Goal: Task Accomplishment & Management: Manage account settings

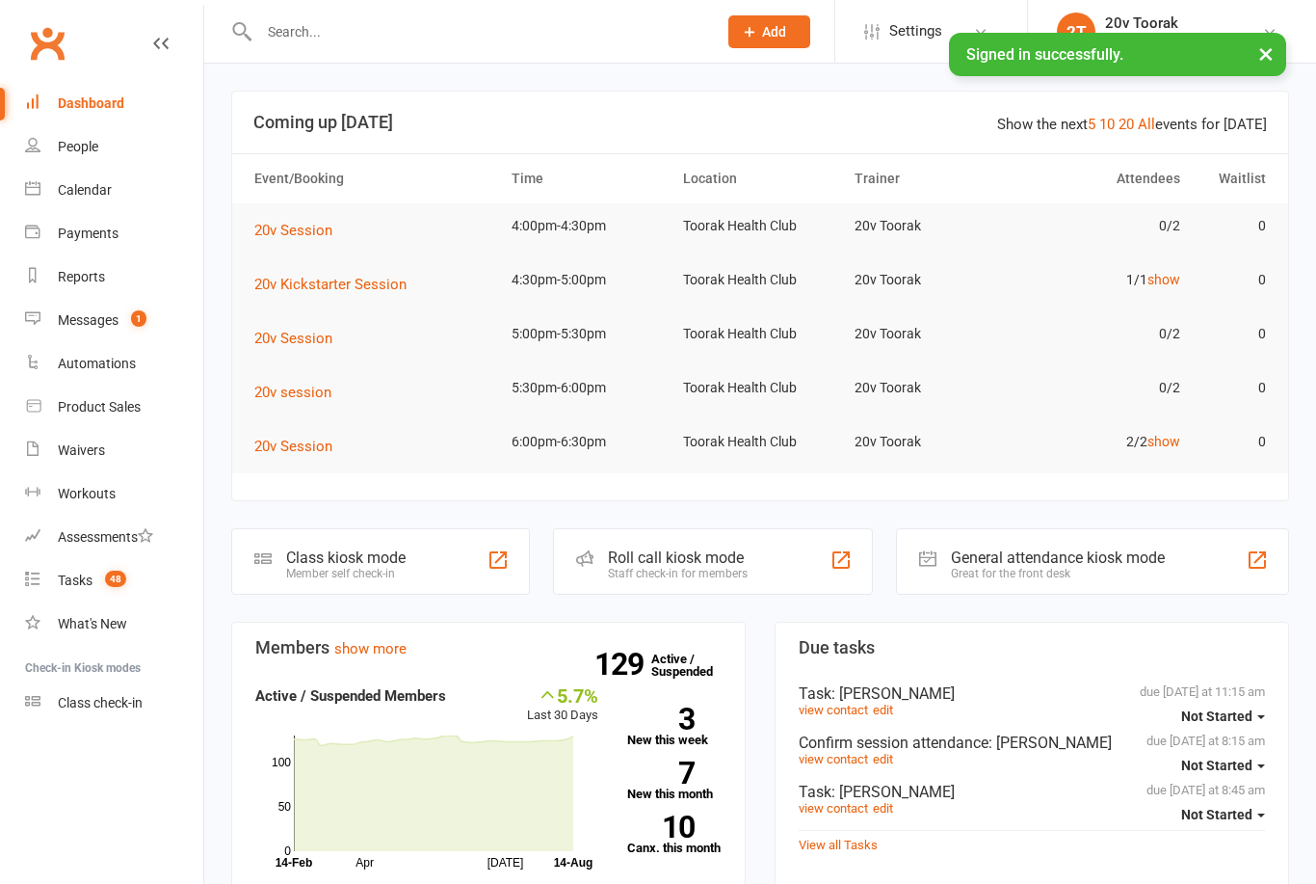
click at [78, 336] on link "Messages 1" at bounding box center [114, 320] width 178 height 43
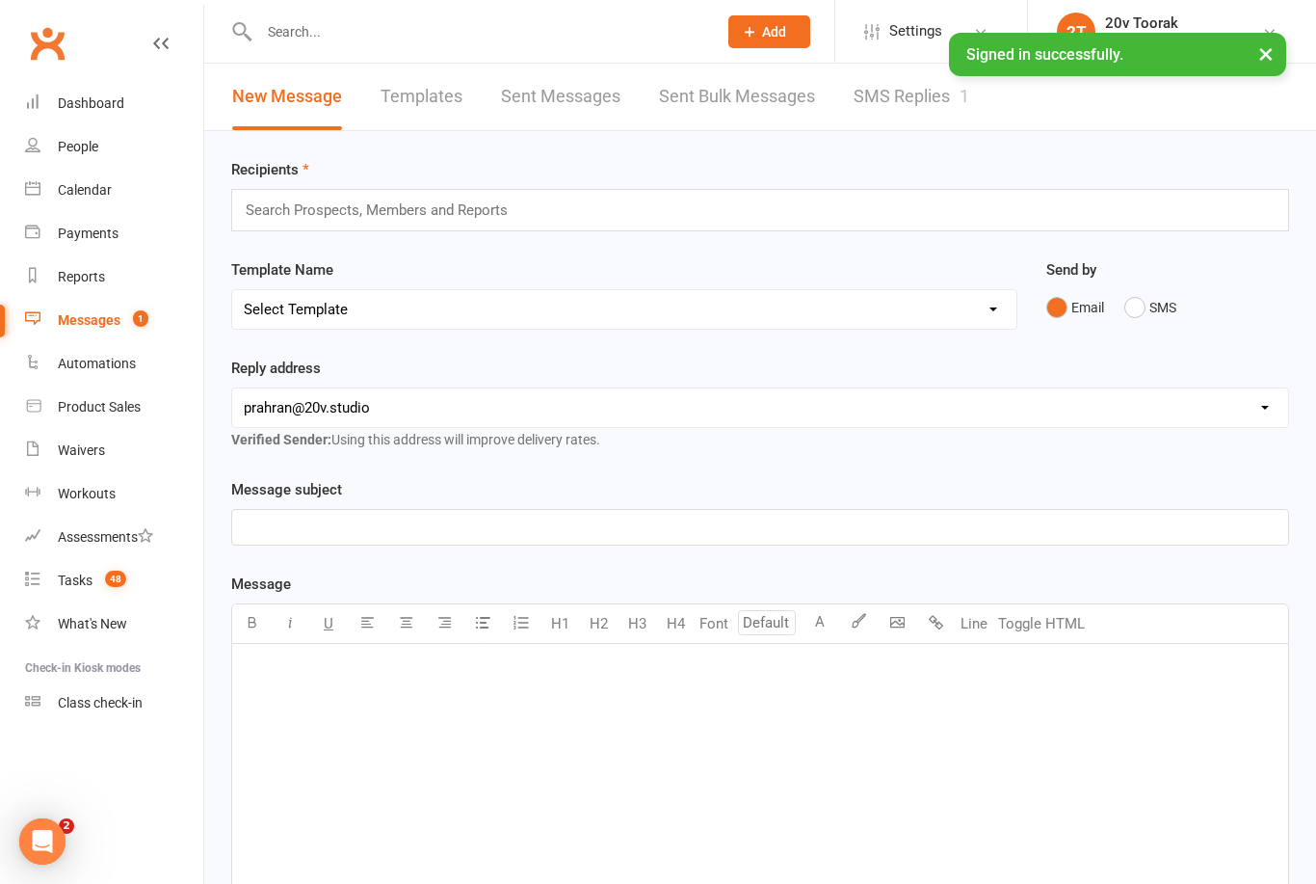
click at [915, 98] on link "SMS Replies 1" at bounding box center [912, 97] width 116 height 66
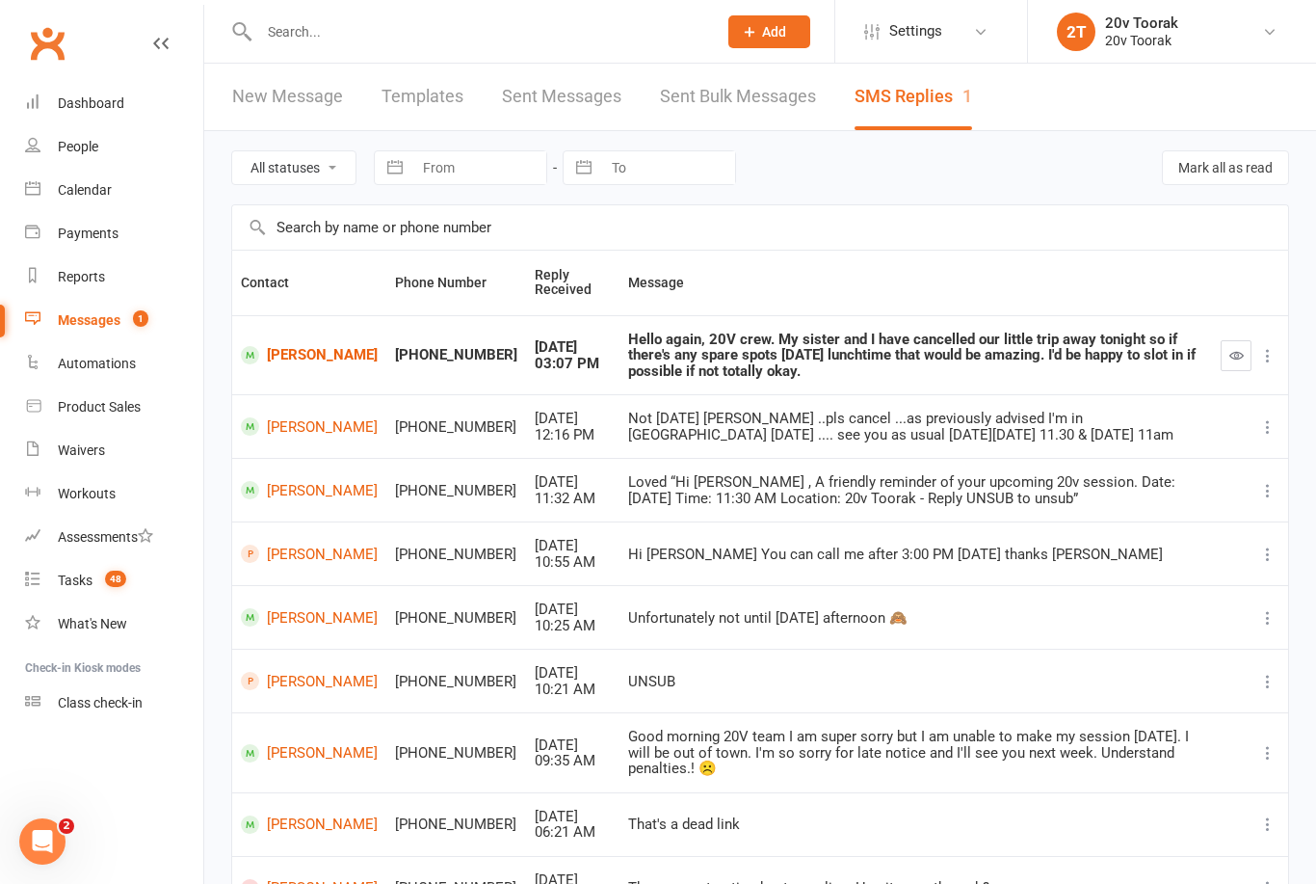
click at [57, 193] on link "Calendar" at bounding box center [114, 190] width 178 height 43
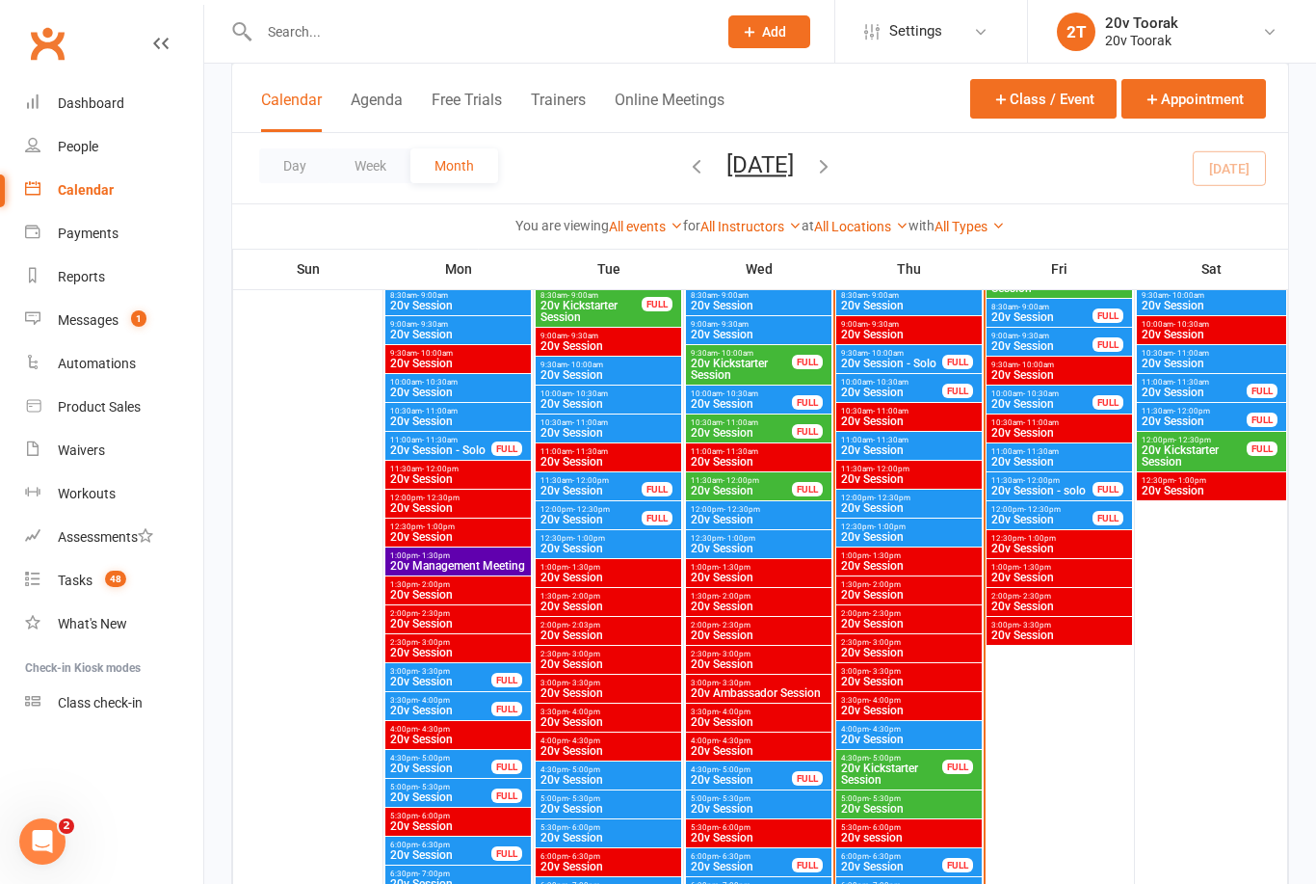
scroll to position [2287, 0]
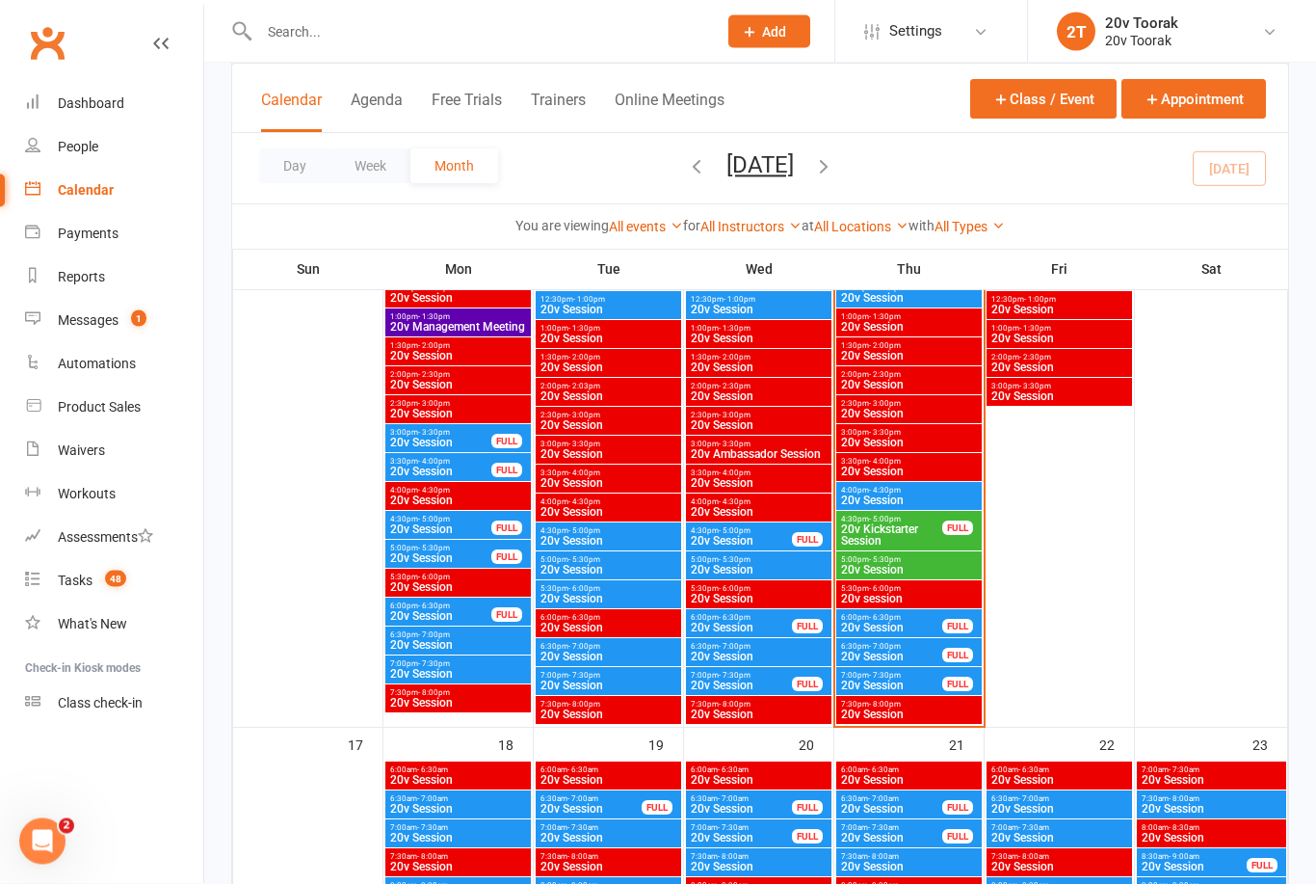
click at [916, 495] on span "20v Session" at bounding box center [909, 501] width 138 height 12
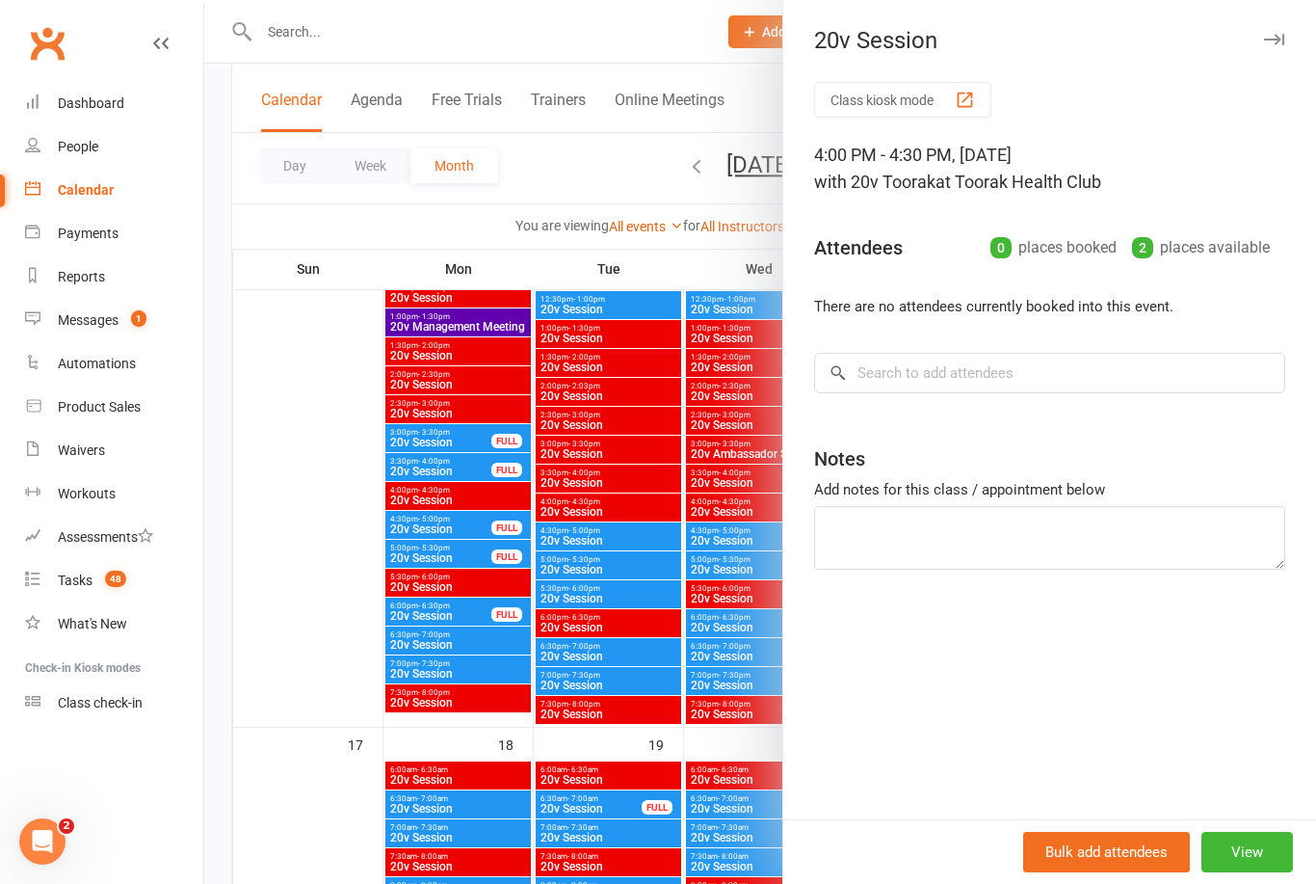
click at [647, 715] on div at bounding box center [760, 442] width 1112 height 884
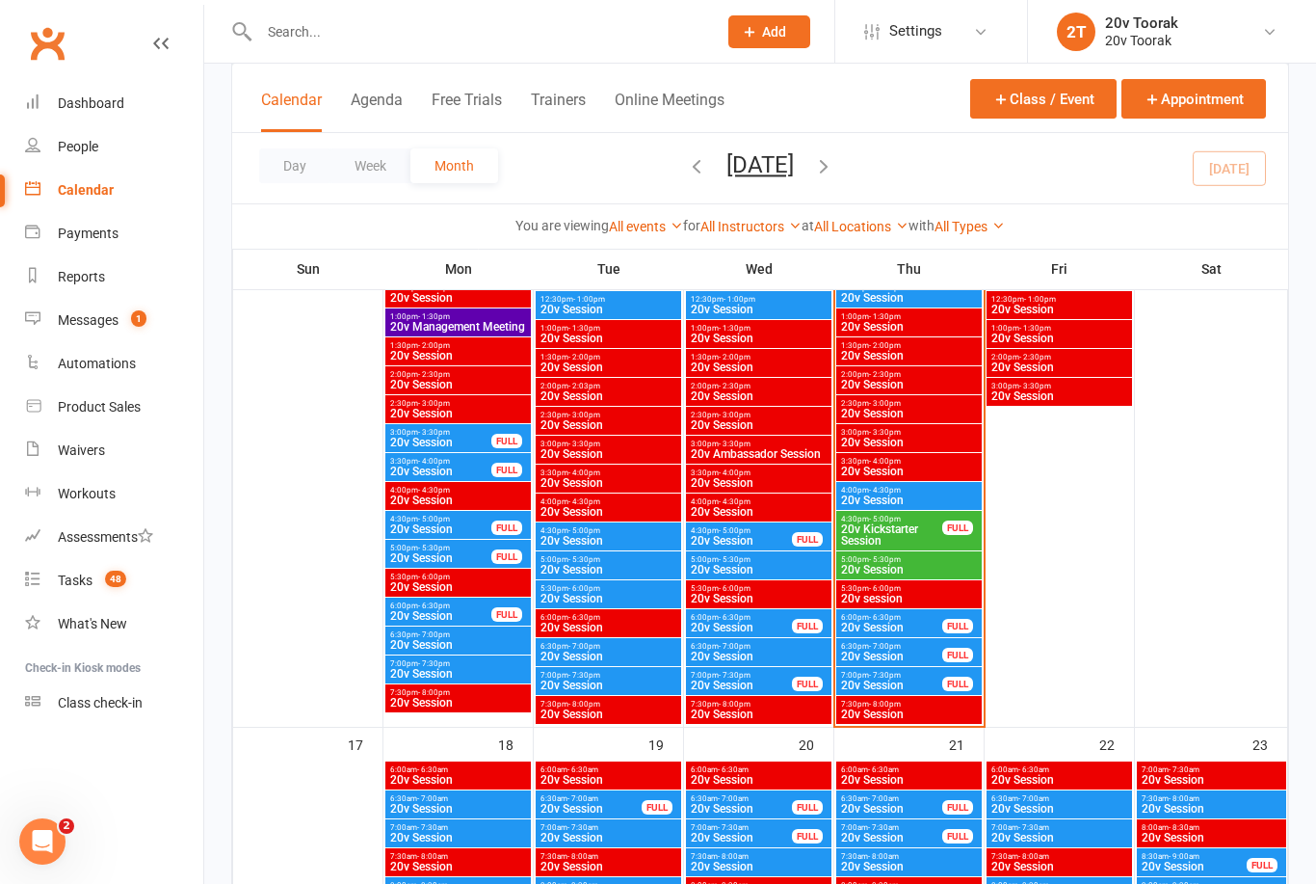
click at [937, 486] on span "4:00pm - 4:30pm" at bounding box center [909, 490] width 138 height 9
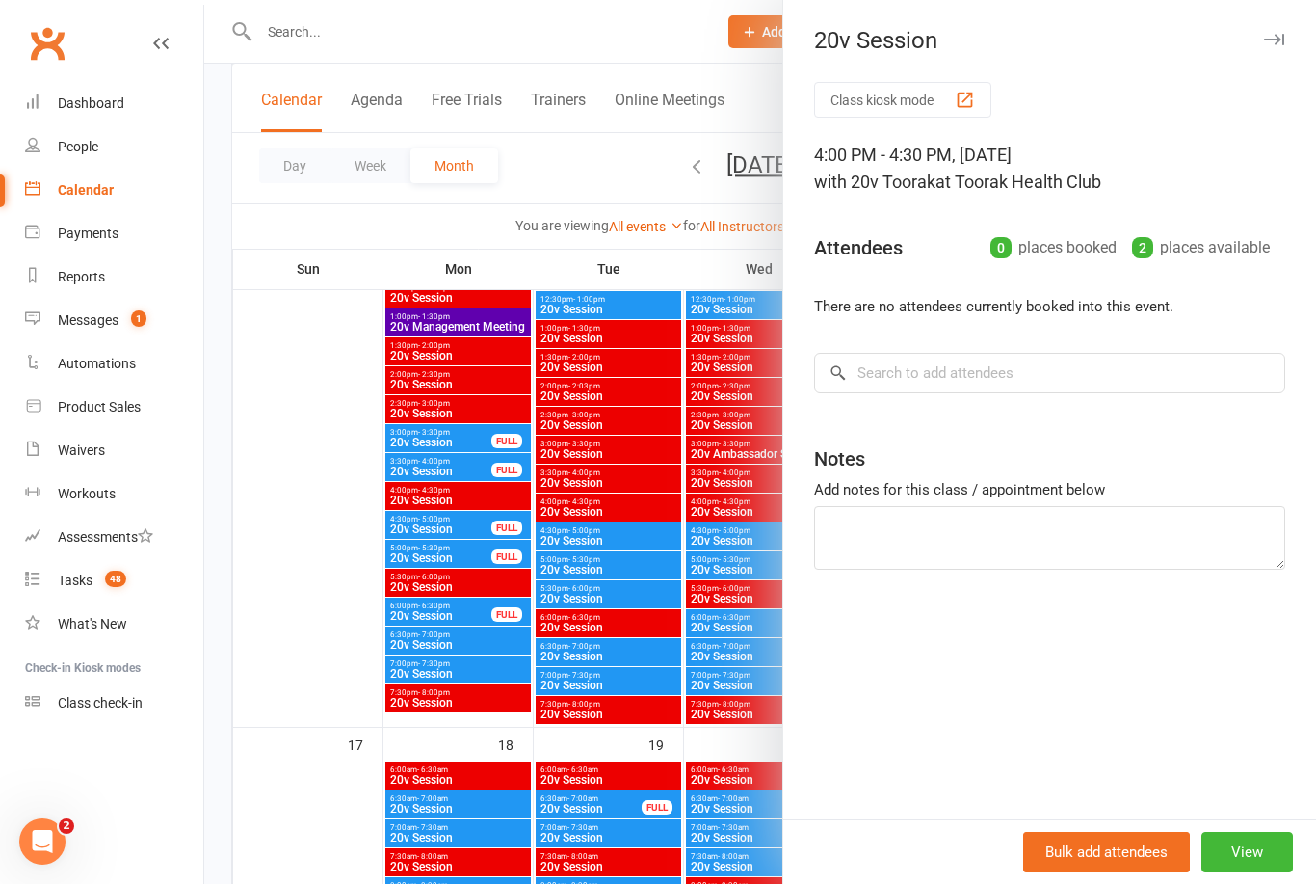
click at [712, 678] on div at bounding box center [760, 442] width 1112 height 884
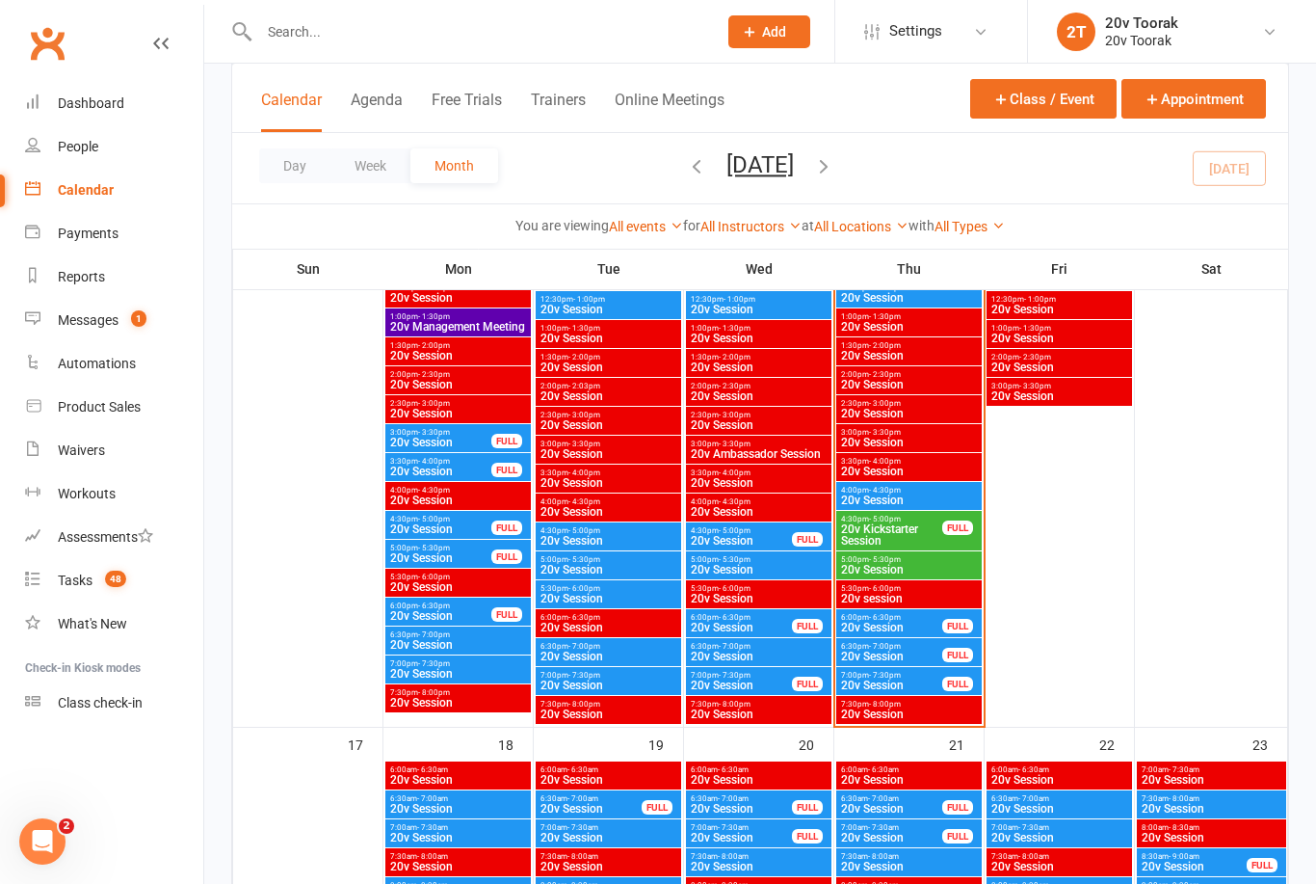
click at [912, 533] on span "20v Kickstarter Session" at bounding box center [891, 534] width 103 height 23
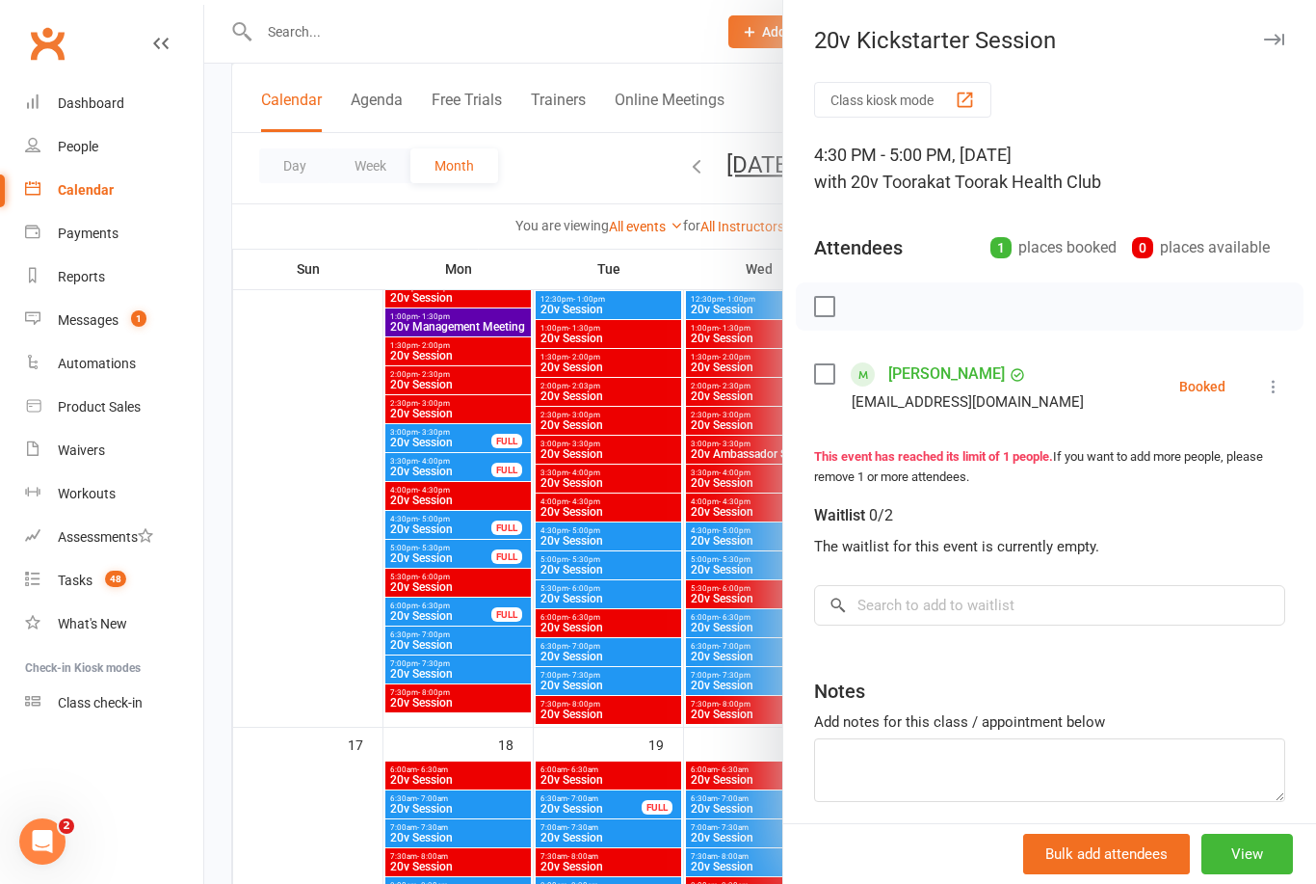
click at [691, 673] on div at bounding box center [760, 442] width 1112 height 884
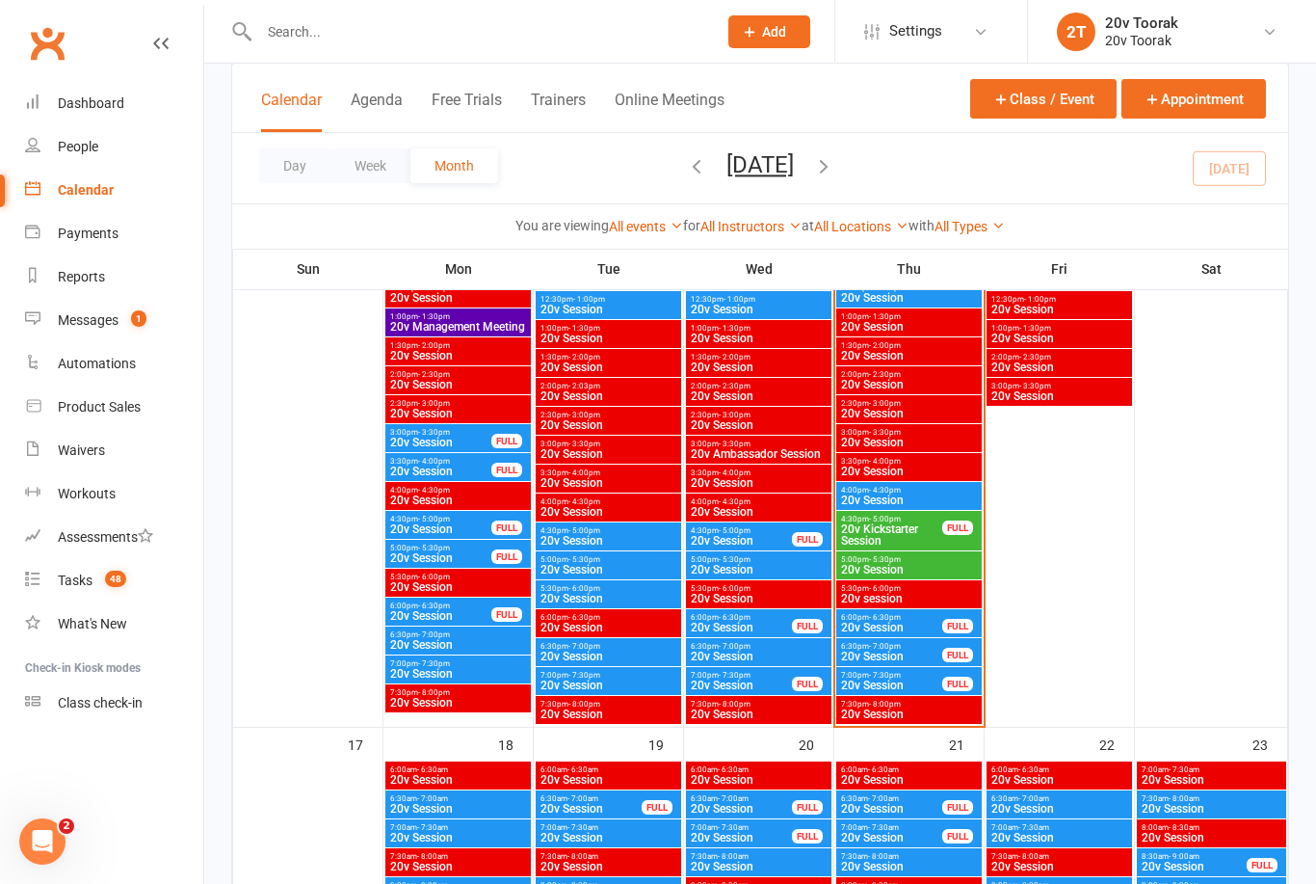
click at [906, 621] on span "20v Session" at bounding box center [891, 627] width 103 height 12
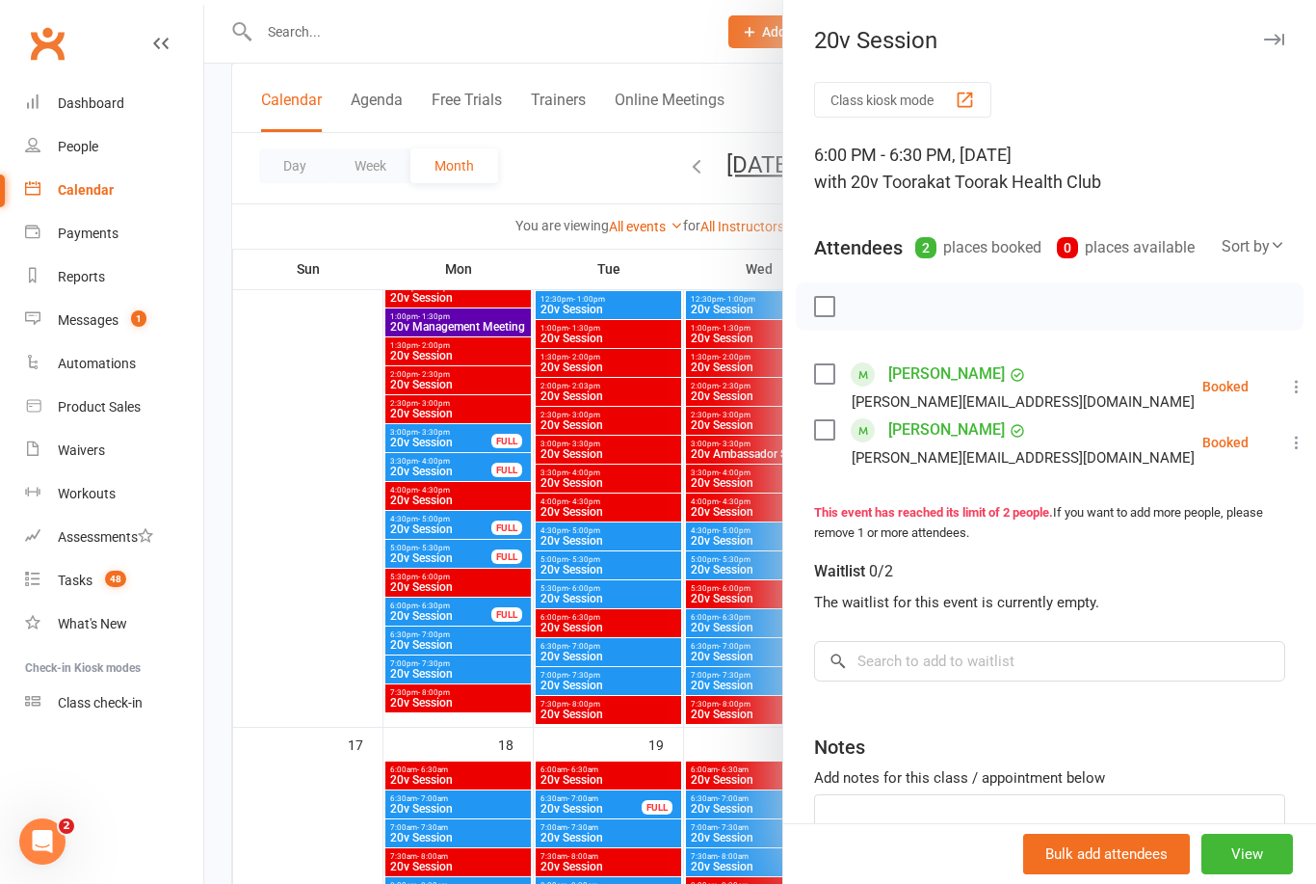
click at [633, 688] on div at bounding box center [760, 442] width 1112 height 884
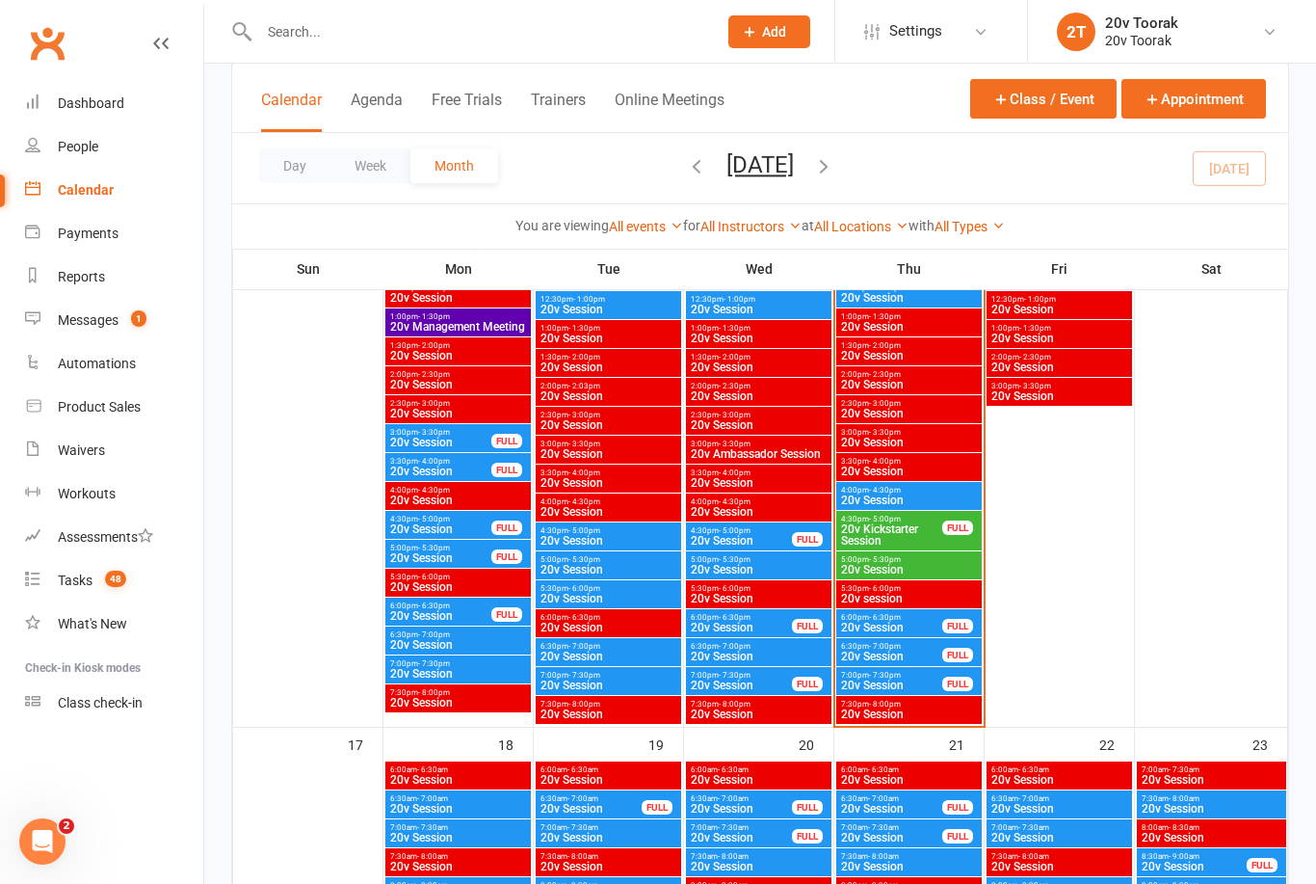
click at [929, 648] on span "6:30pm - 7:00pm" at bounding box center [891, 646] width 103 height 9
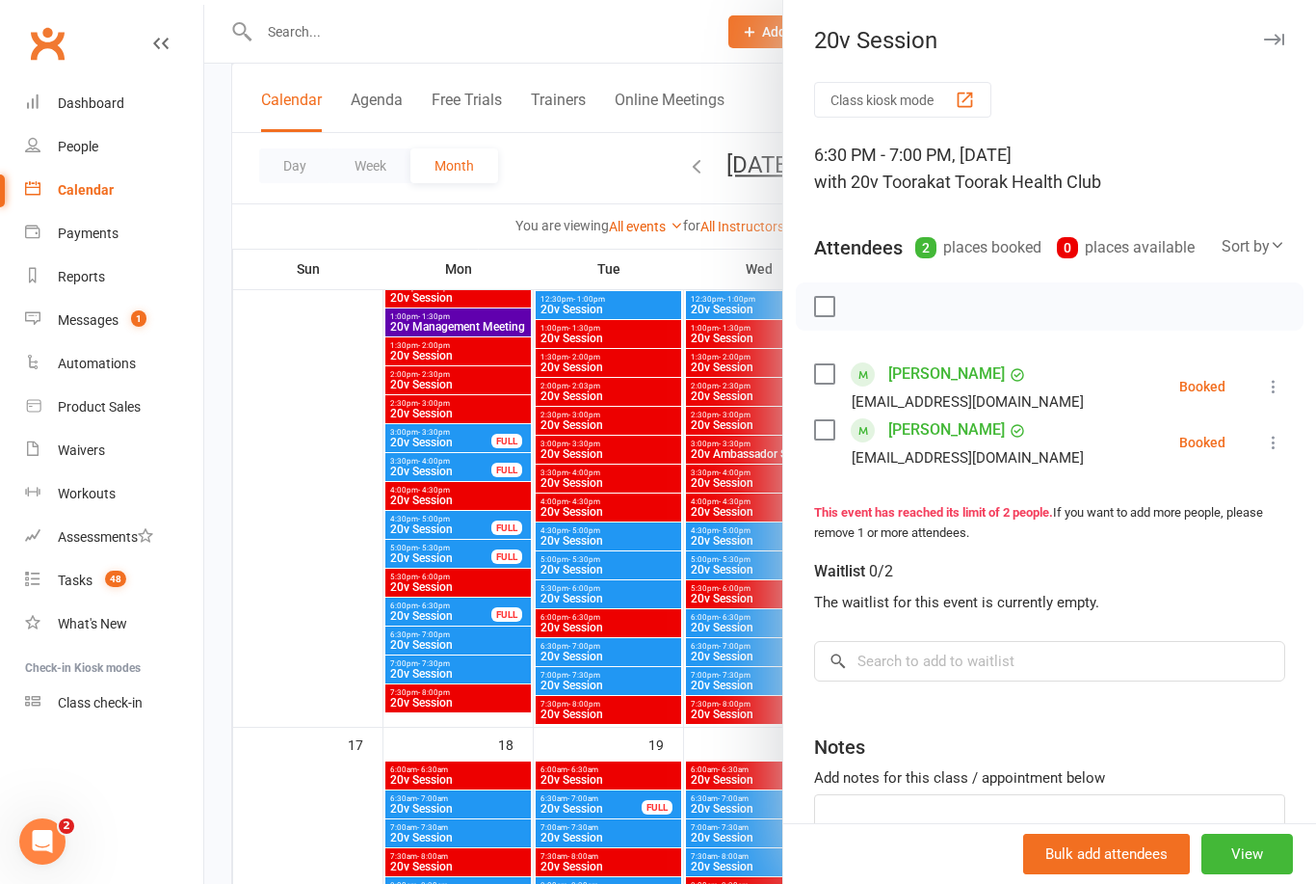
click at [700, 647] on div at bounding box center [760, 442] width 1112 height 884
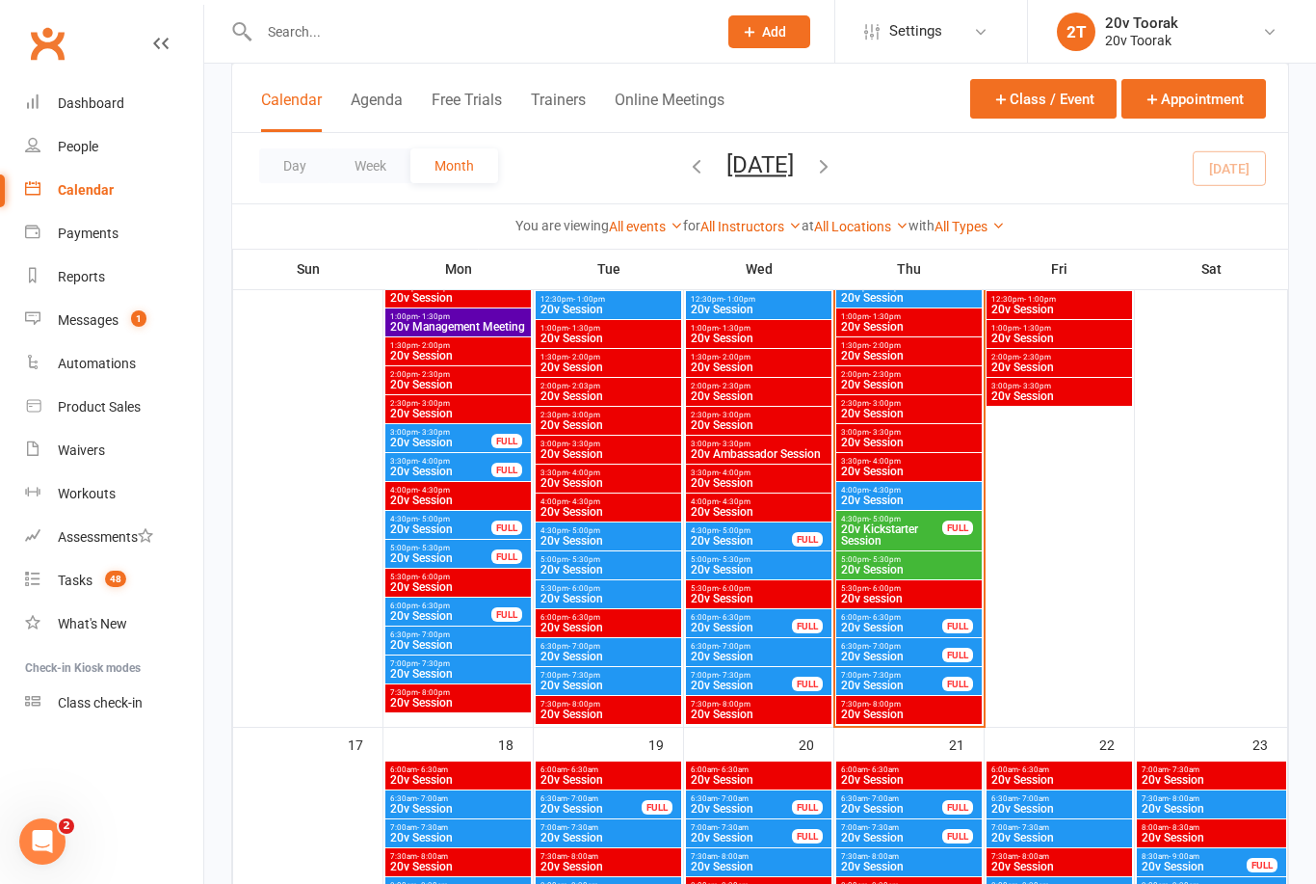
click at [935, 688] on span "20v Session" at bounding box center [891, 685] width 103 height 12
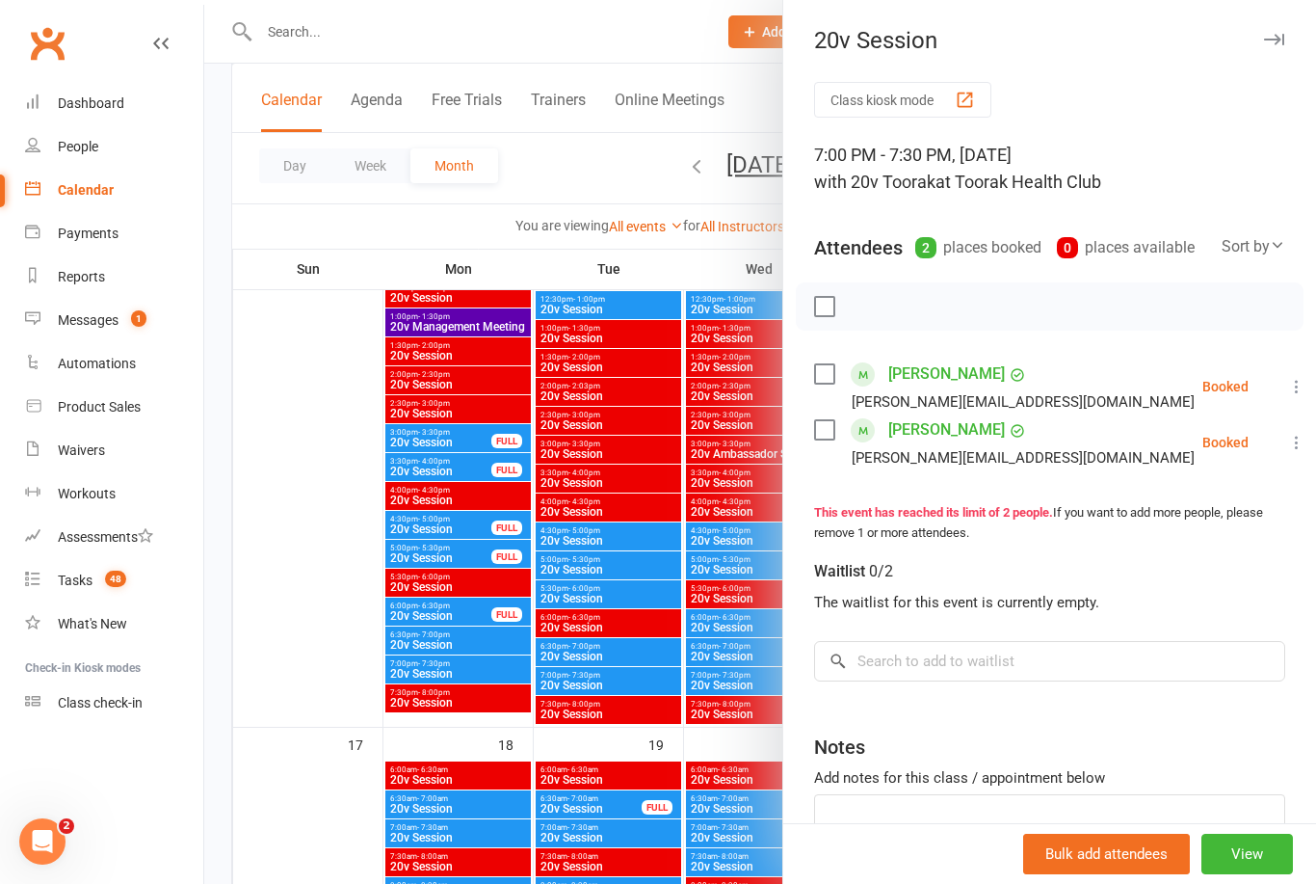
click at [715, 687] on div at bounding box center [760, 442] width 1112 height 884
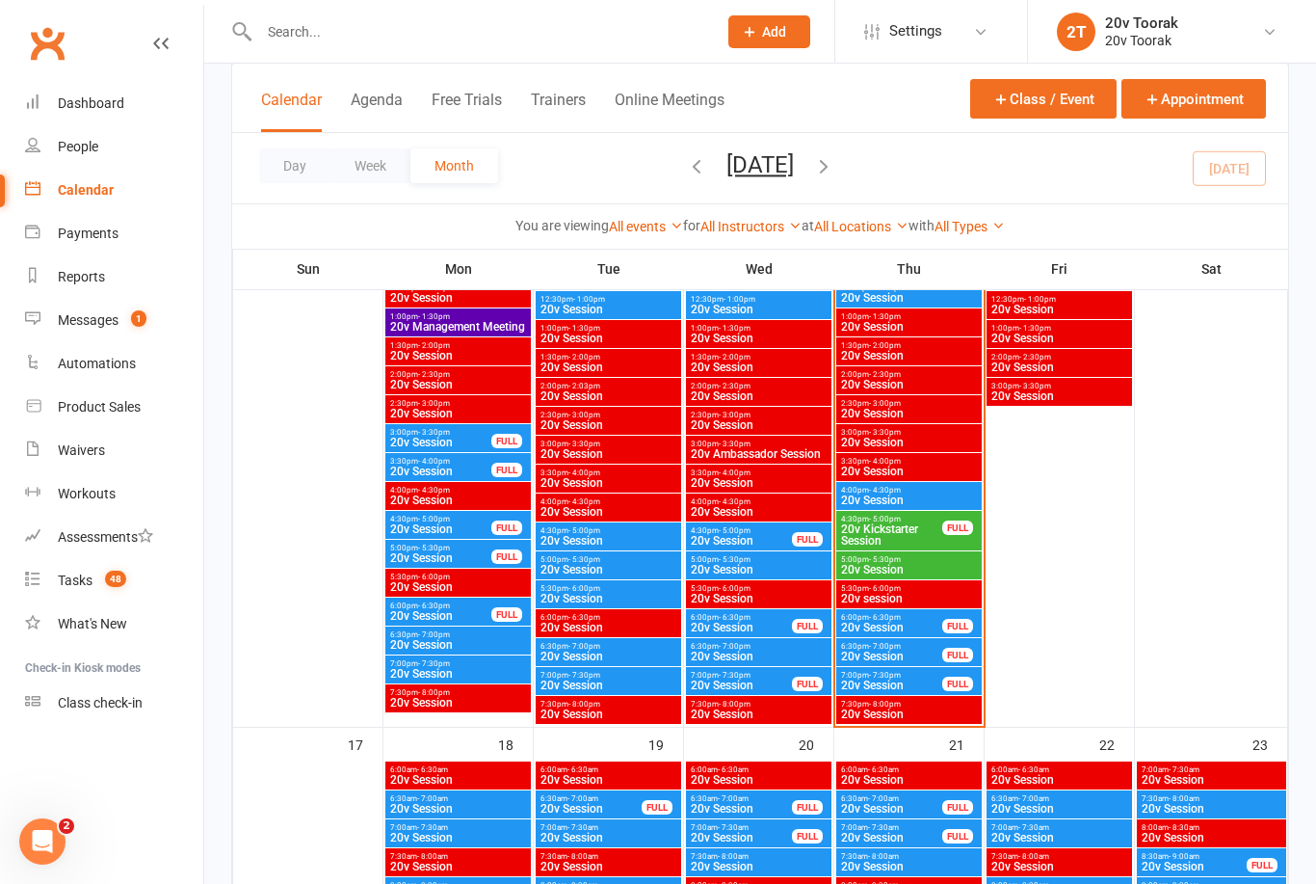
click at [121, 307] on link "Messages 1" at bounding box center [114, 320] width 178 height 43
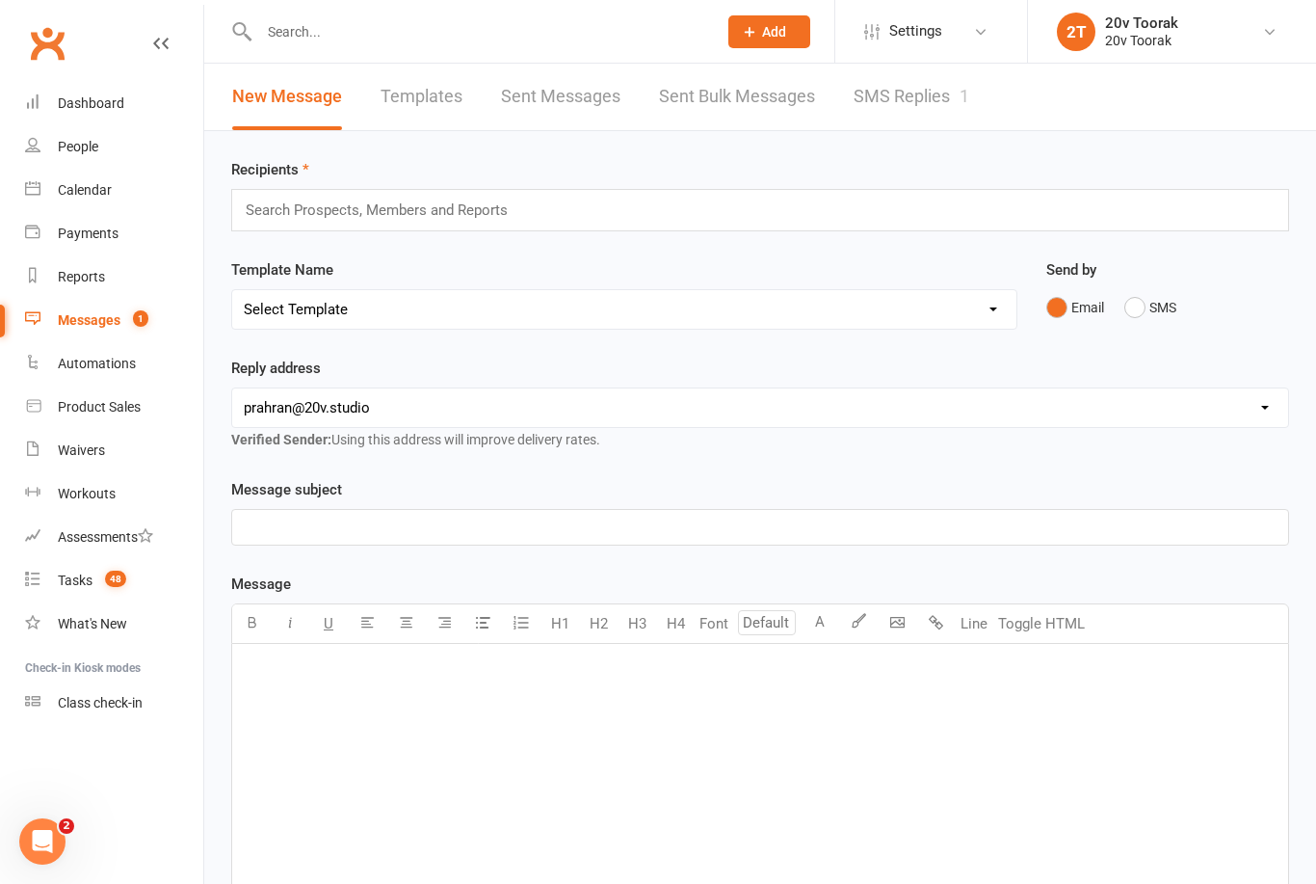
click at [938, 113] on link "SMS Replies 1" at bounding box center [912, 97] width 116 height 66
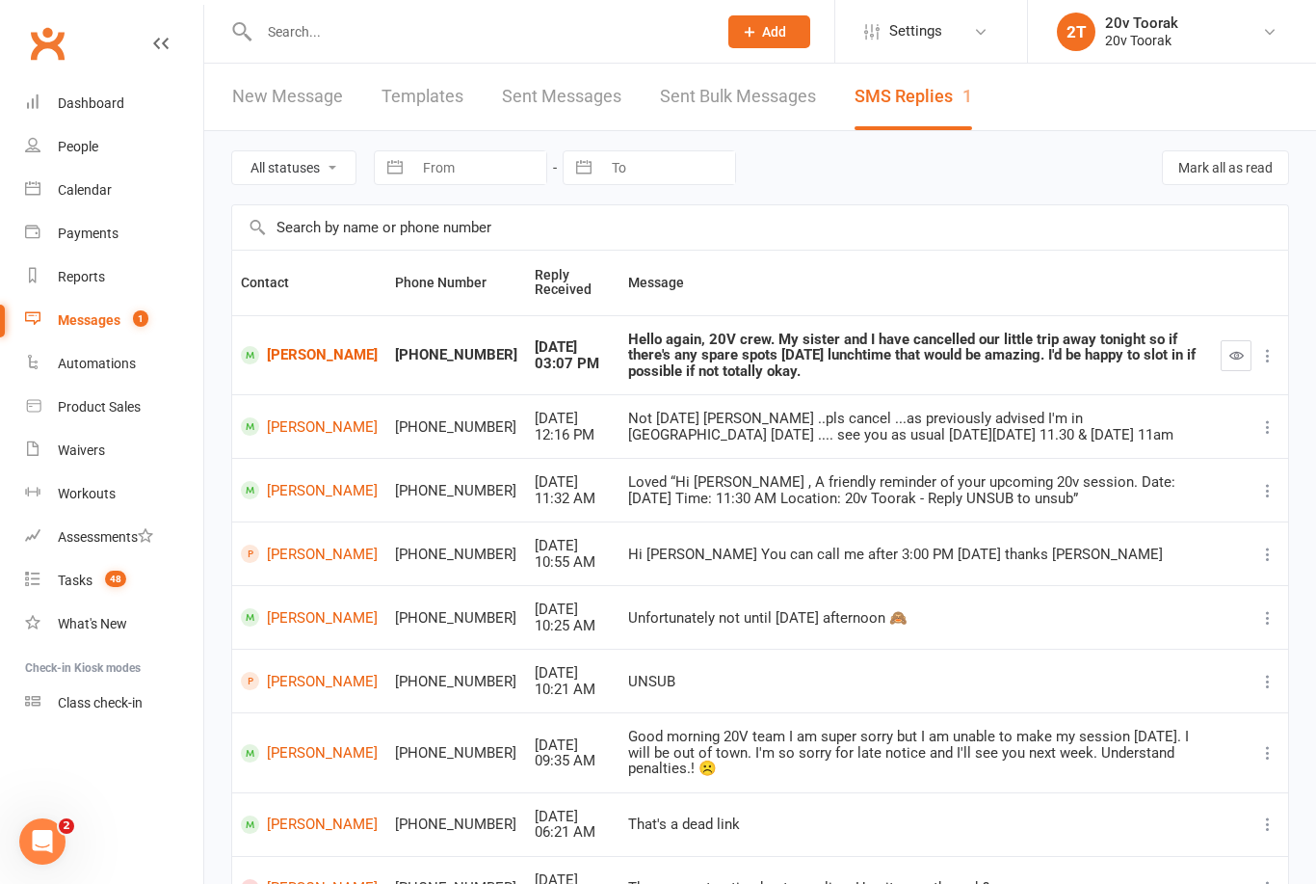
click at [115, 190] on link "Calendar" at bounding box center [114, 190] width 178 height 43
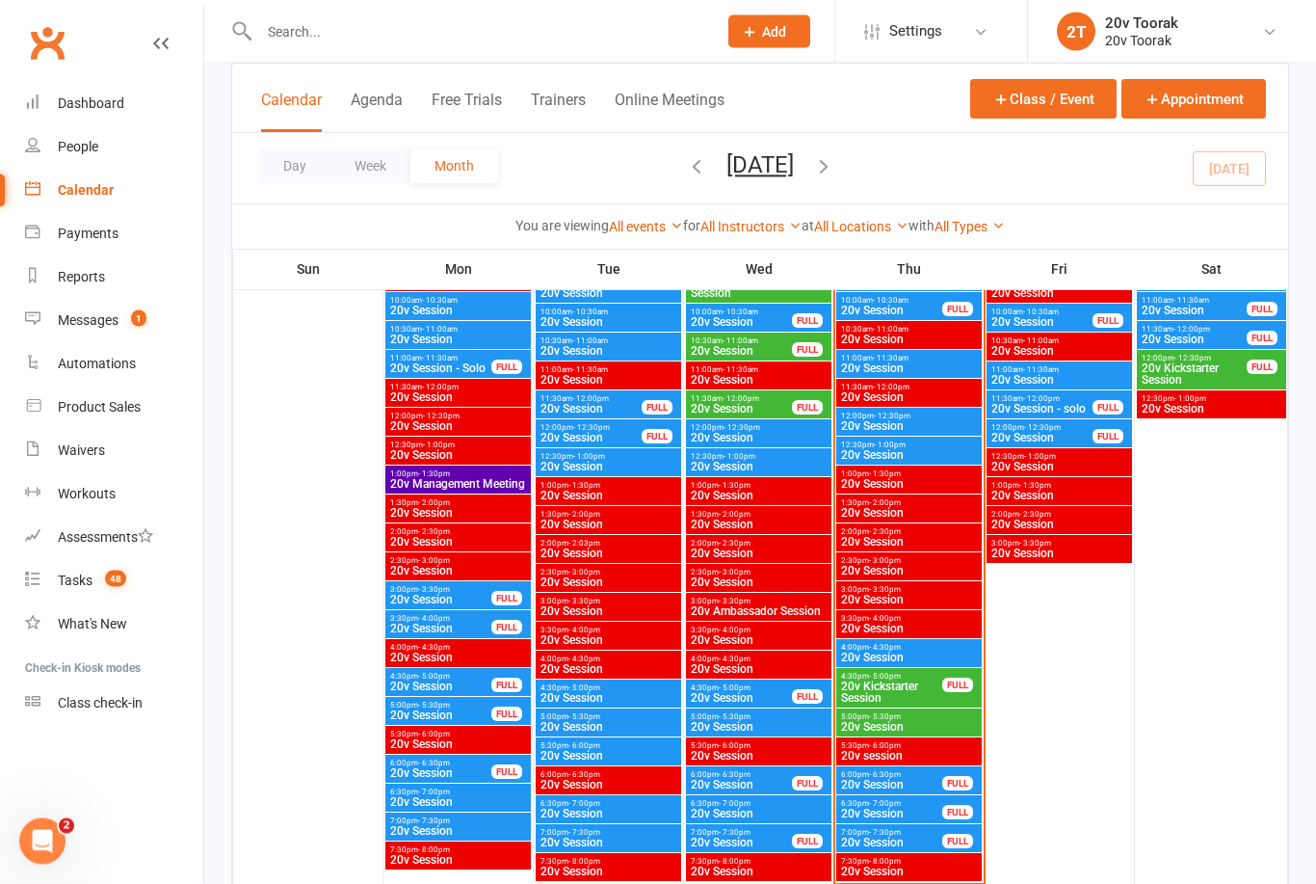
scroll to position [2170, 0]
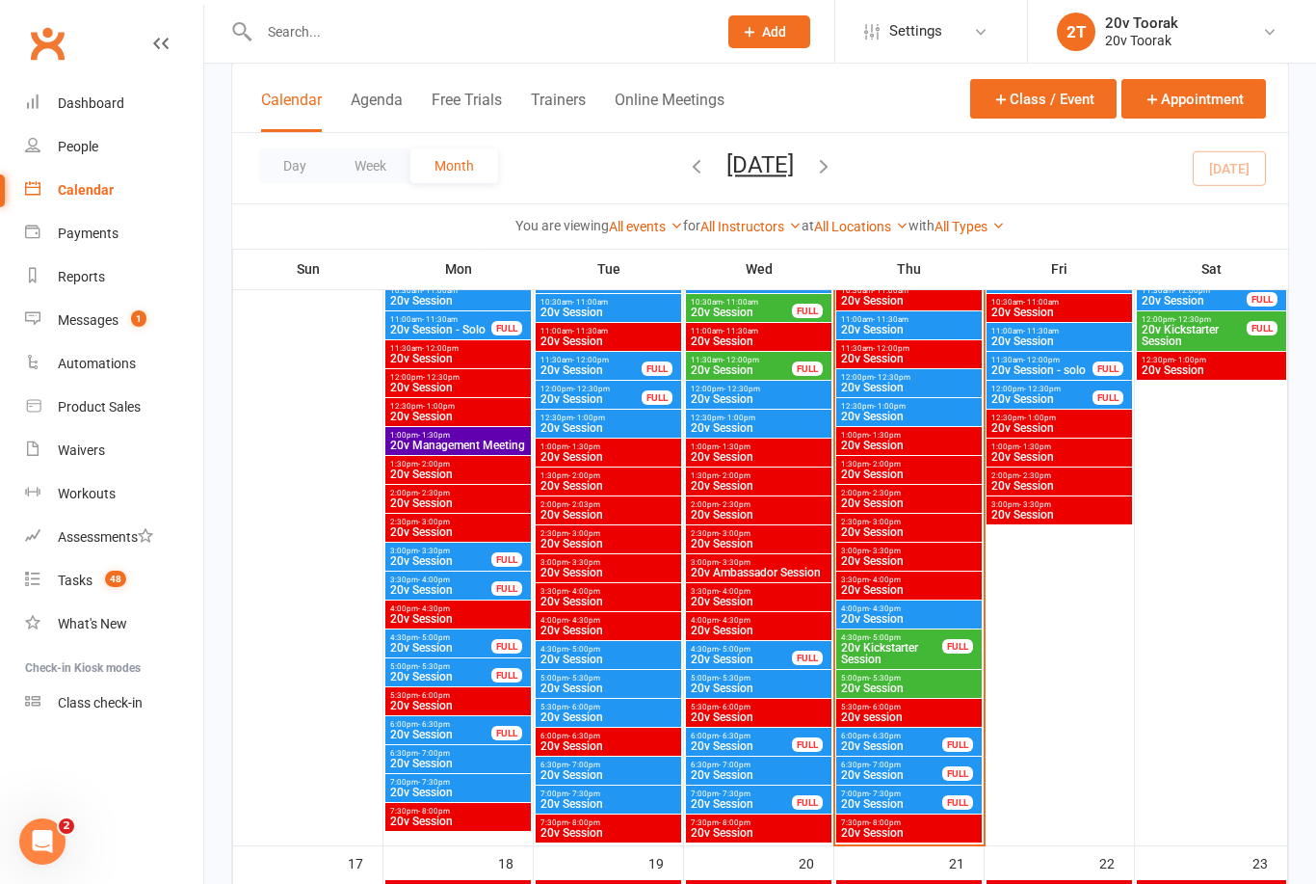
click at [116, 322] on div "Messages" at bounding box center [88, 319] width 61 height 15
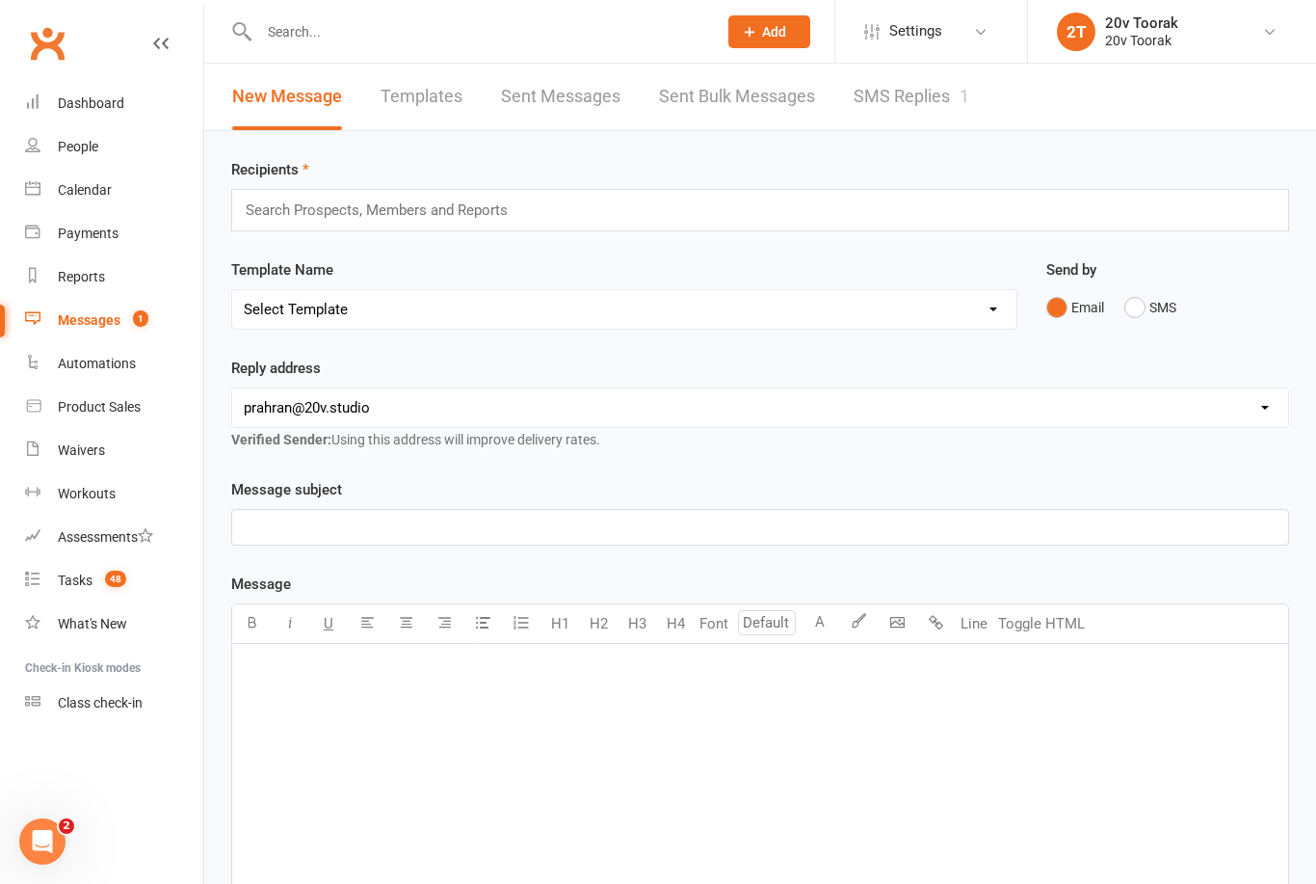
click at [947, 94] on link "SMS Replies 1" at bounding box center [912, 97] width 116 height 66
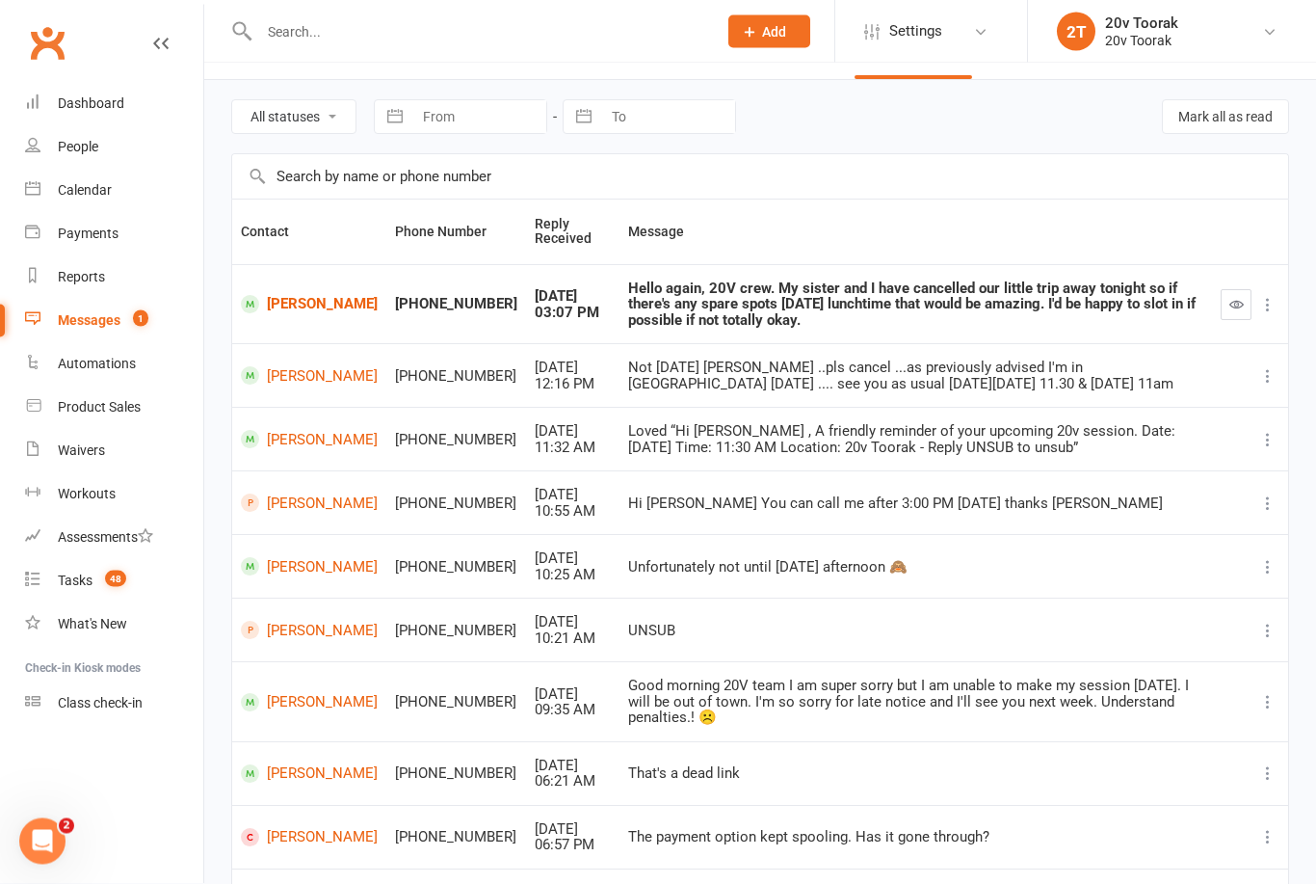
scroll to position [52, 0]
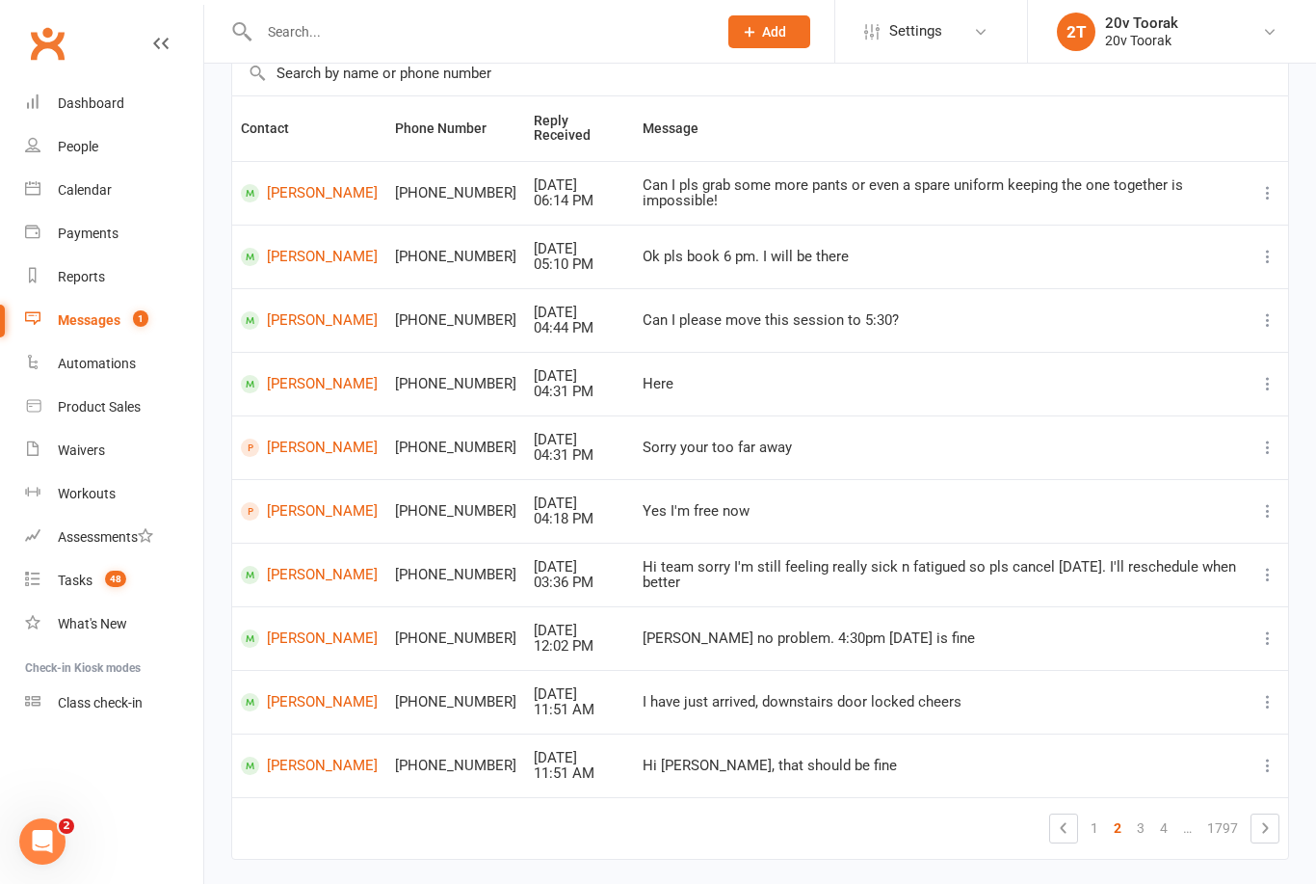
scroll to position [156, 0]
click at [1096, 820] on link "1" at bounding box center [1094, 825] width 23 height 27
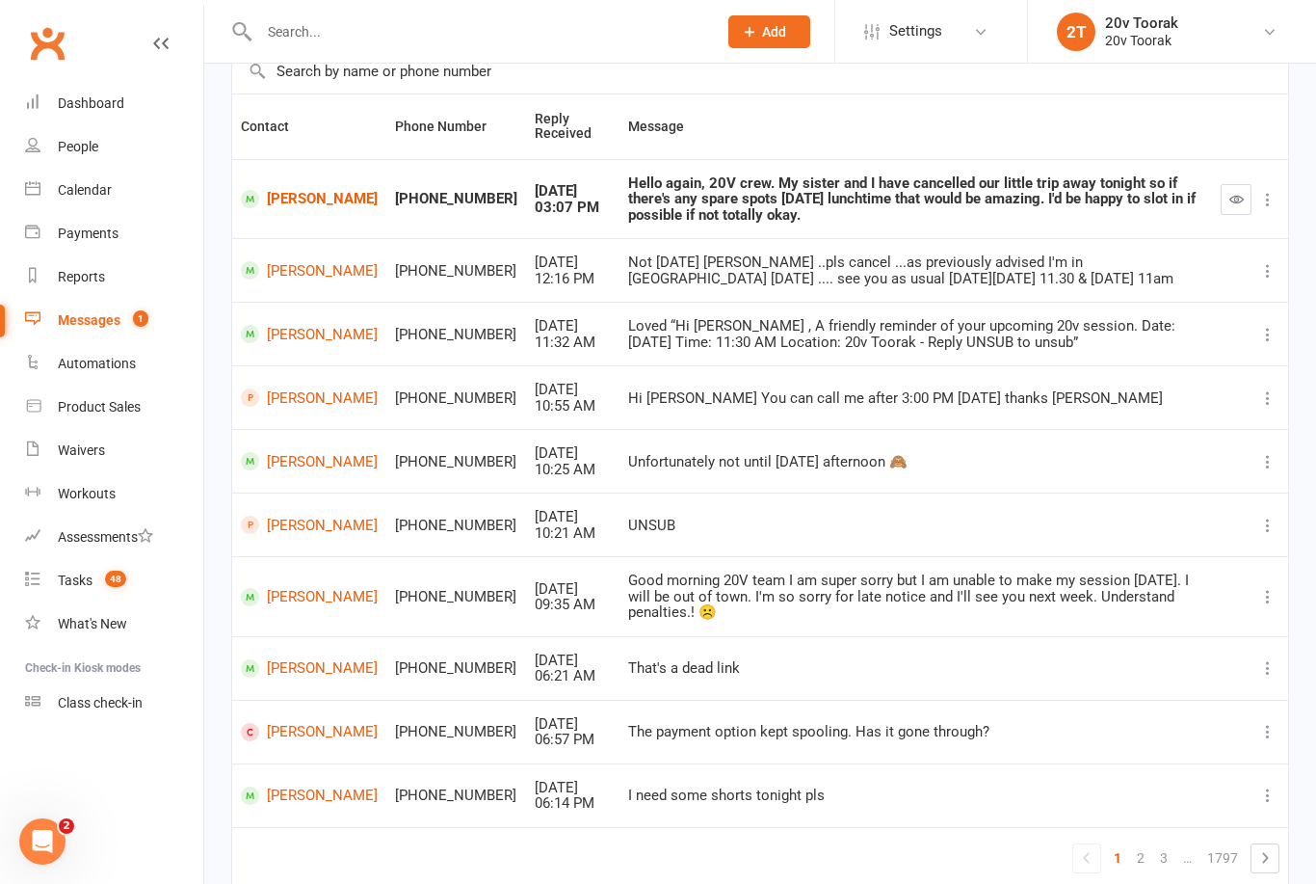
click at [274, 388] on link "[PERSON_NAME]" at bounding box center [309, 397] width 137 height 18
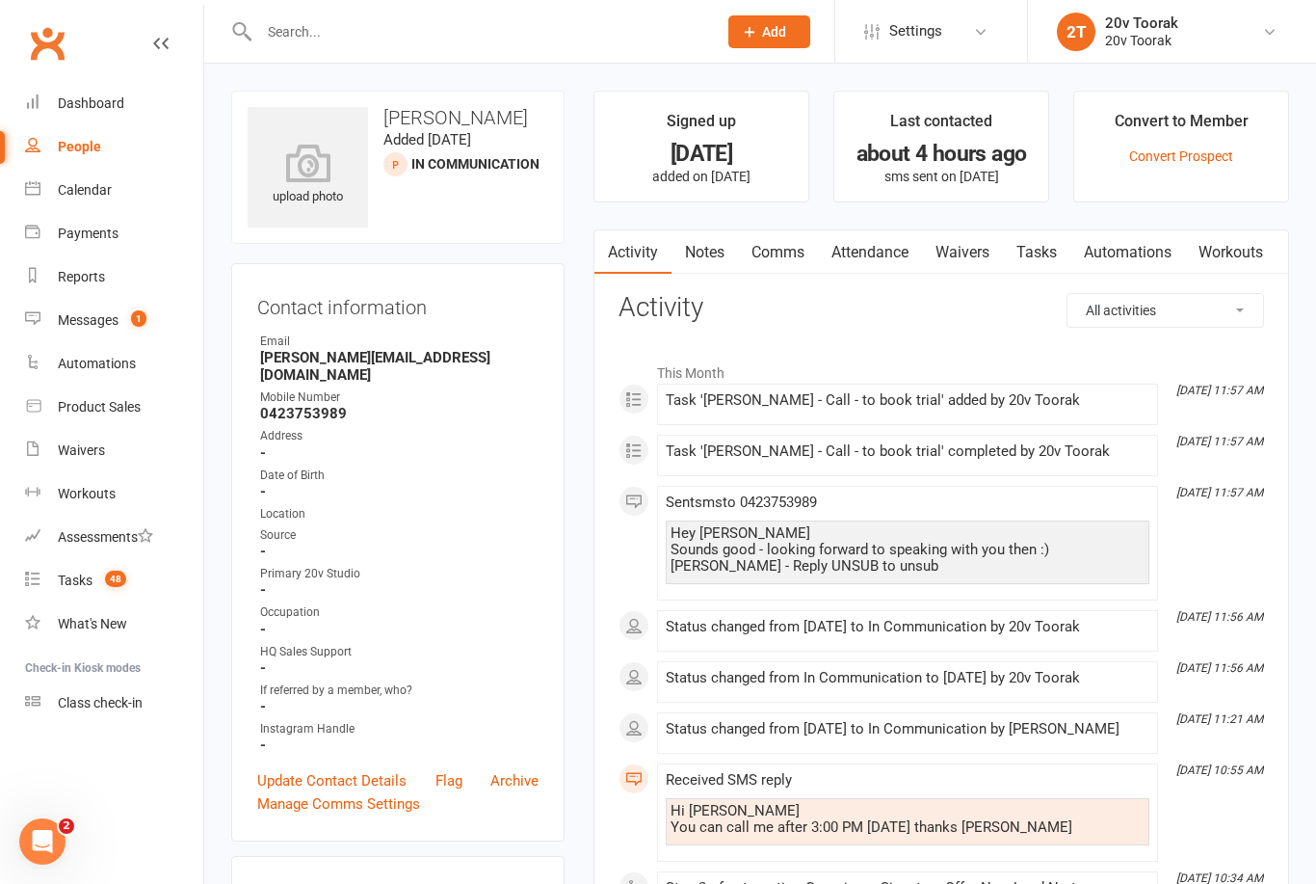
click at [705, 245] on link "Notes" at bounding box center [705, 252] width 66 height 44
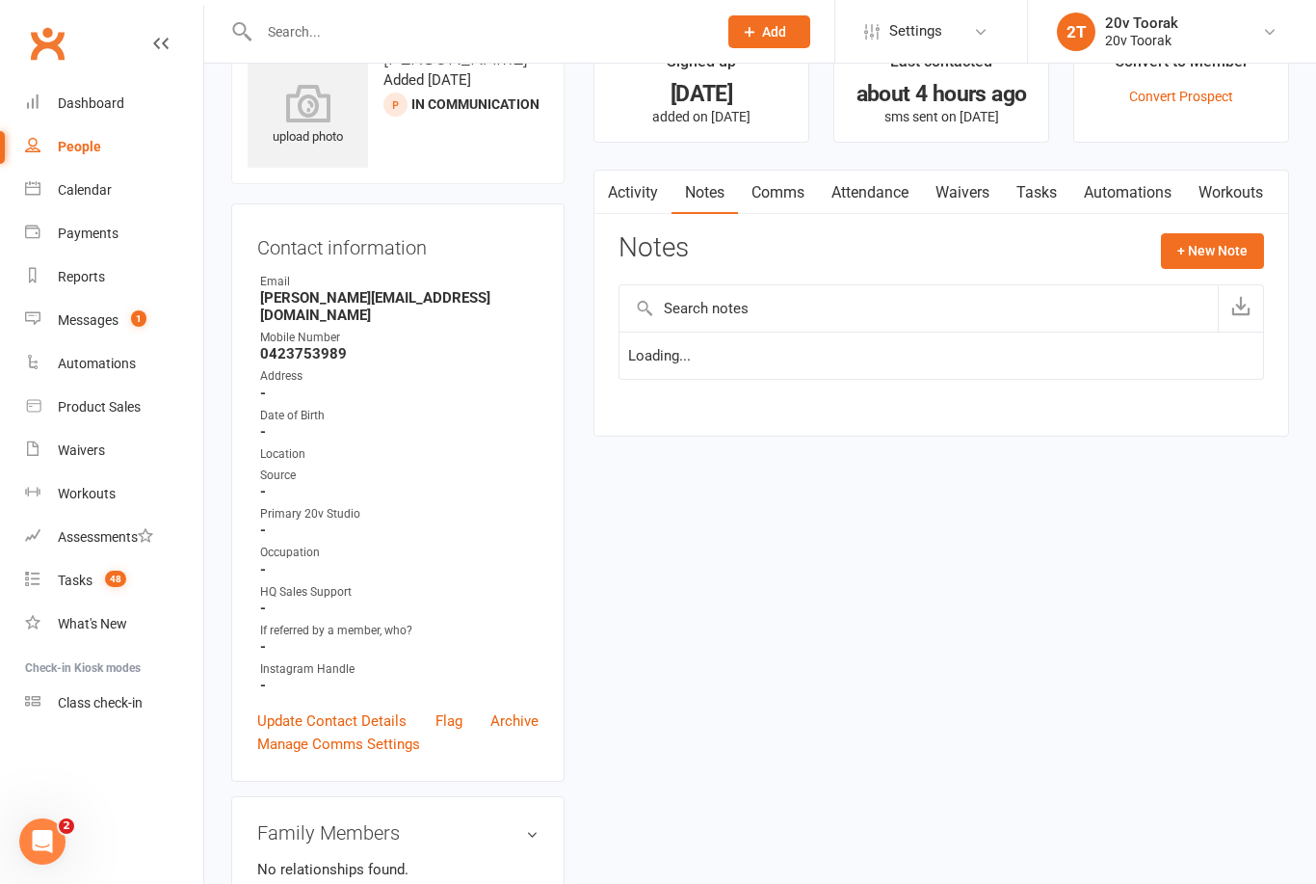
scroll to position [62, 0]
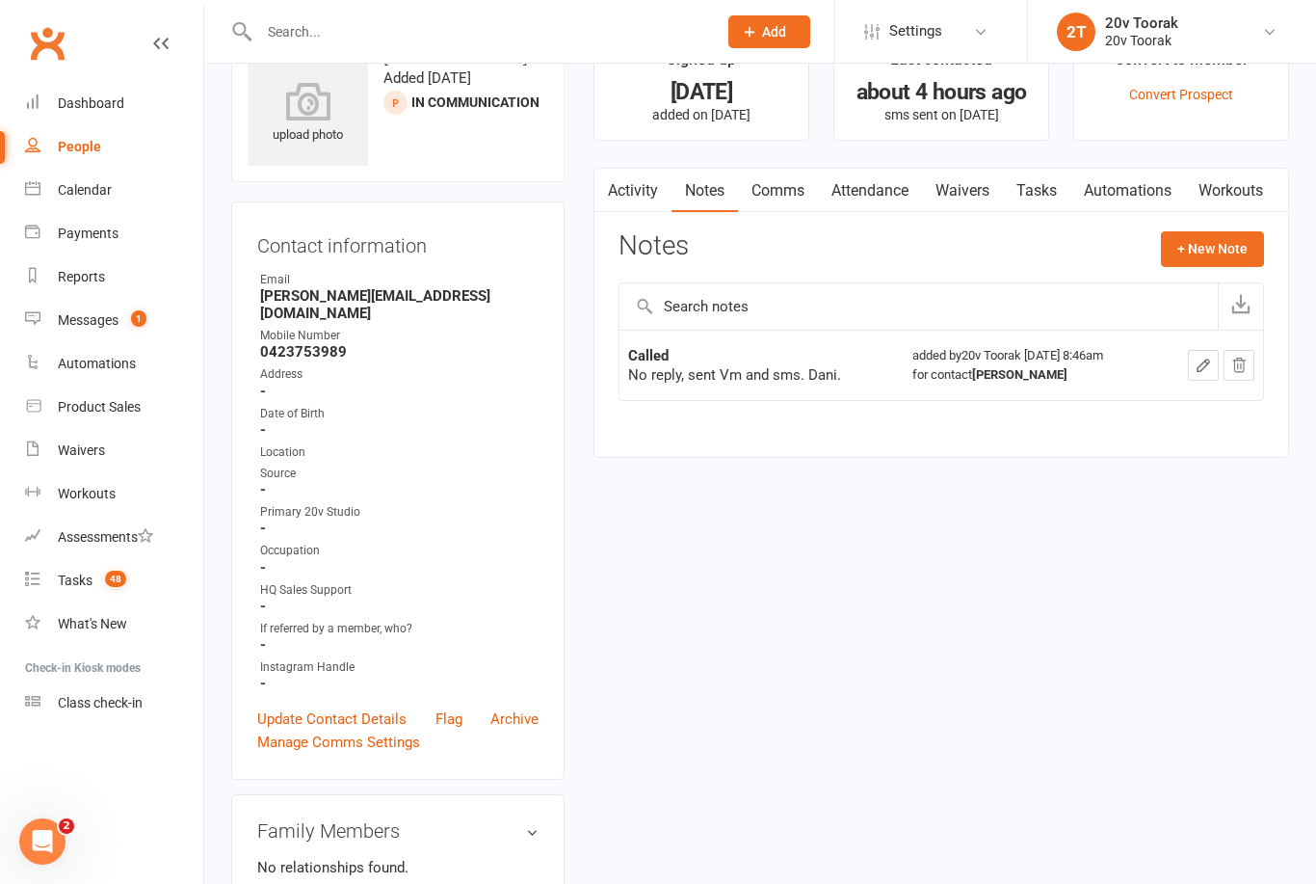
click at [648, 195] on link "Activity" at bounding box center [632, 191] width 77 height 44
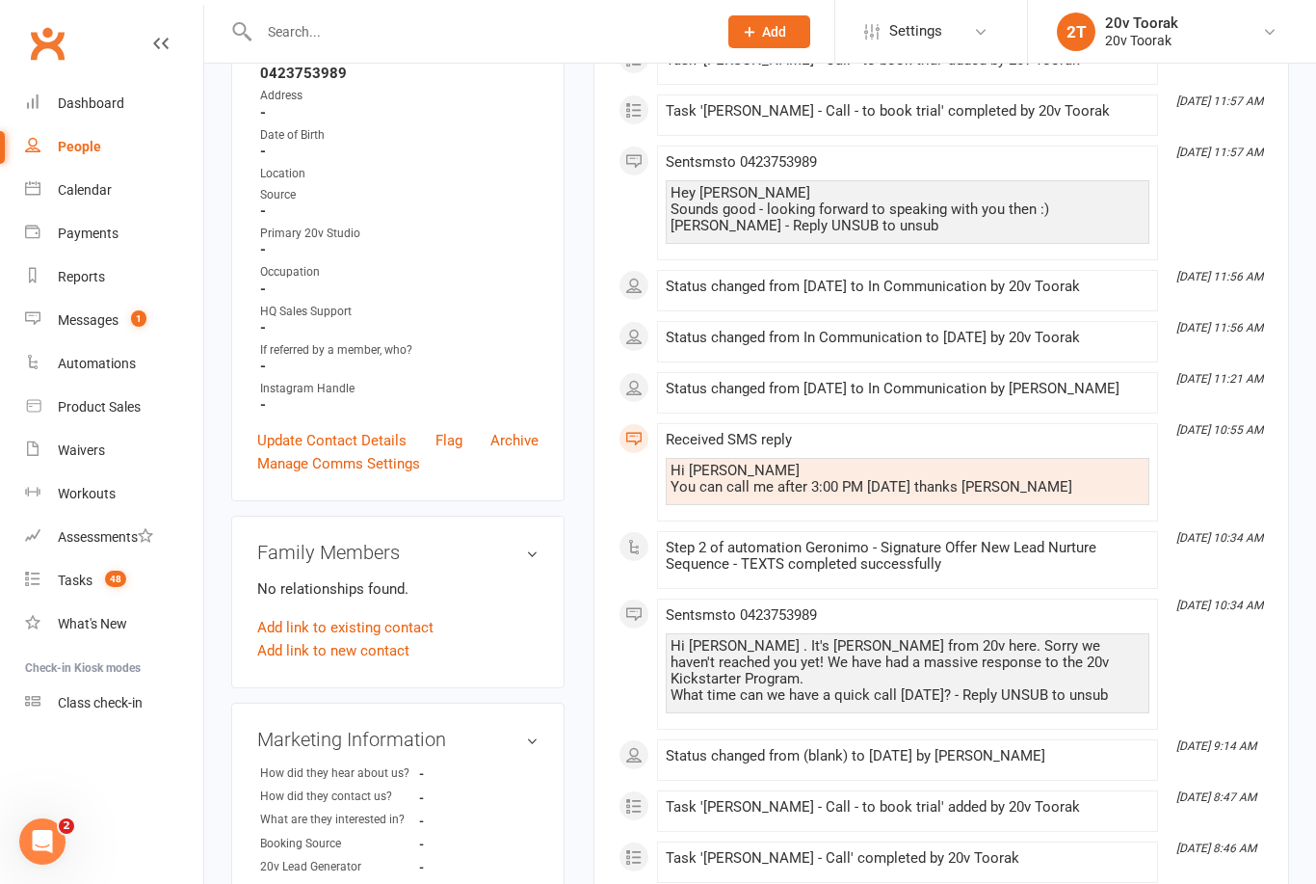
scroll to position [44, 0]
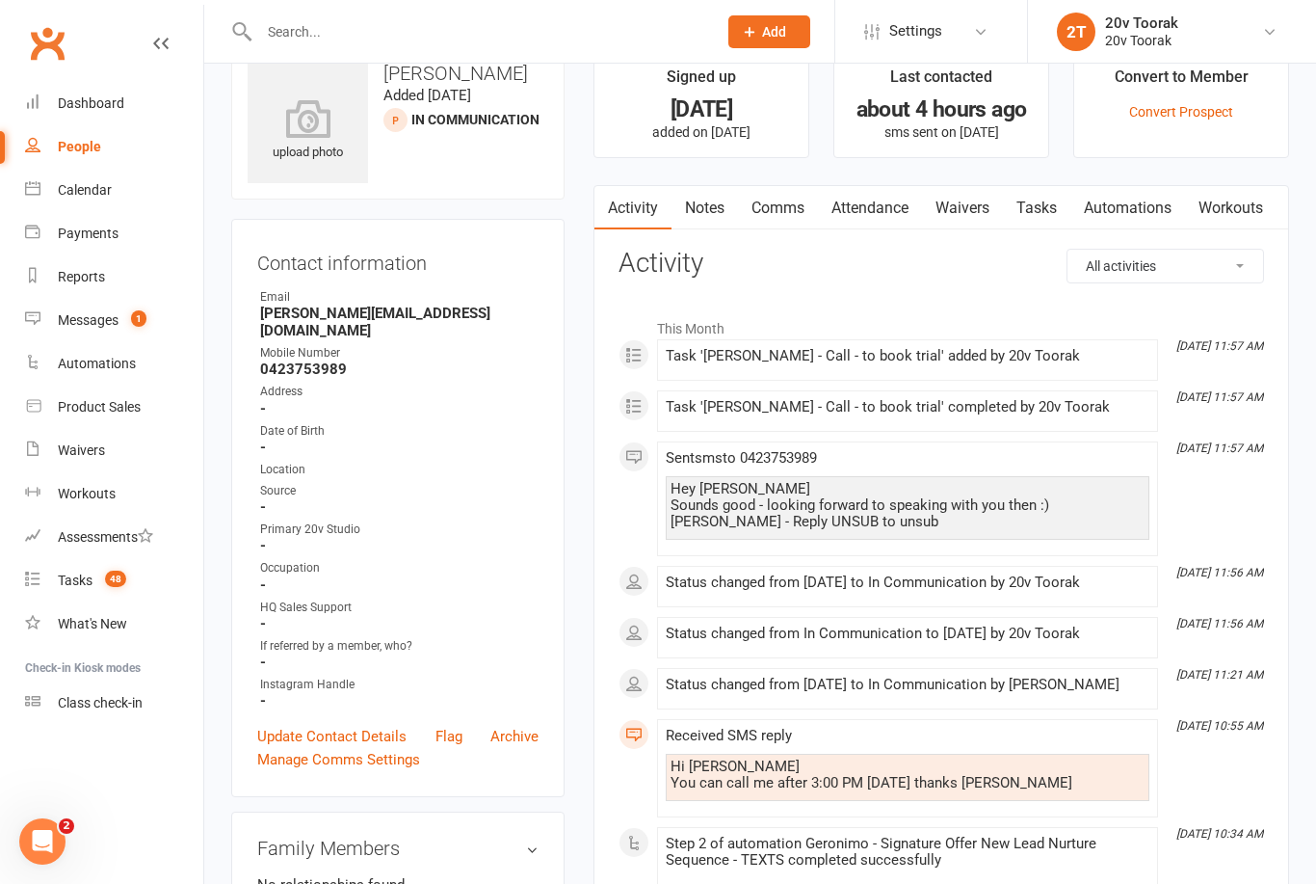
click at [1040, 220] on link "Tasks" at bounding box center [1036, 208] width 67 height 44
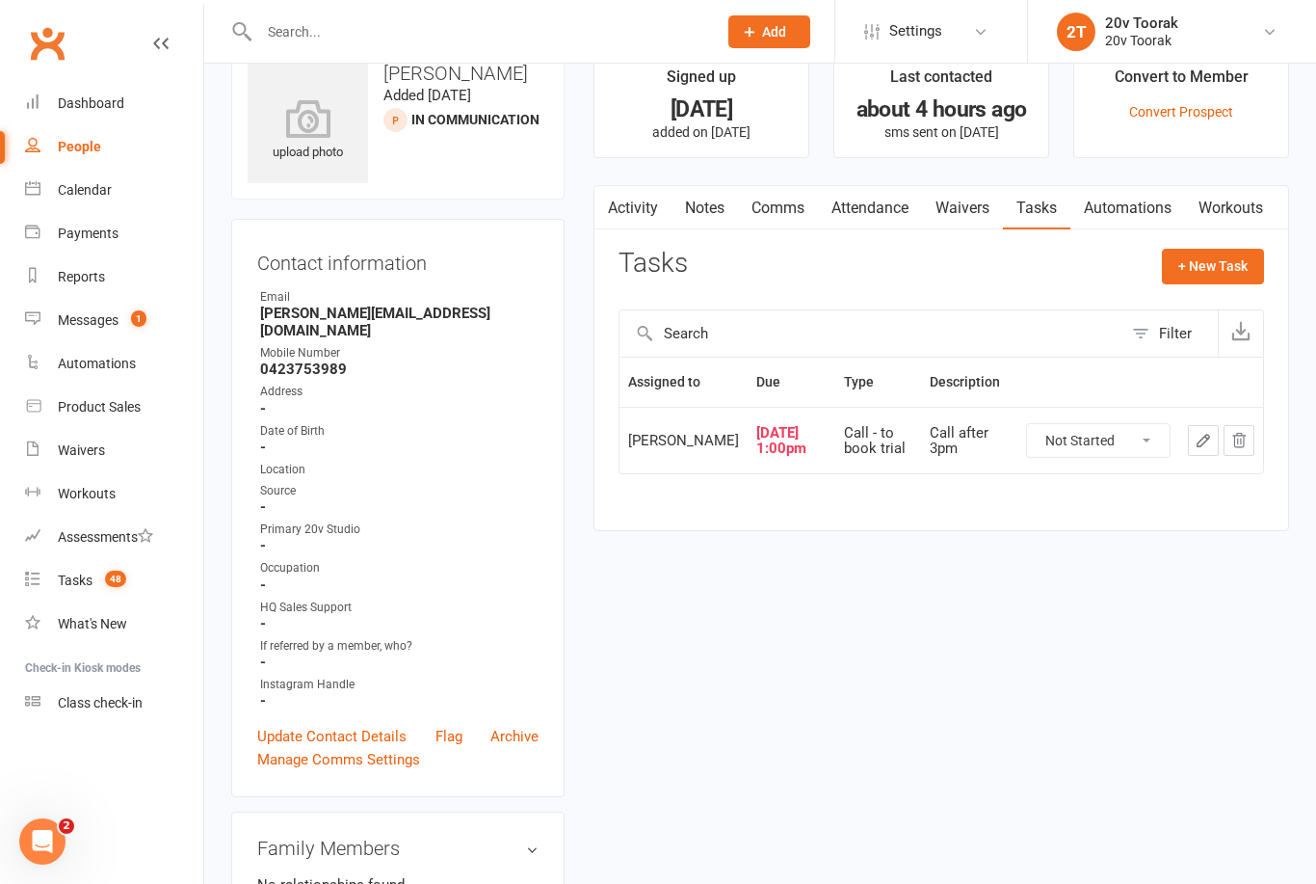
click at [136, 581] on link "Tasks 48" at bounding box center [114, 580] width 178 height 43
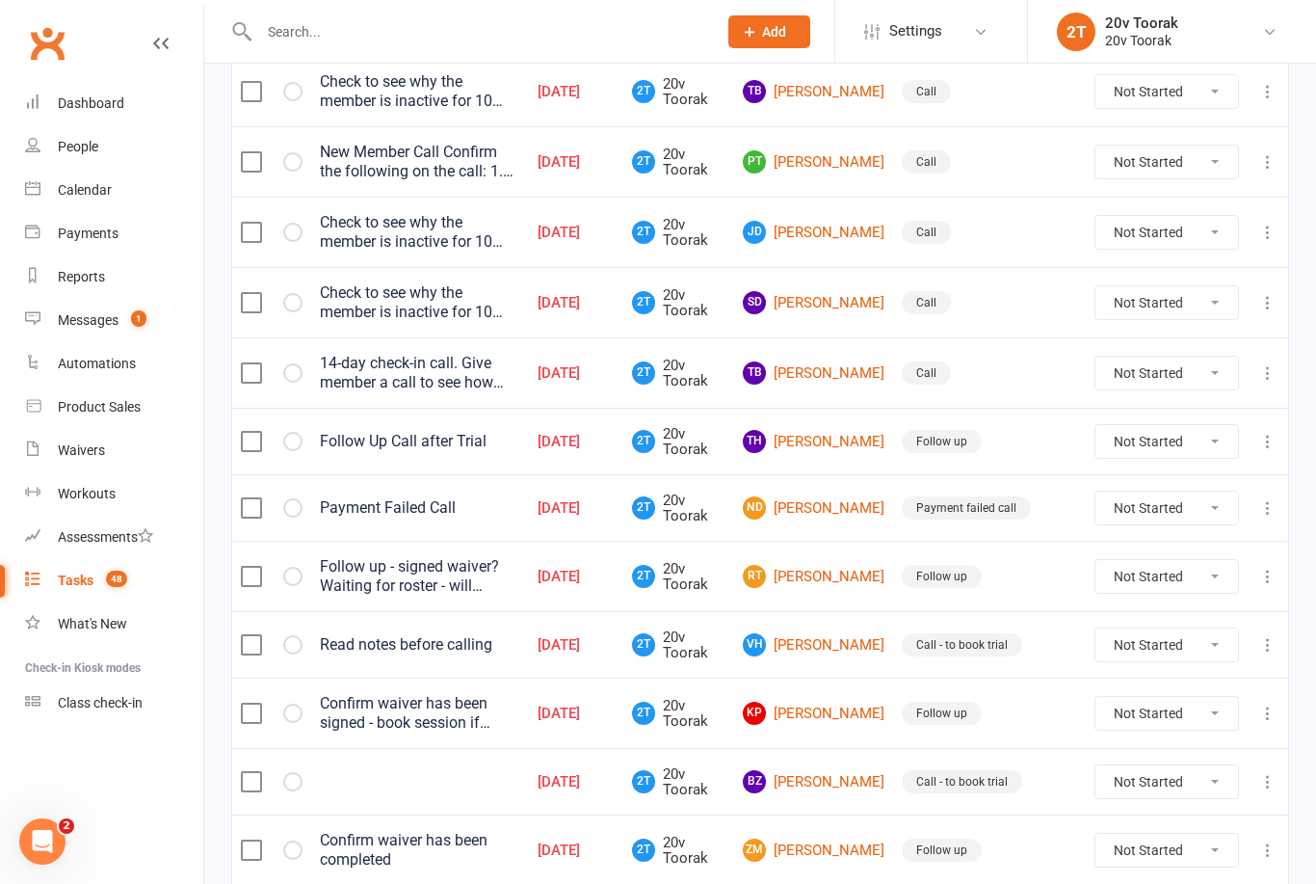
scroll to position [1069, 0]
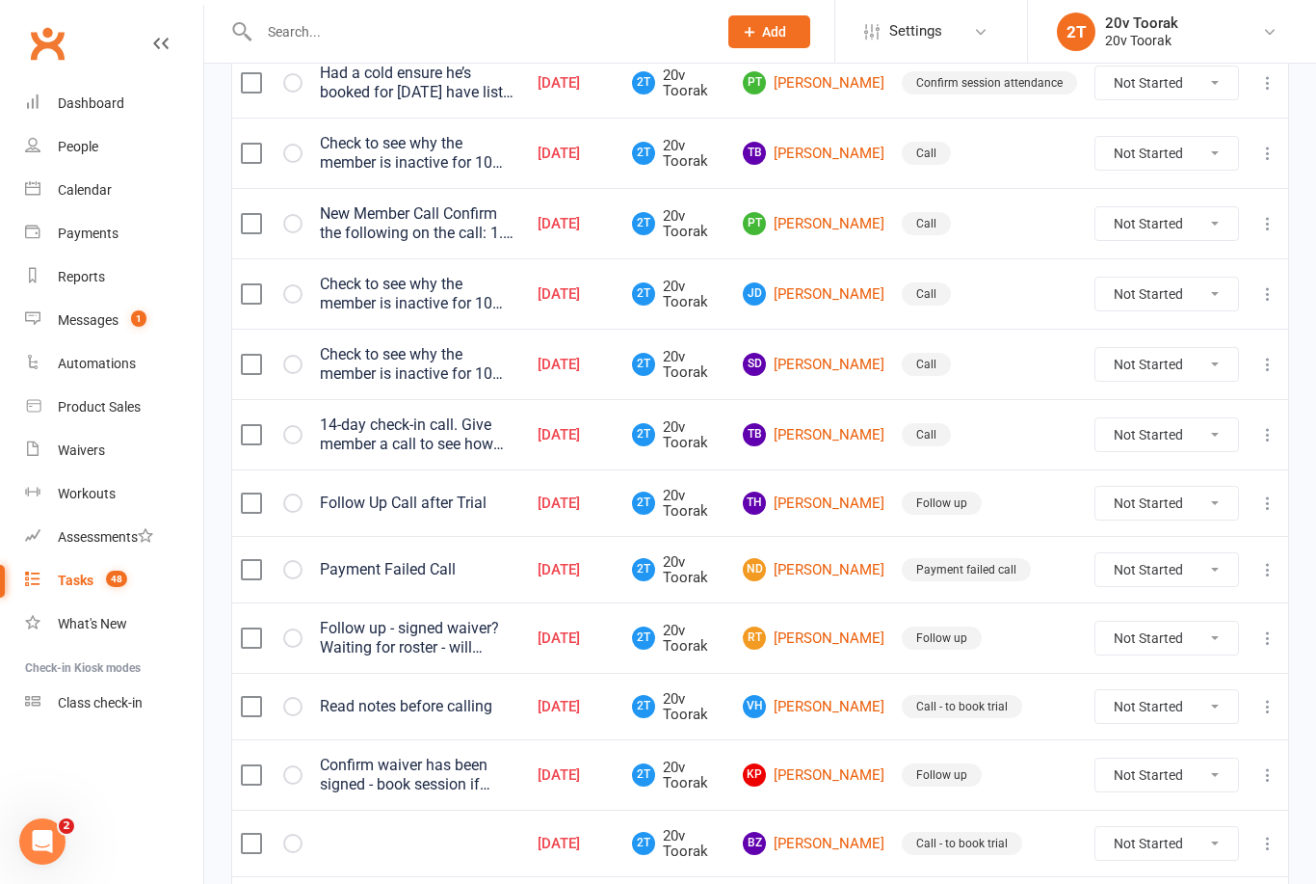
click at [1128, 646] on select "Not Started In Progress Waiting Complete" at bounding box center [1167, 637] width 143 height 33
click at [834, 438] on link "TB Toni-Ann Black" at bounding box center [814, 434] width 142 height 23
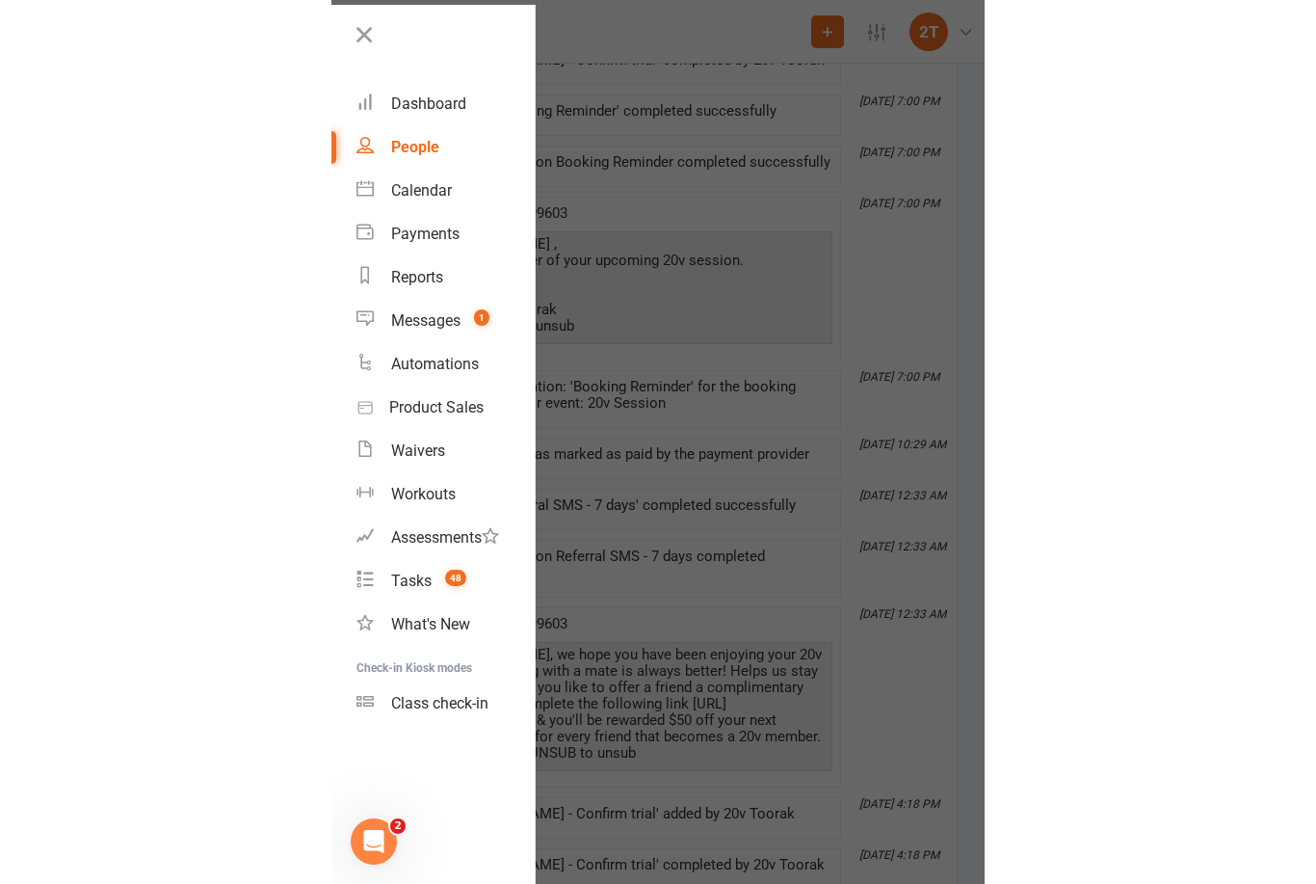
scroll to position [489, 0]
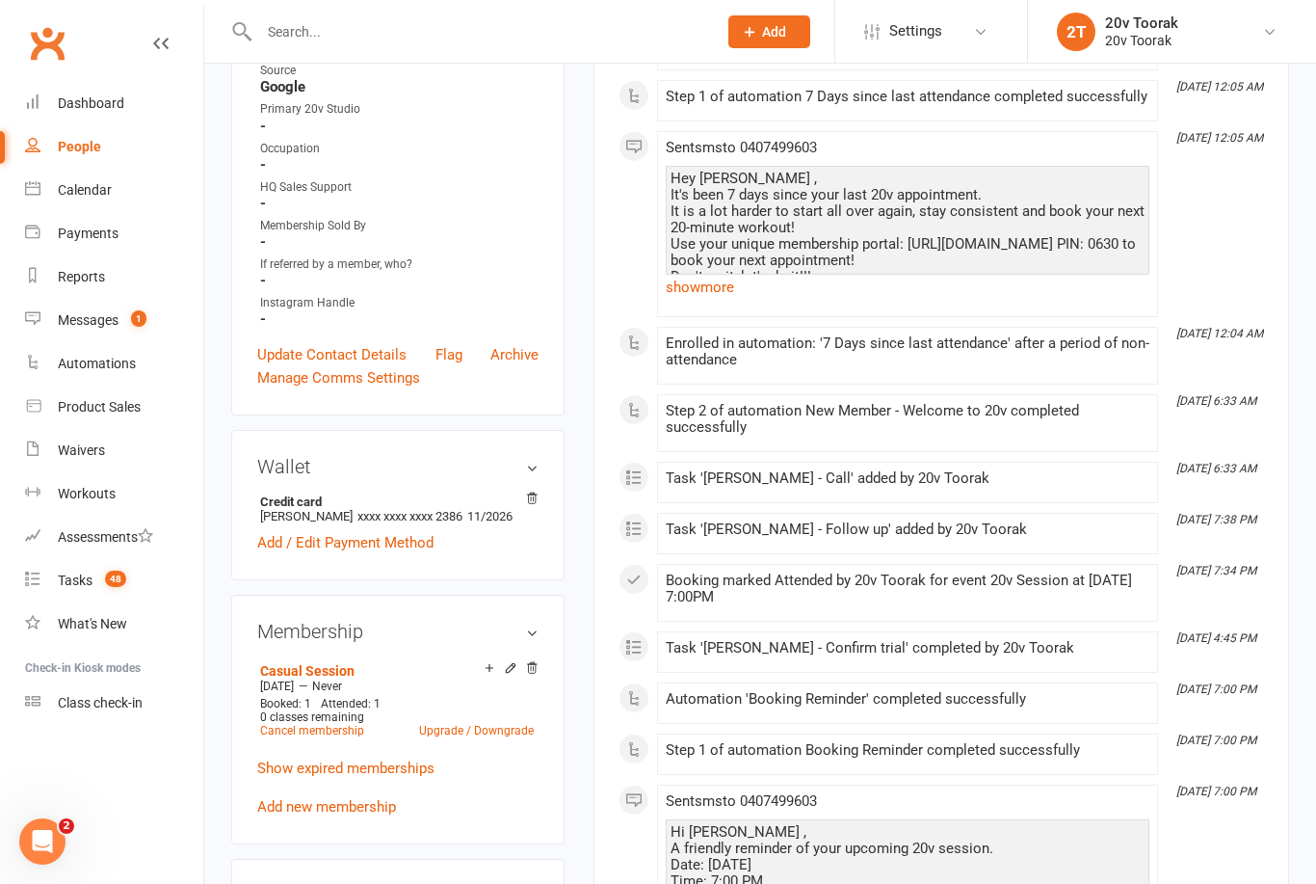
click at [110, 192] on div "Calendar" at bounding box center [85, 189] width 54 height 15
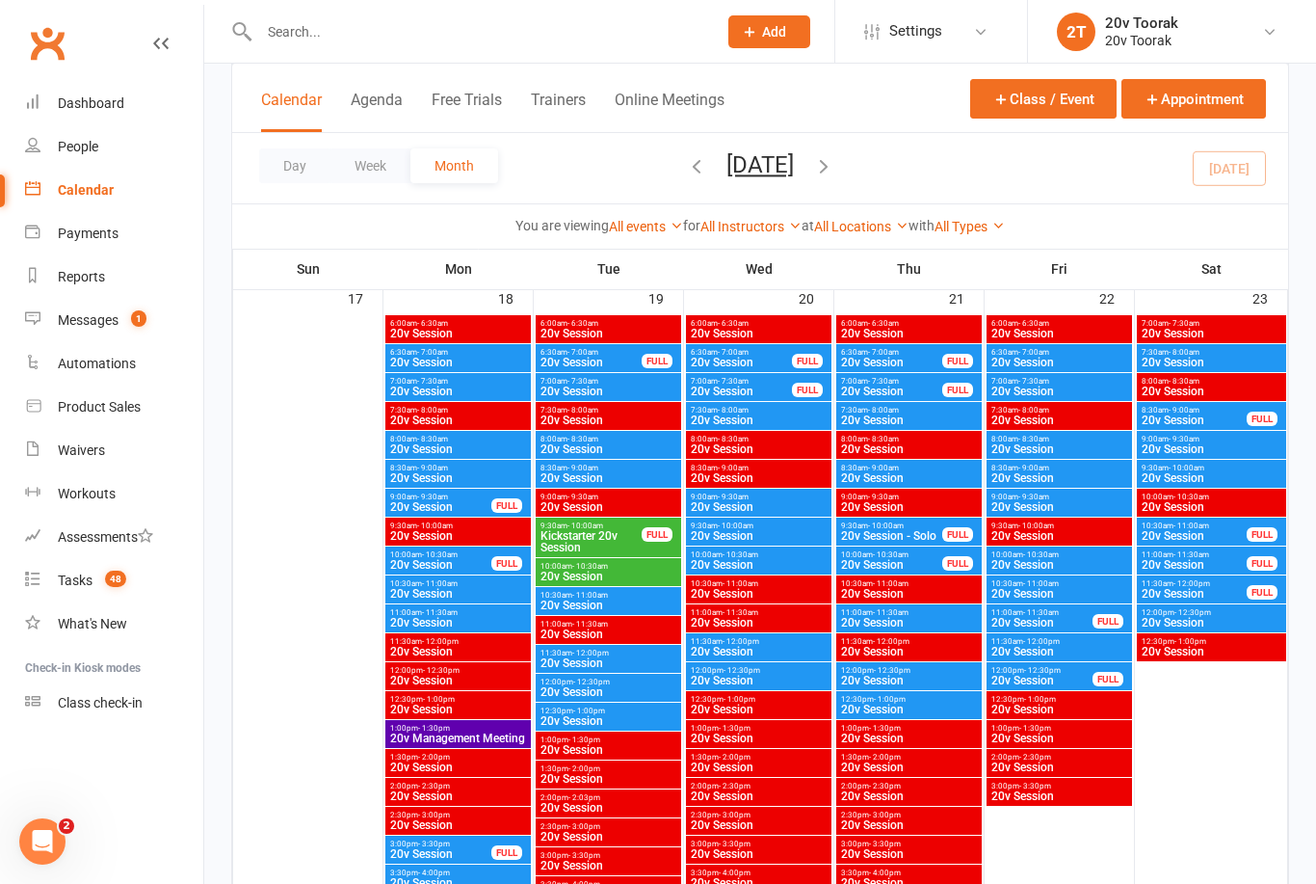
scroll to position [2790, 0]
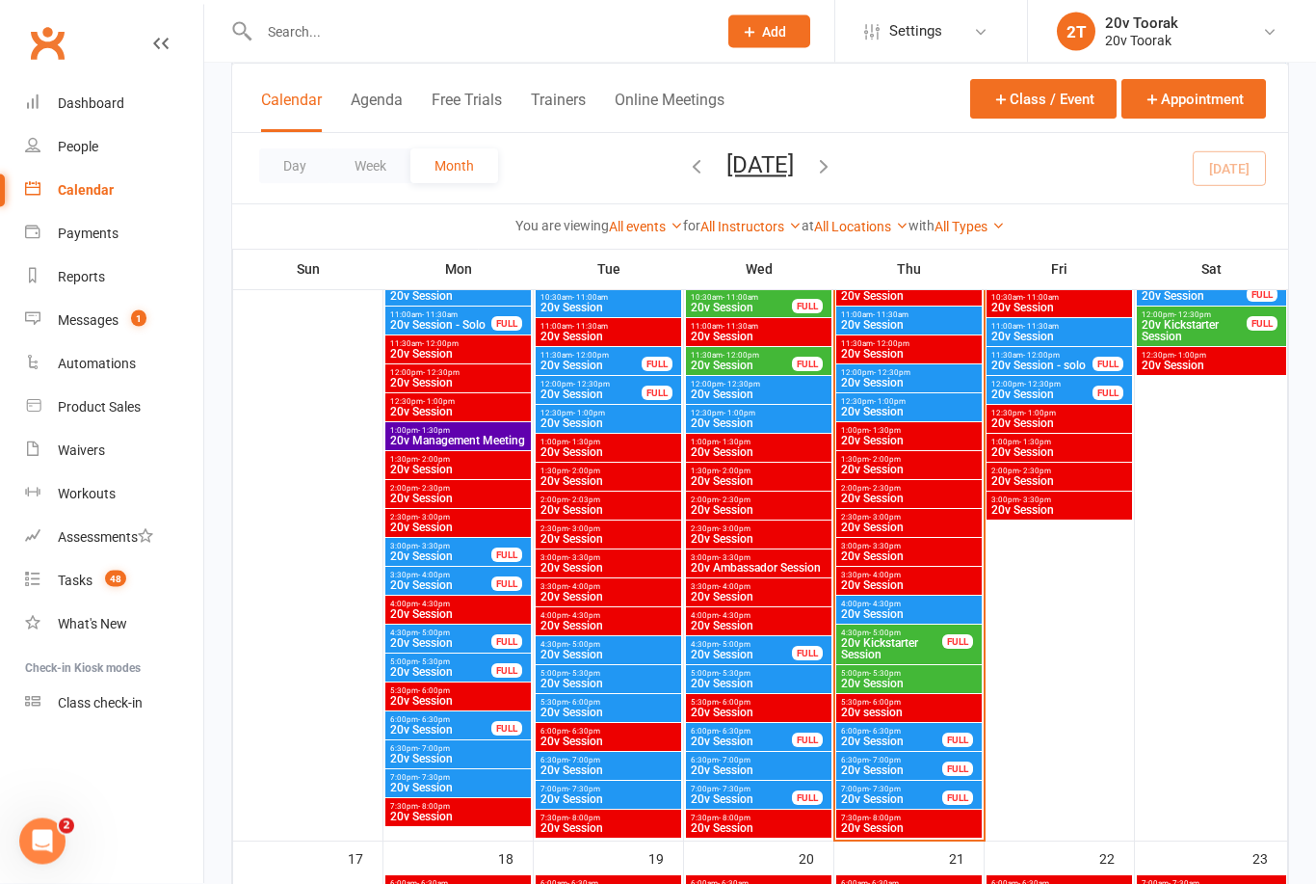
click at [917, 642] on span "20v Kickstarter Session" at bounding box center [891, 649] width 103 height 23
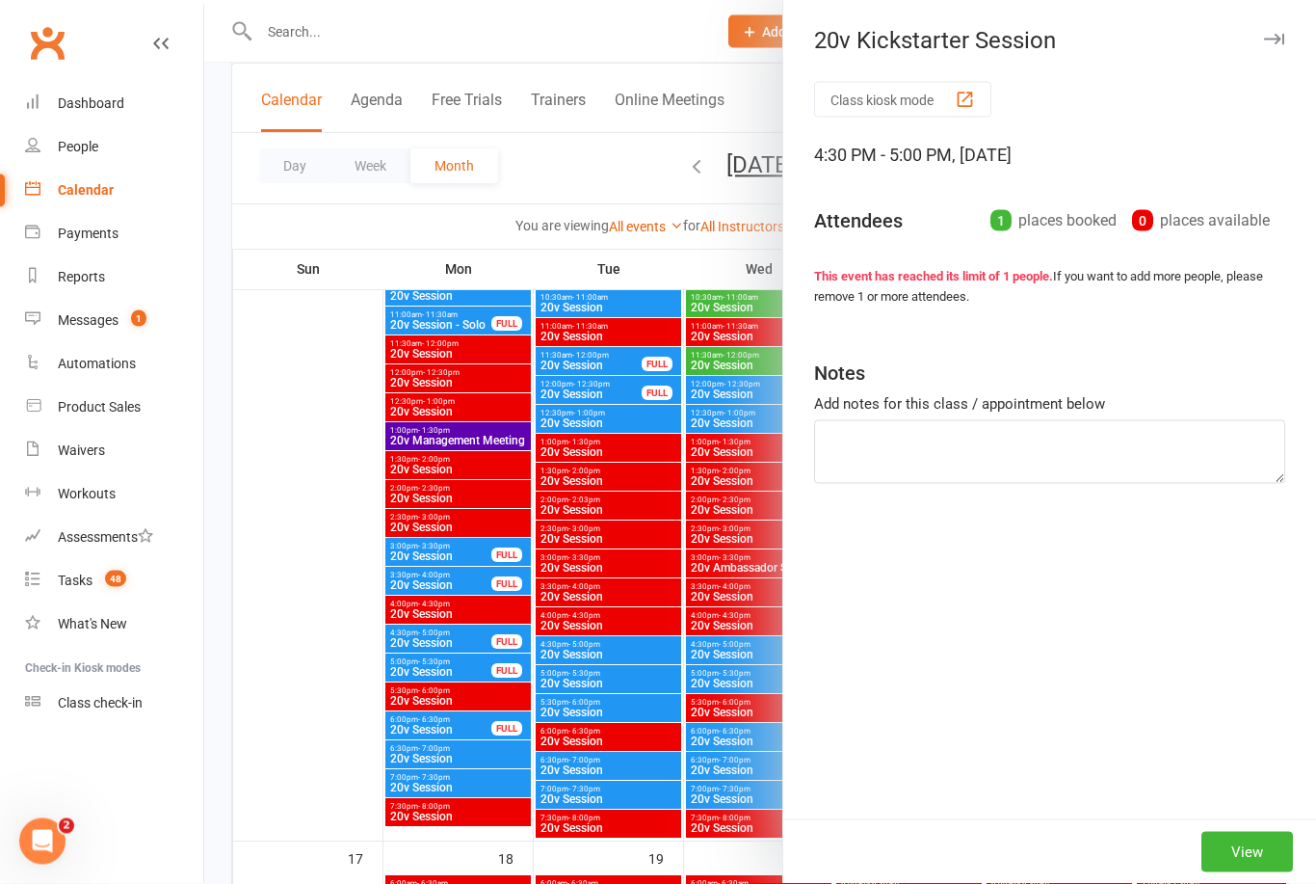
scroll to position [2175, 0]
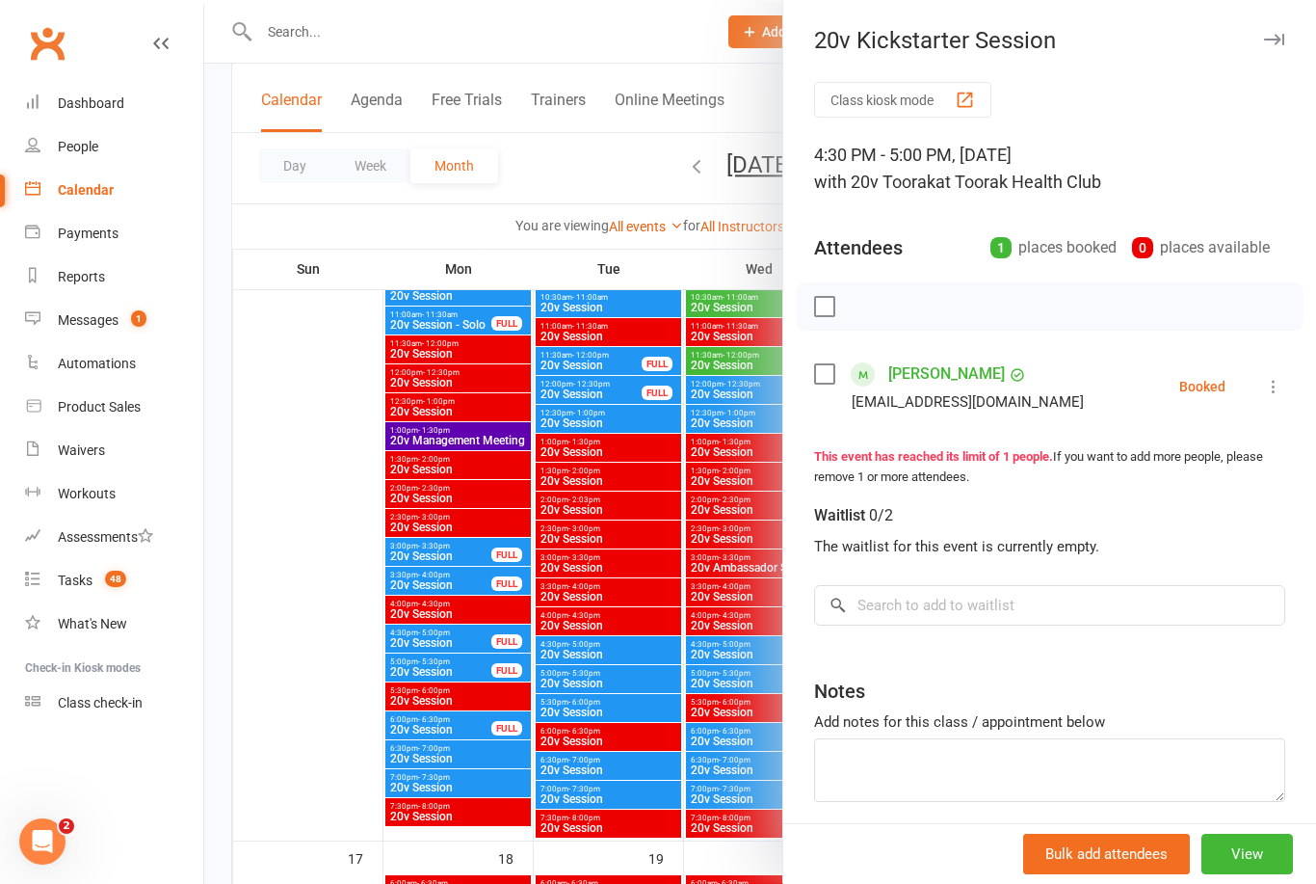
click at [82, 323] on div "Messages" at bounding box center [88, 319] width 61 height 15
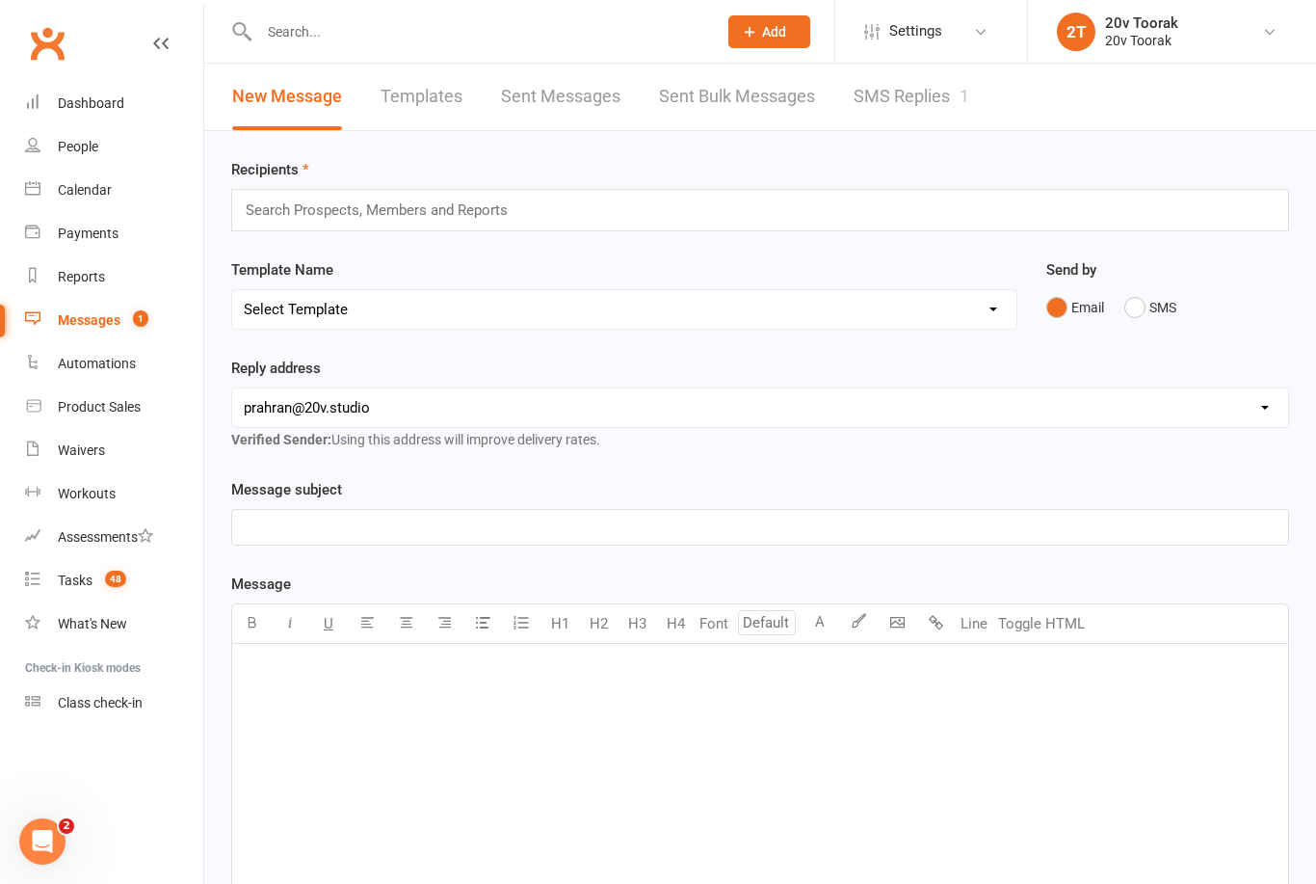
click at [963, 108] on link "SMS Replies 1" at bounding box center [912, 97] width 116 height 66
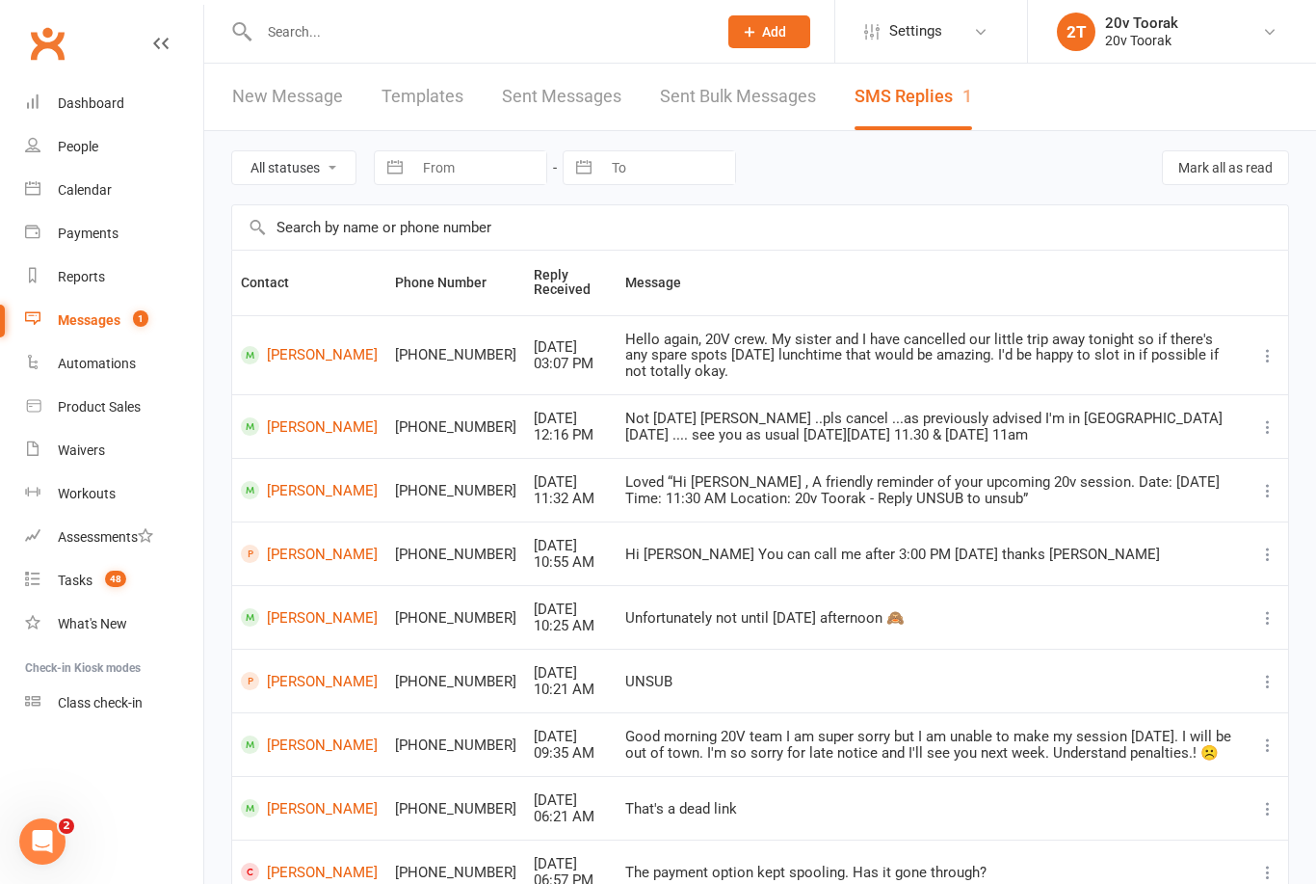
click at [285, 375] on td "[PERSON_NAME]" at bounding box center [309, 355] width 154 height 80
click at [276, 346] on link "[PERSON_NAME]" at bounding box center [309, 355] width 137 height 18
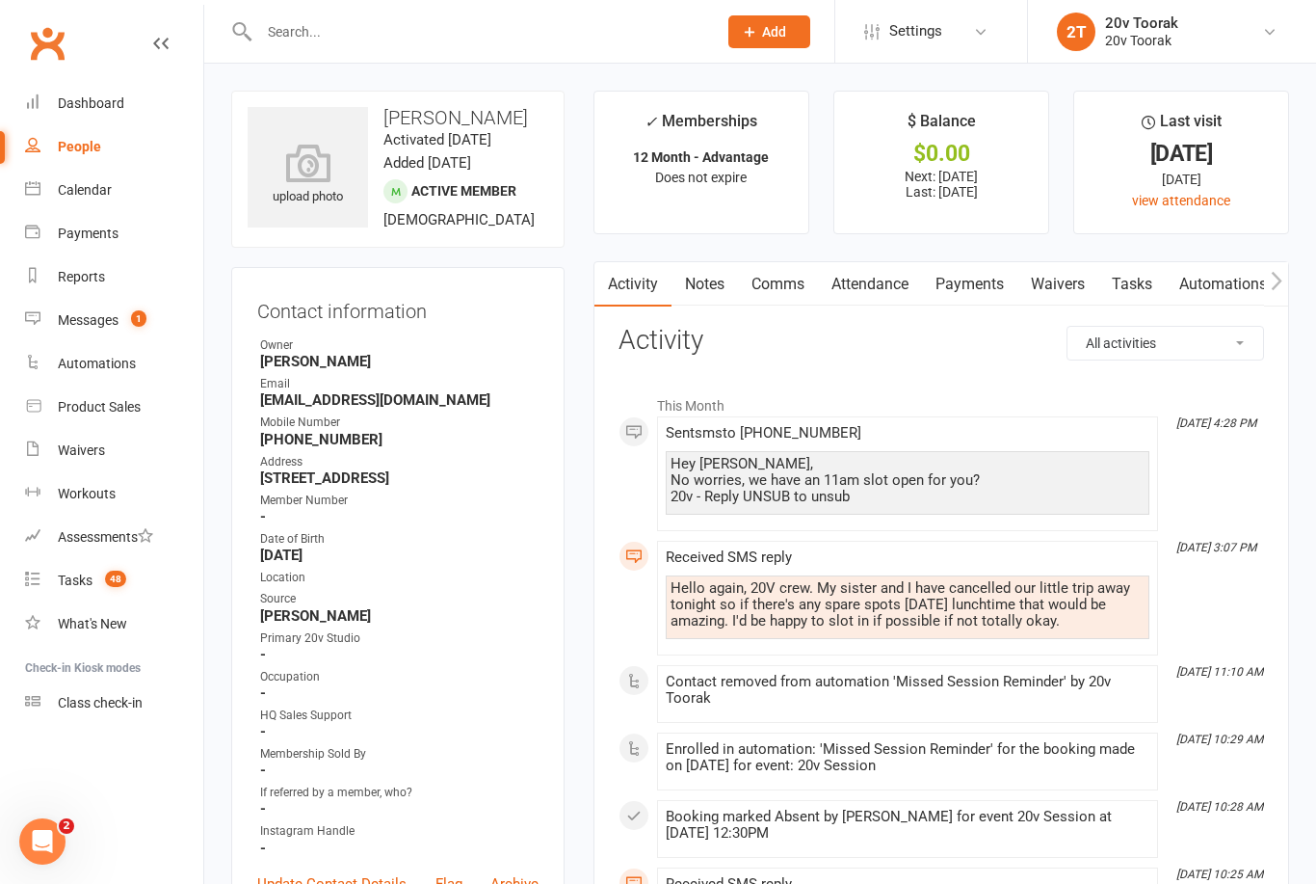
click at [75, 317] on div "Messages" at bounding box center [88, 319] width 61 height 15
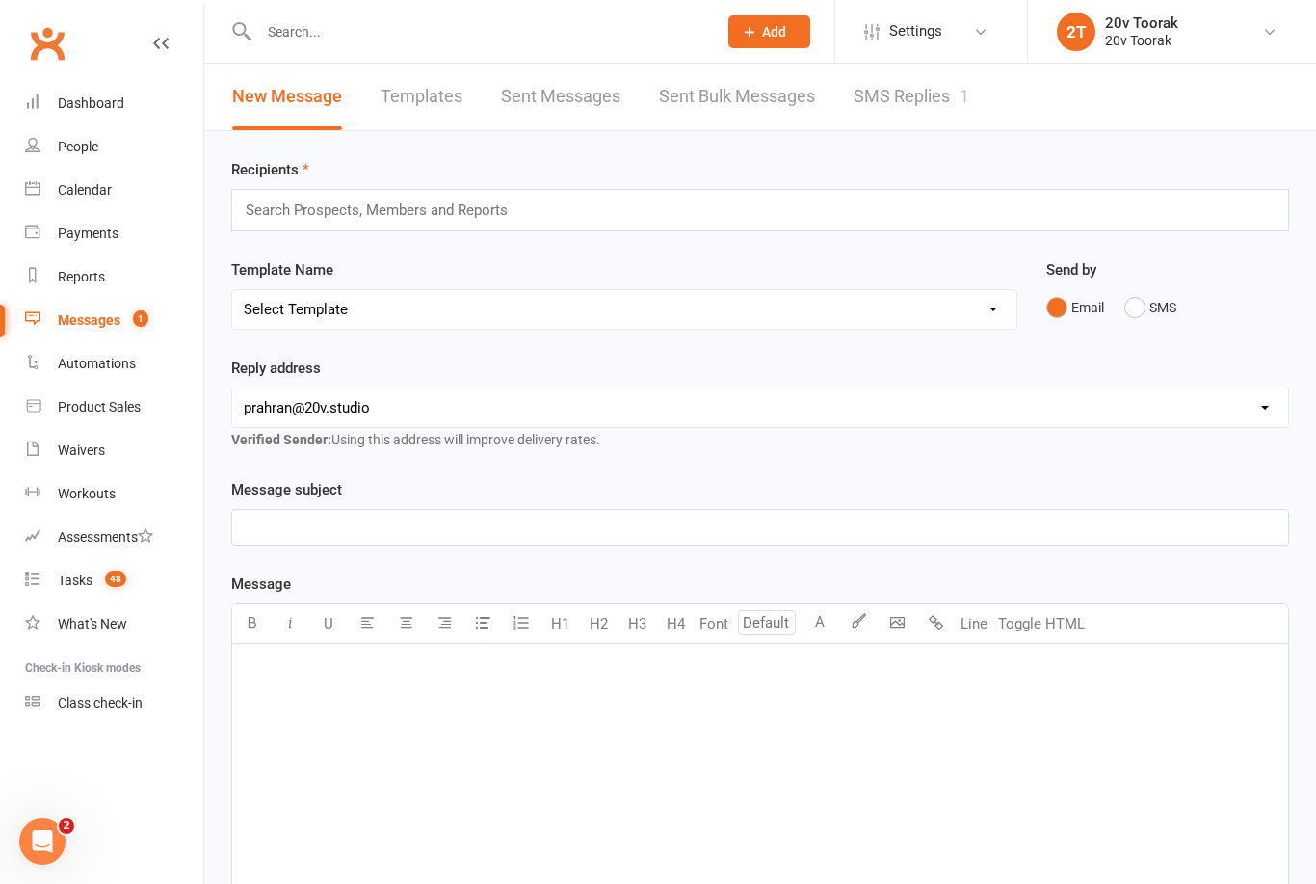
click at [967, 92] on div "1" at bounding box center [965, 96] width 10 height 20
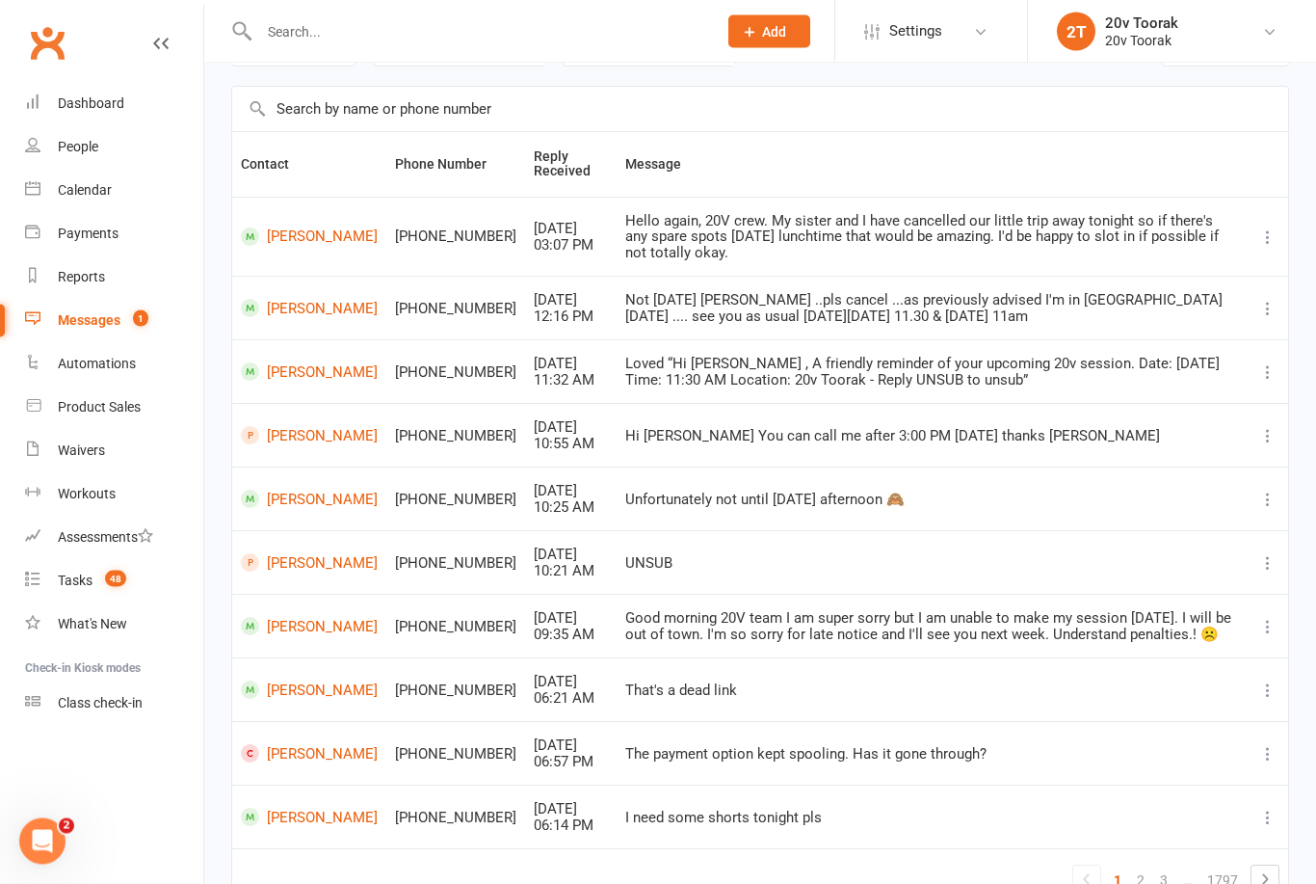
scroll to position [119, 0]
click at [304, 426] on link "[PERSON_NAME]" at bounding box center [309, 435] width 137 height 18
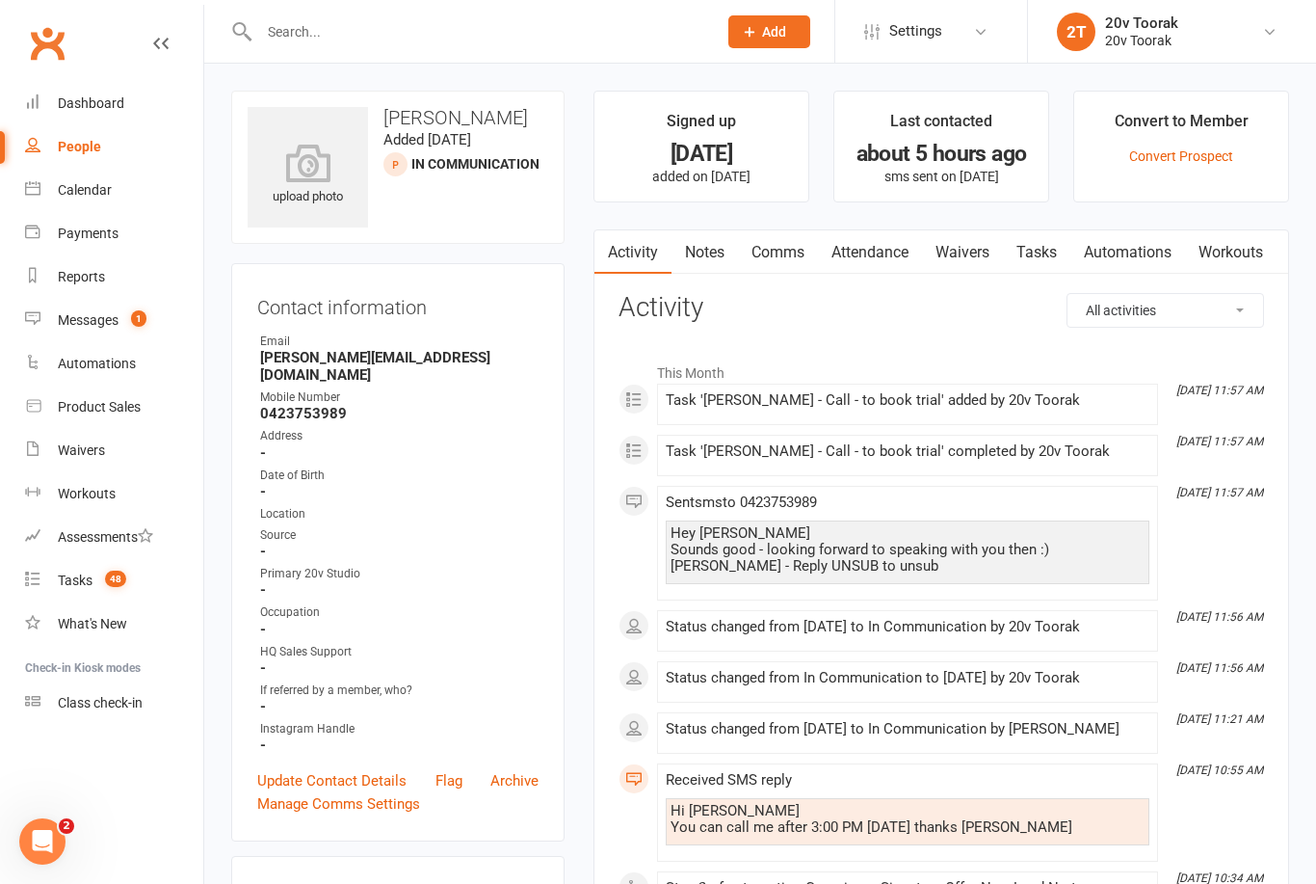
click at [730, 238] on link "Notes" at bounding box center [705, 252] width 66 height 44
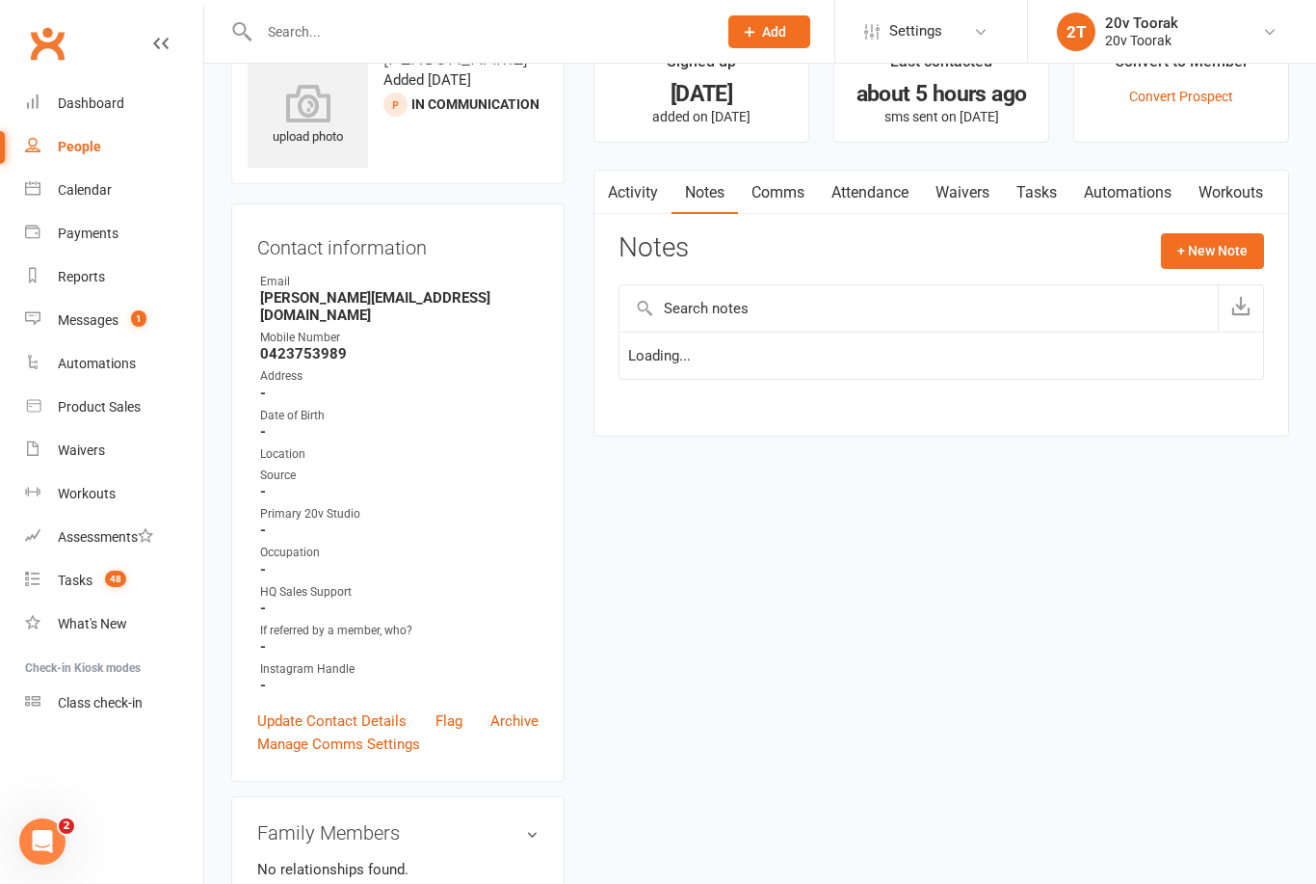
scroll to position [62, 0]
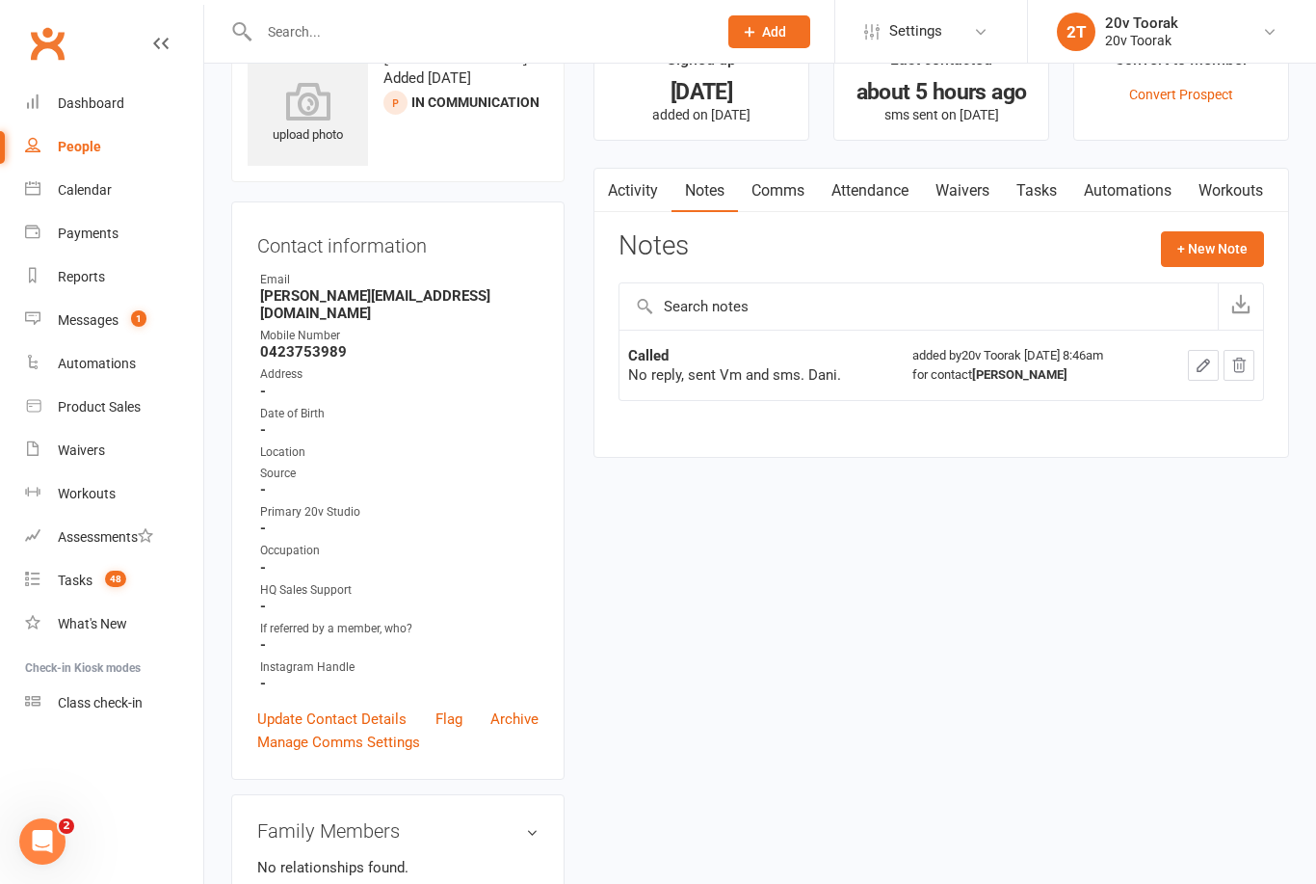
click at [633, 187] on link "Activity" at bounding box center [632, 191] width 77 height 44
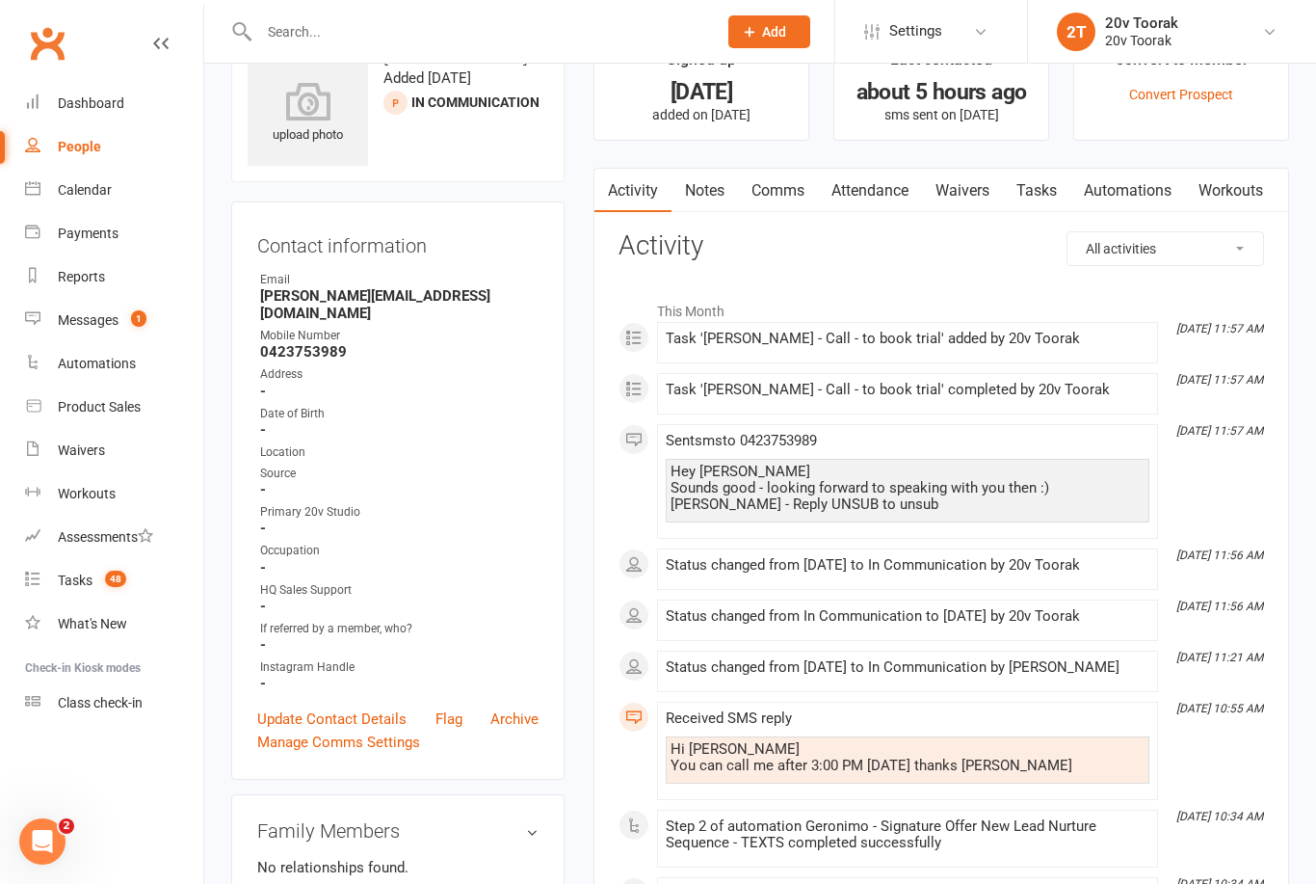
click at [1058, 193] on link "Tasks" at bounding box center [1036, 191] width 67 height 44
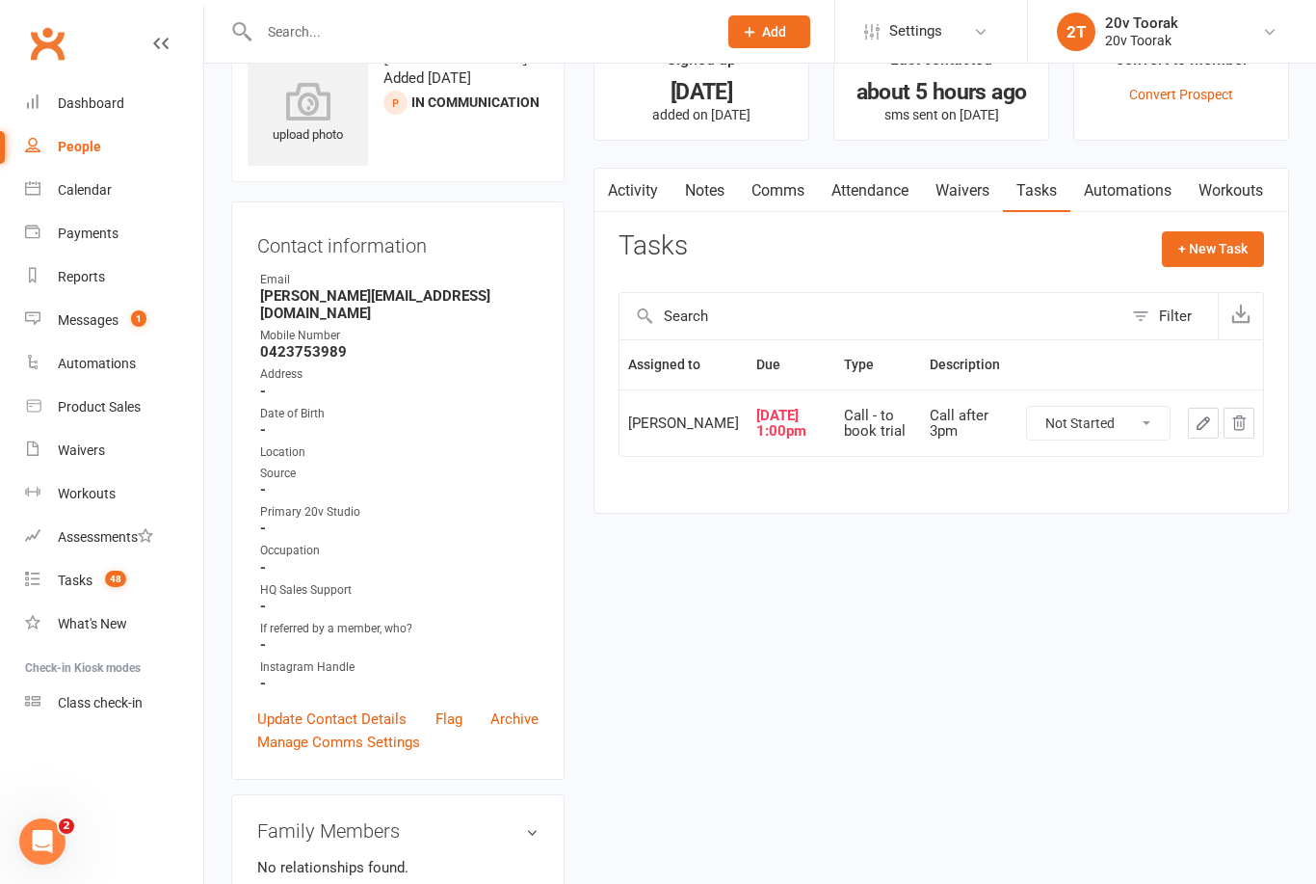
click at [101, 185] on div "Calendar" at bounding box center [85, 189] width 54 height 15
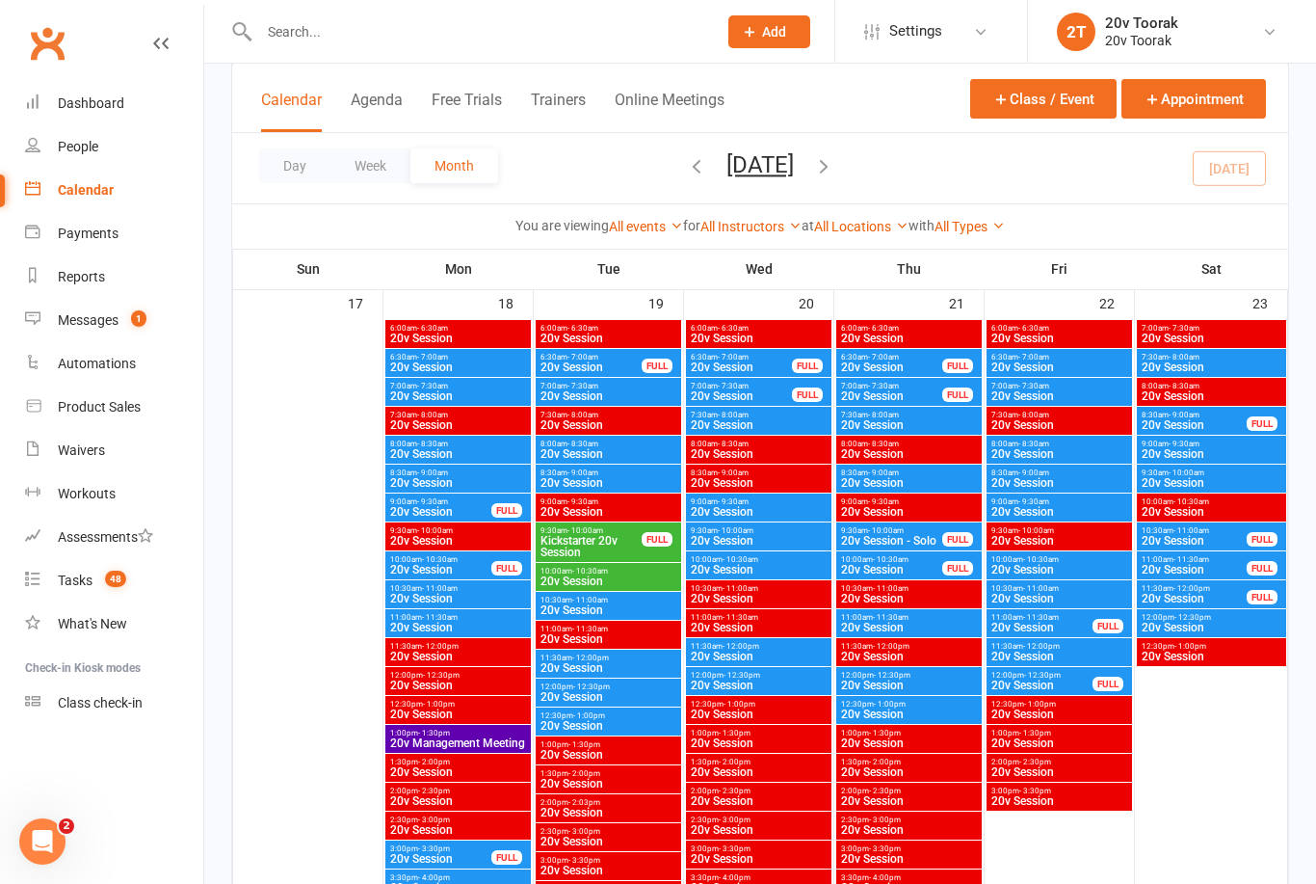
scroll to position [2971, 0]
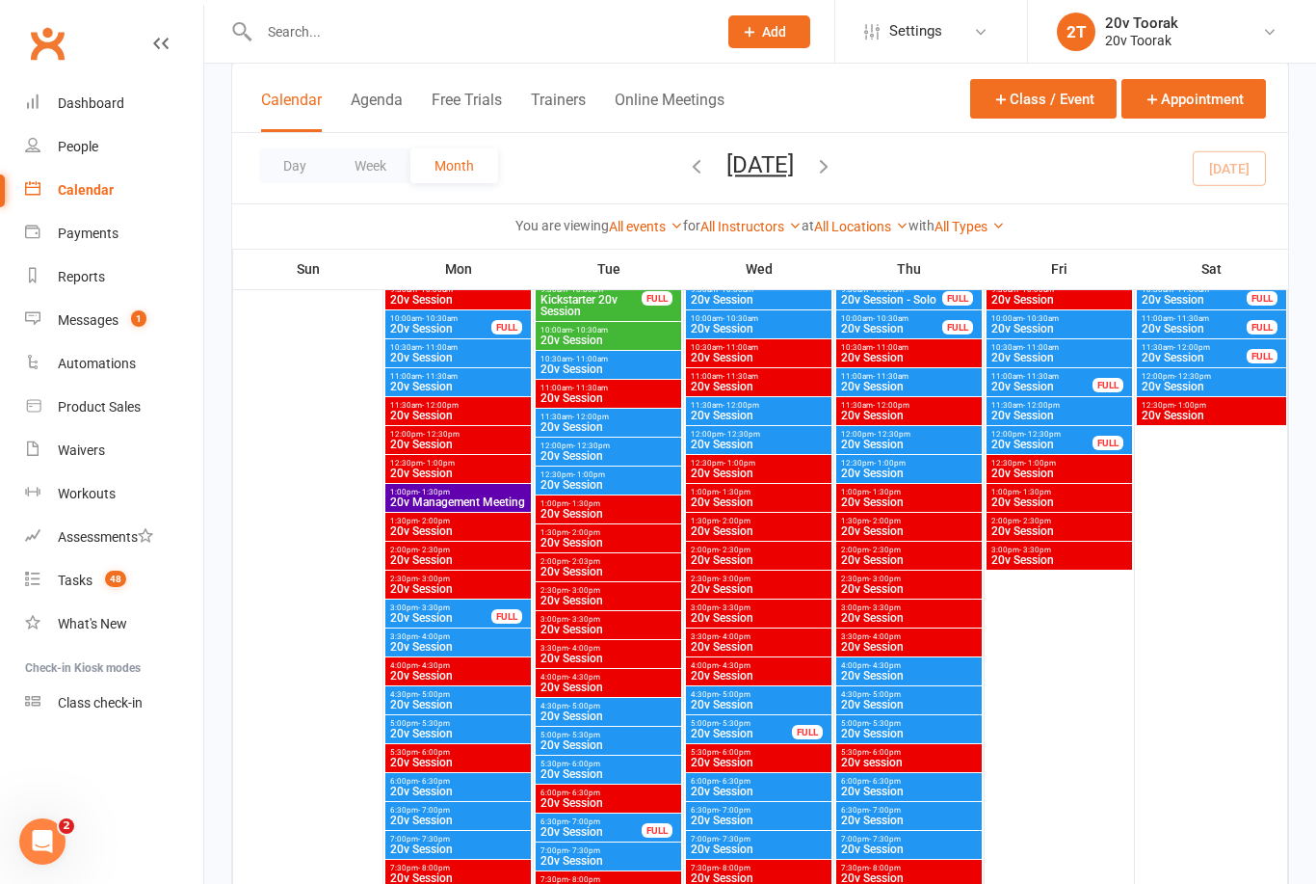
click at [895, 657] on div "4:00pm - 4:30pm 20v Session" at bounding box center [908, 671] width 145 height 28
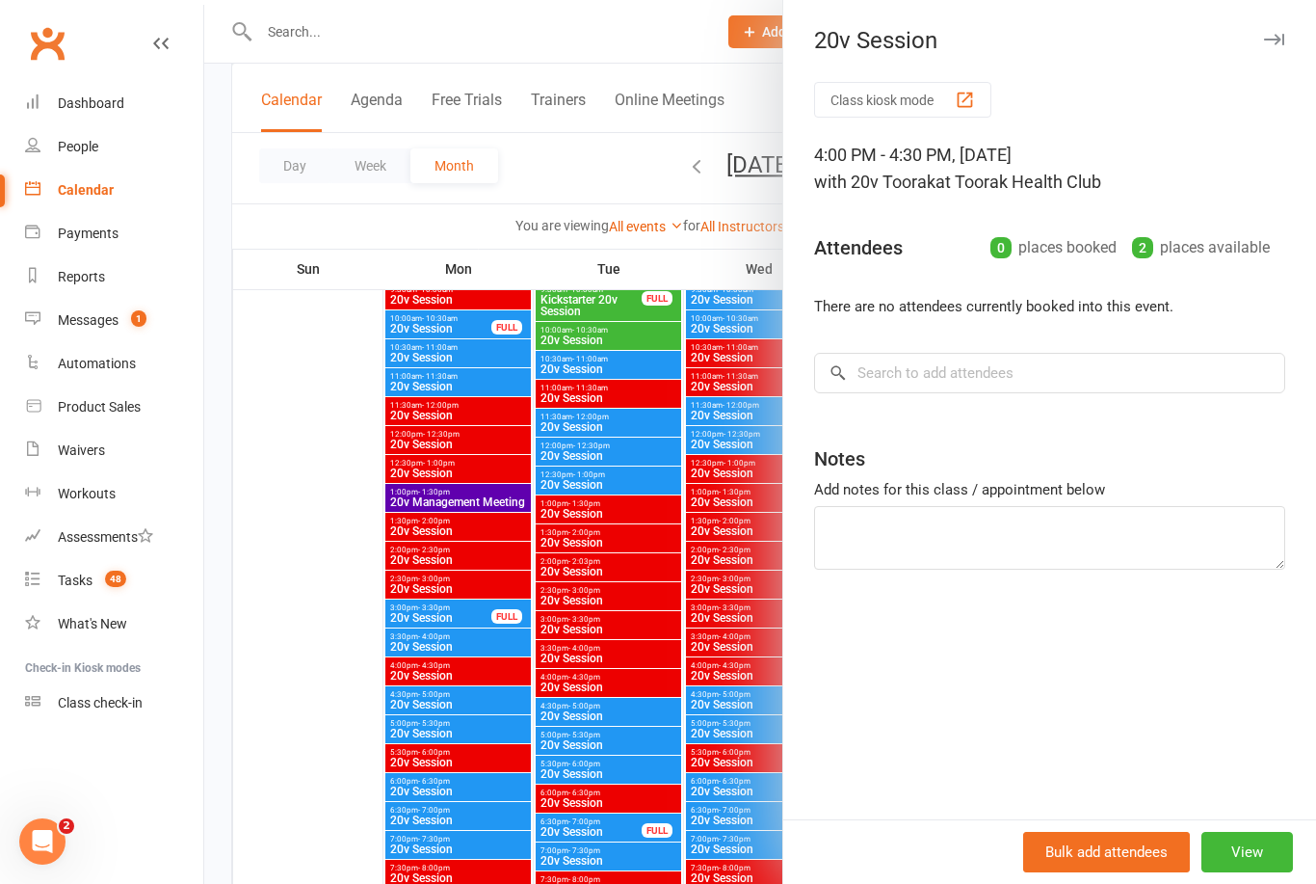
click at [718, 833] on div at bounding box center [760, 442] width 1112 height 884
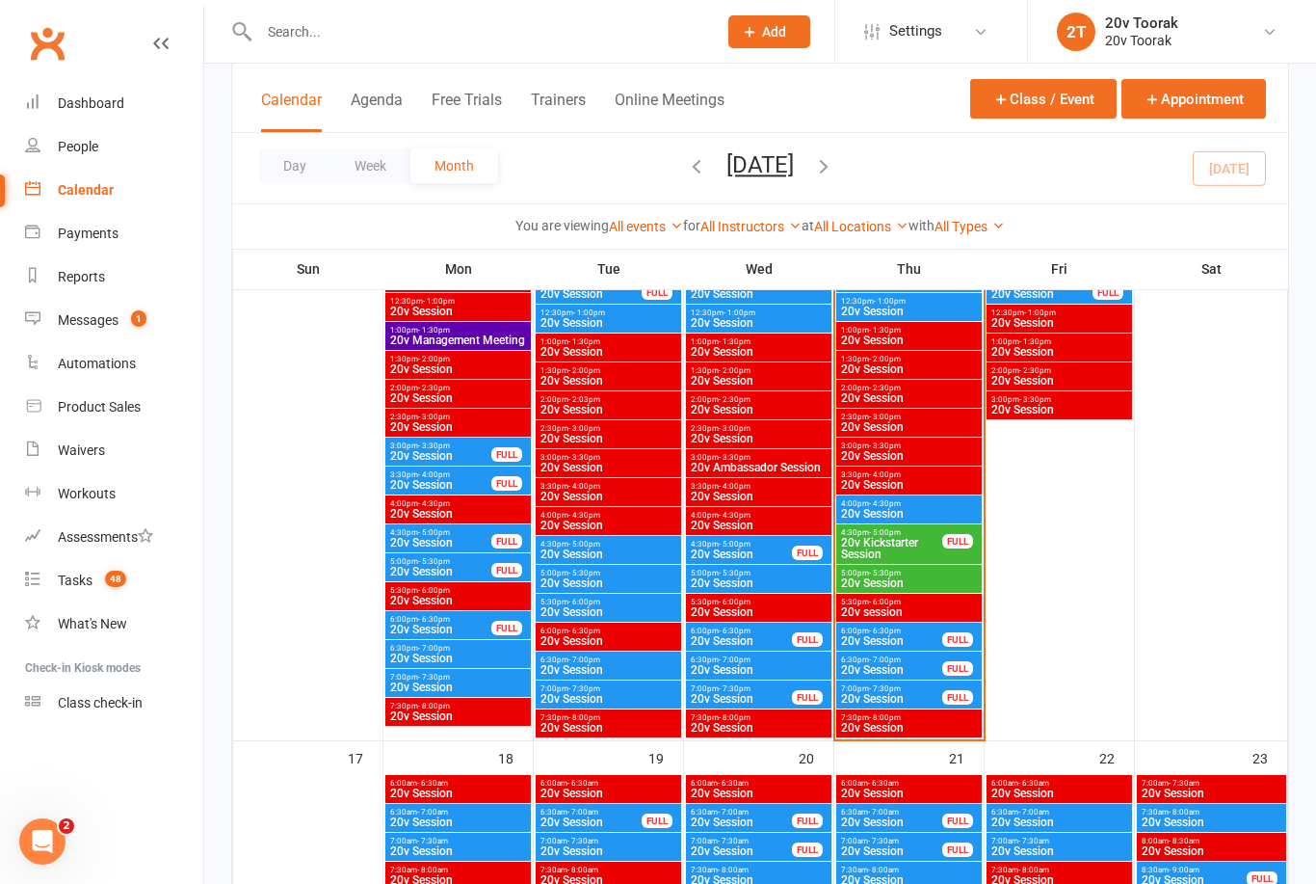
scroll to position [2276, 0]
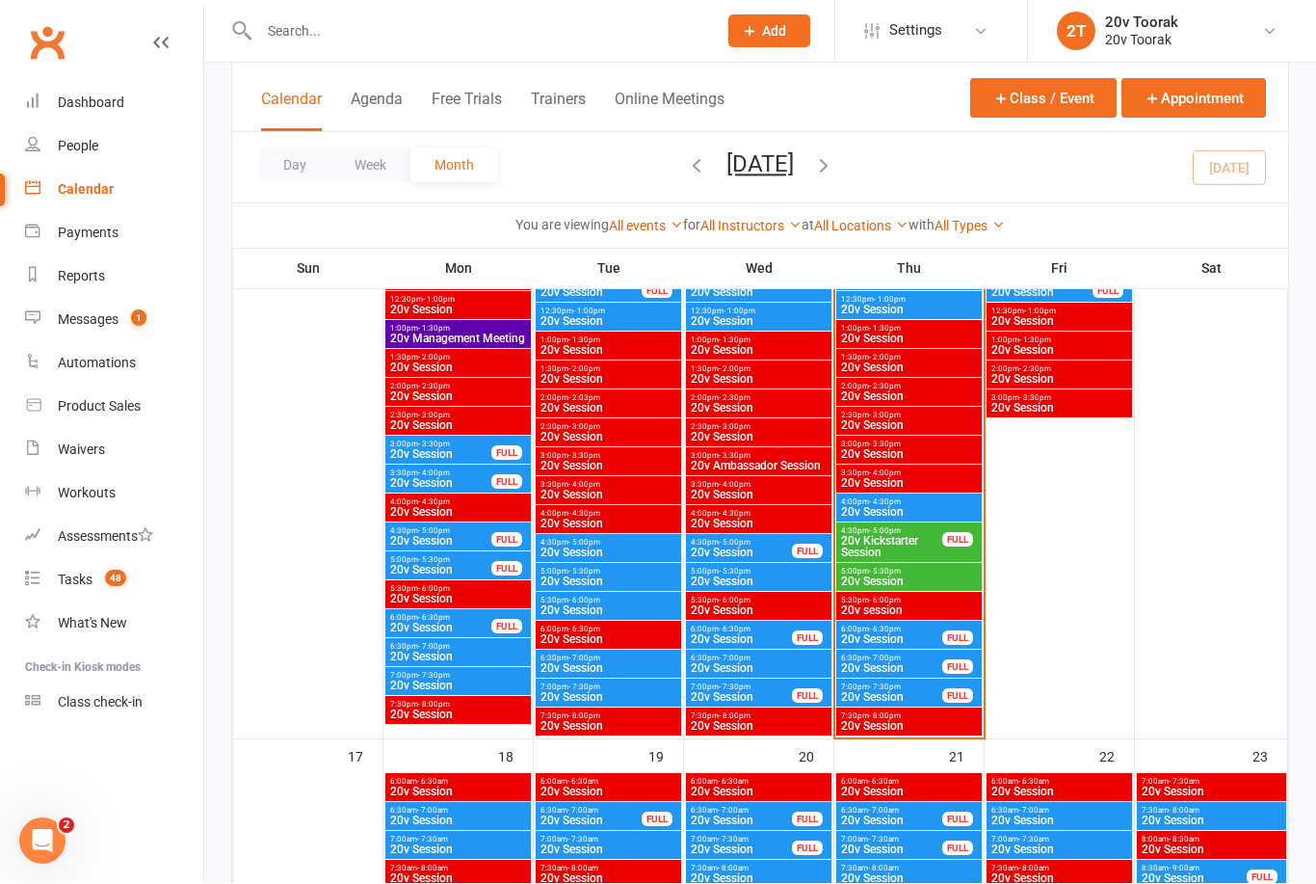
click at [912, 537] on span "20v Kickstarter Session" at bounding box center [891, 547] width 103 height 23
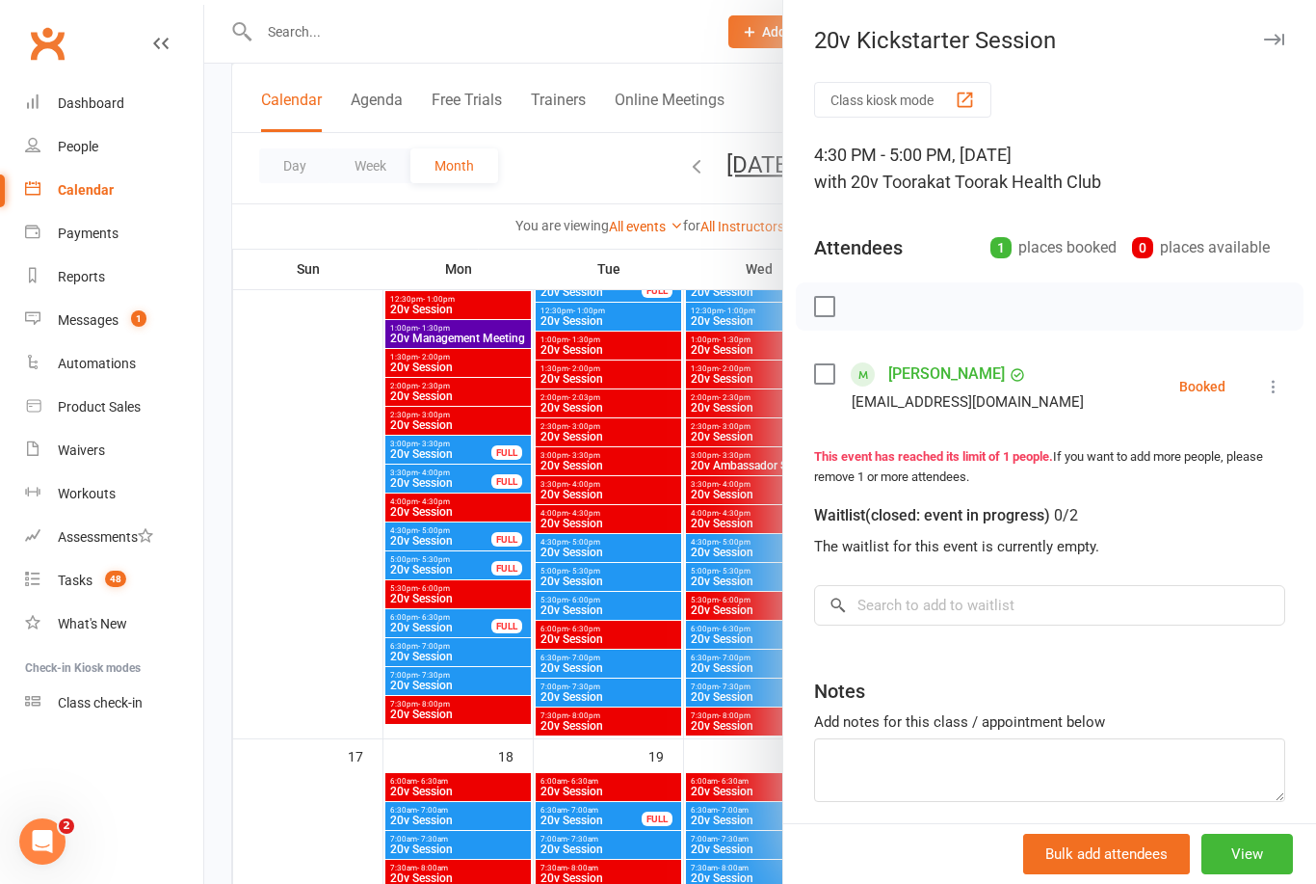
click at [909, 385] on link "Amy Chu" at bounding box center [946, 373] width 117 height 31
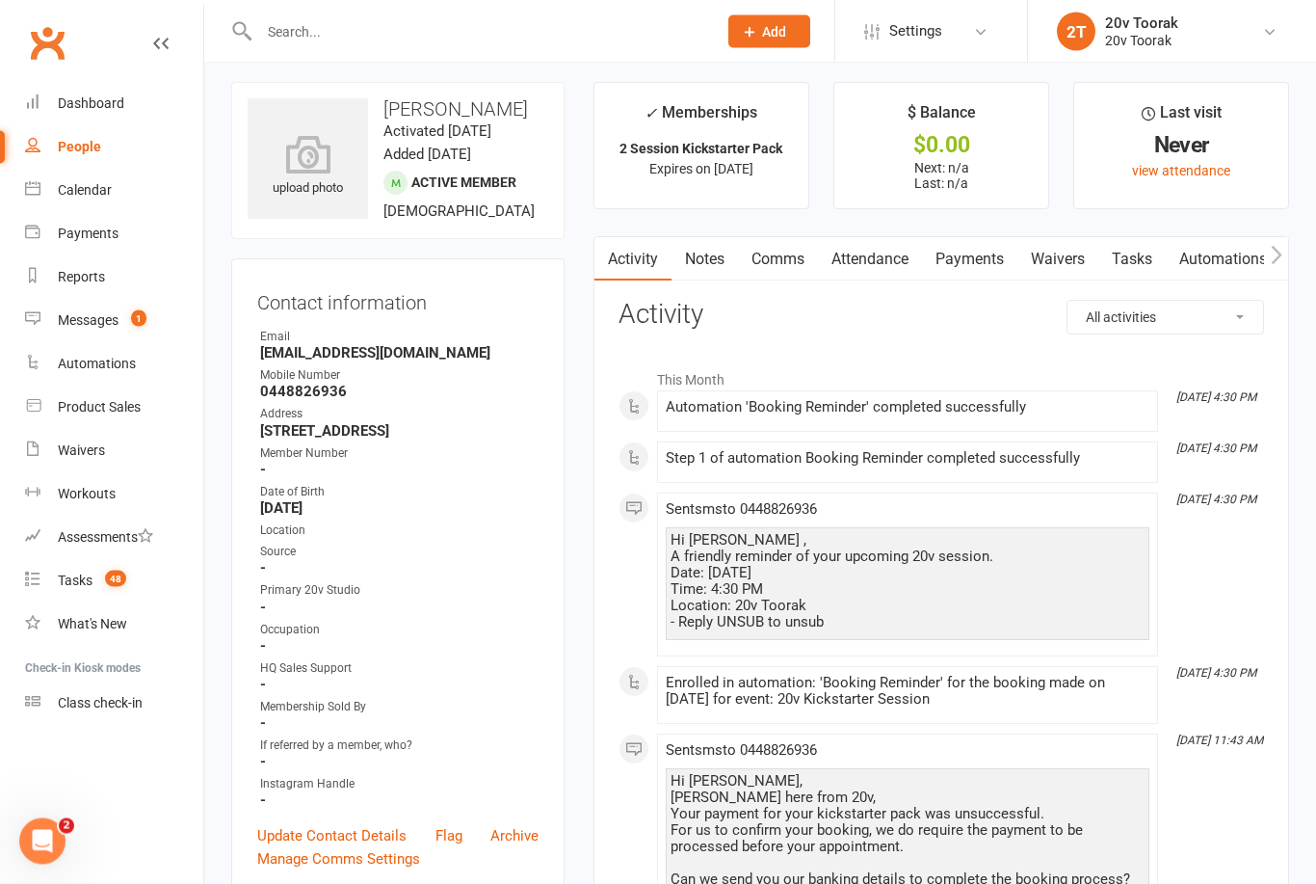
scroll to position [9, 0]
click at [1064, 252] on link "Waivers" at bounding box center [1057, 259] width 81 height 44
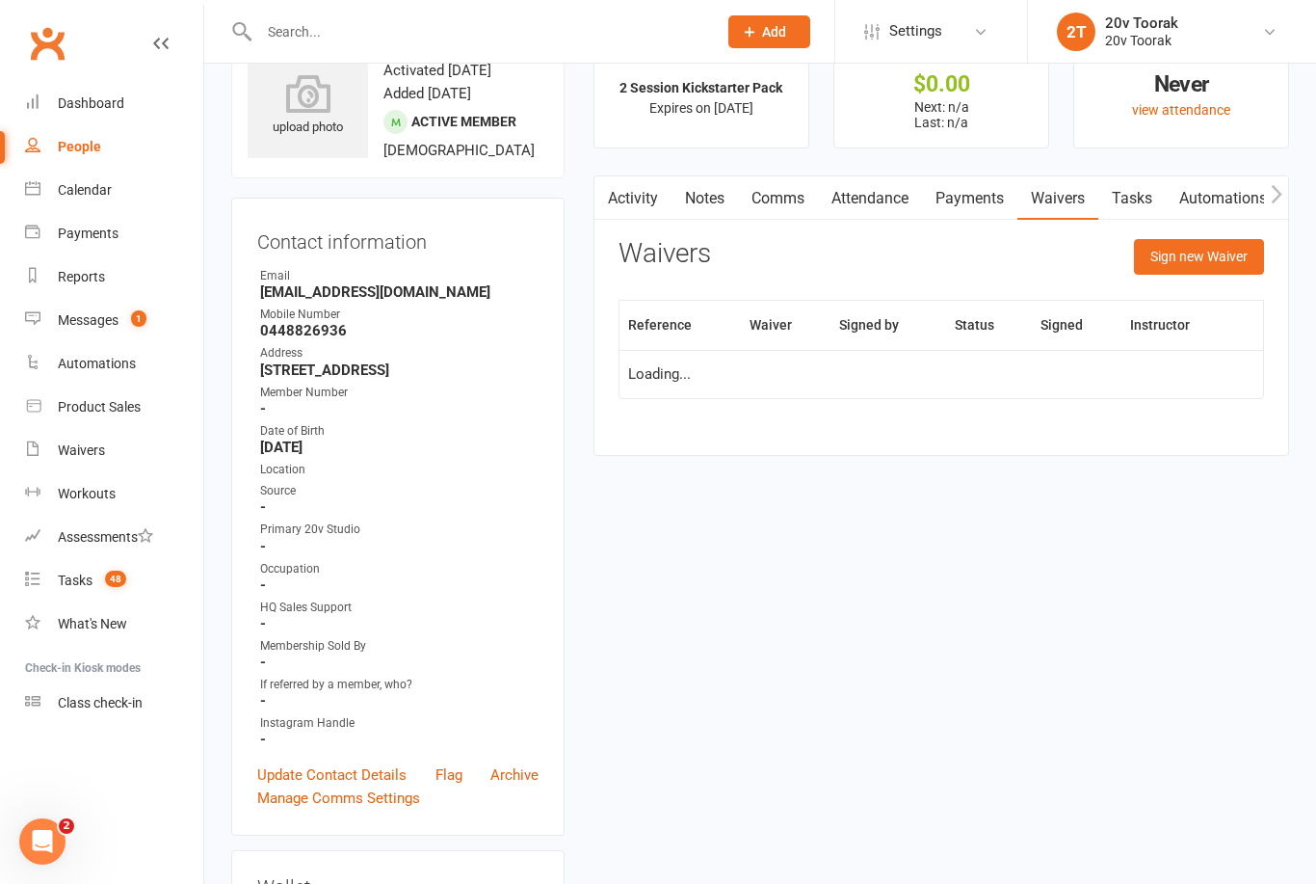
scroll to position [71, 0]
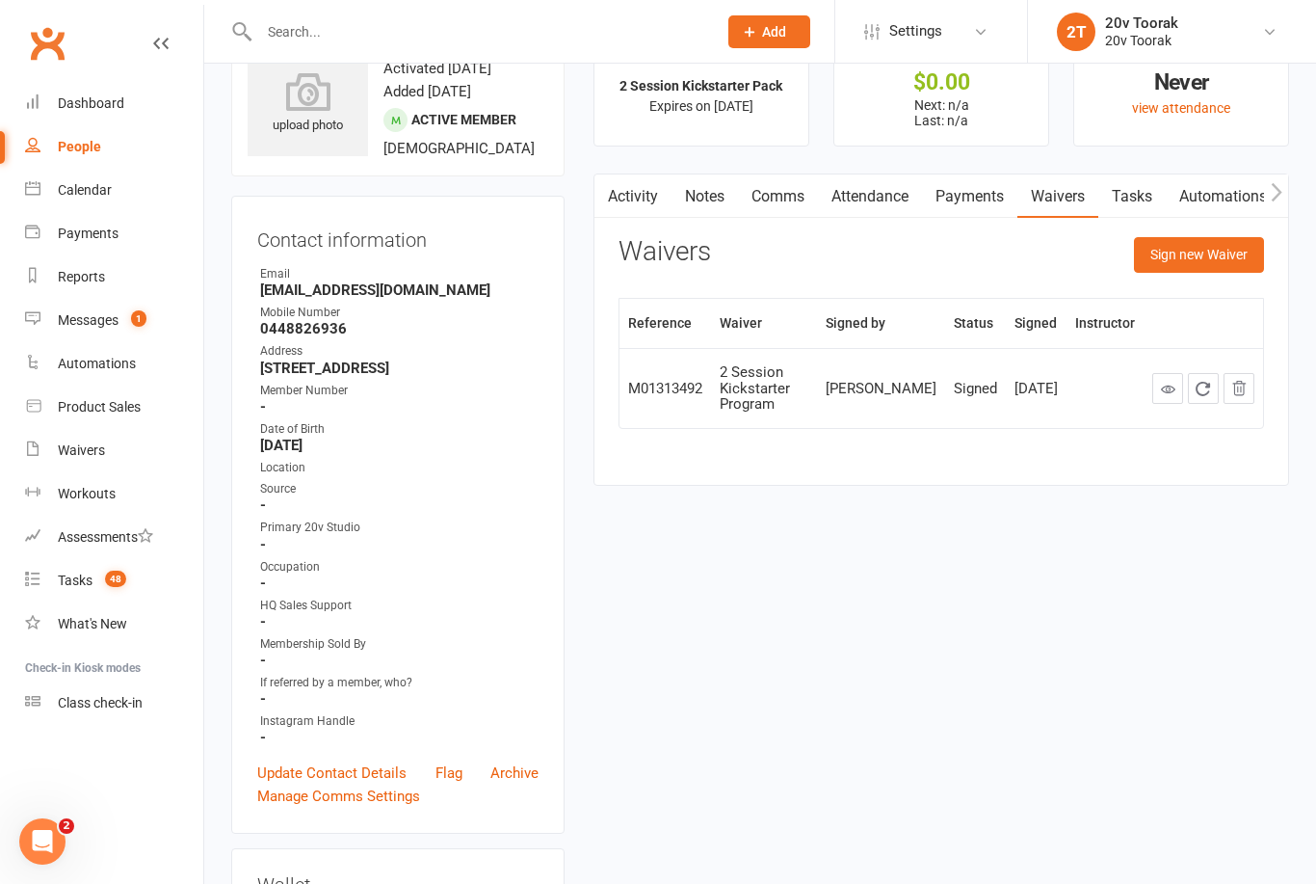
click at [959, 197] on link "Payments" at bounding box center [969, 196] width 95 height 44
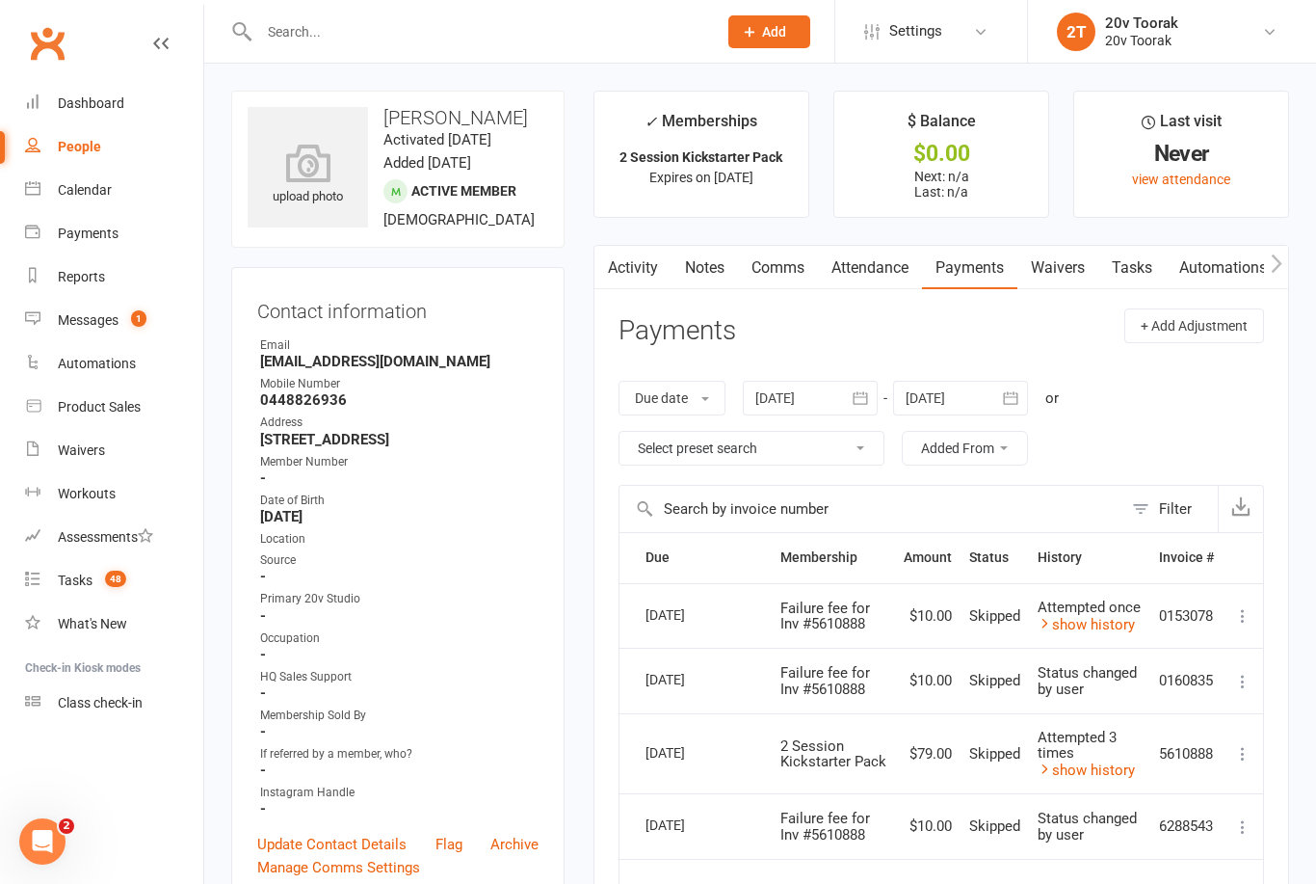
click at [680, 261] on link "Notes" at bounding box center [705, 268] width 66 height 44
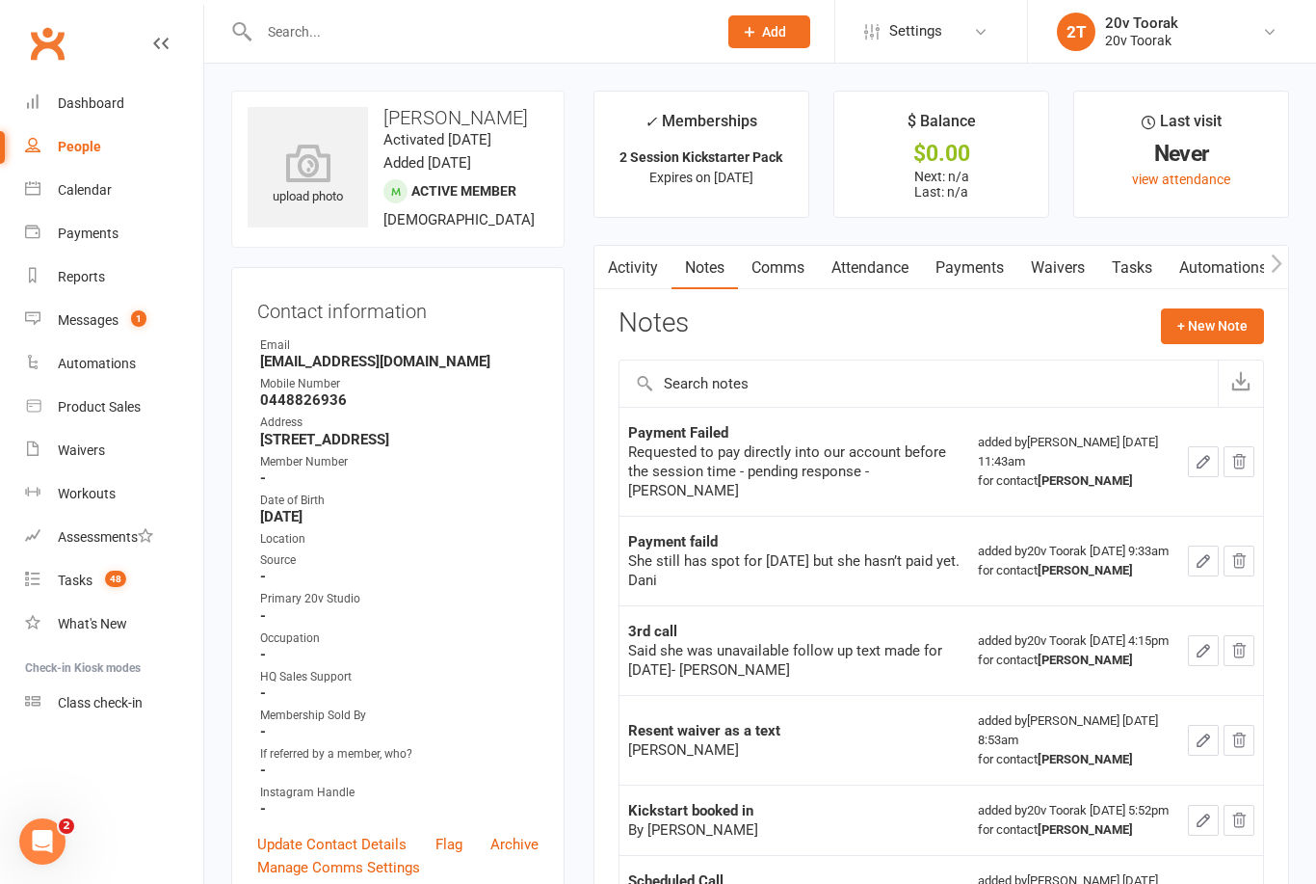
click at [8, 229] on li "Payments" at bounding box center [101, 233] width 203 height 43
click at [64, 334] on link "Messages 1" at bounding box center [114, 320] width 178 height 43
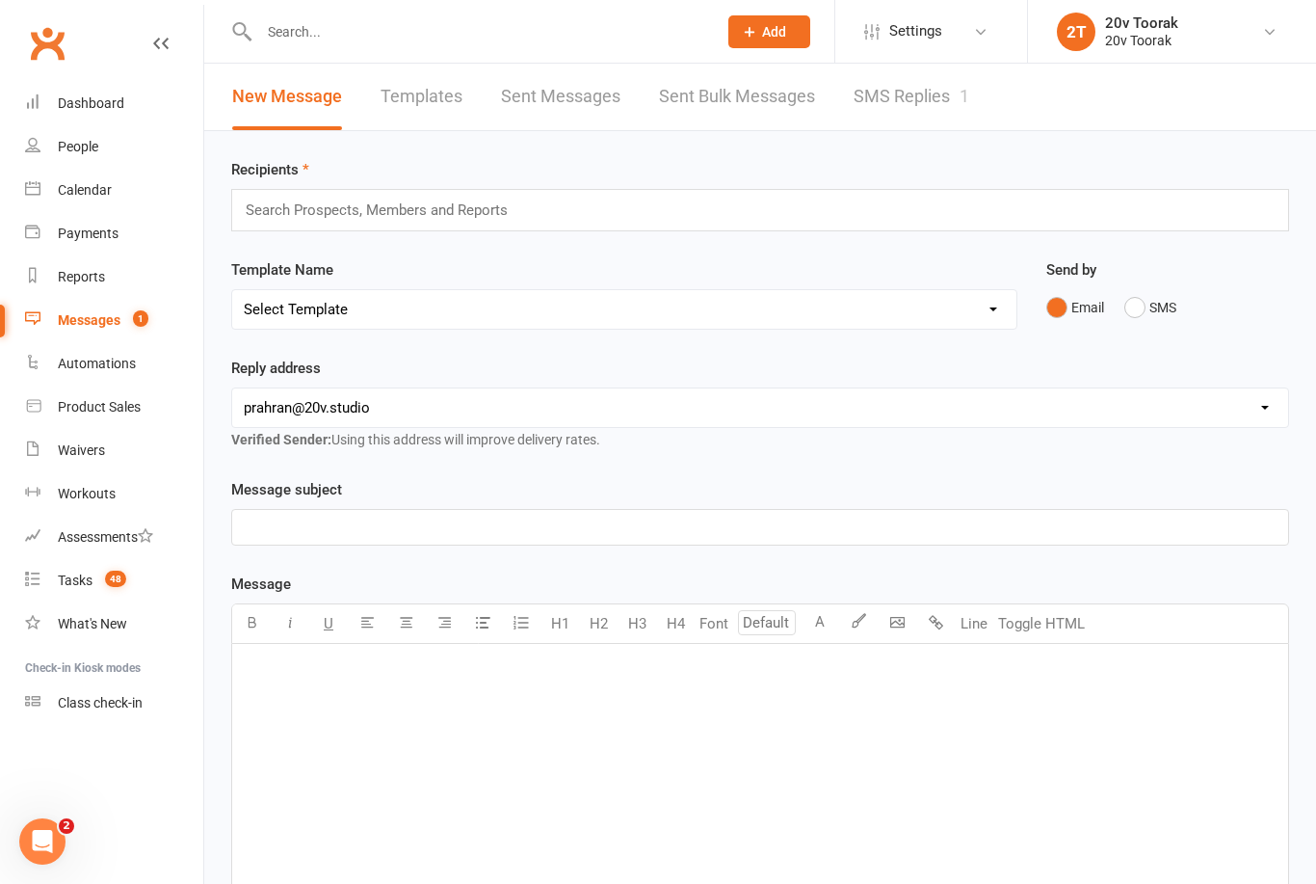
click at [66, 606] on link "What's New" at bounding box center [114, 623] width 178 height 43
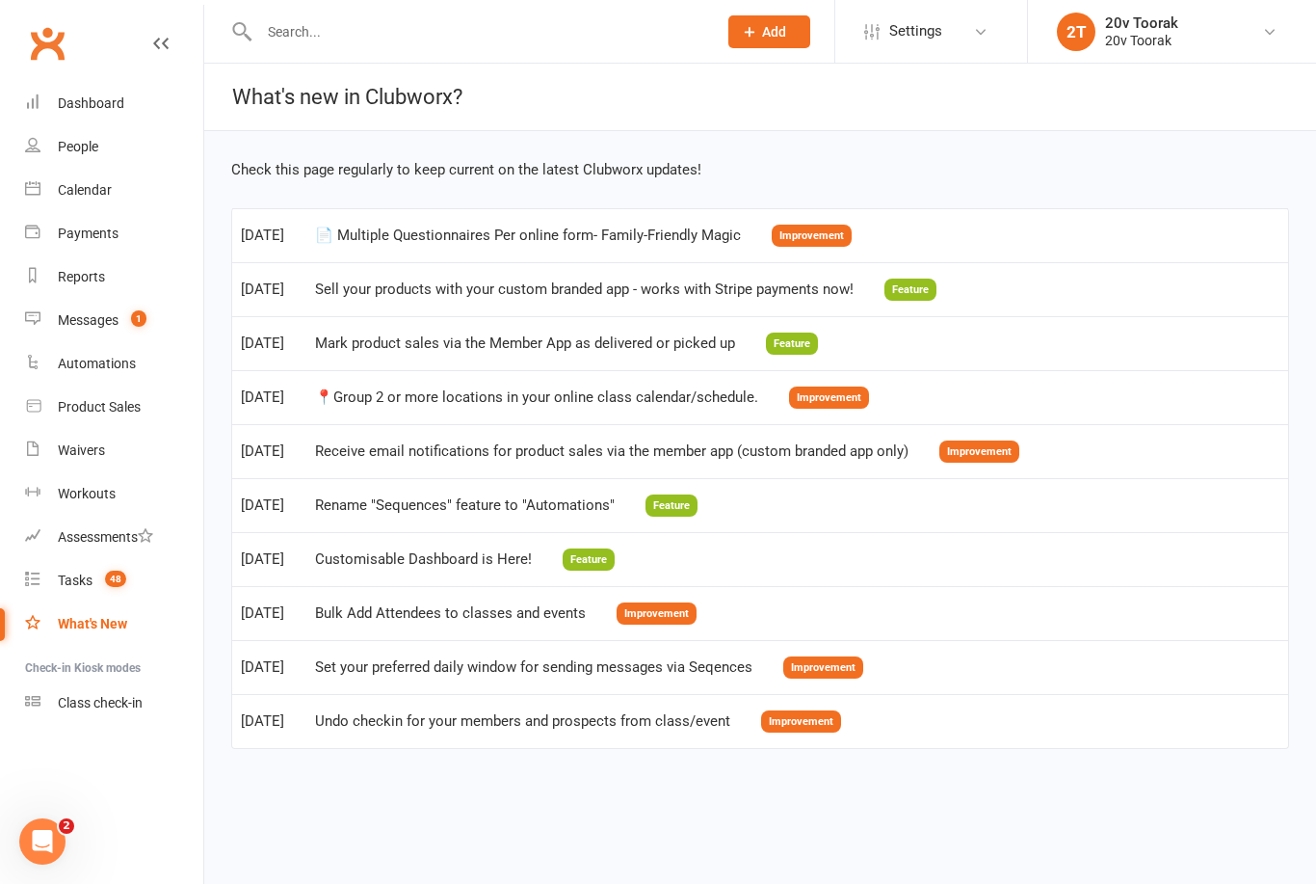
click at [66, 576] on div "Tasks" at bounding box center [75, 579] width 35 height 15
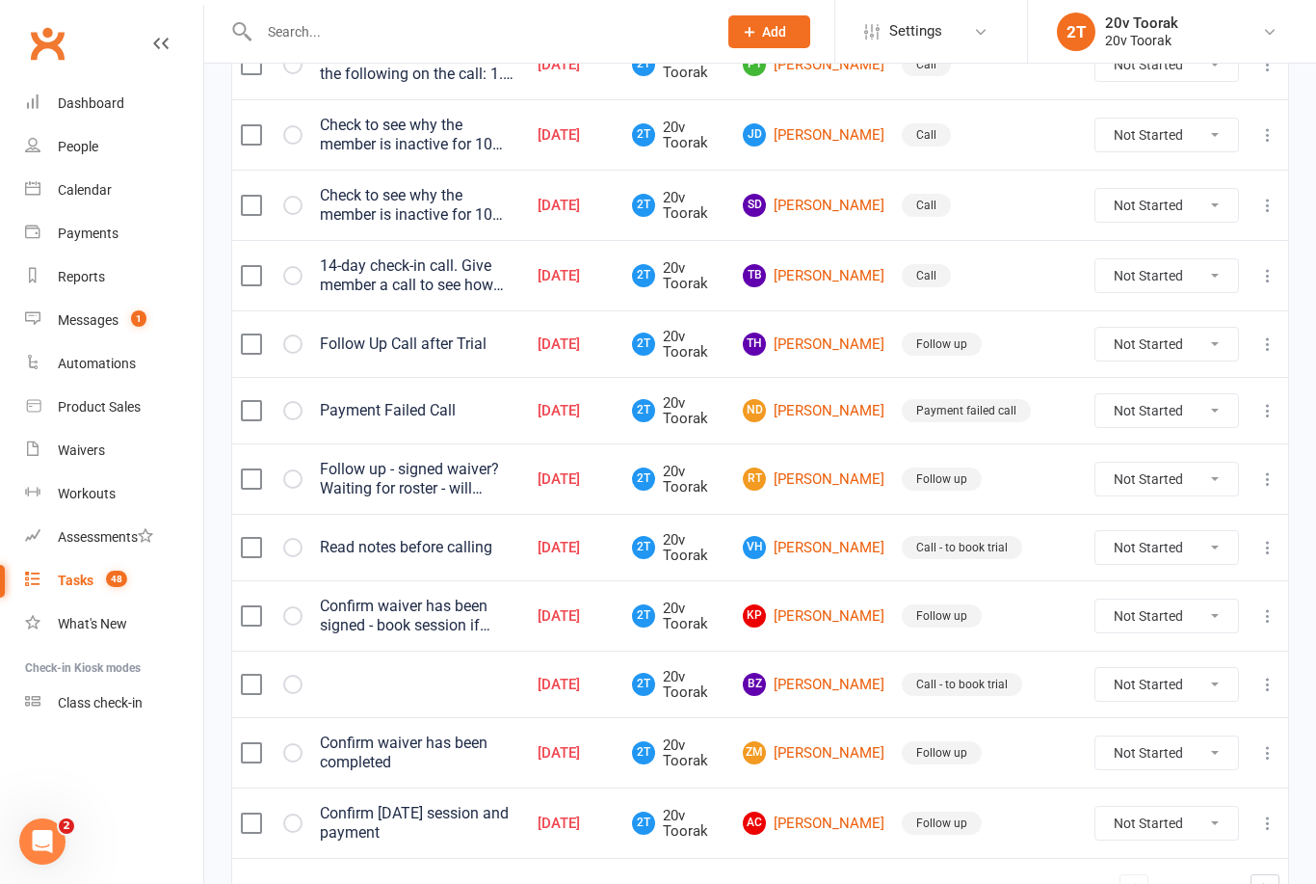
scroll to position [1296, 0]
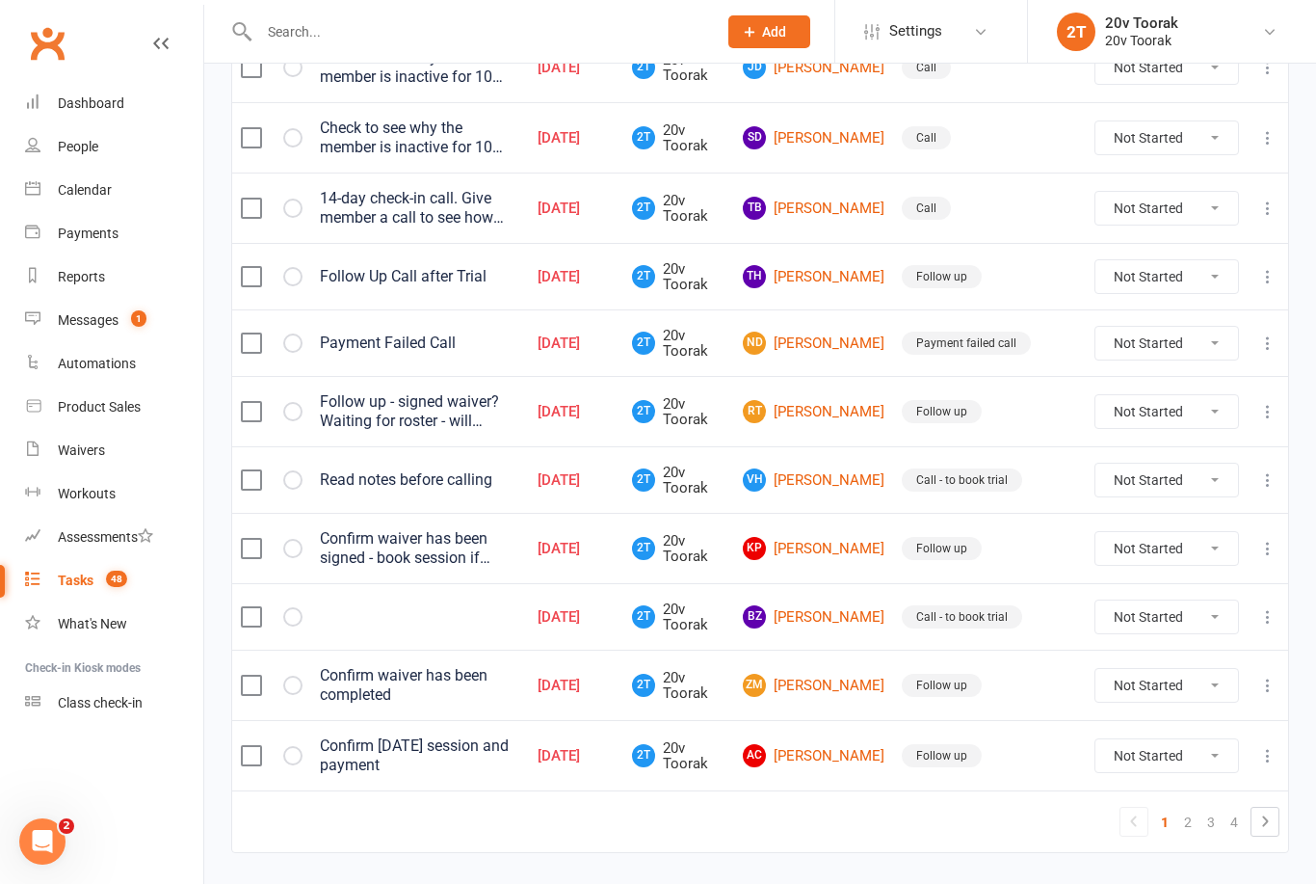
click at [1189, 811] on link "2" at bounding box center [1187, 821] width 23 height 27
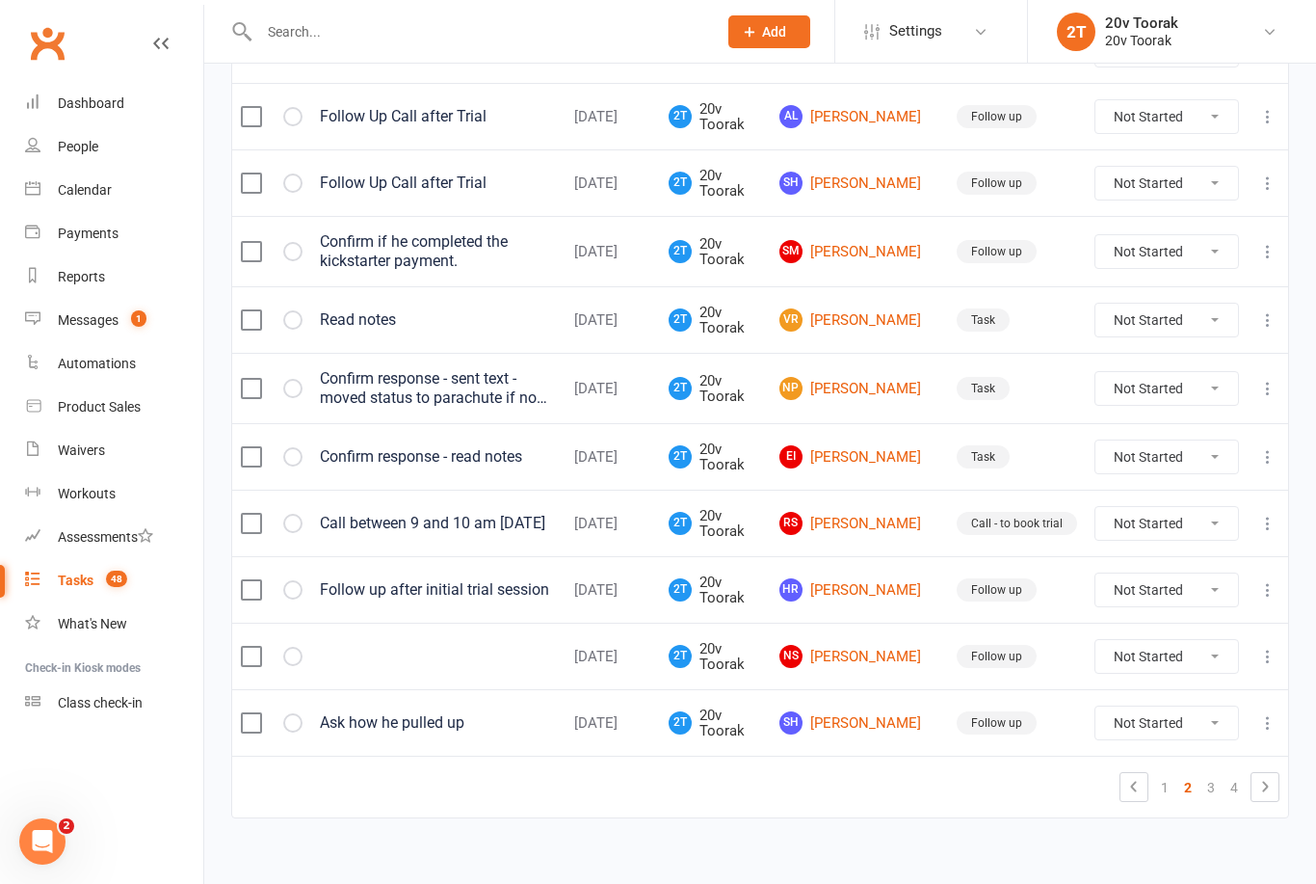
scroll to position [1284, 0]
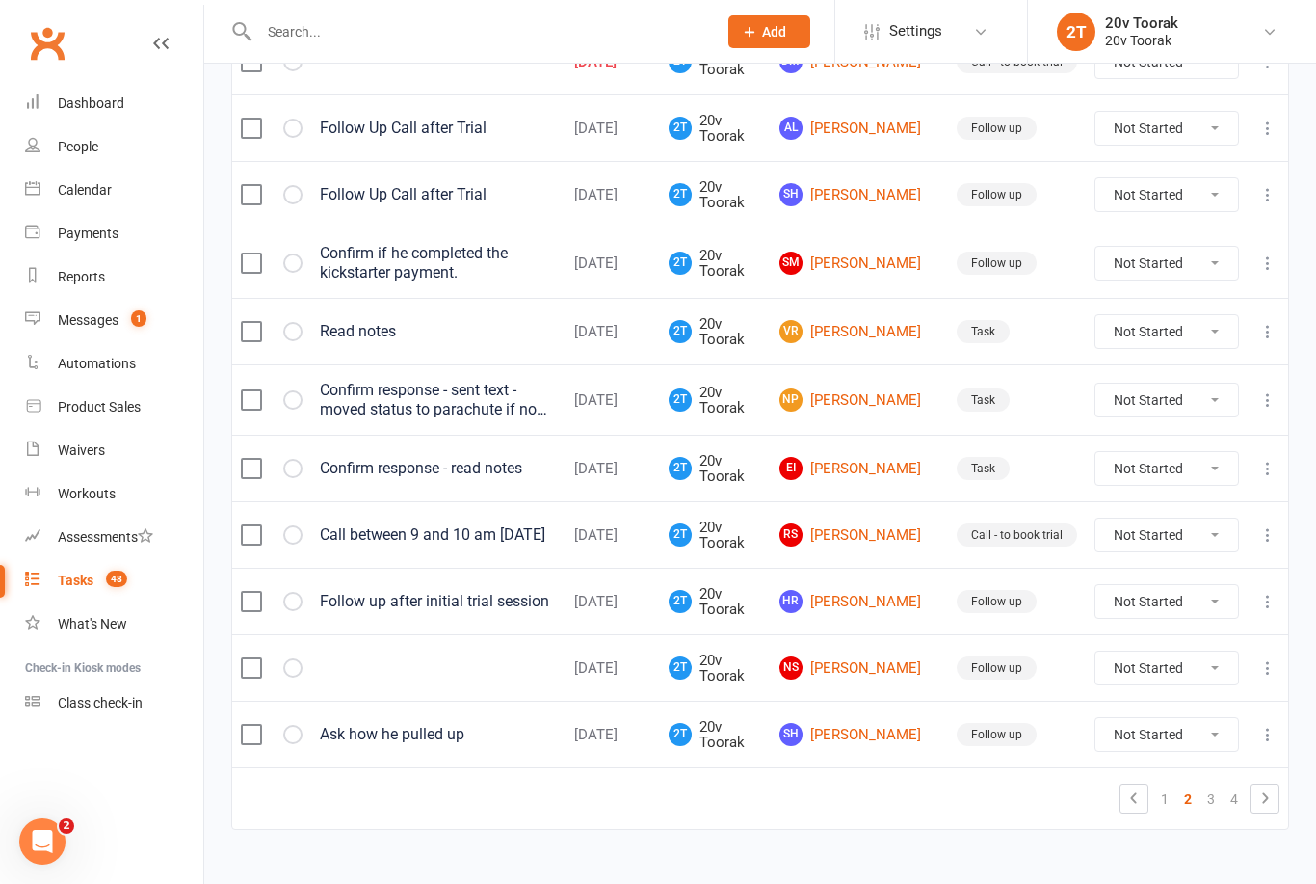
click at [1175, 805] on link "1" at bounding box center [1164, 798] width 23 height 27
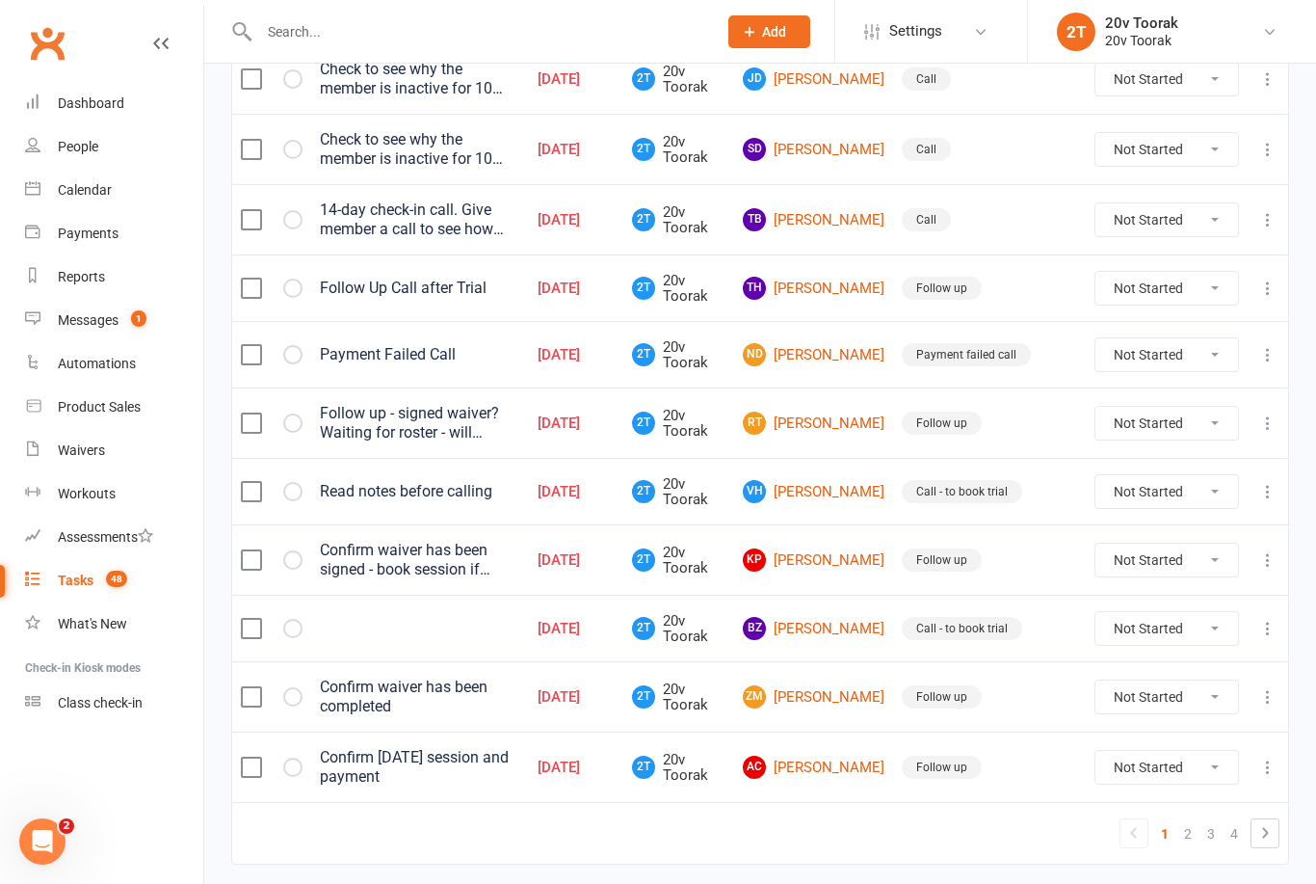
click at [1193, 820] on link "2" at bounding box center [1187, 833] width 23 height 27
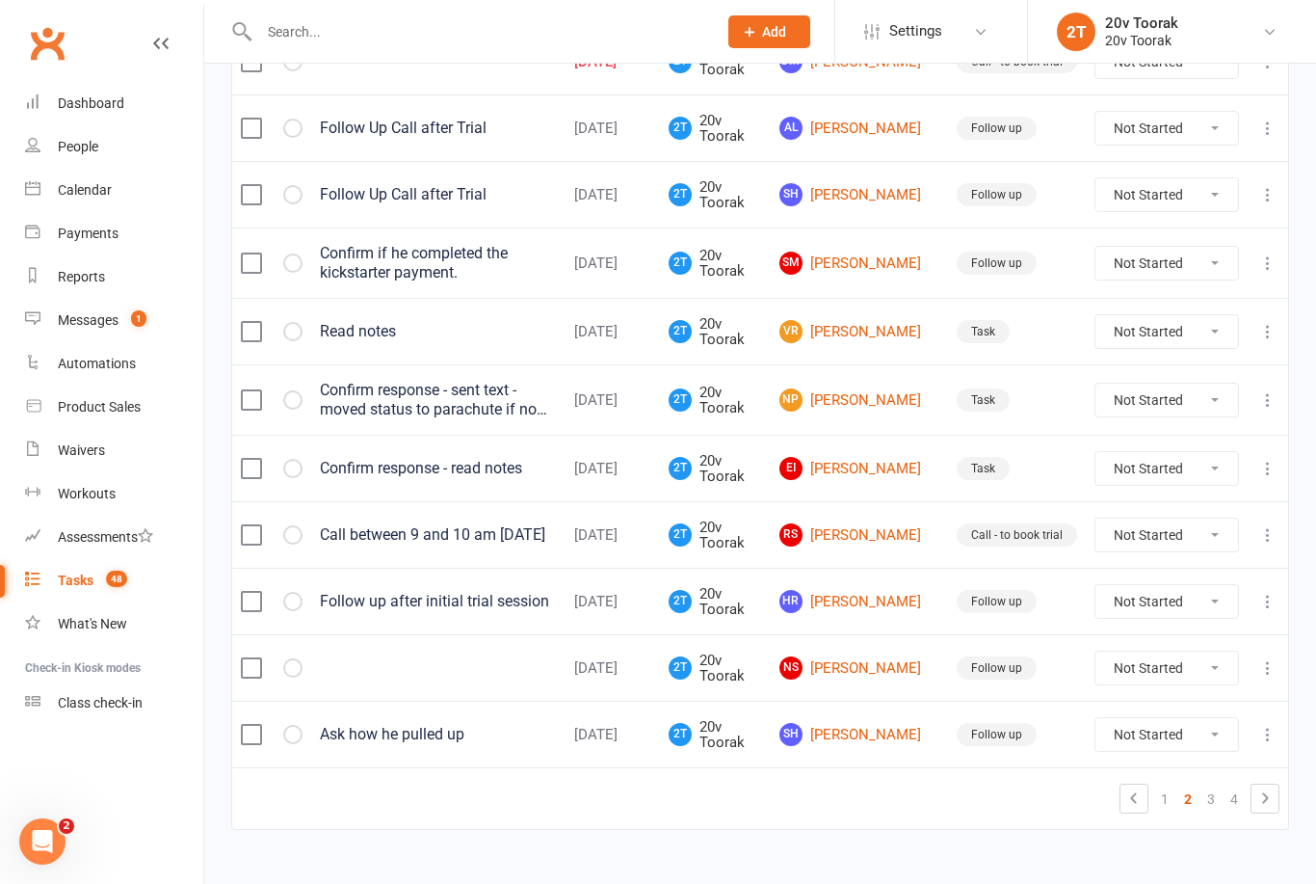
click at [1161, 811] on link "1" at bounding box center [1164, 798] width 23 height 27
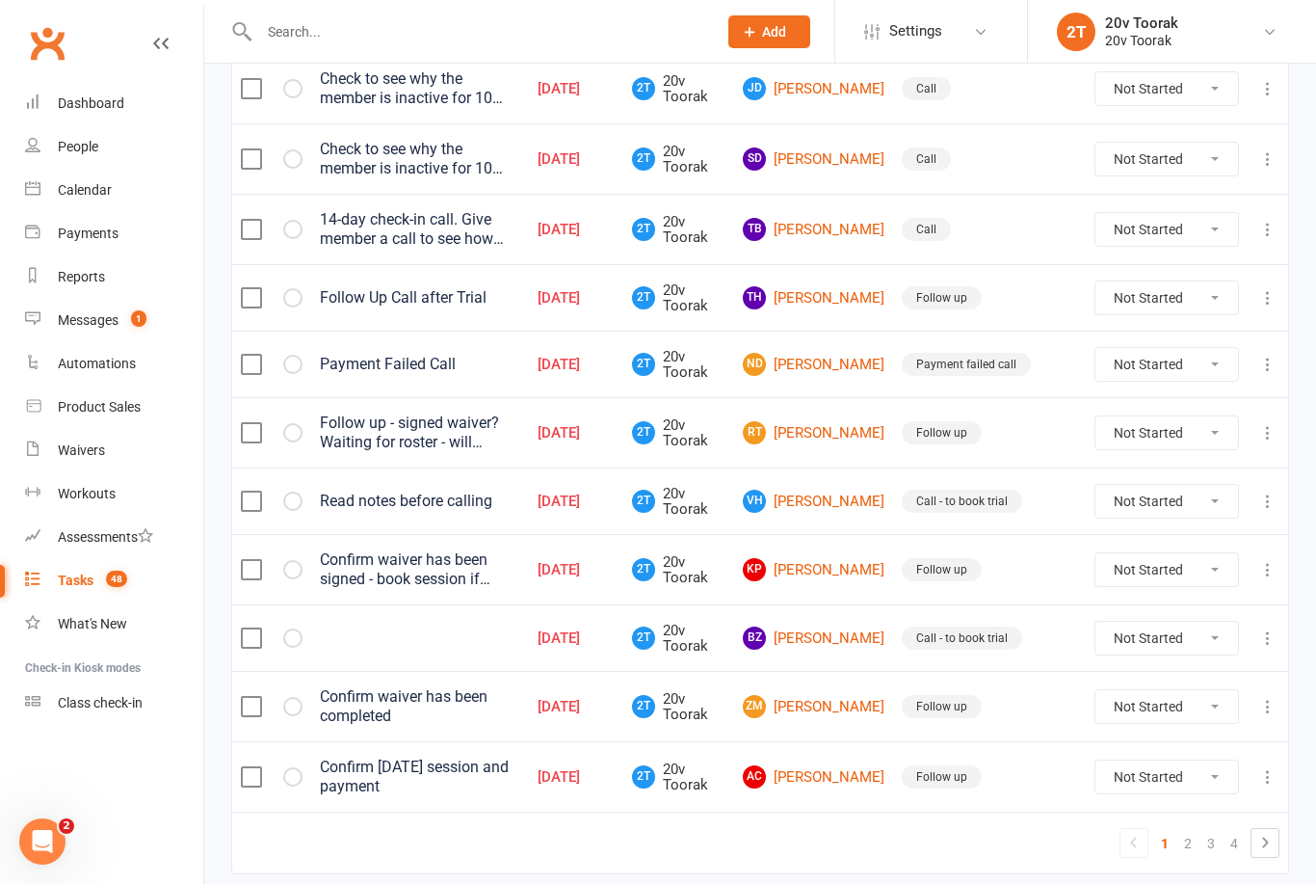
scroll to position [1275, 0]
click at [852, 767] on link "AC Amy Chu" at bounding box center [814, 776] width 142 height 23
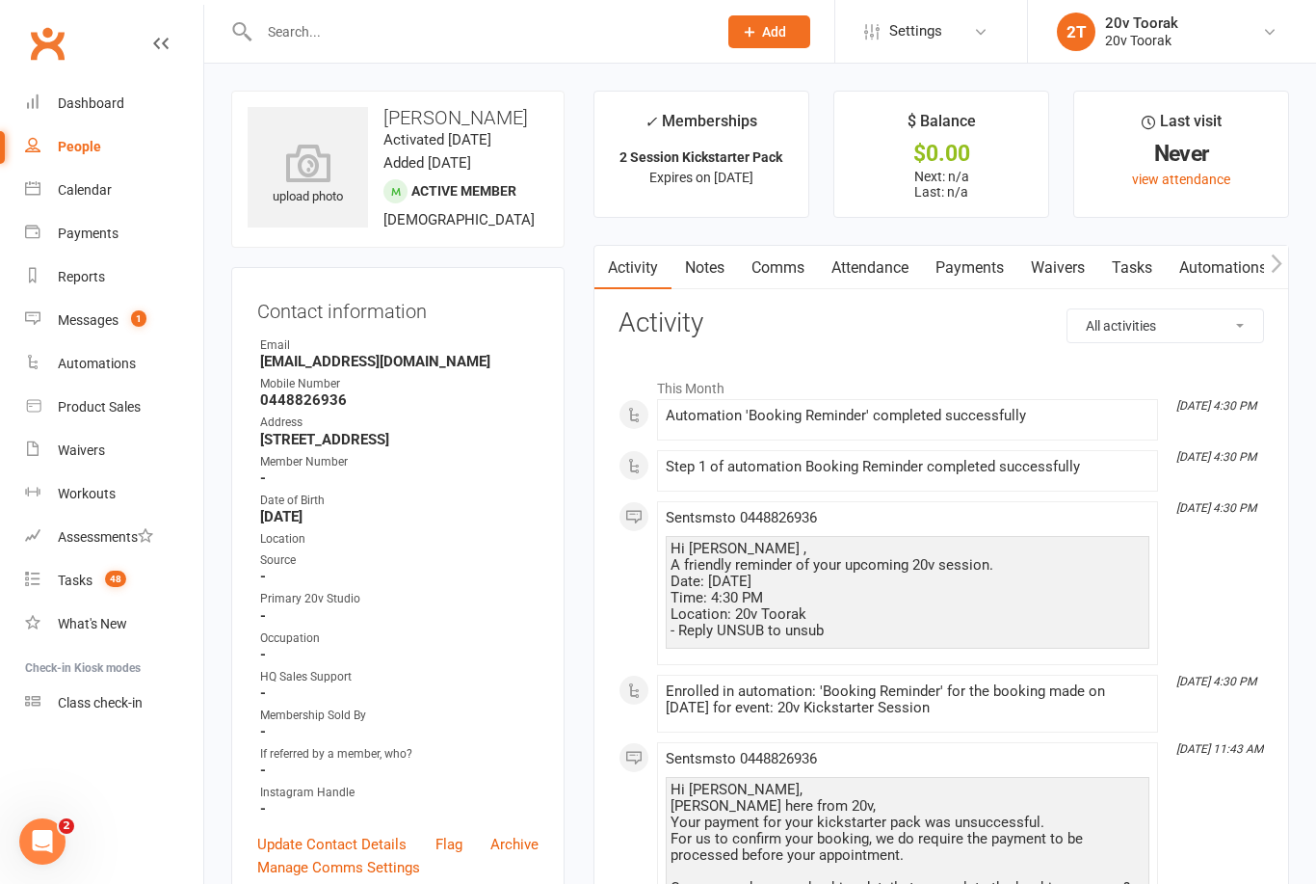
click at [719, 264] on link "Notes" at bounding box center [705, 268] width 66 height 44
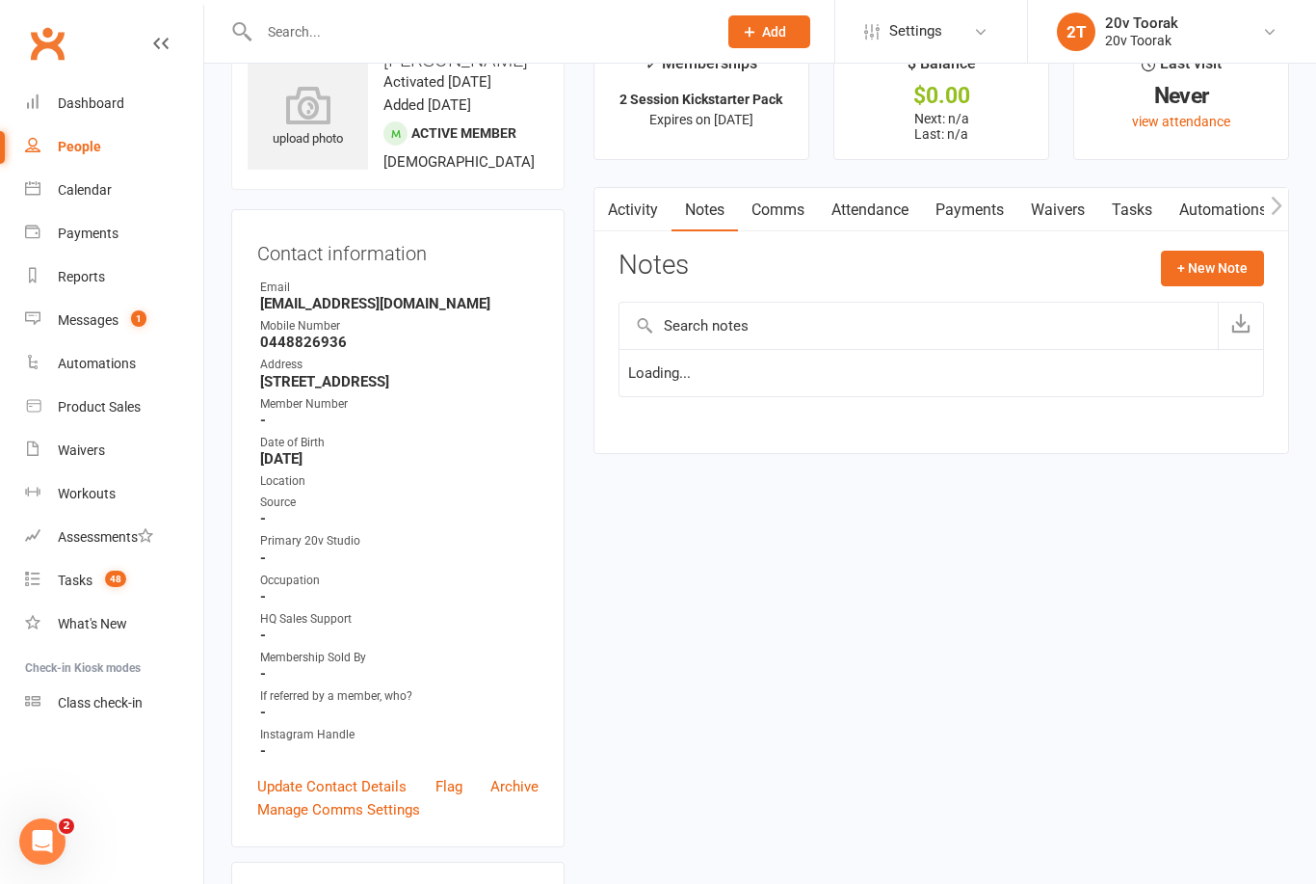
scroll to position [62, 0]
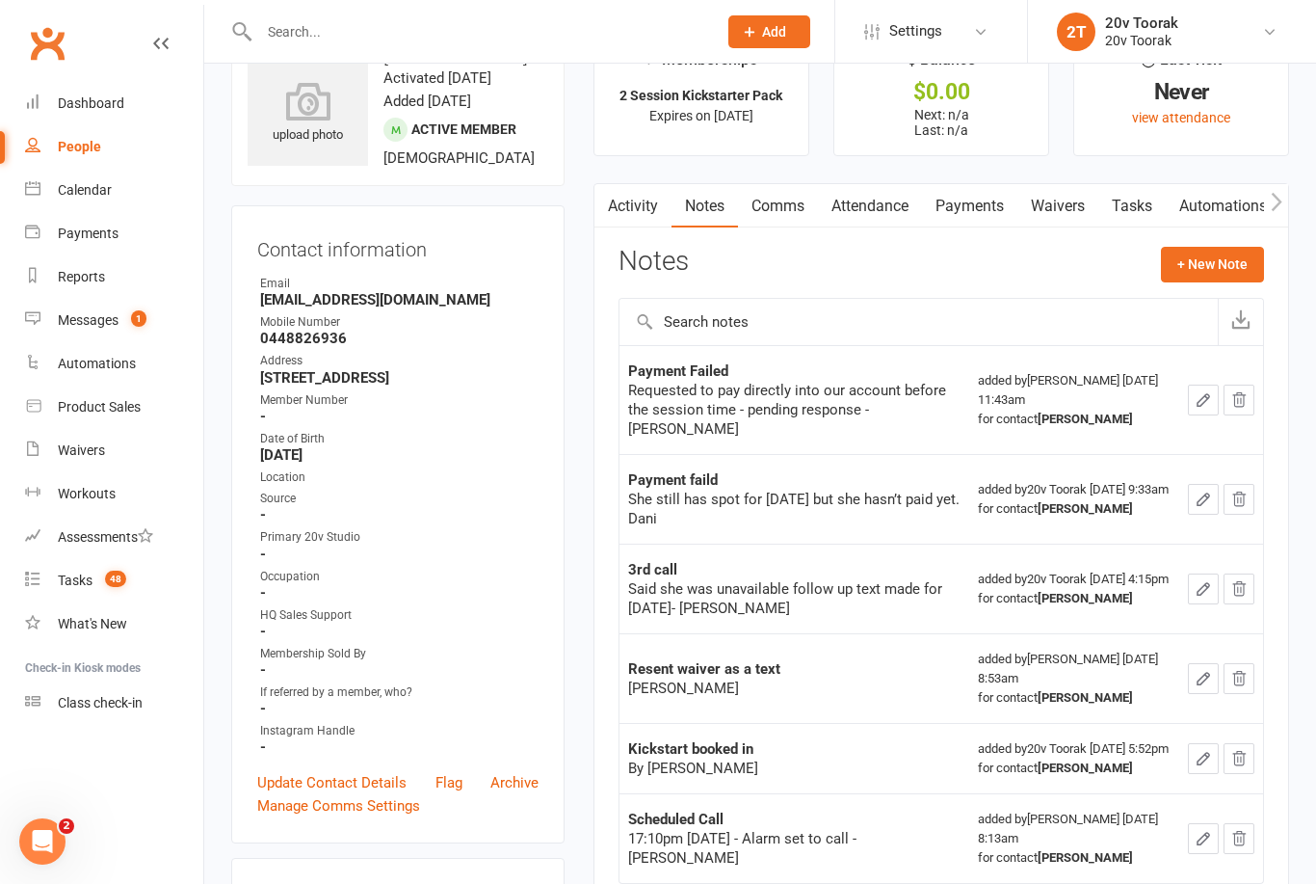
click at [1223, 268] on button "+ New Note" at bounding box center [1212, 264] width 103 height 35
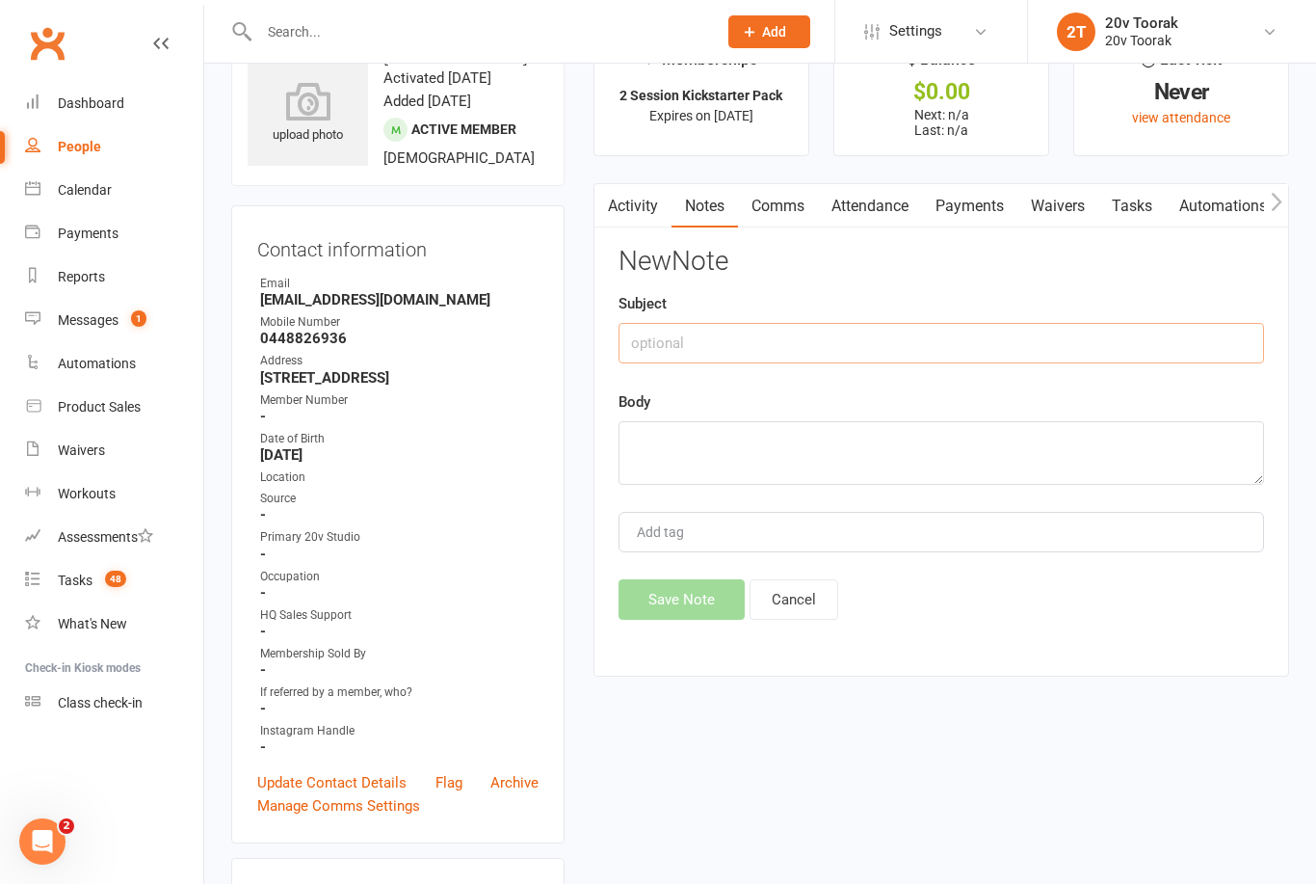
click at [945, 333] on input "text" at bounding box center [942, 343] width 646 height 40
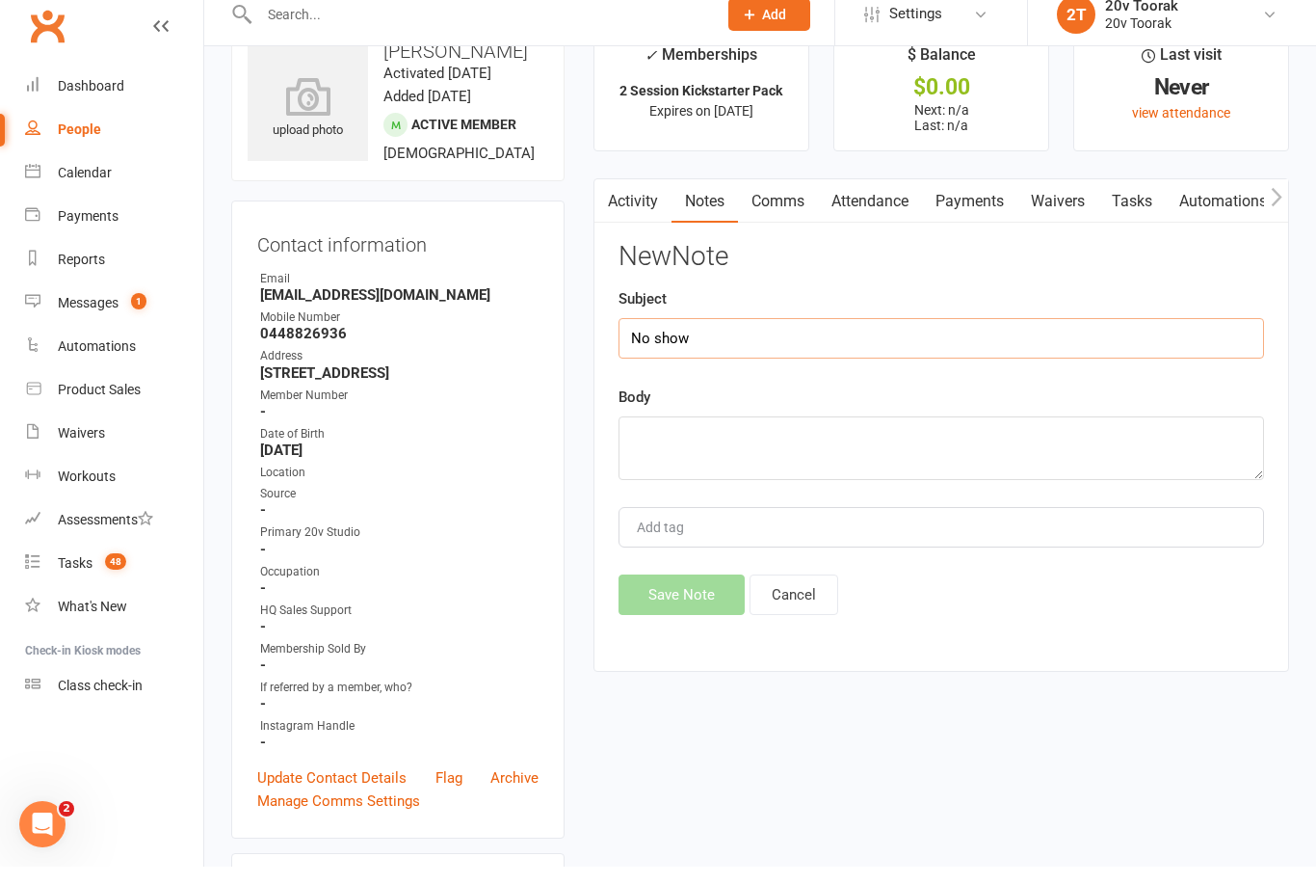
type input "No show"
click at [814, 436] on textarea at bounding box center [942, 466] width 646 height 64
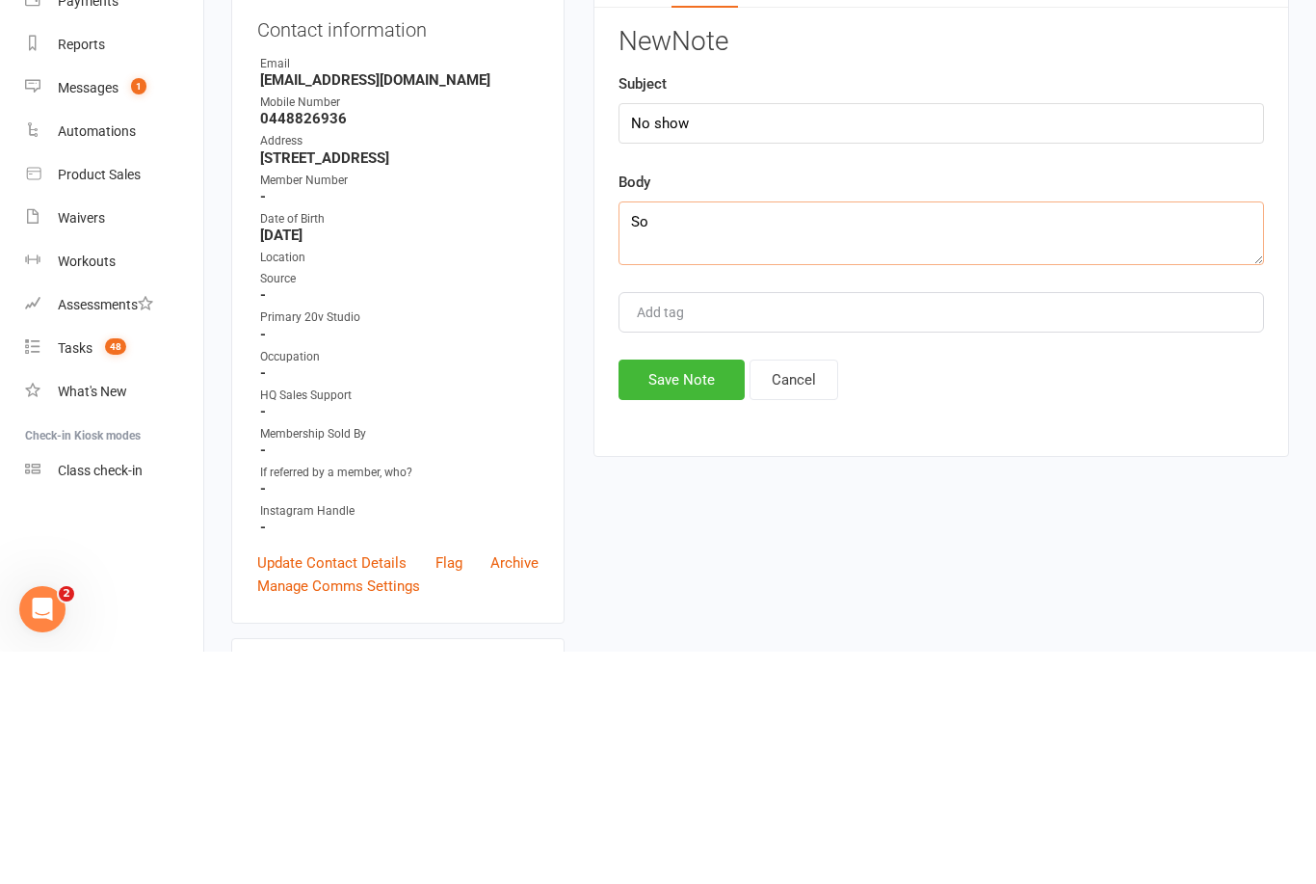
type textarea "S"
type textarea "Do not call"
click at [665, 592] on button "Save Note" at bounding box center [682, 612] width 126 height 40
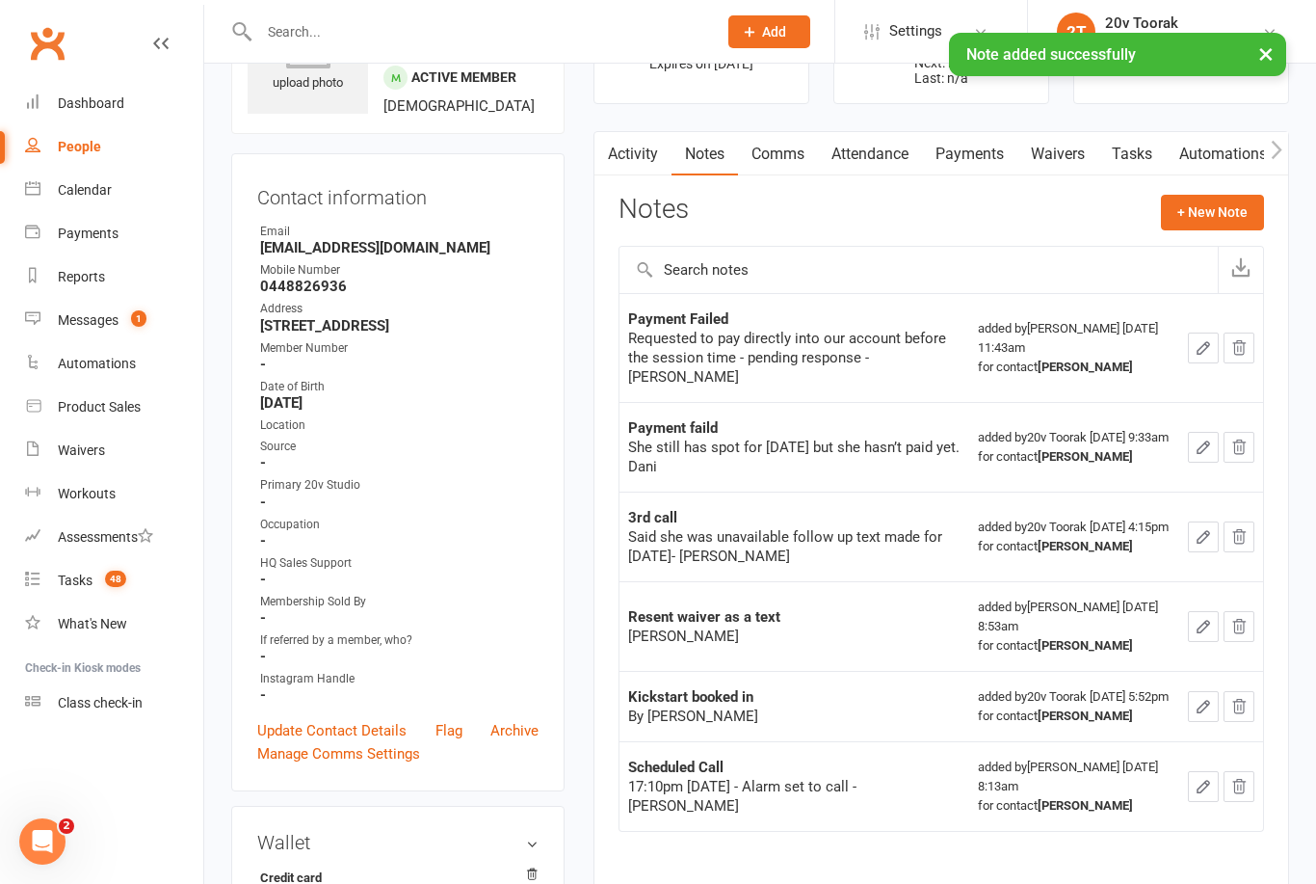
scroll to position [0, 0]
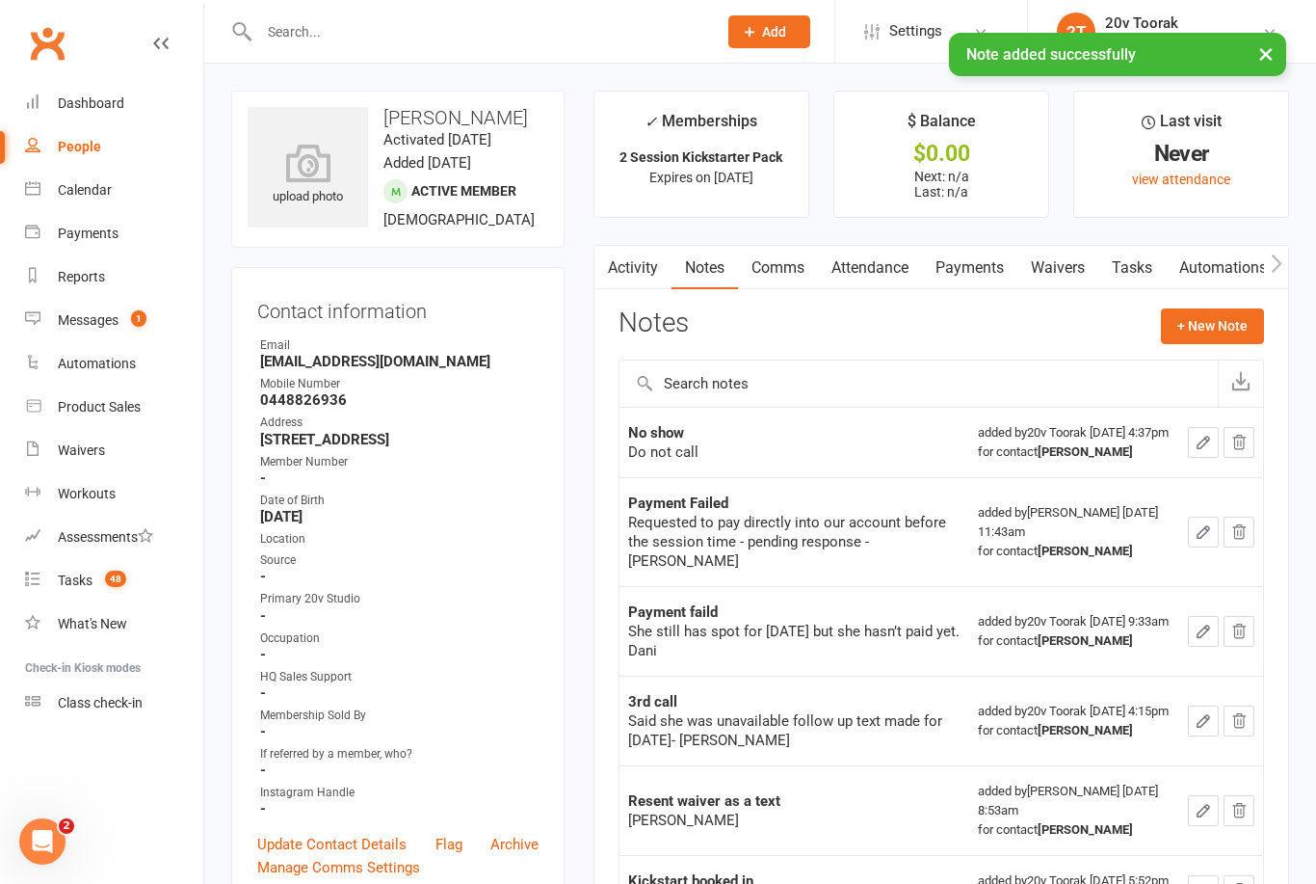
click at [1149, 253] on link "Tasks" at bounding box center [1131, 268] width 67 height 44
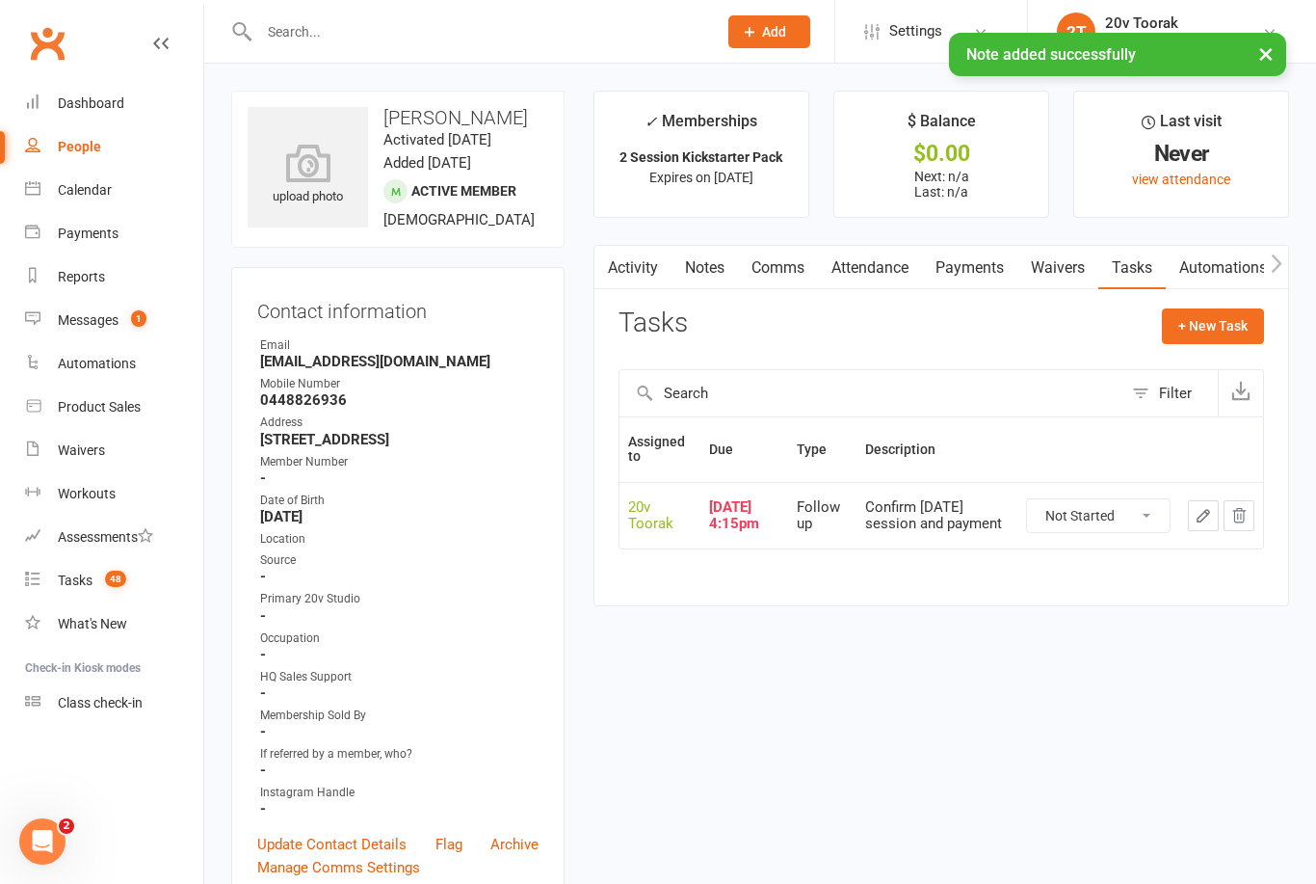
click at [1136, 516] on select "Not Started In Progress Waiting Complete" at bounding box center [1098, 515] width 143 height 33
select select "unstarted"
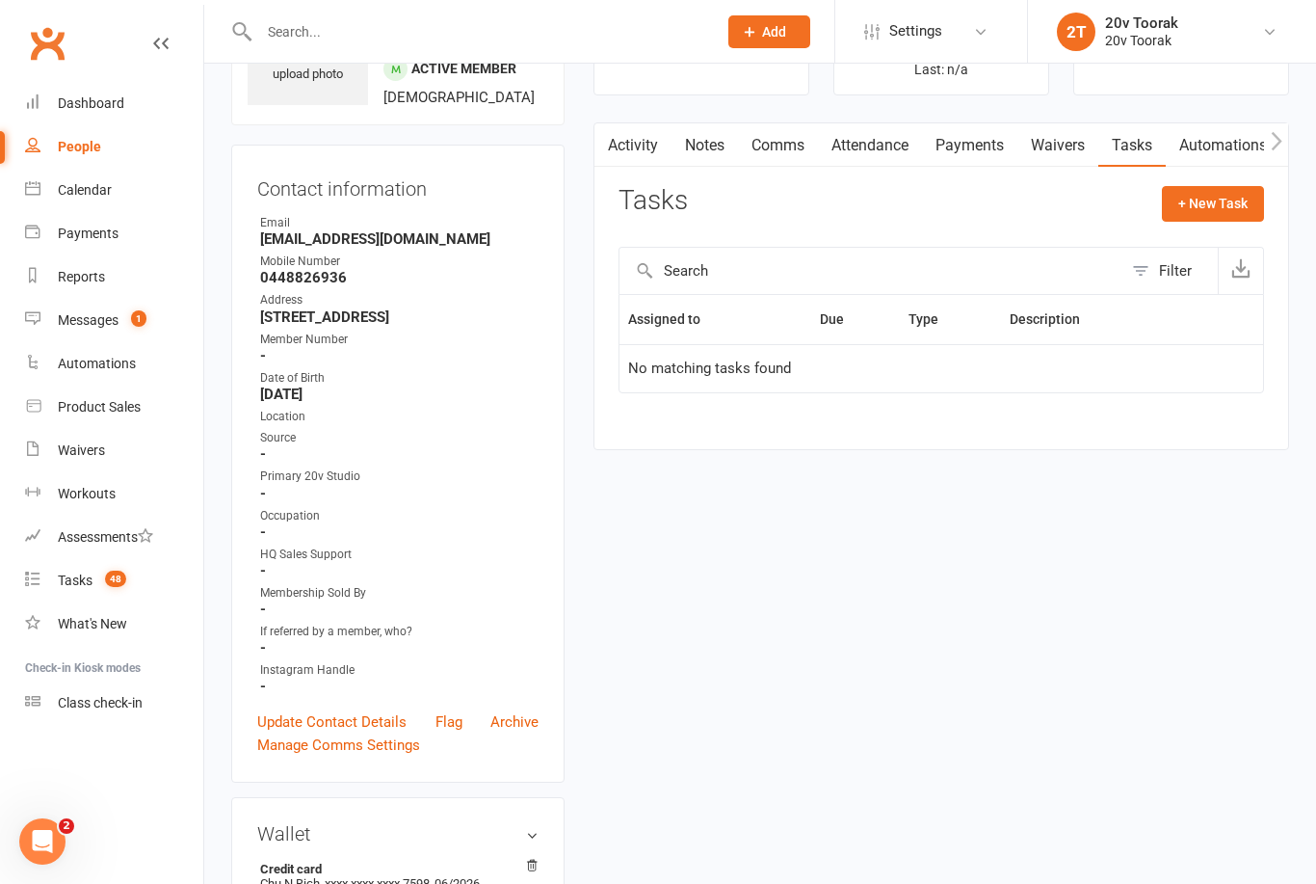
click at [375, 733] on link "Update Contact Details" at bounding box center [331, 721] width 149 height 23
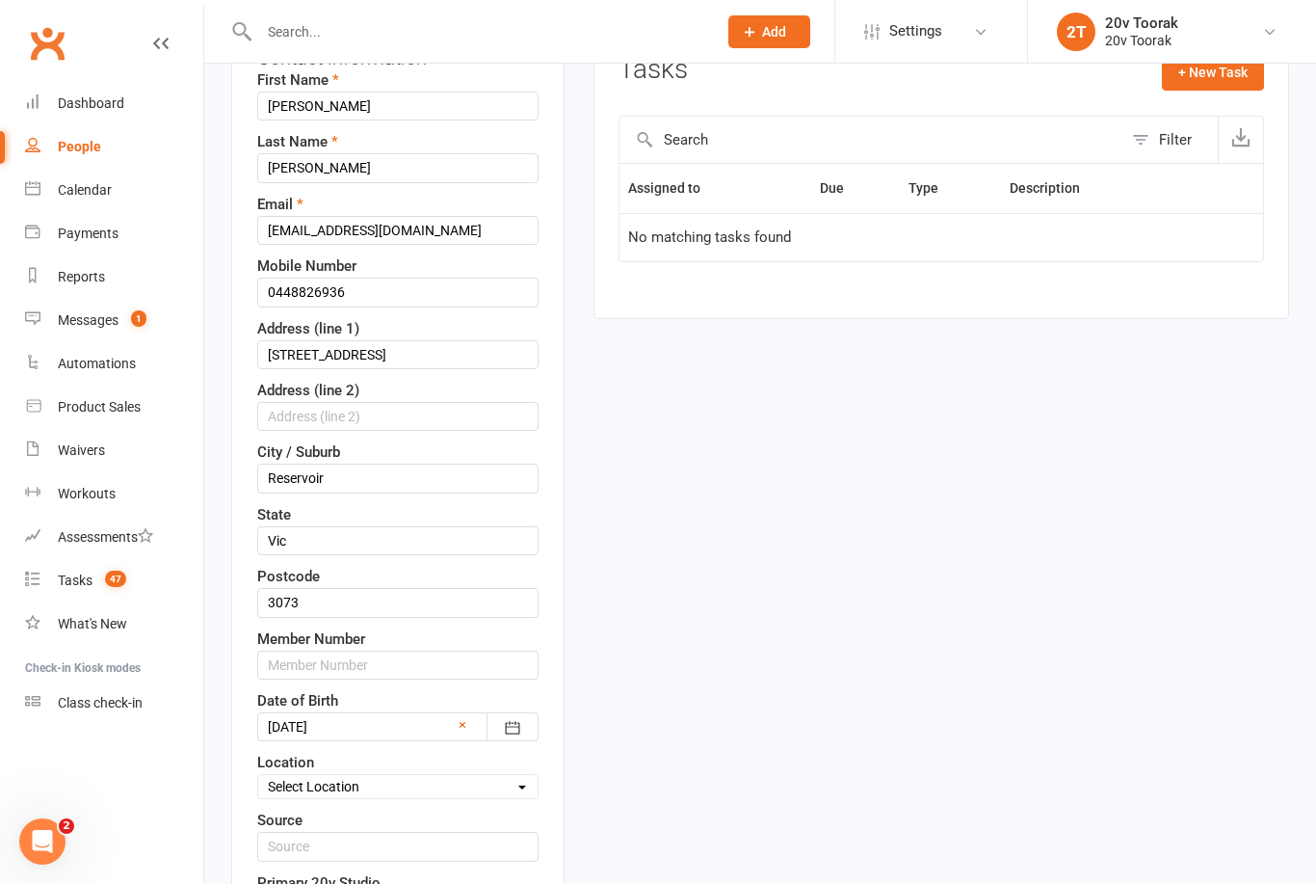
scroll to position [460, 0]
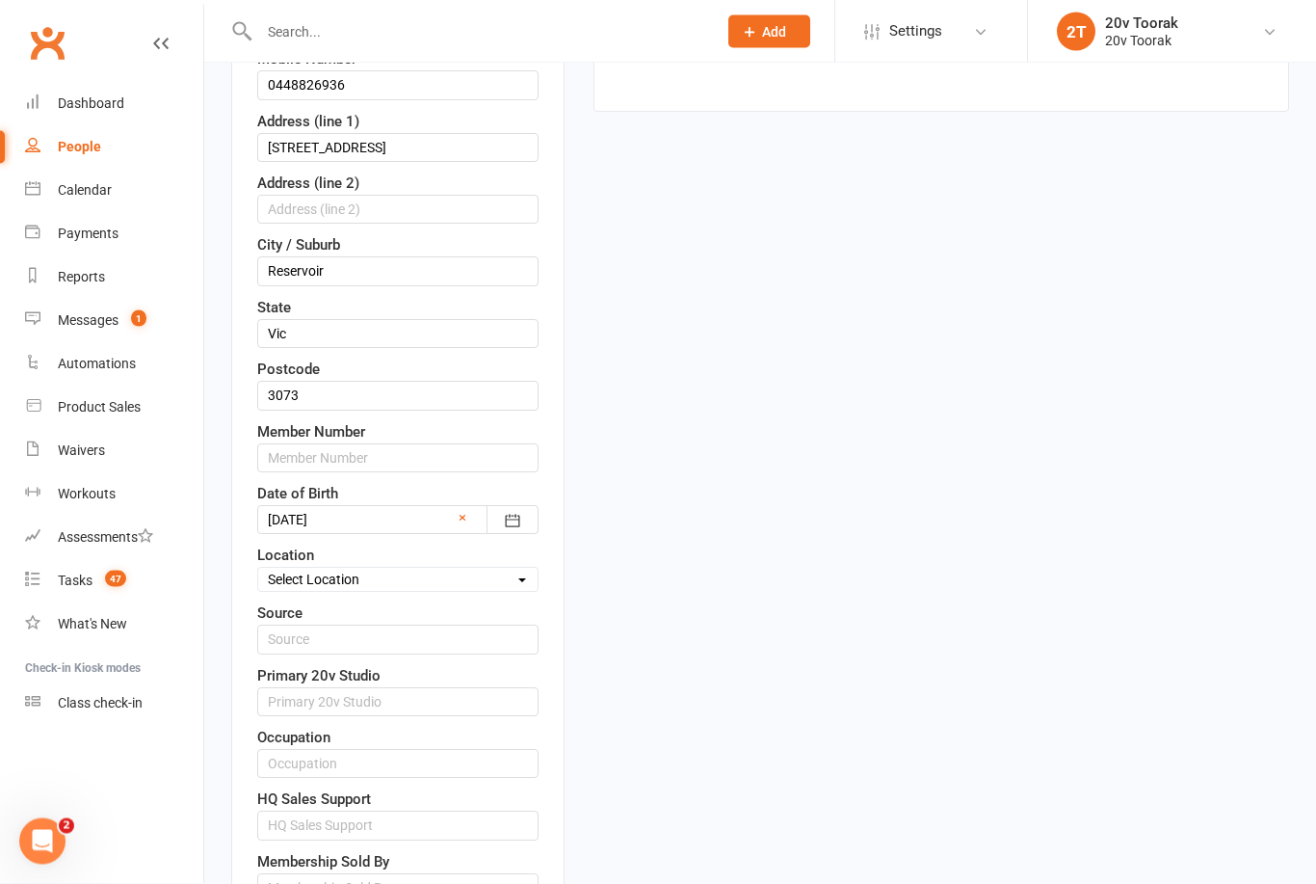
click at [497, 591] on select "Select Location Toorak Health Club" at bounding box center [397, 579] width 279 height 21
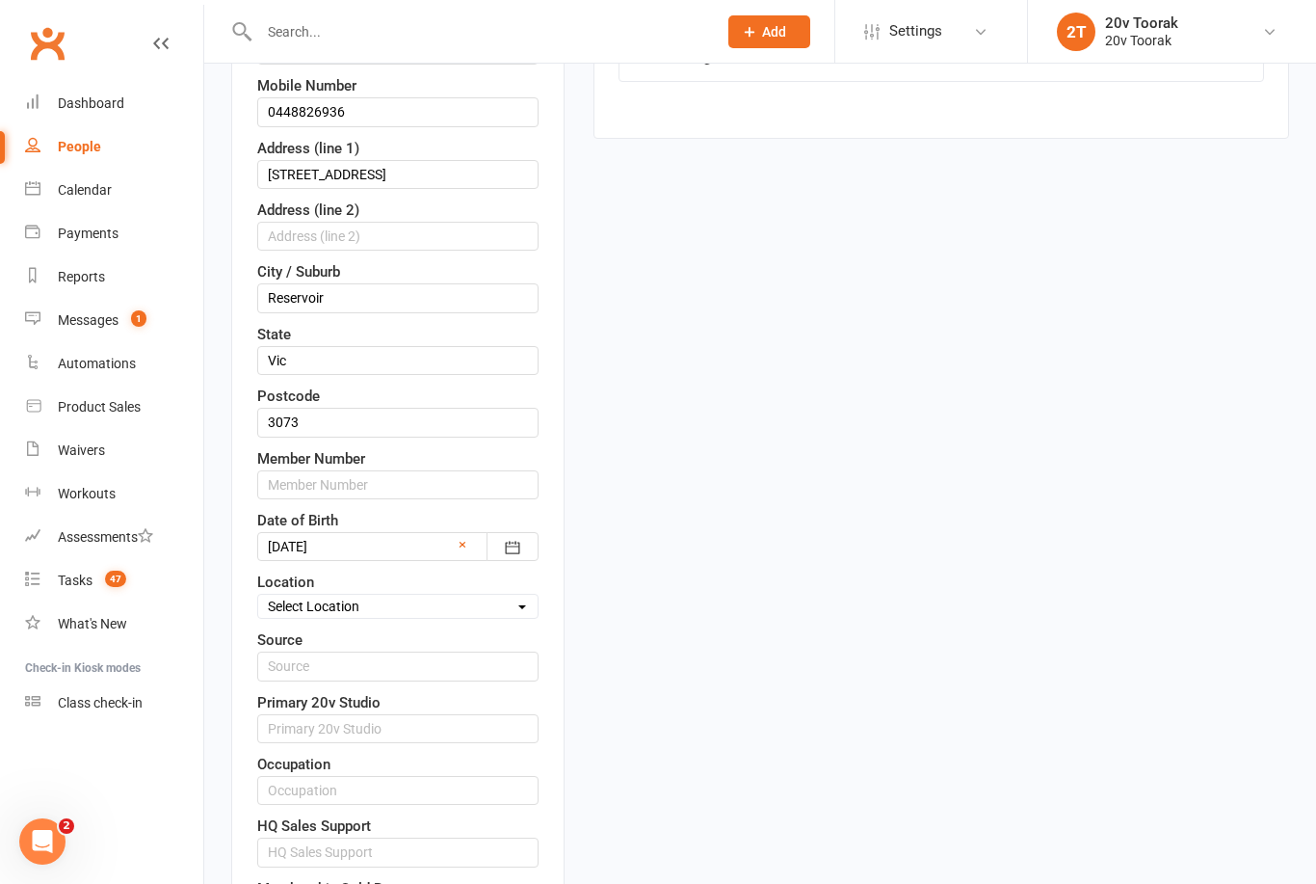
scroll to position [437, 0]
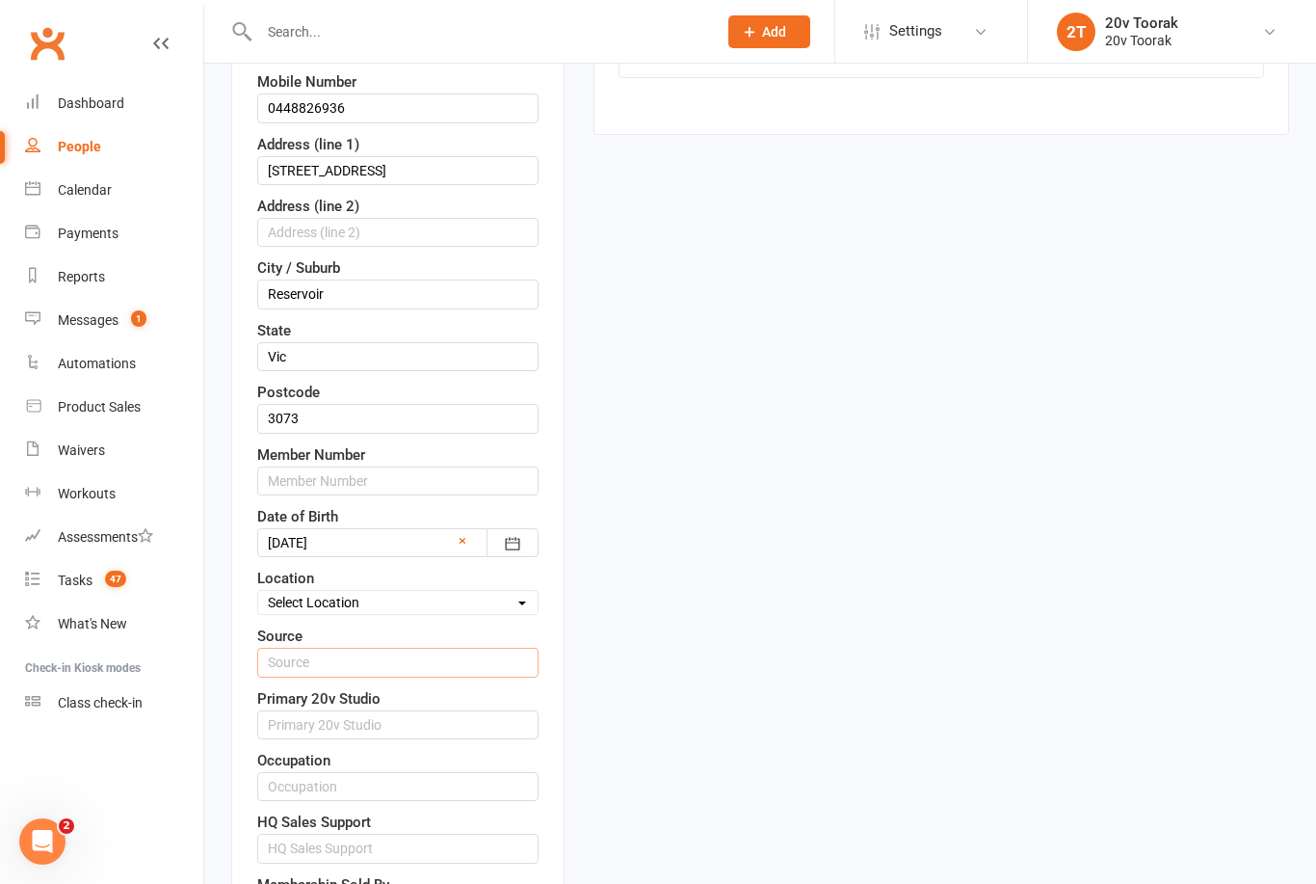
click at [466, 676] on input "text" at bounding box center [397, 661] width 281 height 29
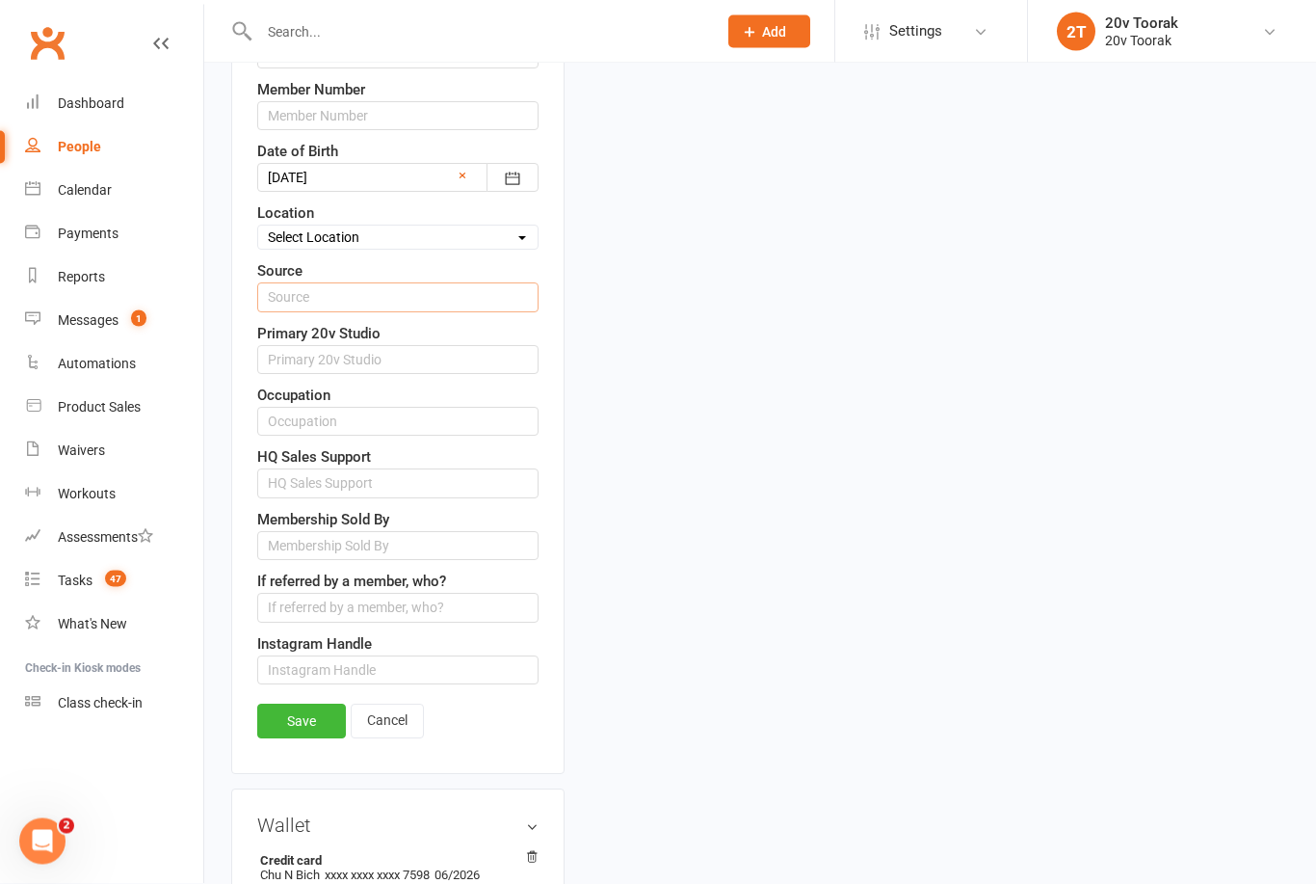
scroll to position [803, 0]
click at [311, 729] on link "Save" at bounding box center [301, 720] width 89 height 35
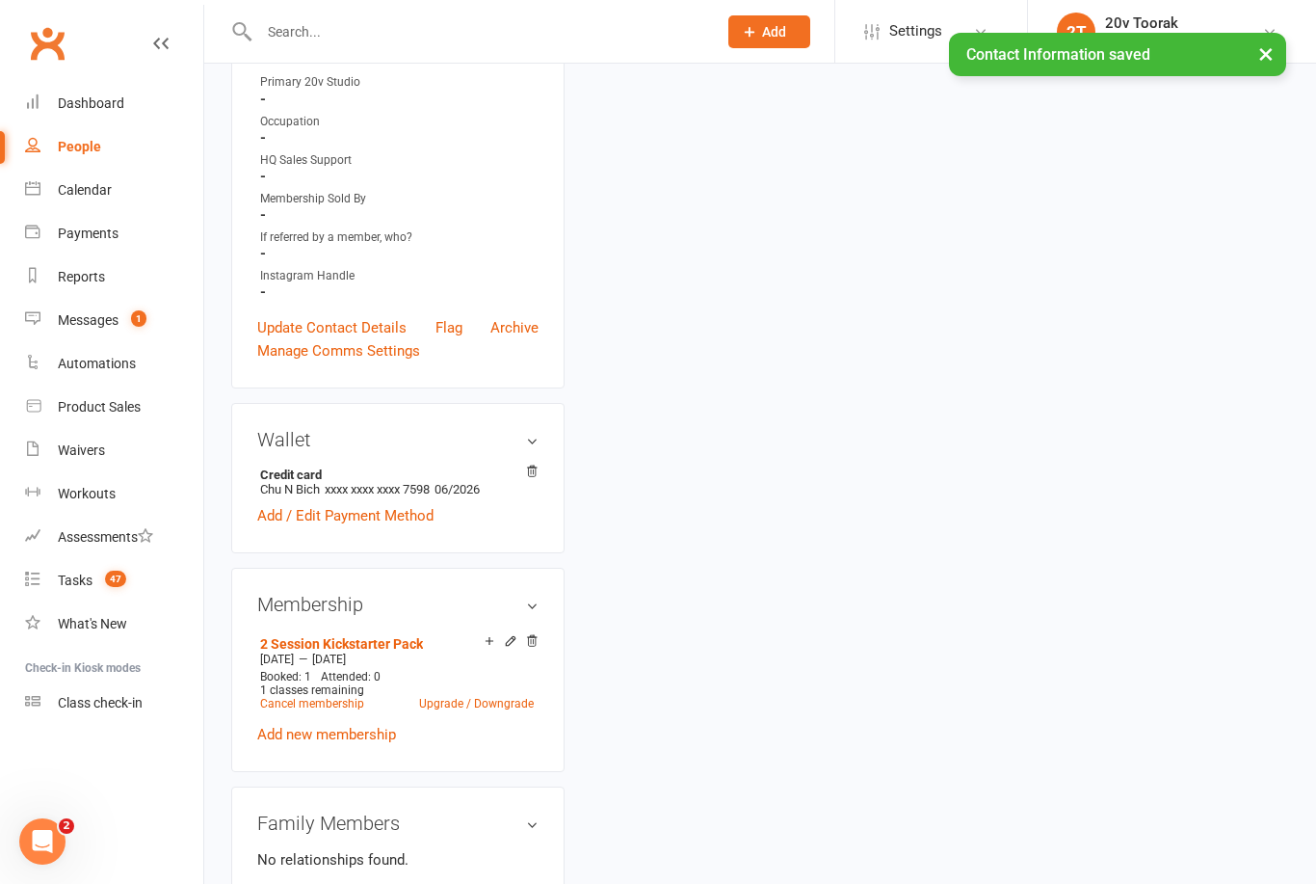
scroll to position [0, 0]
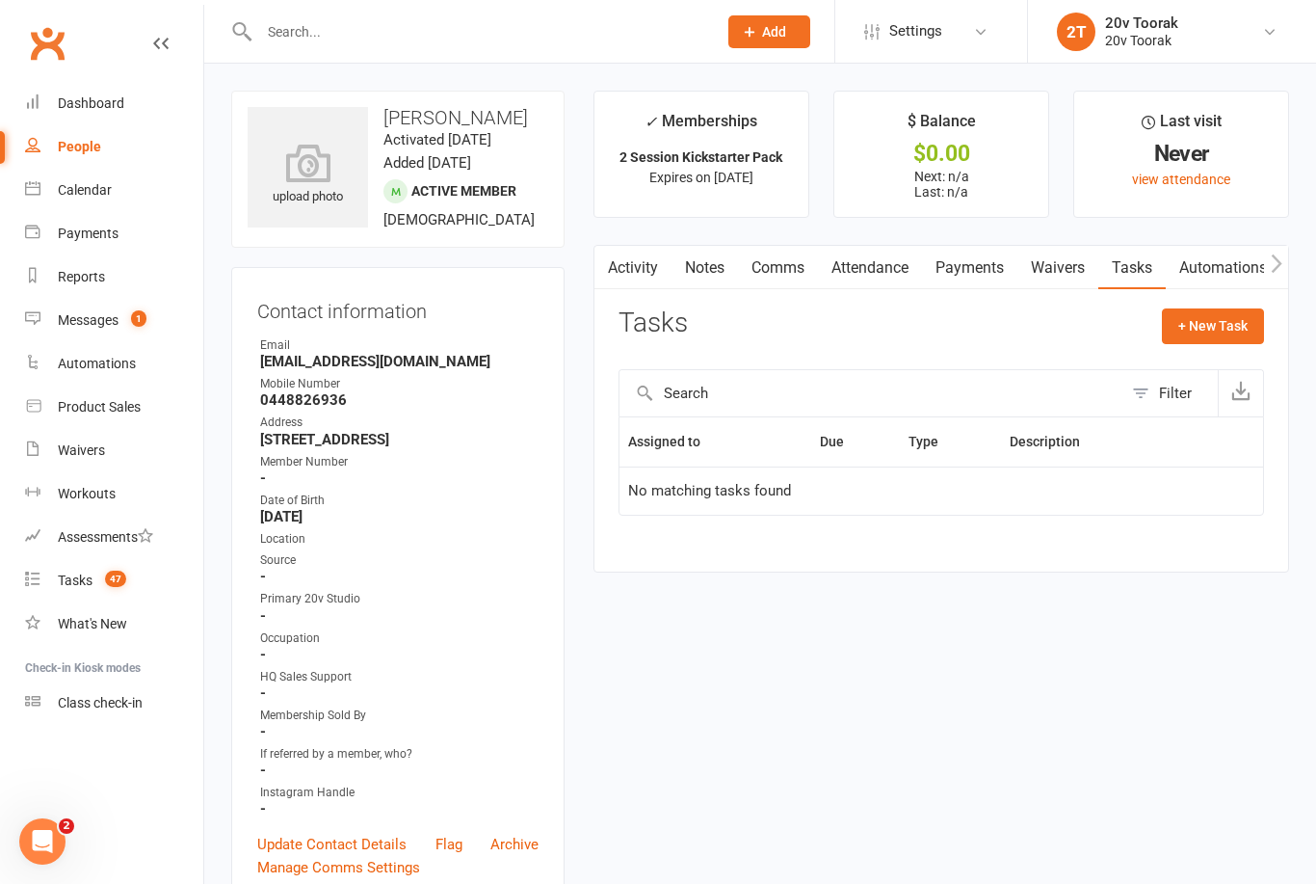
click at [57, 313] on link "Messages 1" at bounding box center [114, 320] width 178 height 43
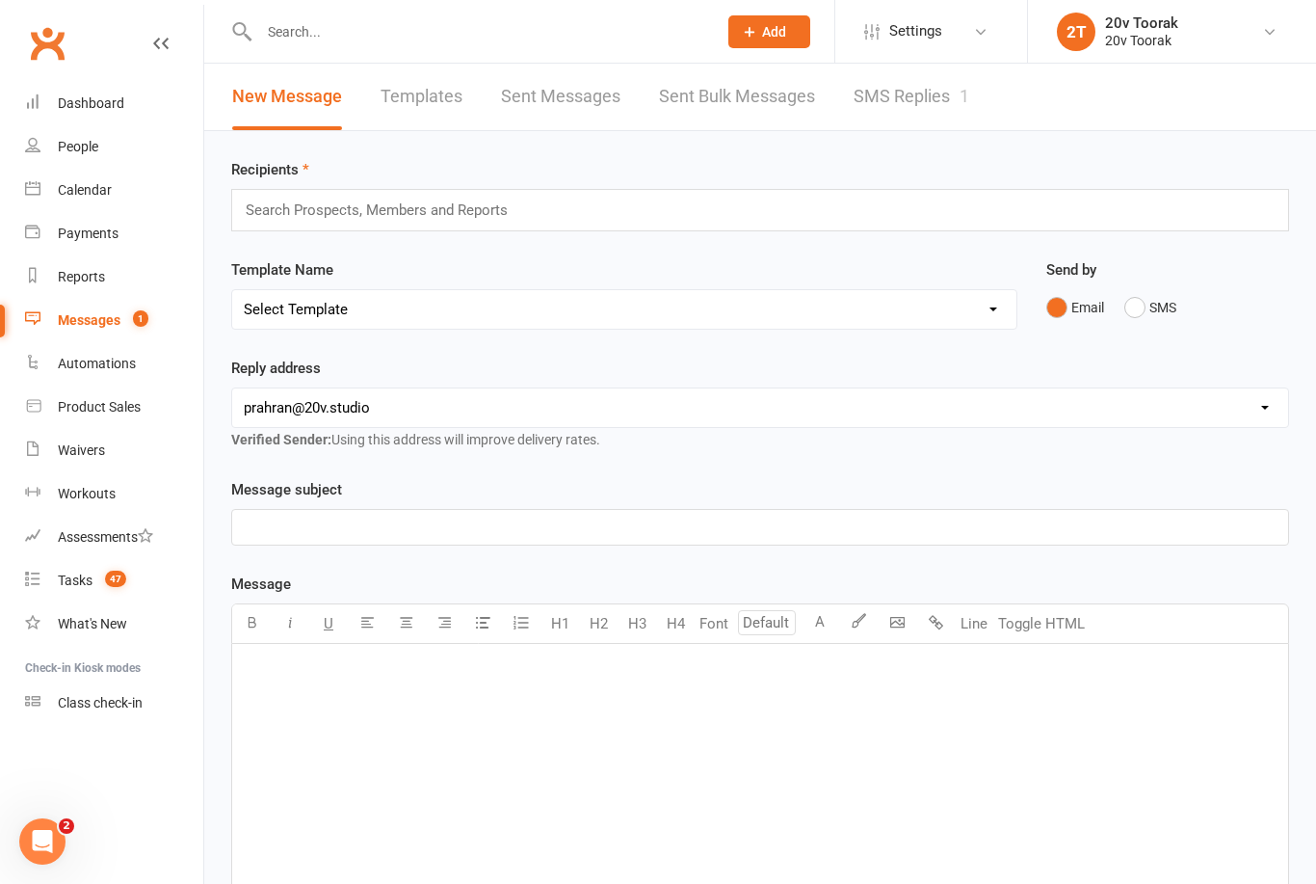
click at [957, 115] on link "SMS Replies 1" at bounding box center [912, 97] width 116 height 66
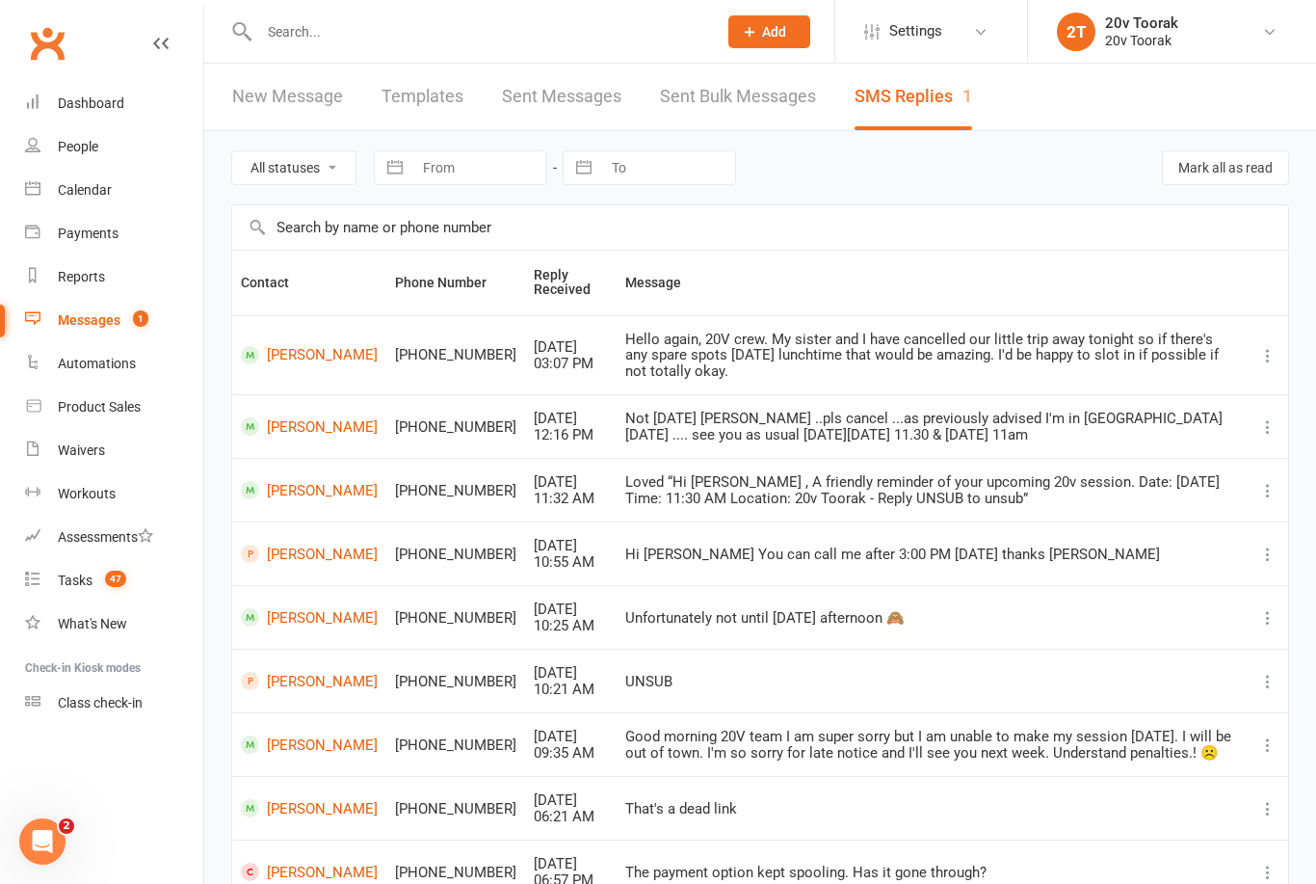
click at [252, 160] on select "All statuses Read only Unread only" at bounding box center [293, 167] width 123 height 33
select select "unread_only"
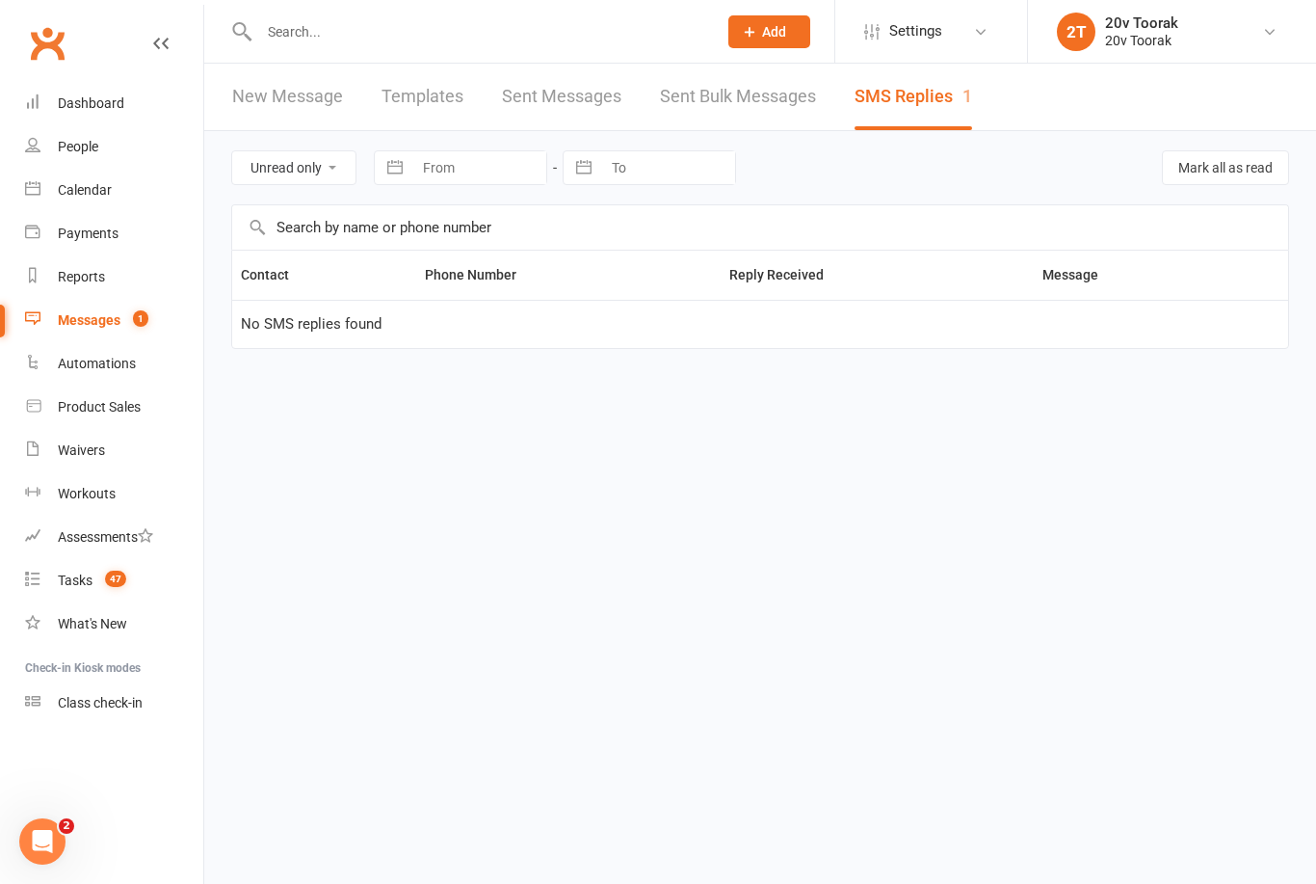
click at [73, 569] on link "Tasks 47" at bounding box center [114, 580] width 178 height 43
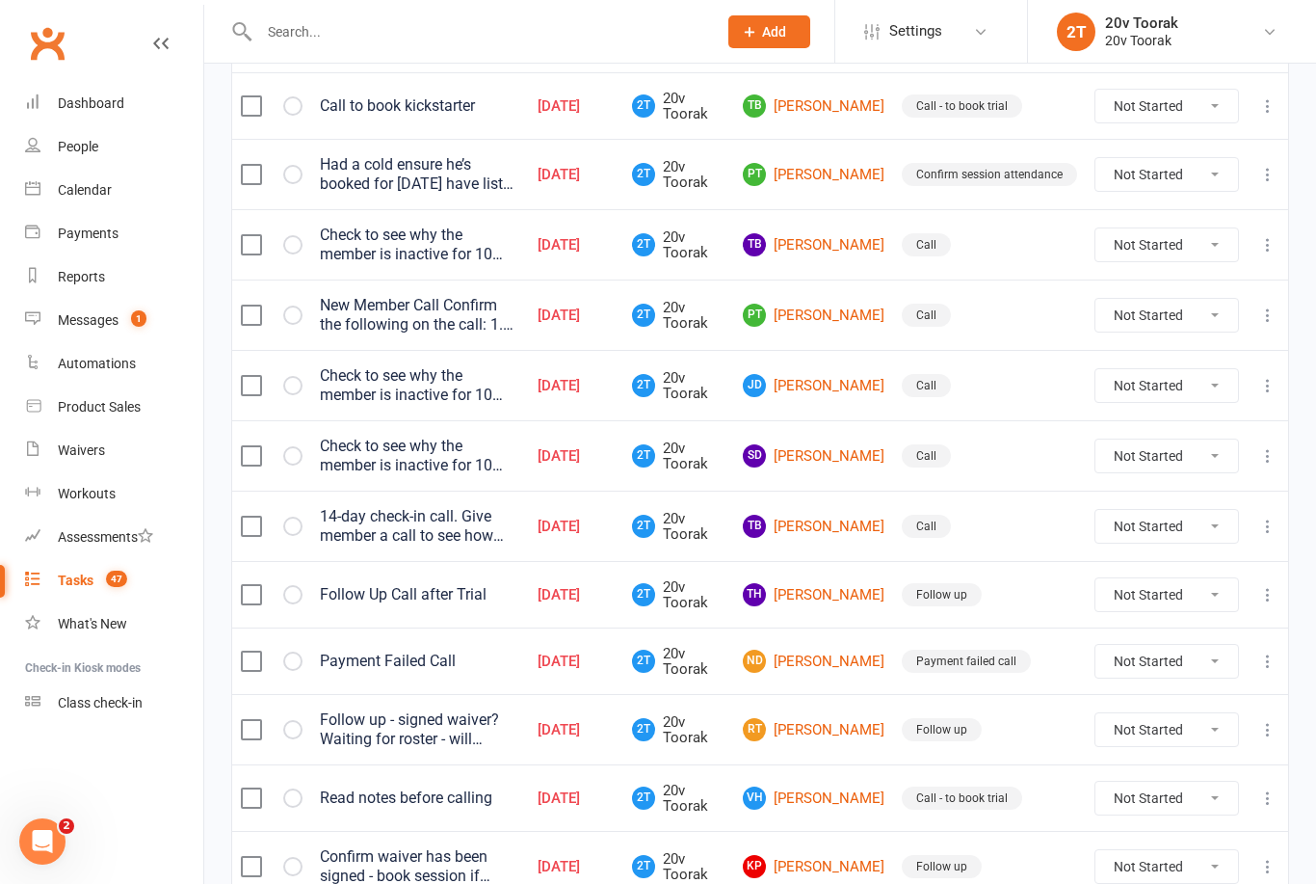
scroll to position [971, 0]
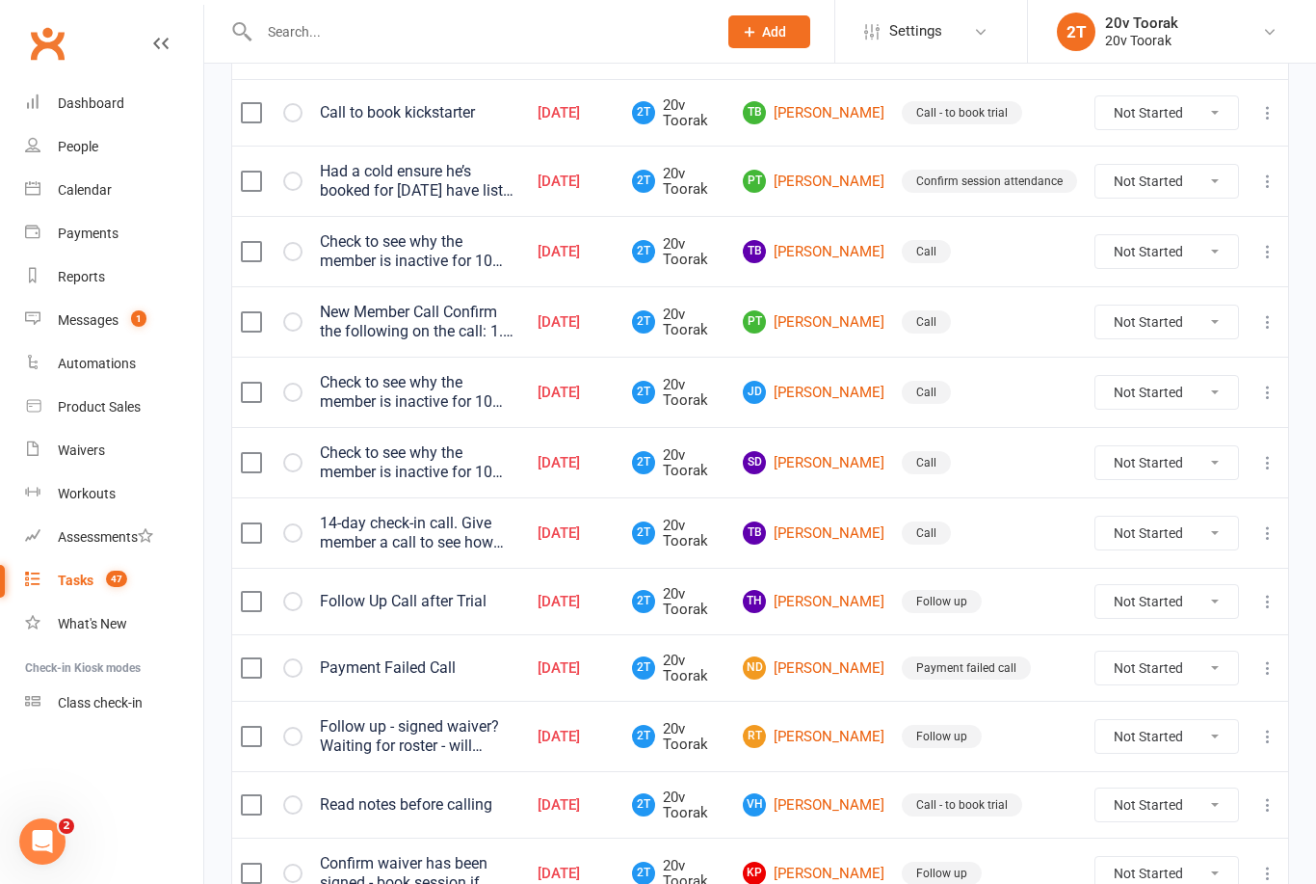
click at [1201, 458] on select "Not Started In Progress Waiting Complete" at bounding box center [1167, 462] width 143 height 33
select select "unstarted"
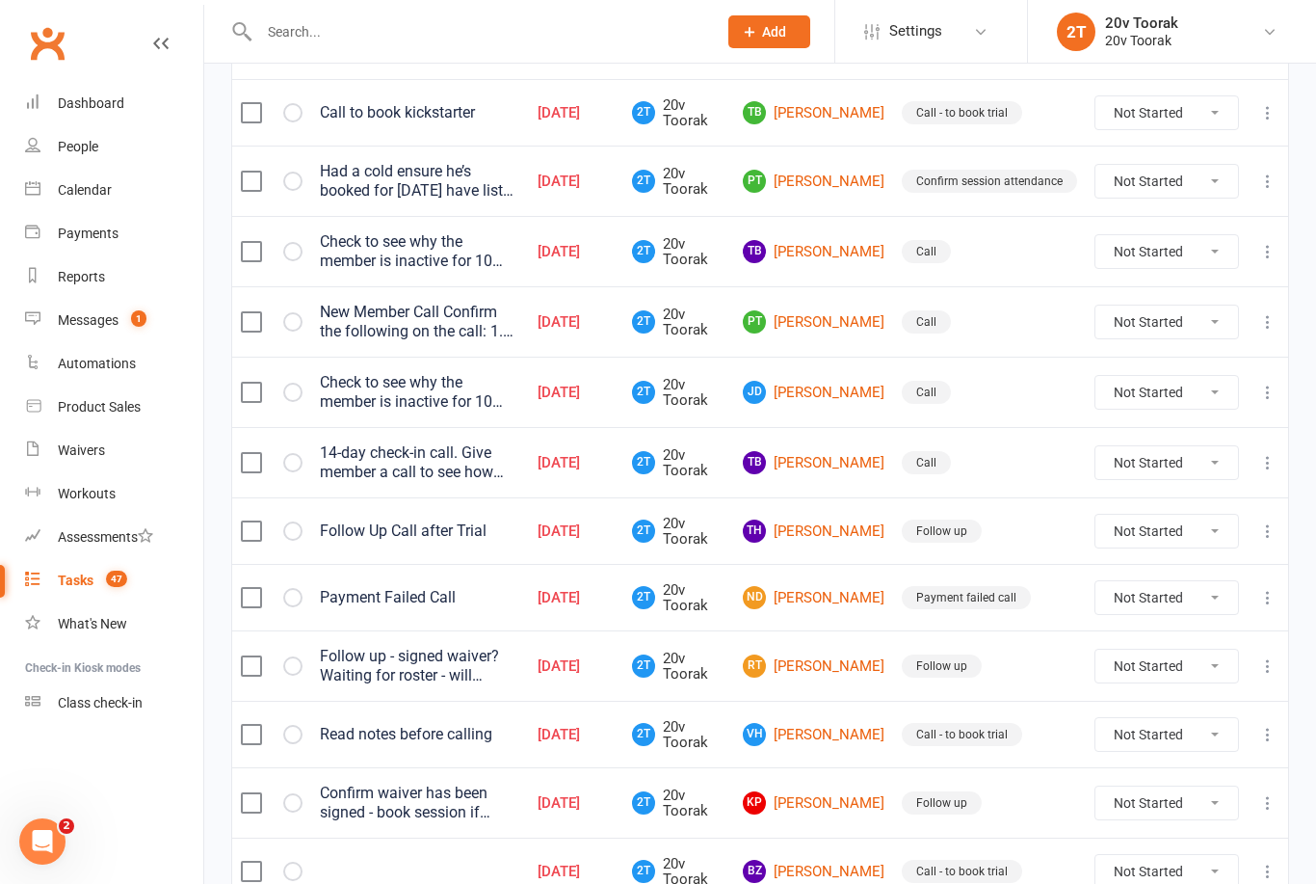
click at [1188, 379] on select "Not Started In Progress Waiting Complete" at bounding box center [1167, 392] width 143 height 33
select select "unstarted"
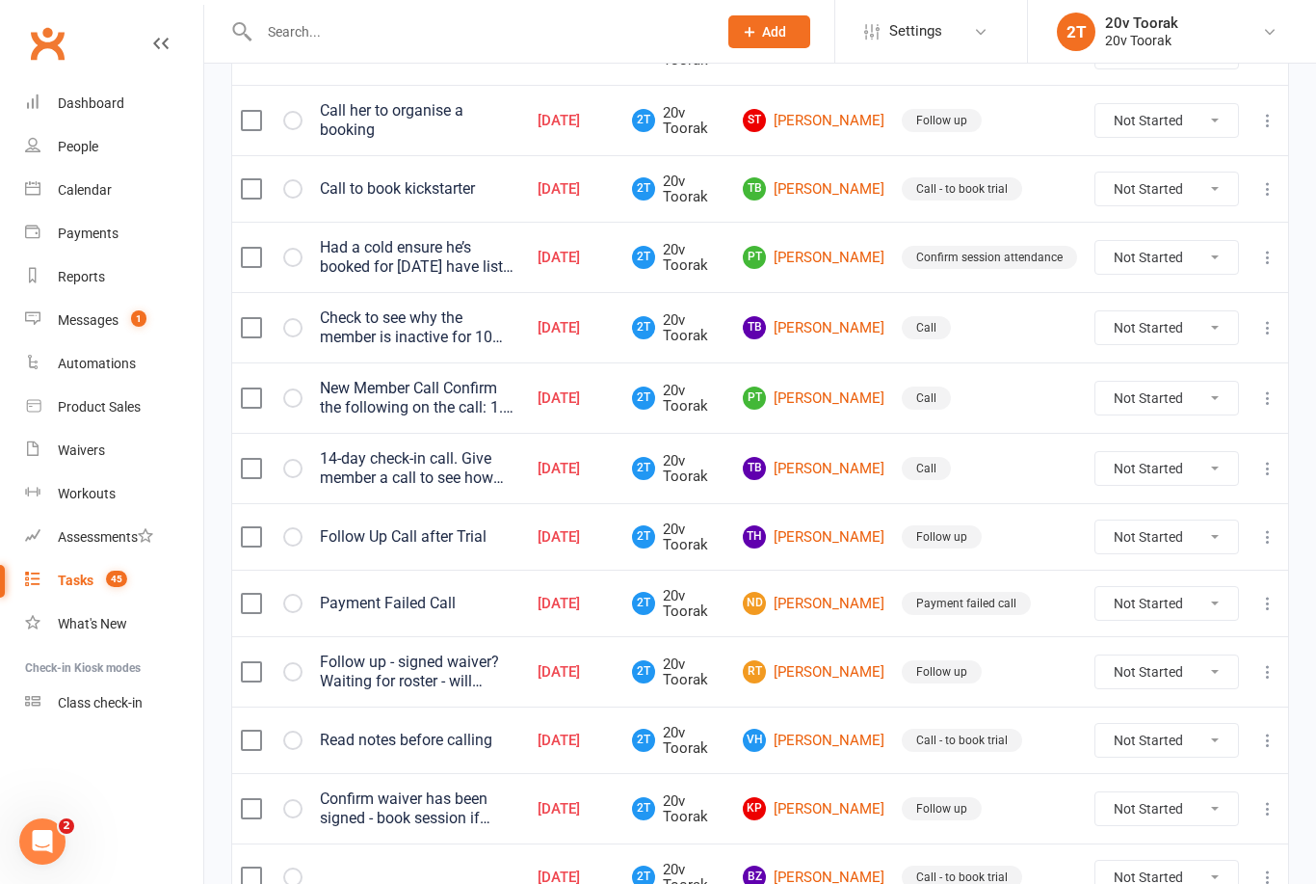
scroll to position [894, 0]
click at [839, 319] on link "TB Toni-Ann Black" at bounding box center [814, 328] width 142 height 23
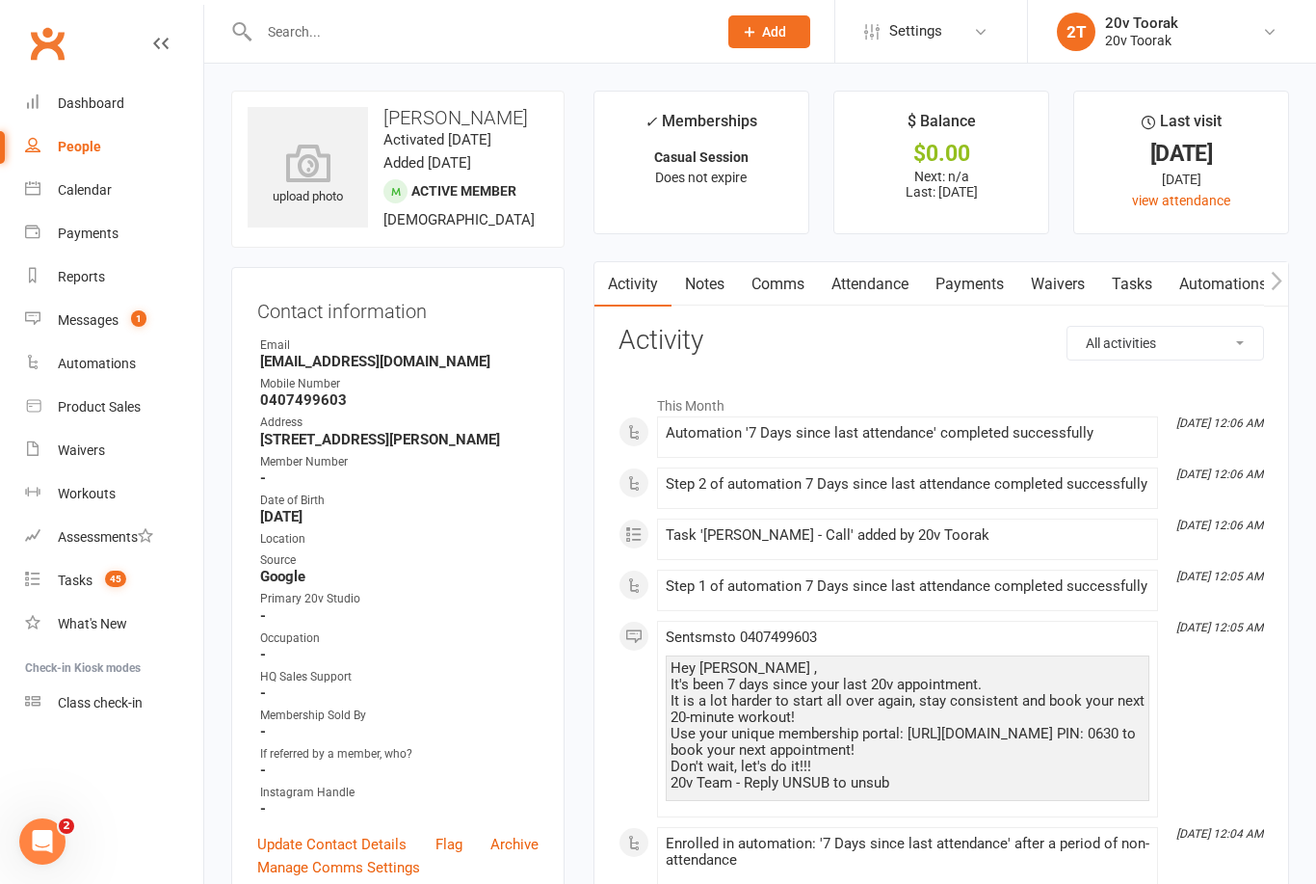
click at [1149, 297] on link "Tasks" at bounding box center [1131, 284] width 67 height 44
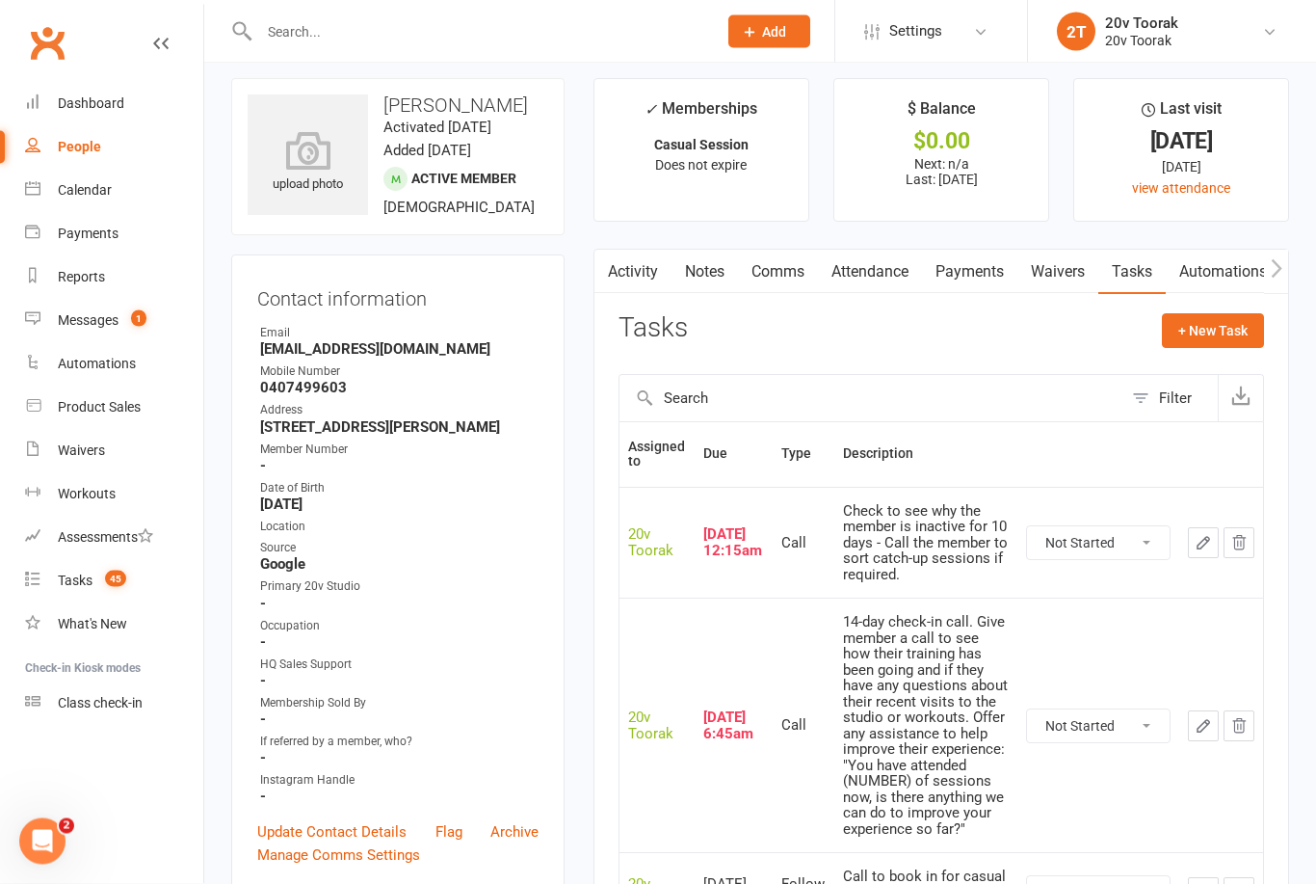
scroll to position [13, 0]
click at [1148, 526] on select "Not Started In Progress Waiting Complete" at bounding box center [1098, 542] width 143 height 33
select select "unstarted"
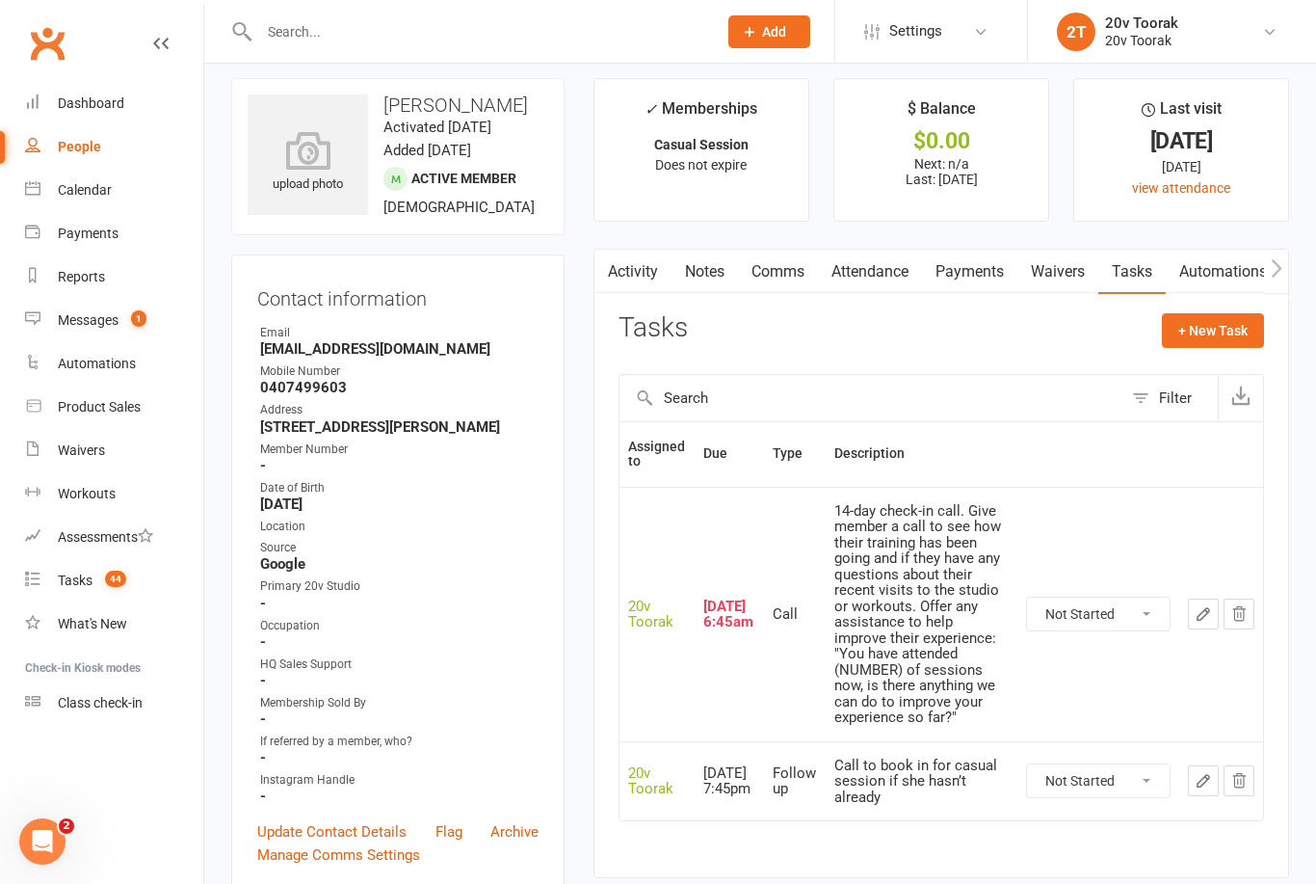
click at [1125, 597] on select "Not Started In Progress Waiting Complete" at bounding box center [1098, 613] width 143 height 33
select select "unstarted"
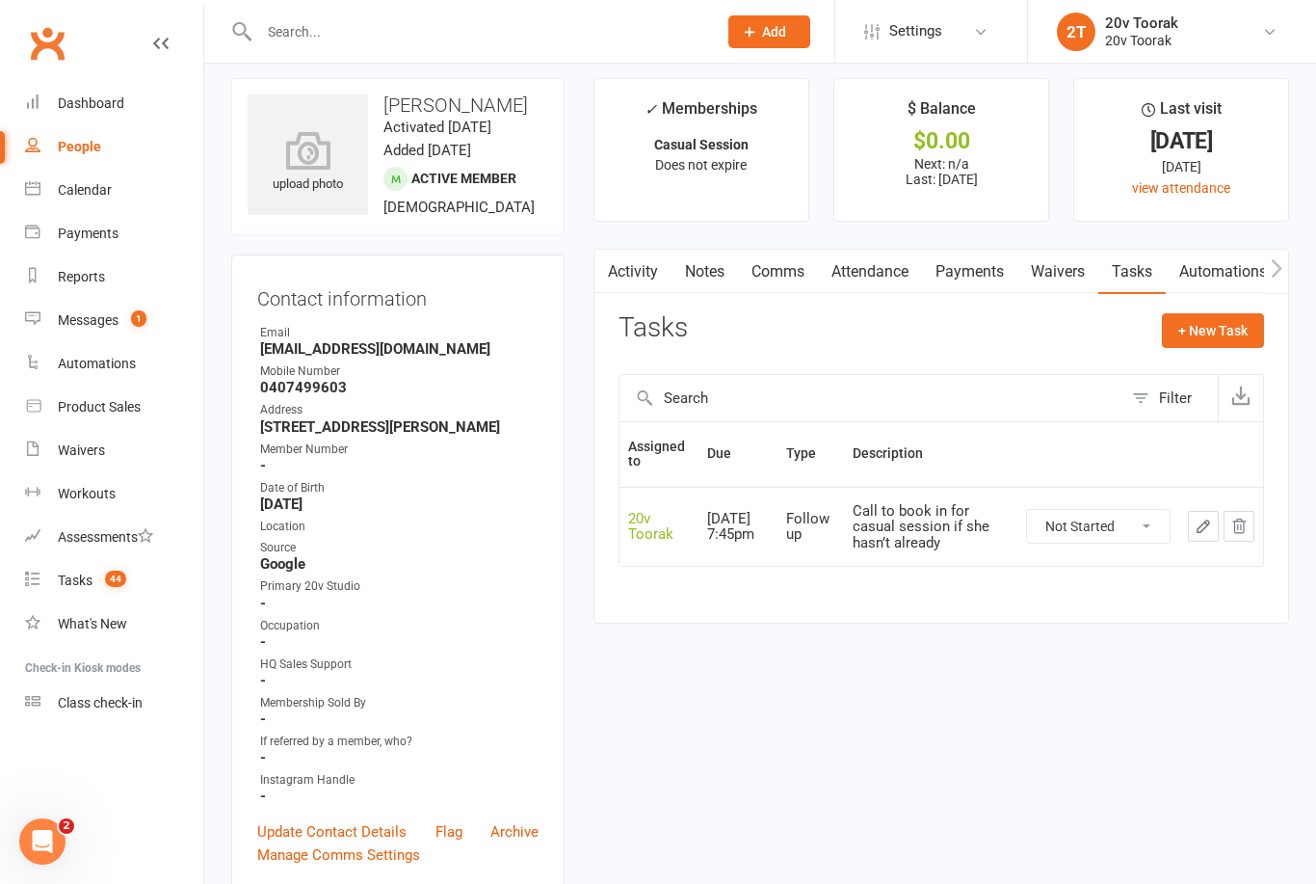
click at [47, 594] on link "Tasks 44" at bounding box center [114, 580] width 178 height 43
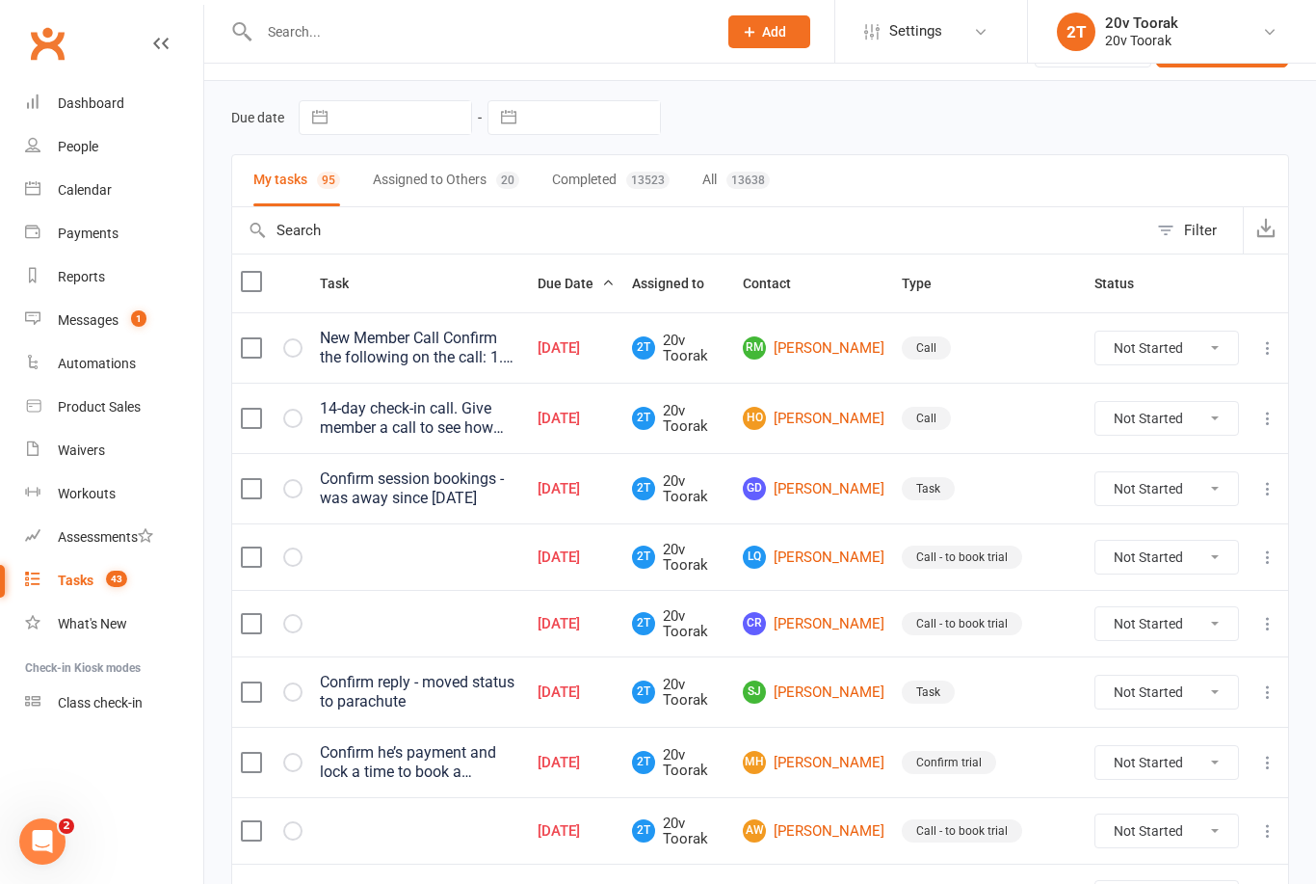
scroll to position [40, 0]
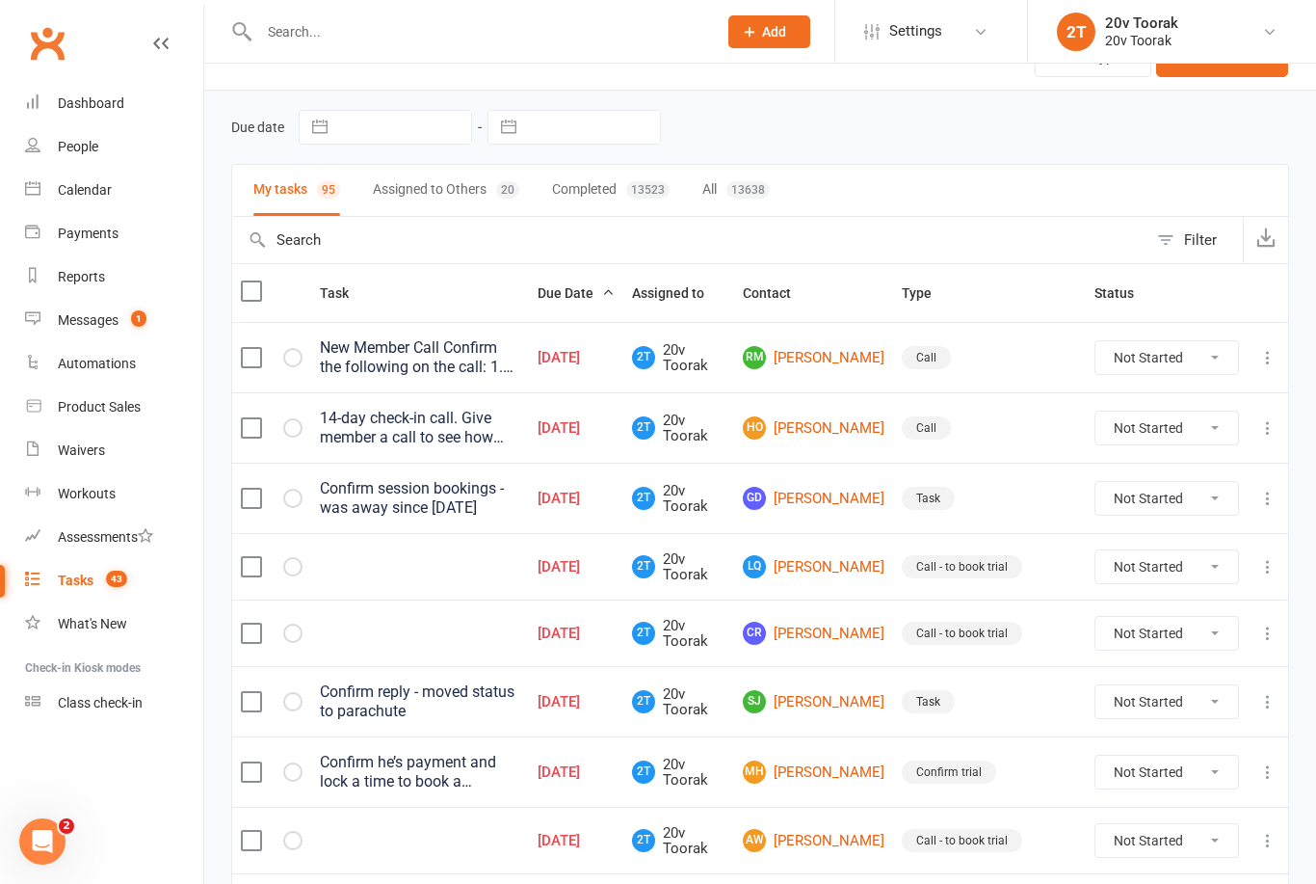
click at [832, 497] on link "GD Goldy Dzienciol" at bounding box center [814, 498] width 142 height 23
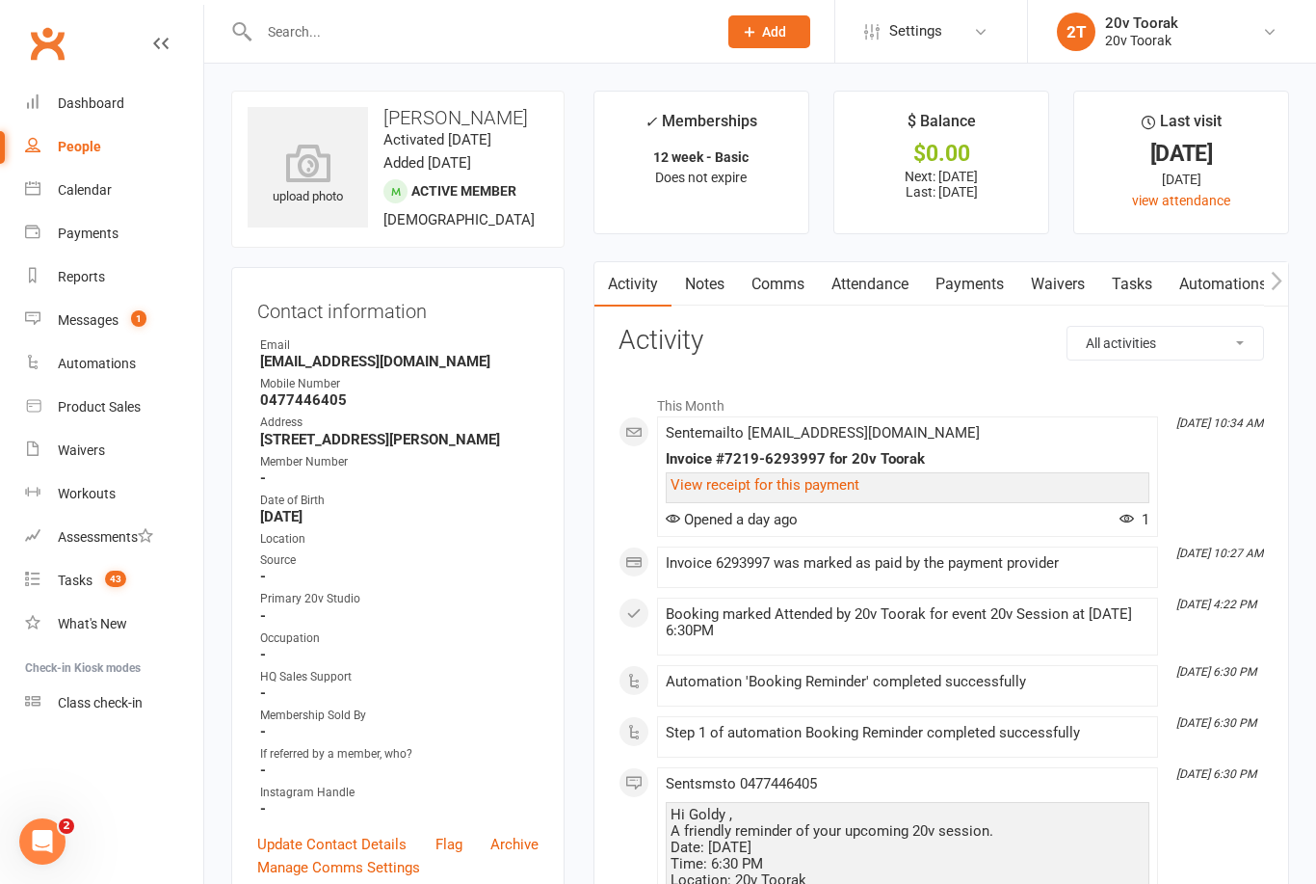
click at [1140, 283] on link "Tasks" at bounding box center [1131, 284] width 67 height 44
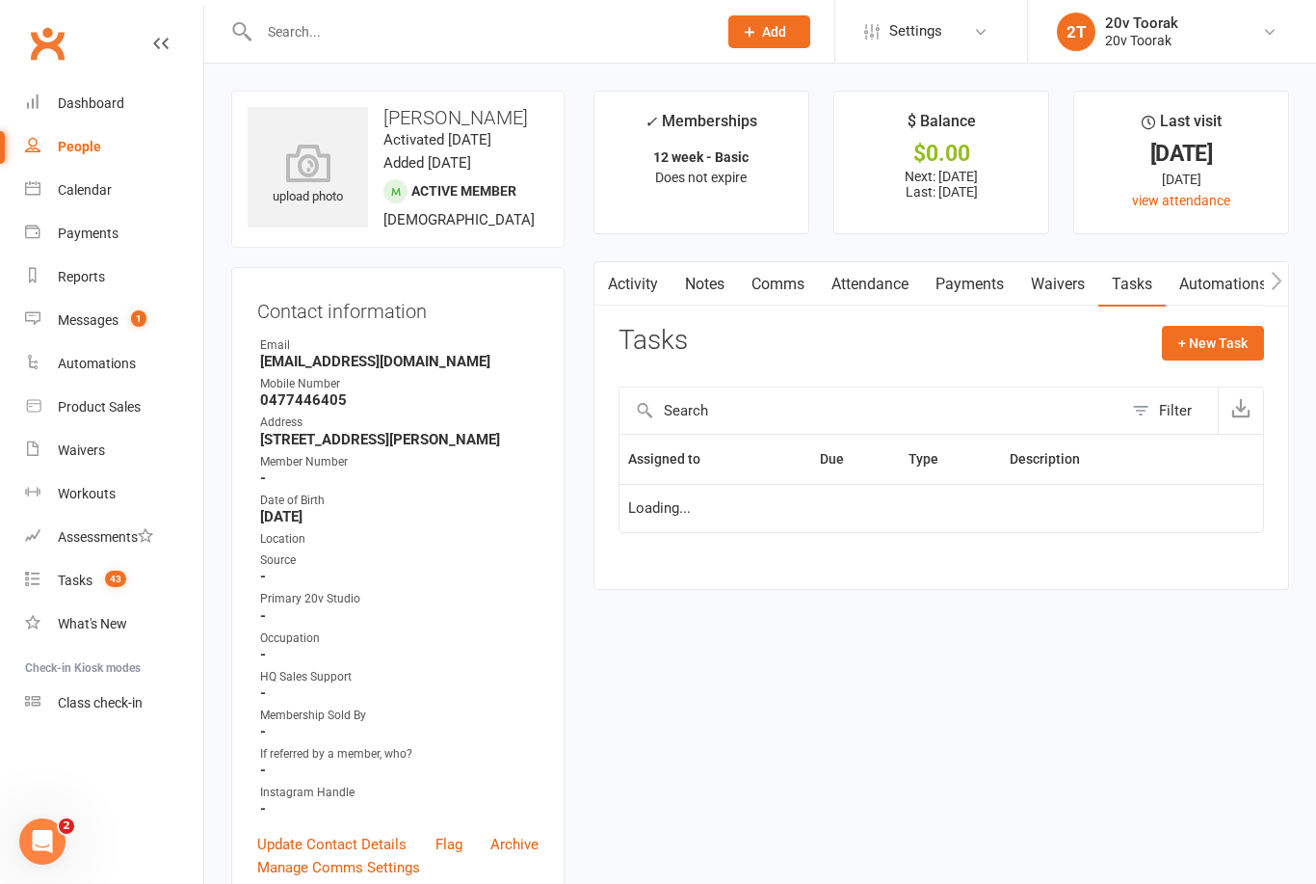
scroll to position [102, 0]
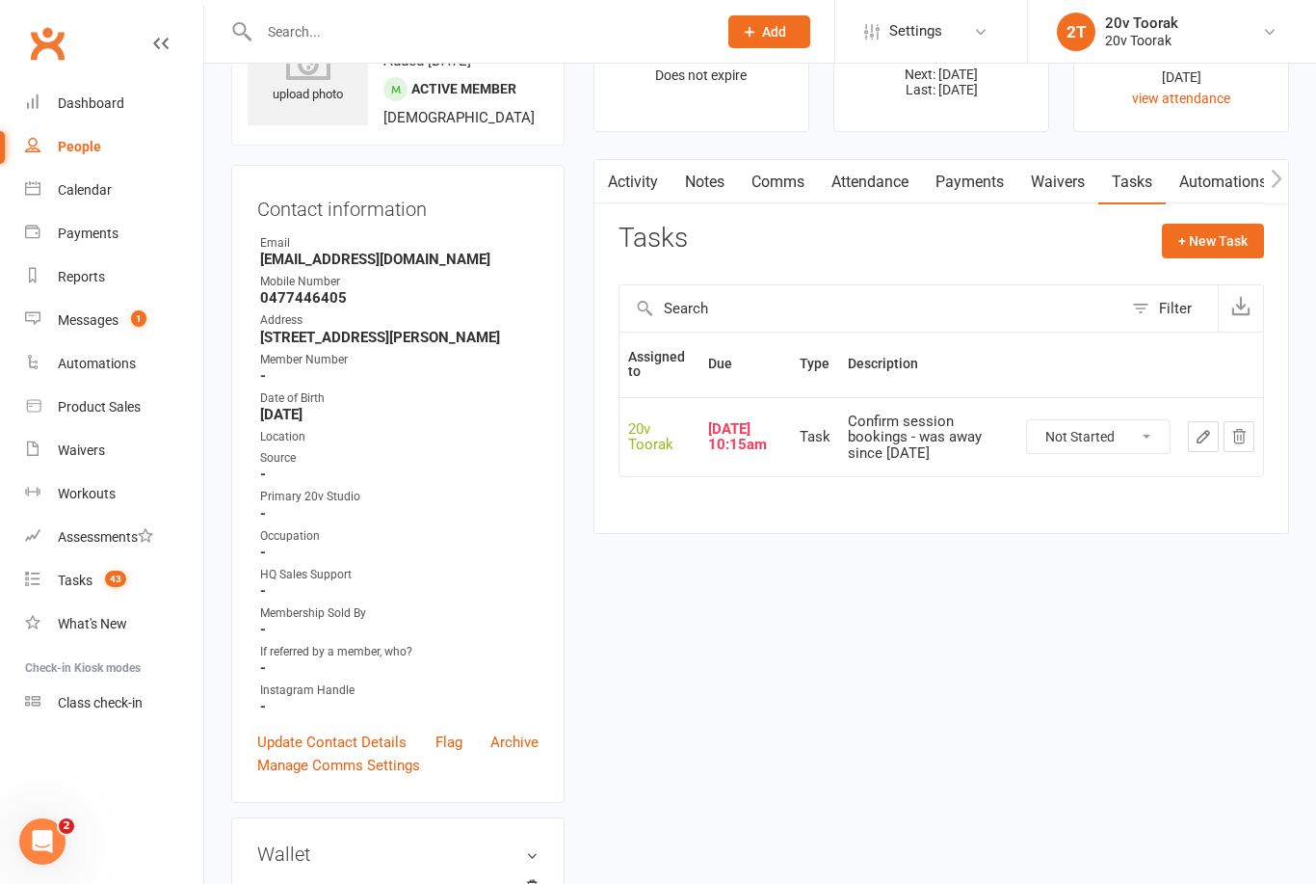
click at [1111, 438] on select "Not Started In Progress Waiting Complete" at bounding box center [1098, 436] width 143 height 33
select select "unstarted"
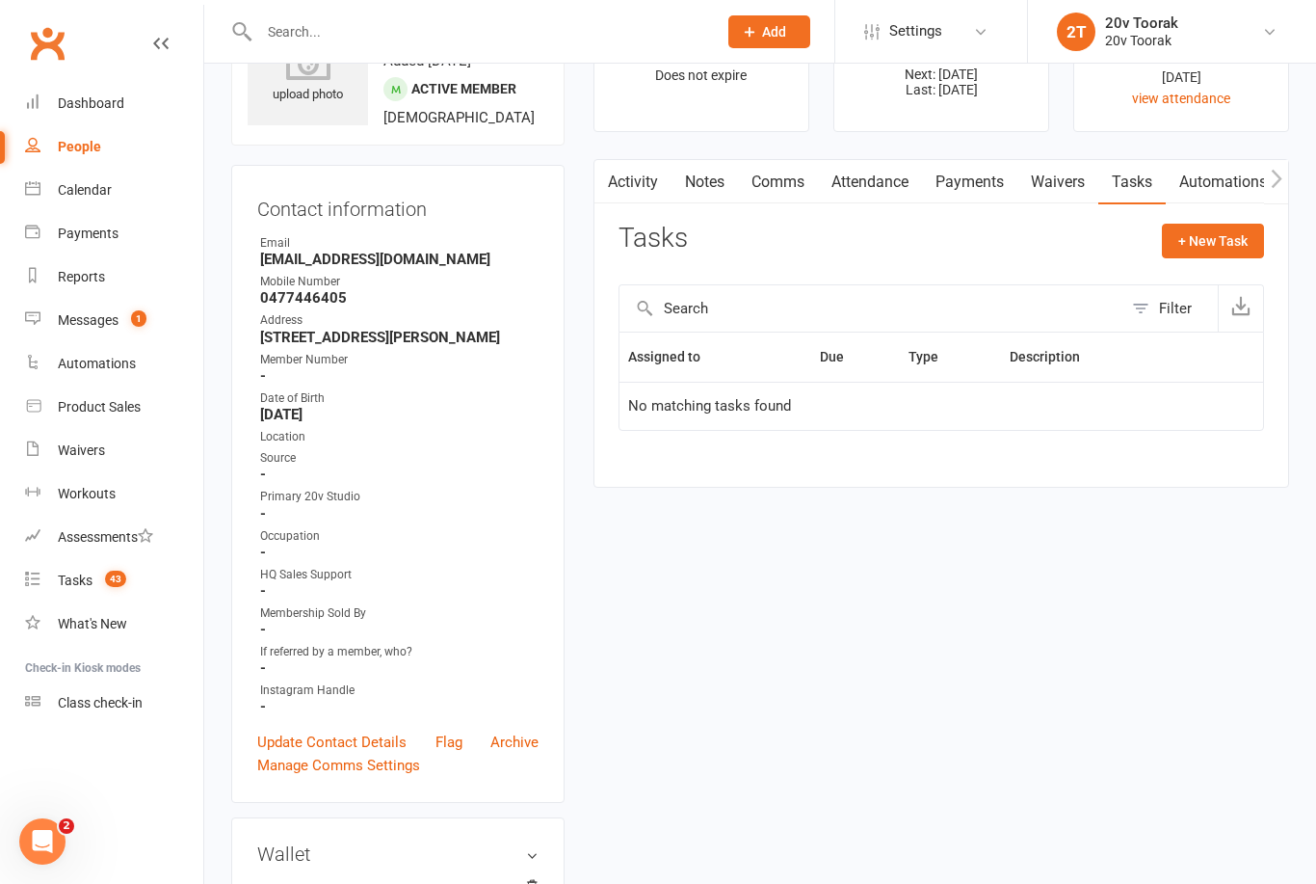
click at [105, 576] on count-badge "43" at bounding box center [110, 579] width 31 height 15
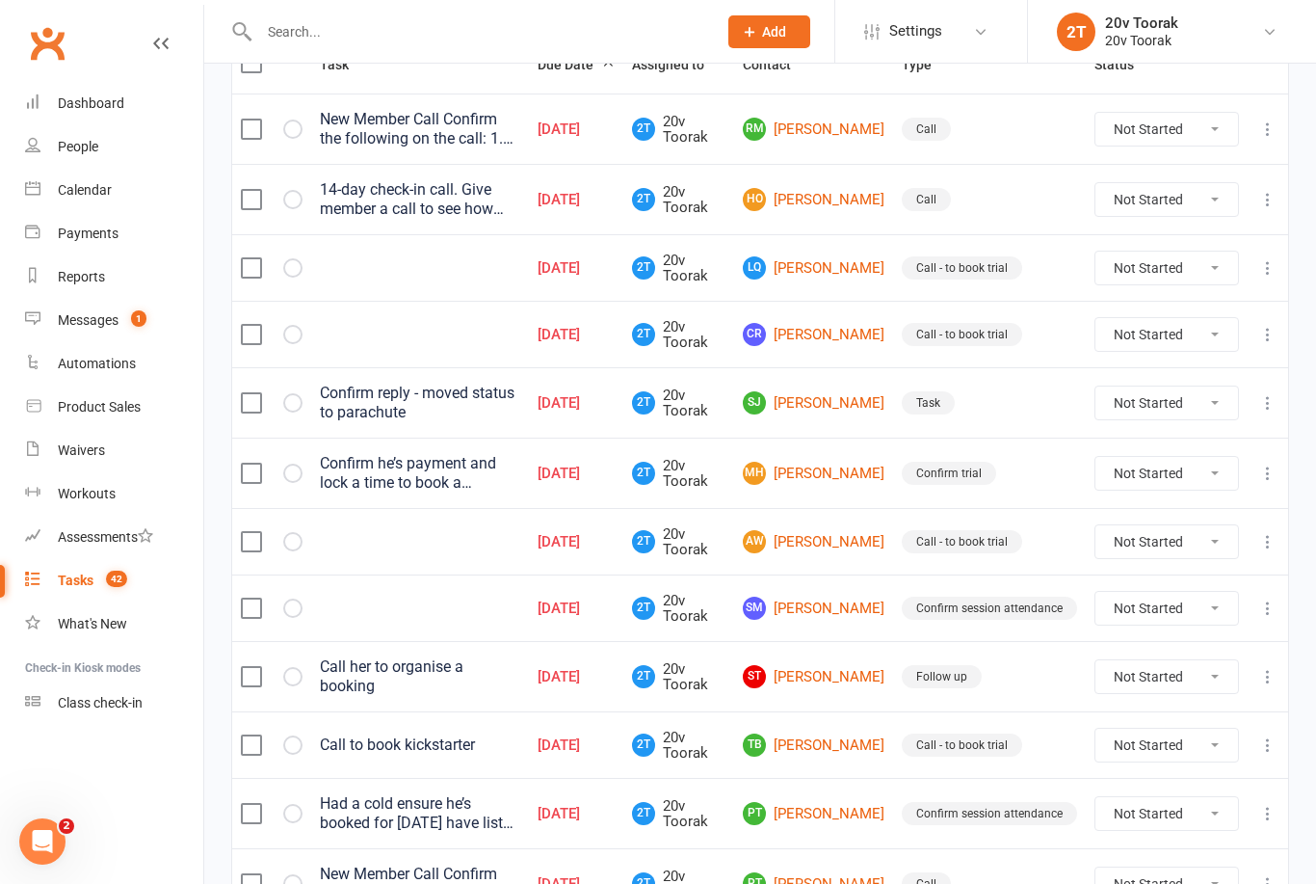
scroll to position [270, 0]
click at [833, 595] on link "SM Steve McMenamin" at bounding box center [814, 606] width 142 height 23
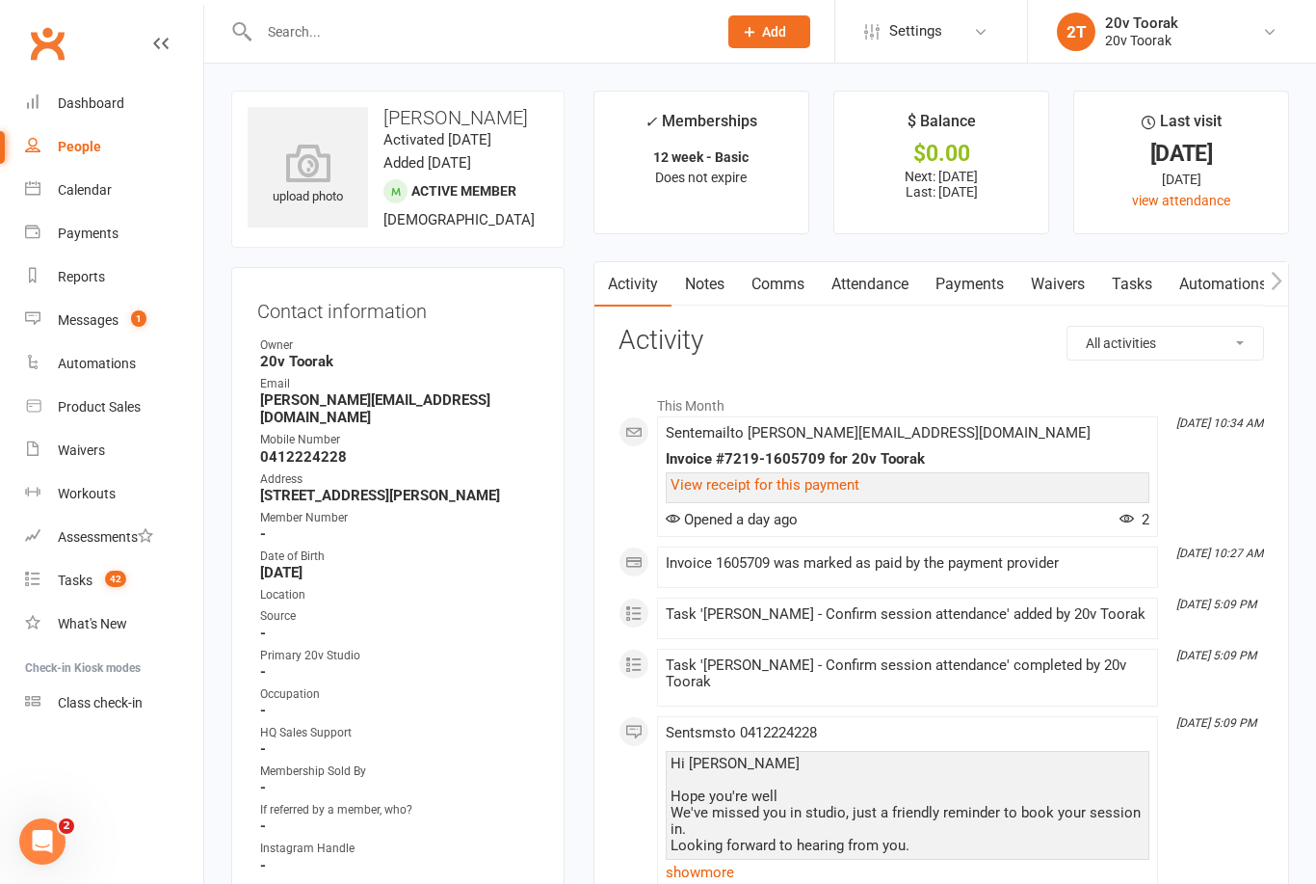
click at [1140, 279] on link "Tasks" at bounding box center [1131, 284] width 67 height 44
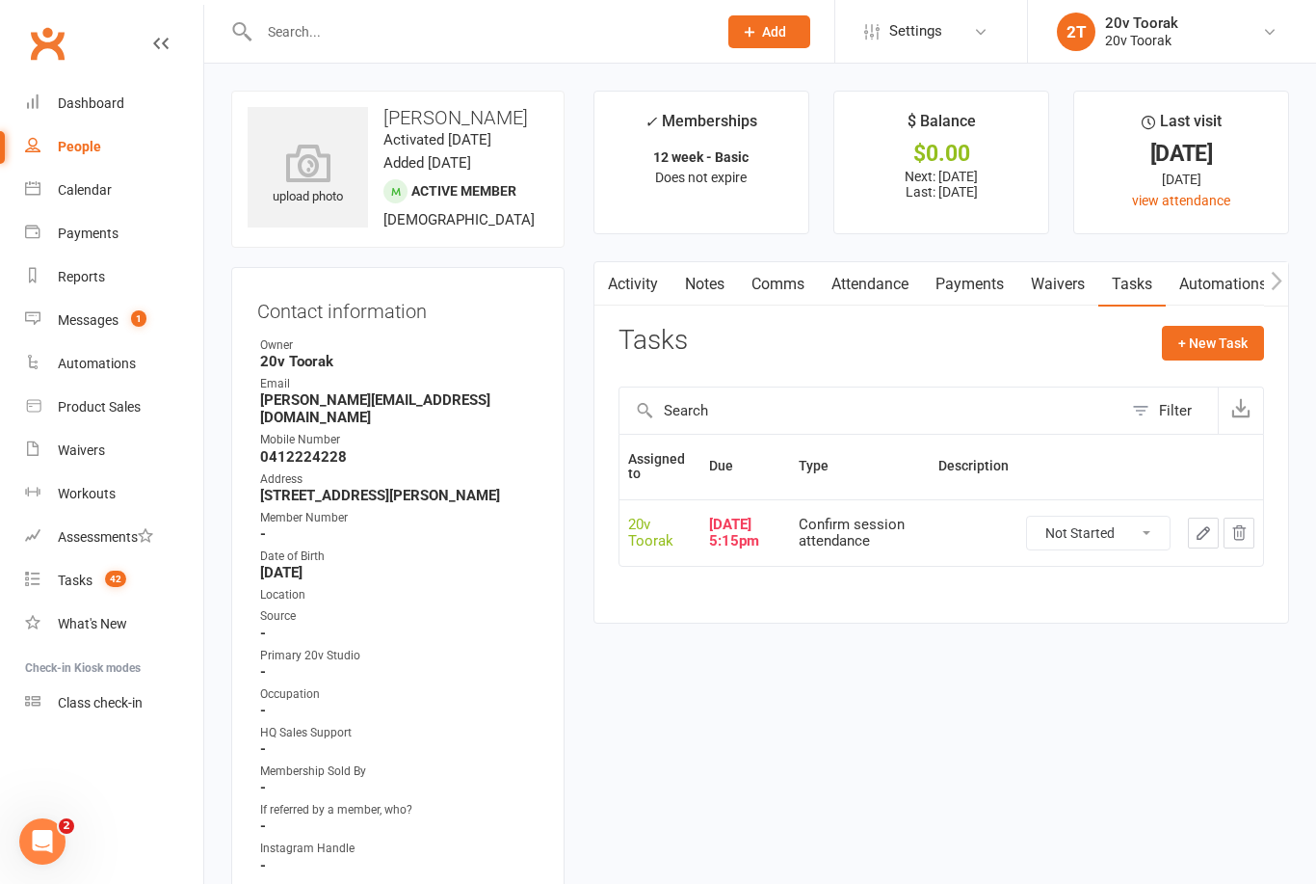
click at [1155, 530] on select "Not Started In Progress Waiting Complete" at bounding box center [1098, 532] width 143 height 33
select select "unstarted"
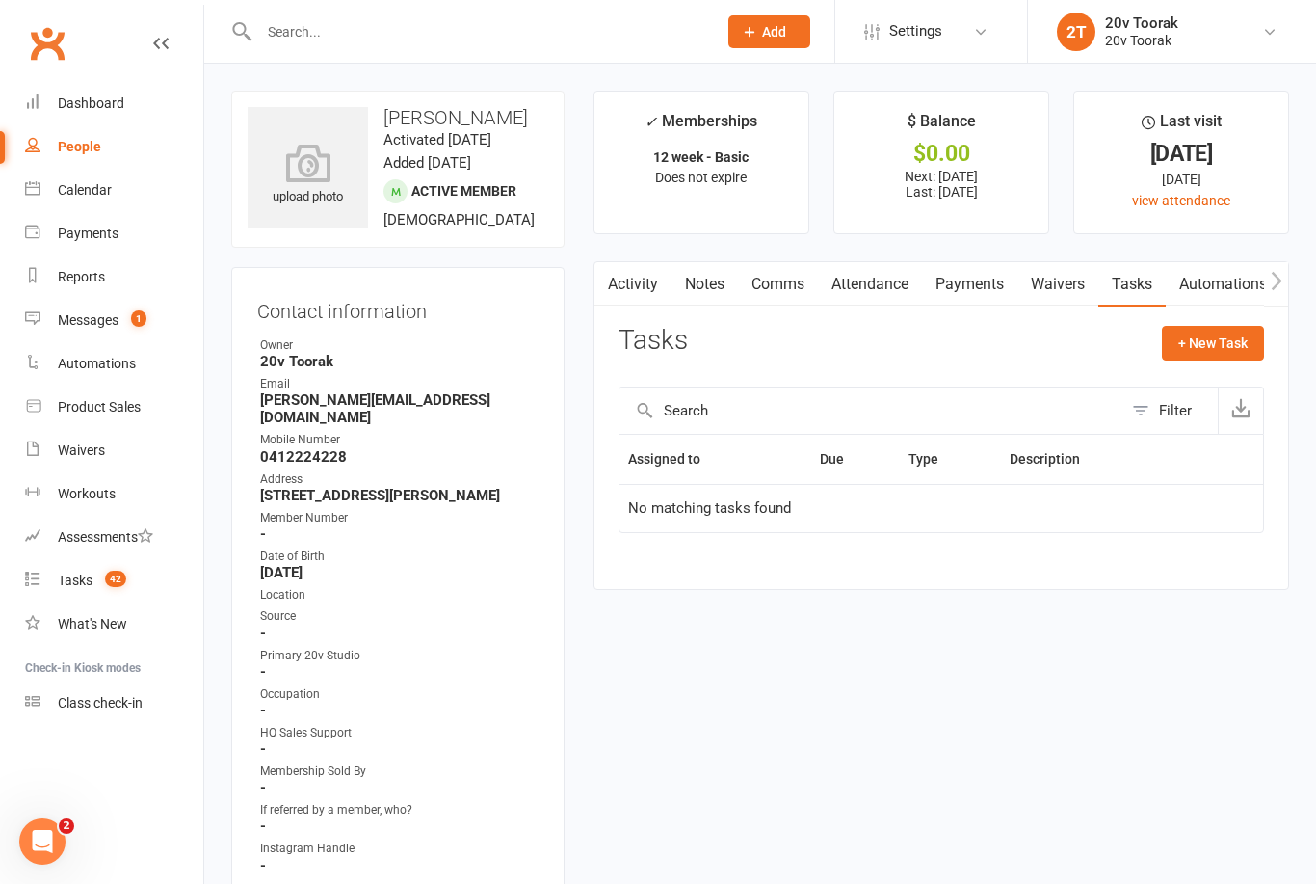
click at [1223, 343] on button "+ New Task" at bounding box center [1213, 343] width 102 height 35
select select "45736"
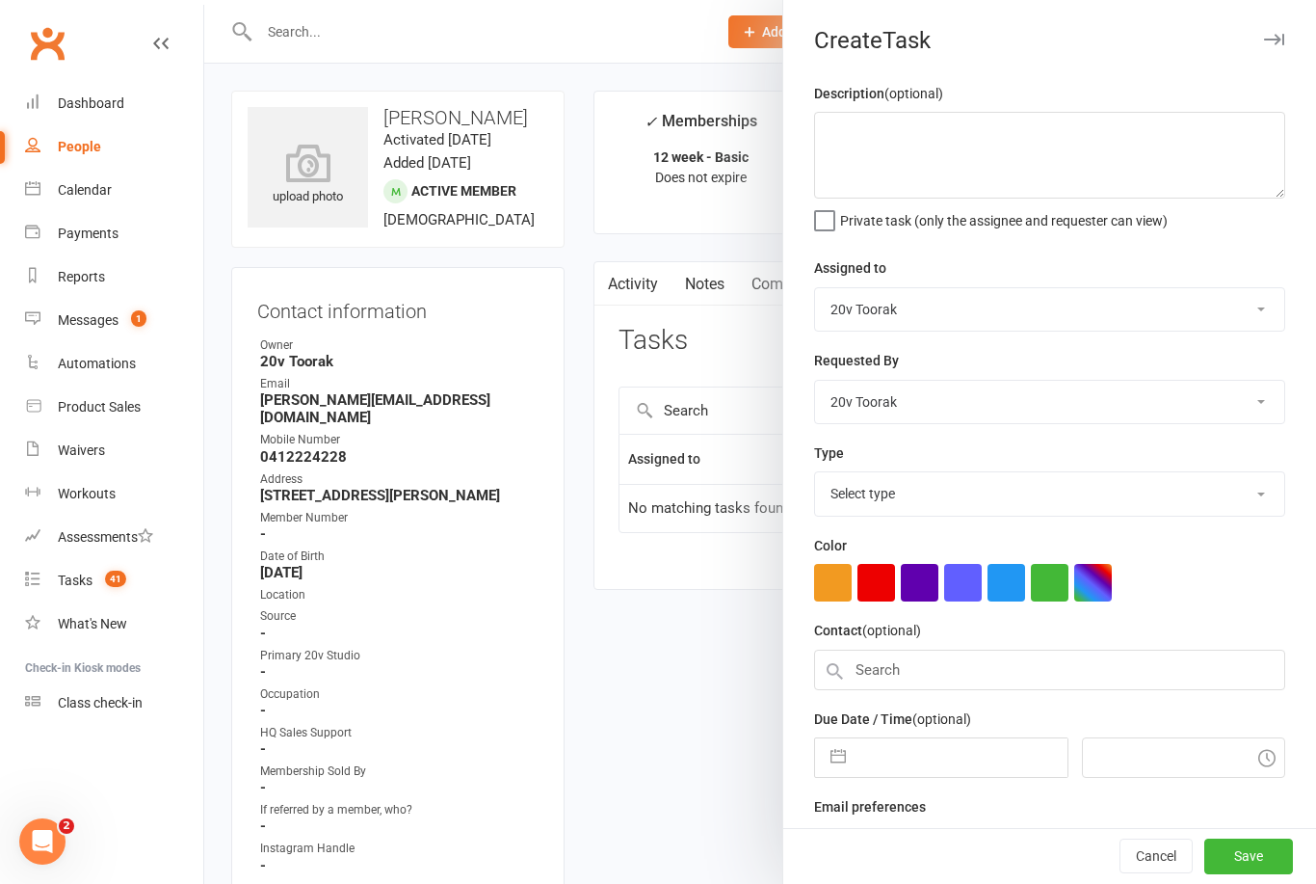
click at [958, 754] on input "text" at bounding box center [961, 757] width 211 height 39
select select "6"
select select "2025"
select select "7"
select select "2025"
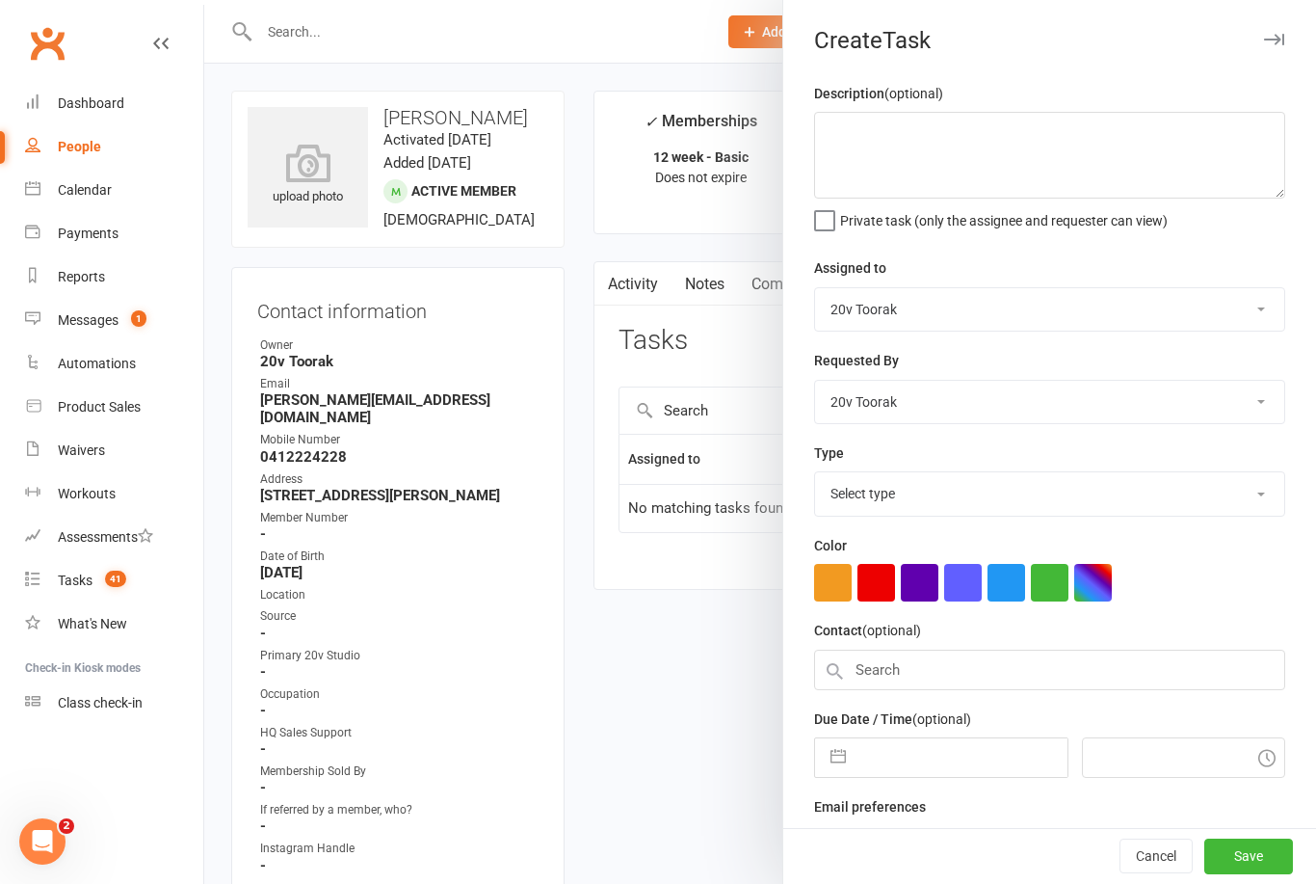
select select "8"
select select "2025"
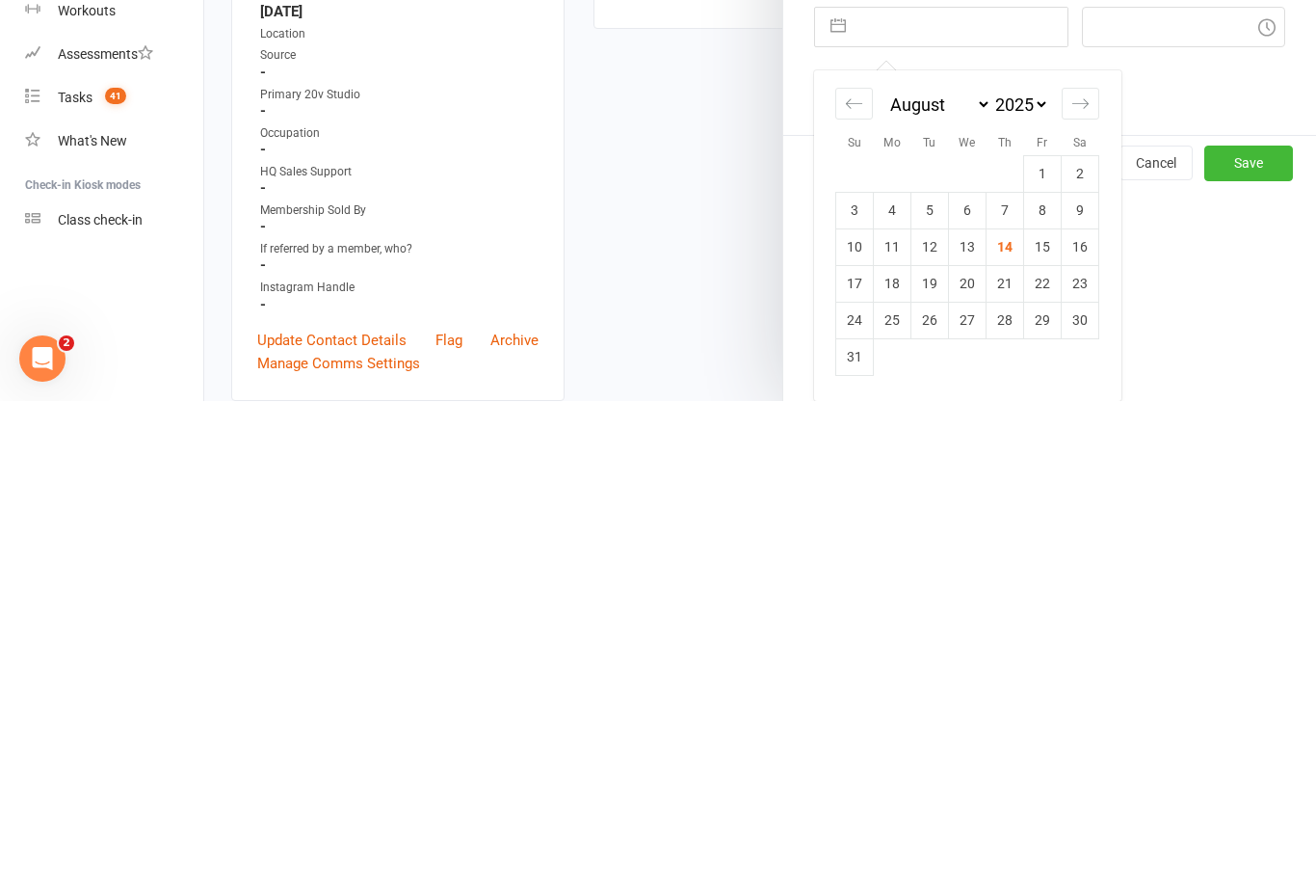
scroll to position [246, 0]
click at [894, 748] on td "18" at bounding box center [893, 766] width 38 height 37
type input "18 Aug 2025"
type input "4:45pm"
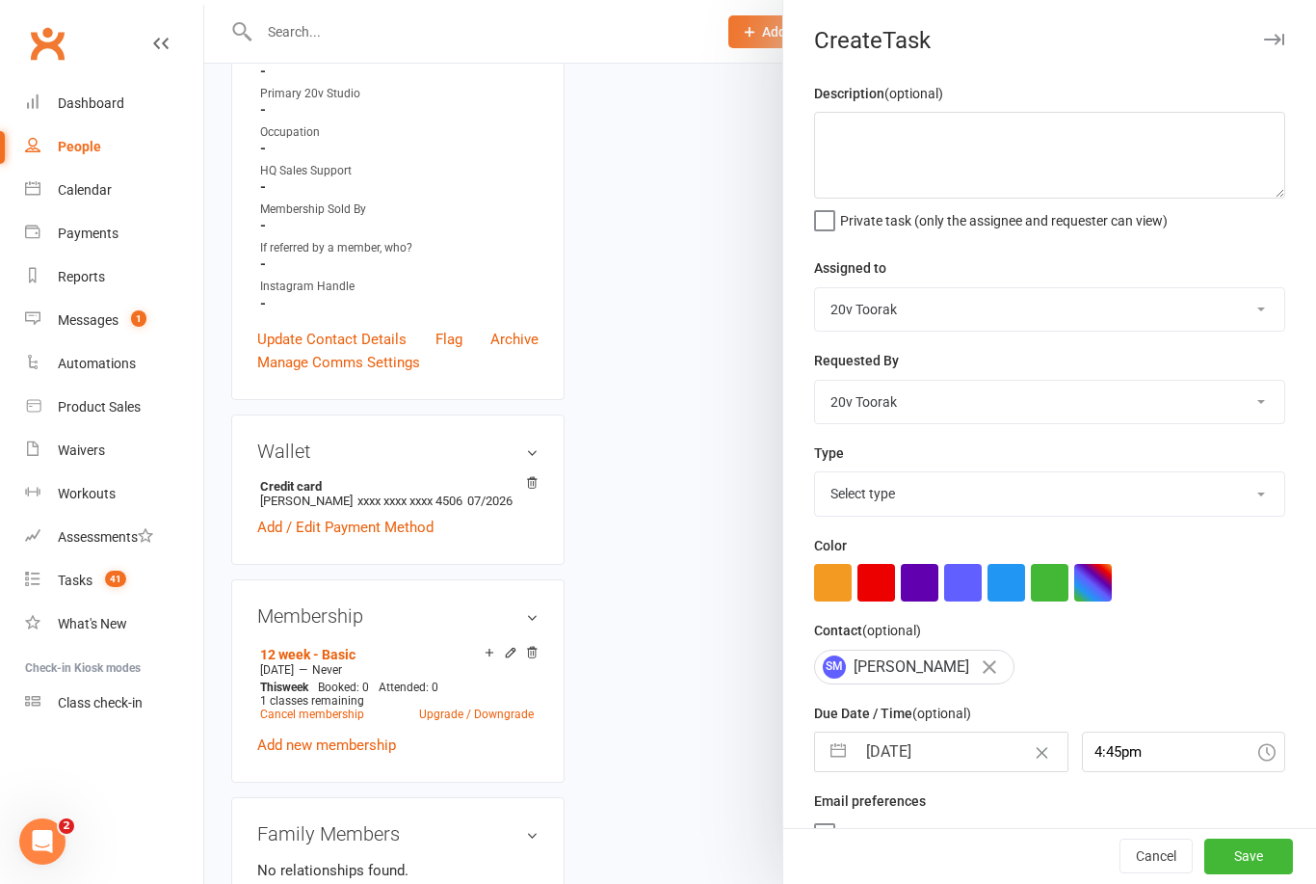
scroll to position [0, 0]
click at [1006, 501] on select "Select type Call Call - to book trial Confirm session attendance Confirm trial …" at bounding box center [1049, 493] width 469 height 42
select select "29156"
click at [1257, 849] on button "Save" at bounding box center [1248, 856] width 89 height 35
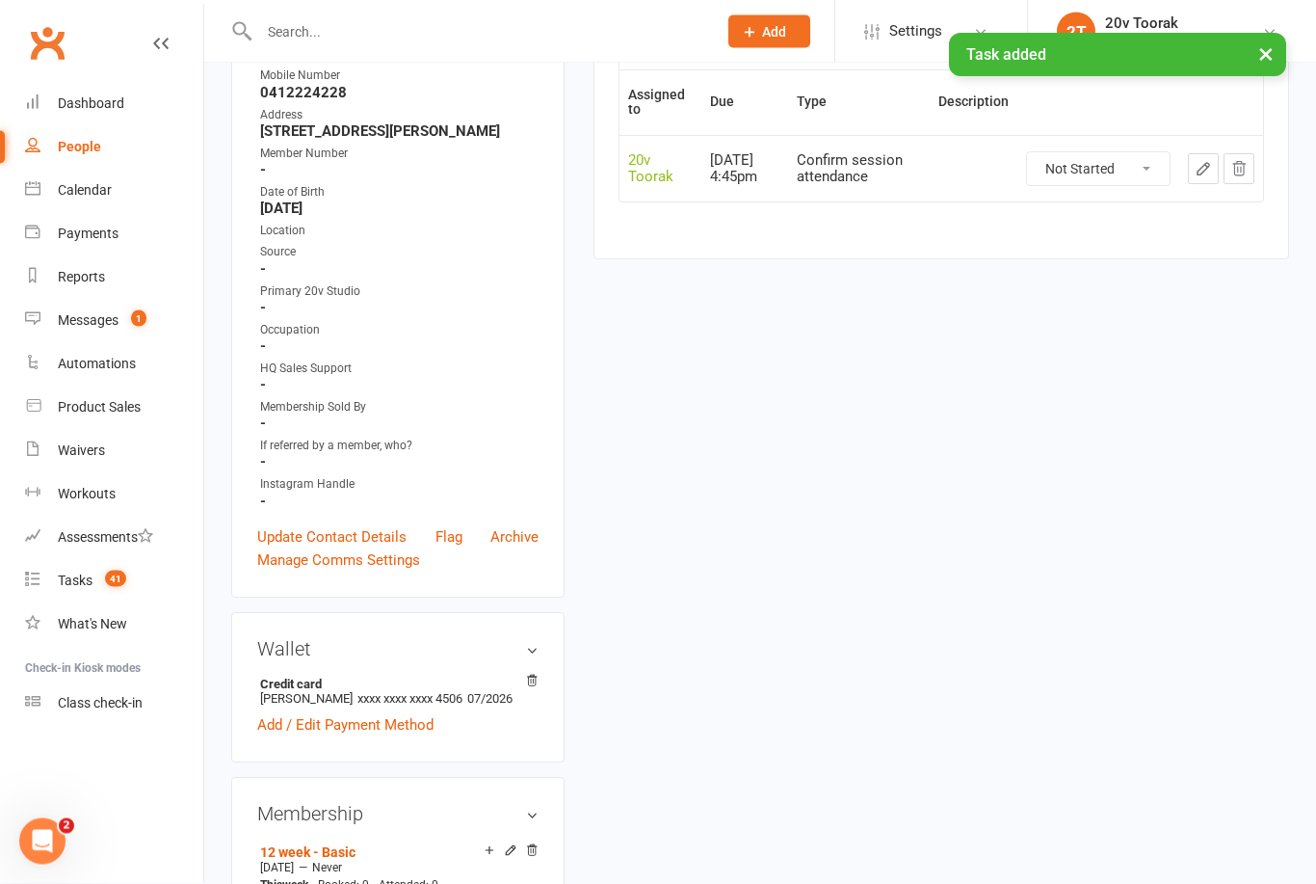
scroll to position [138, 0]
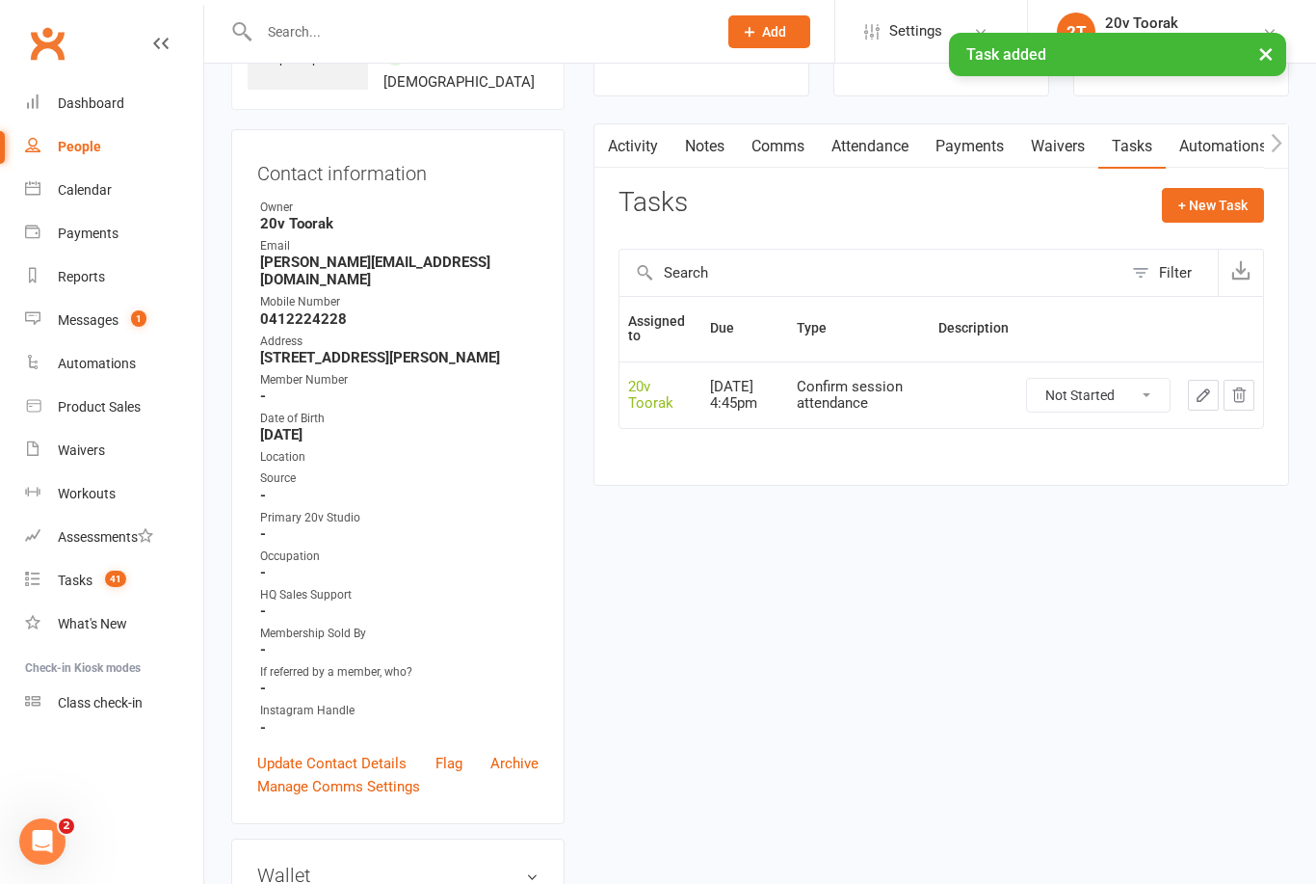
click at [96, 568] on link "Tasks 41" at bounding box center [114, 580] width 178 height 43
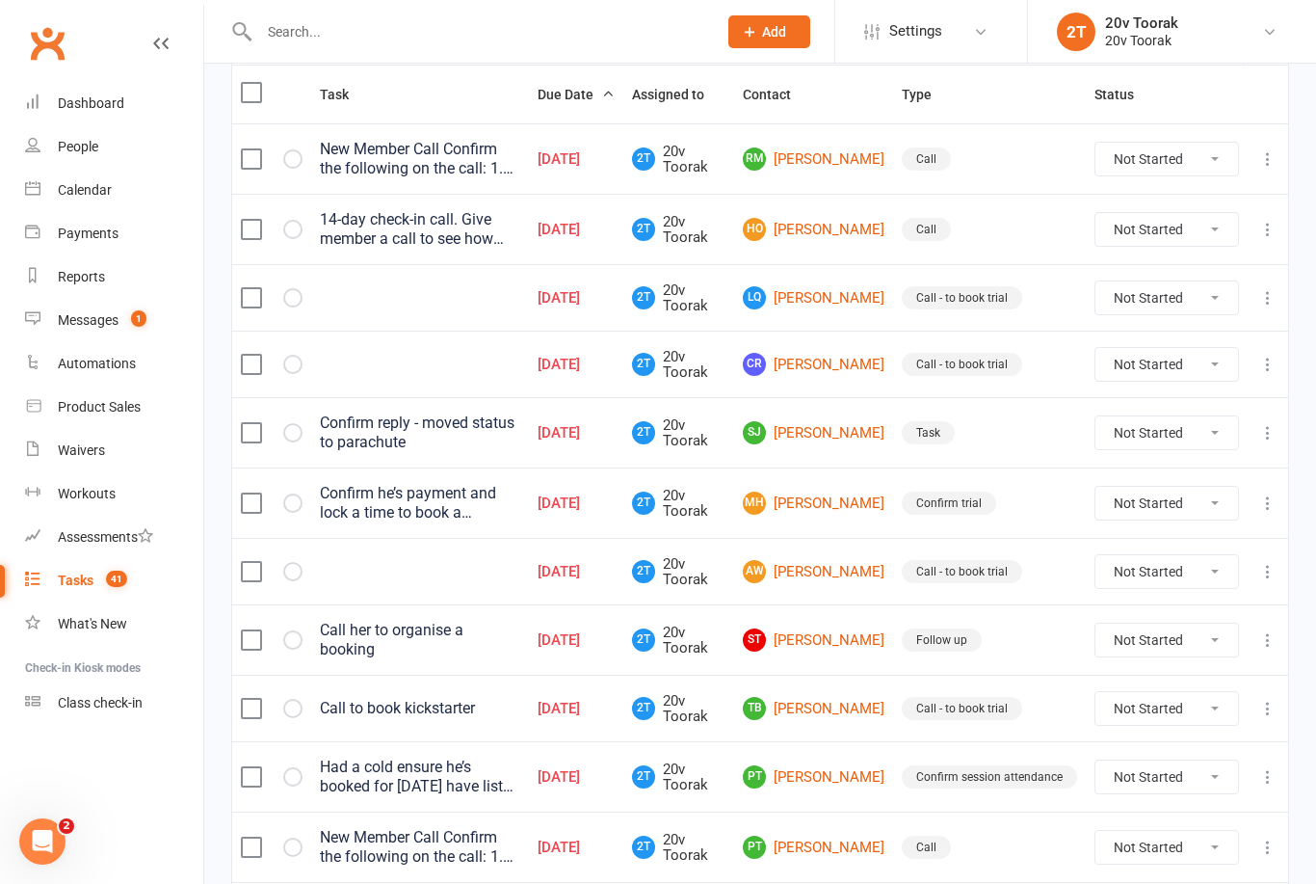
scroll to position [516, 0]
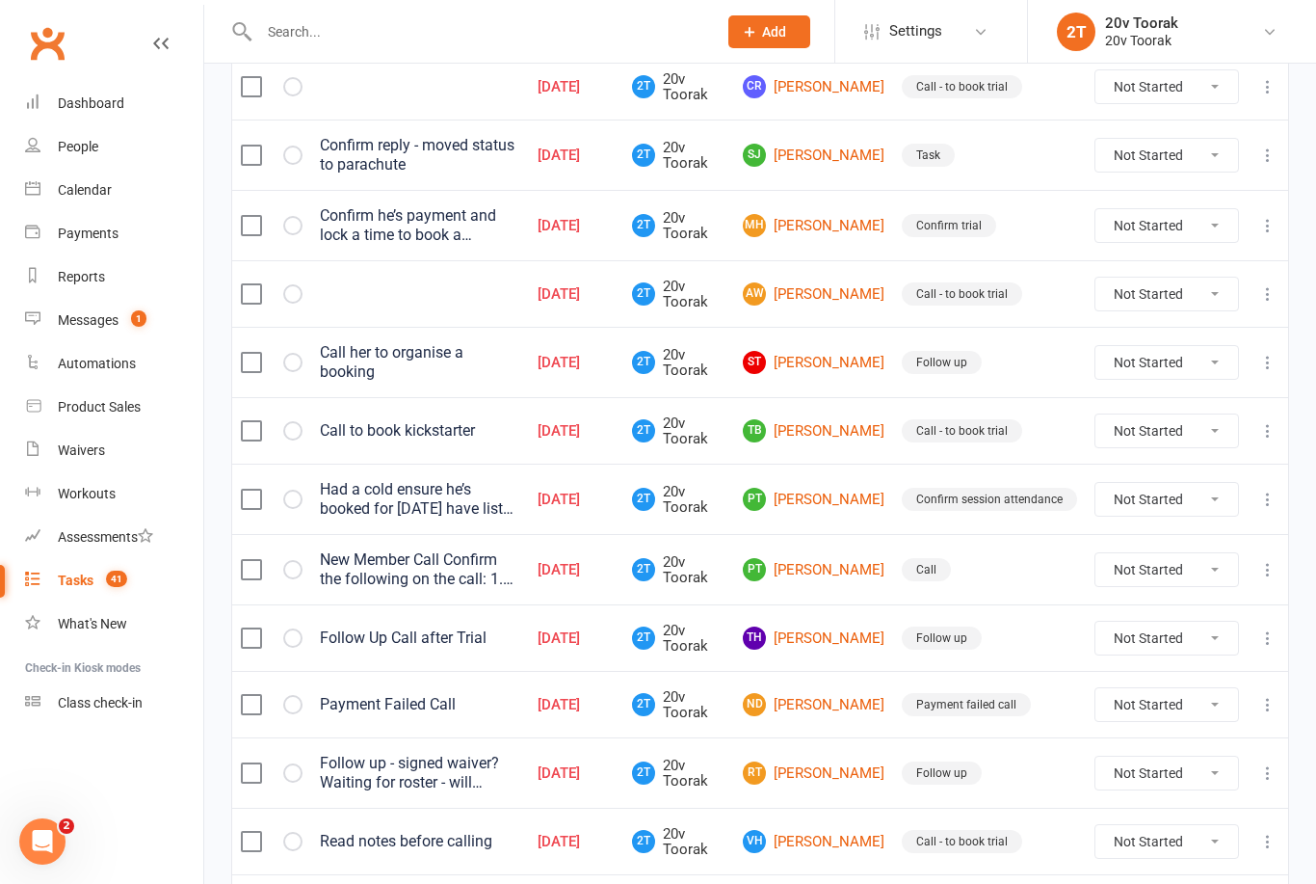
click at [830, 493] on link "PT Paul Thomas" at bounding box center [814, 499] width 142 height 23
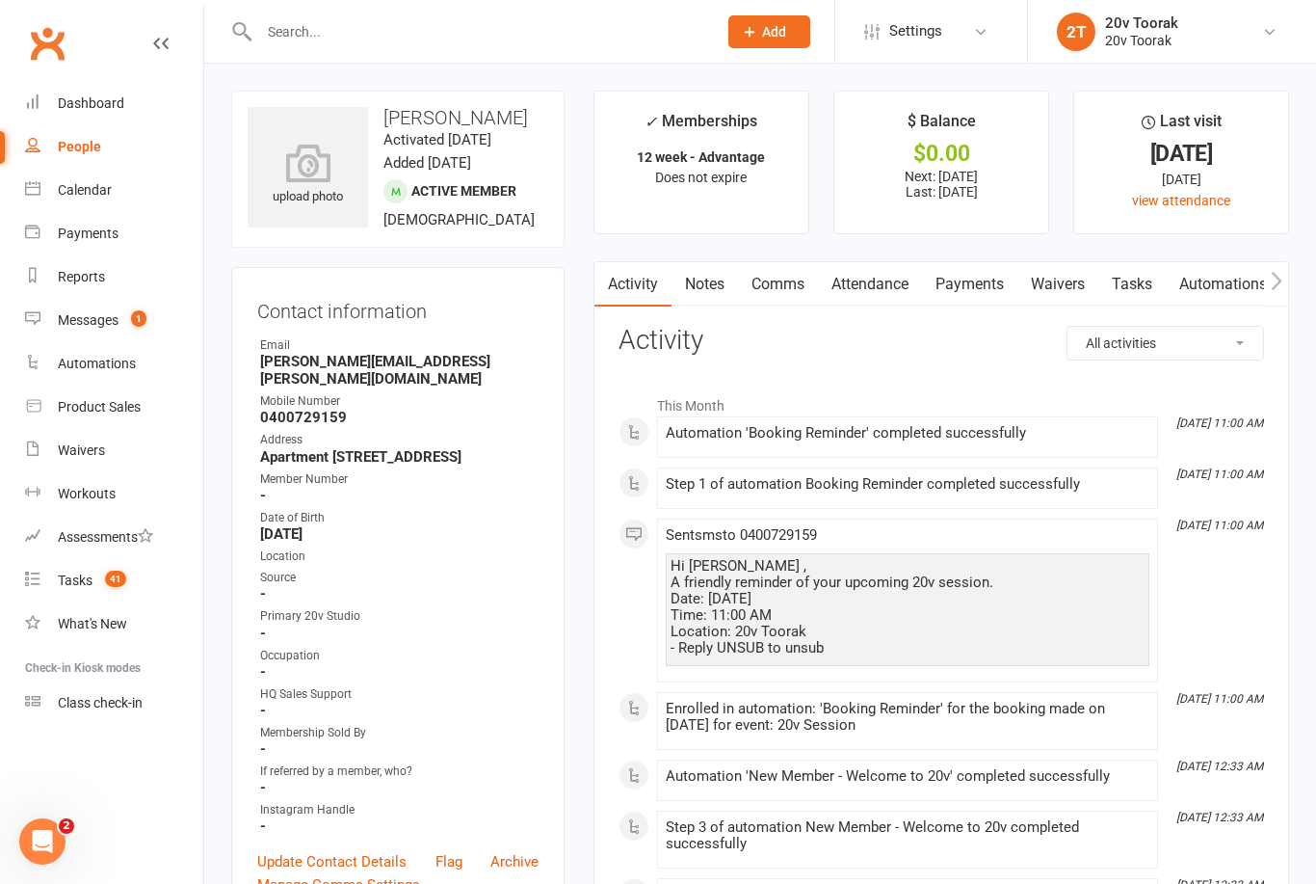
click at [1140, 283] on link "Tasks" at bounding box center [1131, 284] width 67 height 44
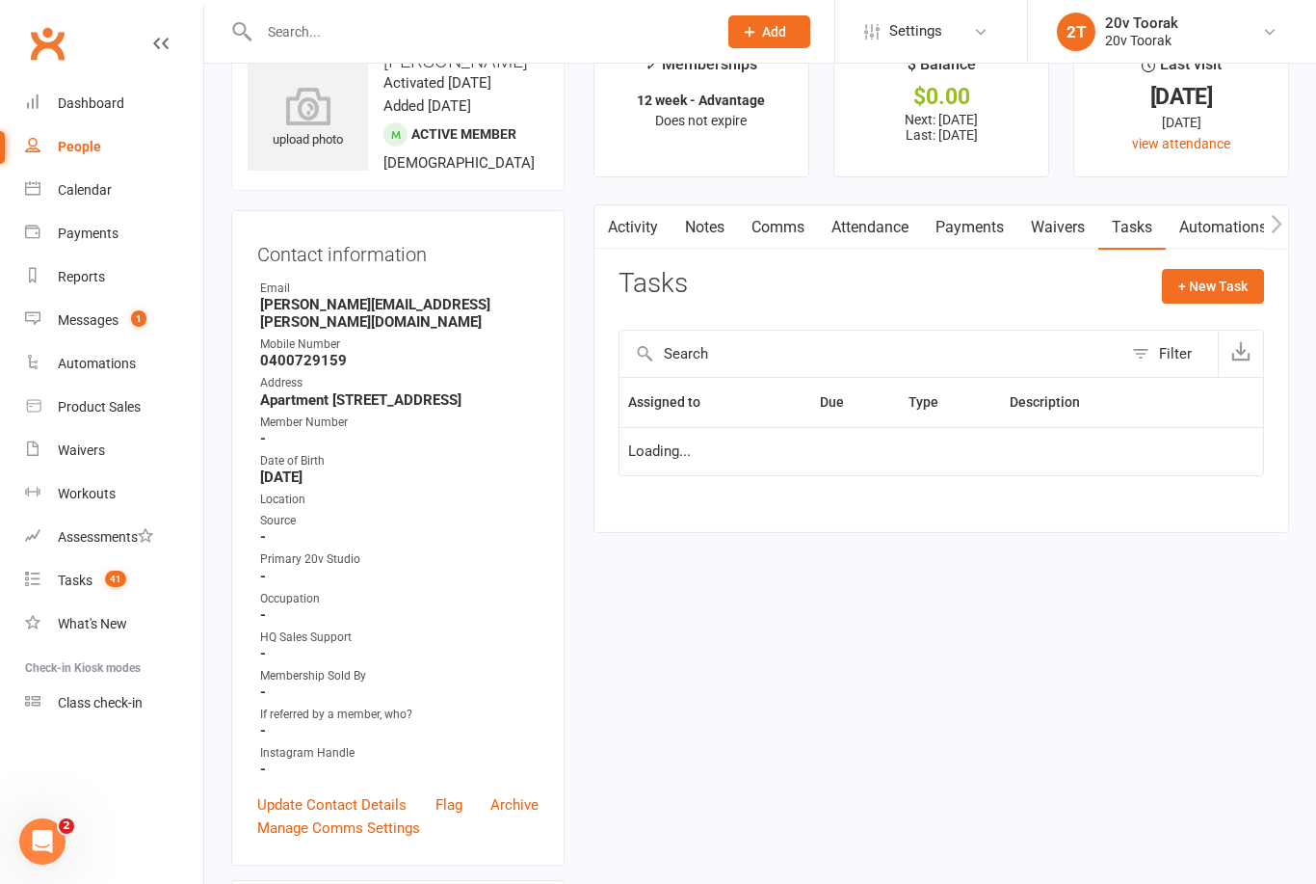
scroll to position [62, 0]
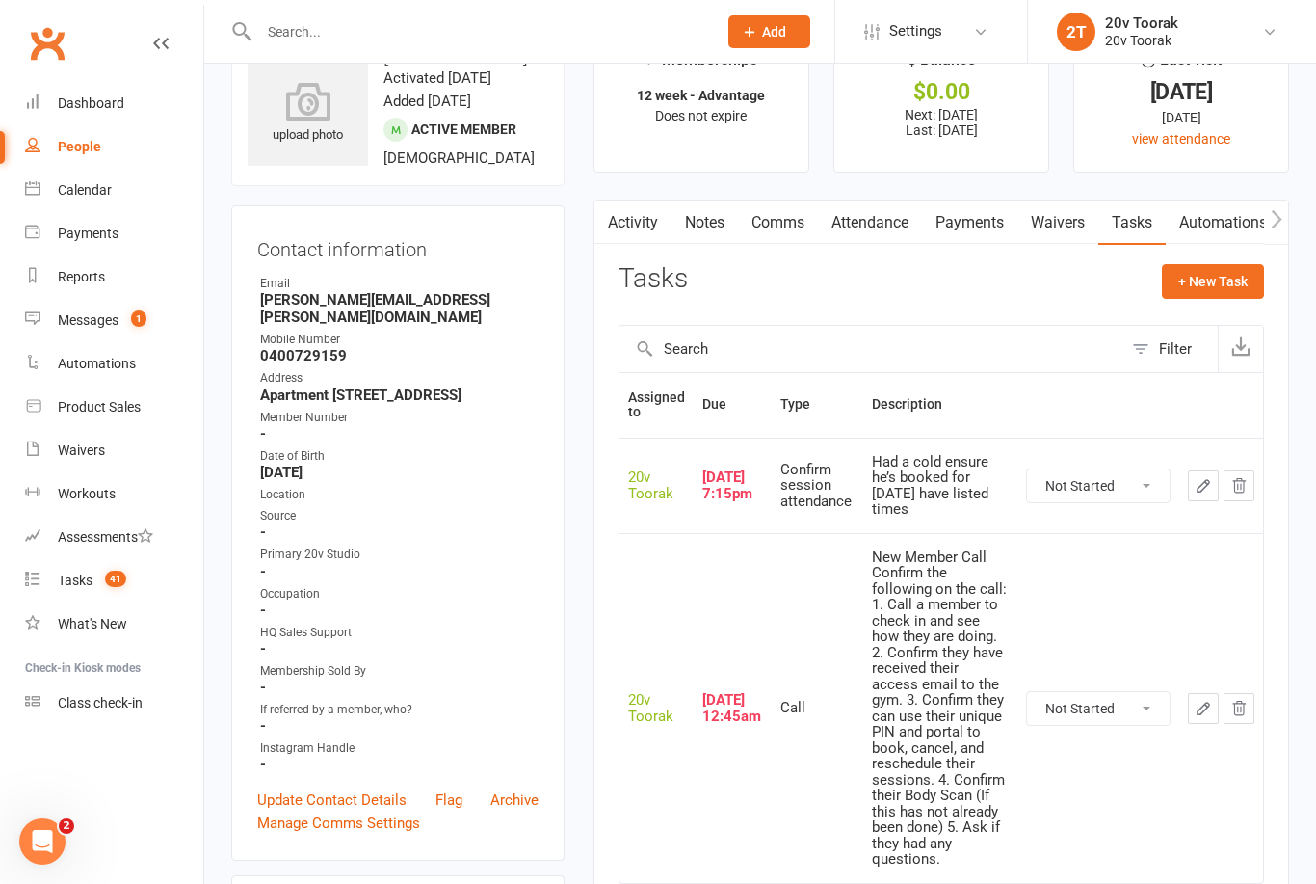
click at [1106, 692] on select "Not Started In Progress Waiting Complete" at bounding box center [1098, 708] width 143 height 33
click at [1196, 481] on button "button" at bounding box center [1203, 485] width 31 height 31
type textarea "Had a cold ensure he’s booked for Friday have listed times"
select select "45736"
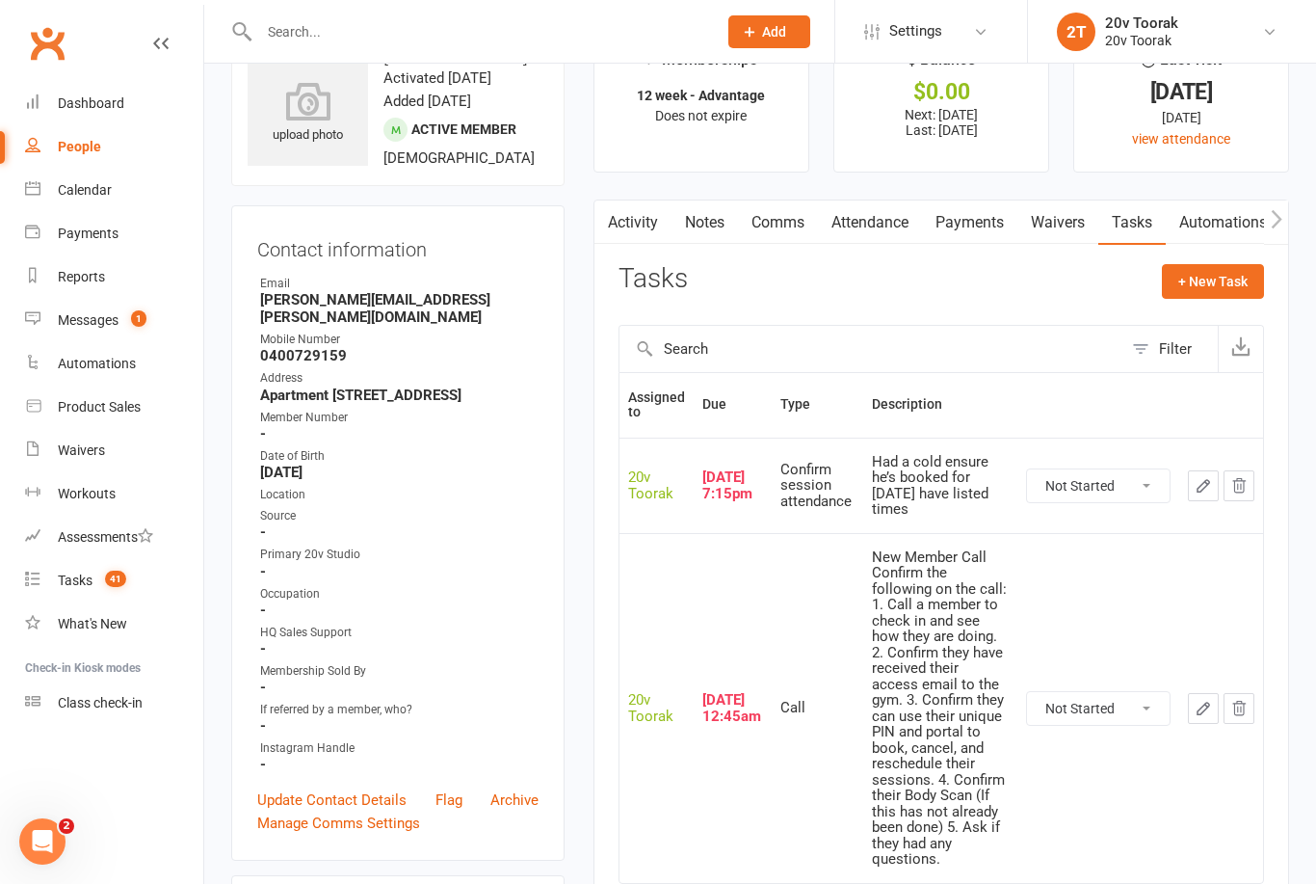
type input "[DATE]"
type input "7:15pm"
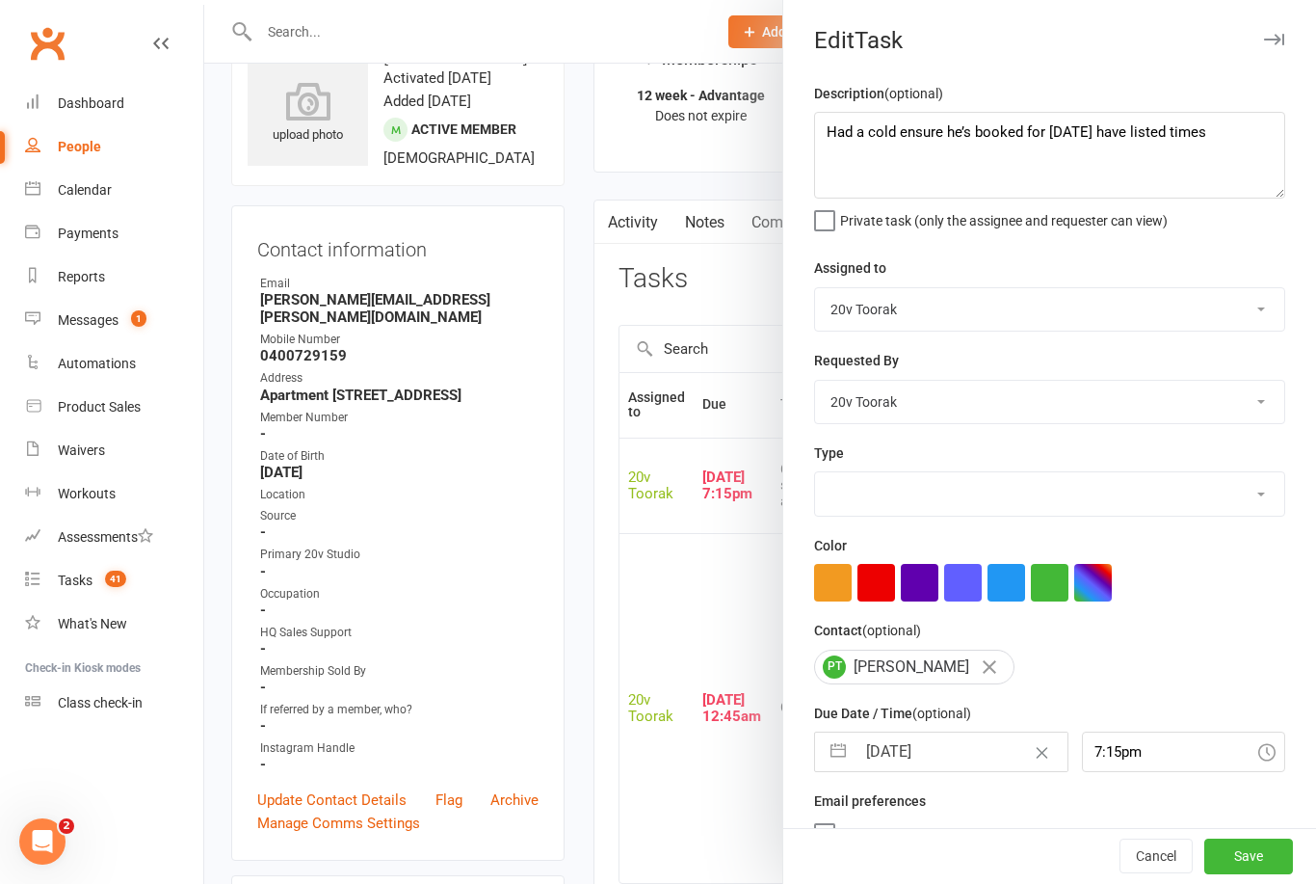
select select "29156"
click at [960, 745] on input "[DATE]" at bounding box center [961, 751] width 211 height 39
select select "6"
select select "2025"
select select "7"
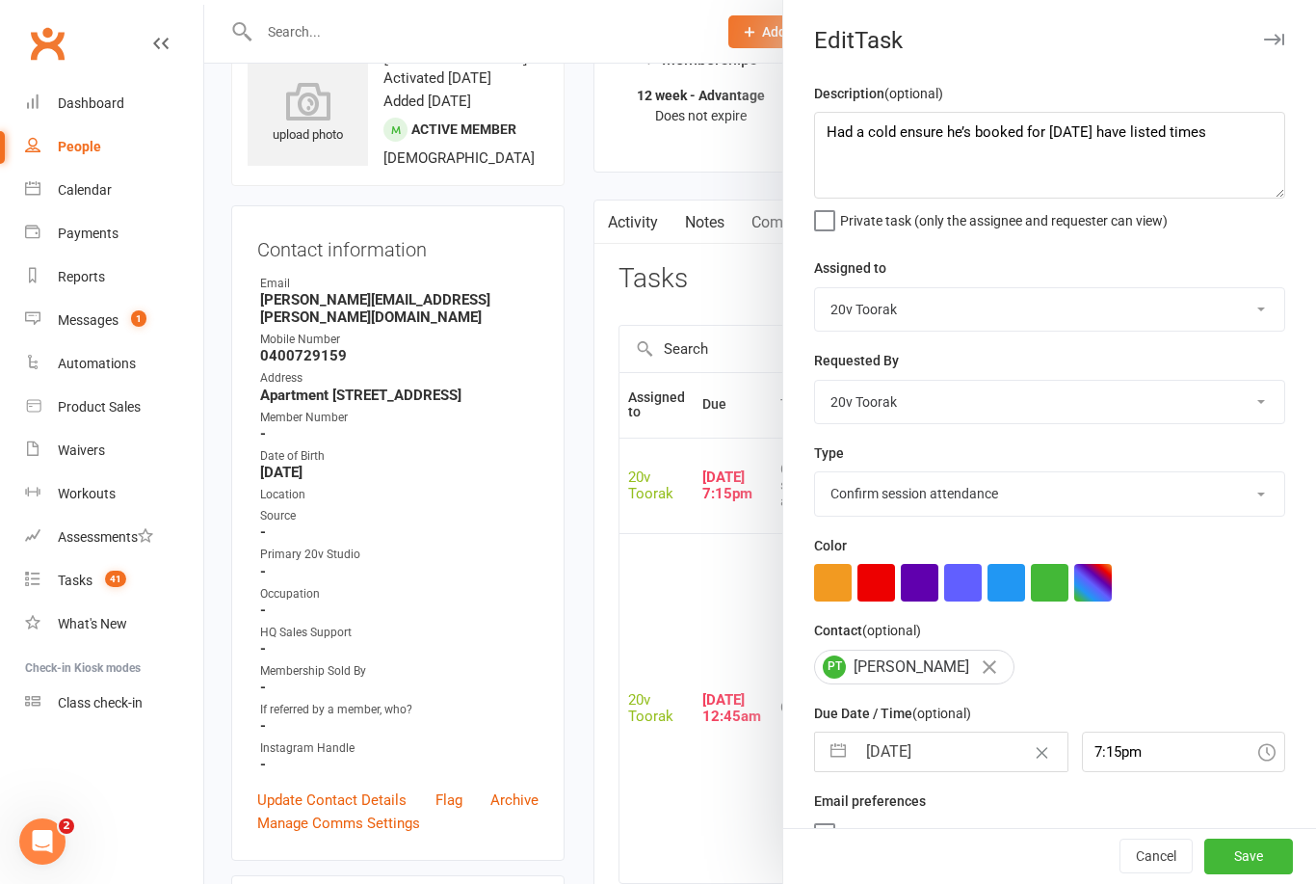
select select "2025"
select select "8"
select select "2025"
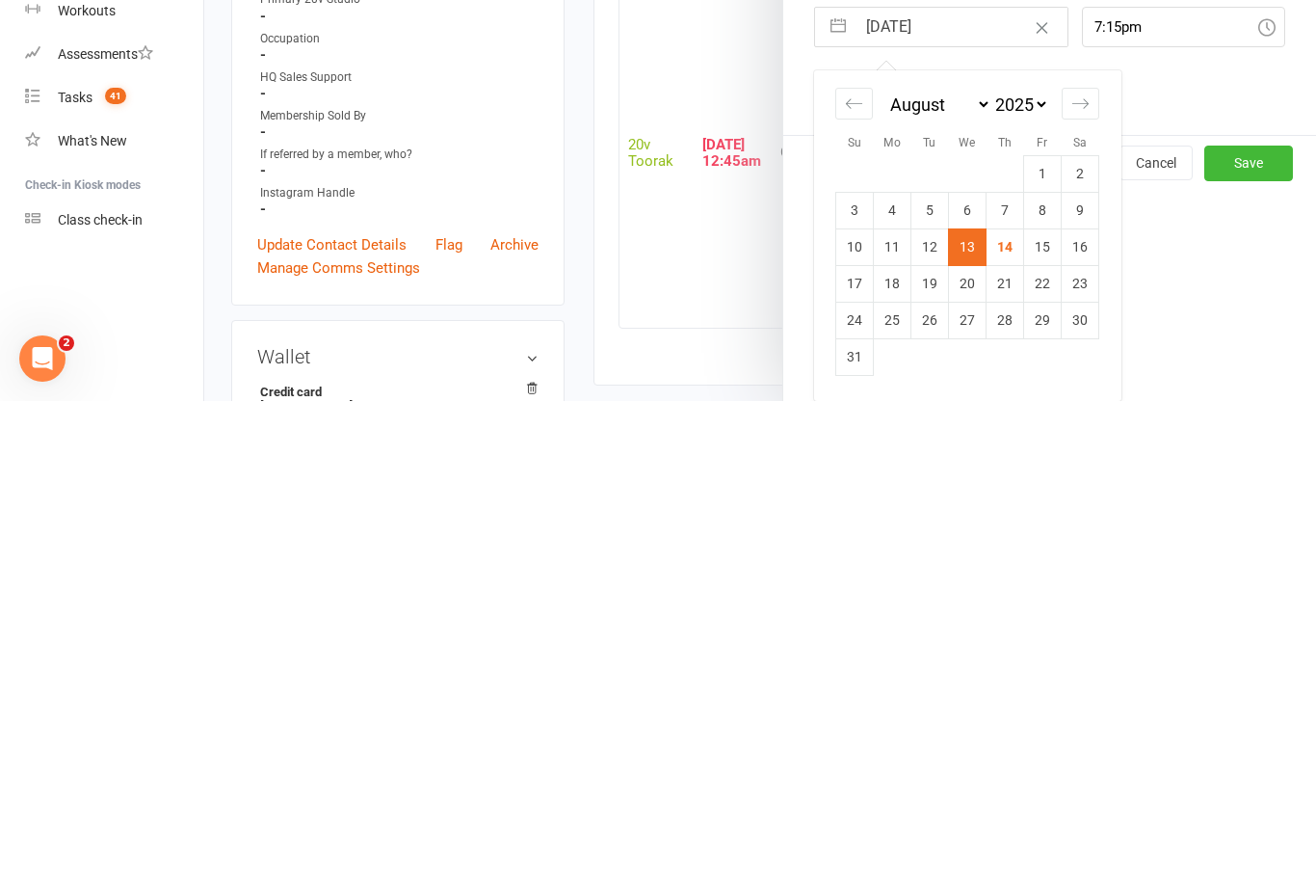
scroll to position [246, 0]
click at [897, 748] on td "18" at bounding box center [893, 766] width 38 height 37
type input "18 Aug 2025"
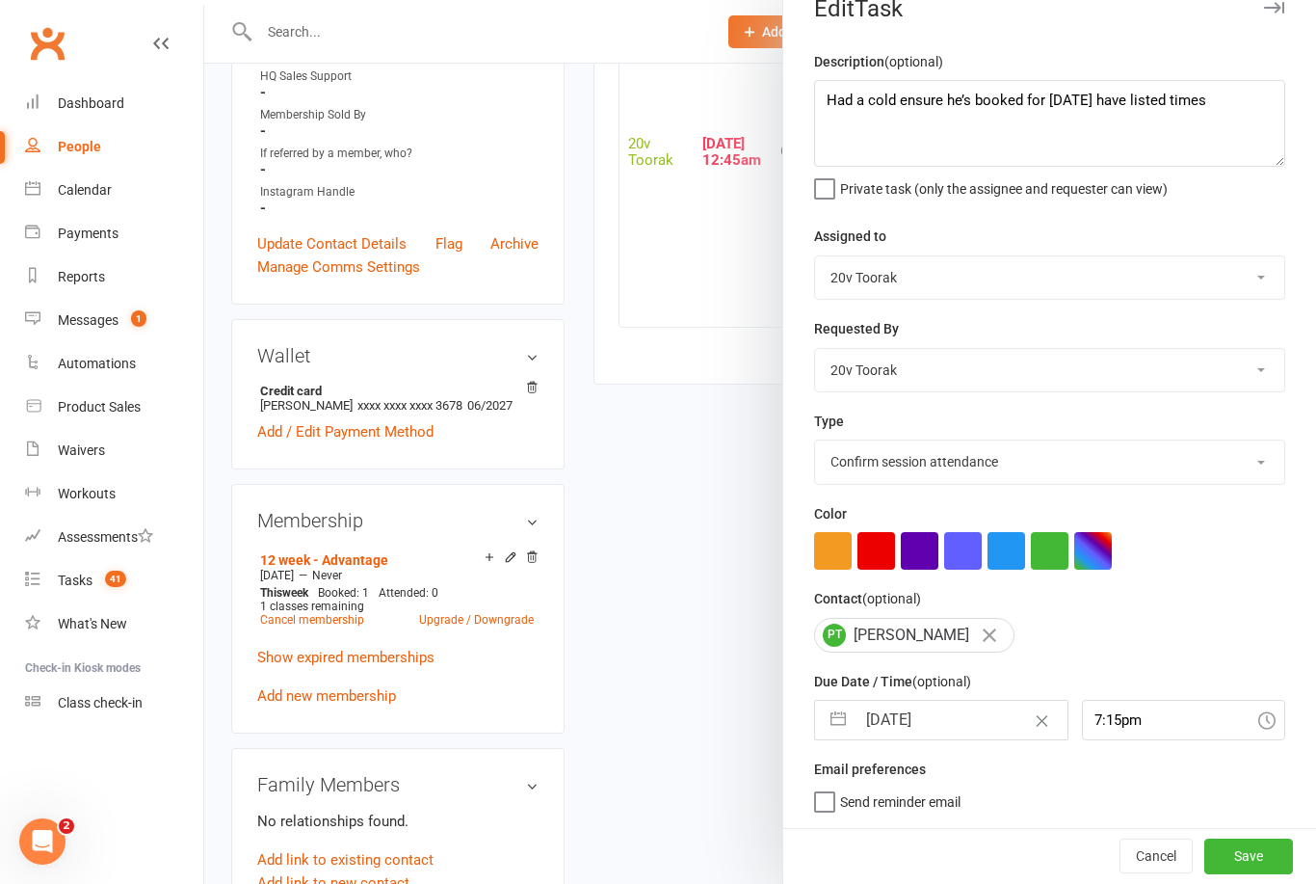
scroll to position [36, 0]
click at [1246, 871] on button "Save" at bounding box center [1248, 855] width 89 height 35
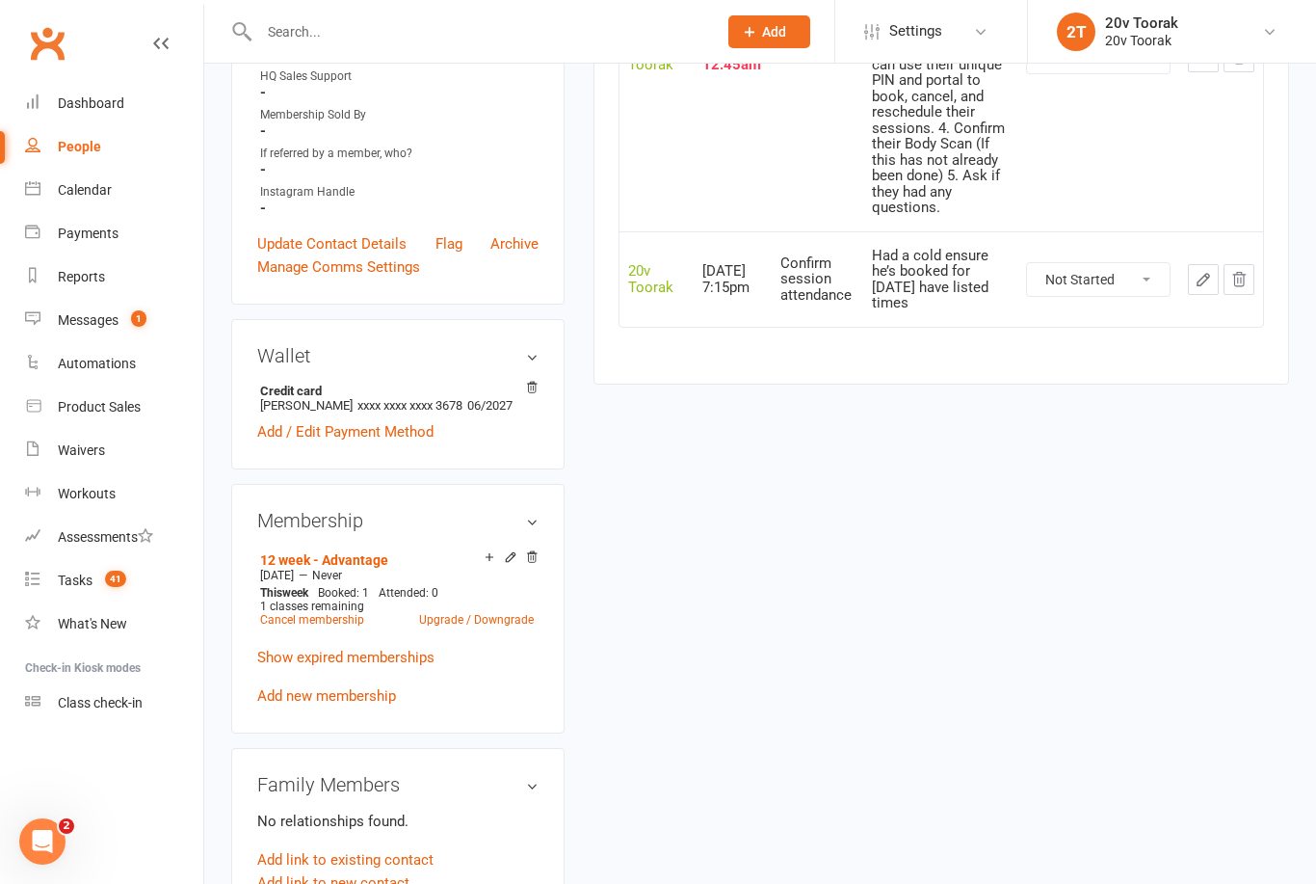
click at [107, 565] on link "Tasks 41" at bounding box center [114, 580] width 178 height 43
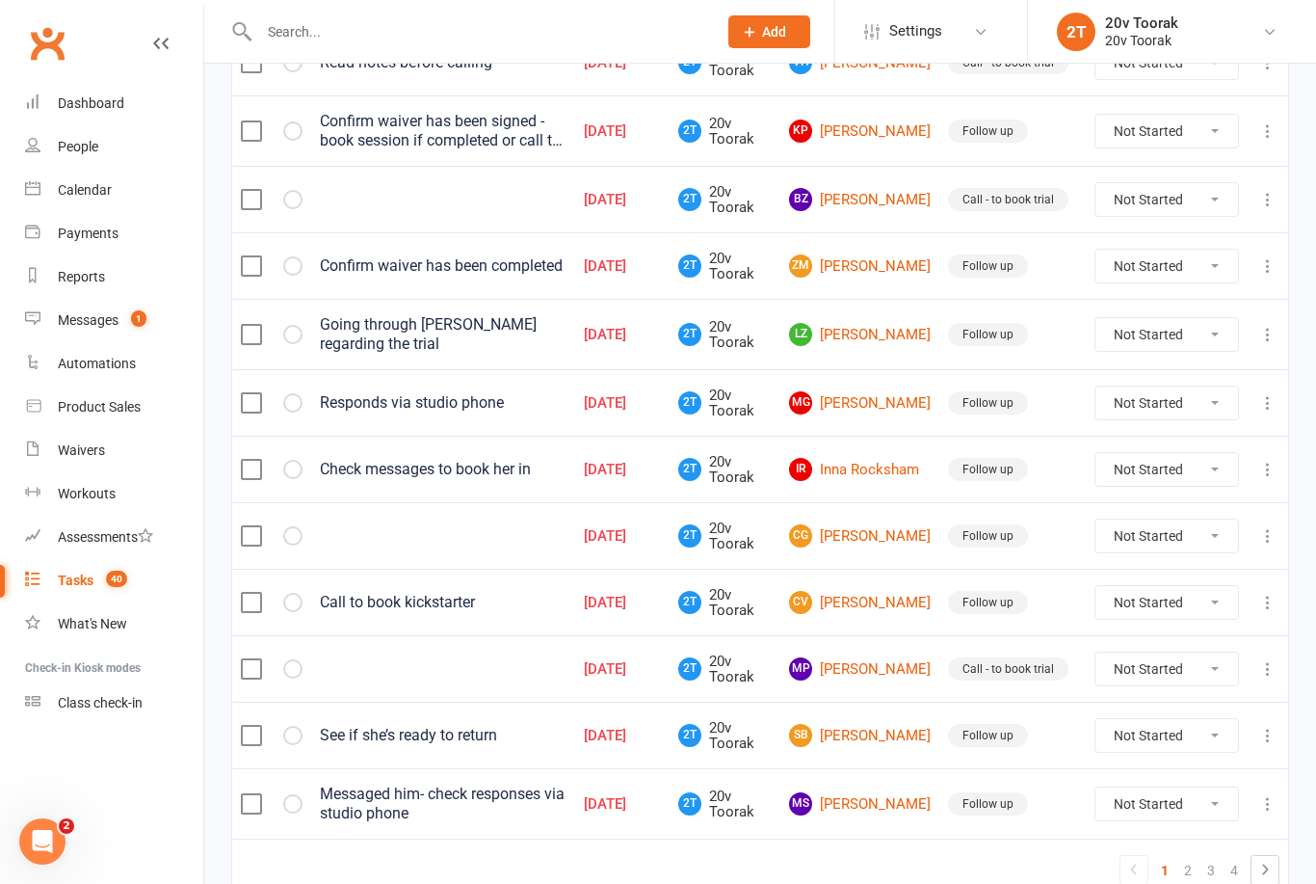
scroll to position [1220, 0]
click at [900, 743] on link "SB Stacey Brown" at bounding box center [860, 736] width 142 height 23
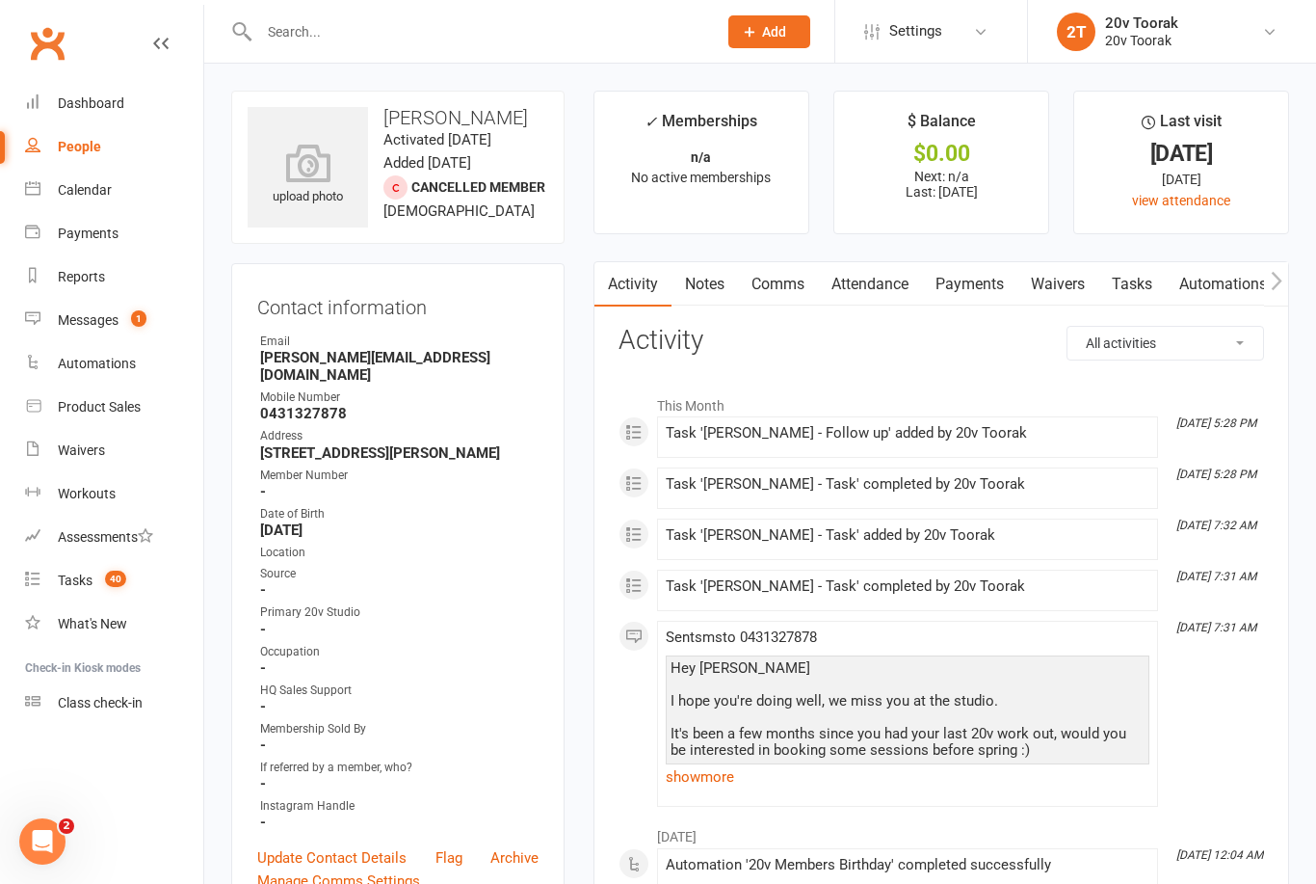
click at [1148, 269] on link "Tasks" at bounding box center [1131, 284] width 67 height 44
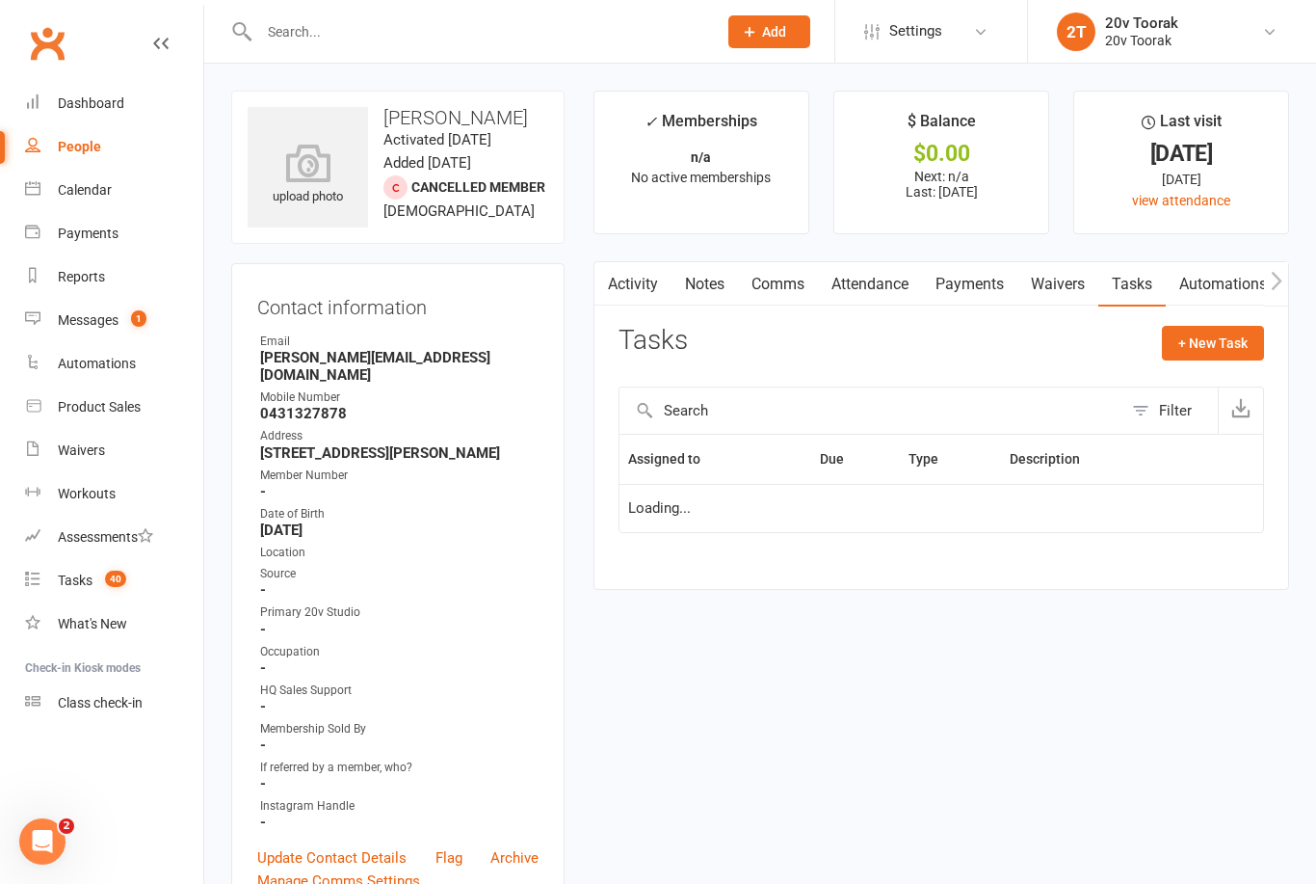
scroll to position [62, 0]
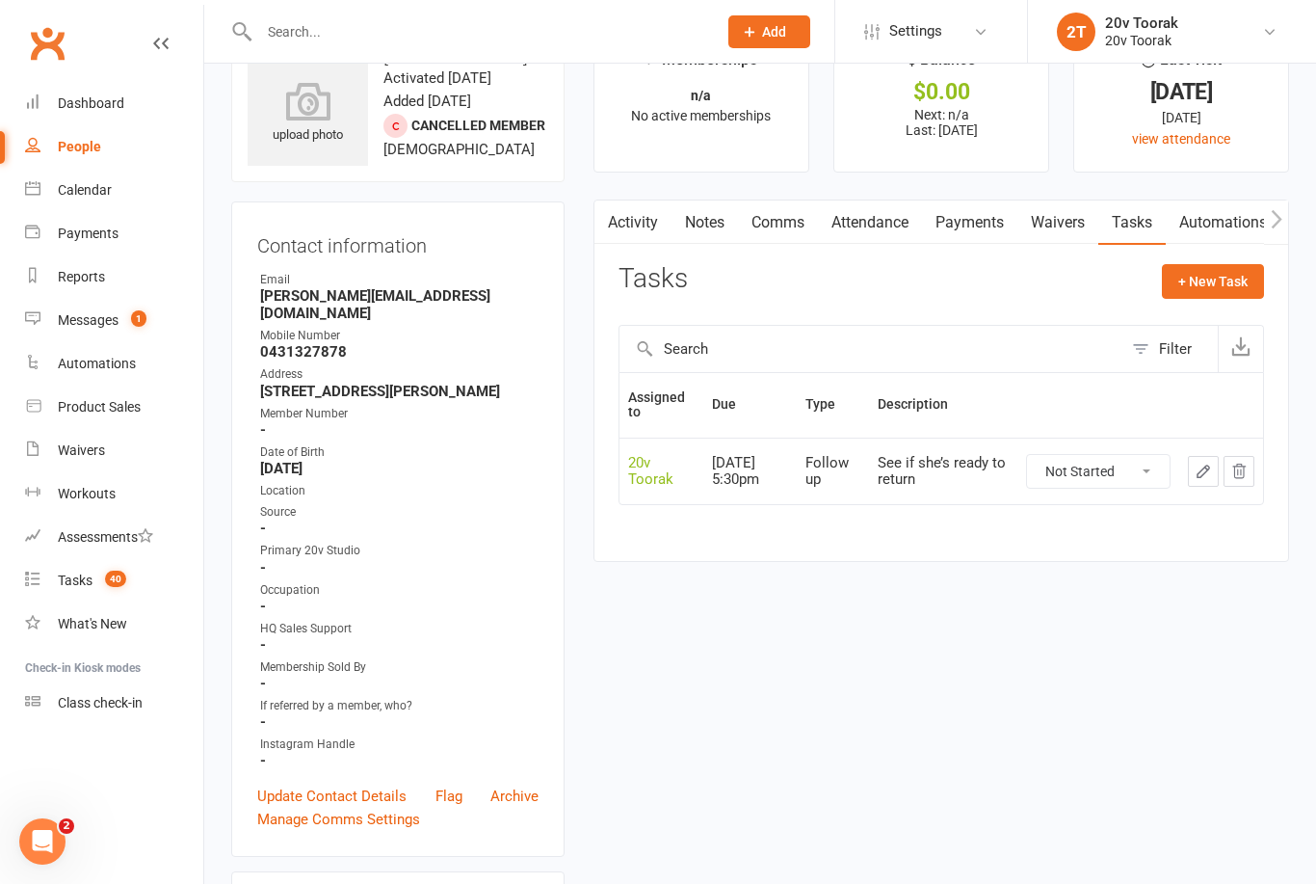
click at [1211, 463] on icon "button" at bounding box center [1203, 470] width 17 height 17
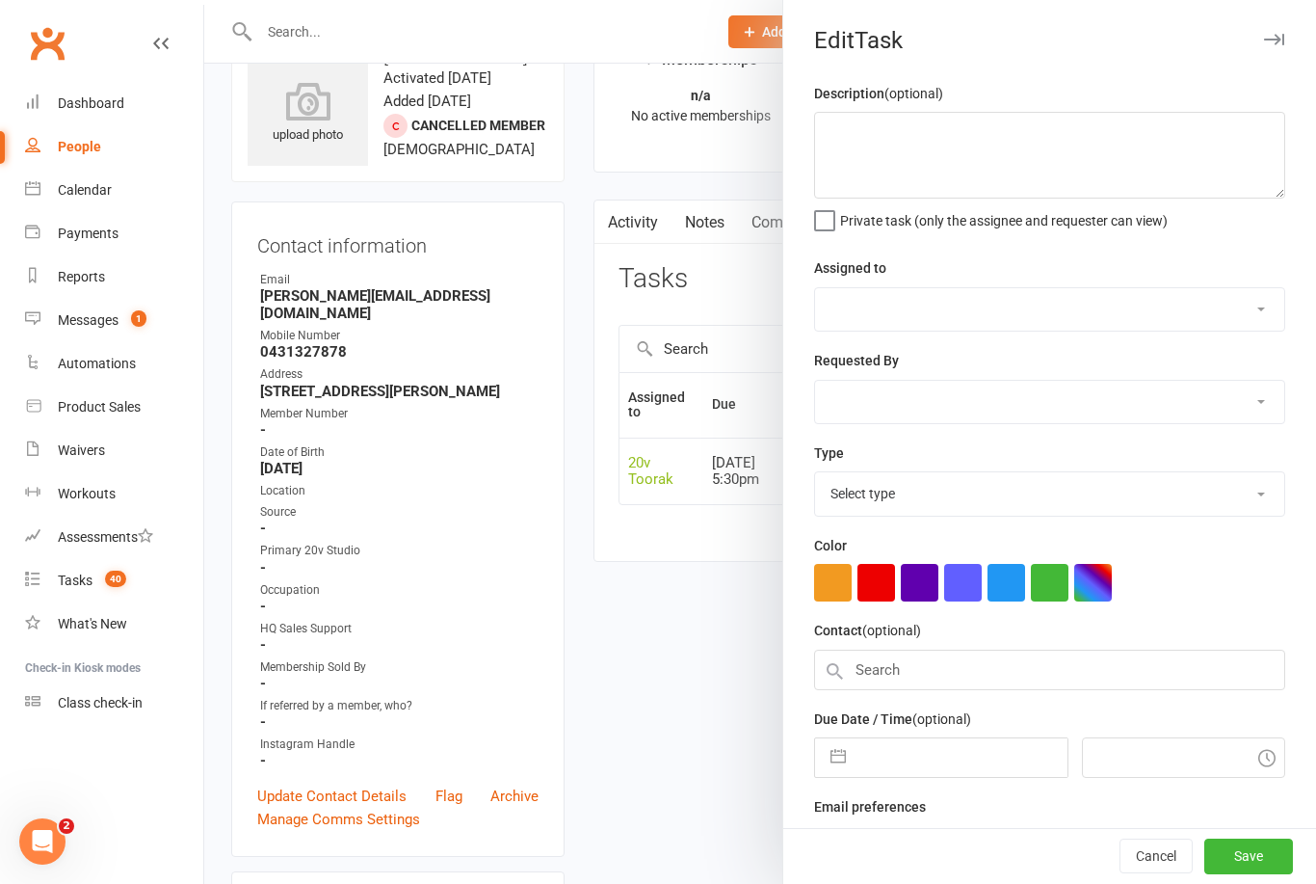
type textarea "See if she’s ready to return"
select select "45736"
type input "[DATE]"
type input "5:30pm"
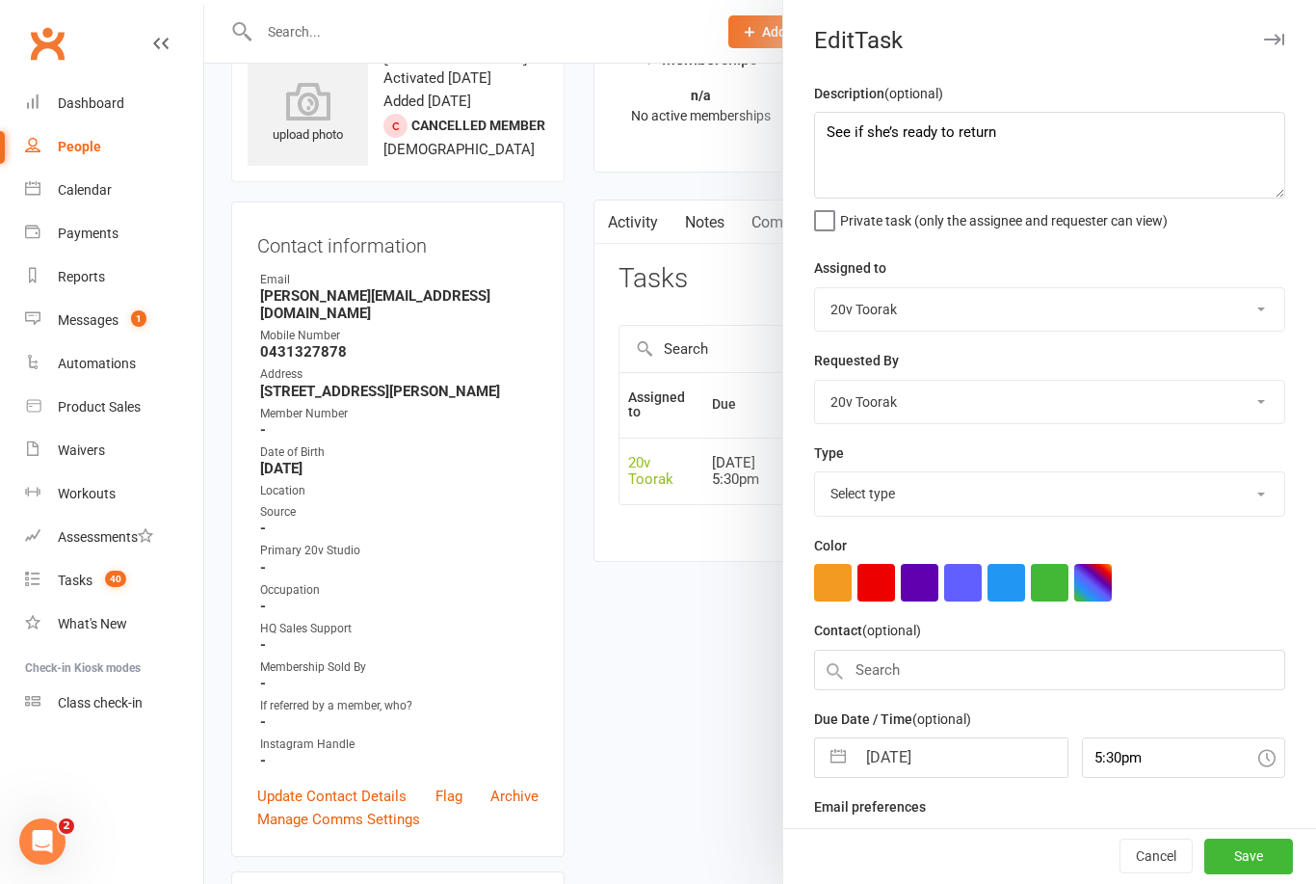
select select "23277"
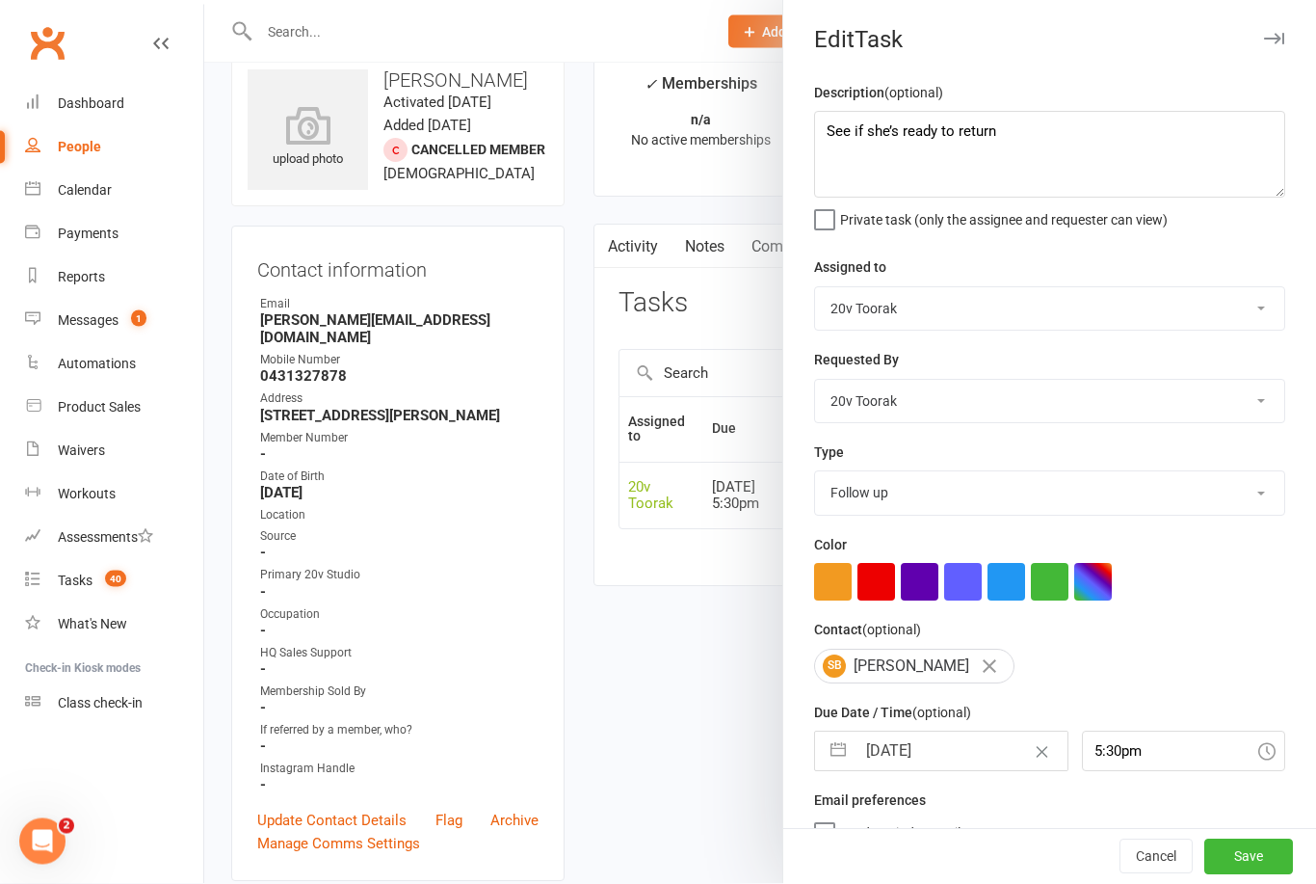
scroll to position [0, 0]
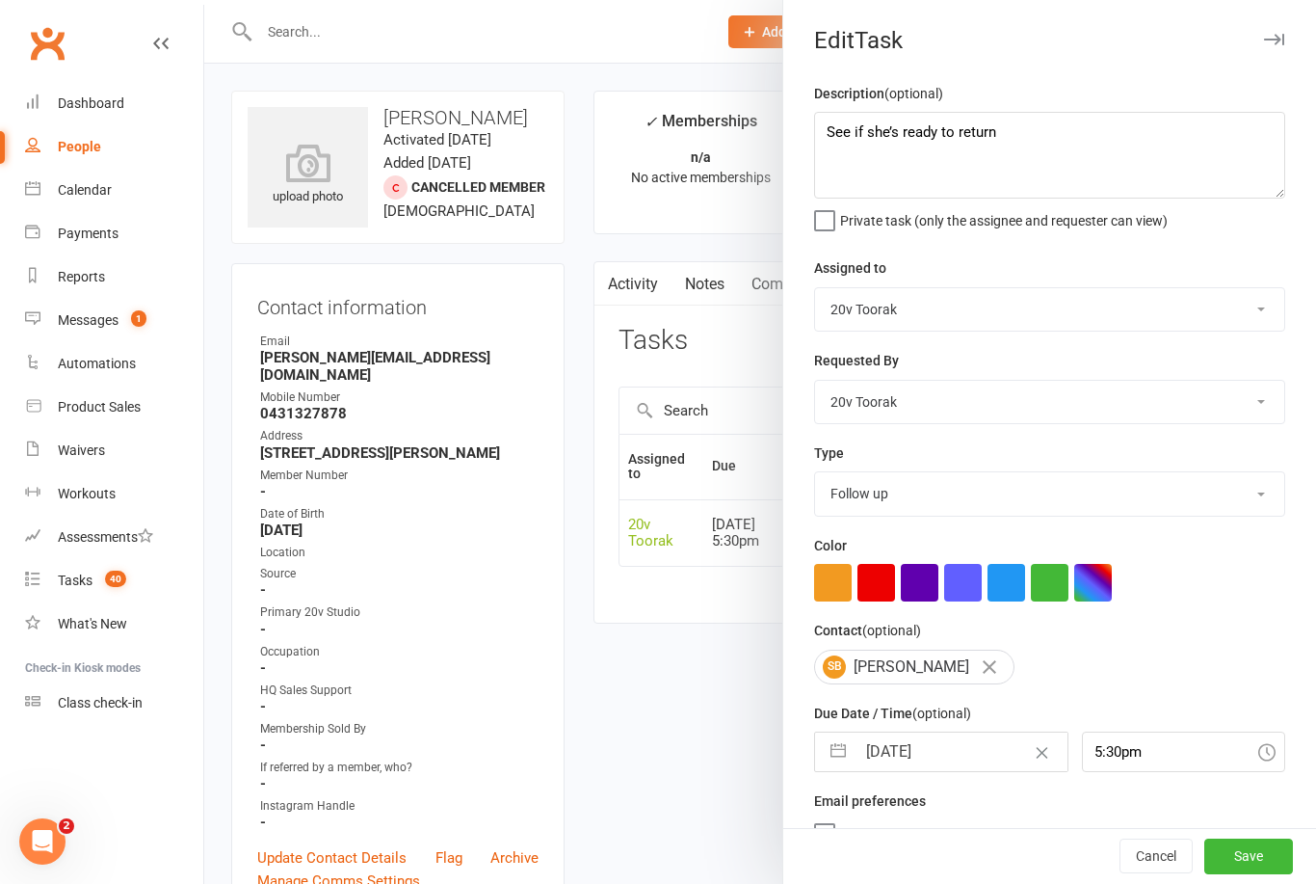
click at [915, 759] on input "[DATE]" at bounding box center [961, 751] width 211 height 39
select select "6"
select select "2025"
select select "7"
select select "2025"
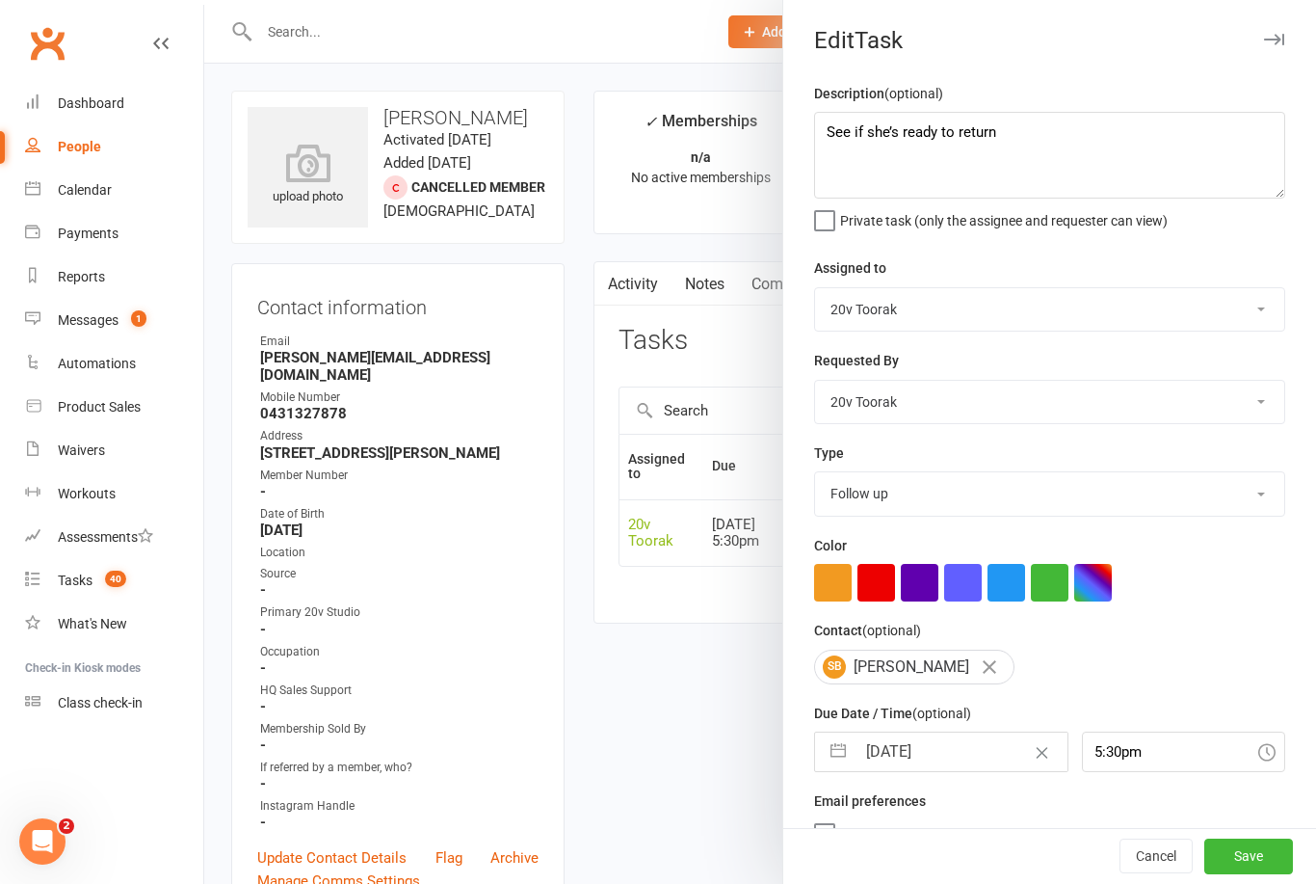
select select "8"
select select "2025"
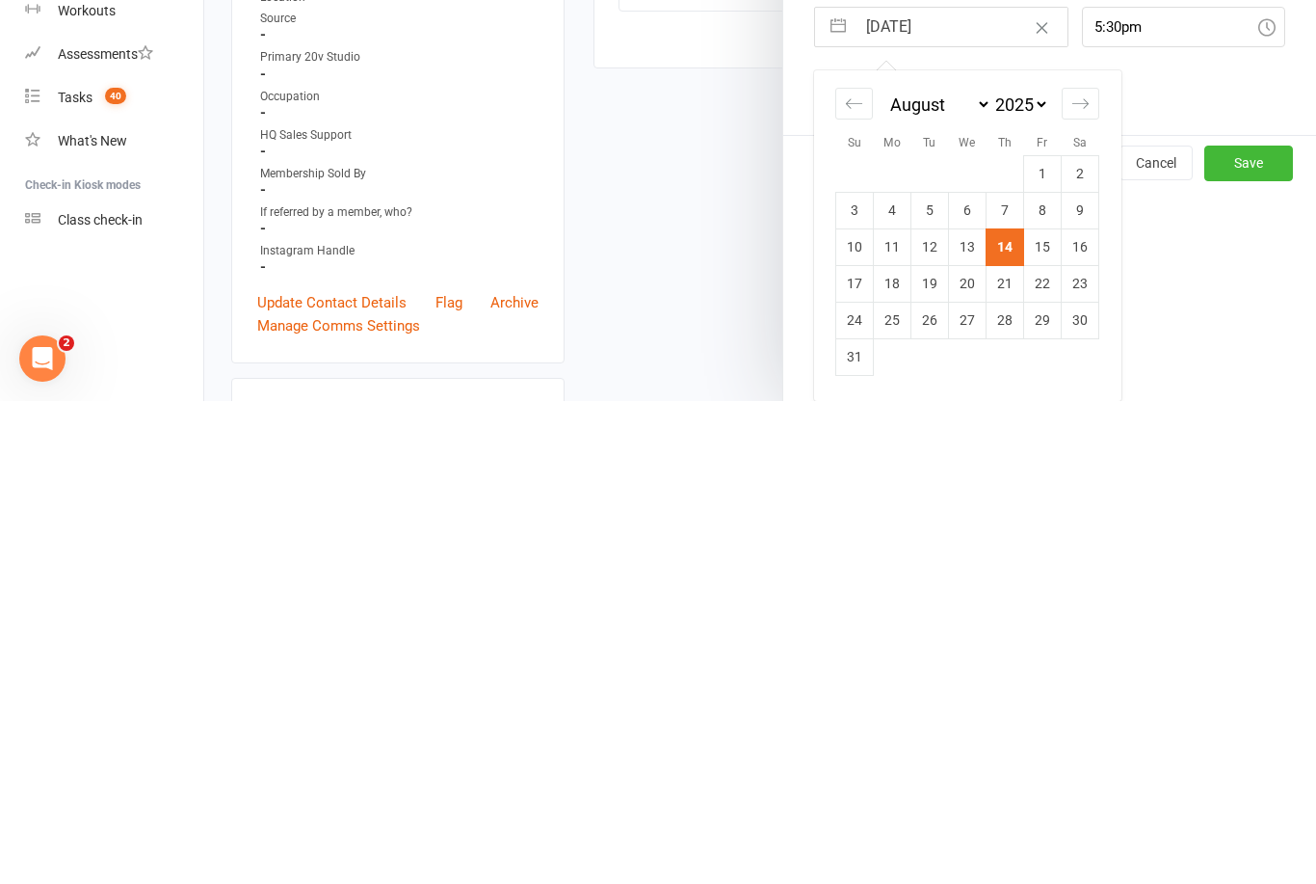
click at [1082, 577] on icon "Move forward to switch to the next month." at bounding box center [1080, 586] width 18 height 18
select select "9"
select select "2025"
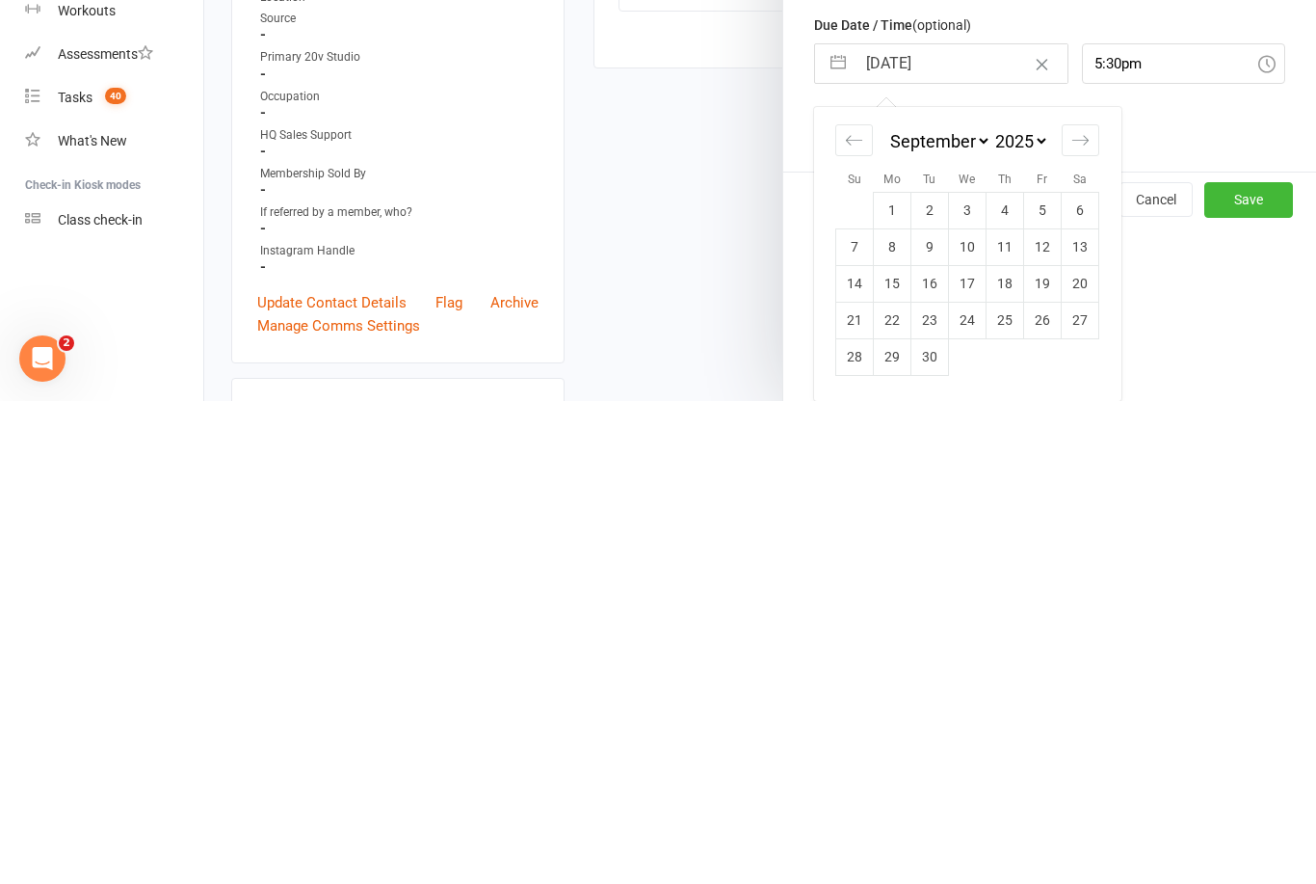
scroll to position [556, 0]
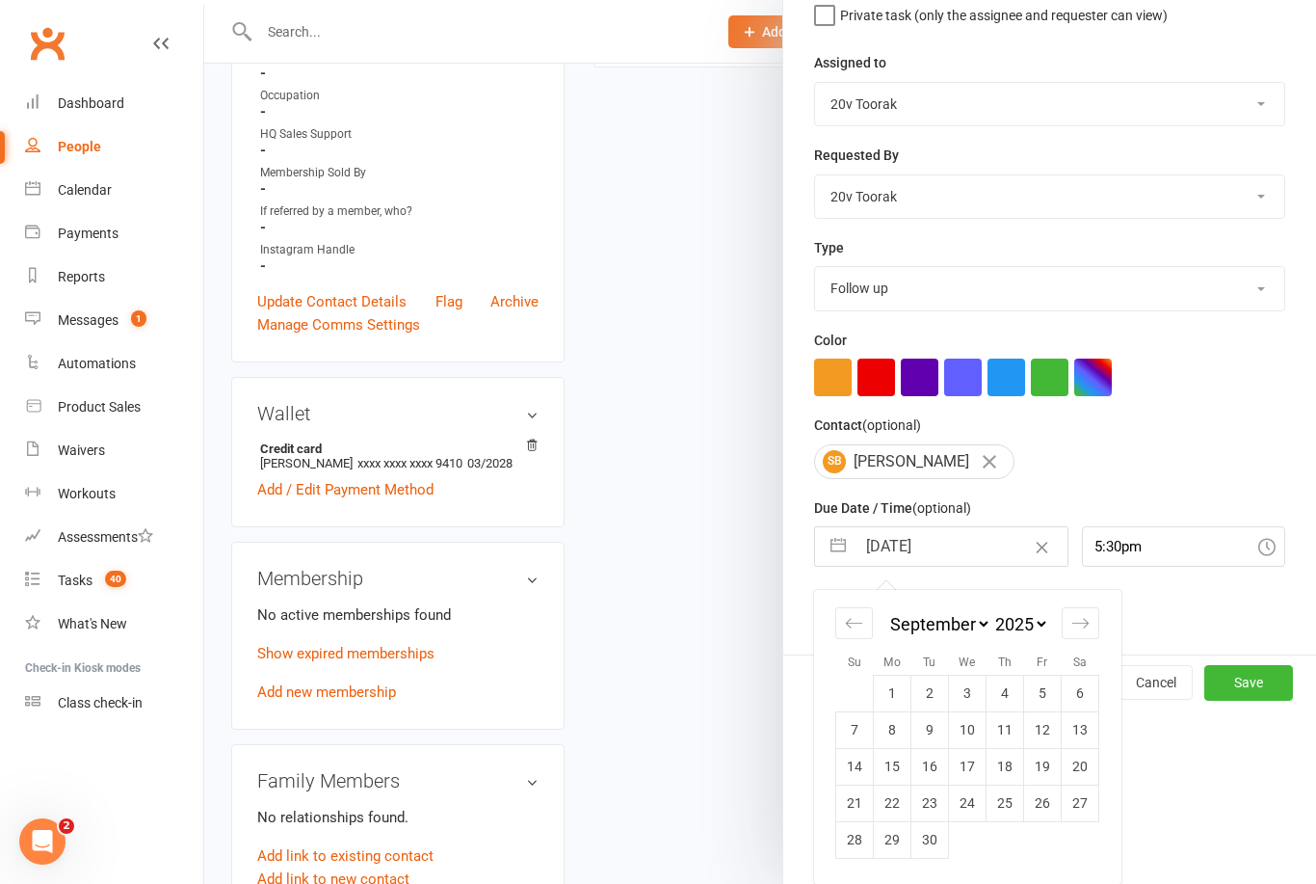
click at [894, 696] on td "1" at bounding box center [893, 692] width 38 height 37
type input "[DATE]"
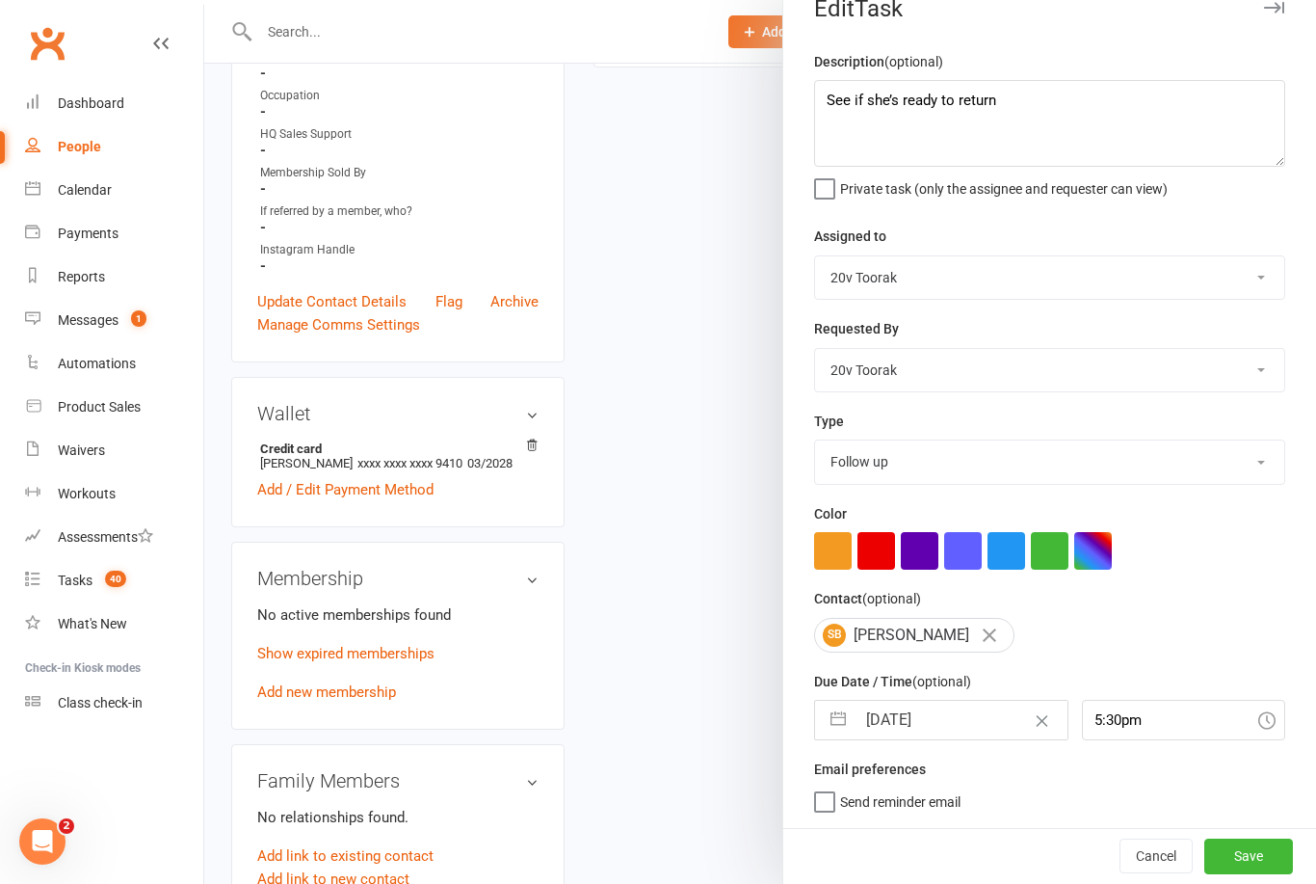
click at [1254, 858] on button "Save" at bounding box center [1248, 855] width 89 height 35
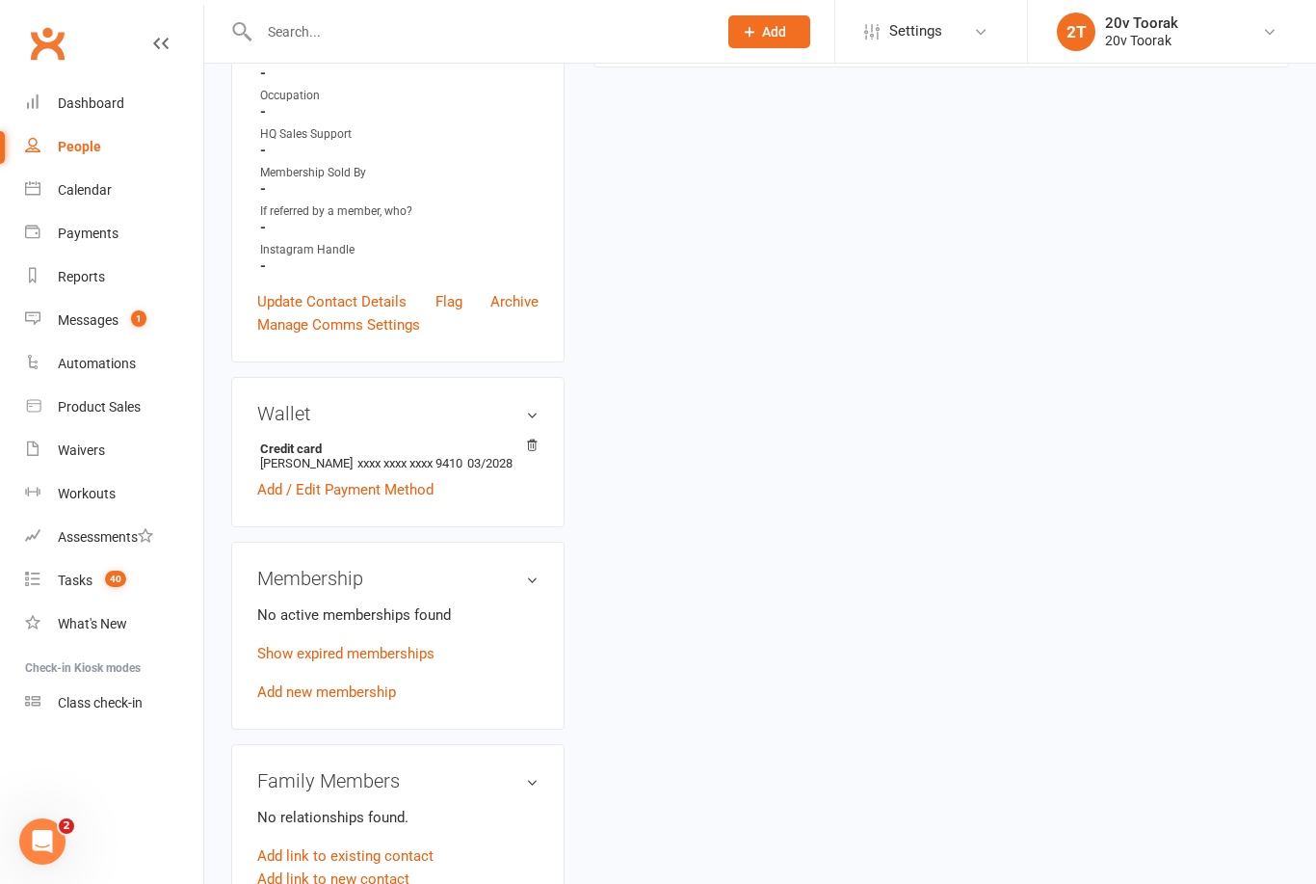
click at [86, 579] on div "Tasks" at bounding box center [75, 579] width 35 height 15
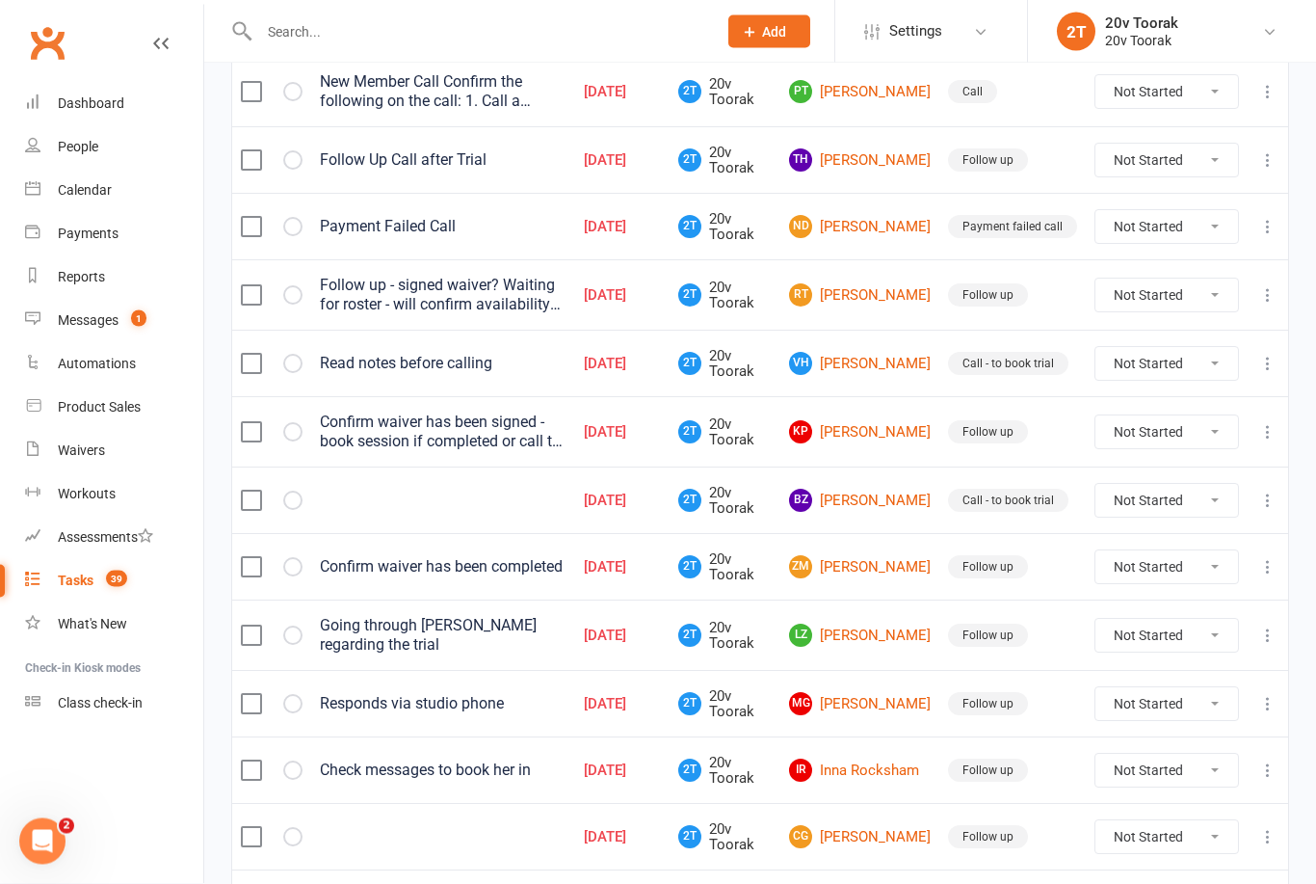
scroll to position [904, 0]
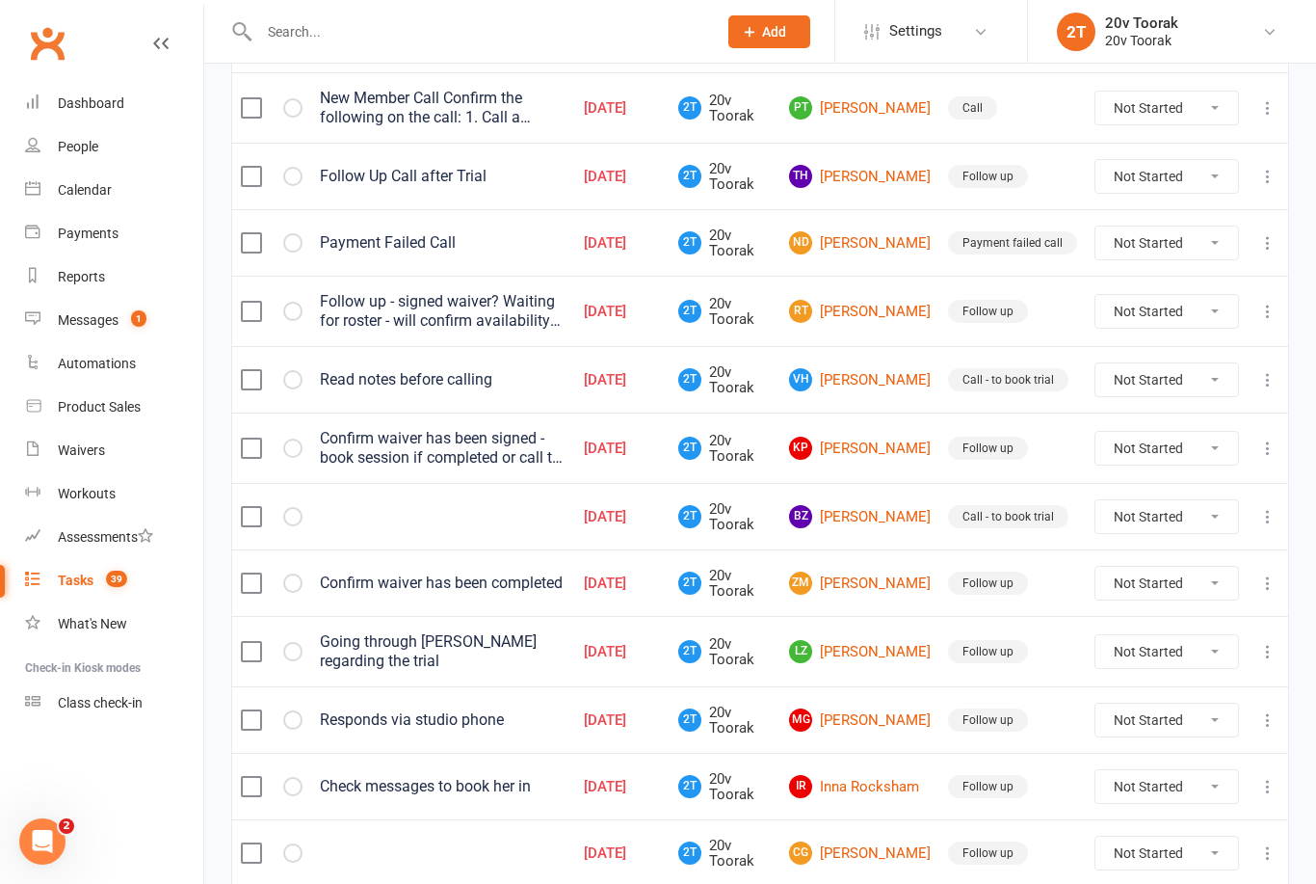
click at [899, 234] on link "ND Nicole Dalby" at bounding box center [860, 242] width 142 height 23
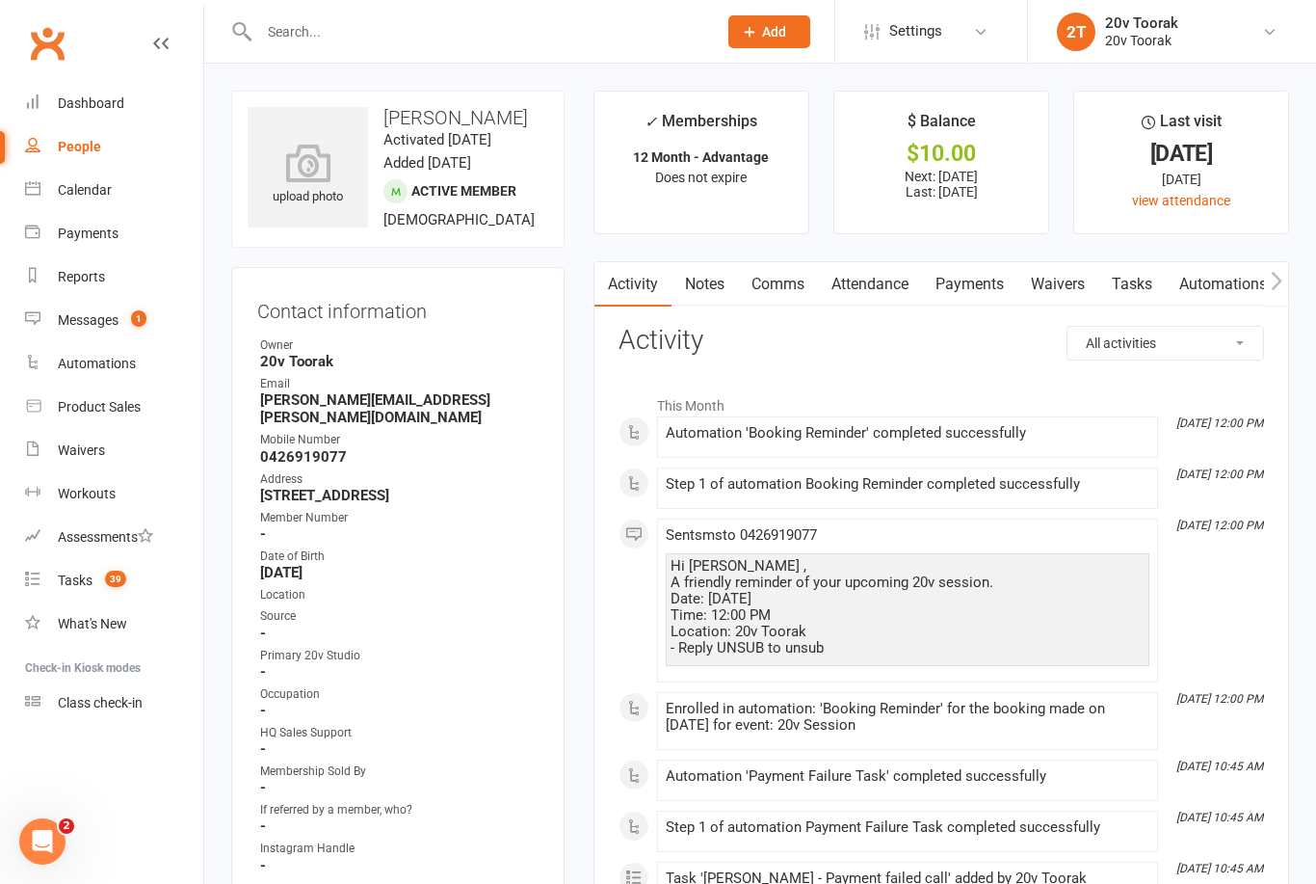
click at [907, 285] on link "Attendance" at bounding box center [870, 284] width 104 height 44
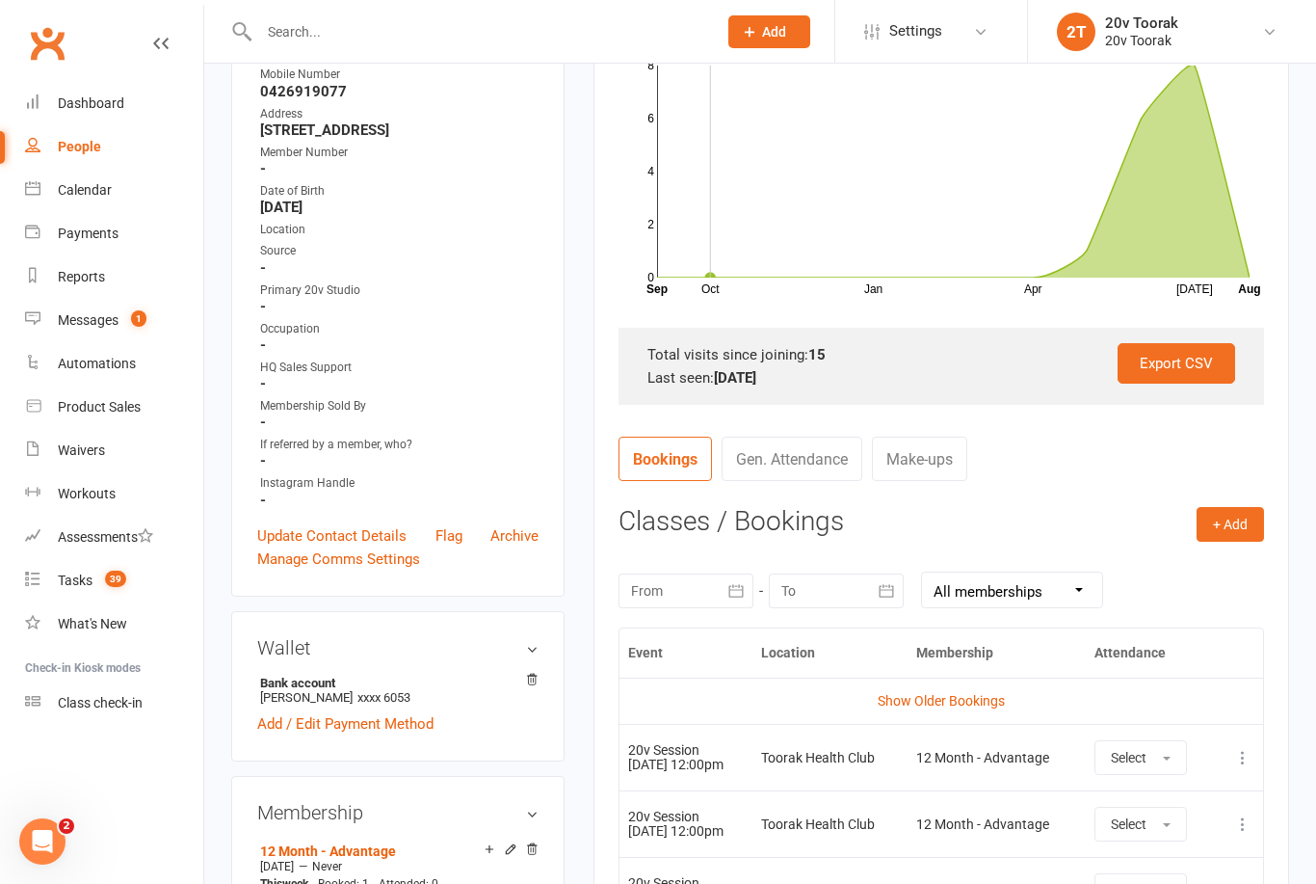
scroll to position [102, 0]
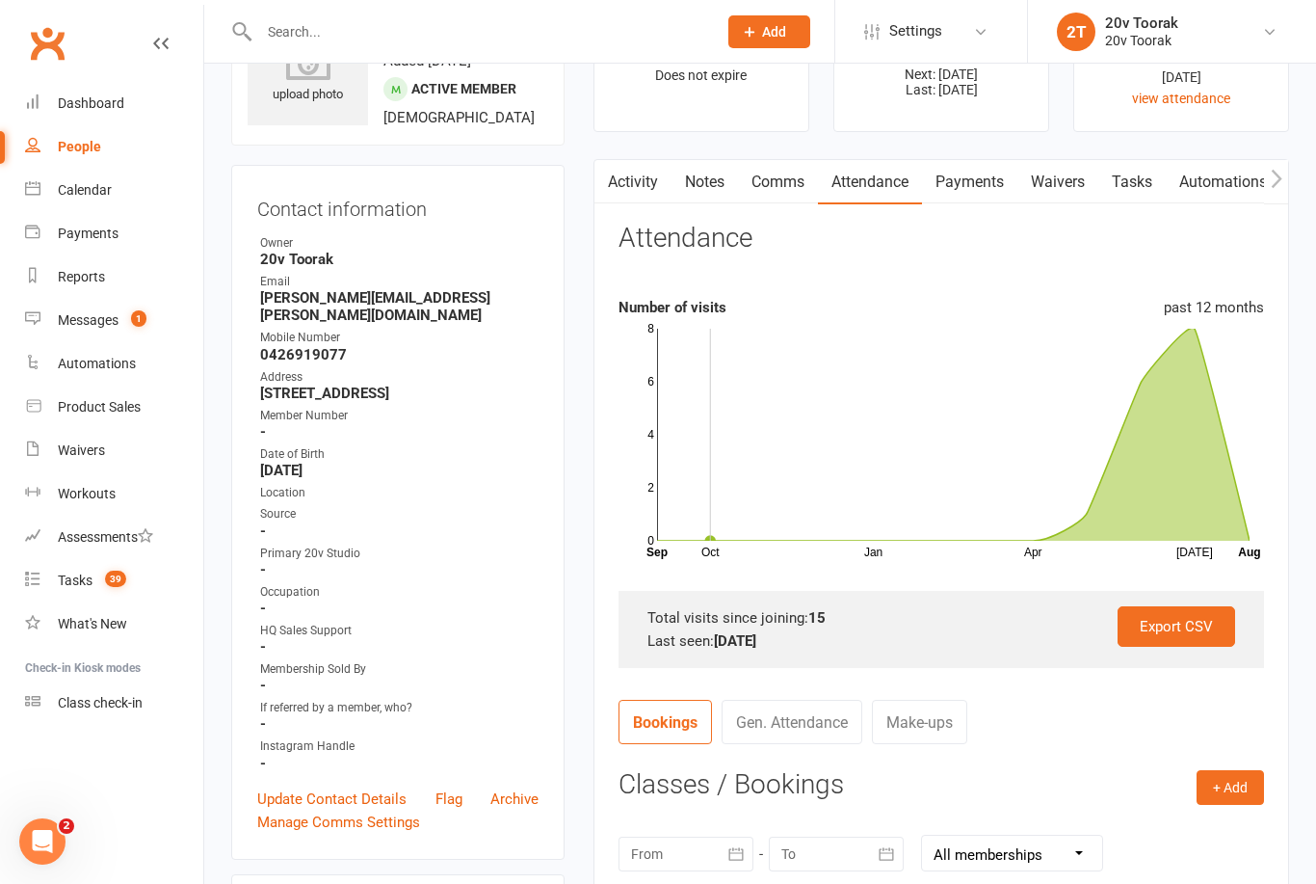
click at [989, 180] on link "Payments" at bounding box center [969, 182] width 95 height 44
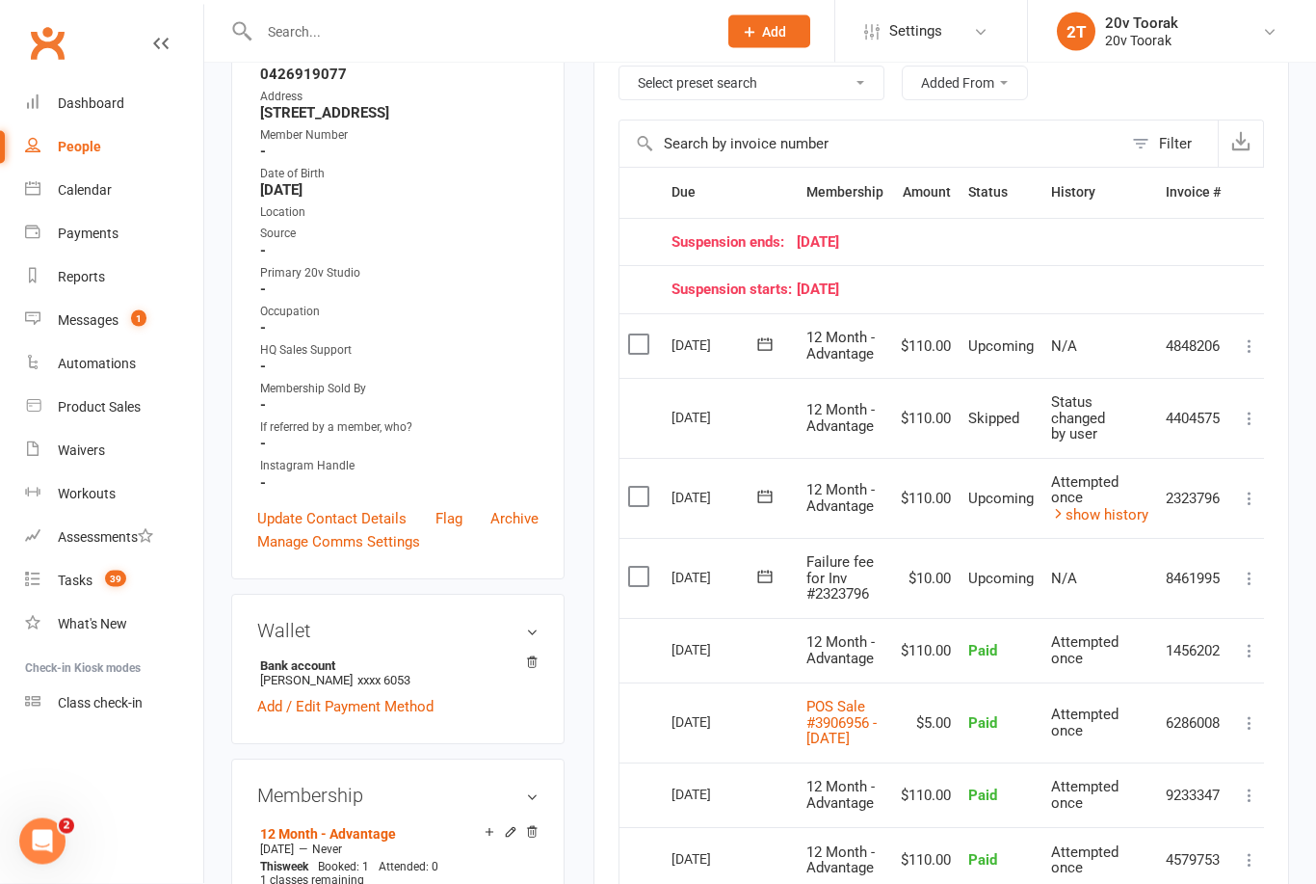
scroll to position [383, 0]
click at [63, 555] on link "Assessments" at bounding box center [114, 536] width 178 height 43
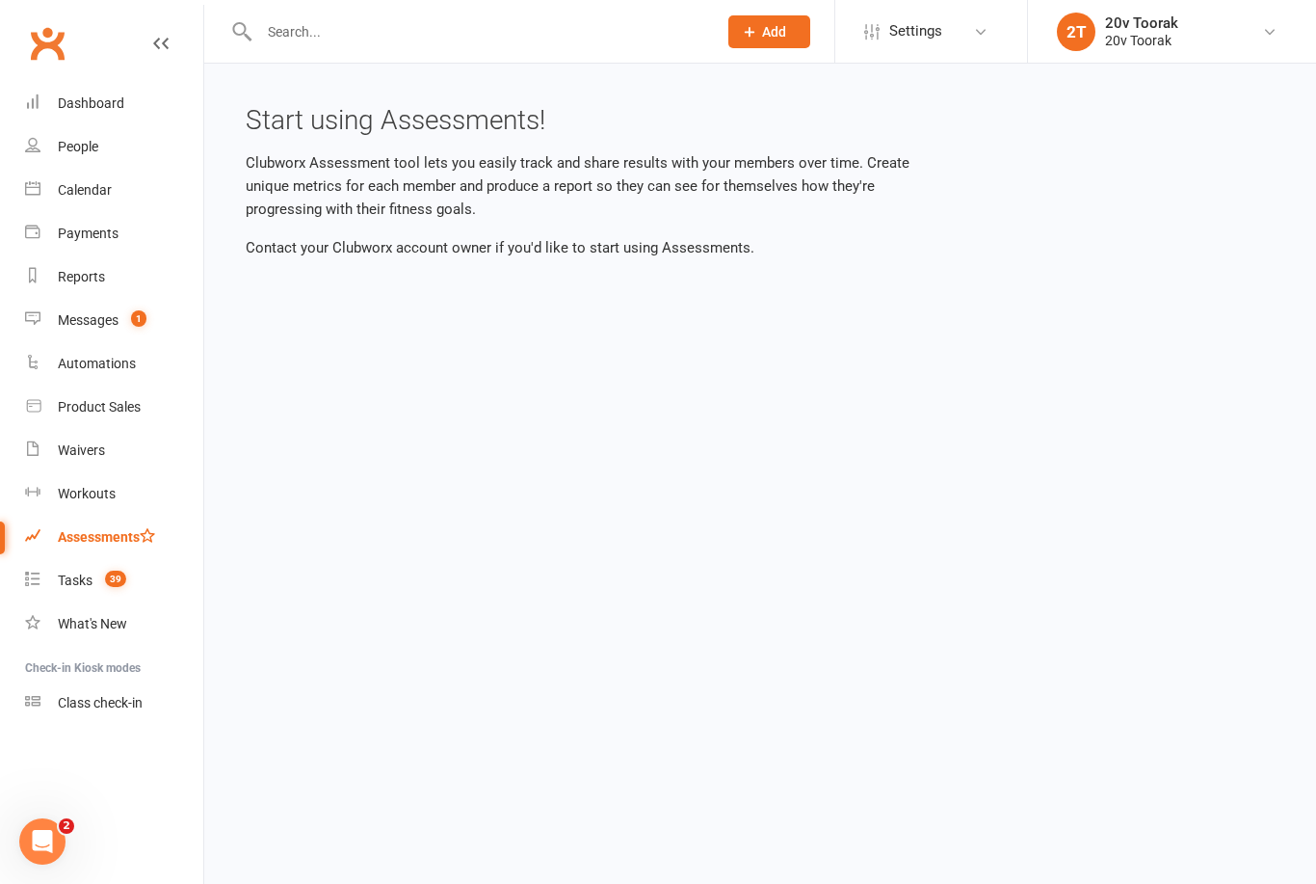
click at [68, 554] on link "Assessments" at bounding box center [114, 536] width 178 height 43
click at [73, 584] on div "Tasks" at bounding box center [75, 579] width 35 height 15
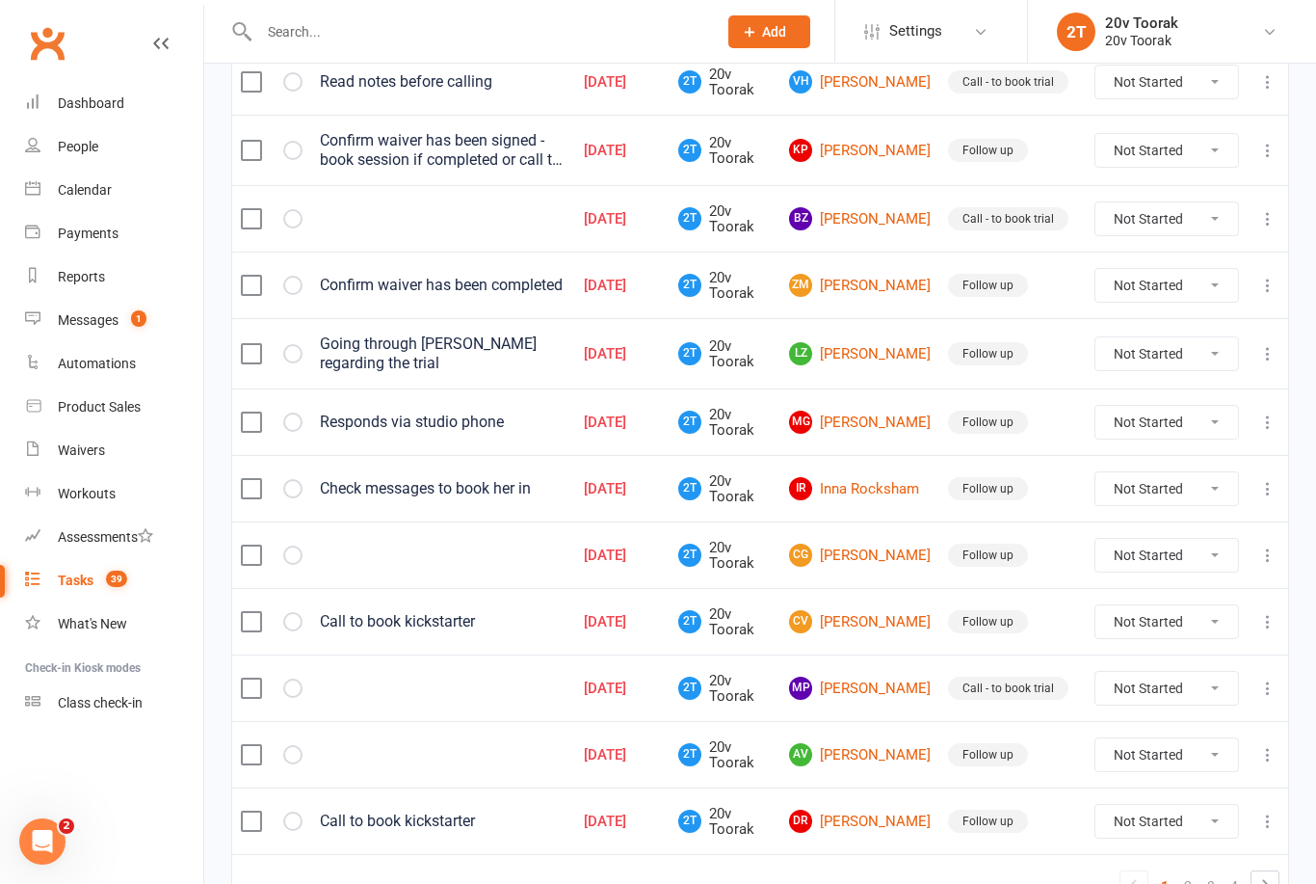
scroll to position [1288, 0]
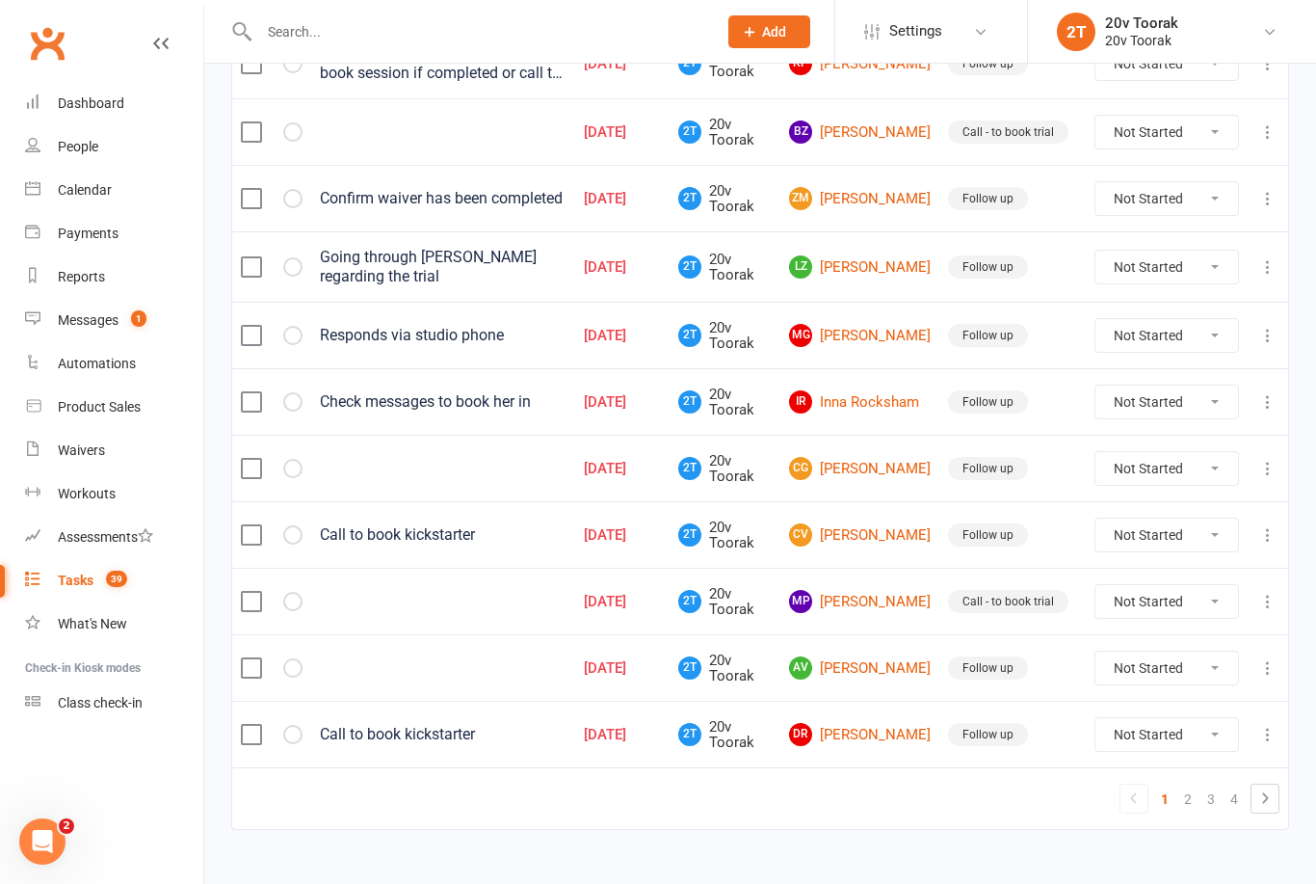
click at [1192, 812] on link "2" at bounding box center [1187, 798] width 23 height 27
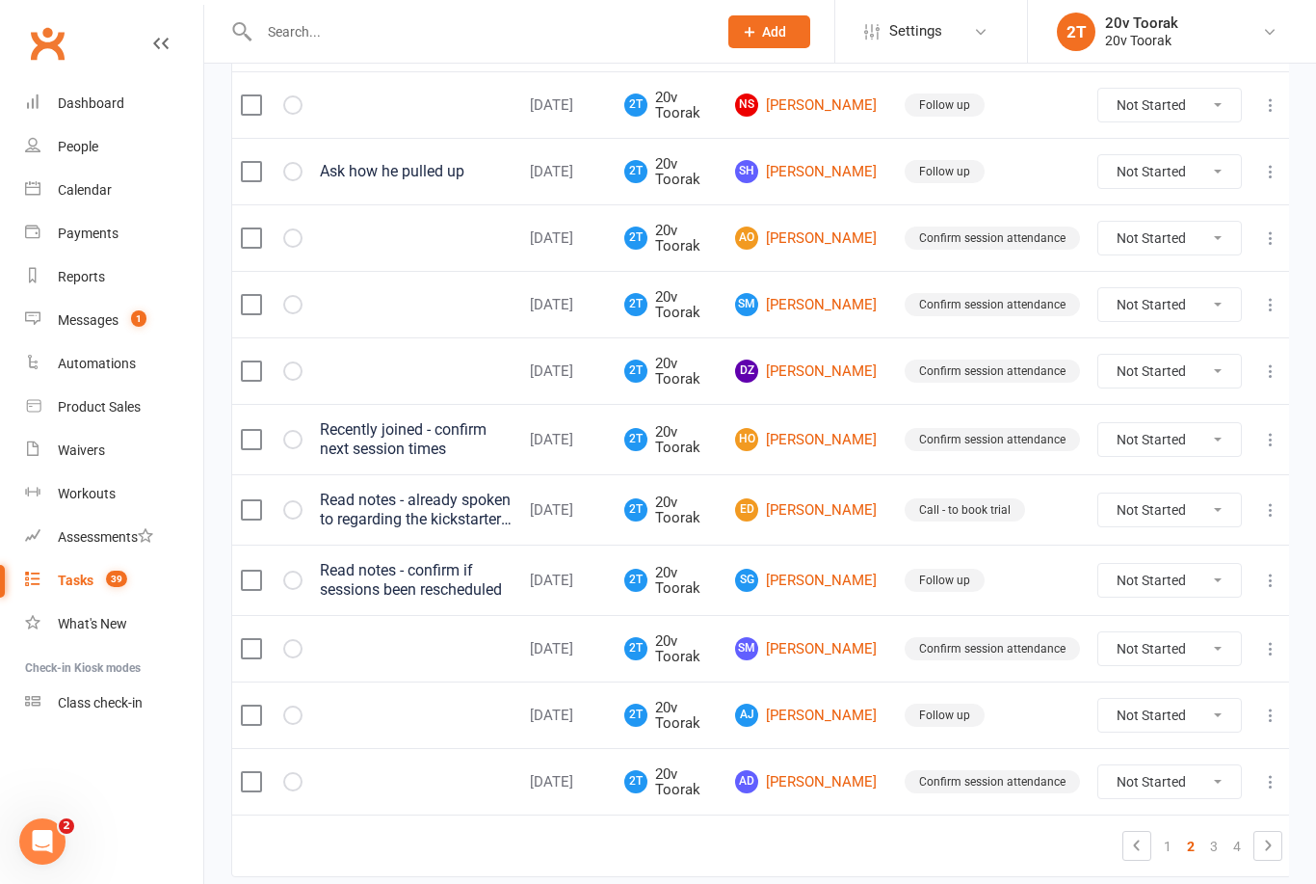
scroll to position [1273, 0]
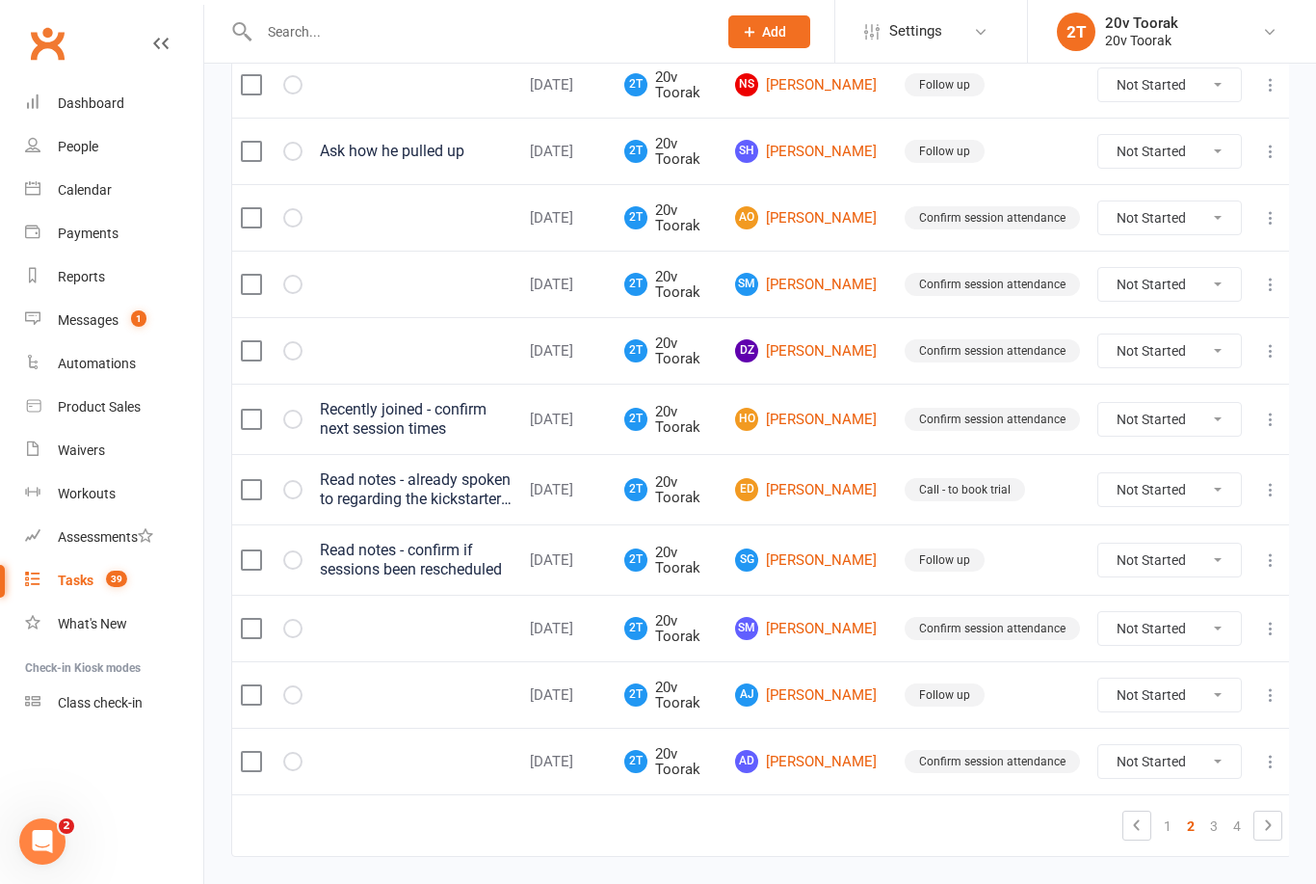
click at [1170, 815] on link "1" at bounding box center [1167, 825] width 23 height 27
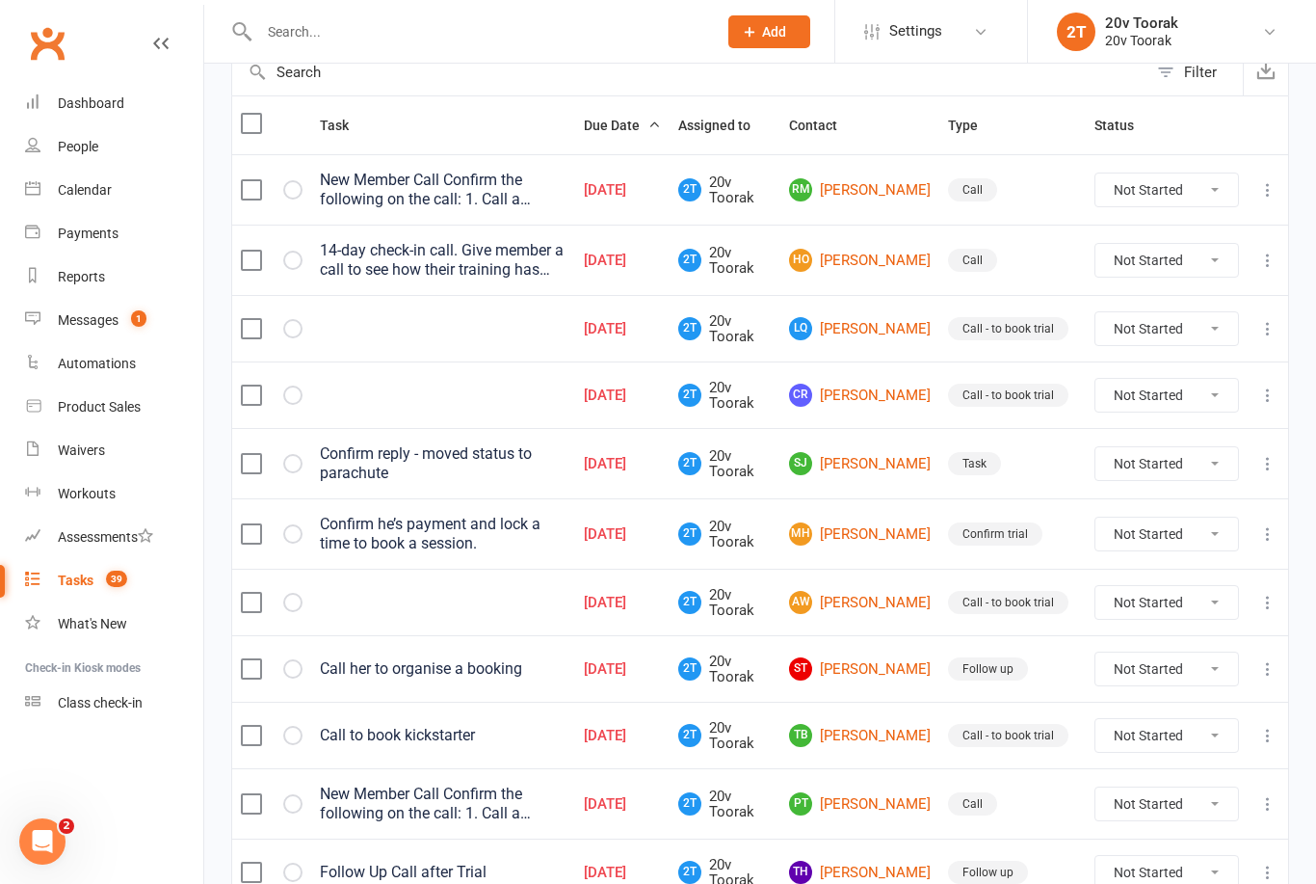
scroll to position [0, 0]
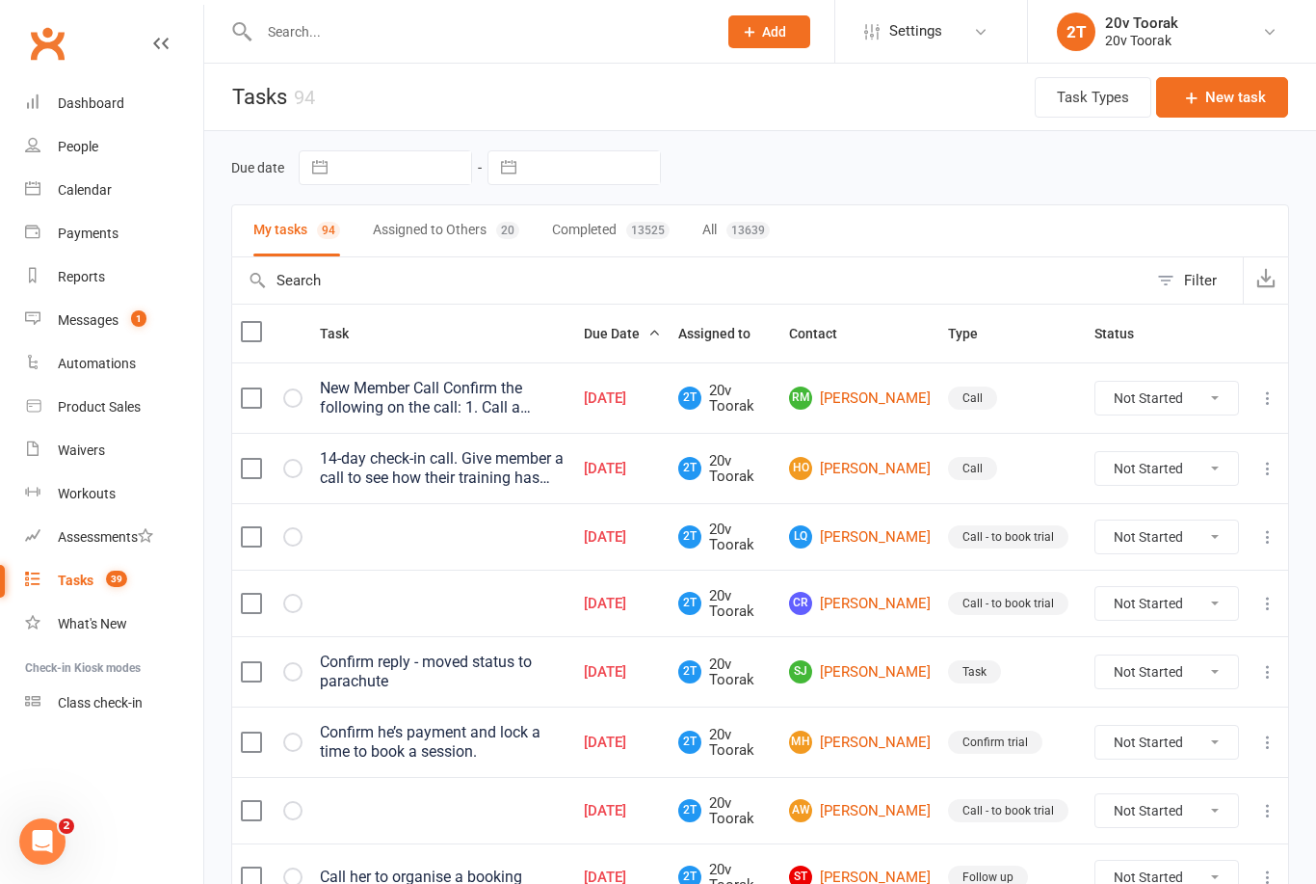
click at [931, 398] on link "RM Robyn Mason" at bounding box center [860, 397] width 142 height 23
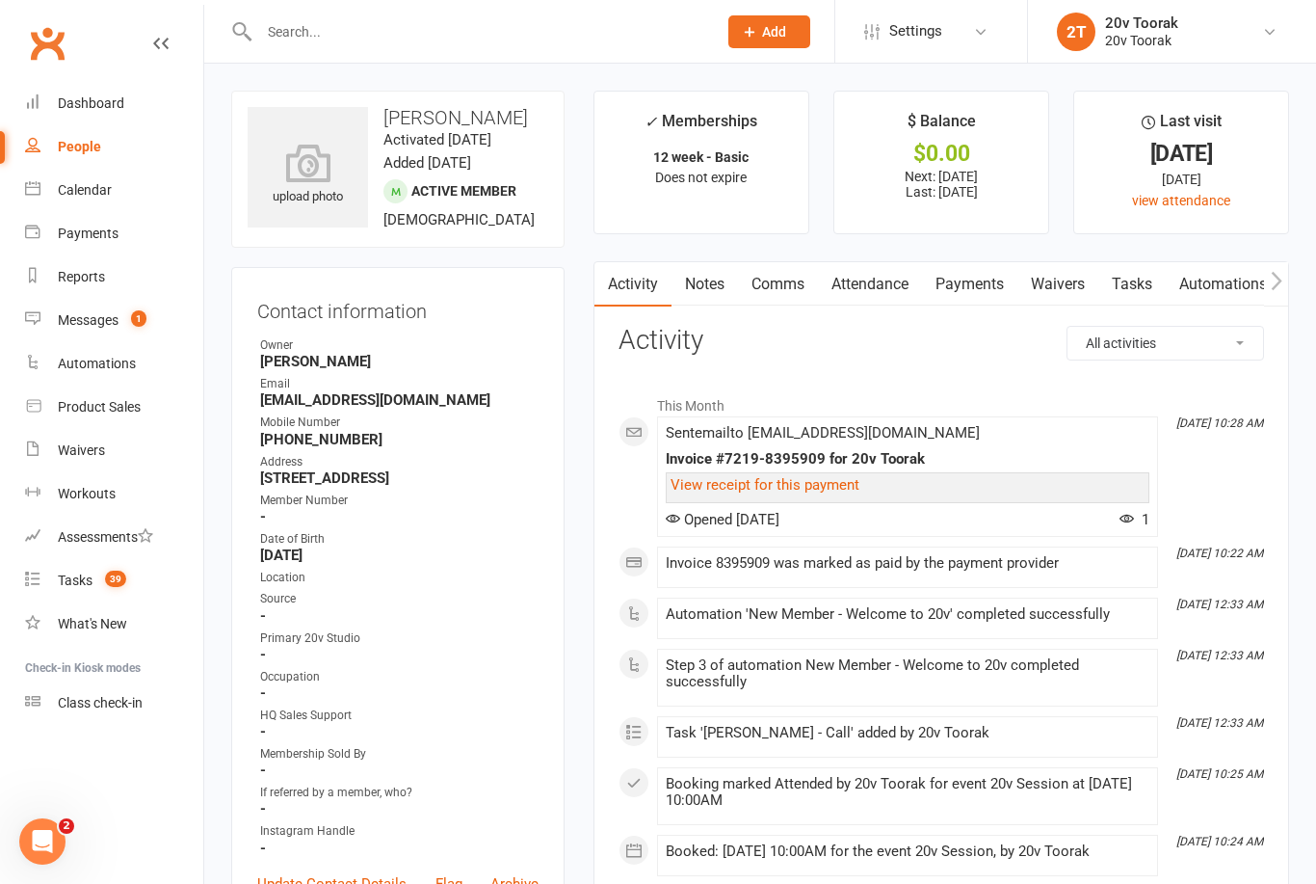
click at [1147, 288] on link "Tasks" at bounding box center [1131, 284] width 67 height 44
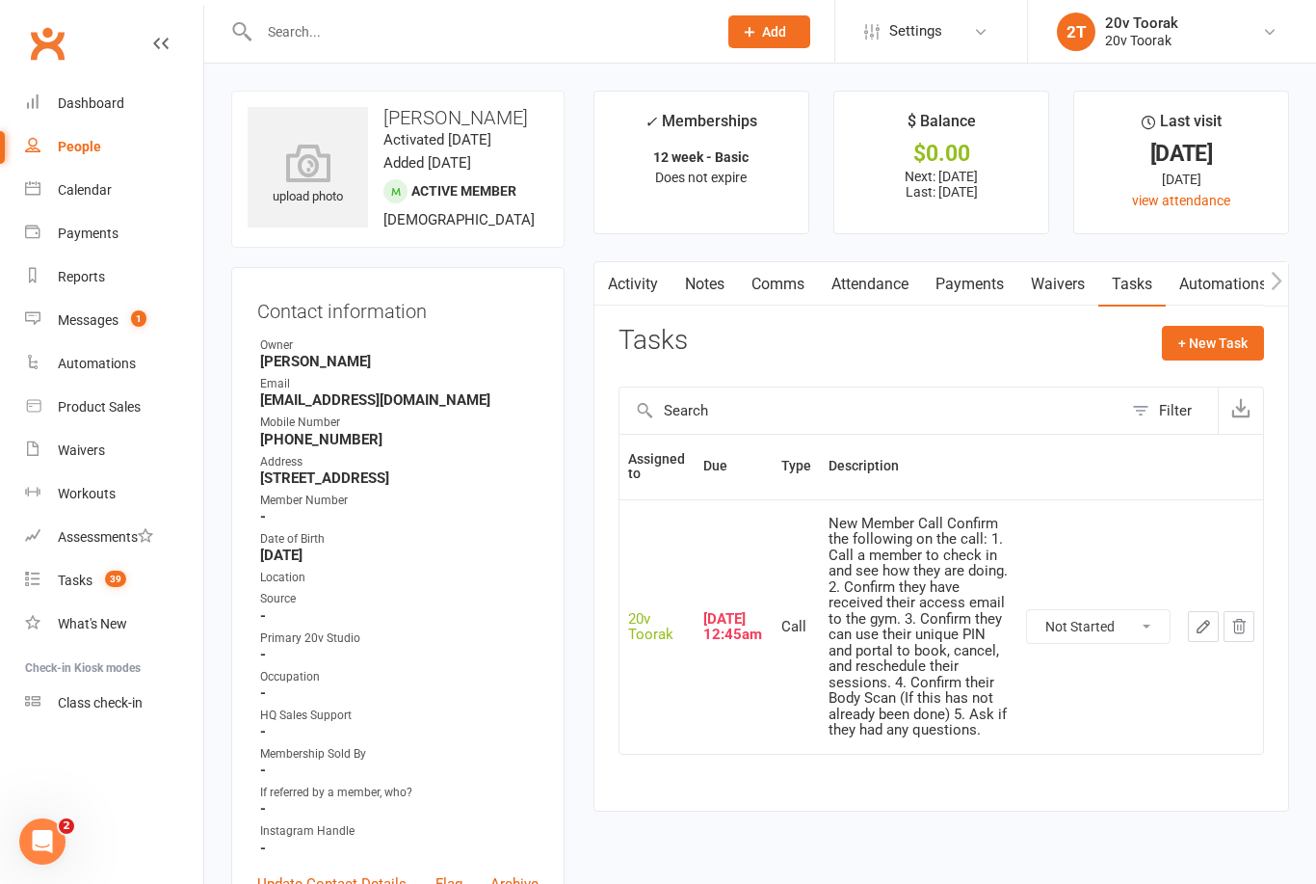
click at [1211, 618] on icon "button" at bounding box center [1203, 626] width 17 height 17
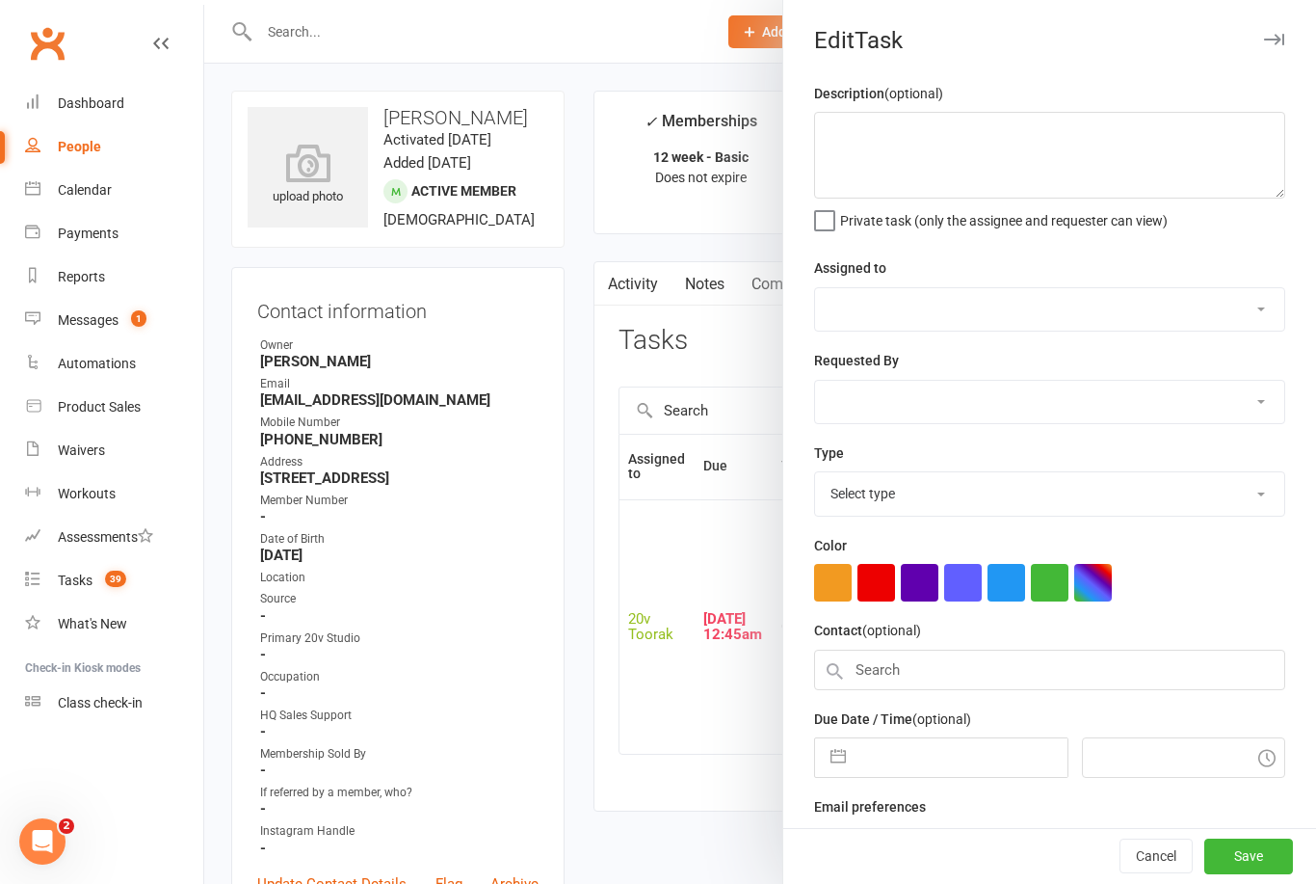
type textarea "New Member Call Confirm the following on the call: 1. Call a member to check in…"
select select "45736"
type input "[DATE]"
type input "12:45am"
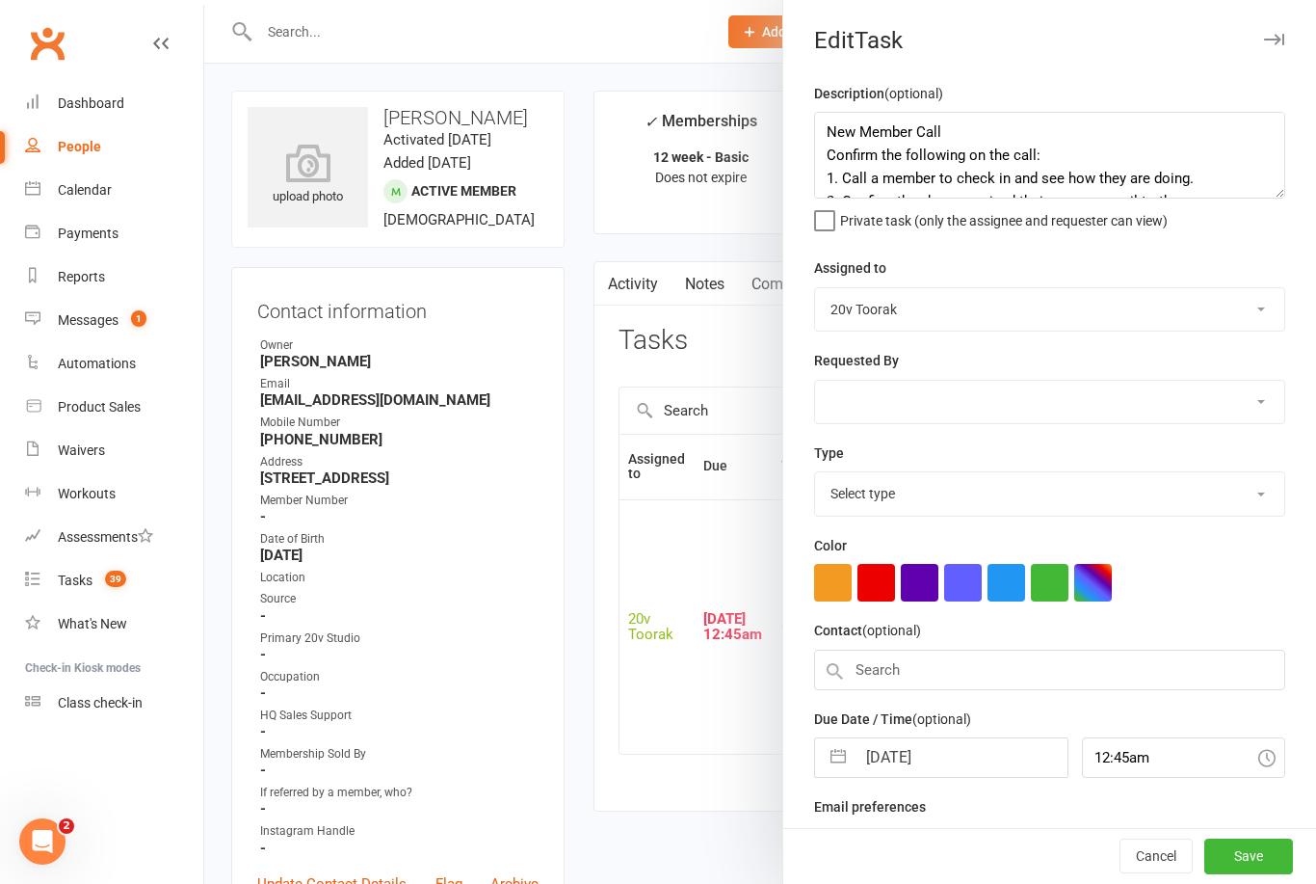
select select "23783"
click at [945, 753] on input "[DATE]" at bounding box center [961, 751] width 211 height 39
select select "6"
select select "2025"
select select "7"
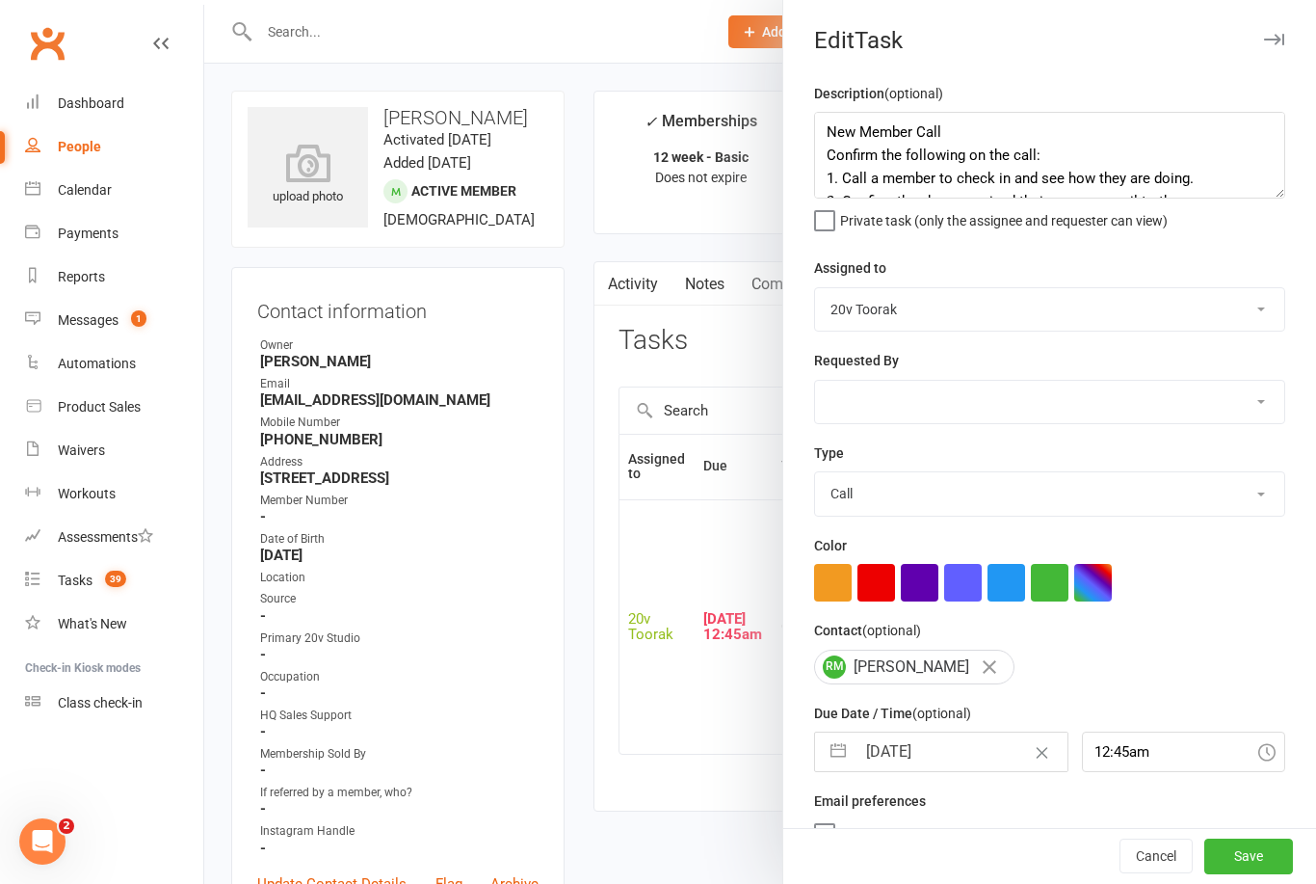
select select "2025"
select select "8"
select select "2025"
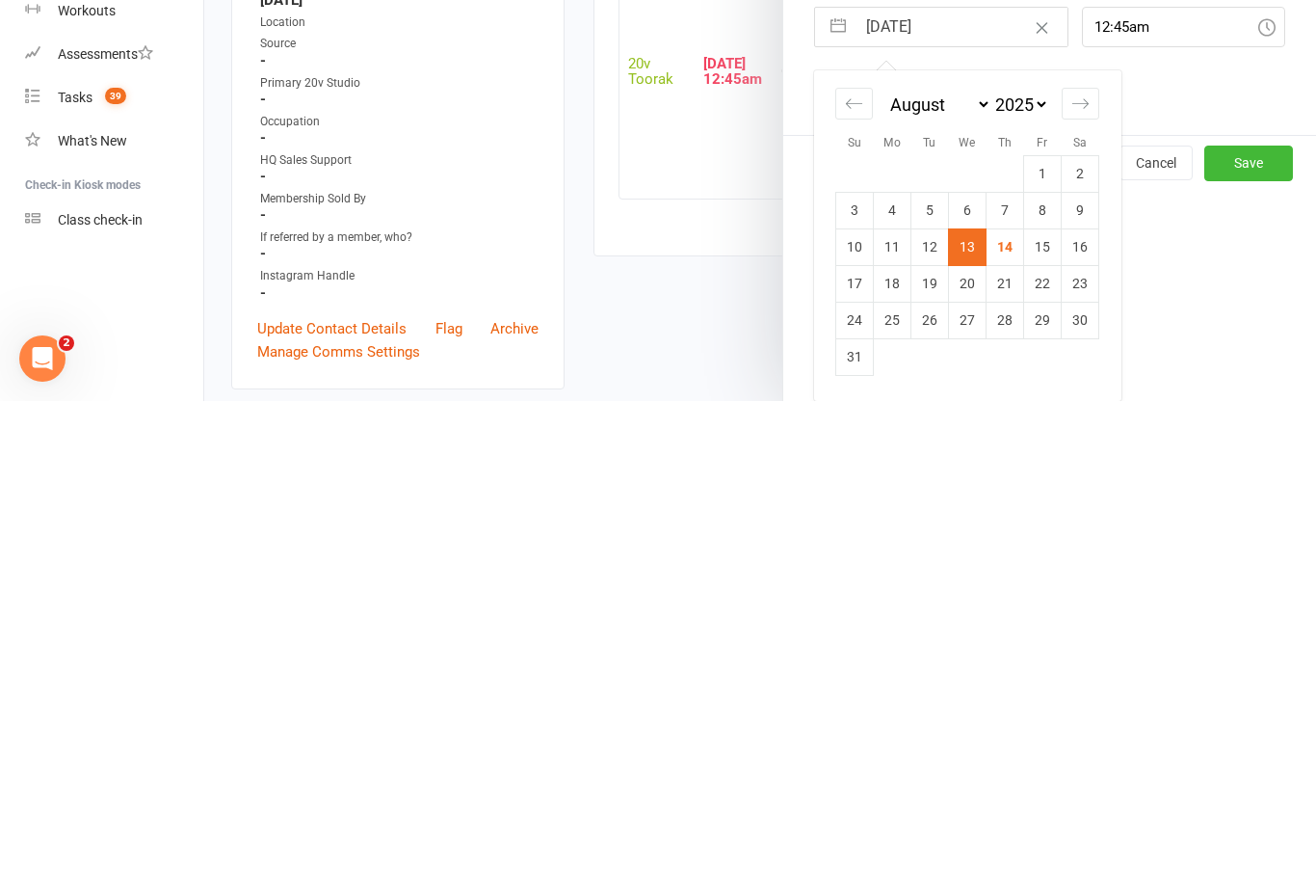
scroll to position [246, 0]
click at [1086, 711] on td "16" at bounding box center [1081, 729] width 38 height 37
type input "[DATE]"
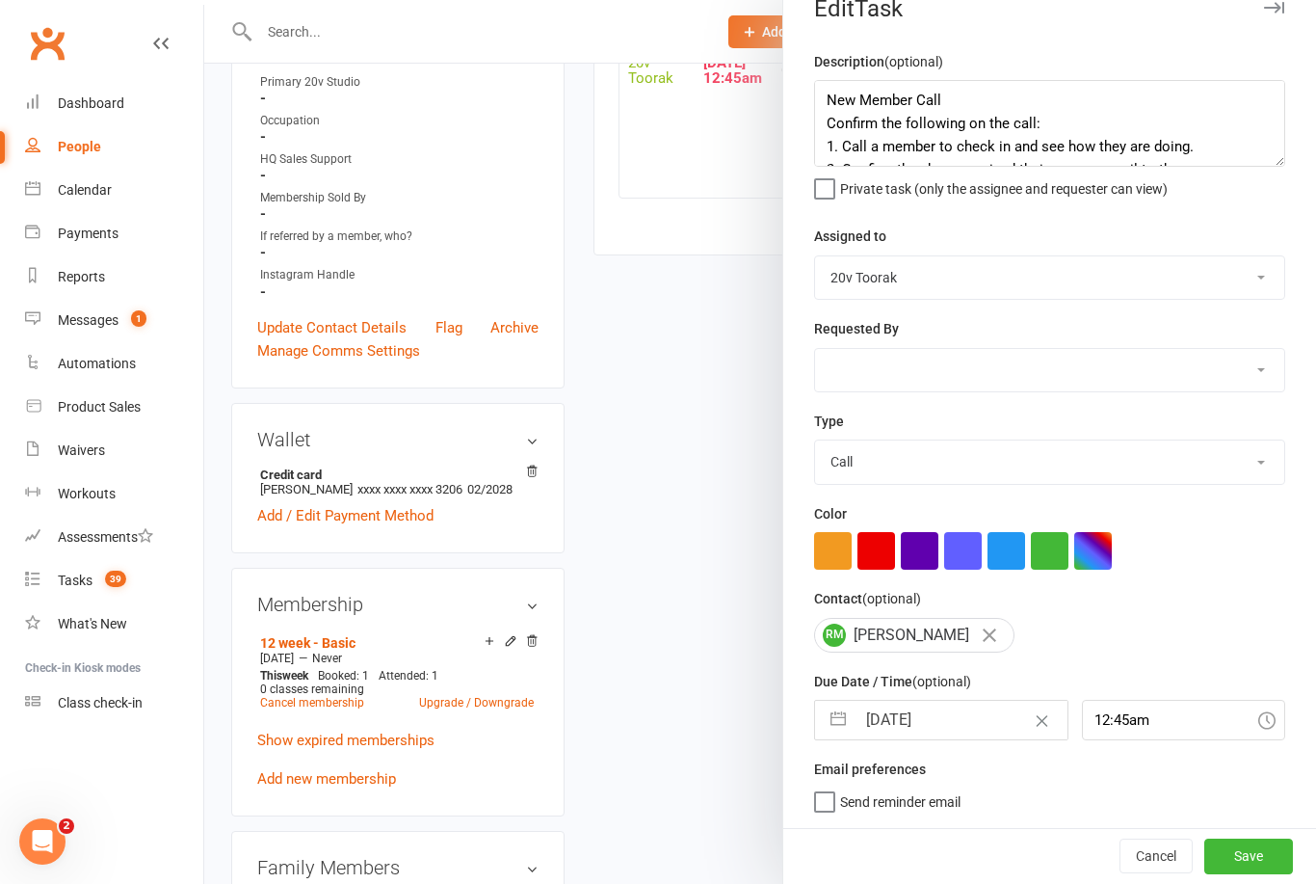
scroll to position [36, 0]
click at [1238, 864] on button "Save" at bounding box center [1248, 855] width 89 height 35
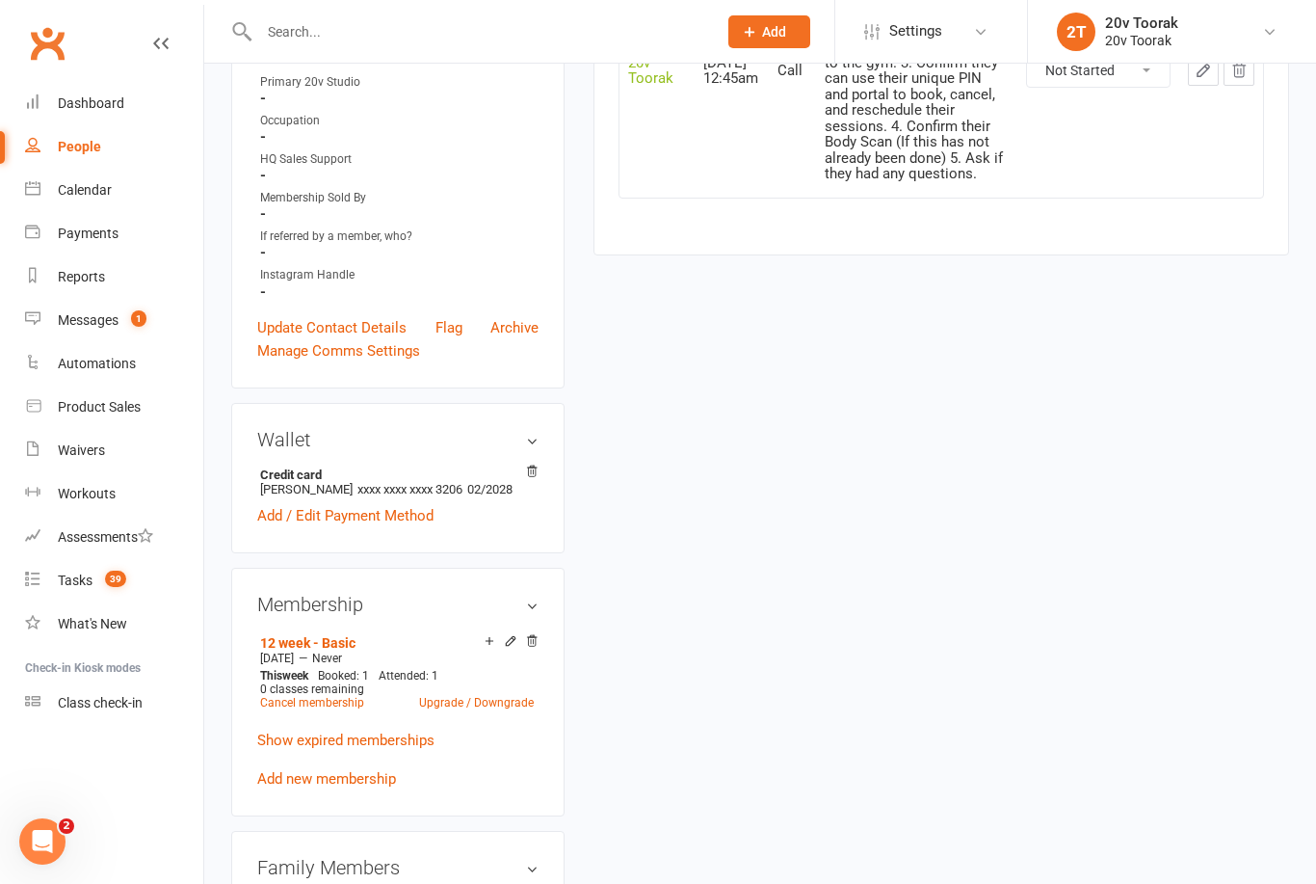
click at [25, 552] on link "Assessments" at bounding box center [114, 536] width 178 height 43
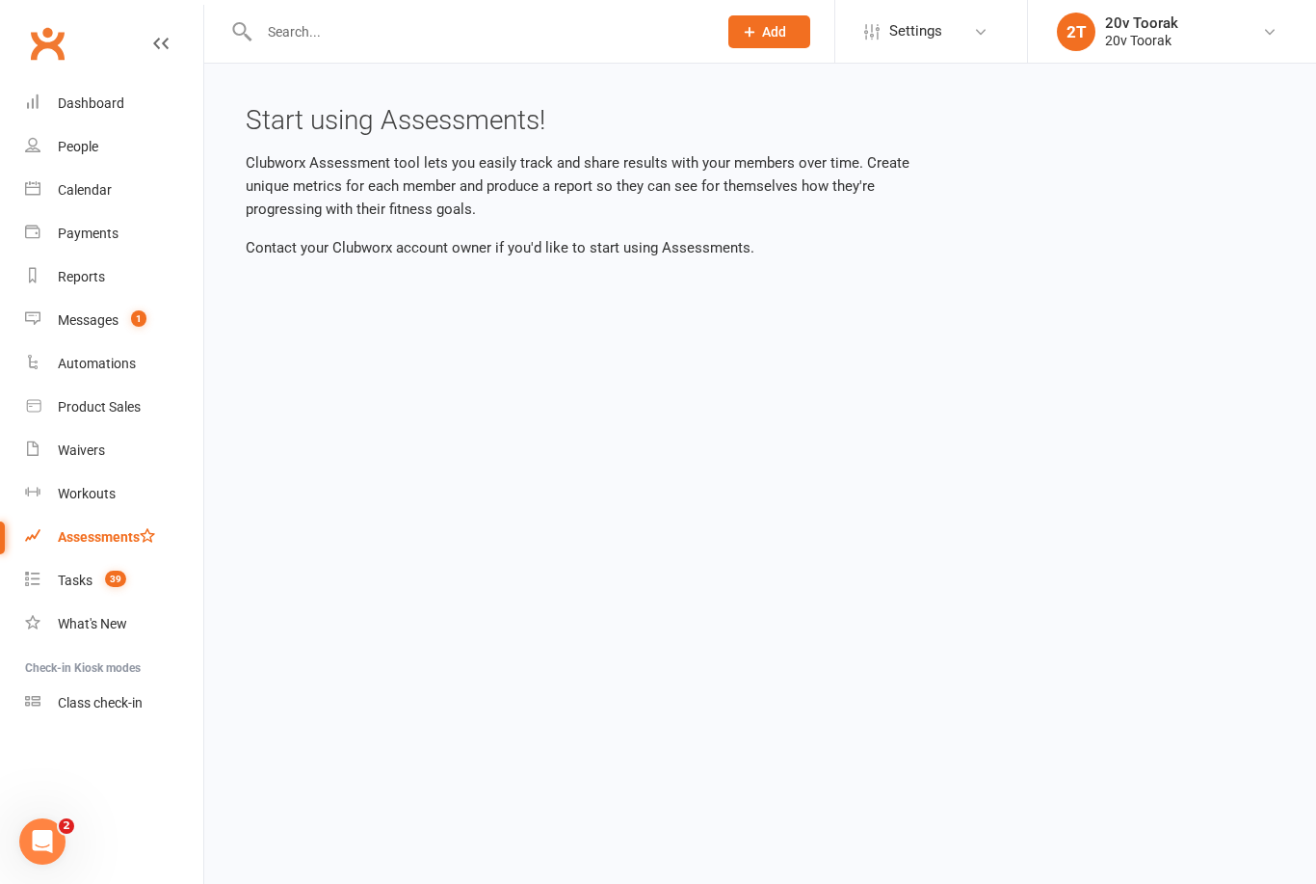
click at [51, 596] on link "Tasks 39" at bounding box center [114, 580] width 178 height 43
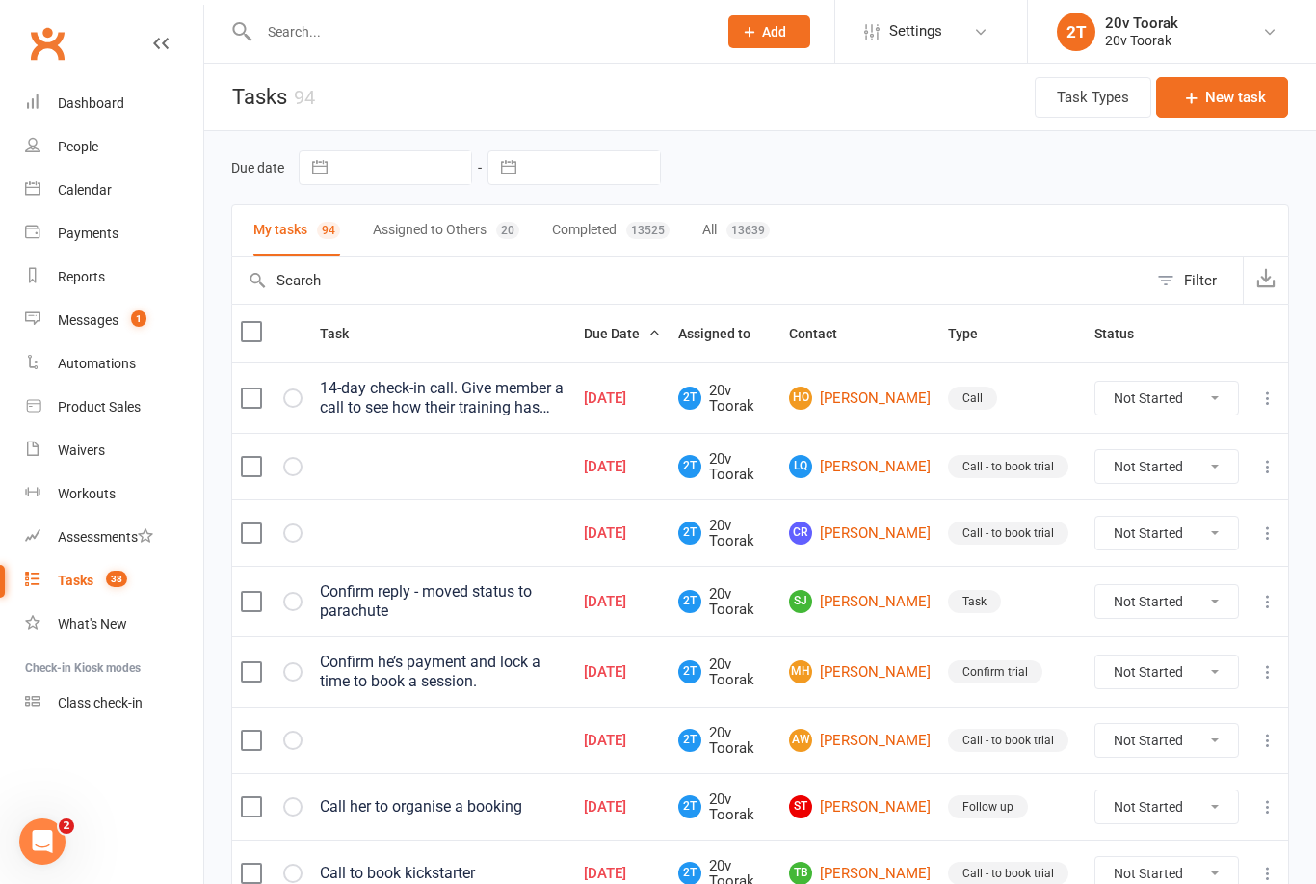
click at [900, 386] on link "HO Hugh O'Brien" at bounding box center [860, 397] width 142 height 23
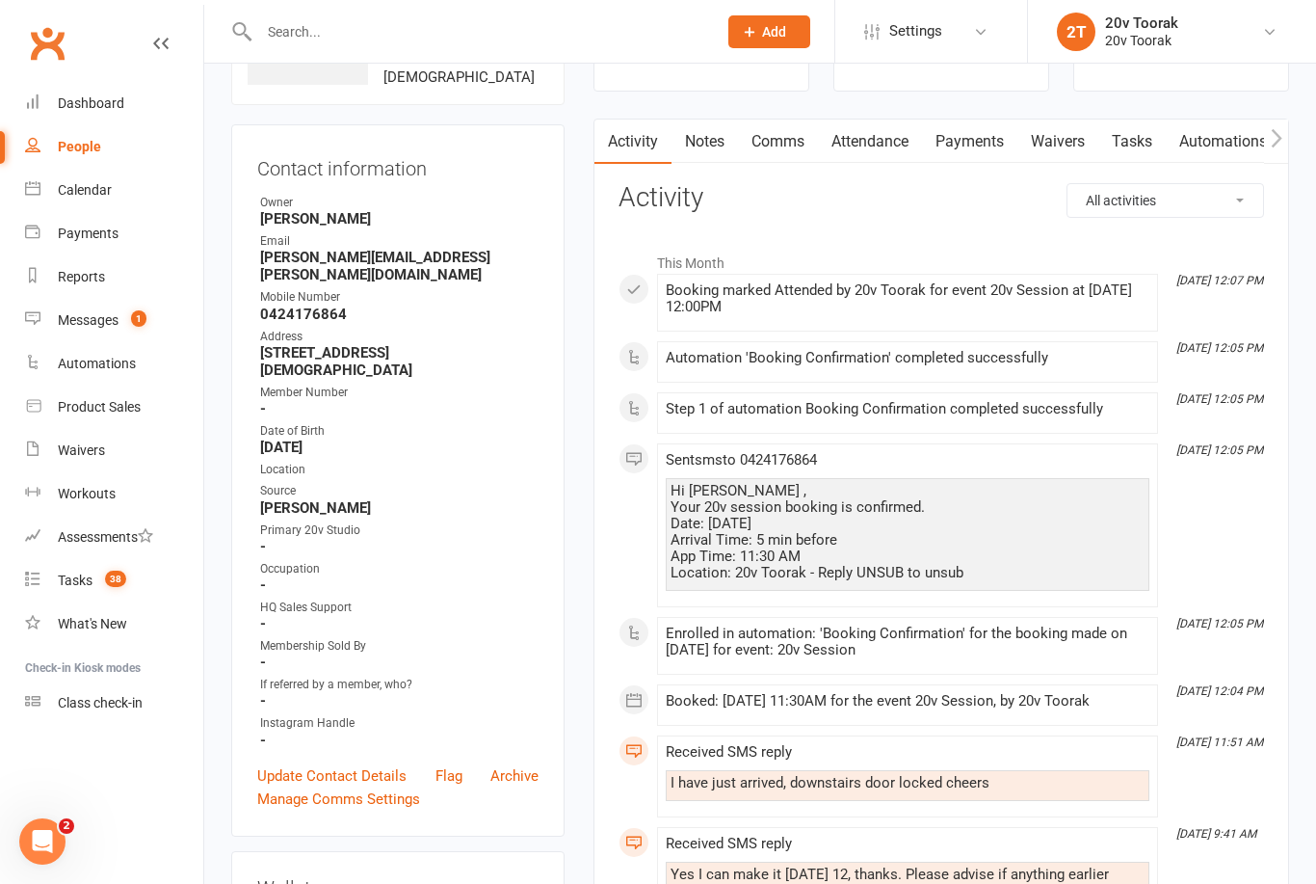
scroll to position [95, 0]
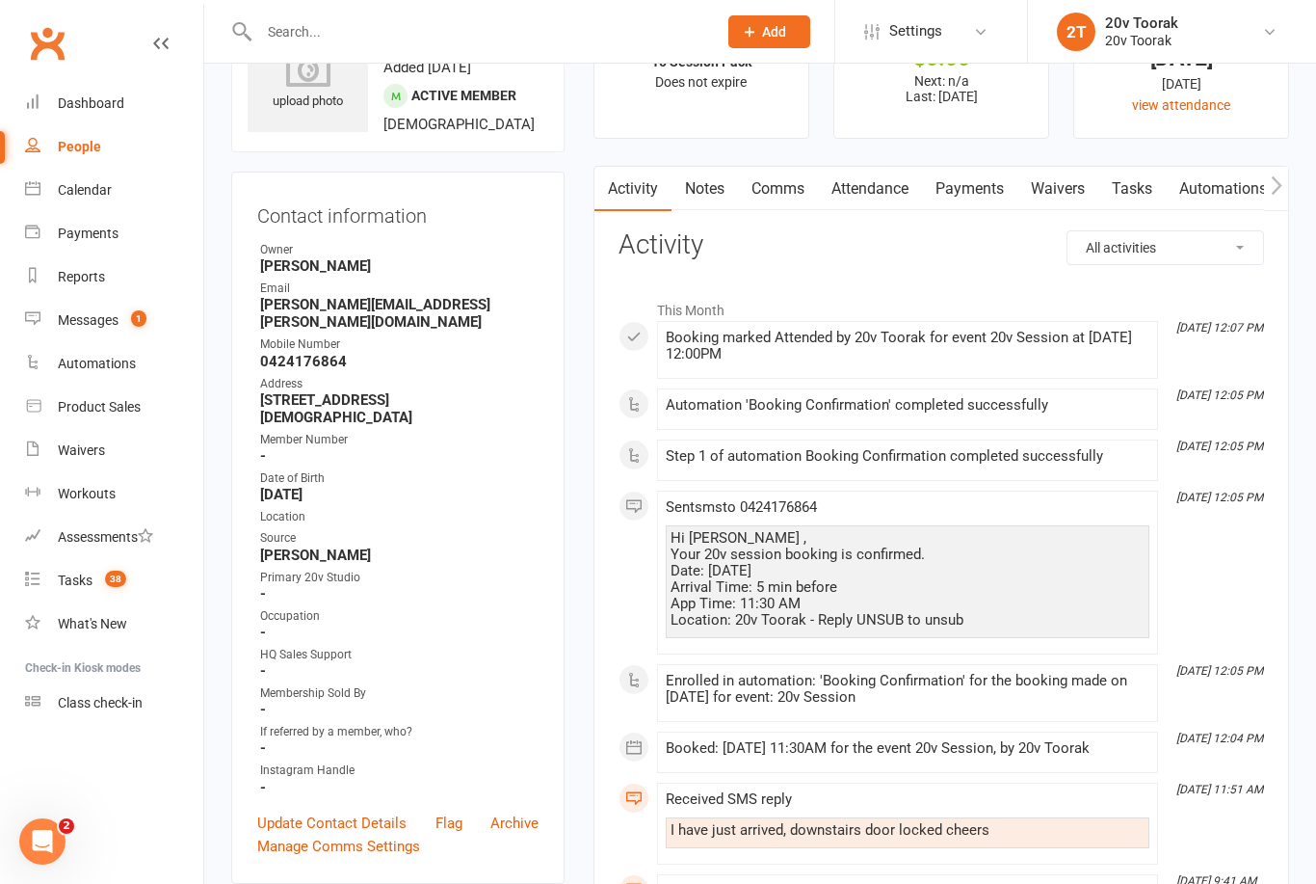
click at [1136, 193] on link "Tasks" at bounding box center [1131, 189] width 67 height 44
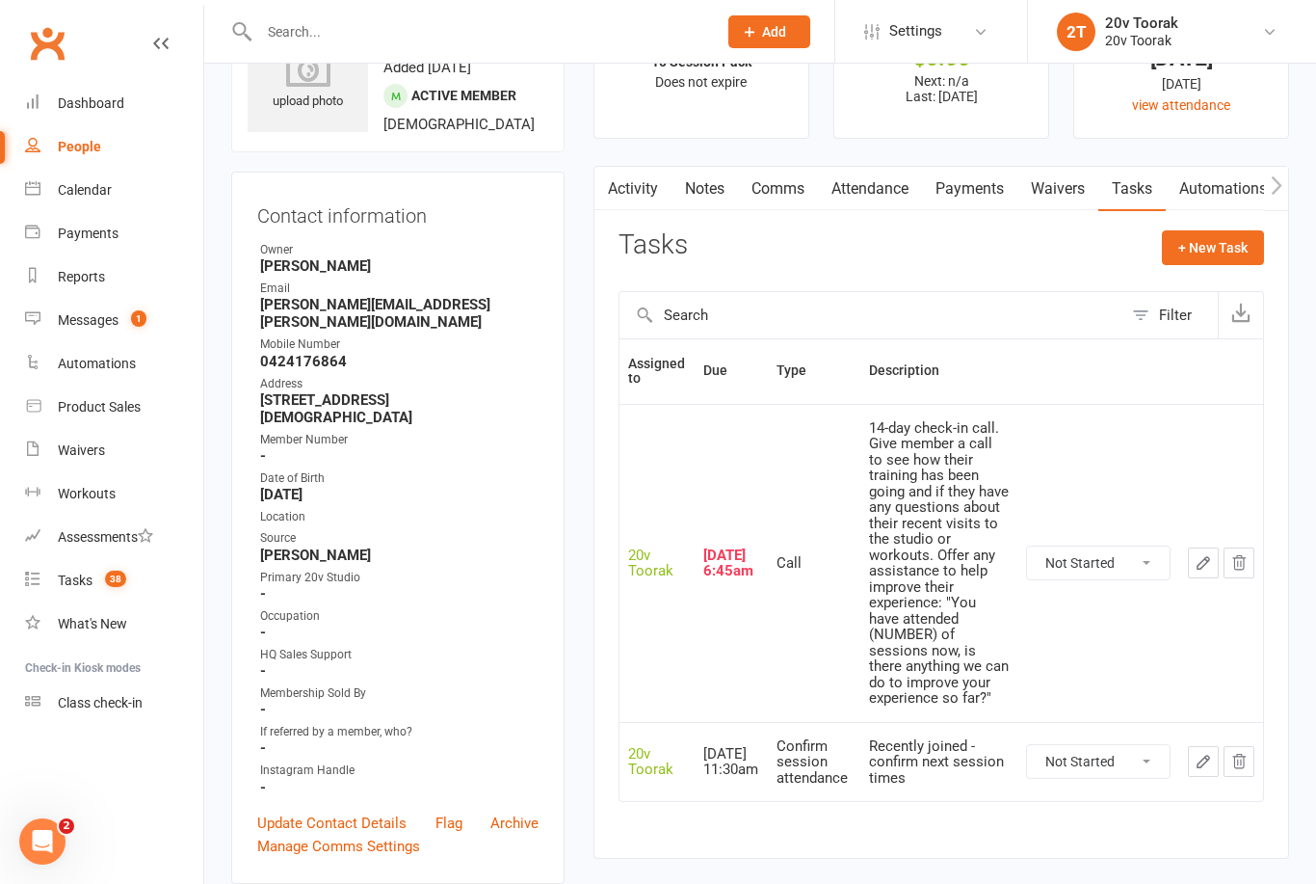
click at [1209, 554] on icon "button" at bounding box center [1203, 562] width 17 height 17
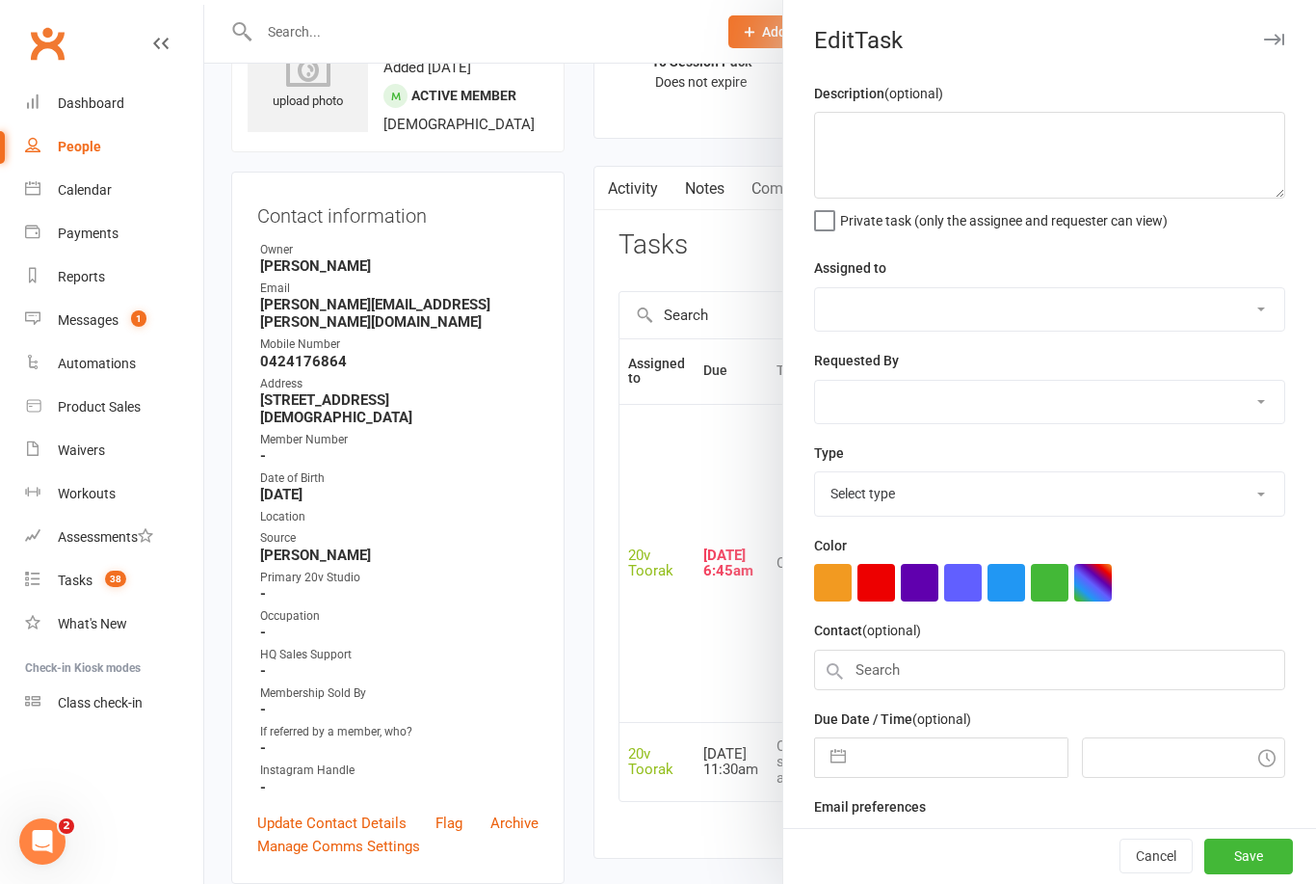
type textarea "14-day check-in call. Give member a call to see how their training has been goi…"
select select "45736"
type input "[DATE]"
type input "6:45am"
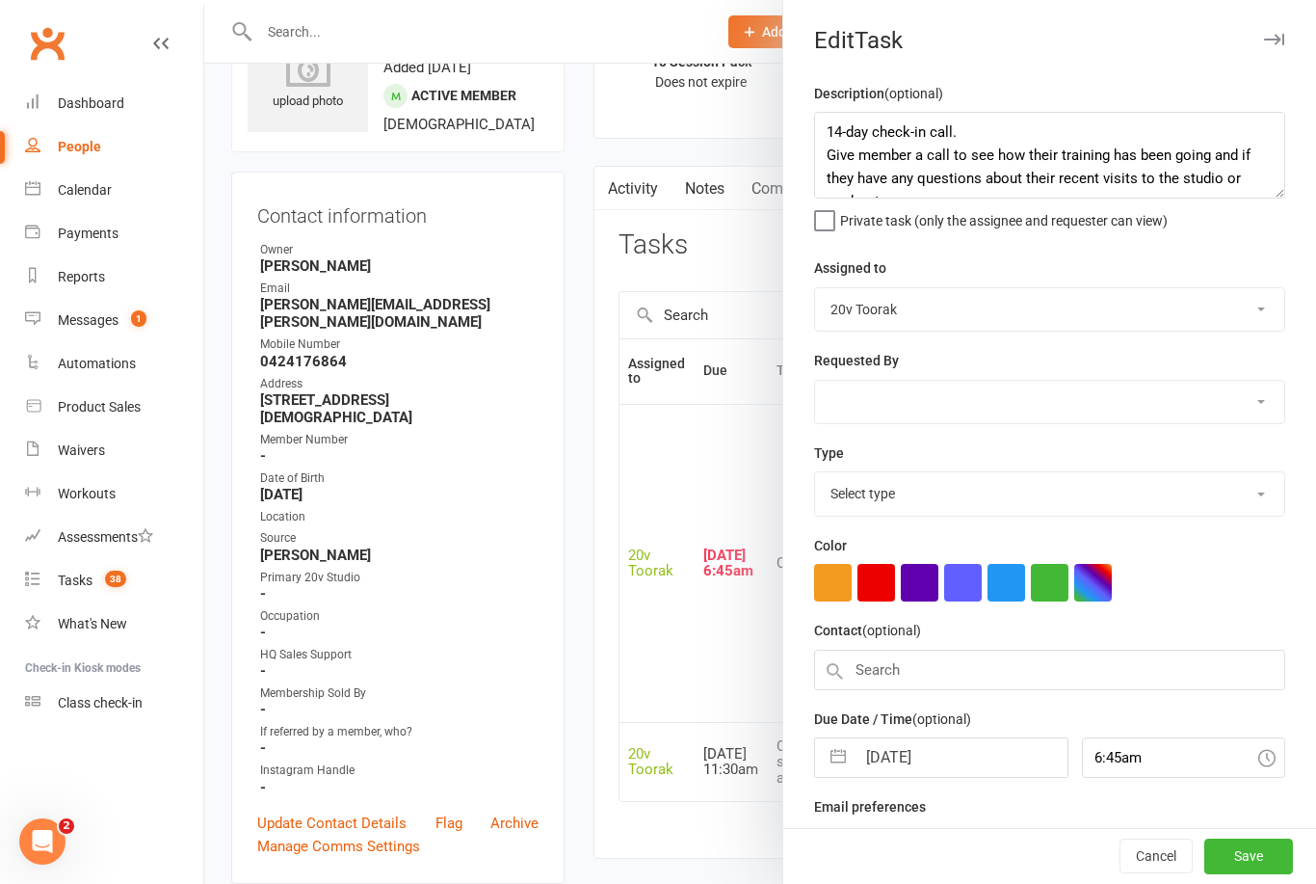
select select "23783"
click at [918, 754] on input "[DATE]" at bounding box center [961, 751] width 211 height 39
select select "6"
select select "2025"
select select "7"
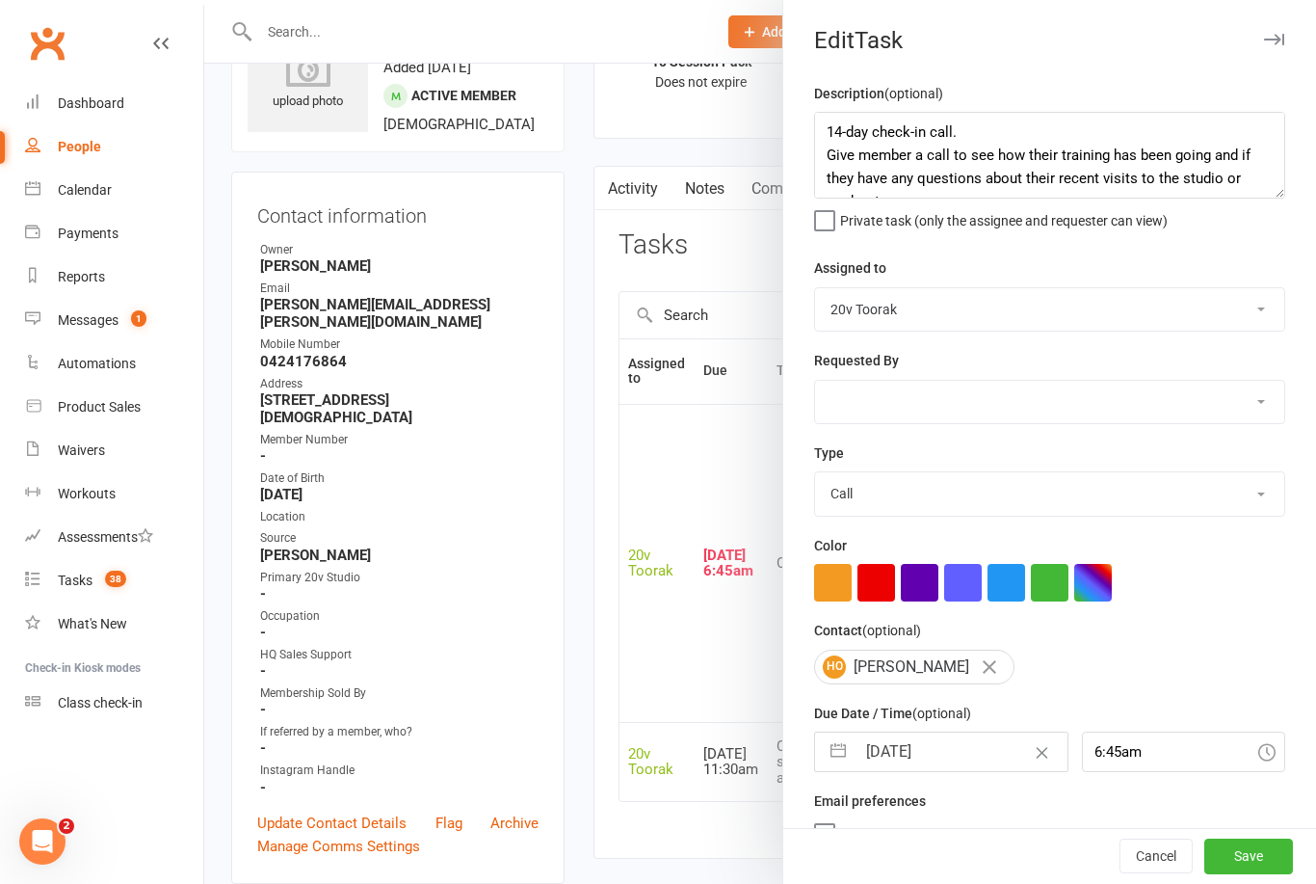
select select "2025"
select select "8"
select select "2025"
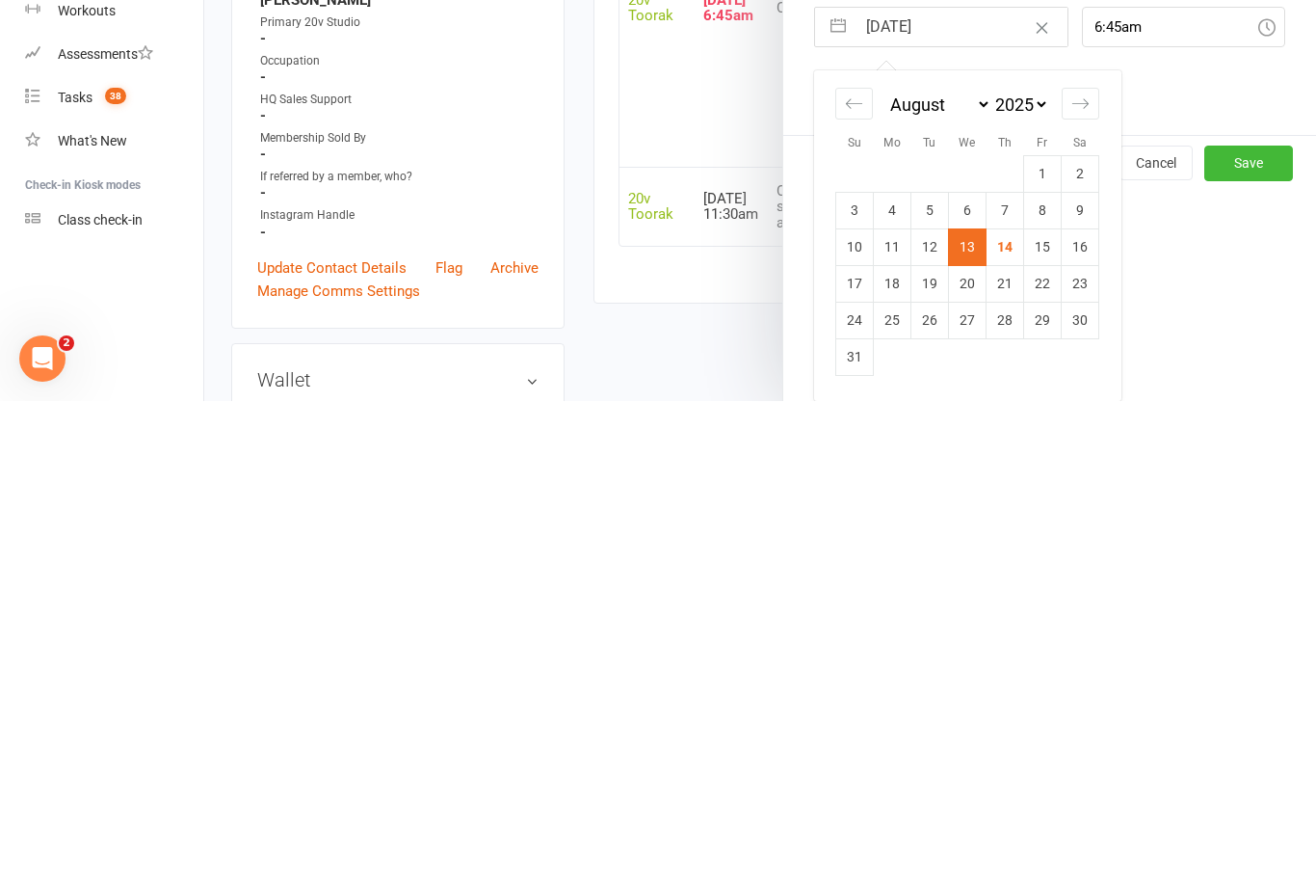
click at [1075, 711] on td "16" at bounding box center [1081, 729] width 38 height 37
type input "[DATE]"
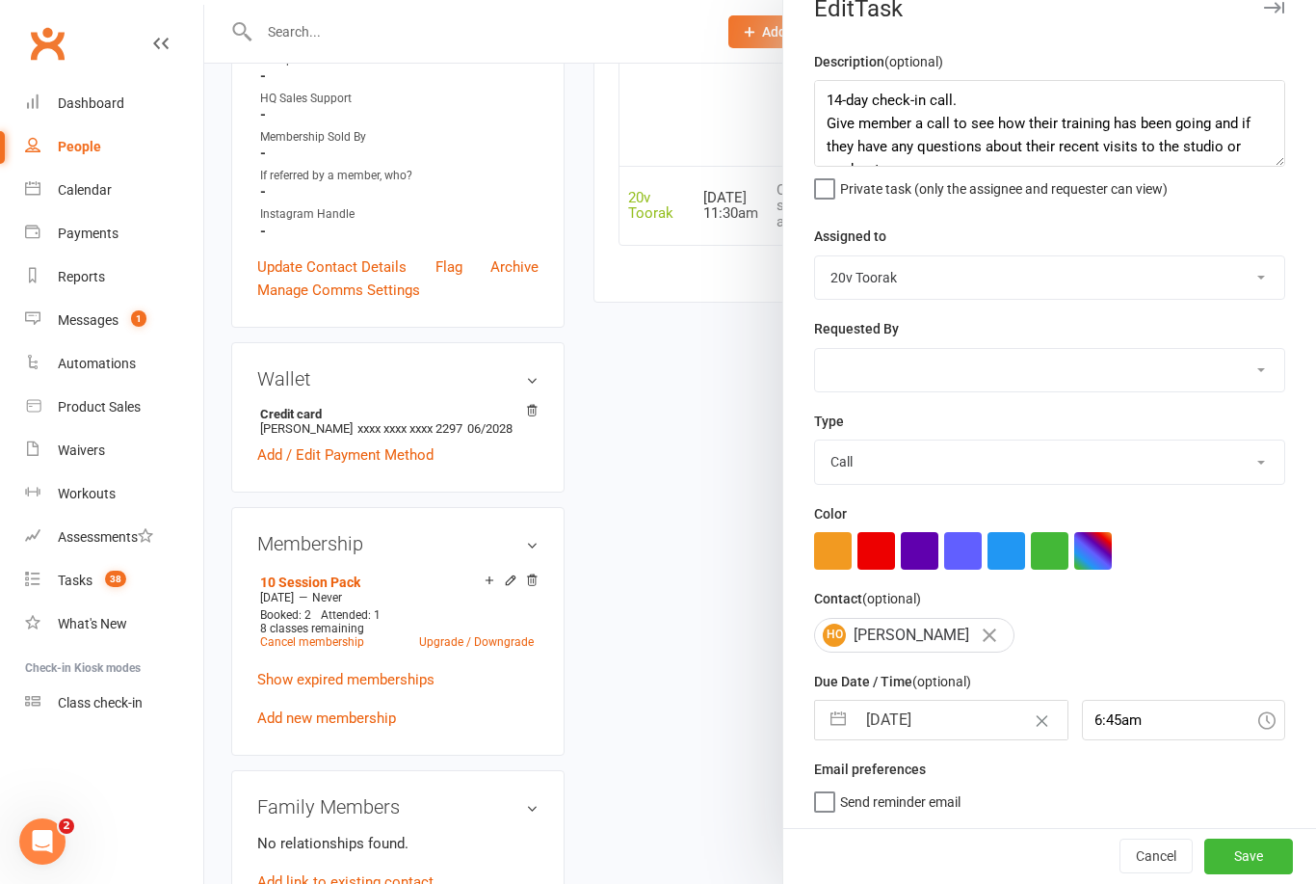
click at [1233, 849] on button "Save" at bounding box center [1248, 855] width 89 height 35
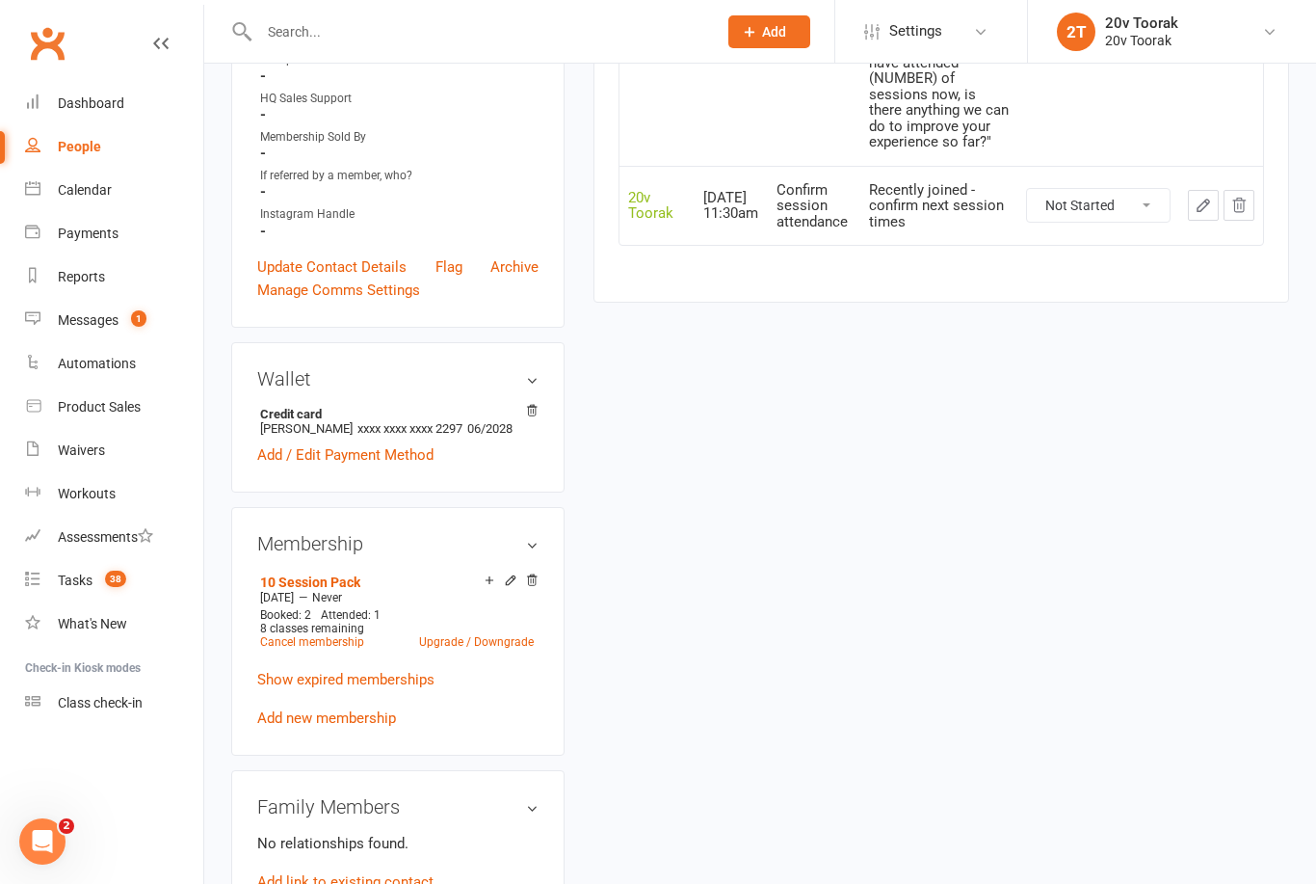
click at [66, 603] on link "What's New" at bounding box center [114, 623] width 178 height 43
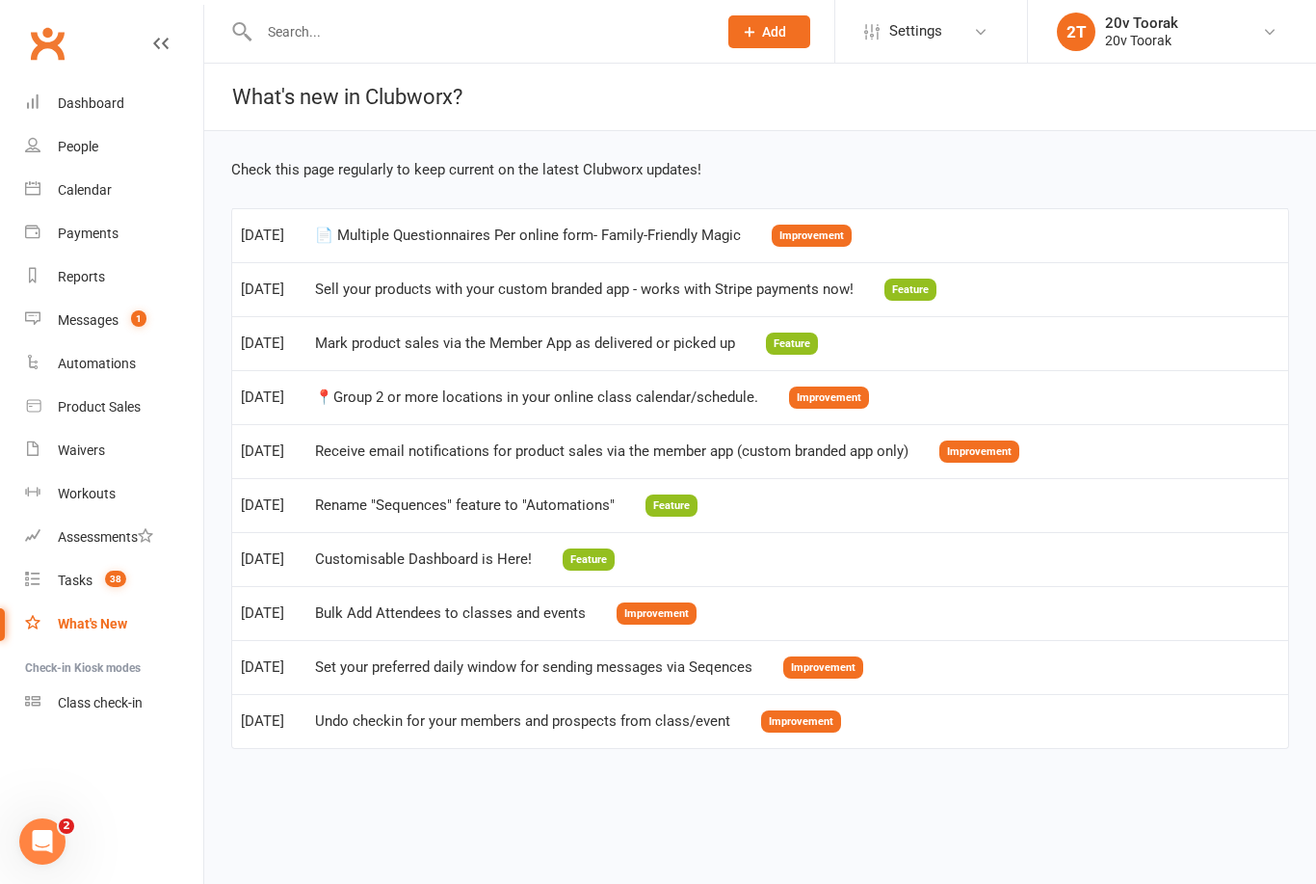
click at [39, 571] on icon at bounding box center [32, 577] width 15 height 15
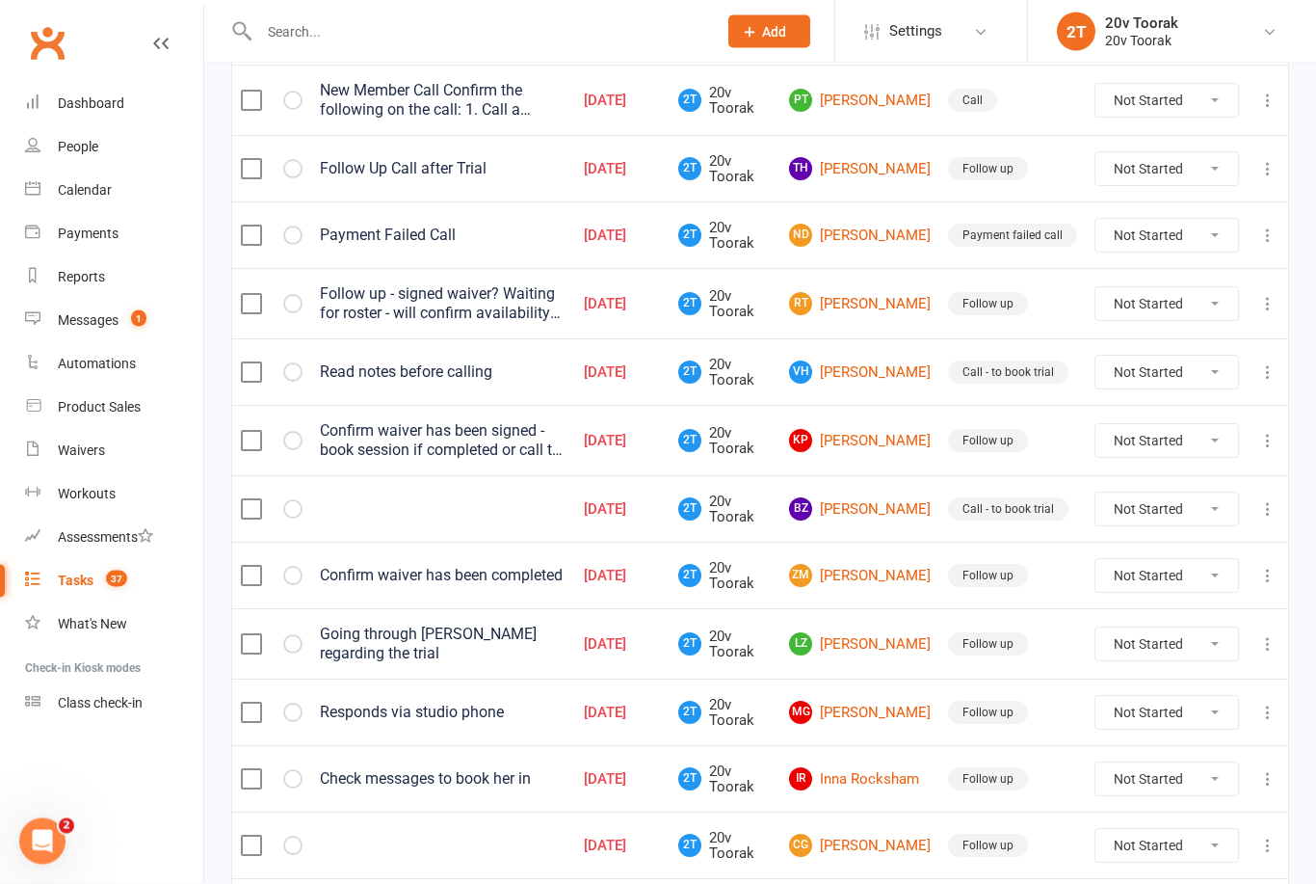
scroll to position [781, 0]
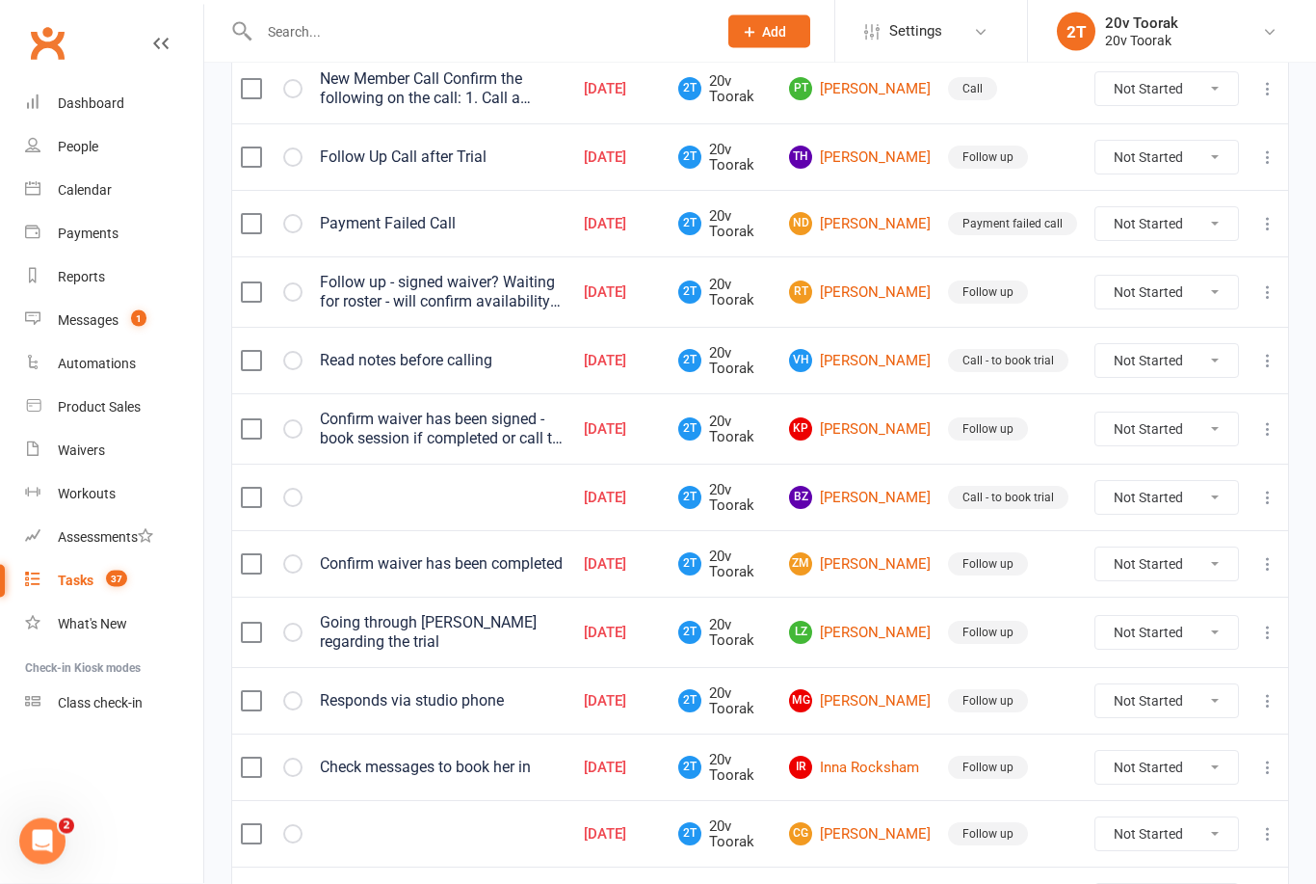
click at [118, 337] on link "Messages 1" at bounding box center [114, 320] width 178 height 43
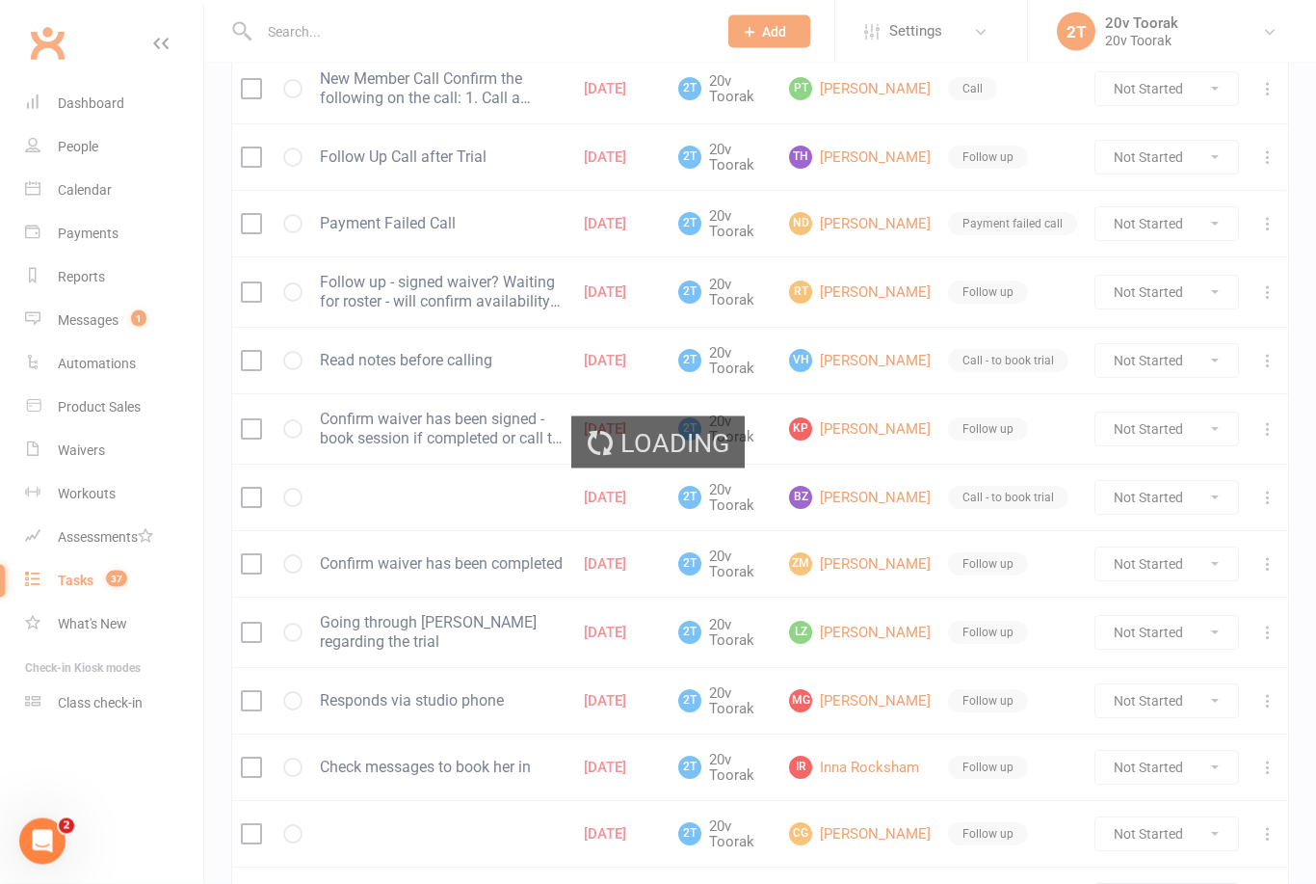
scroll to position [782, 0]
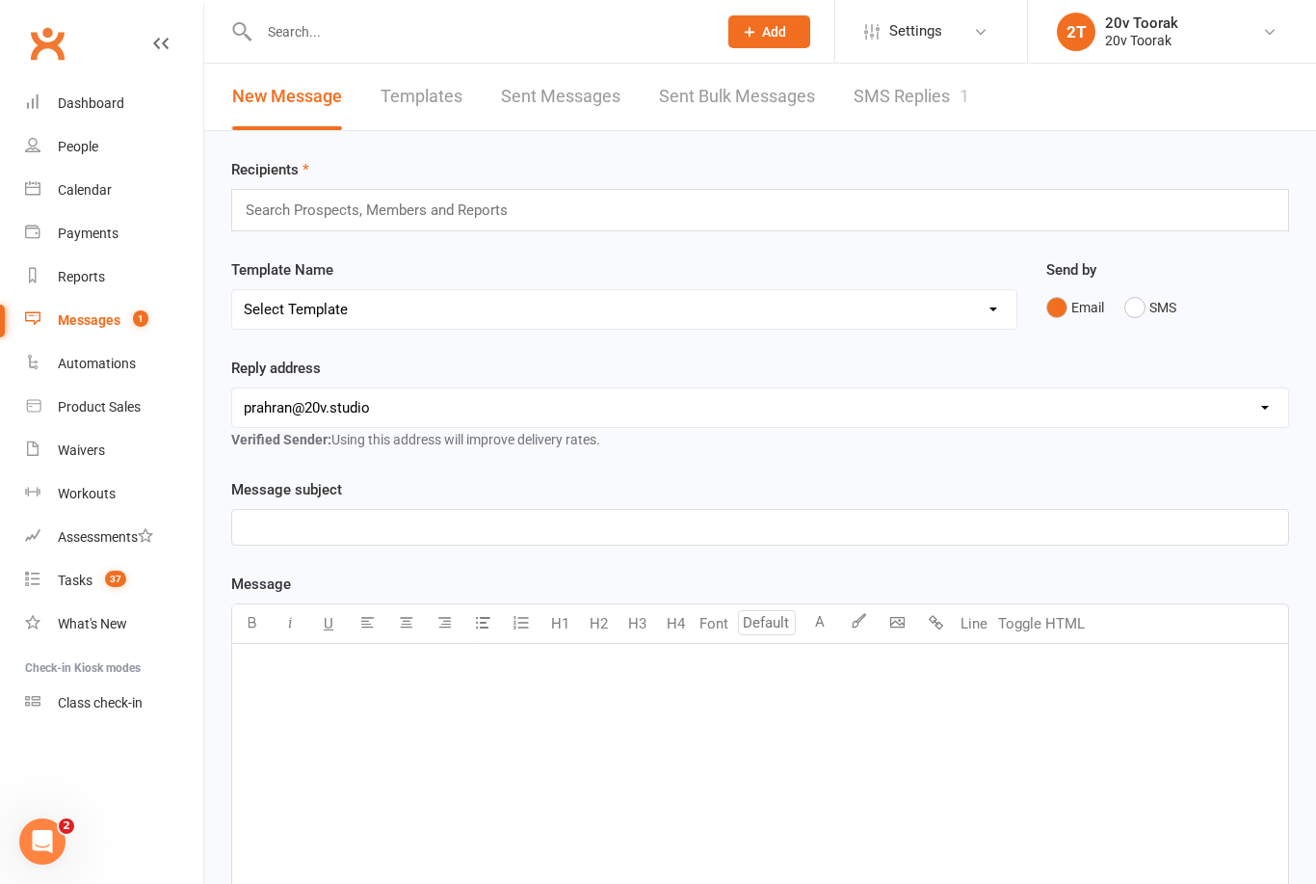
click at [959, 97] on link "SMS Replies 1" at bounding box center [912, 97] width 116 height 66
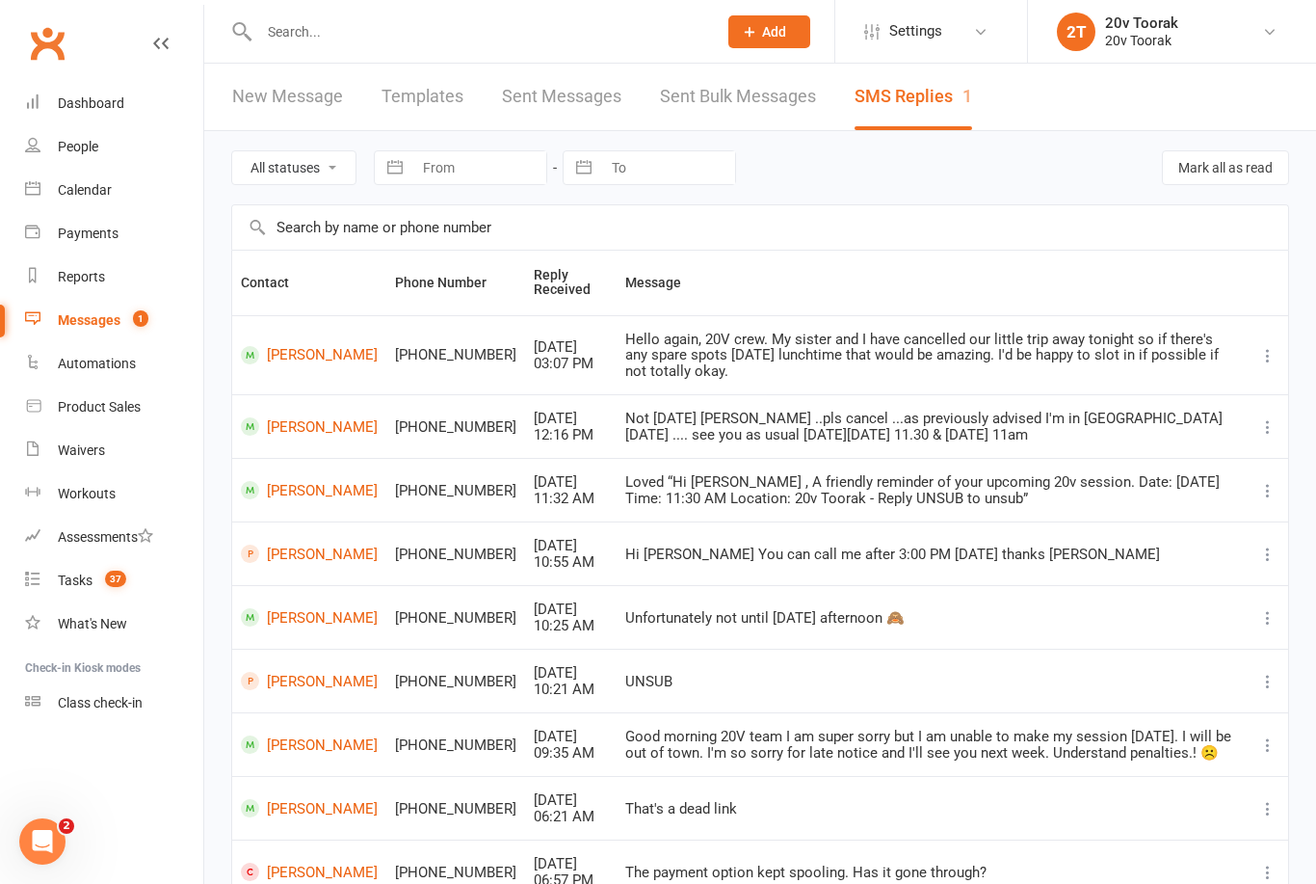
click at [120, 580] on span "37" at bounding box center [115, 578] width 21 height 16
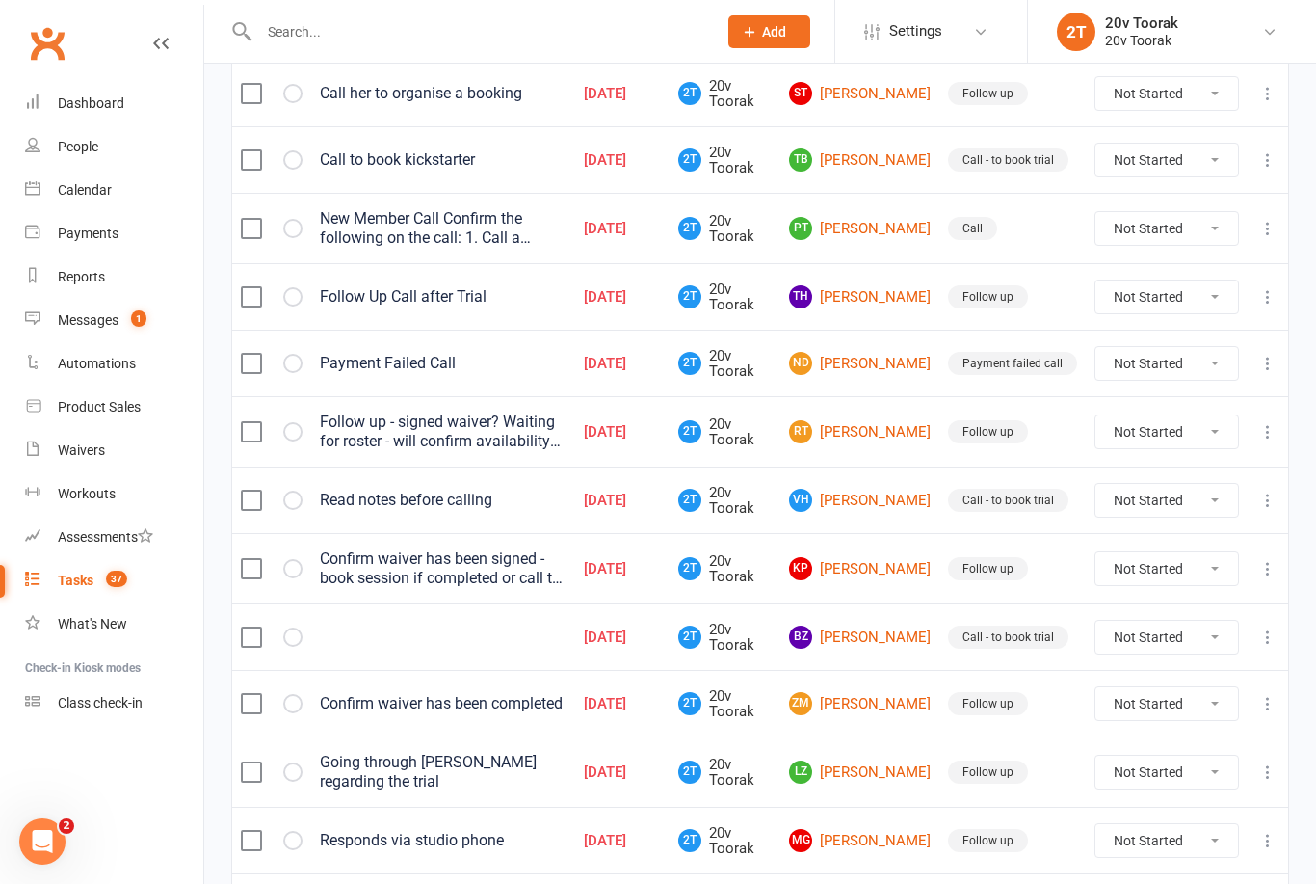
scroll to position [579, 0]
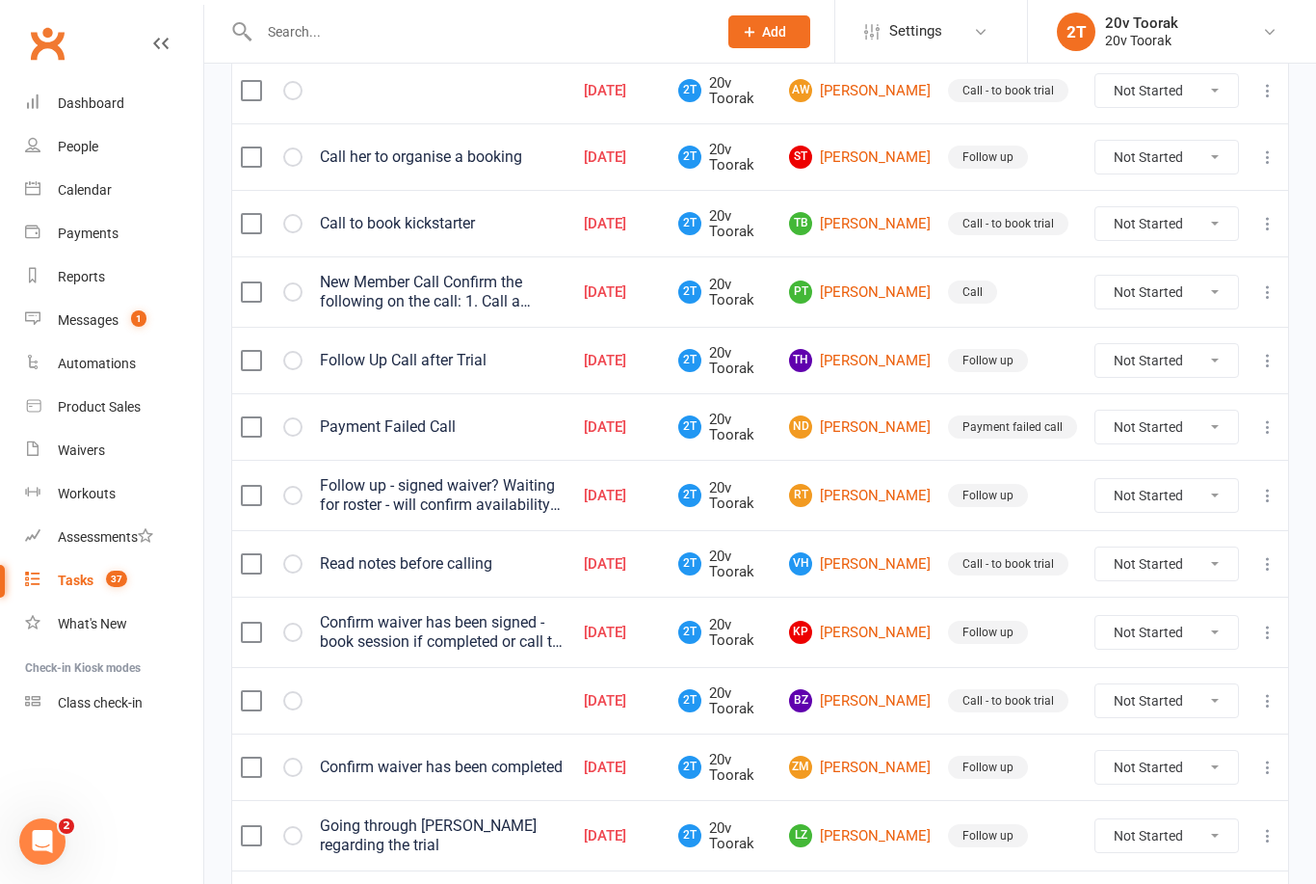
click at [42, 148] on link "People" at bounding box center [114, 146] width 178 height 43
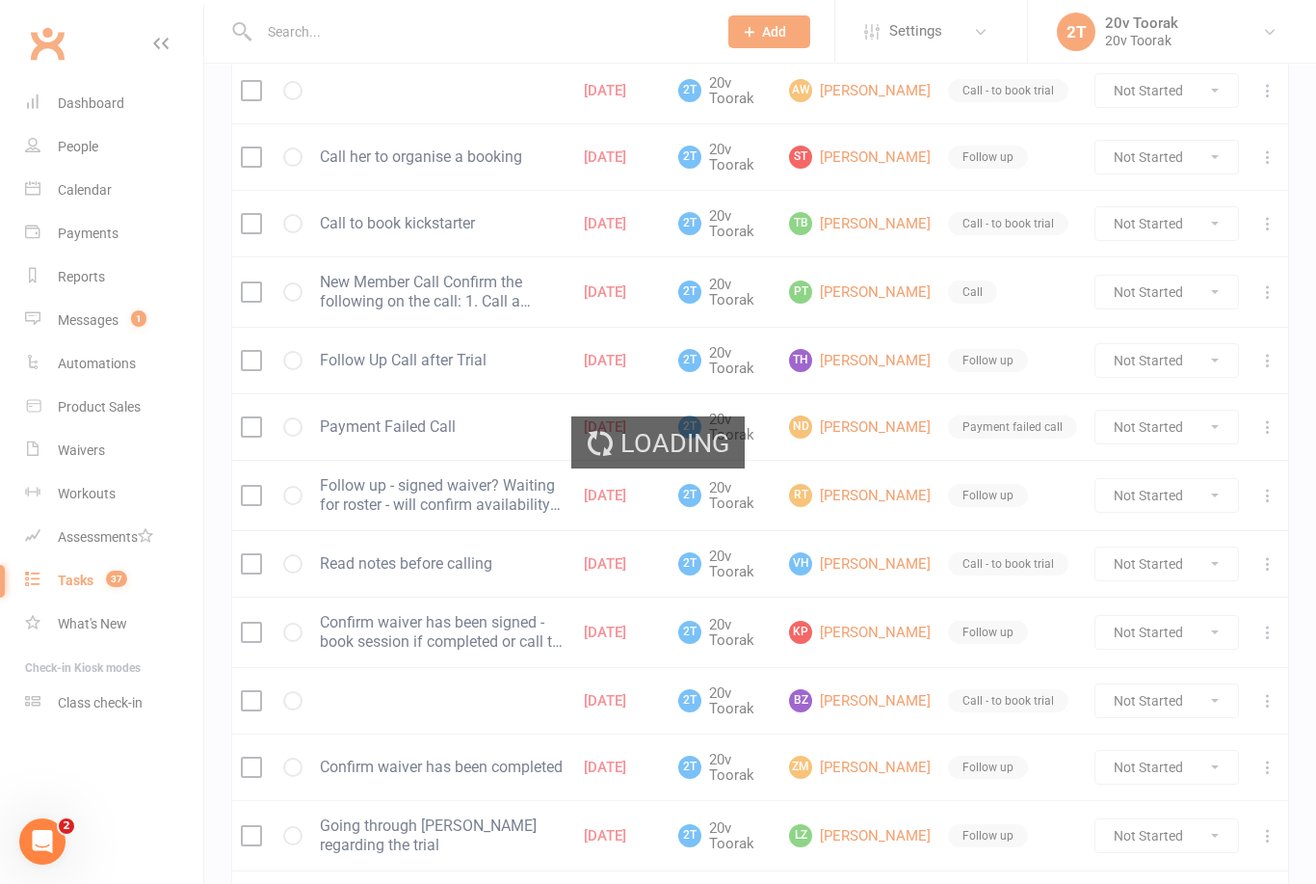
select select "100"
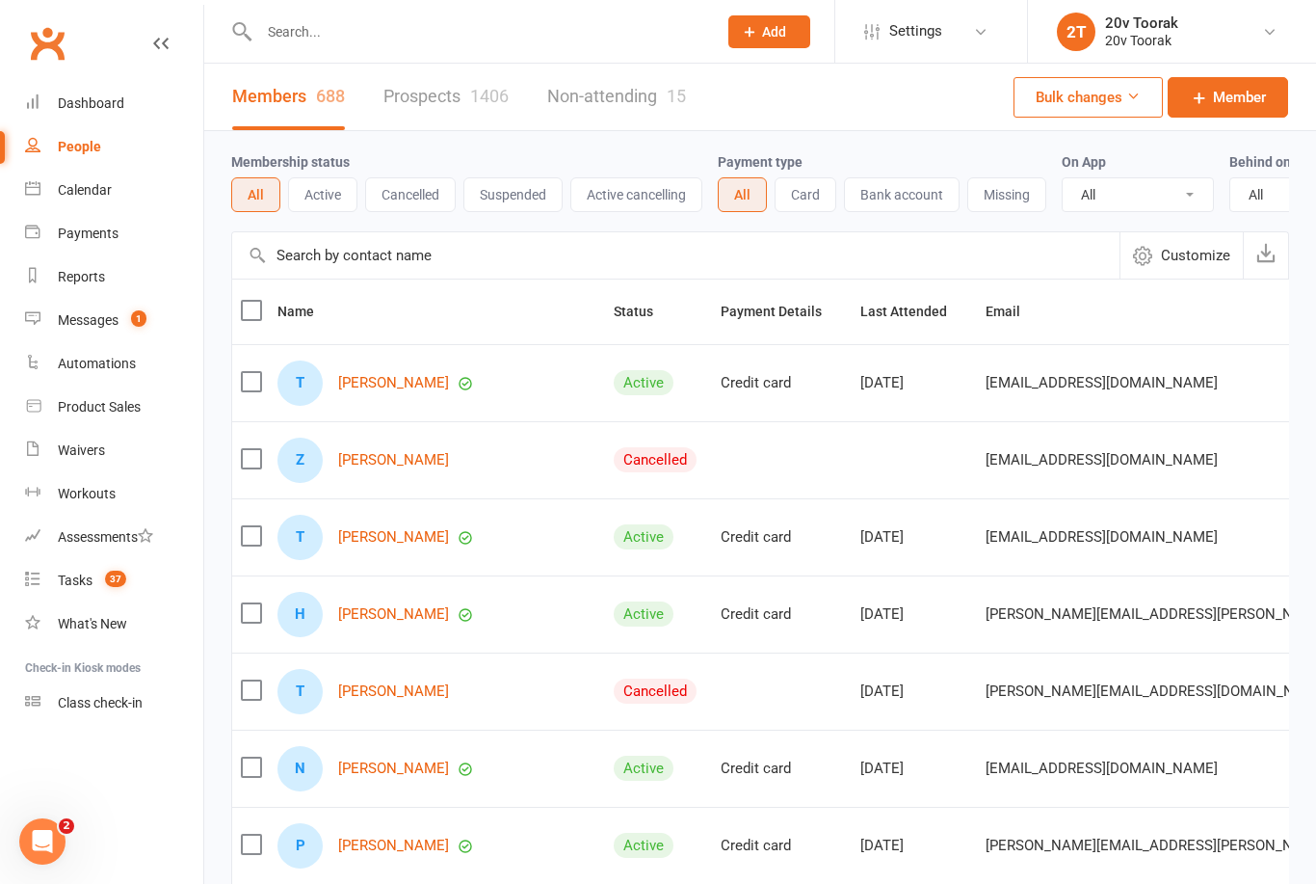
click at [401, 101] on link "Prospects 1406" at bounding box center [445, 97] width 125 height 66
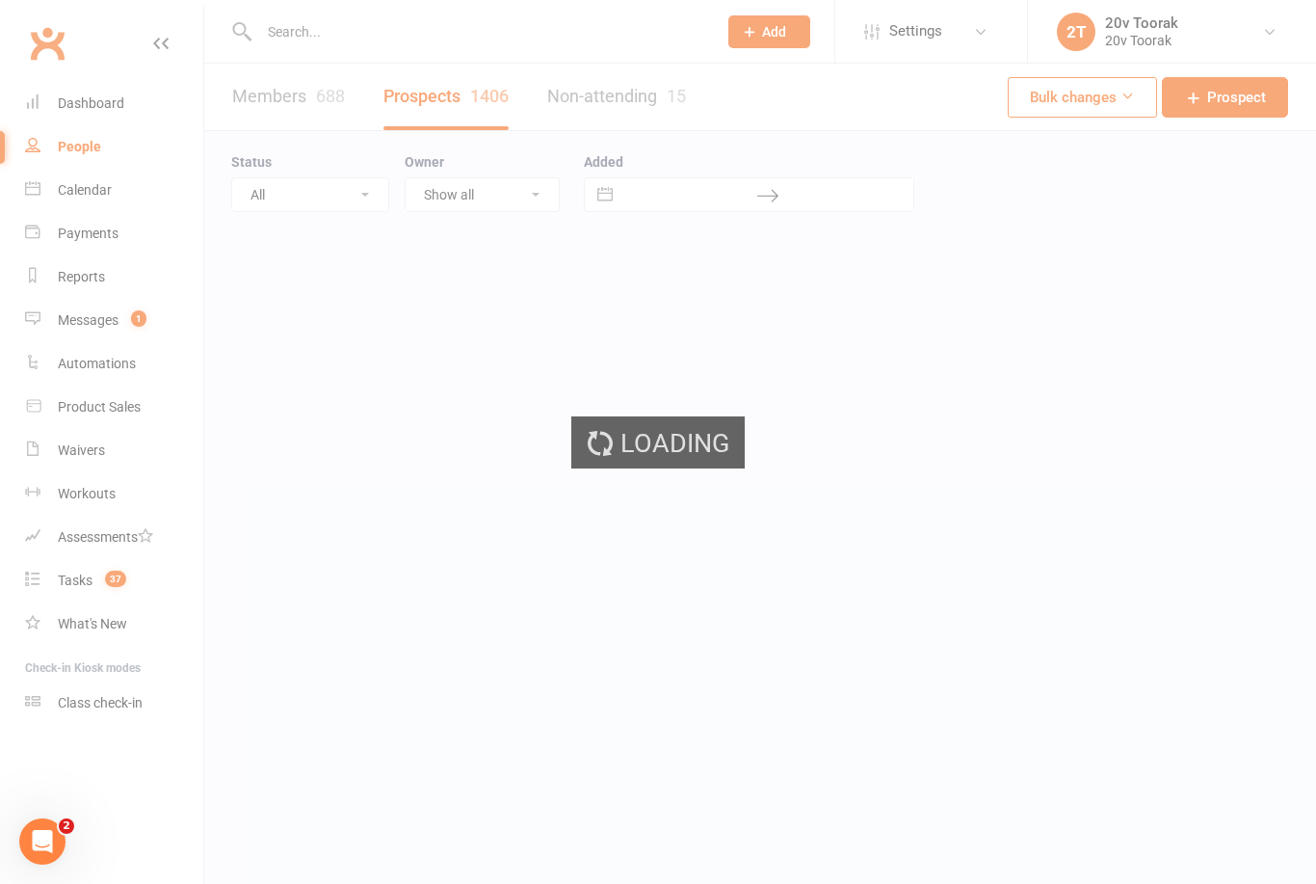
select select "100"
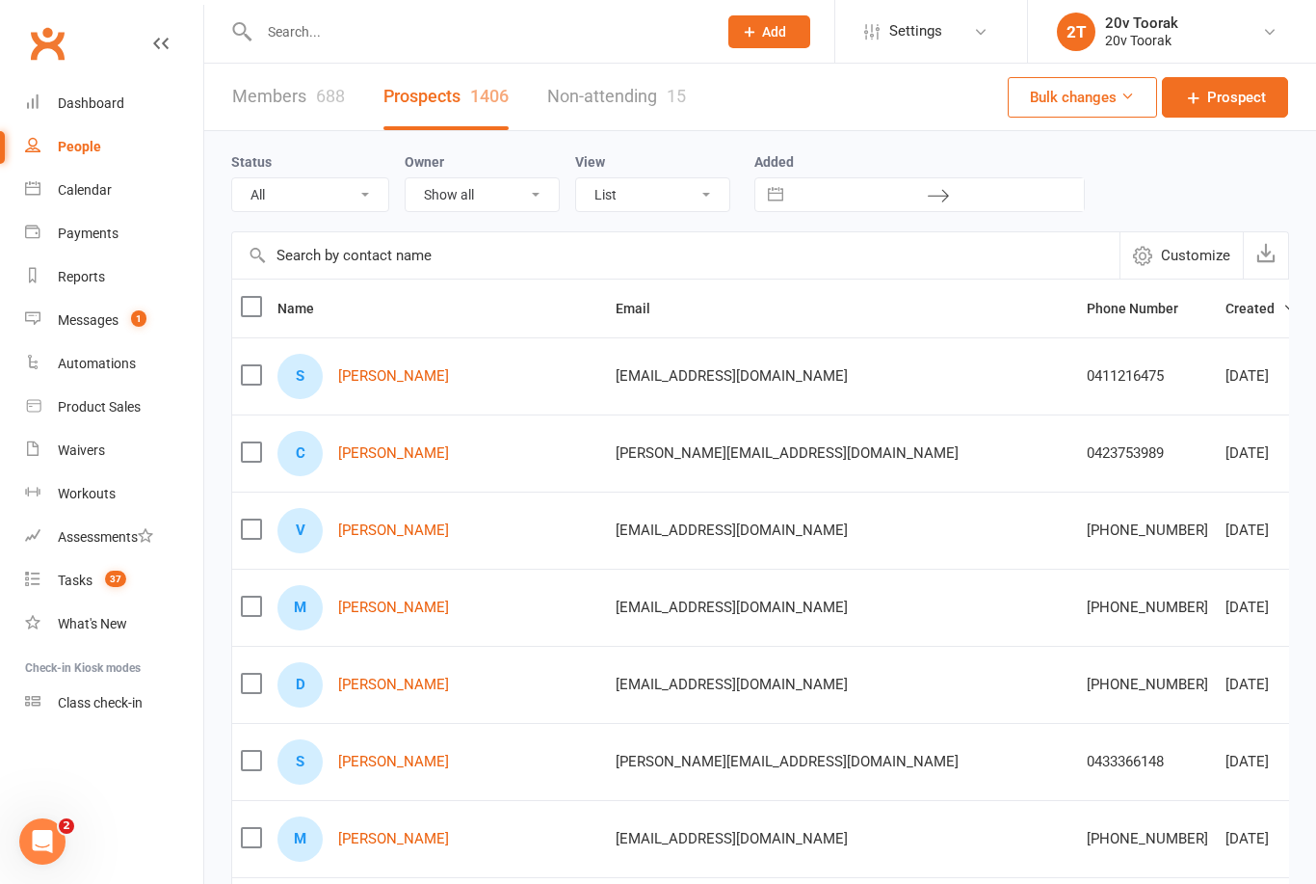
click at [398, 369] on link "[PERSON_NAME]" at bounding box center [393, 376] width 111 height 16
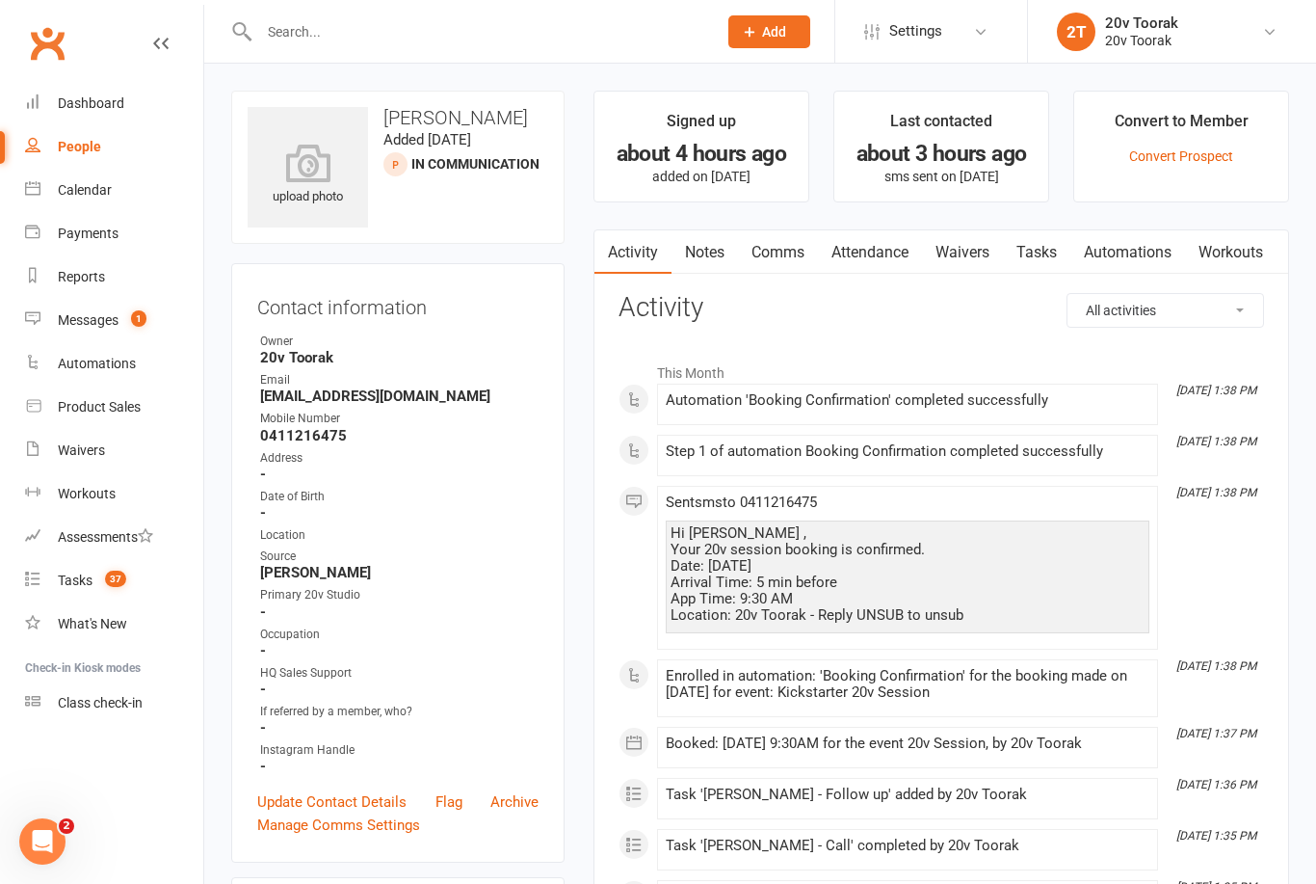
click at [973, 249] on link "Waivers" at bounding box center [962, 252] width 81 height 44
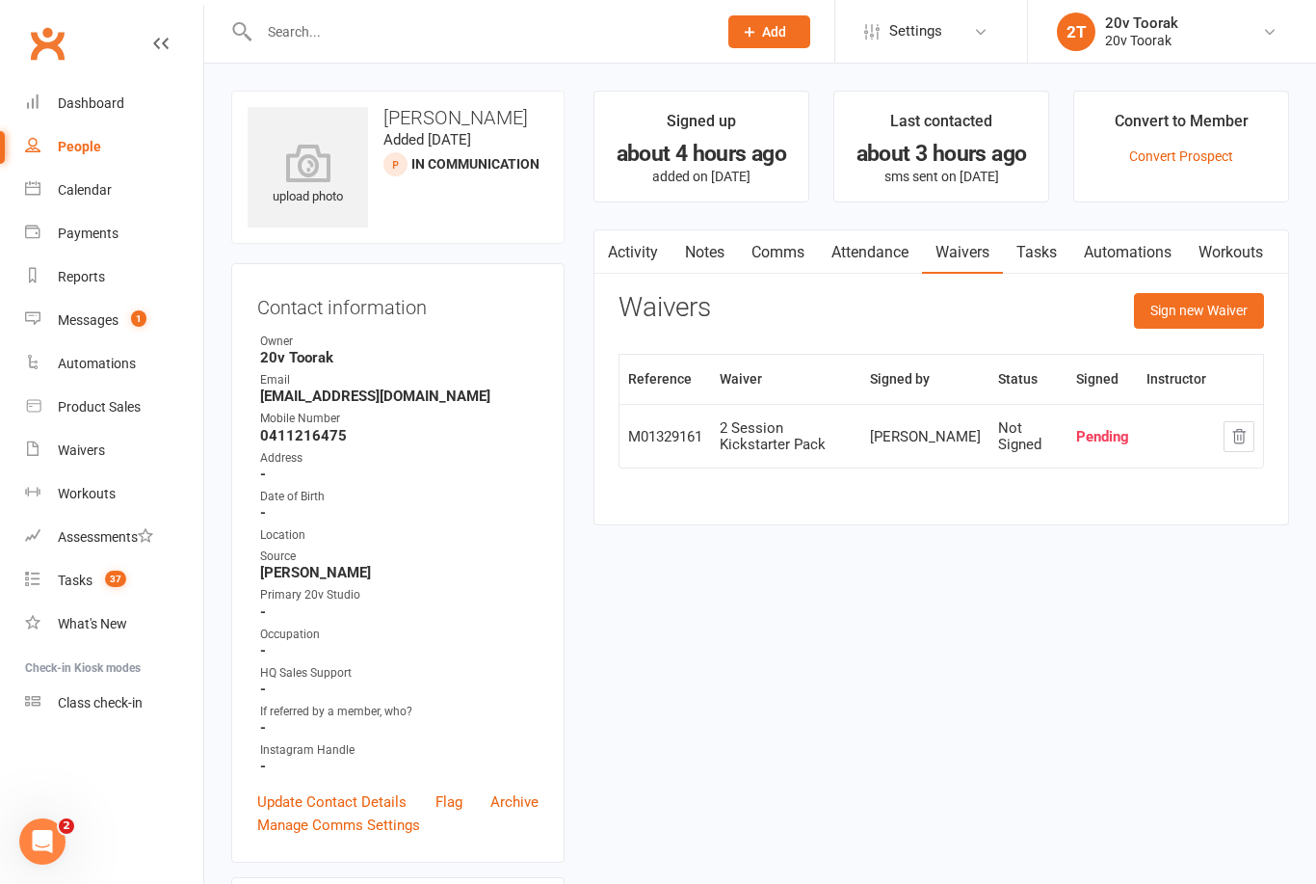
click at [721, 242] on link "Notes" at bounding box center [705, 252] width 66 height 44
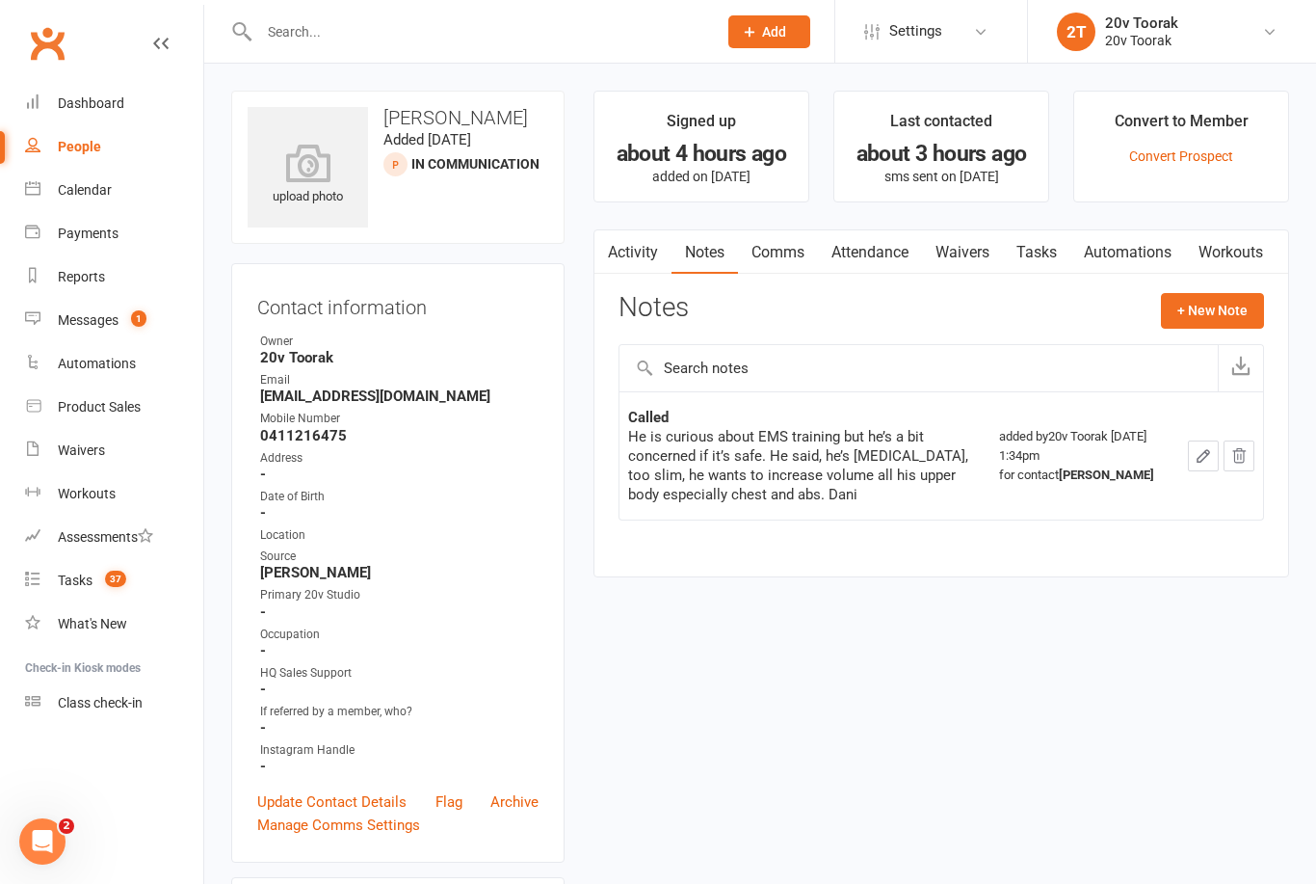
click at [898, 242] on link "Attendance" at bounding box center [870, 252] width 104 height 44
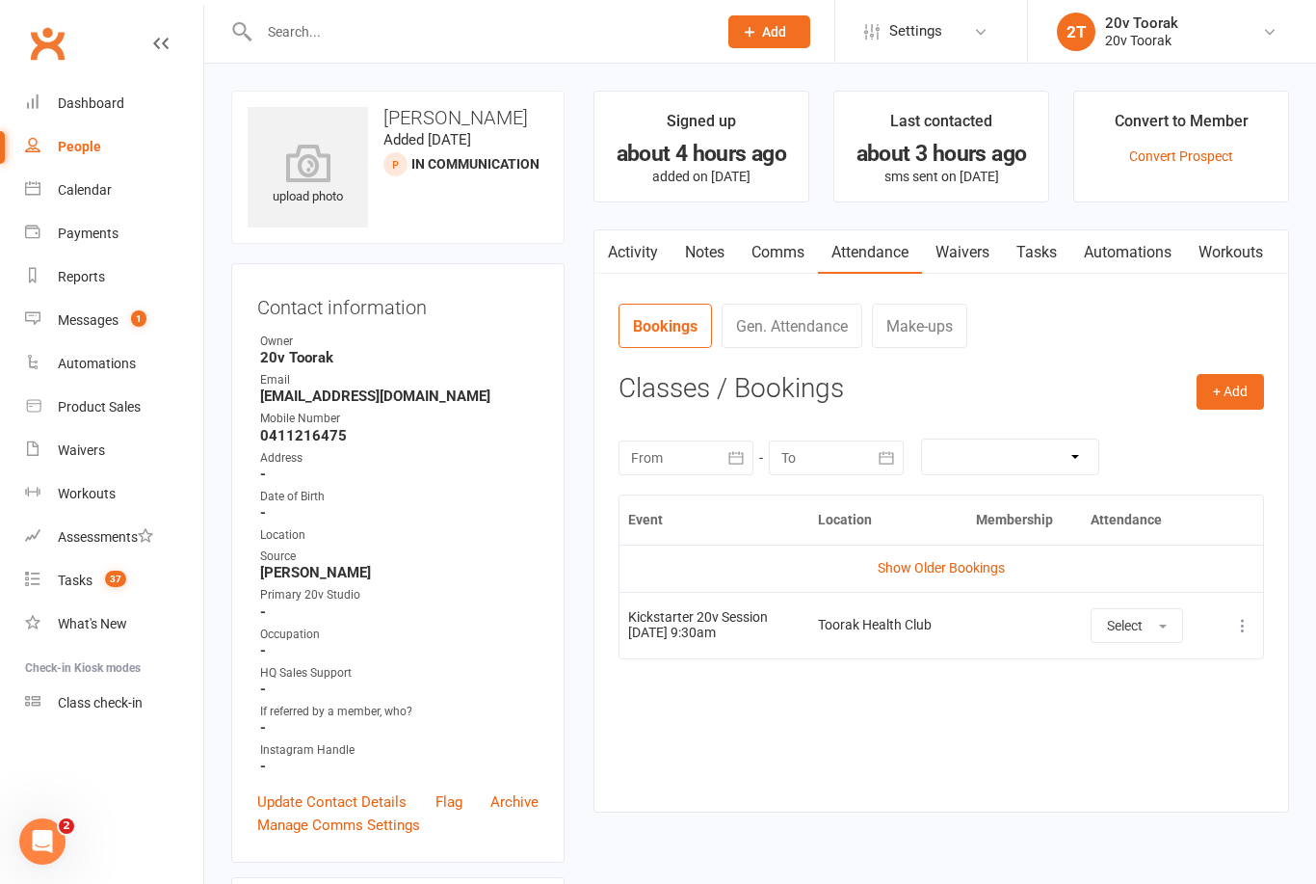
click at [1007, 244] on link "Tasks" at bounding box center [1036, 252] width 67 height 44
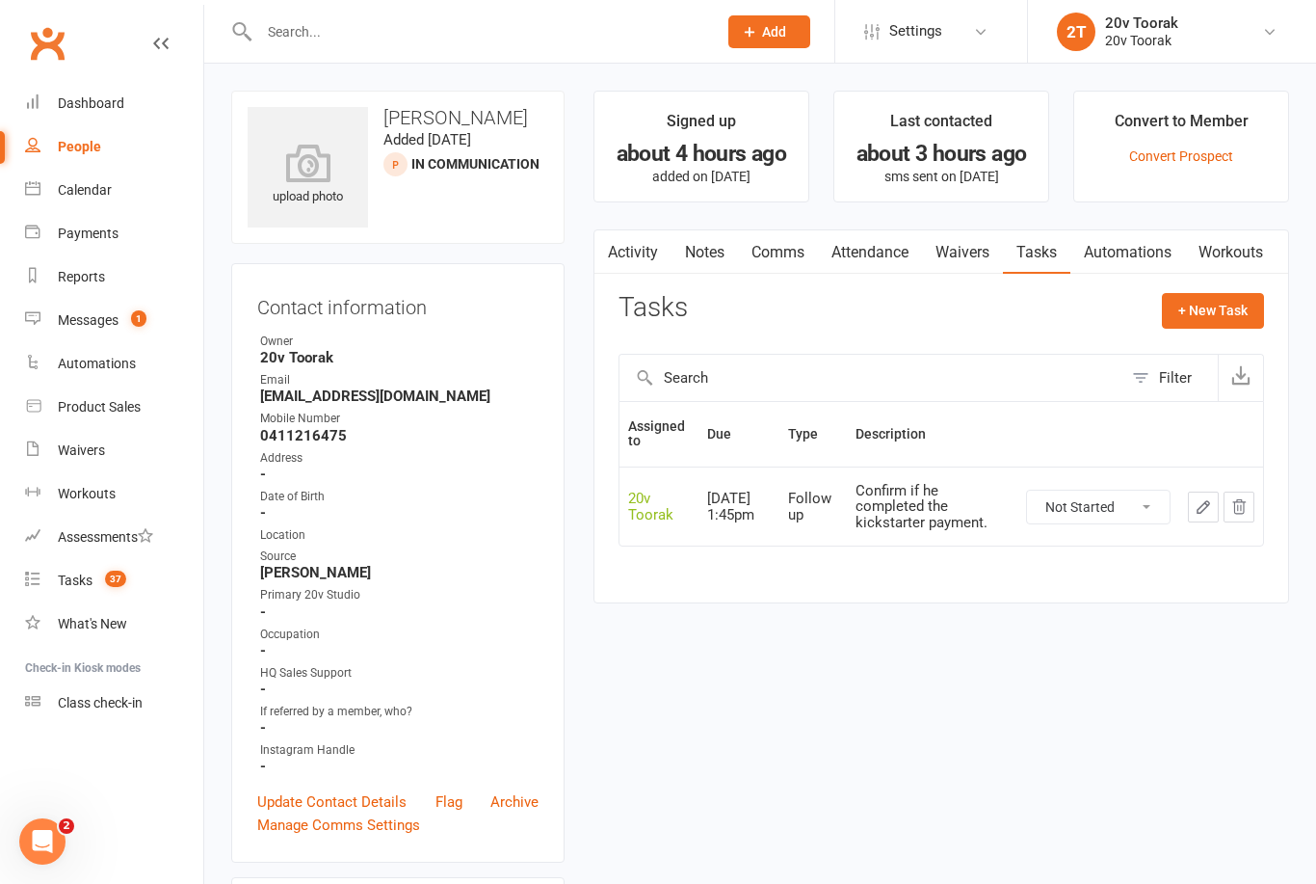
click at [991, 241] on link "Waivers" at bounding box center [962, 252] width 81 height 44
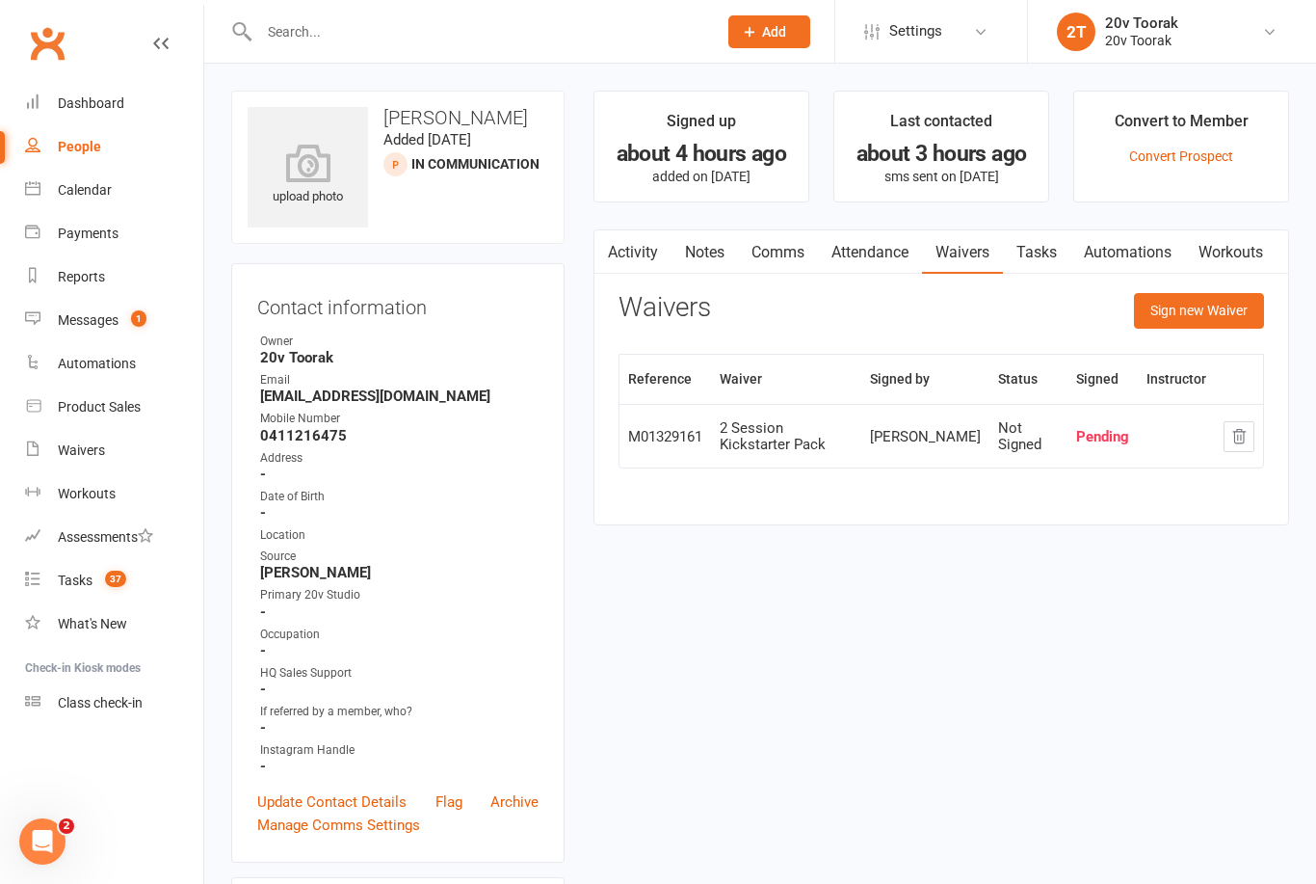
click at [66, 319] on div "Messages" at bounding box center [88, 319] width 61 height 15
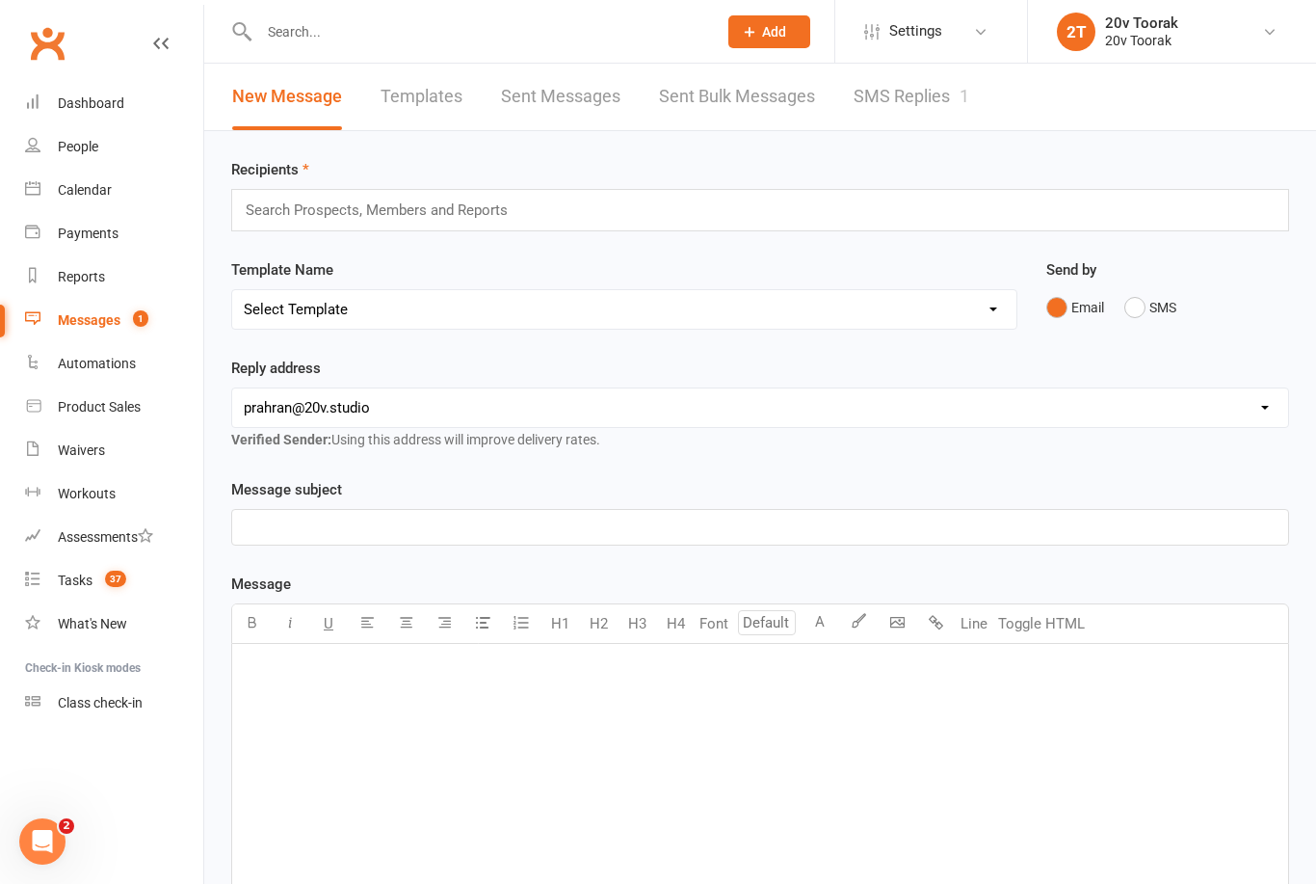
click at [909, 111] on link "SMS Replies 1" at bounding box center [912, 97] width 116 height 66
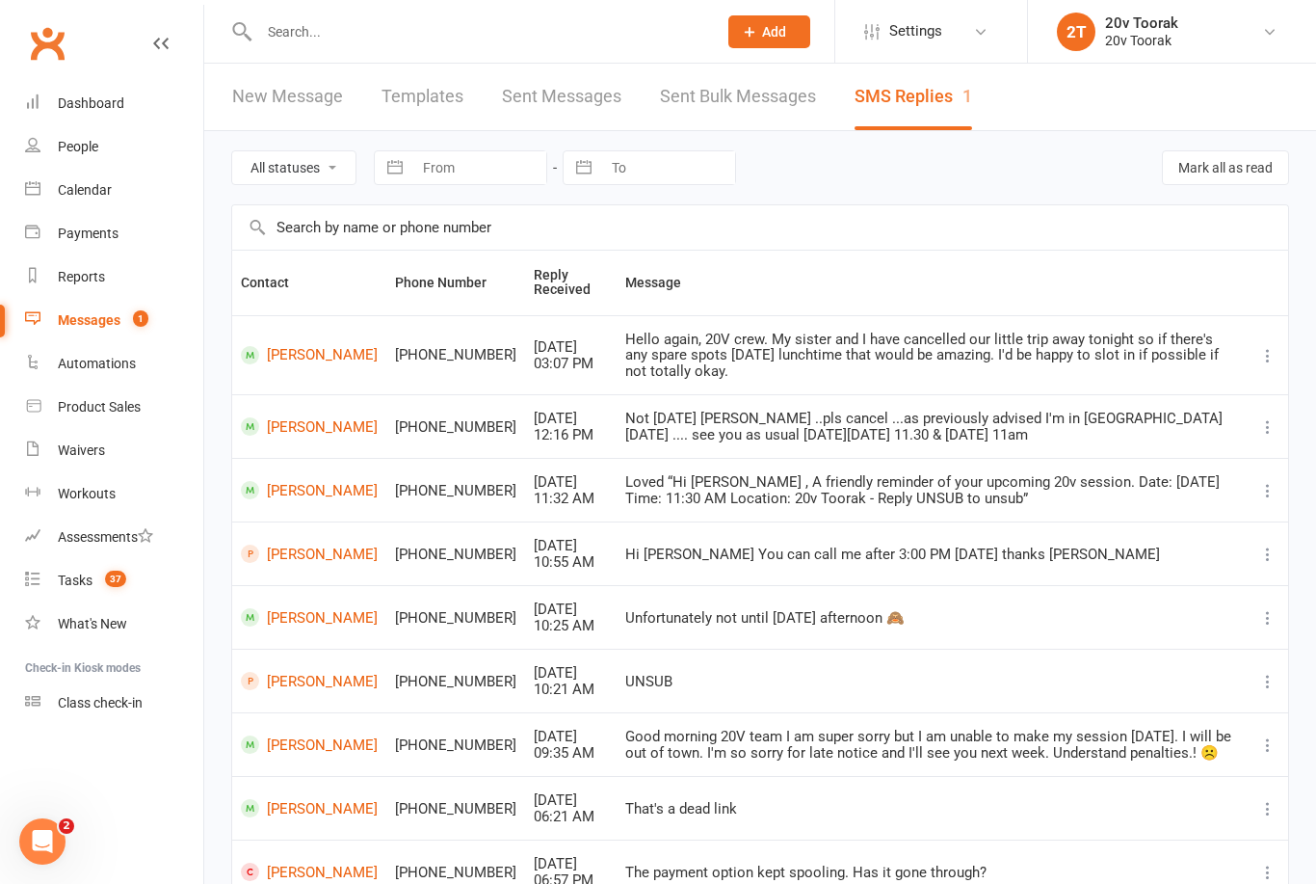
click at [306, 544] on link "[PERSON_NAME]" at bounding box center [309, 553] width 137 height 18
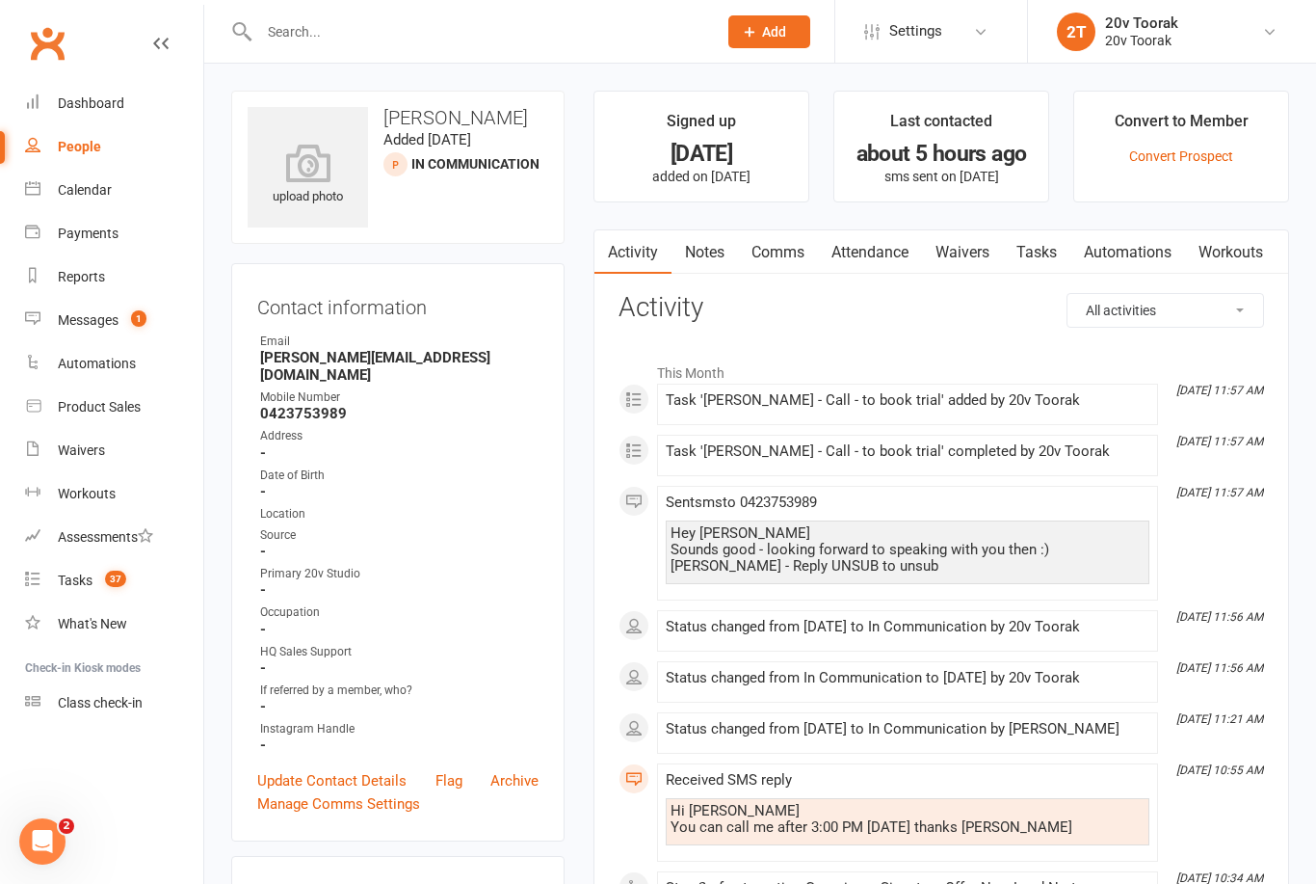
click at [690, 245] on link "Notes" at bounding box center [705, 252] width 66 height 44
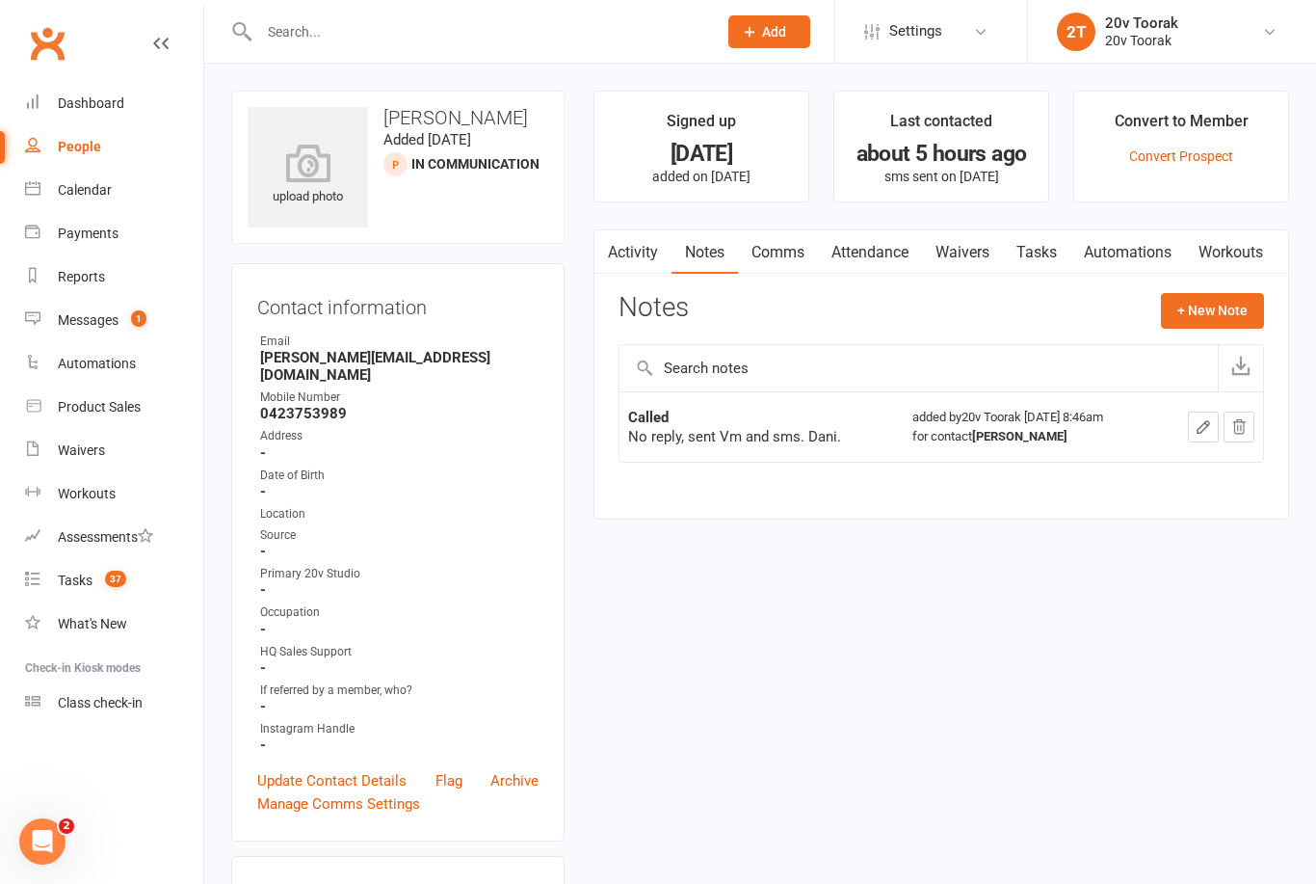
click at [62, 193] on div "Calendar" at bounding box center [85, 189] width 54 height 15
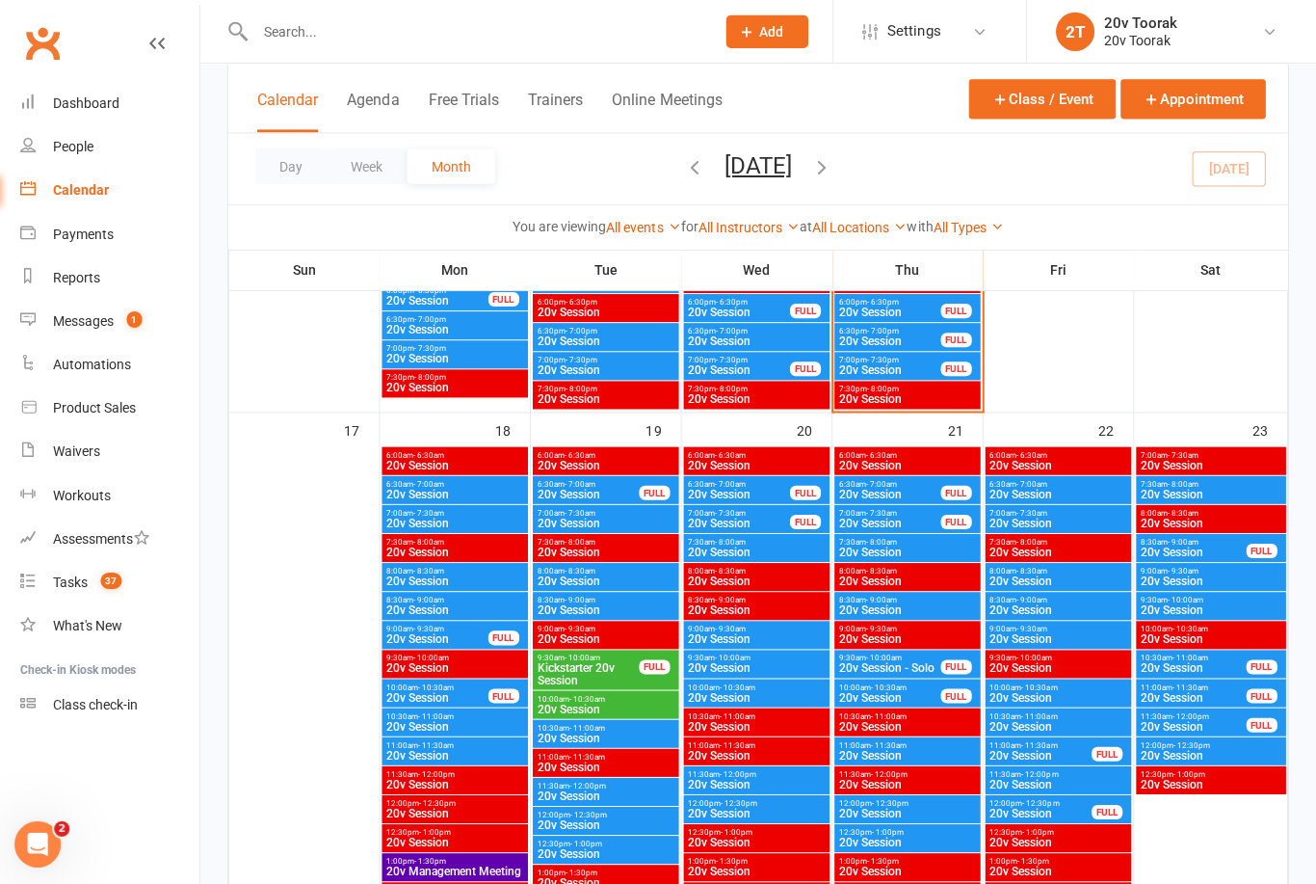
scroll to position [2608, 0]
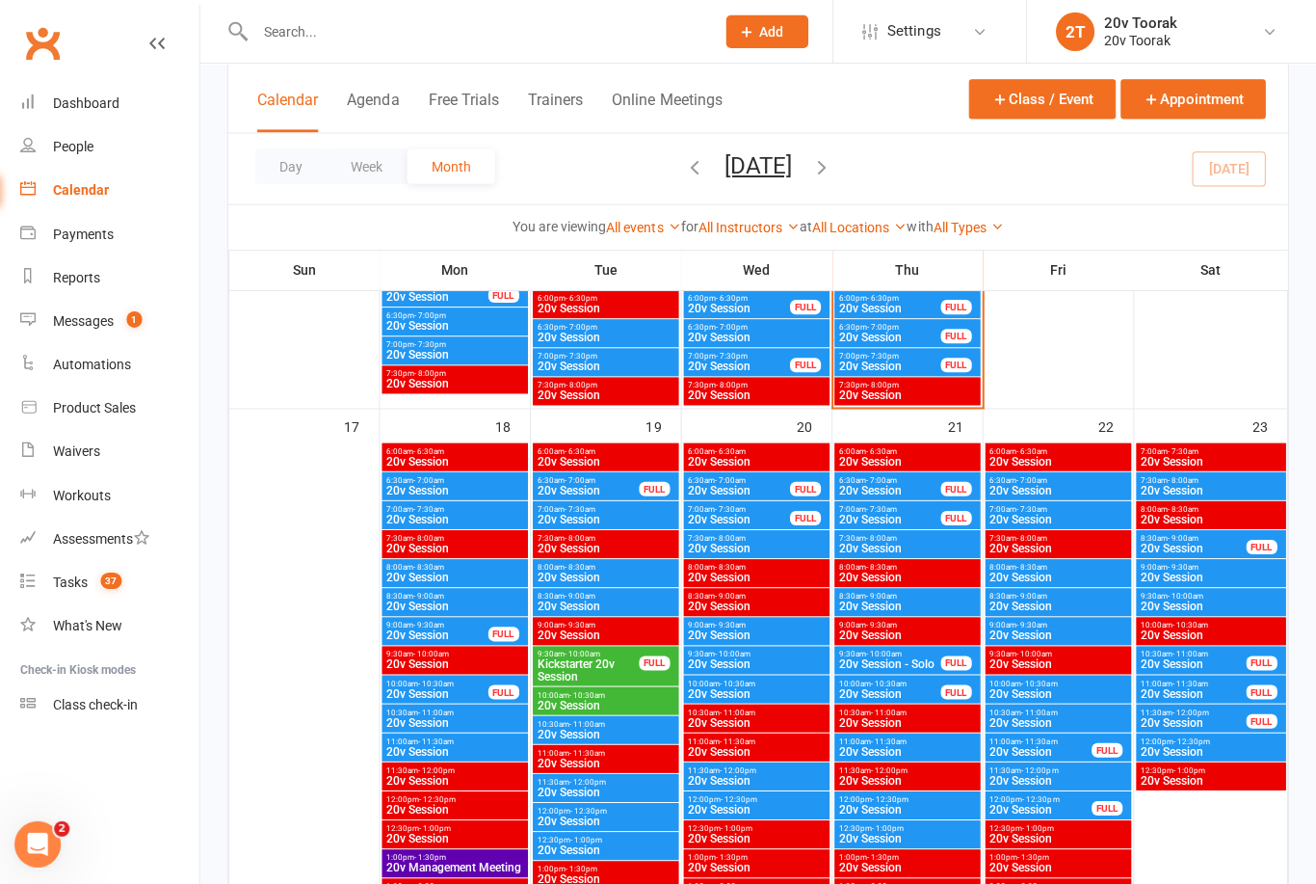
click at [725, 676] on span "- 10:30am" at bounding box center [741, 680] width 36 height 9
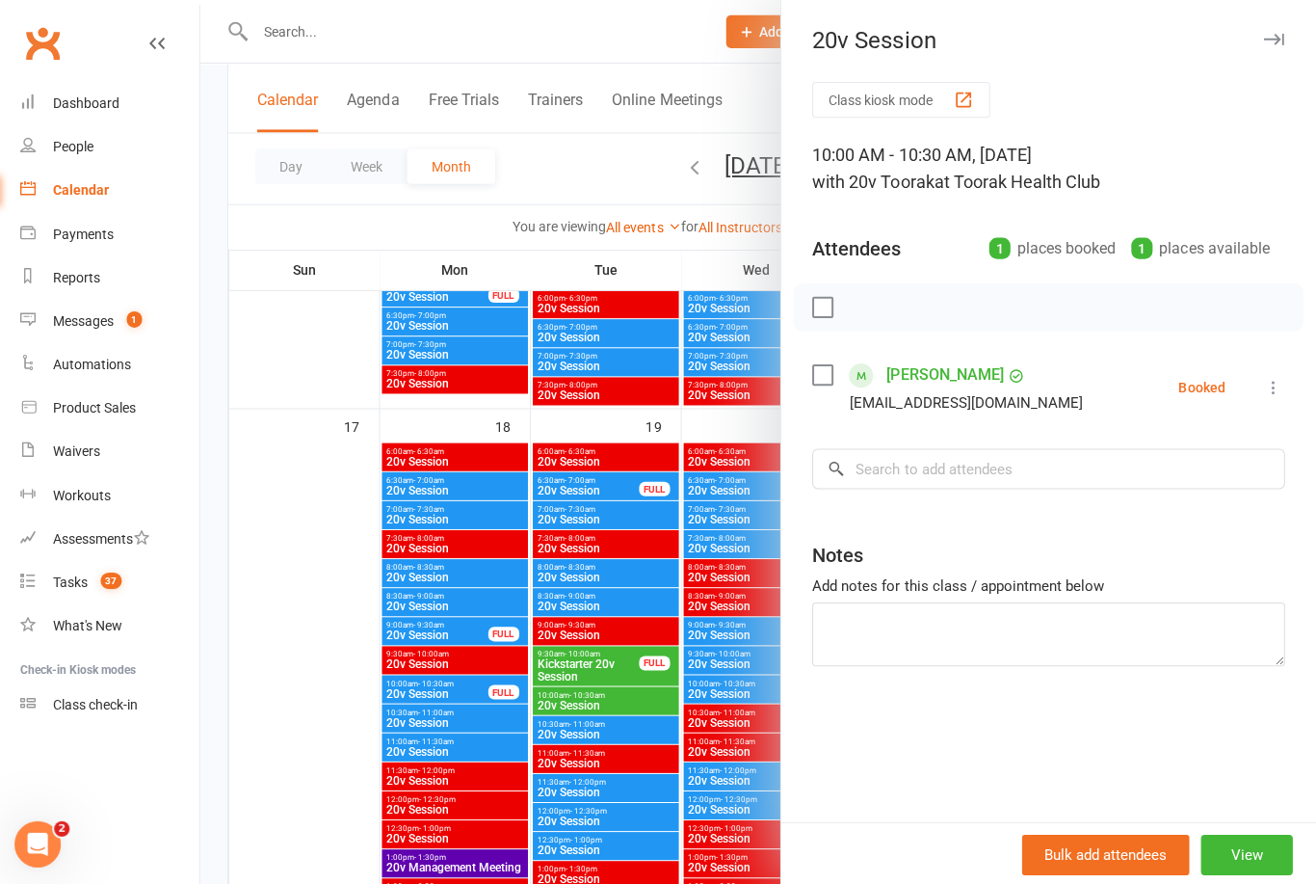
click at [561, 715] on div at bounding box center [760, 442] width 1112 height 884
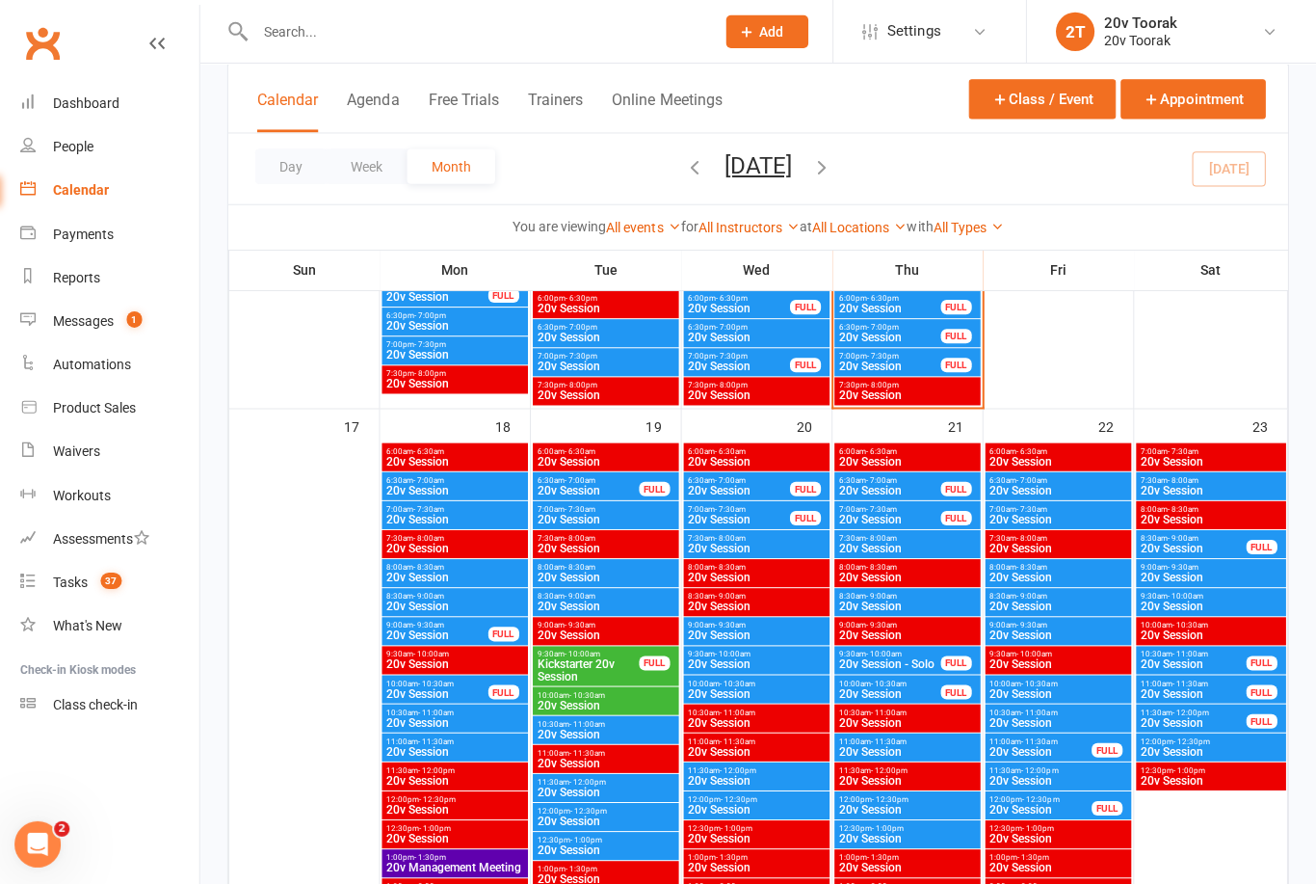
click at [711, 676] on span "10:00am - 10:30am" at bounding box center [759, 680] width 138 height 9
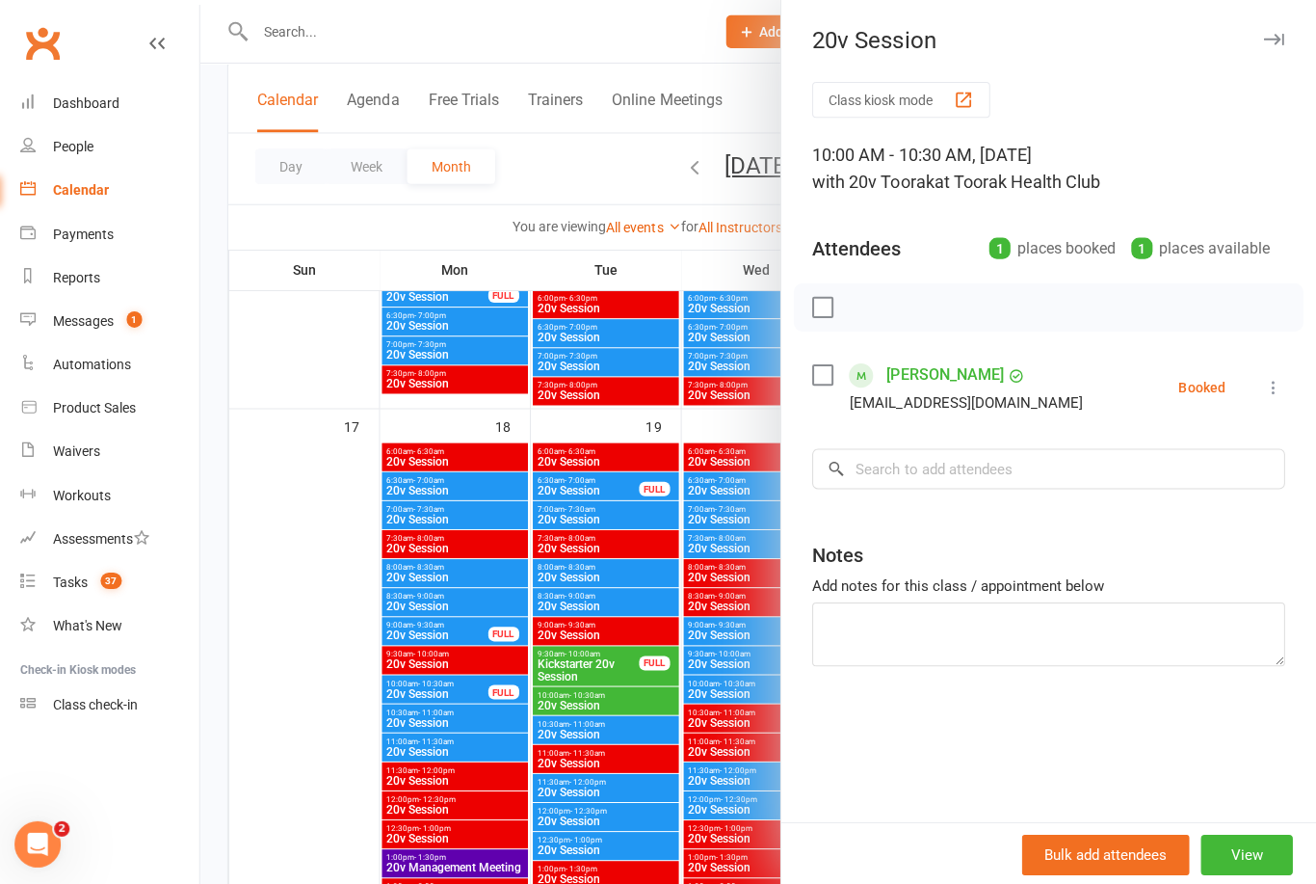
click at [578, 687] on div at bounding box center [760, 442] width 1112 height 884
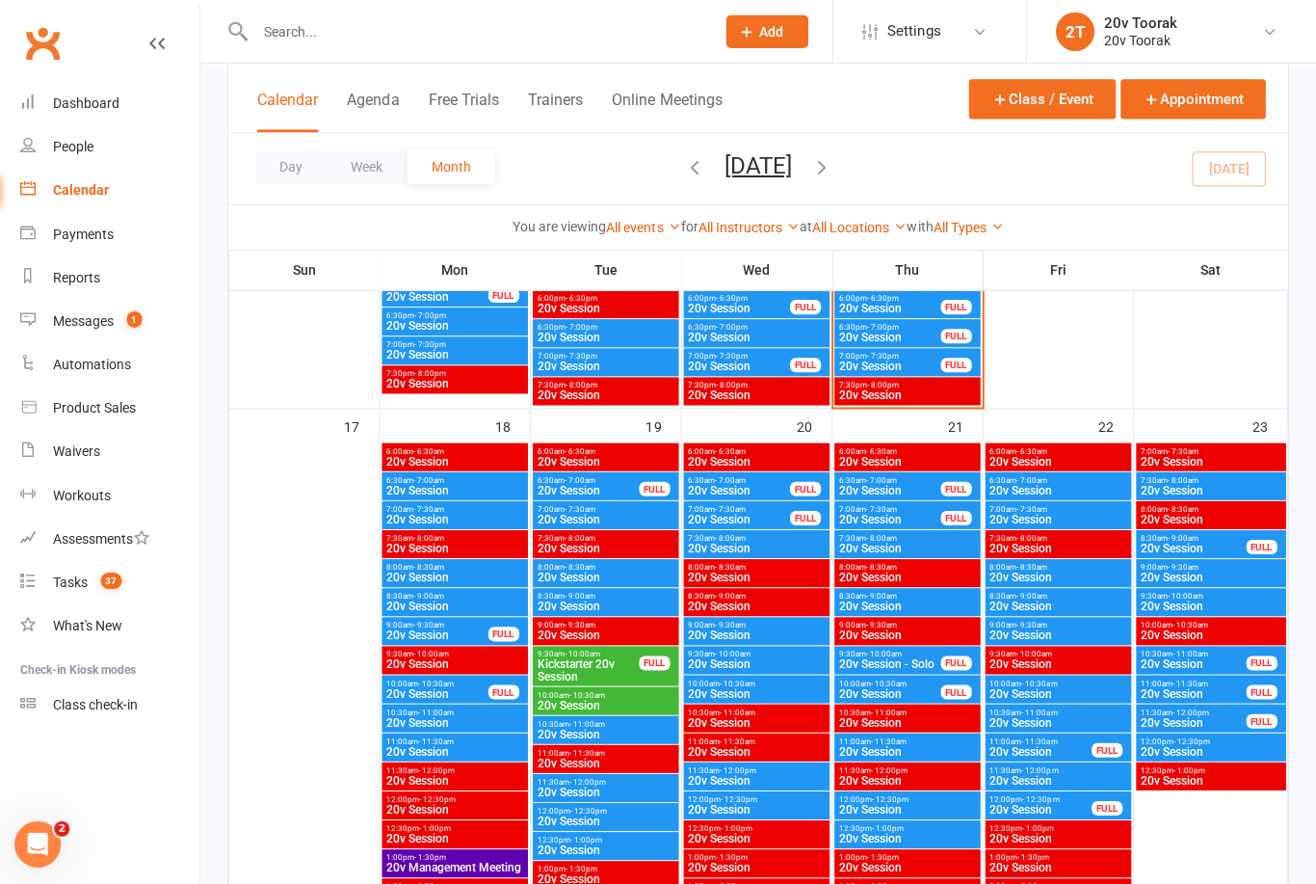
click at [1018, 647] on span "- 10:00am" at bounding box center [1036, 651] width 36 height 9
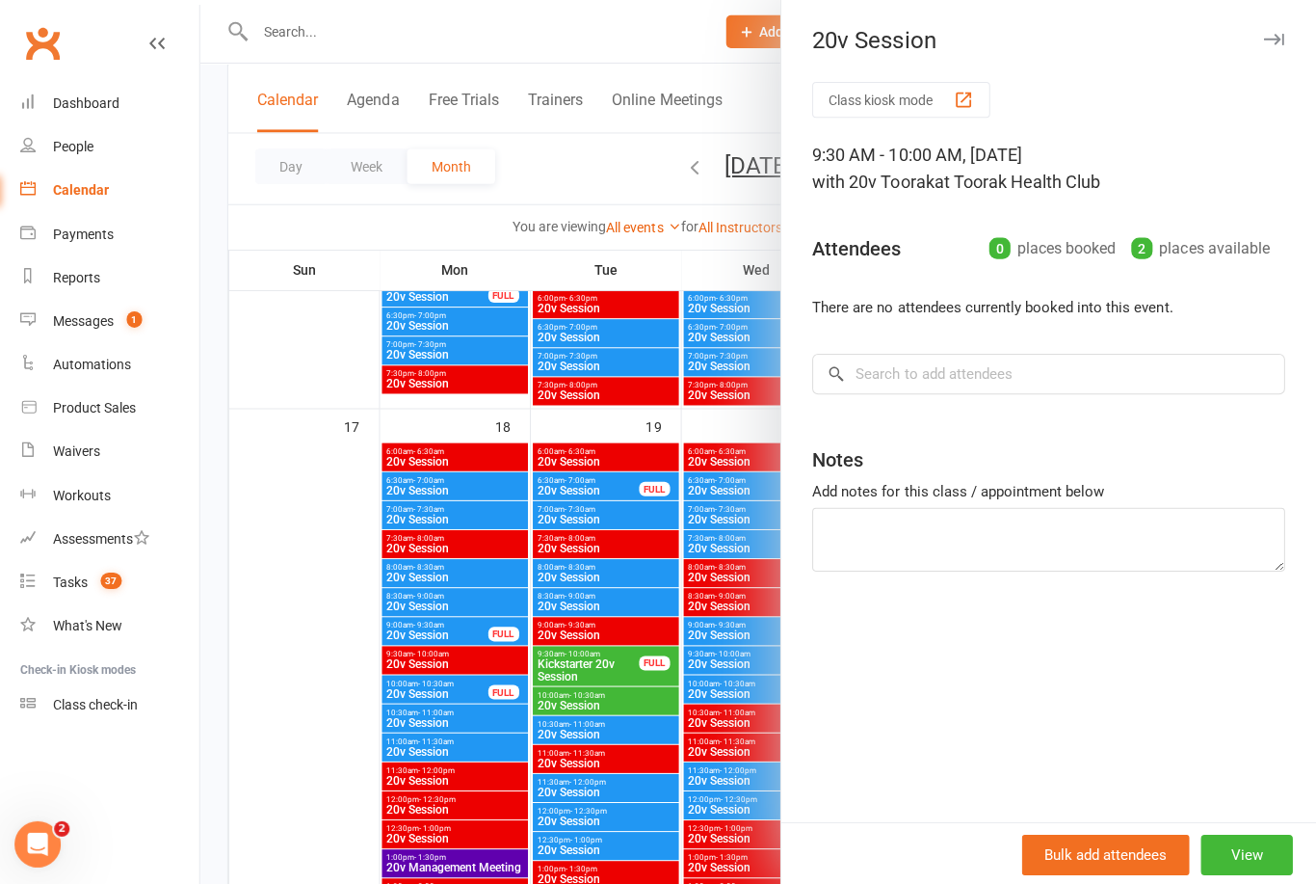
click at [715, 756] on div at bounding box center [760, 442] width 1112 height 884
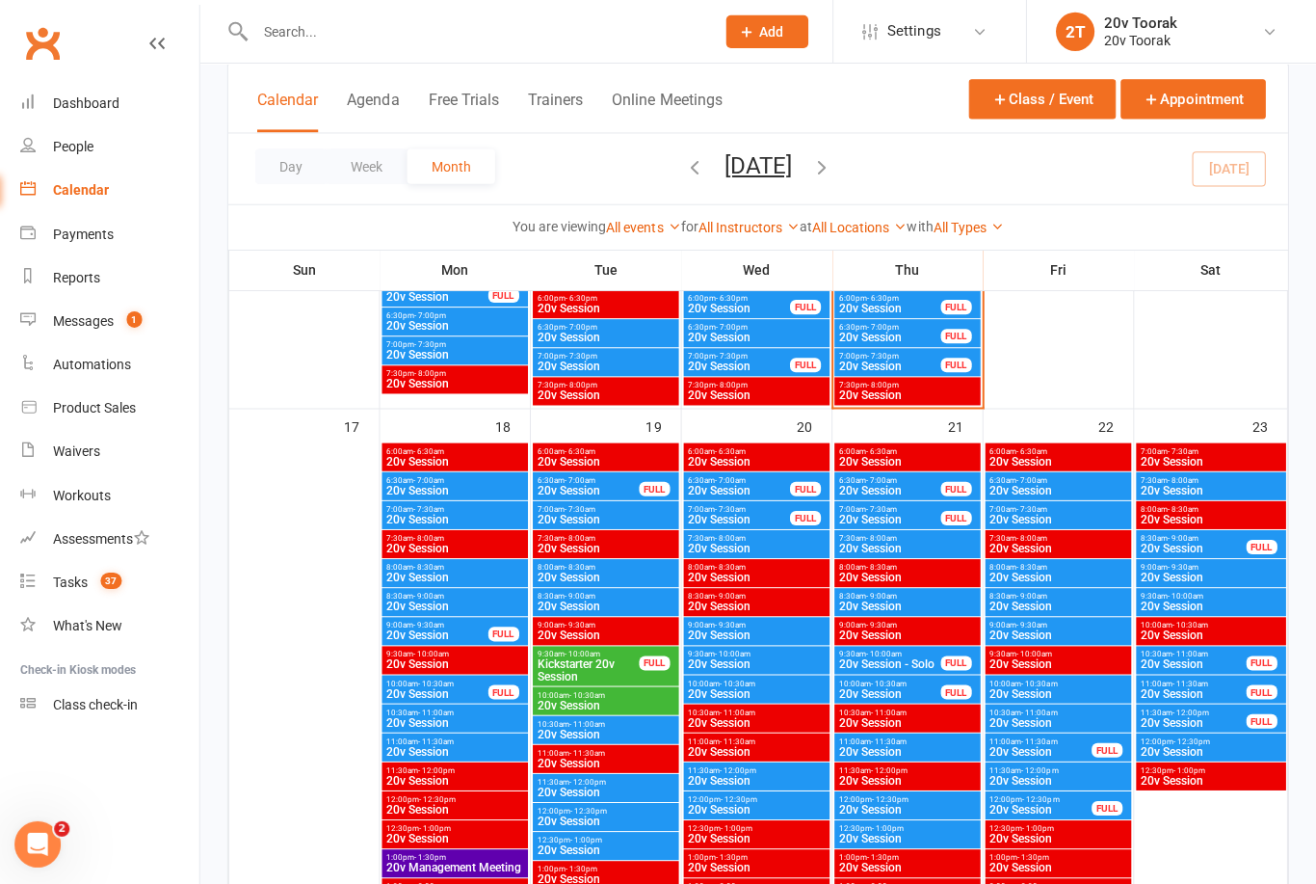
click at [1016, 627] on span "20v Session" at bounding box center [1059, 633] width 138 height 12
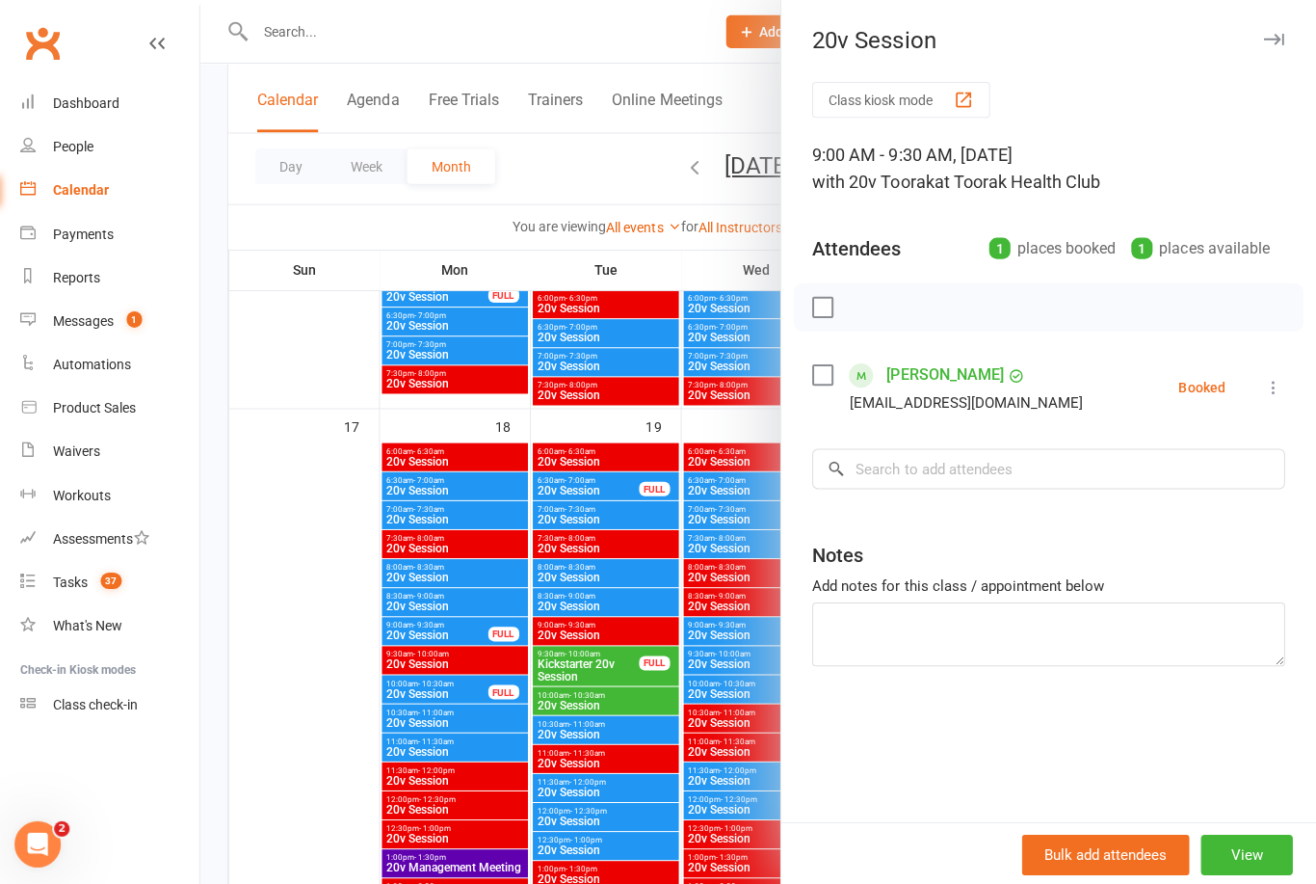
click at [764, 637] on div at bounding box center [760, 442] width 1112 height 884
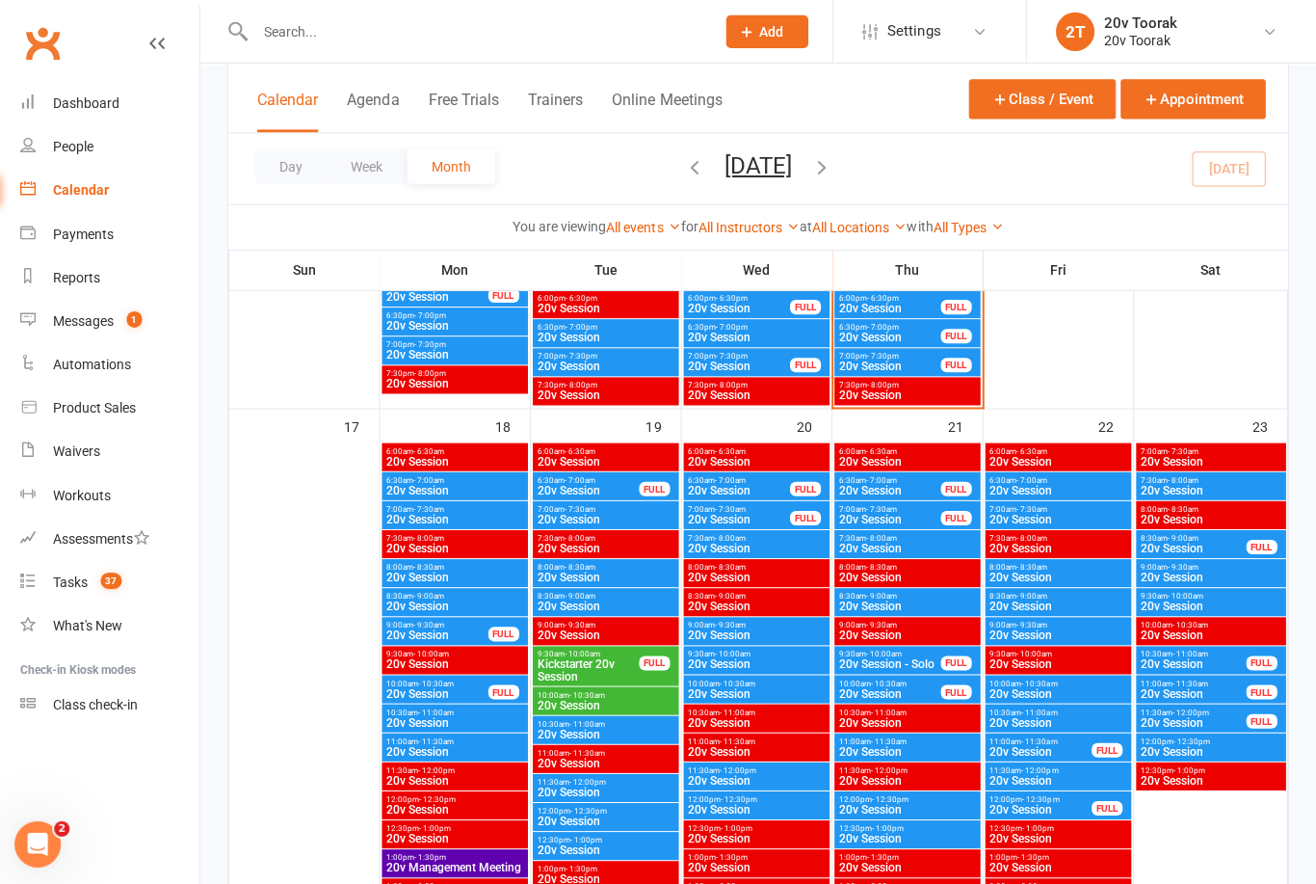
click at [1030, 714] on span "20v Session" at bounding box center [1059, 720] width 138 height 12
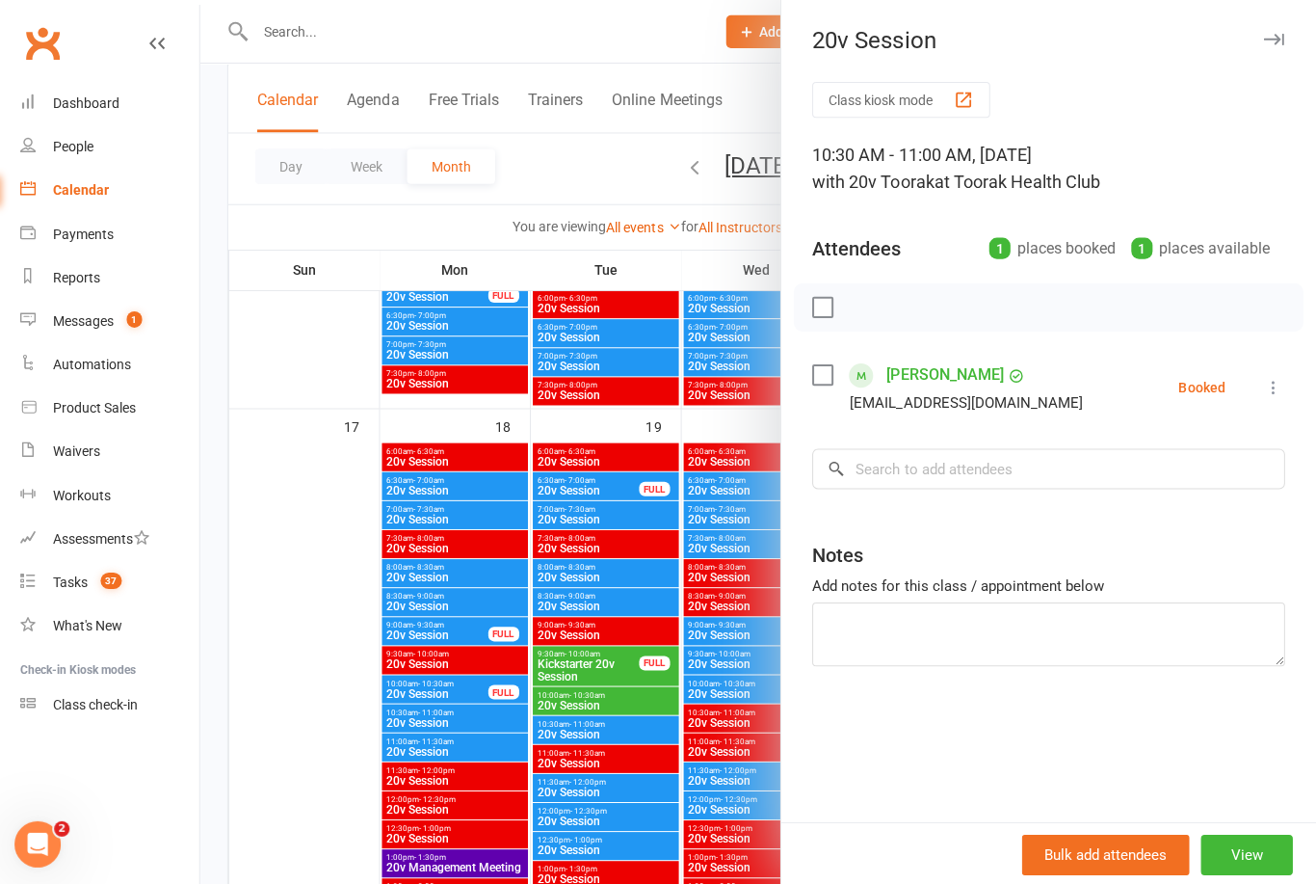
click at [734, 735] on div at bounding box center [760, 442] width 1112 height 884
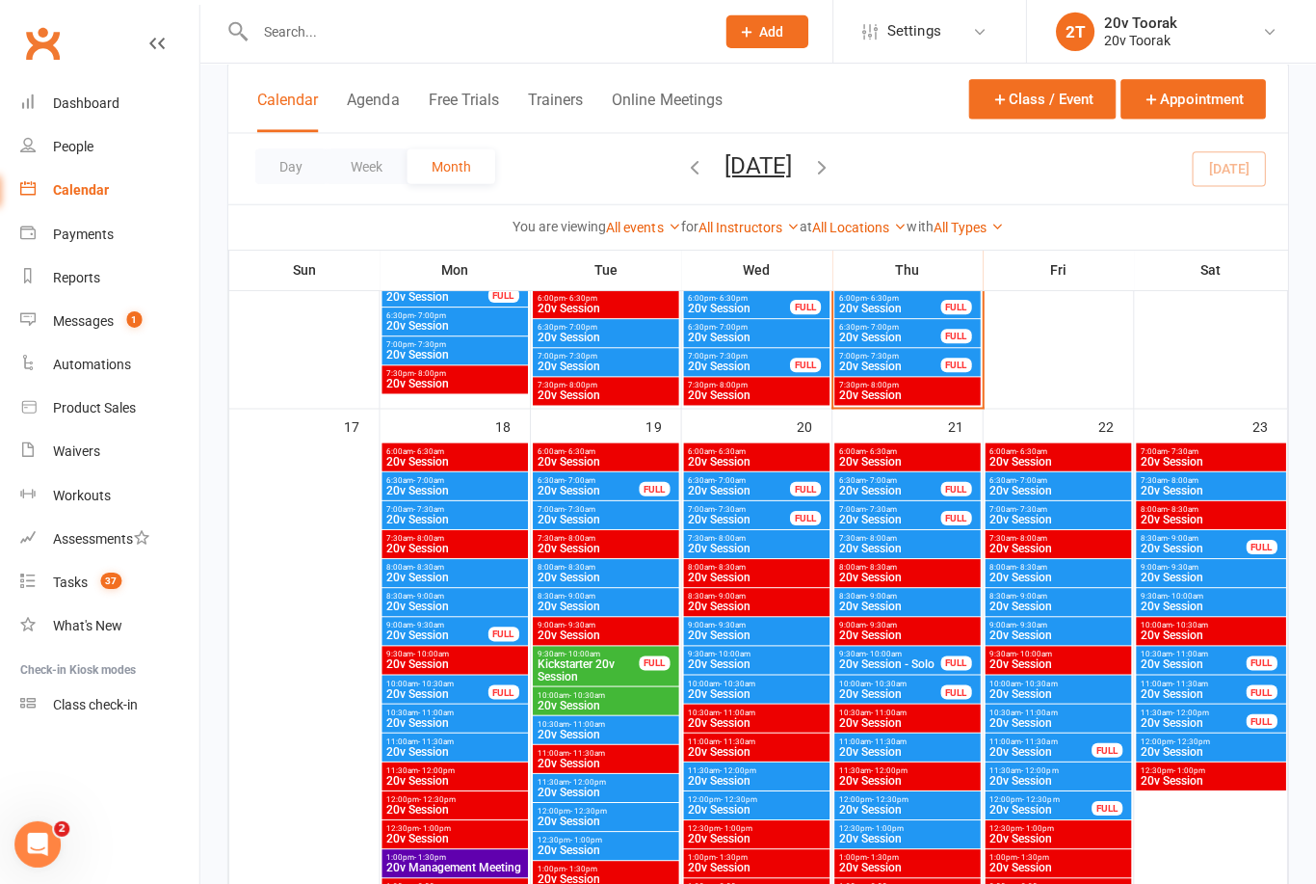
click at [449, 730] on div "11:00am - 11:30am 20v Session" at bounding box center [457, 744] width 145 height 28
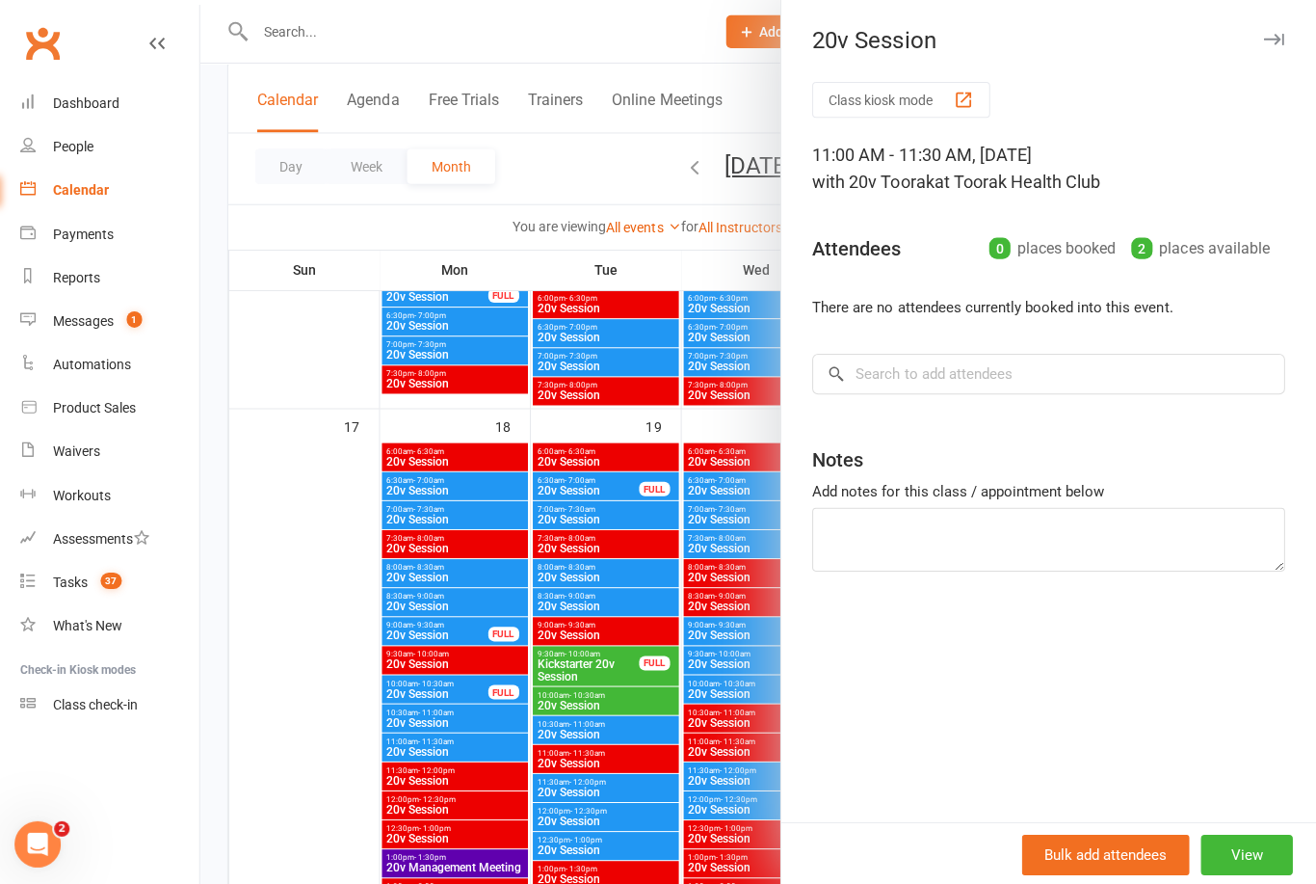
click at [351, 652] on div at bounding box center [760, 442] width 1112 height 884
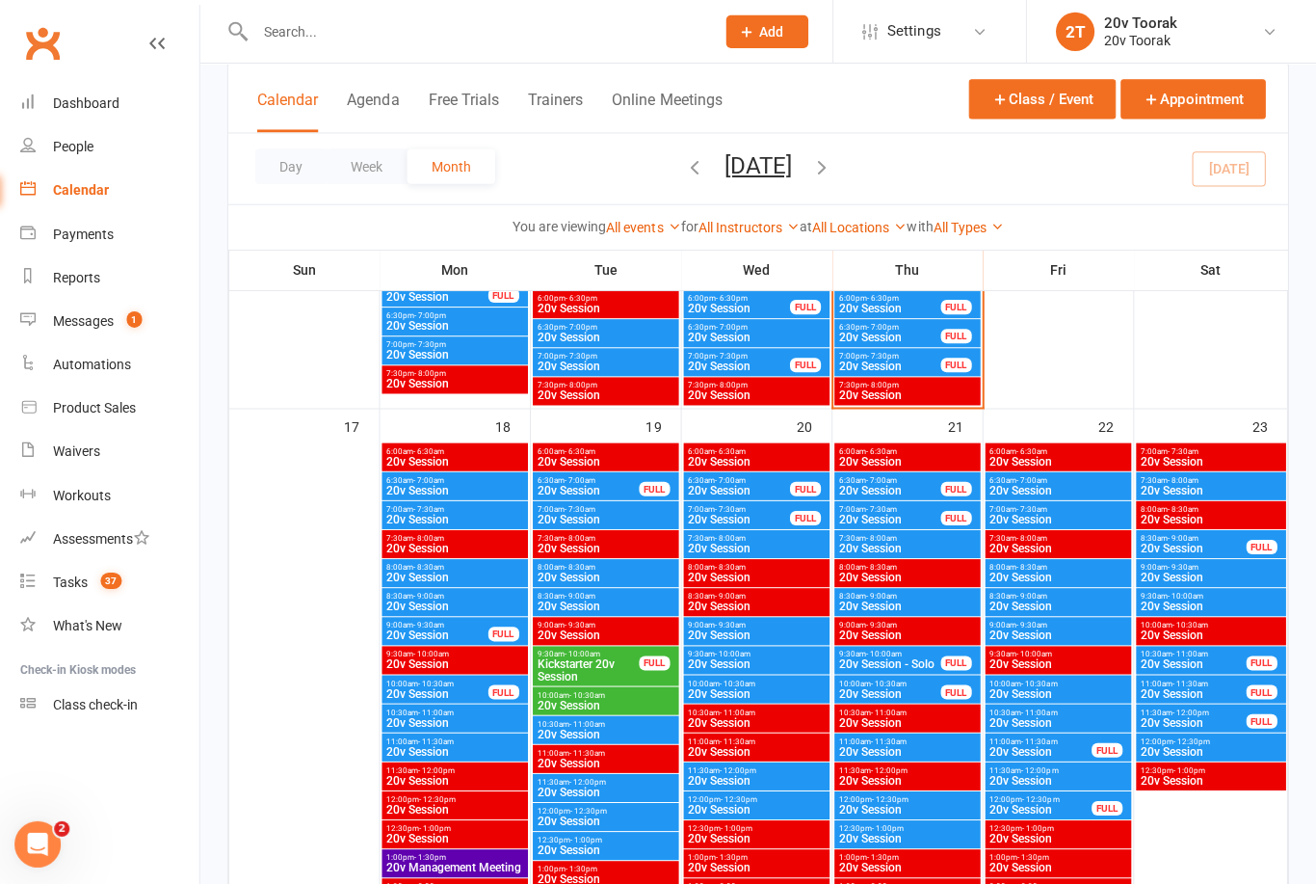
click at [389, 750] on span "20v Session" at bounding box center [458, 749] width 138 height 12
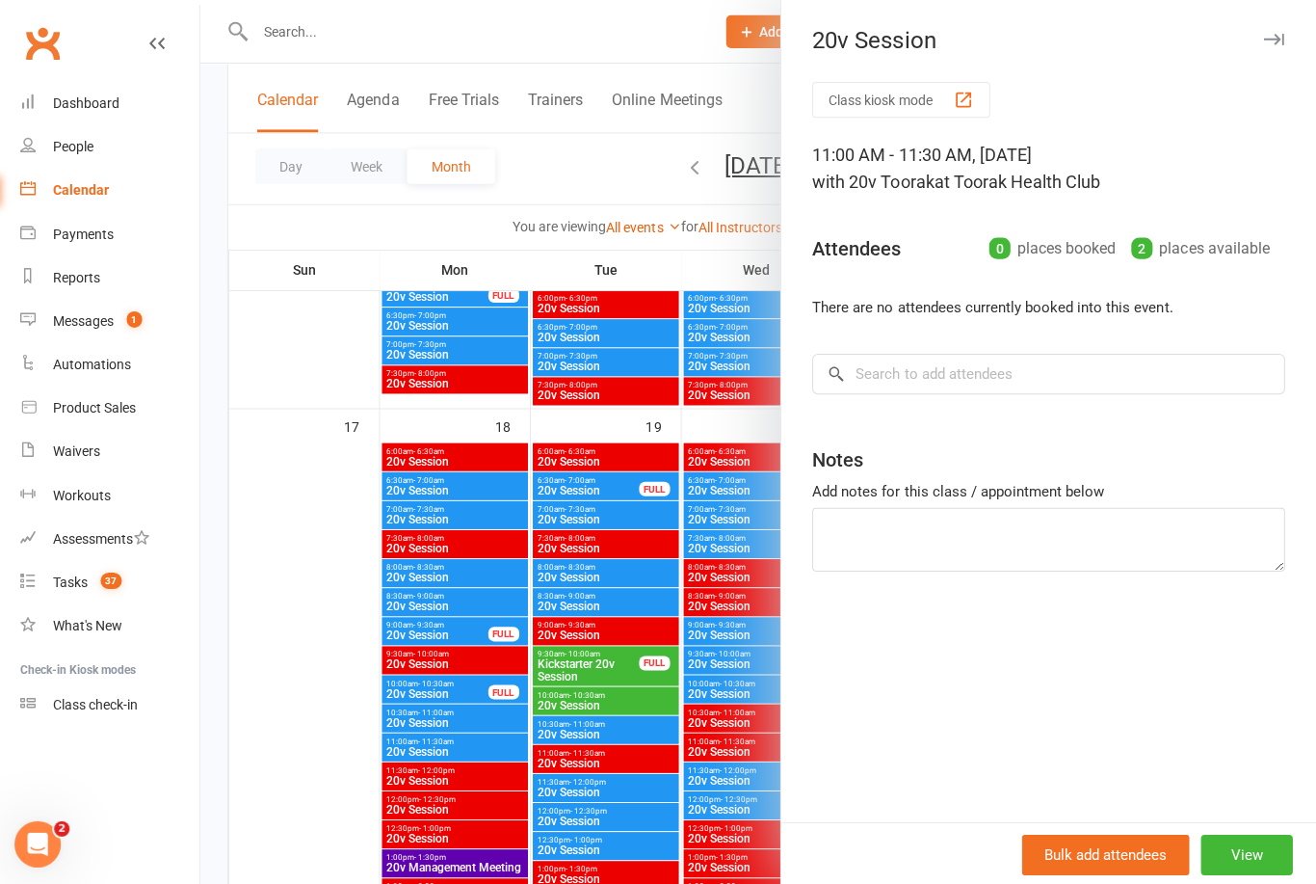
click at [353, 700] on div at bounding box center [760, 442] width 1112 height 884
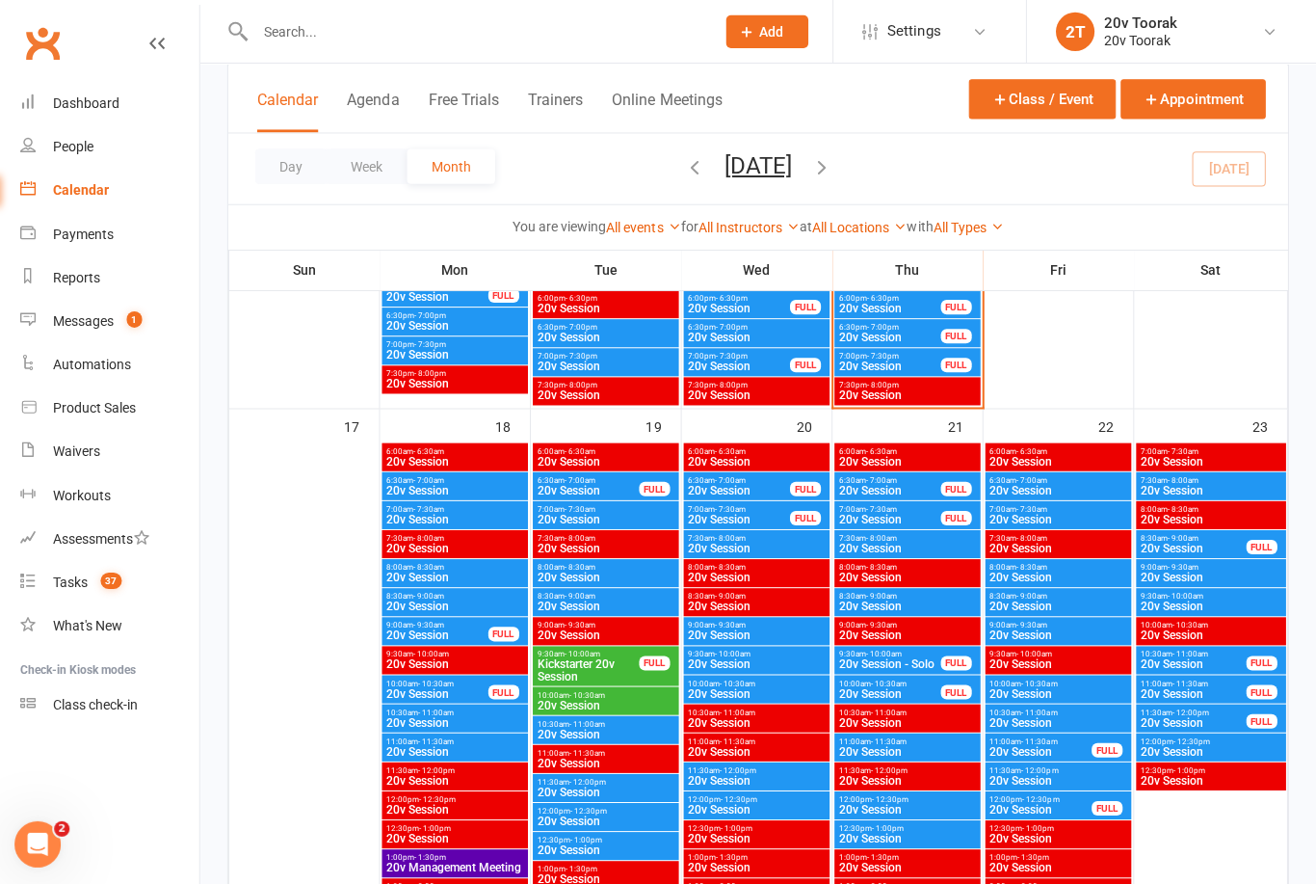
click at [391, 743] on span "20v Session" at bounding box center [458, 749] width 138 height 12
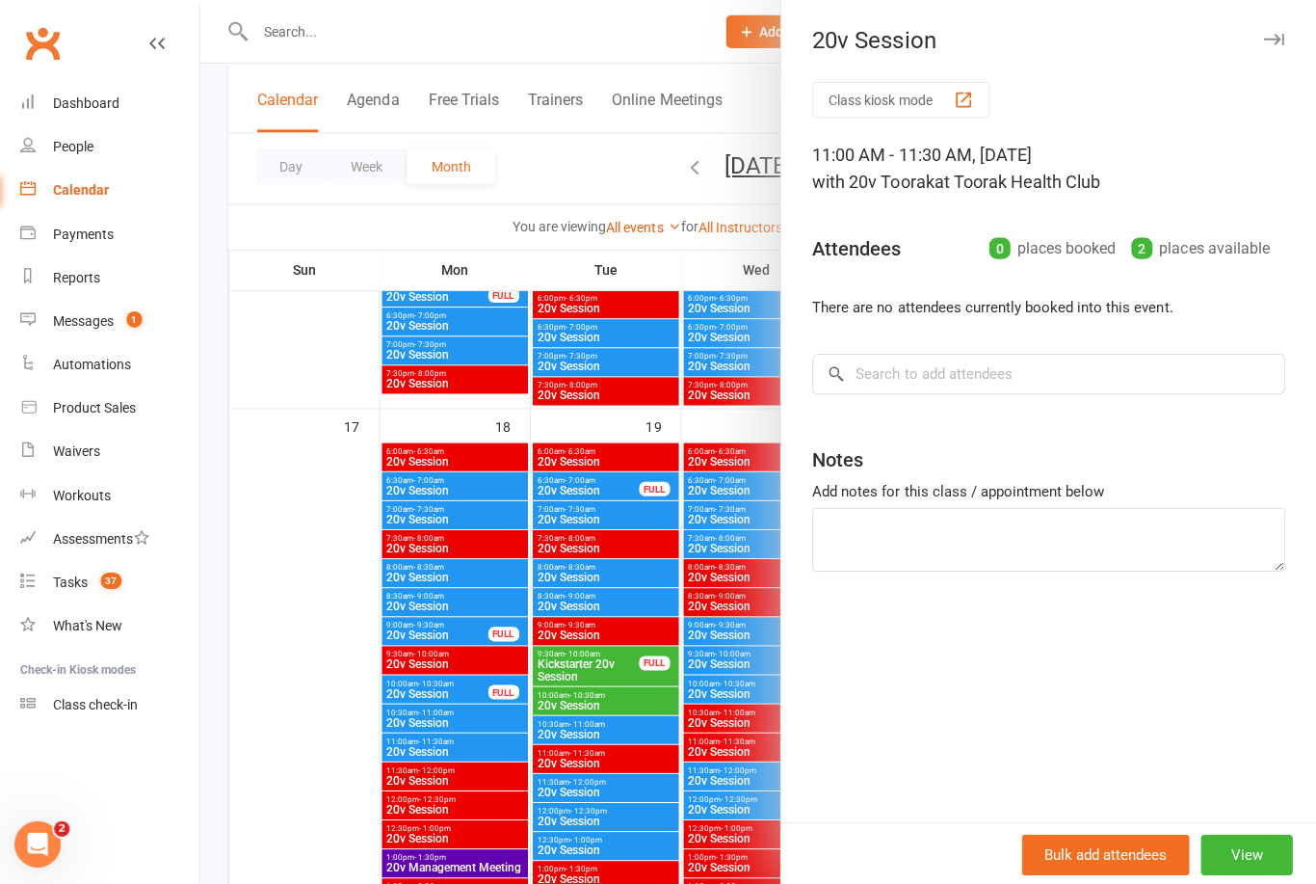
click at [407, 732] on div at bounding box center [760, 442] width 1112 height 884
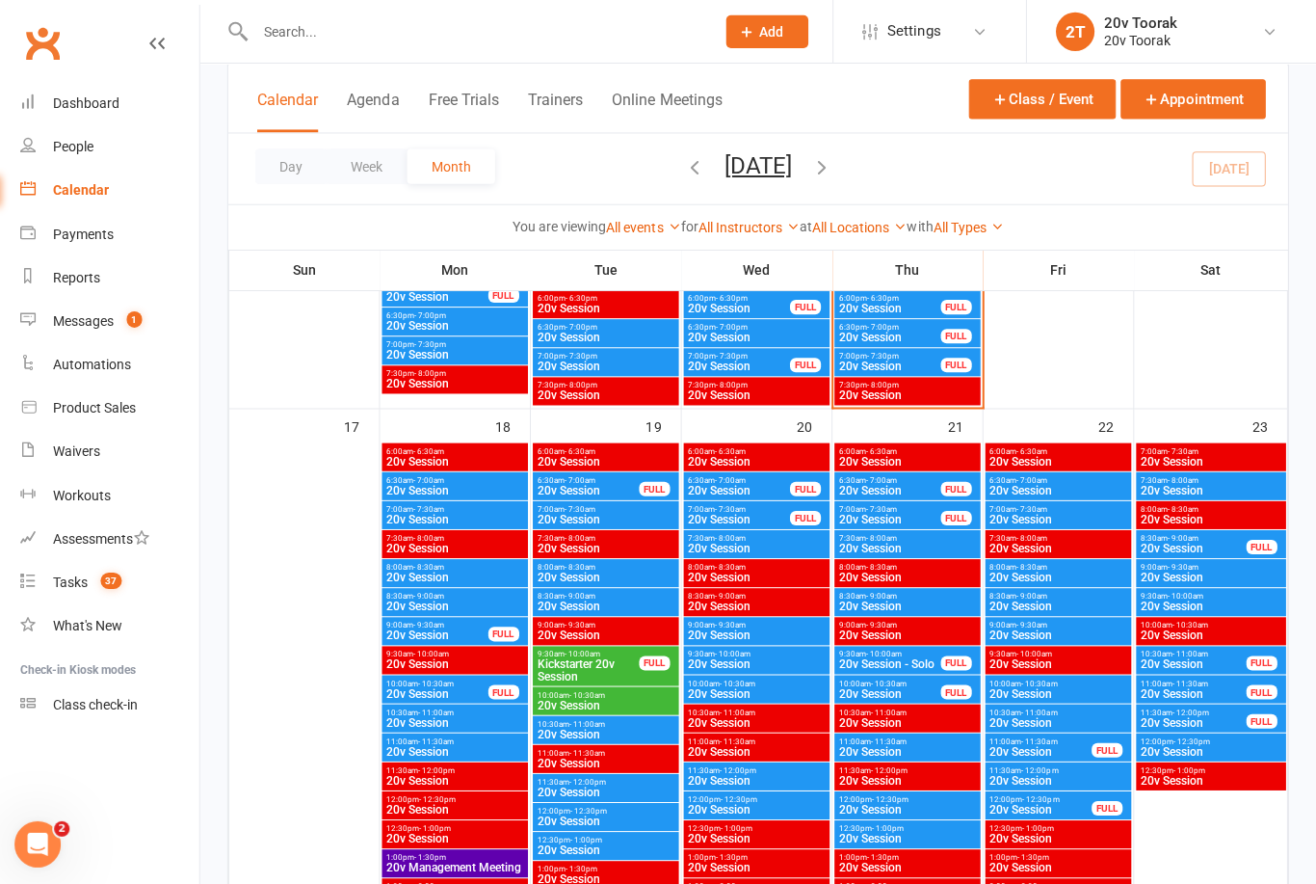
click at [570, 726] on span "20v Session" at bounding box center [609, 732] width 138 height 12
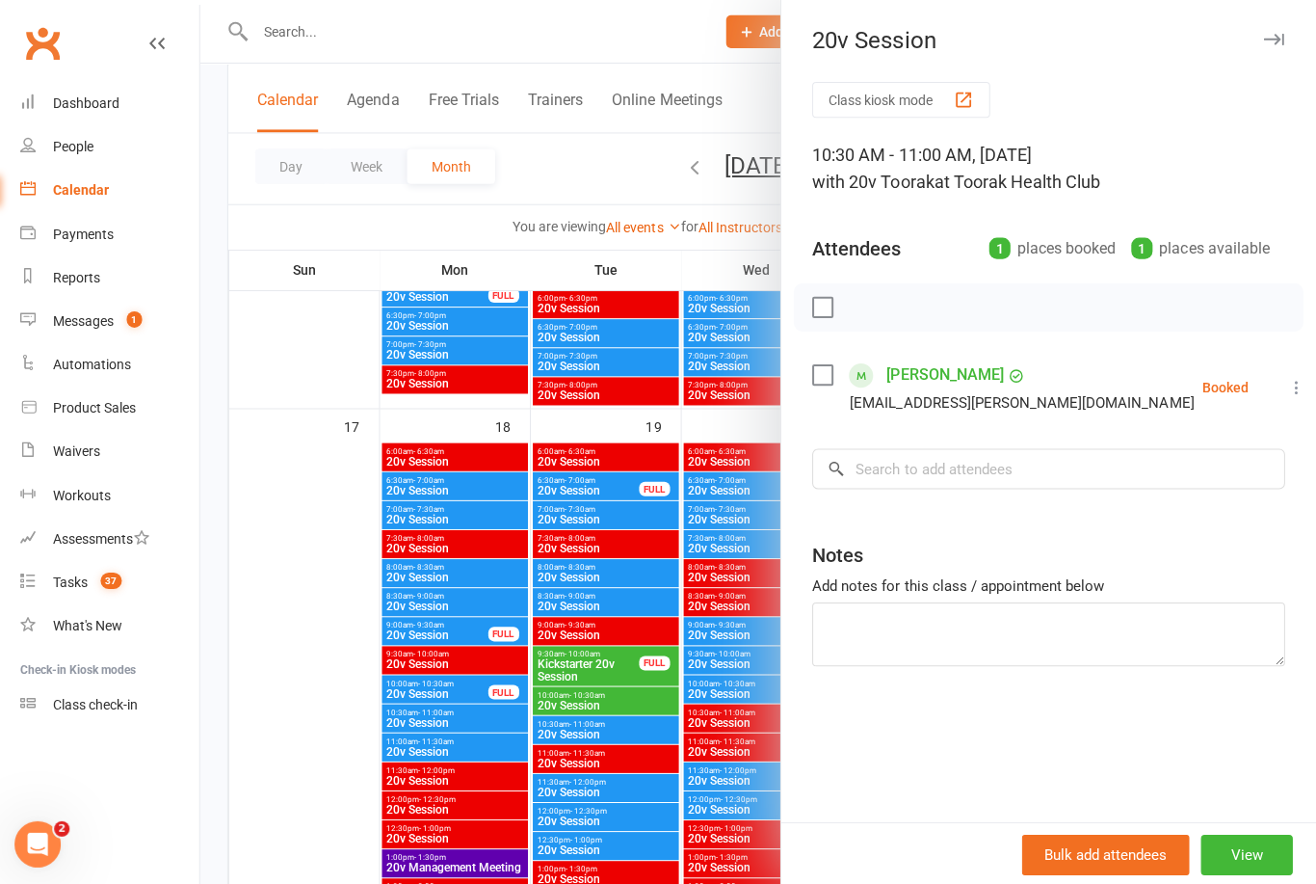
click at [453, 751] on div at bounding box center [760, 442] width 1112 height 884
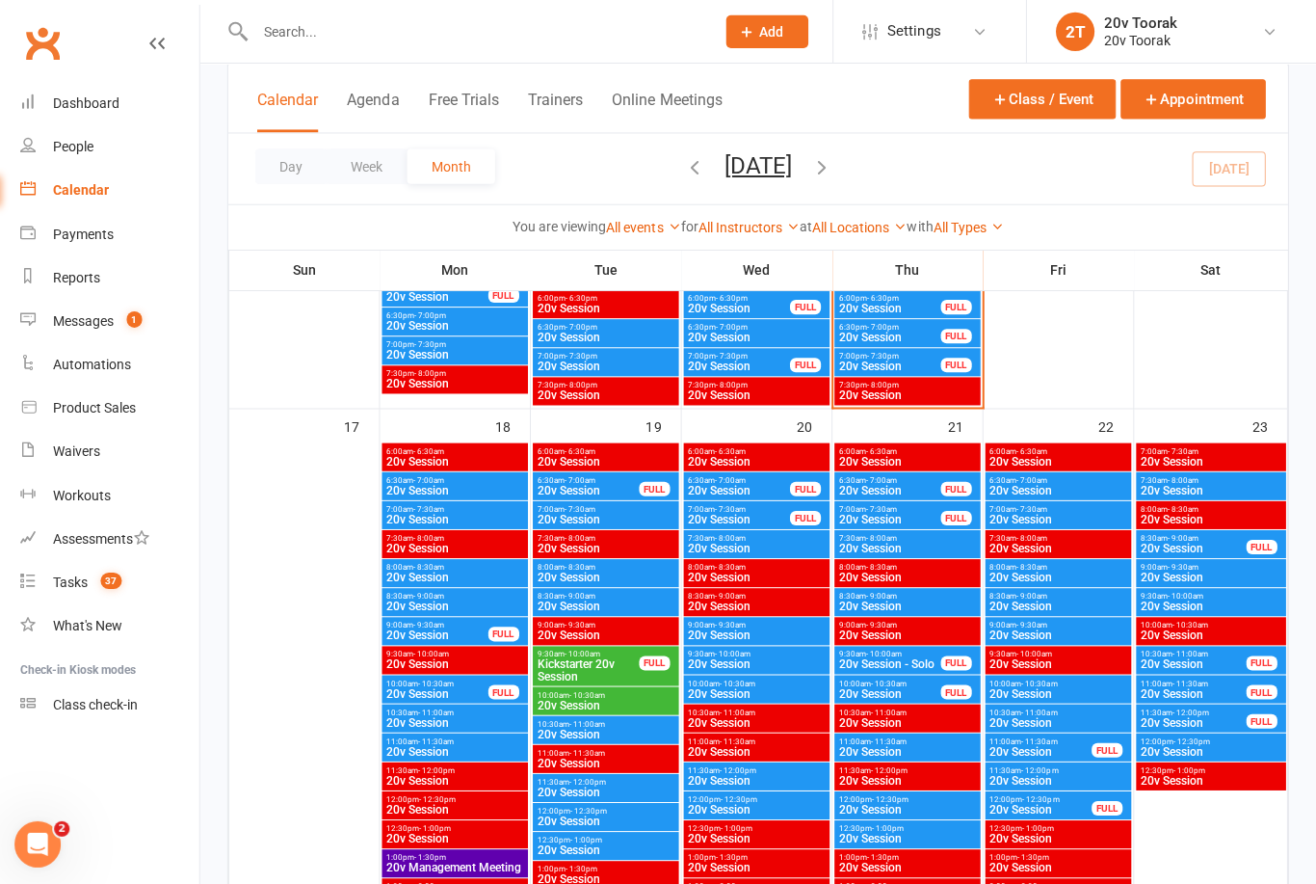
click at [568, 754] on span "20v Session" at bounding box center [609, 760] width 138 height 12
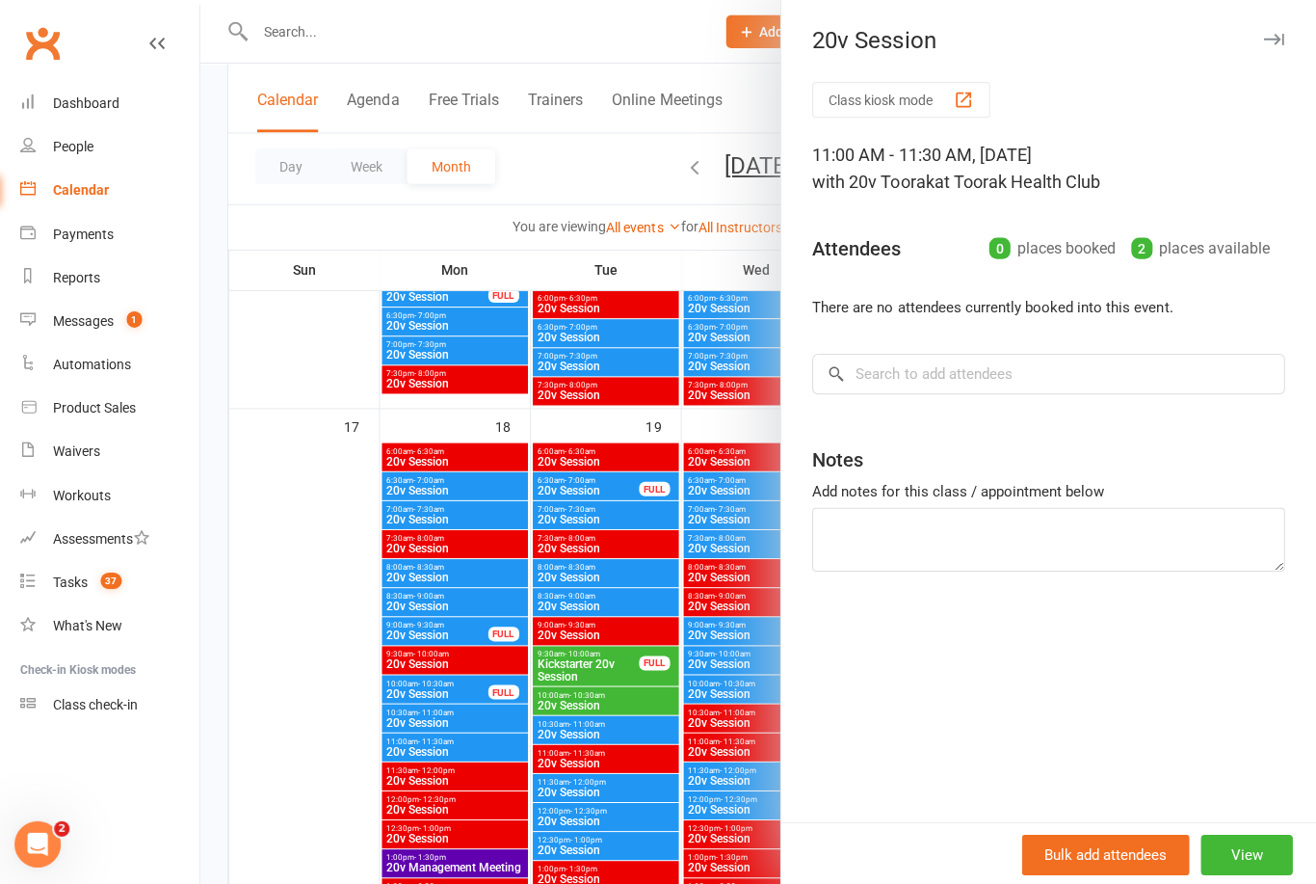
click at [428, 748] on div at bounding box center [760, 442] width 1112 height 884
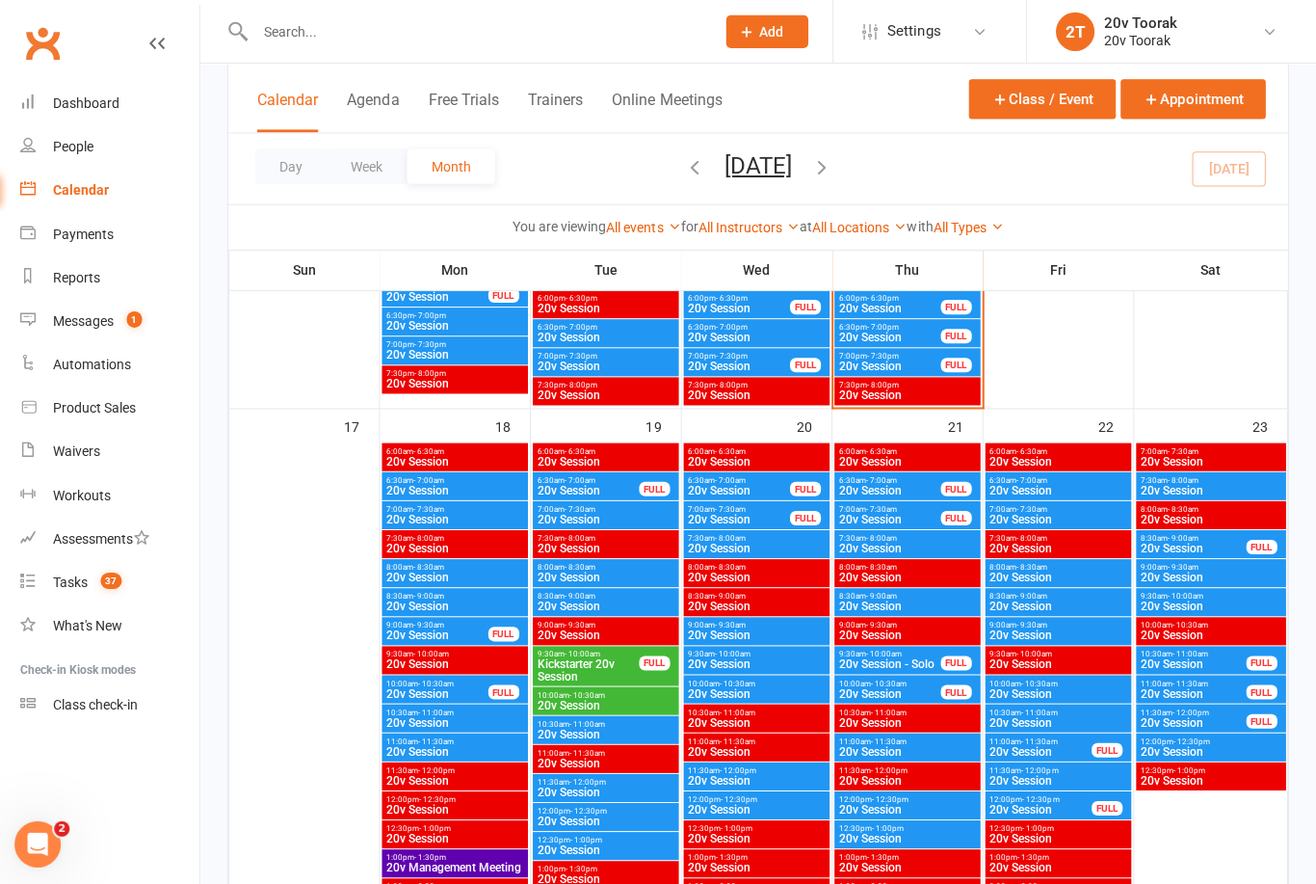
click at [565, 792] on span "20v Session" at bounding box center [609, 789] width 138 height 12
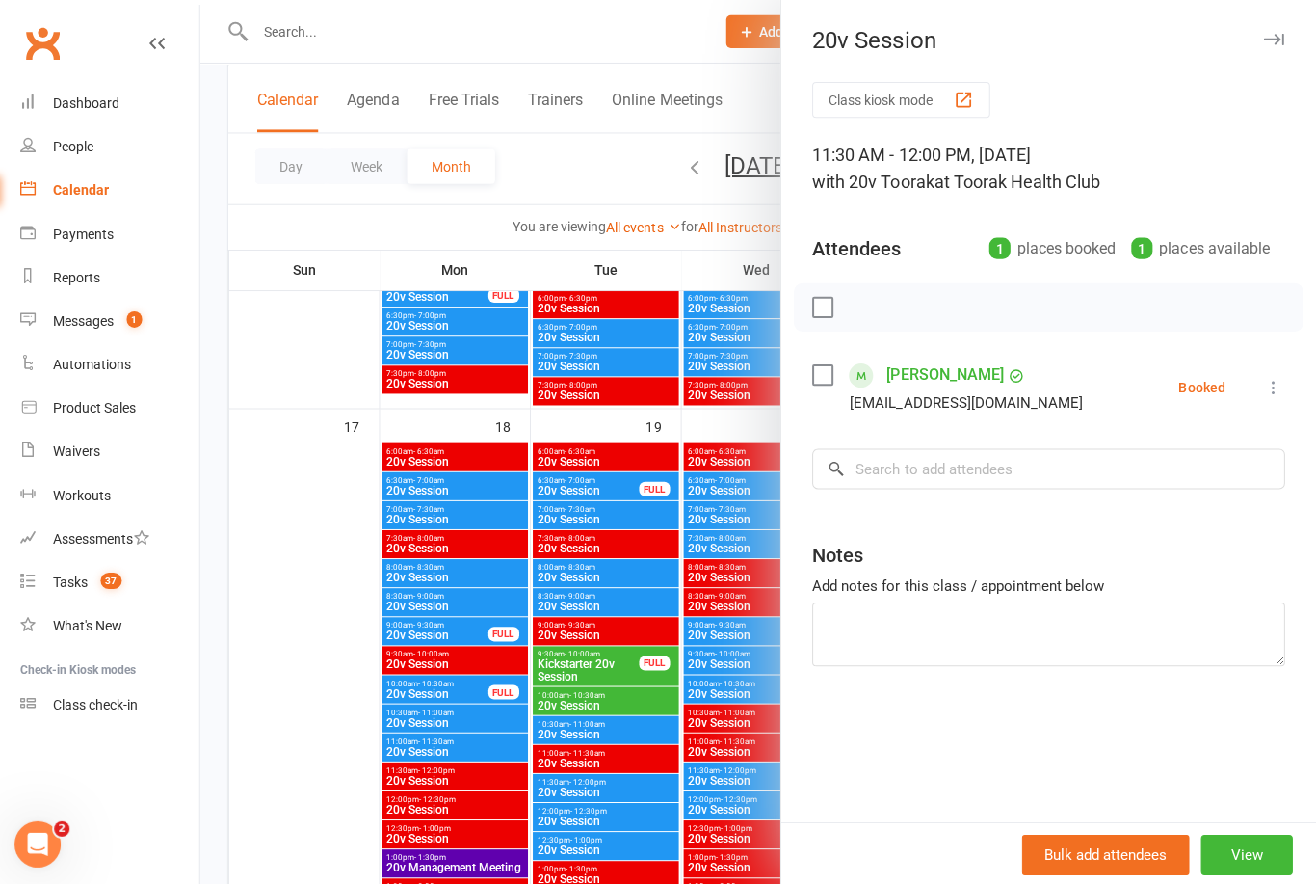
click at [462, 796] on div at bounding box center [760, 442] width 1112 height 884
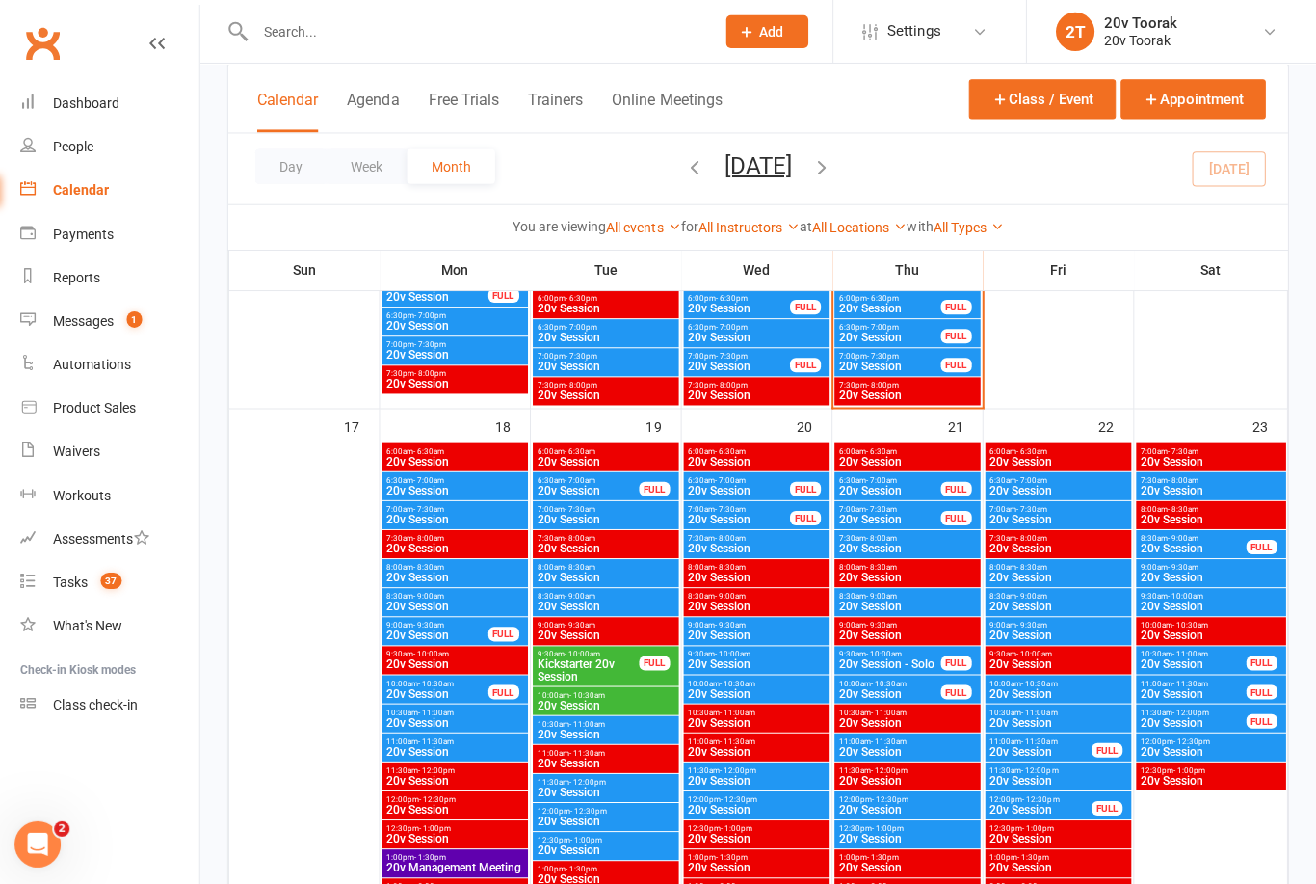
click at [557, 815] on span "20v Session" at bounding box center [609, 818] width 138 height 12
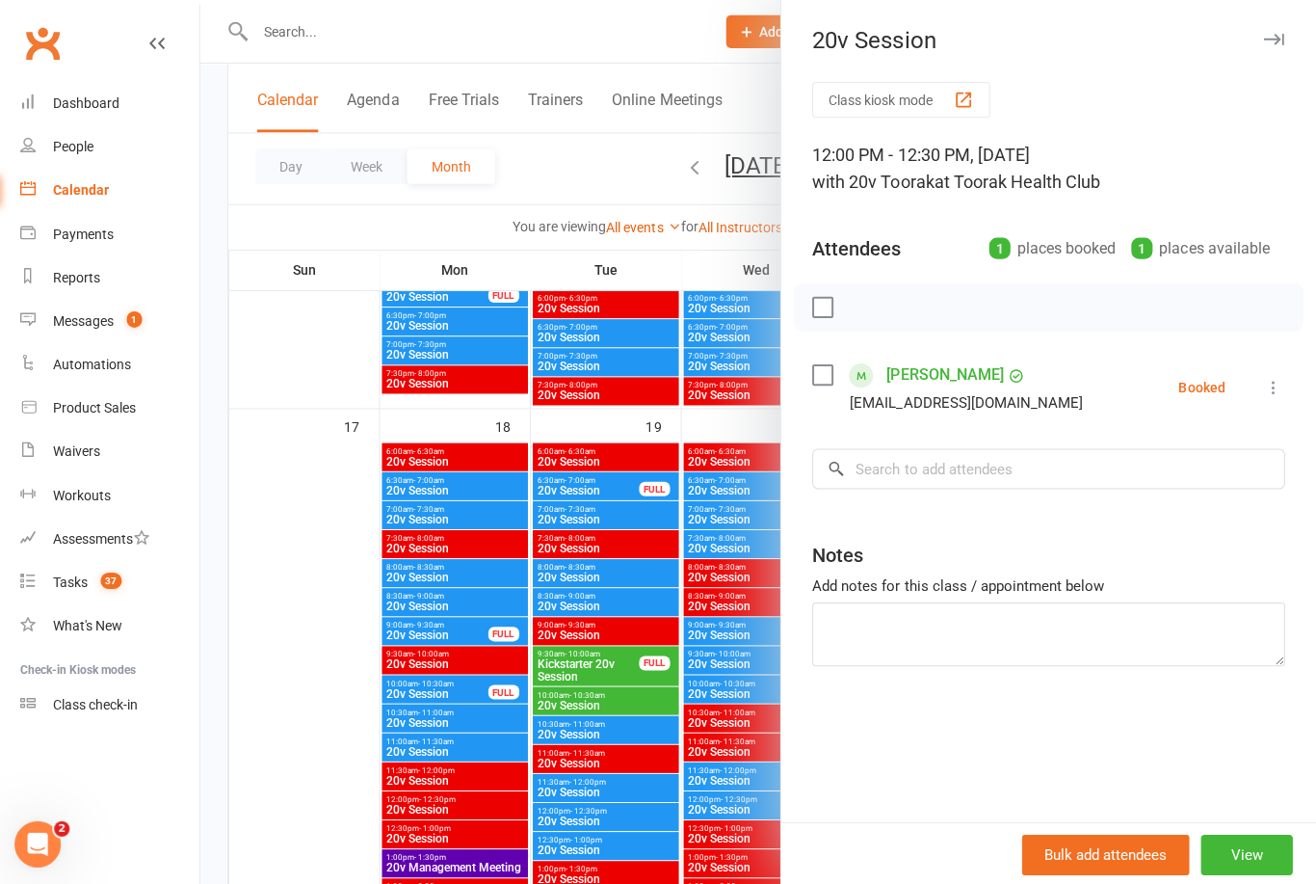
click at [412, 772] on div at bounding box center [760, 442] width 1112 height 884
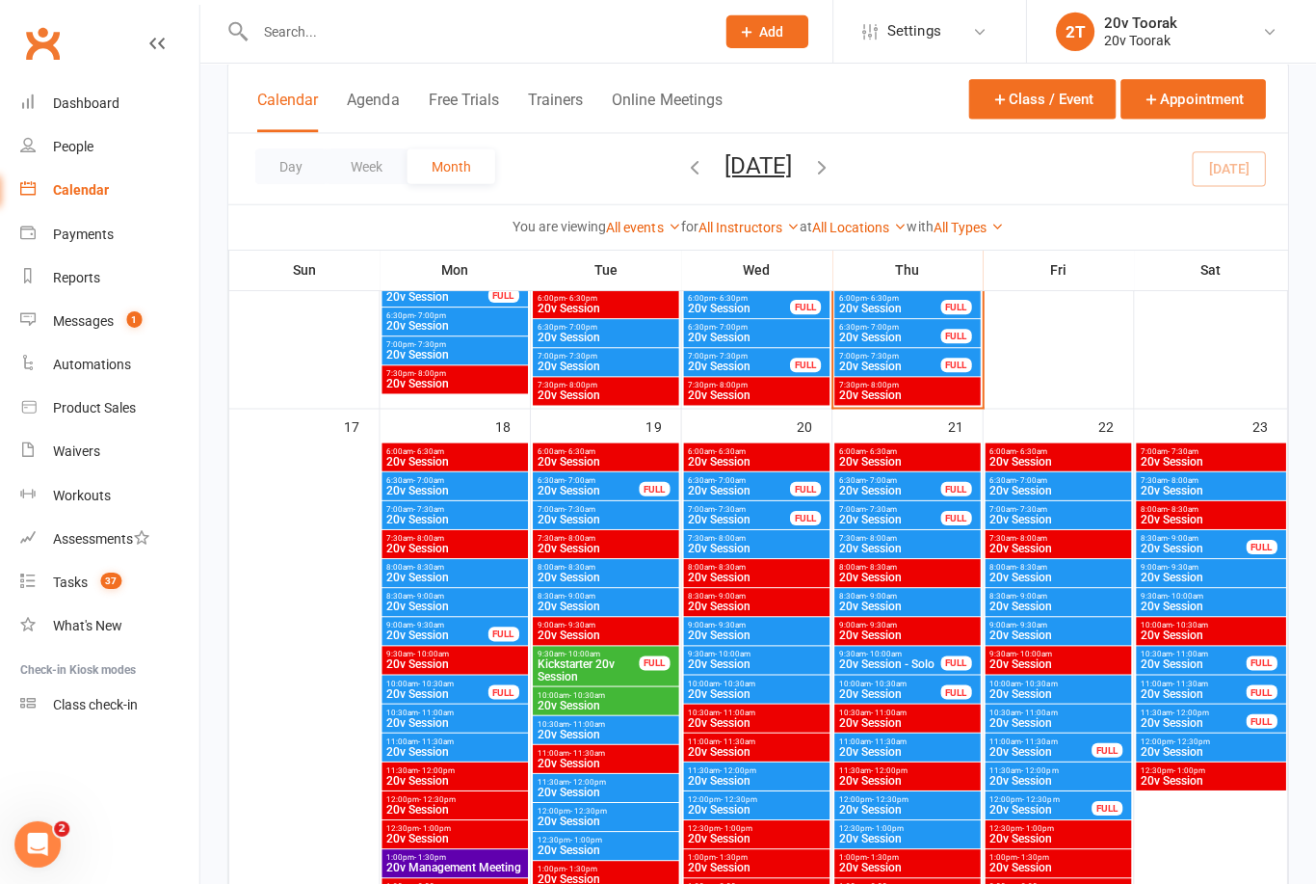
click at [561, 843] on span "20v Session" at bounding box center [609, 847] width 138 height 12
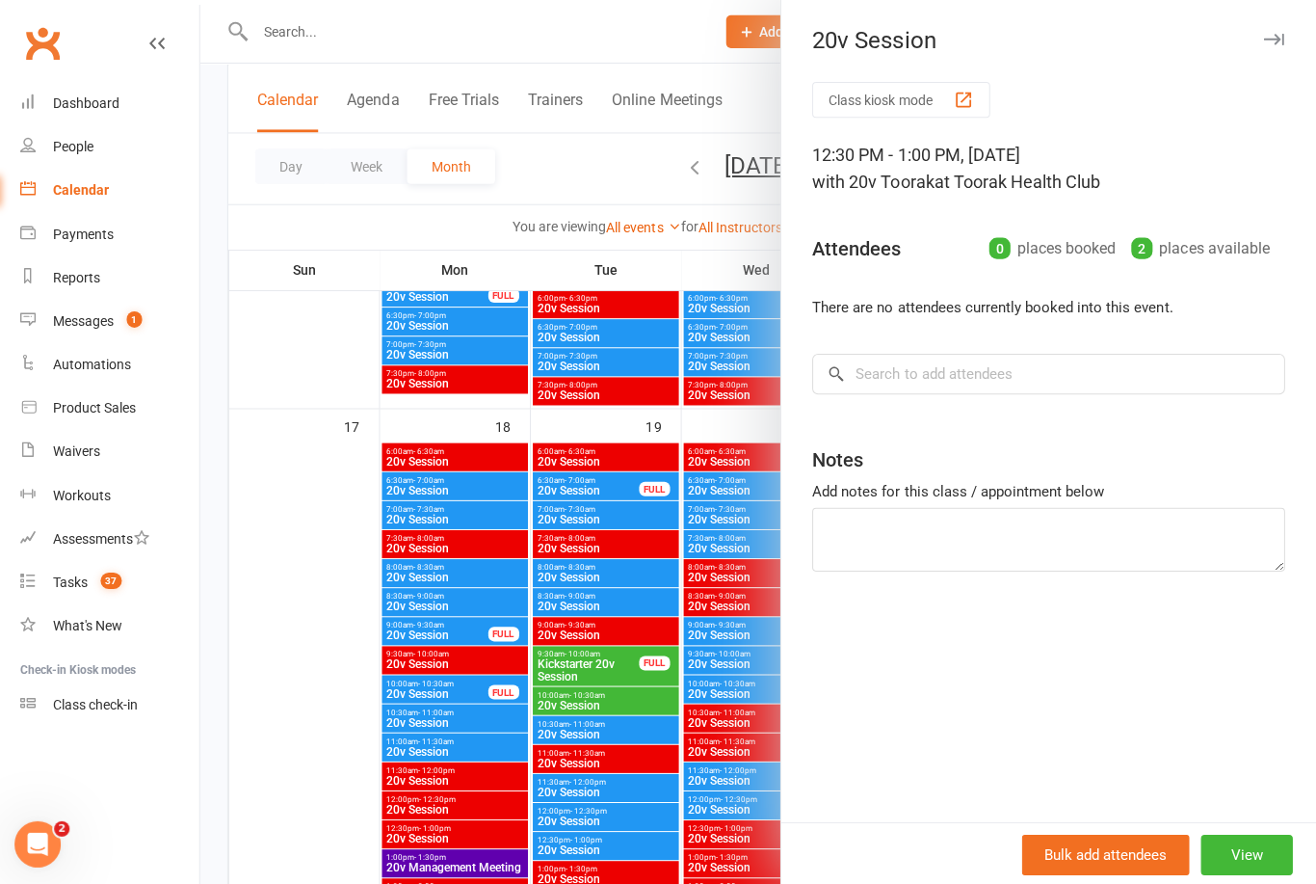
click at [387, 766] on div at bounding box center [760, 442] width 1112 height 884
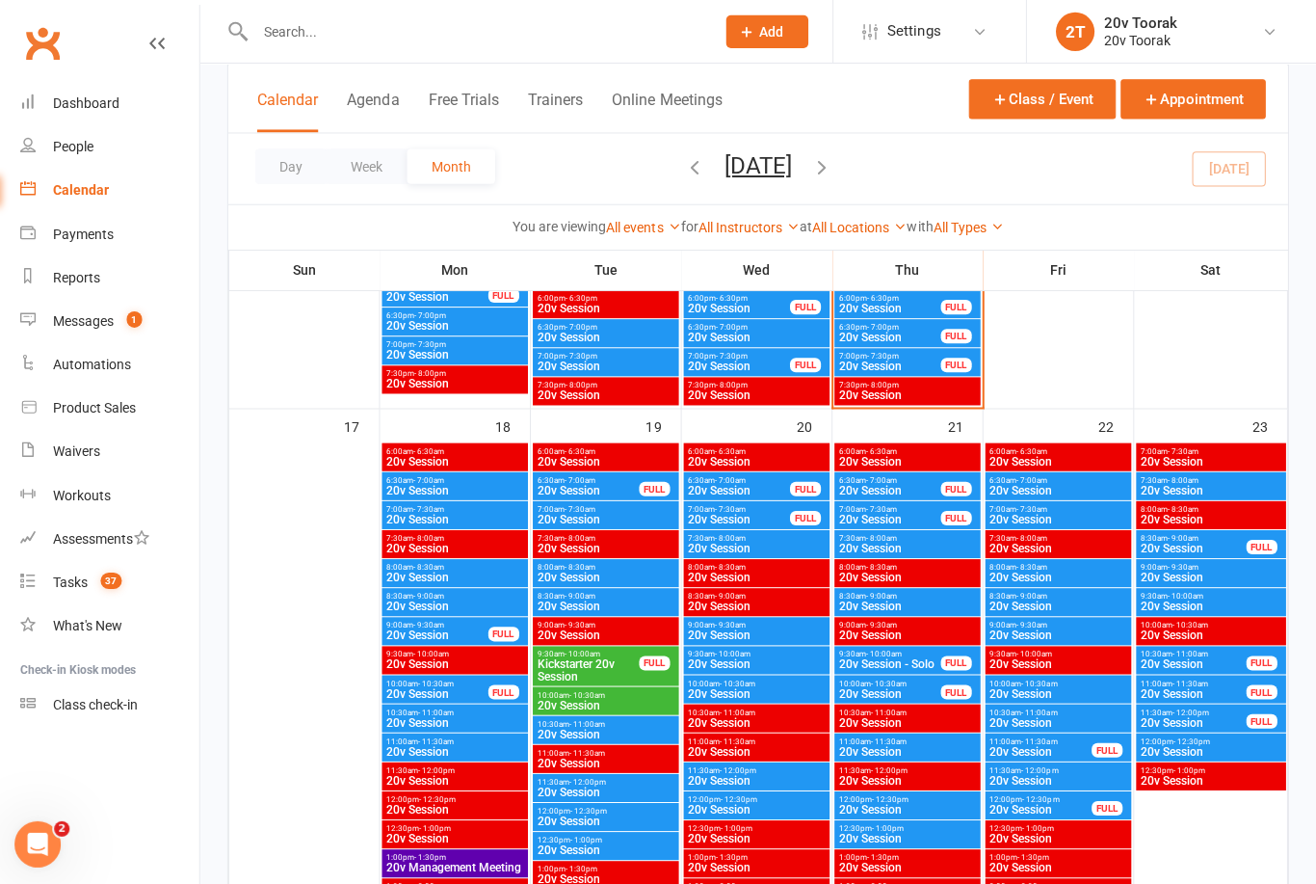
click at [603, 599] on span "20v Session" at bounding box center [609, 604] width 138 height 12
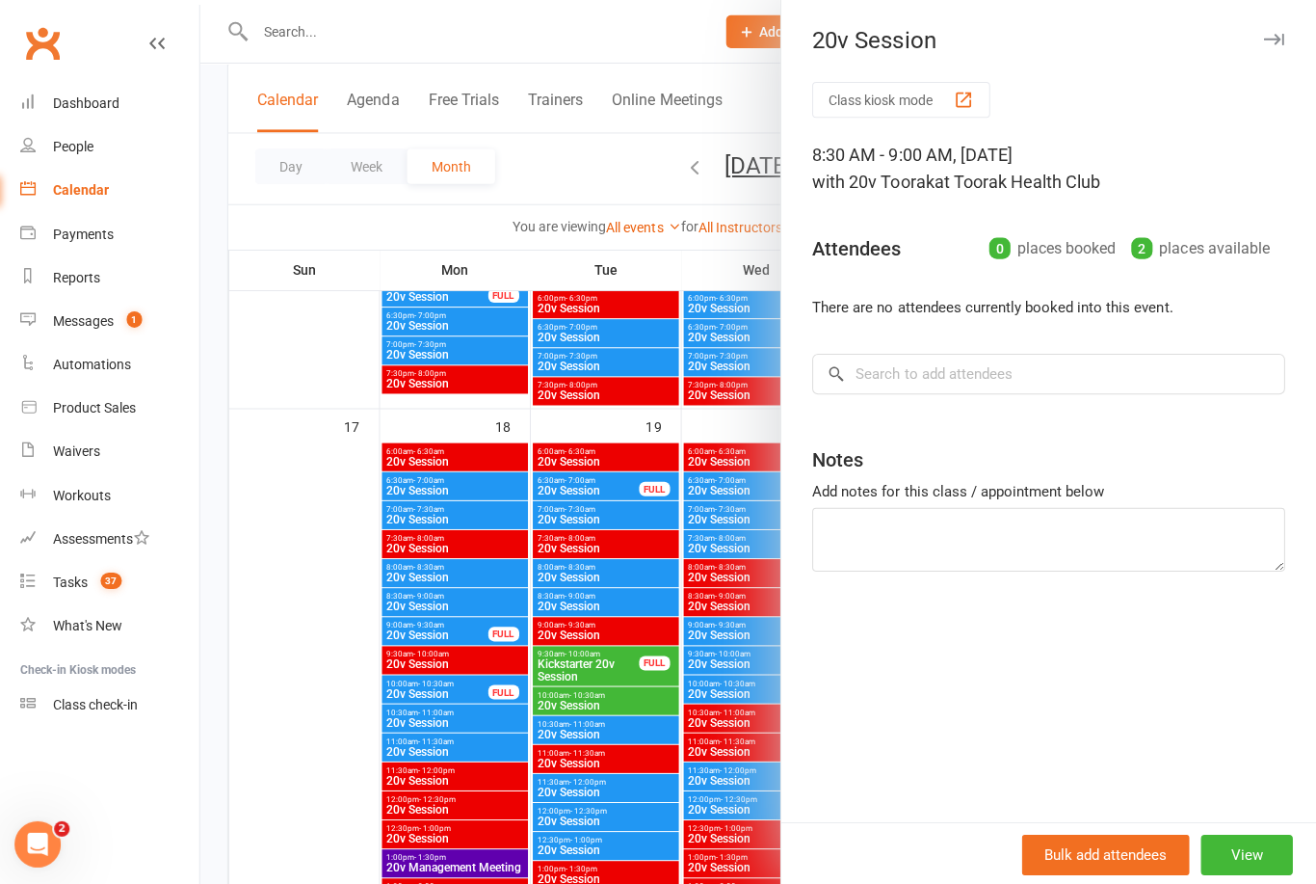
click at [630, 780] on div at bounding box center [760, 442] width 1112 height 884
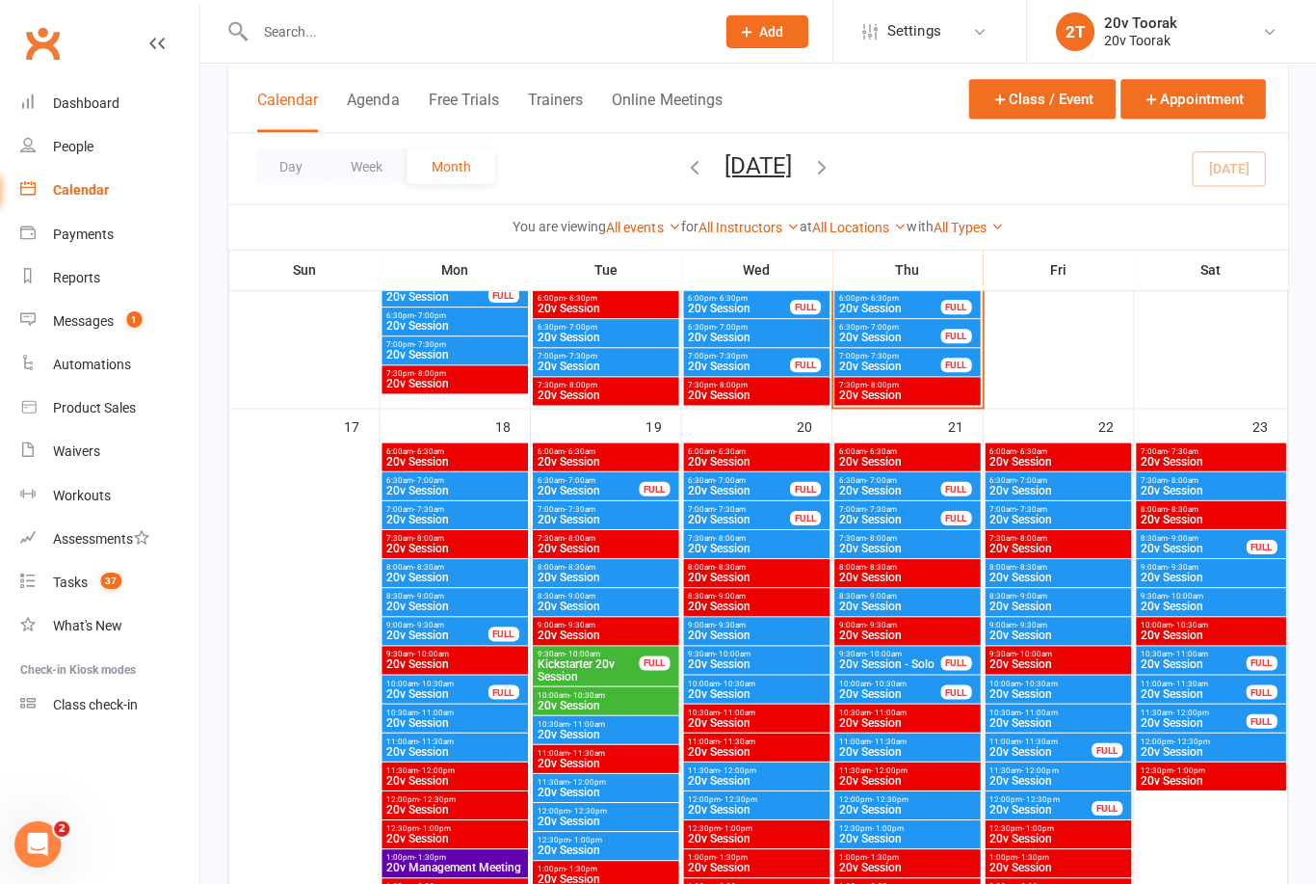
click at [599, 577] on span "20v Session" at bounding box center [609, 575] width 138 height 12
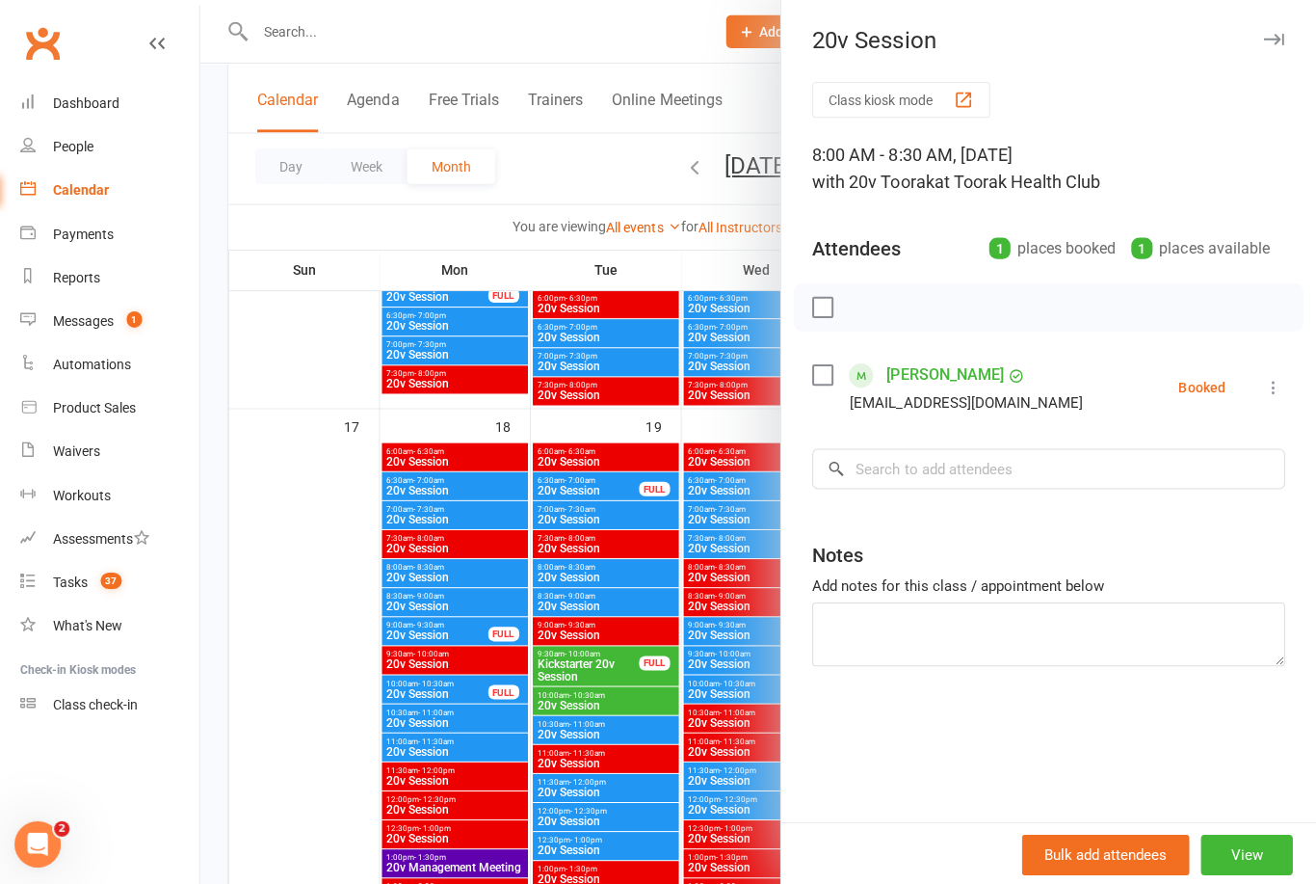
click at [628, 750] on div at bounding box center [760, 442] width 1112 height 884
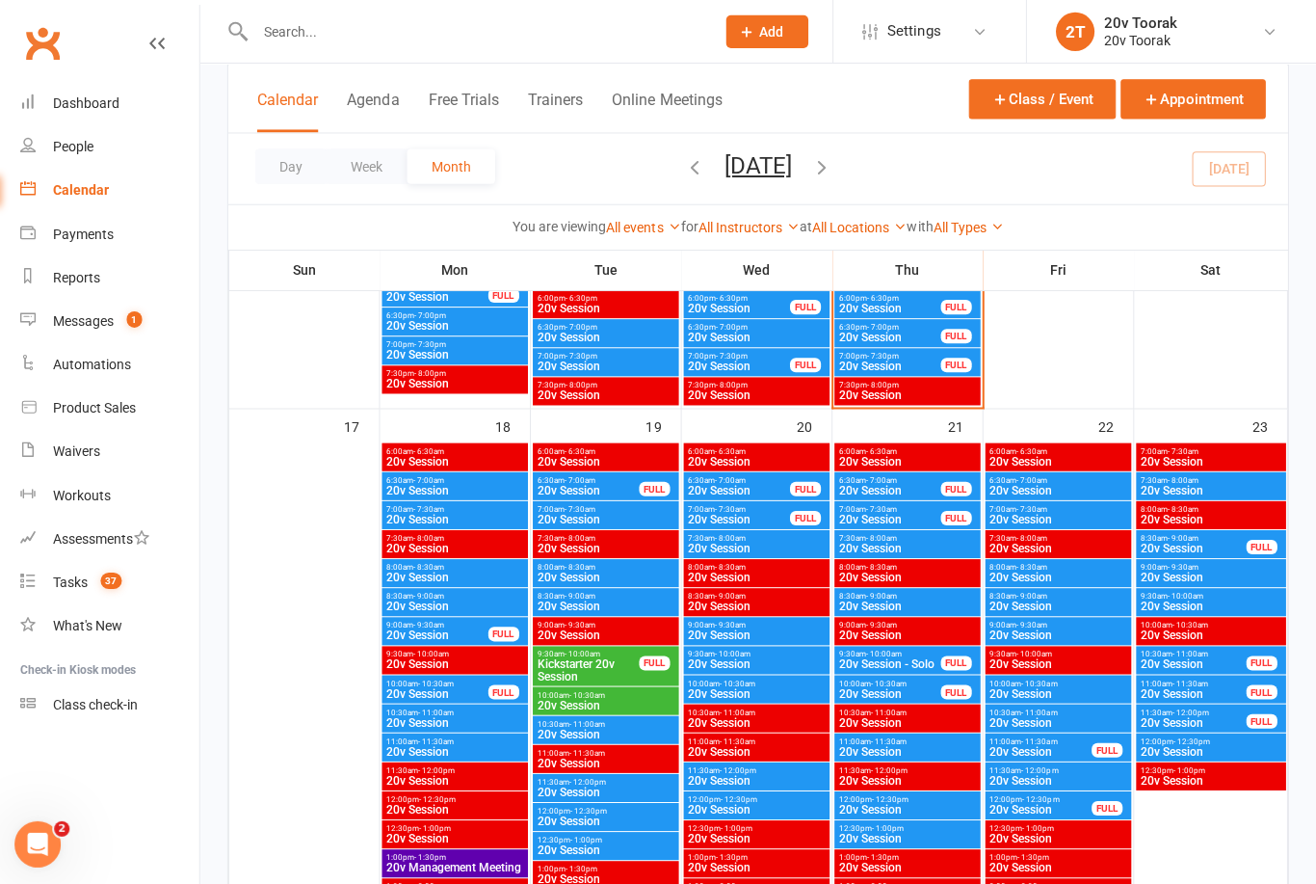
click at [597, 611] on div "8:30am - 9:00am 20v Session" at bounding box center [608, 600] width 145 height 28
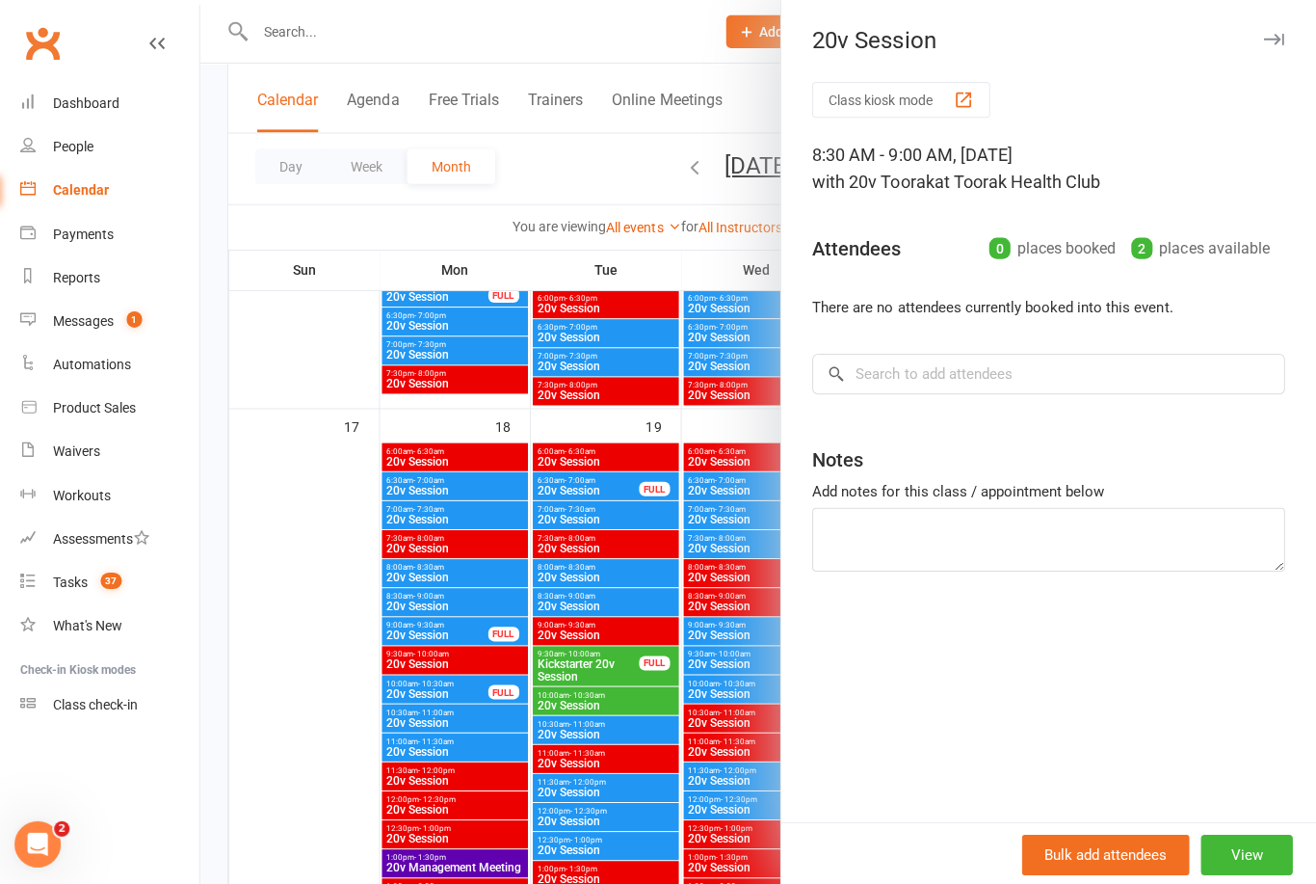
click at [607, 806] on div at bounding box center [760, 442] width 1112 height 884
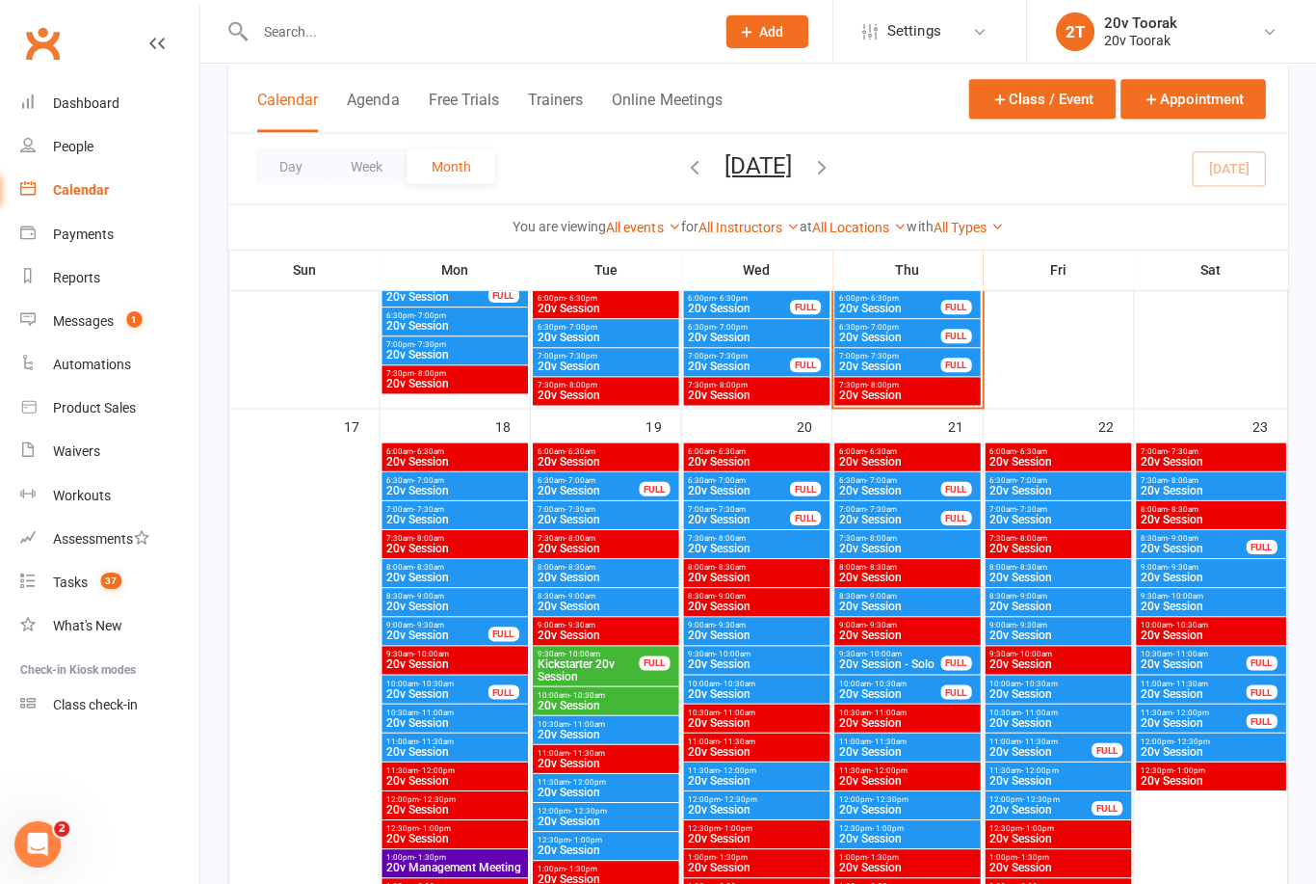
click at [610, 730] on span "20v Session" at bounding box center [609, 732] width 138 height 12
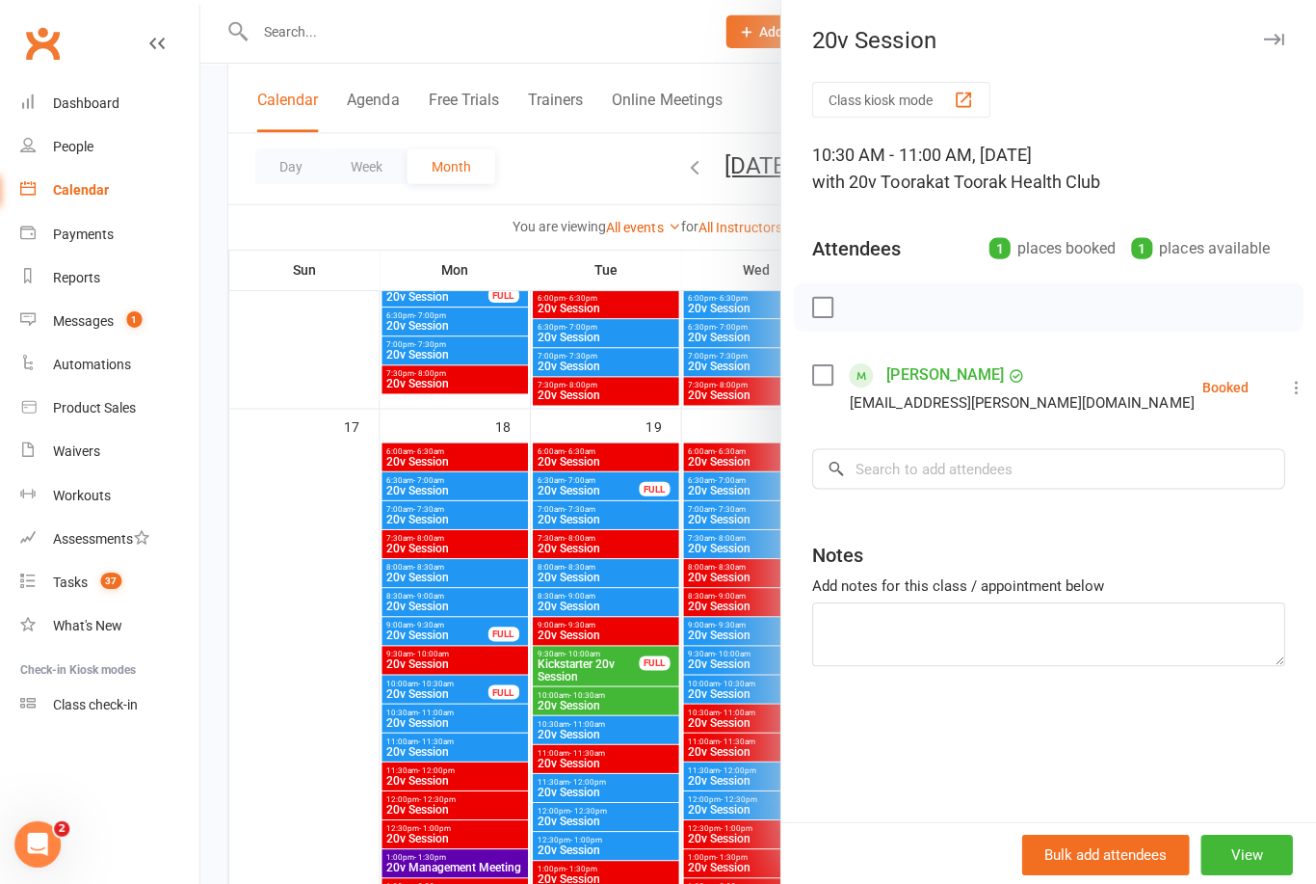
click at [640, 817] on div at bounding box center [760, 442] width 1112 height 884
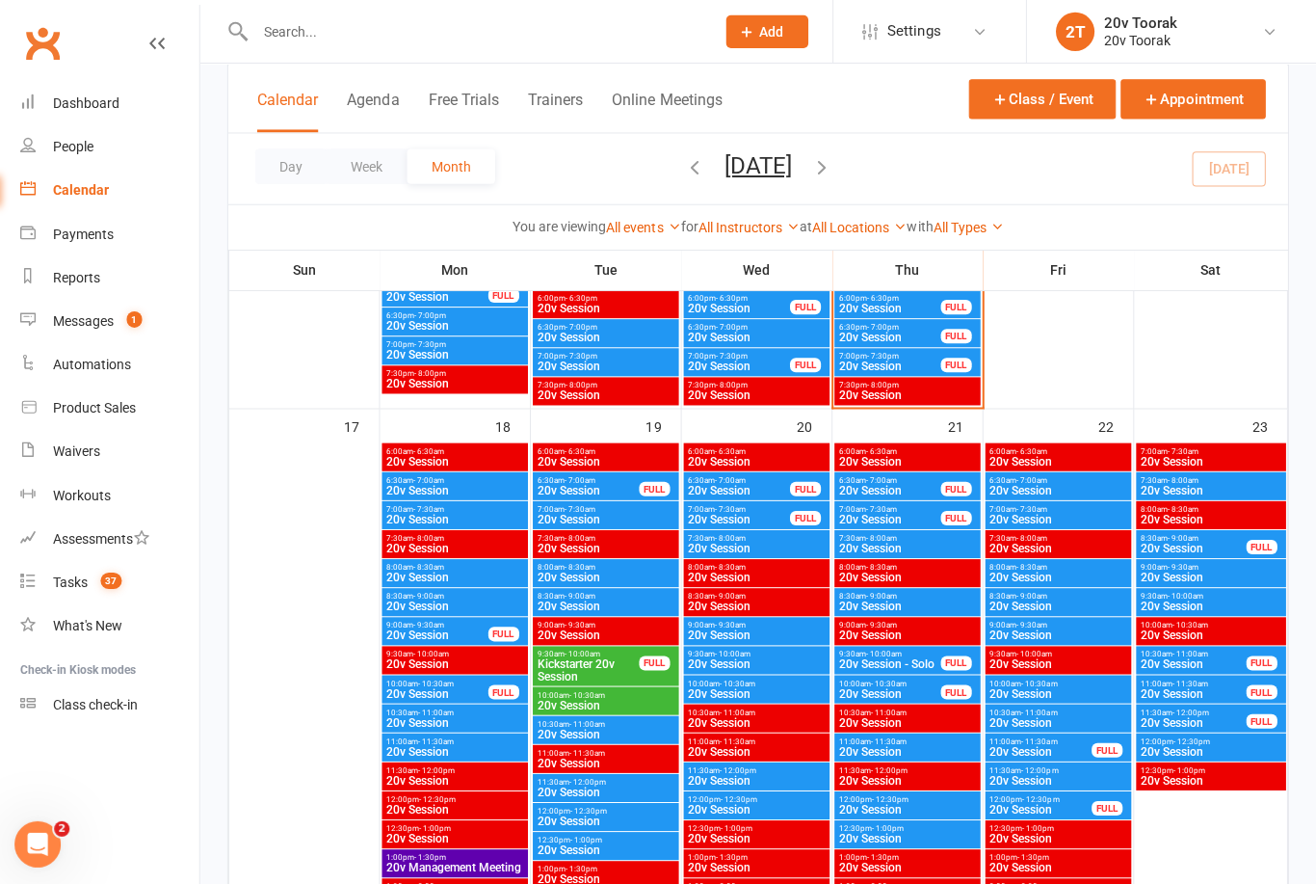
click at [607, 759] on span "20v Session" at bounding box center [609, 760] width 138 height 12
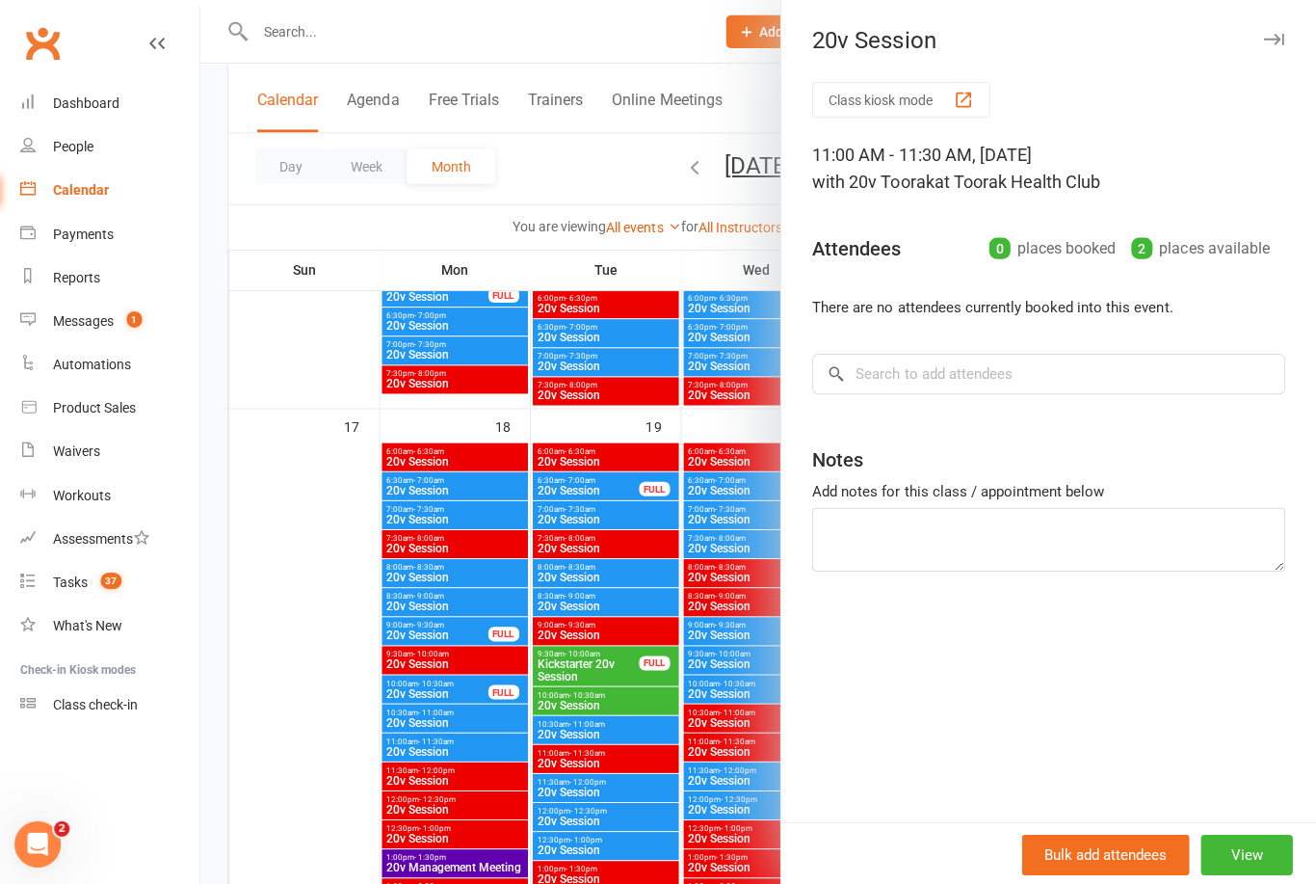
click at [628, 831] on div at bounding box center [760, 442] width 1112 height 884
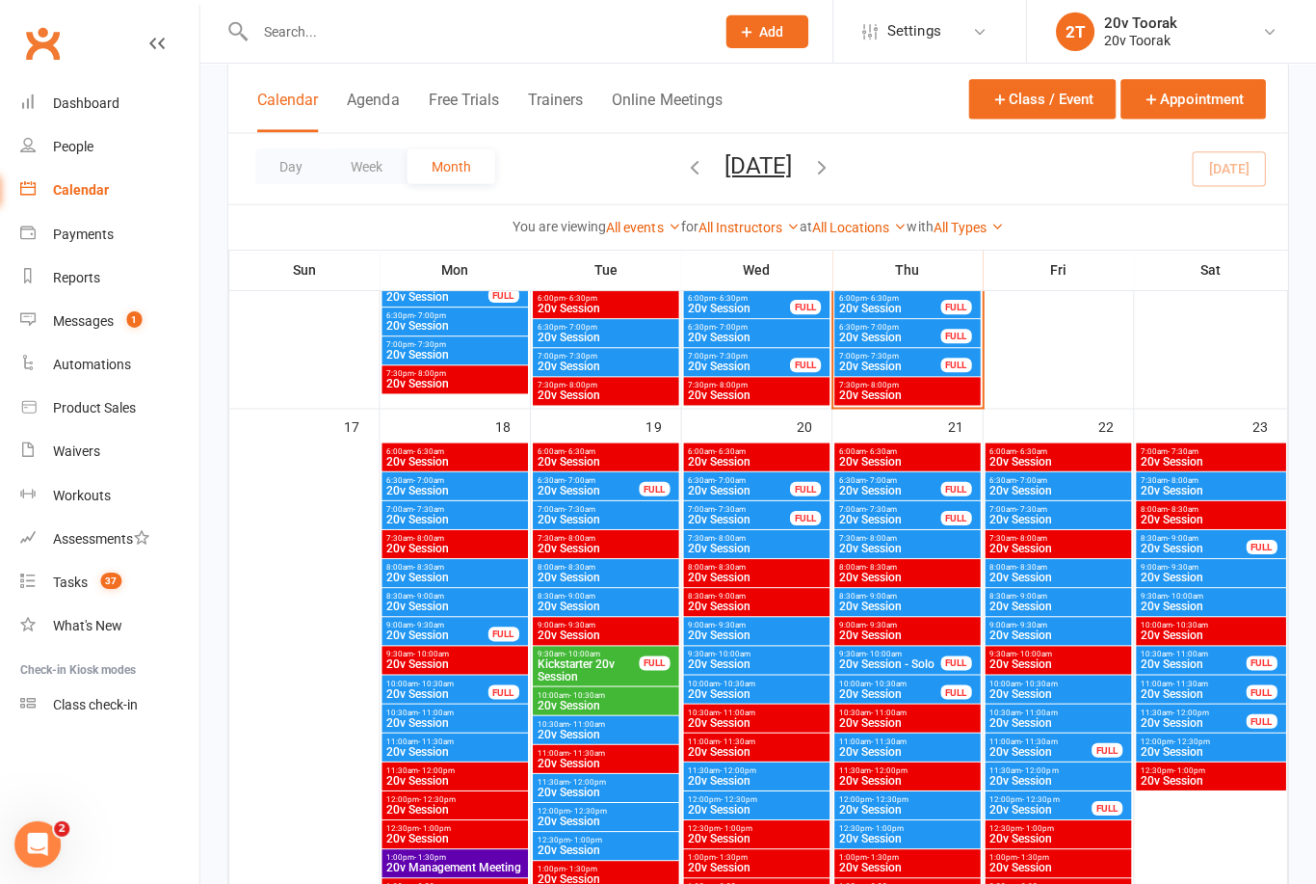
click at [601, 812] on span "20v Session" at bounding box center [609, 818] width 138 height 12
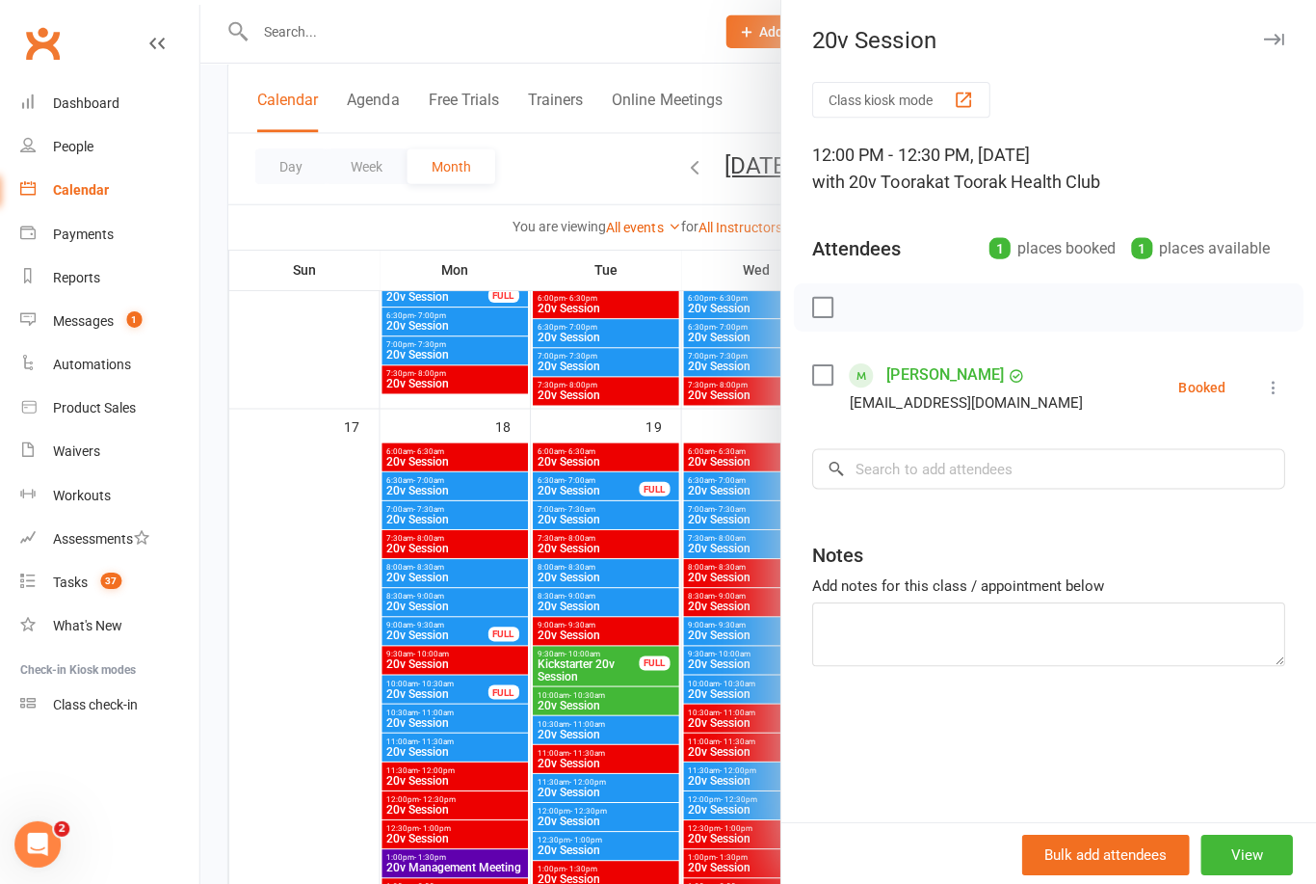
click at [630, 859] on div at bounding box center [760, 442] width 1112 height 884
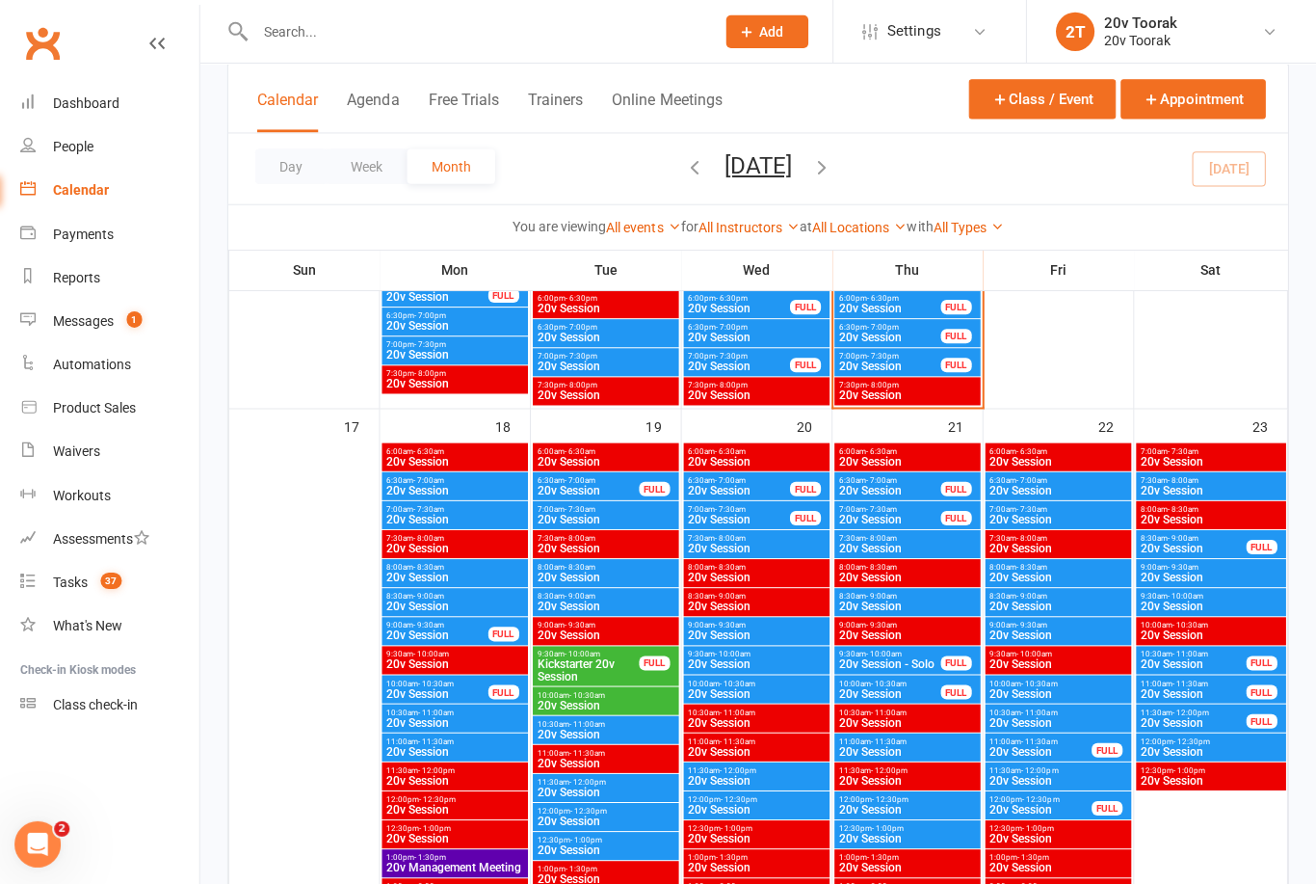
click at [605, 841] on span "20v Session" at bounding box center [609, 847] width 138 height 12
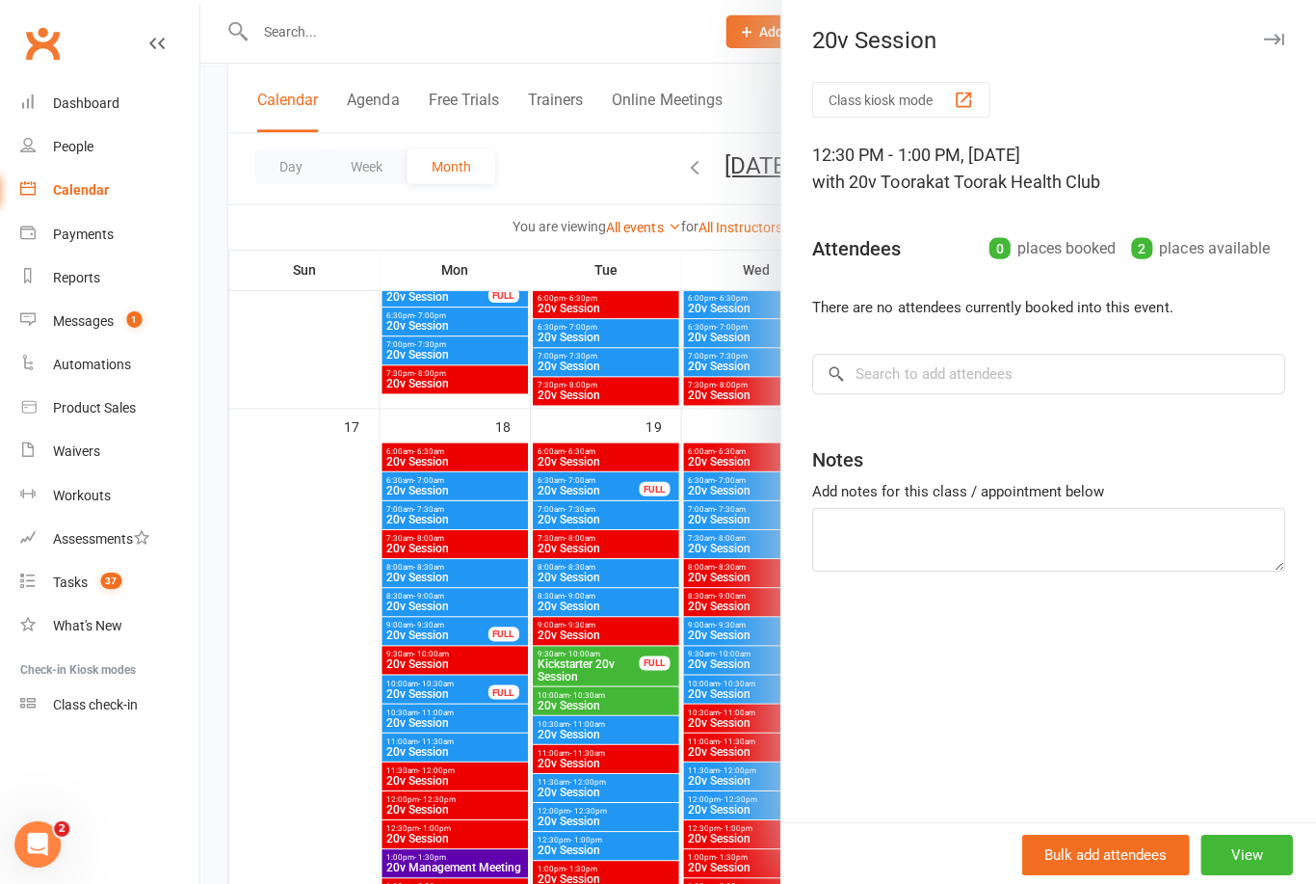
click at [644, 850] on div at bounding box center [760, 442] width 1112 height 884
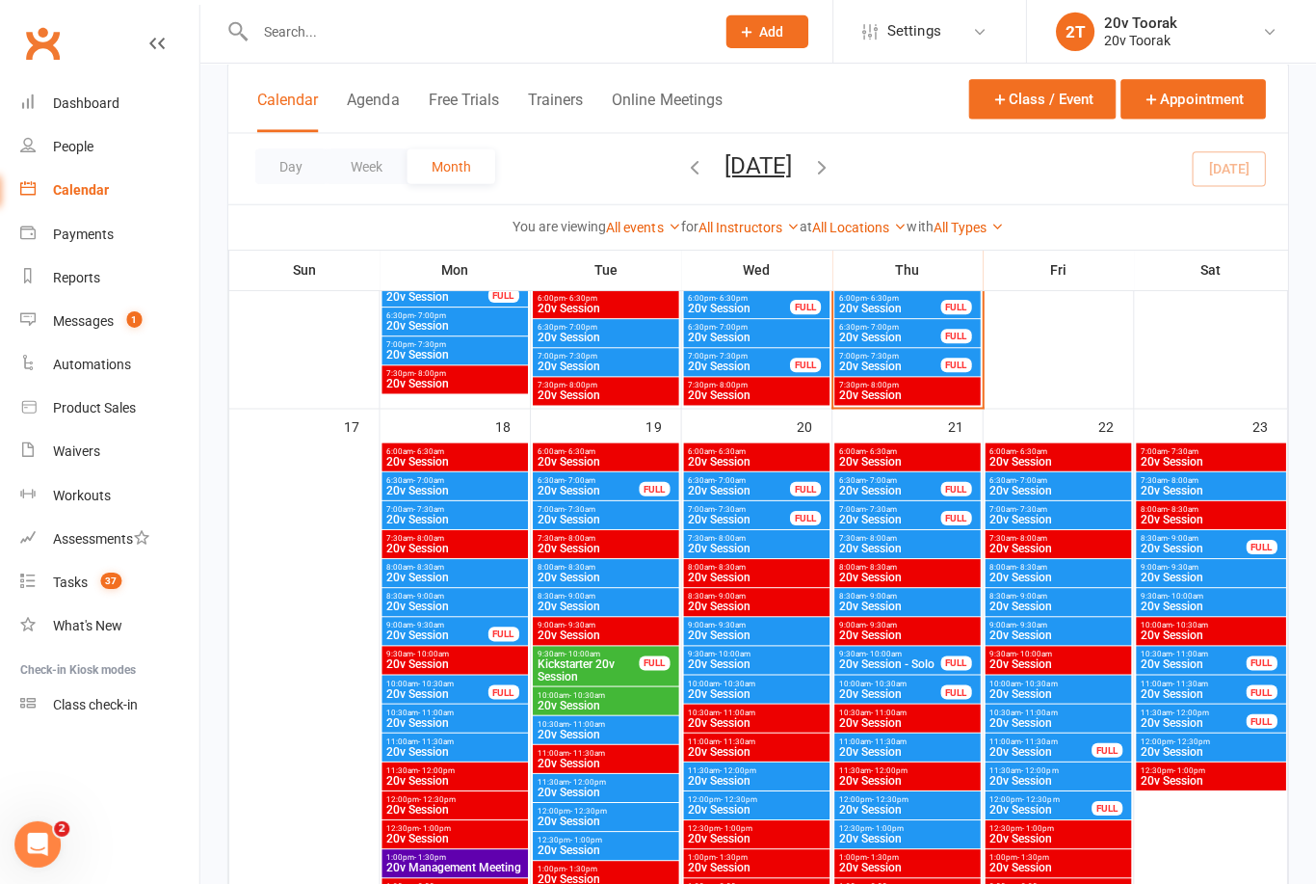
click at [589, 598] on span "20v Session" at bounding box center [609, 604] width 138 height 12
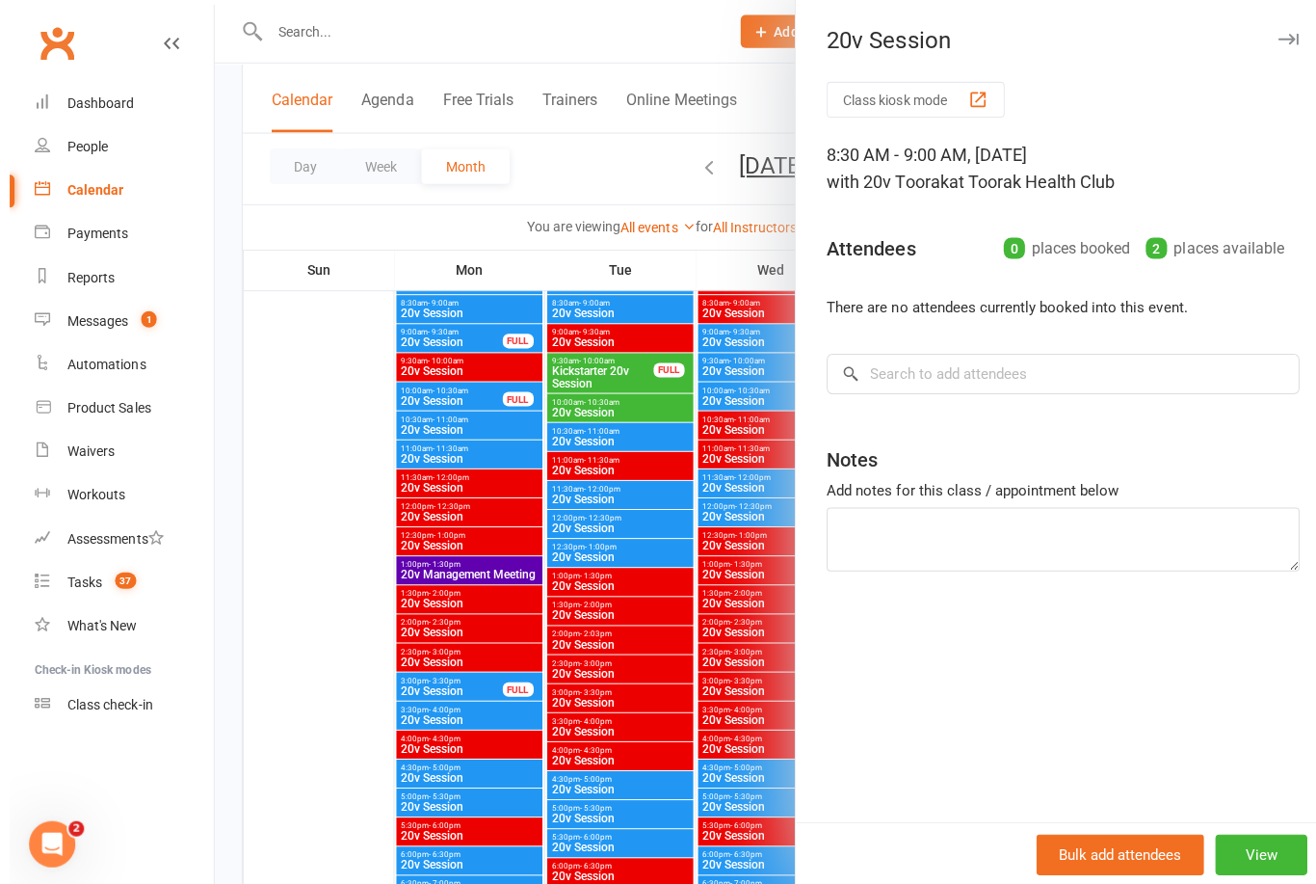
scroll to position [2910, 0]
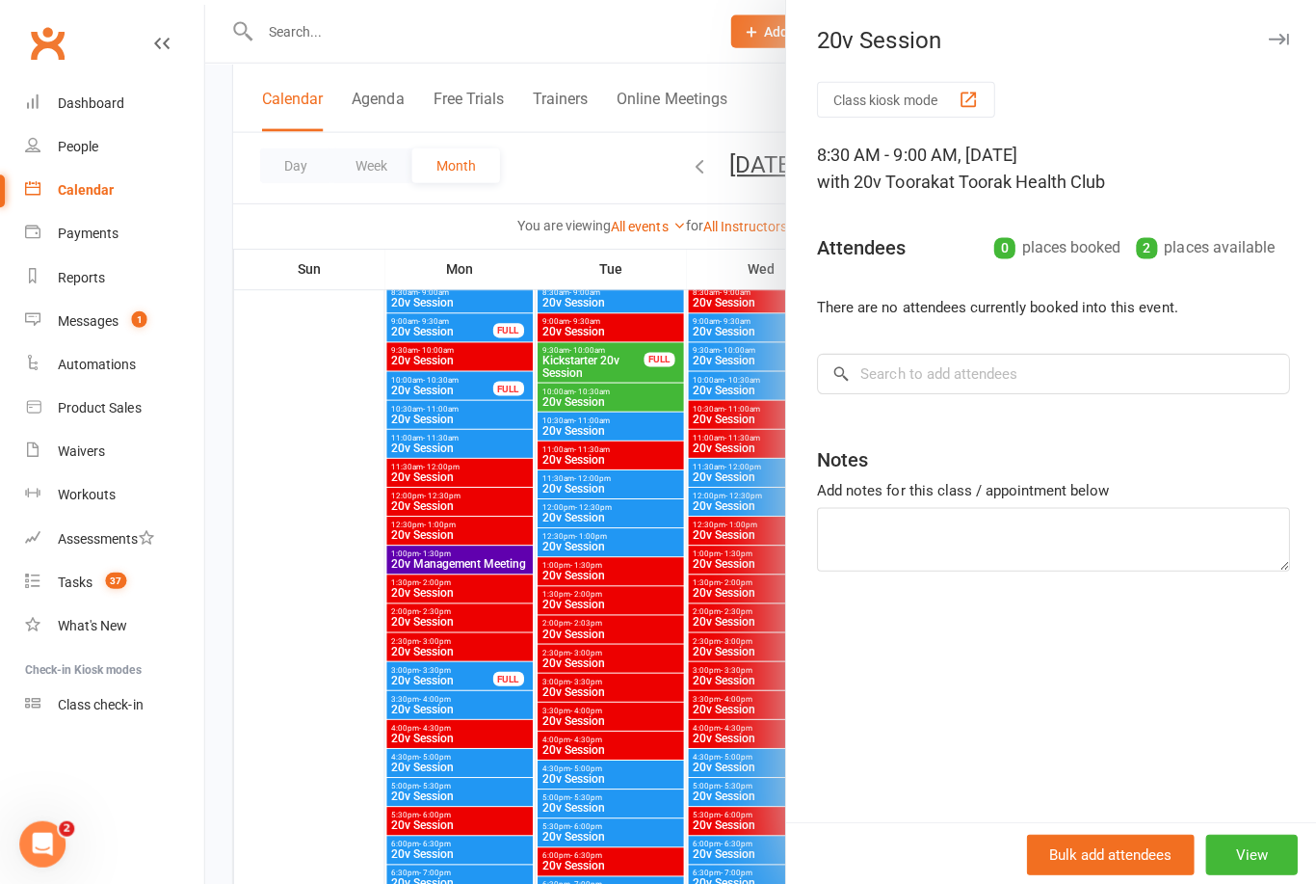
click at [660, 701] on div at bounding box center [760, 442] width 1112 height 884
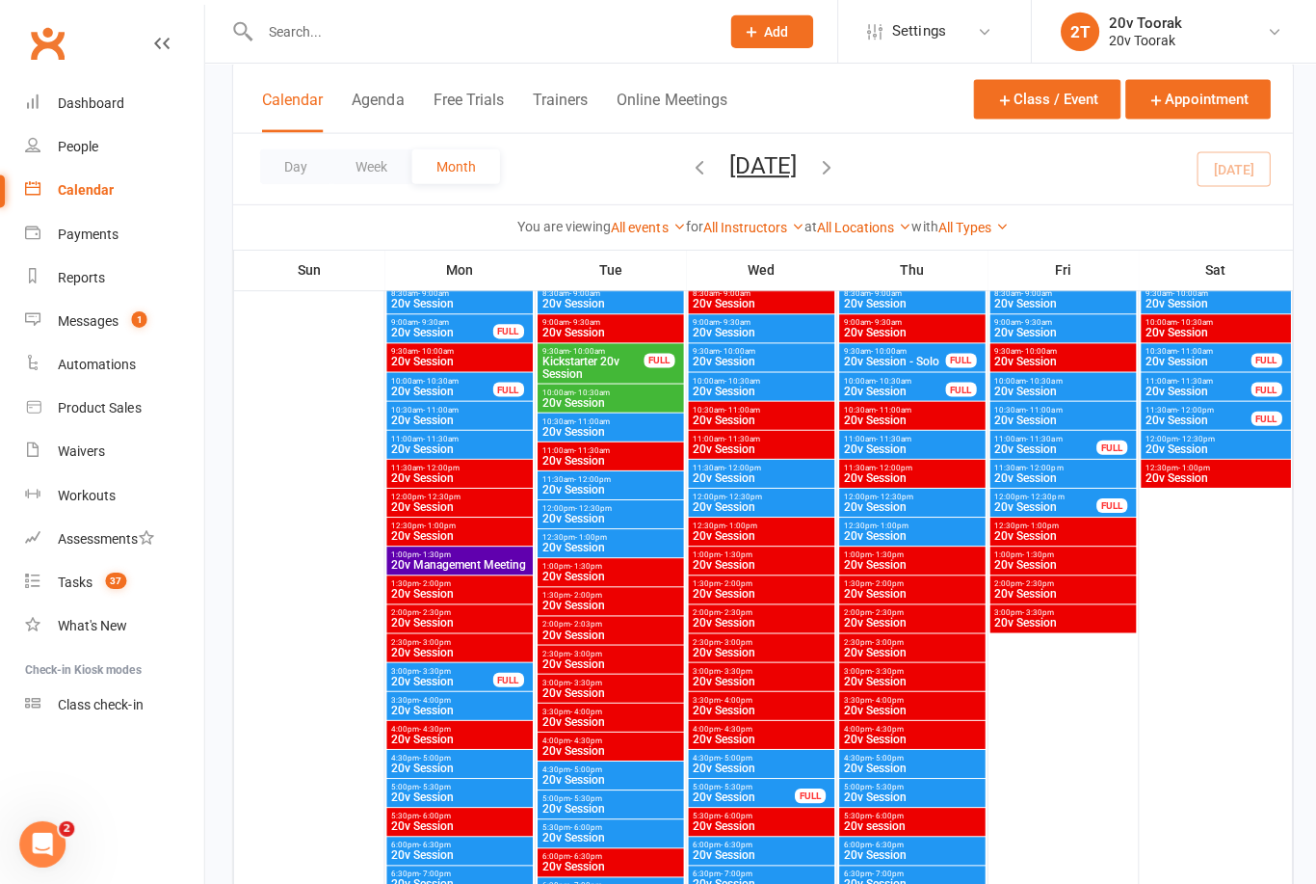
click at [600, 533] on span "- 1:00pm" at bounding box center [589, 535] width 32 height 9
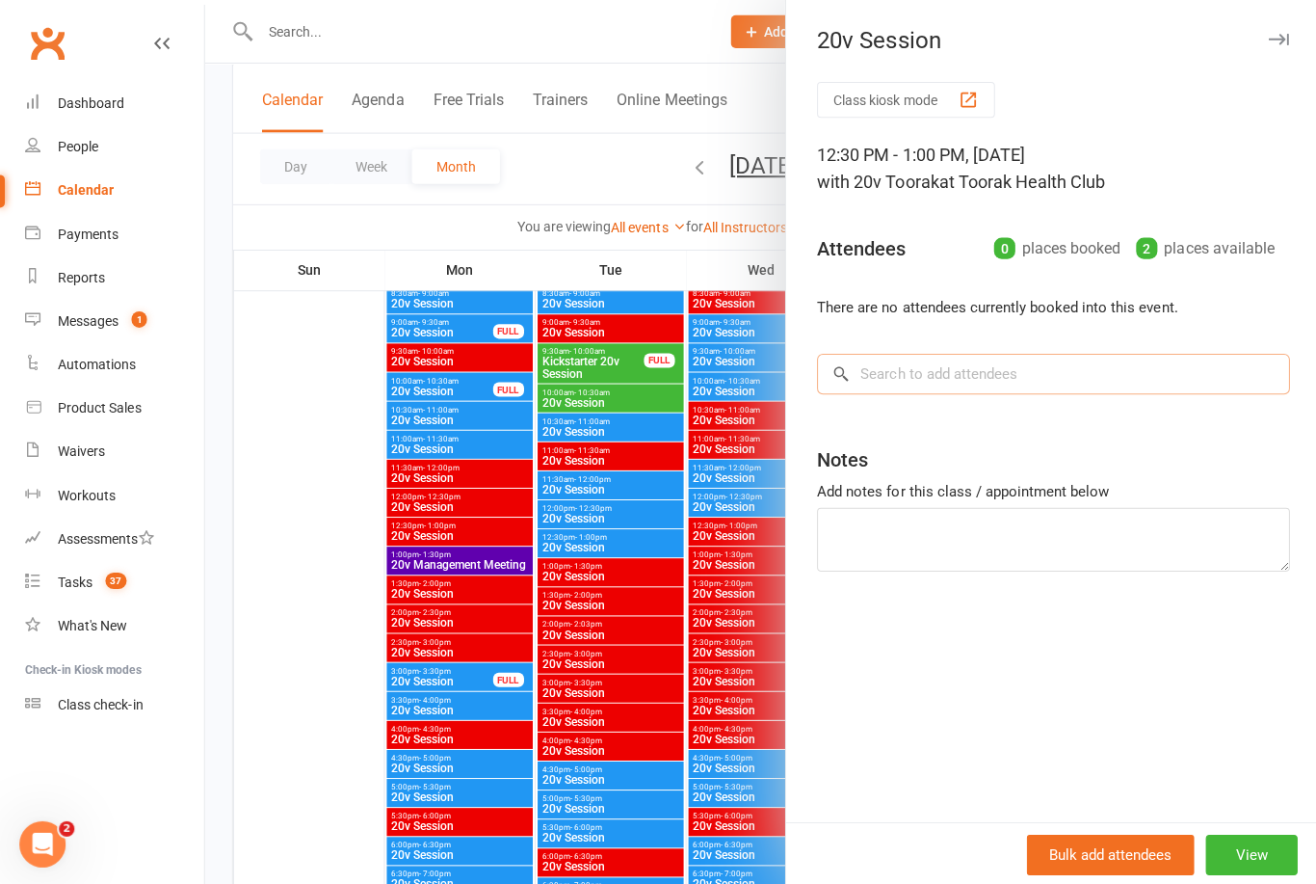
click at [1127, 368] on input "search" at bounding box center [1049, 373] width 471 height 40
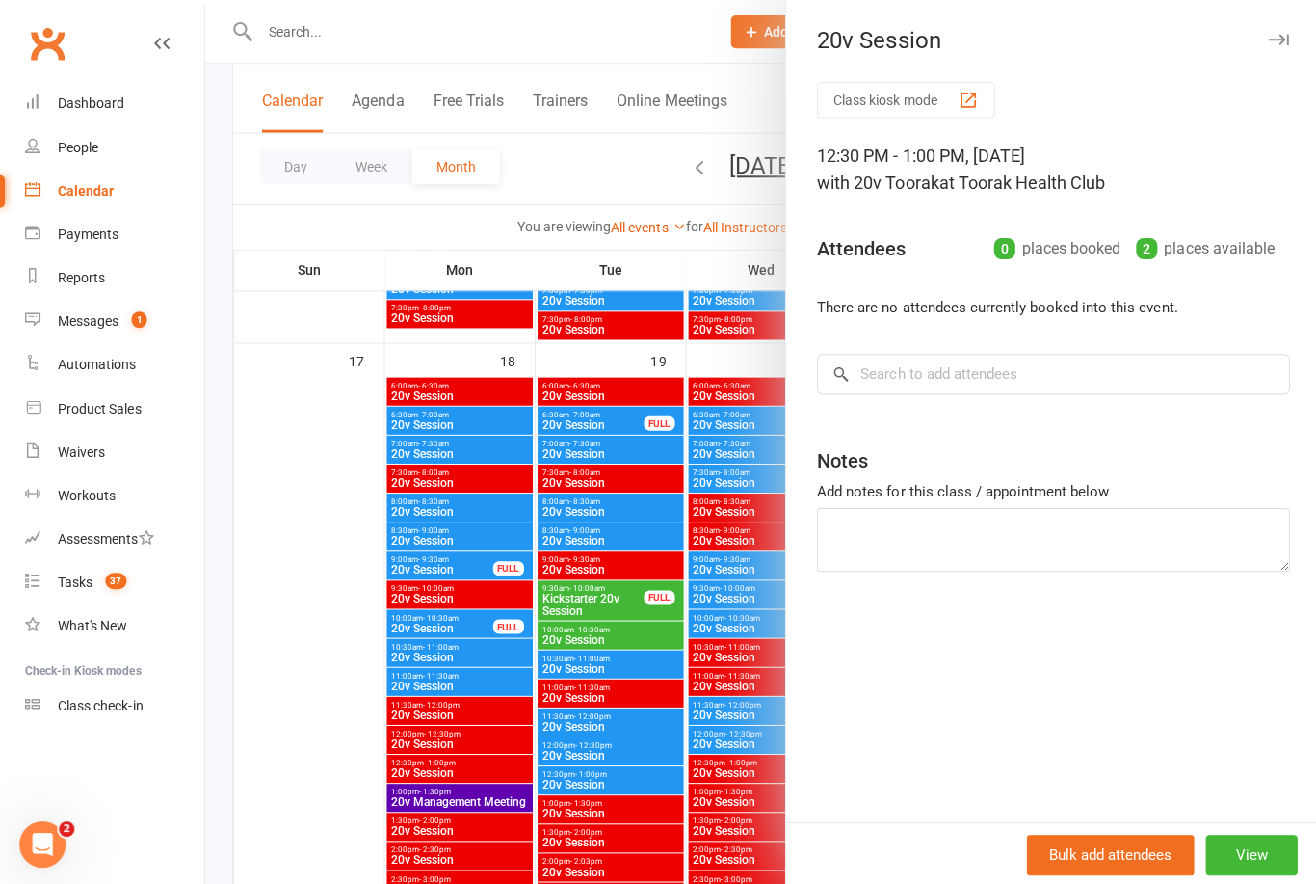
scroll to position [2398, 0]
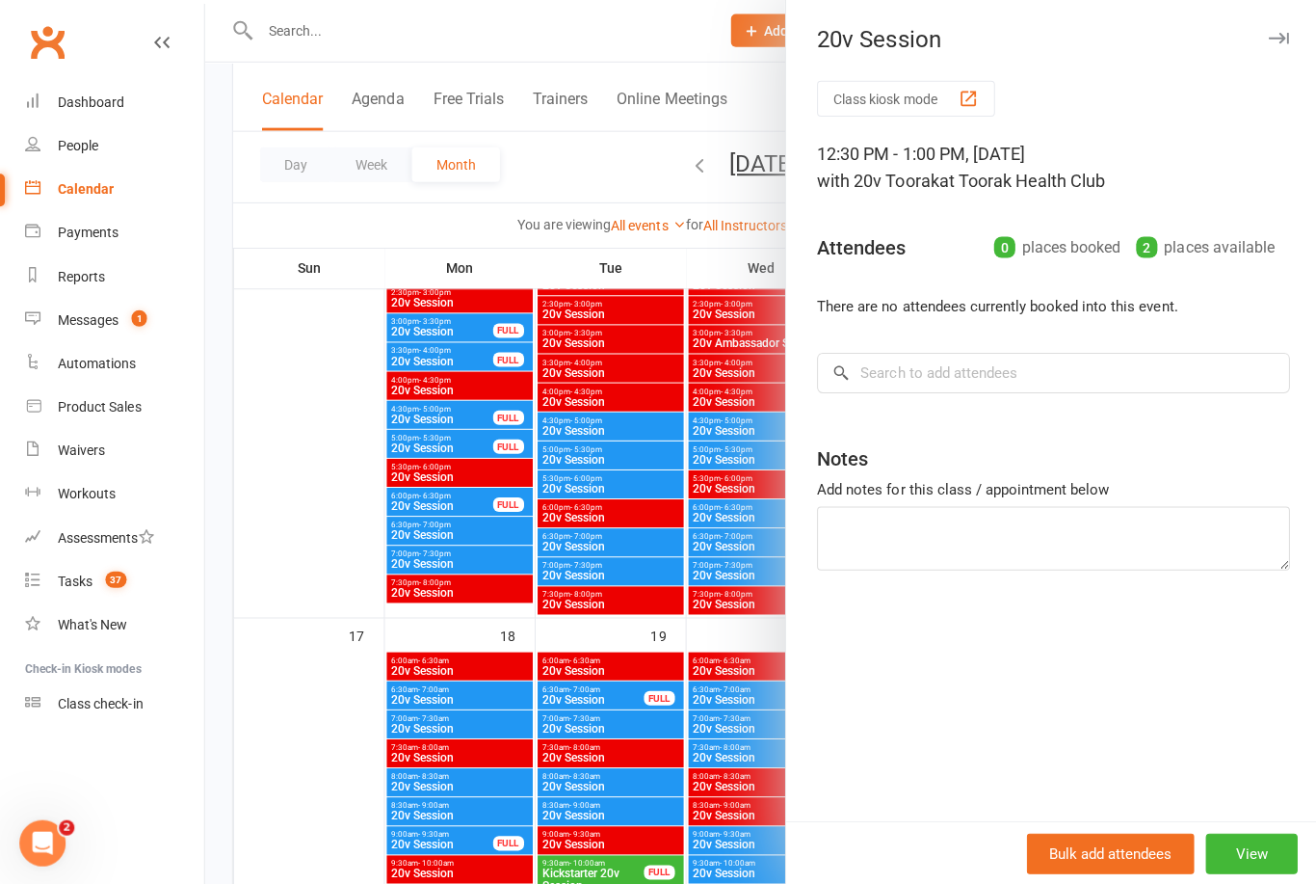
click at [674, 518] on div at bounding box center [760, 442] width 1112 height 884
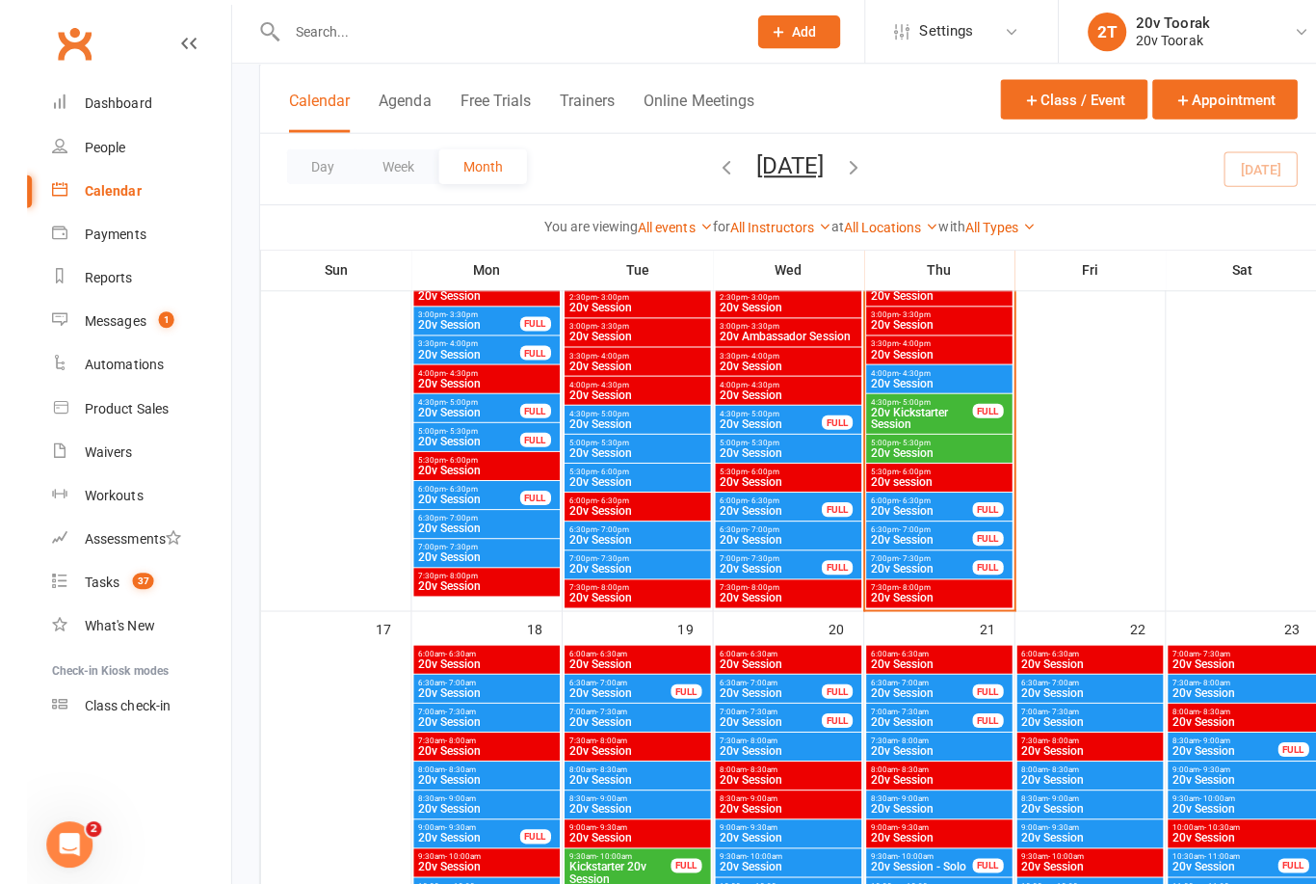
scroll to position [2693, 0]
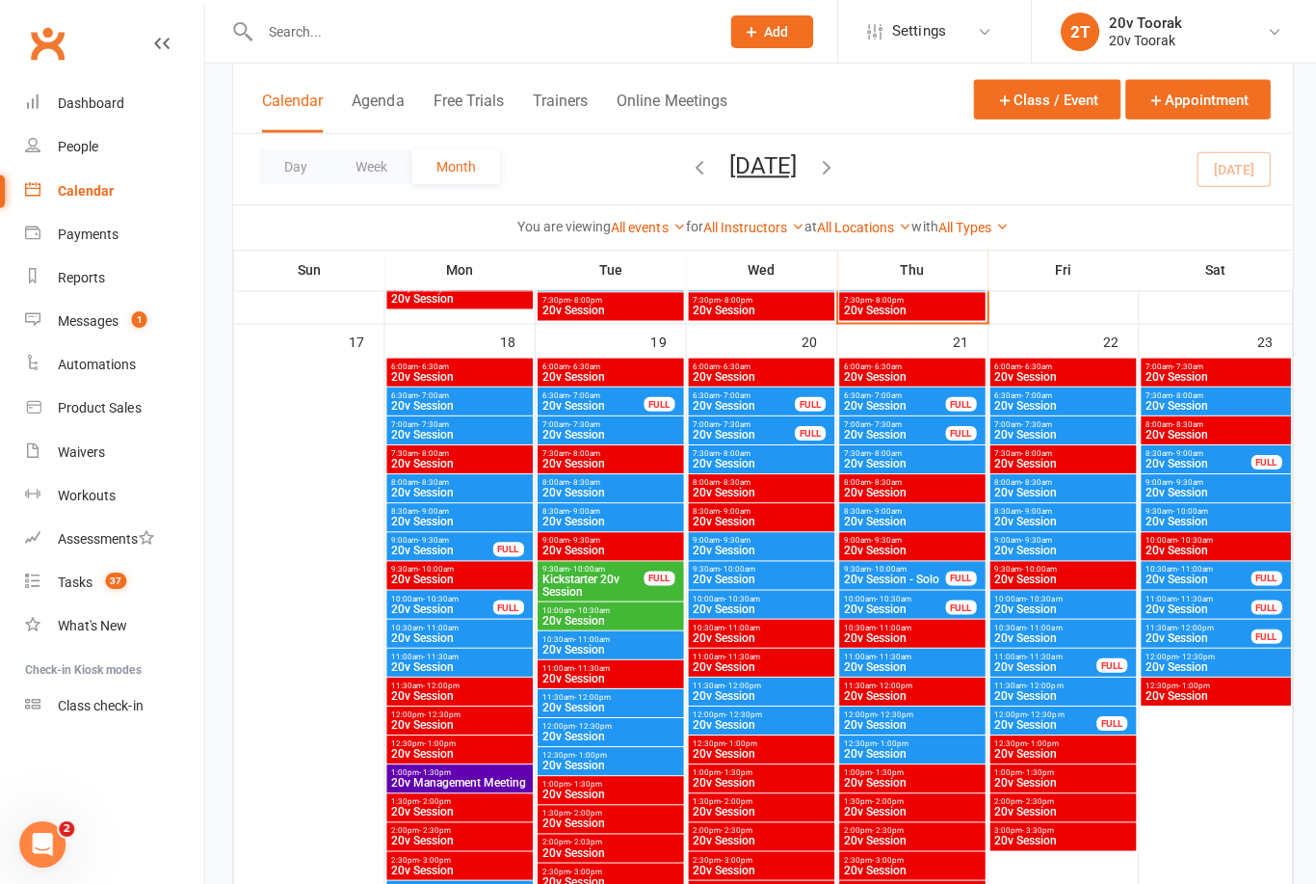
click at [620, 753] on span "12:30pm - 1:00pm" at bounding box center [609, 752] width 138 height 9
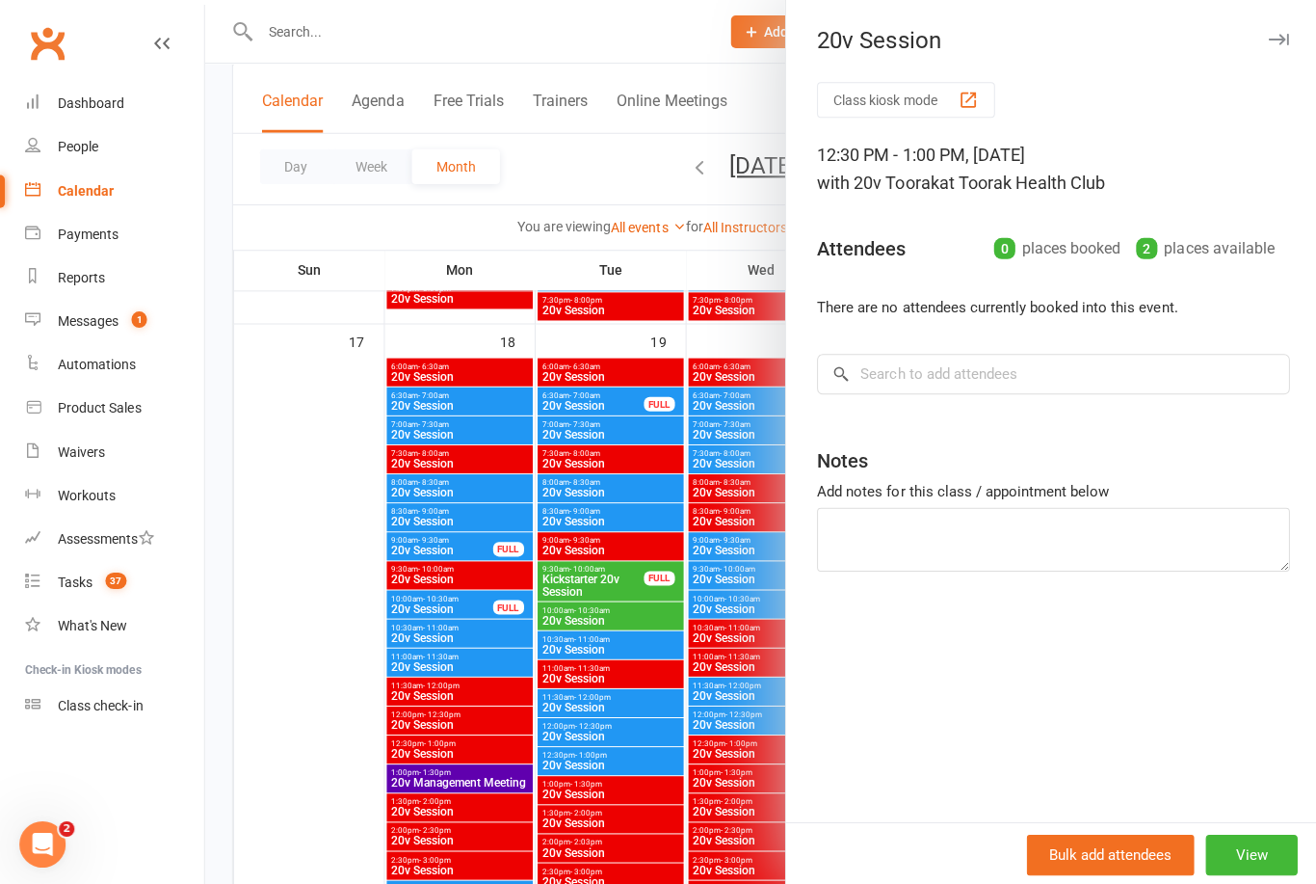
click at [670, 859] on div at bounding box center [760, 442] width 1112 height 884
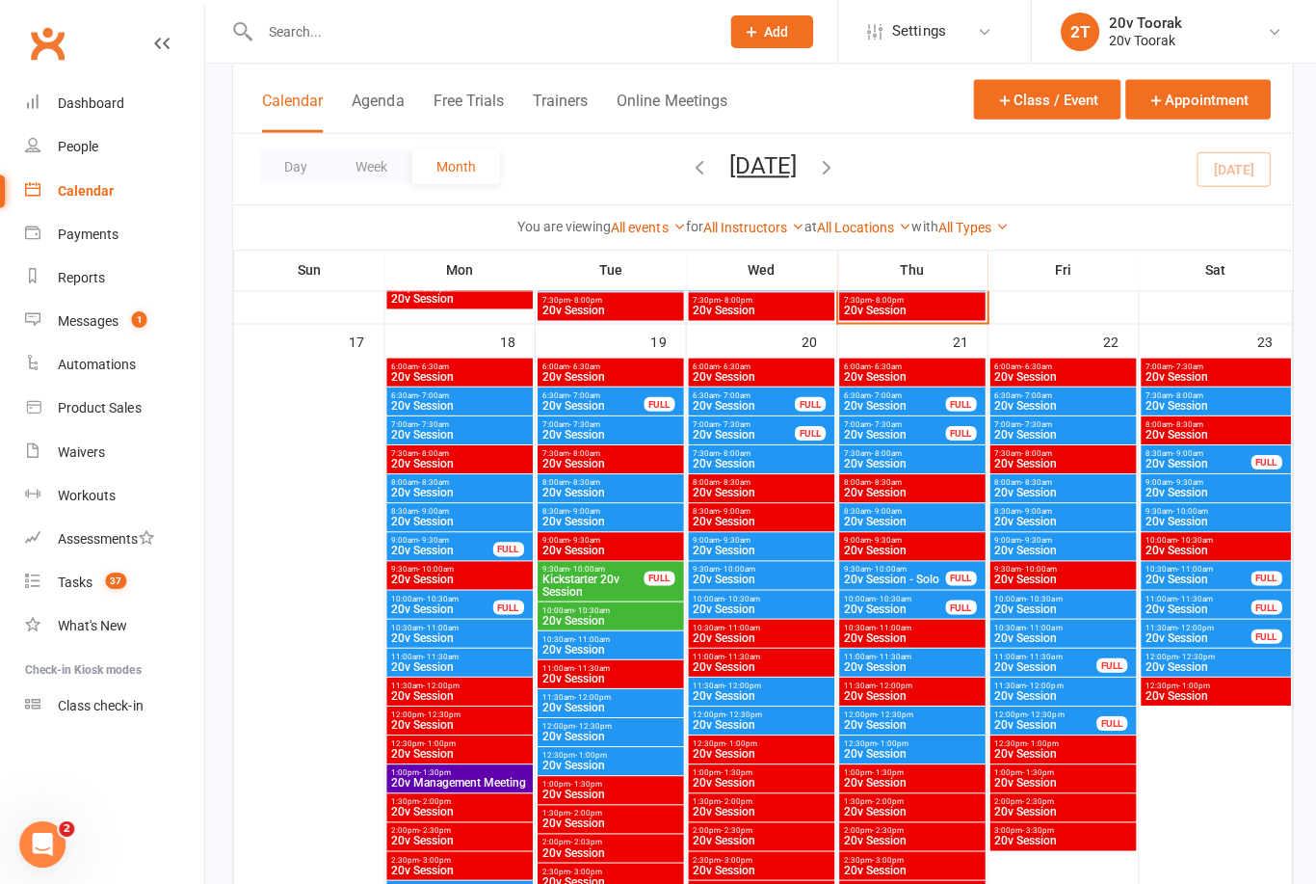
click at [632, 715] on div "12:00pm - 12:30pm 20v Session" at bounding box center [608, 729] width 145 height 28
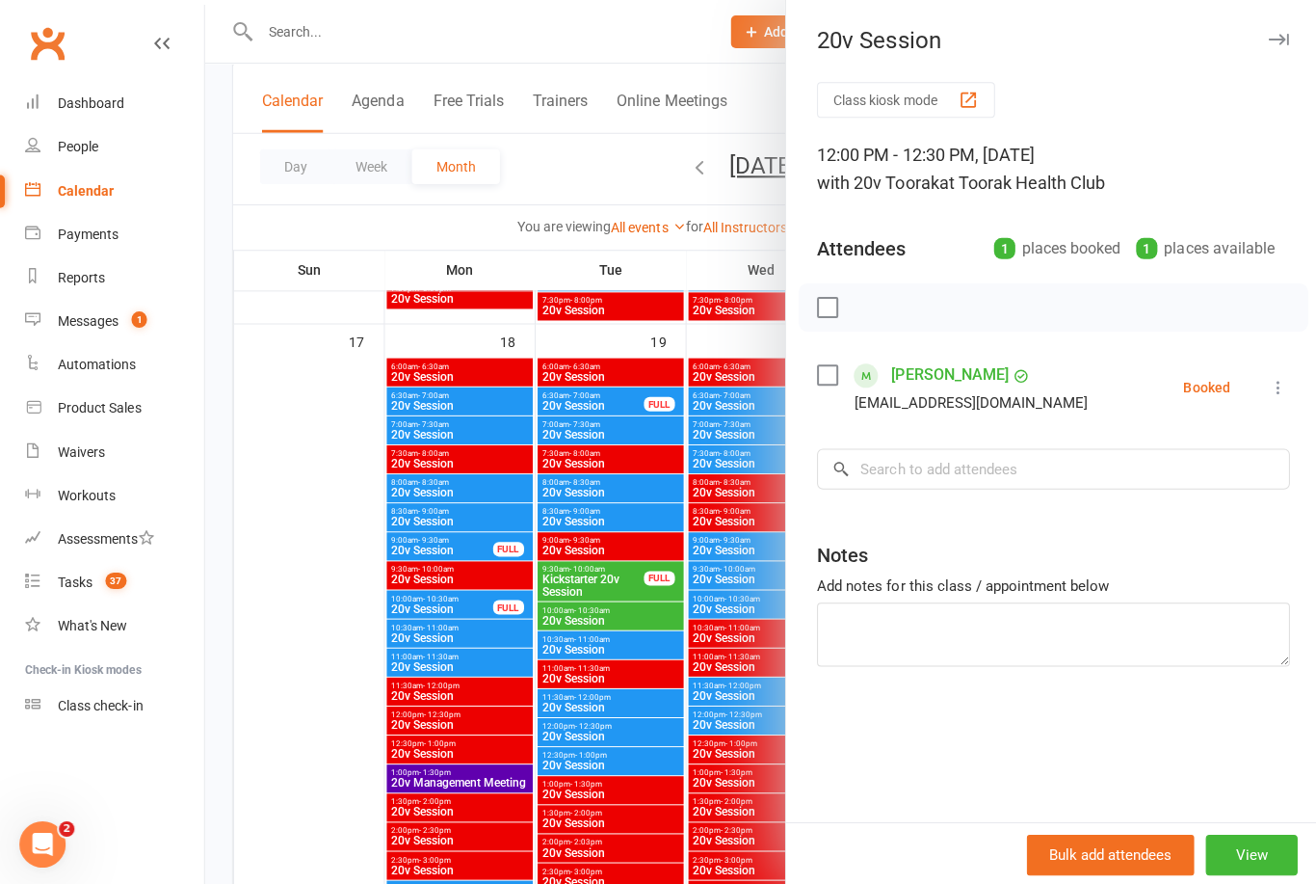
click at [598, 810] on div at bounding box center [760, 442] width 1112 height 884
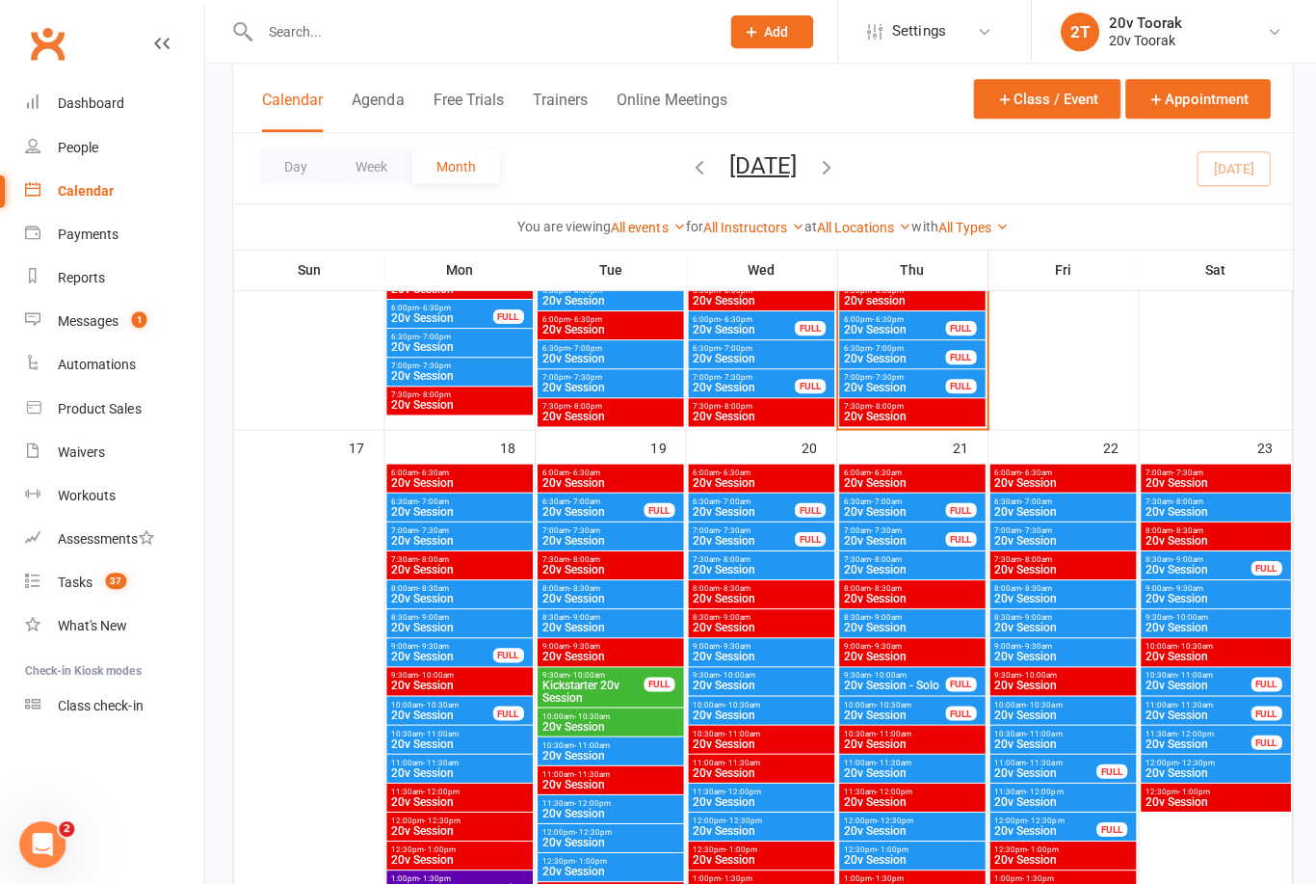
scroll to position [2253, 0]
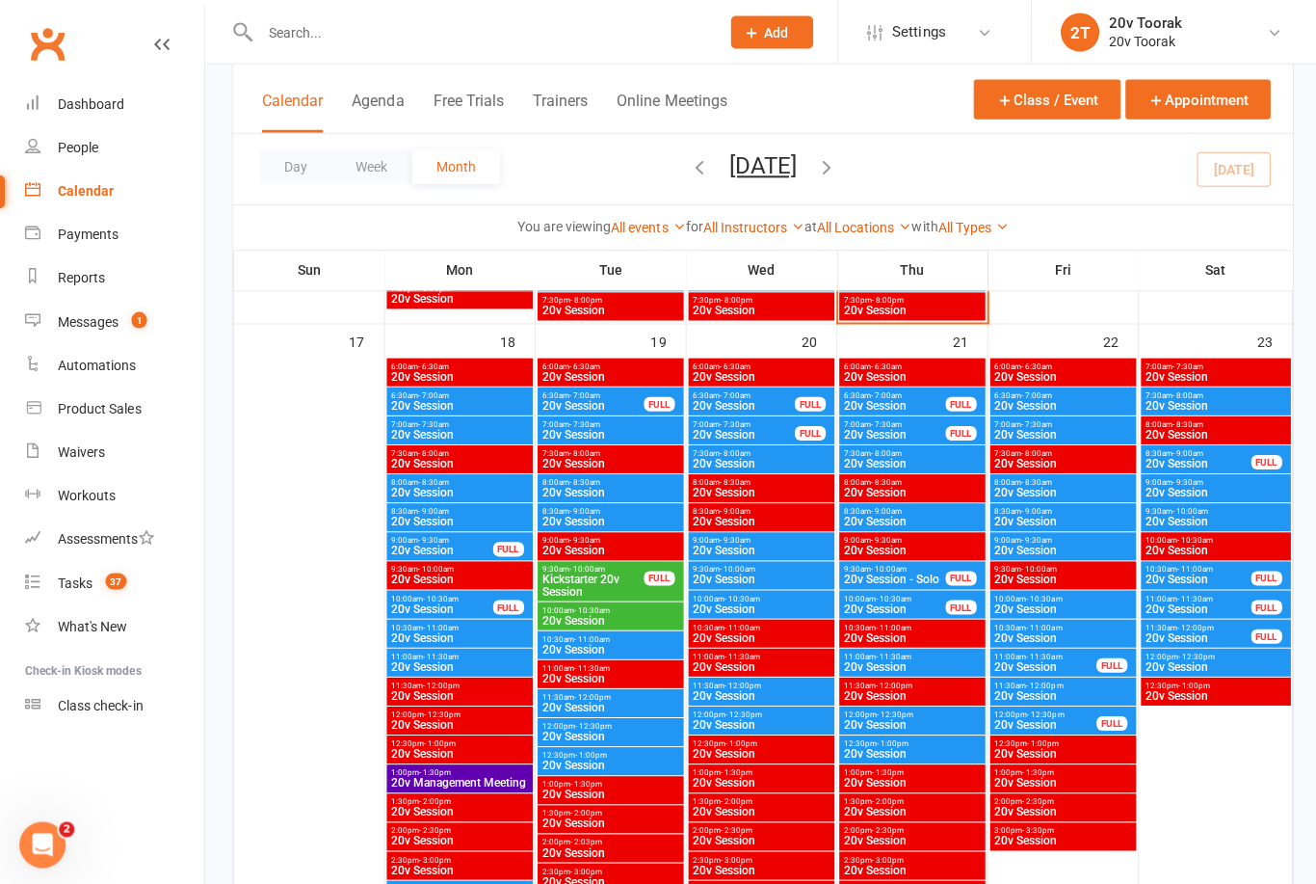
click at [620, 758] on span "20v Session" at bounding box center [609, 762] width 138 height 12
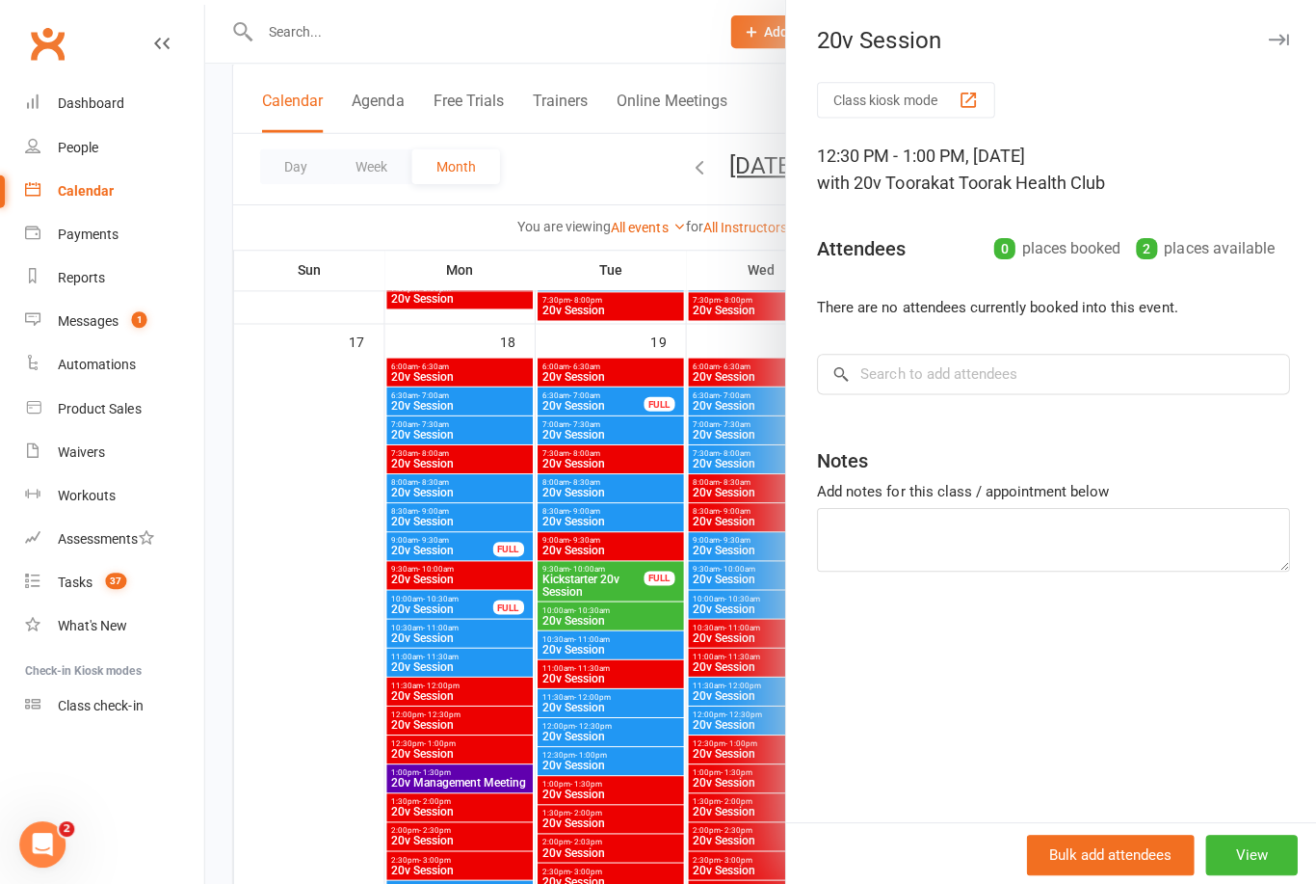
click at [656, 854] on div at bounding box center [760, 442] width 1112 height 884
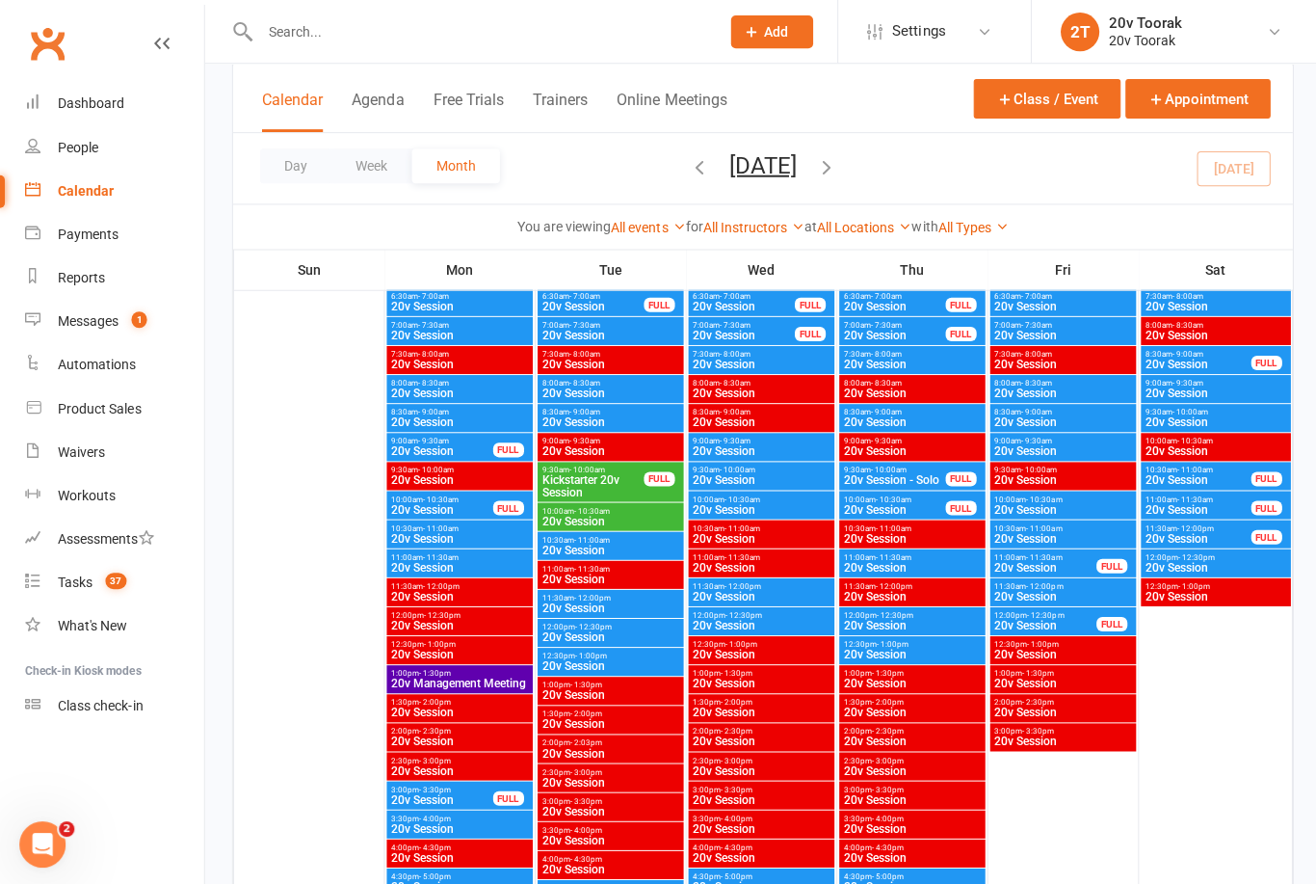
scroll to position [2735, 0]
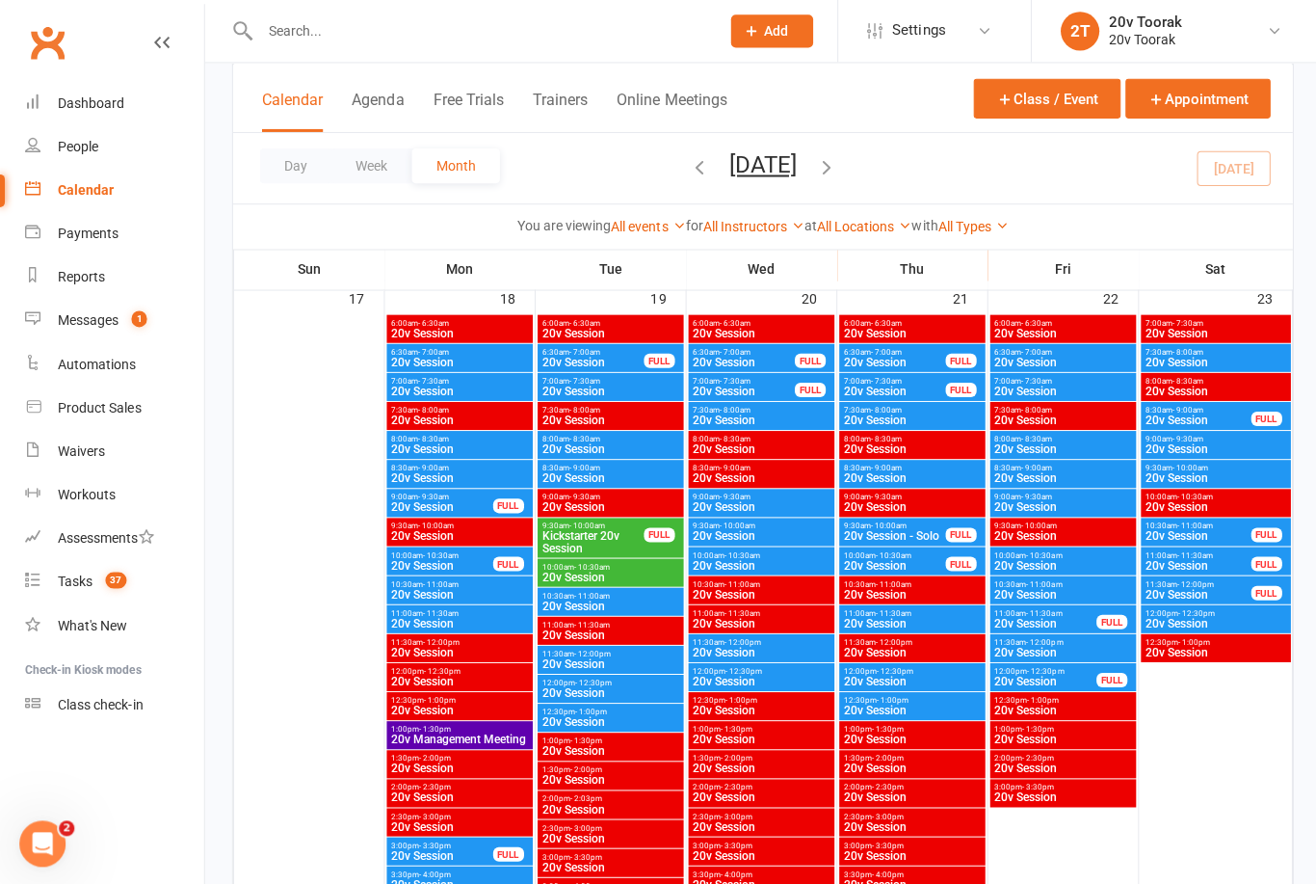
click at [612, 664] on span "20v Session" at bounding box center [609, 662] width 138 height 12
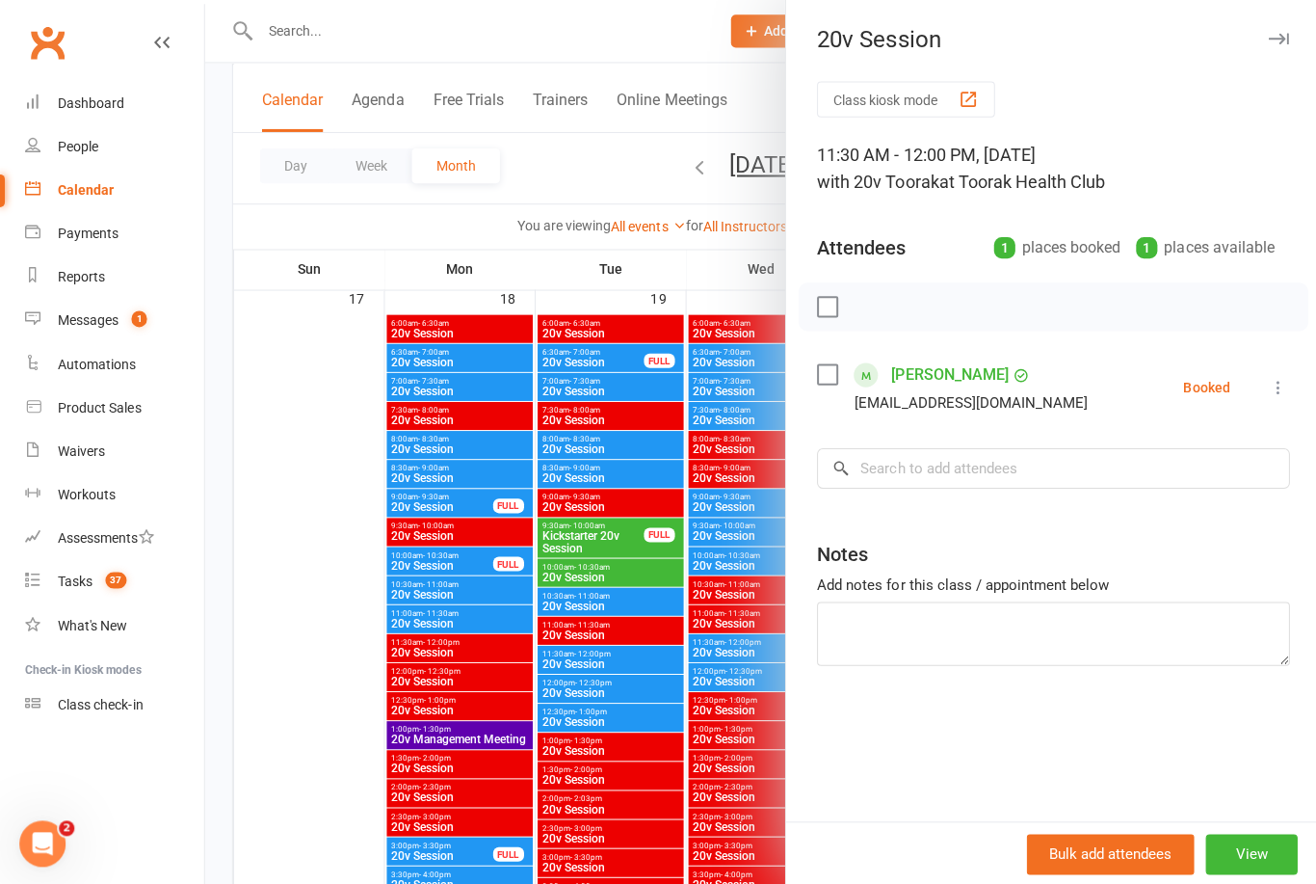
click at [602, 740] on div at bounding box center [760, 442] width 1112 height 884
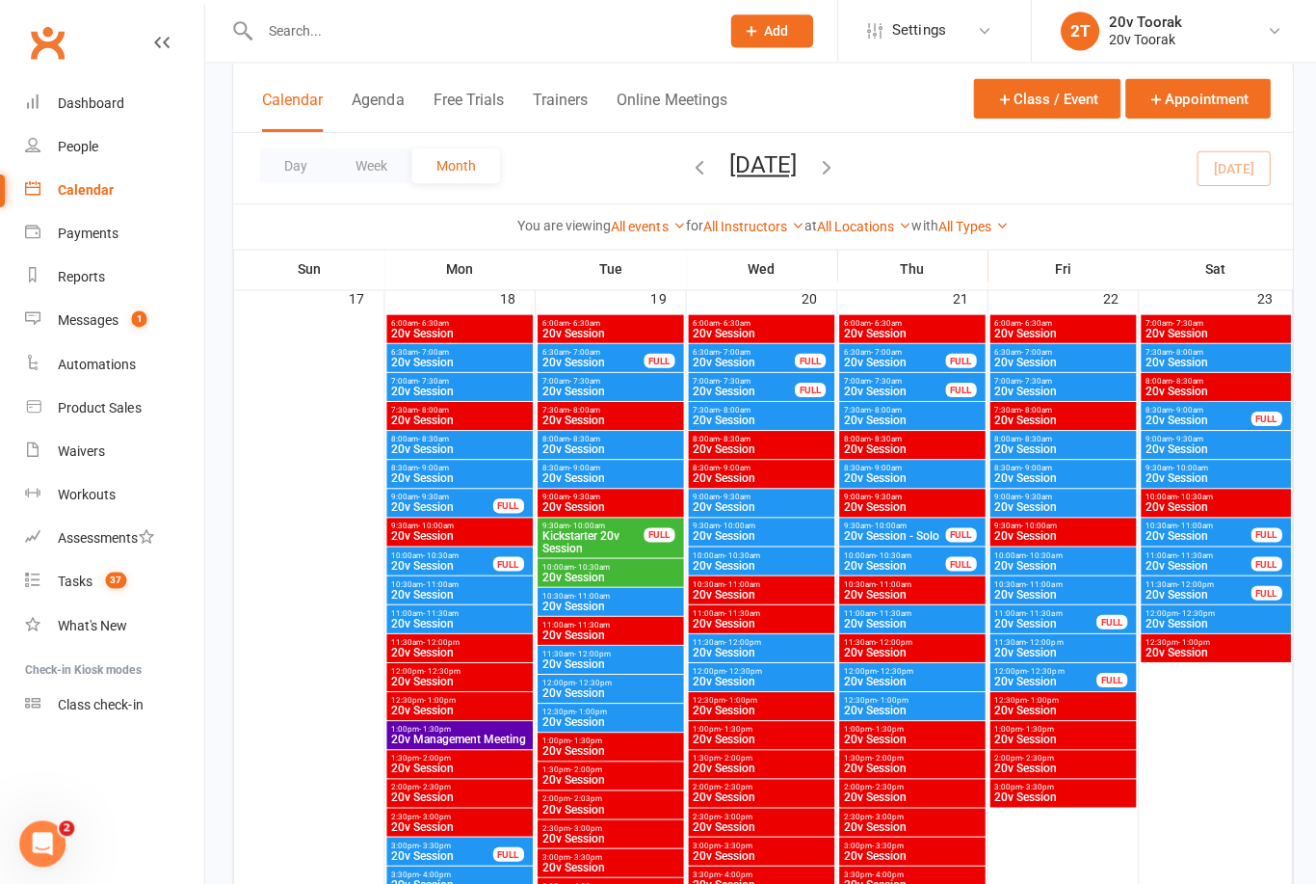
click at [635, 717] on span "20v Session" at bounding box center [609, 720] width 138 height 12
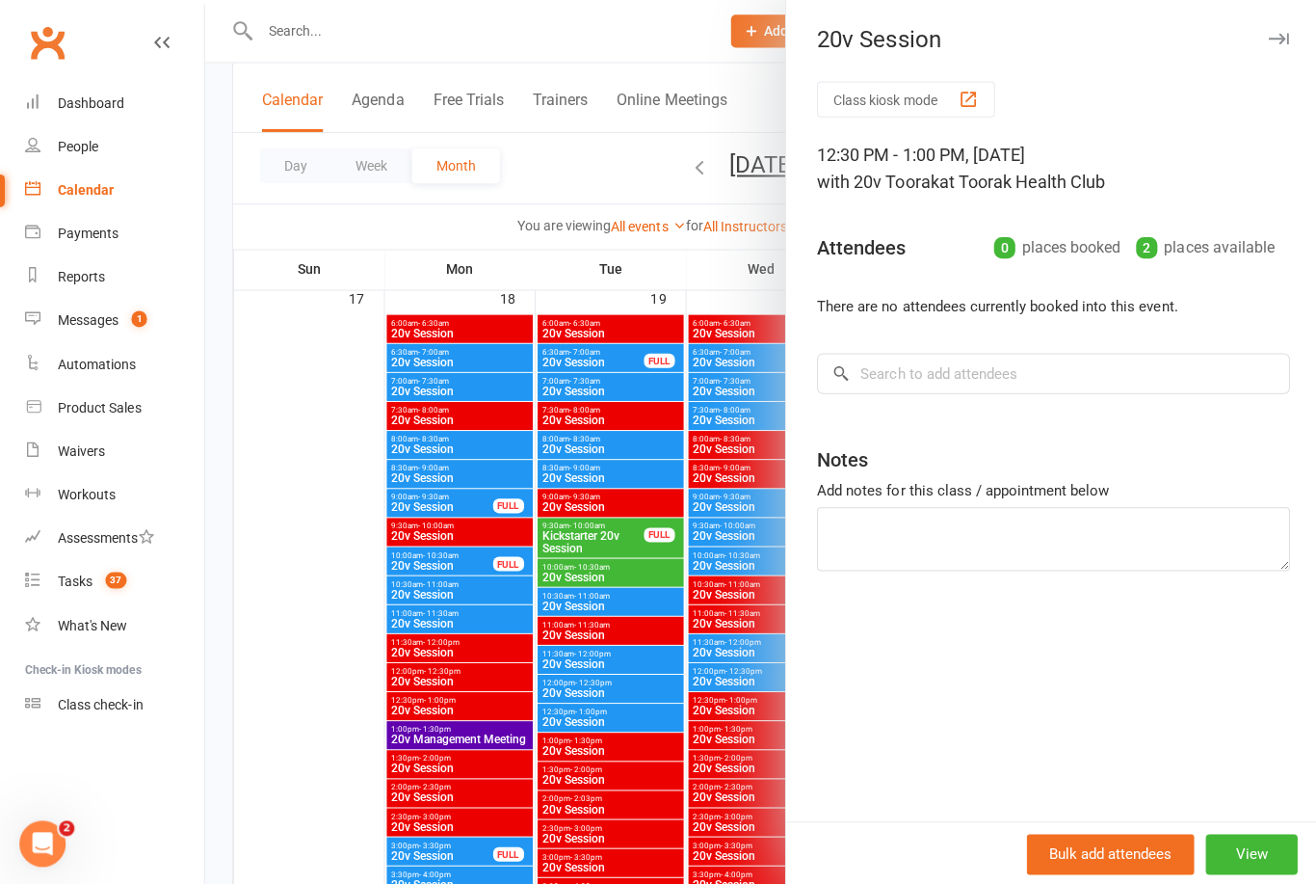
click at [1253, 844] on button "View" at bounding box center [1247, 852] width 92 height 40
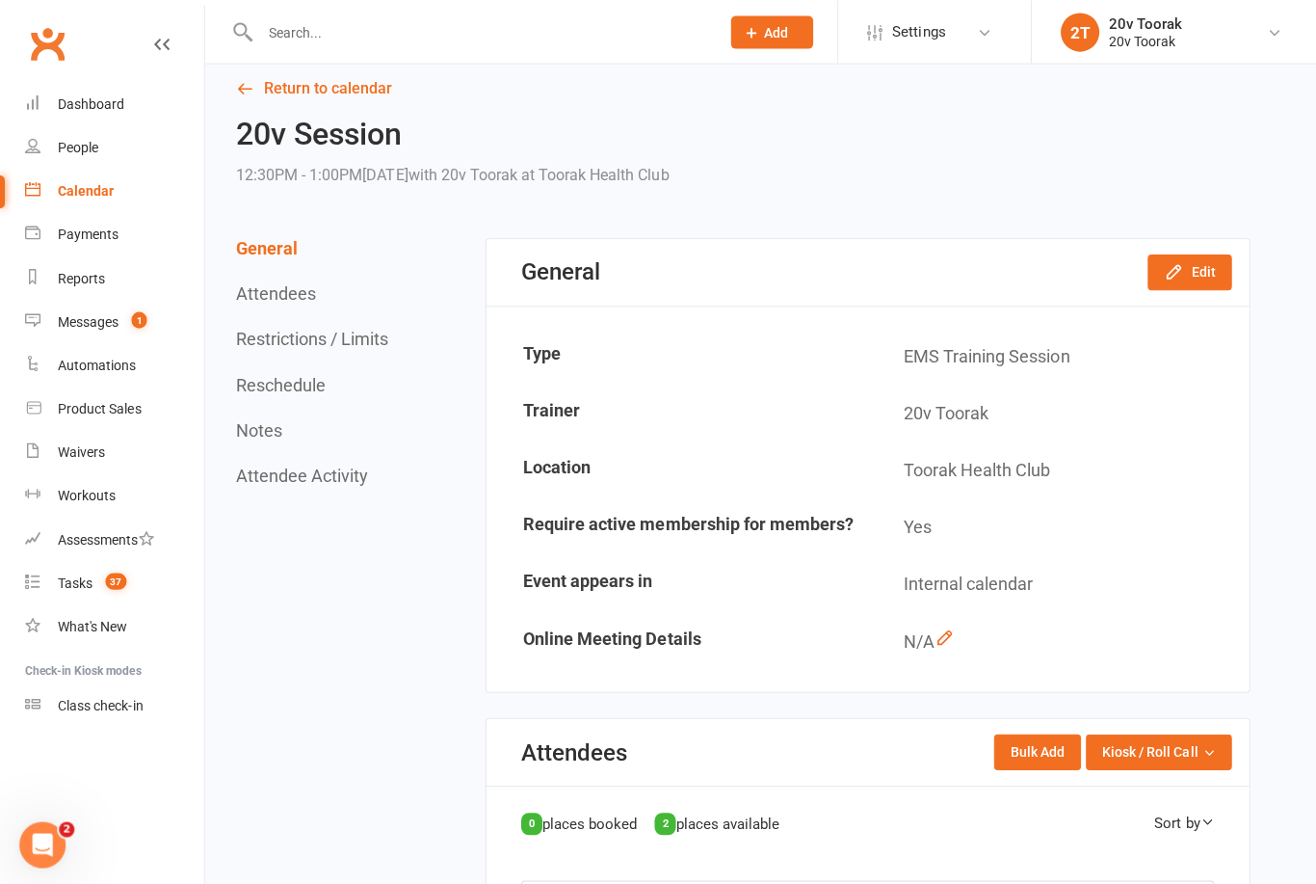
click at [1165, 277] on icon "button" at bounding box center [1169, 271] width 13 height 13
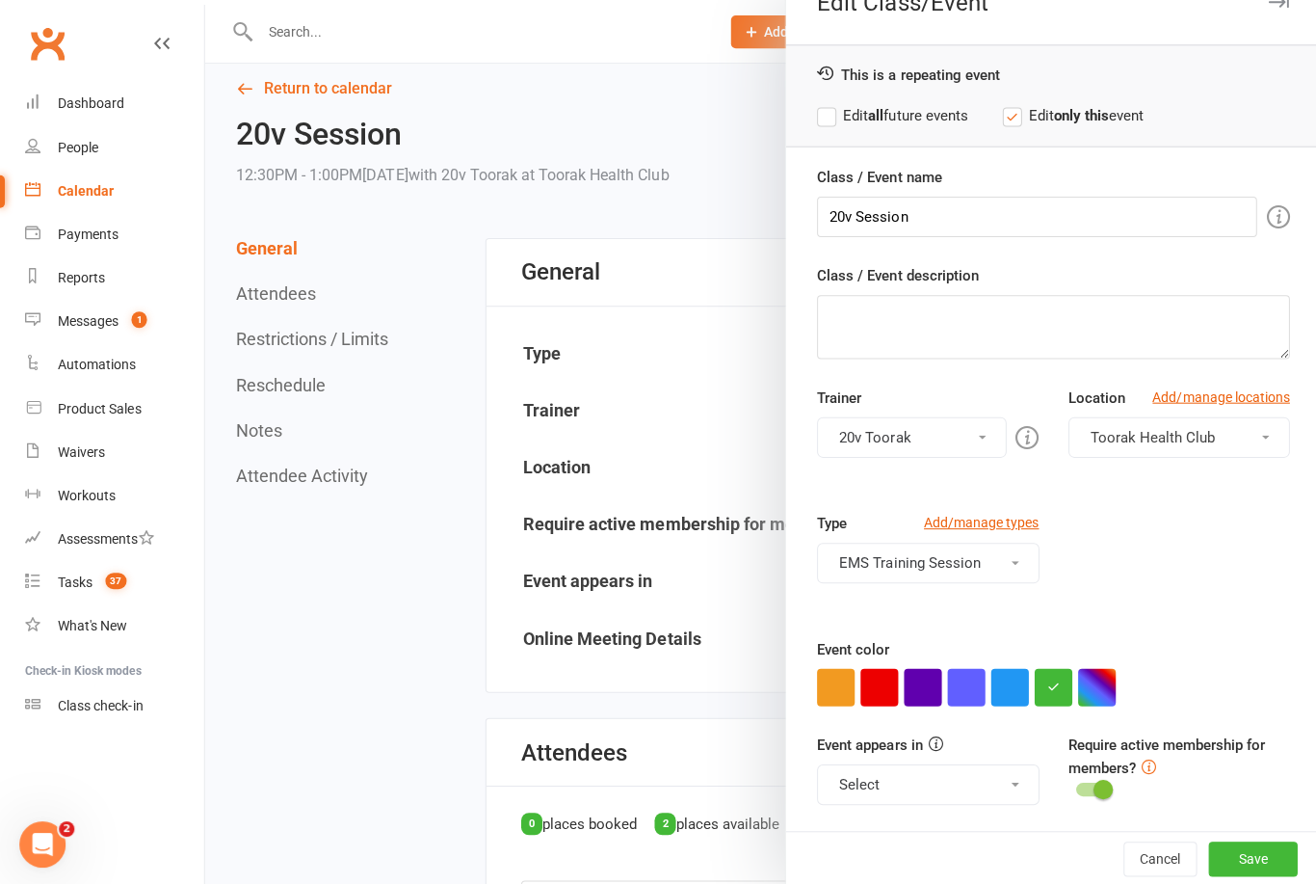
scroll to position [37, 0]
click at [1235, 871] on button "Save" at bounding box center [1248, 856] width 89 height 35
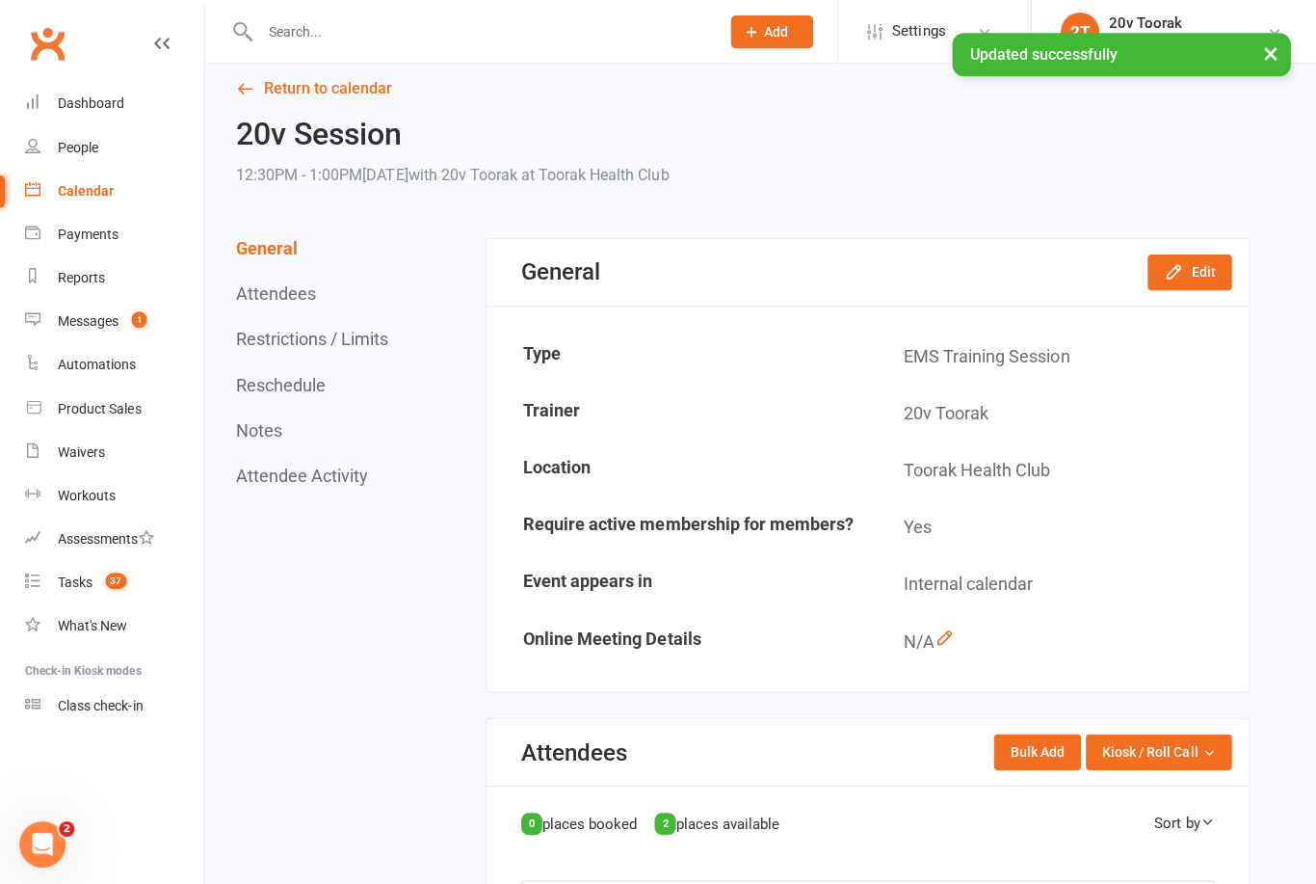
click at [62, 198] on link "Calendar" at bounding box center [114, 190] width 178 height 43
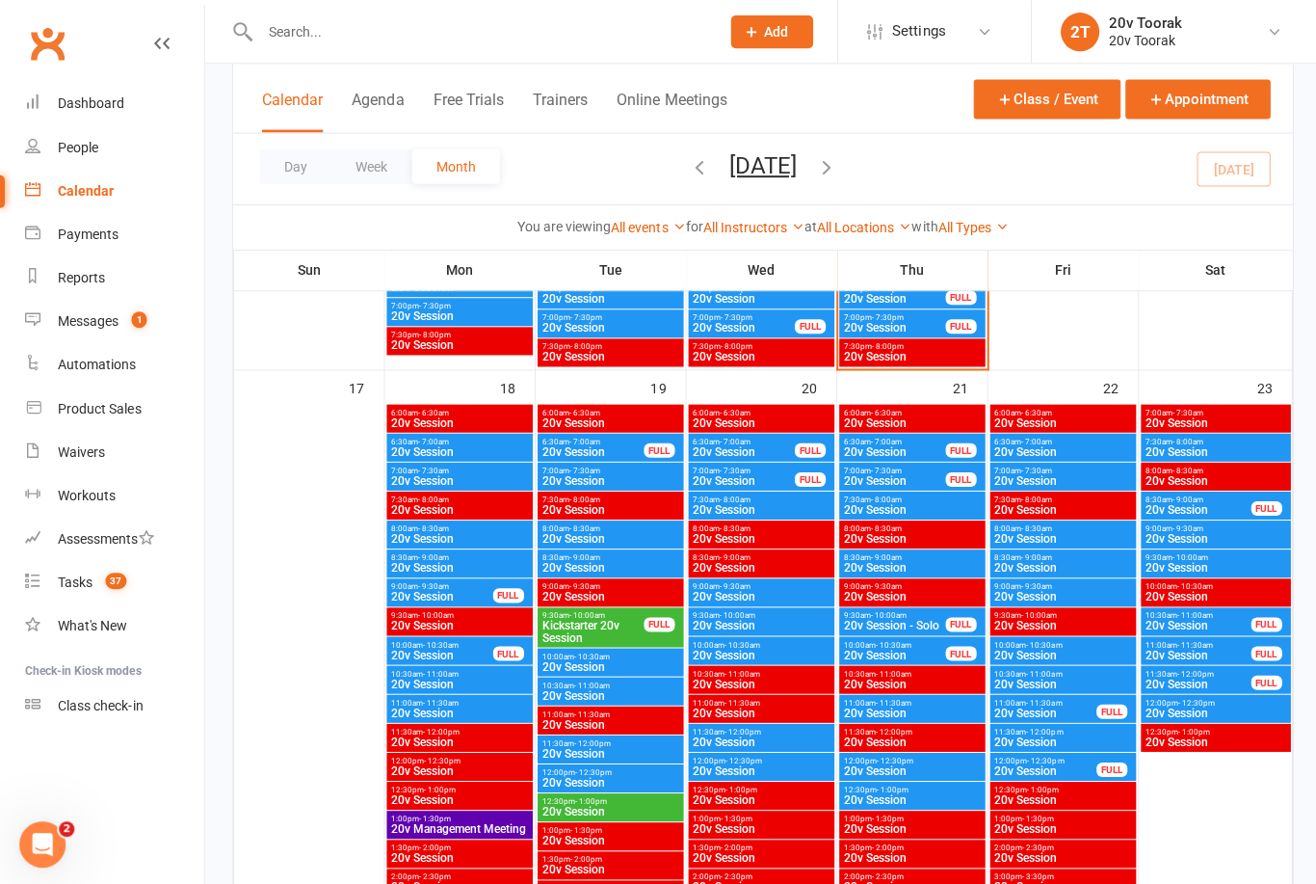
scroll to position [2794, 0]
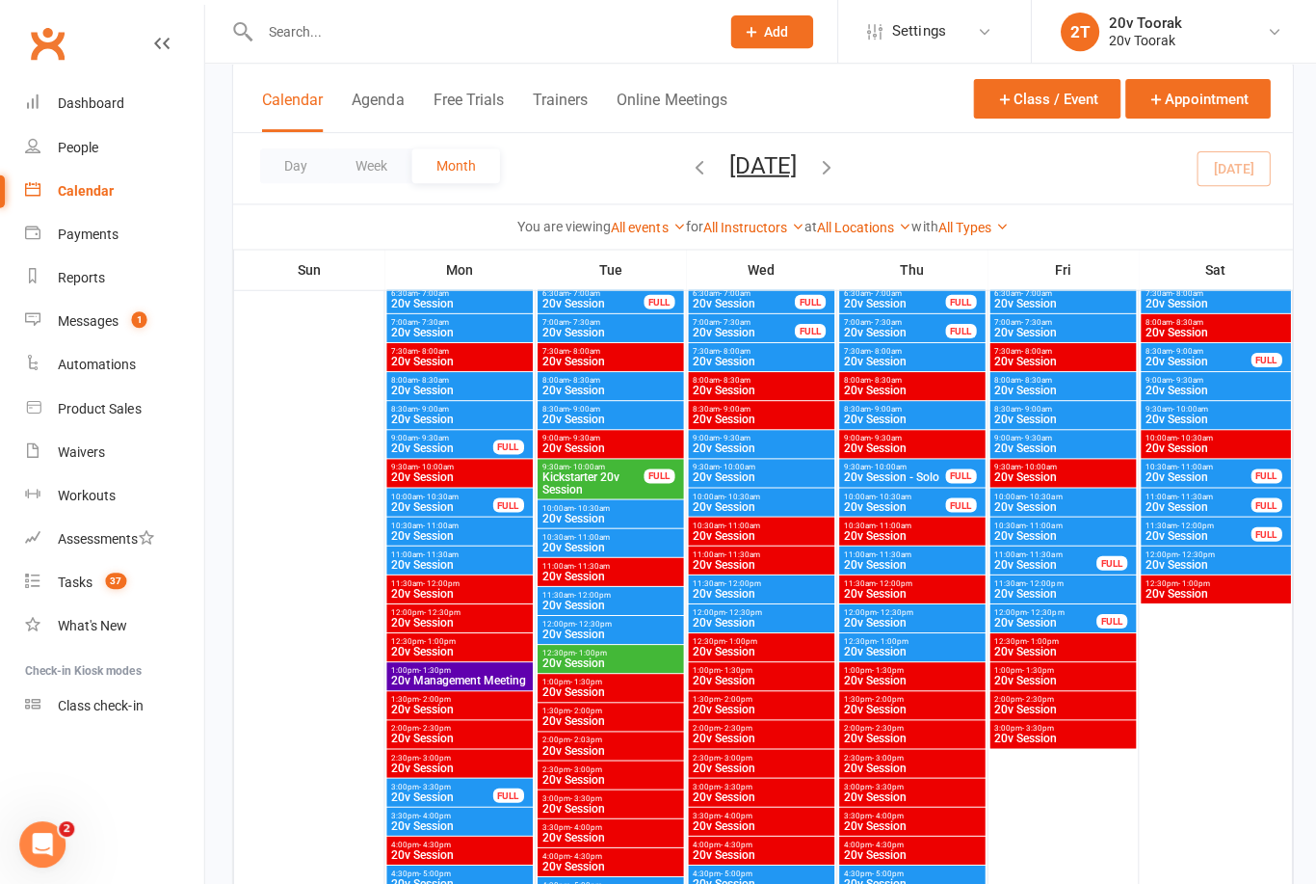
click at [597, 655] on span "20v Session" at bounding box center [609, 661] width 138 height 12
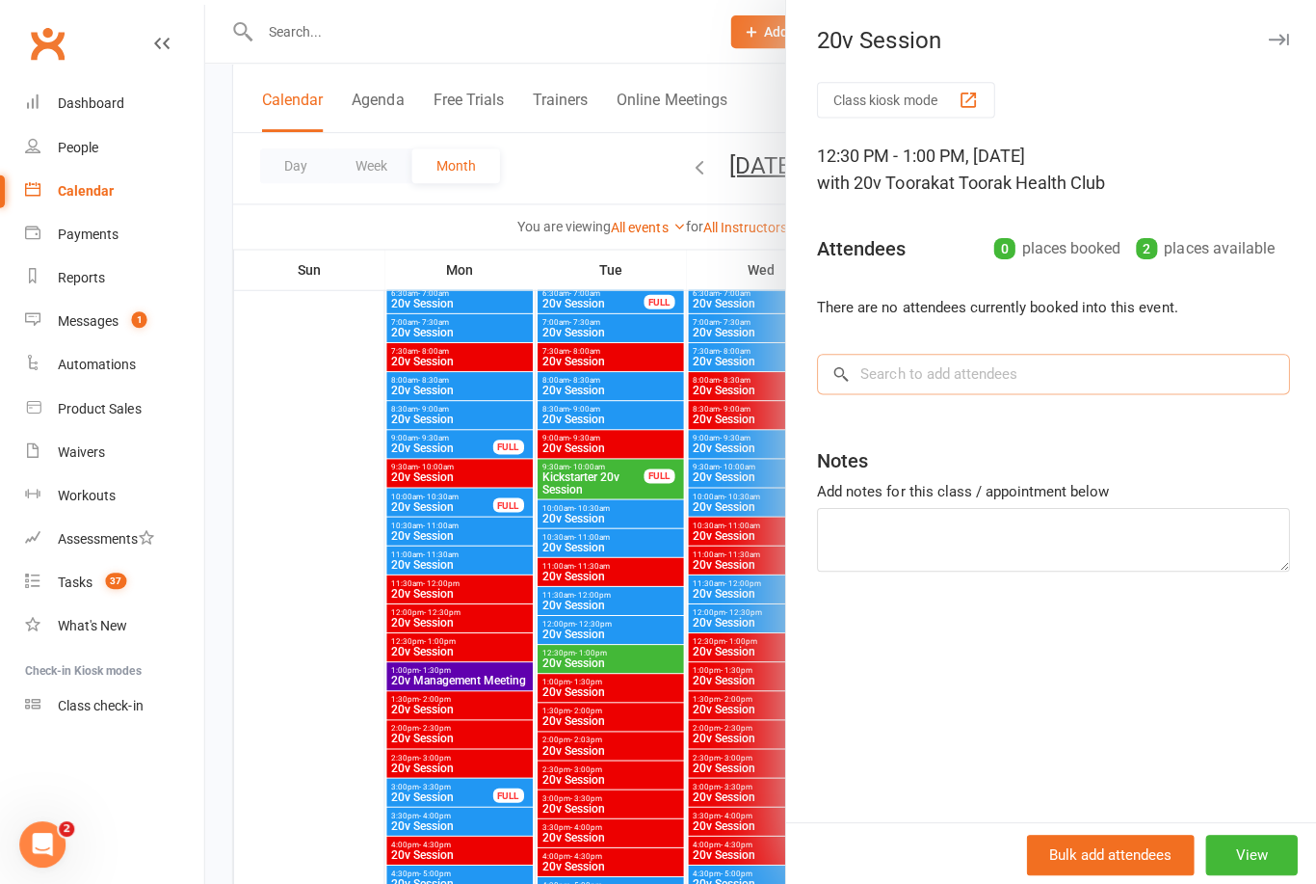
click at [987, 372] on input "search" at bounding box center [1049, 373] width 471 height 40
type input "Cather"
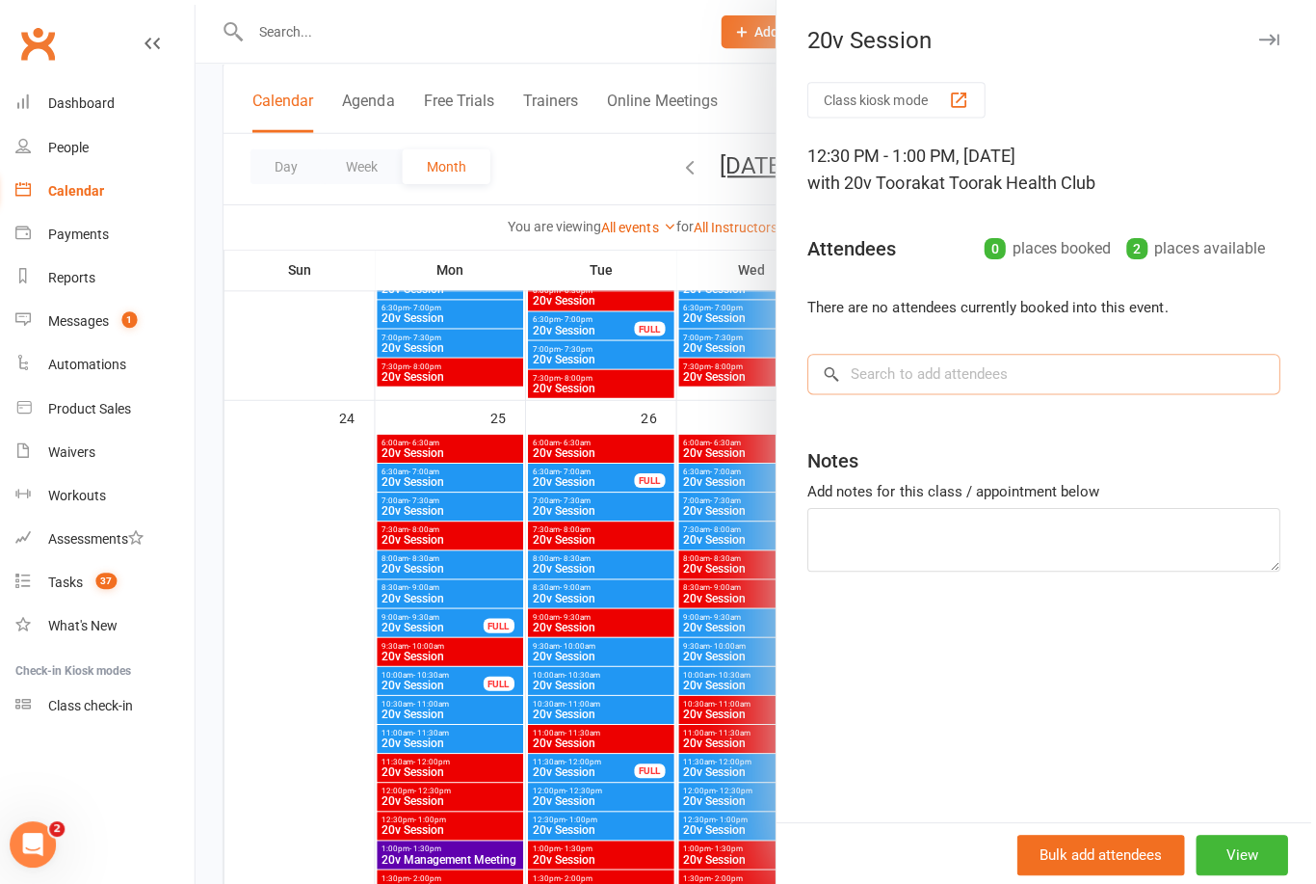
scroll to position [3159, 5]
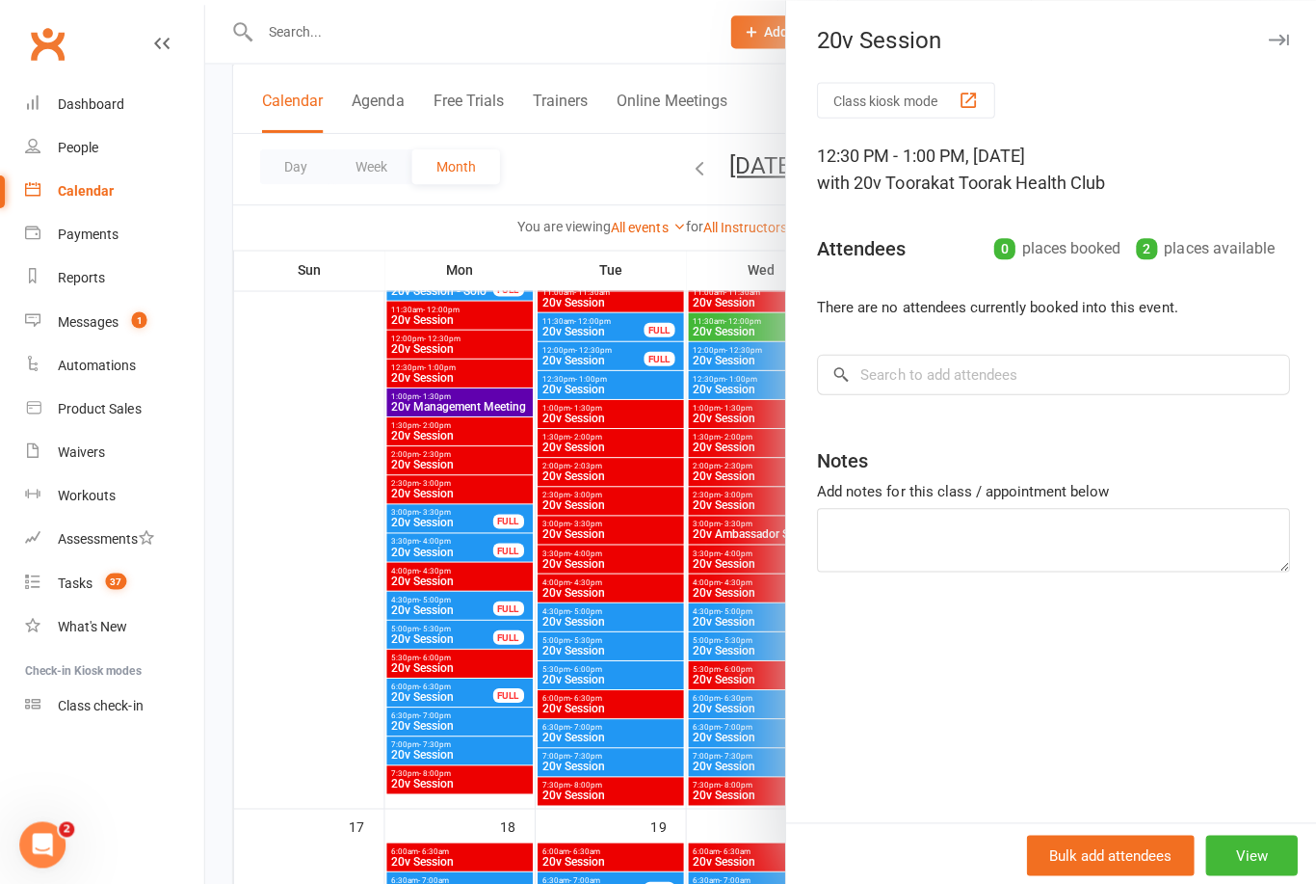
click at [726, 671] on div at bounding box center [760, 442] width 1112 height 884
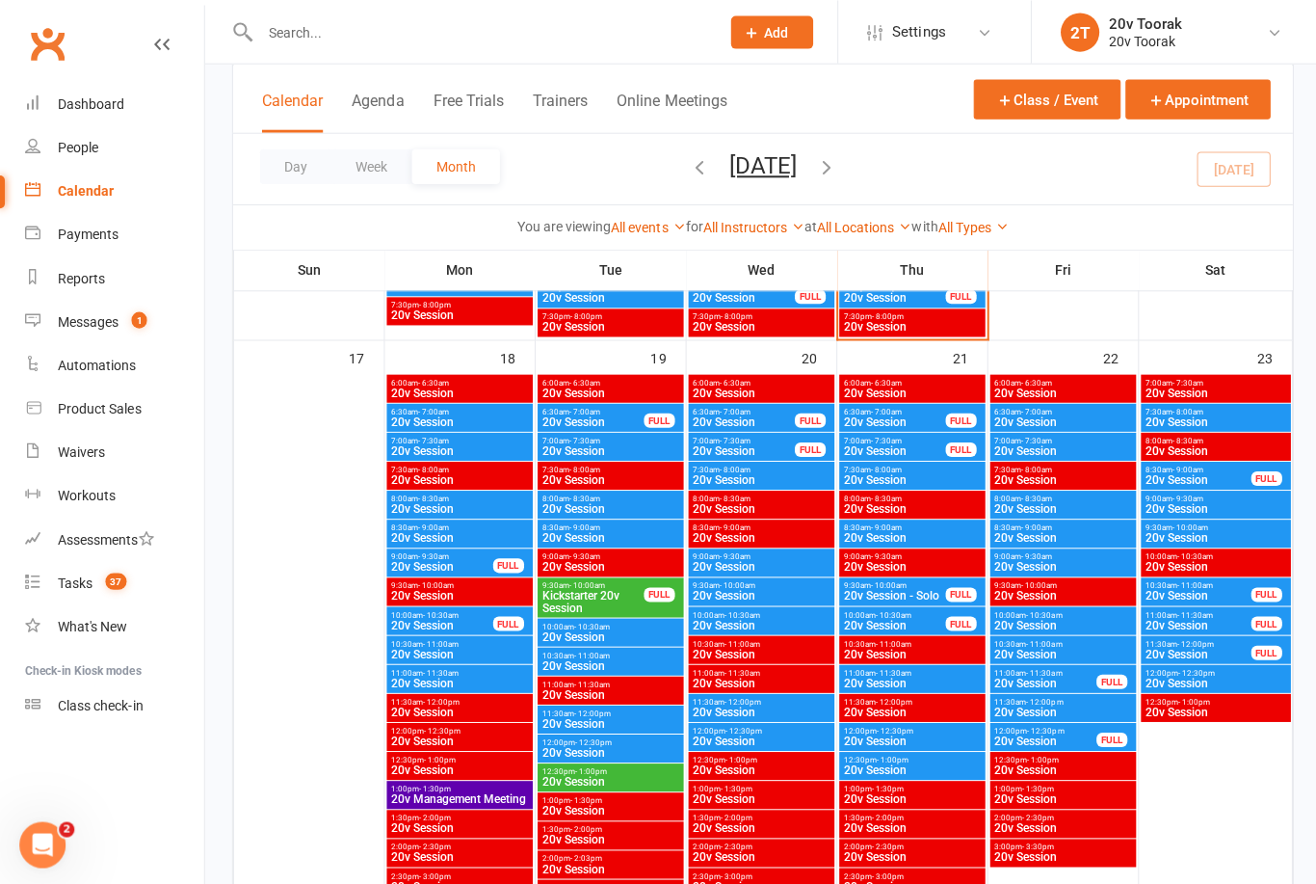
click at [628, 771] on span "12:30pm - 1:00pm" at bounding box center [609, 768] width 138 height 9
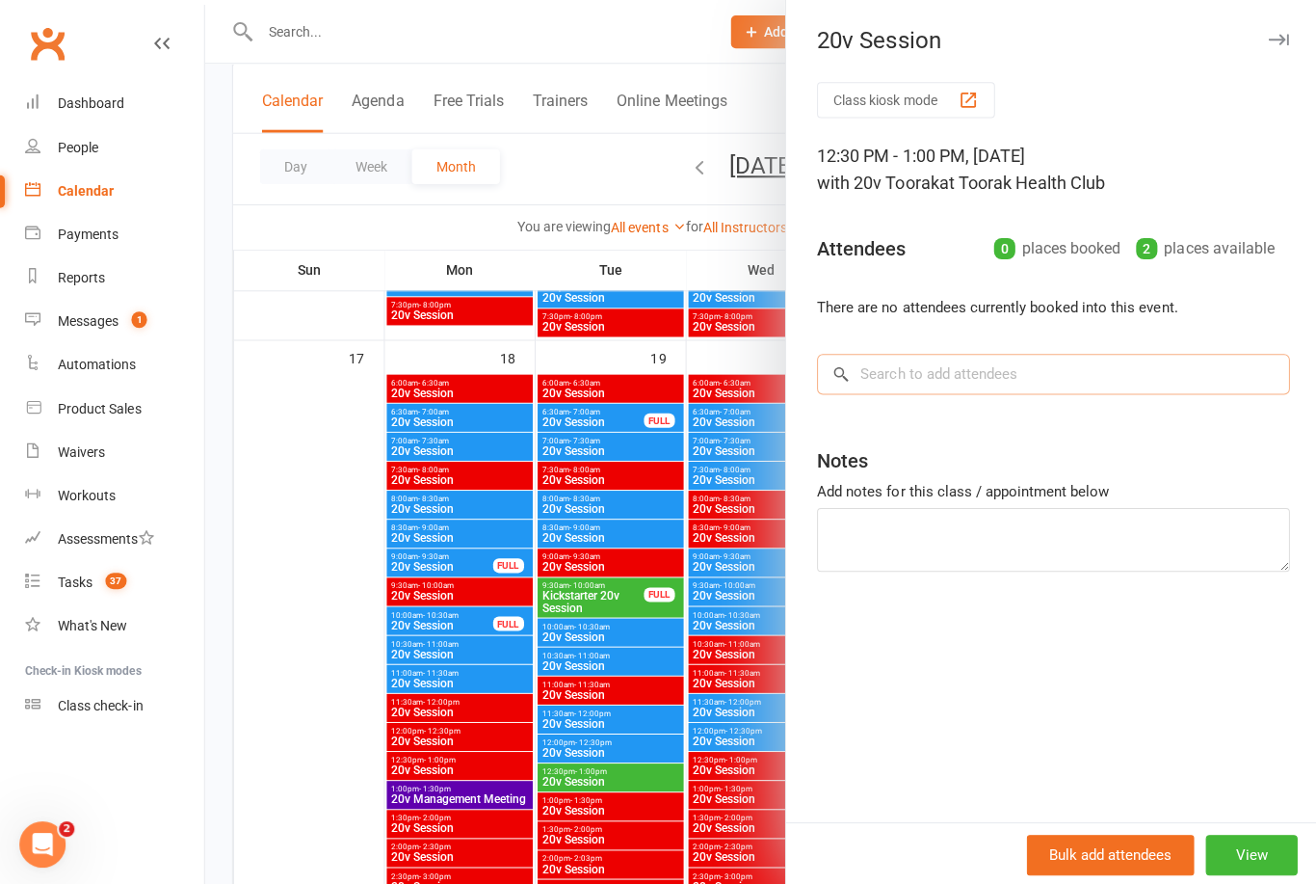
click at [984, 383] on input "search" at bounding box center [1049, 373] width 471 height 40
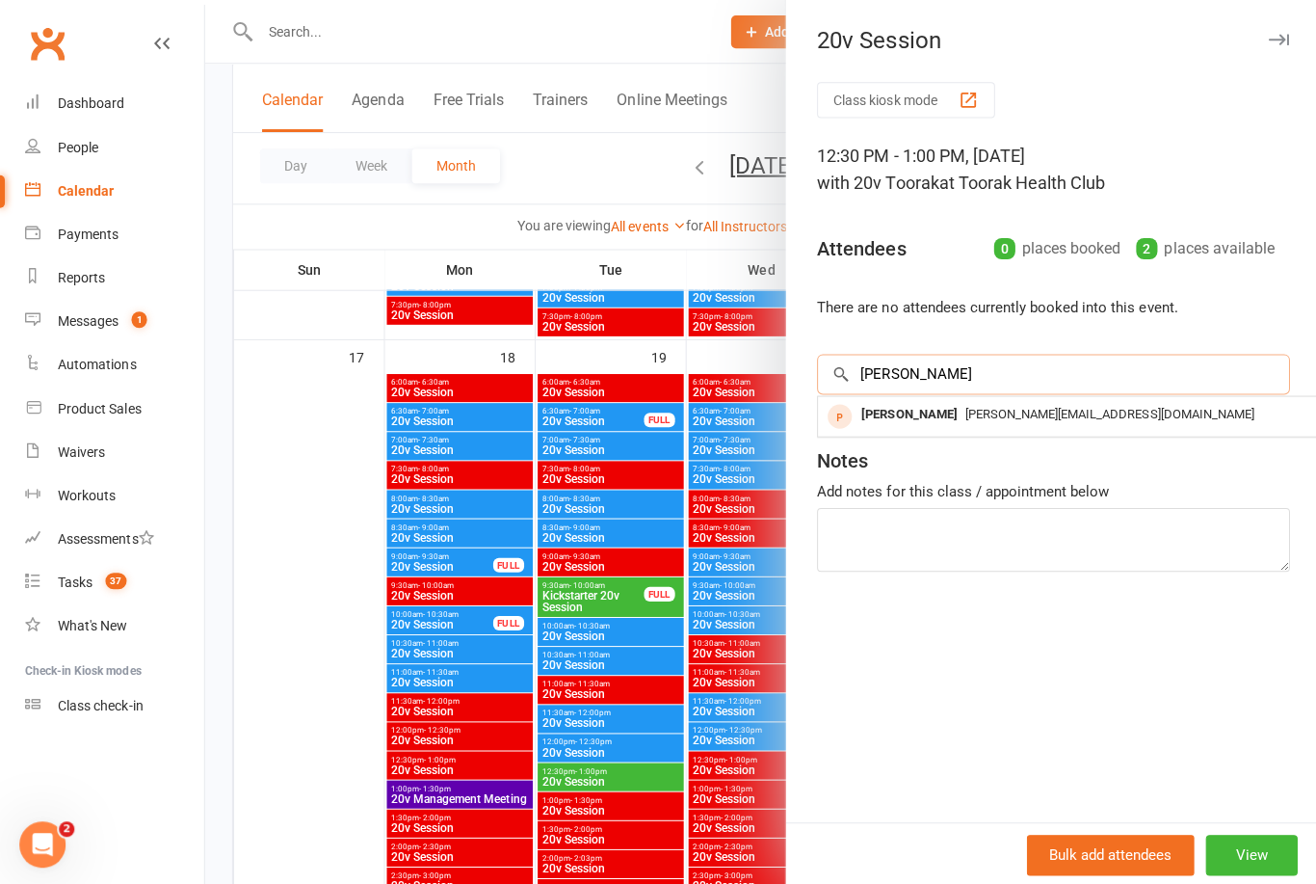
type input "Prifti"
click at [984, 415] on span "[PERSON_NAME][EMAIL_ADDRESS][DOMAIN_NAME]" at bounding box center [1106, 412] width 288 height 14
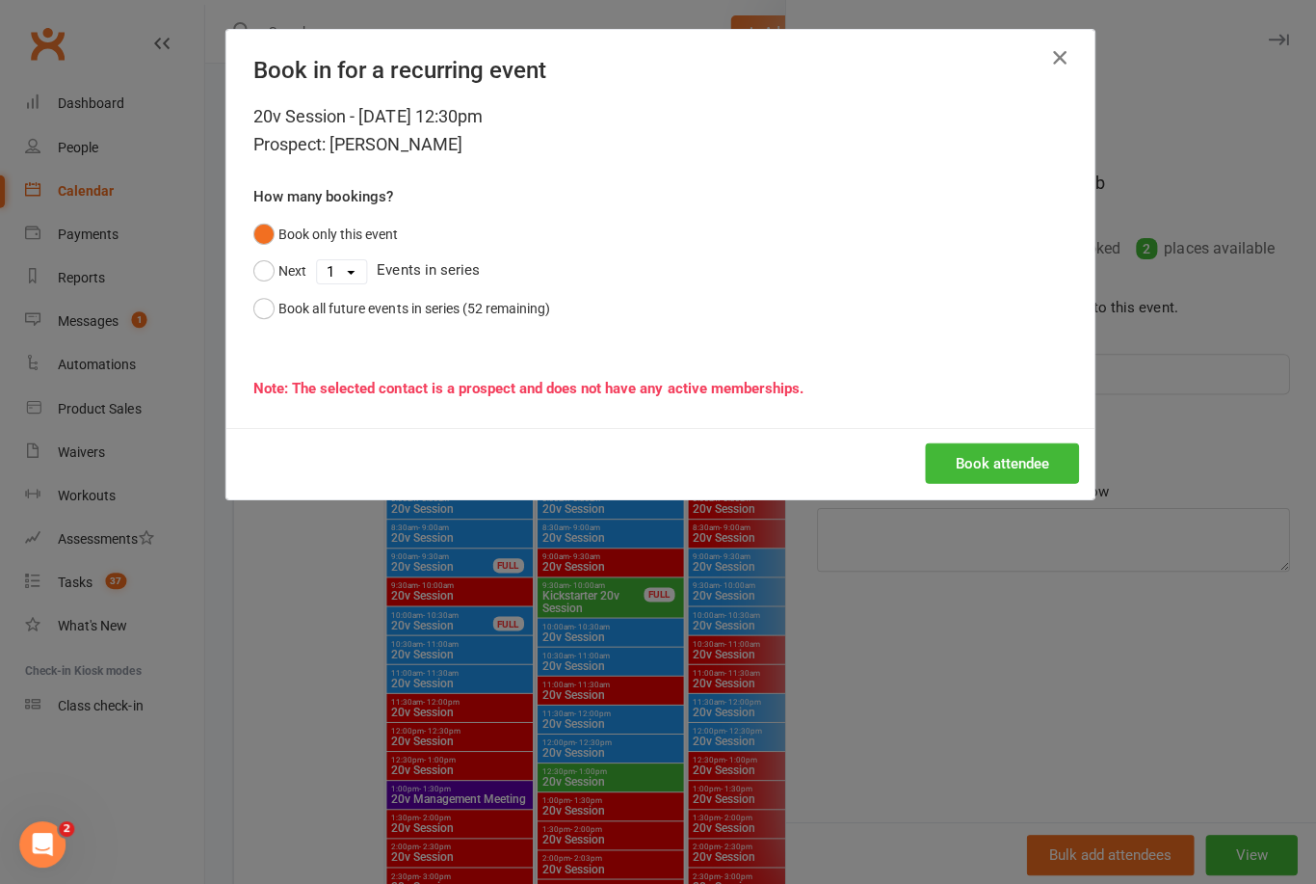
click at [1025, 455] on button "Book attendee" at bounding box center [998, 461] width 153 height 40
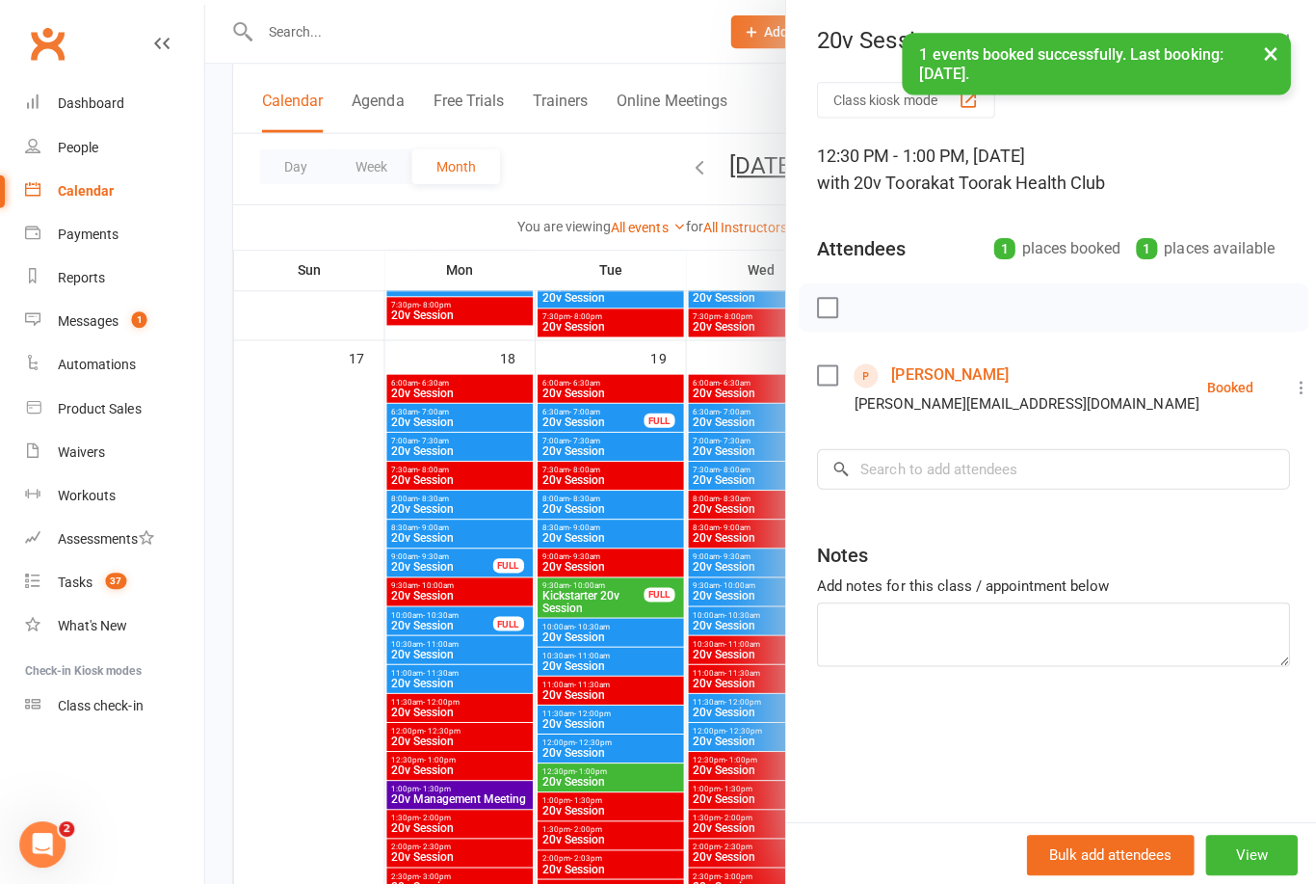
click at [715, 821] on div at bounding box center [760, 442] width 1112 height 884
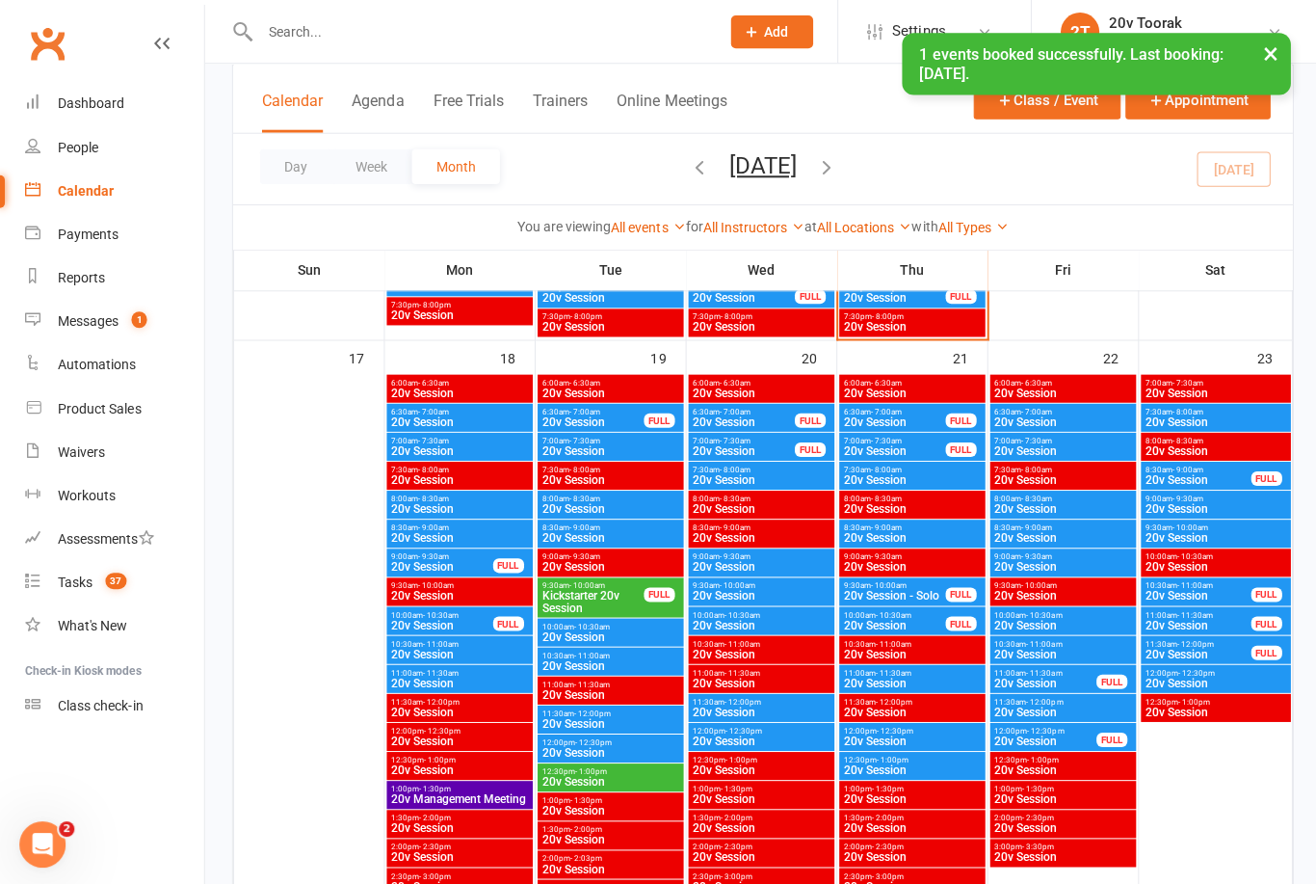
click at [623, 786] on div "12:30pm - 1:00pm 20v Session" at bounding box center [608, 774] width 145 height 28
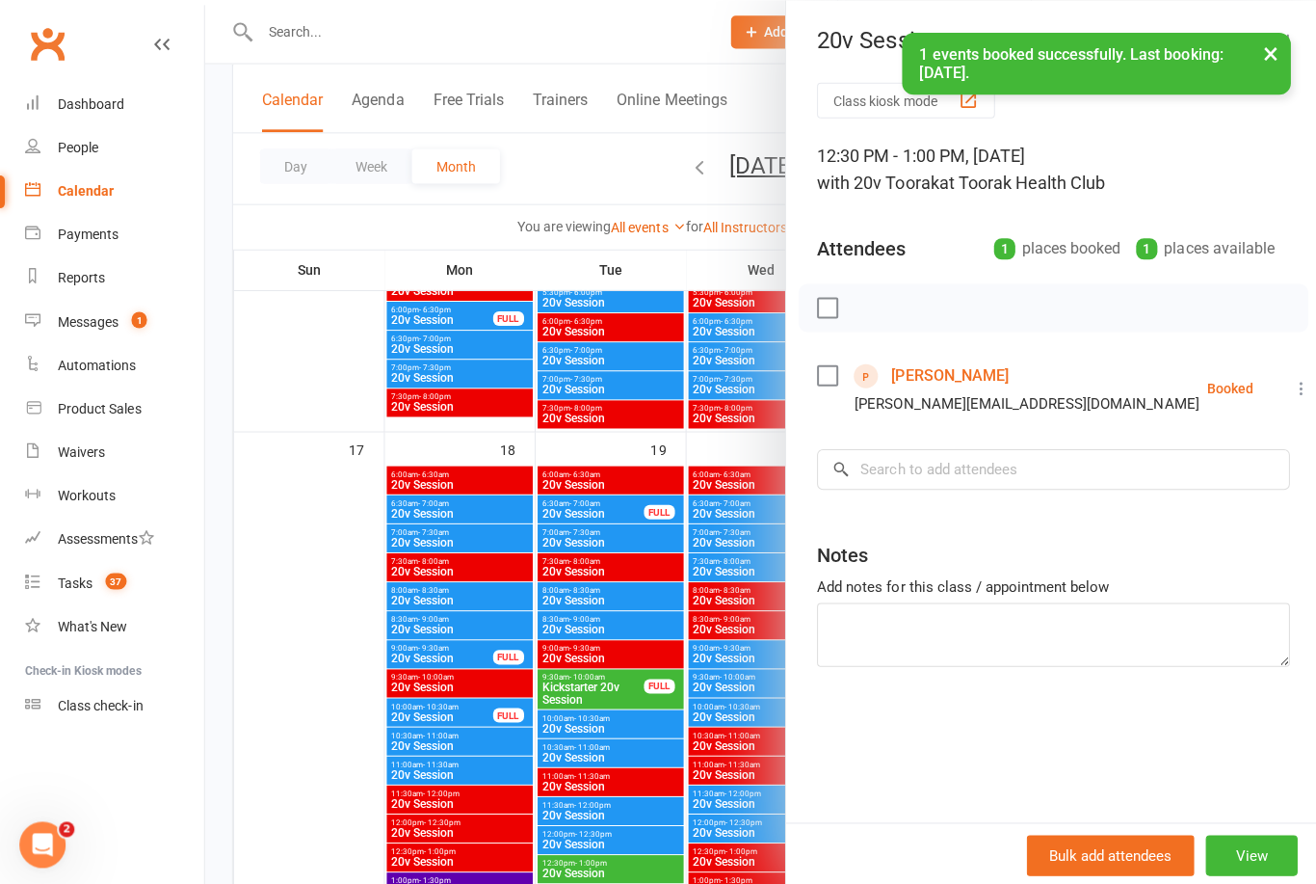
click at [1248, 850] on button "View" at bounding box center [1247, 852] width 92 height 40
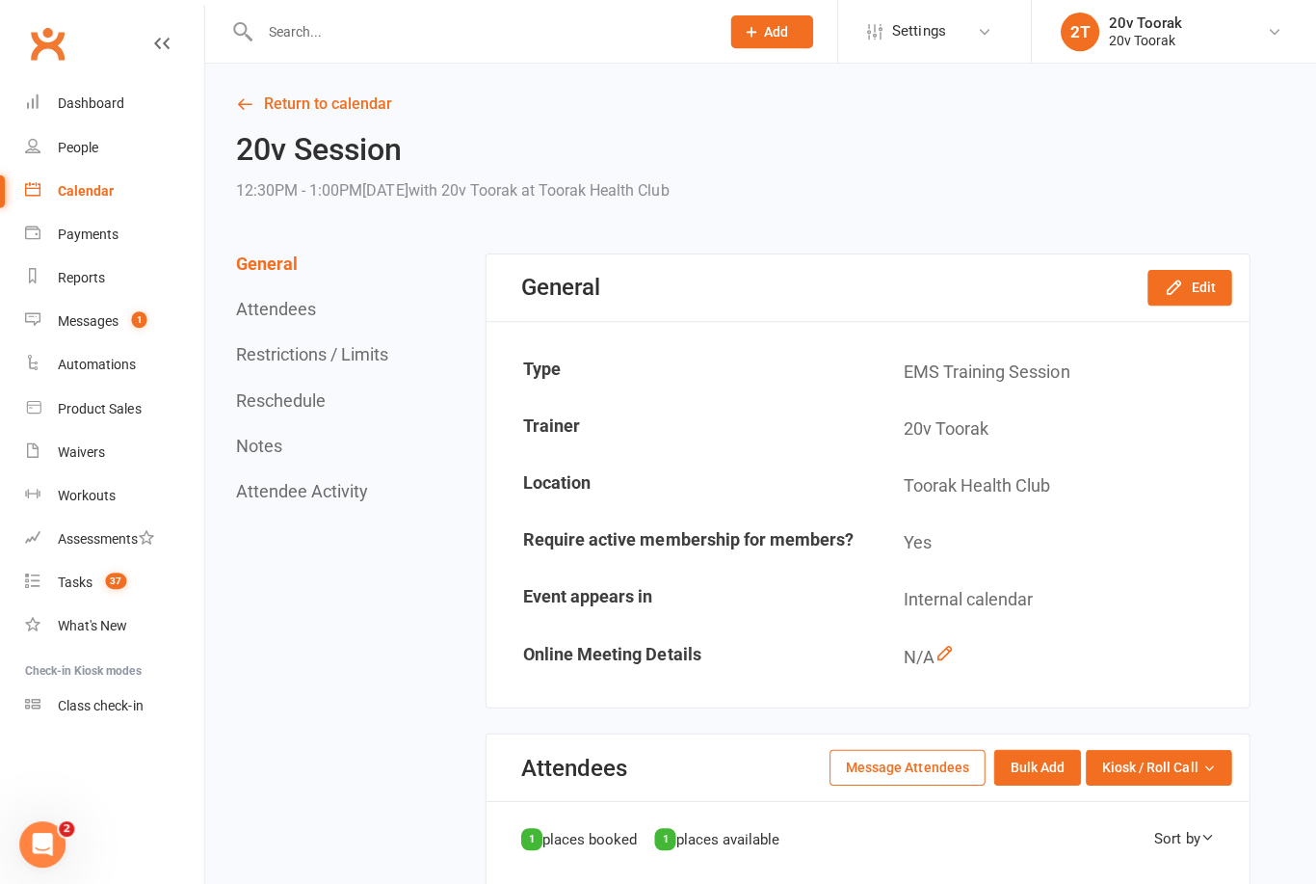
click at [1223, 288] on button "Edit" at bounding box center [1186, 286] width 84 height 35
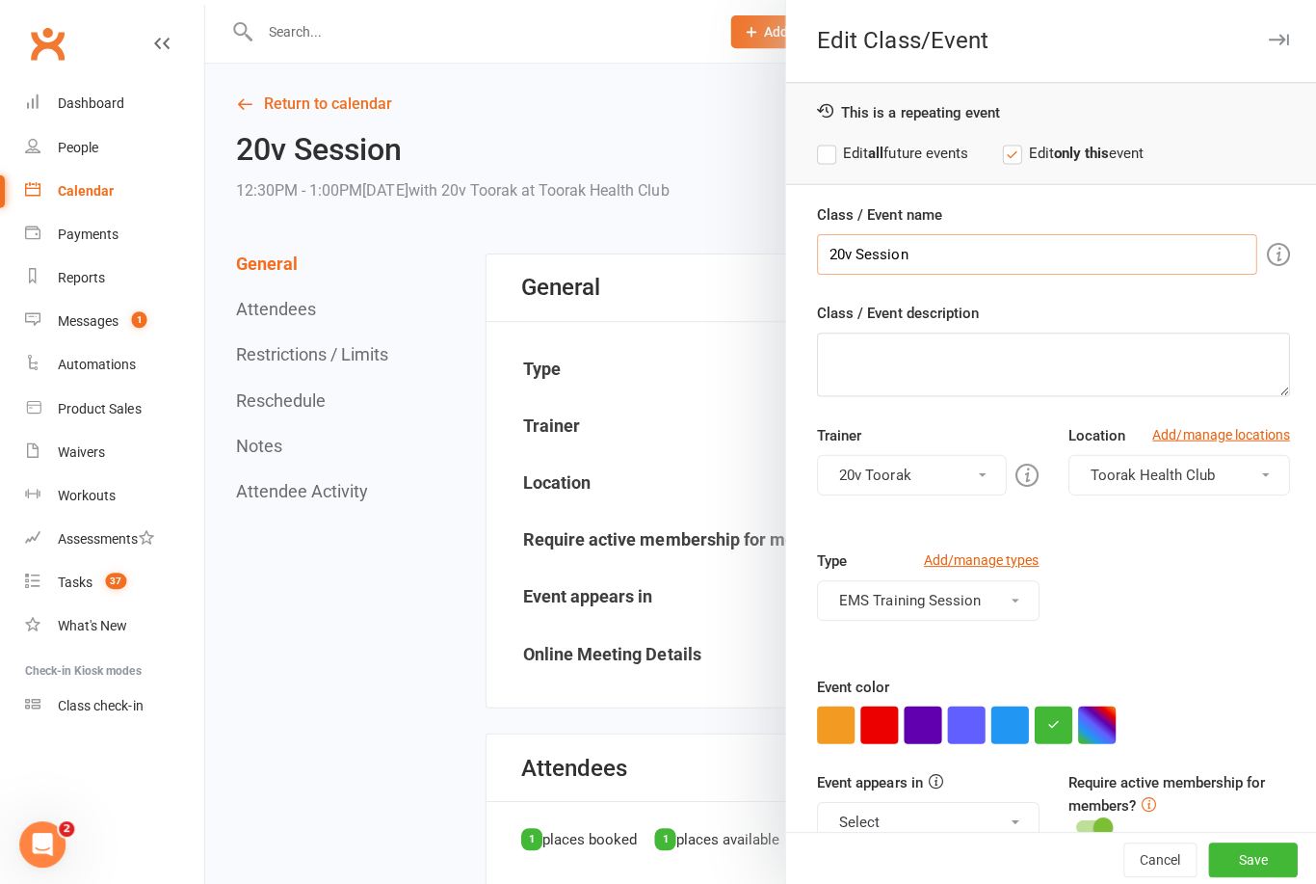
click at [848, 249] on input "20v Session" at bounding box center [1033, 253] width 438 height 40
click at [852, 245] on input "20v Session" at bounding box center [1033, 253] width 438 height 40
click at [851, 260] on input "20v Session" at bounding box center [1033, 253] width 438 height 40
click at [852, 241] on input "20v Session" at bounding box center [1033, 253] width 438 height 40
click at [850, 249] on input "20v Session" at bounding box center [1033, 253] width 438 height 40
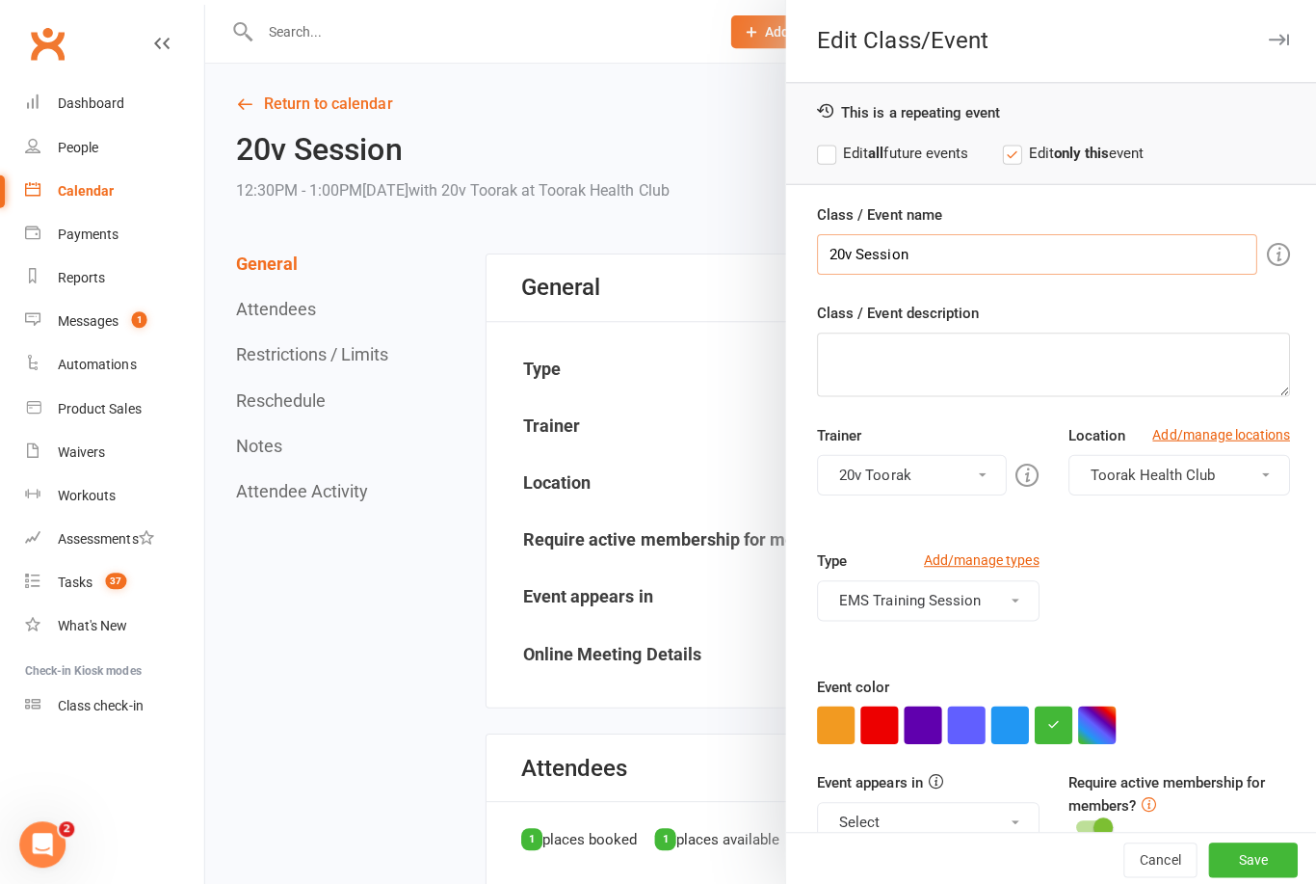
click at [847, 258] on input "20v Session" at bounding box center [1033, 253] width 438 height 40
type input "2"
type input "Kickstarter session 1"
click at [1246, 854] on button "Save" at bounding box center [1248, 856] width 89 height 35
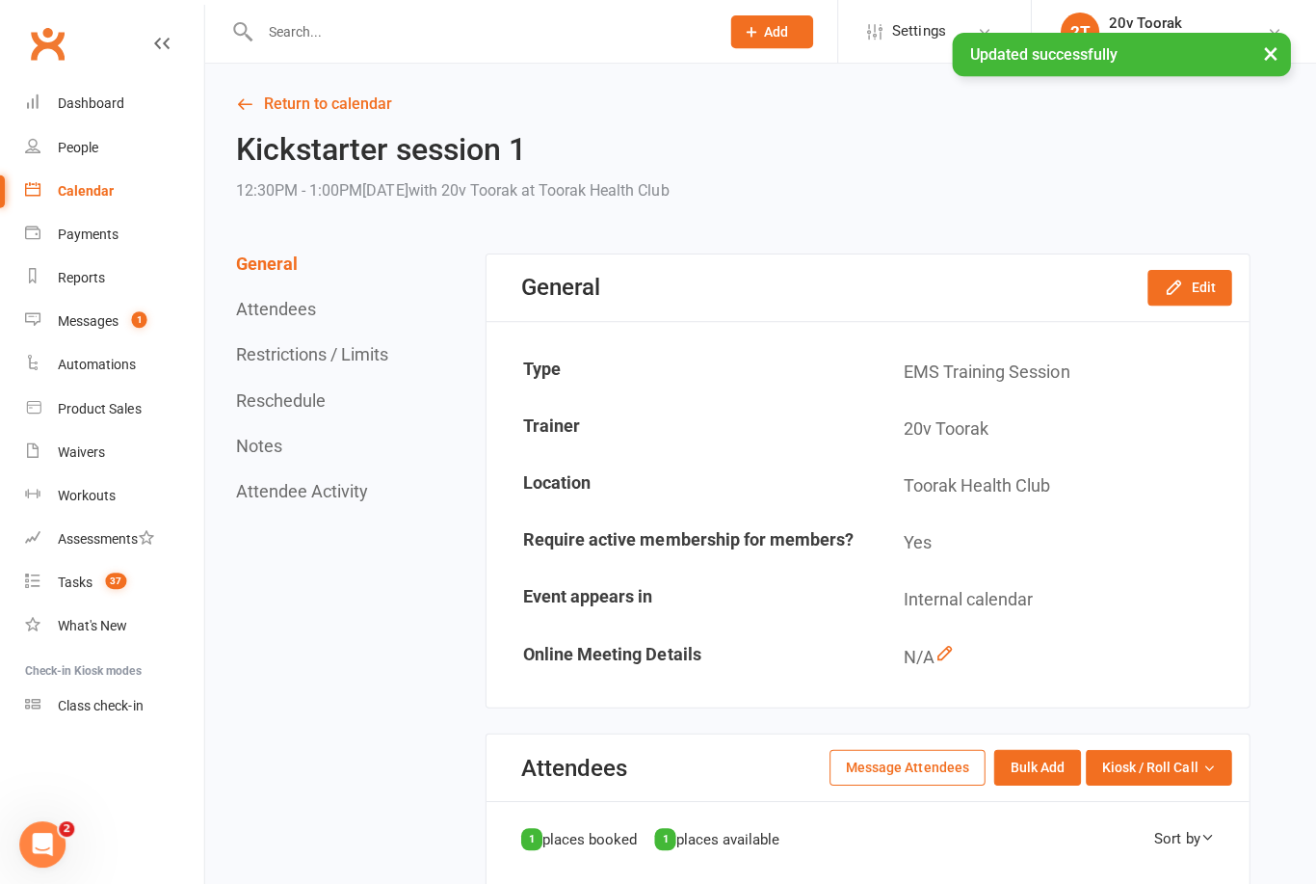
click at [75, 200] on link "Calendar" at bounding box center [114, 190] width 178 height 43
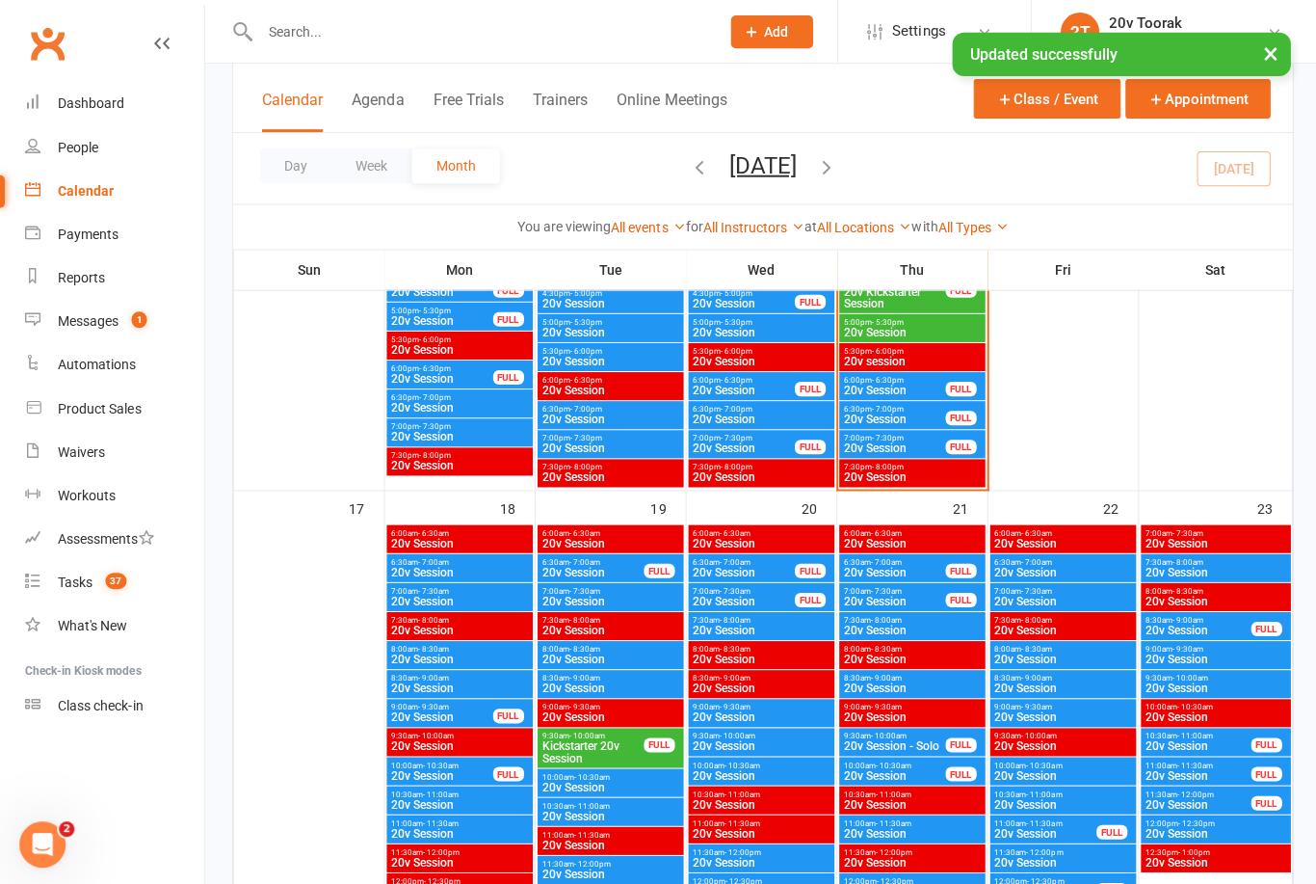
scroll to position [2526, 0]
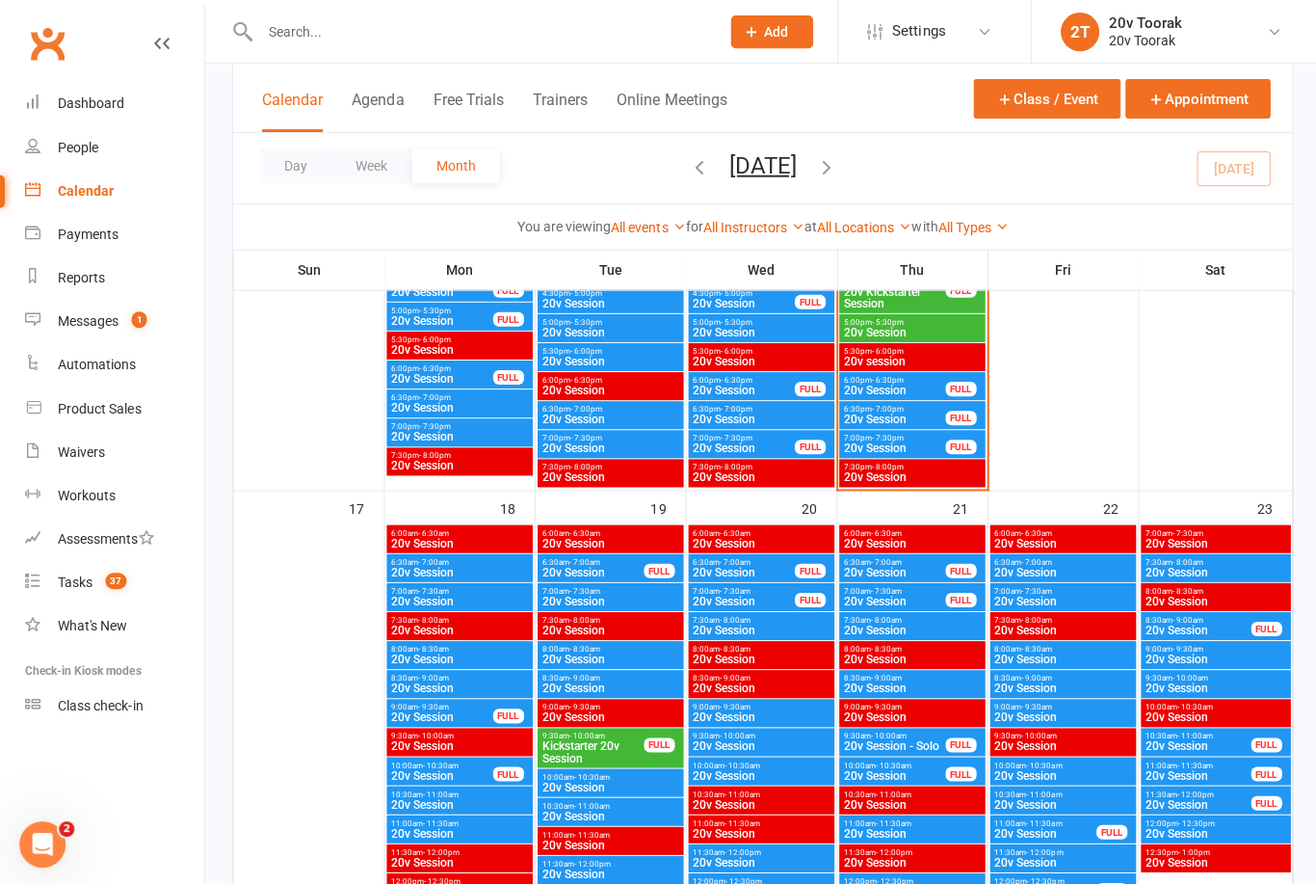
click at [647, 747] on div "FULL" at bounding box center [657, 742] width 31 height 14
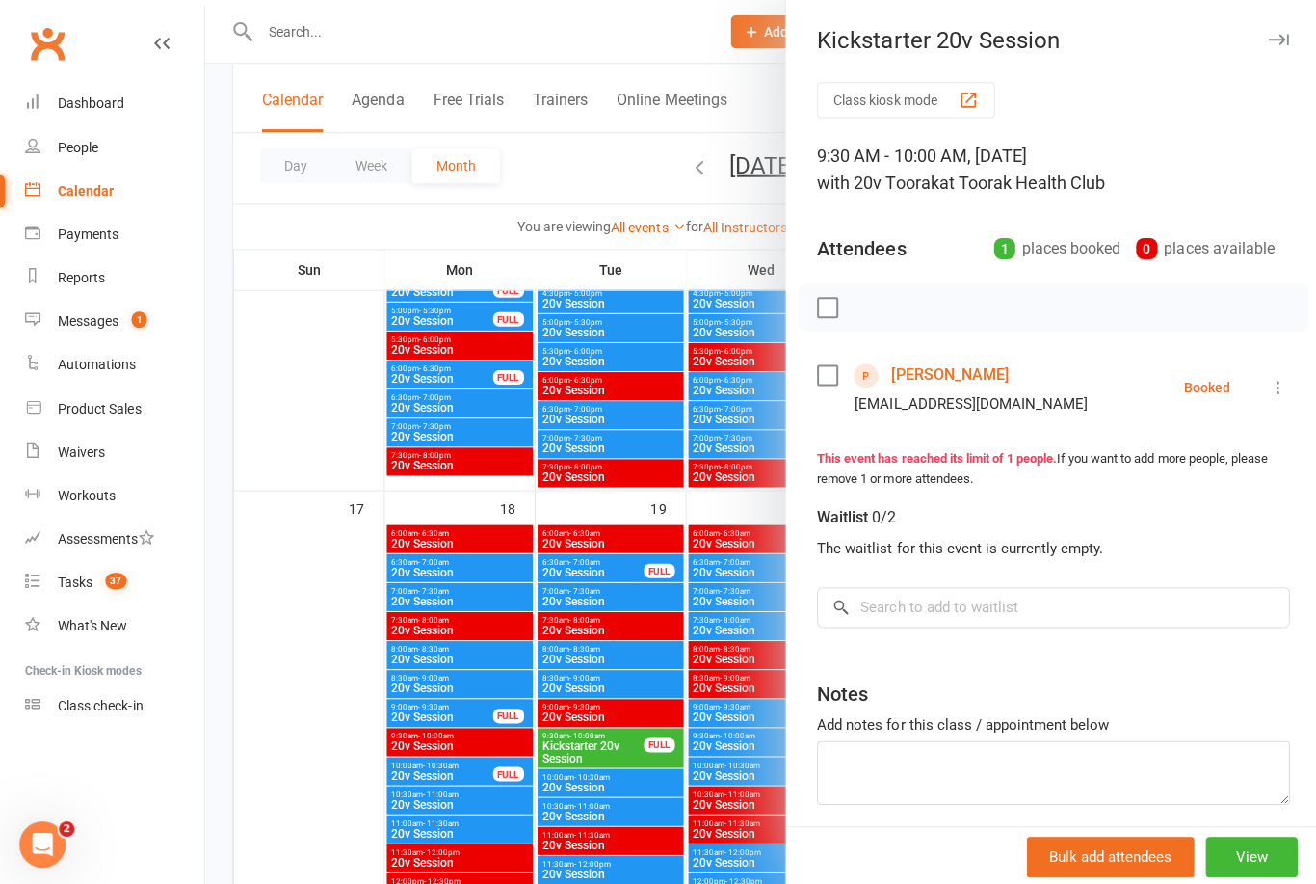
click at [638, 781] on div at bounding box center [760, 442] width 1112 height 884
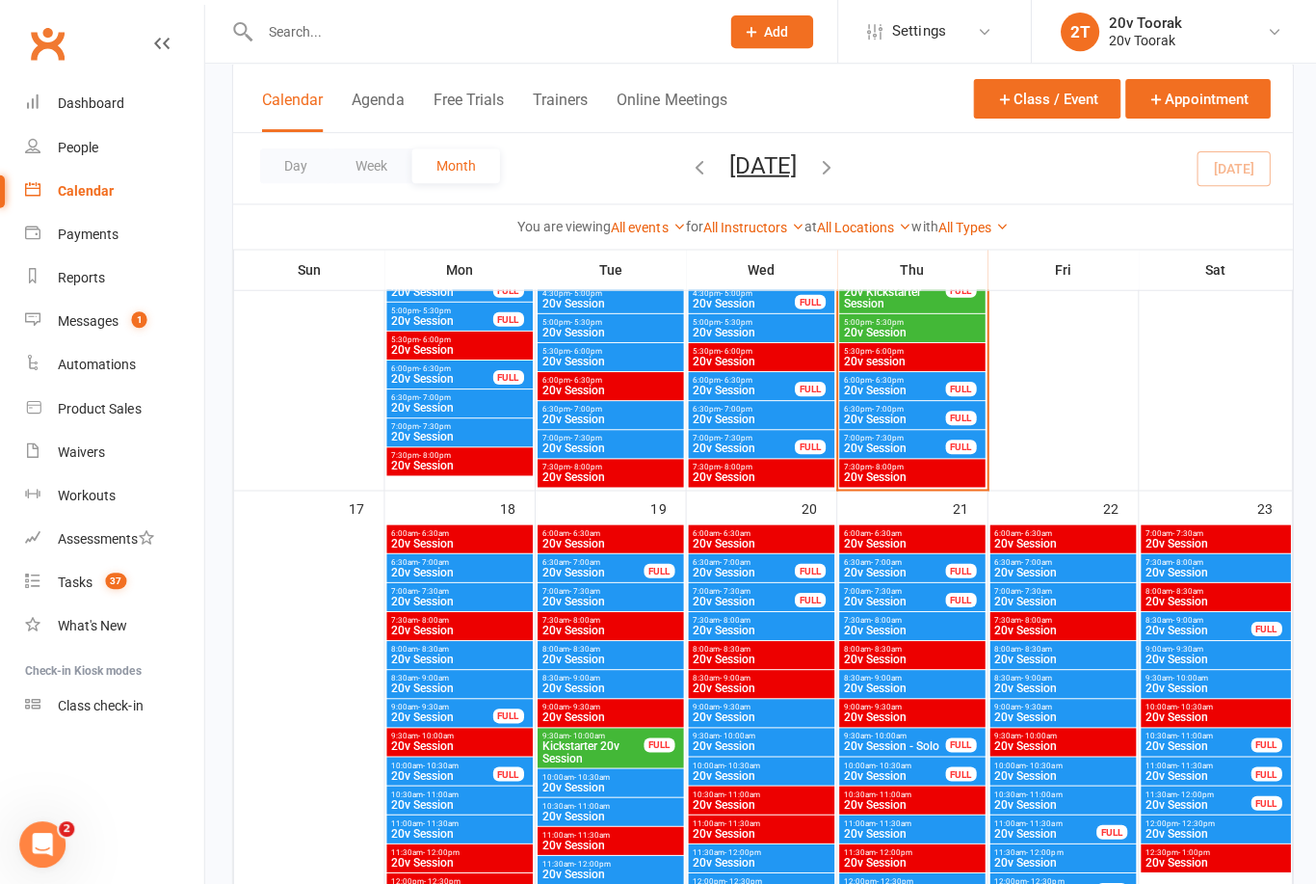
click at [644, 784] on span "20v Session" at bounding box center [609, 785] width 138 height 12
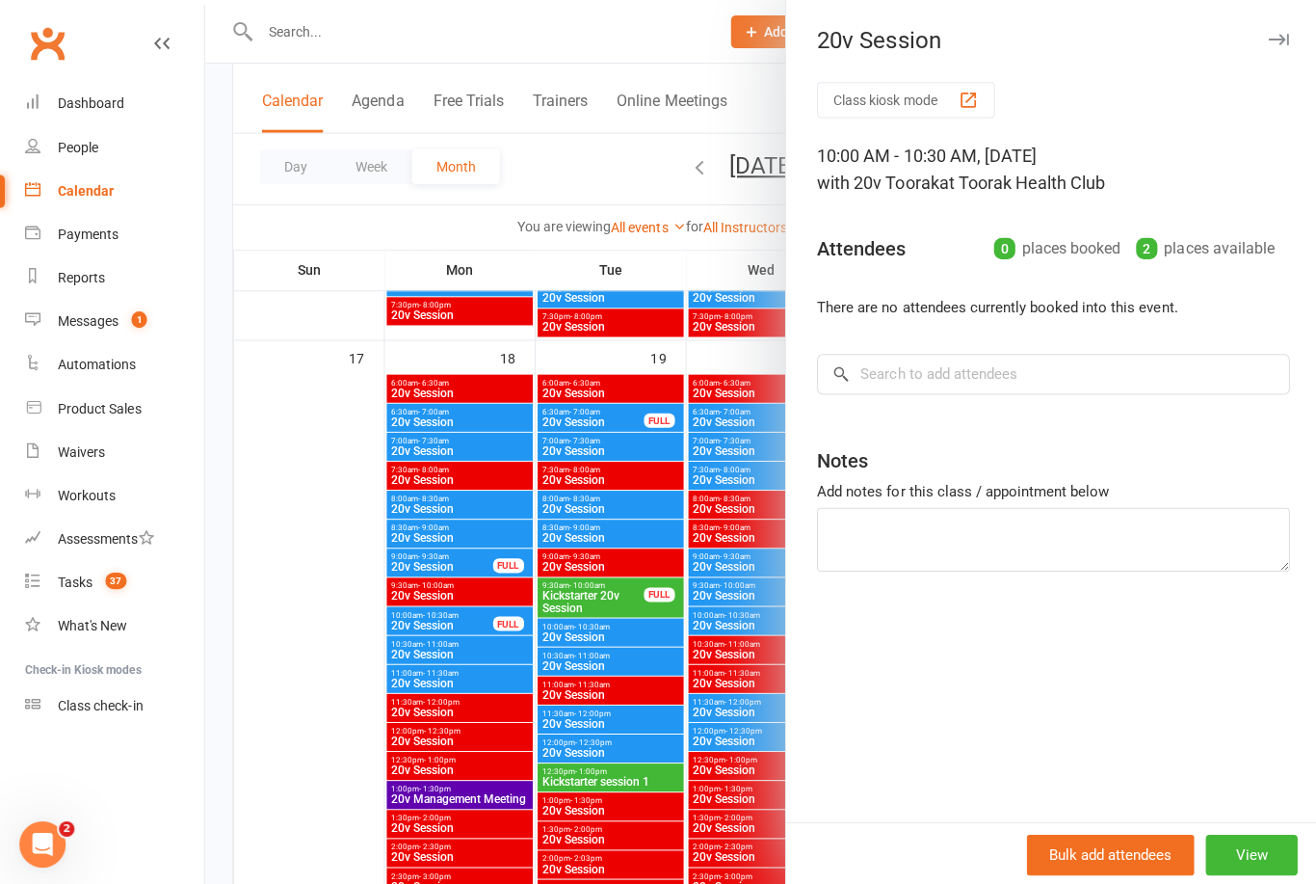
scroll to position [2852, 0]
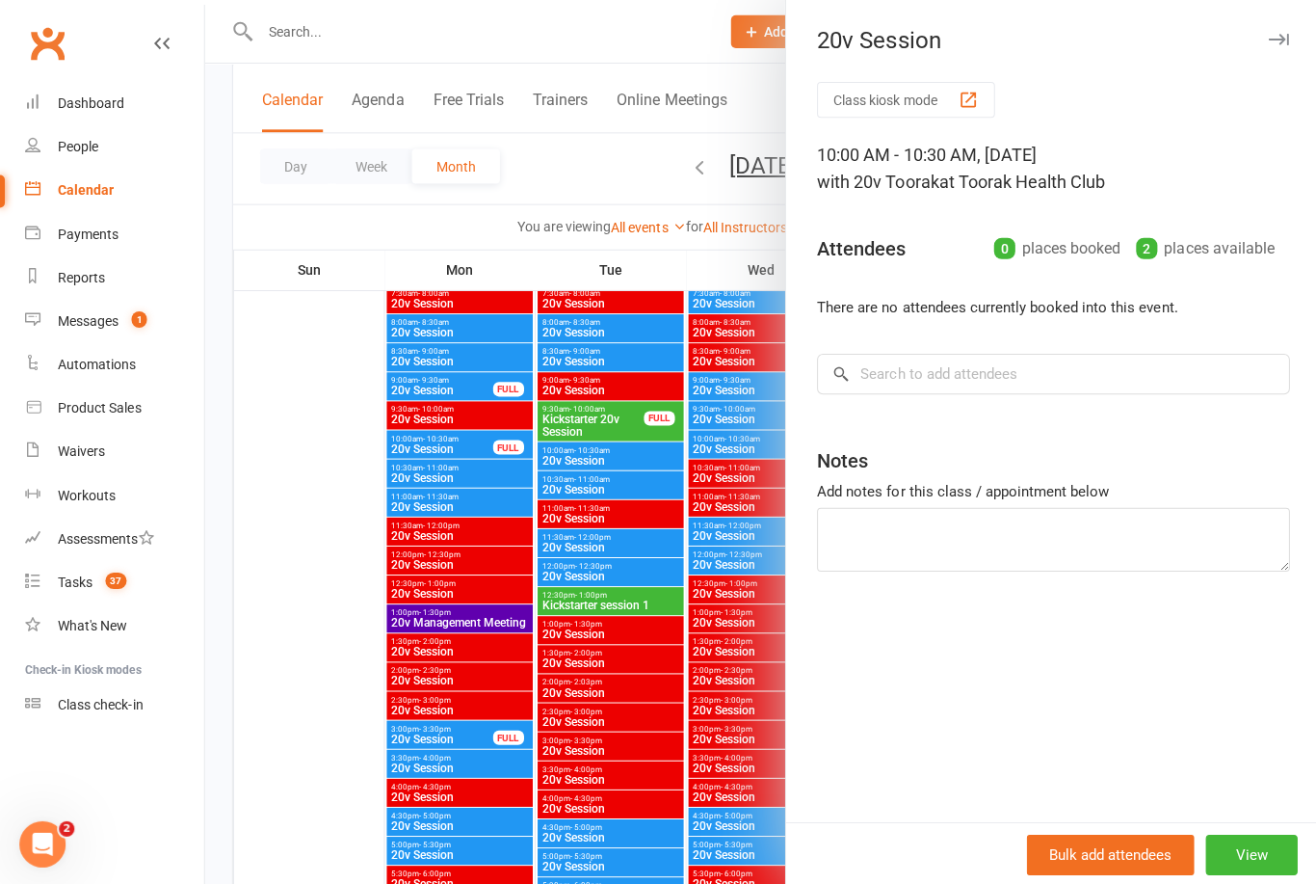
click at [681, 797] on div at bounding box center [760, 442] width 1112 height 884
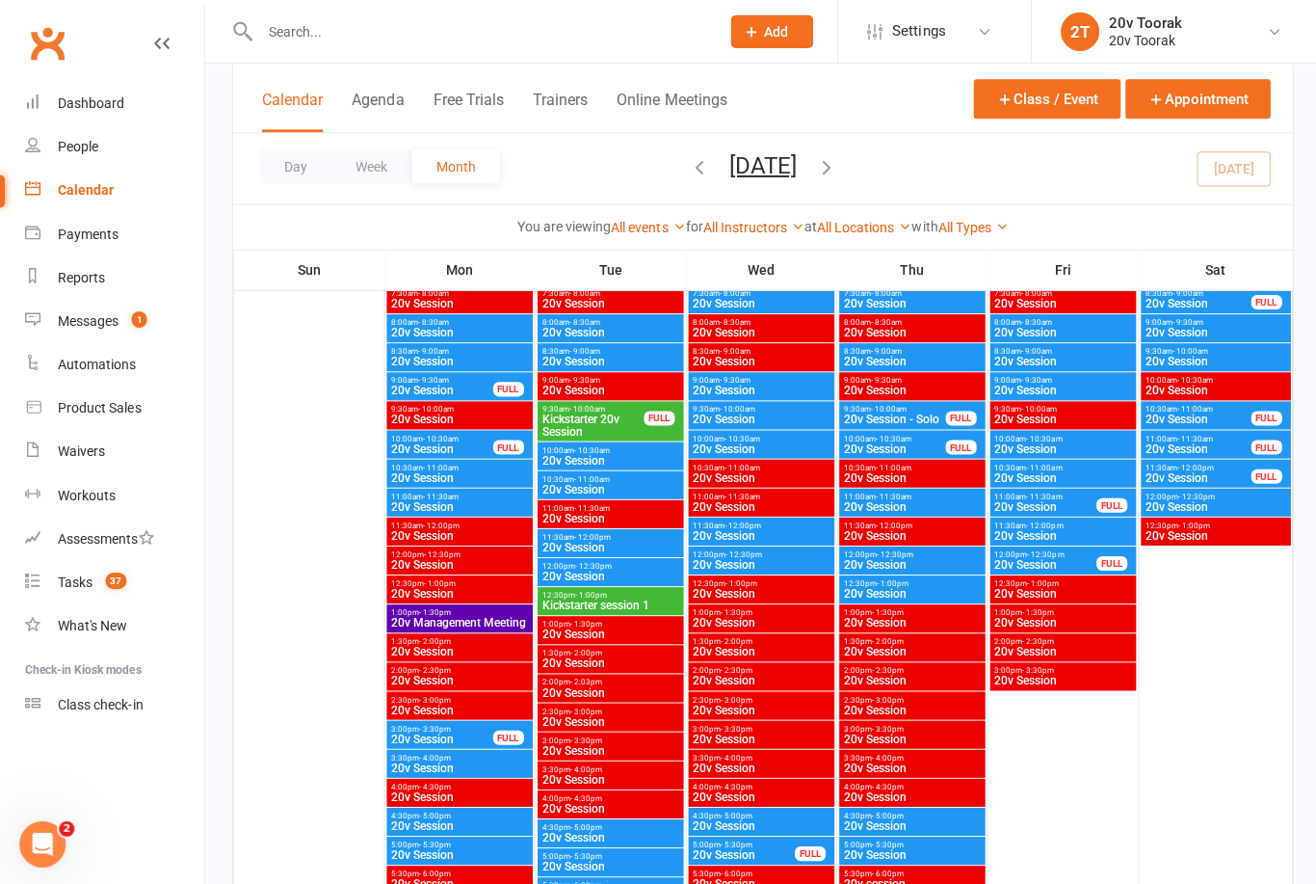
click at [102, 330] on link "Messages 1" at bounding box center [114, 320] width 178 height 43
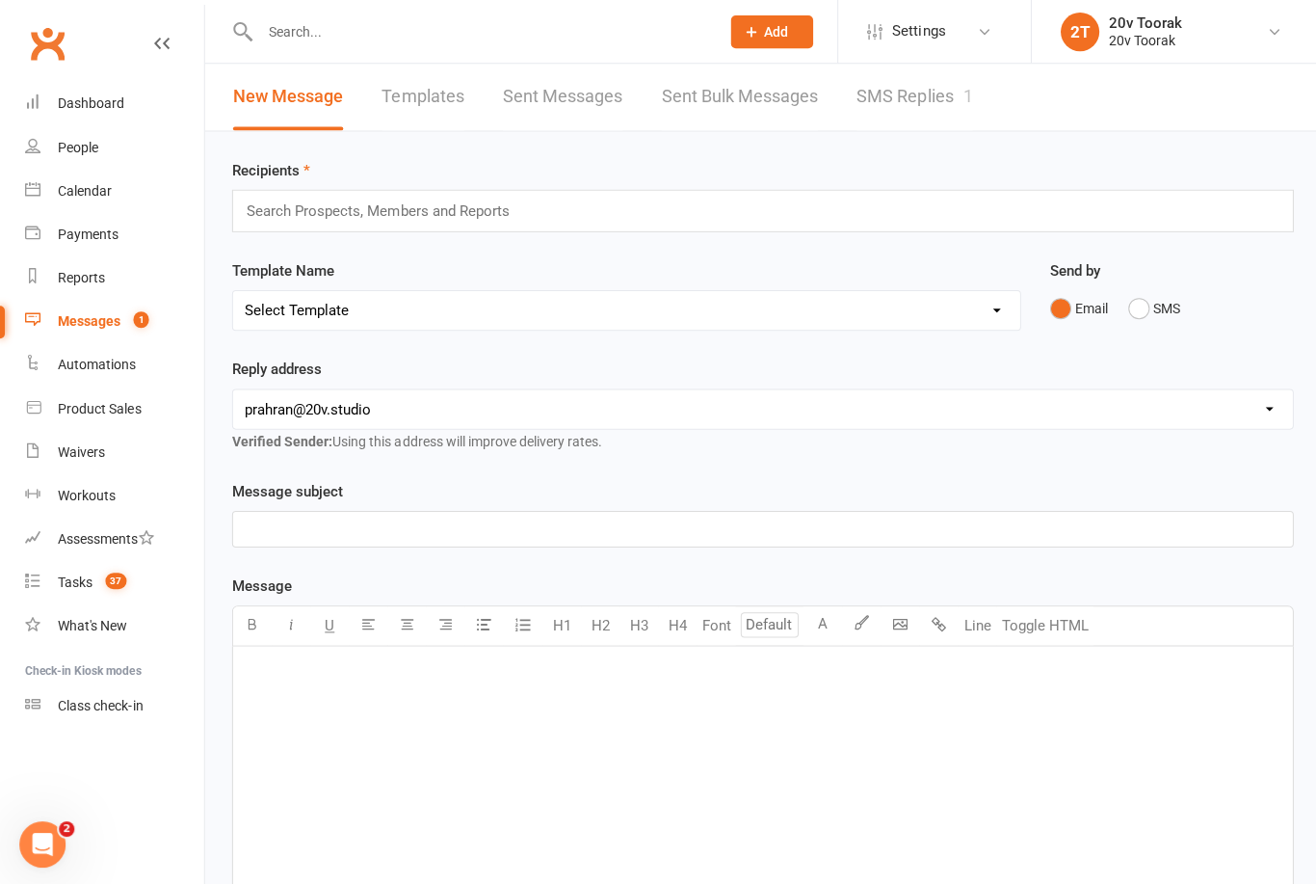
click at [953, 108] on link "SMS Replies 1" at bounding box center [912, 97] width 116 height 66
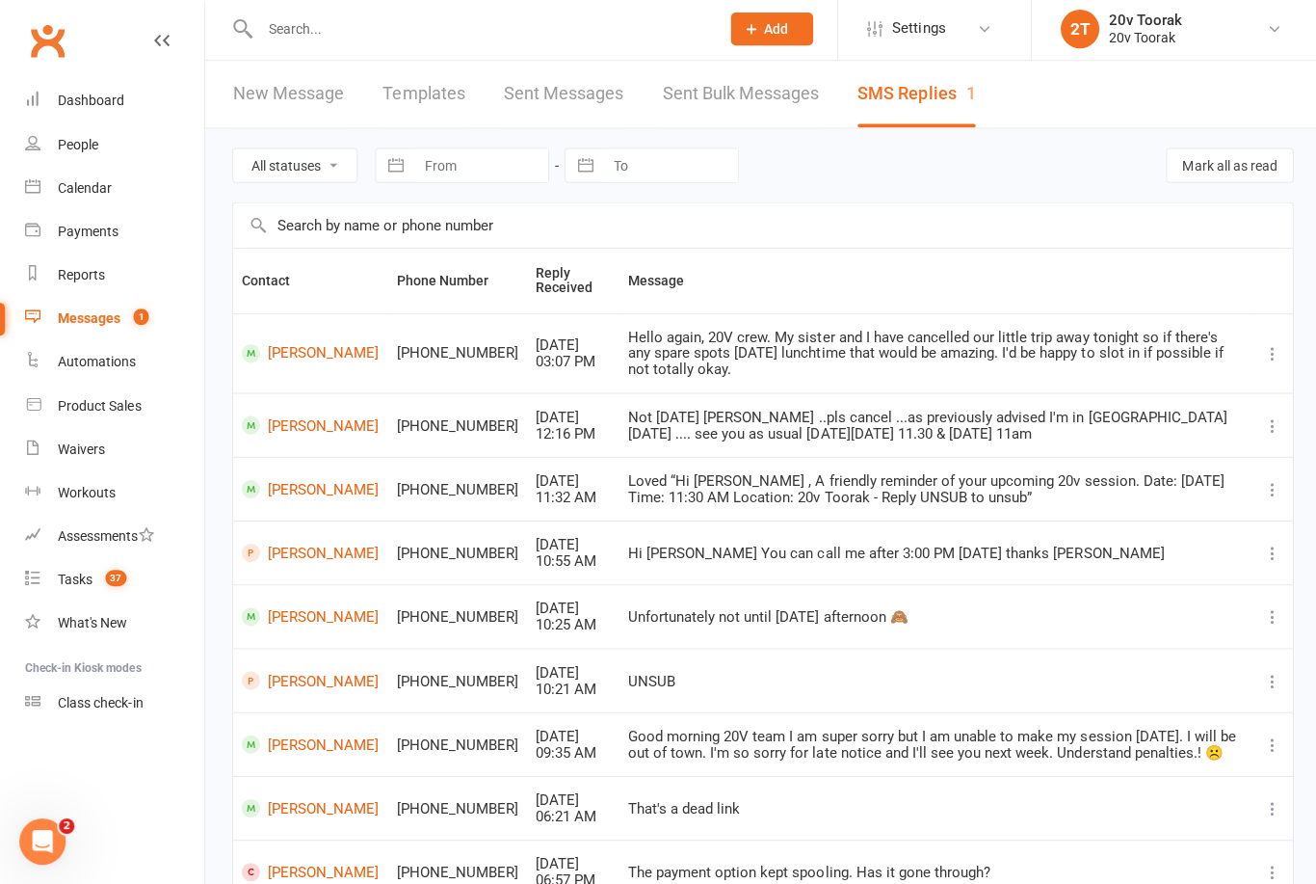
click at [87, 572] on div "Tasks" at bounding box center [75, 579] width 35 height 15
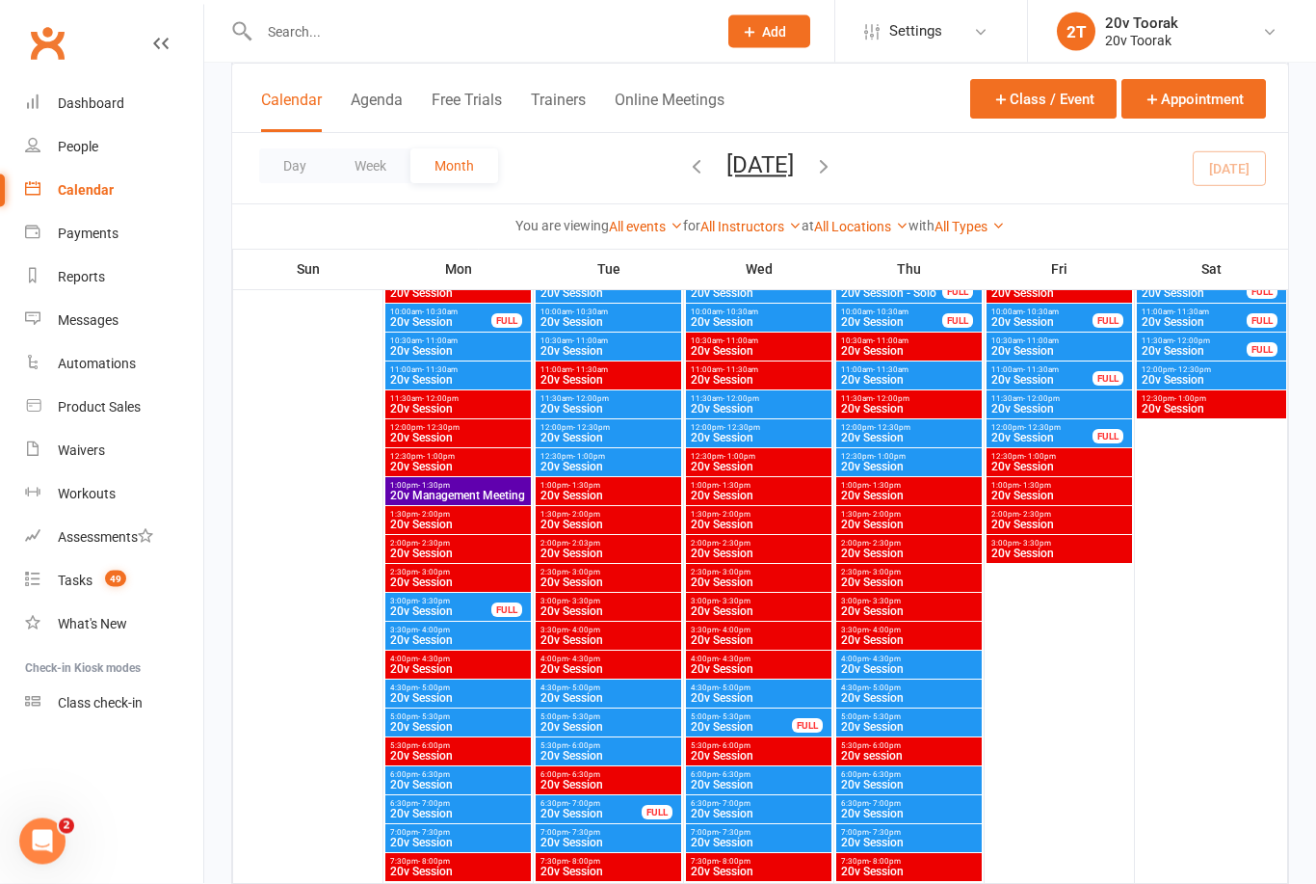
click at [557, 462] on span "20v Session" at bounding box center [609, 468] width 138 height 12
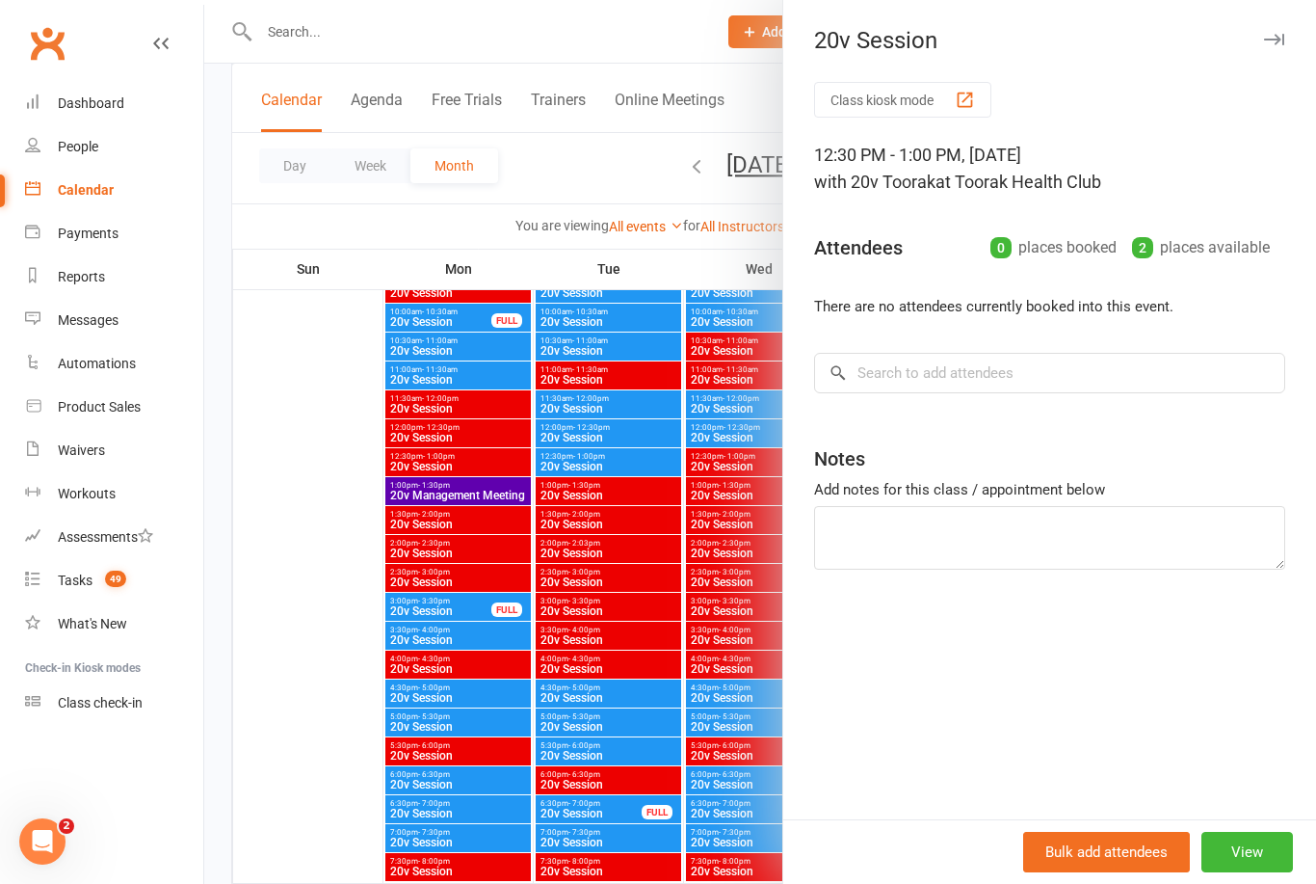
click at [490, 533] on div at bounding box center [760, 442] width 1112 height 884
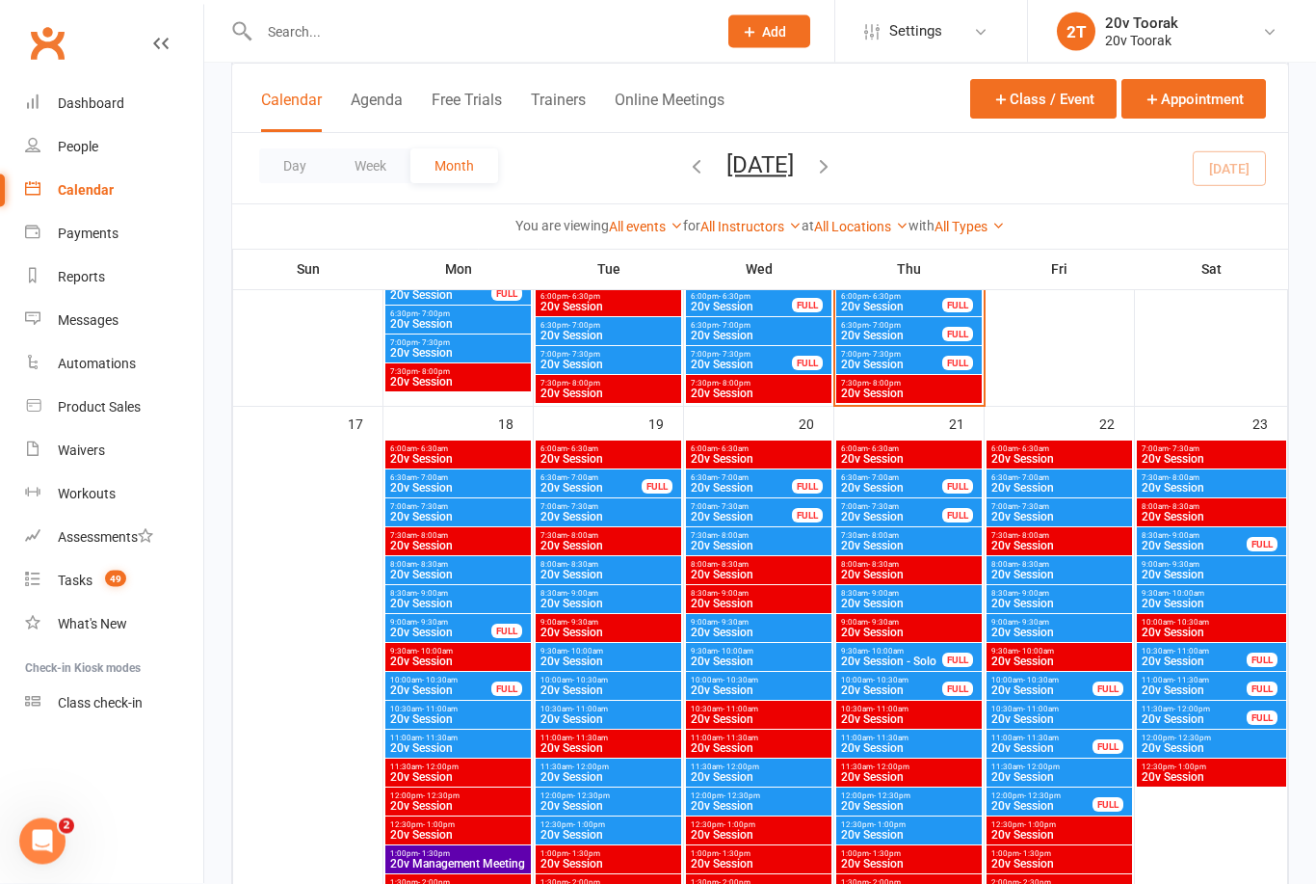
click at [577, 821] on span "- 1:00pm" at bounding box center [589, 825] width 32 height 9
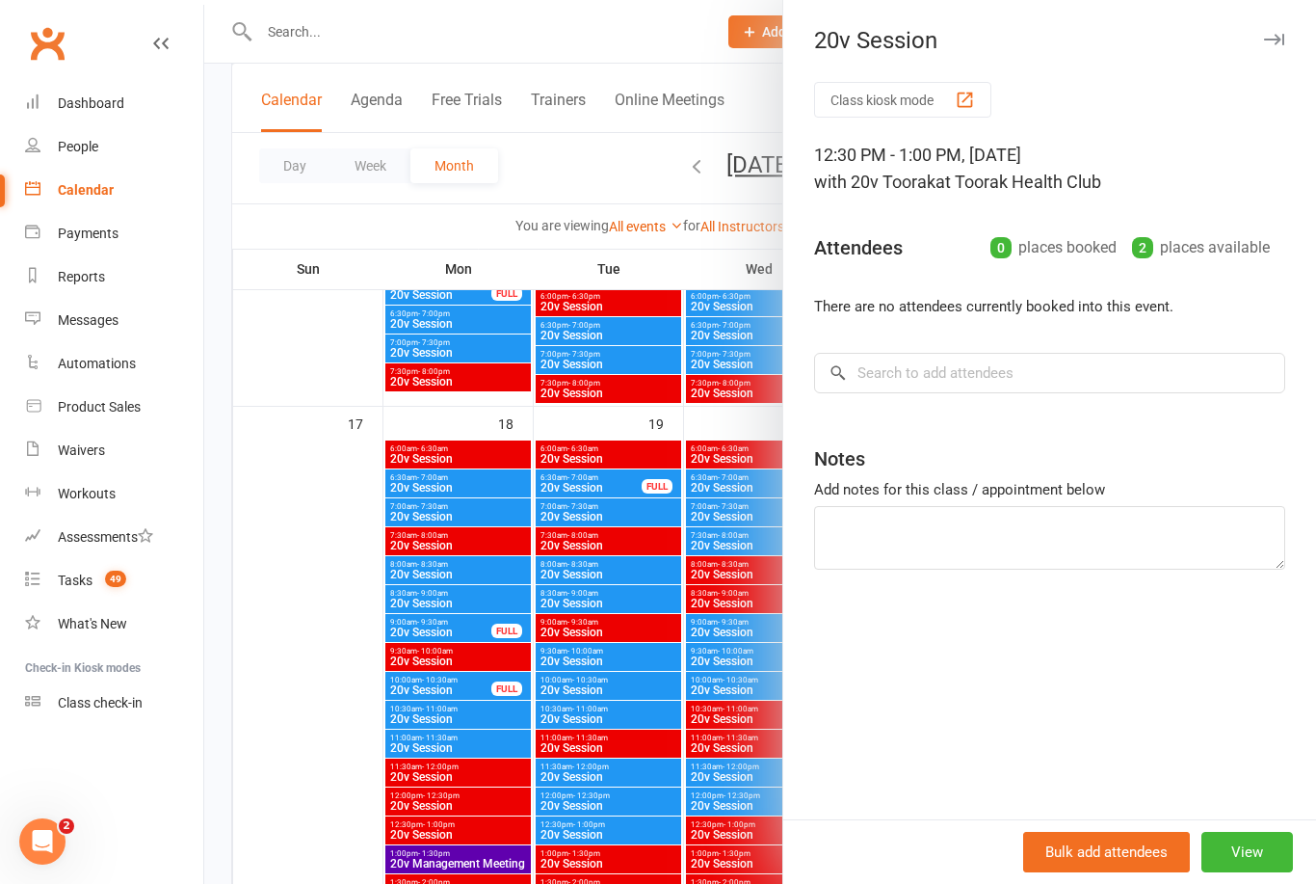
click at [652, 758] on div at bounding box center [760, 442] width 1112 height 884
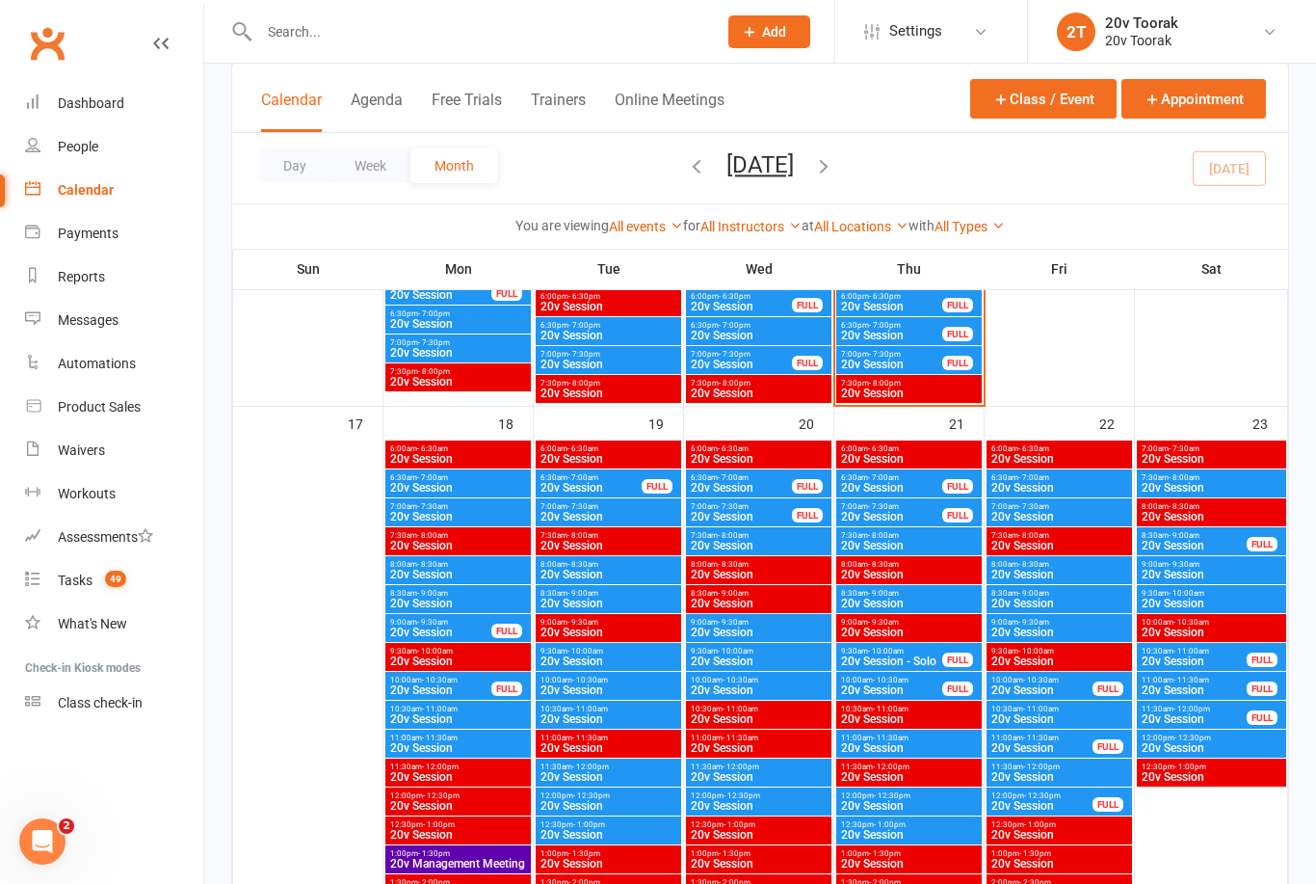
click at [612, 716] on span "20v Session" at bounding box center [609, 719] width 138 height 12
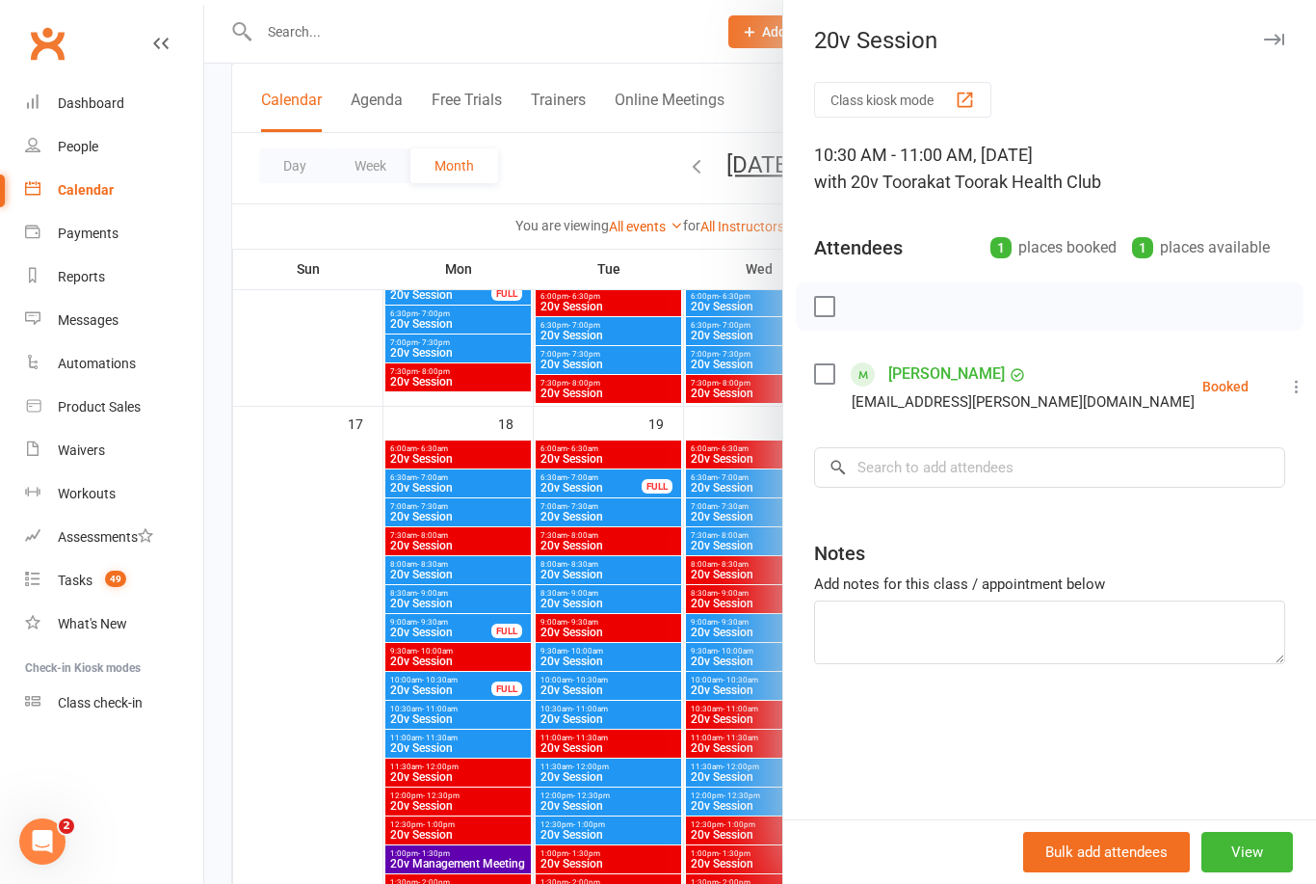
click at [633, 801] on div at bounding box center [760, 442] width 1112 height 884
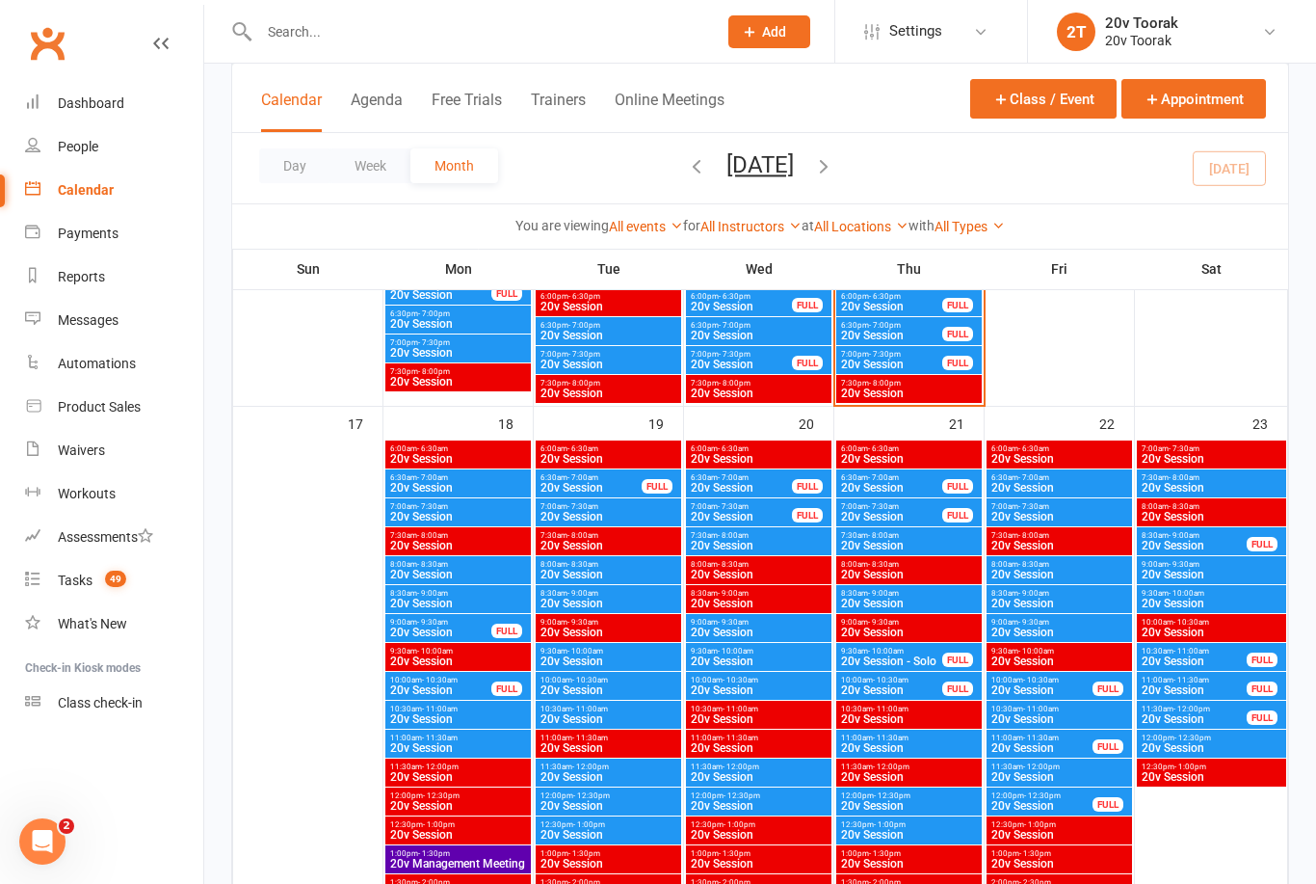
click at [617, 651] on span "9:30am - 10:00am" at bounding box center [609, 651] width 138 height 9
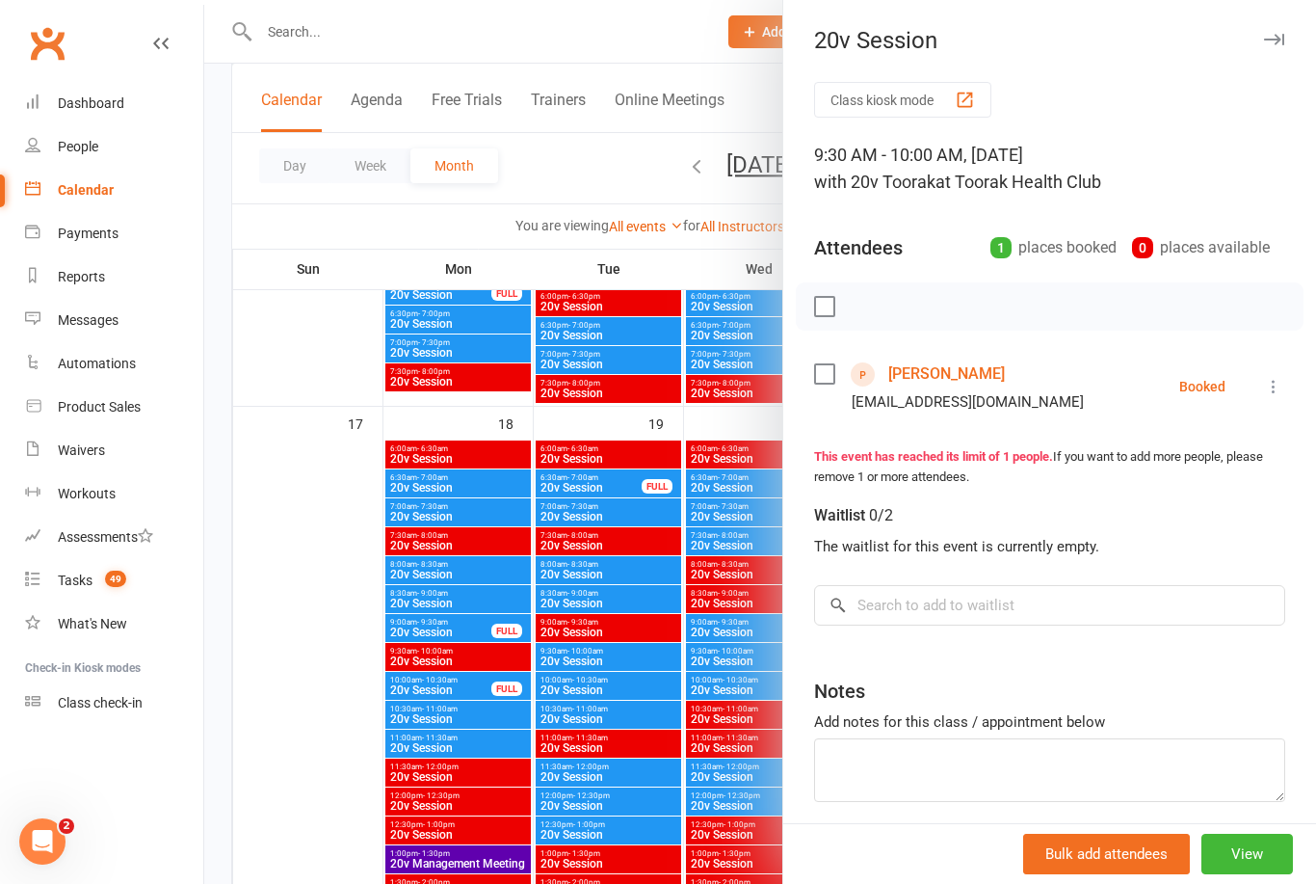
click at [624, 775] on div at bounding box center [760, 442] width 1112 height 884
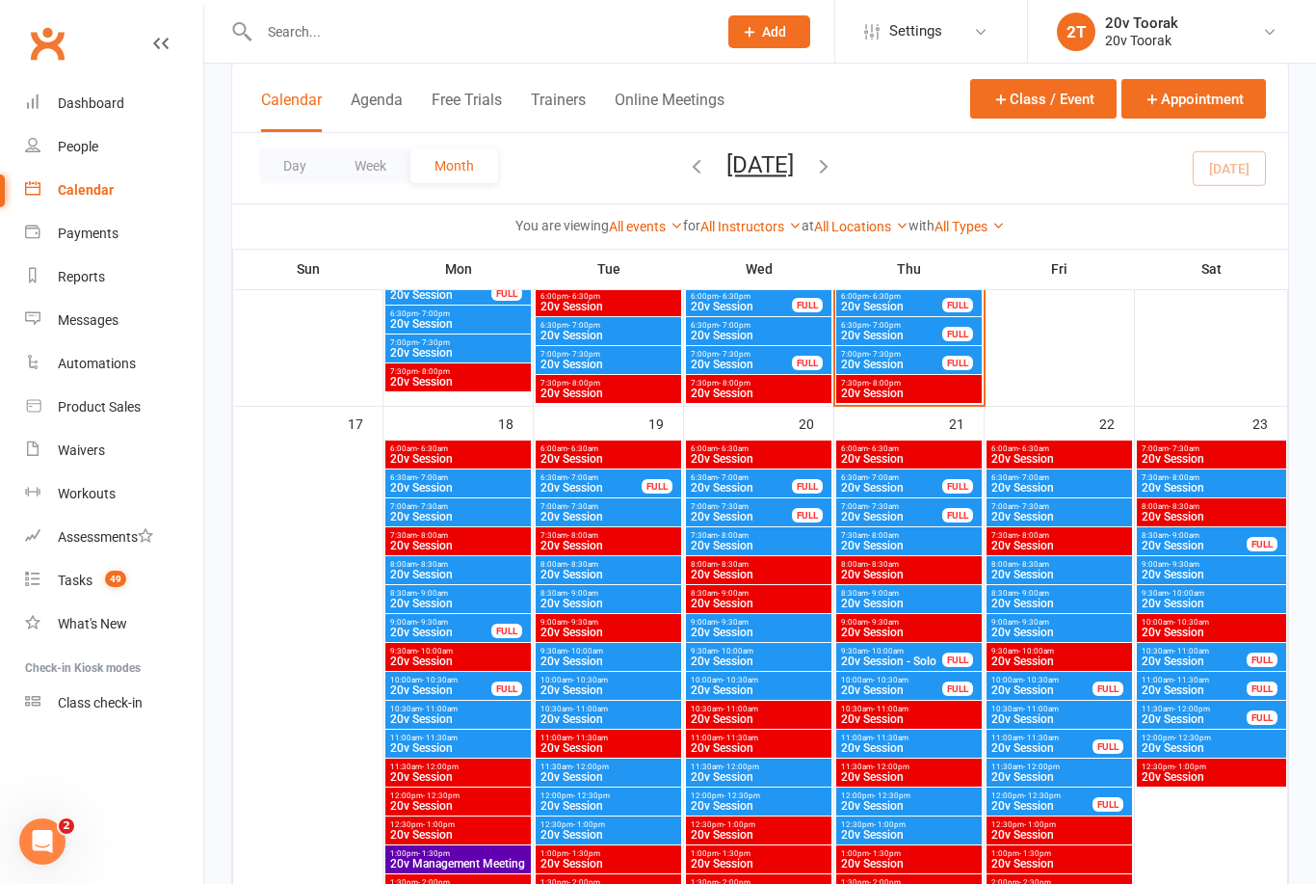
click at [600, 688] on span "20v Session" at bounding box center [609, 690] width 138 height 12
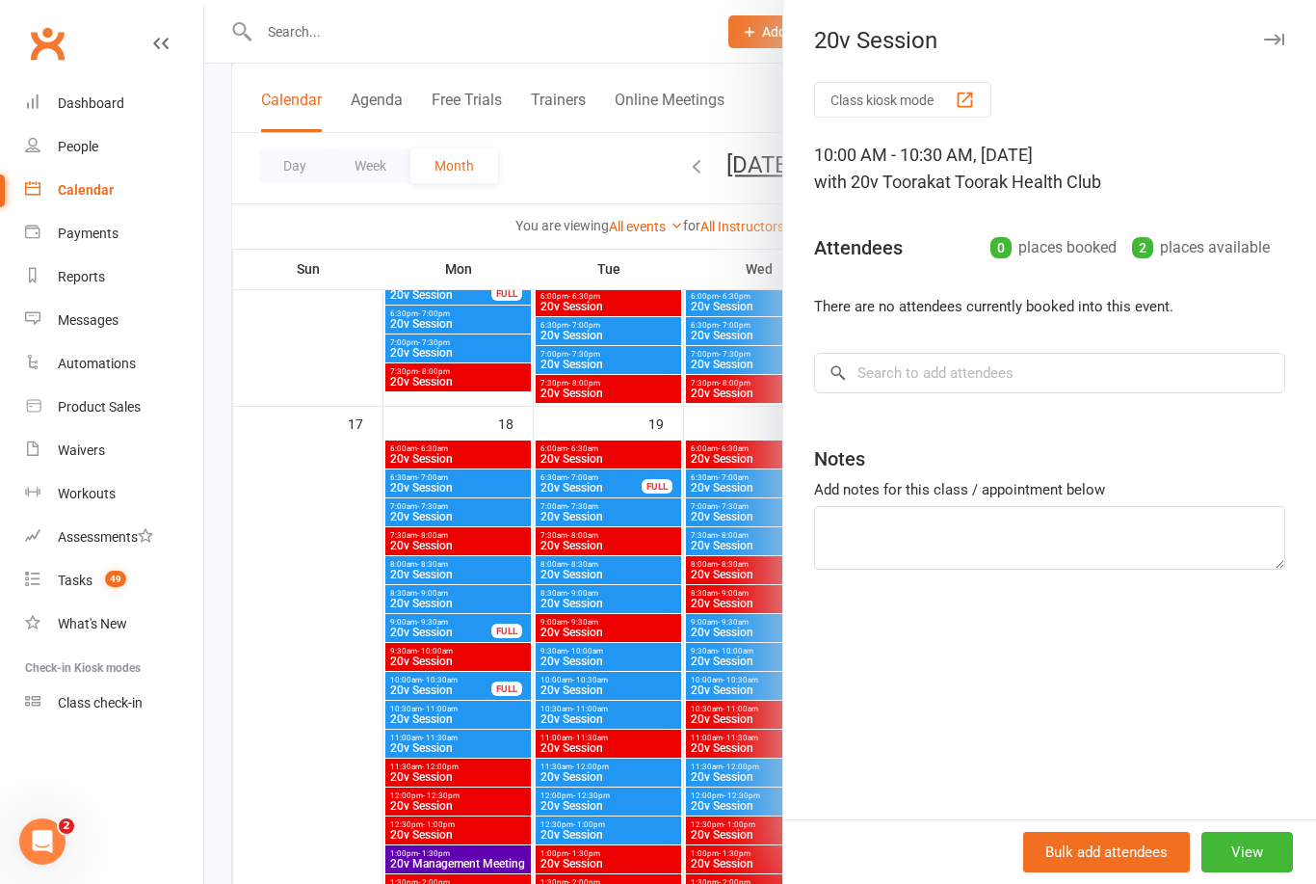
click at [636, 847] on div at bounding box center [760, 442] width 1112 height 884
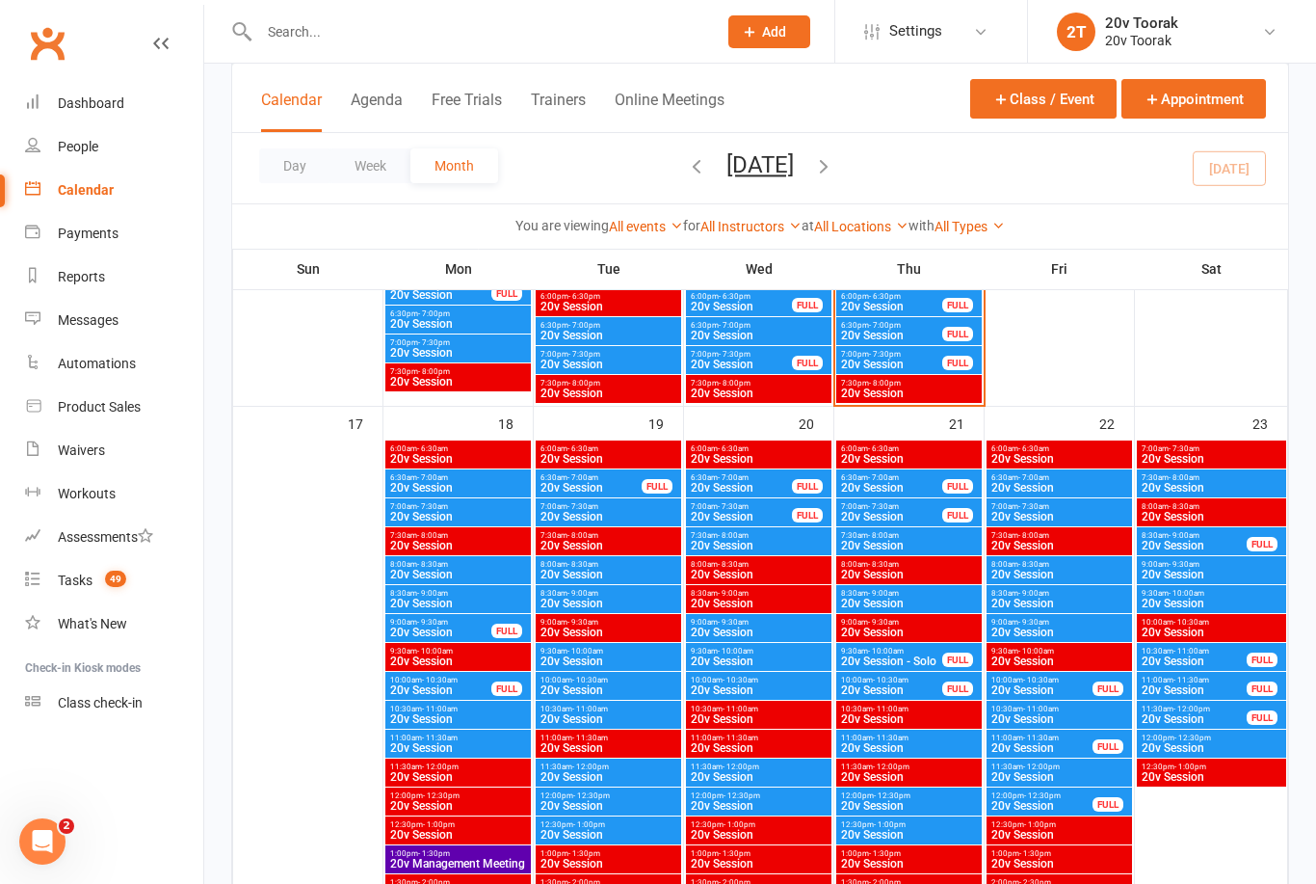
click at [594, 834] on span "20v Session" at bounding box center [609, 835] width 138 height 12
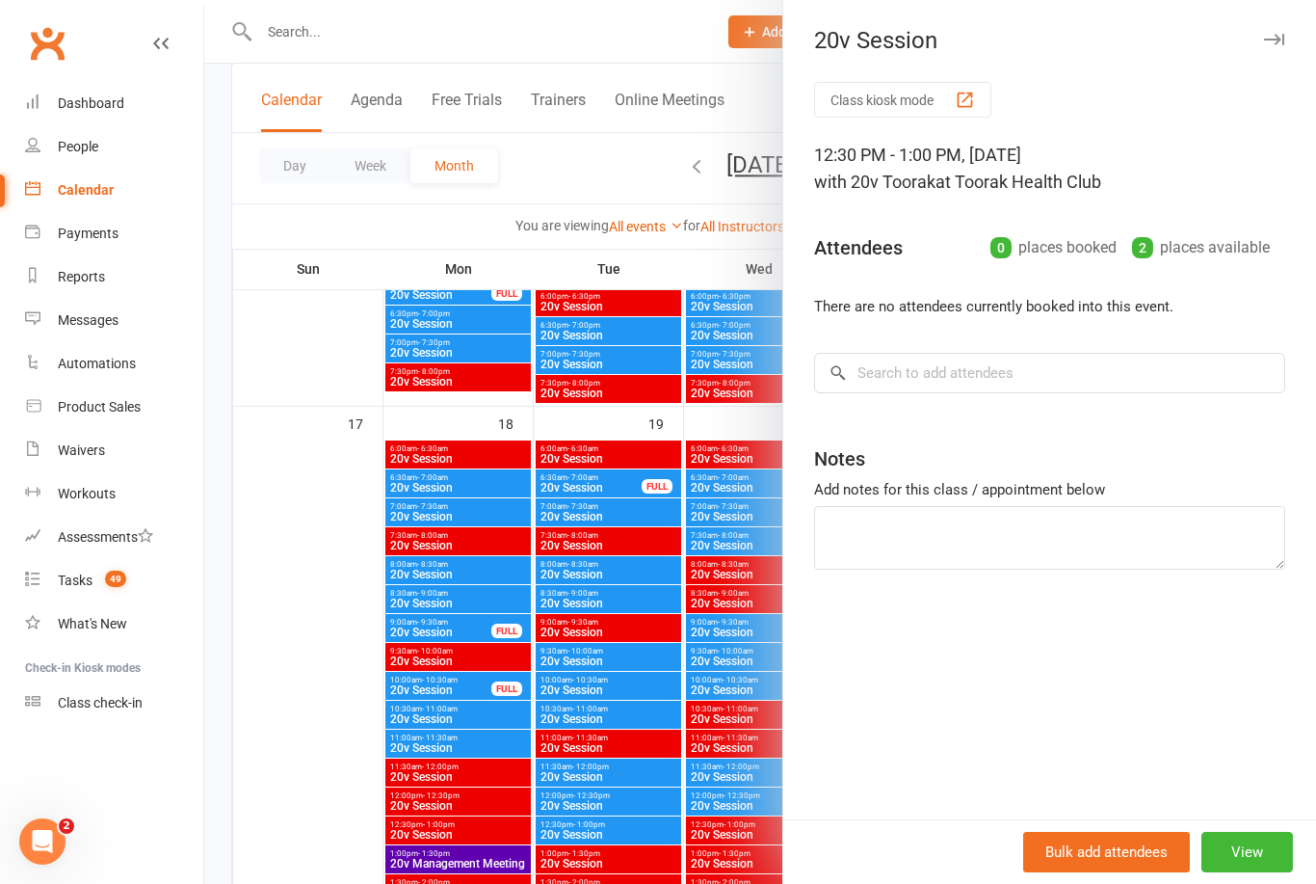
click at [1237, 872] on button "View" at bounding box center [1247, 852] width 92 height 40
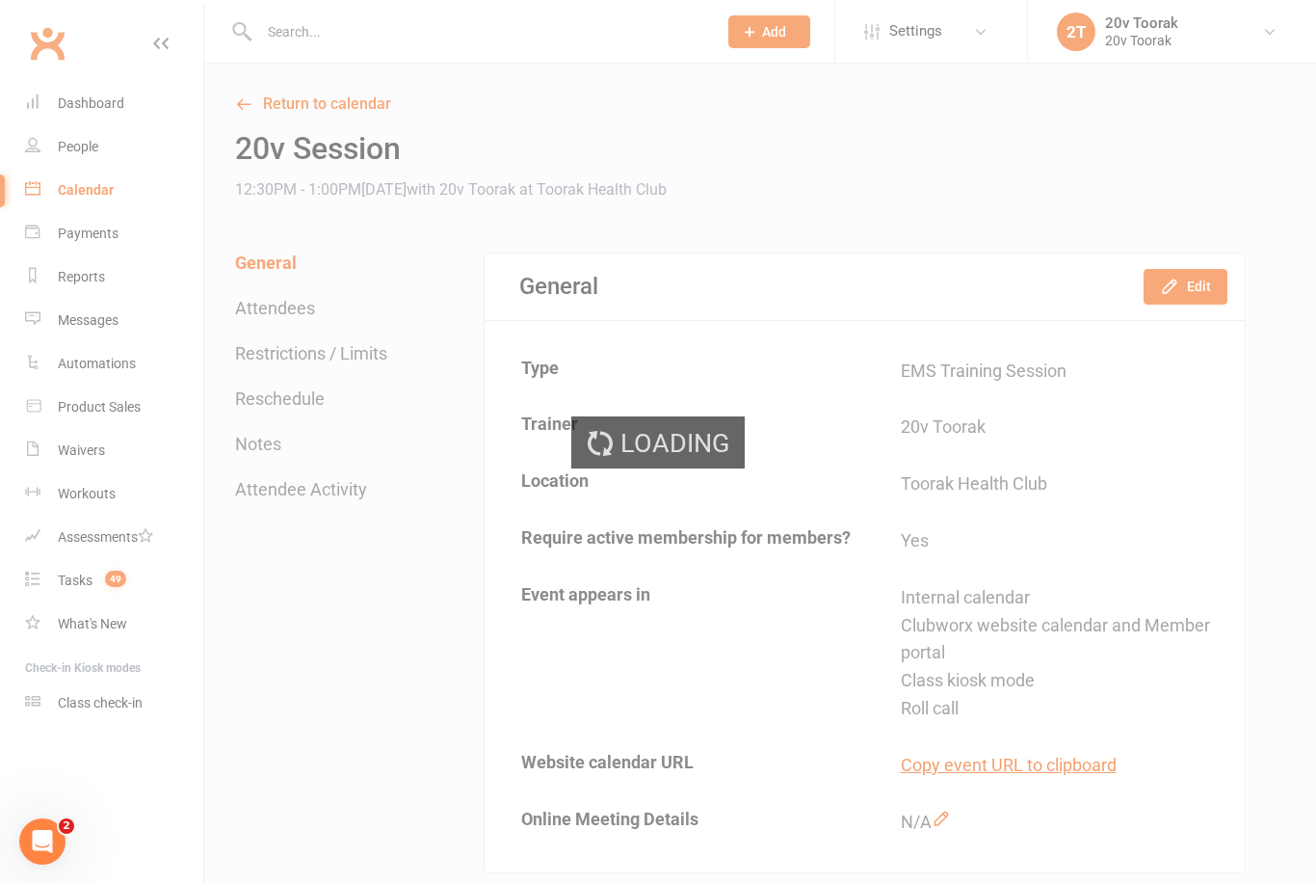
click at [1209, 299] on button "Edit" at bounding box center [1186, 286] width 84 height 35
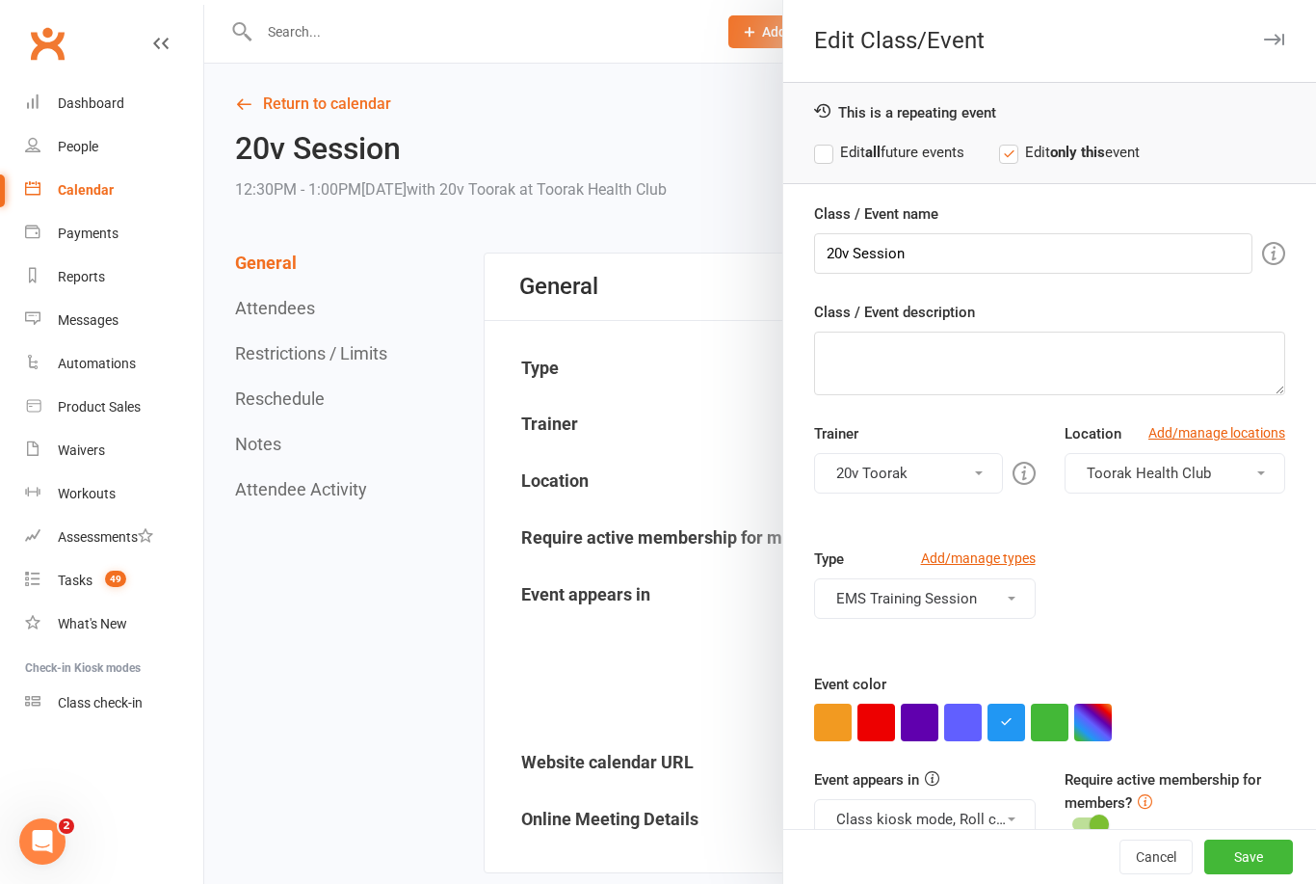
click at [1059, 730] on button "button" at bounding box center [1050, 722] width 38 height 38
click at [996, 818] on button "Class kiosk mode, Roll call, Clubworx website calendar and Member portal" at bounding box center [924, 819] width 221 height 40
click at [968, 857] on link "Clubworx website calendar and Member portal" at bounding box center [988, 865] width 346 height 39
click at [967, 813] on button "Class kiosk mode, Roll call" at bounding box center [924, 819] width 221 height 40
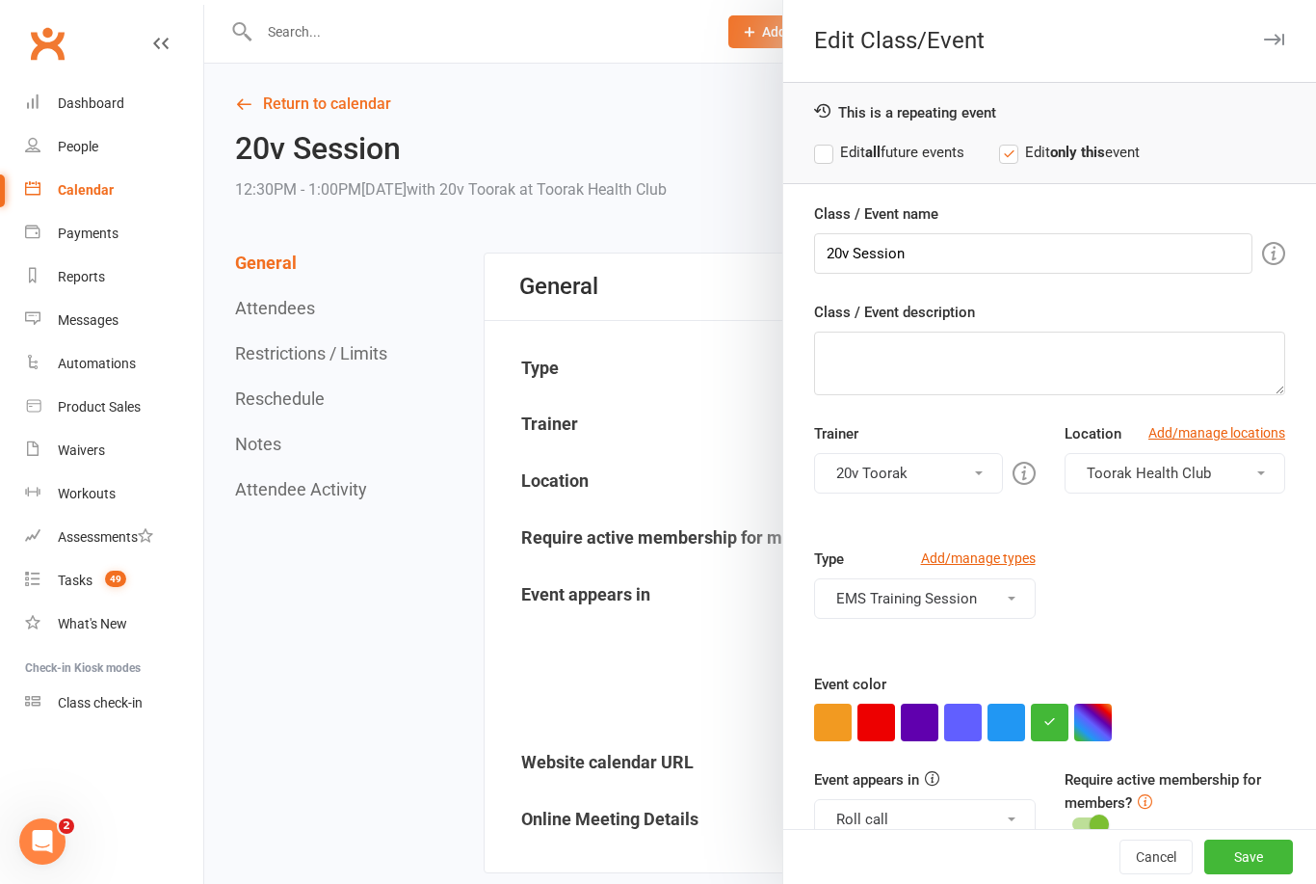
click at [972, 801] on button "Roll call" at bounding box center [924, 819] width 221 height 40
click at [1263, 874] on button "Save" at bounding box center [1248, 856] width 89 height 35
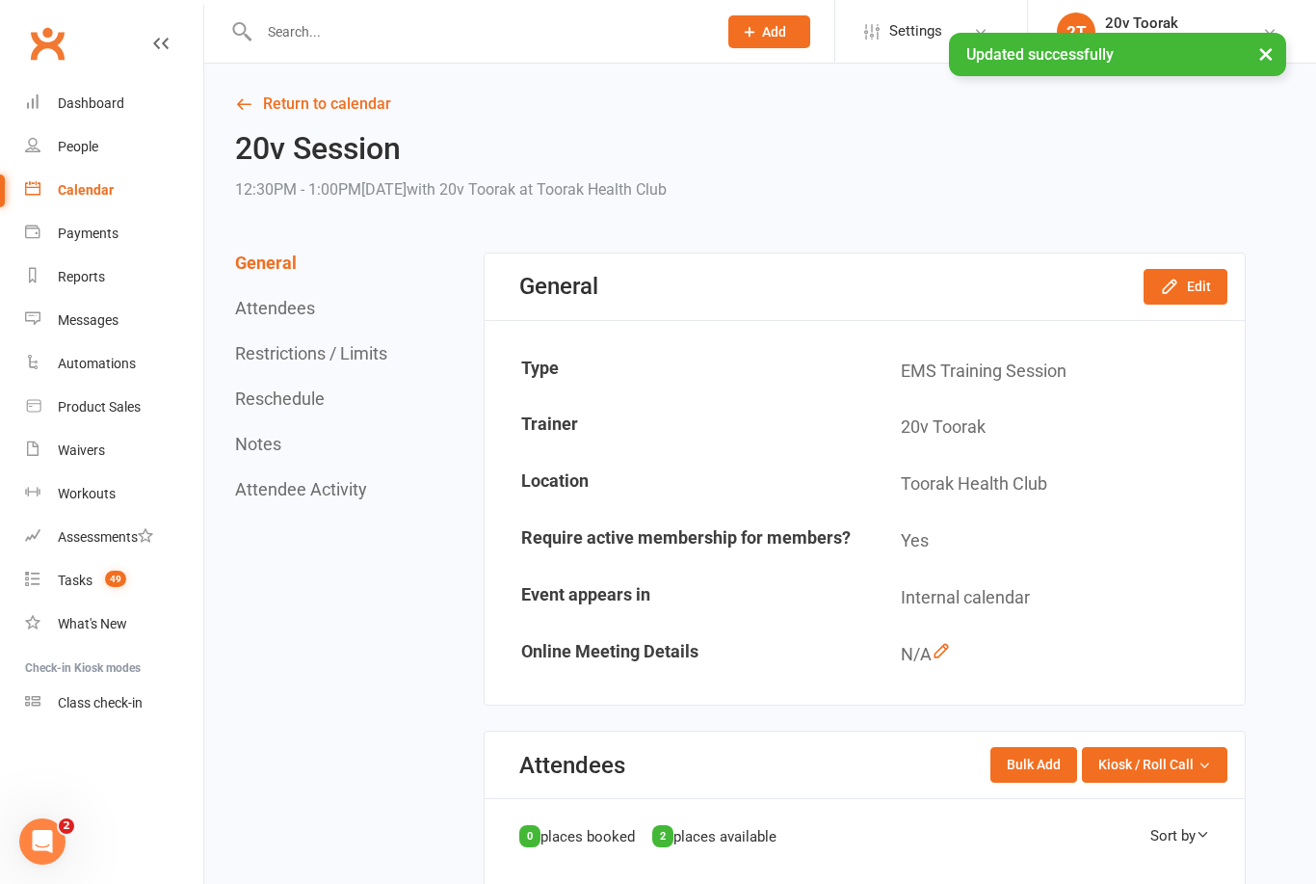
click at [80, 327] on div "Messages" at bounding box center [88, 319] width 61 height 15
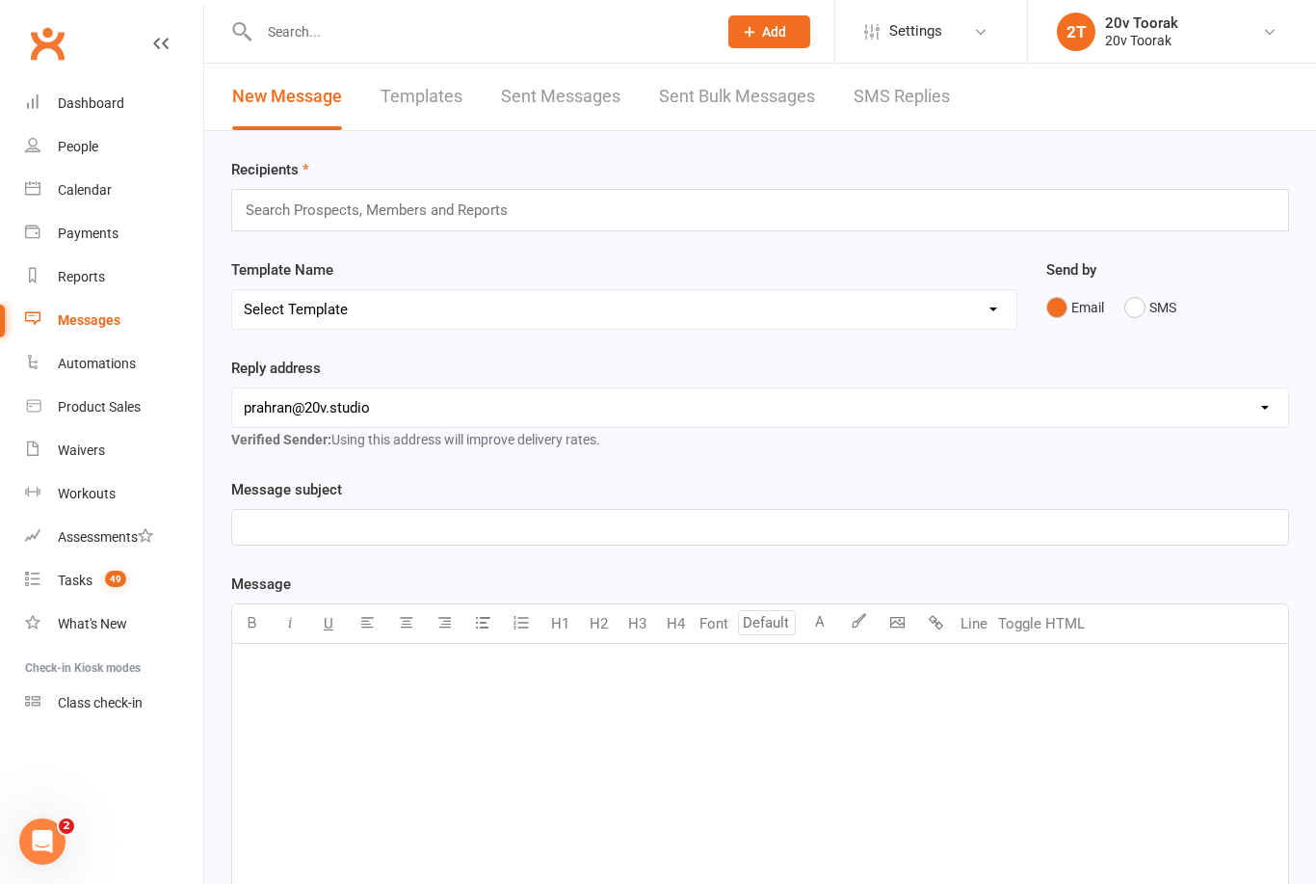
click at [55, 187] on link "Calendar" at bounding box center [114, 190] width 178 height 43
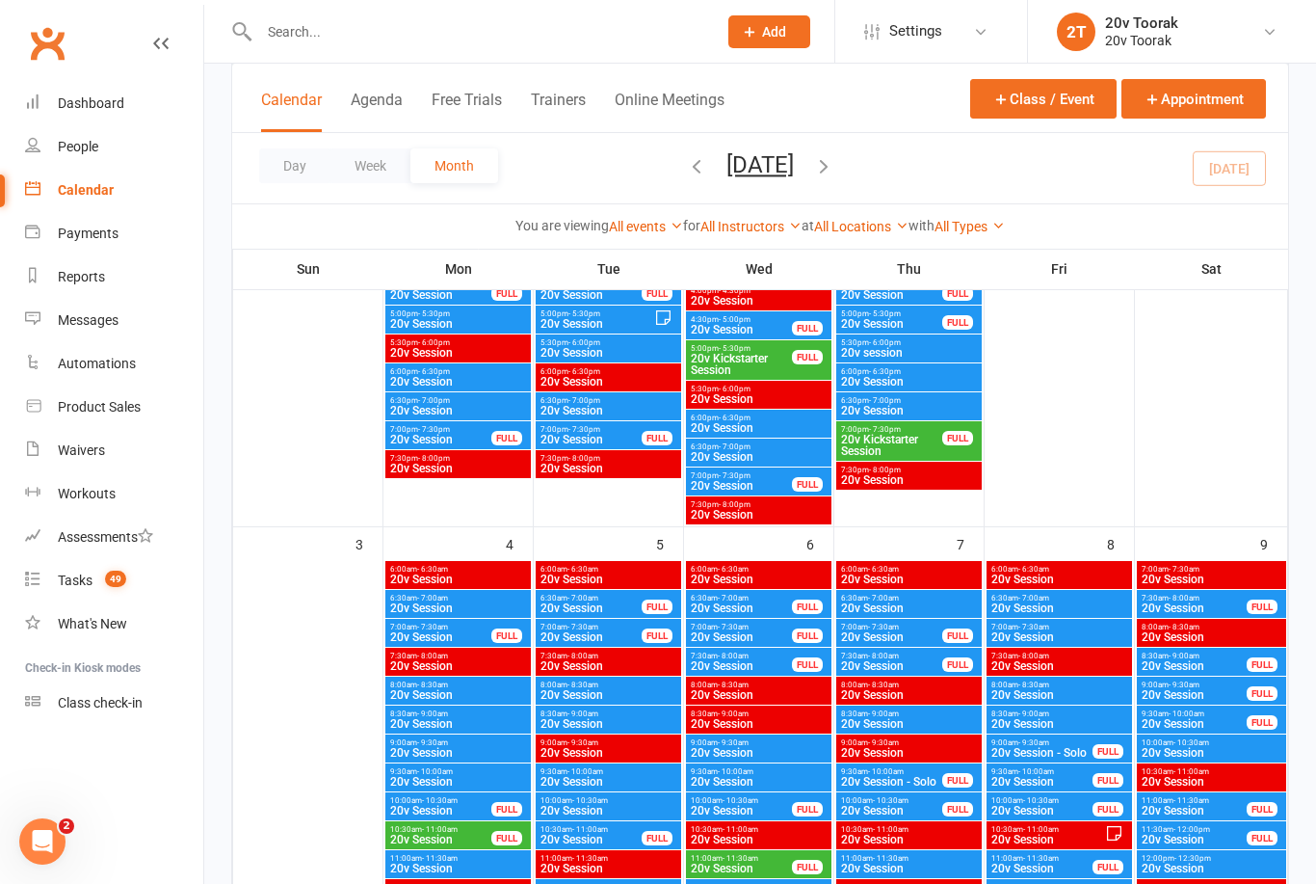
scroll to position [773, 0]
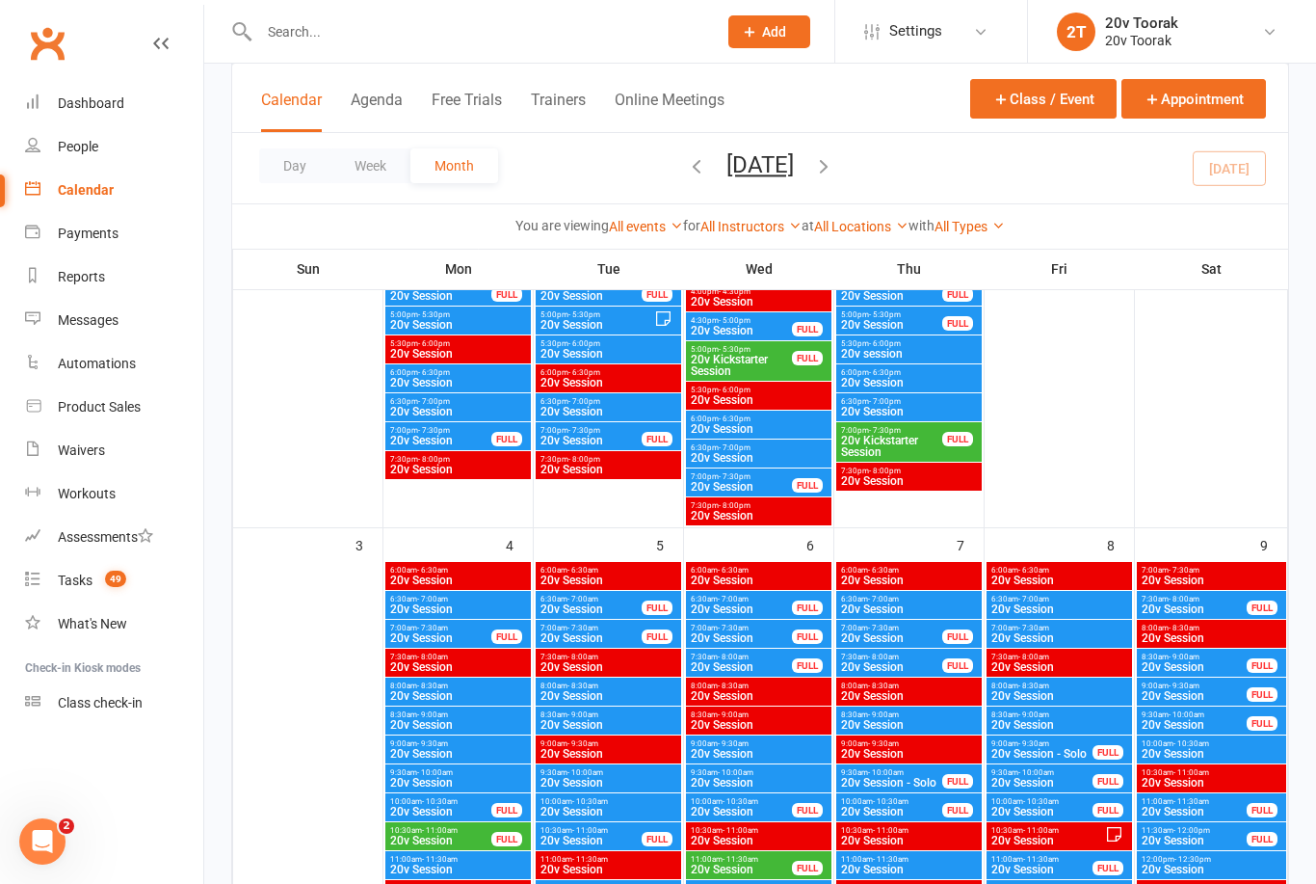
click at [66, 324] on div "Messages" at bounding box center [88, 319] width 61 height 15
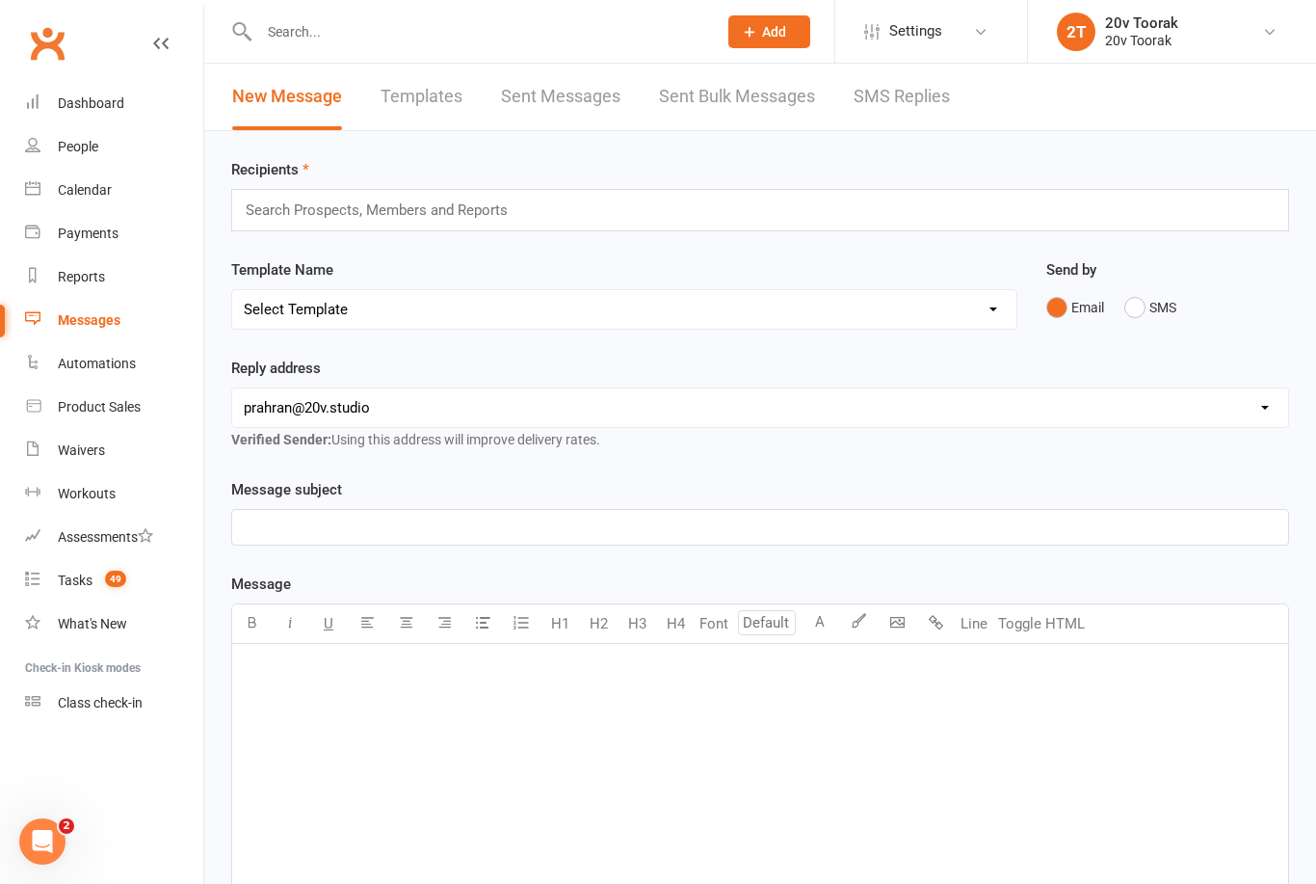
click at [910, 93] on link "SMS Replies" at bounding box center [902, 97] width 96 height 66
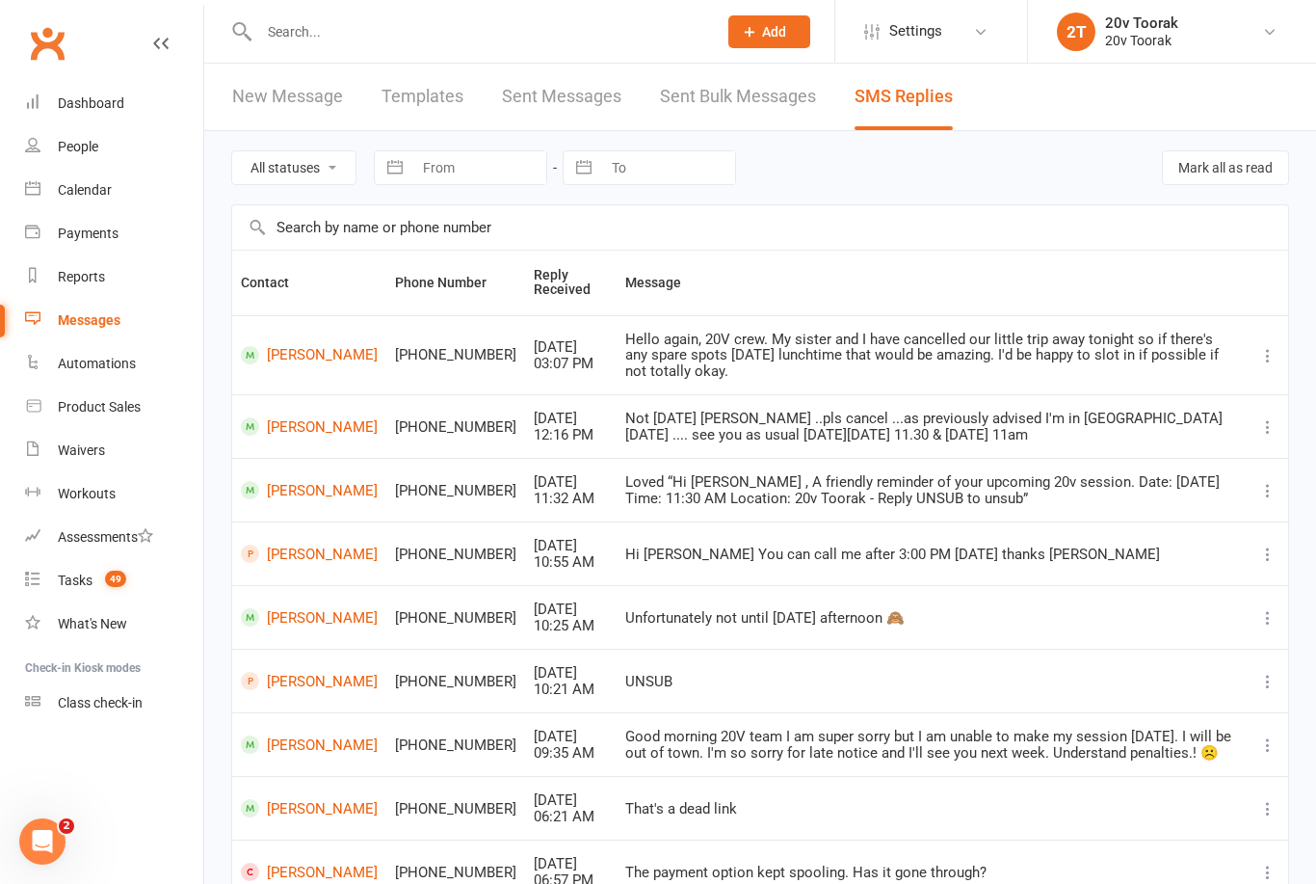
click at [271, 544] on link "[PERSON_NAME]" at bounding box center [309, 553] width 137 height 18
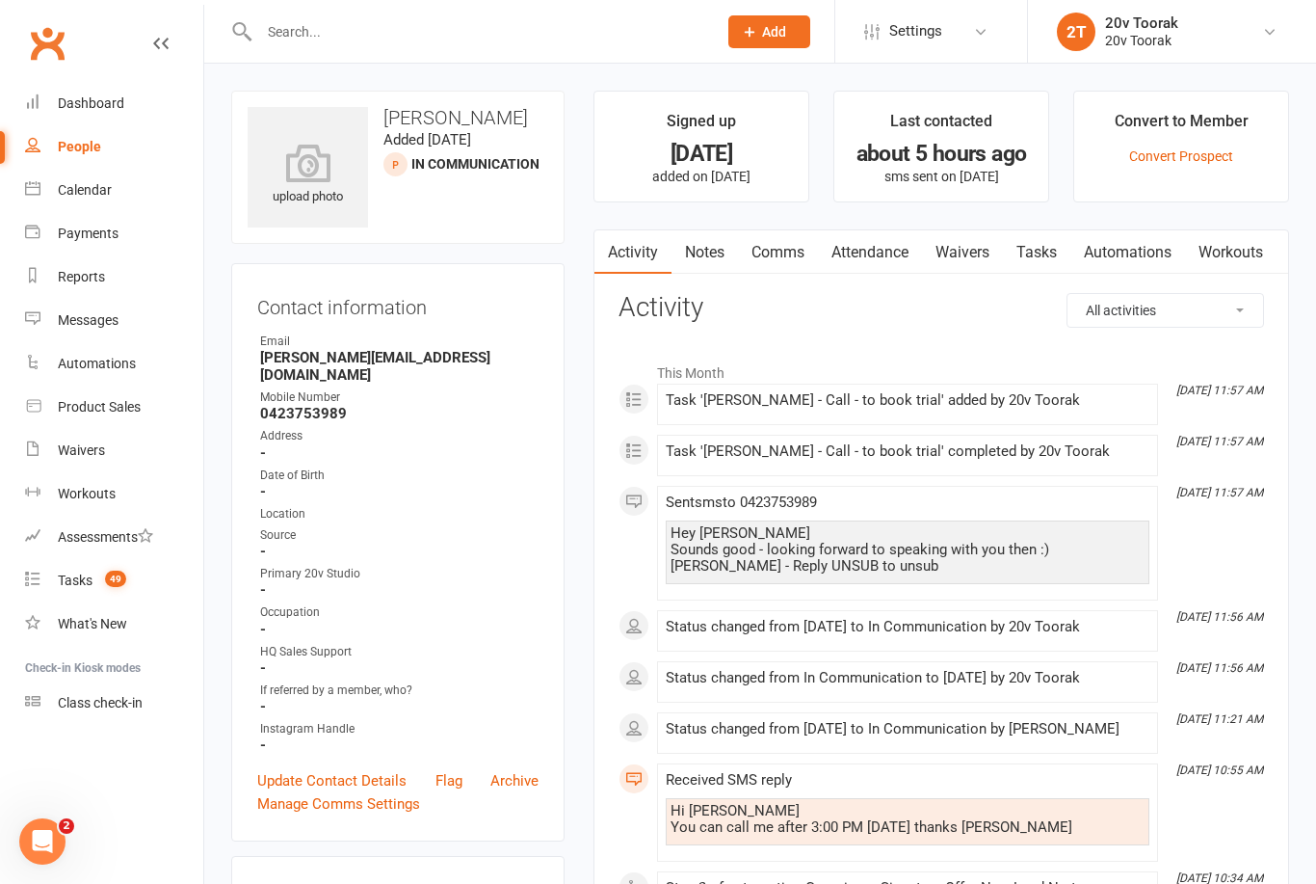
click at [973, 251] on link "Waivers" at bounding box center [962, 252] width 81 height 44
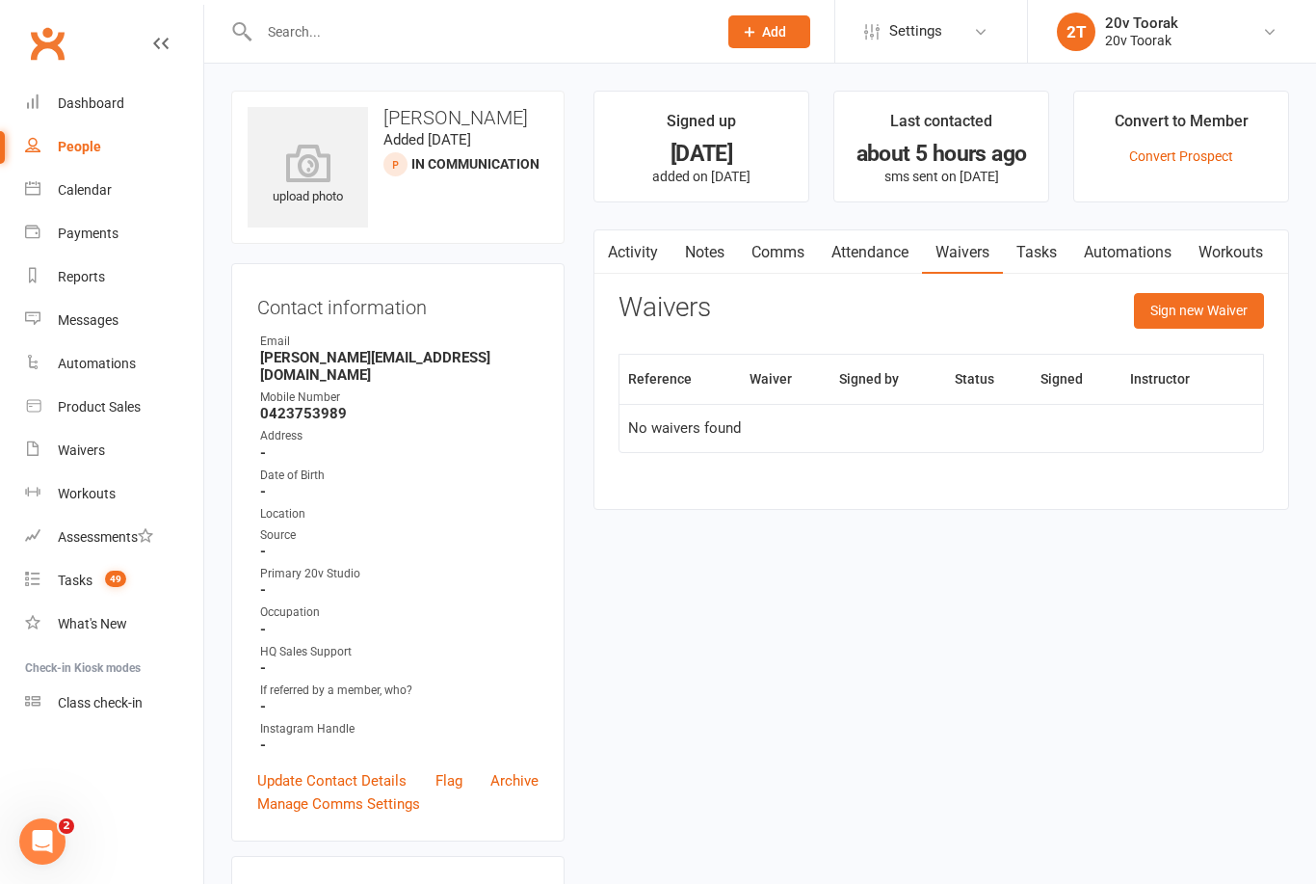
click at [1242, 306] on button "Sign new Waiver" at bounding box center [1199, 310] width 130 height 35
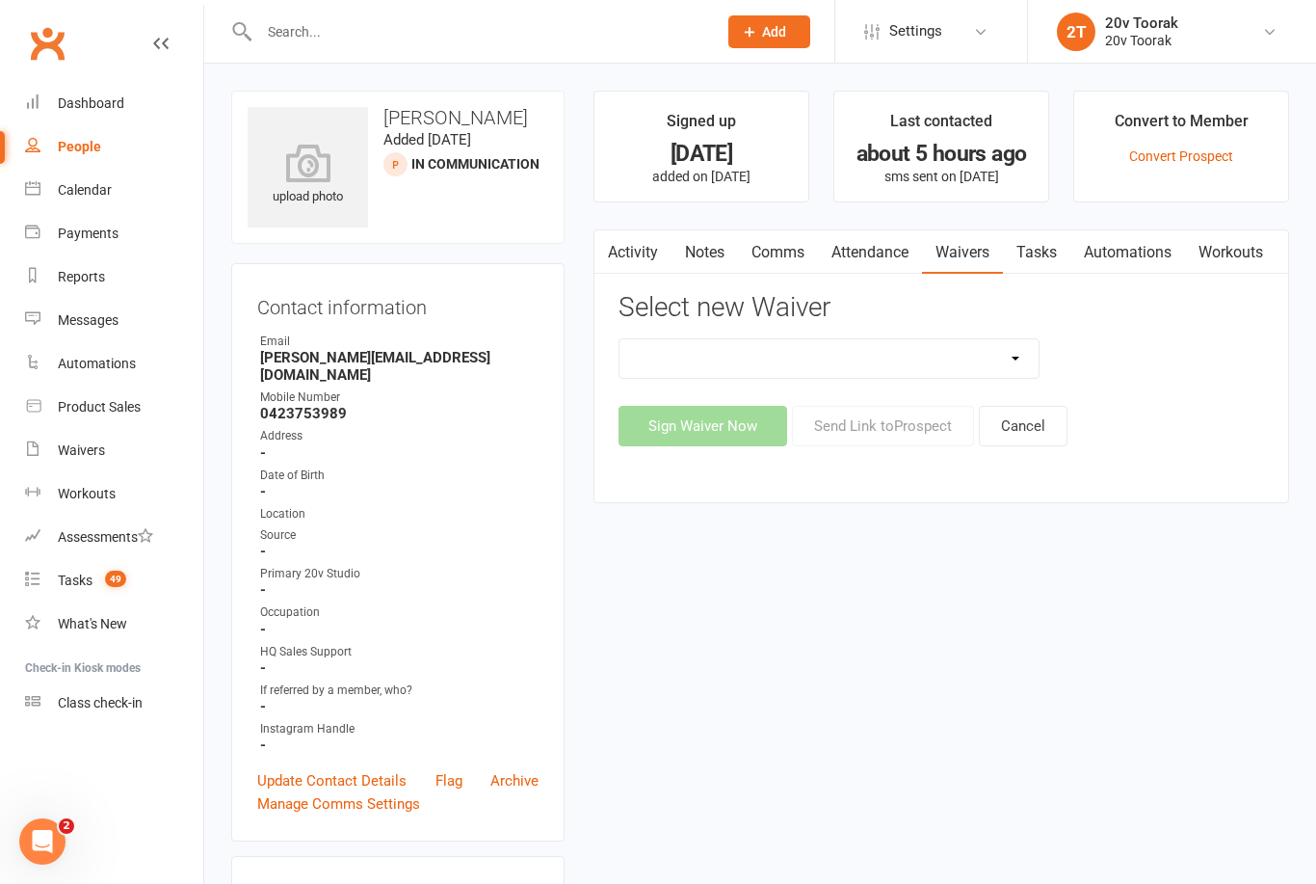
click at [967, 368] on select "20v Ambassador Program 2 Session Kickstarter Pack Casual Kickstarter Only Web M…" at bounding box center [829, 358] width 419 height 39
select select "13165"
click at [937, 422] on button "Send Link to [GEOGRAPHIC_DATA]" at bounding box center [883, 426] width 182 height 40
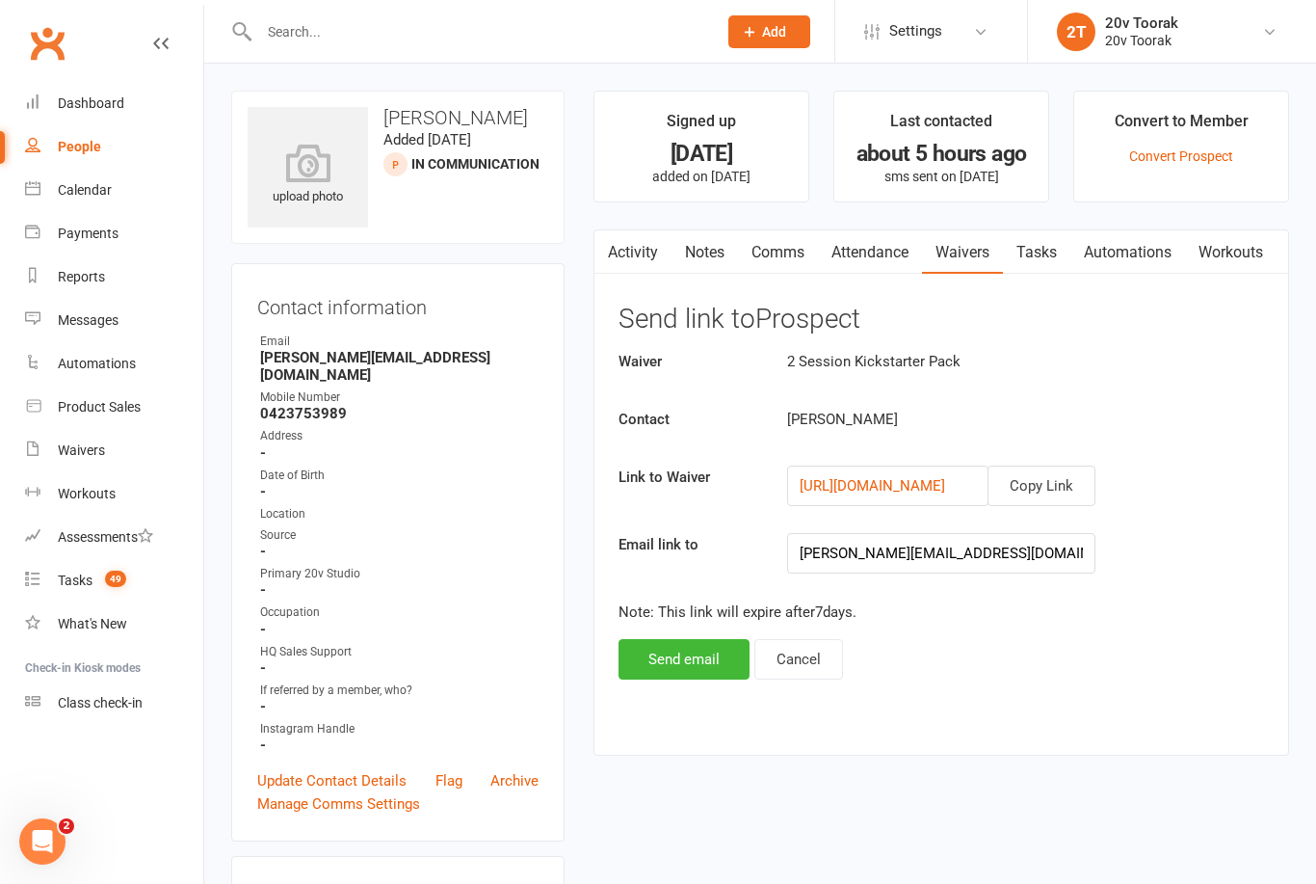
click at [915, 481] on link "[URL][DOMAIN_NAME]" at bounding box center [872, 485] width 145 height 17
click at [1068, 488] on button "Copy Link" at bounding box center [1042, 485] width 108 height 40
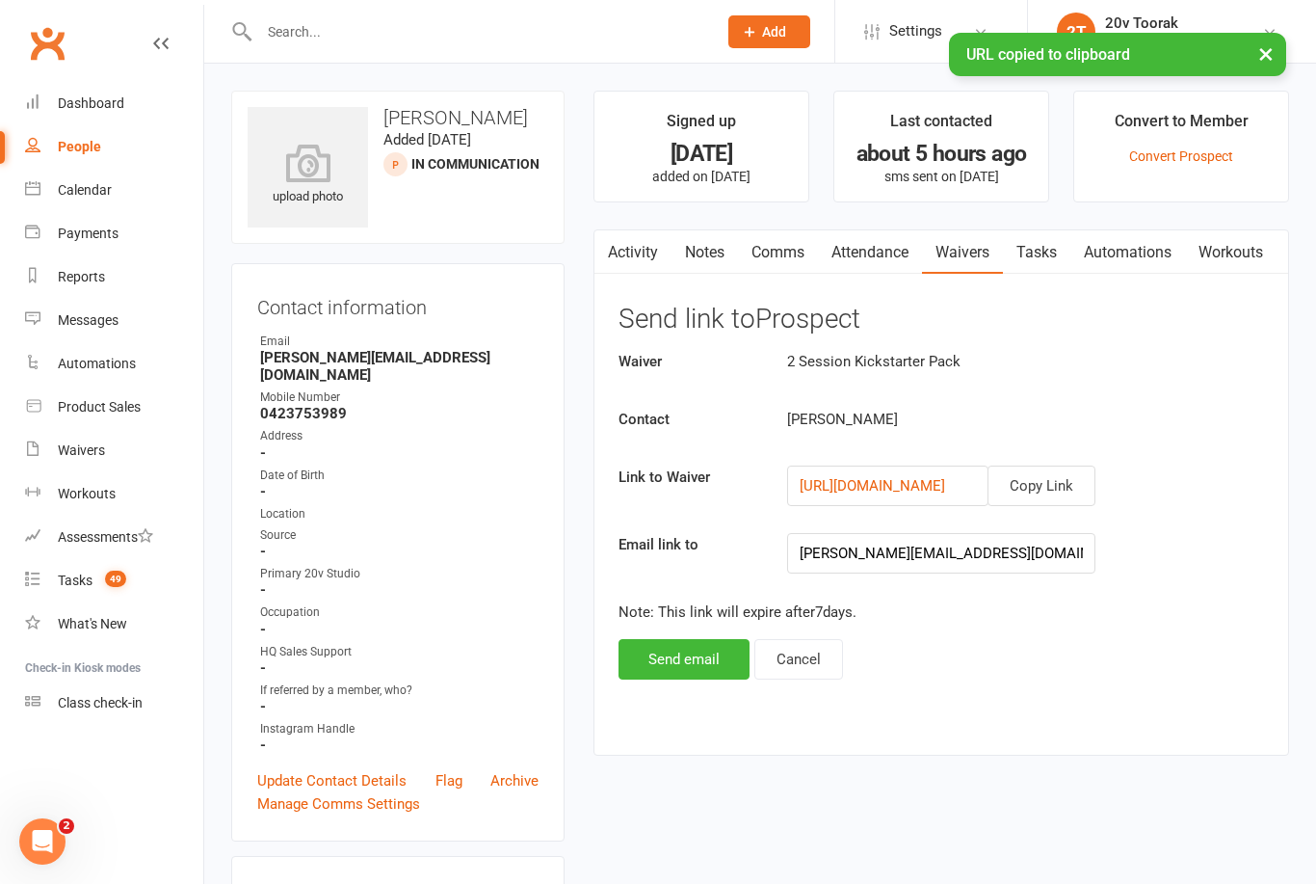
click at [785, 244] on link "Comms" at bounding box center [778, 252] width 80 height 44
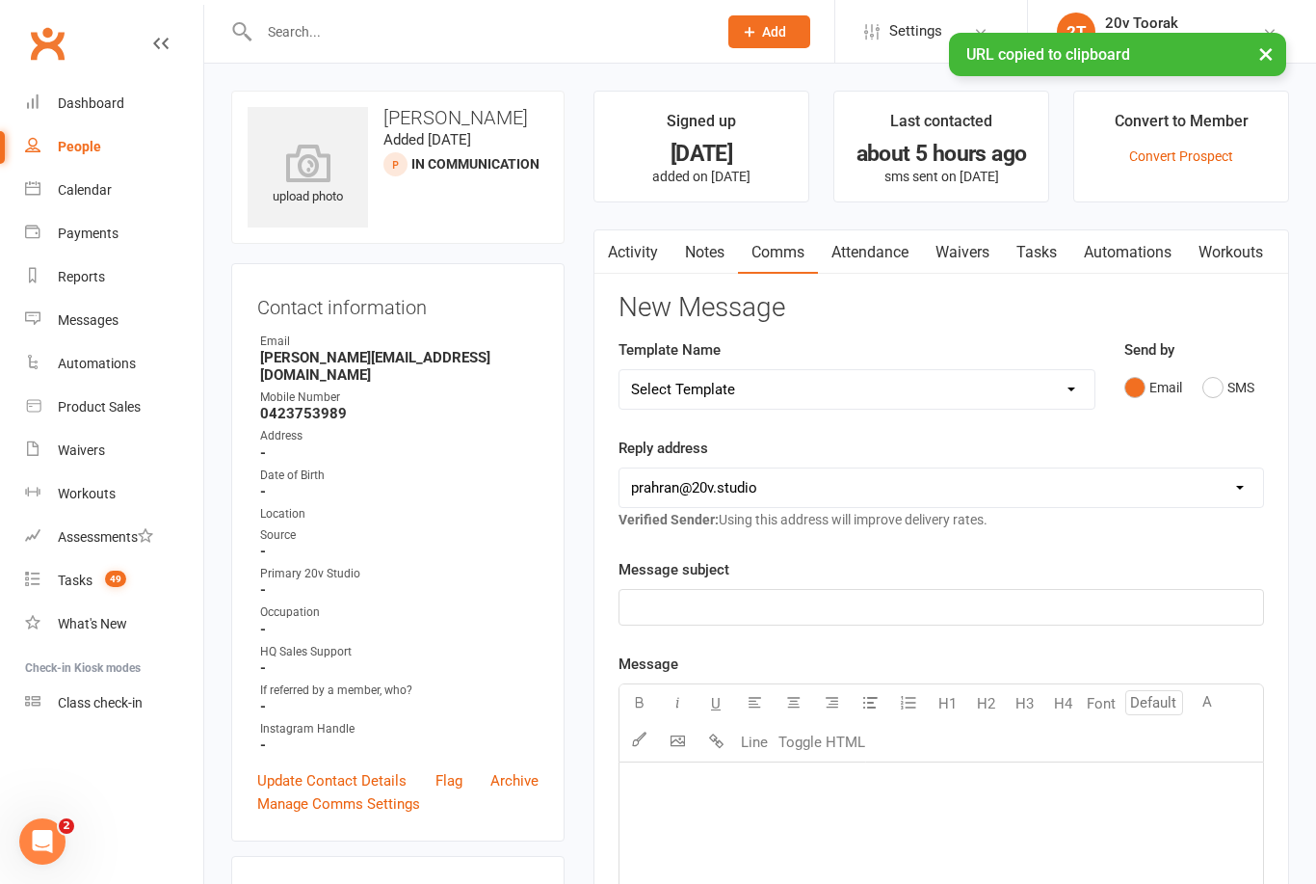
click at [1221, 384] on button "SMS" at bounding box center [1228, 387] width 52 height 37
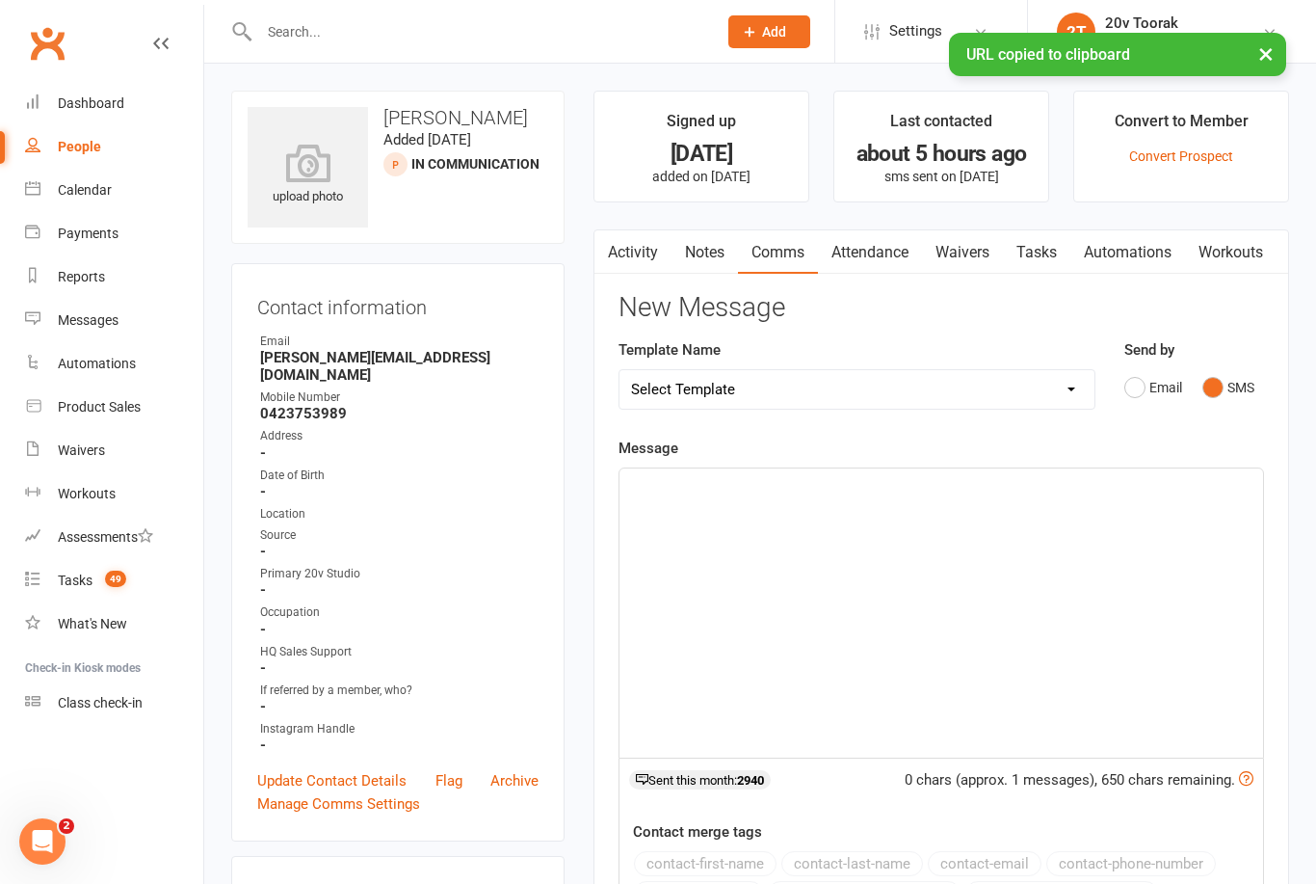
click at [919, 571] on div "﻿" at bounding box center [942, 612] width 644 height 289
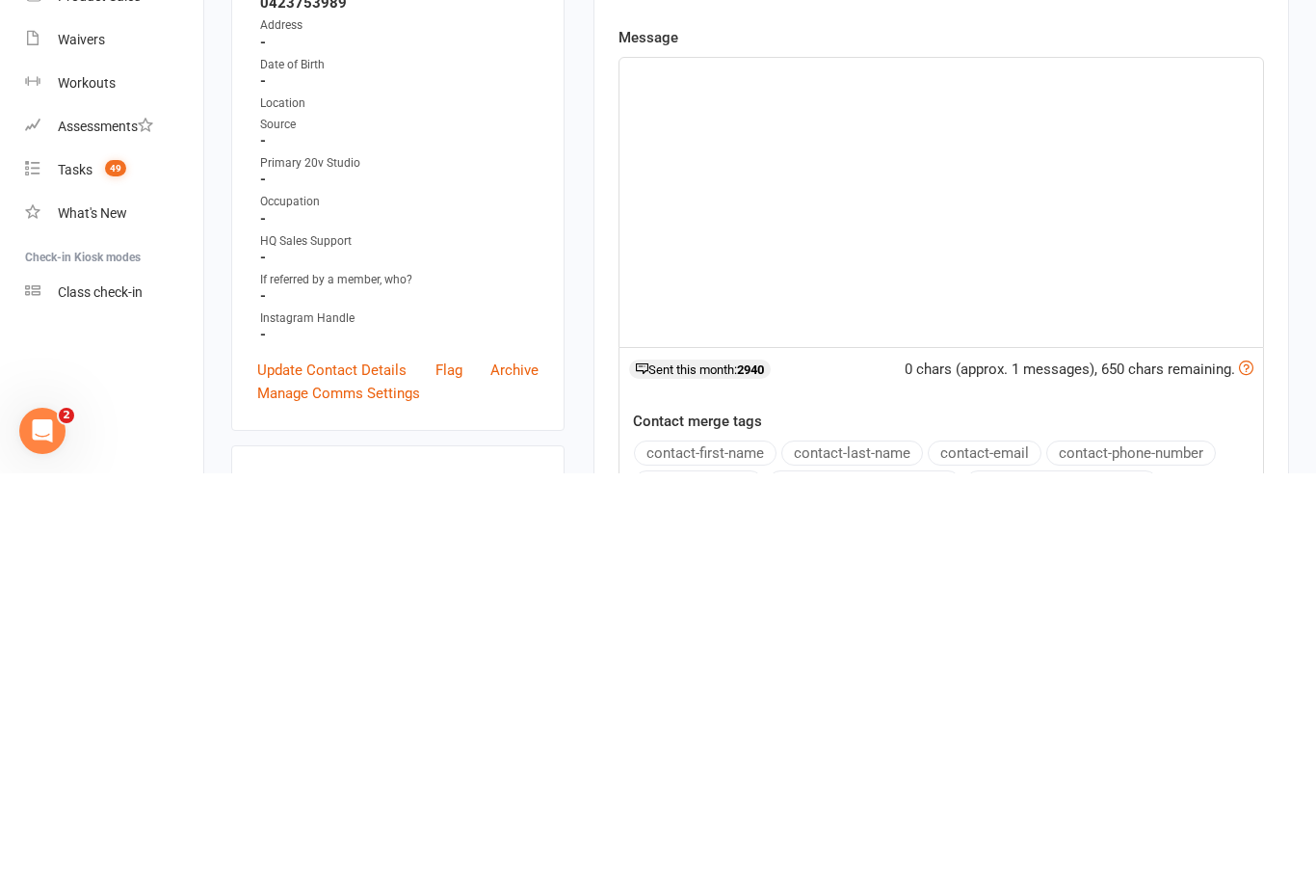
click at [800, 468] on div "﻿" at bounding box center [942, 612] width 644 height 289
click at [624, 468] on div "[URL][DOMAIN_NAME]" at bounding box center [942, 612] width 644 height 289
click at [691, 474] on p "﻿" at bounding box center [941, 485] width 621 height 23
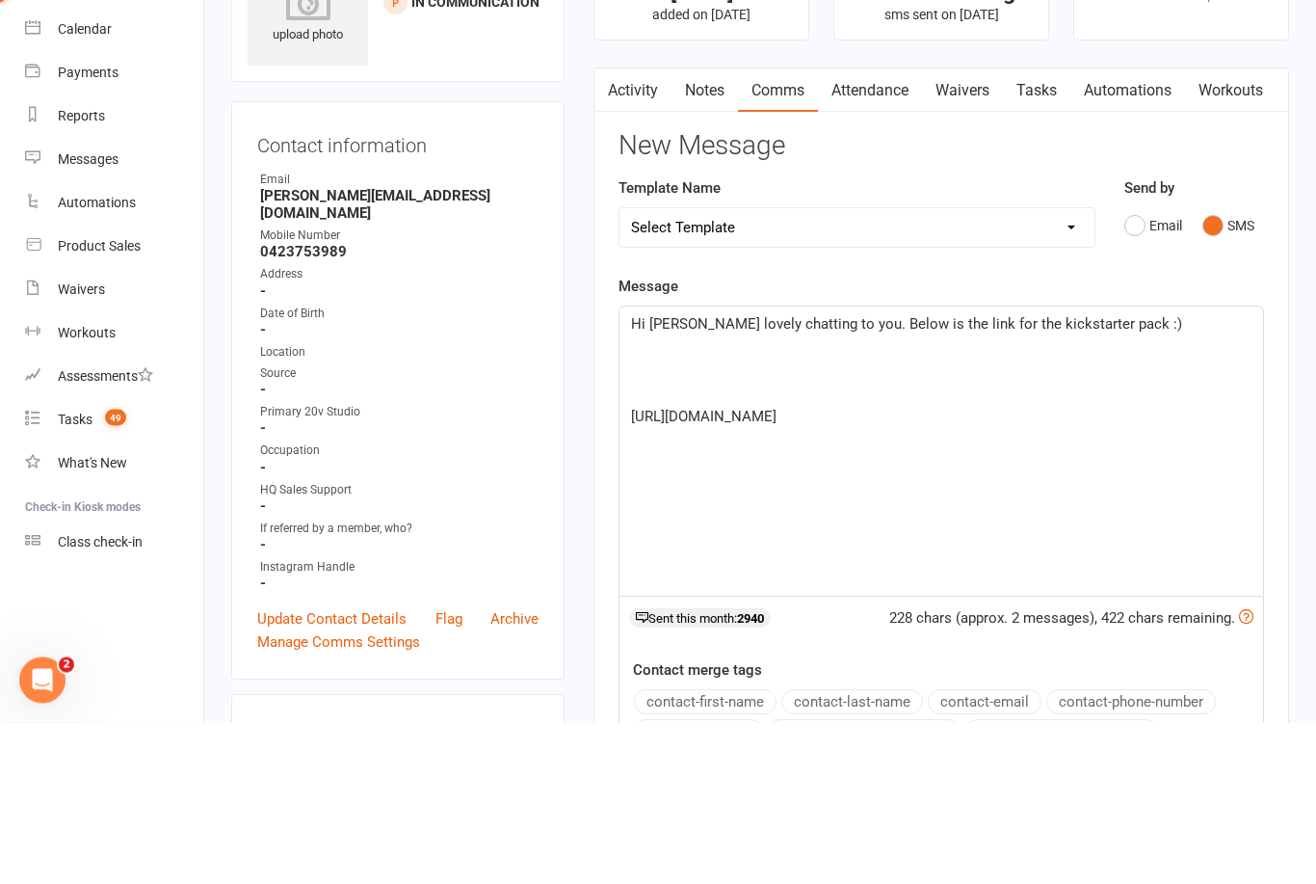
scroll to position [162, 0]
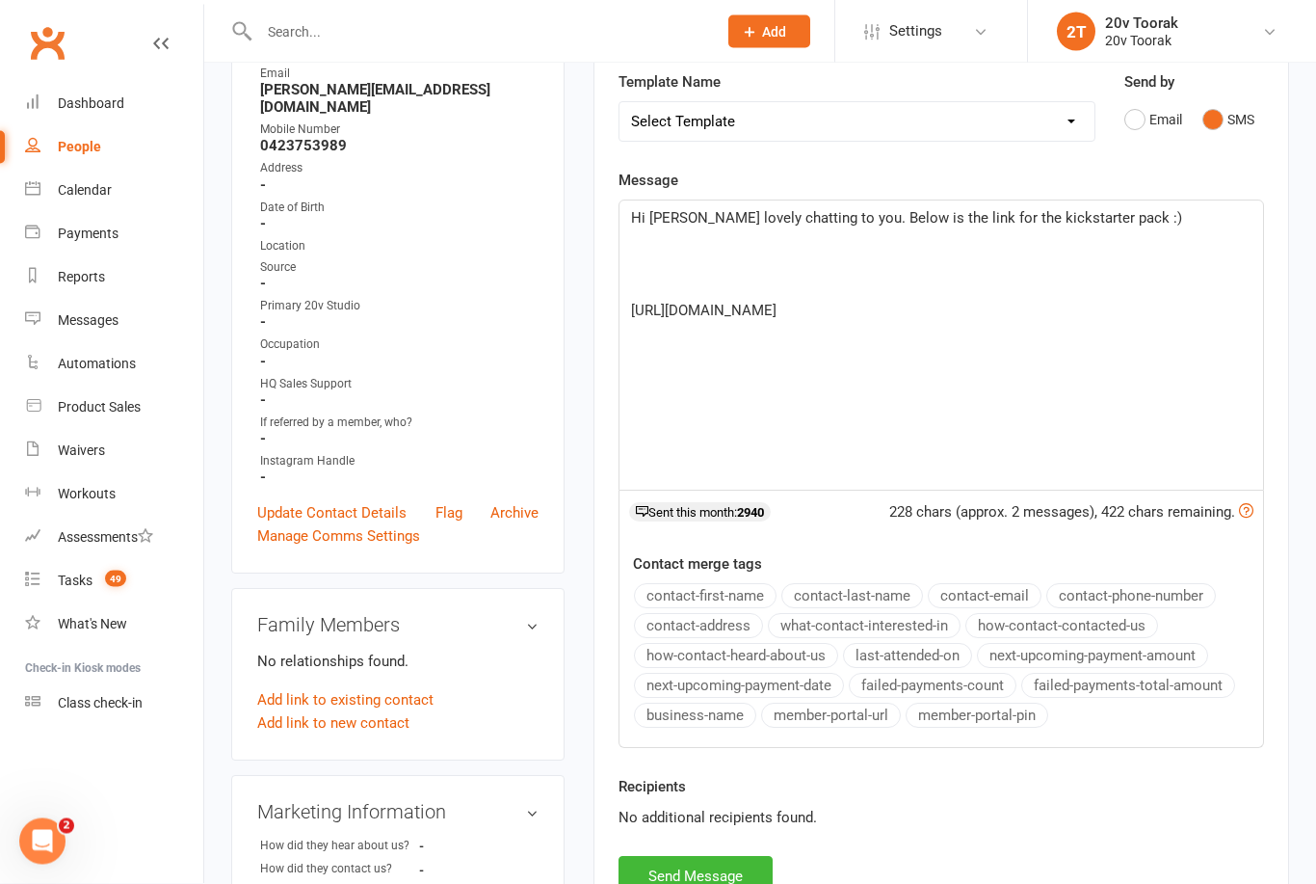
click at [727, 877] on button "Send Message" at bounding box center [696, 877] width 154 height 40
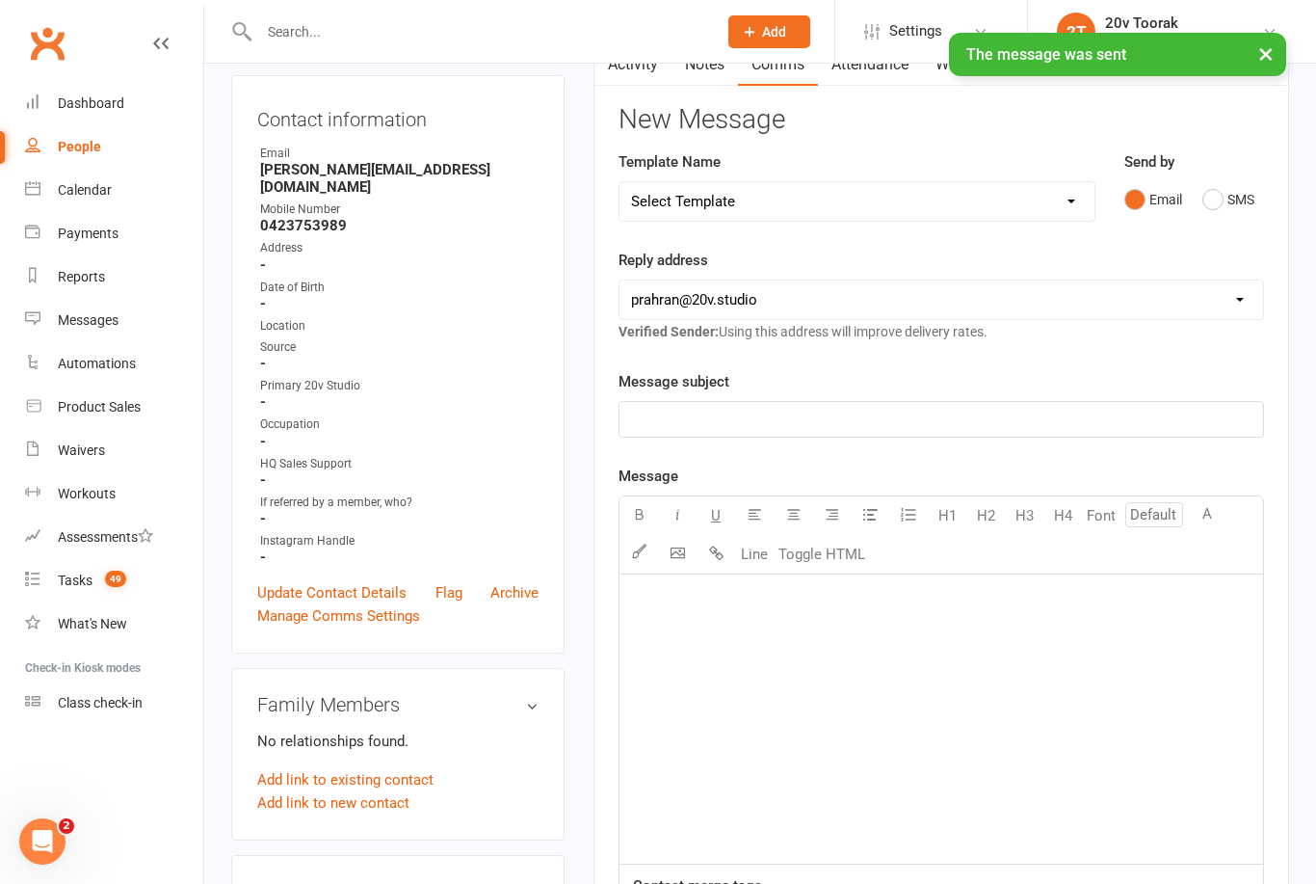
scroll to position [80, 98]
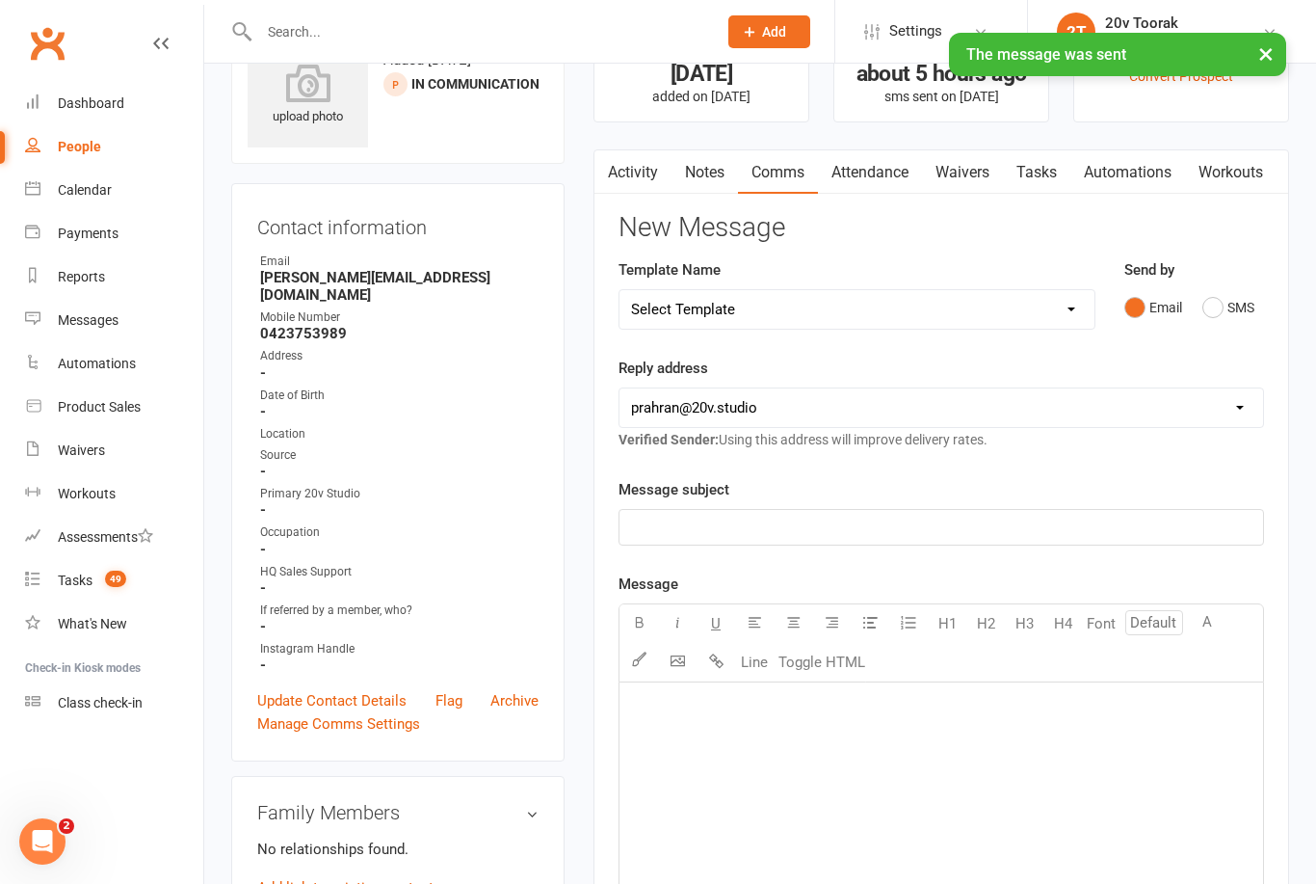
click at [672, 172] on link "Notes" at bounding box center [705, 172] width 66 height 44
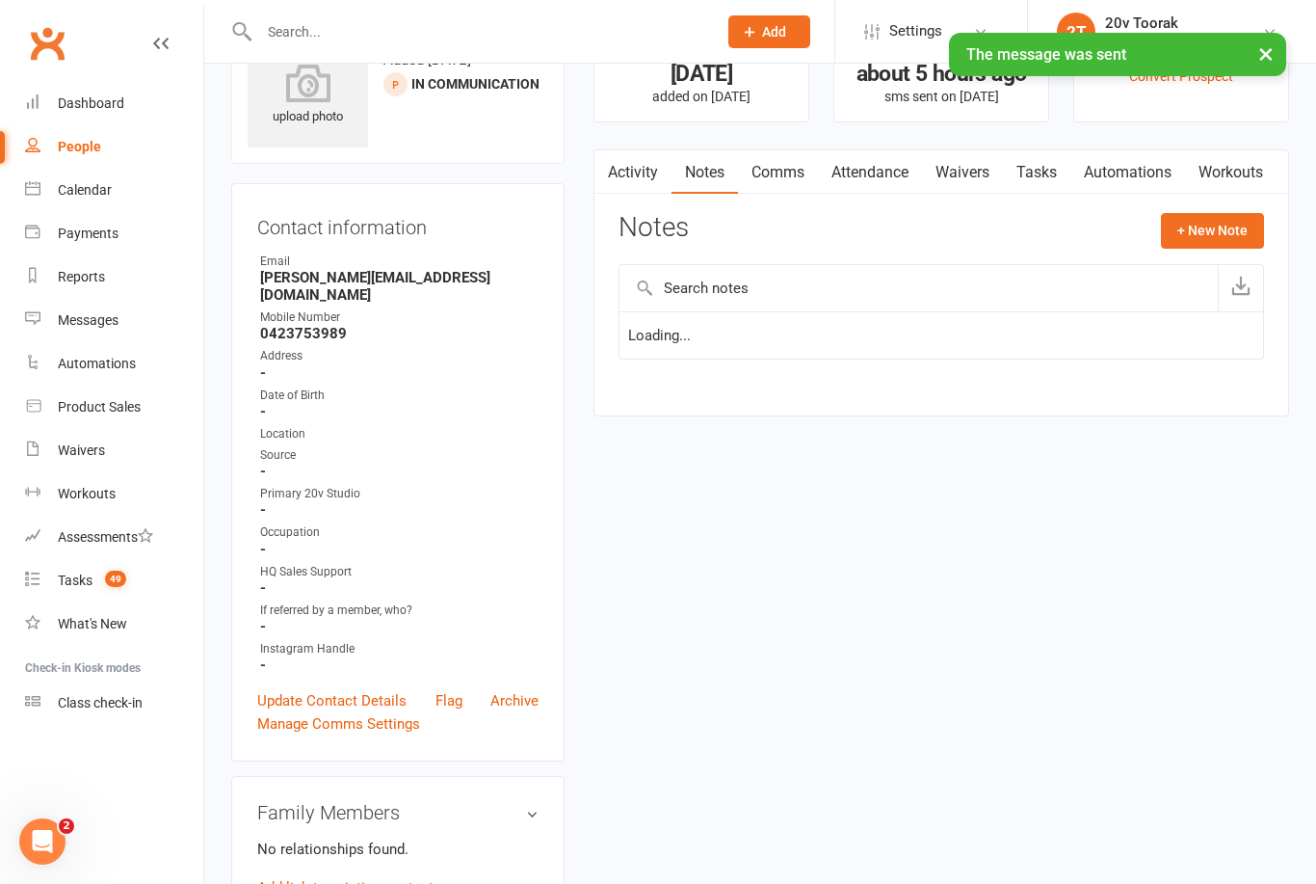
scroll to position [80, 0]
click at [633, 155] on link "Activity" at bounding box center [632, 172] width 77 height 44
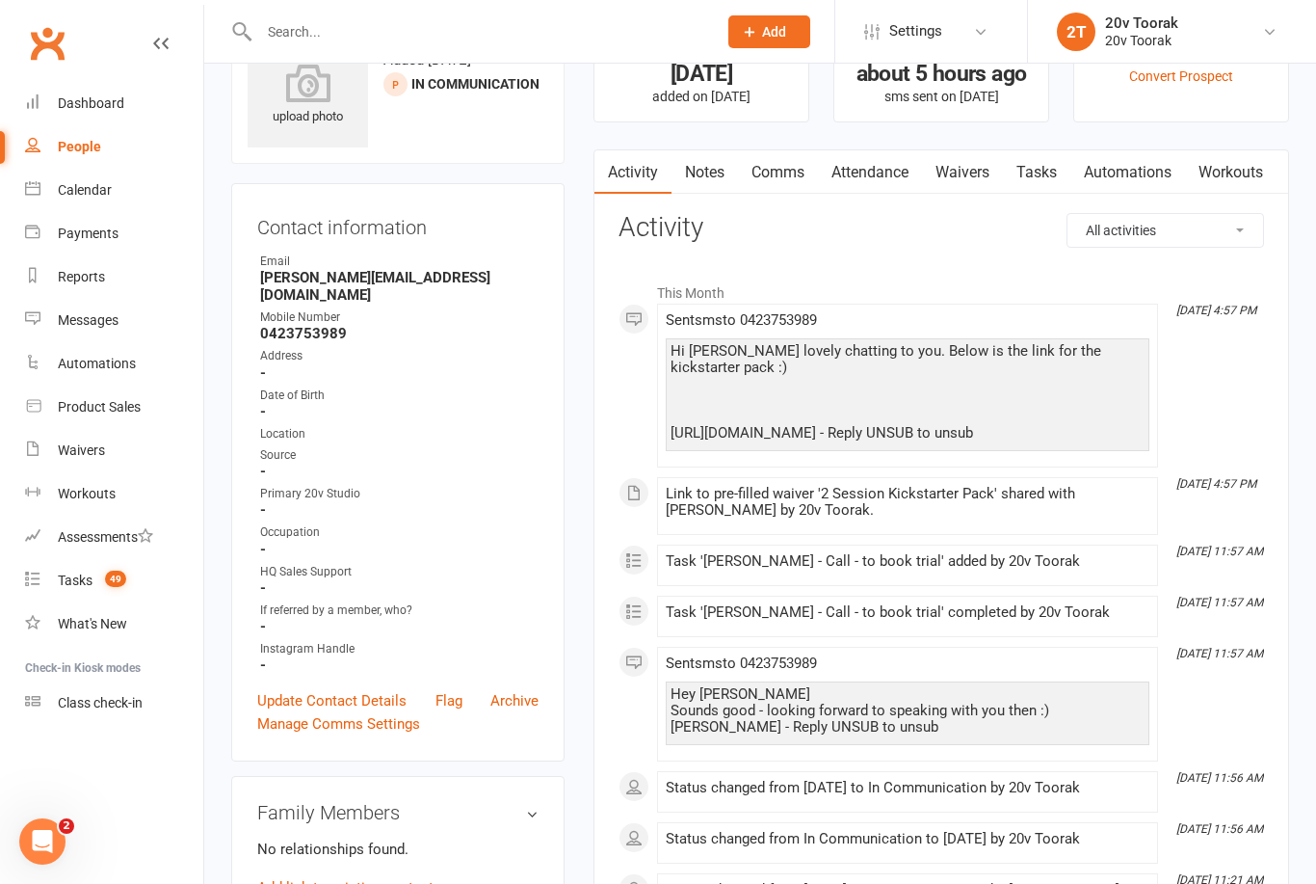
click at [1070, 438] on div "Hi [PERSON_NAME] lovely chatting to you. Below is the link for the kickstarter …" at bounding box center [908, 392] width 474 height 98
copy div "[URL][DOMAIN_NAME]"
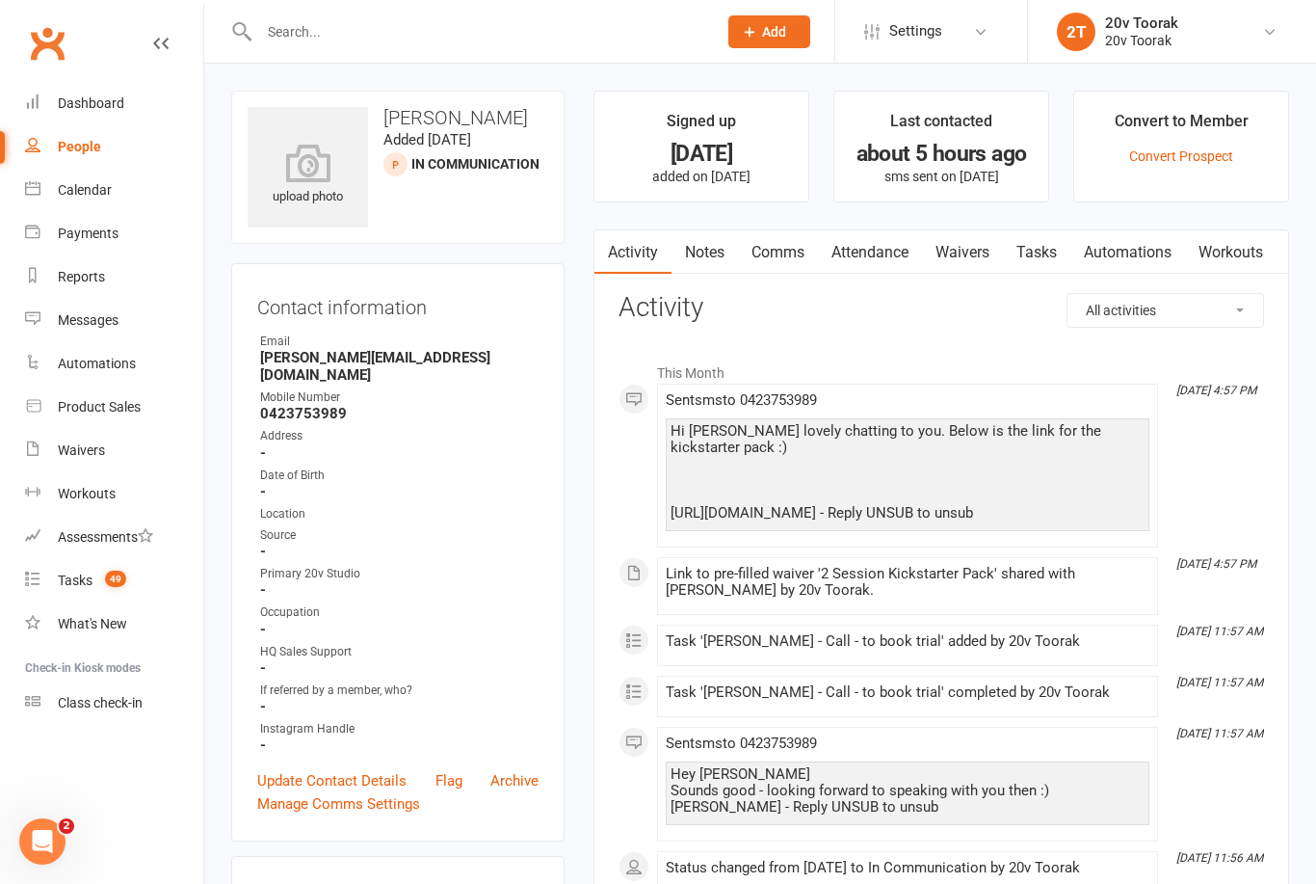
click at [704, 265] on link "Notes" at bounding box center [705, 252] width 66 height 44
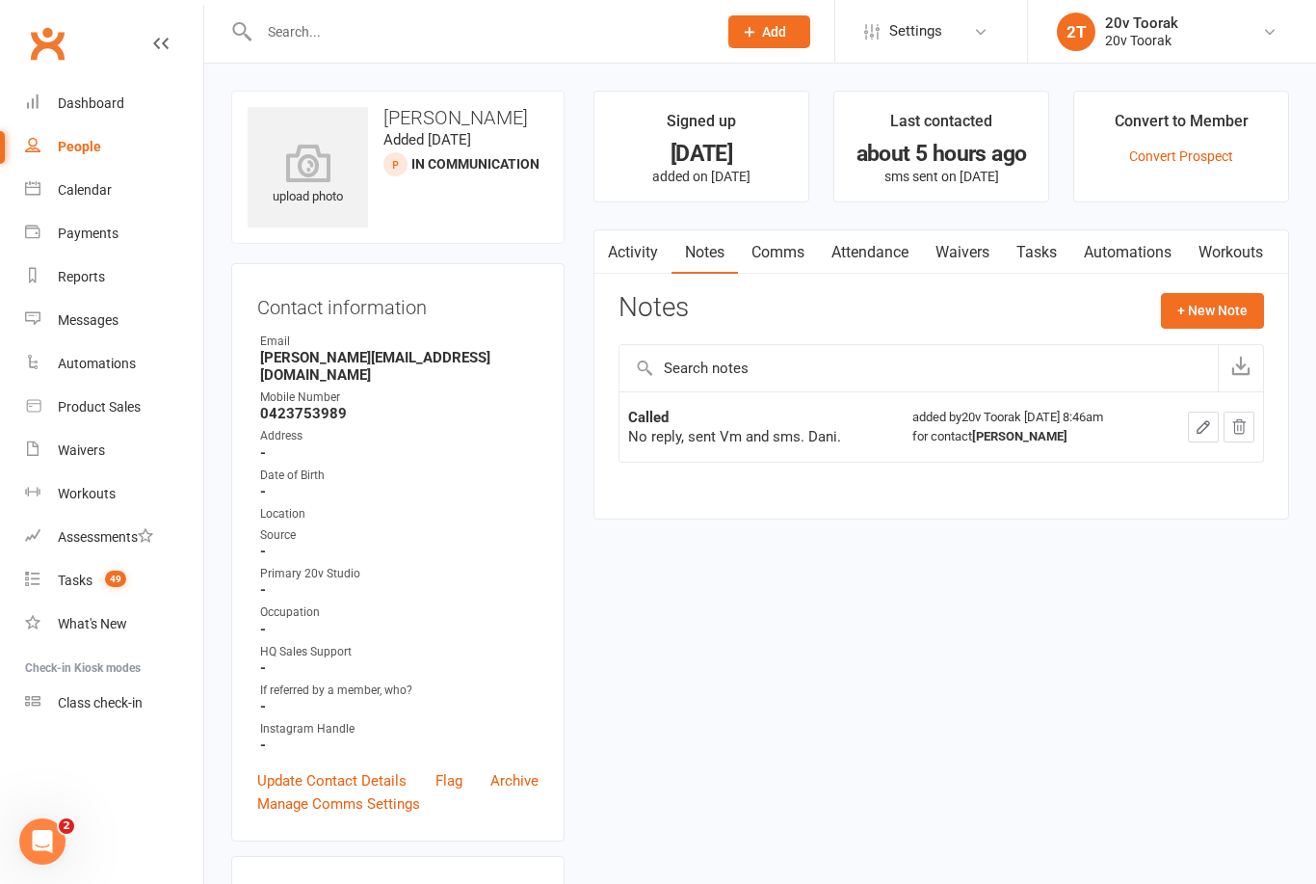
click at [1231, 272] on link "Workouts" at bounding box center [1231, 252] width 92 height 44
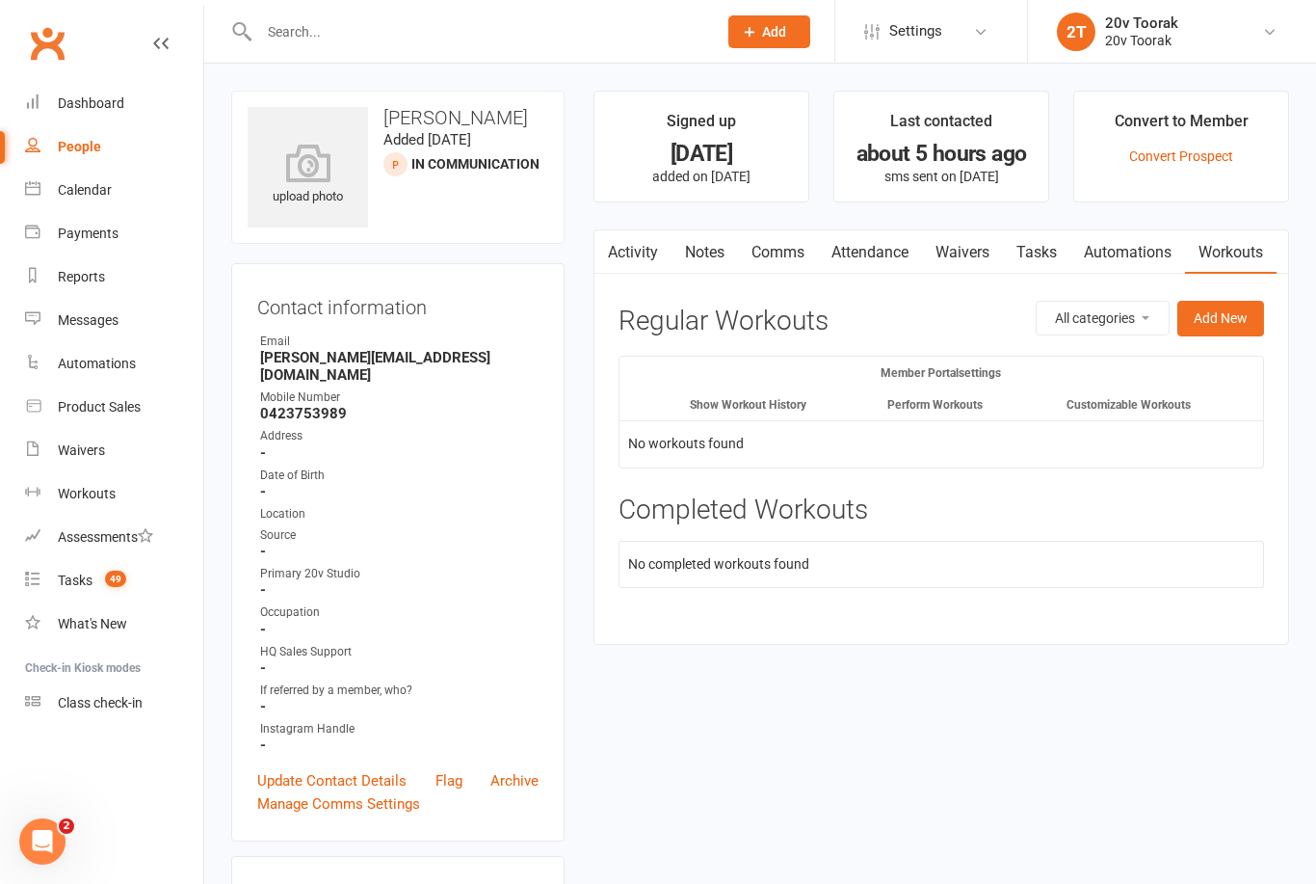
click at [722, 252] on link "Notes" at bounding box center [705, 252] width 66 height 44
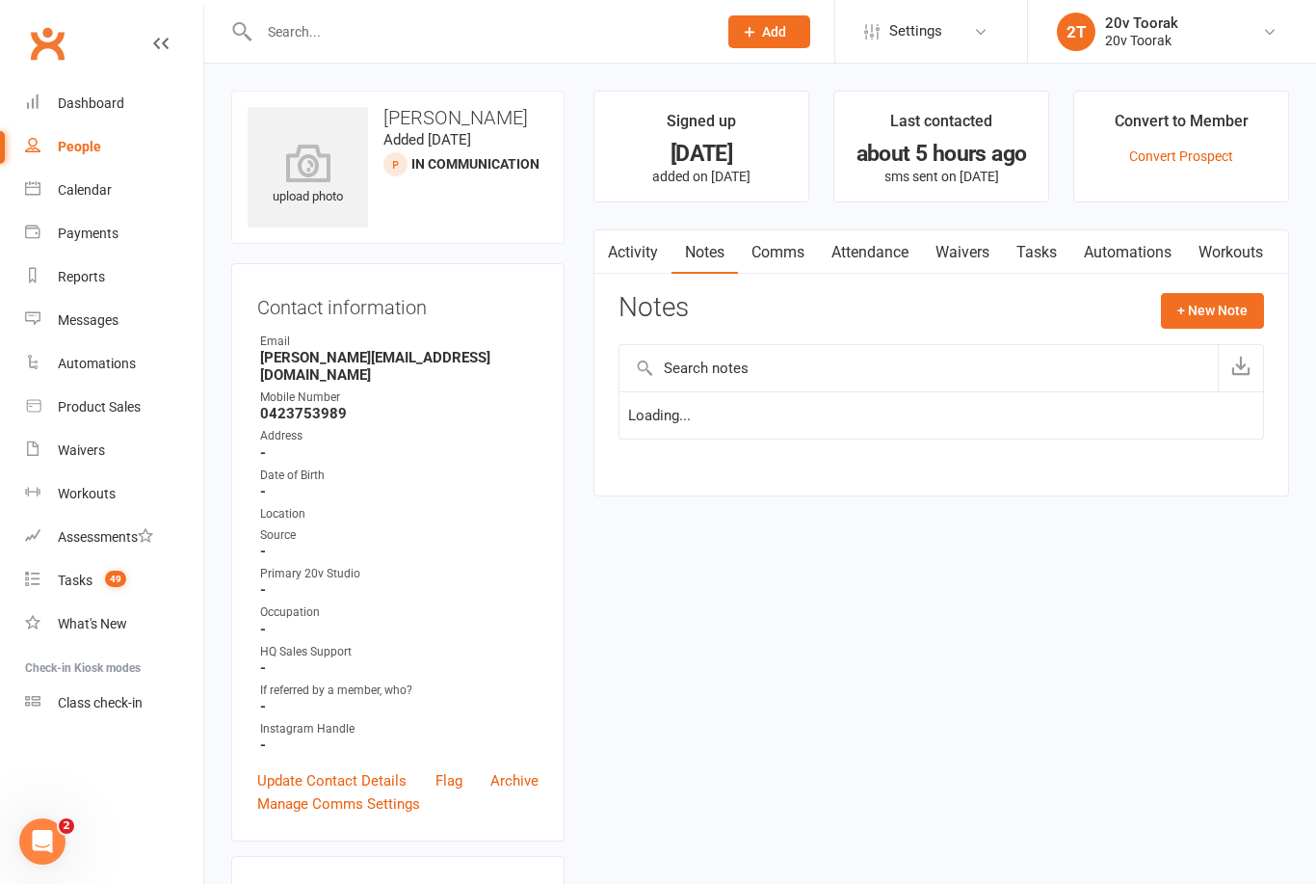
click at [1228, 313] on button "+ New Note" at bounding box center [1212, 310] width 103 height 35
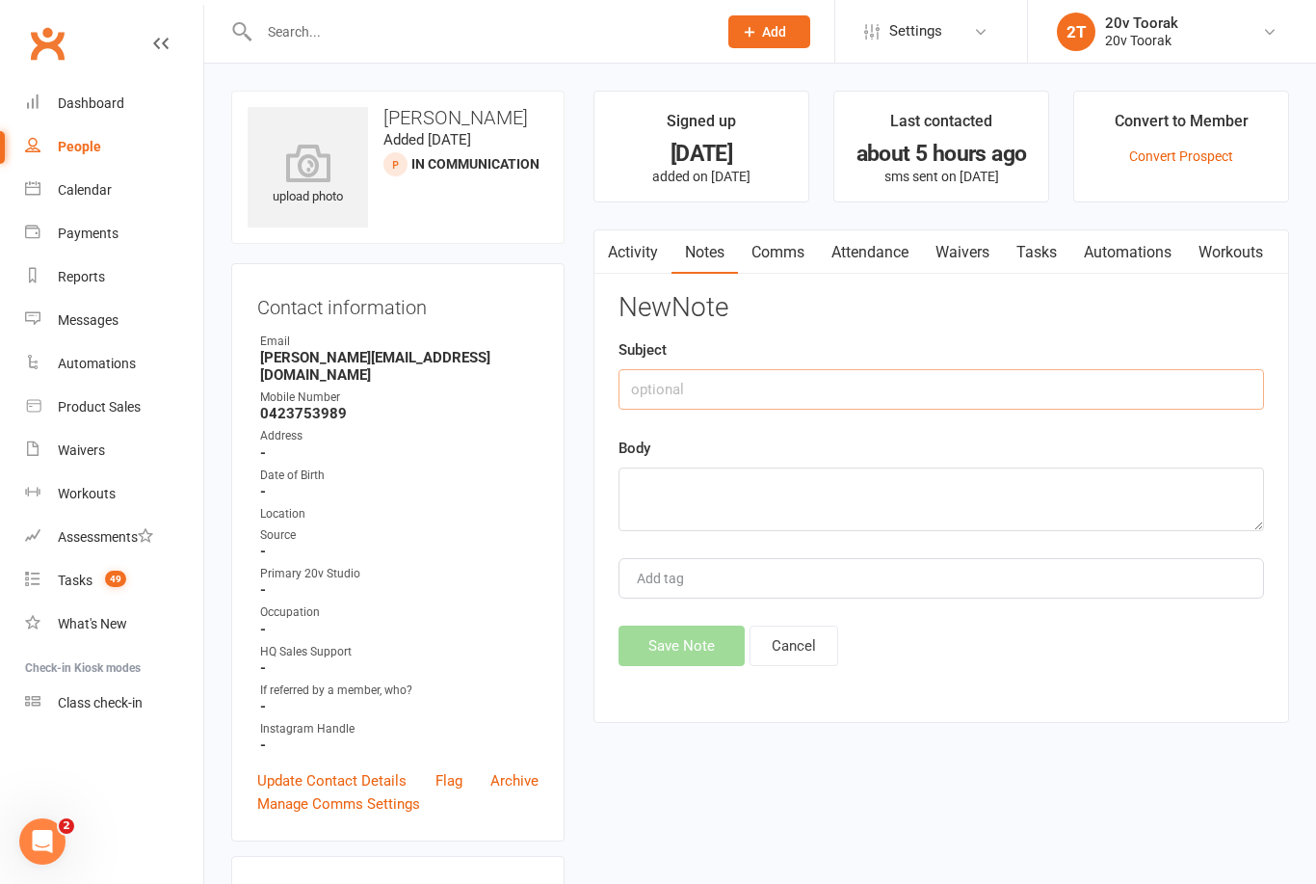
click at [952, 401] on input "text" at bounding box center [942, 389] width 646 height 40
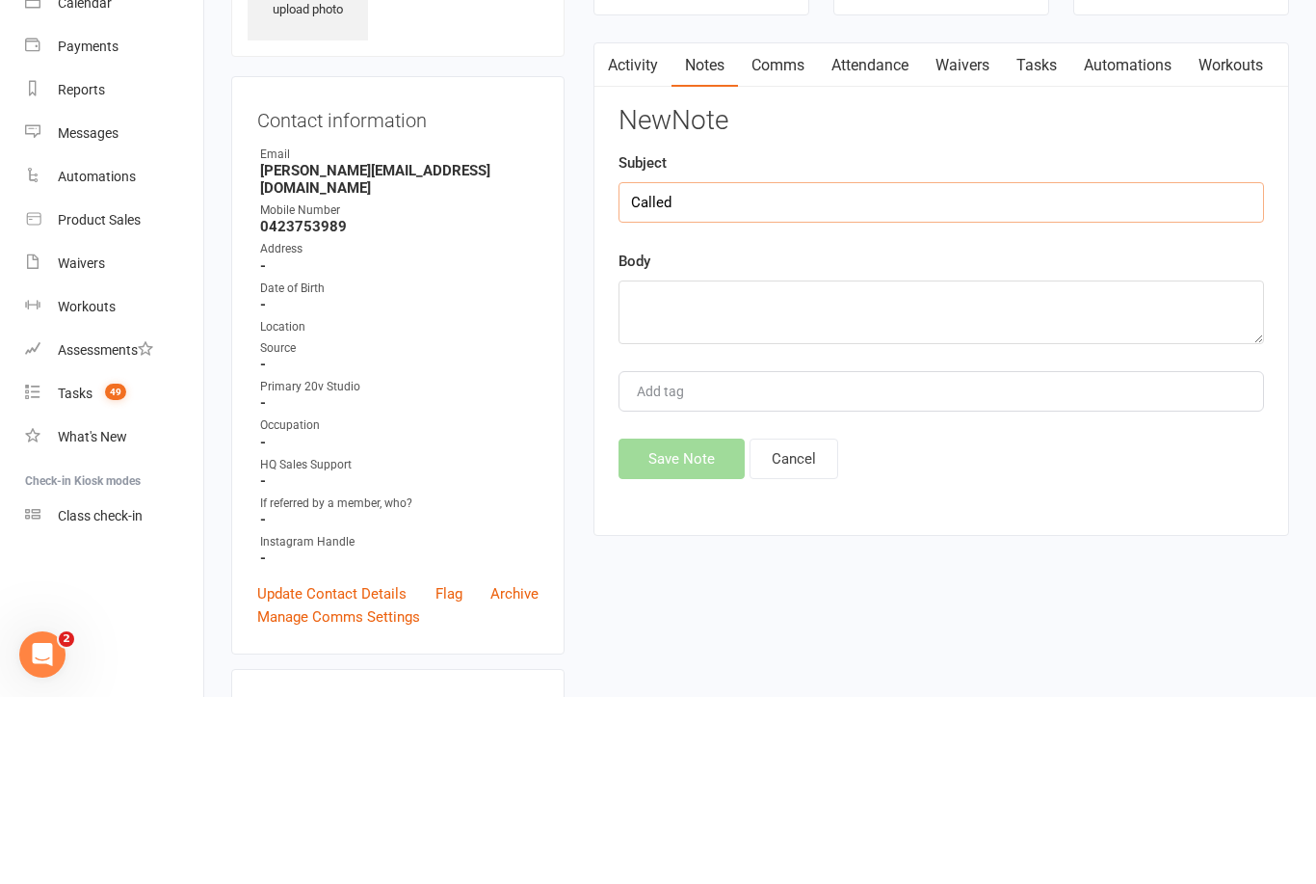
type input "Called"
click at [978, 467] on textarea at bounding box center [942, 499] width 646 height 64
type textarea "S"
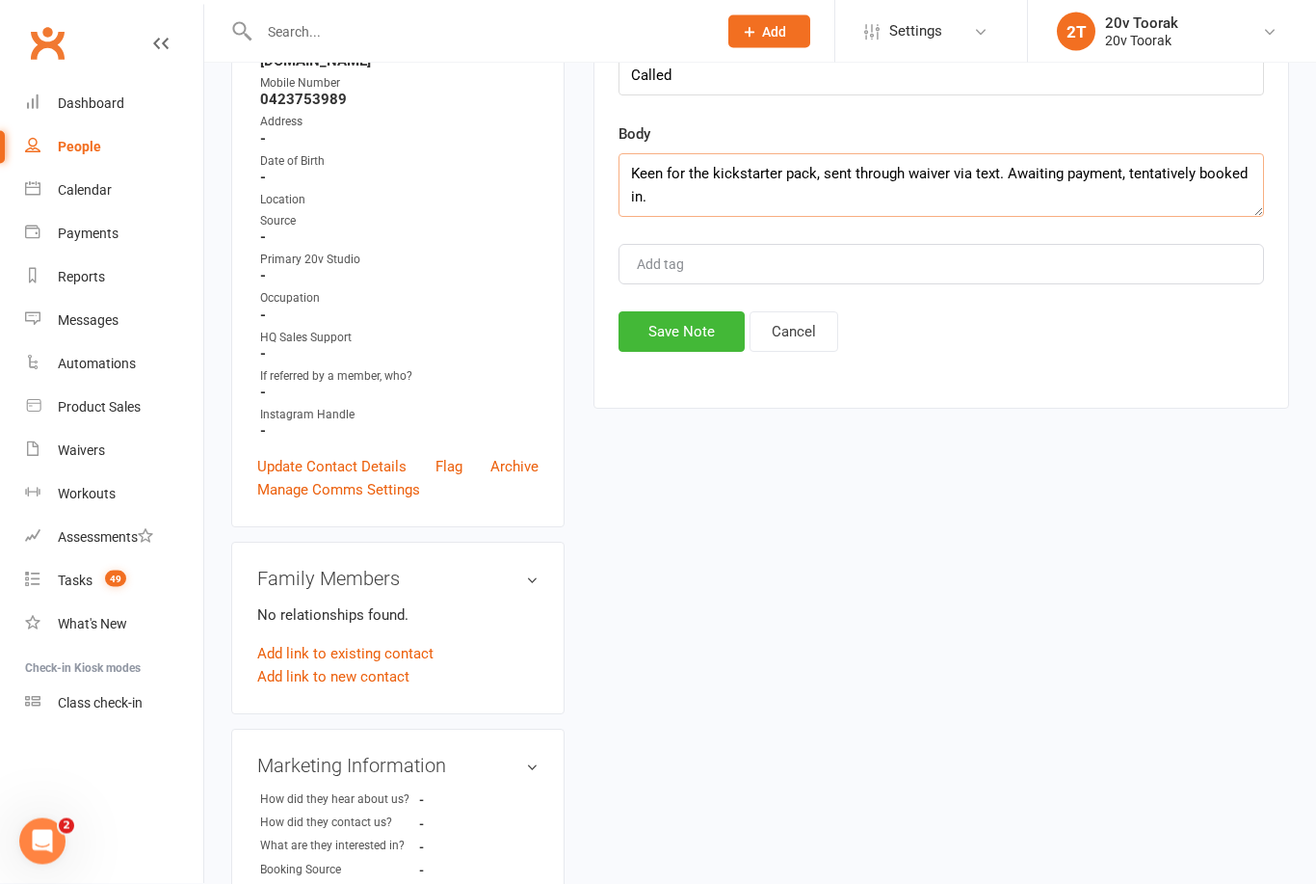
type textarea "Keen for the kickstarter pack, sent through waiver via text. Awaiting payment, …"
click at [664, 353] on button "Save Note" at bounding box center [682, 332] width 126 height 40
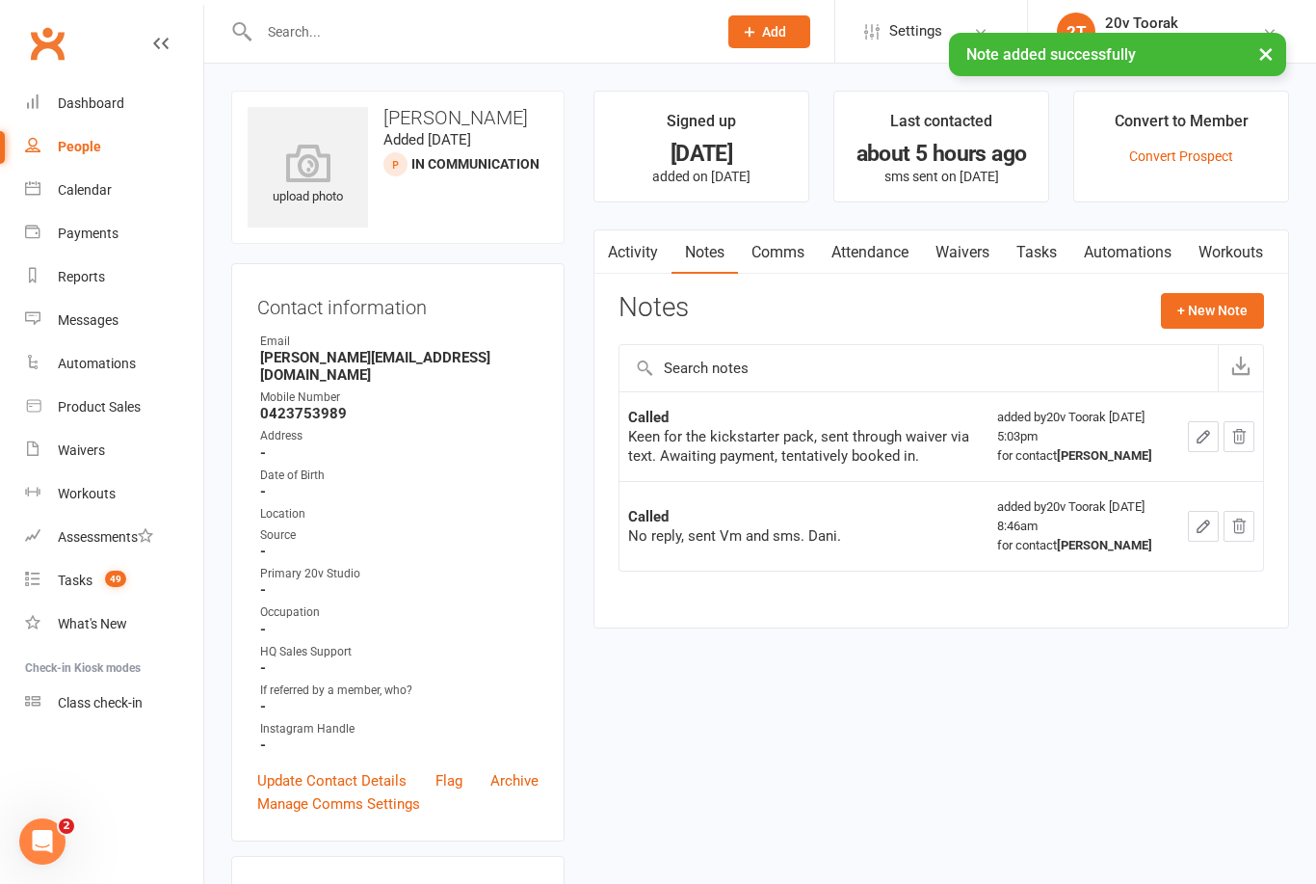
click at [1054, 236] on link "Tasks" at bounding box center [1036, 252] width 67 height 44
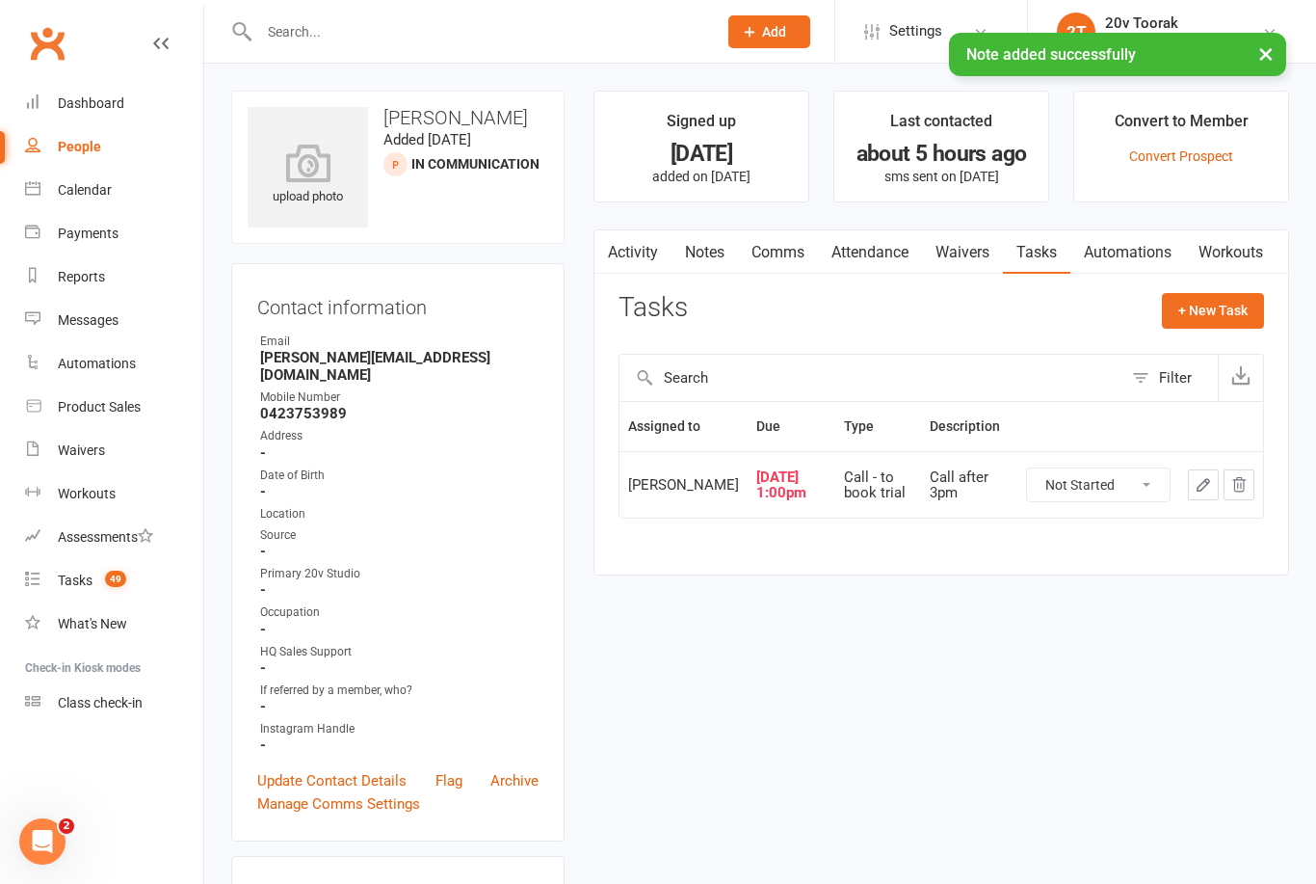
click at [1133, 499] on select "Not Started In Progress Waiting Complete" at bounding box center [1098, 484] width 143 height 33
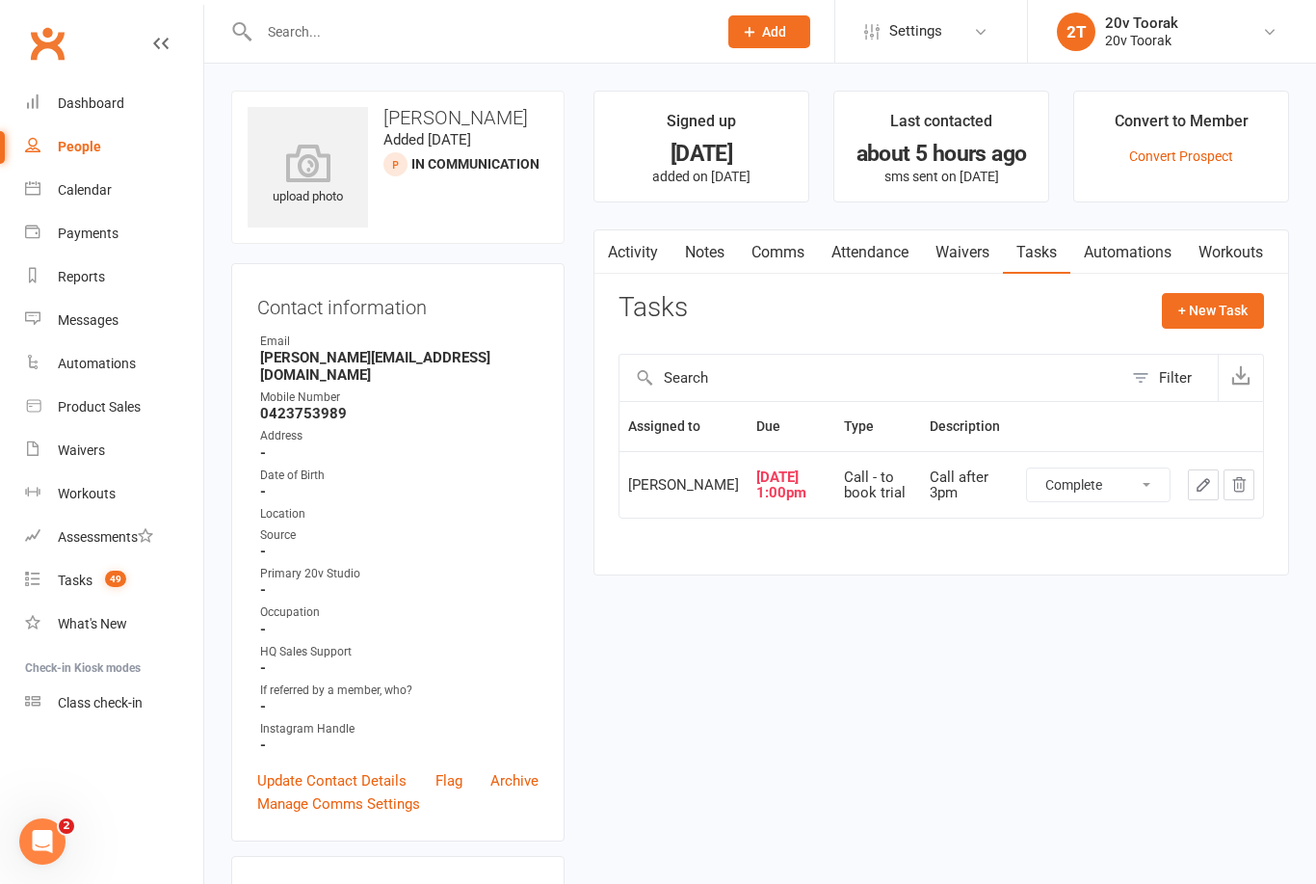
select select "unstarted"
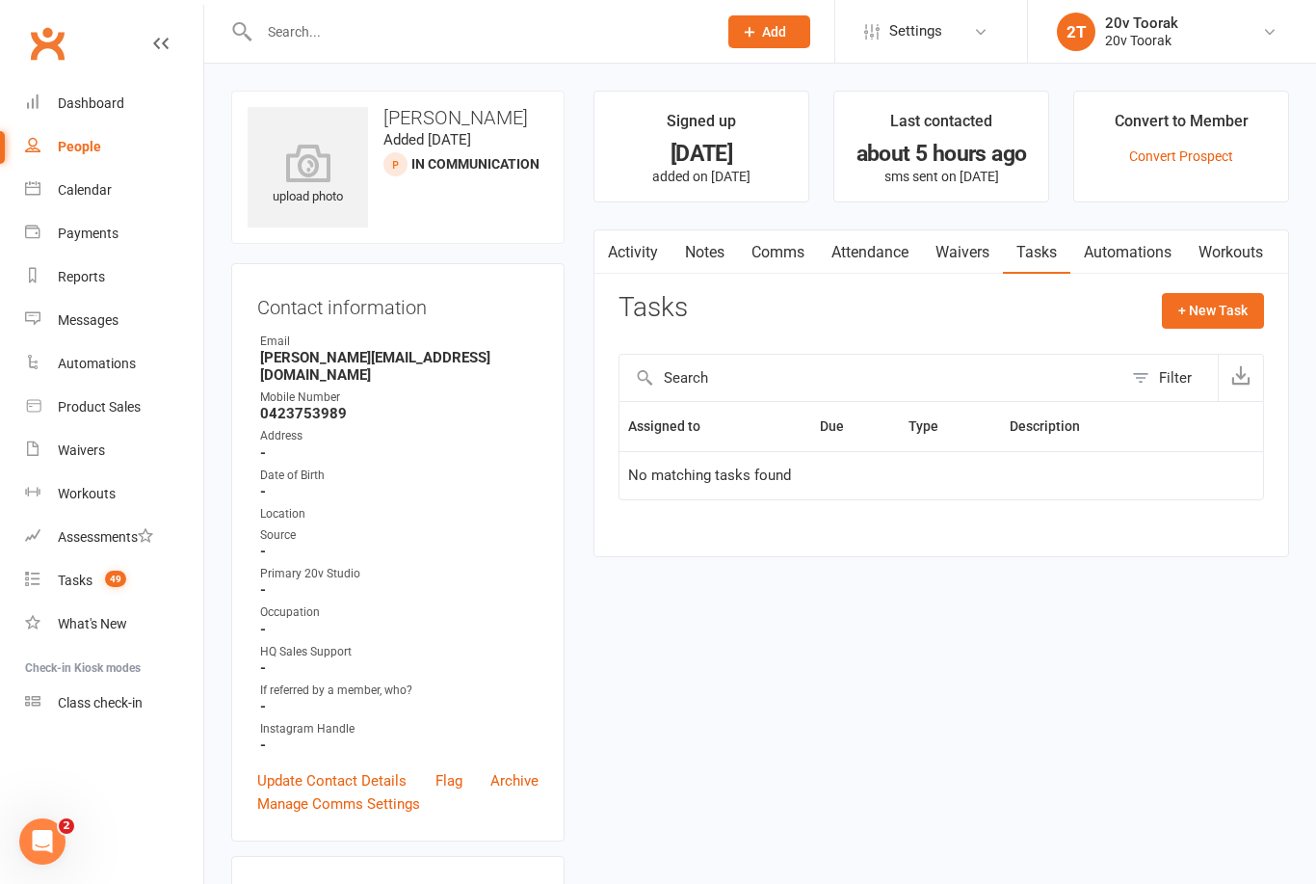
click at [1227, 318] on button "+ New Task" at bounding box center [1213, 310] width 102 height 35
select select "45736"
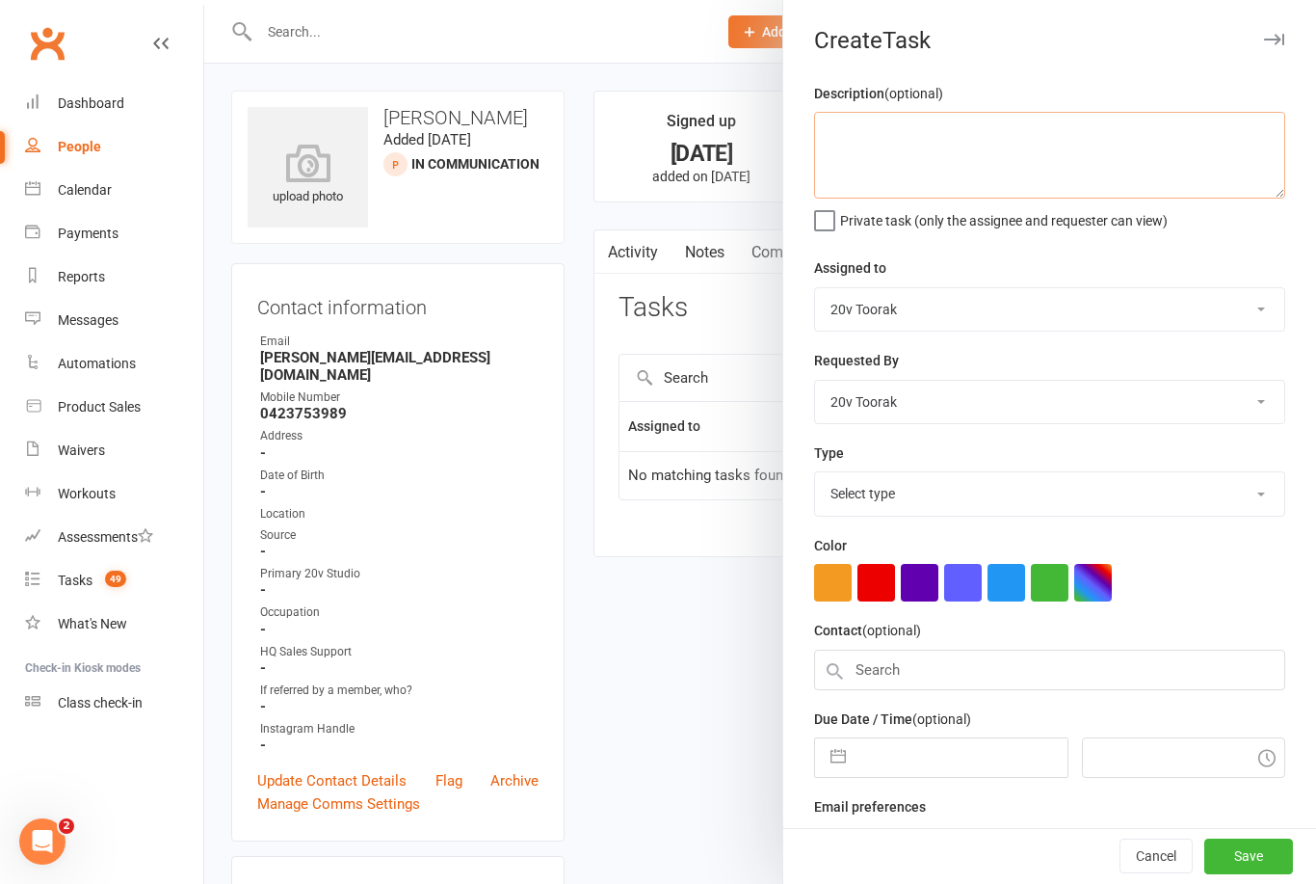
click at [1030, 139] on textarea at bounding box center [1049, 155] width 471 height 87
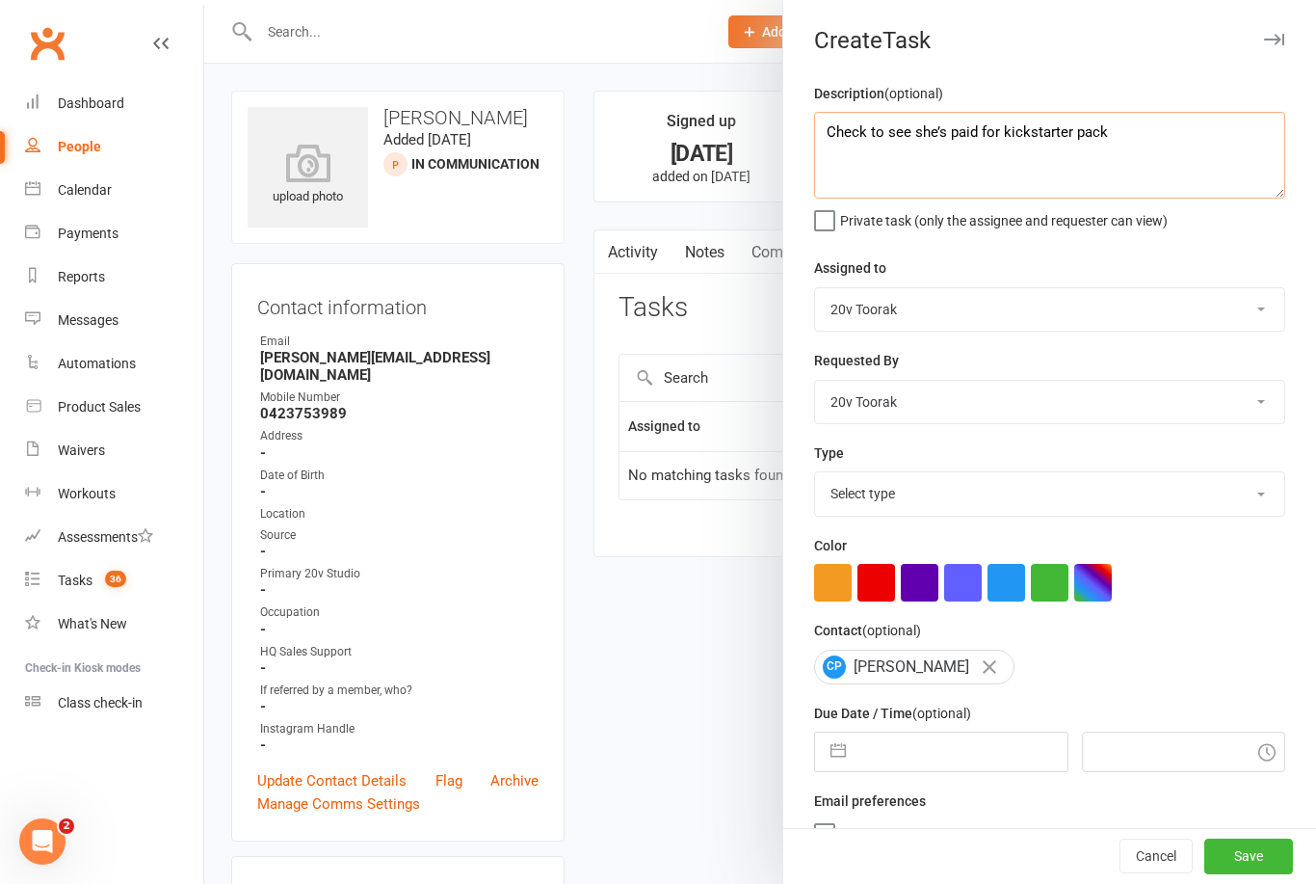
type textarea "Check to see she’s paid for kickstarter pack"
click at [932, 751] on input "text" at bounding box center [961, 751] width 211 height 39
select select "6"
select select "2025"
select select "7"
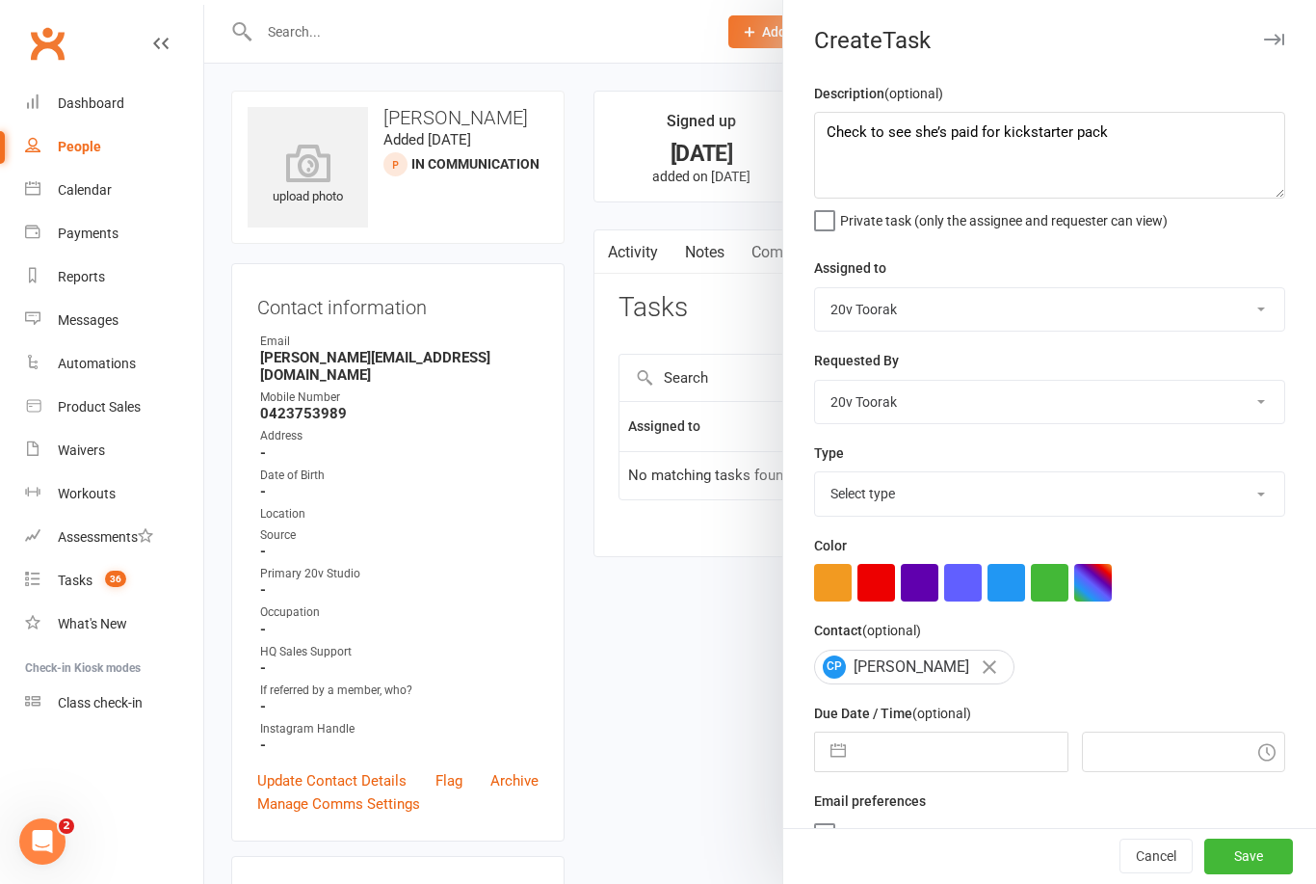
select select "2025"
select select "8"
select select "2025"
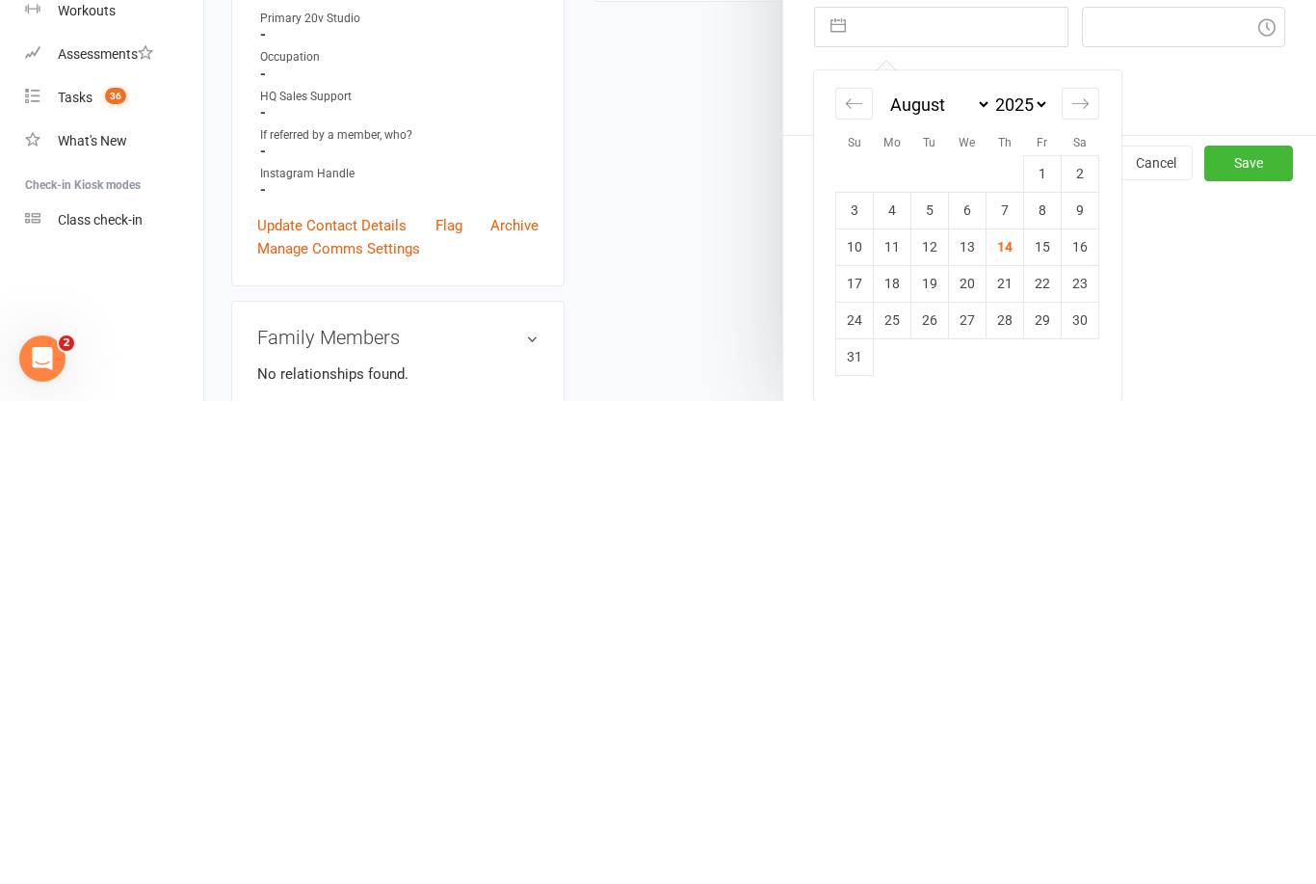
scroll to position [246, 0]
click at [1045, 711] on td "15" at bounding box center [1043, 729] width 38 height 37
type input "[DATE]"
type input "5:15pm"
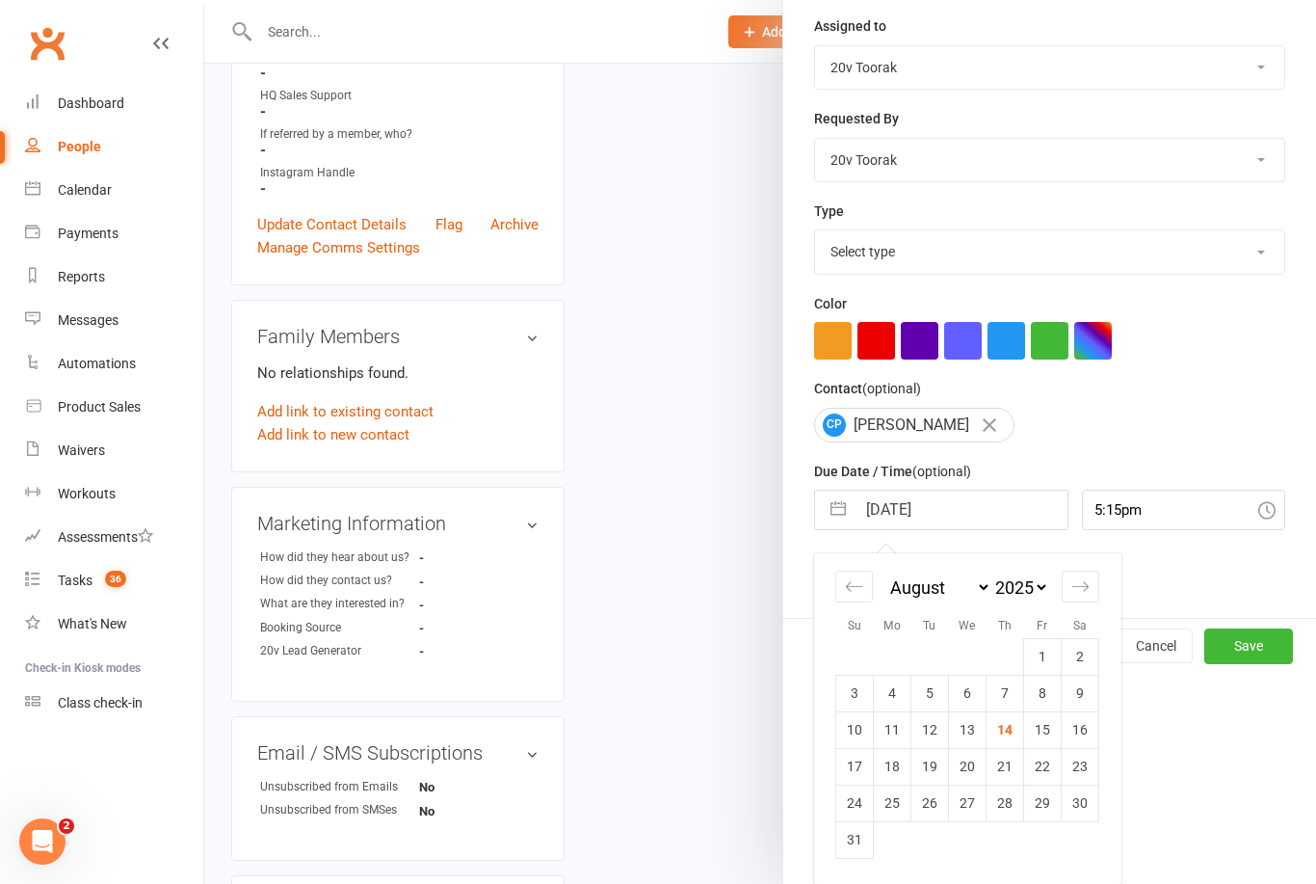
scroll to position [36, 0]
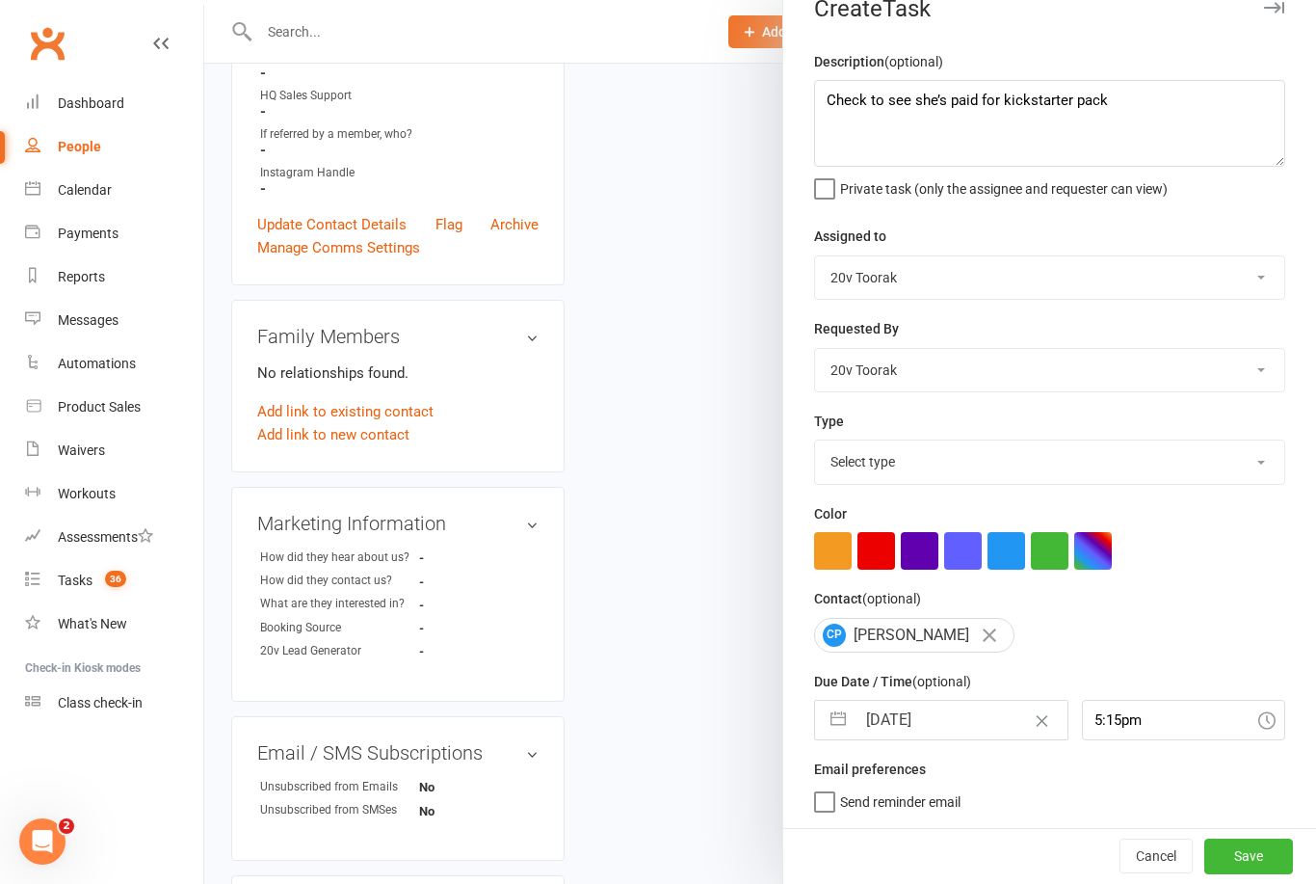
click at [1257, 864] on button "Save" at bounding box center [1248, 855] width 89 height 35
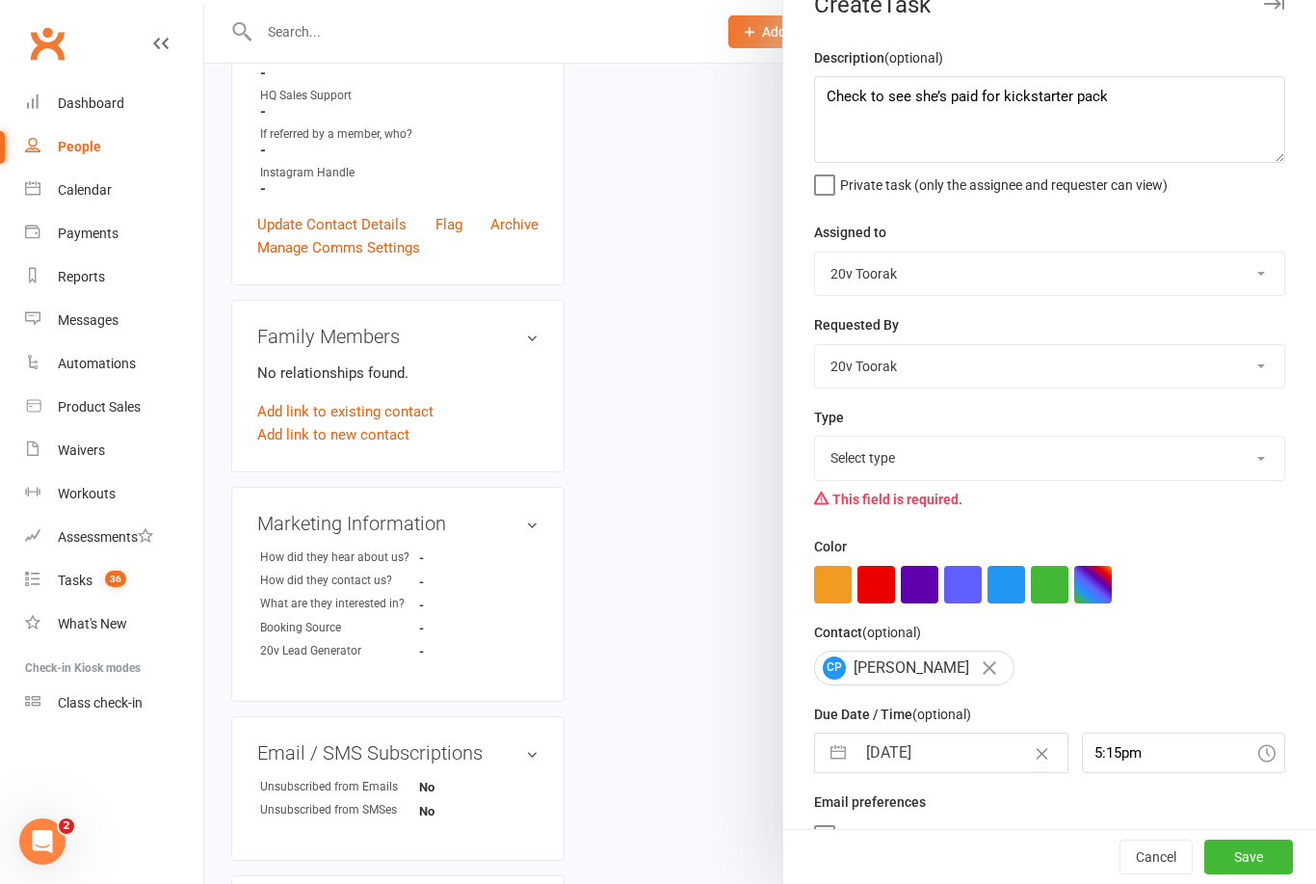
click at [1026, 464] on select "Select type Call Call - to book trial Confirm session attendance Confirm trial …" at bounding box center [1049, 457] width 469 height 42
select select "23277"
click at [1259, 868] on button "Save" at bounding box center [1248, 856] width 89 height 35
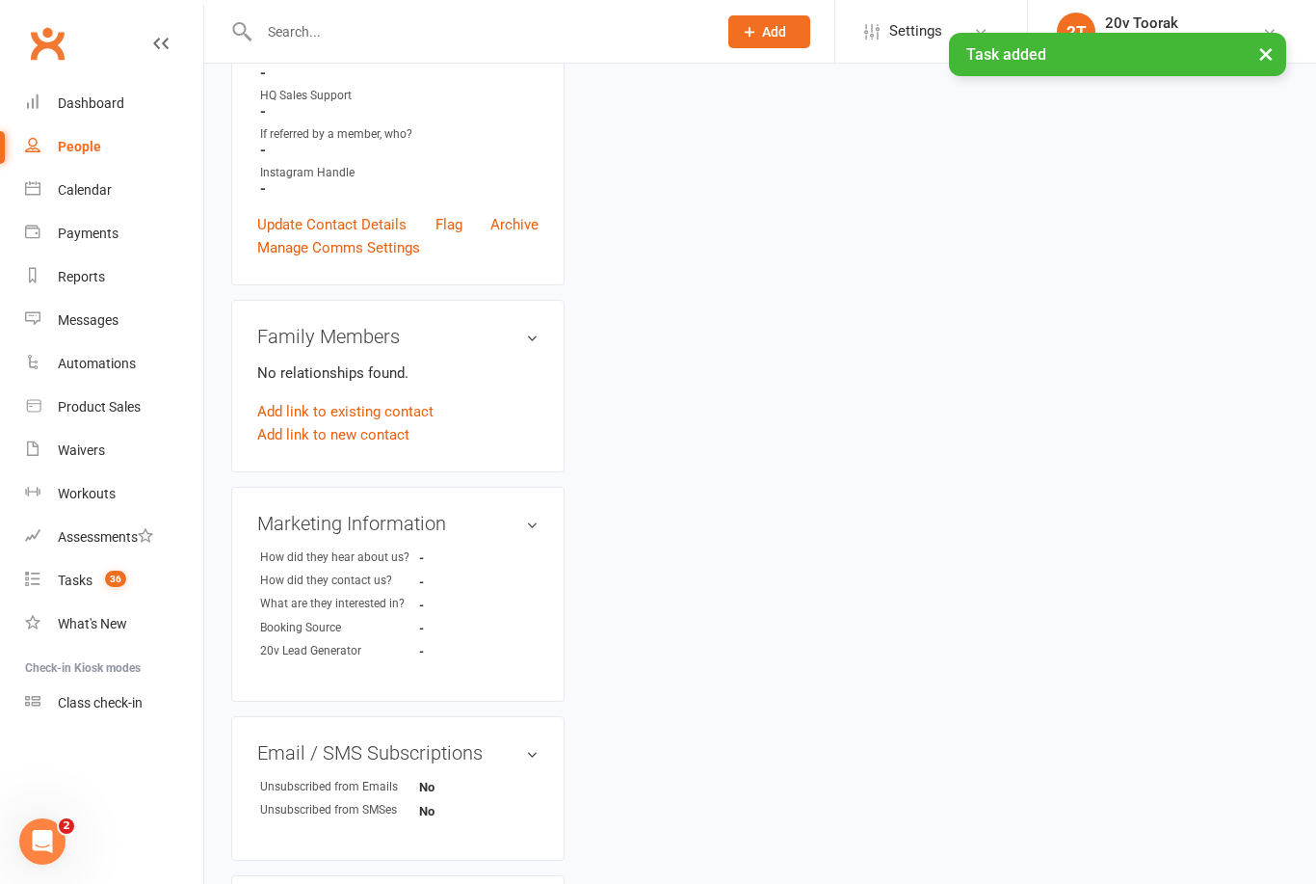
click at [90, 572] on div "Tasks" at bounding box center [75, 579] width 35 height 15
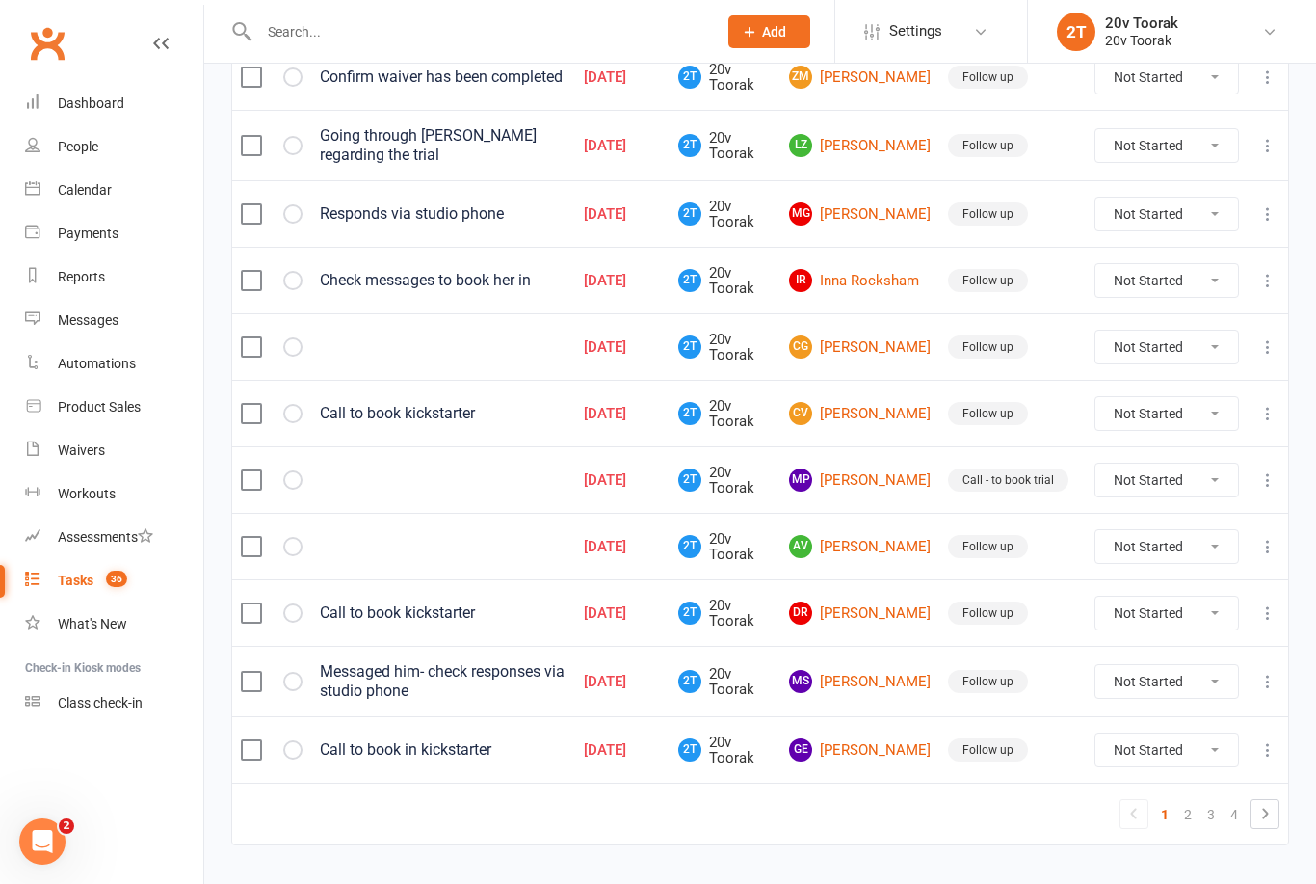
scroll to position [1284, 0]
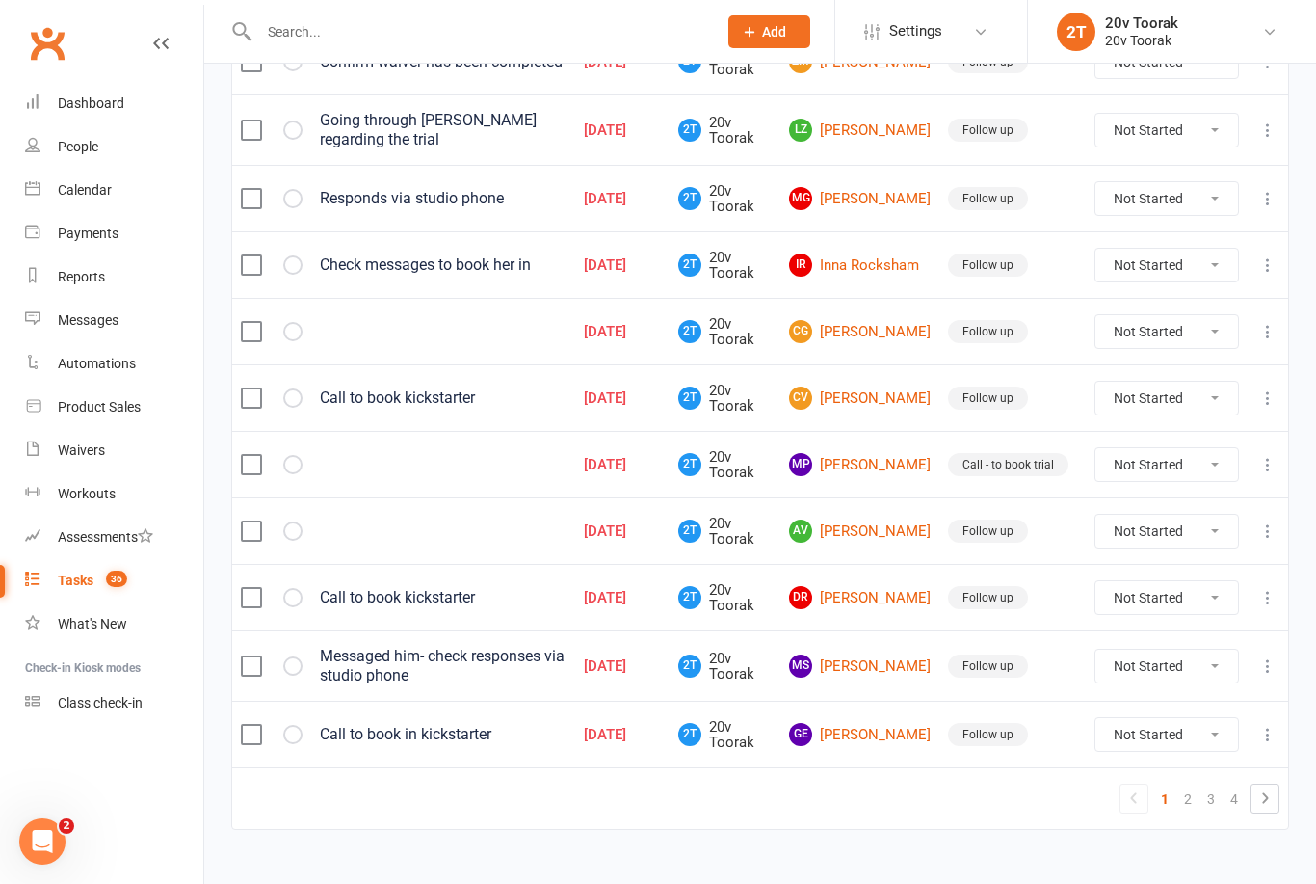
click at [70, 149] on div "People" at bounding box center [78, 146] width 40 height 15
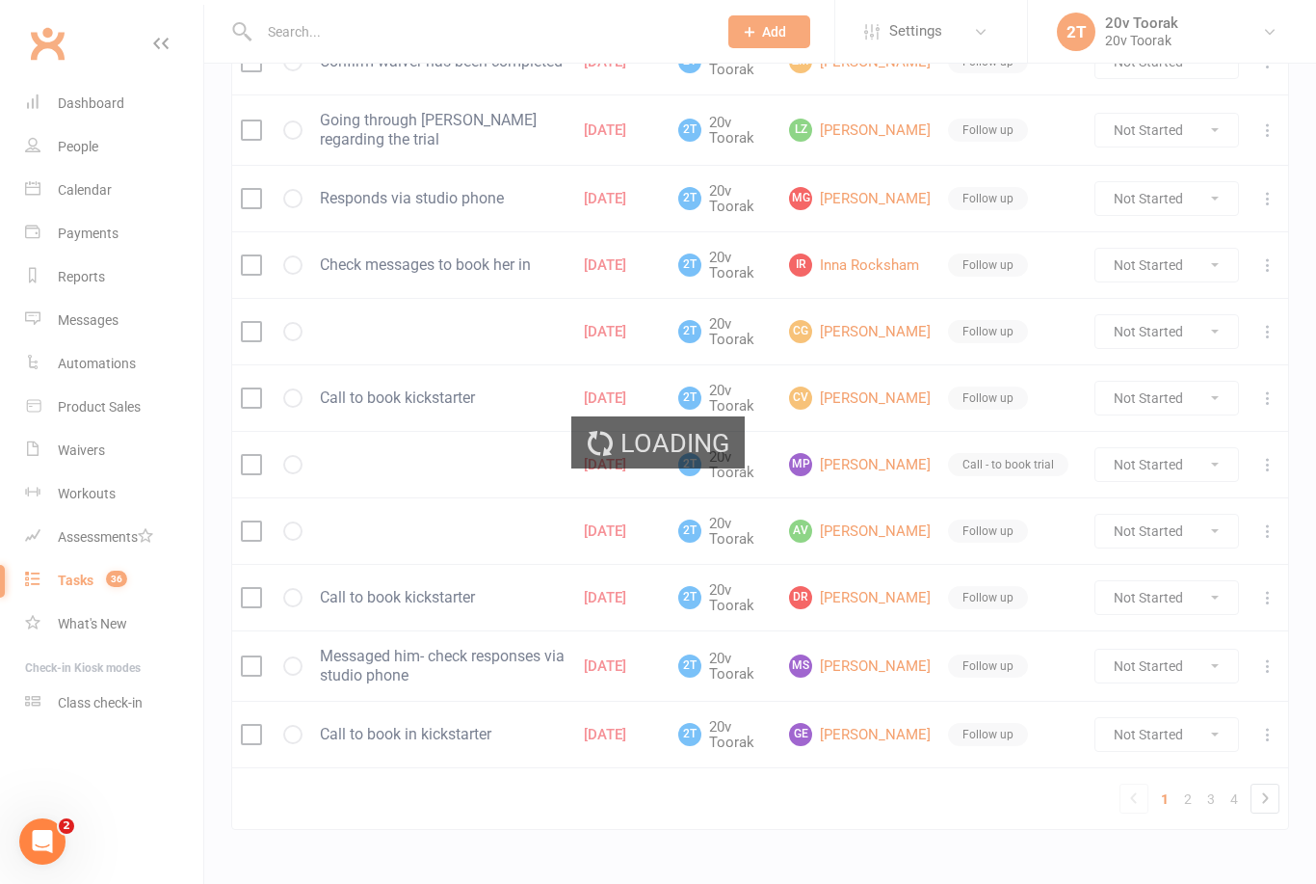
select select "100"
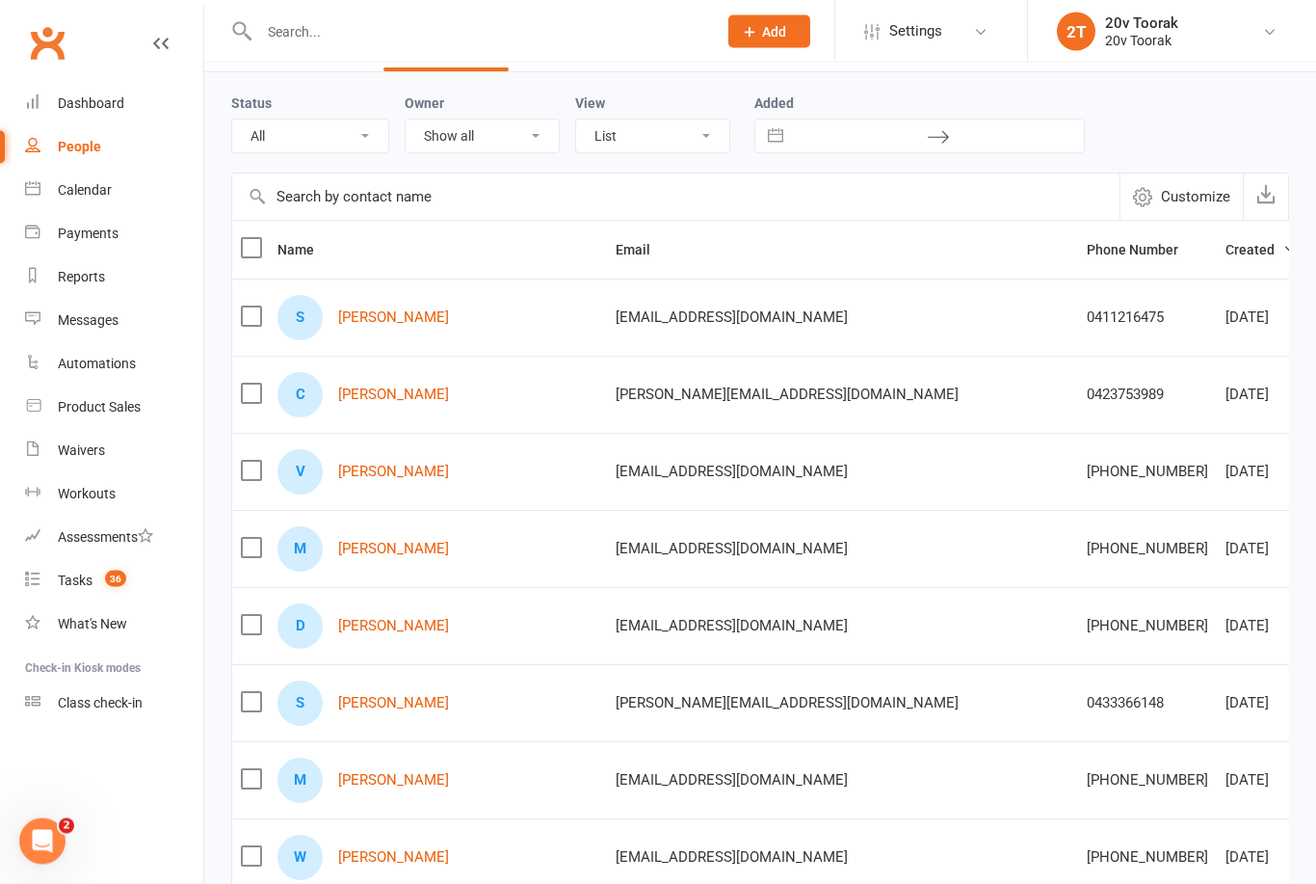
scroll to position [64, 0]
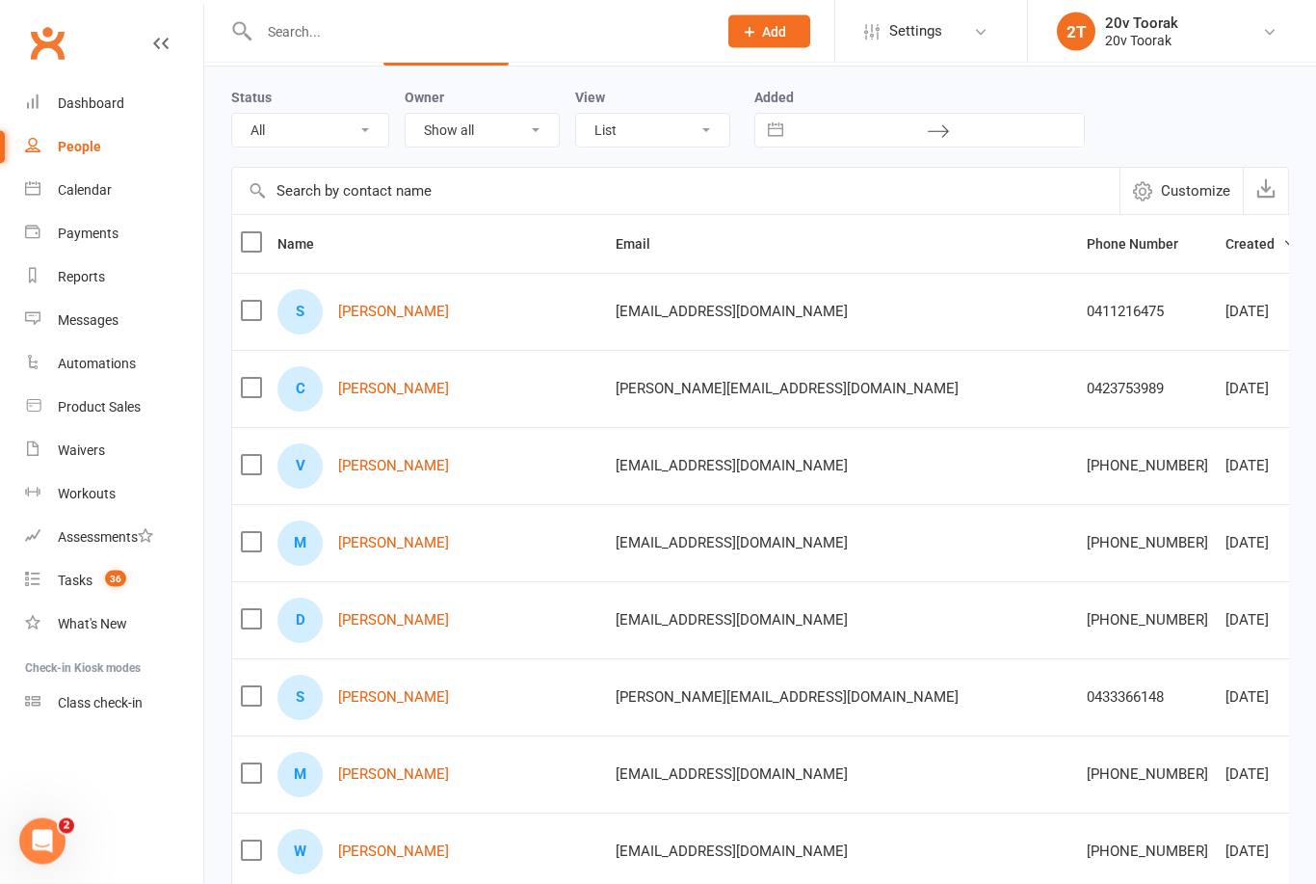
click at [76, 589] on link "Tasks 36" at bounding box center [114, 580] width 178 height 43
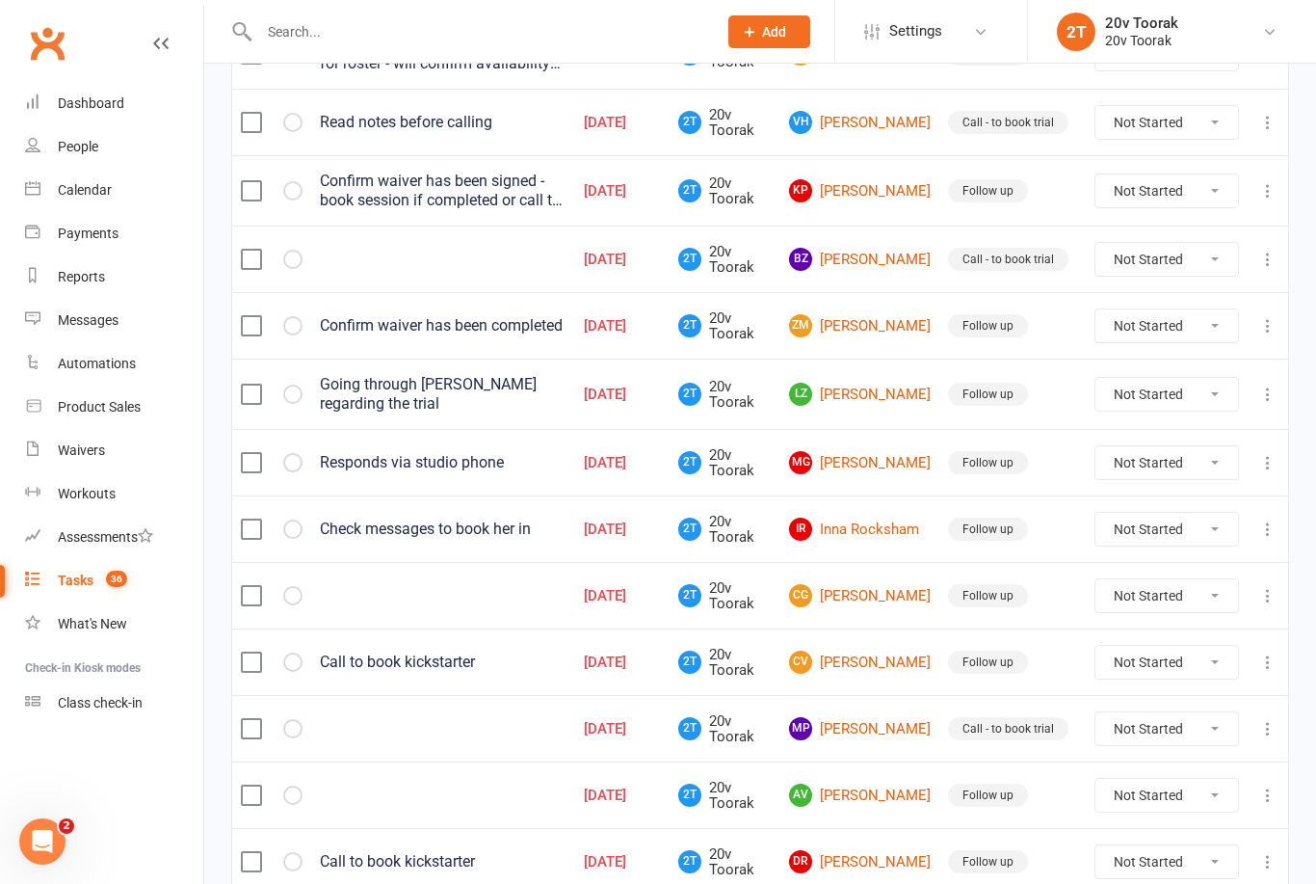
scroll to position [1019, 0]
click at [57, 151] on link "People" at bounding box center [114, 146] width 178 height 43
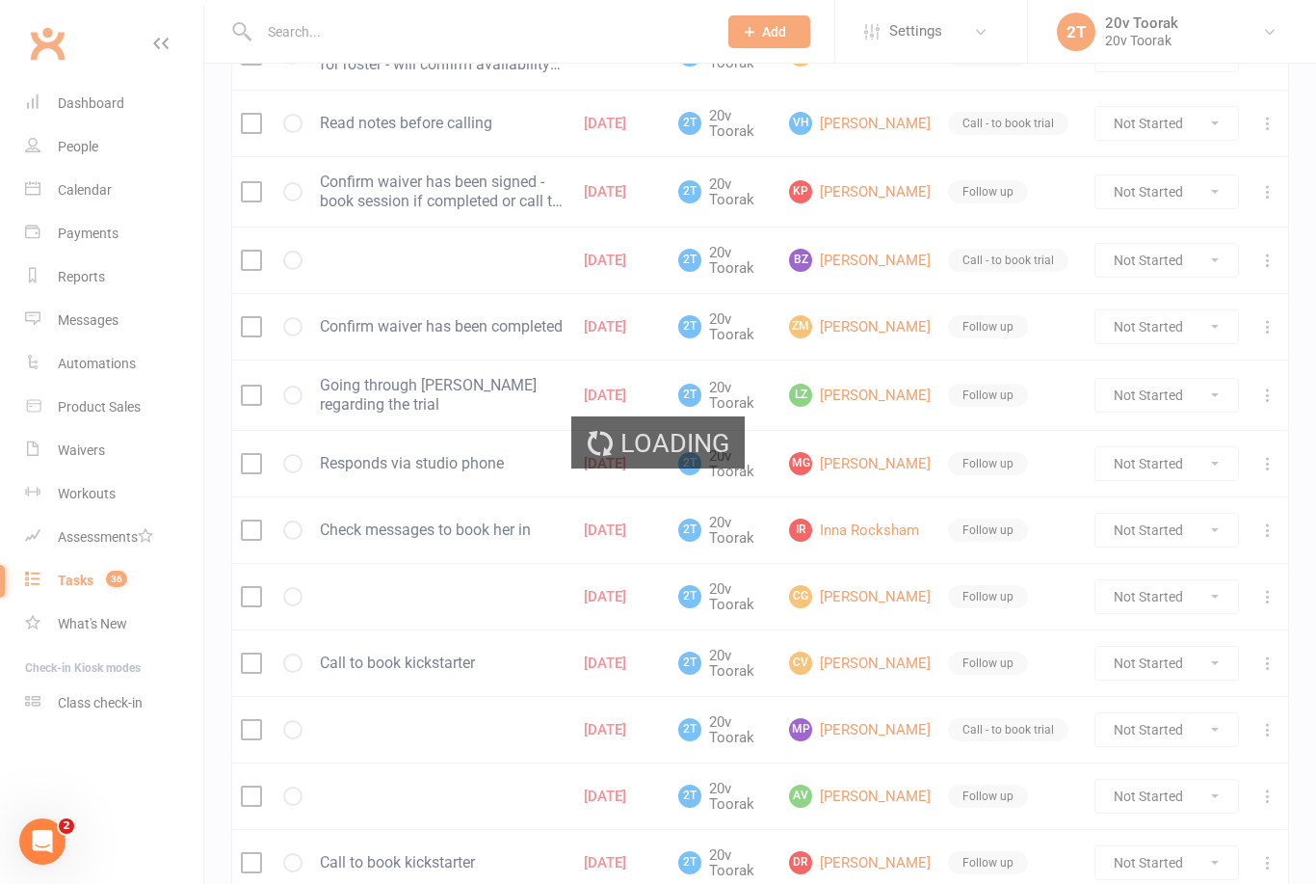
select select "100"
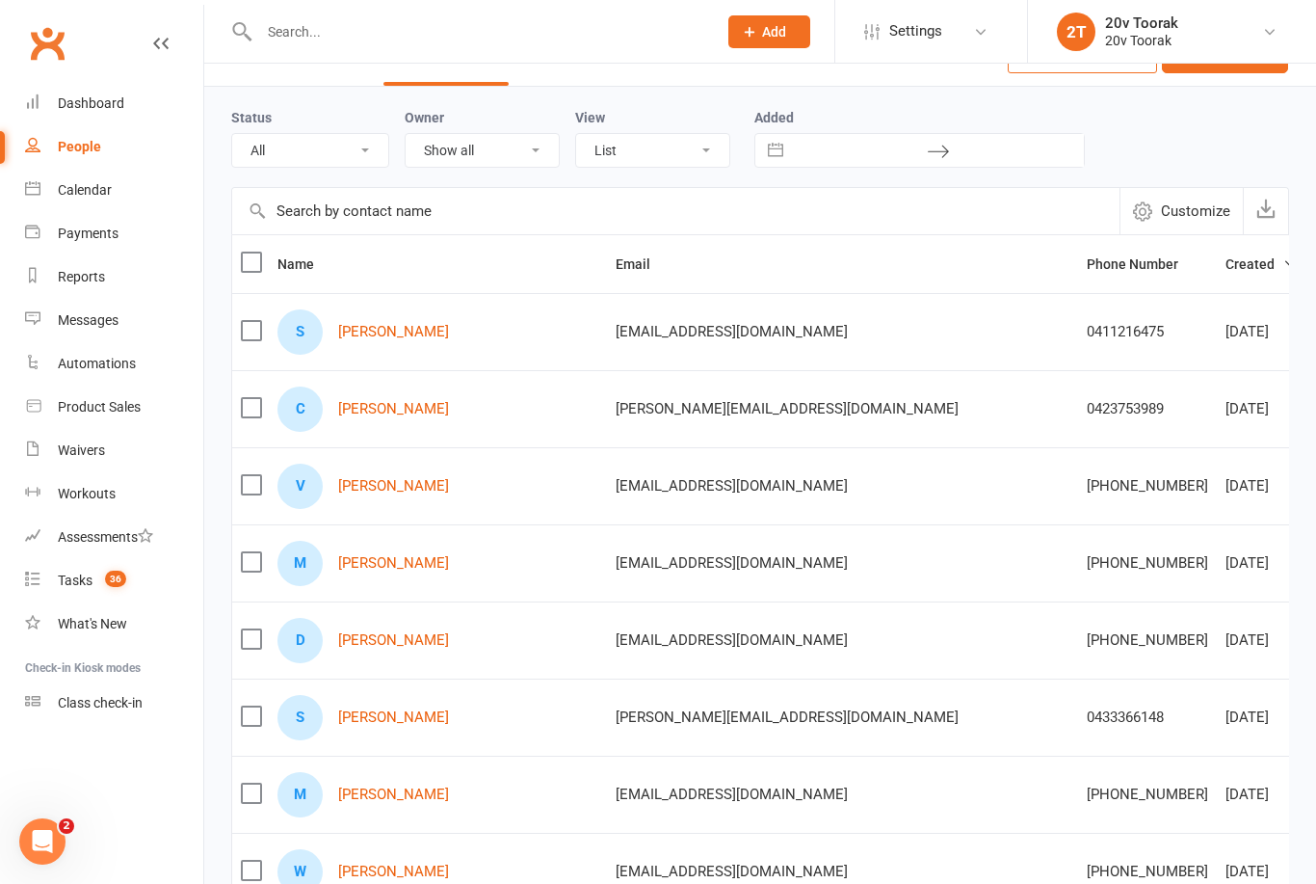
scroll to position [52, 0]
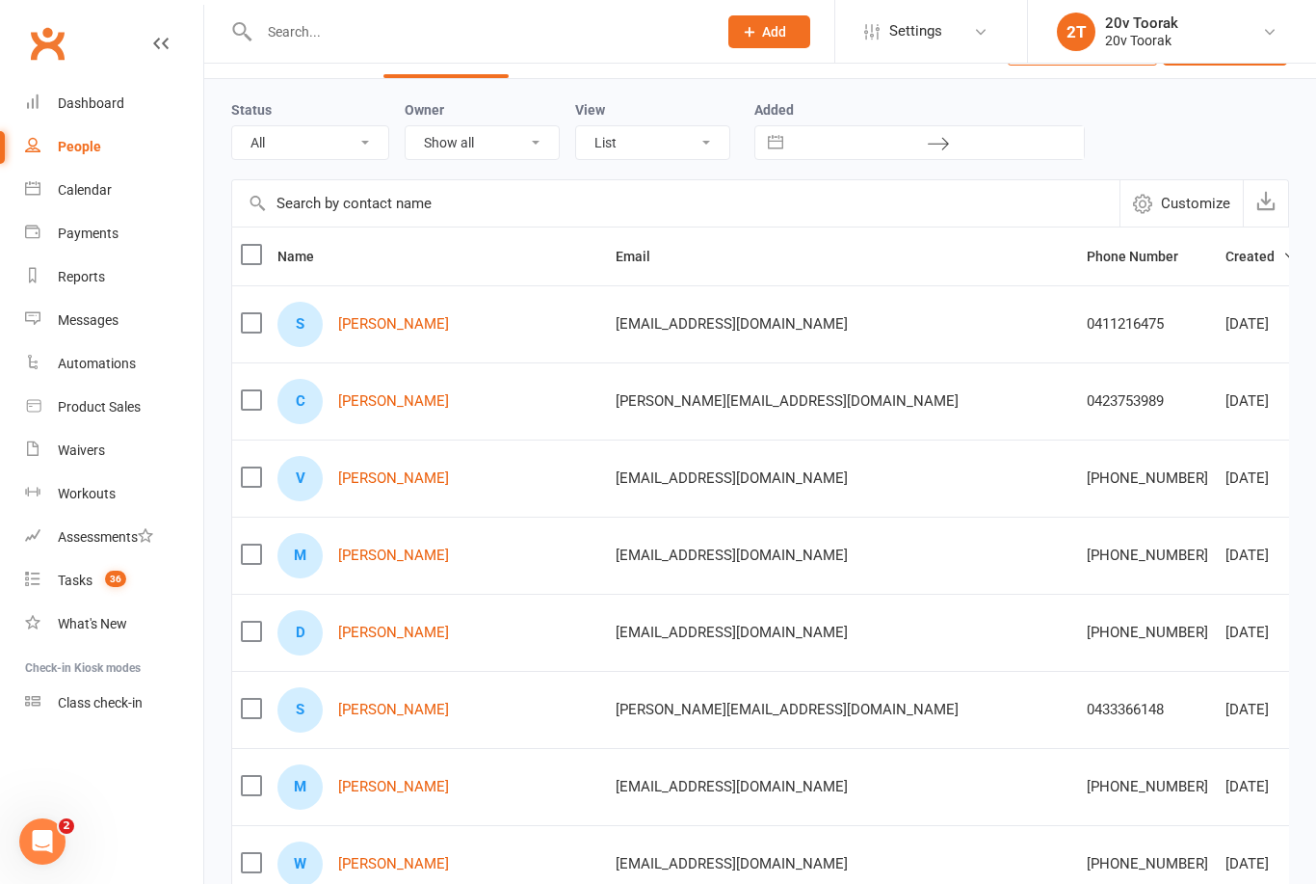
click at [346, 471] on link "[PERSON_NAME]" at bounding box center [393, 478] width 111 height 16
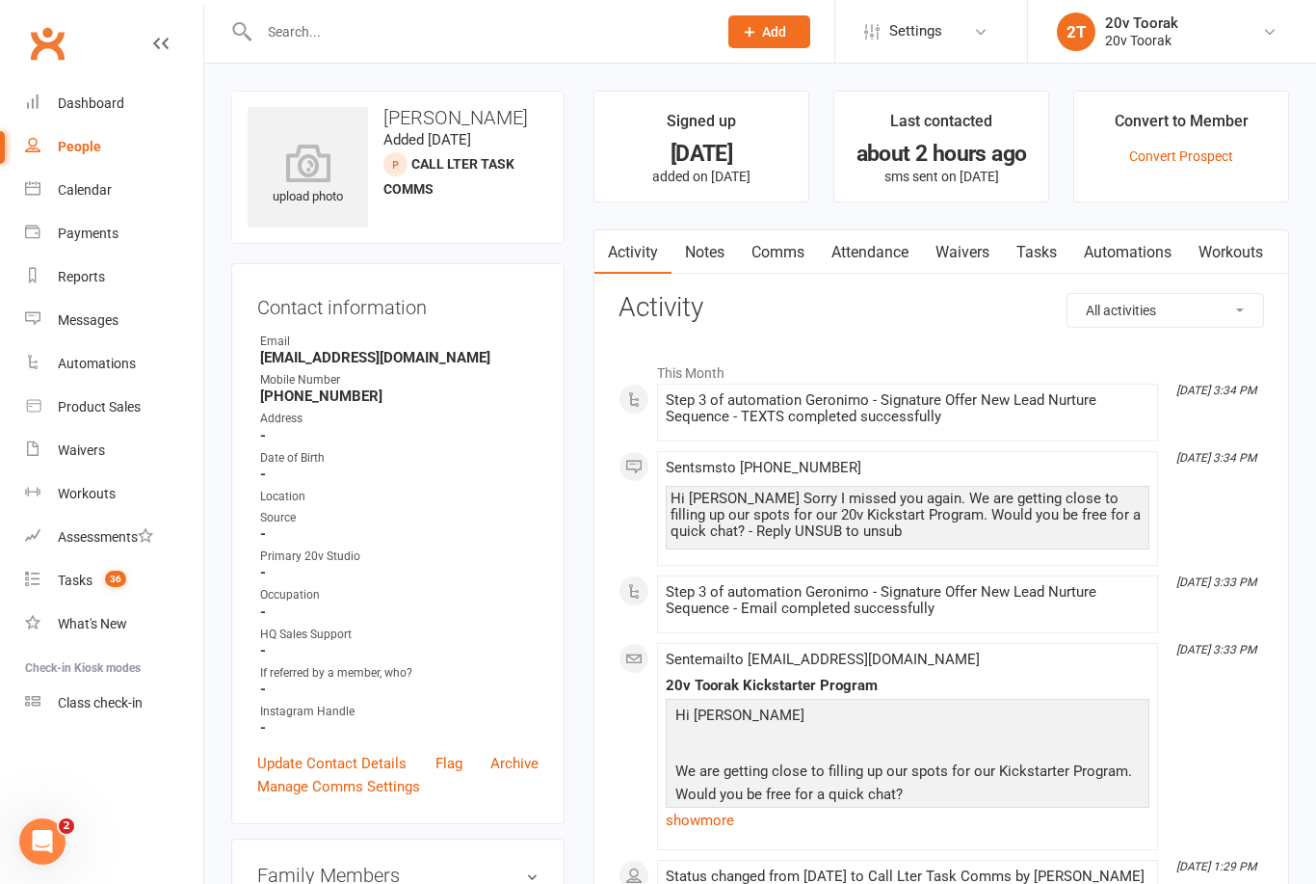
click at [714, 258] on link "Notes" at bounding box center [705, 252] width 66 height 44
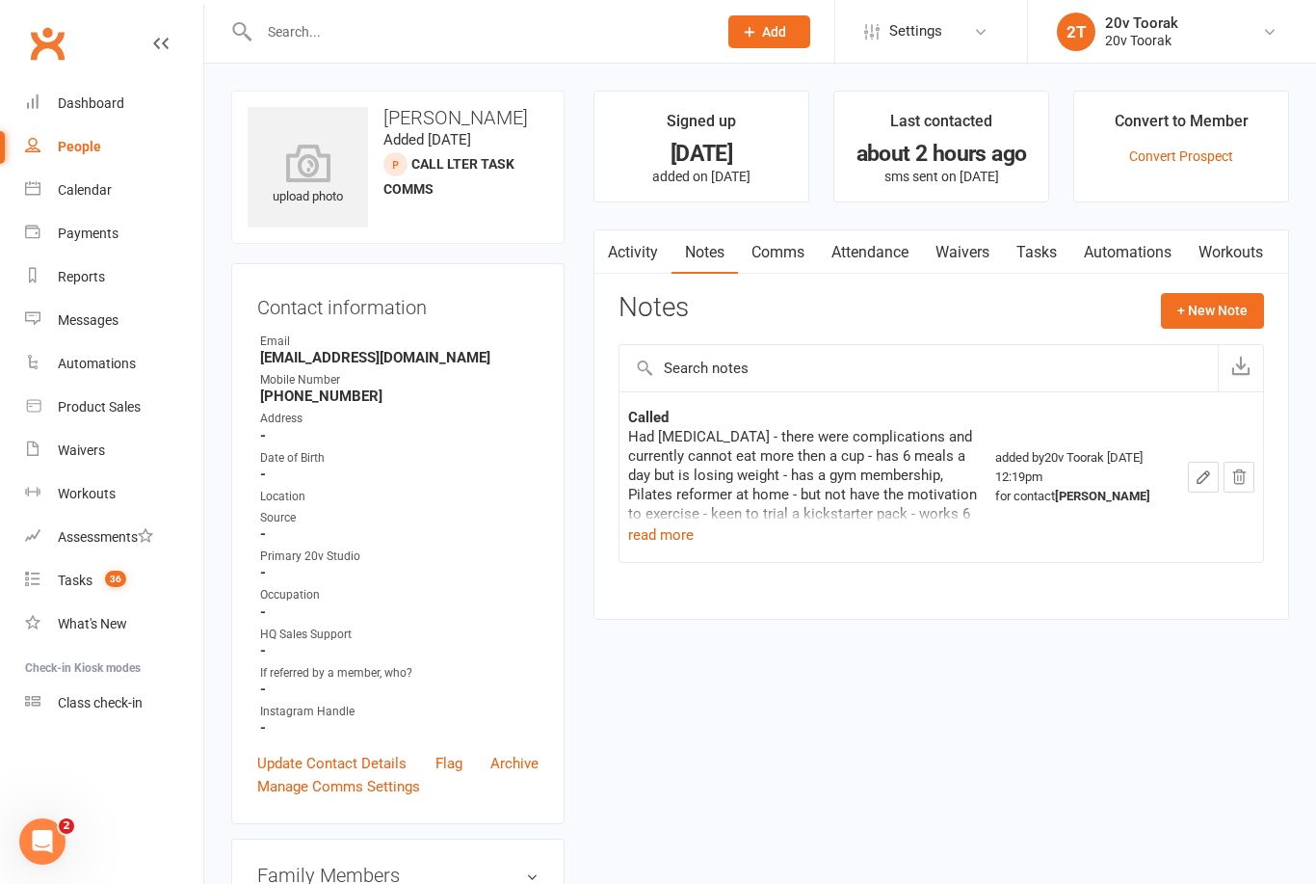
click at [686, 541] on button "read more" at bounding box center [661, 534] width 66 height 23
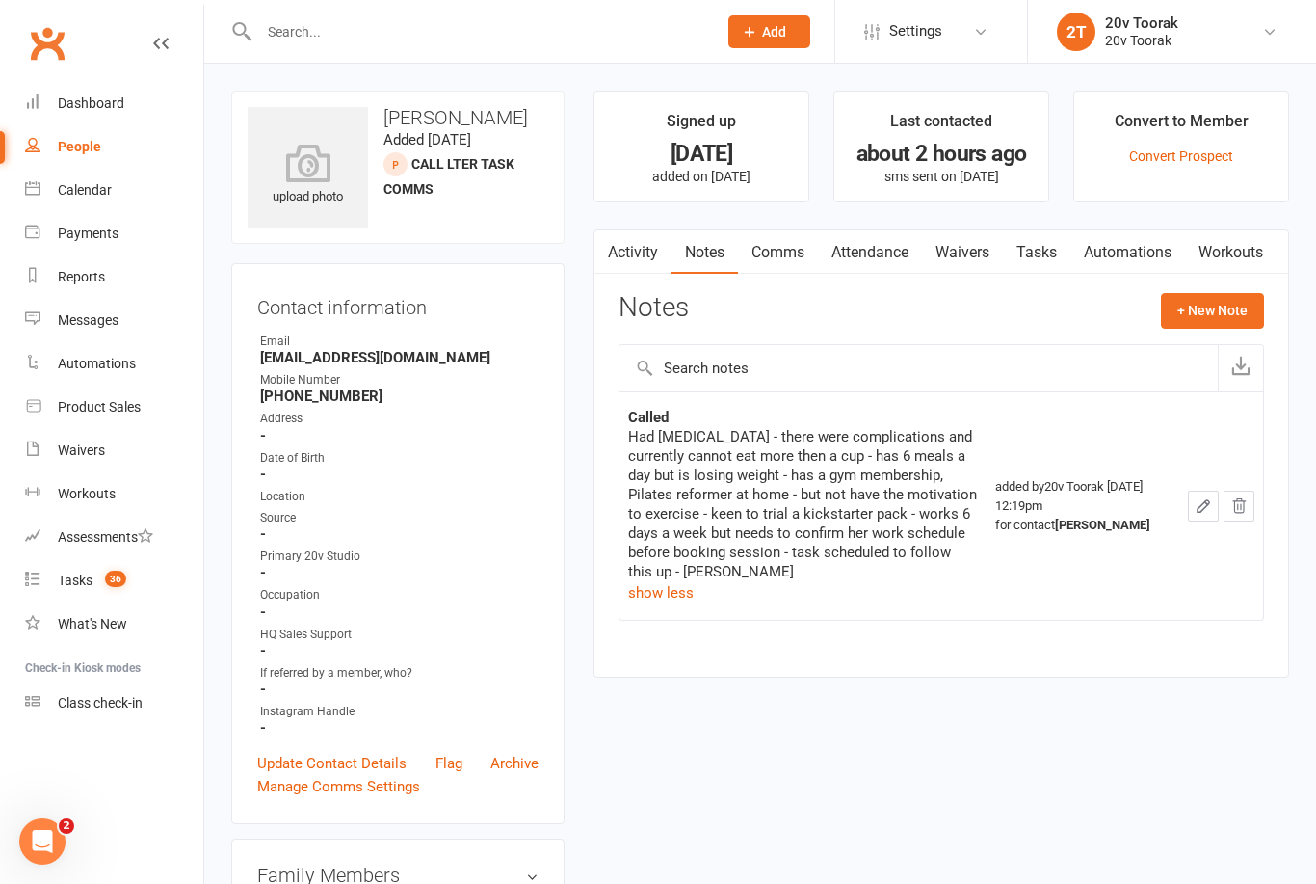
click at [1070, 245] on link "Tasks" at bounding box center [1036, 252] width 67 height 44
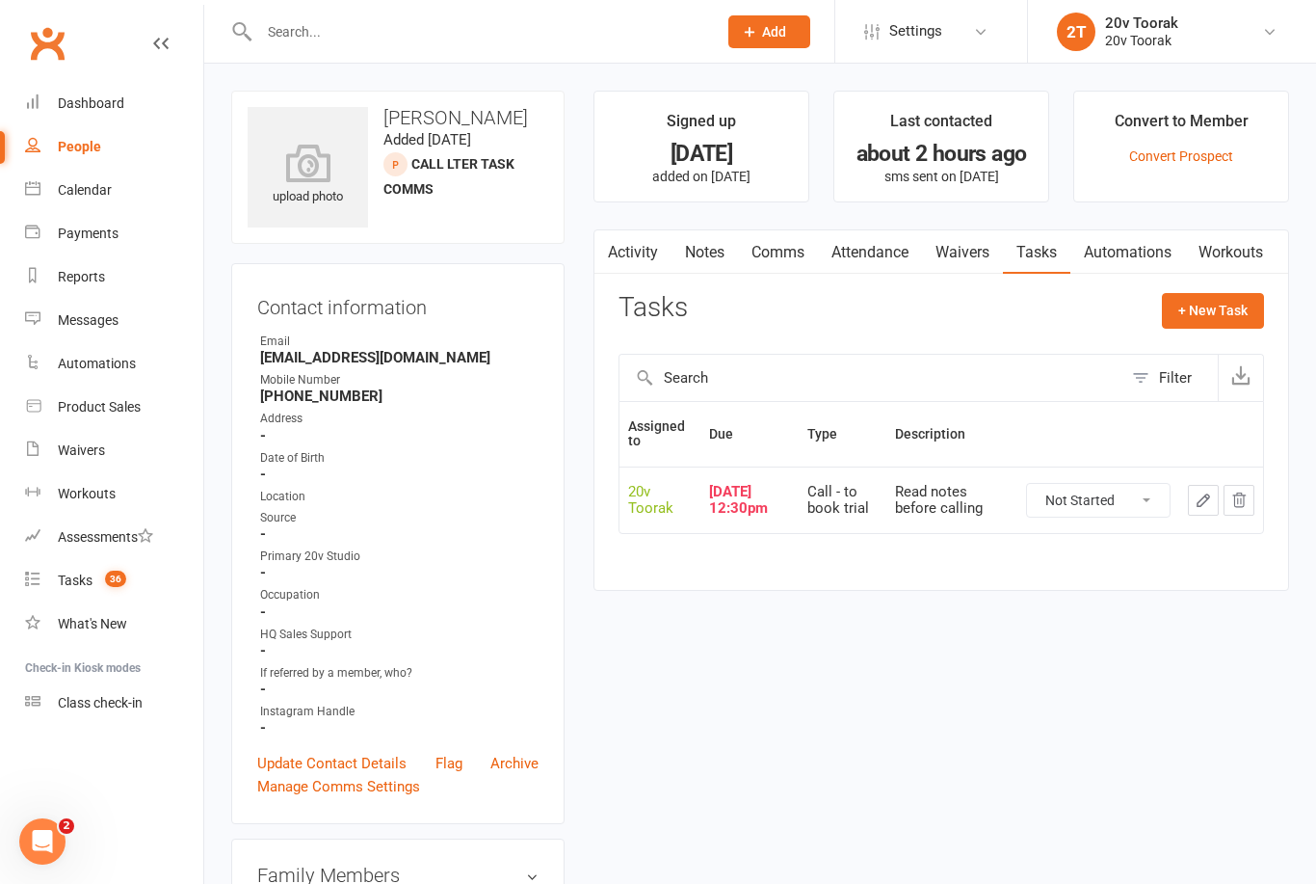
click at [712, 247] on link "Notes" at bounding box center [705, 252] width 66 height 44
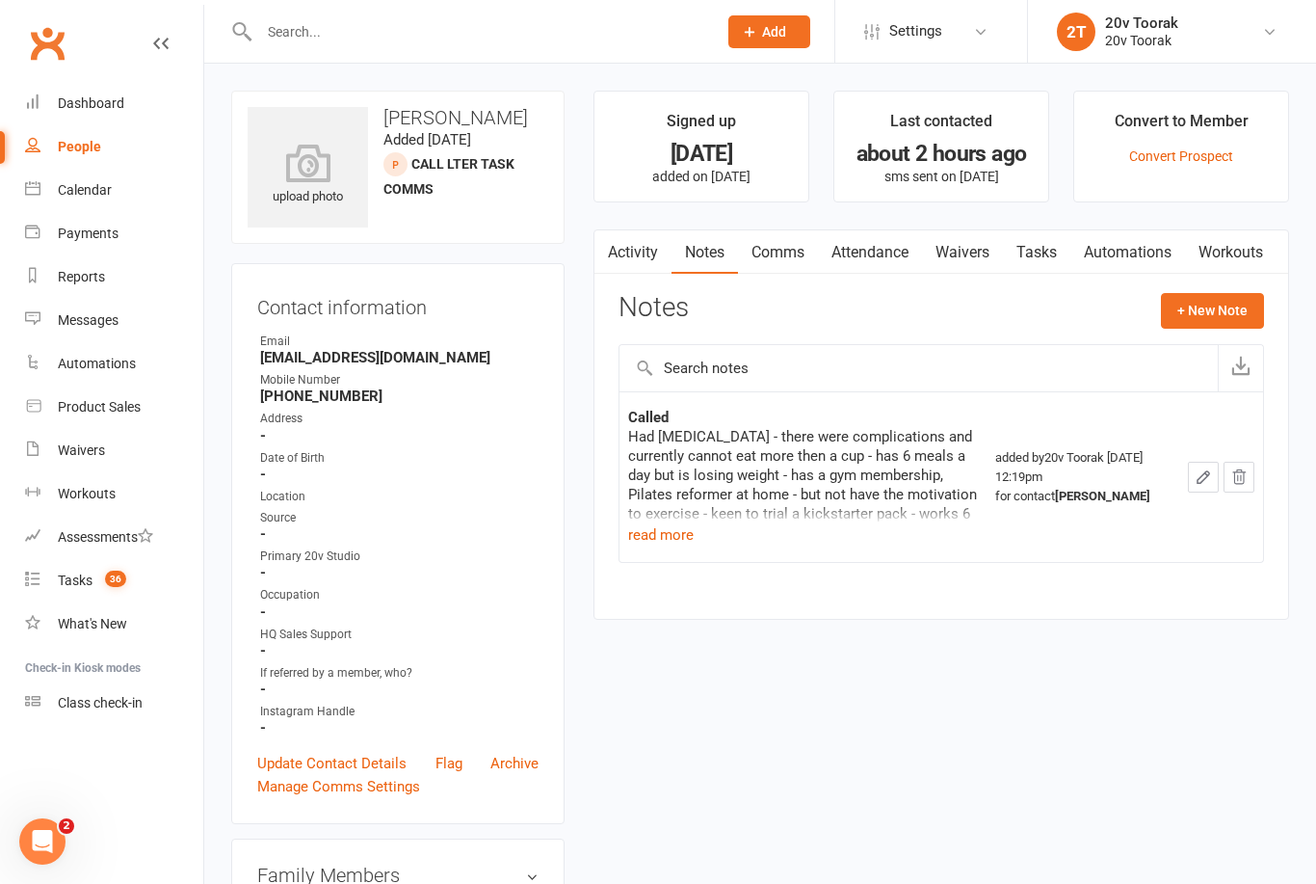
click at [669, 541] on button "read more" at bounding box center [661, 534] width 66 height 23
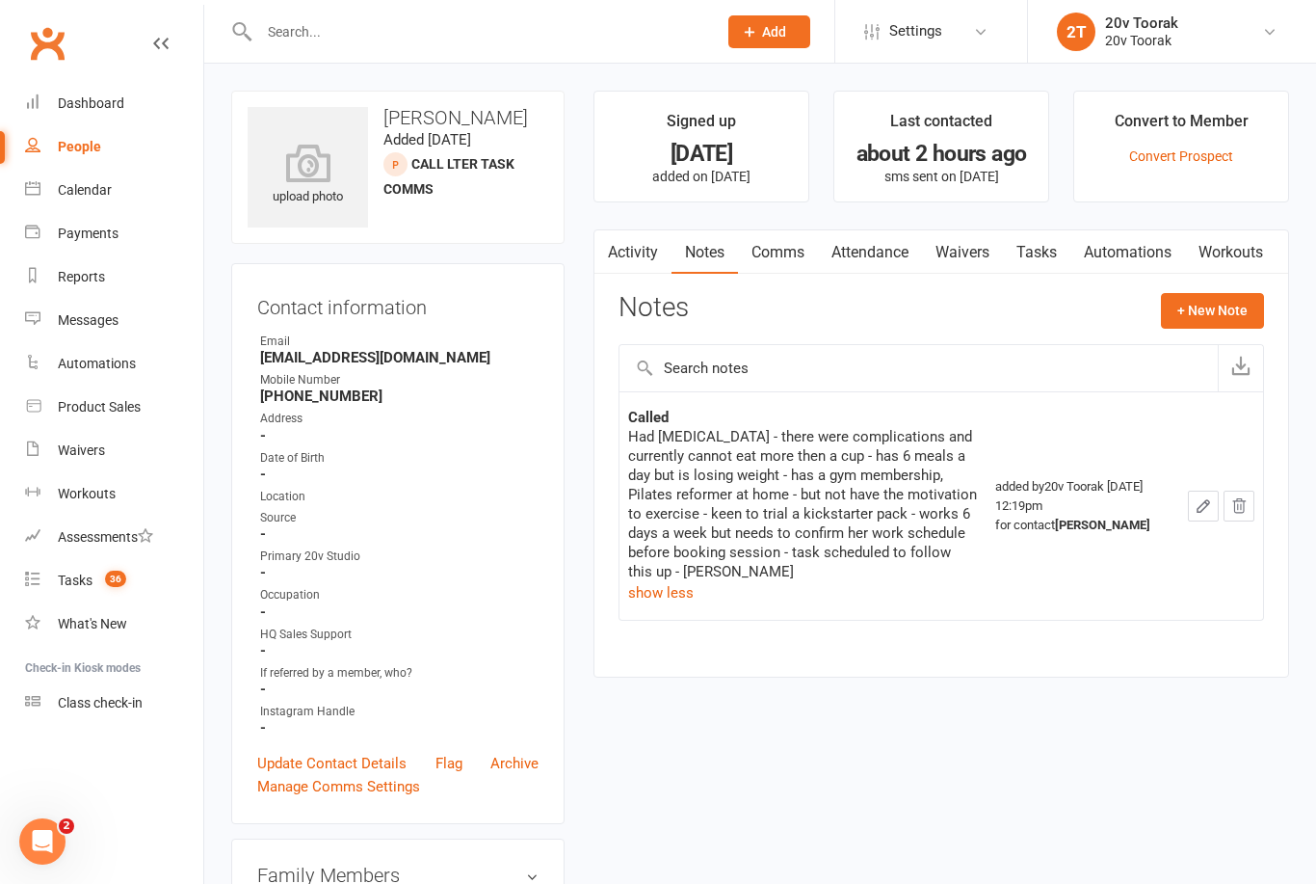
click at [79, 644] on link "What's New" at bounding box center [114, 623] width 178 height 43
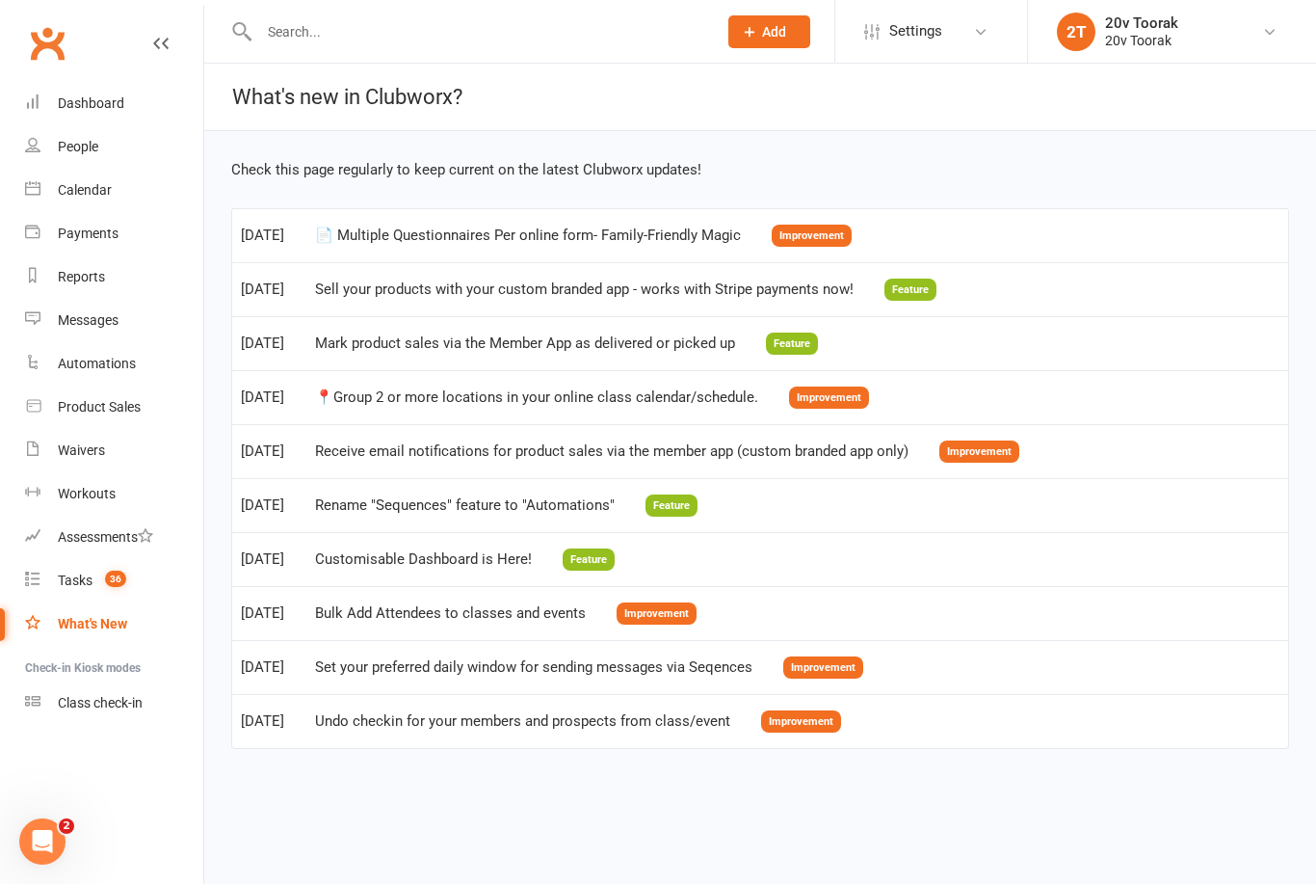
click at [61, 174] on link "Calendar" at bounding box center [114, 190] width 178 height 43
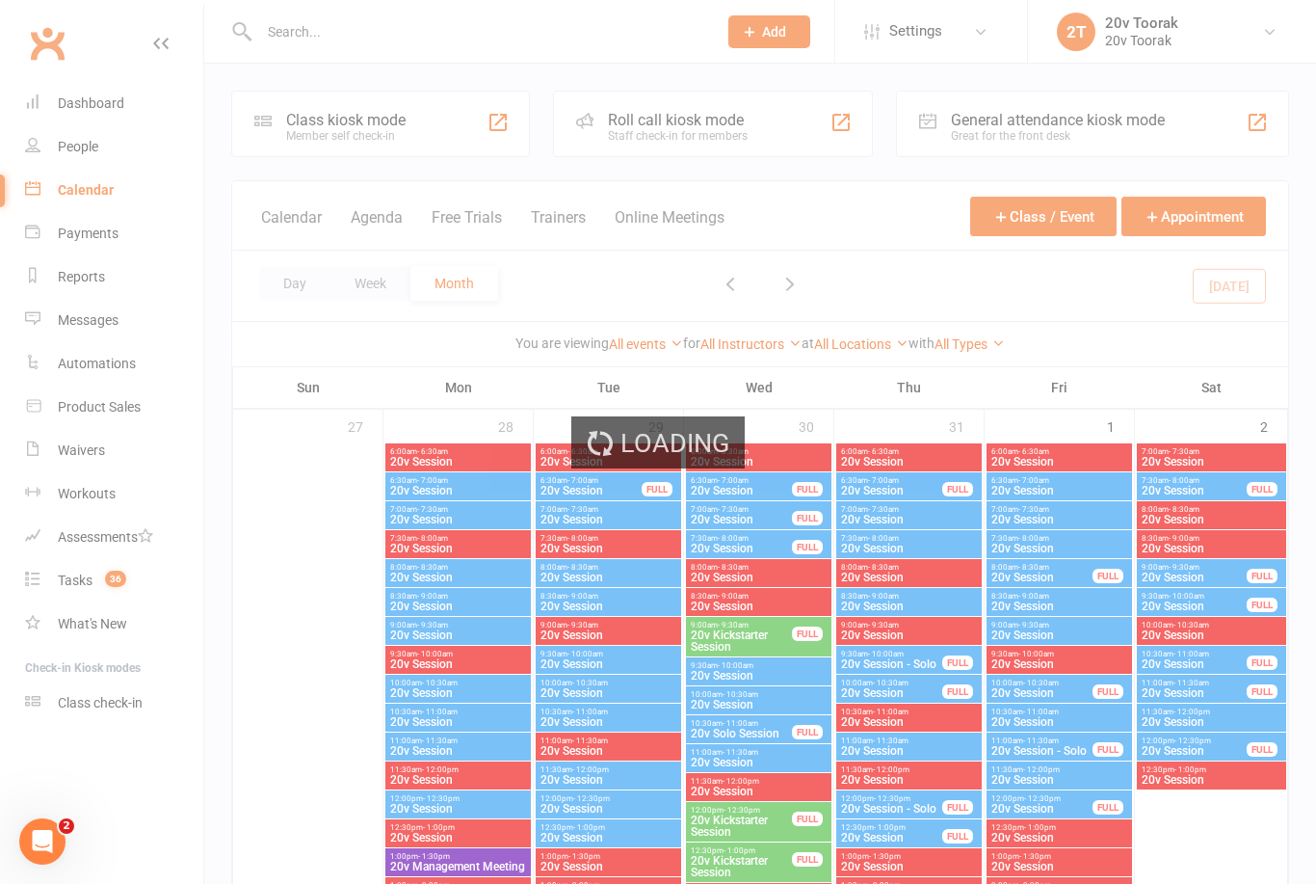
click at [82, 593] on link "Tasks 36" at bounding box center [114, 580] width 178 height 43
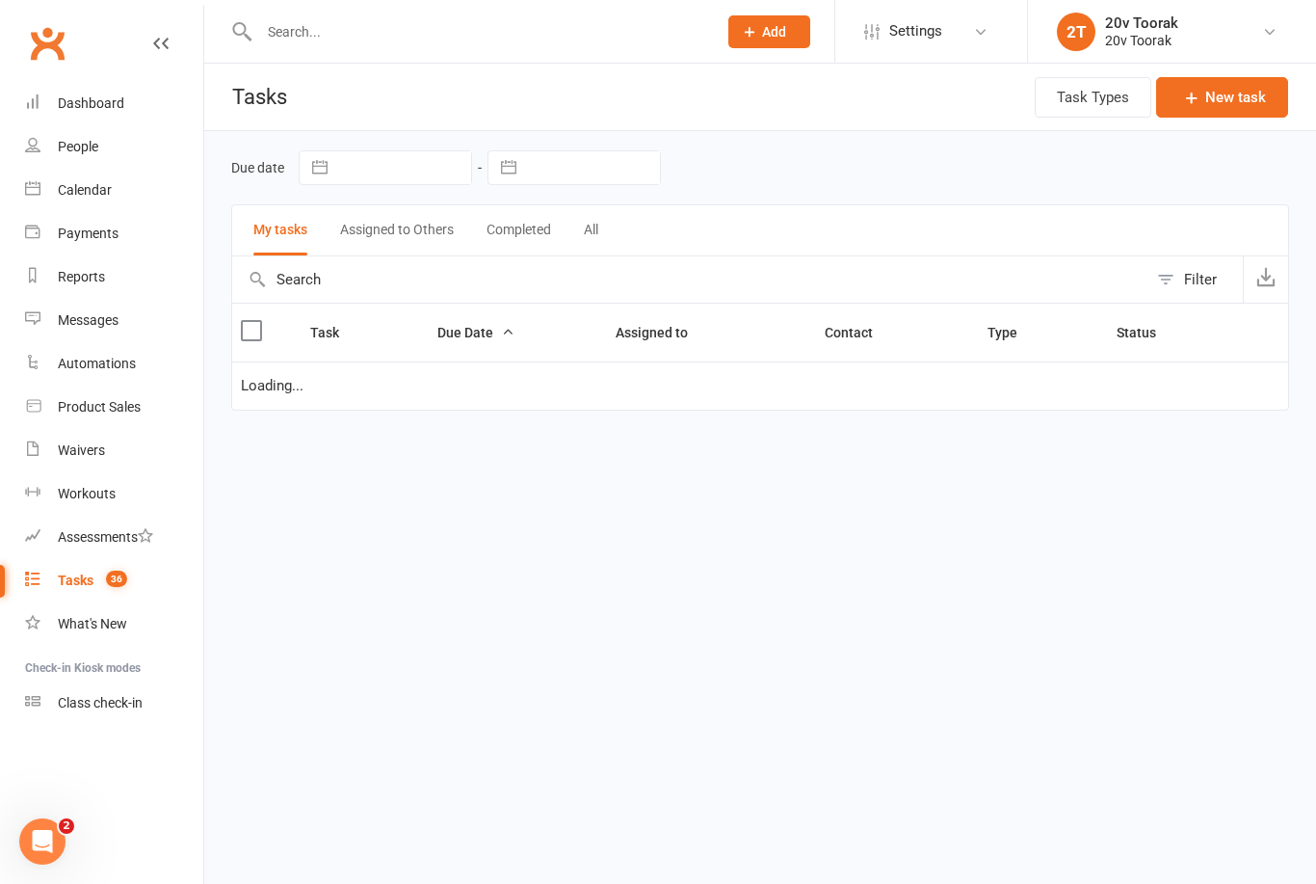
click at [82, 571] on link "Tasks 36" at bounding box center [114, 580] width 178 height 43
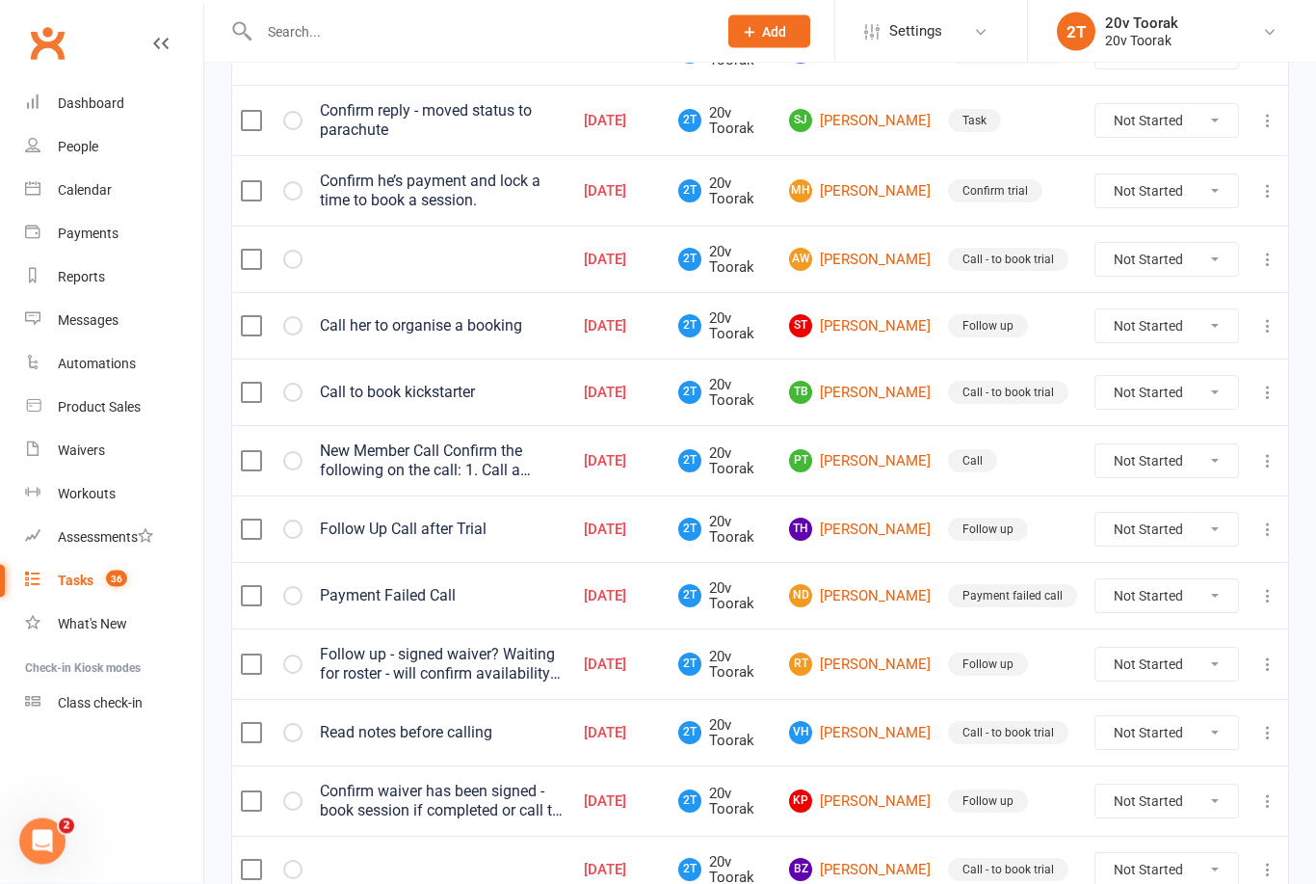
scroll to position [586, 0]
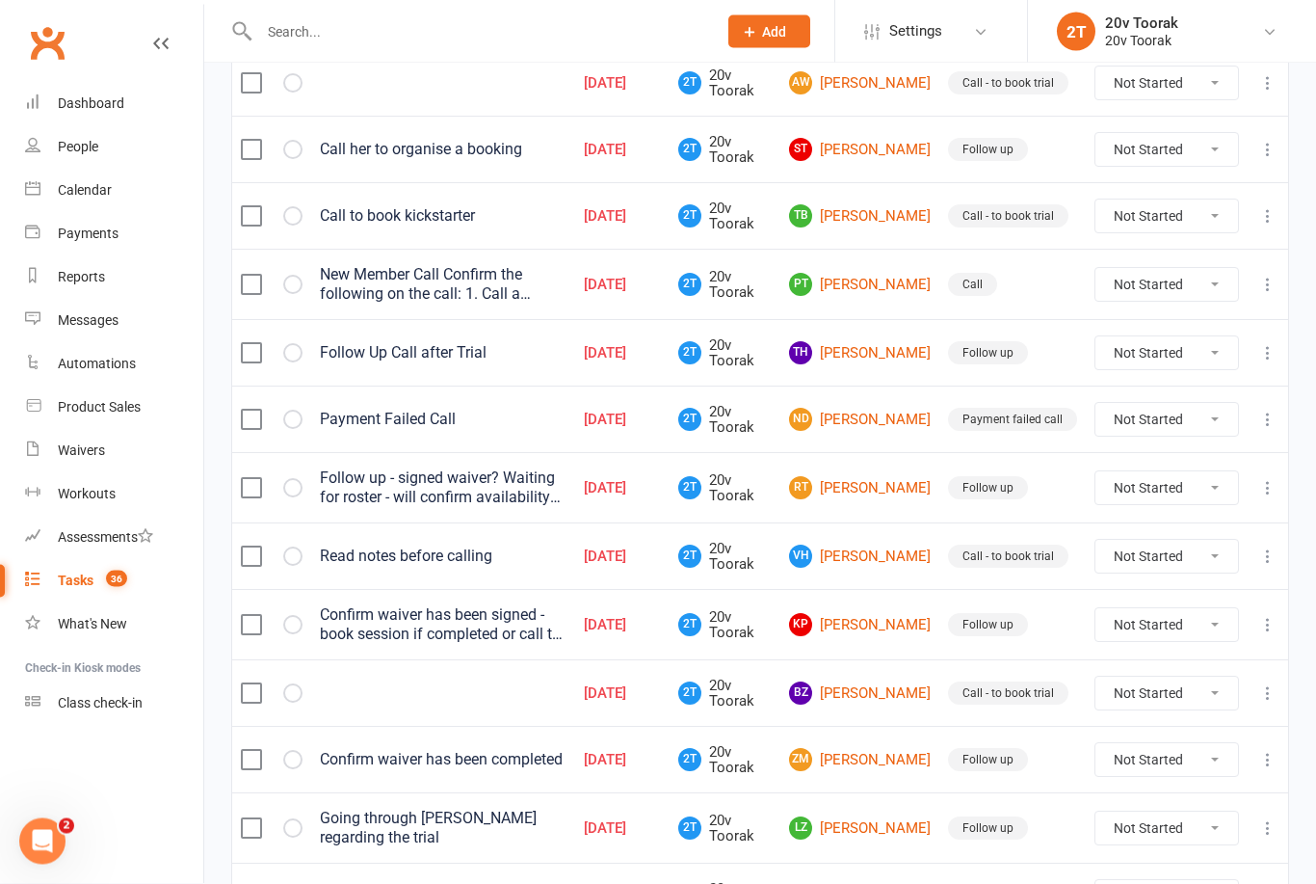
click at [925, 614] on link "KP [PERSON_NAME]" at bounding box center [860, 625] width 142 height 23
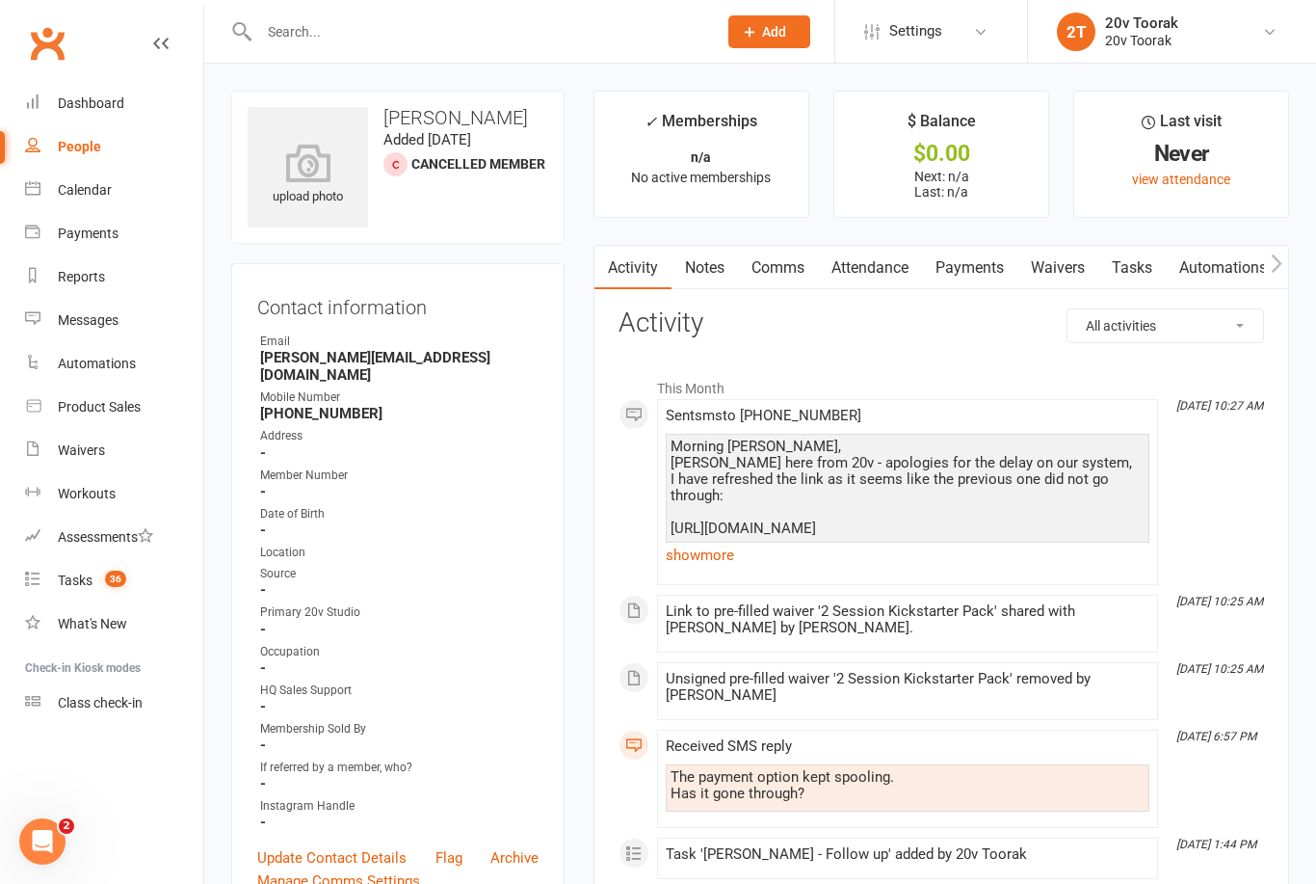
click at [723, 549] on link "show more" at bounding box center [908, 554] width 484 height 27
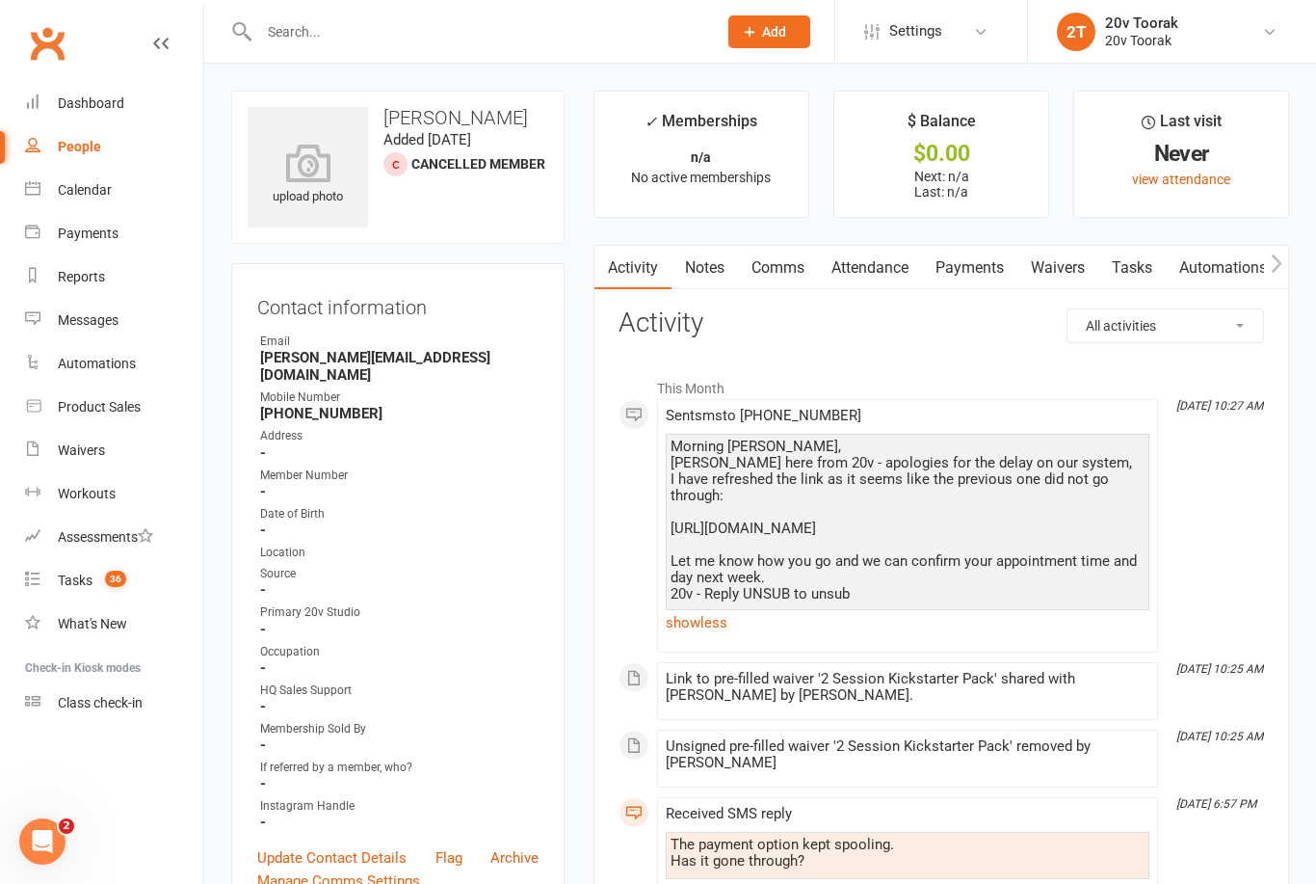
click at [1145, 264] on link "Tasks" at bounding box center [1131, 268] width 67 height 44
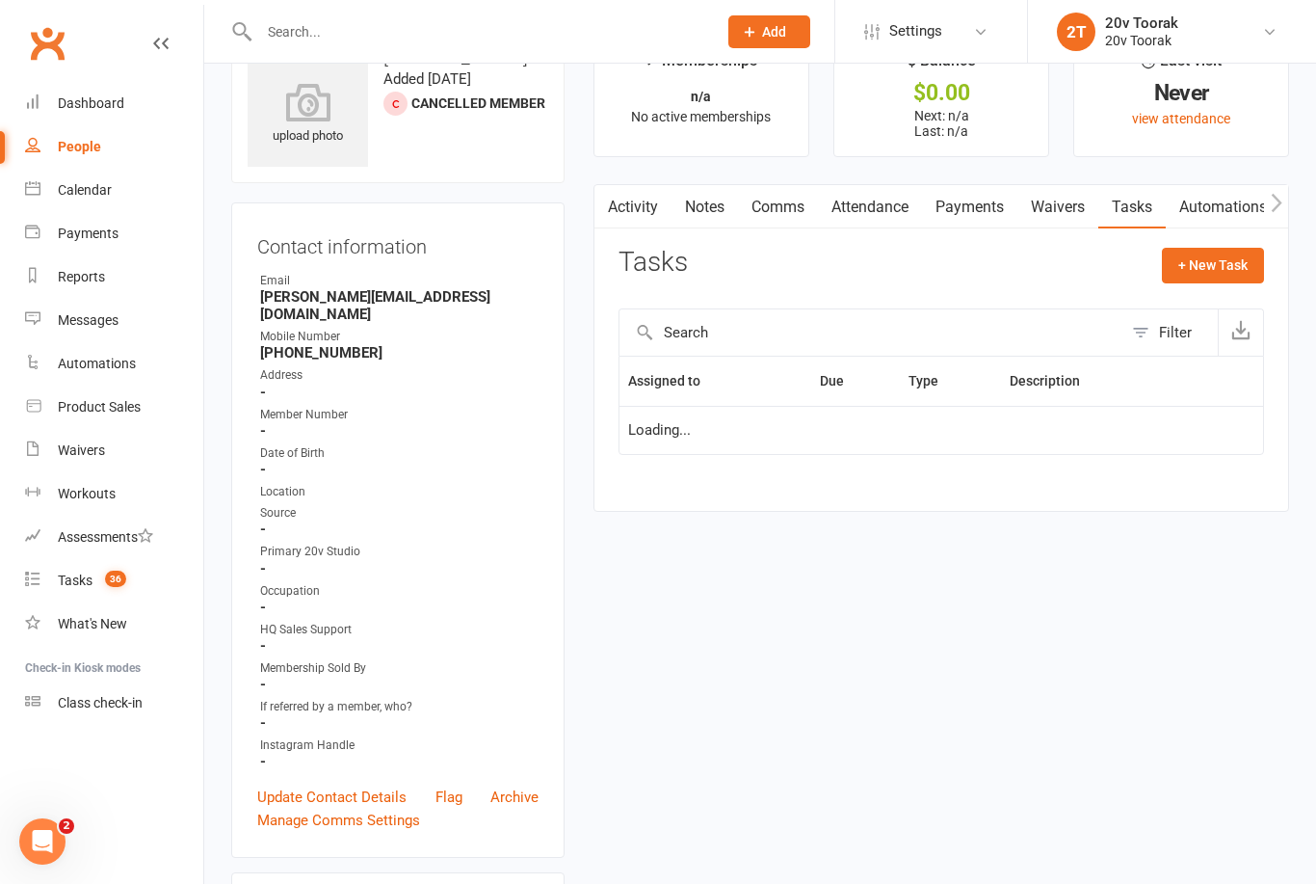
scroll to position [62, 0]
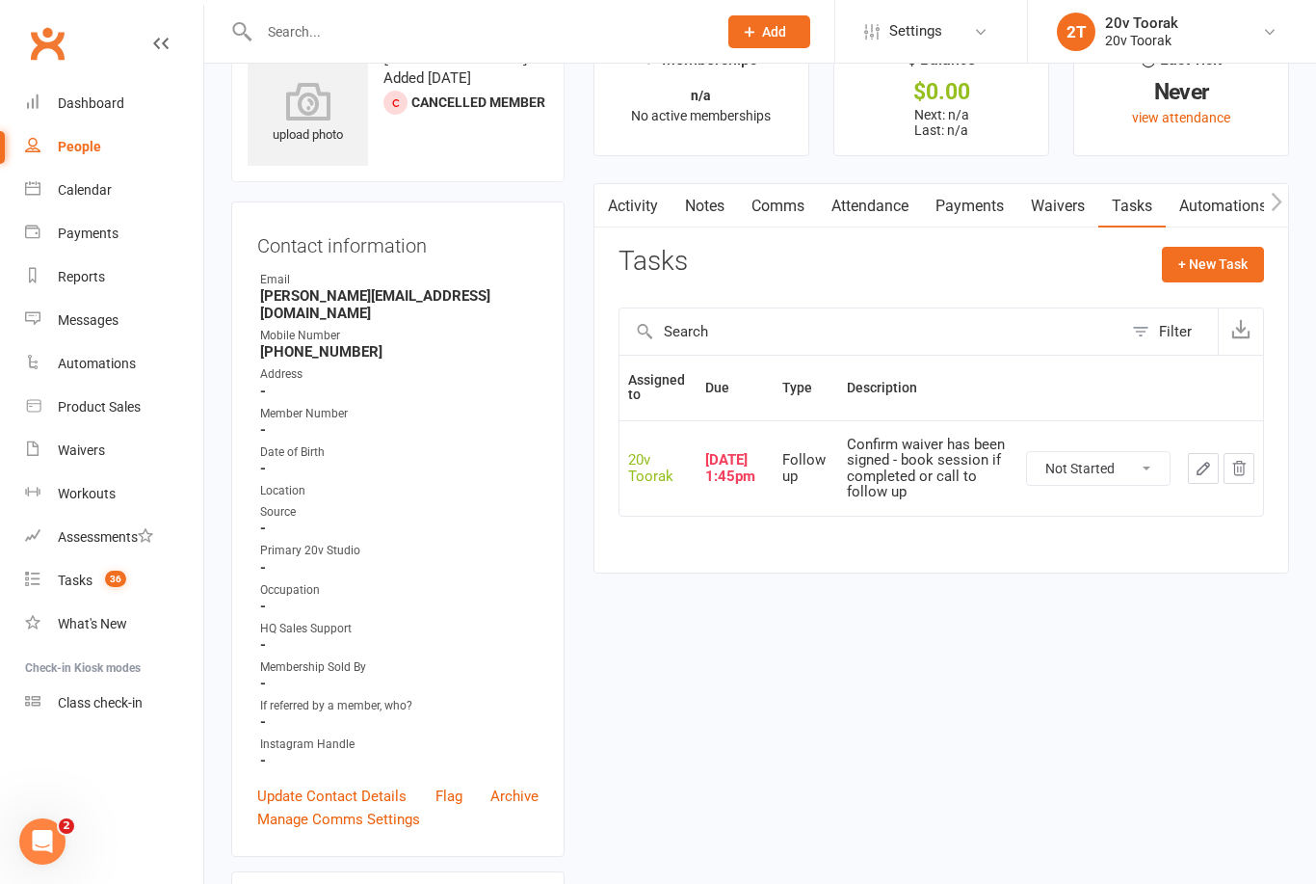
click at [762, 224] on link "Comms" at bounding box center [778, 206] width 80 height 44
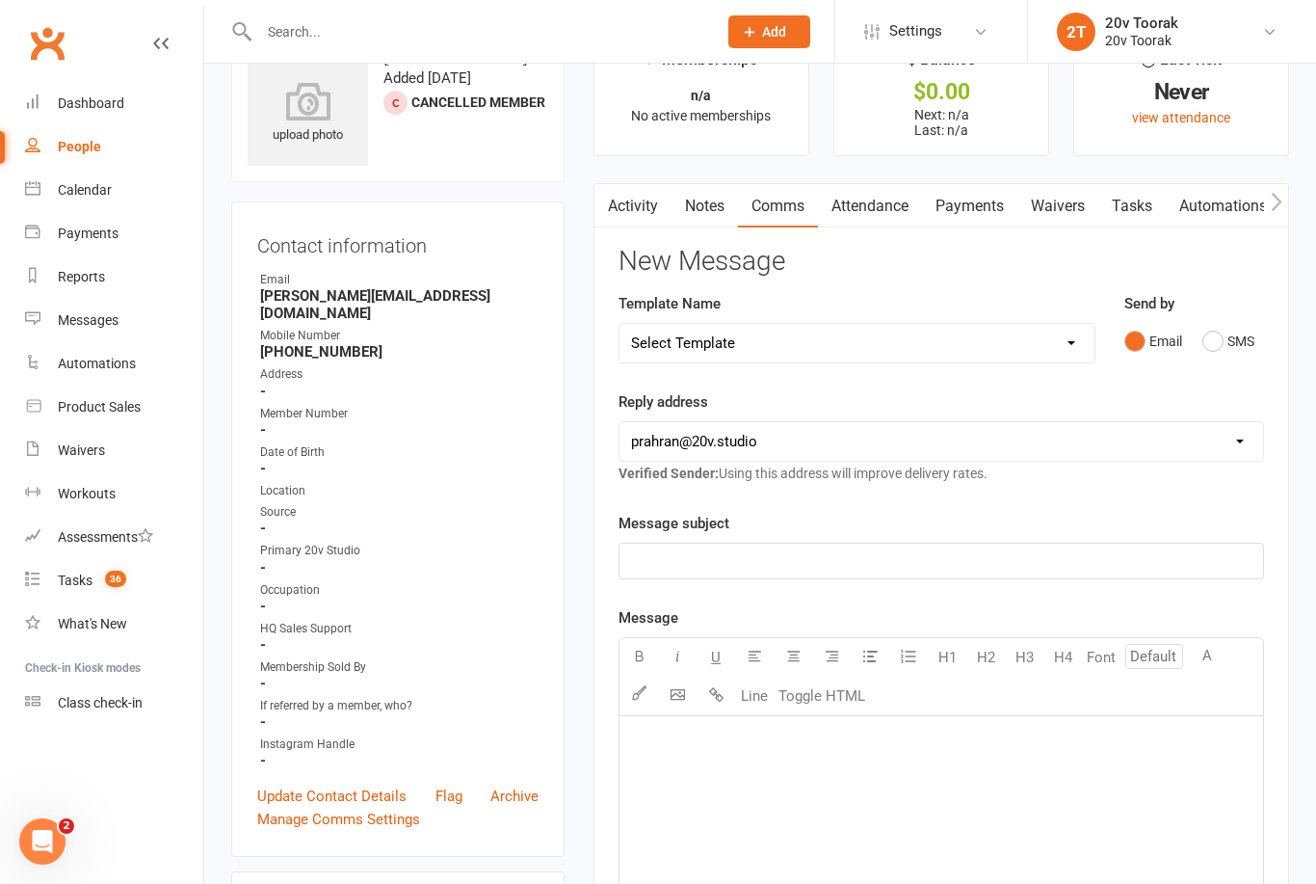
click at [660, 189] on link "Activity" at bounding box center [632, 206] width 77 height 44
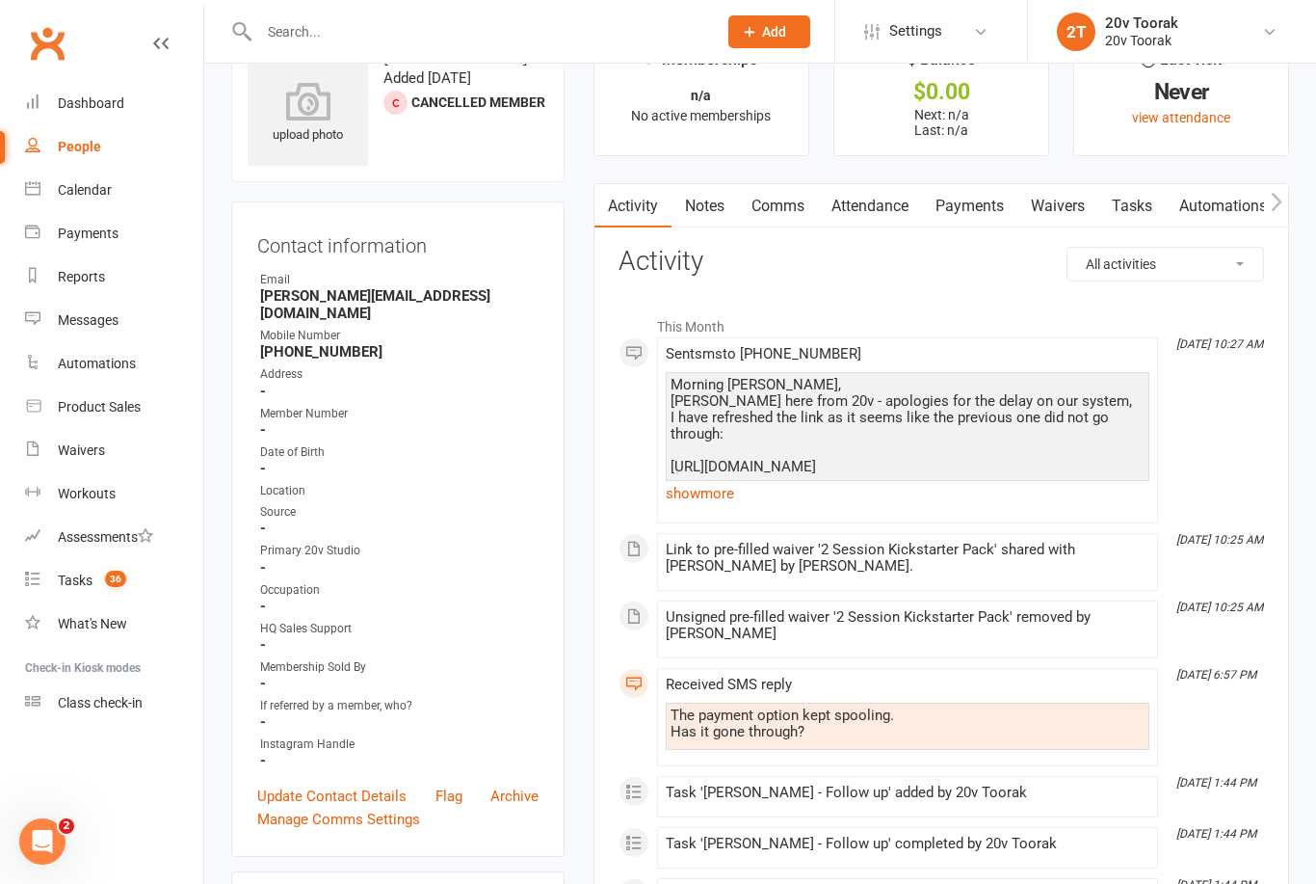
click at [69, 569] on link "Tasks 36" at bounding box center [114, 580] width 178 height 43
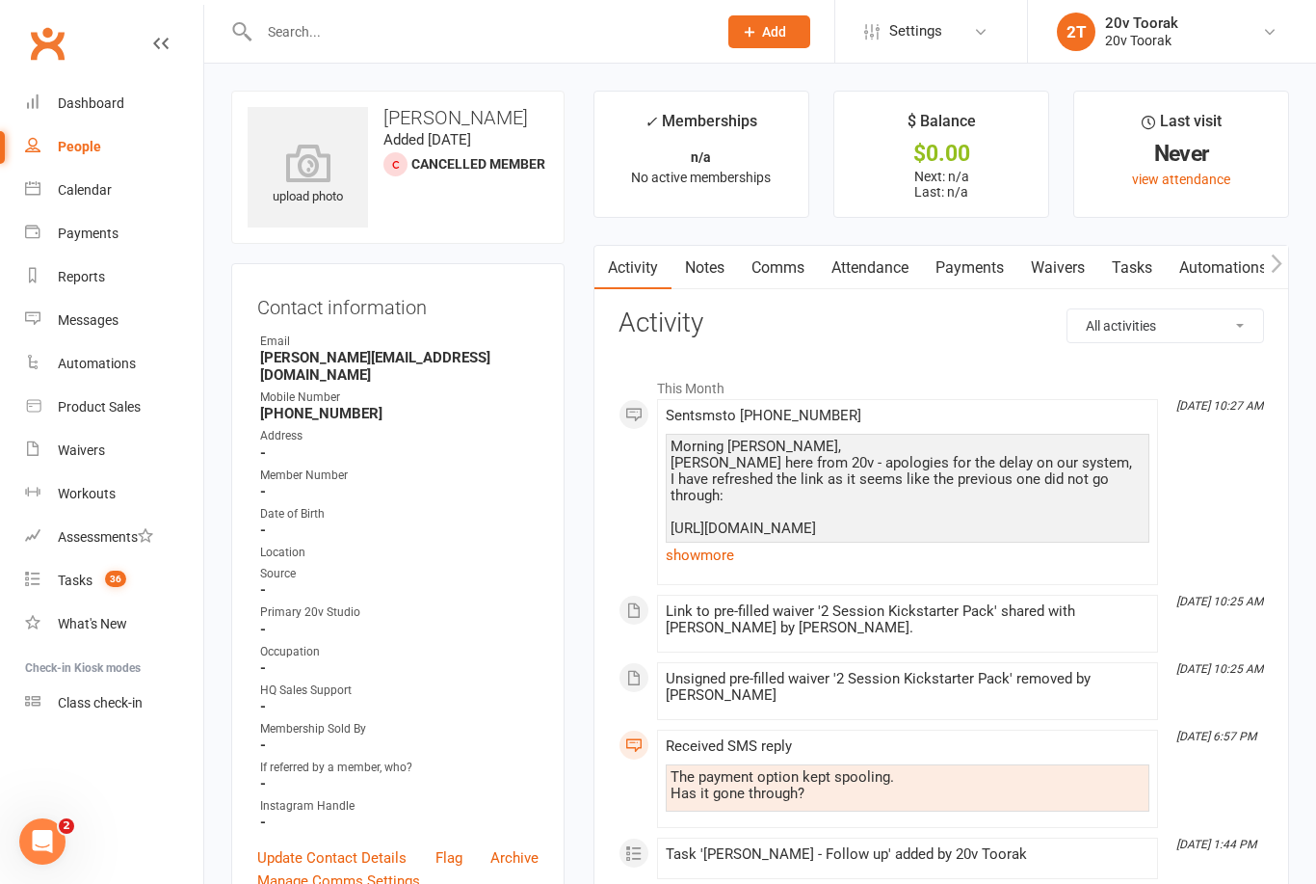
click at [1147, 263] on link "Tasks" at bounding box center [1131, 268] width 67 height 44
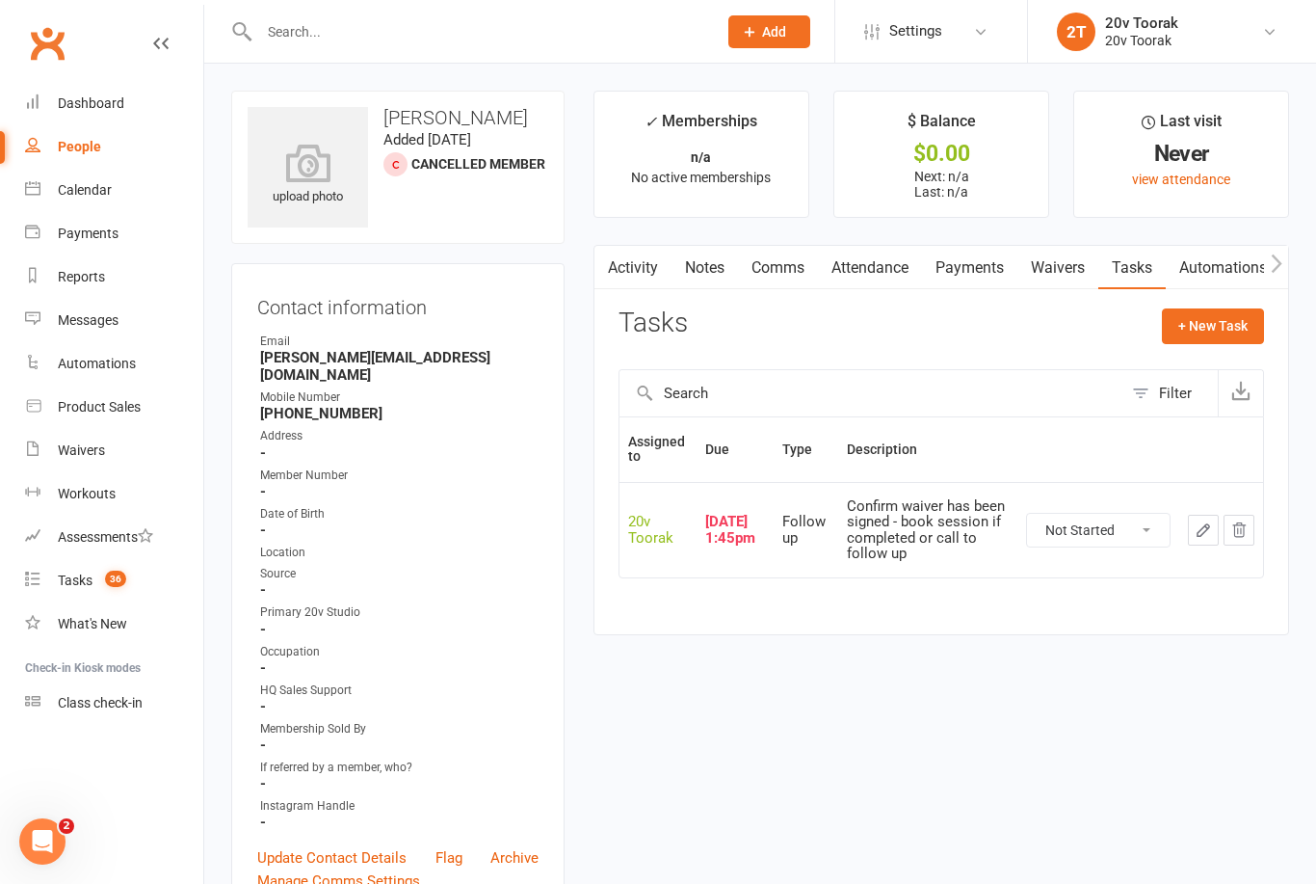
click at [1190, 531] on button "button" at bounding box center [1203, 530] width 31 height 31
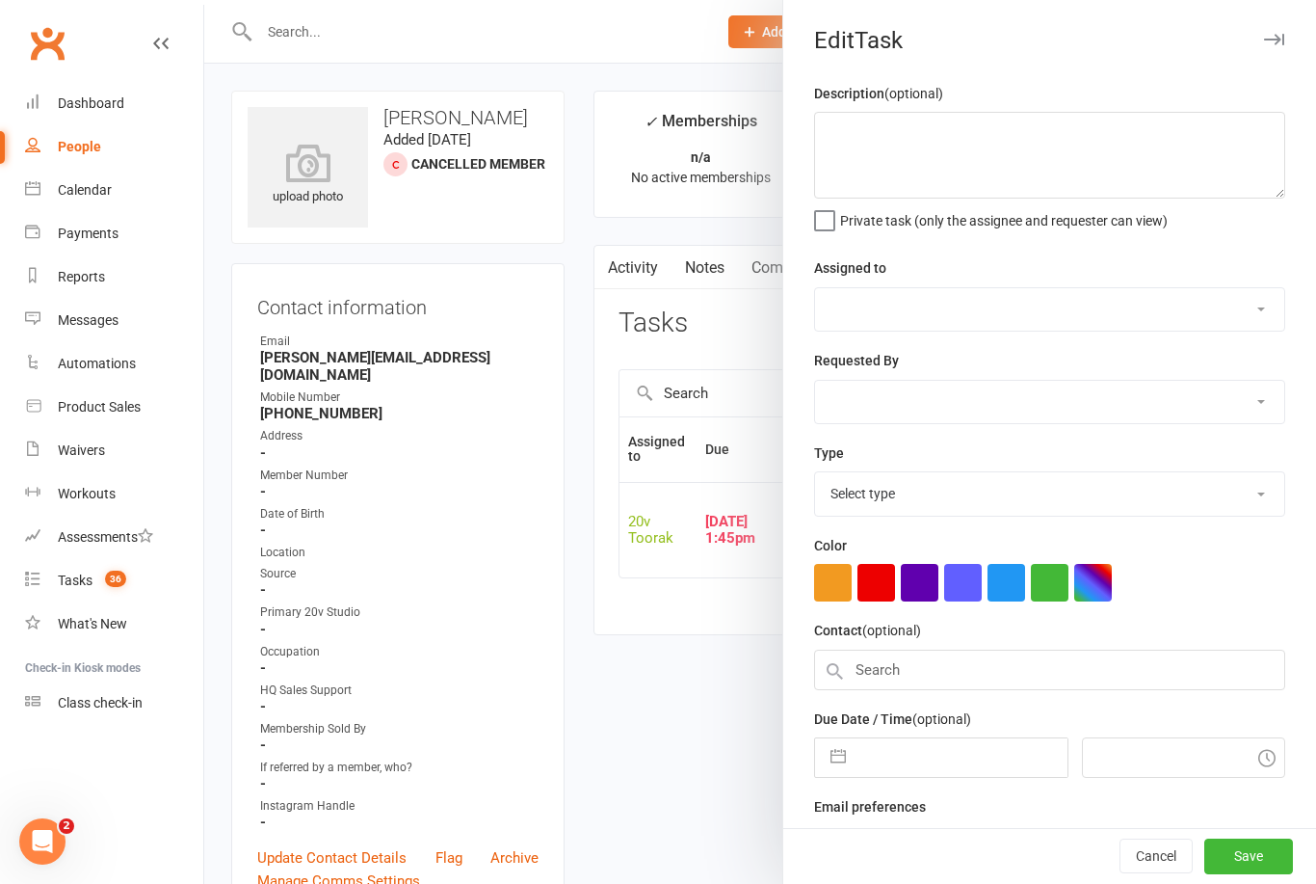
type textarea "Confirm waiver has been signed - book session if completed or call to follow up"
select select "45736"
type input "[DATE]"
type input "1:45pm"
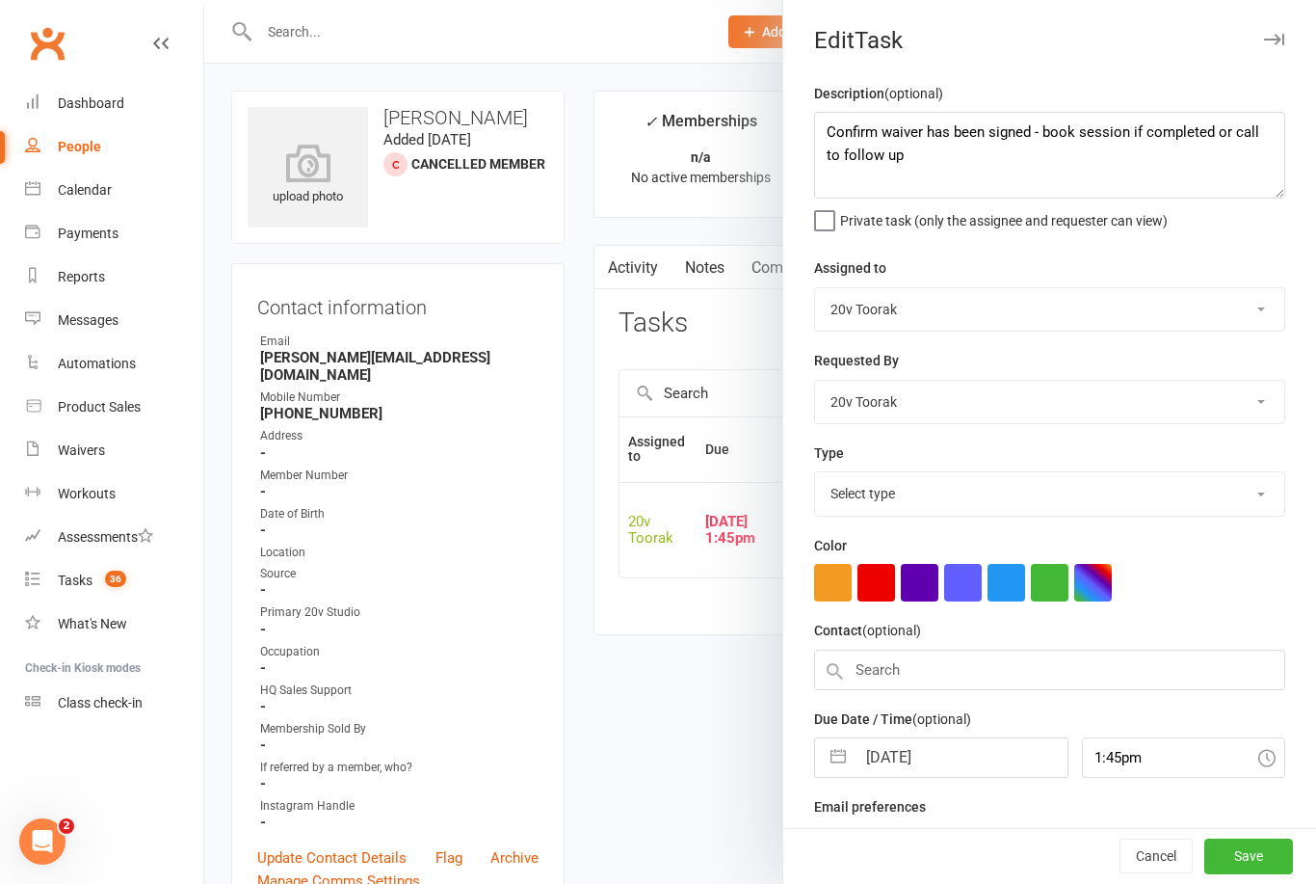
select select "23277"
click at [951, 747] on input "[DATE]" at bounding box center [961, 751] width 211 height 39
select select "6"
select select "2025"
select select "7"
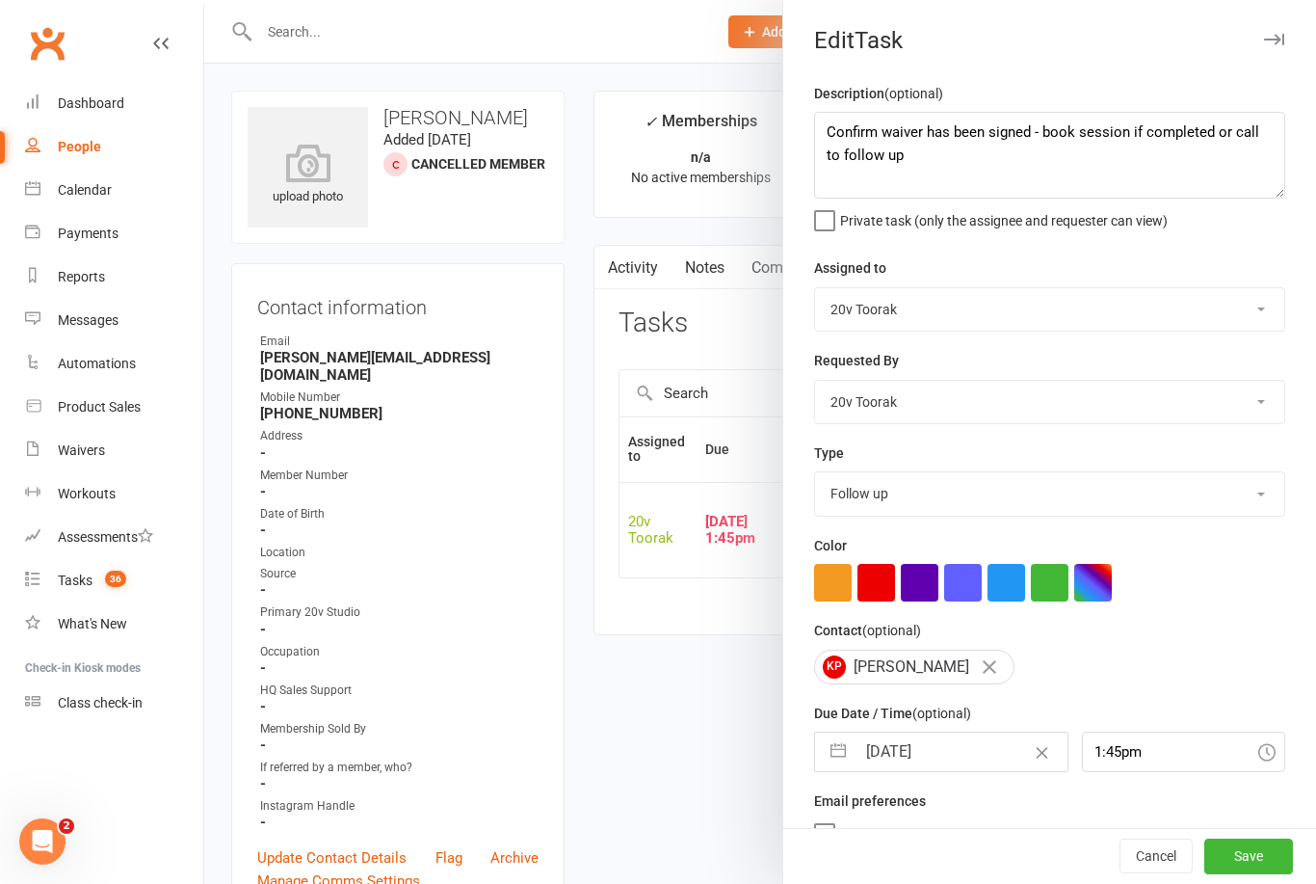
select select "2025"
select select "8"
select select "2025"
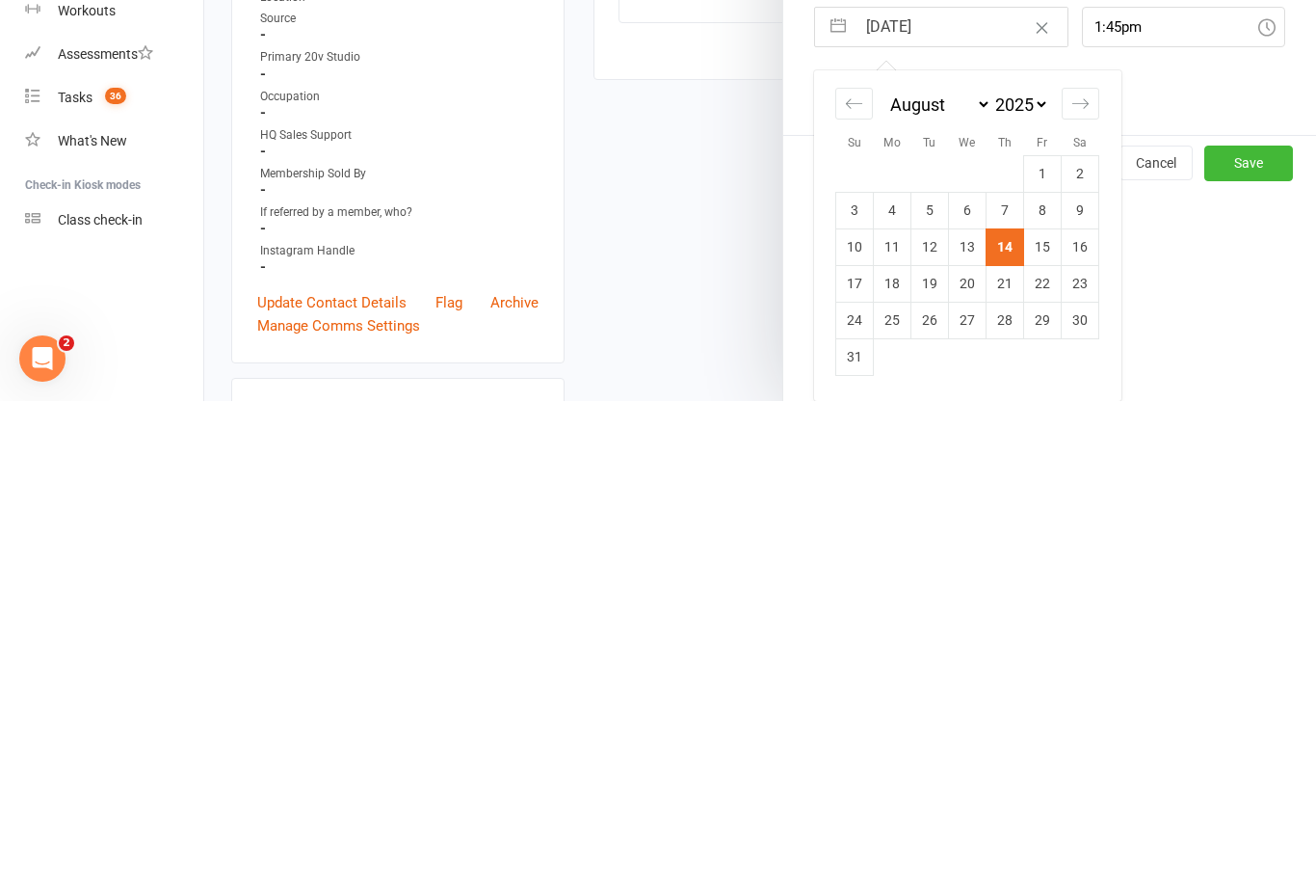
scroll to position [246, 0]
click at [1043, 711] on td "15" at bounding box center [1043, 729] width 38 height 37
type input "[DATE]"
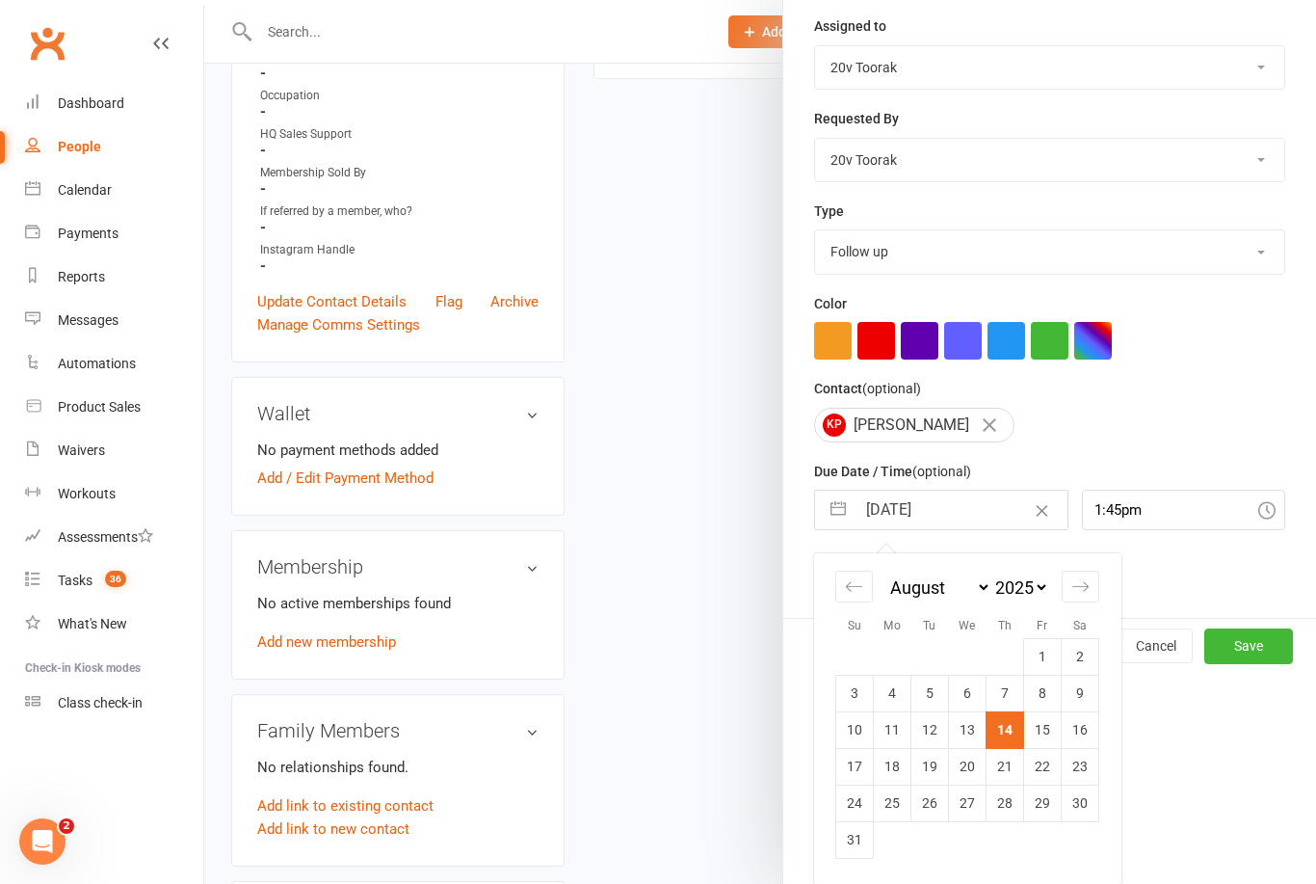
scroll to position [36, 0]
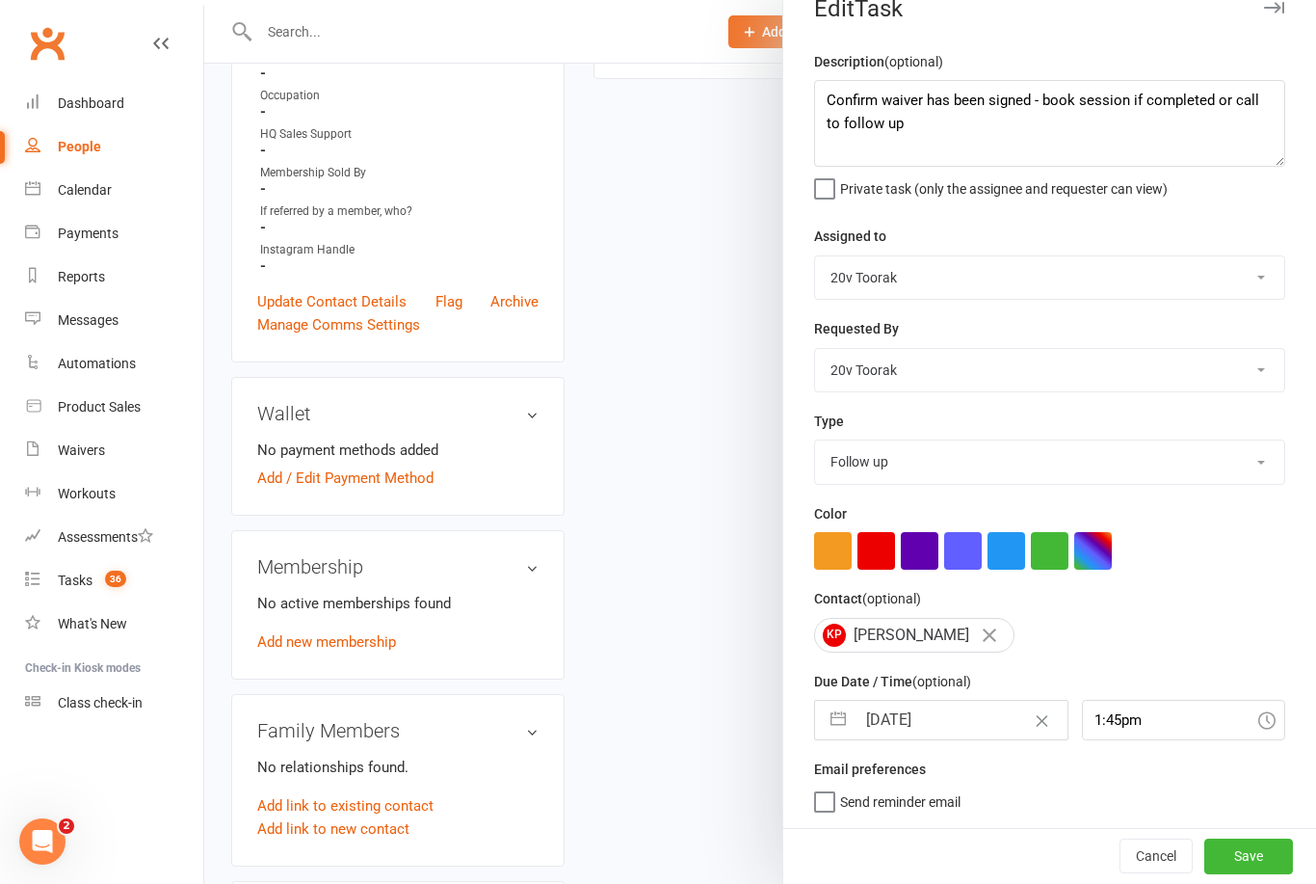
click at [1251, 870] on button "Save" at bounding box center [1248, 855] width 89 height 35
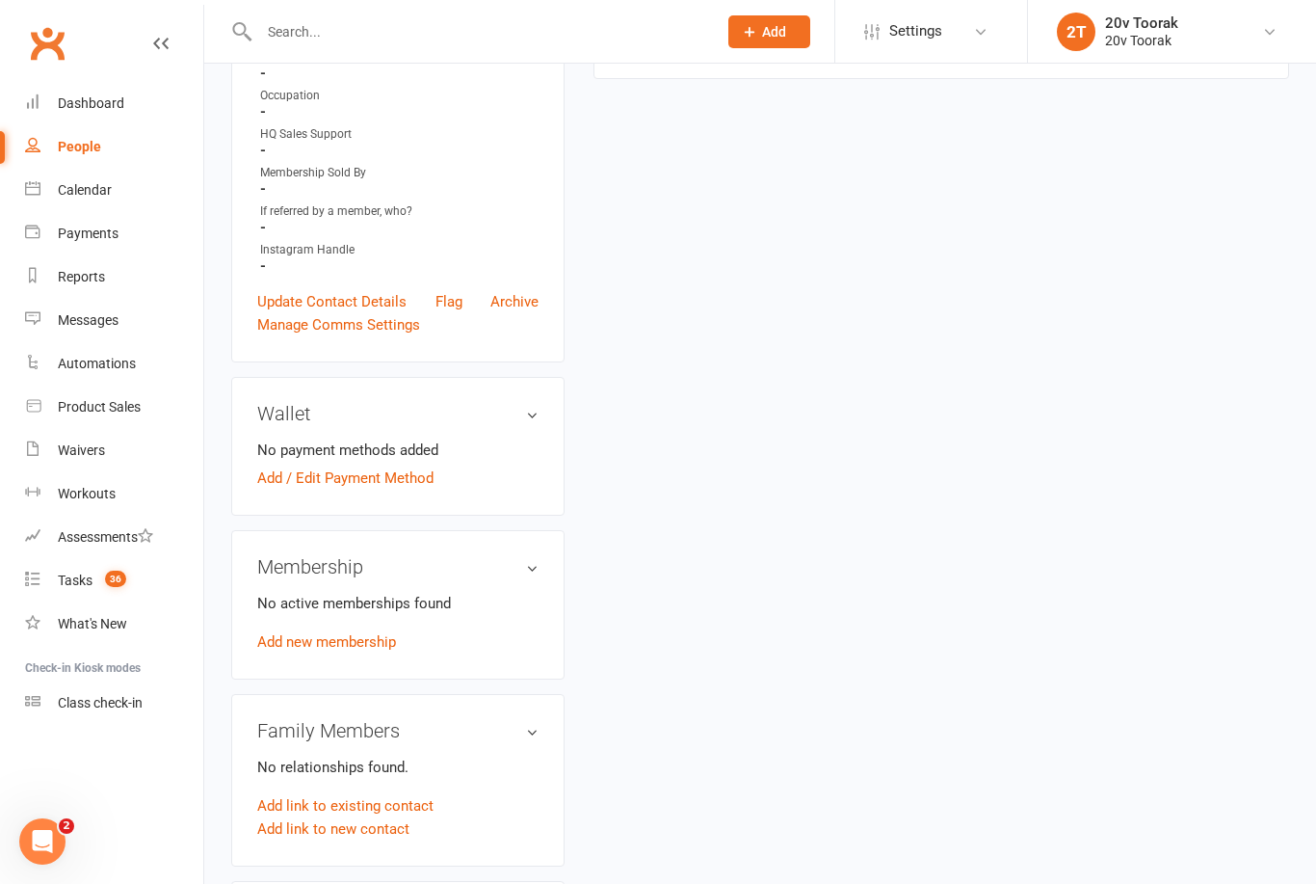
click at [77, 579] on div "Tasks" at bounding box center [75, 579] width 35 height 15
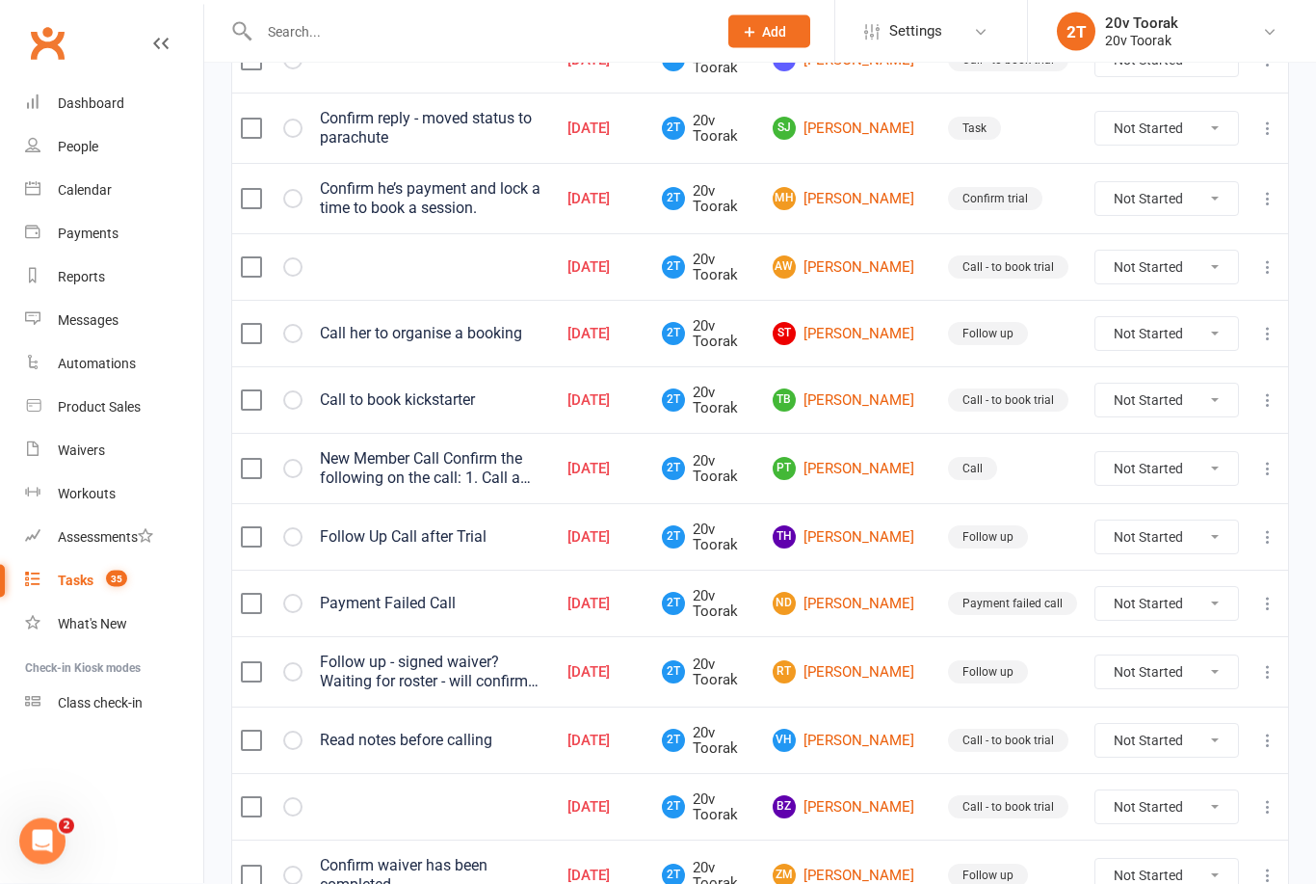
scroll to position [403, 0]
click at [877, 388] on link "TB [PERSON_NAME]" at bounding box center [852, 399] width 158 height 23
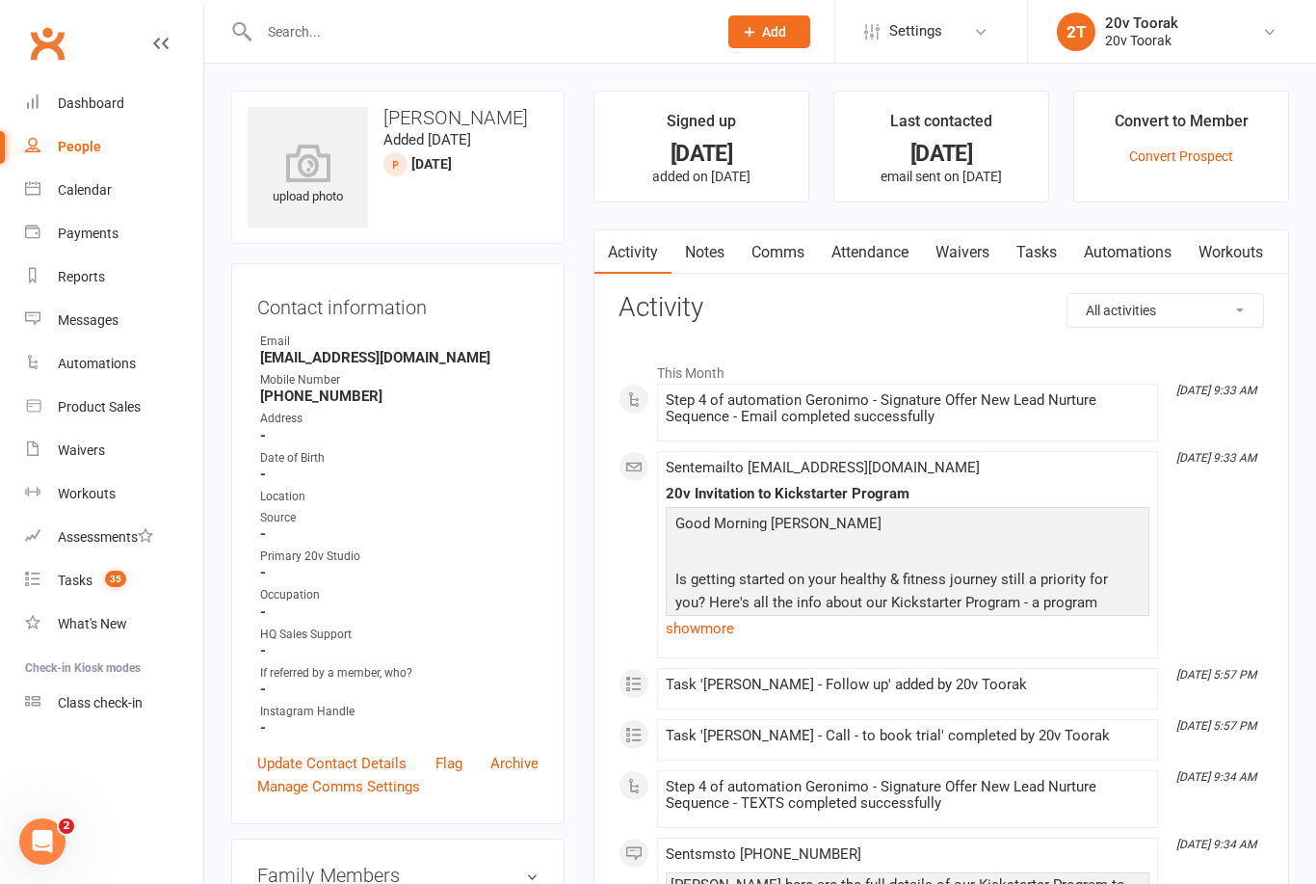
click at [722, 243] on link "Notes" at bounding box center [705, 252] width 66 height 44
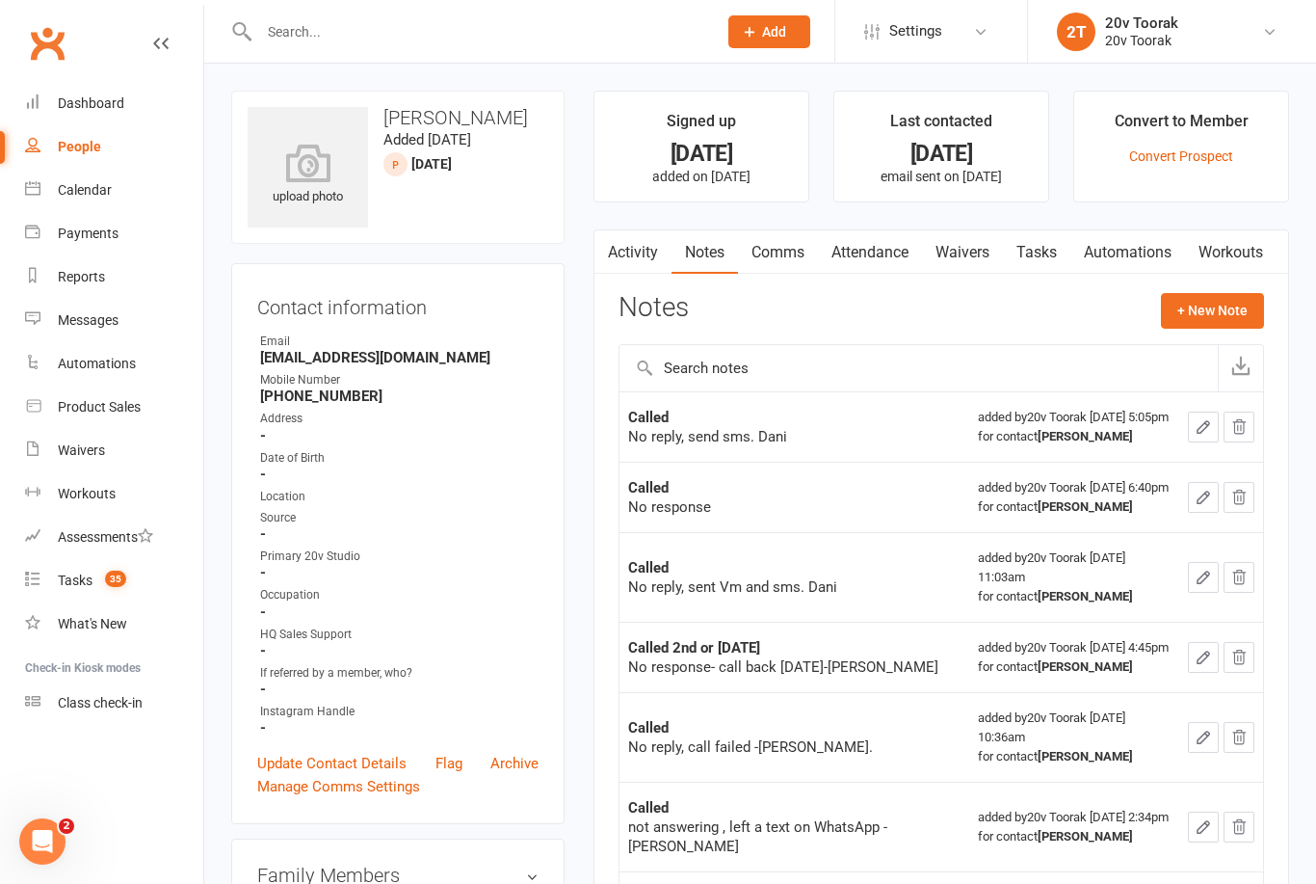
click at [1222, 313] on button "+ New Note" at bounding box center [1212, 310] width 103 height 35
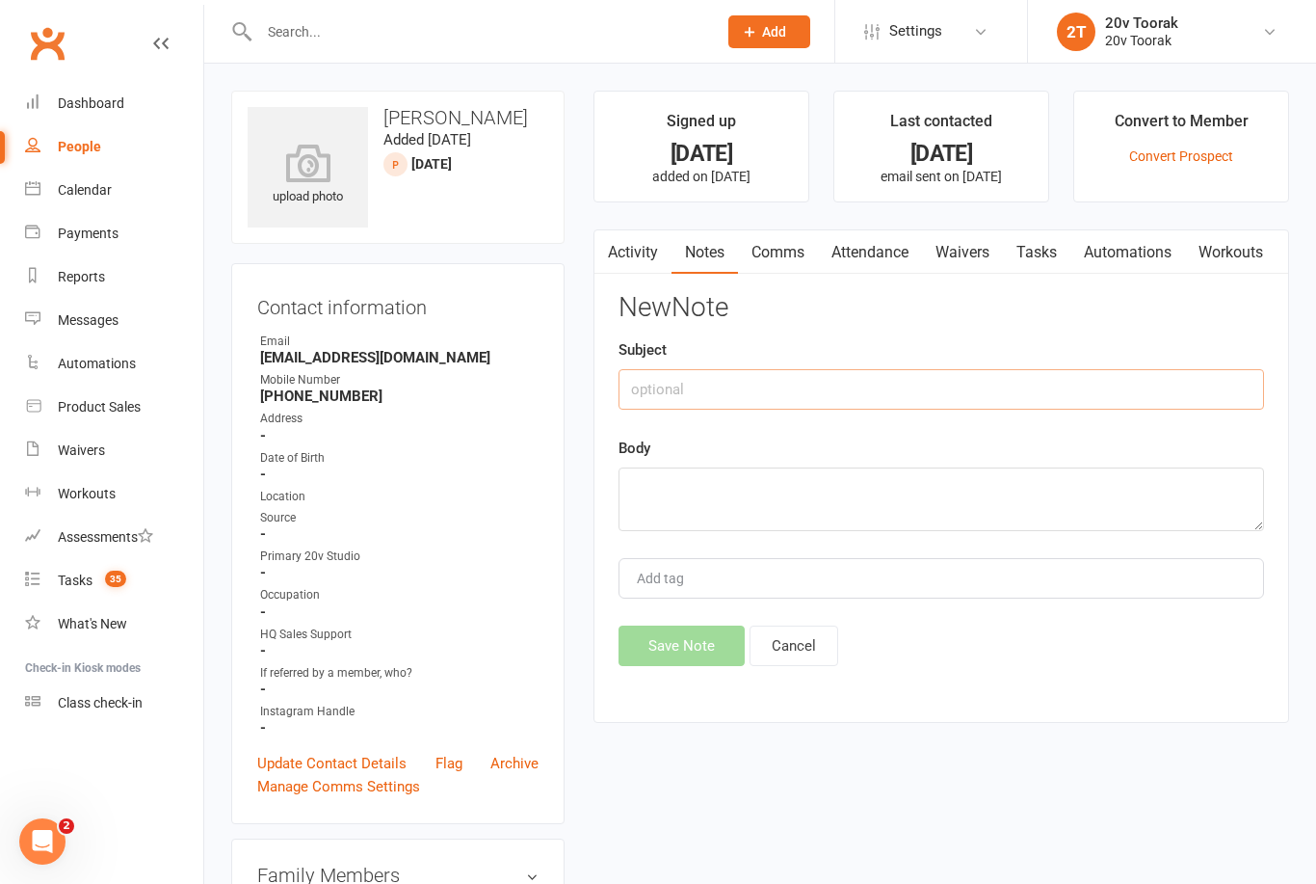
click at [937, 388] on input "text" at bounding box center [942, 389] width 646 height 40
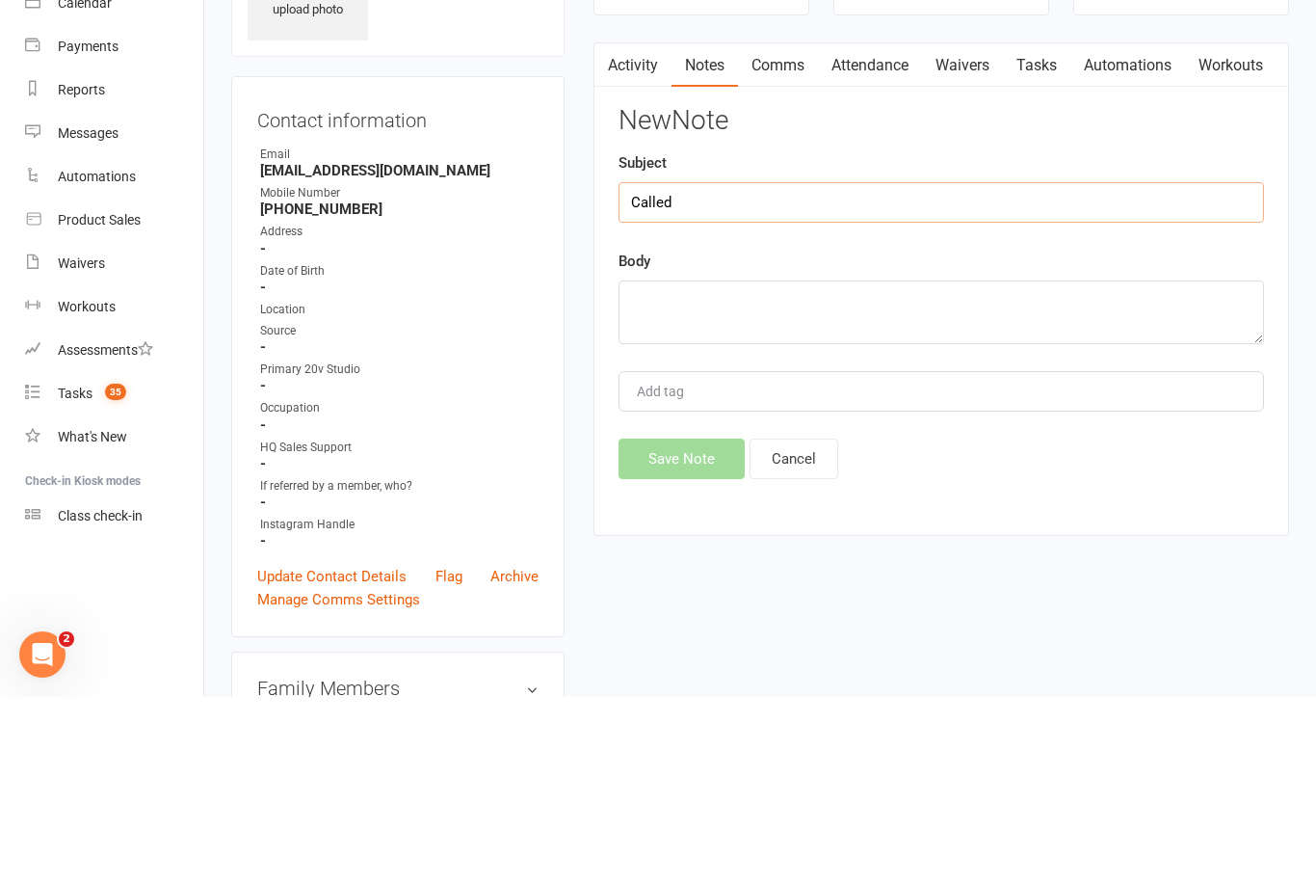
type input "Called"
click at [965, 467] on textarea at bounding box center [942, 499] width 646 height 64
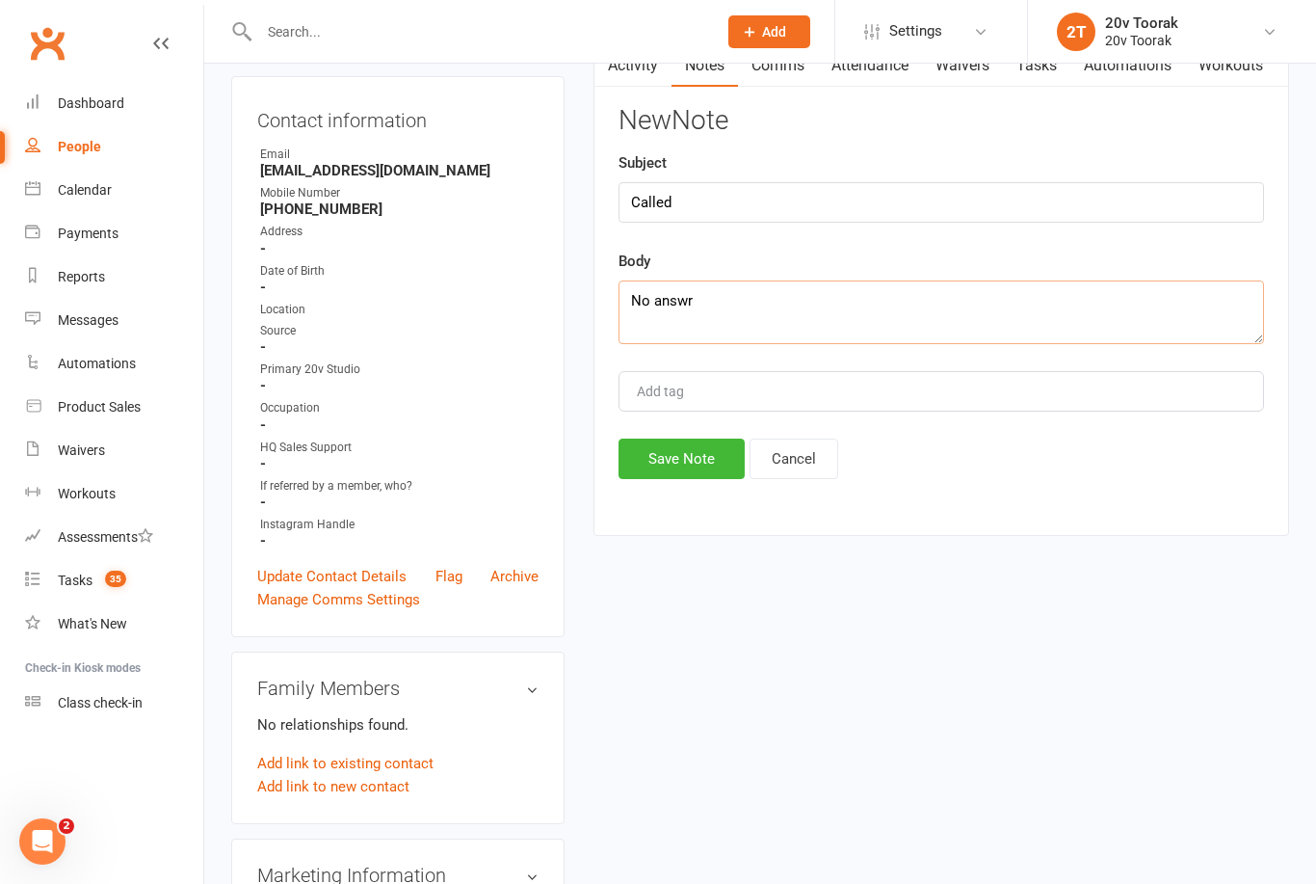
type textarea "No answr"
click at [676, 464] on button "Save Note" at bounding box center [682, 458] width 126 height 40
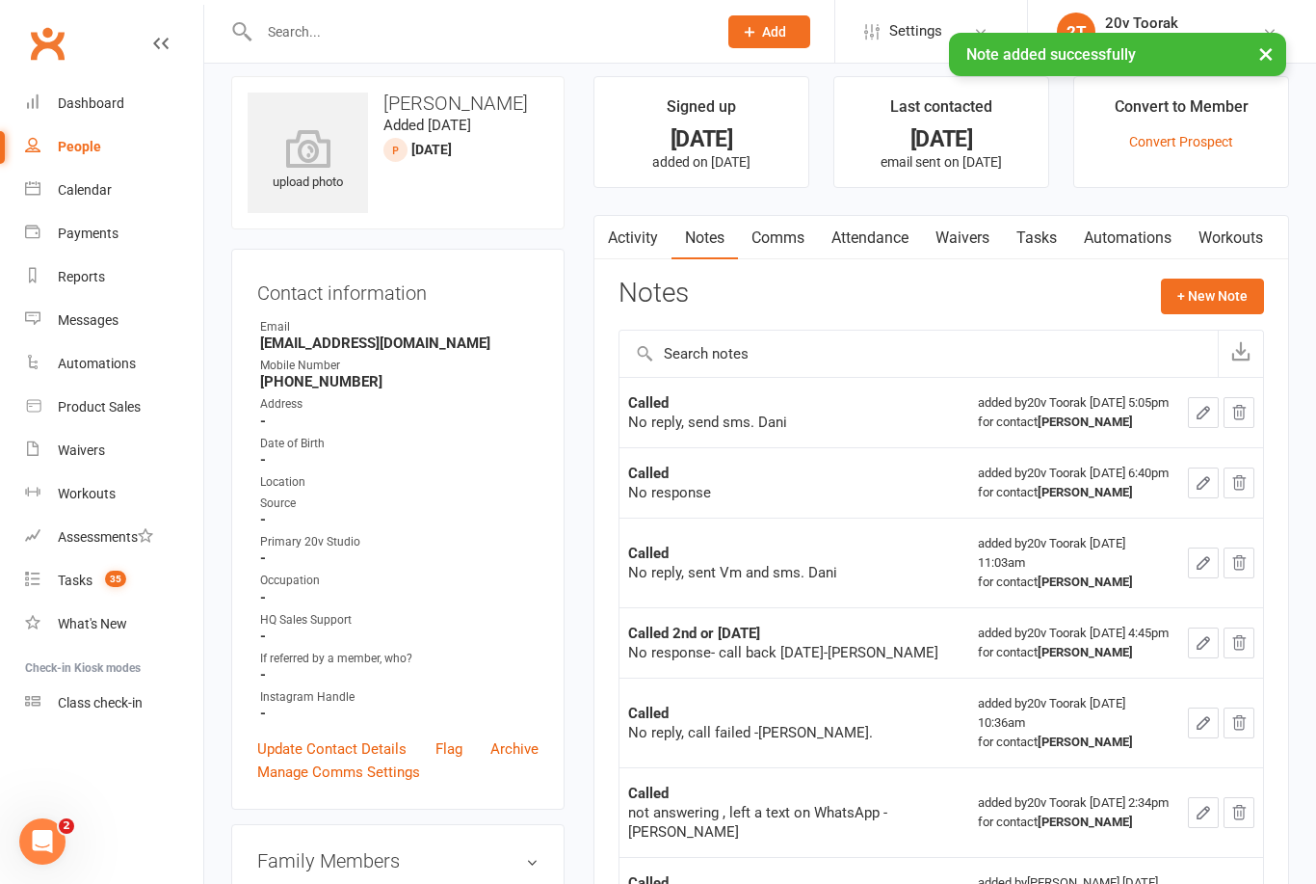
scroll to position [0, 0]
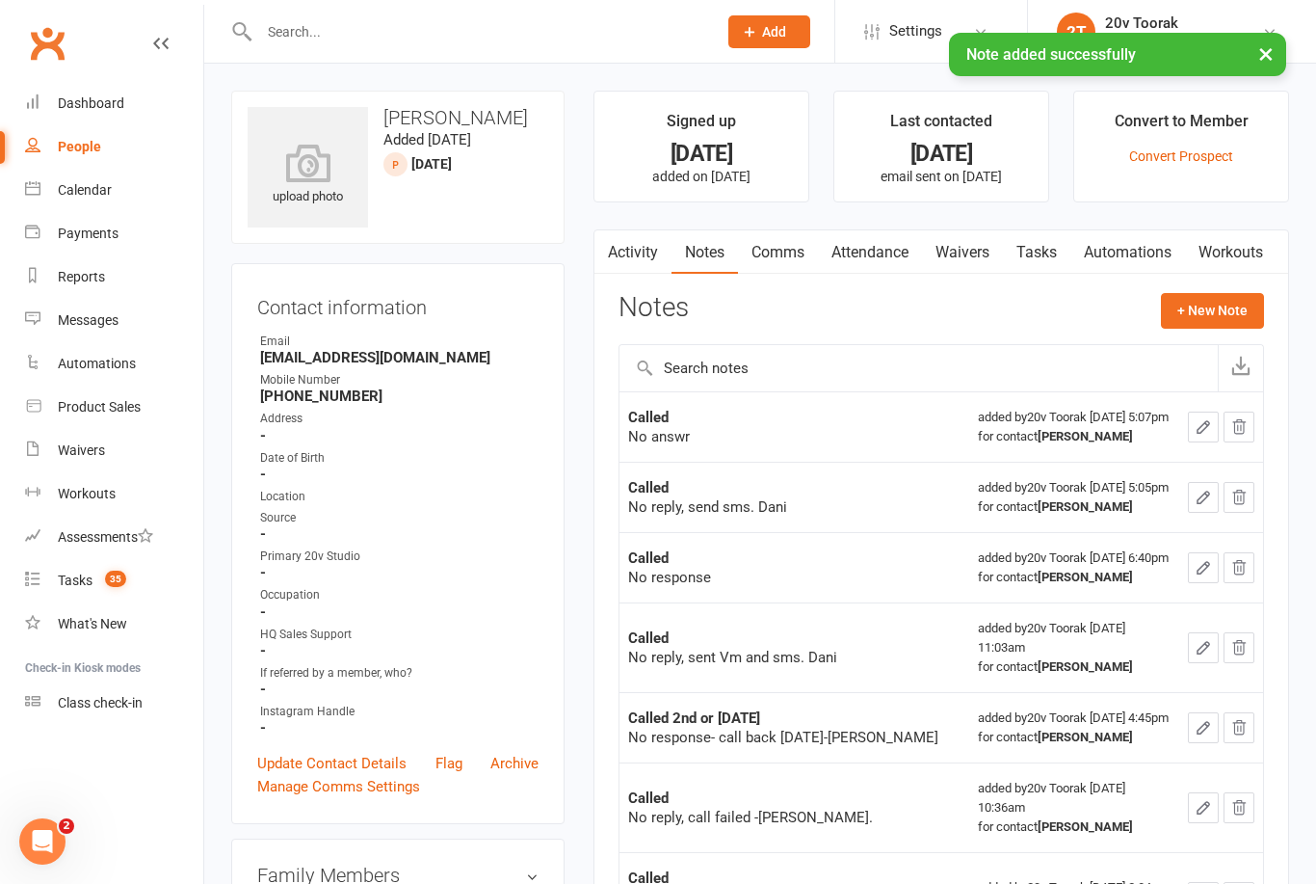
click at [642, 255] on link "Activity" at bounding box center [632, 252] width 77 height 44
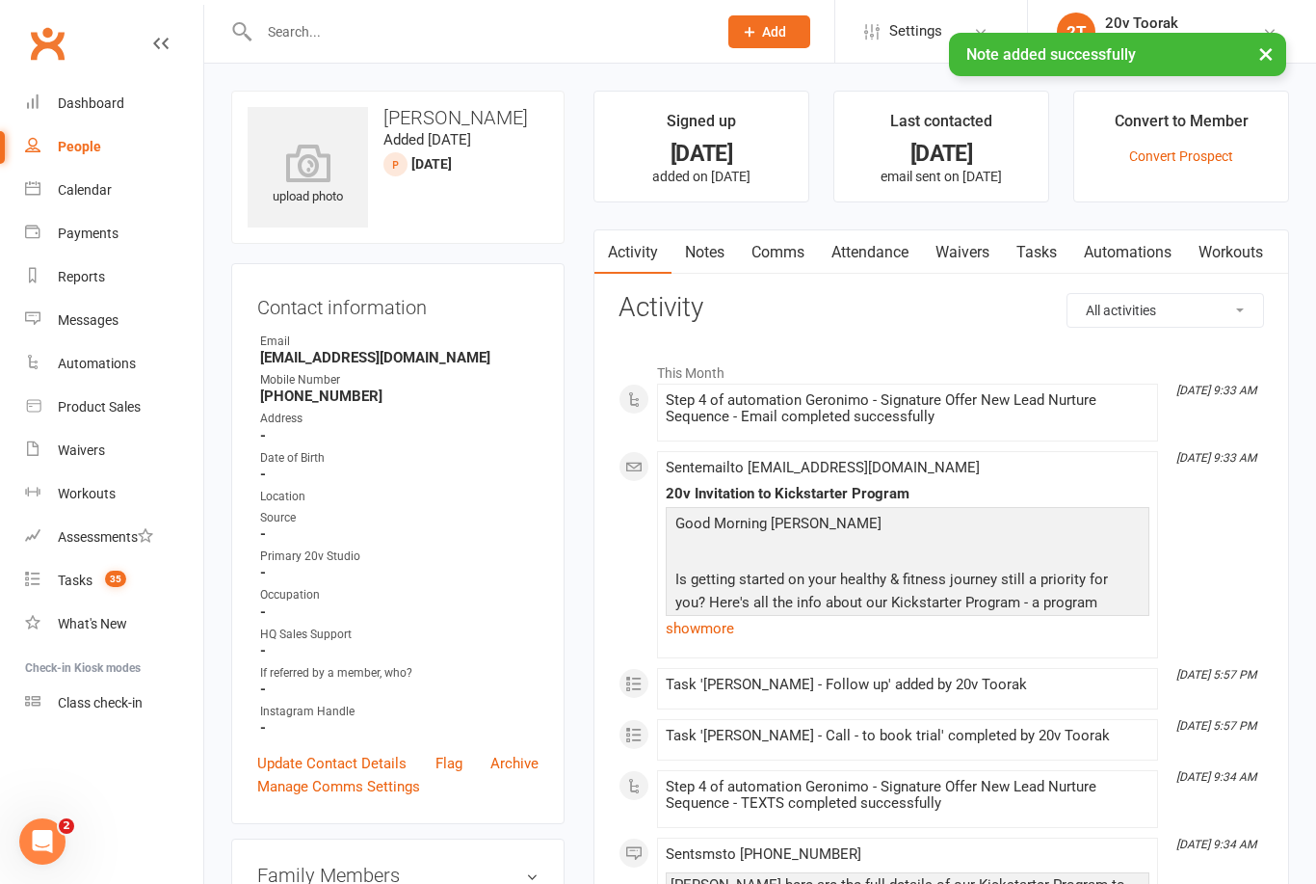
click at [1056, 230] on link "Tasks" at bounding box center [1036, 252] width 67 height 44
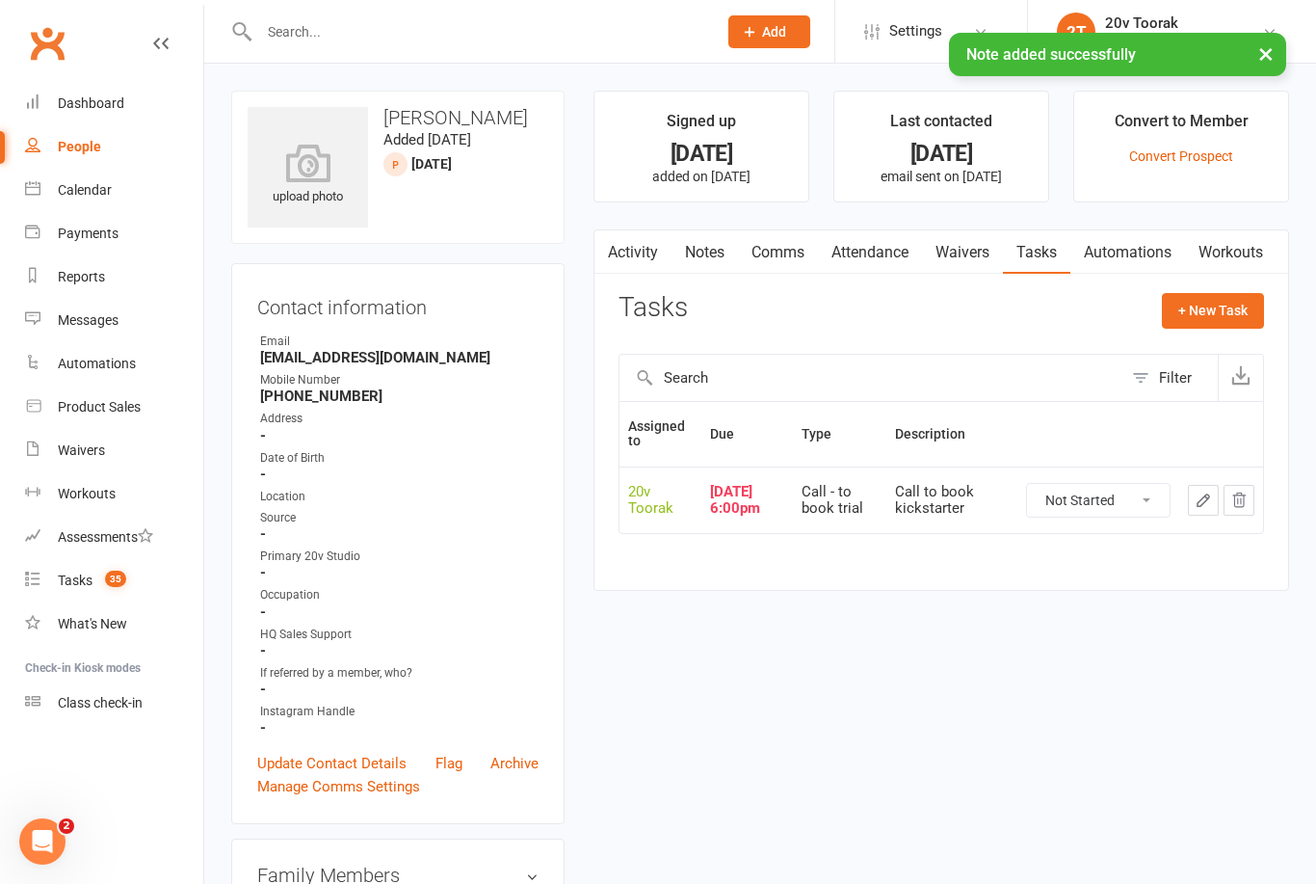
click at [1217, 497] on button "button" at bounding box center [1203, 500] width 31 height 31
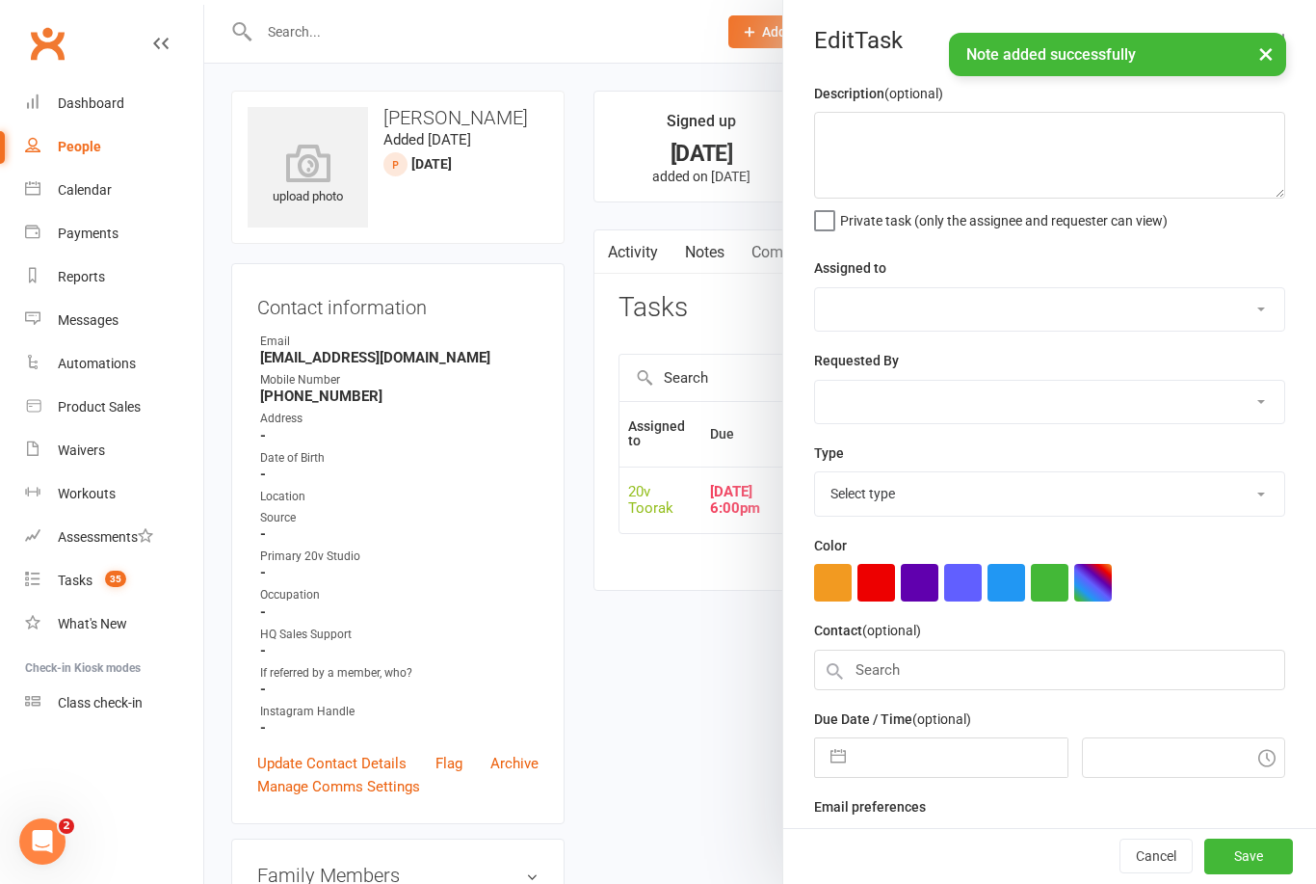
type textarea "Call to book kickstarter"
select select "45736"
type input "[DATE]"
type input "6:00pm"
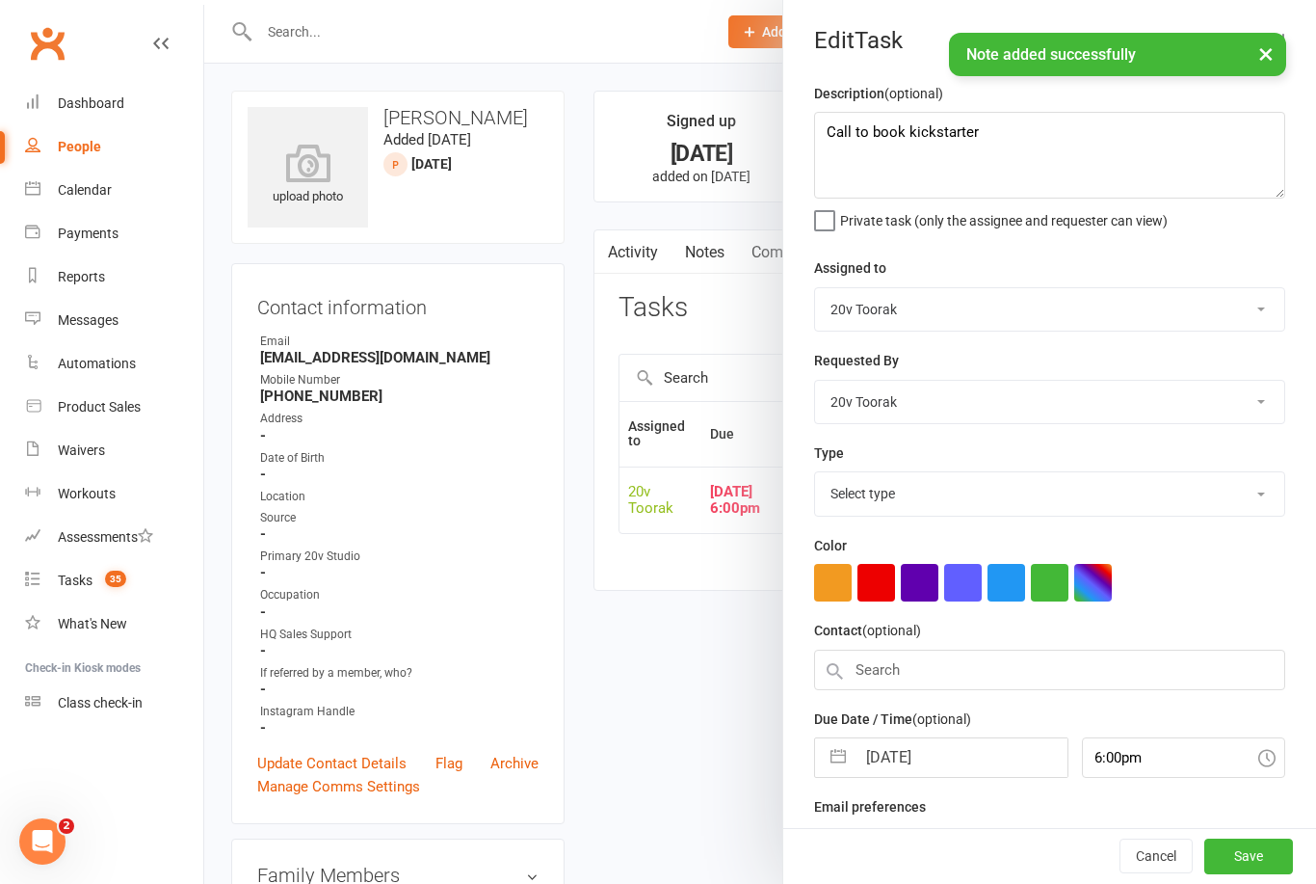
select select "32301"
click at [941, 766] on input "[DATE]" at bounding box center [961, 751] width 211 height 39
select select "6"
select select "2025"
select select "7"
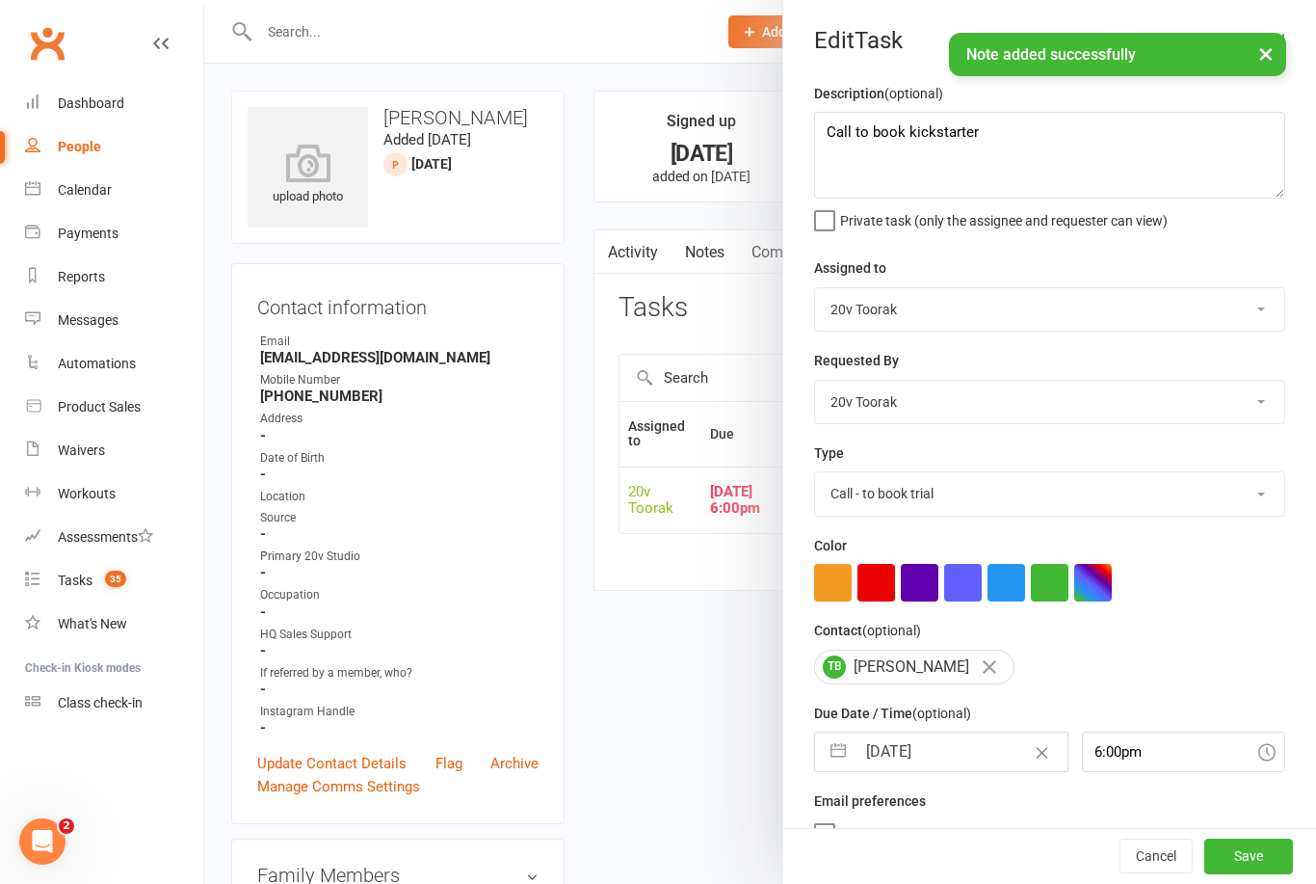
select select "2025"
select select "8"
select select "2025"
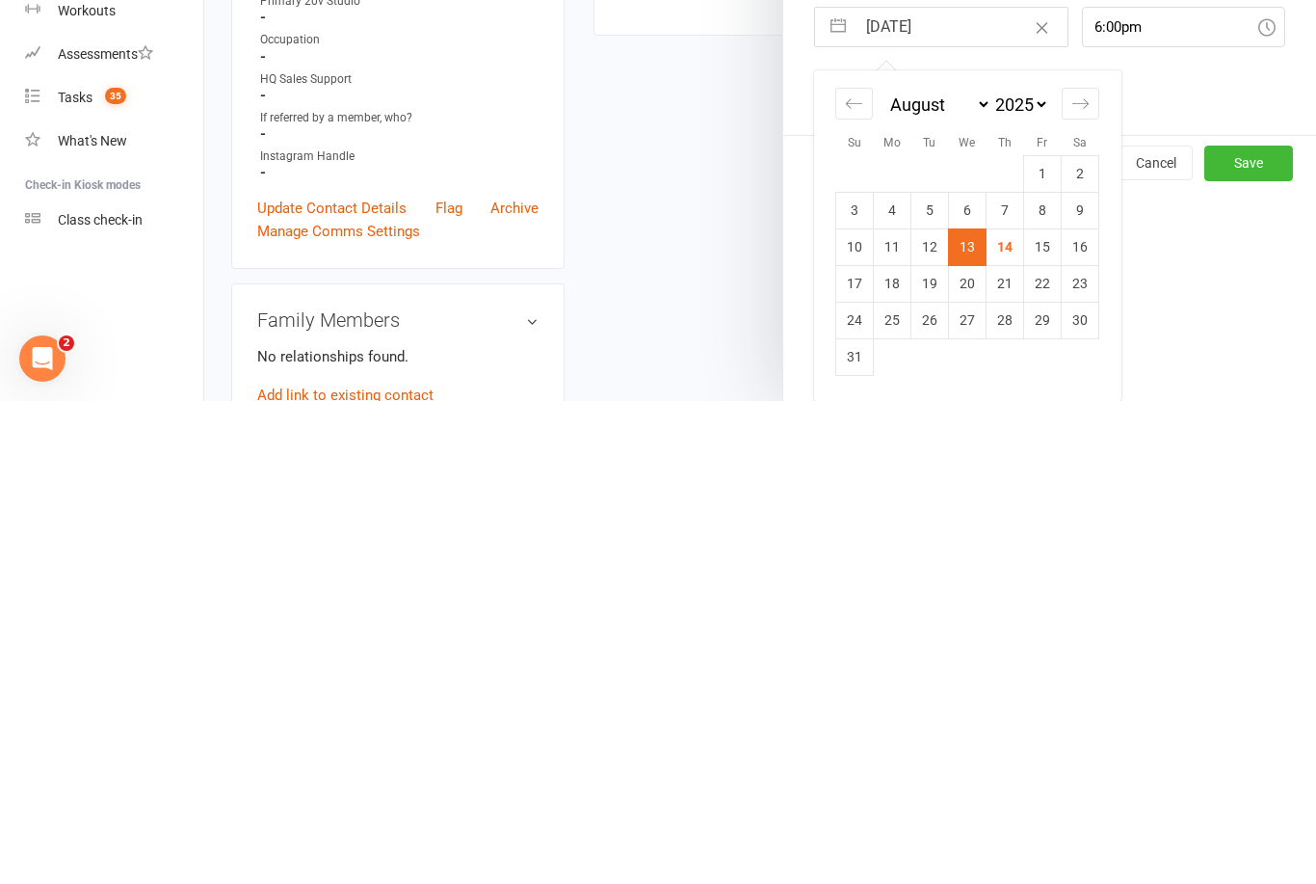
scroll to position [246, 0]
click at [1091, 711] on td "16" at bounding box center [1081, 729] width 38 height 37
type input "[DATE]"
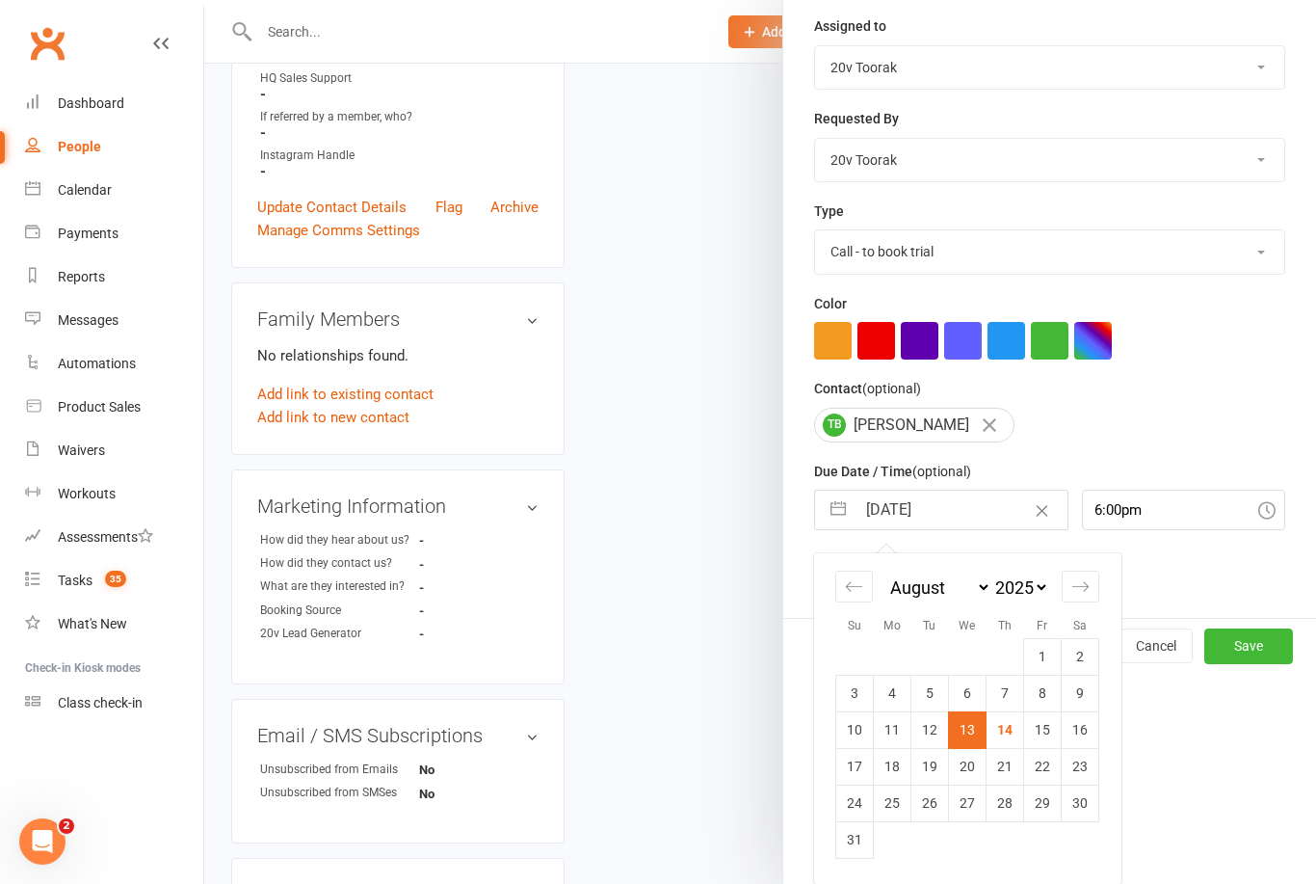
scroll to position [36, 0]
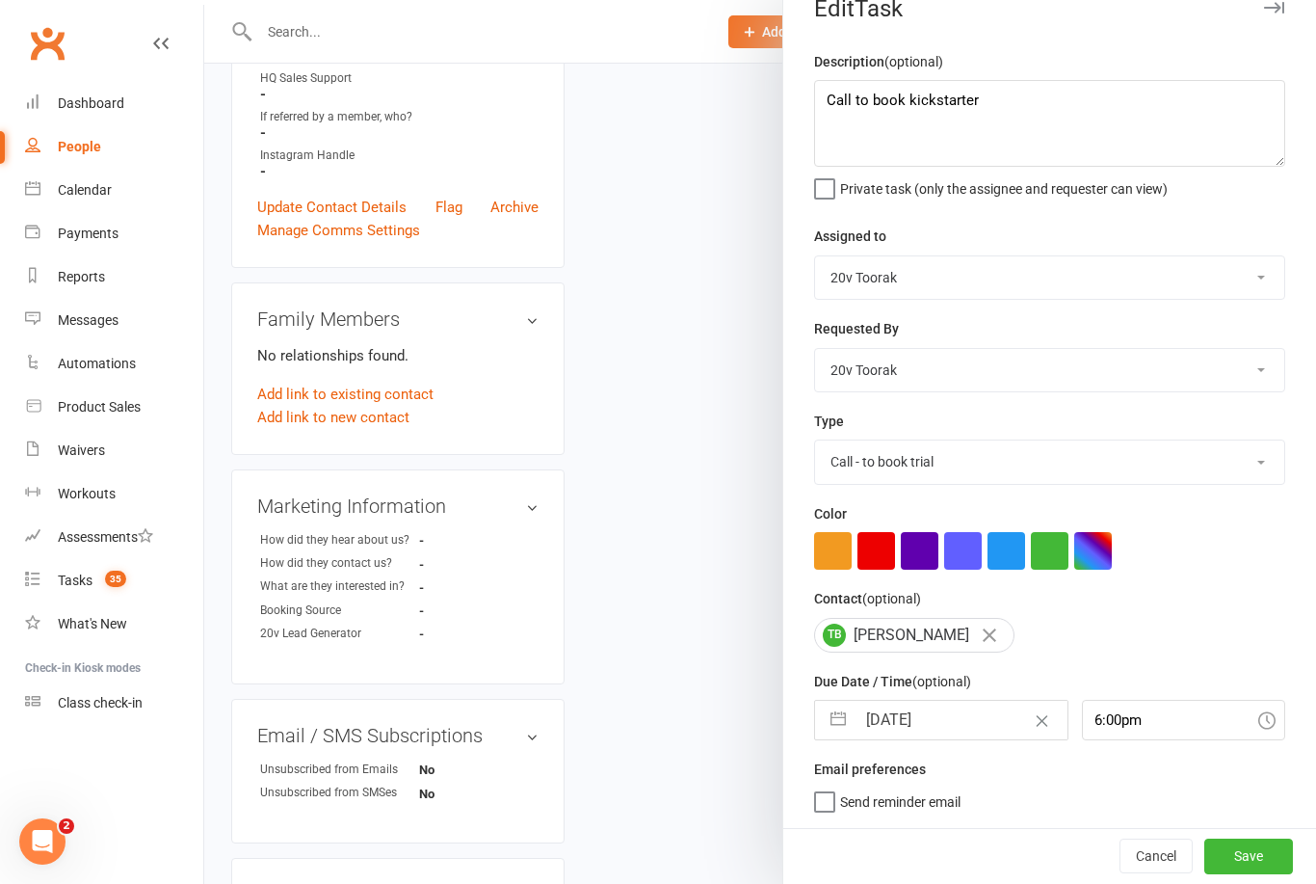
click at [1249, 858] on button "Save" at bounding box center [1248, 855] width 89 height 35
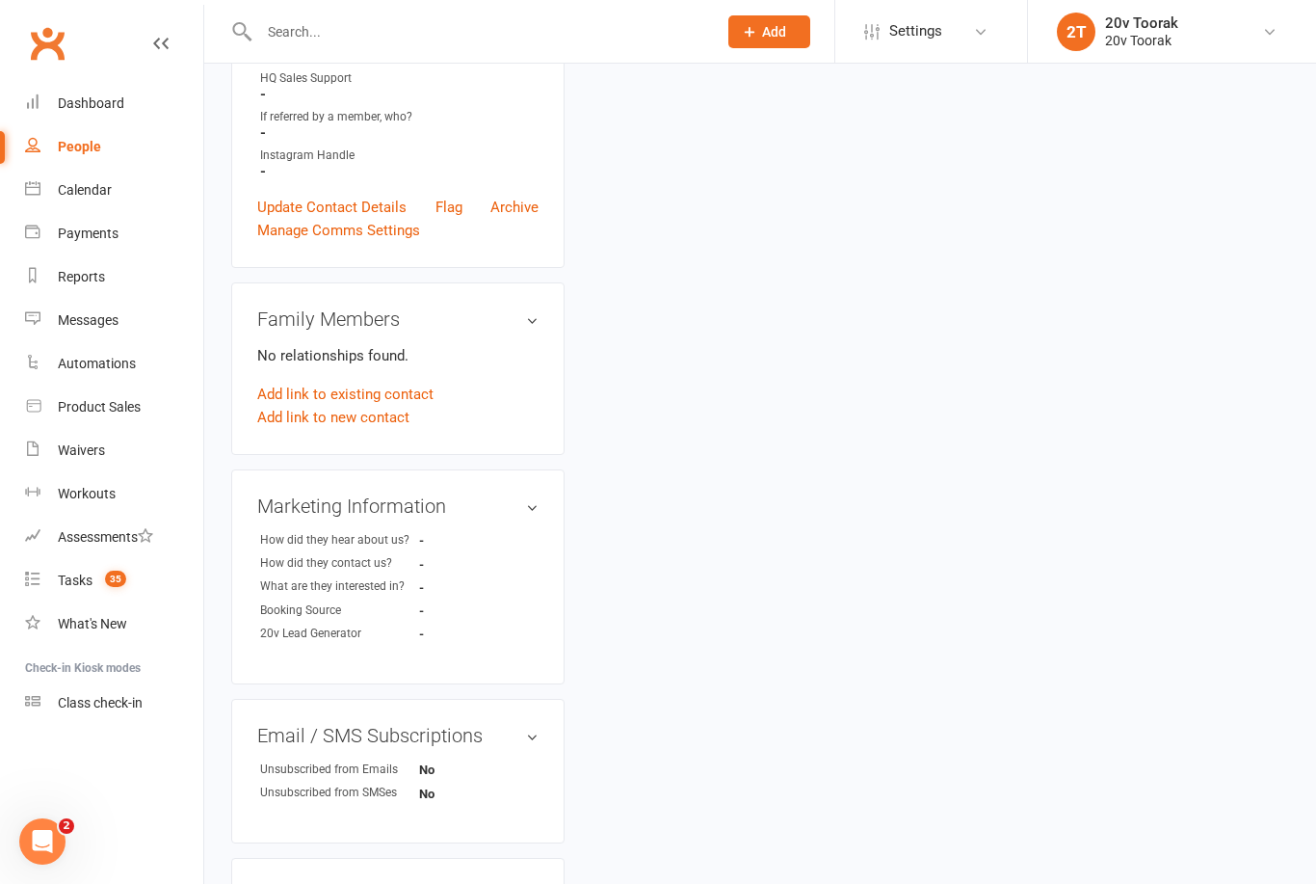
click at [19, 574] on li "Tasks 35" at bounding box center [101, 580] width 203 height 43
click at [58, 587] on div "Tasks" at bounding box center [75, 579] width 35 height 15
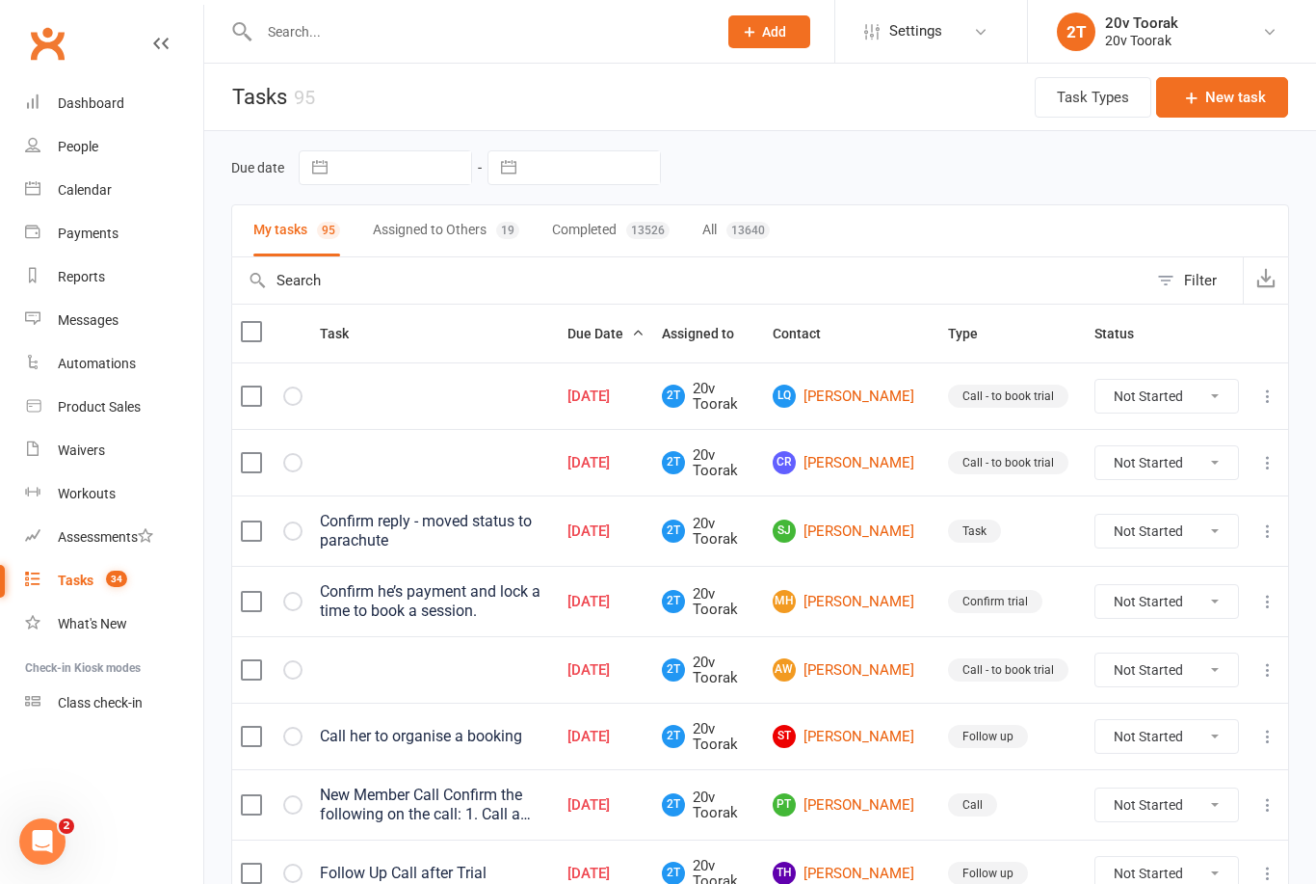
click at [881, 466] on link "CR [PERSON_NAME]" at bounding box center [852, 462] width 158 height 23
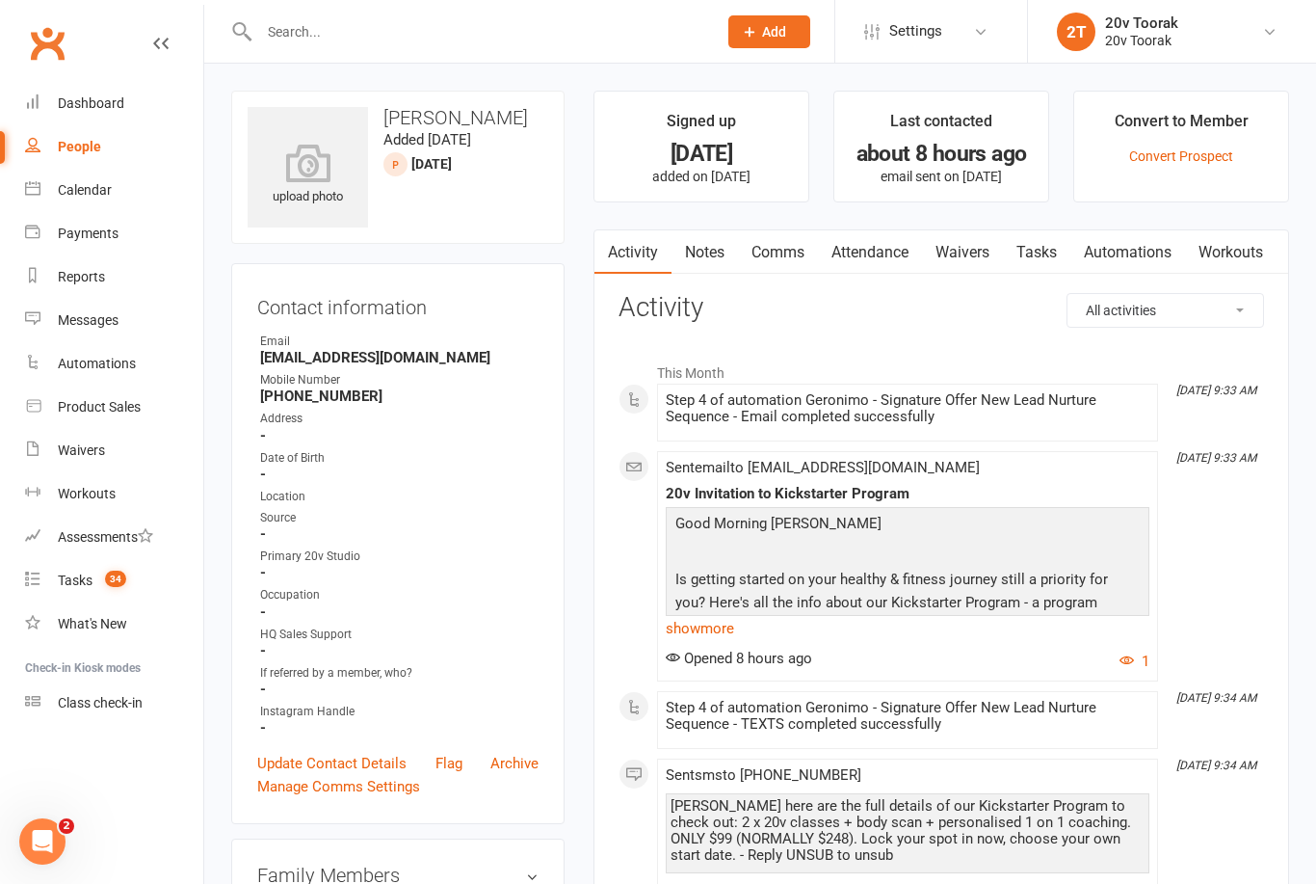
click at [693, 250] on link "Notes" at bounding box center [705, 252] width 66 height 44
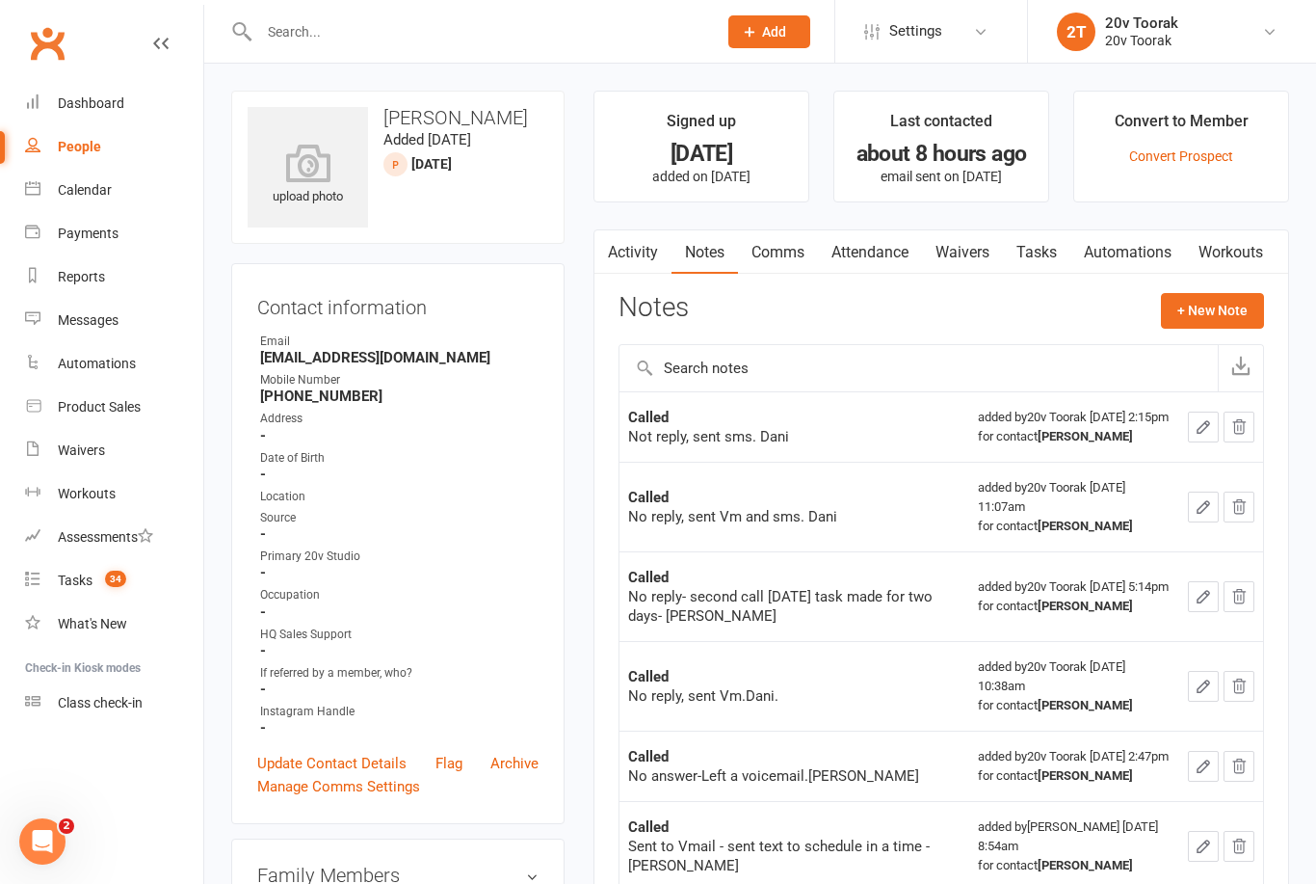
click at [87, 583] on div "Tasks" at bounding box center [75, 579] width 35 height 15
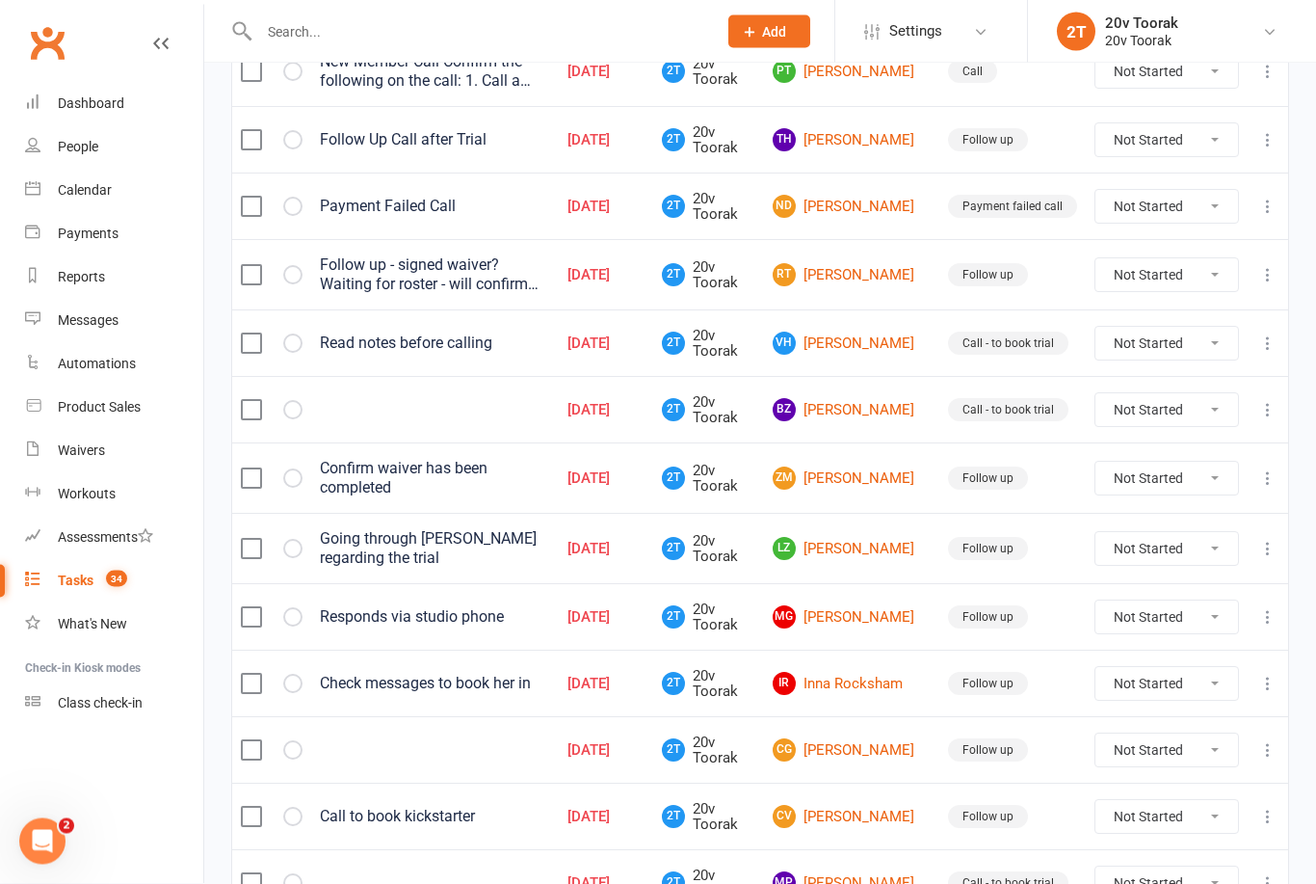
scroll to position [735, 0]
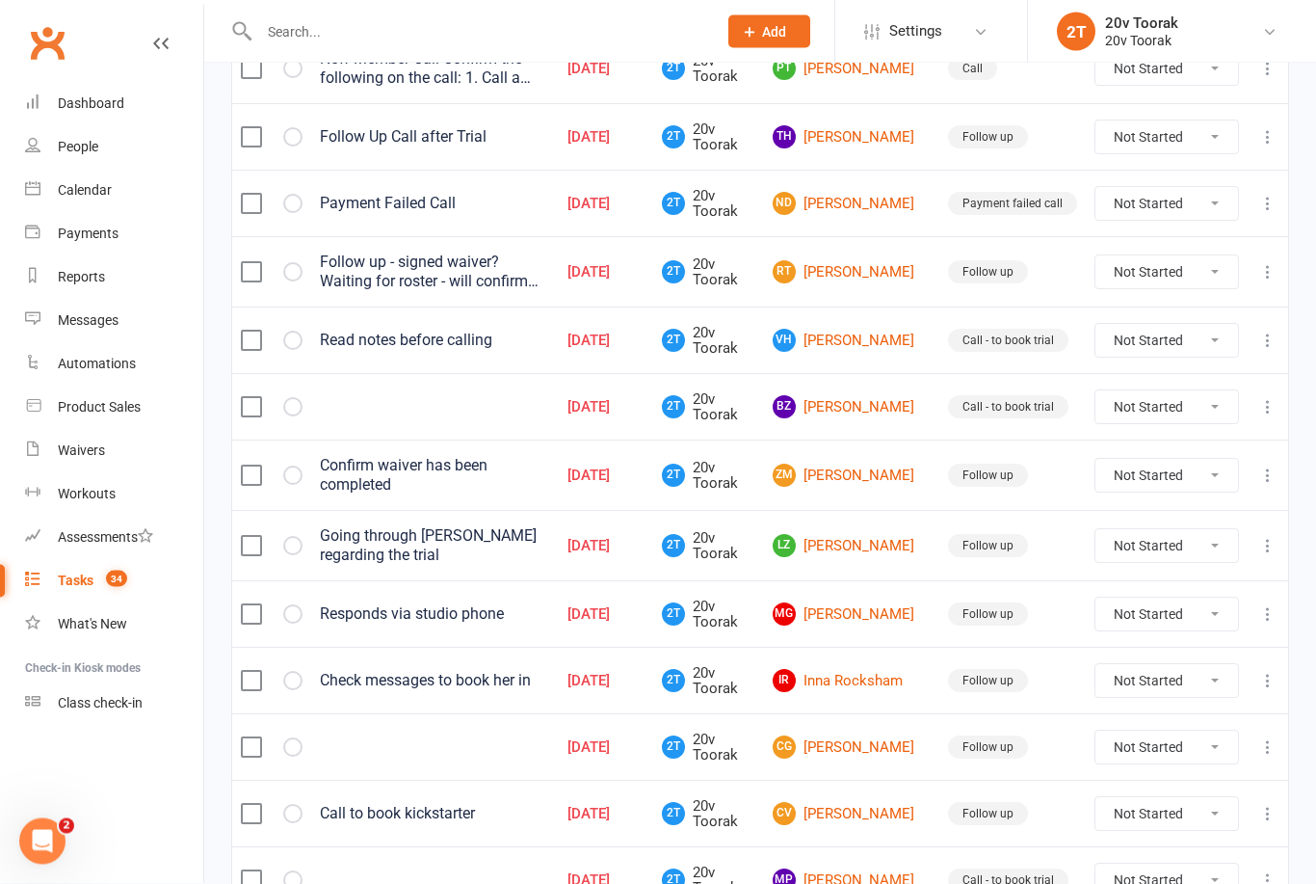
click at [877, 603] on link "MG [PERSON_NAME]" at bounding box center [852, 614] width 158 height 23
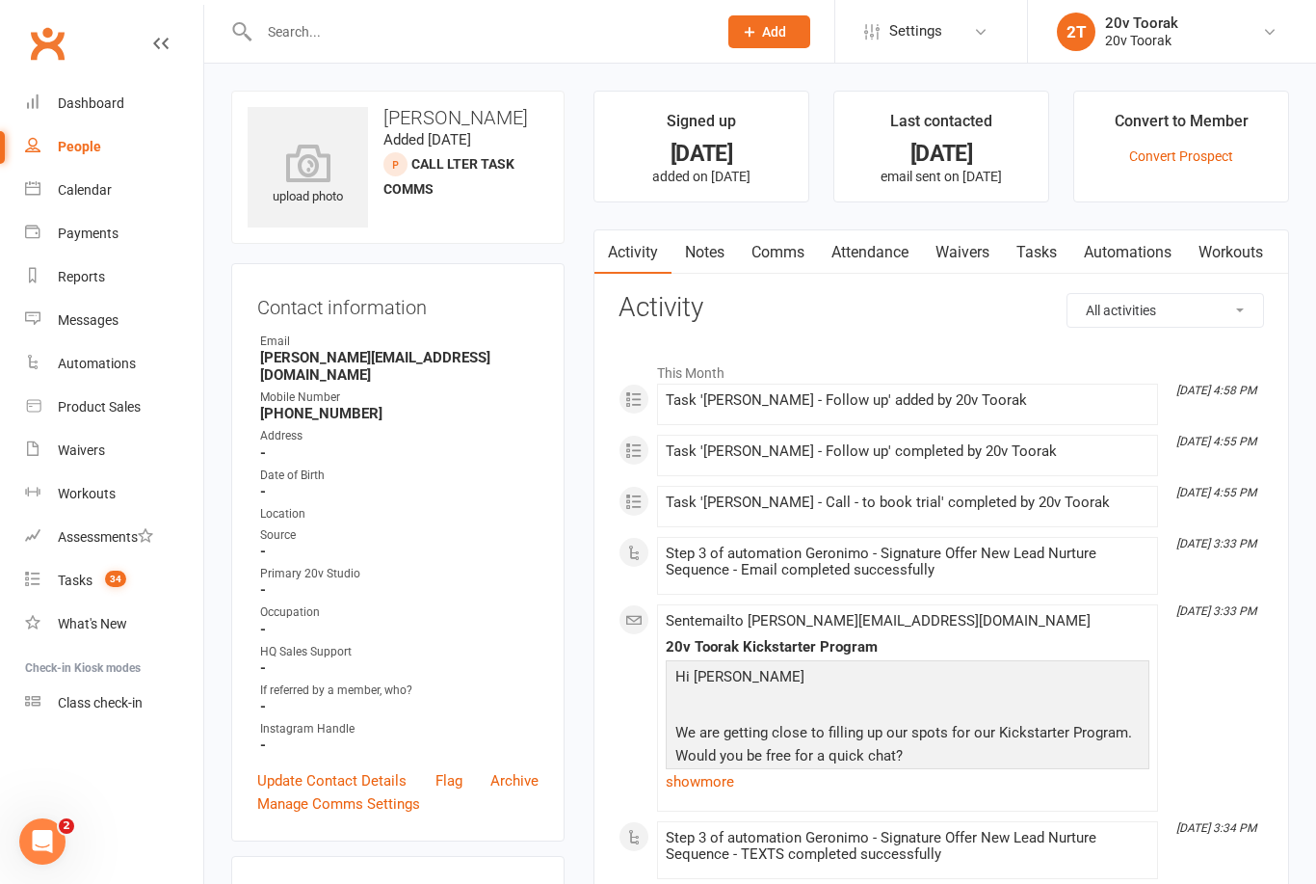
click at [715, 251] on link "Notes" at bounding box center [705, 252] width 66 height 44
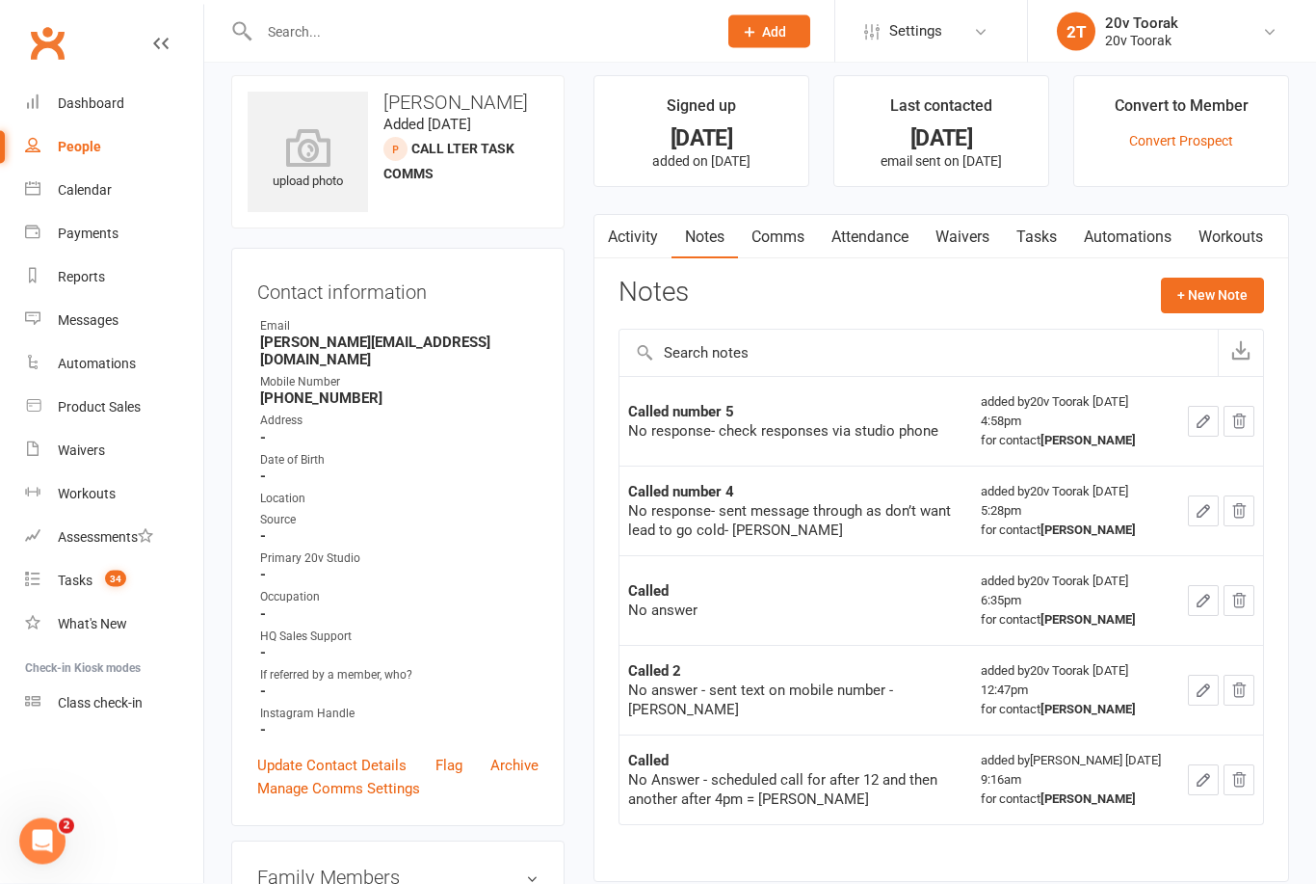
scroll to position [16, 0]
click at [1047, 235] on link "Tasks" at bounding box center [1036, 236] width 67 height 44
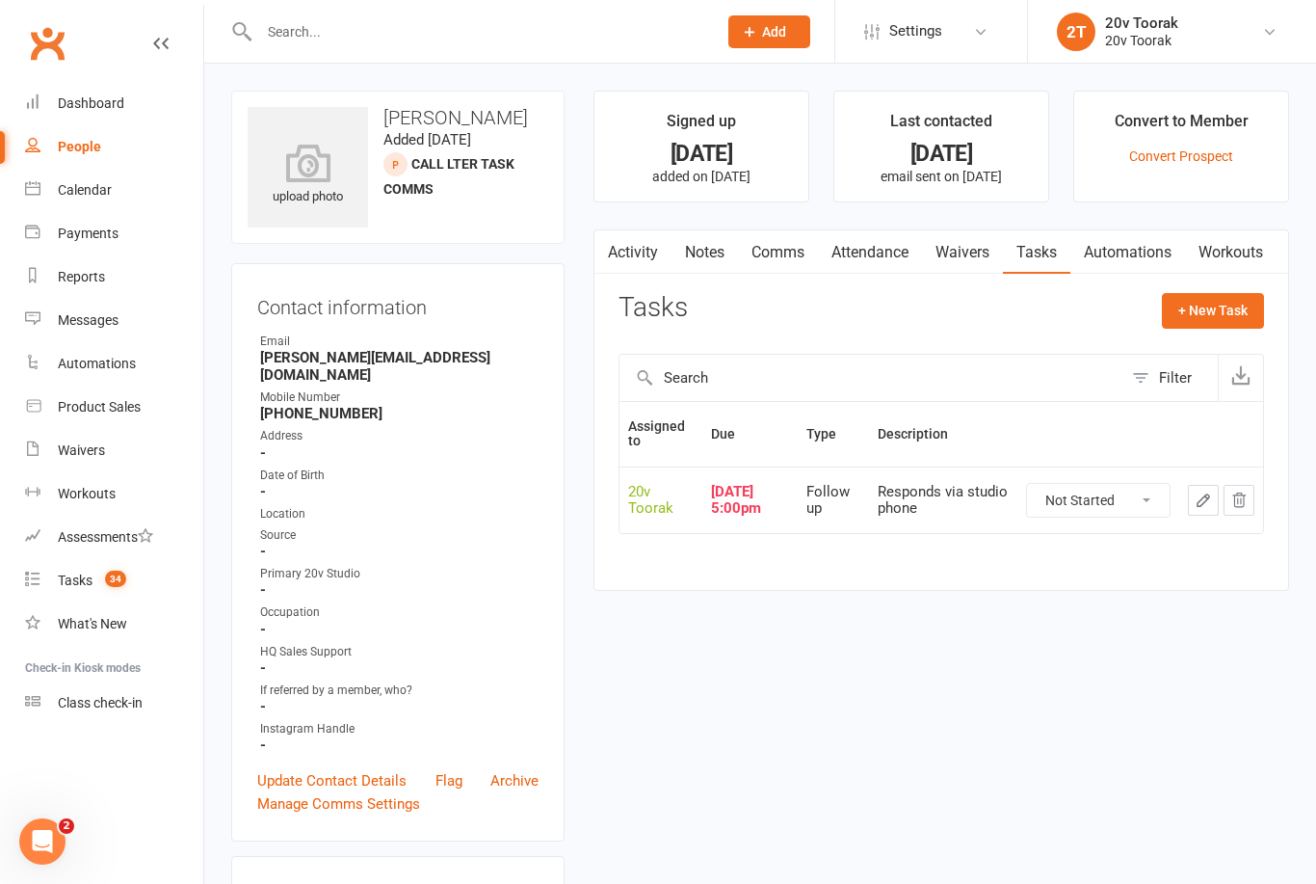
click at [1197, 487] on button "button" at bounding box center [1203, 500] width 31 height 31
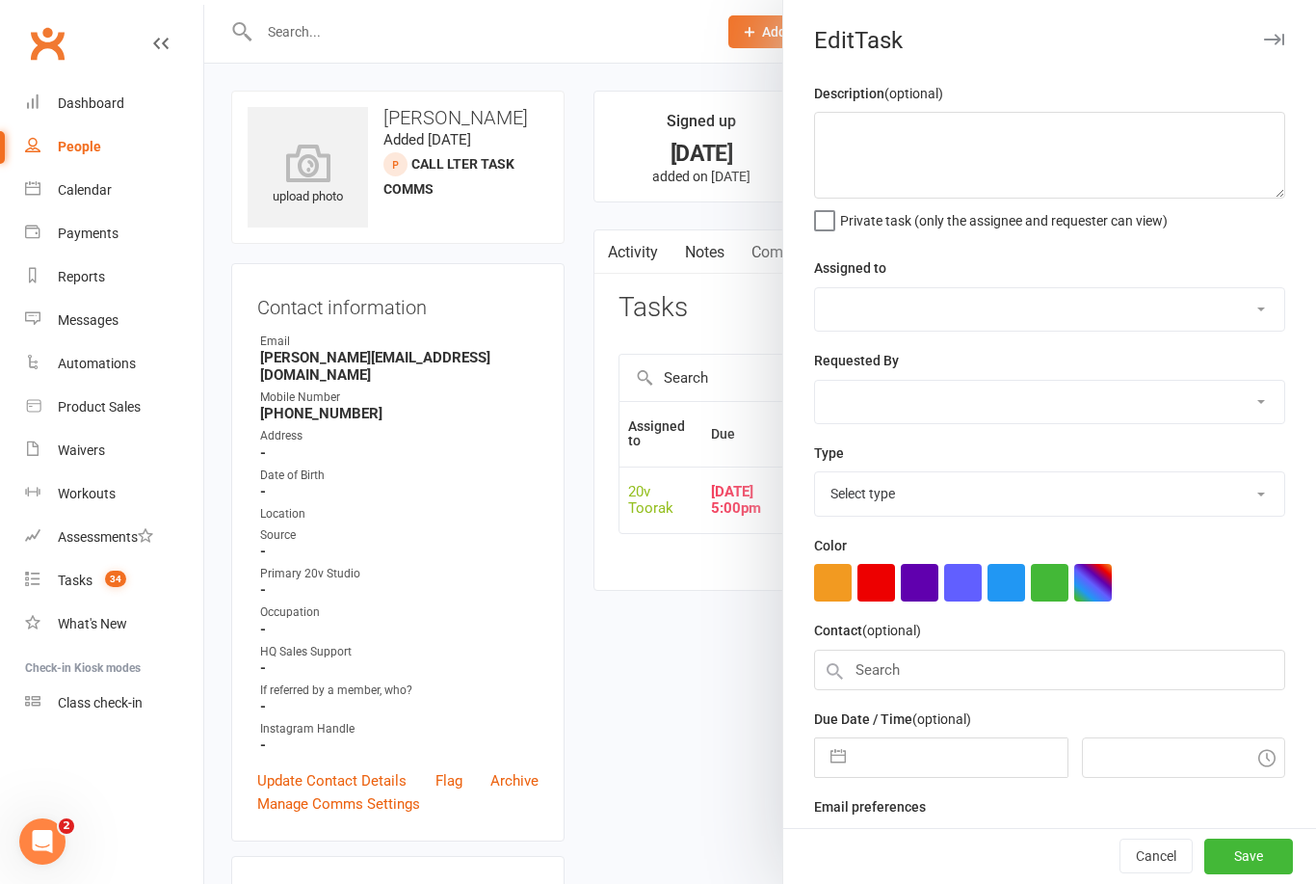
type textarea "Responds via studio phone"
select select "45736"
type input "[DATE]"
type input "5:00pm"
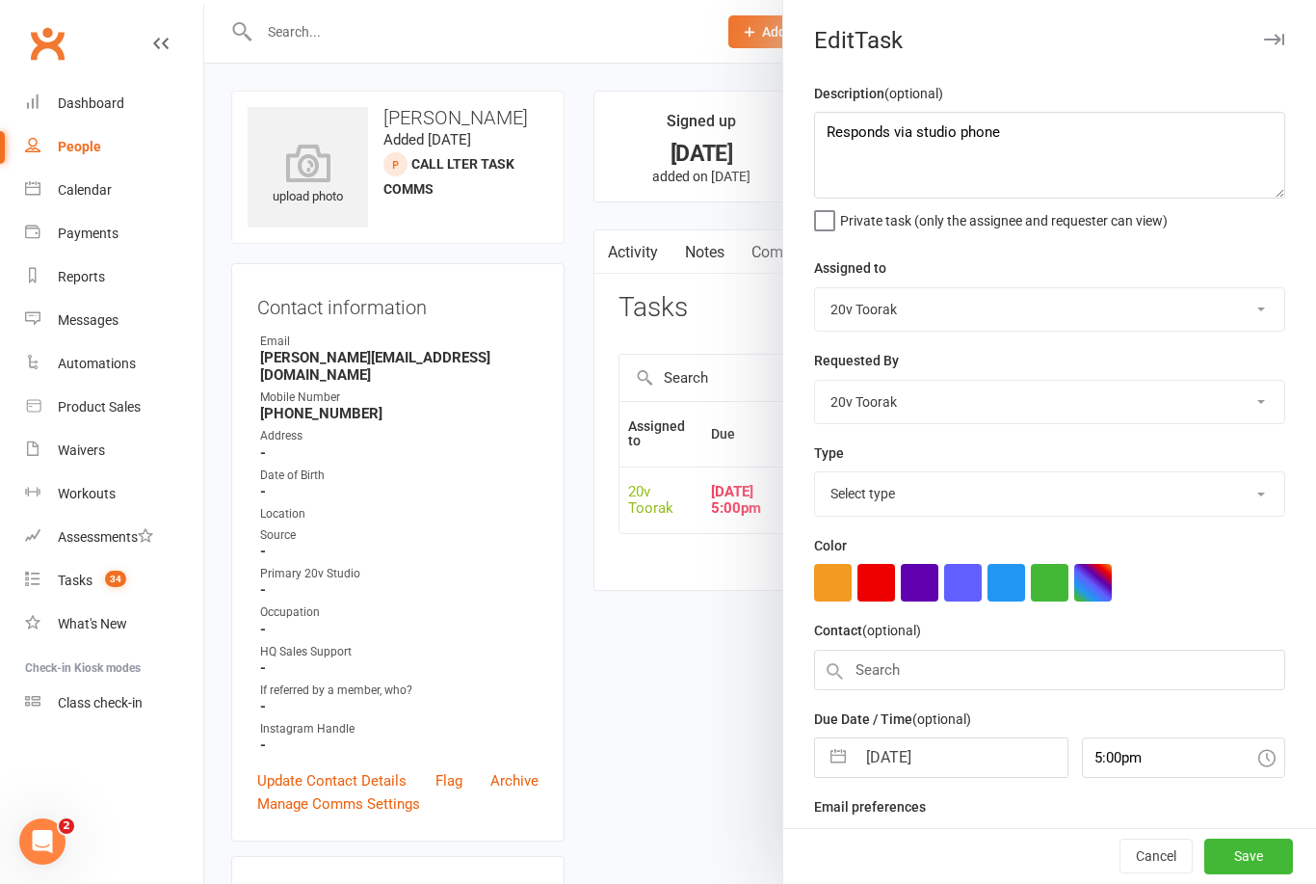
select select "23277"
click at [943, 739] on input "[DATE]" at bounding box center [961, 751] width 211 height 39
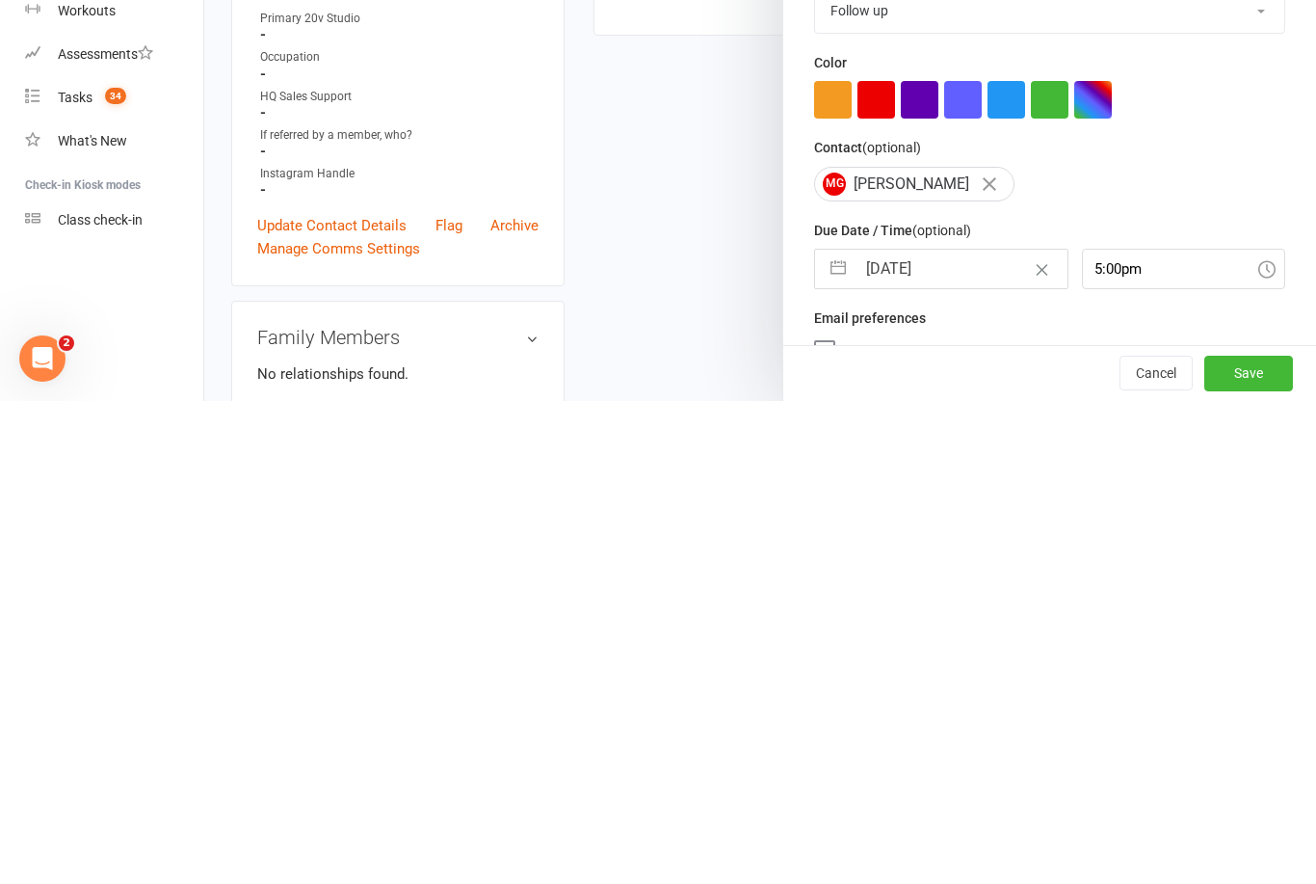
select select "6"
select select "2025"
select select "7"
select select "2025"
select select "8"
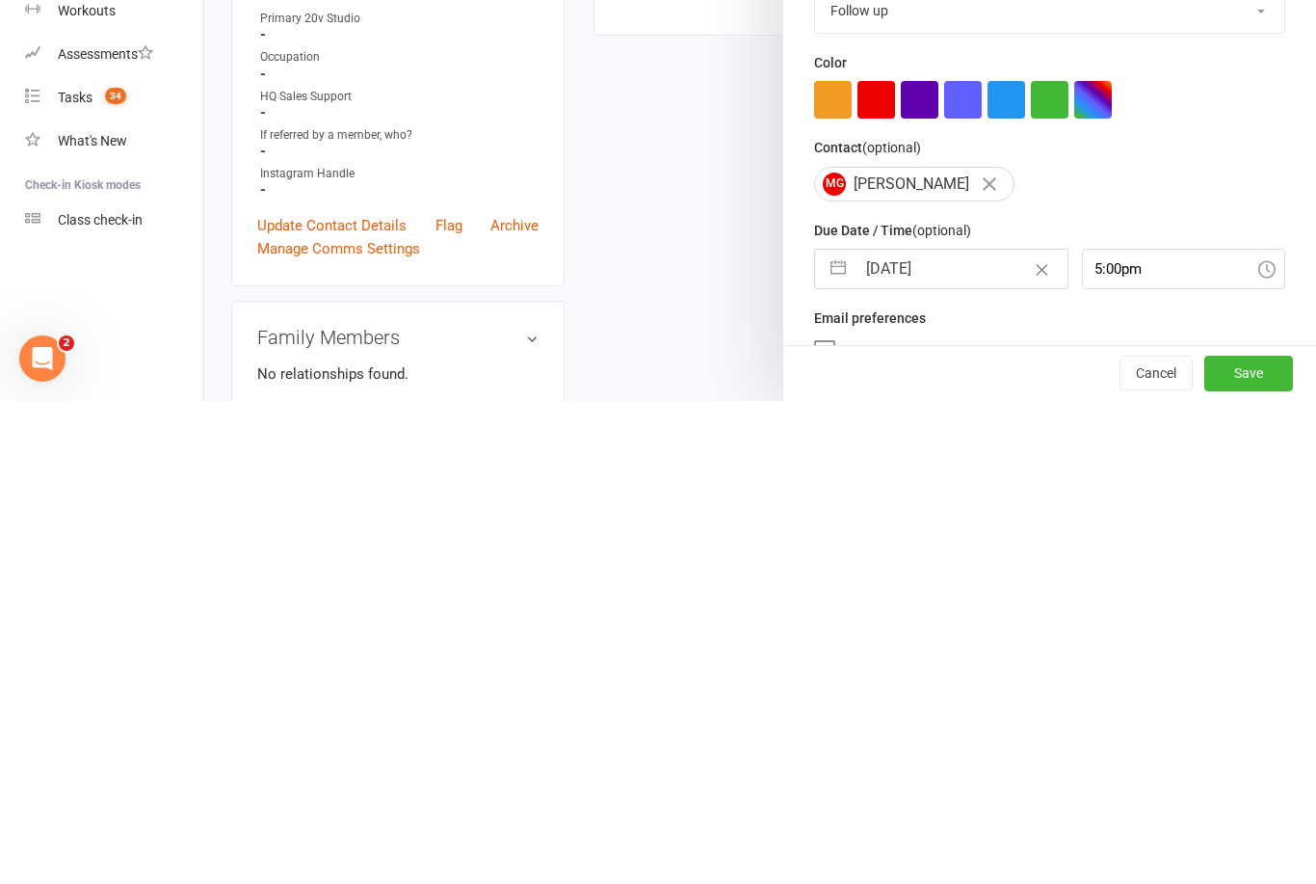
select select "2025"
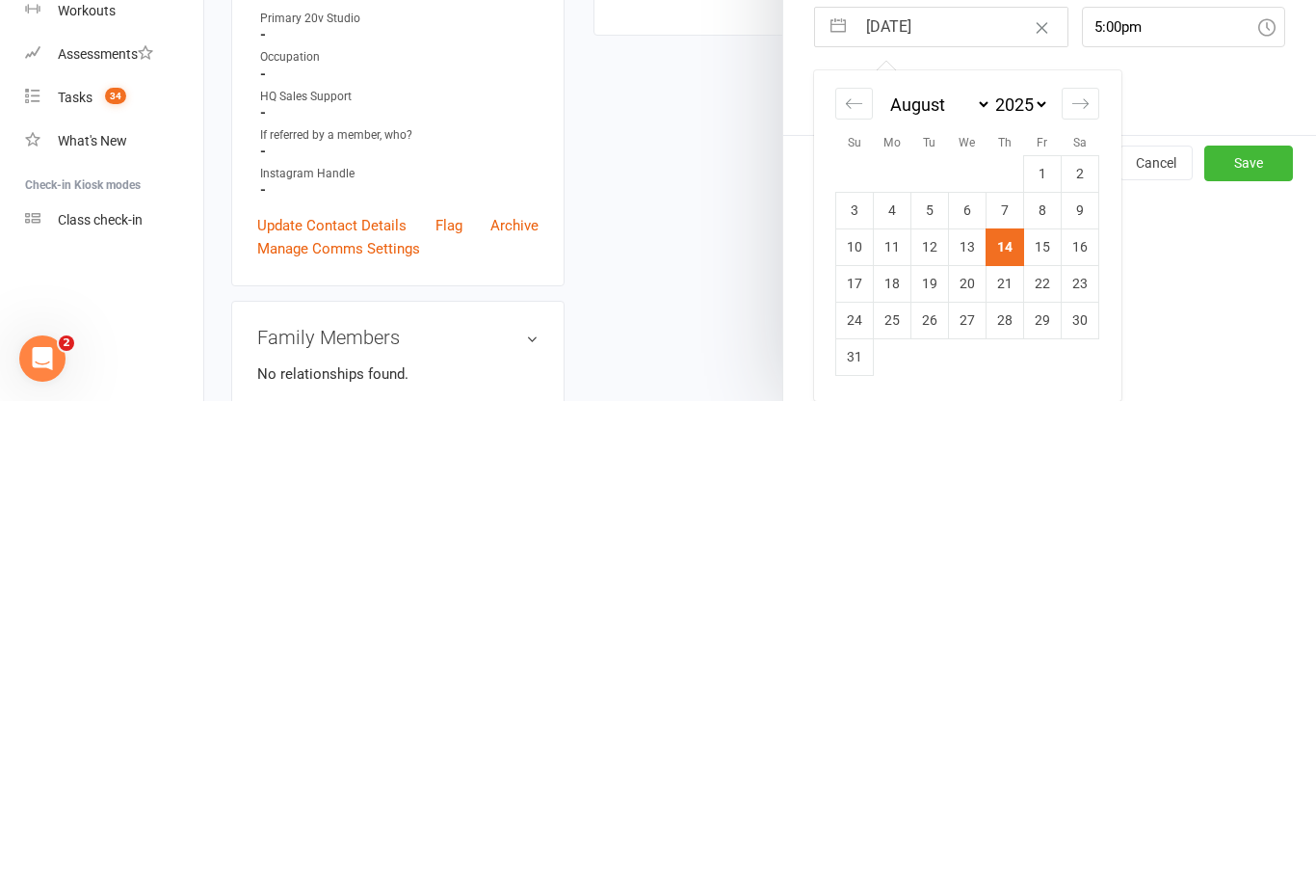
scroll to position [246, 0]
click at [1043, 711] on td "15" at bounding box center [1043, 729] width 38 height 37
type input "[DATE]"
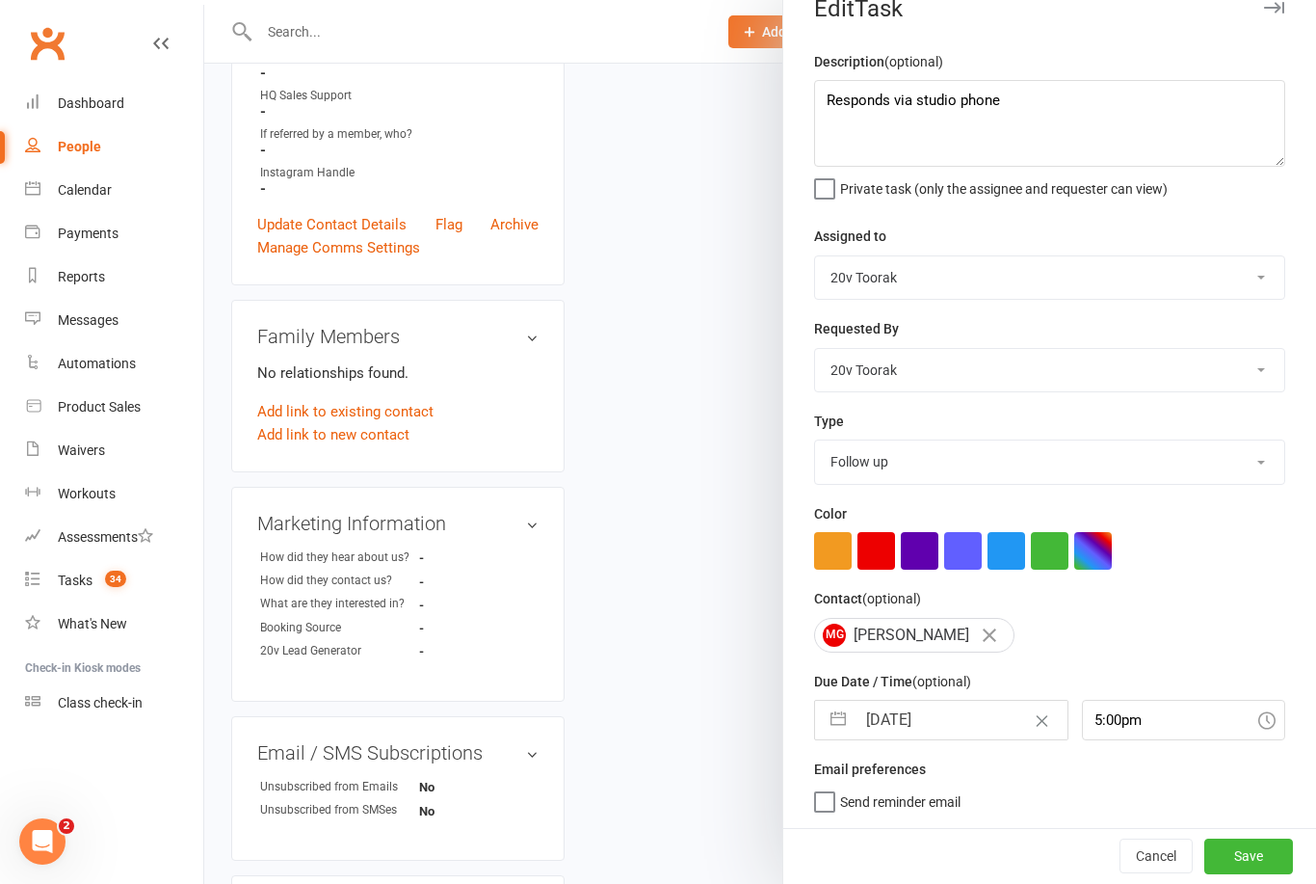
scroll to position [36, 0]
click at [1257, 855] on button "Save" at bounding box center [1248, 855] width 89 height 35
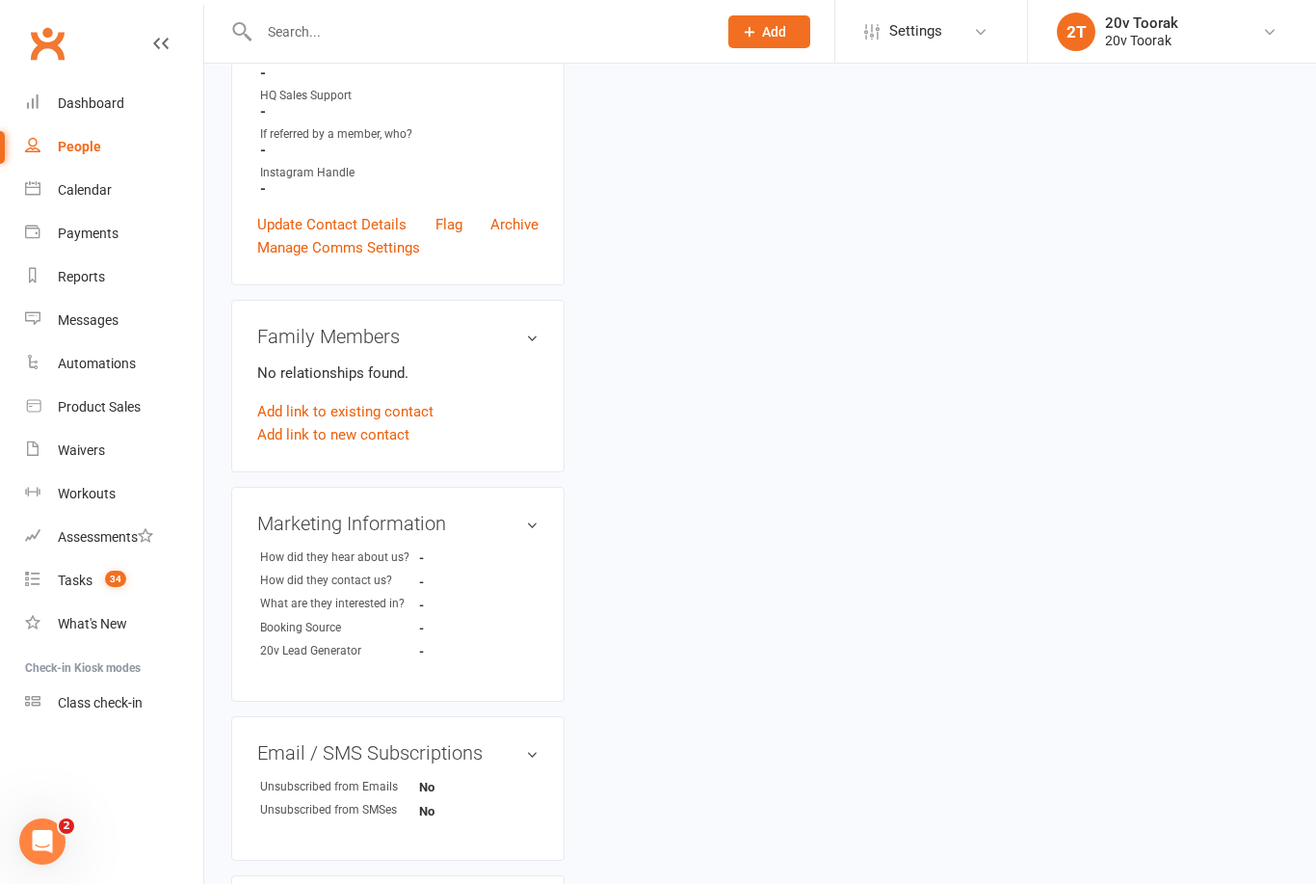
click at [87, 581] on div "Tasks" at bounding box center [75, 579] width 35 height 15
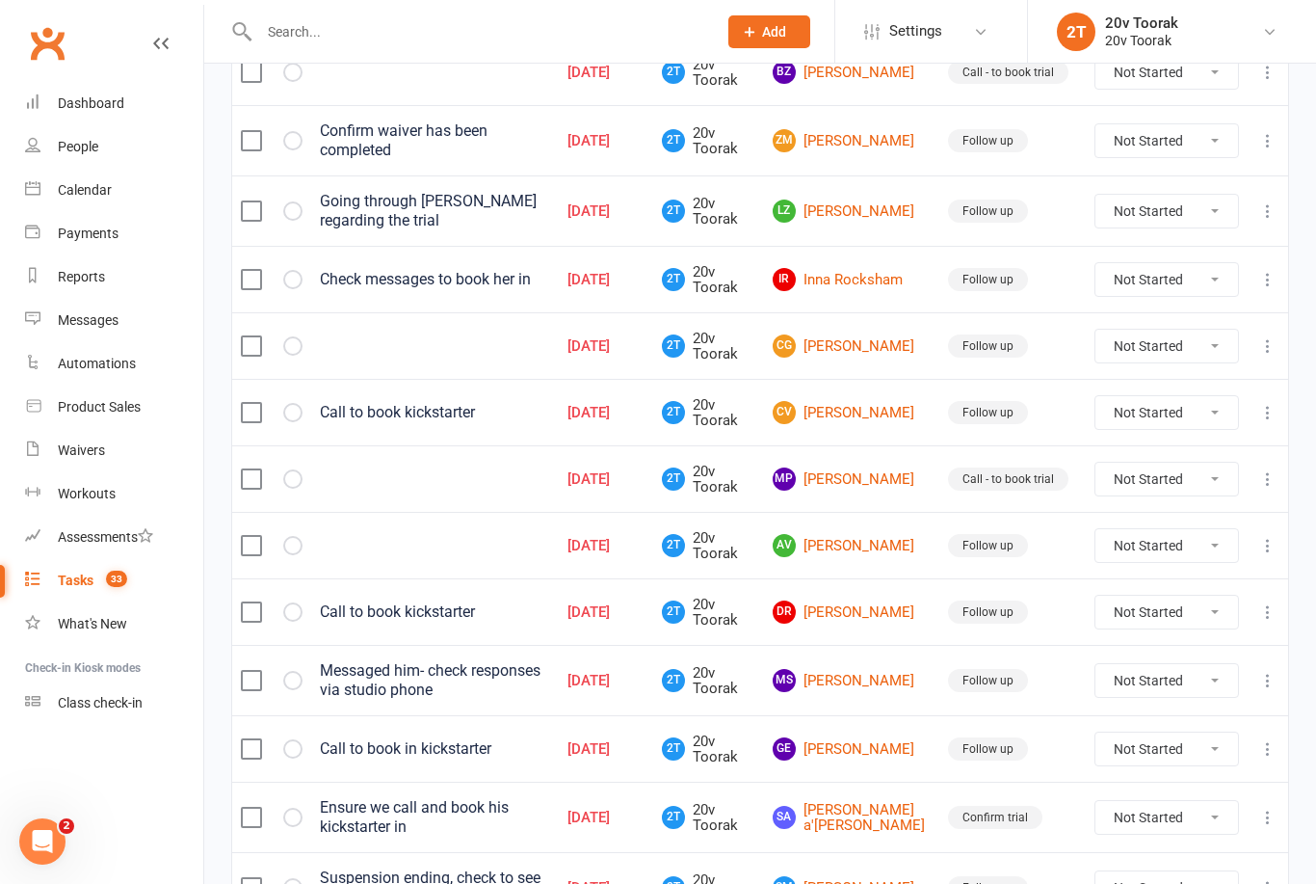
scroll to position [1292, 0]
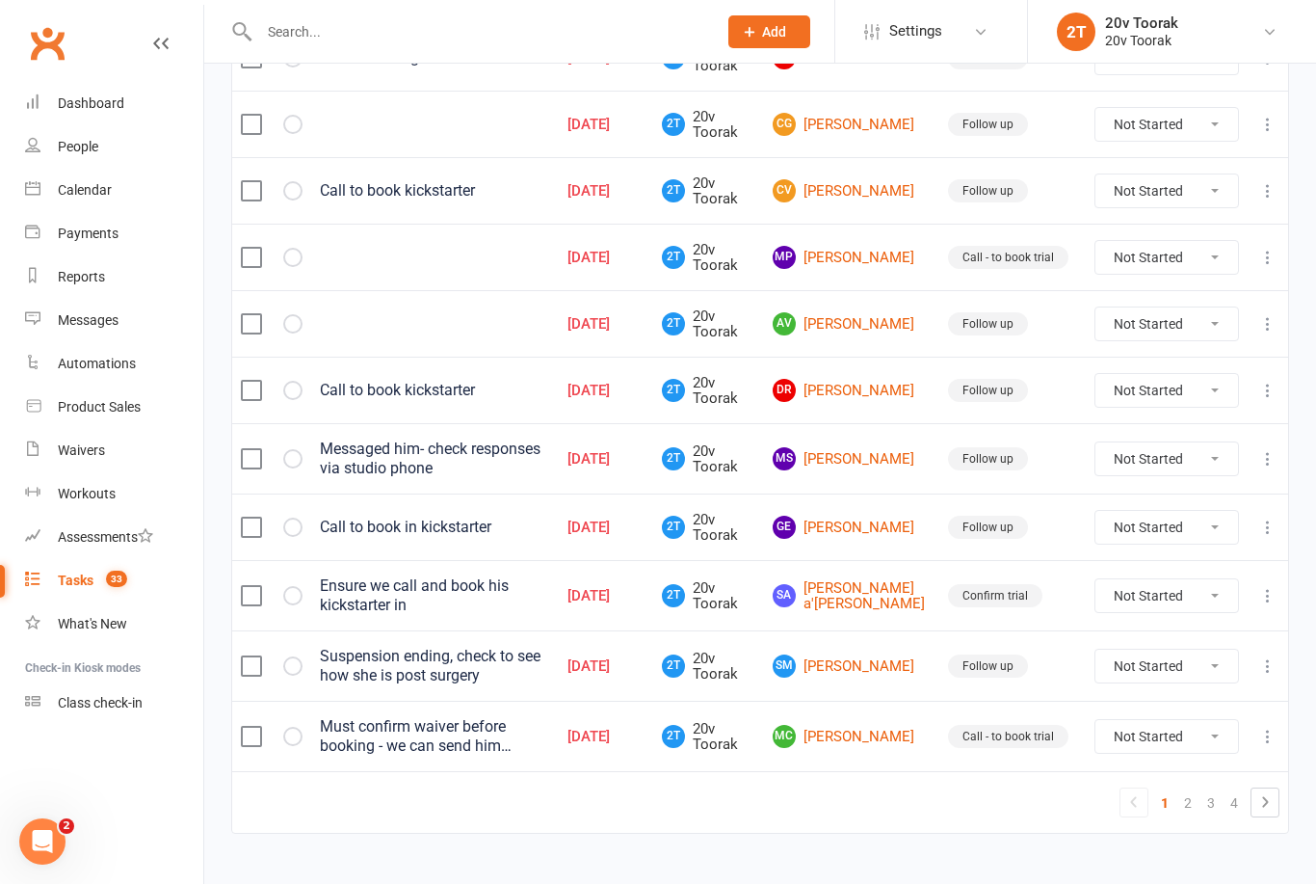
click at [1194, 812] on link "2" at bounding box center [1187, 802] width 23 height 27
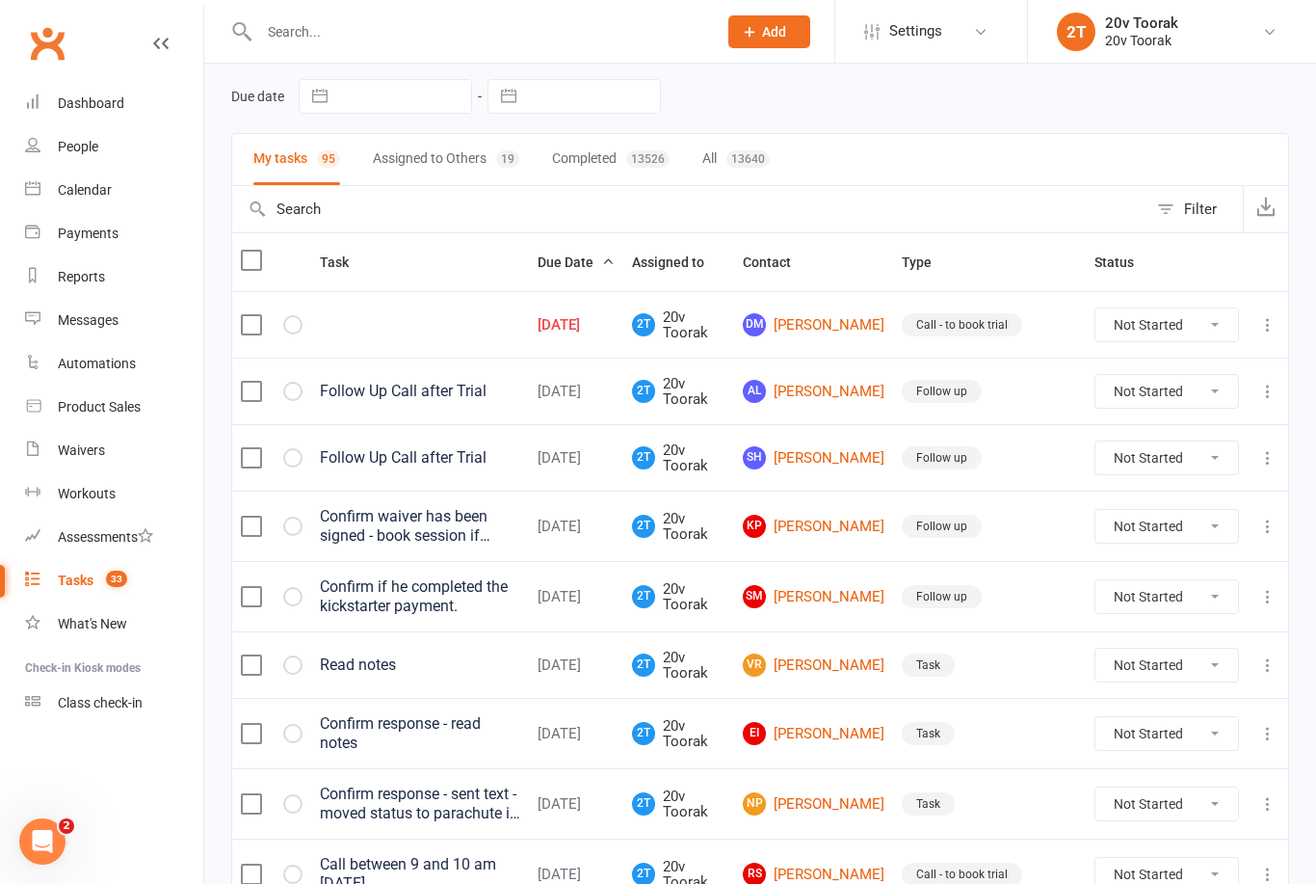
scroll to position [0, 0]
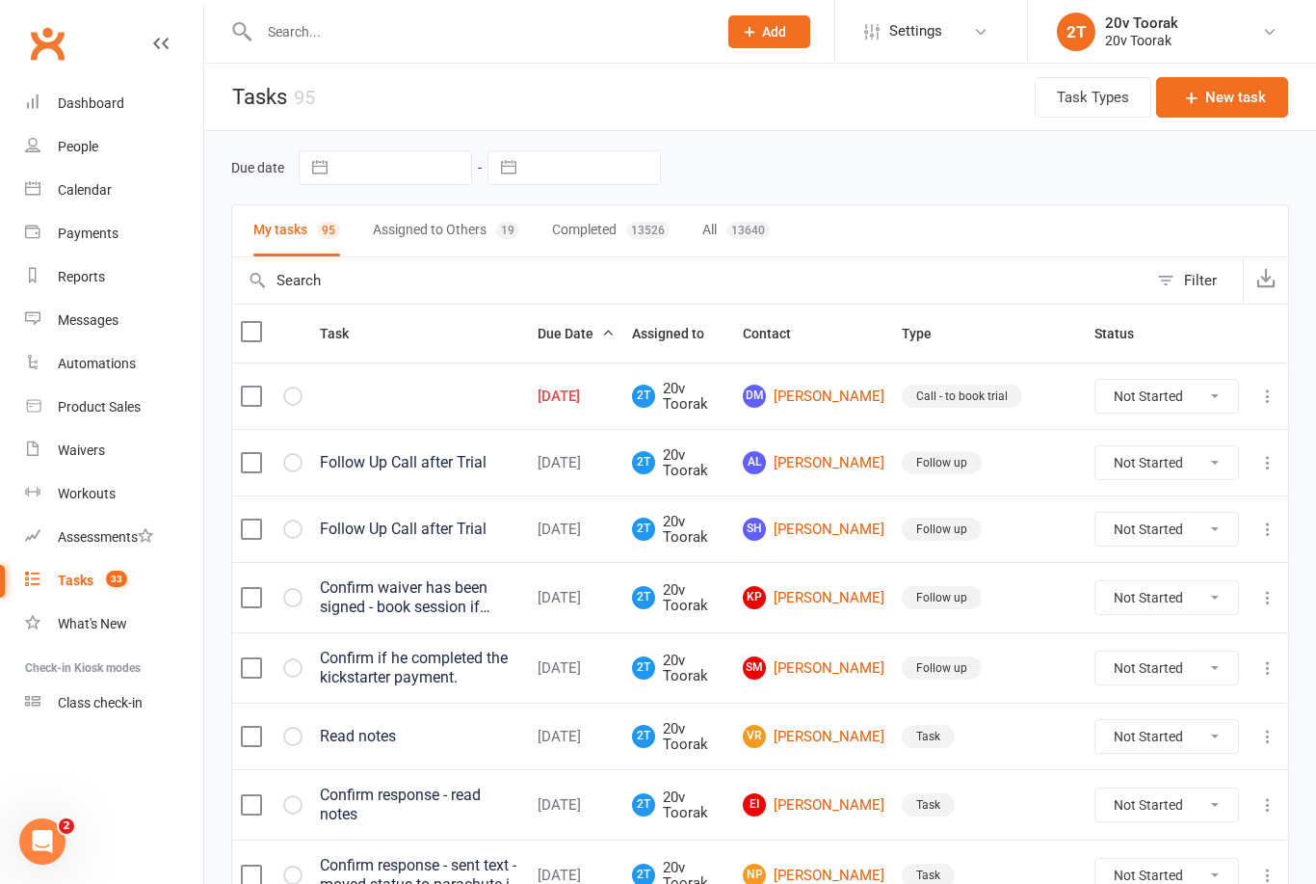
click at [825, 403] on link "[PERSON_NAME]" at bounding box center [814, 395] width 142 height 23
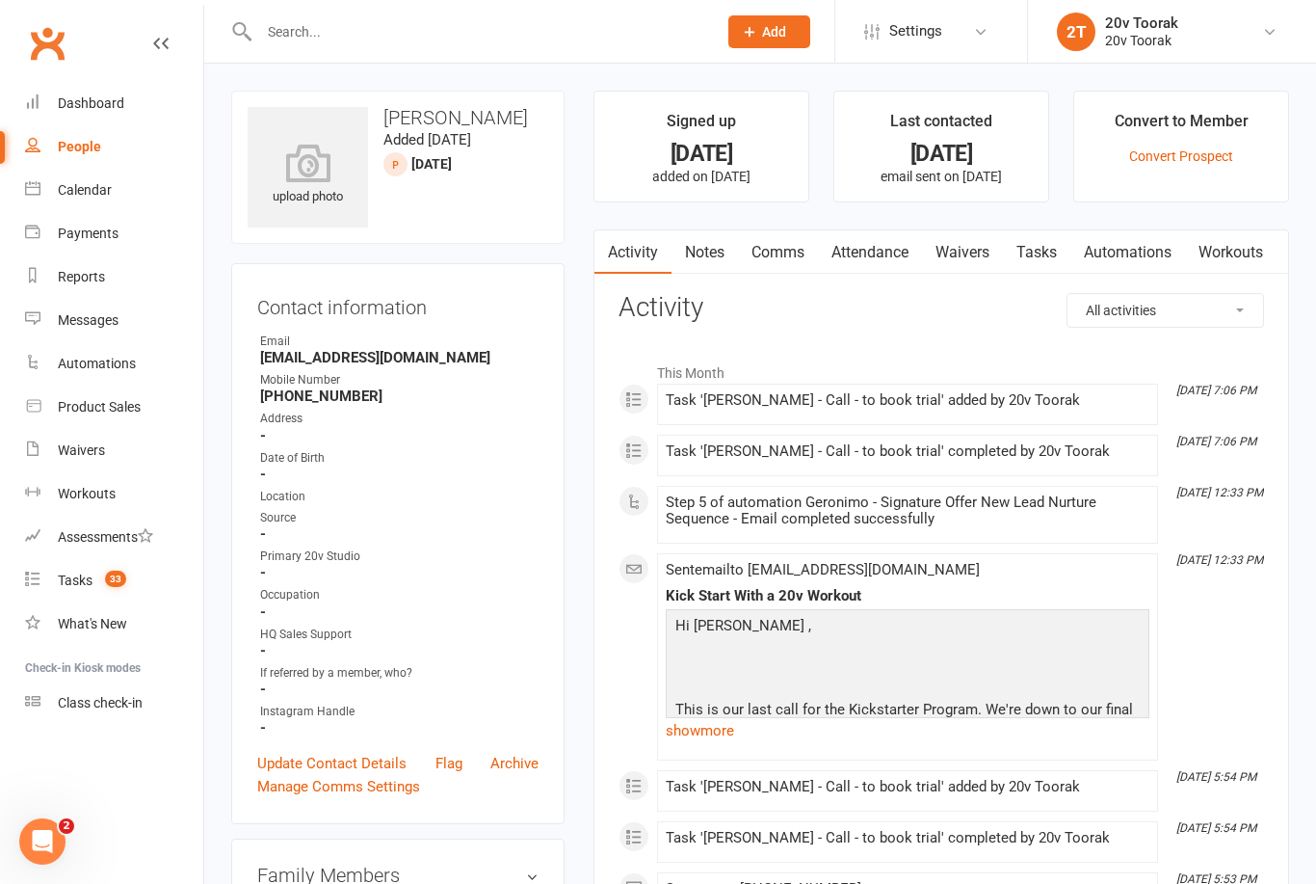
click at [709, 252] on link "Notes" at bounding box center [705, 252] width 66 height 44
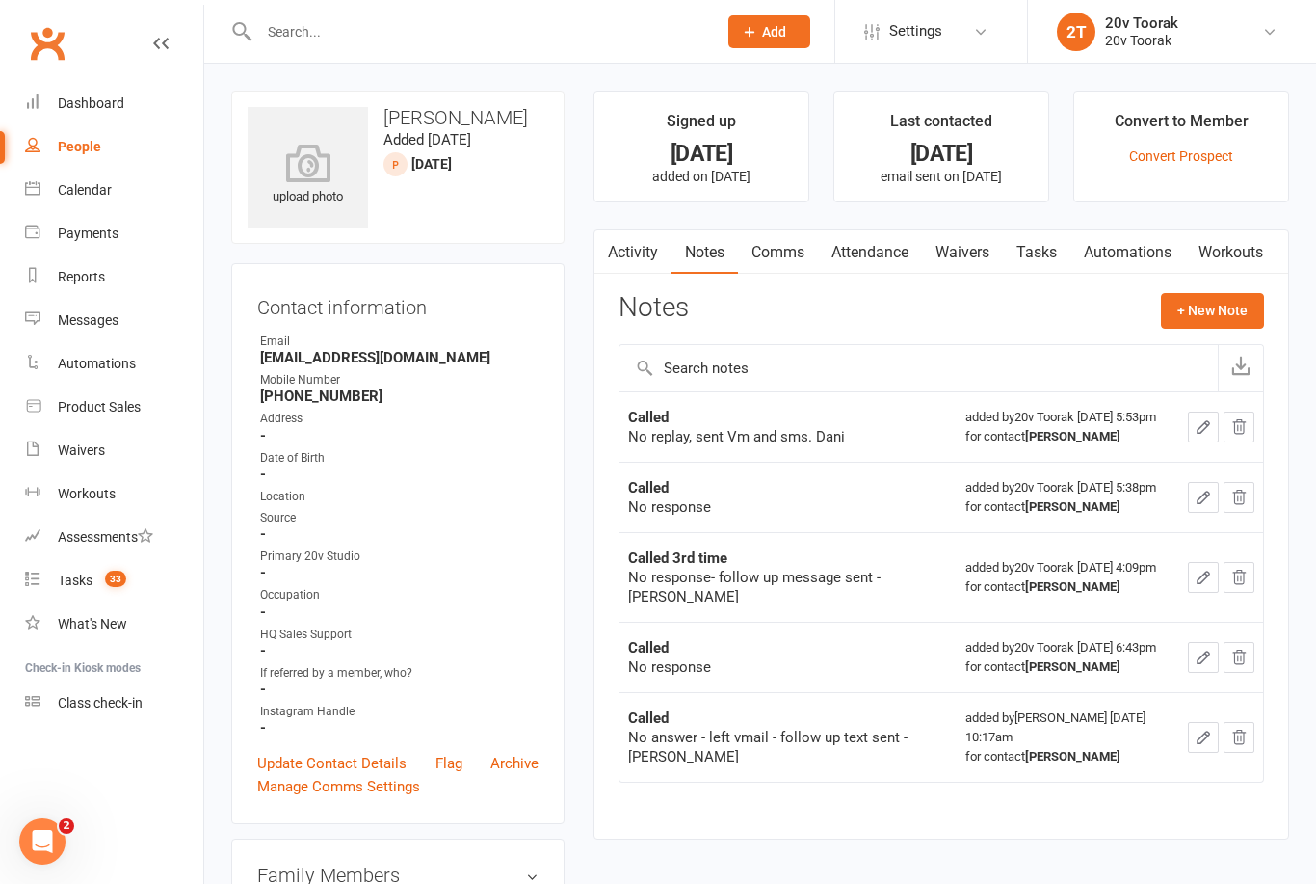
click at [1223, 325] on button "+ New Note" at bounding box center [1212, 310] width 103 height 35
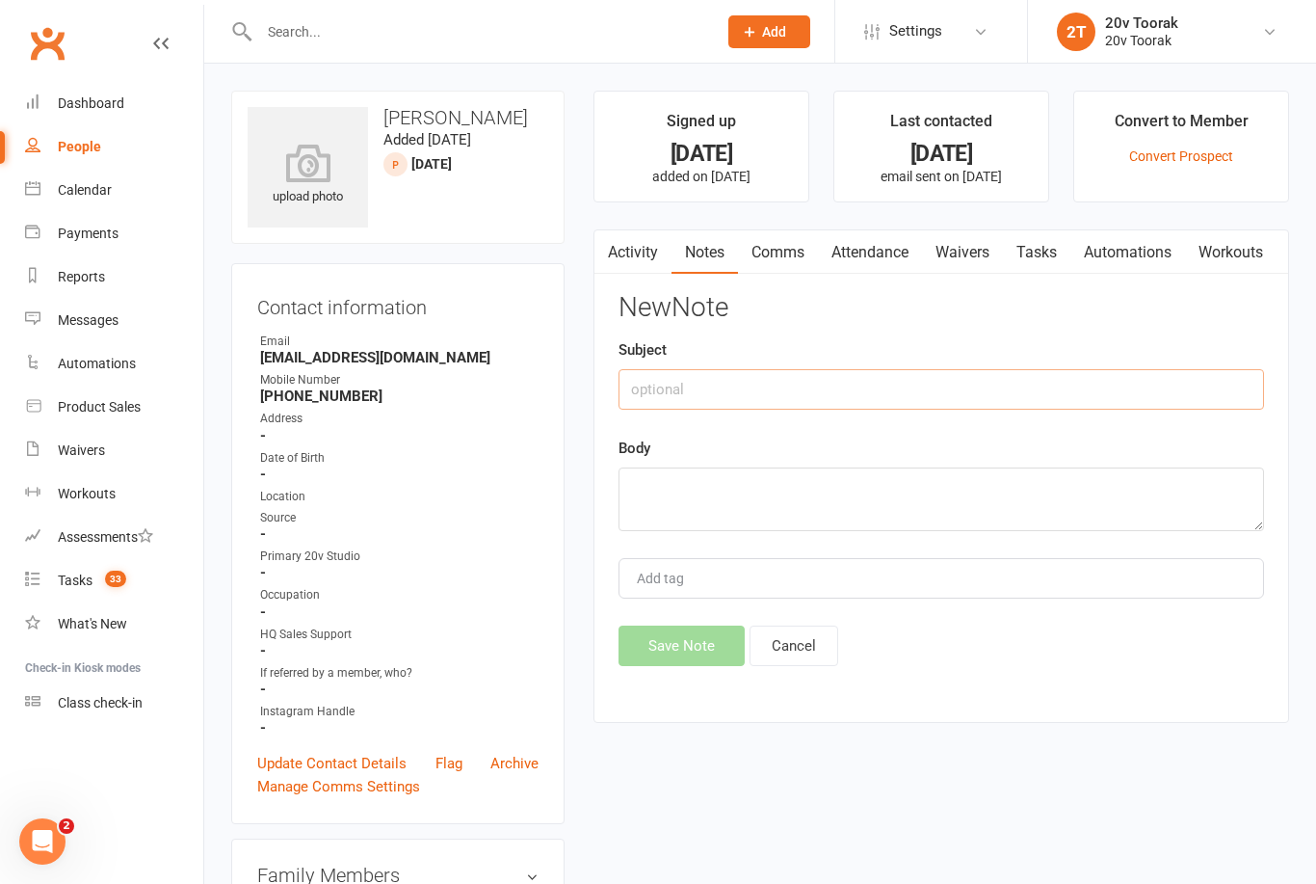
click at [986, 387] on input "text" at bounding box center [942, 389] width 646 height 40
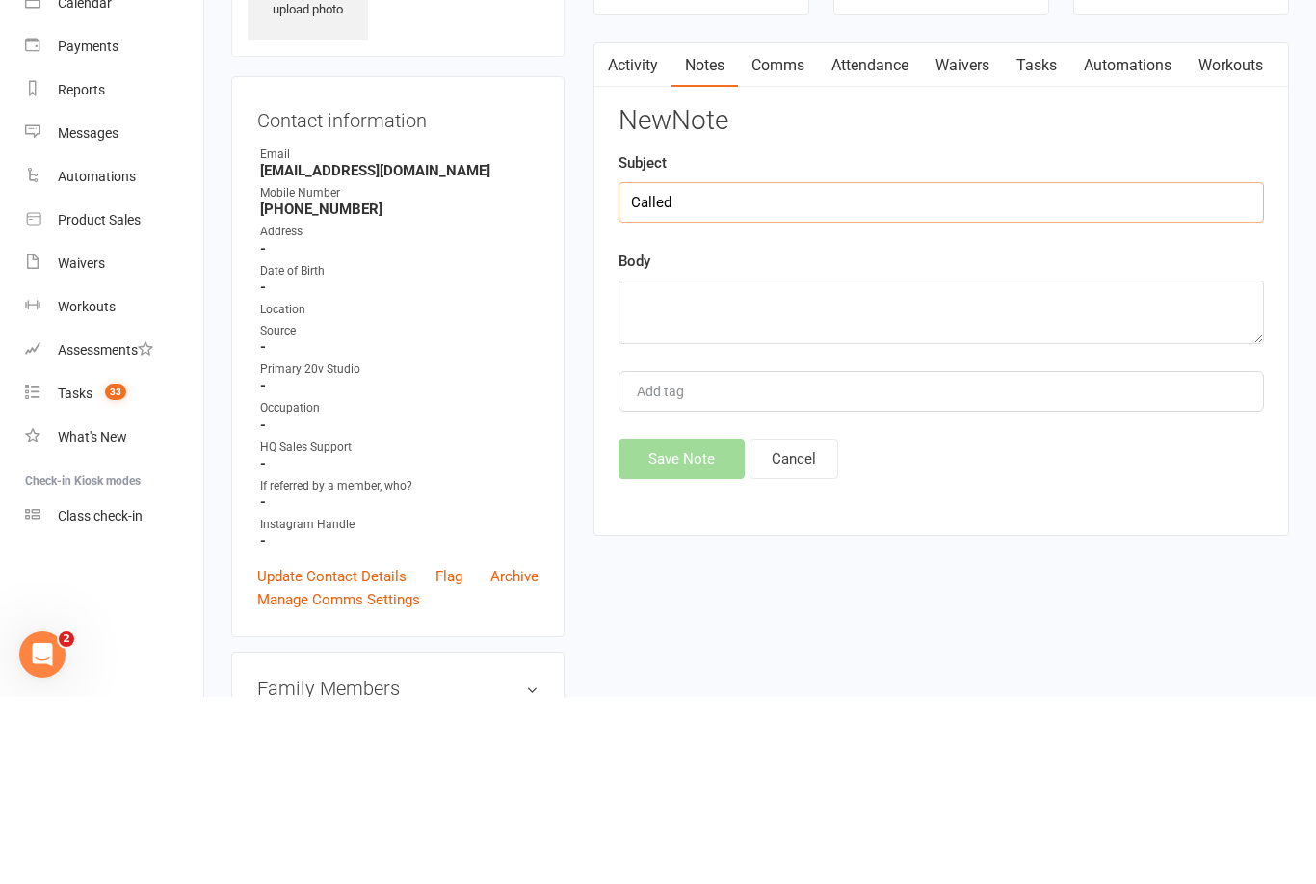
type input "Called"
click at [989, 467] on textarea at bounding box center [942, 499] width 646 height 64
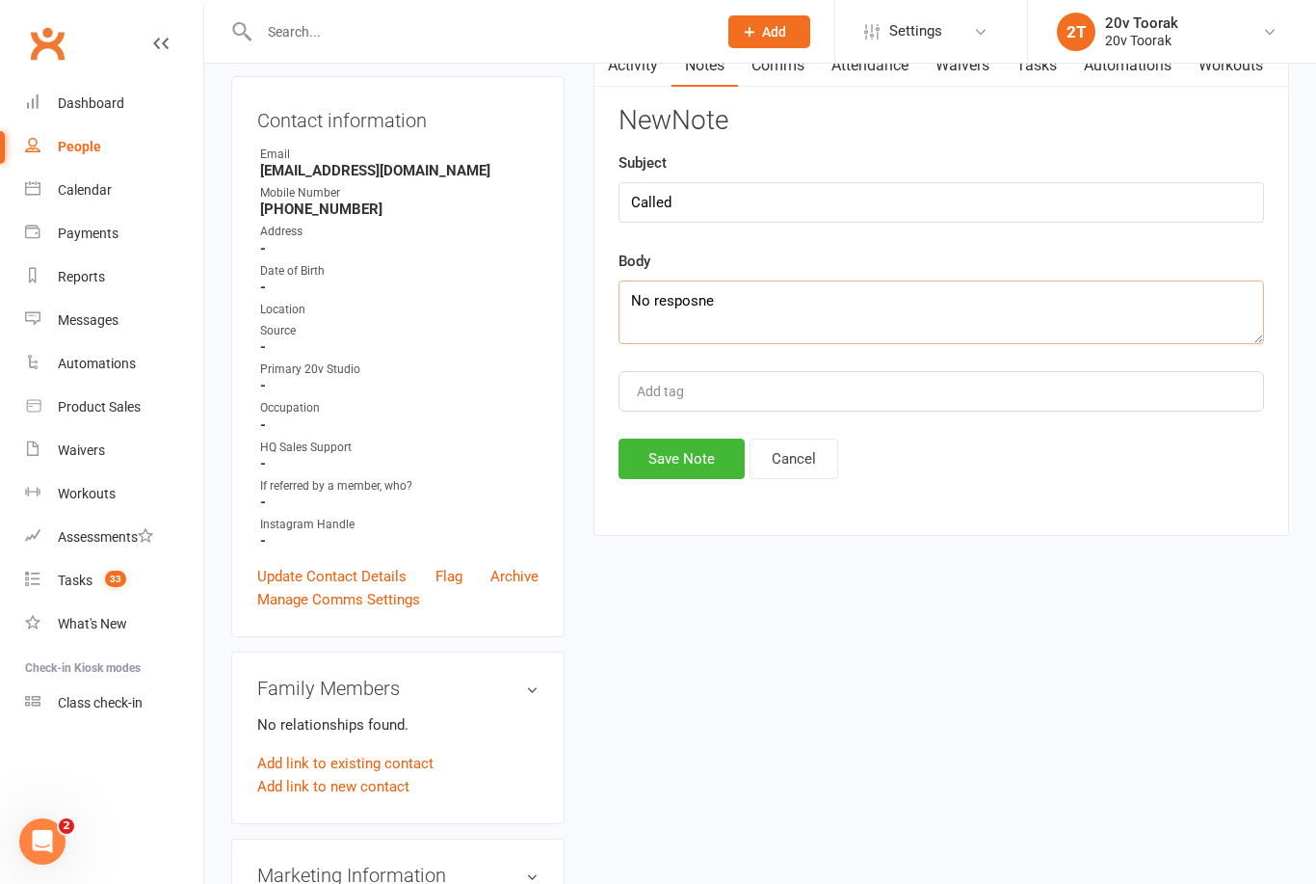
type textarea "No resposne"
click at [736, 434] on div "New Note Subject Called Body No resposne Add tag Save Note Cancel" at bounding box center [942, 292] width 646 height 373
click at [709, 479] on button "Save Note" at bounding box center [682, 458] width 126 height 40
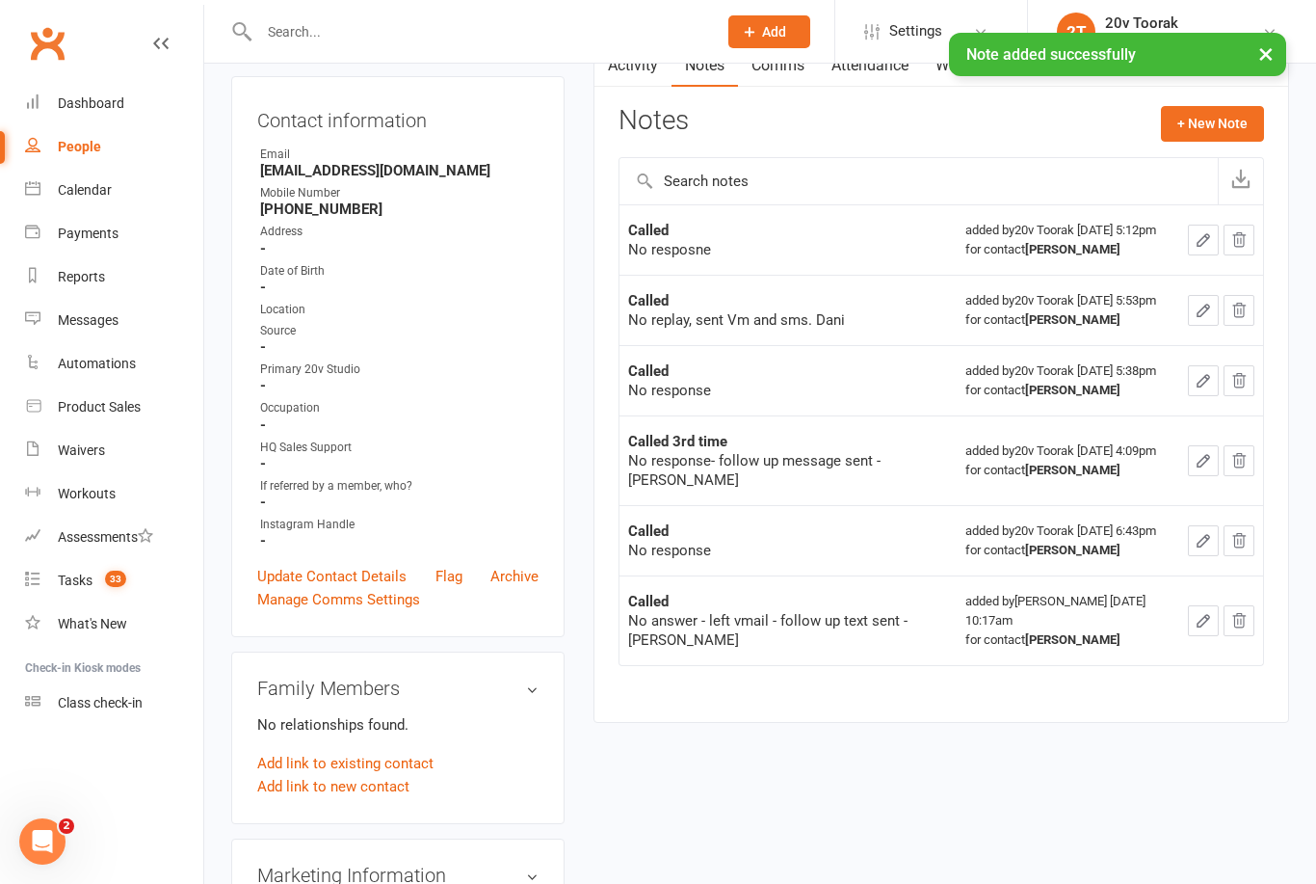
scroll to position [0, 0]
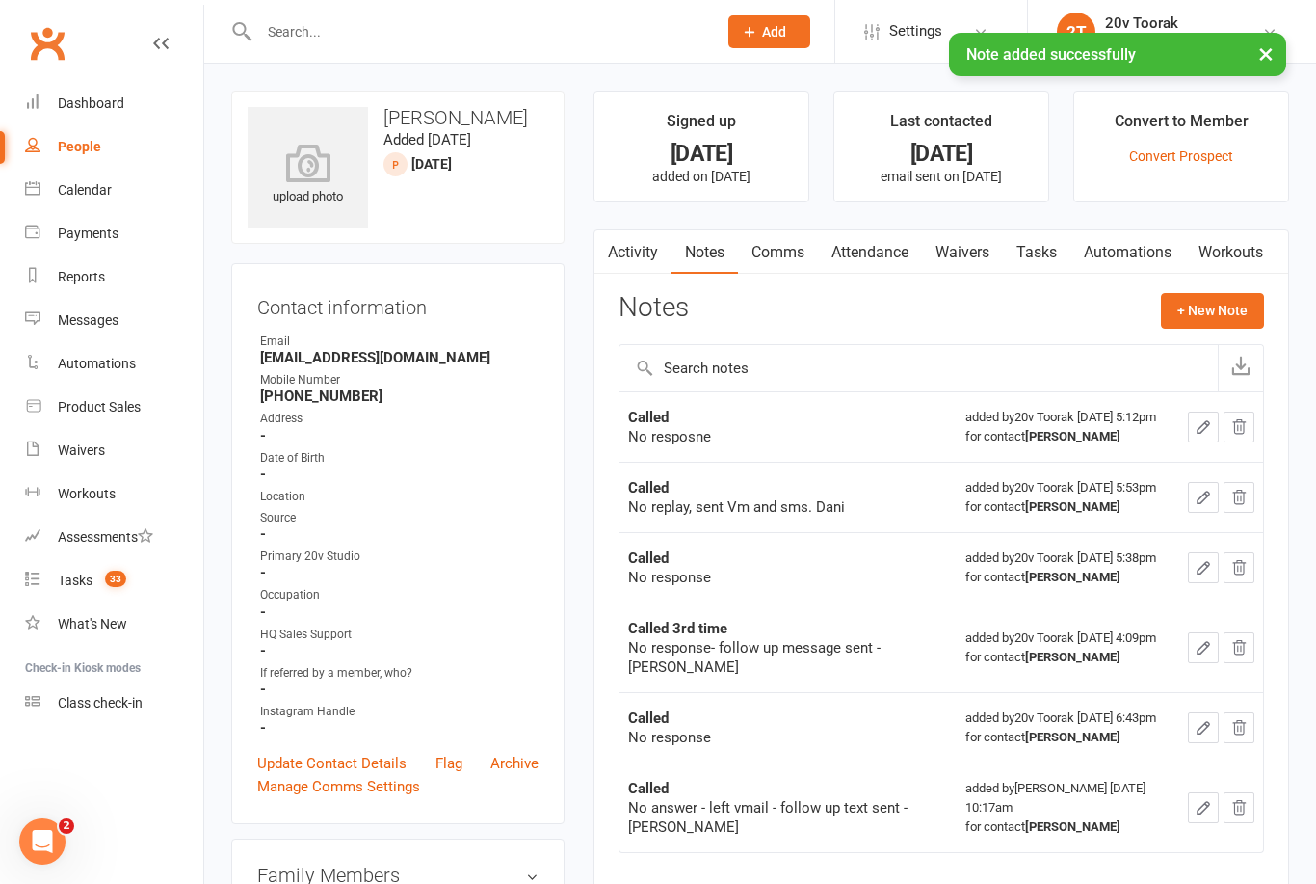
click at [1054, 253] on link "Tasks" at bounding box center [1036, 252] width 67 height 44
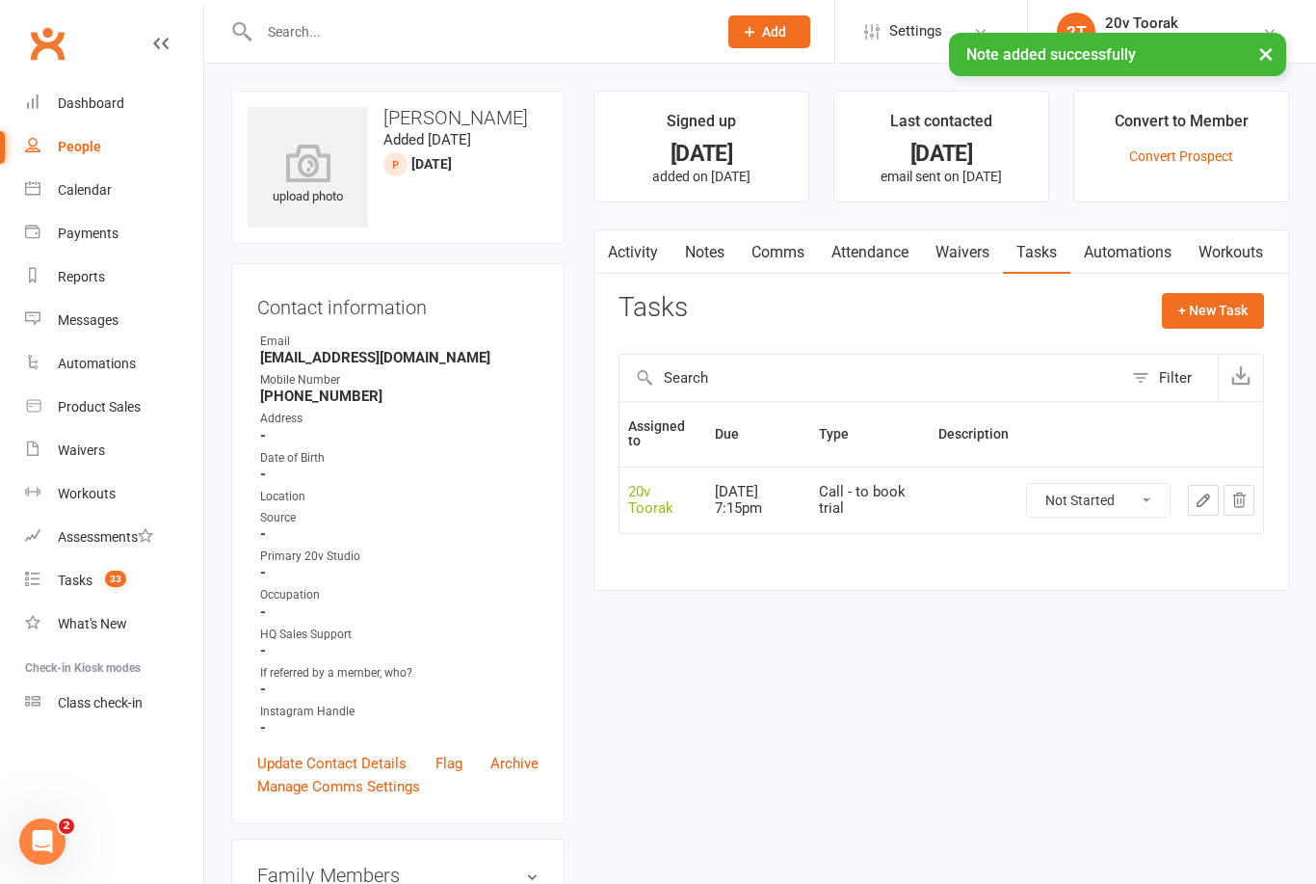
click at [1204, 496] on icon "button" at bounding box center [1203, 499] width 17 height 17
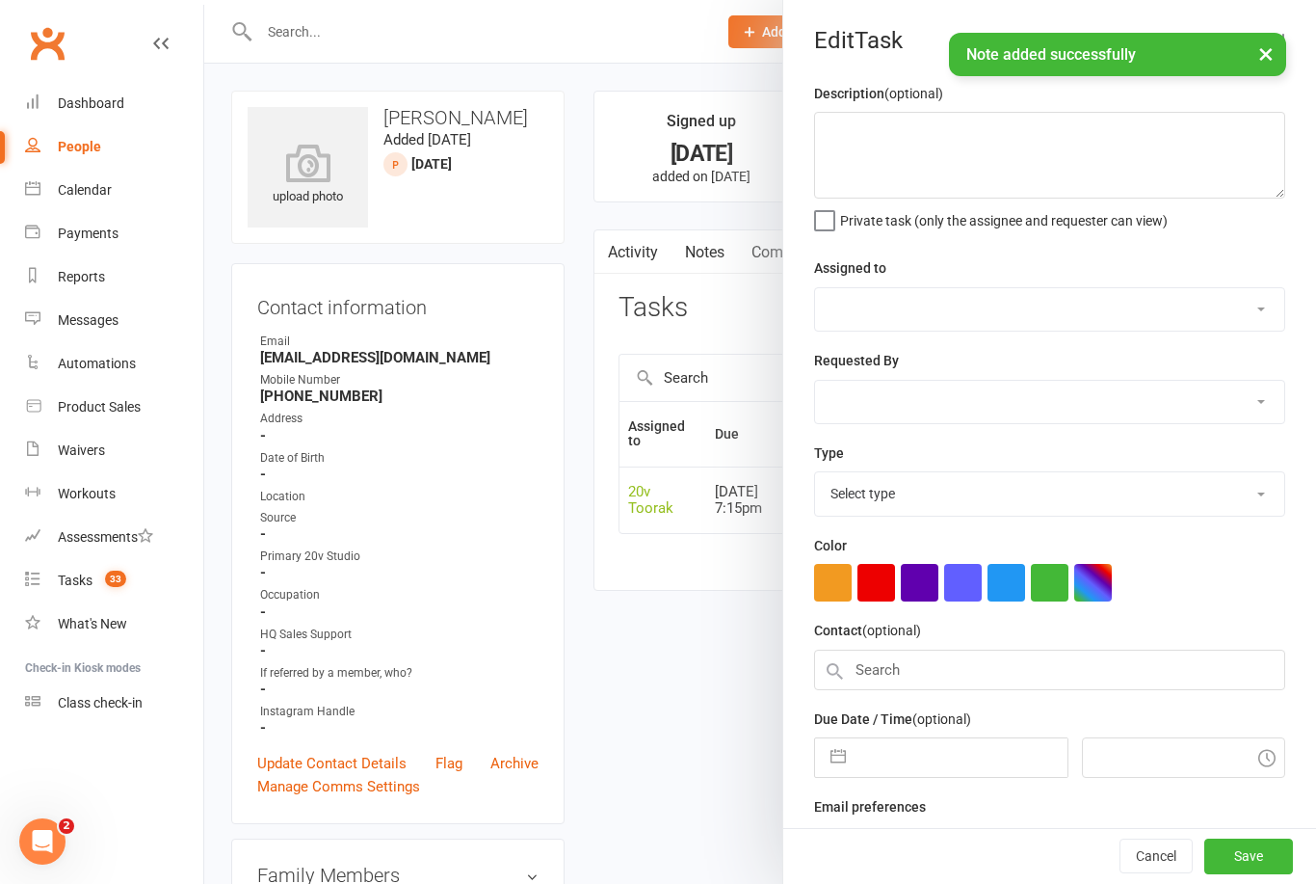
select select "45736"
type input "[DATE]"
type input "7:15pm"
select select "32301"
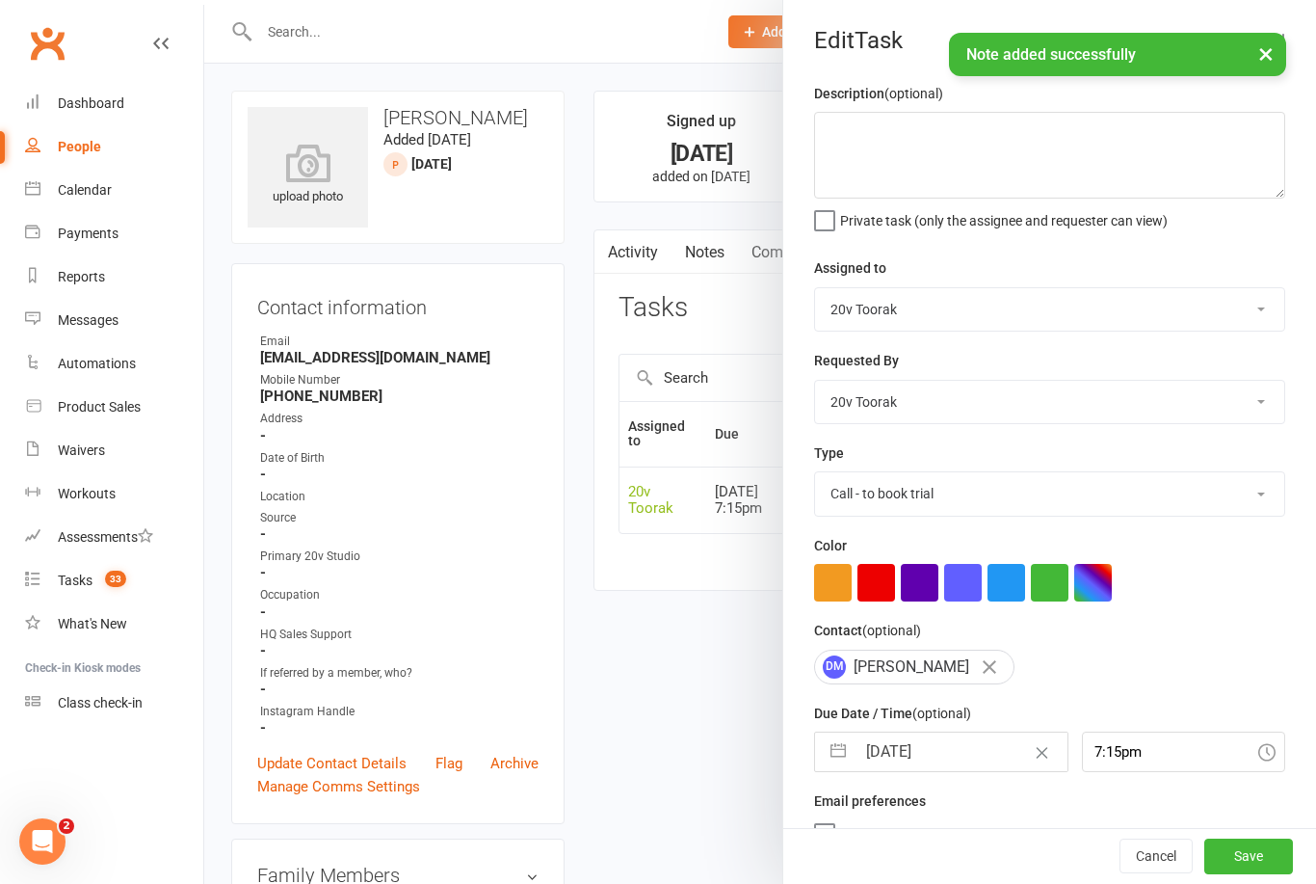
click at [944, 754] on input "[DATE]" at bounding box center [961, 751] width 211 height 39
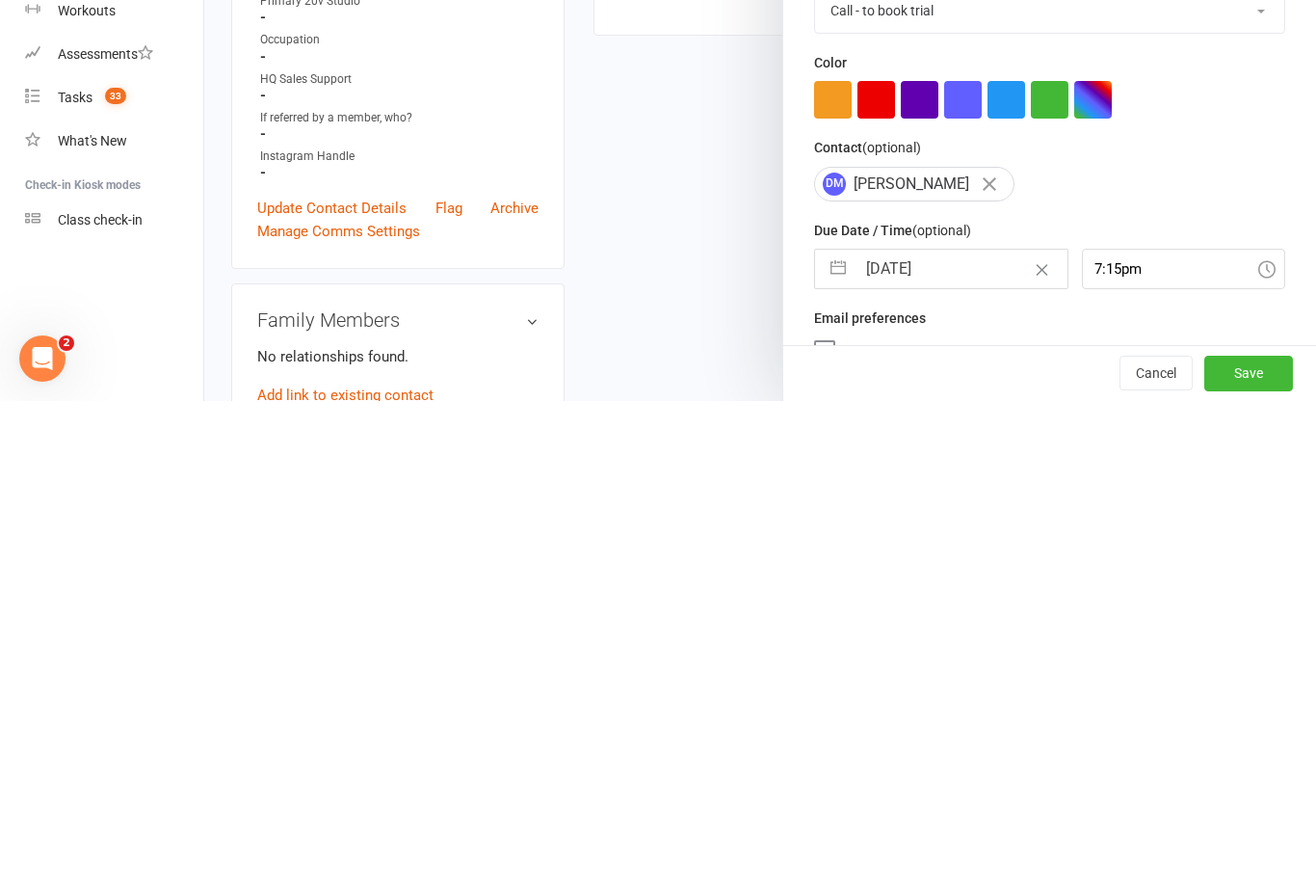
select select "6"
select select "2025"
select select "7"
select select "2025"
select select "8"
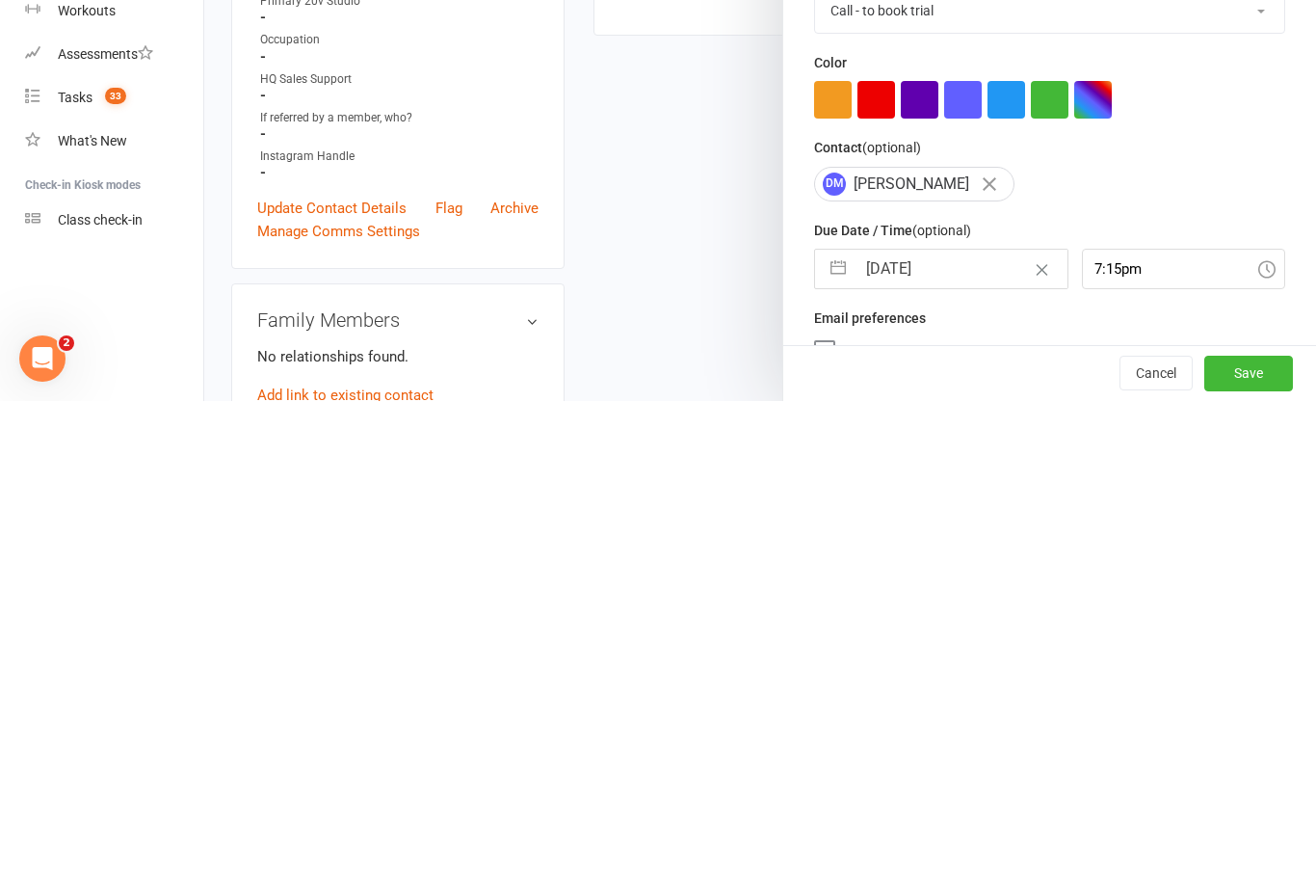
select select "2025"
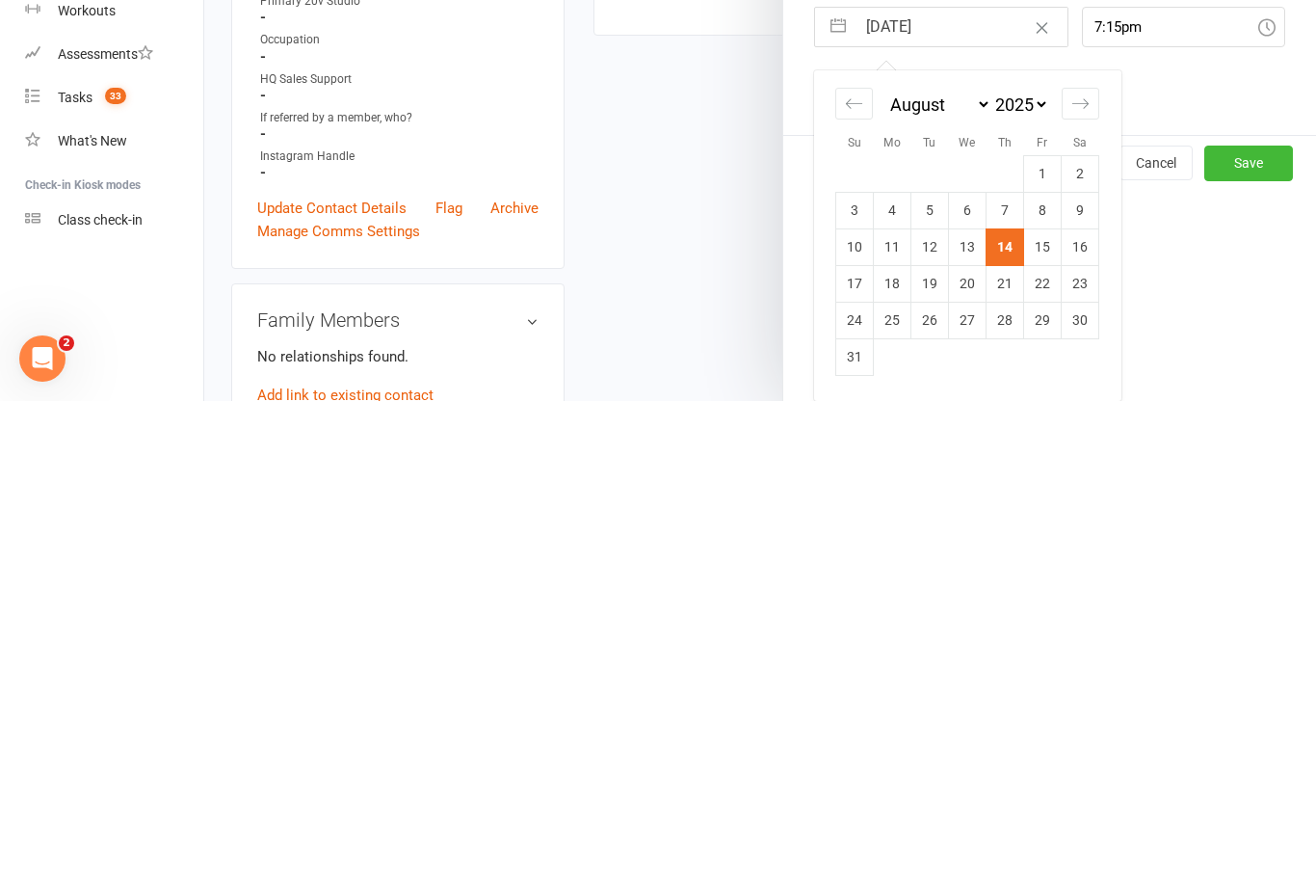
click at [1081, 711] on td "16" at bounding box center [1081, 729] width 38 height 37
type input "[DATE]"
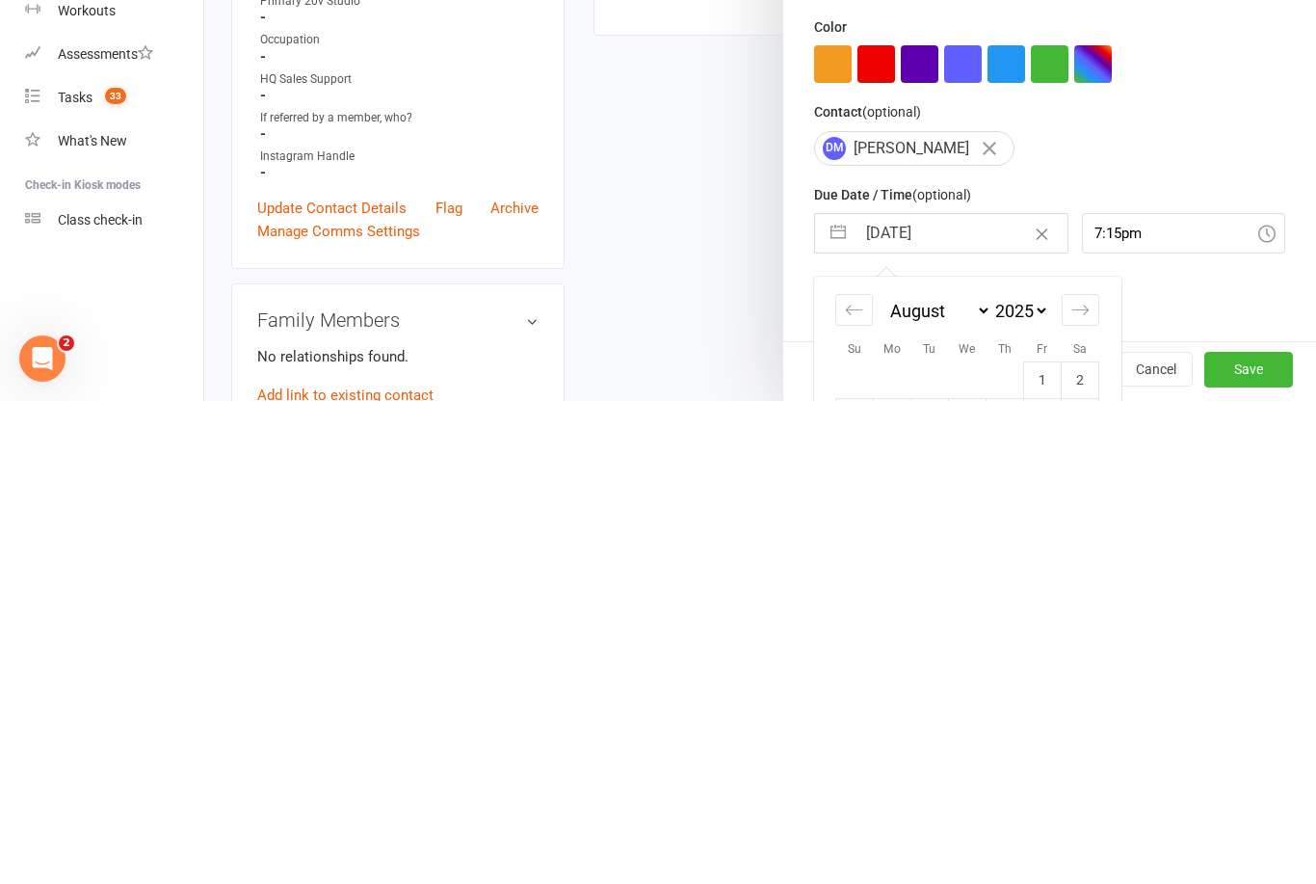
scroll to position [556, 0]
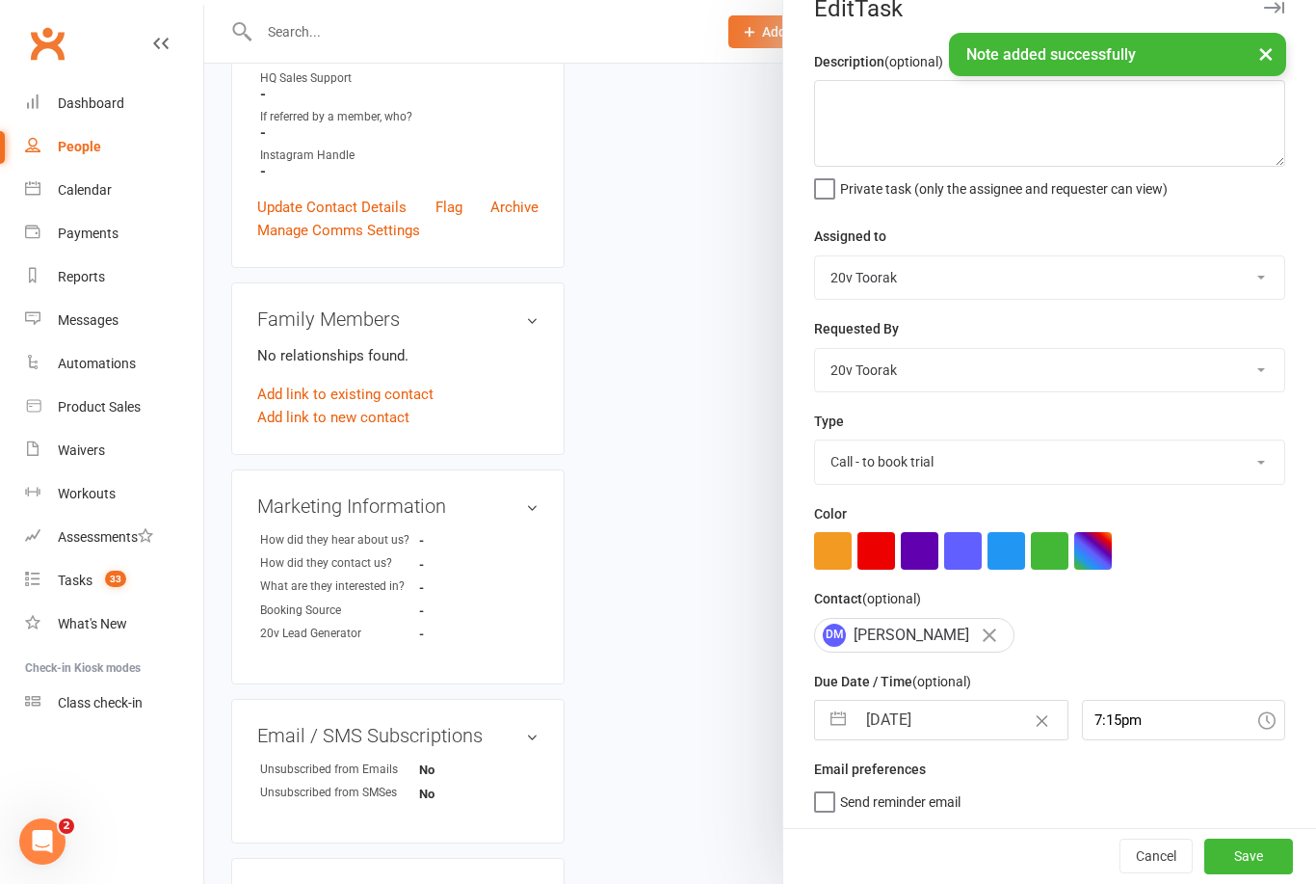
click at [1267, 858] on button "Save" at bounding box center [1248, 855] width 89 height 35
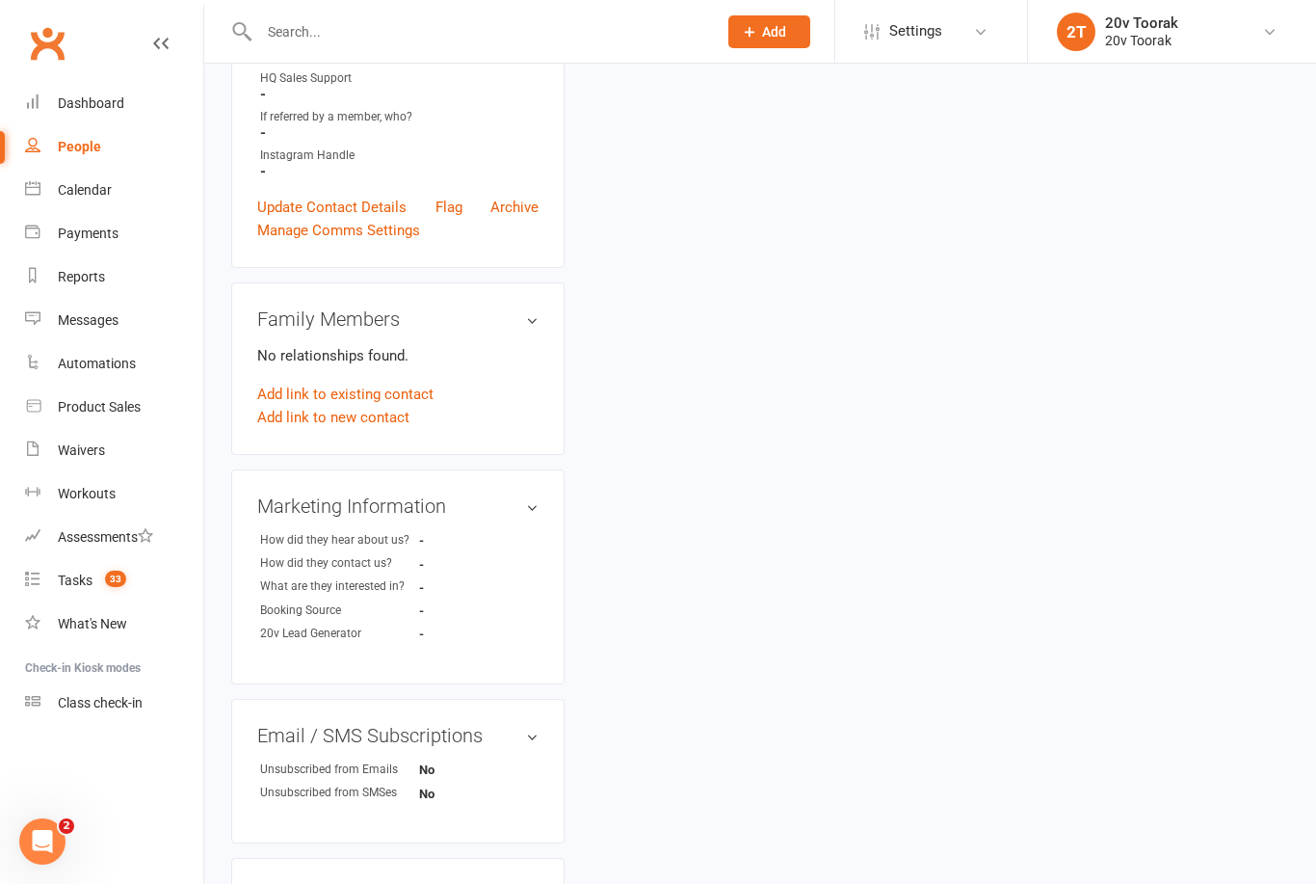
click at [67, 572] on div "Tasks" at bounding box center [75, 579] width 35 height 15
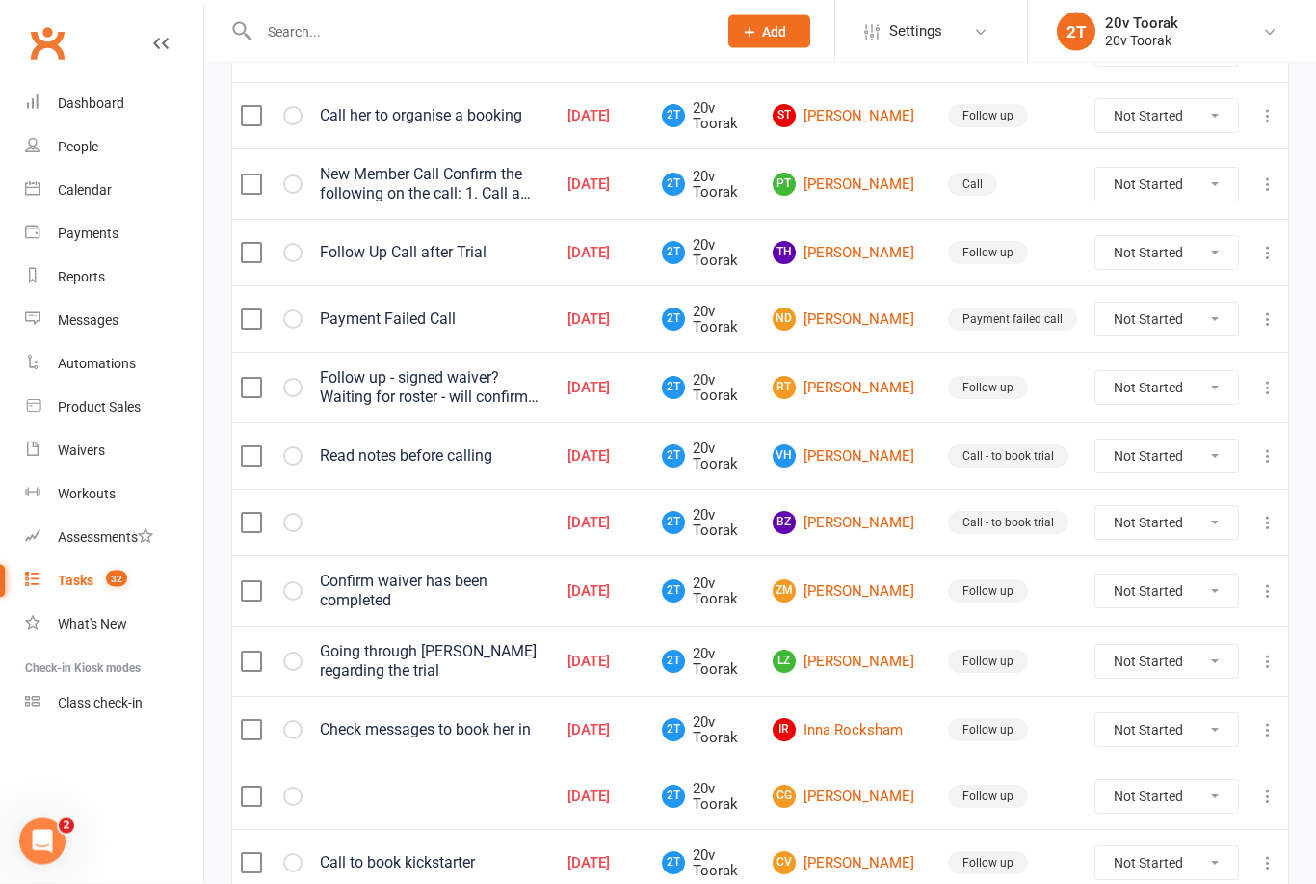
scroll to position [831, 0]
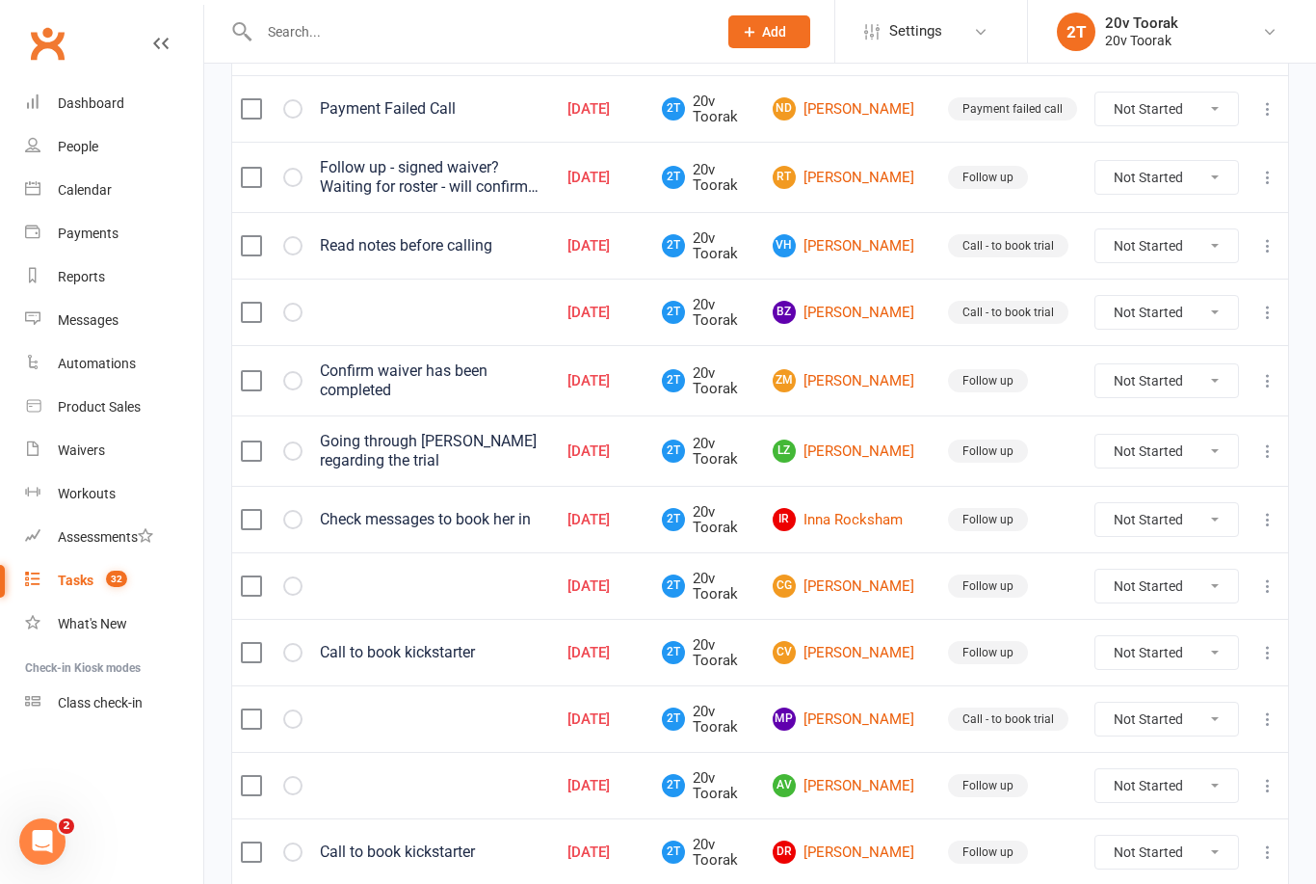
click at [885, 728] on link "MP [PERSON_NAME]" at bounding box center [852, 718] width 158 height 23
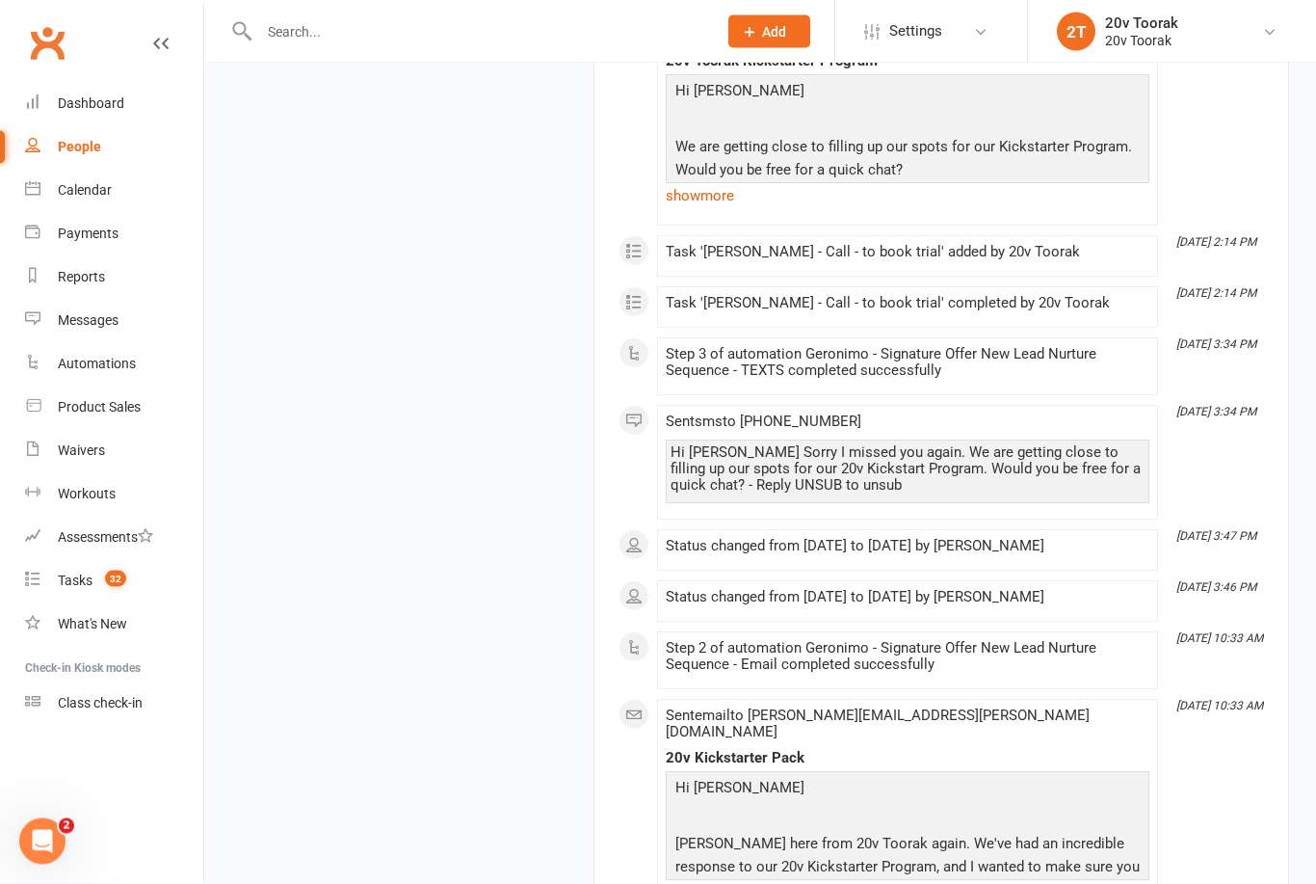
scroll to position [2436, 0]
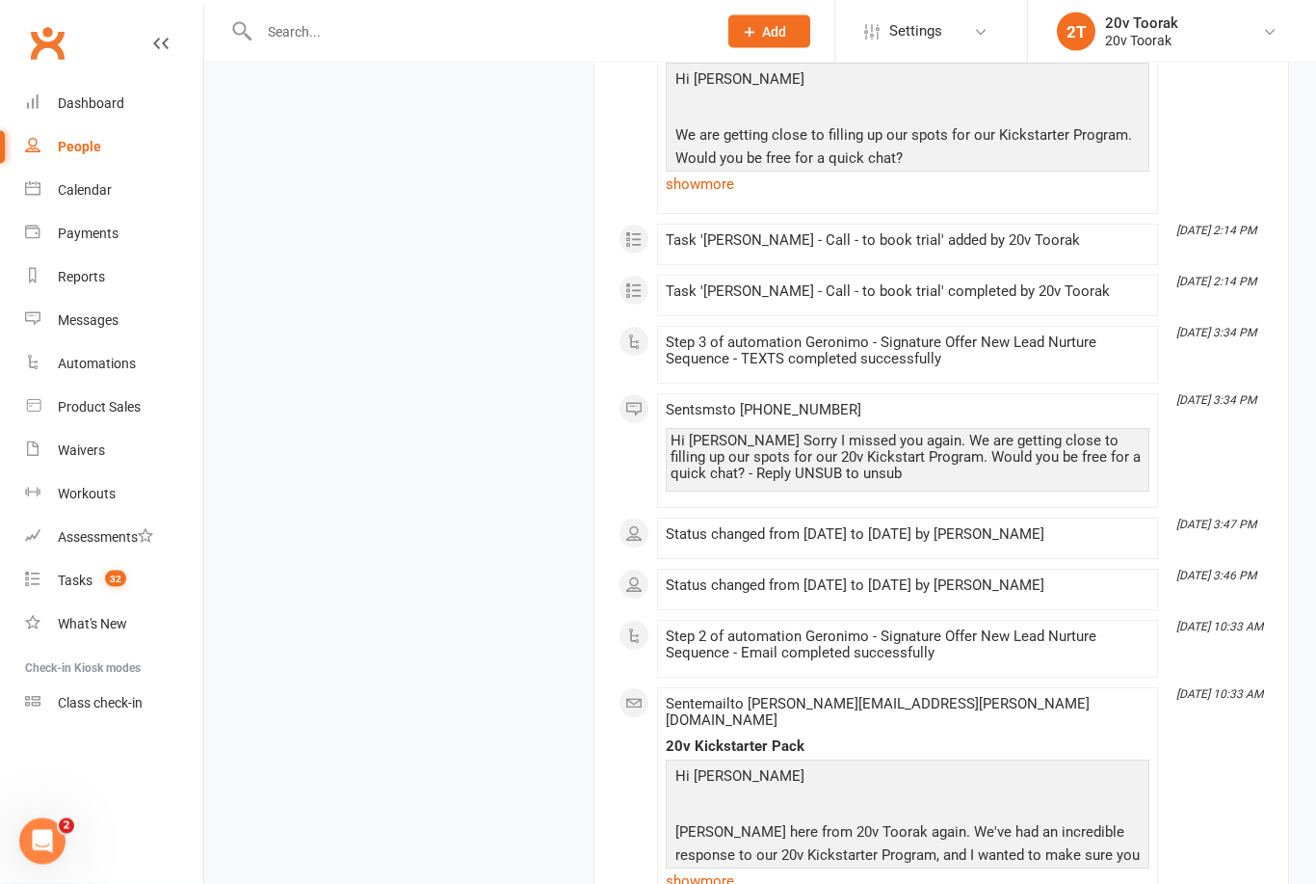
click at [78, 593] on link "Tasks 32" at bounding box center [114, 580] width 178 height 43
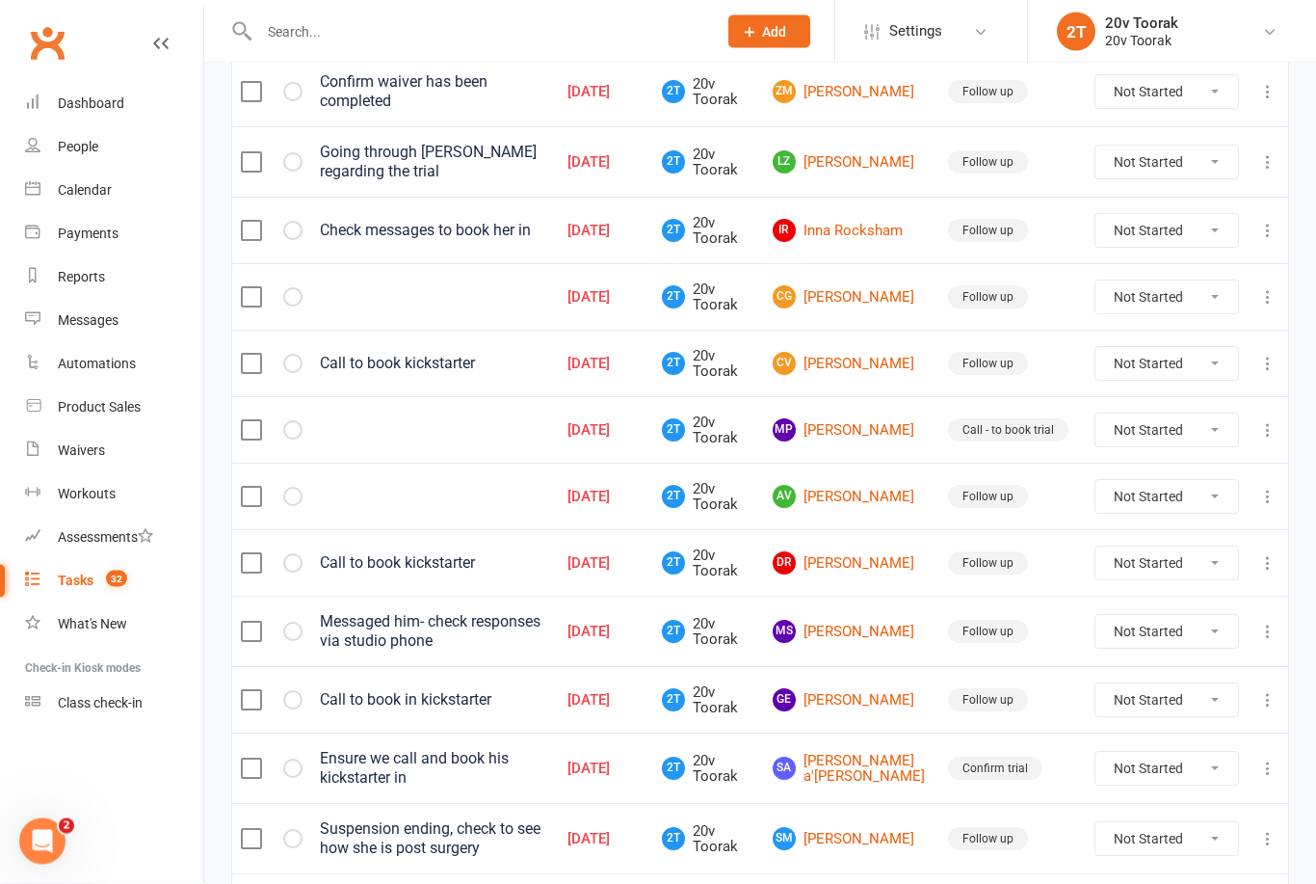
scroll to position [1107, 0]
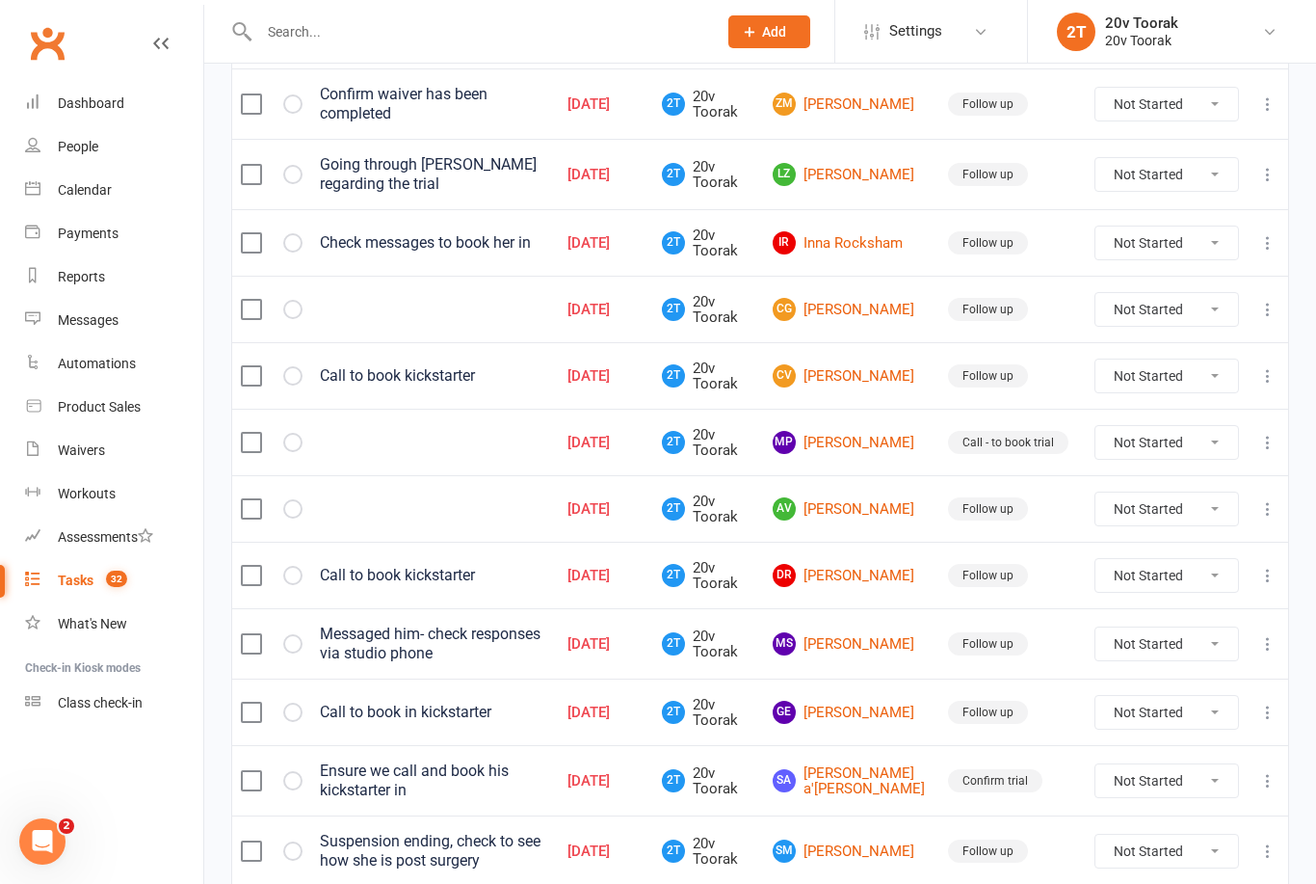
click at [868, 587] on link "[PERSON_NAME]" at bounding box center [852, 575] width 158 height 23
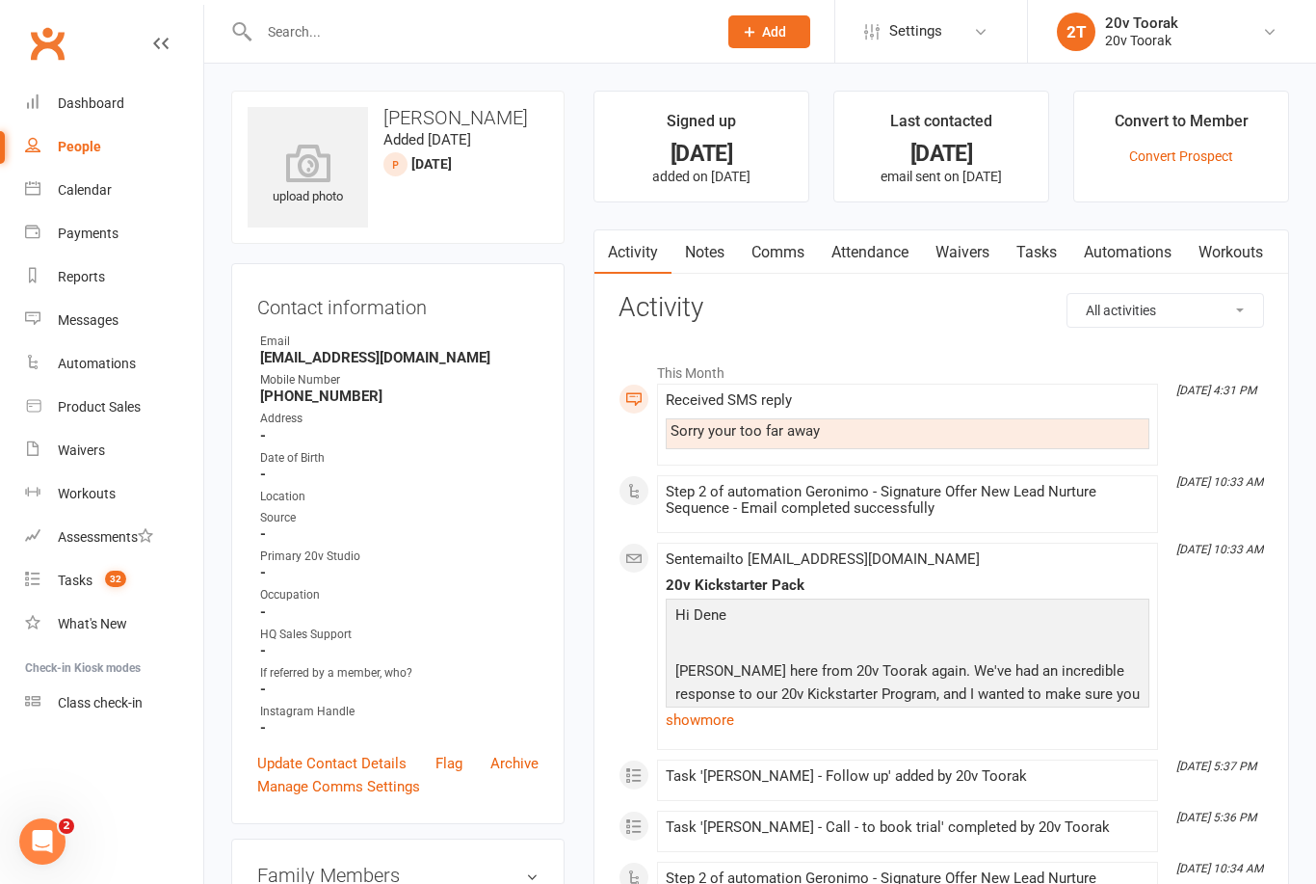
click at [1044, 252] on link "Tasks" at bounding box center [1036, 252] width 67 height 44
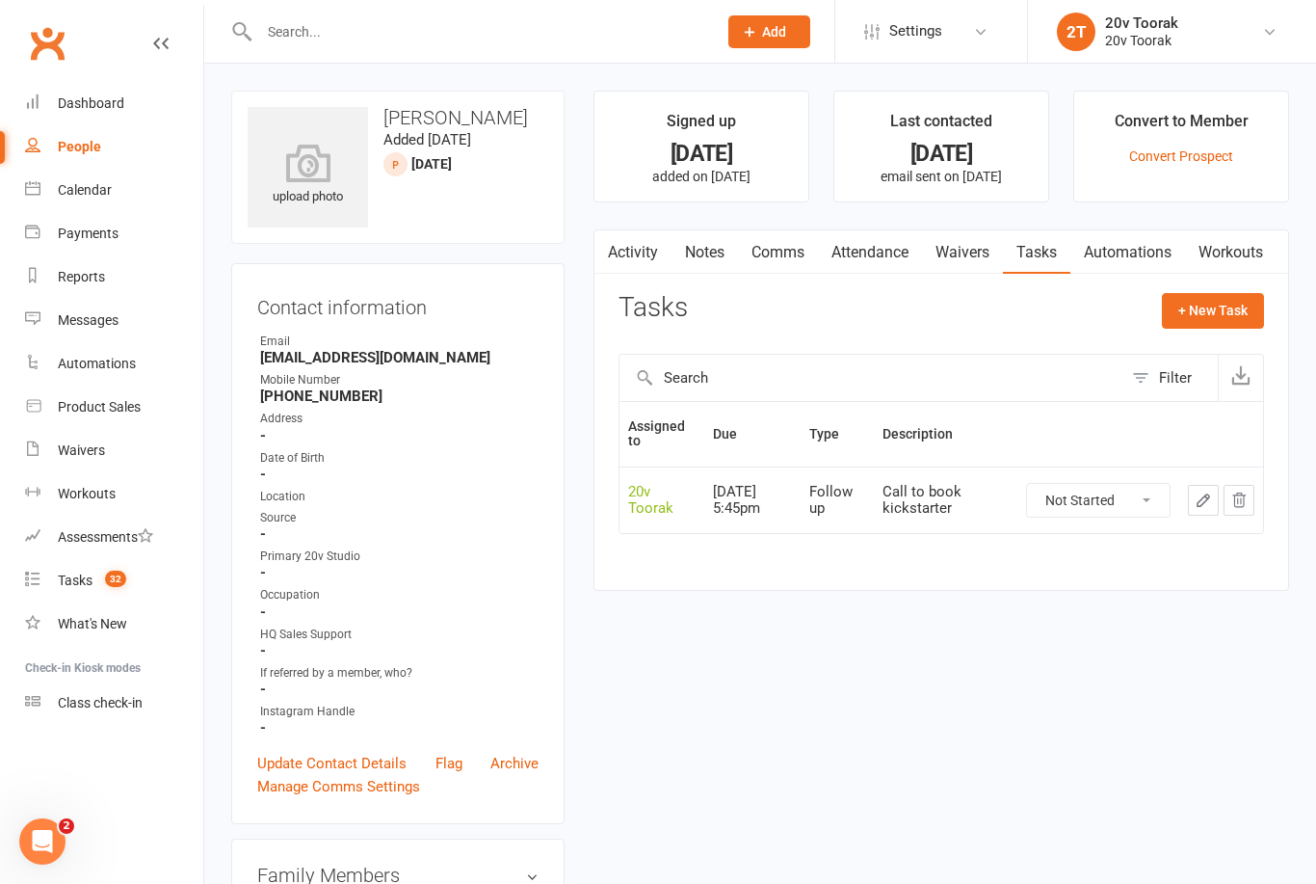
click at [1117, 497] on select "Not Started In Progress Waiting Complete" at bounding box center [1098, 500] width 143 height 33
select select "unstarted"
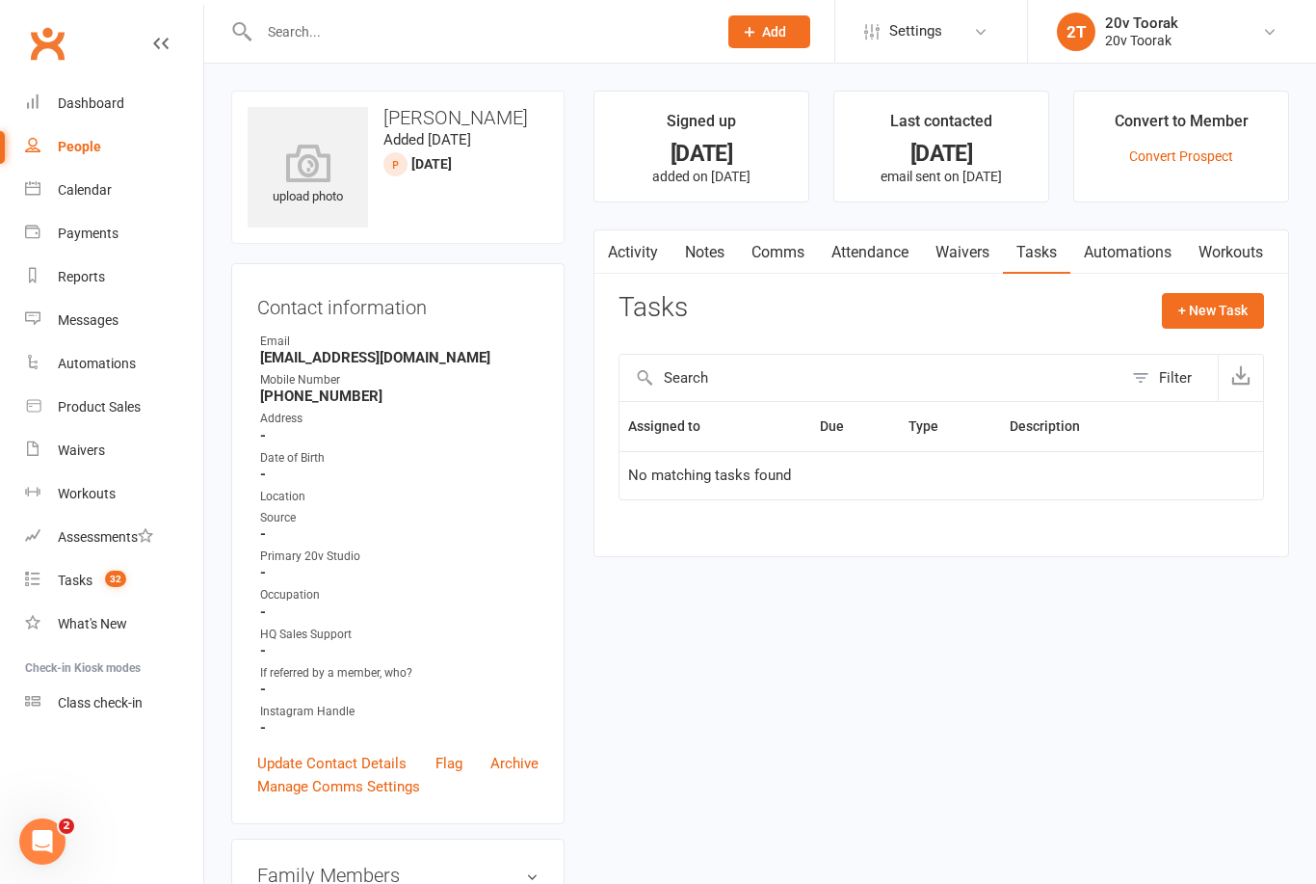
click at [697, 249] on link "Notes" at bounding box center [705, 252] width 66 height 44
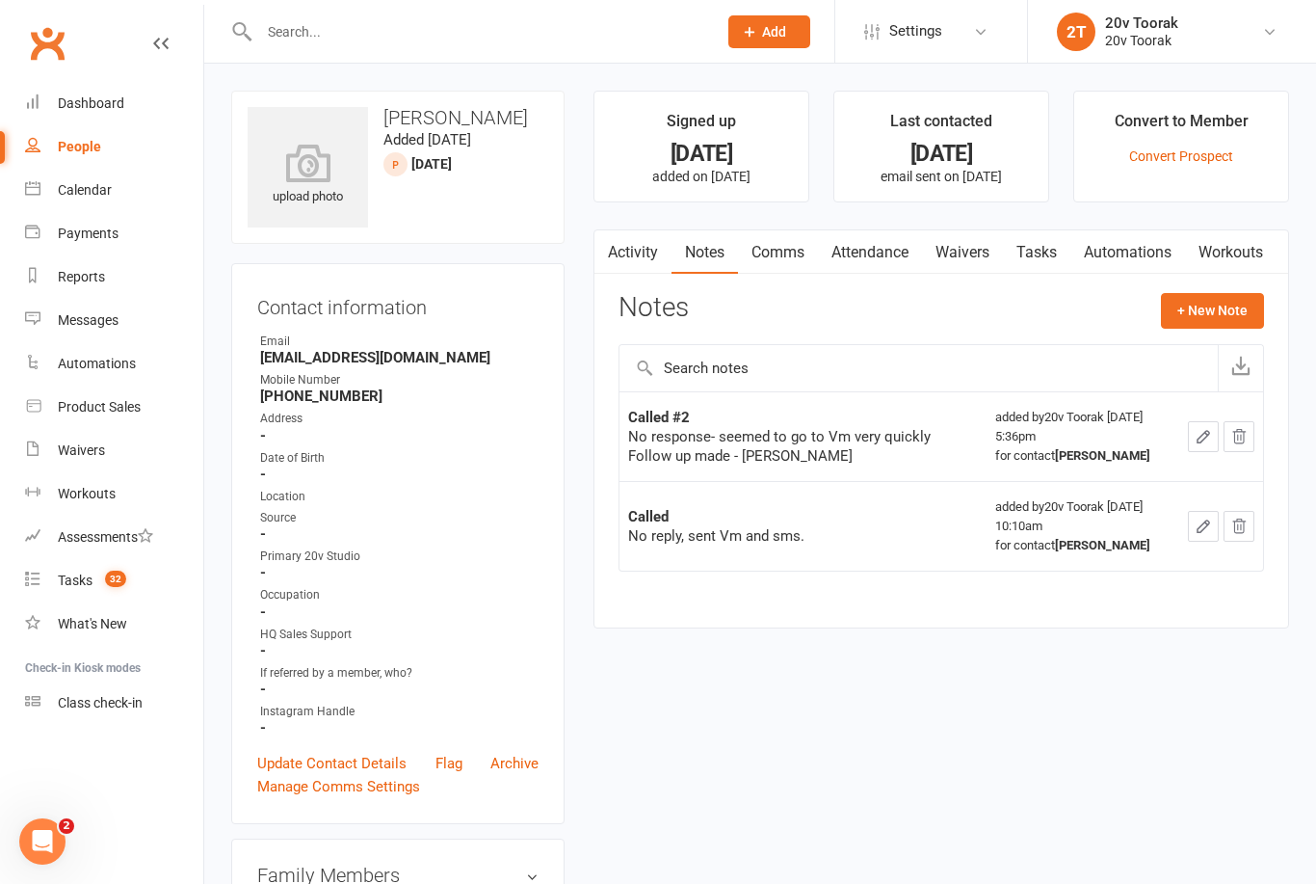
click at [1233, 317] on button "+ New Note" at bounding box center [1212, 310] width 103 height 35
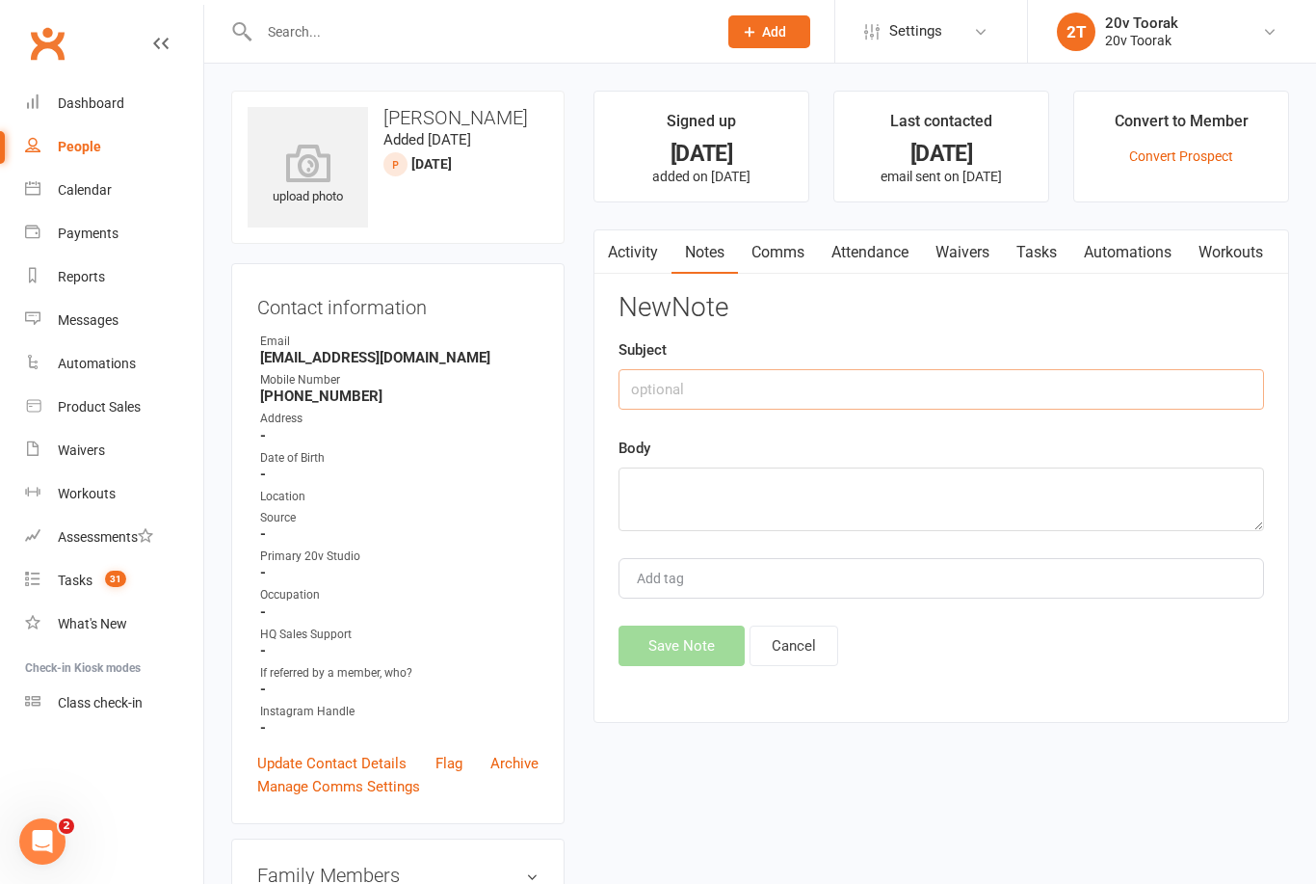
click at [915, 383] on input "text" at bounding box center [942, 389] width 646 height 40
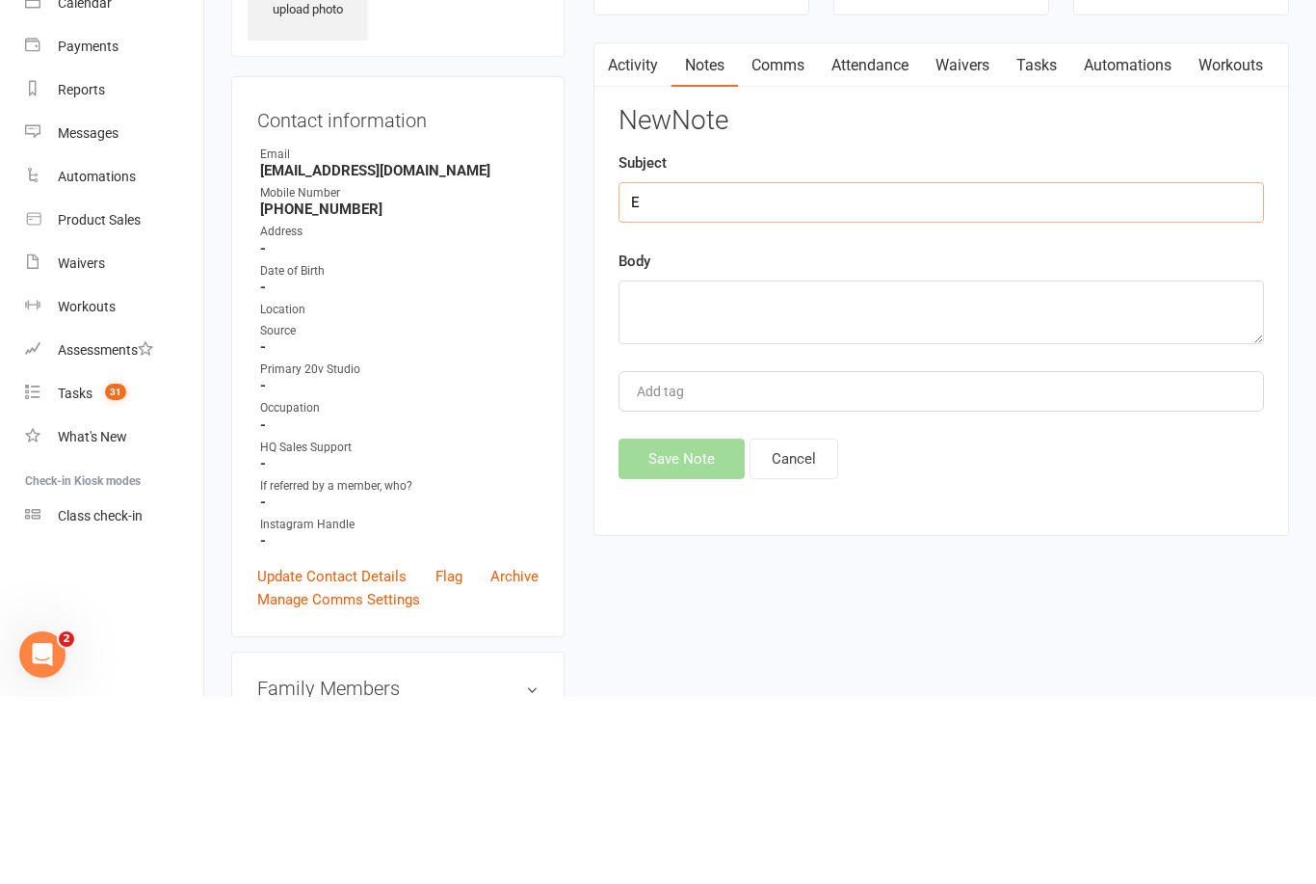
type input "E"
click at [926, 558] on div "Add tag" at bounding box center [942, 578] width 646 height 40
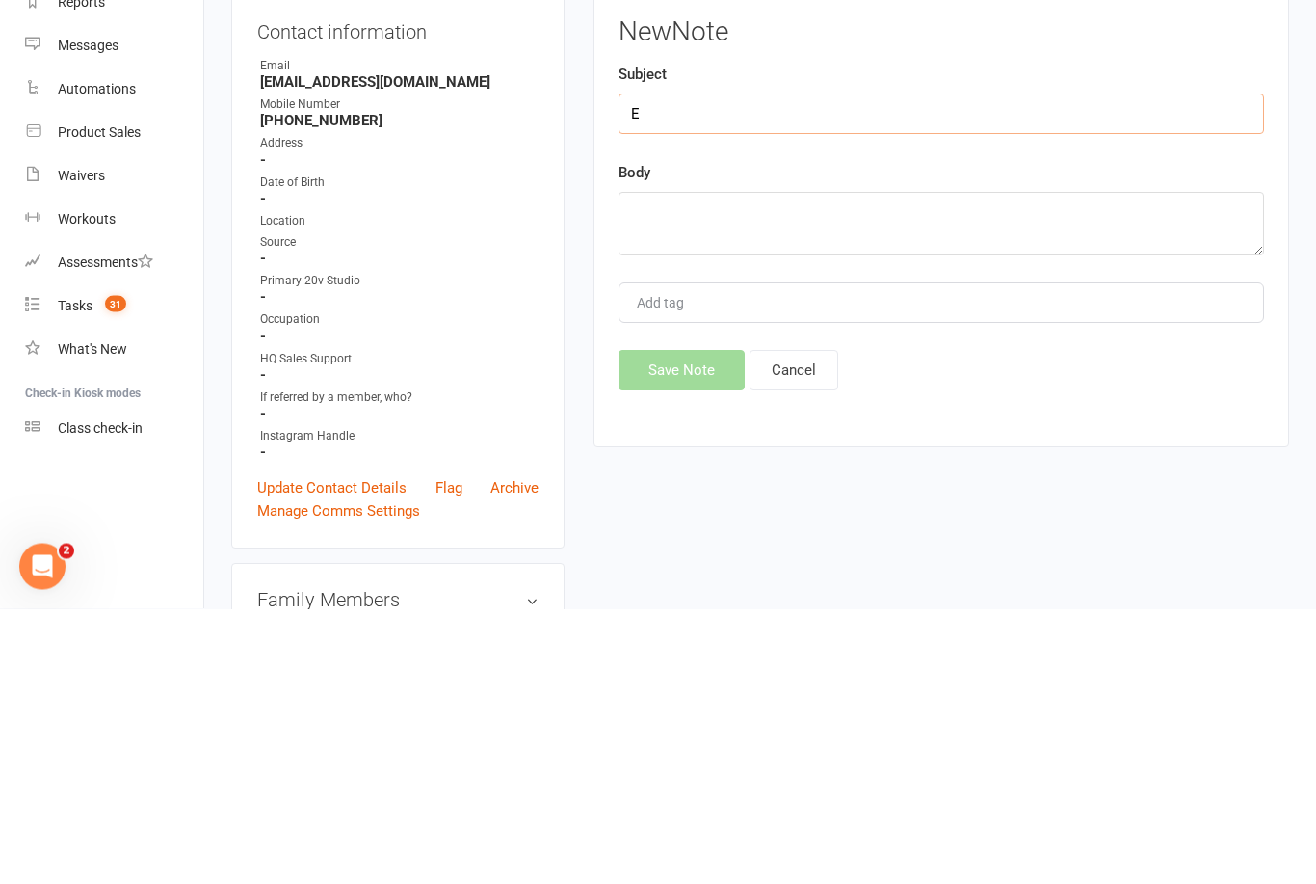
click at [844, 369] on input "E" at bounding box center [942, 389] width 646 height 40
type input "Replied"
click at [925, 467] on textarea at bounding box center [942, 499] width 646 height 64
type textarea "She’s too far"
click at [716, 625] on button "Save Note" at bounding box center [682, 645] width 126 height 40
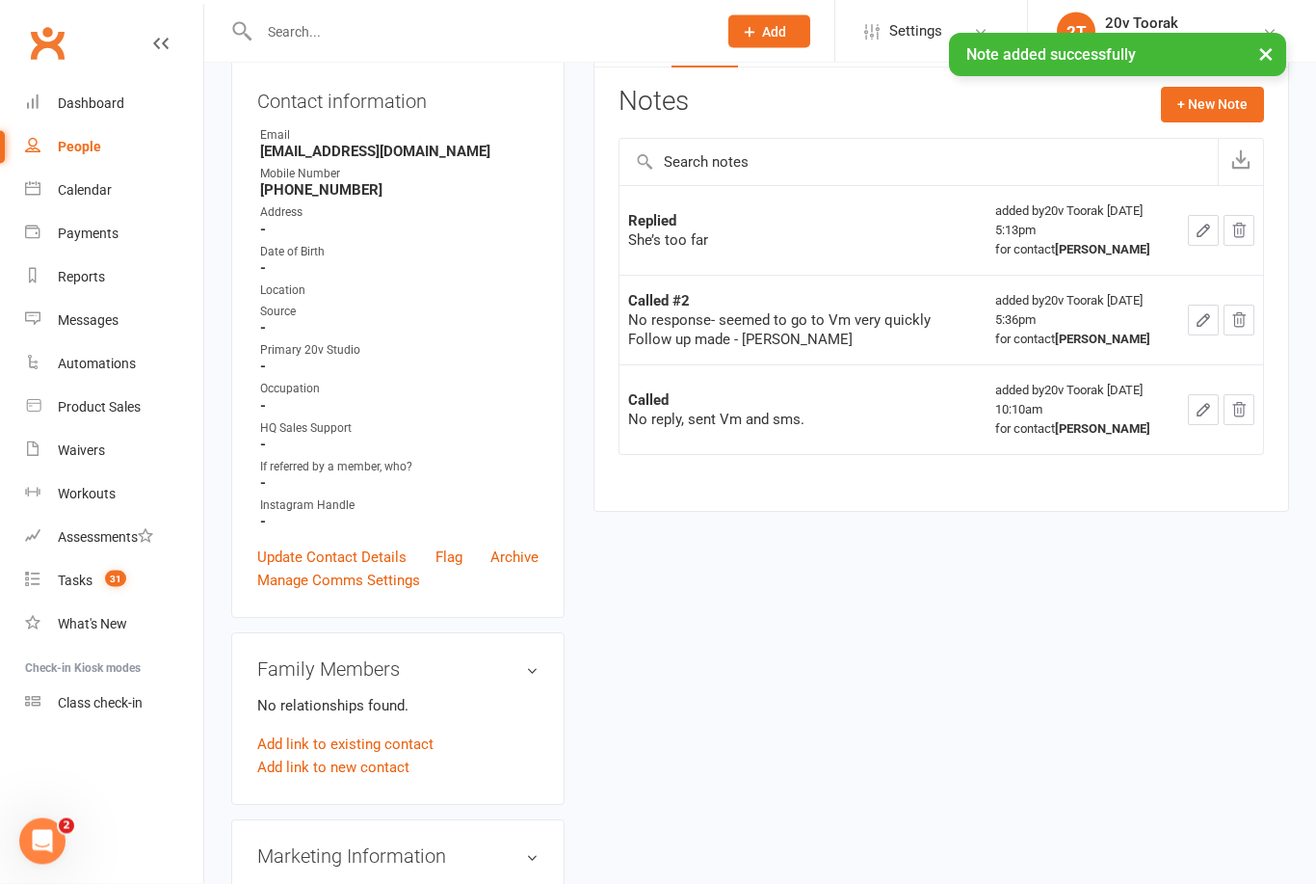
scroll to position [79, 0]
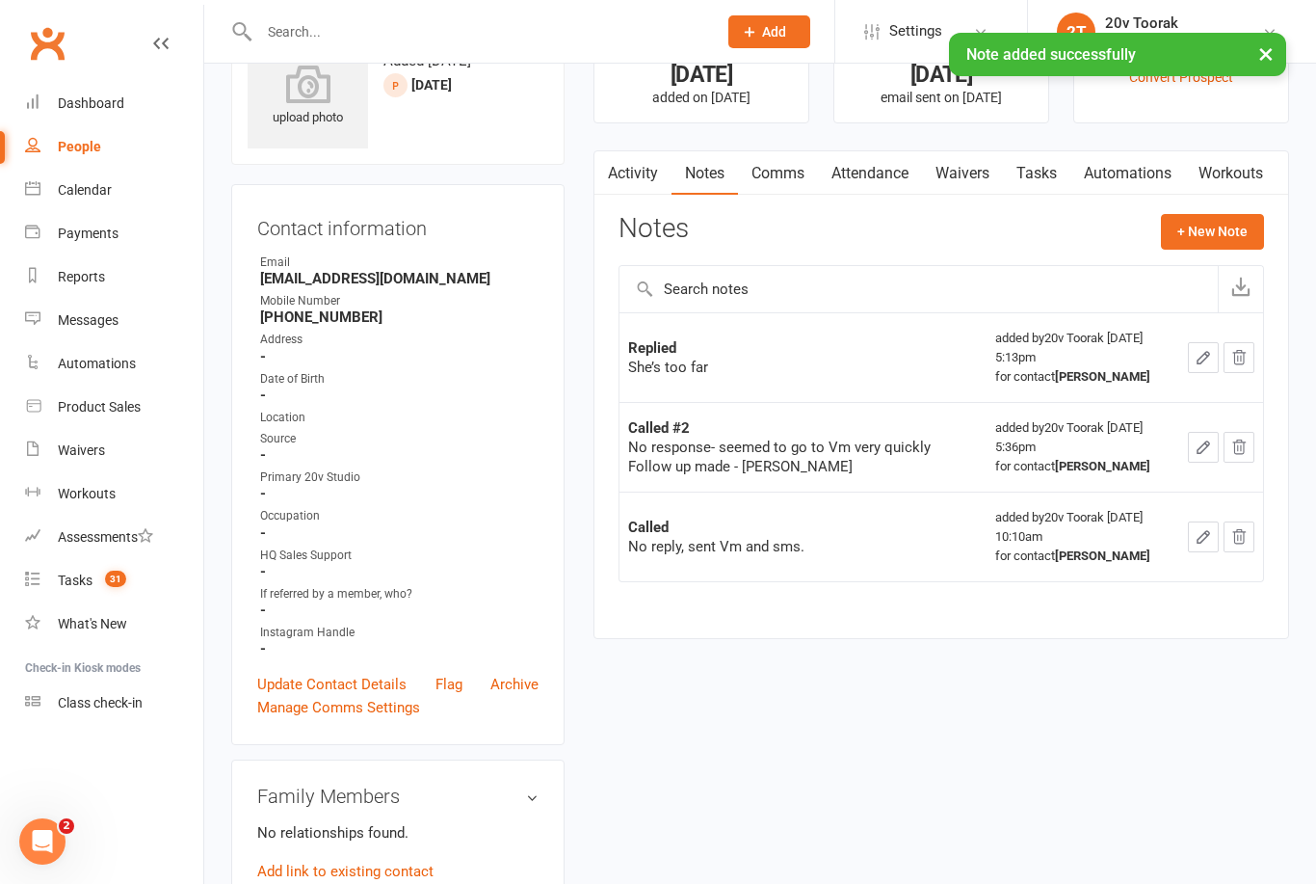
click at [319, 673] on link "Update Contact Details" at bounding box center [331, 684] width 149 height 23
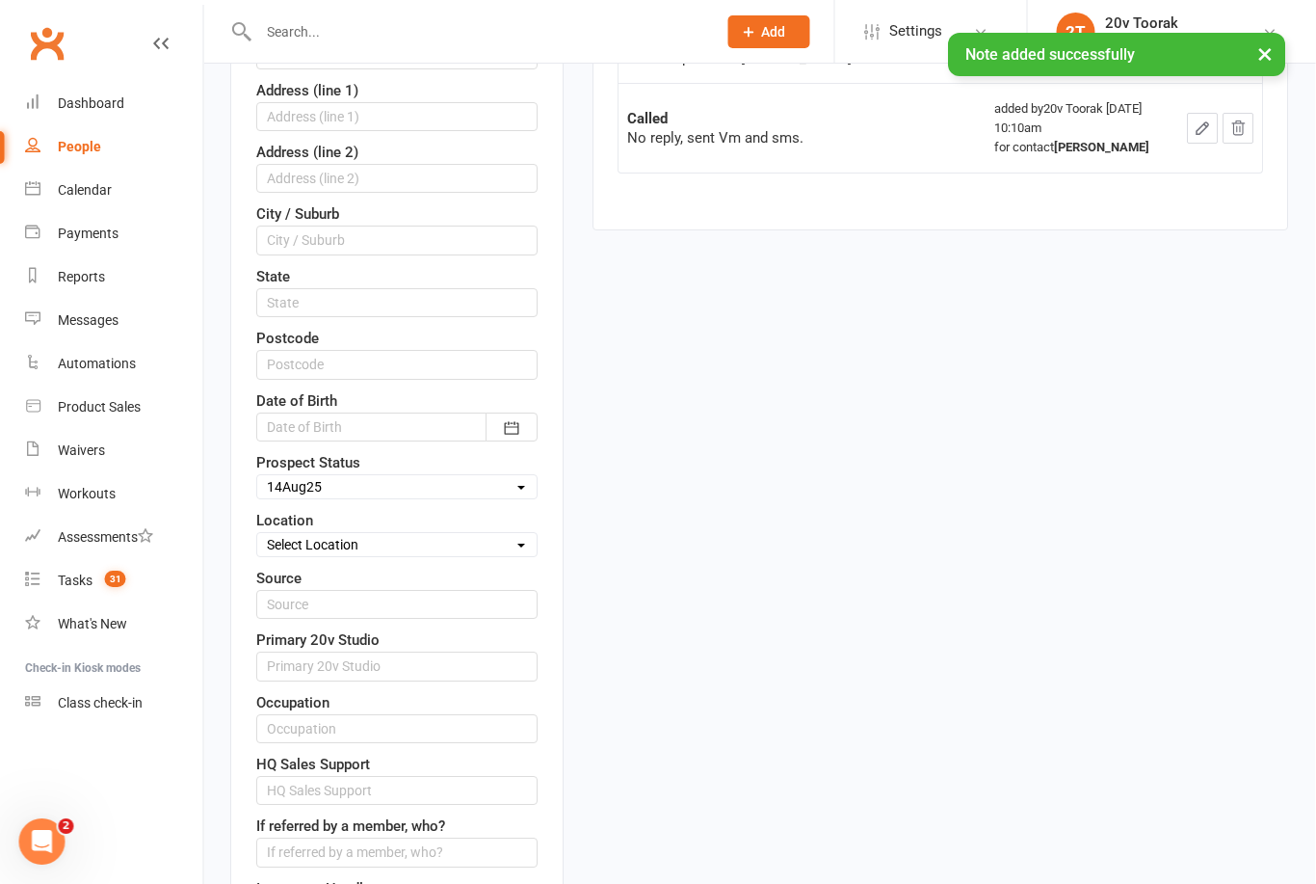
scroll to position [490, 115]
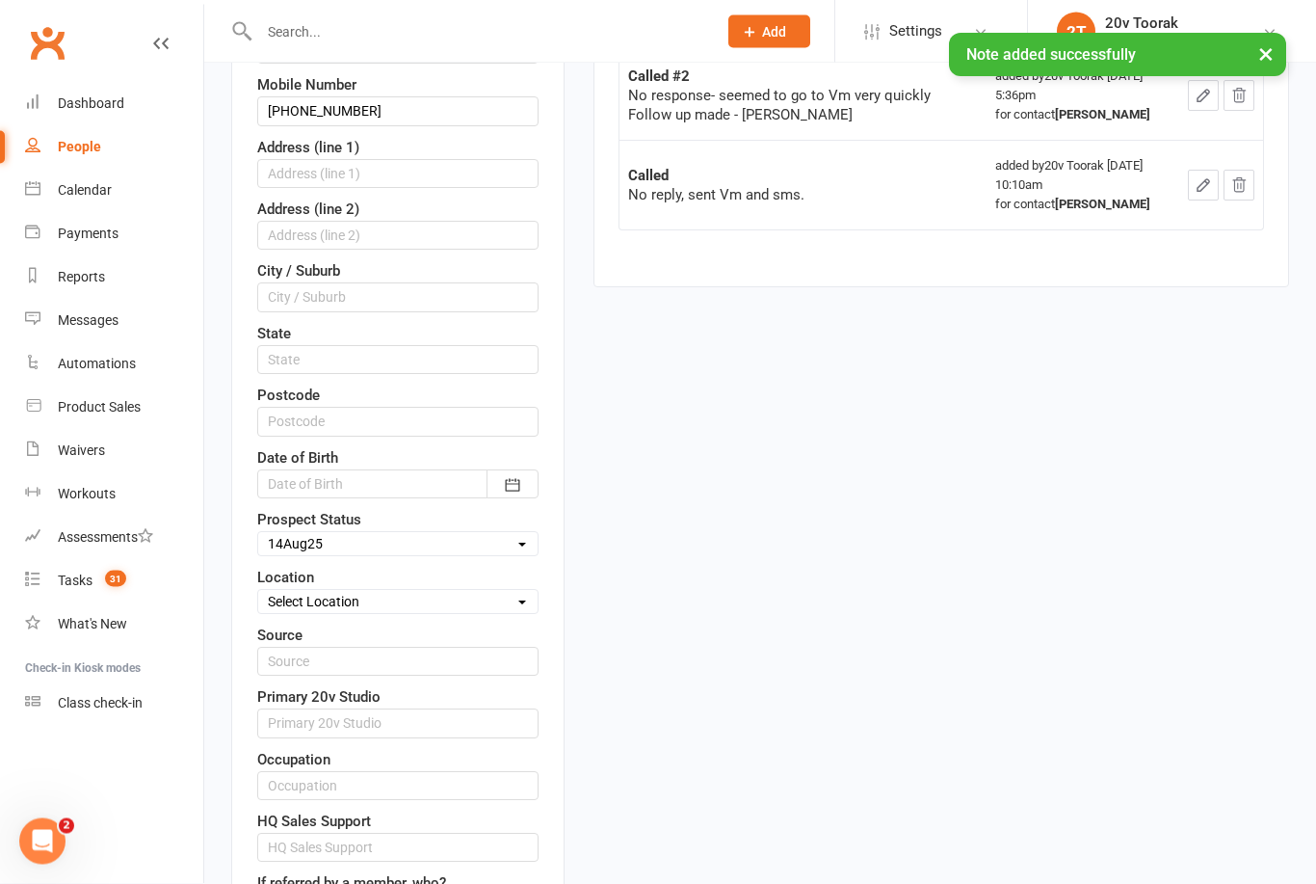
click at [488, 541] on select "Select Parachute Referrals In Communication Call Lter Task Comms [DATE] [DATE] …" at bounding box center [397, 544] width 279 height 21
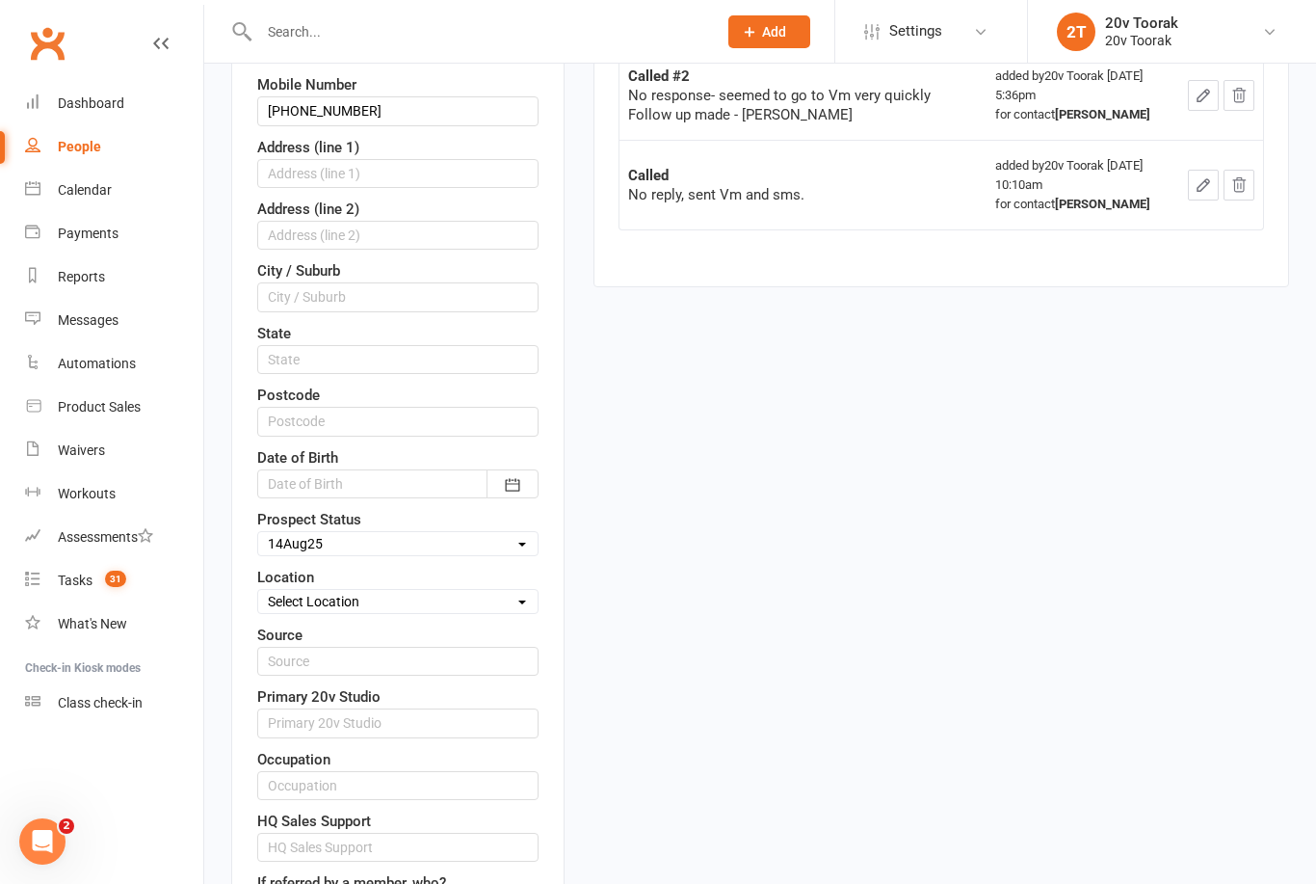
select select "Parachute"
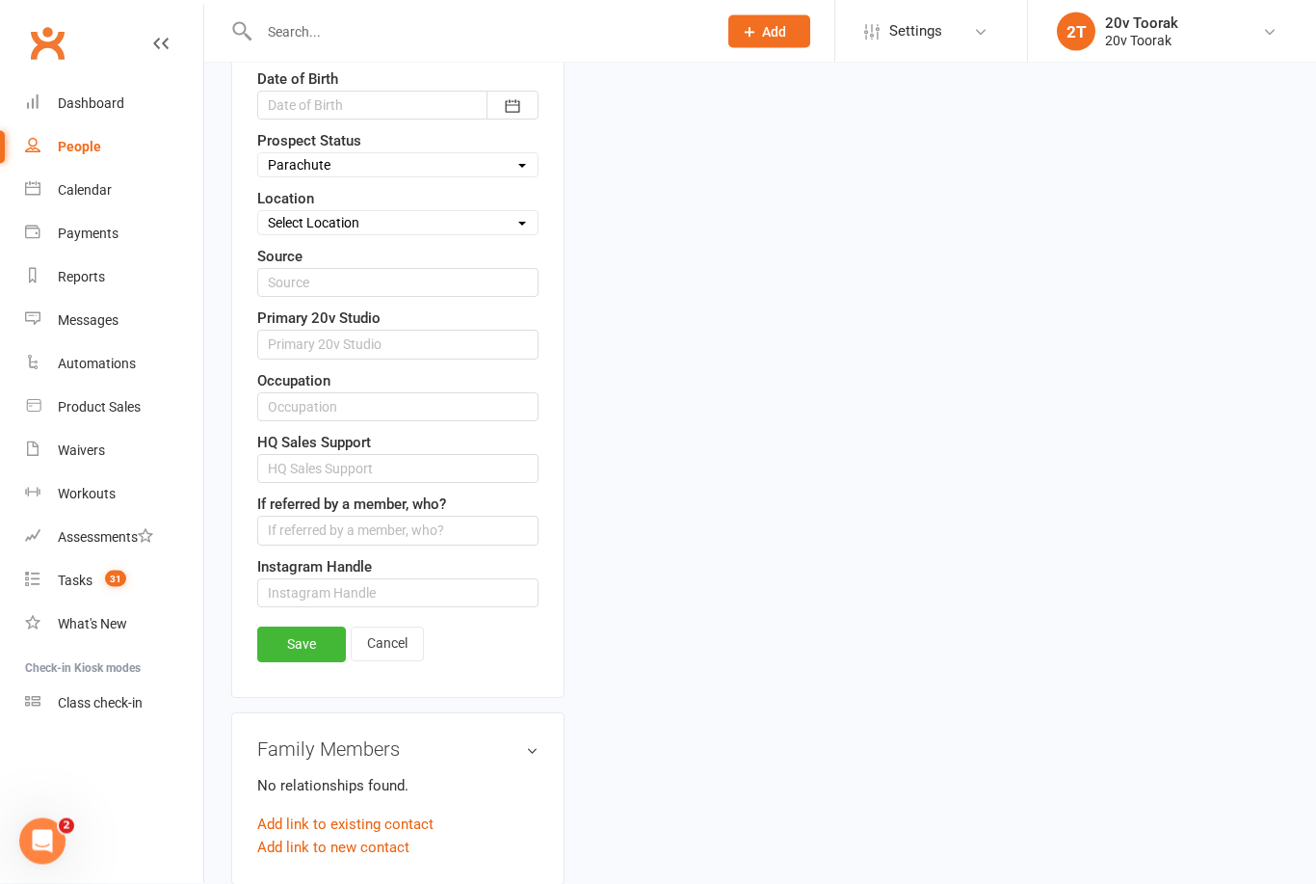
click at [300, 647] on link "Save" at bounding box center [301, 644] width 89 height 35
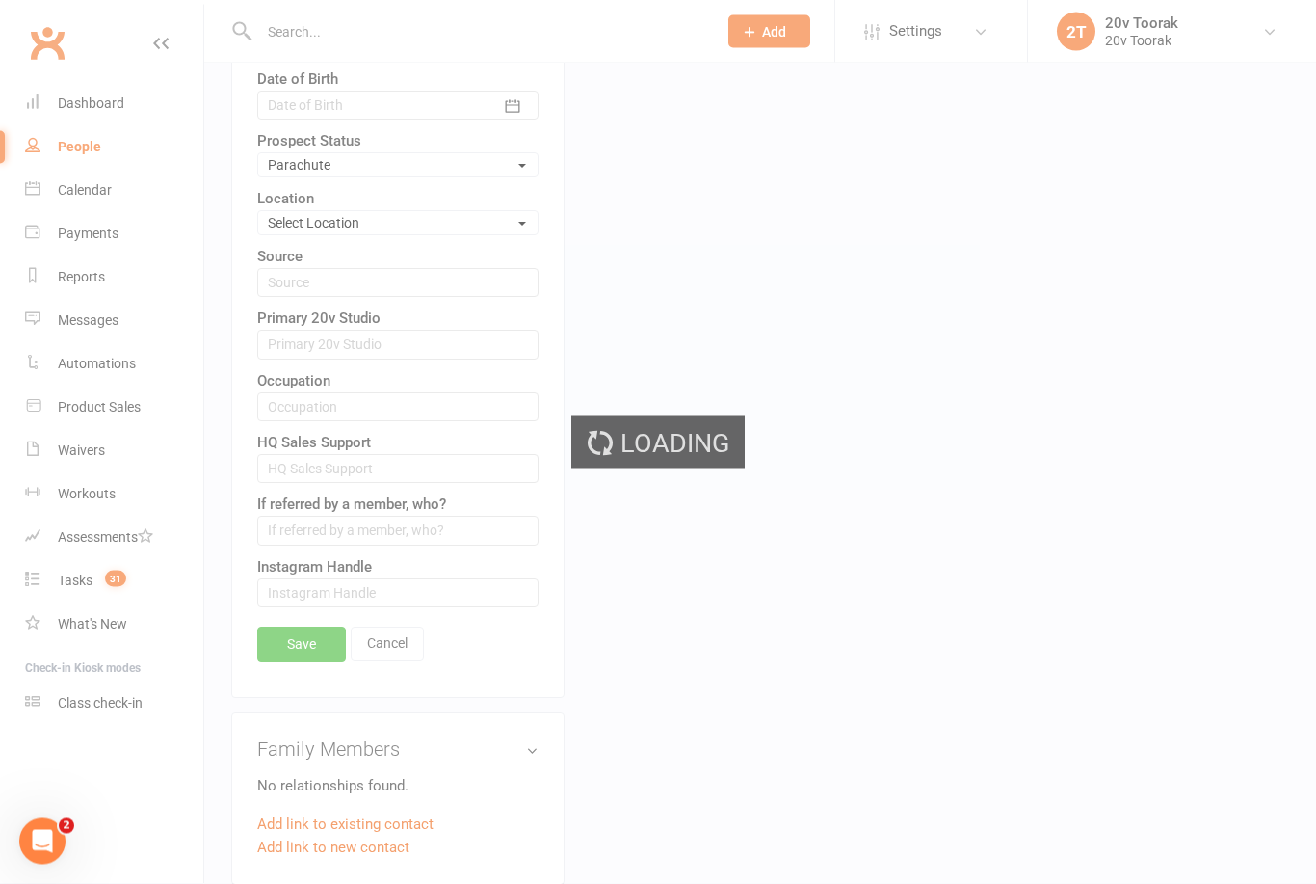
scroll to position [809, 0]
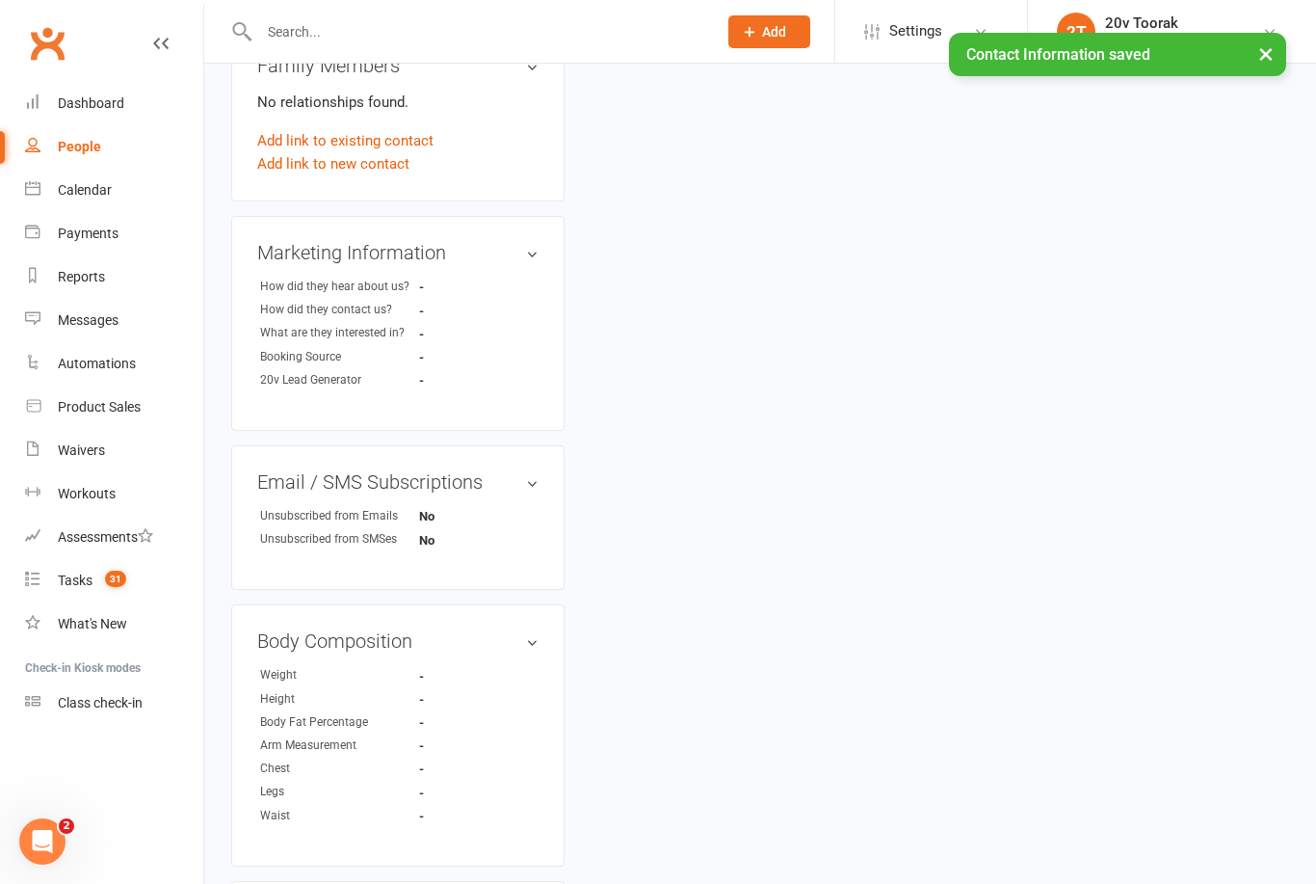
click at [76, 582] on div "Tasks" at bounding box center [75, 579] width 35 height 15
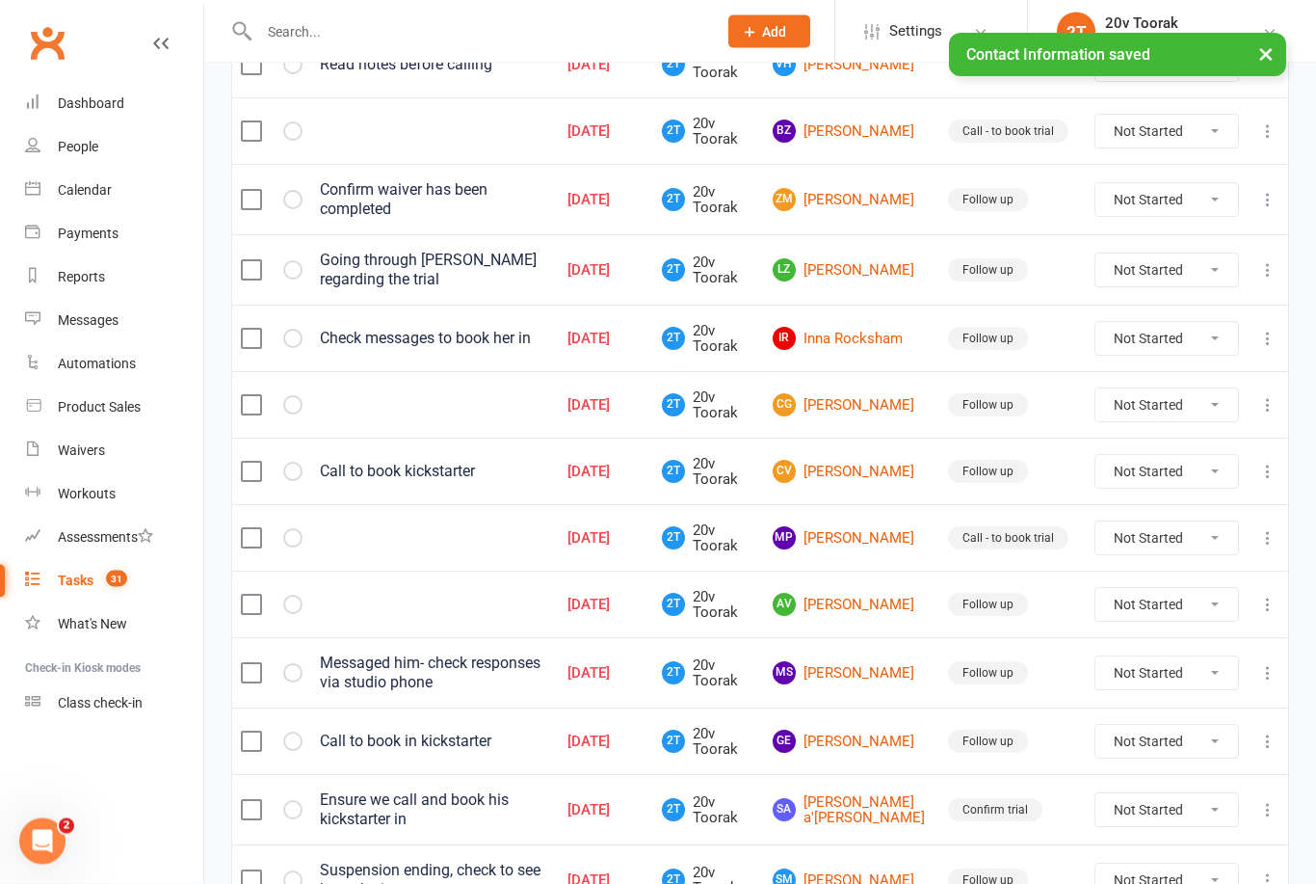
scroll to position [1248, 0]
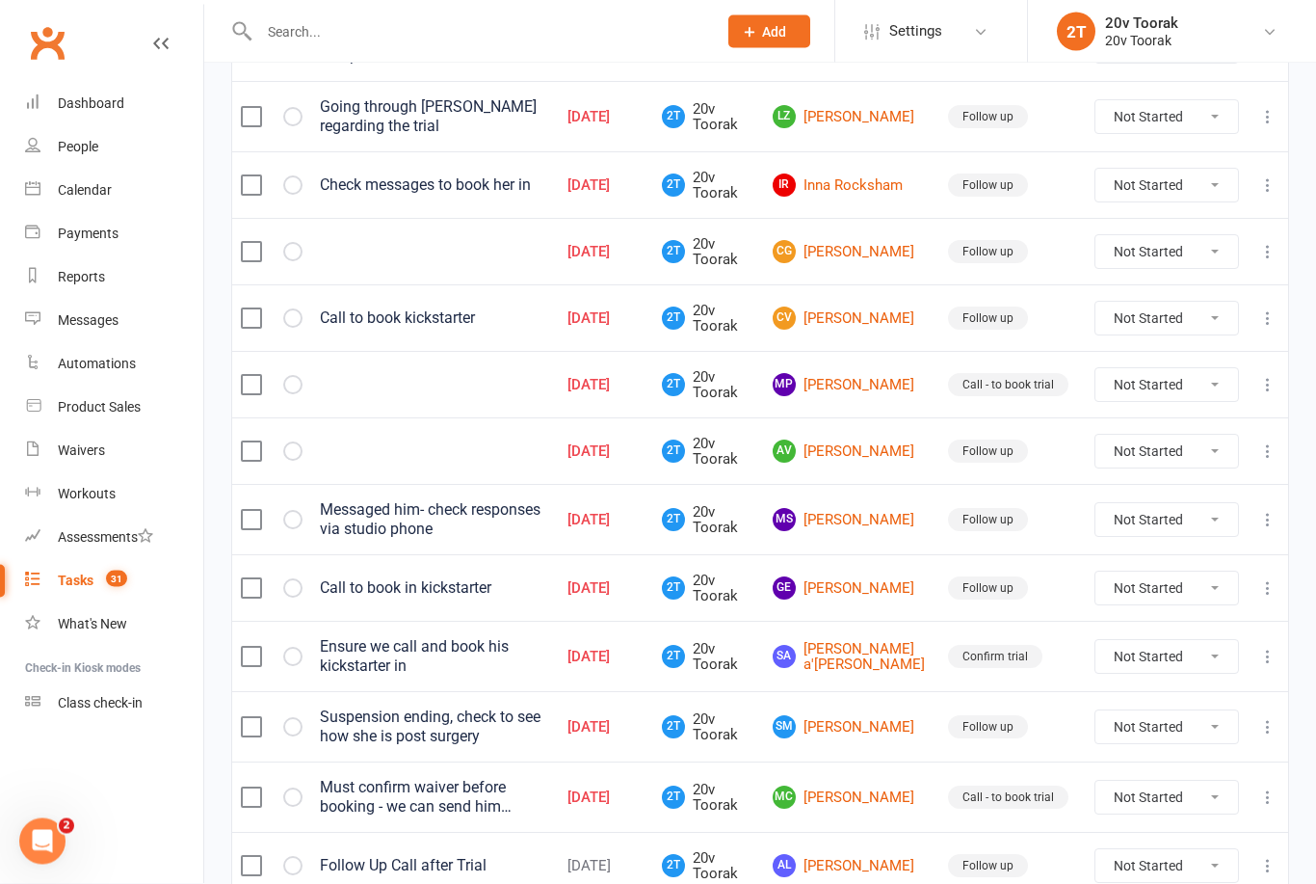
click at [880, 598] on link "GE [PERSON_NAME]" at bounding box center [852, 588] width 158 height 23
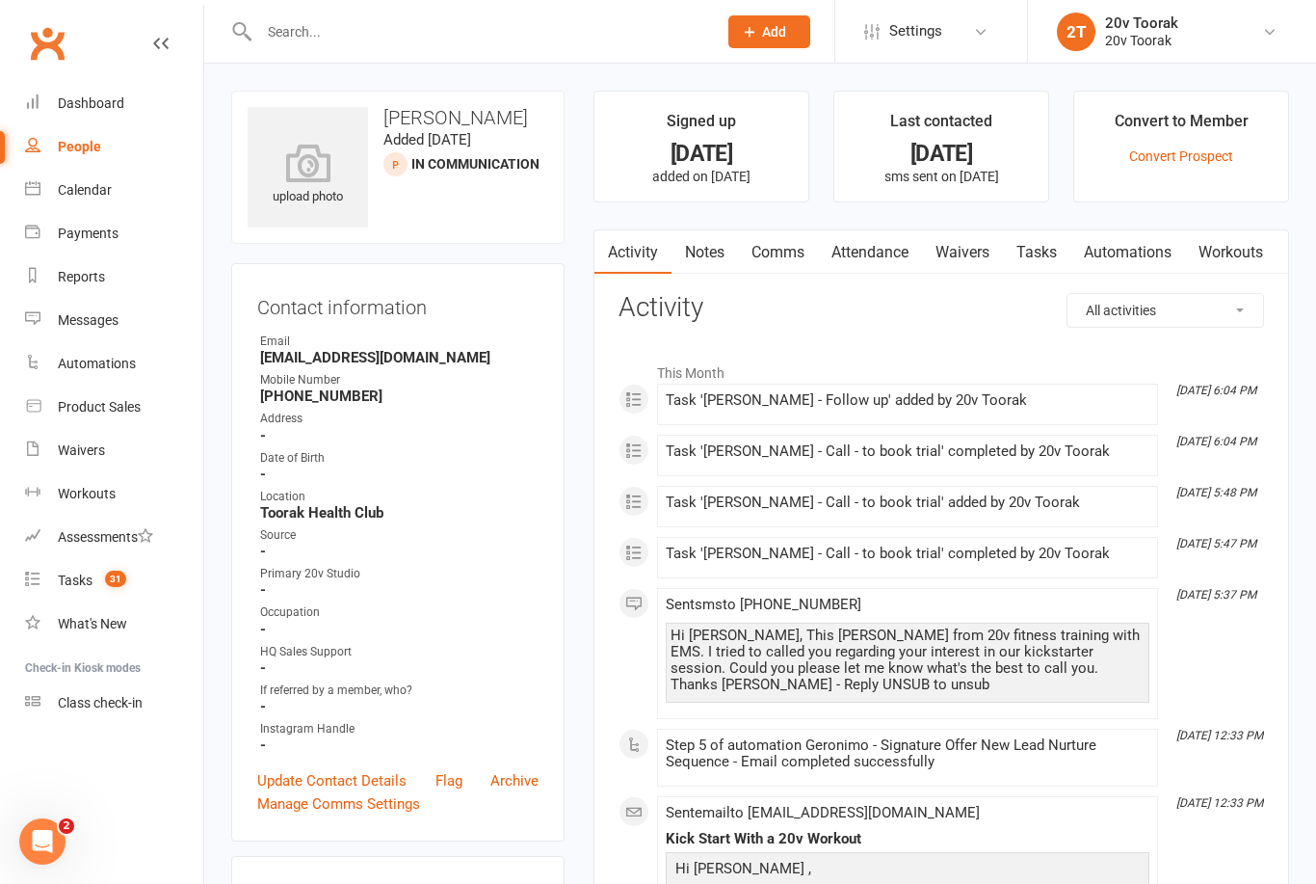
click at [684, 250] on link "Notes" at bounding box center [705, 252] width 66 height 44
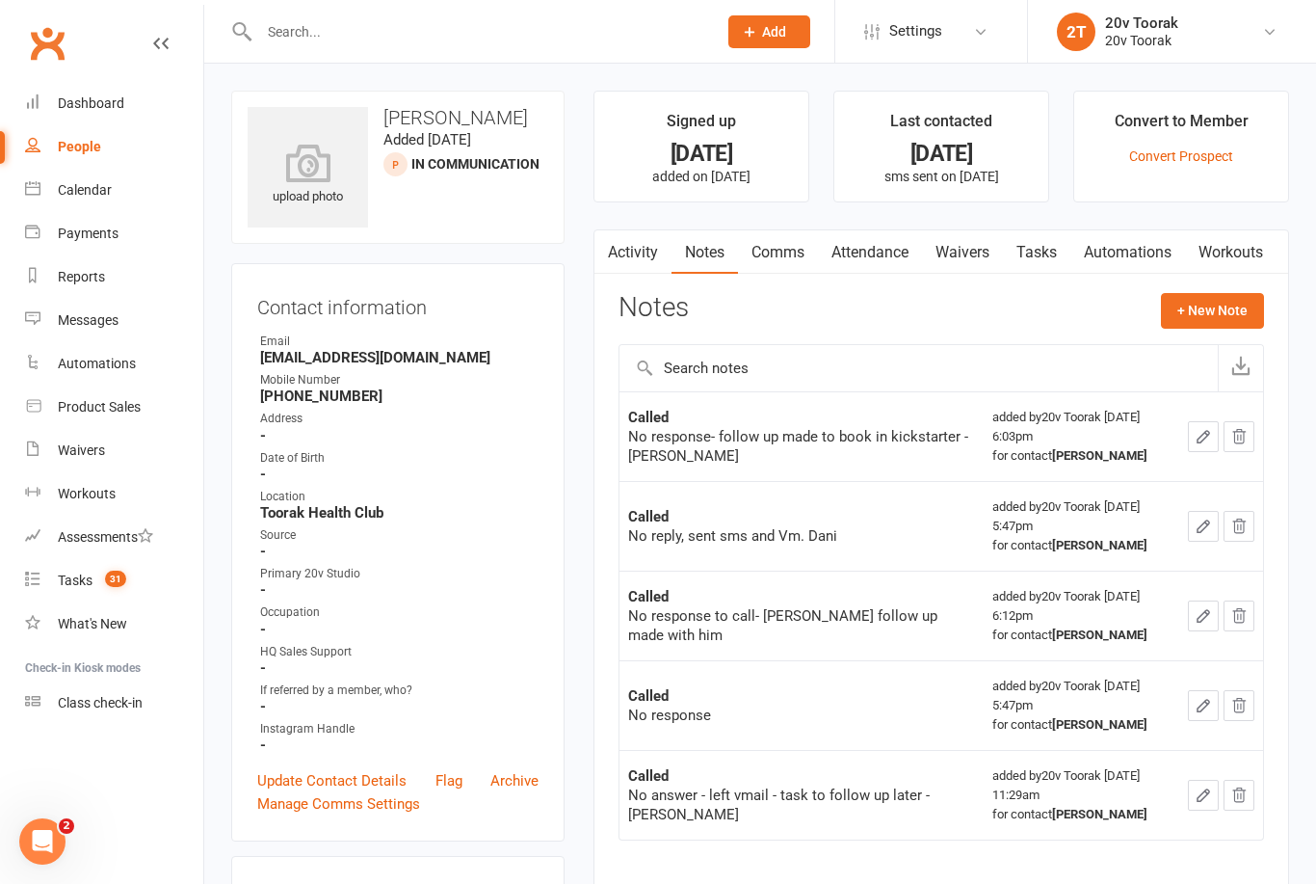
click at [1247, 319] on button "+ New Note" at bounding box center [1212, 310] width 103 height 35
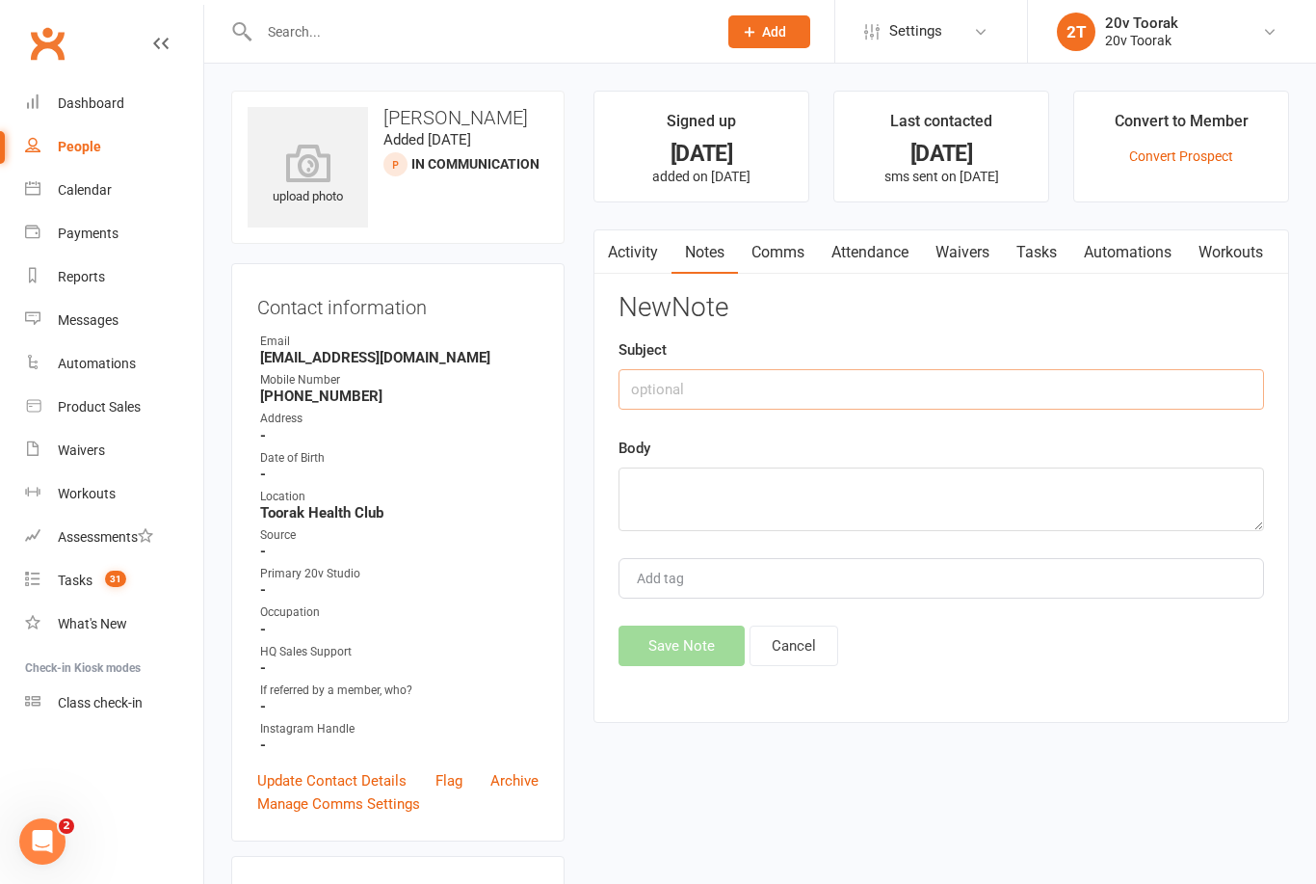
click at [983, 392] on input "text" at bounding box center [942, 389] width 646 height 40
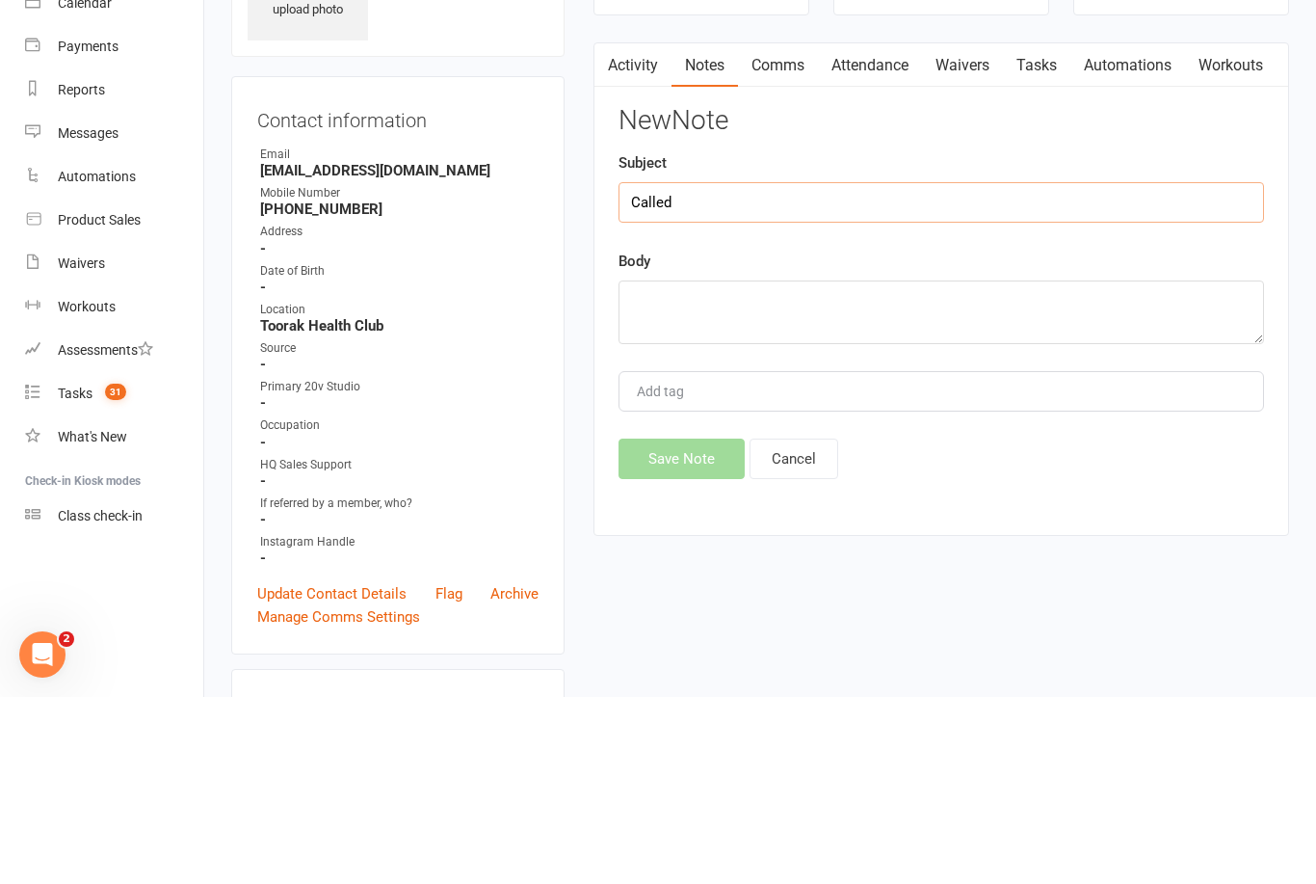
type input "Called"
click at [1022, 467] on textarea at bounding box center [942, 499] width 646 height 64
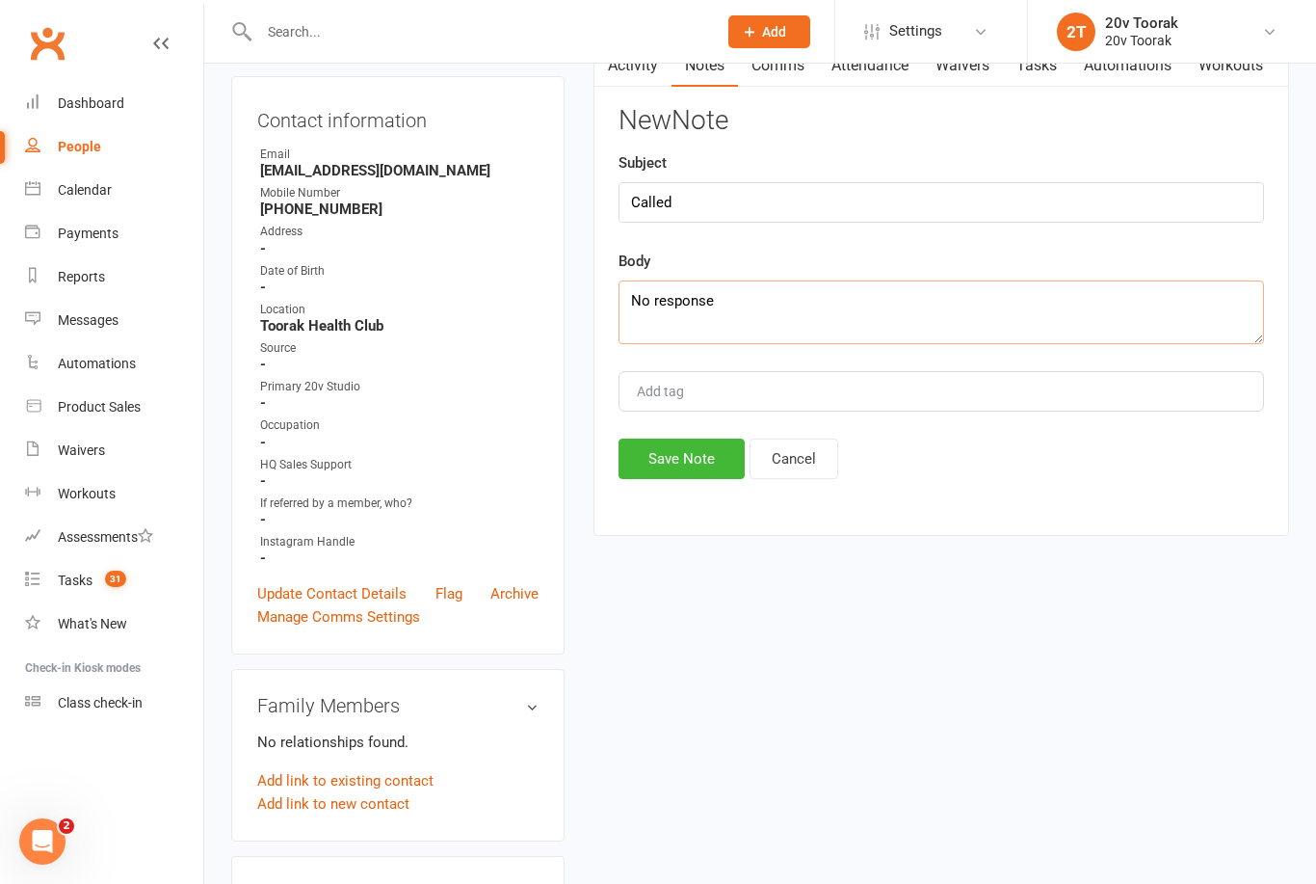
type textarea "No response"
click at [742, 459] on button "Save Note" at bounding box center [682, 458] width 126 height 40
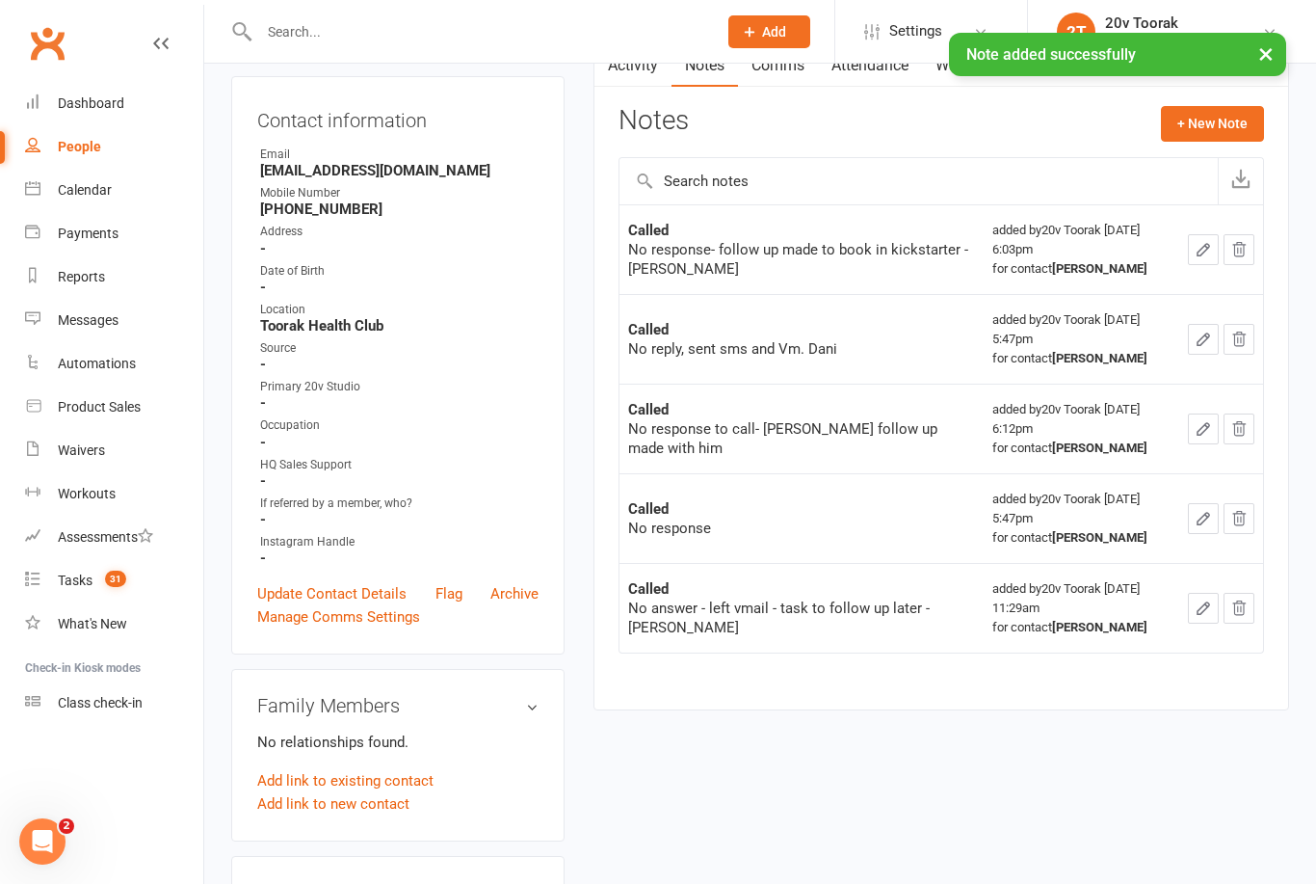
scroll to position [0, 0]
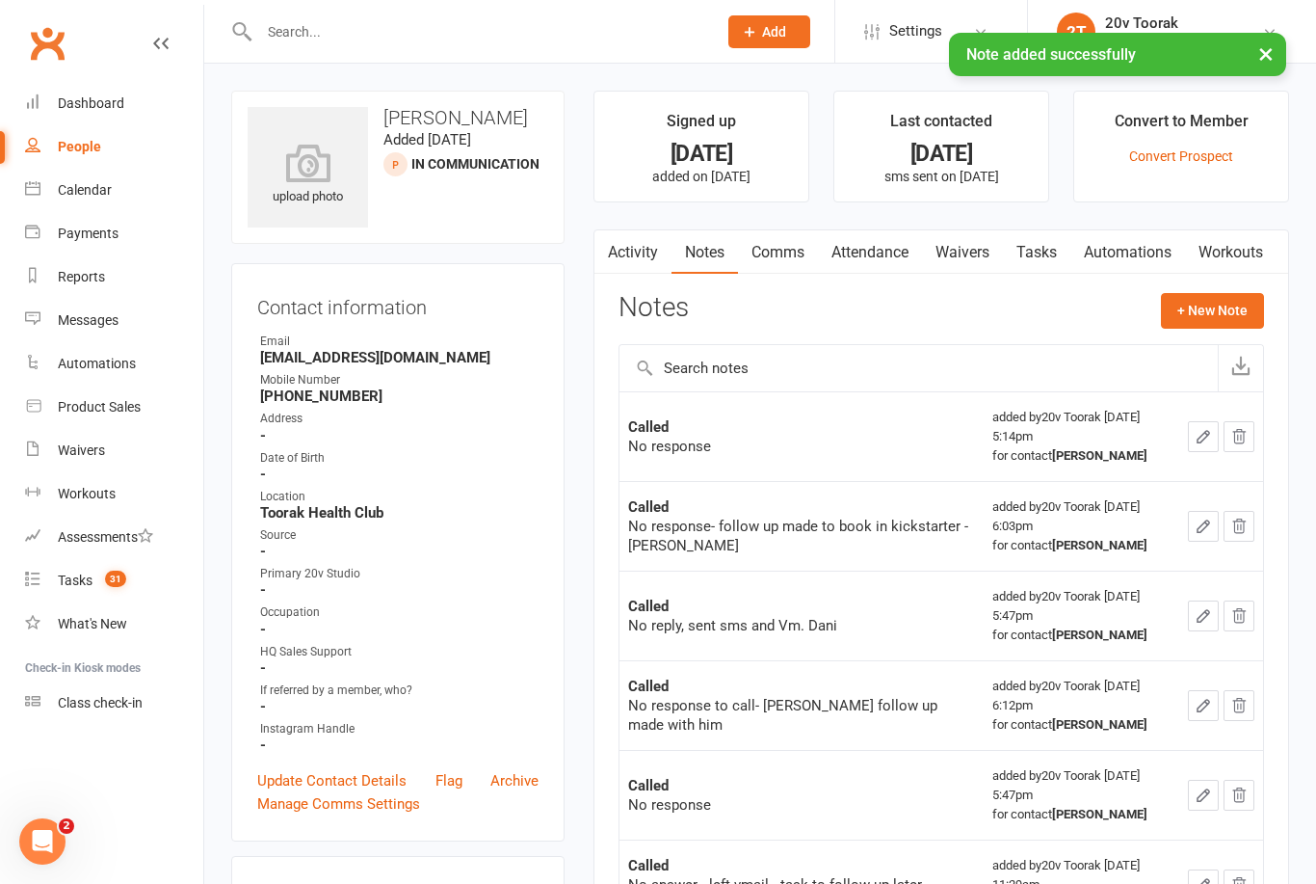
click at [1039, 247] on link "Tasks" at bounding box center [1036, 252] width 67 height 44
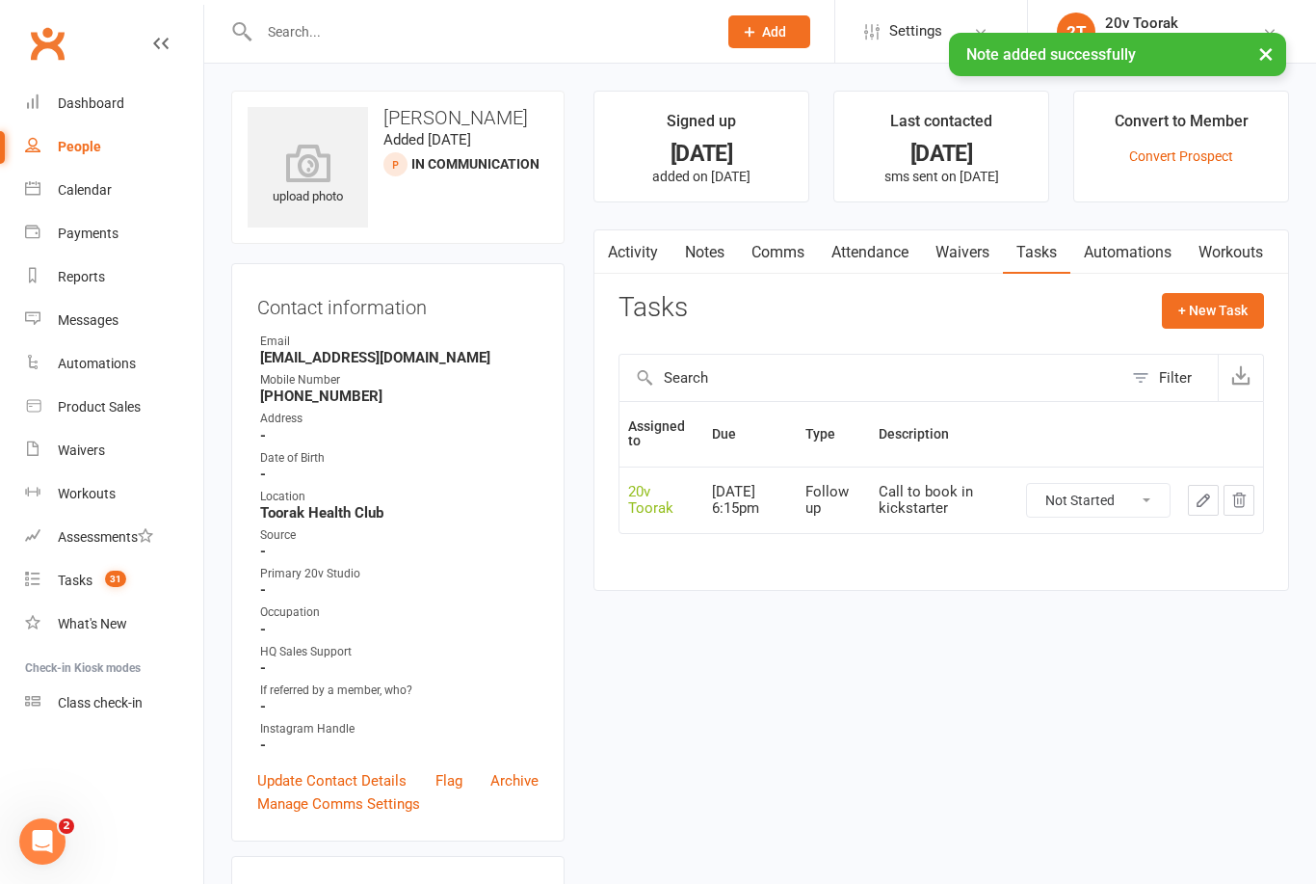
click at [1199, 492] on icon "button" at bounding box center [1203, 499] width 17 height 17
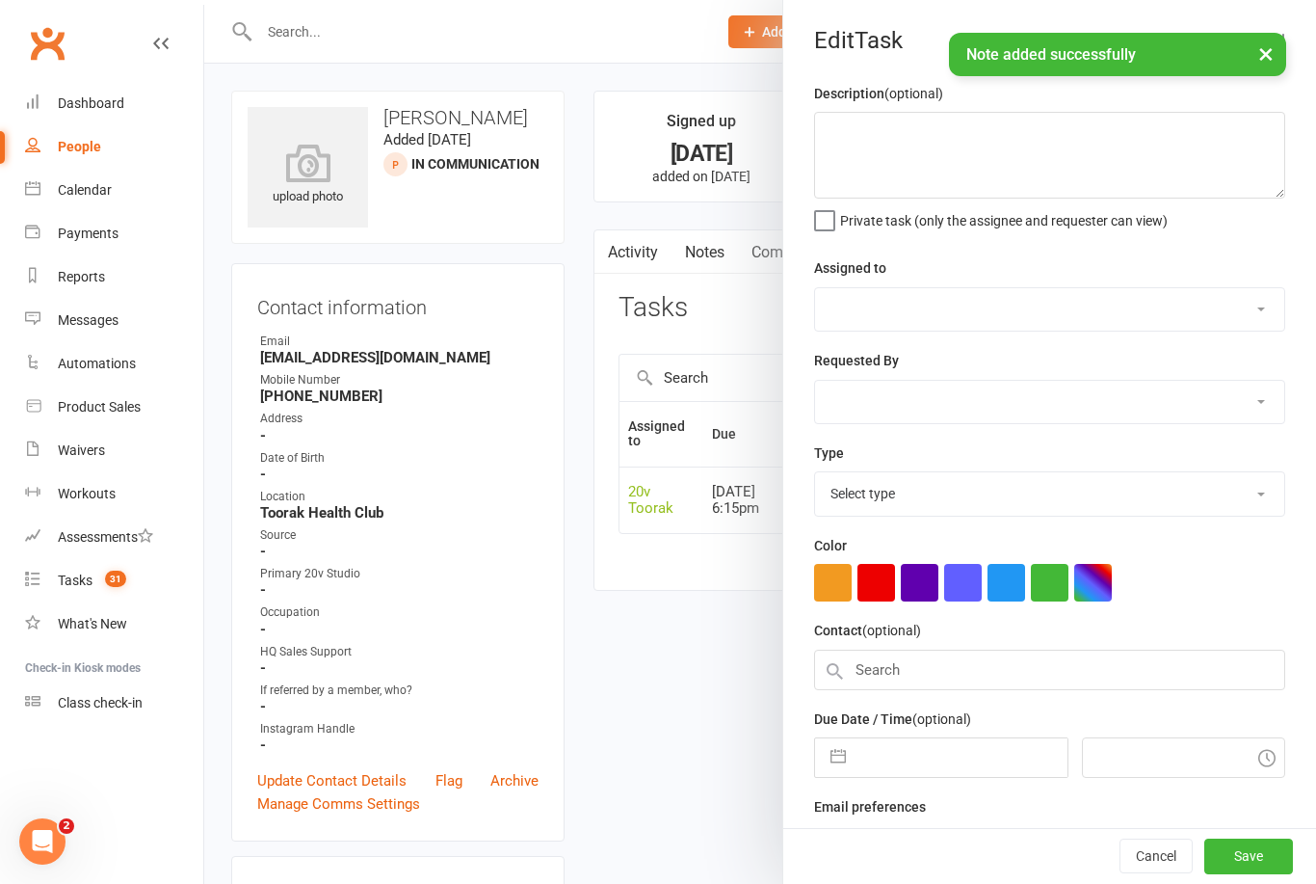
type textarea "Call to book in kickstarter"
select select "45736"
type input "[DATE]"
type input "6:15pm"
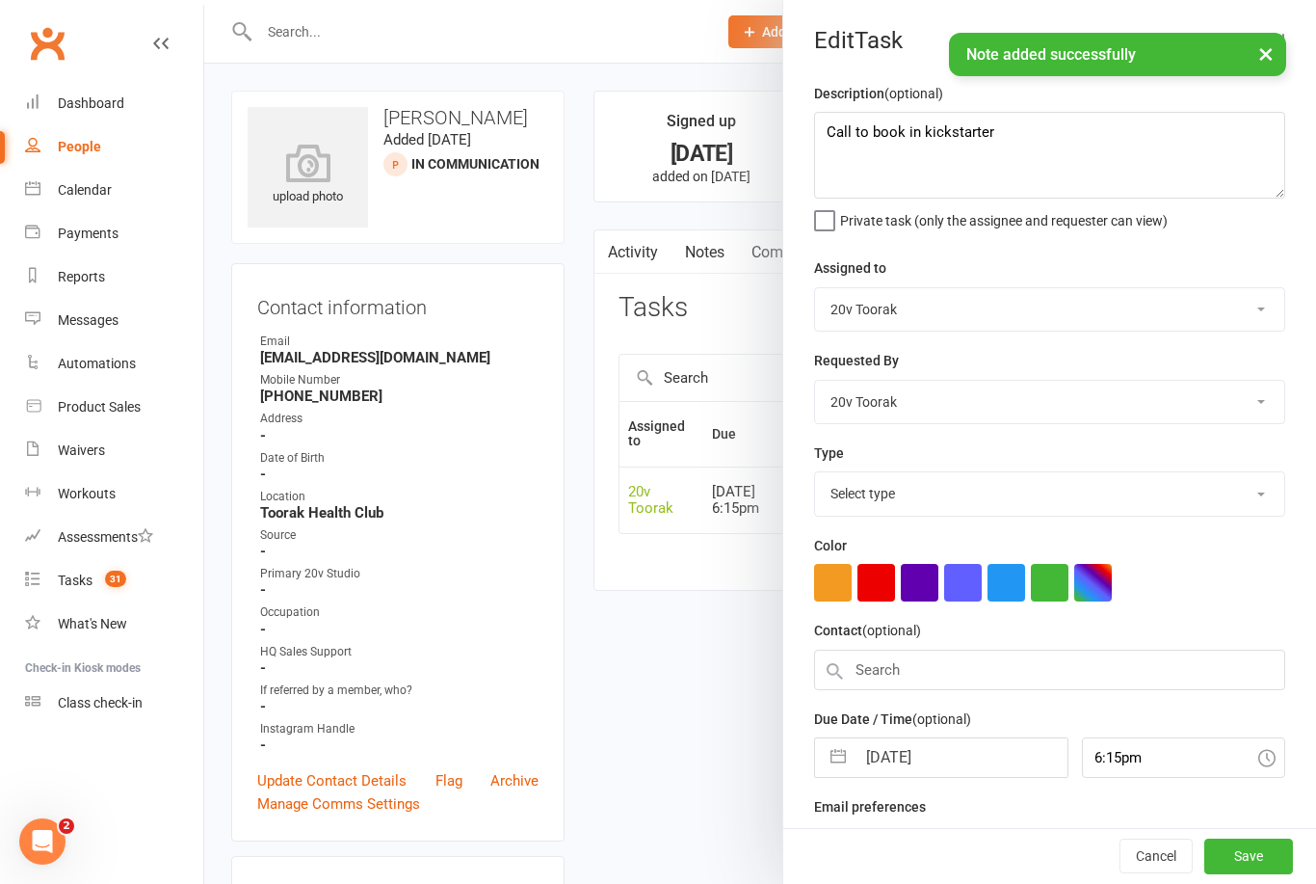
select select "23277"
click at [938, 753] on input "[DATE]" at bounding box center [961, 751] width 211 height 39
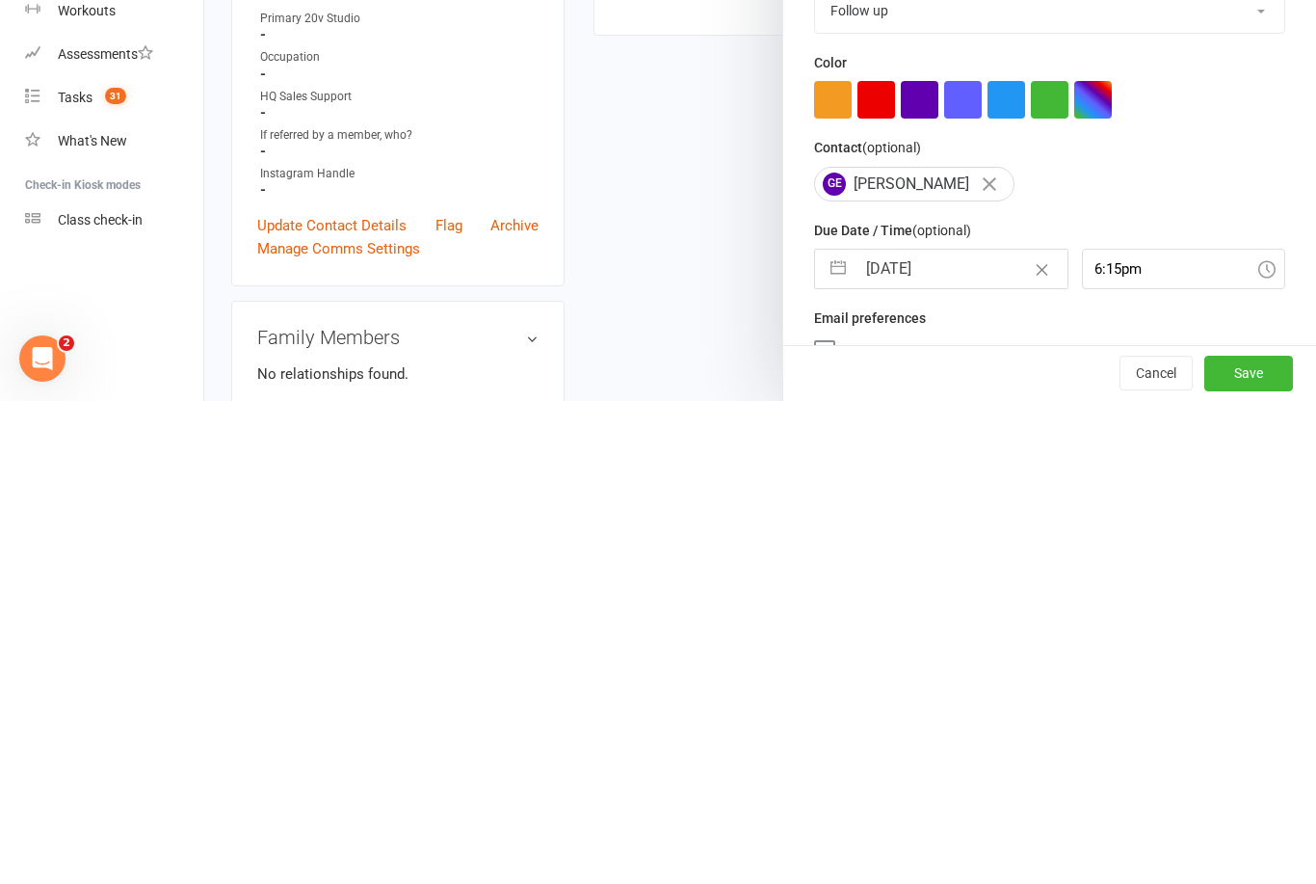
select select "6"
select select "2025"
select select "7"
select select "2025"
select select "8"
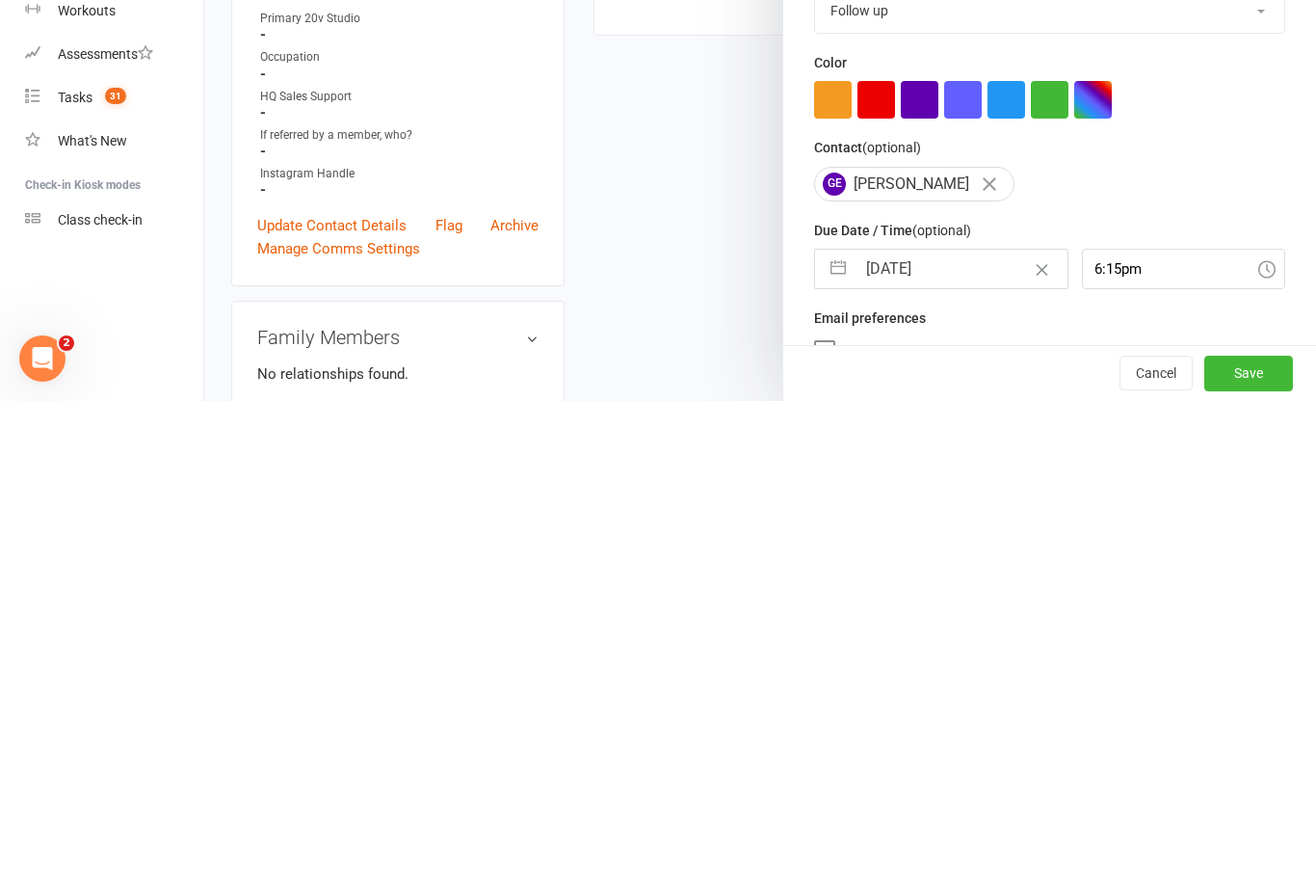
select select "2025"
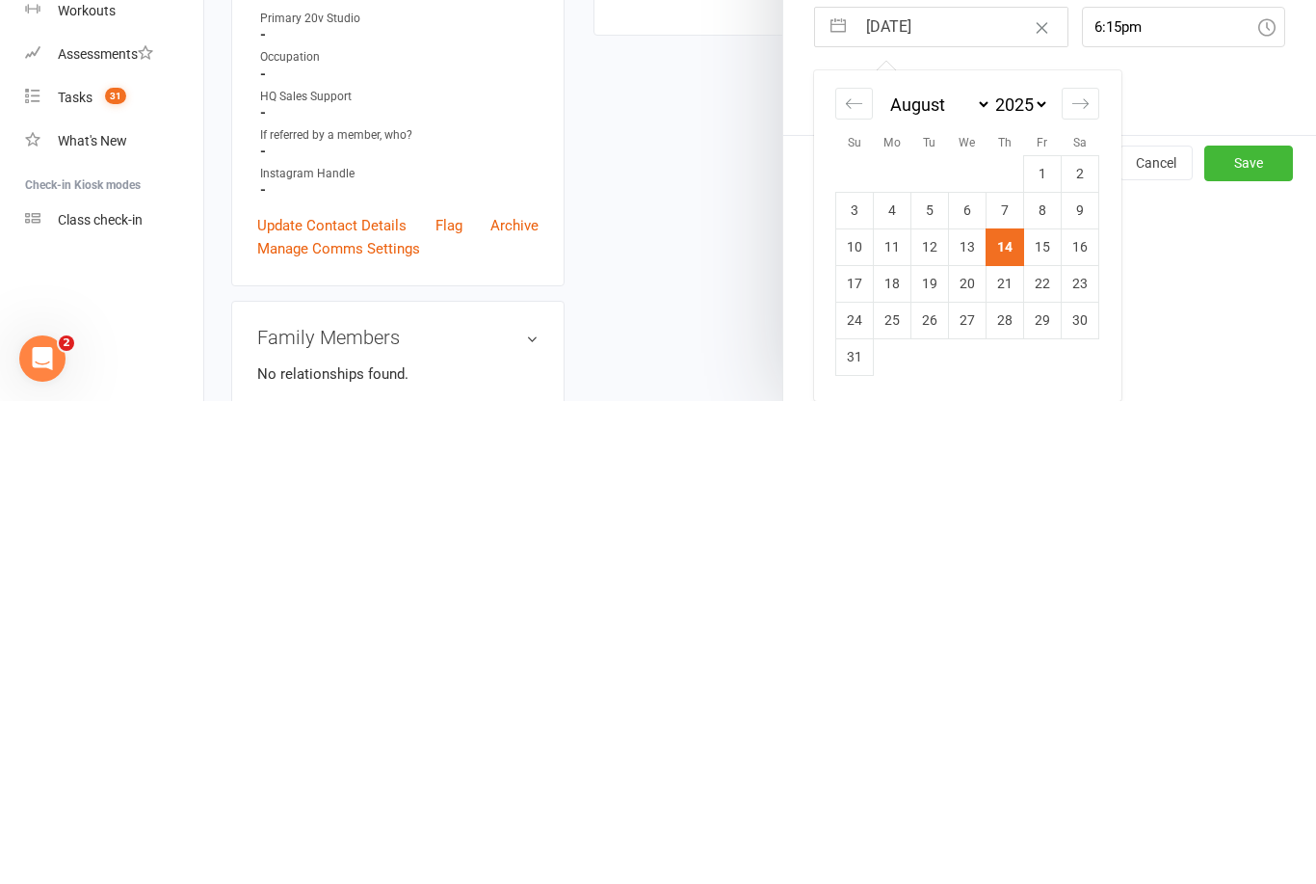
scroll to position [246, 0]
click at [1082, 711] on td "16" at bounding box center [1081, 729] width 38 height 37
type input "[DATE]"
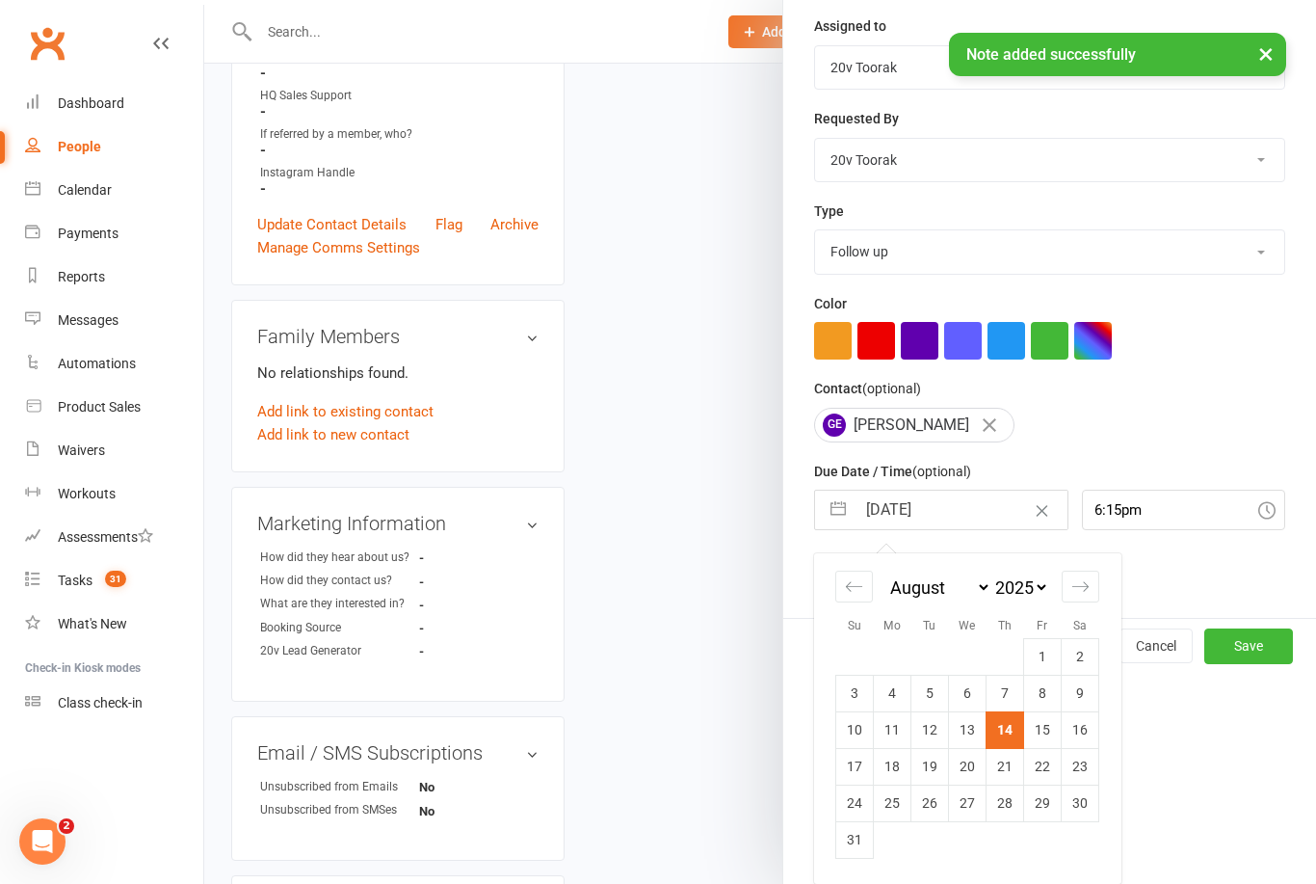
scroll to position [36, 0]
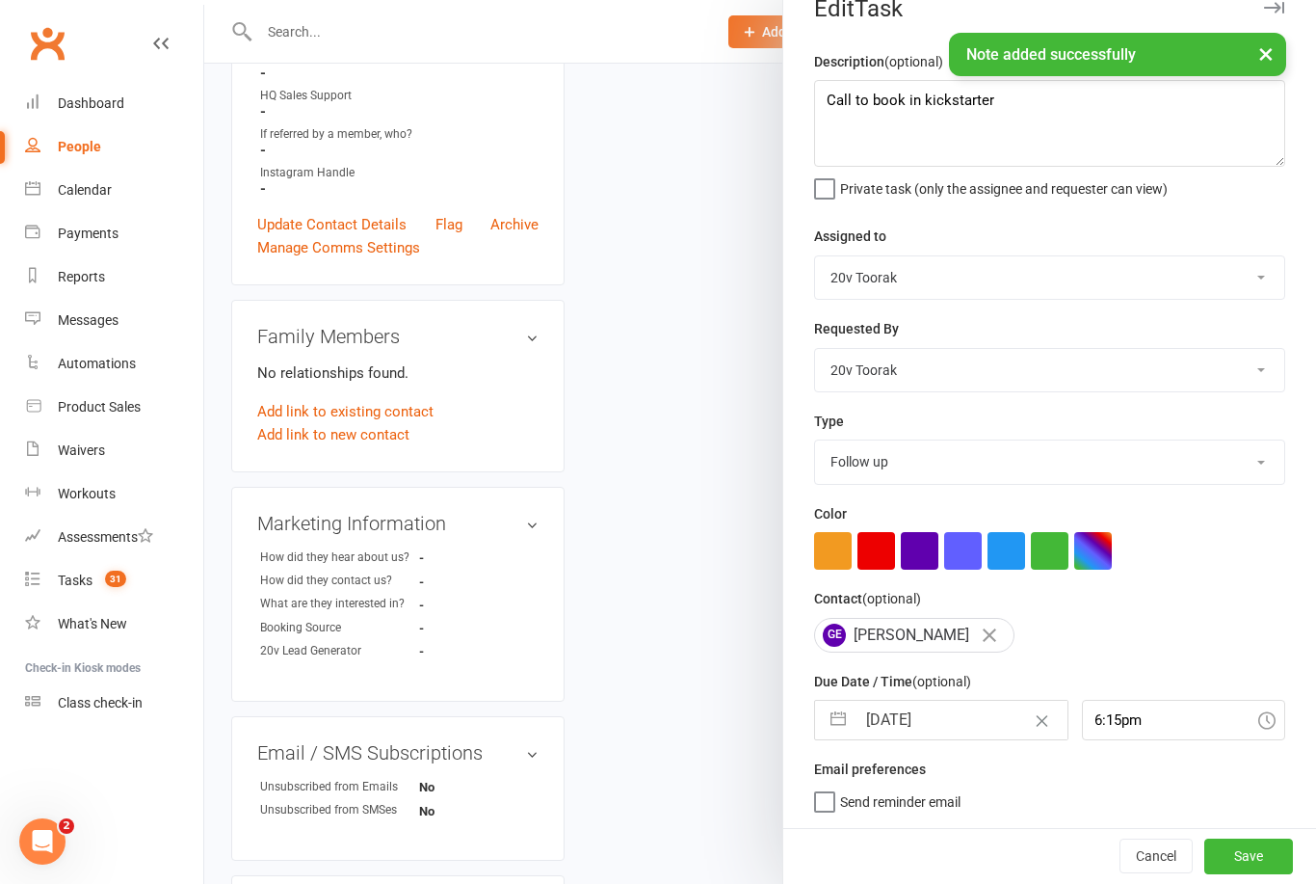
click at [1239, 861] on button "Save" at bounding box center [1248, 855] width 89 height 35
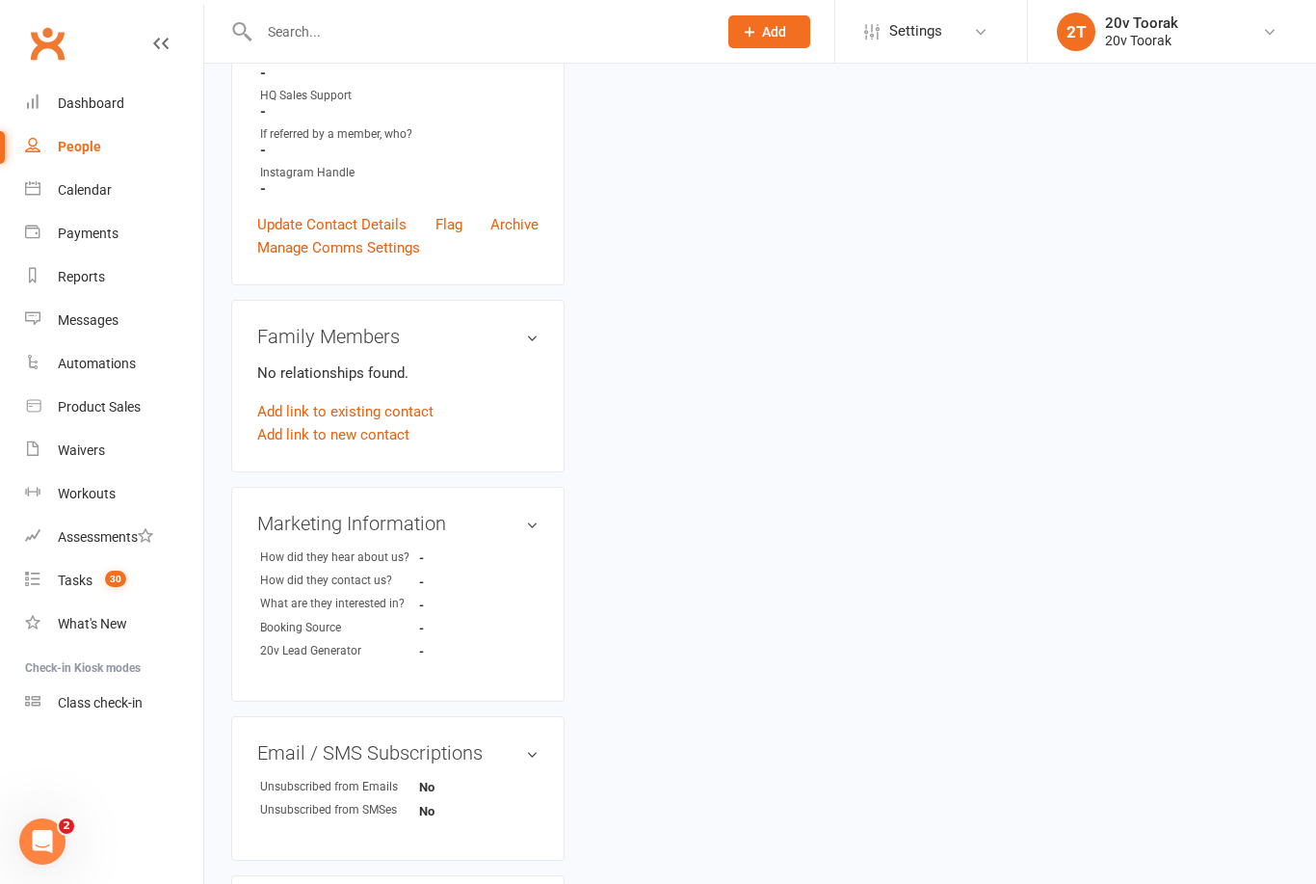
click at [0, 701] on html "Prospect Member Non-attending contact Class / event Appointment Task Membership…" at bounding box center [658, 577] width 1316 height 2267
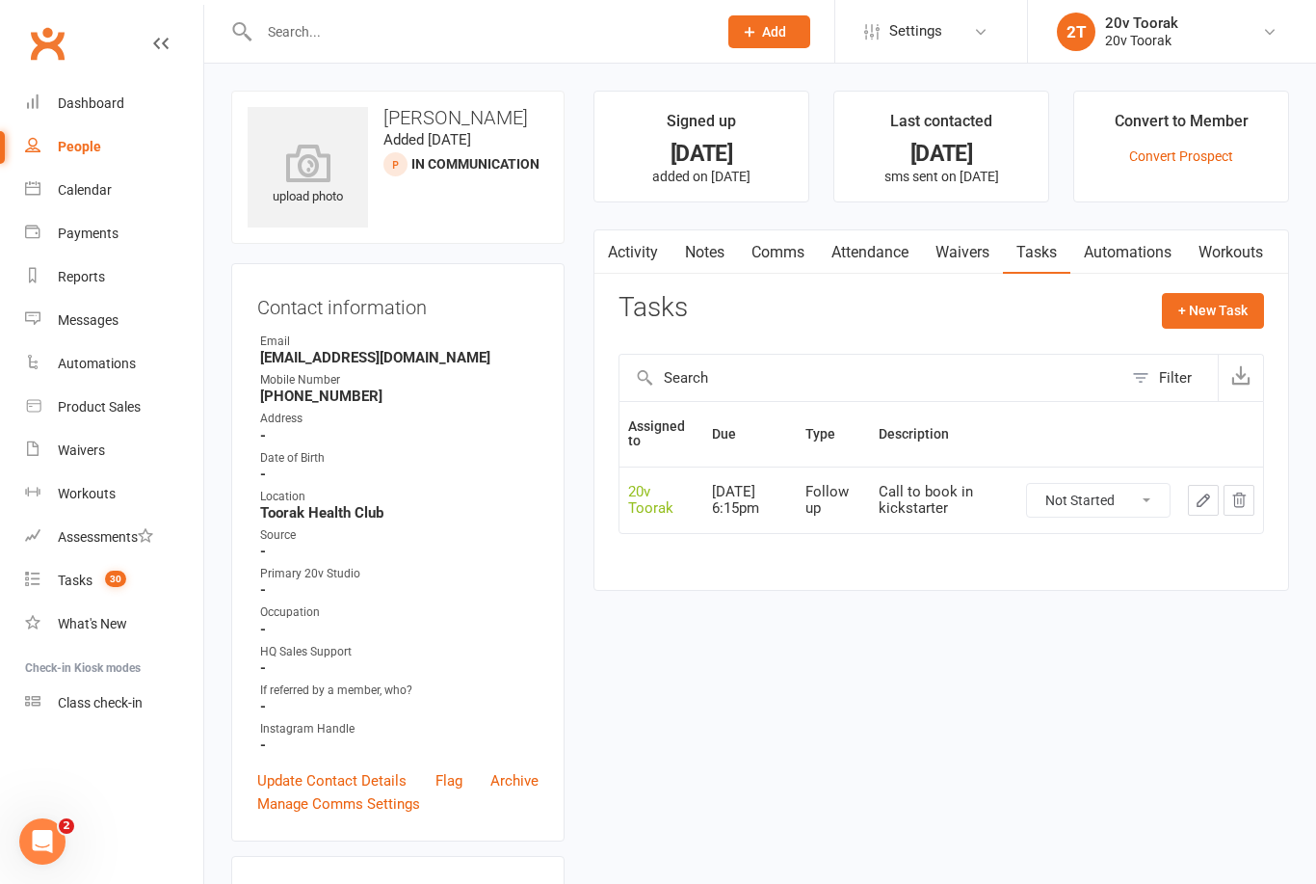
click at [66, 585] on div "Tasks" at bounding box center [75, 579] width 35 height 15
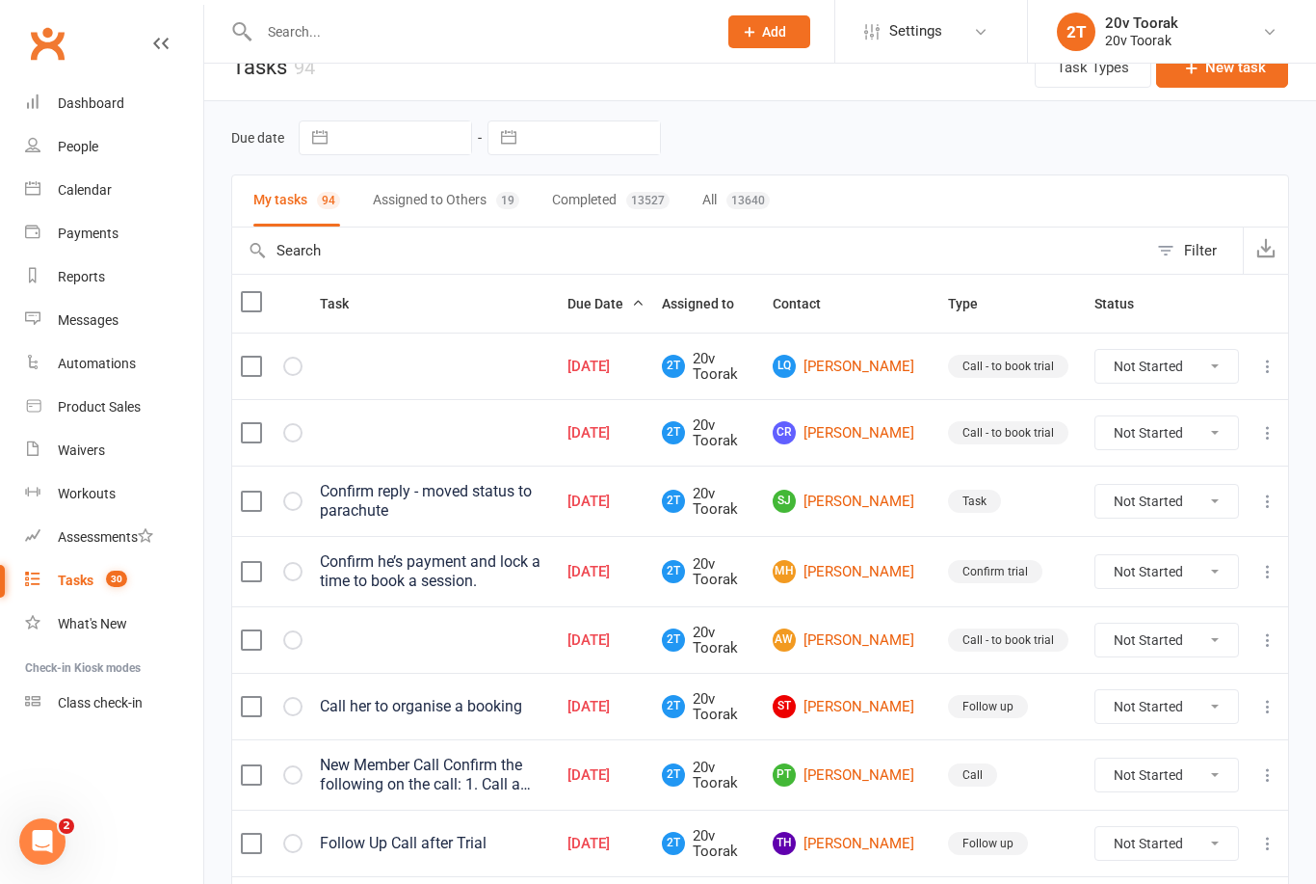
scroll to position [35, 0]
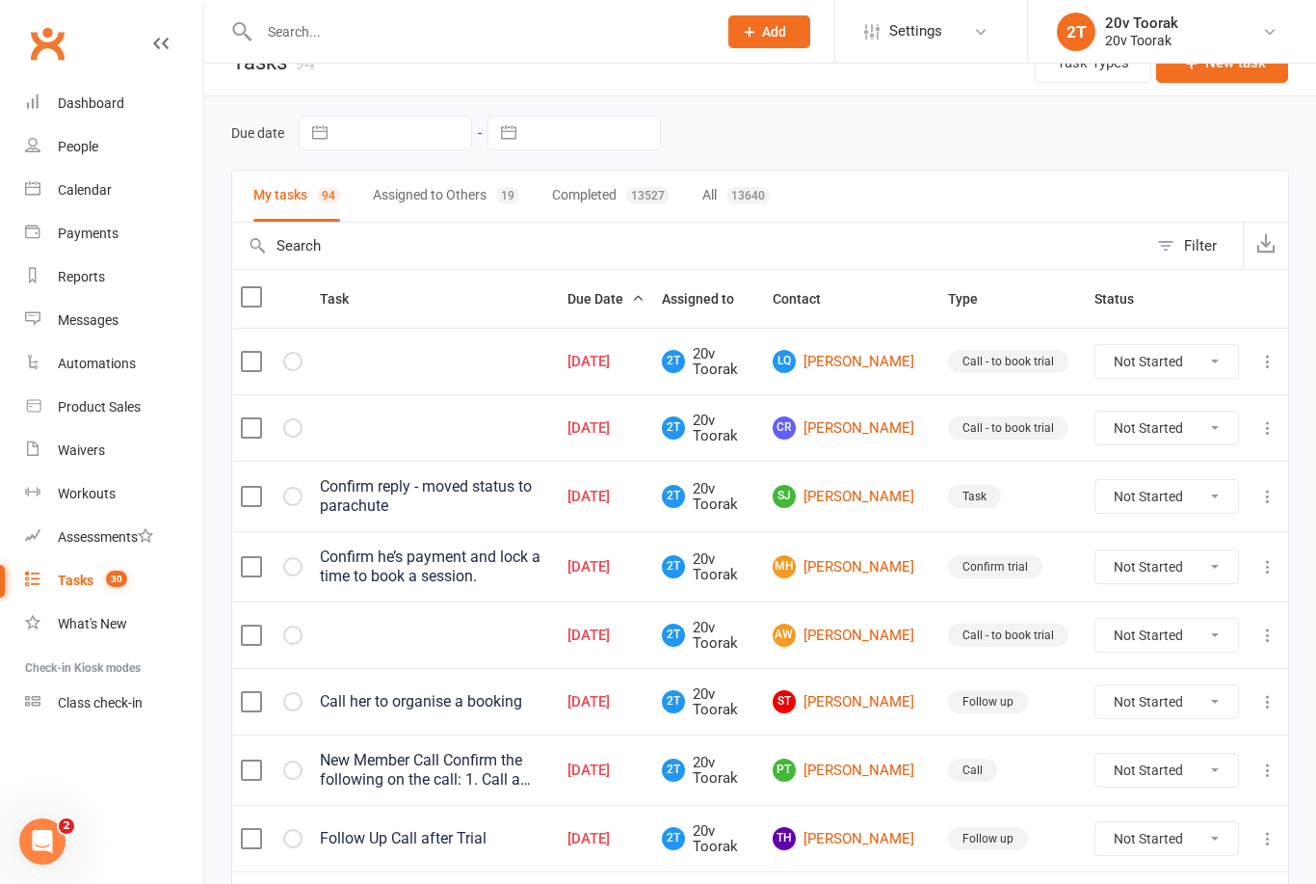
click at [911, 494] on link "SJ [PERSON_NAME]" at bounding box center [852, 496] width 158 height 23
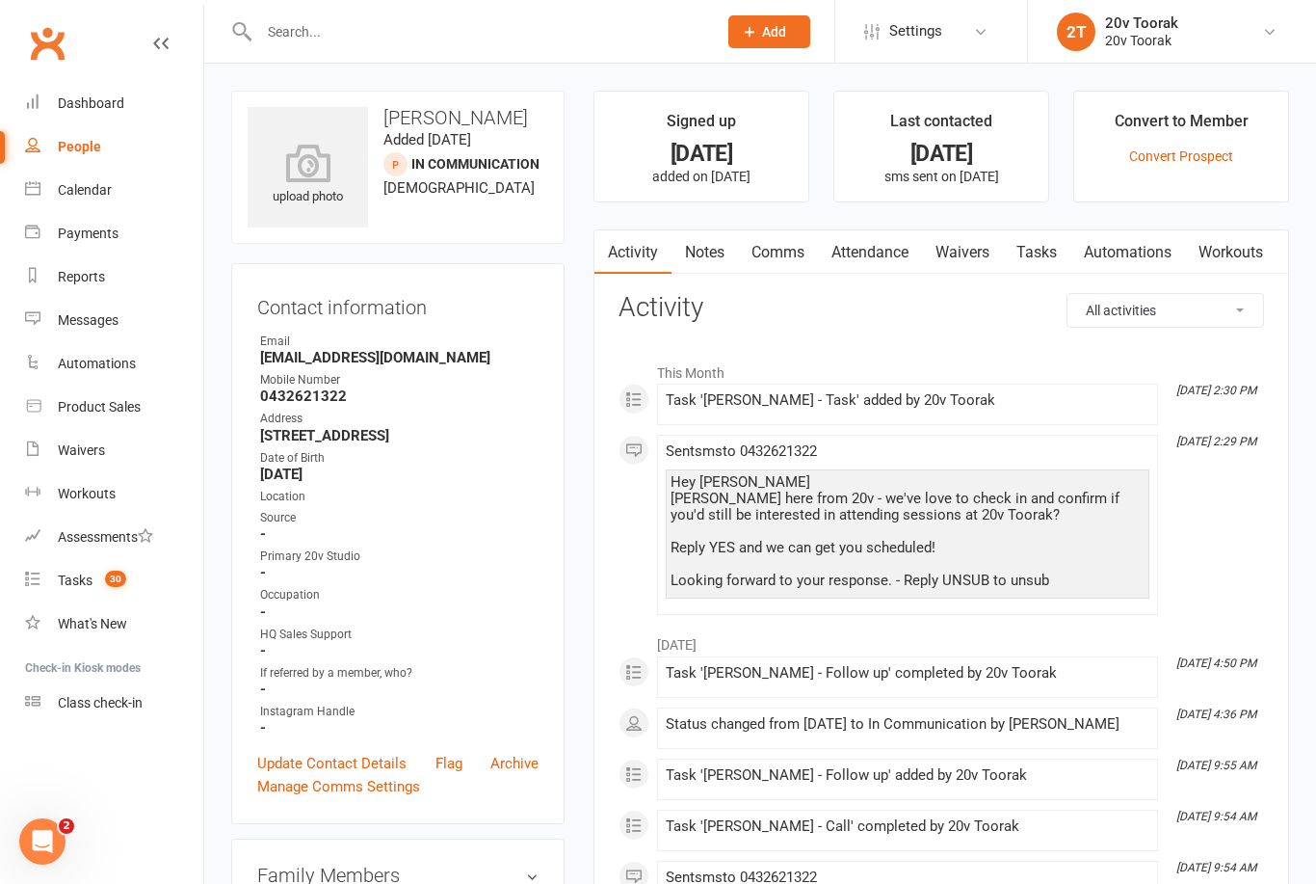
click at [346, 752] on link "Update Contact Details" at bounding box center [331, 763] width 149 height 23
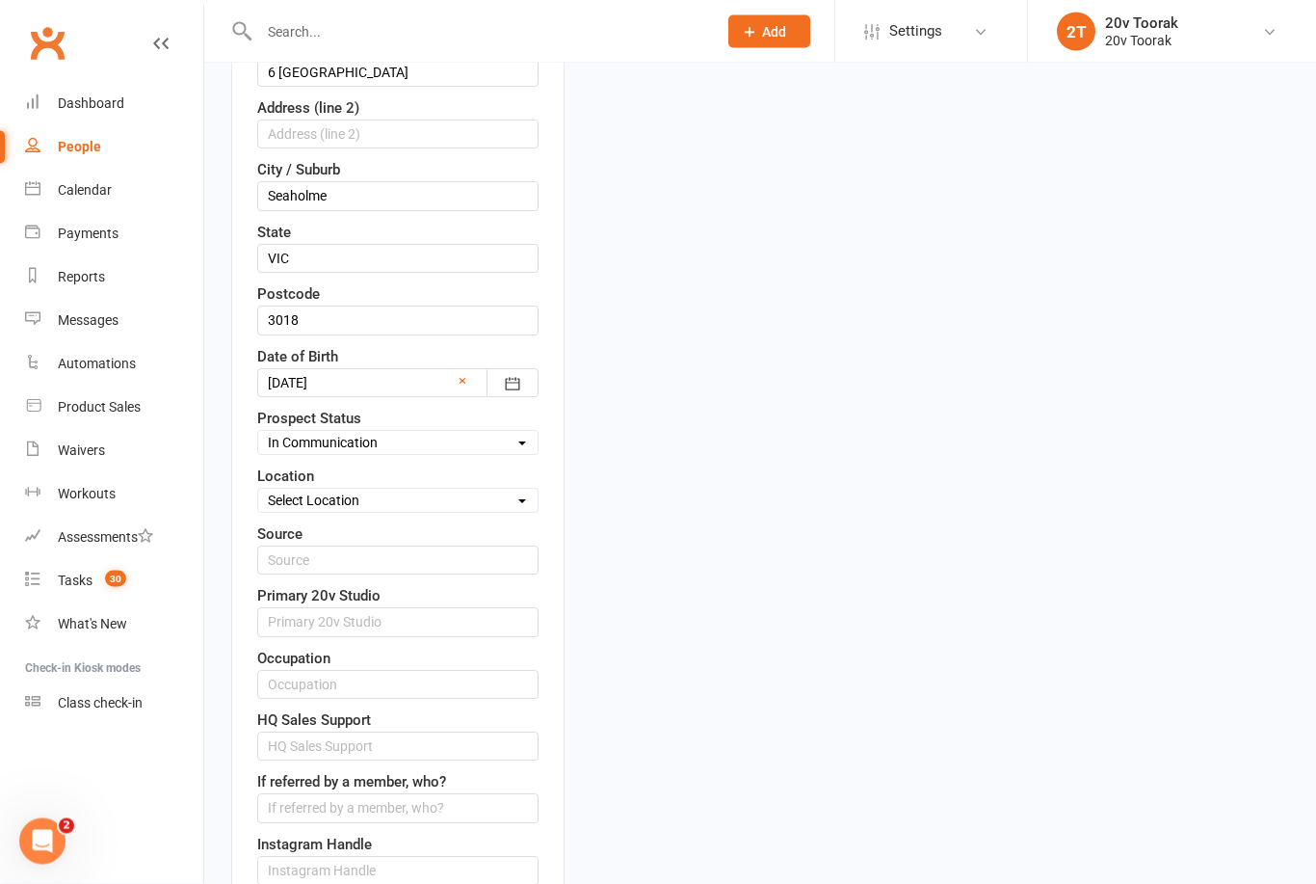
scroll to position [531, 0]
click at [474, 437] on select "Select Parachute Referrals In Communication Call Lter Task Comms [DATE] [DATE] …" at bounding box center [397, 443] width 279 height 21
select select "Parachute"
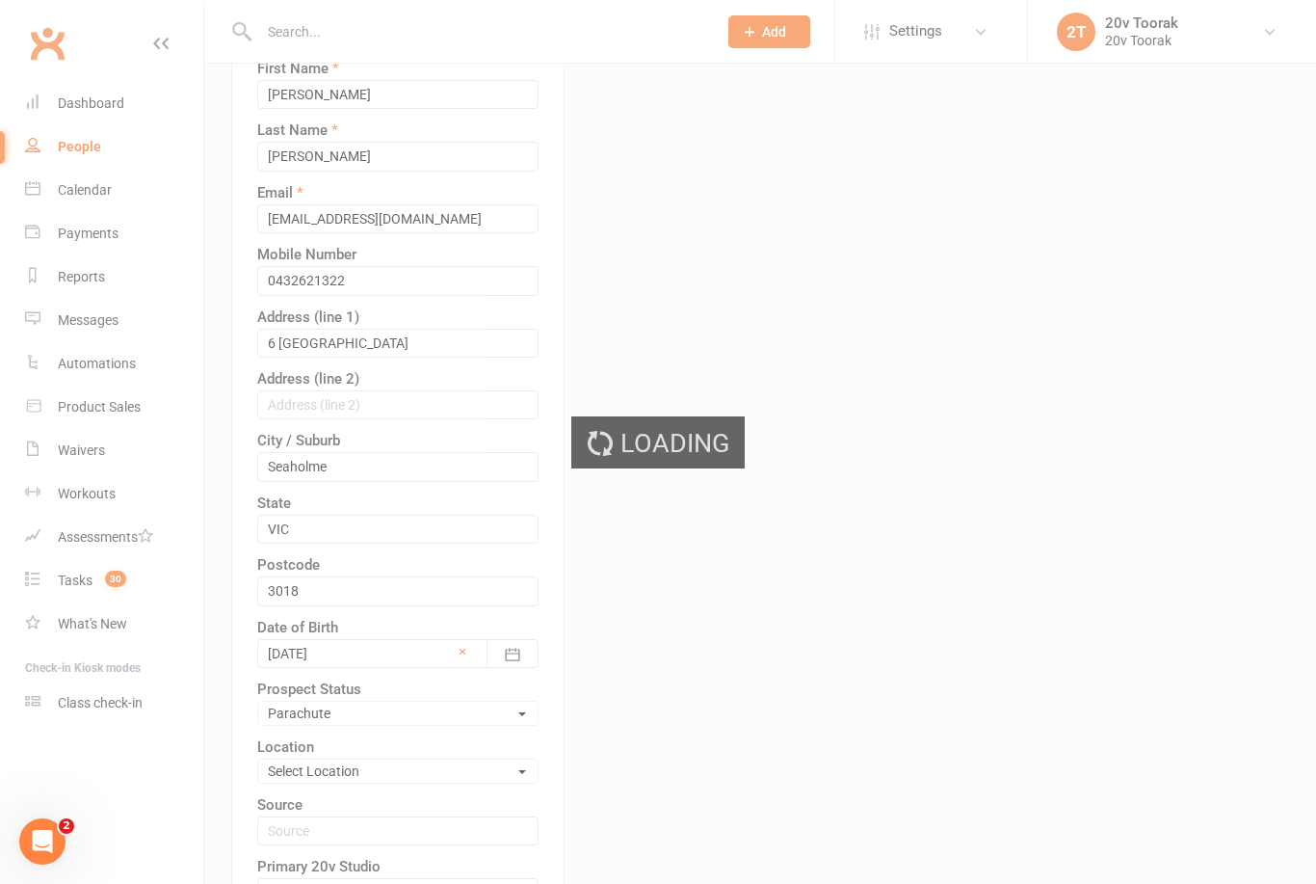
scroll to position [0, 0]
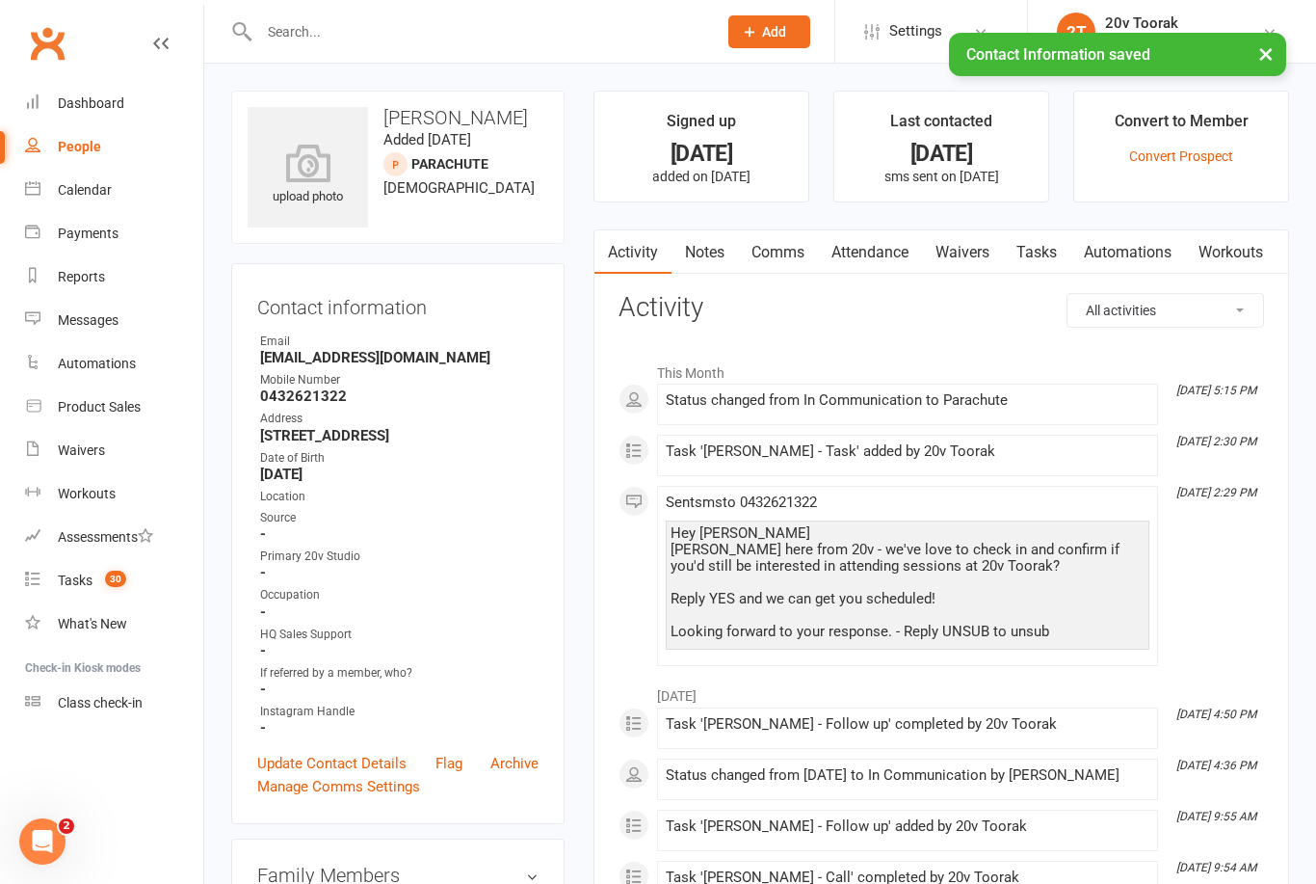
click at [1063, 255] on link "Tasks" at bounding box center [1036, 252] width 67 height 44
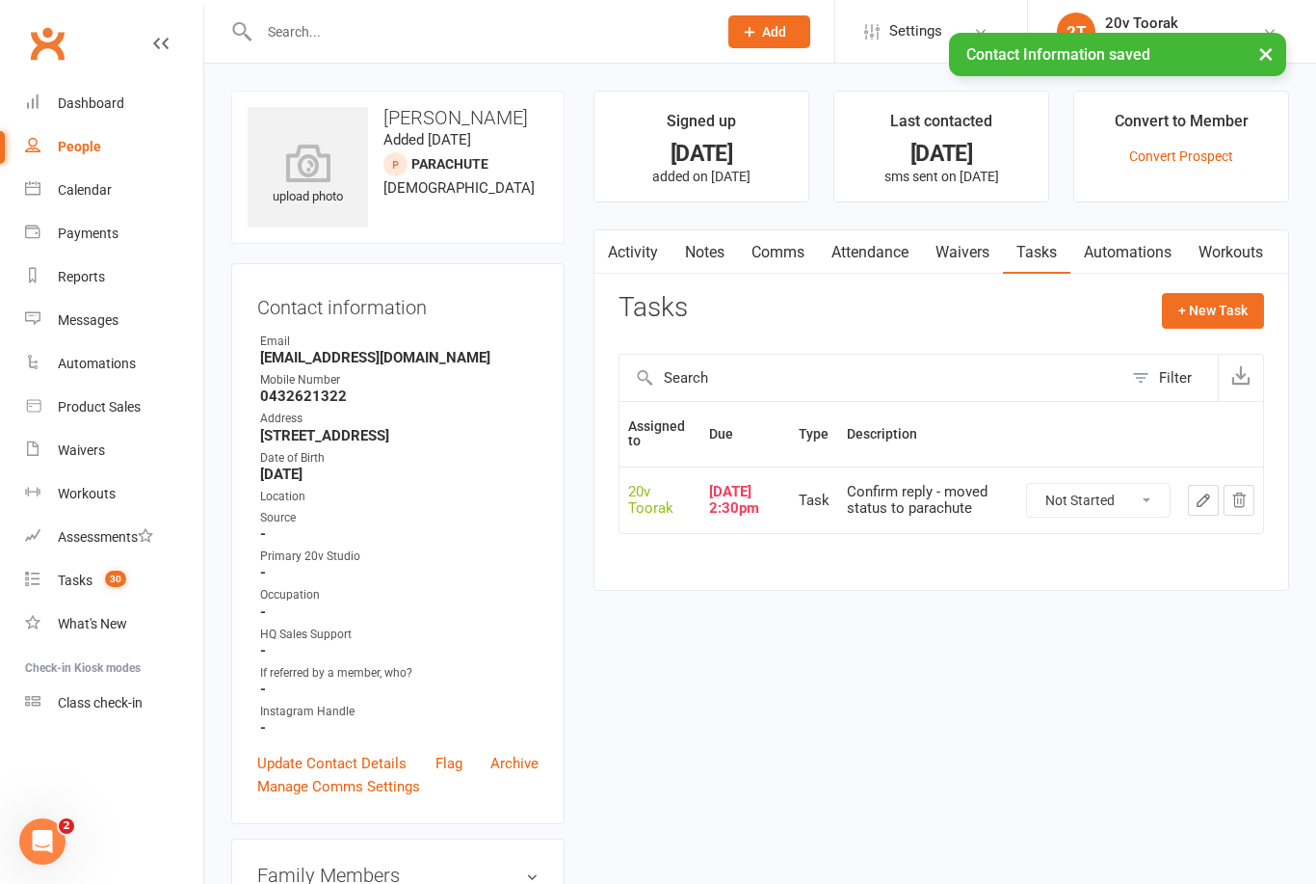
click at [1105, 499] on select "Not Started In Progress Waiting Complete" at bounding box center [1098, 500] width 143 height 33
select select "unstarted"
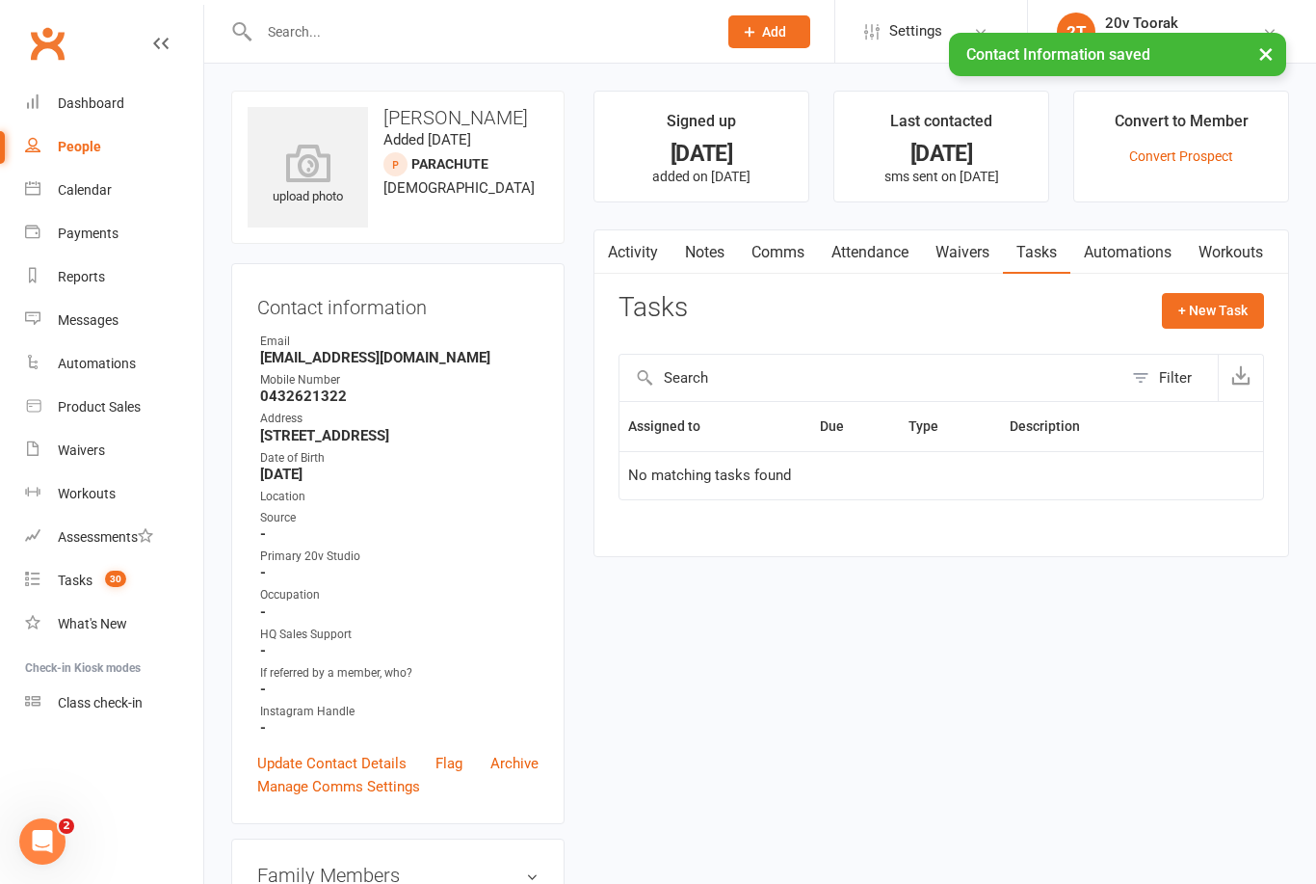
click at [75, 591] on link "Tasks 30" at bounding box center [114, 580] width 178 height 43
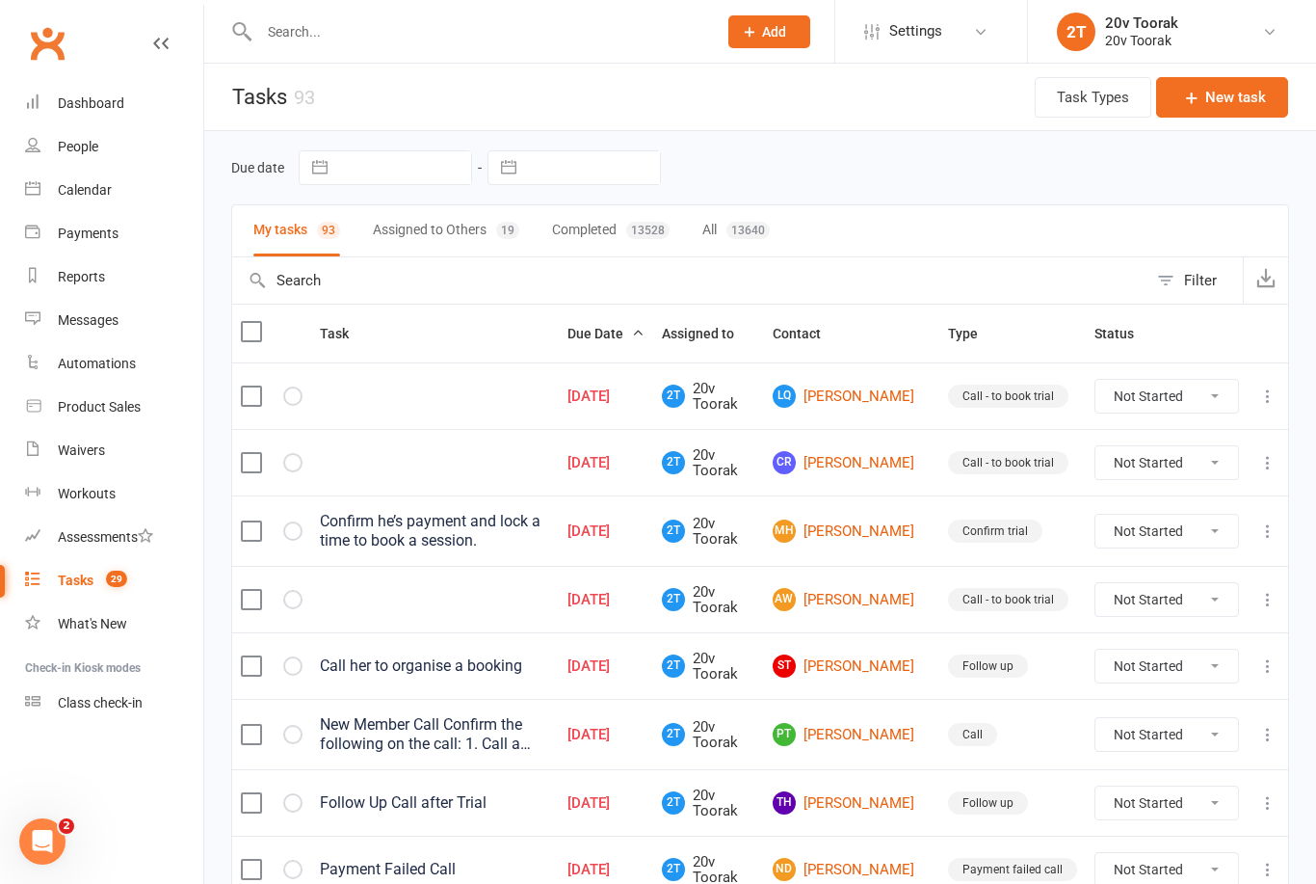
click at [863, 603] on link "[PERSON_NAME] Wings" at bounding box center [852, 599] width 158 height 23
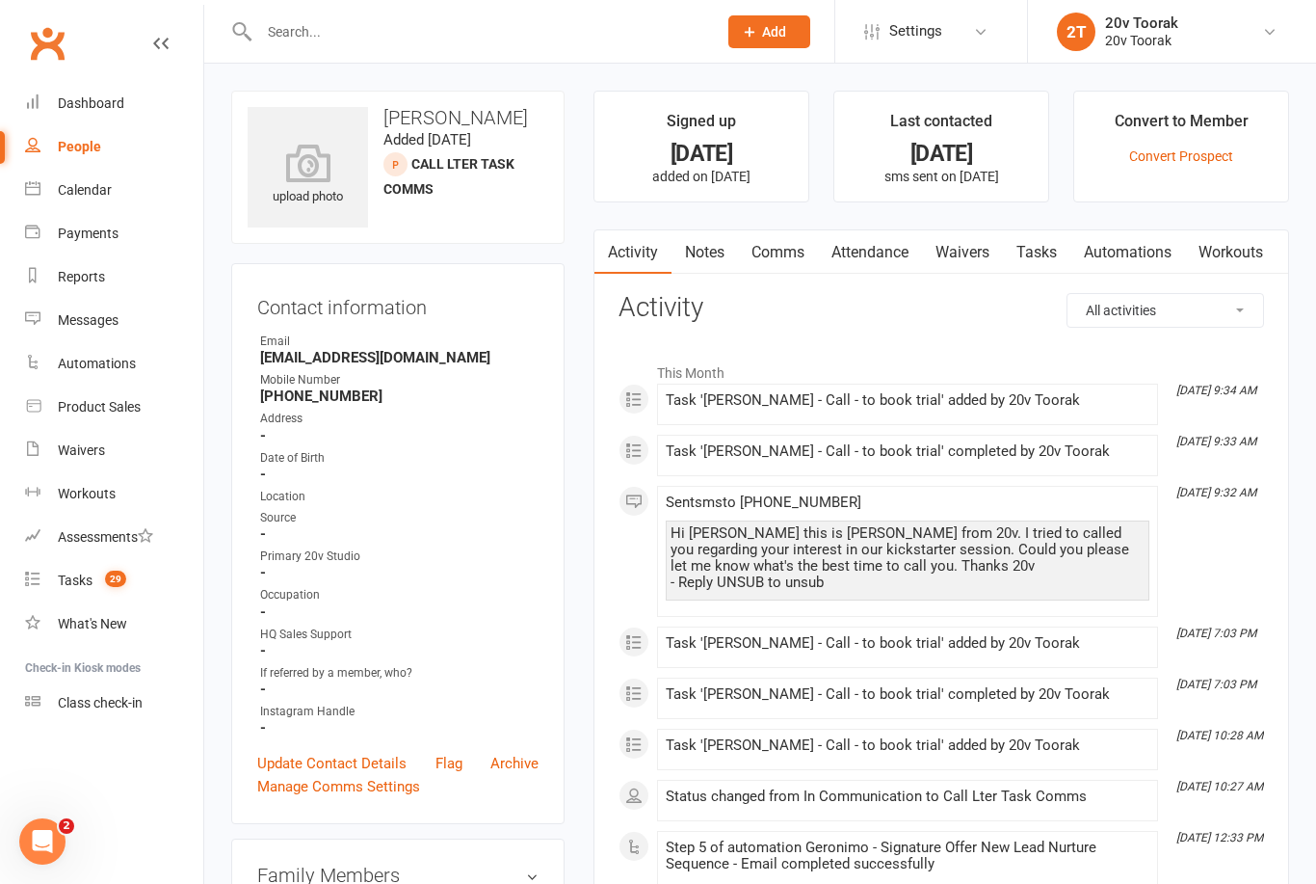
click at [716, 253] on link "Notes" at bounding box center [705, 252] width 66 height 44
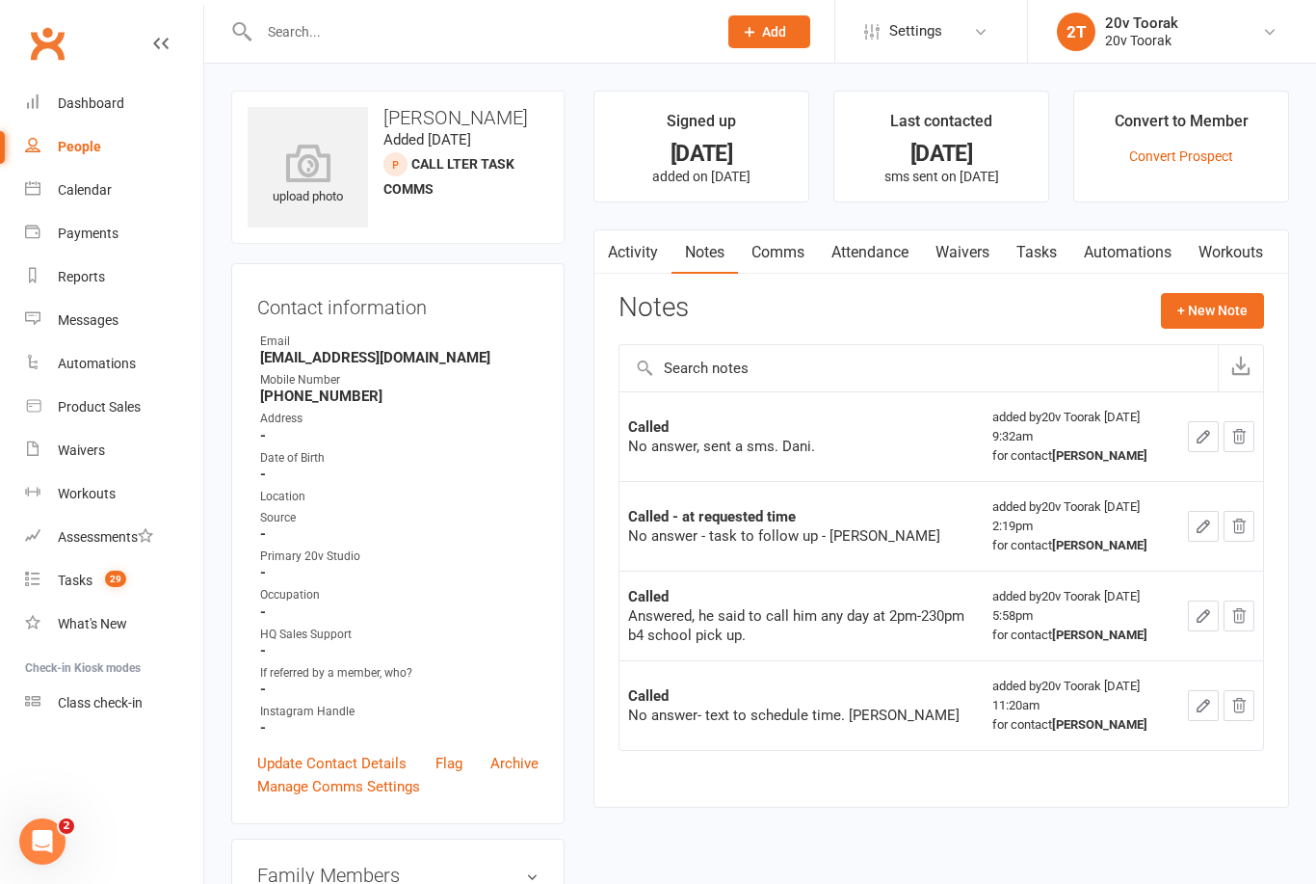
click at [1220, 310] on button "+ New Note" at bounding box center [1212, 310] width 103 height 35
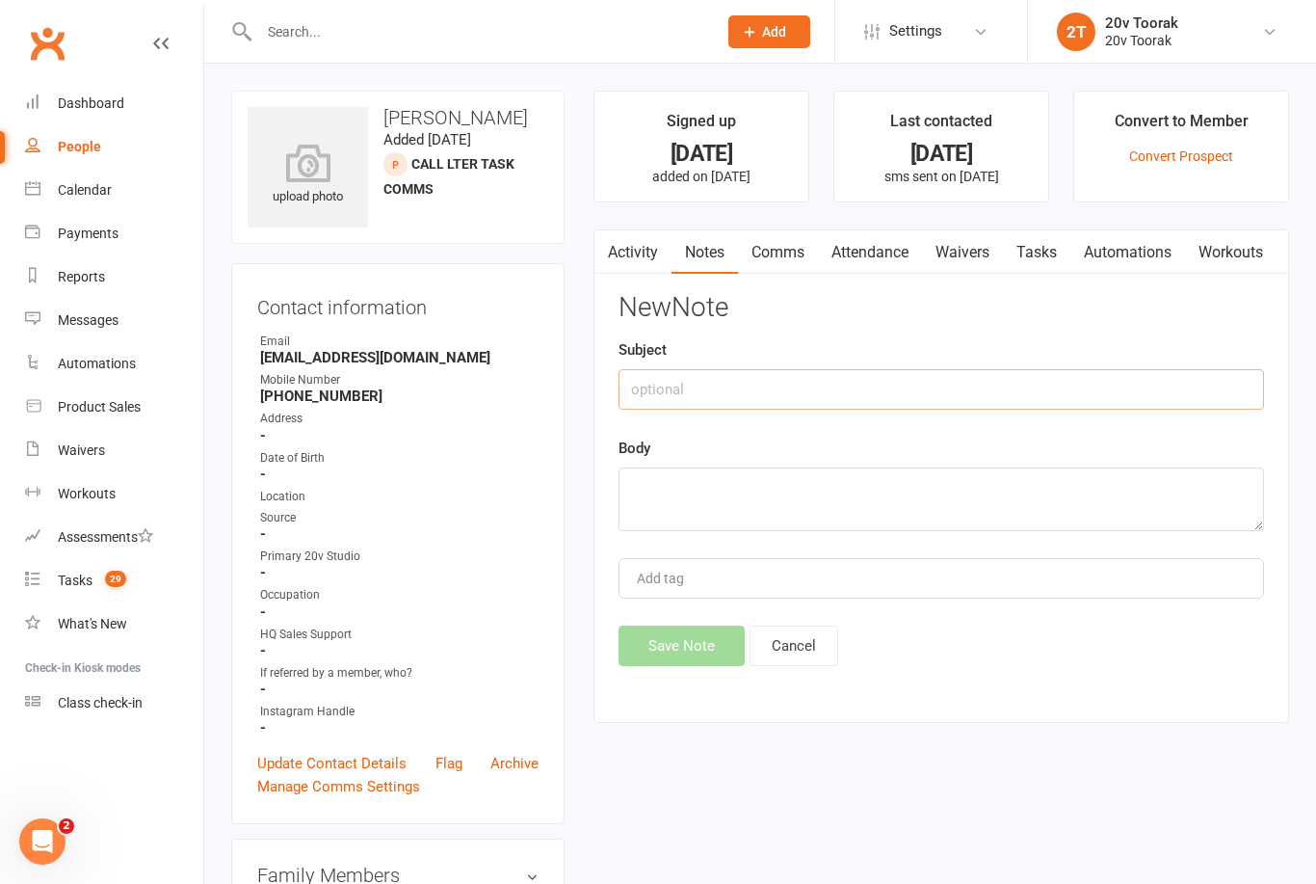
click at [970, 374] on input "text" at bounding box center [942, 389] width 646 height 40
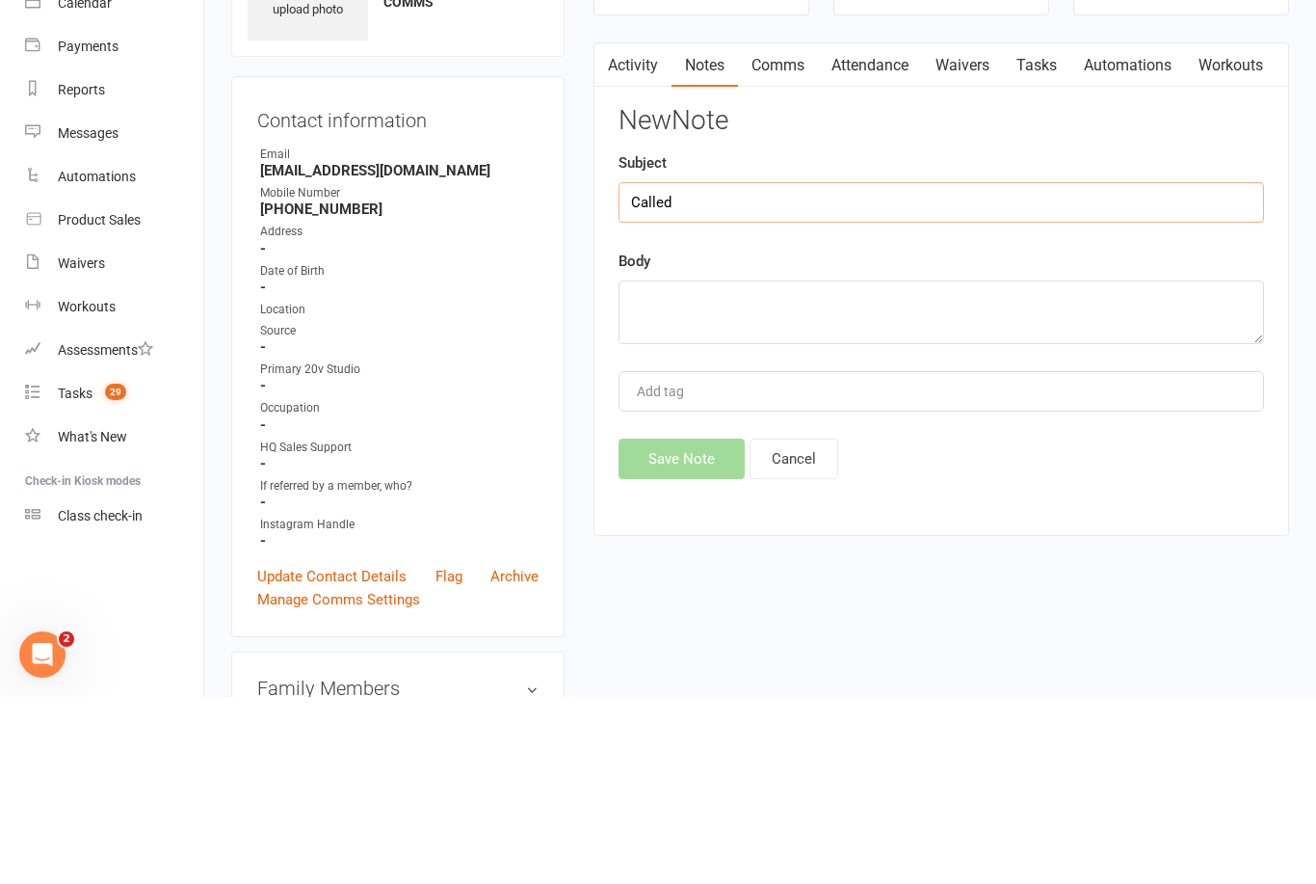
type input "Called"
click at [1017, 467] on textarea at bounding box center [942, 499] width 646 height 64
type textarea "No asnwer"
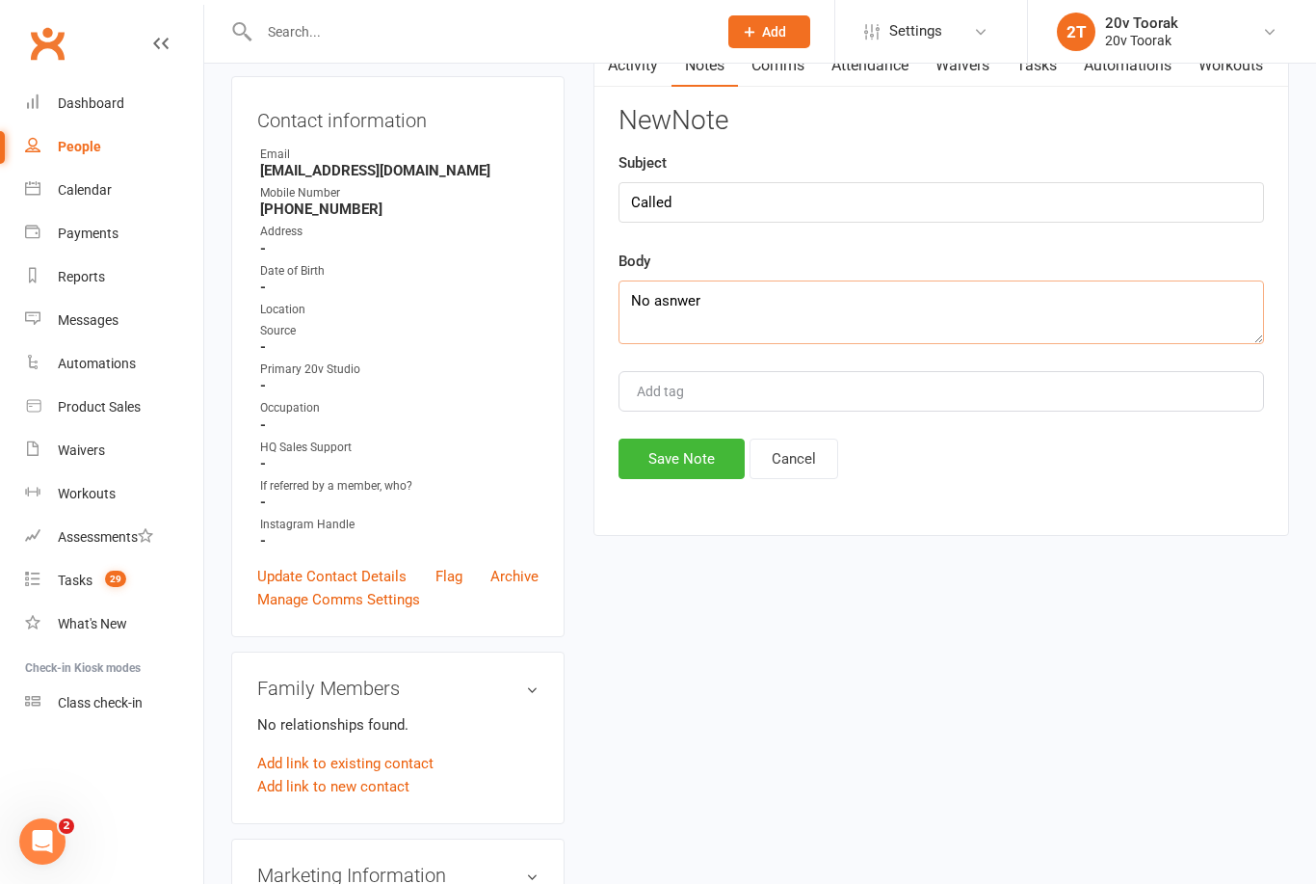
click at [762, 460] on button "Cancel" at bounding box center [794, 458] width 89 height 40
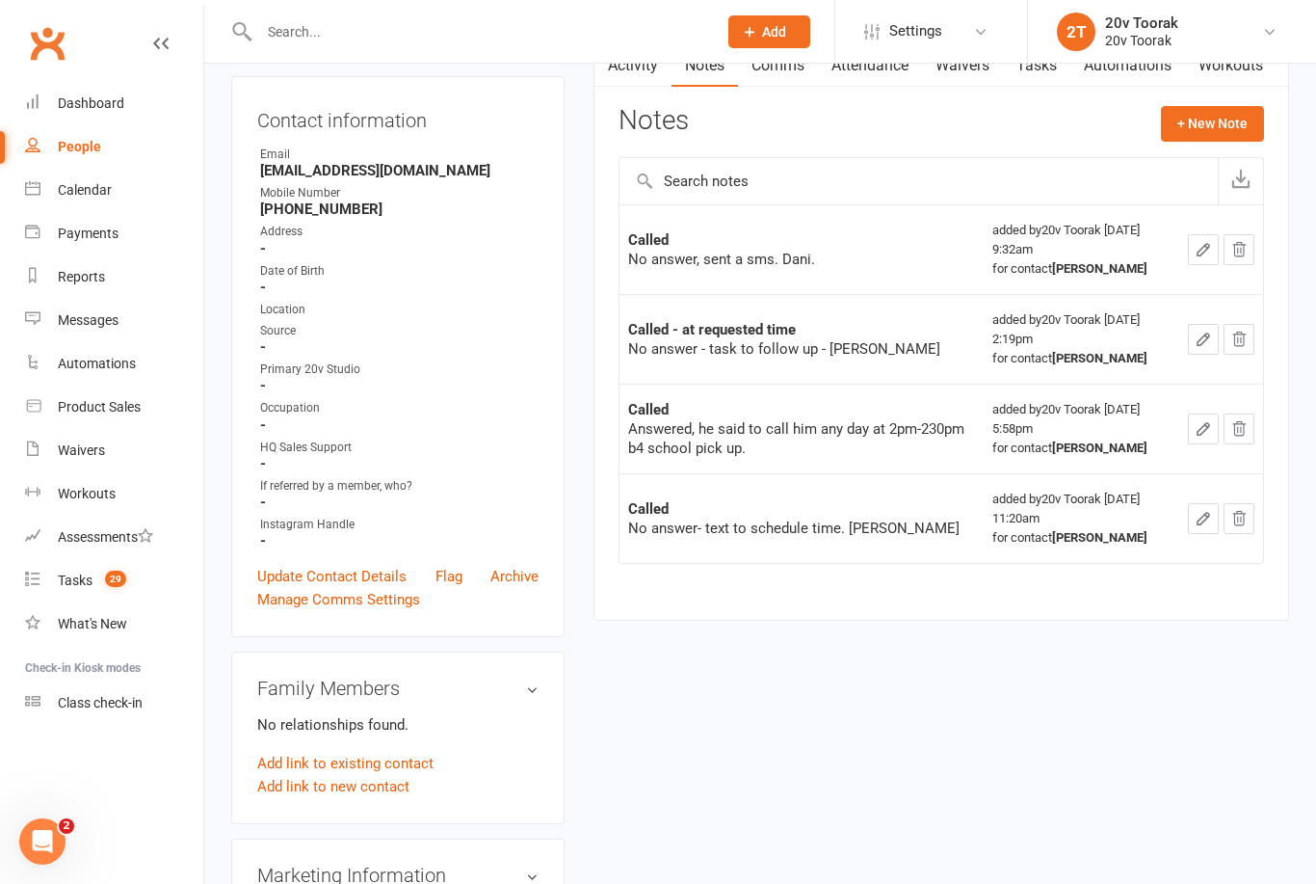
click at [1212, 138] on button "+ New Note" at bounding box center [1212, 123] width 103 height 35
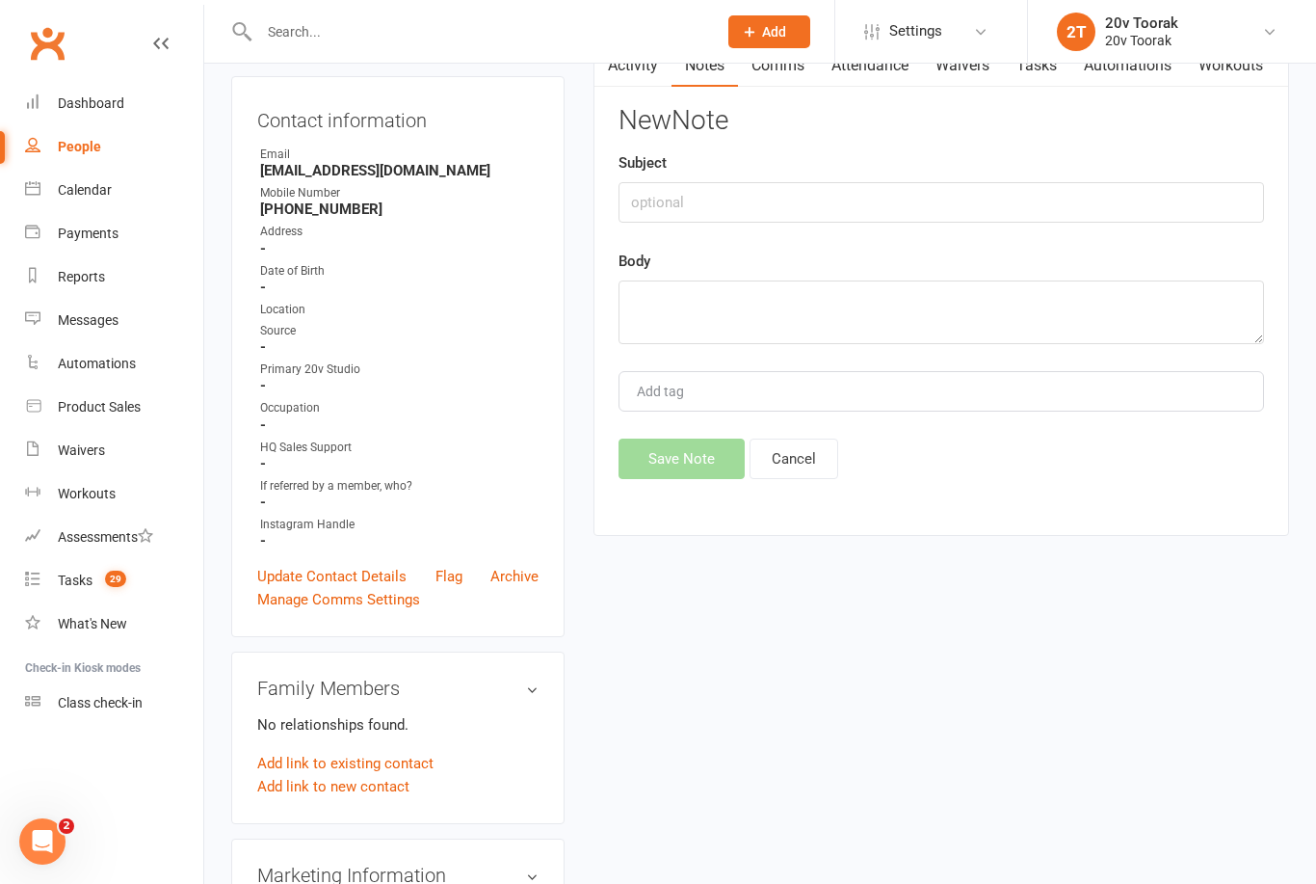
click at [900, 237] on div "New Note Subject Body Add tag Save Note Cancel" at bounding box center [942, 292] width 646 height 373
click at [1004, 172] on div "Subject" at bounding box center [942, 186] width 646 height 71
click at [1040, 193] on input "text" at bounding box center [942, 202] width 646 height 40
type input "Called"
click at [966, 327] on textarea at bounding box center [942, 312] width 646 height 64
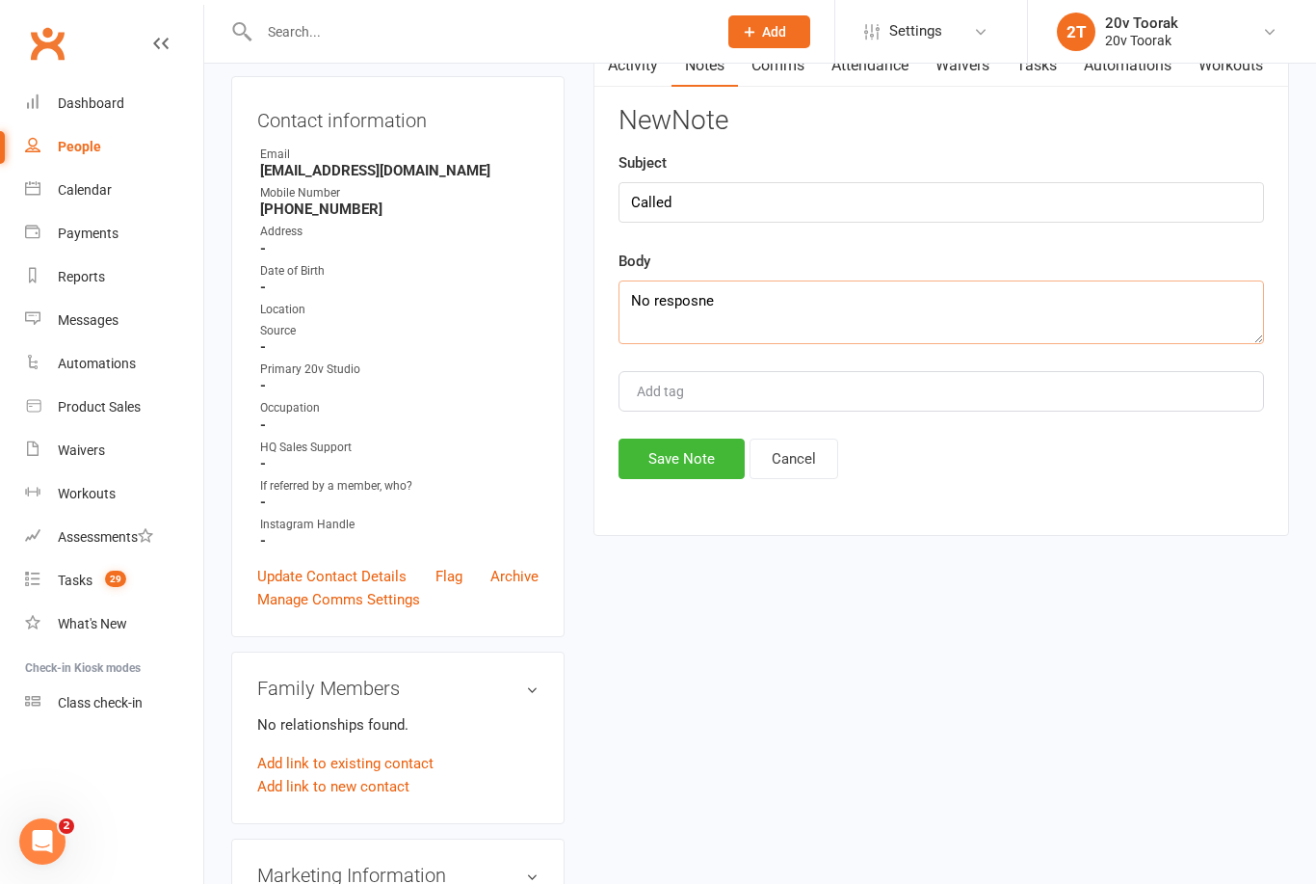
type textarea "No resposne"
click at [730, 445] on button "Save Note" at bounding box center [682, 458] width 126 height 40
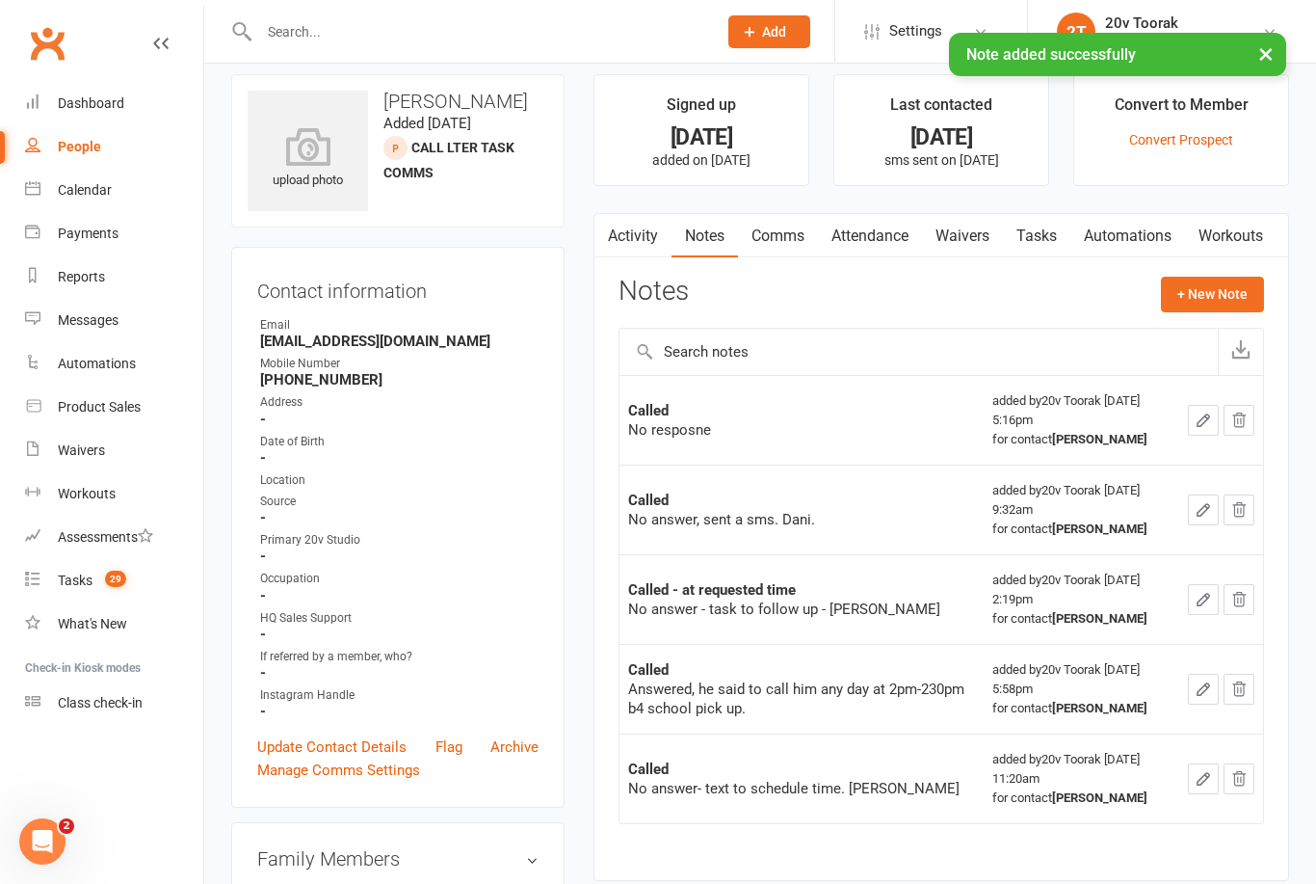
scroll to position [0, 0]
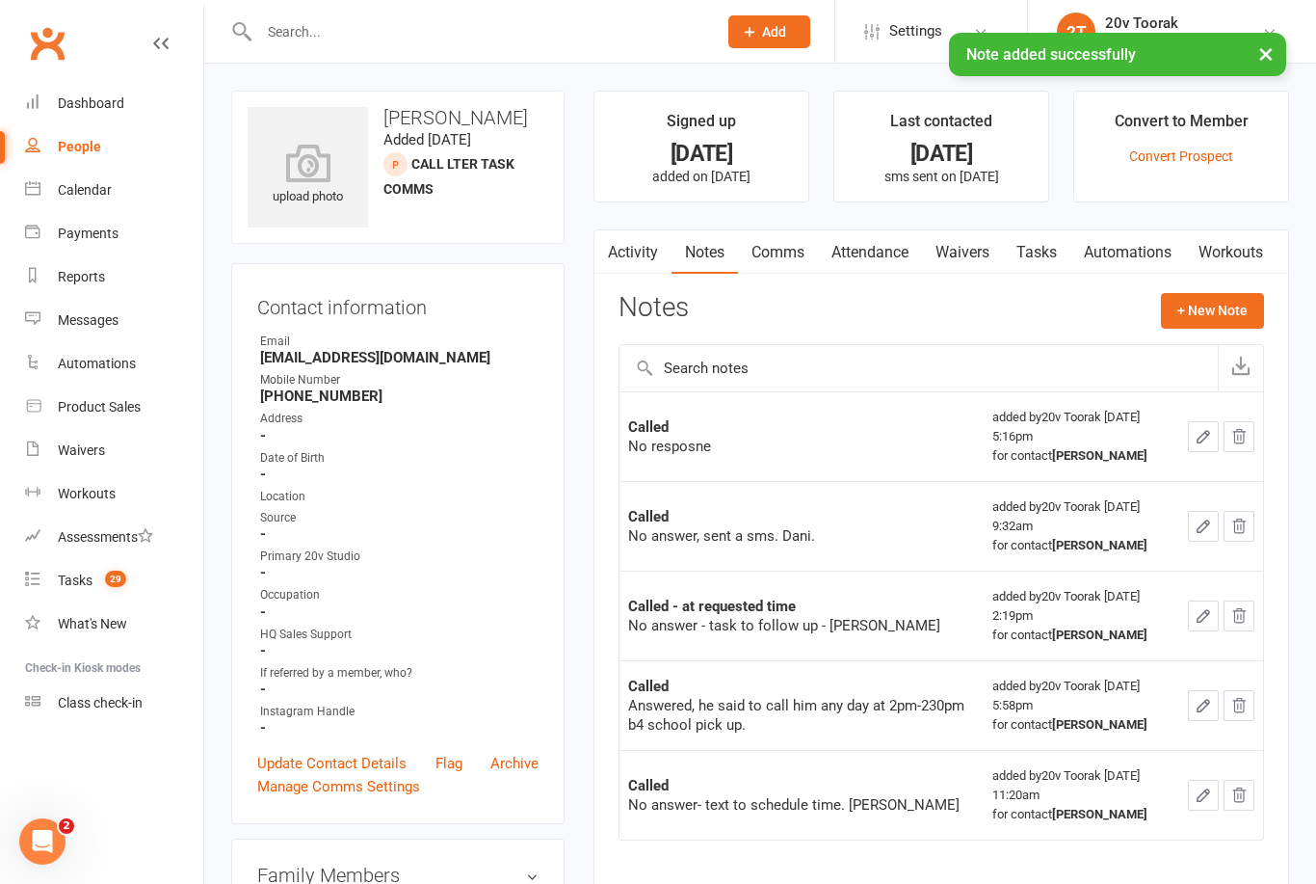
click at [1042, 251] on link "Tasks" at bounding box center [1036, 252] width 67 height 44
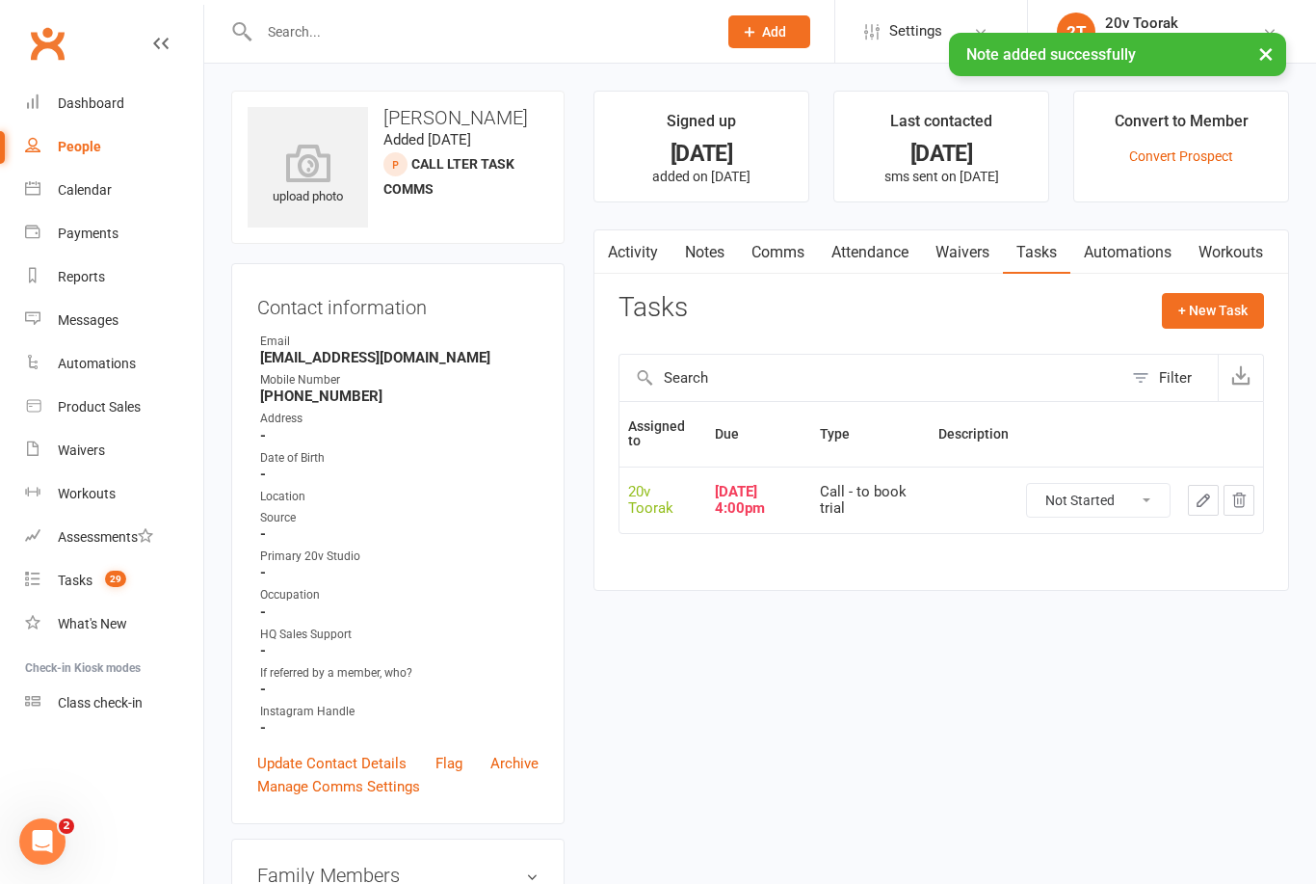
click at [1198, 509] on button "button" at bounding box center [1203, 500] width 31 height 31
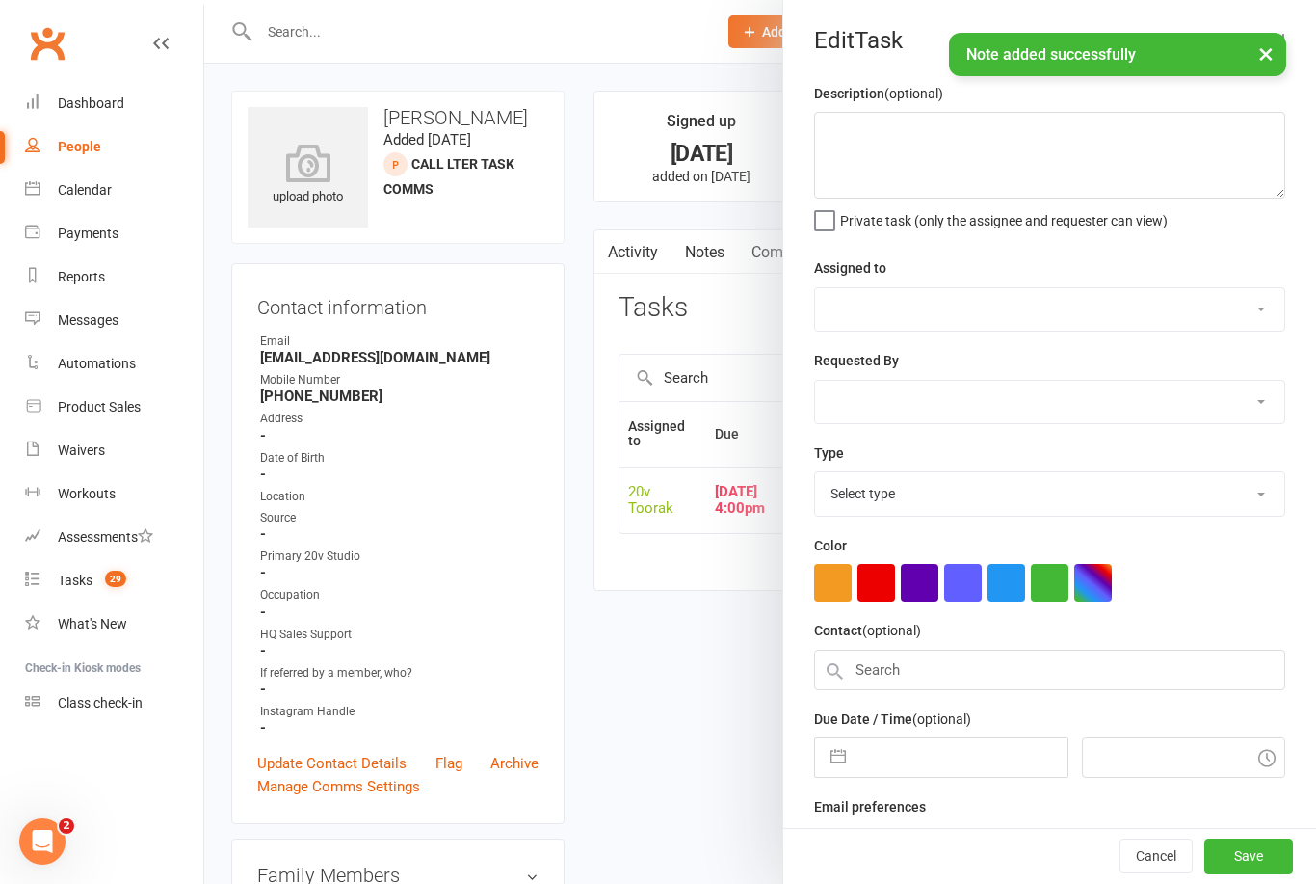
select select "45736"
type input "[DATE]"
type input "4:00pm"
select select "32301"
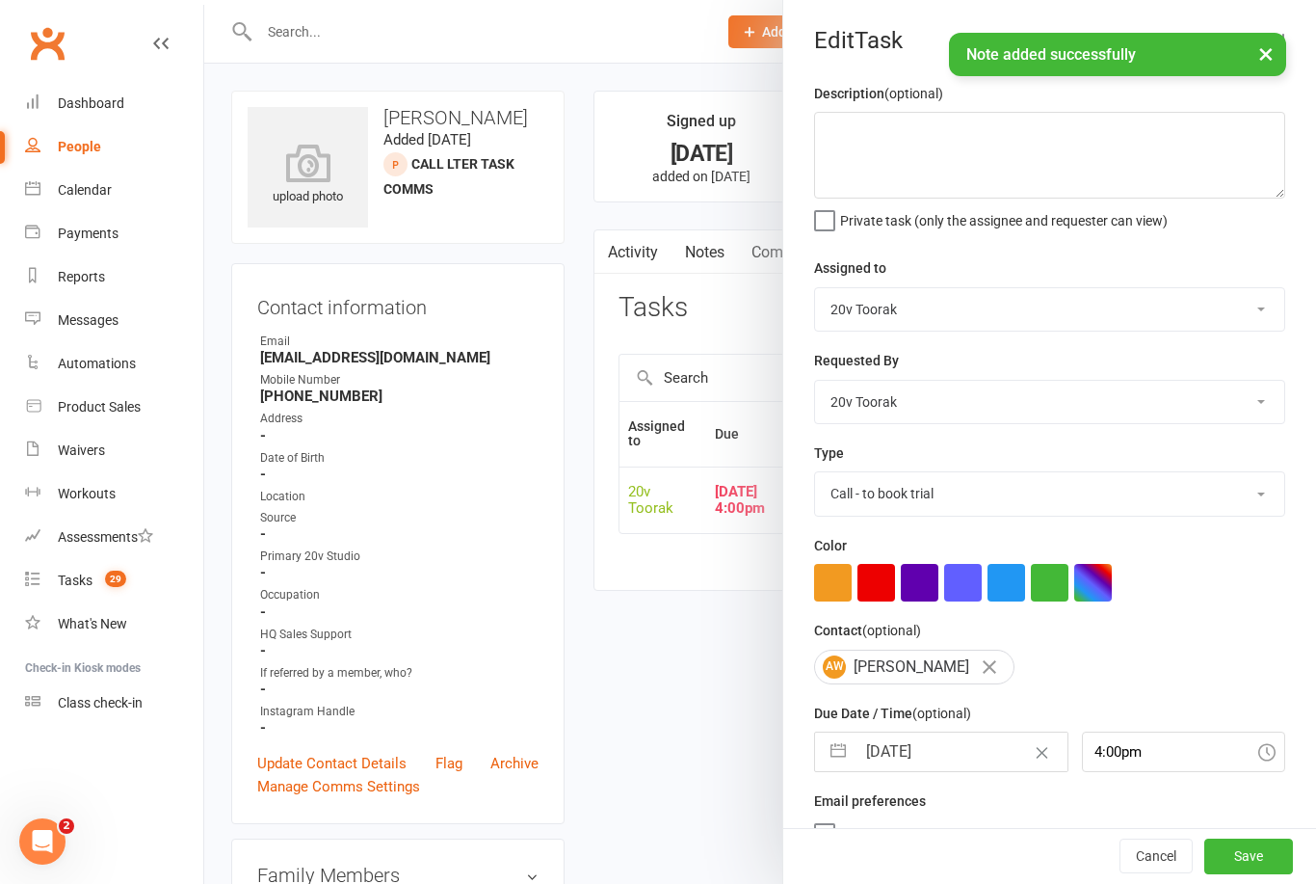
click at [948, 757] on input "[DATE]" at bounding box center [961, 751] width 211 height 39
select select "6"
select select "2025"
select select "7"
select select "2025"
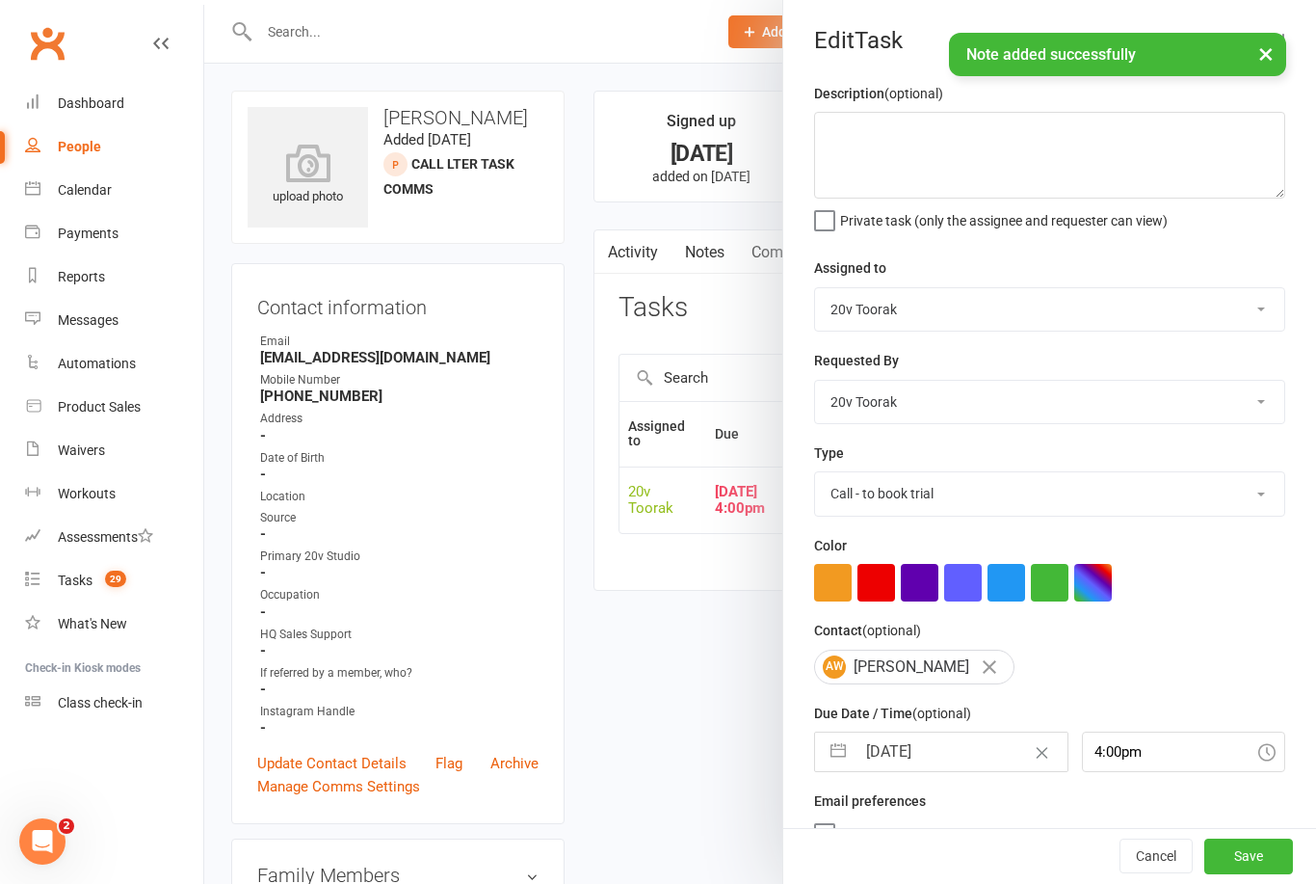
select select "8"
select select "2025"
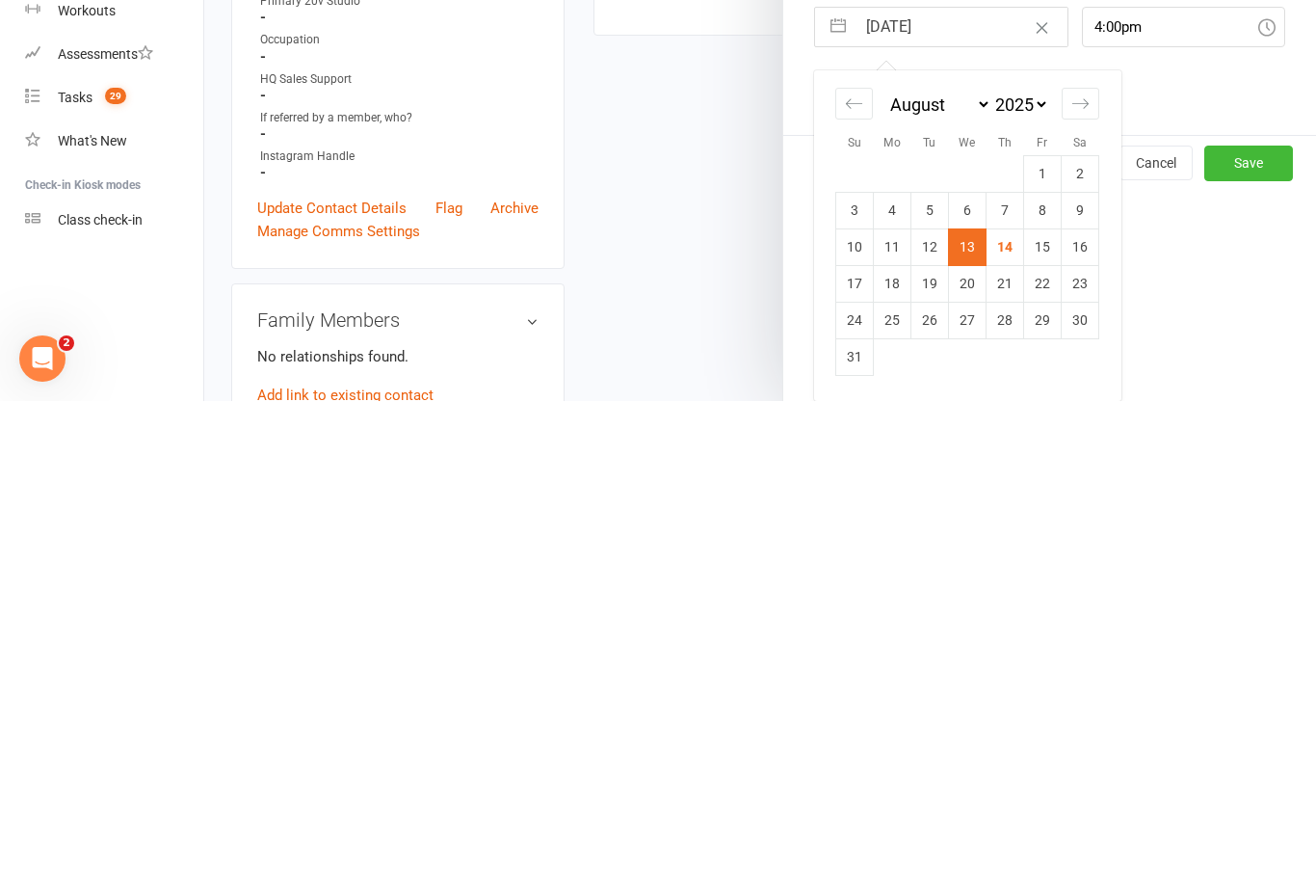
scroll to position [246, 0]
click at [1050, 711] on td "15" at bounding box center [1043, 729] width 38 height 37
type input "[DATE]"
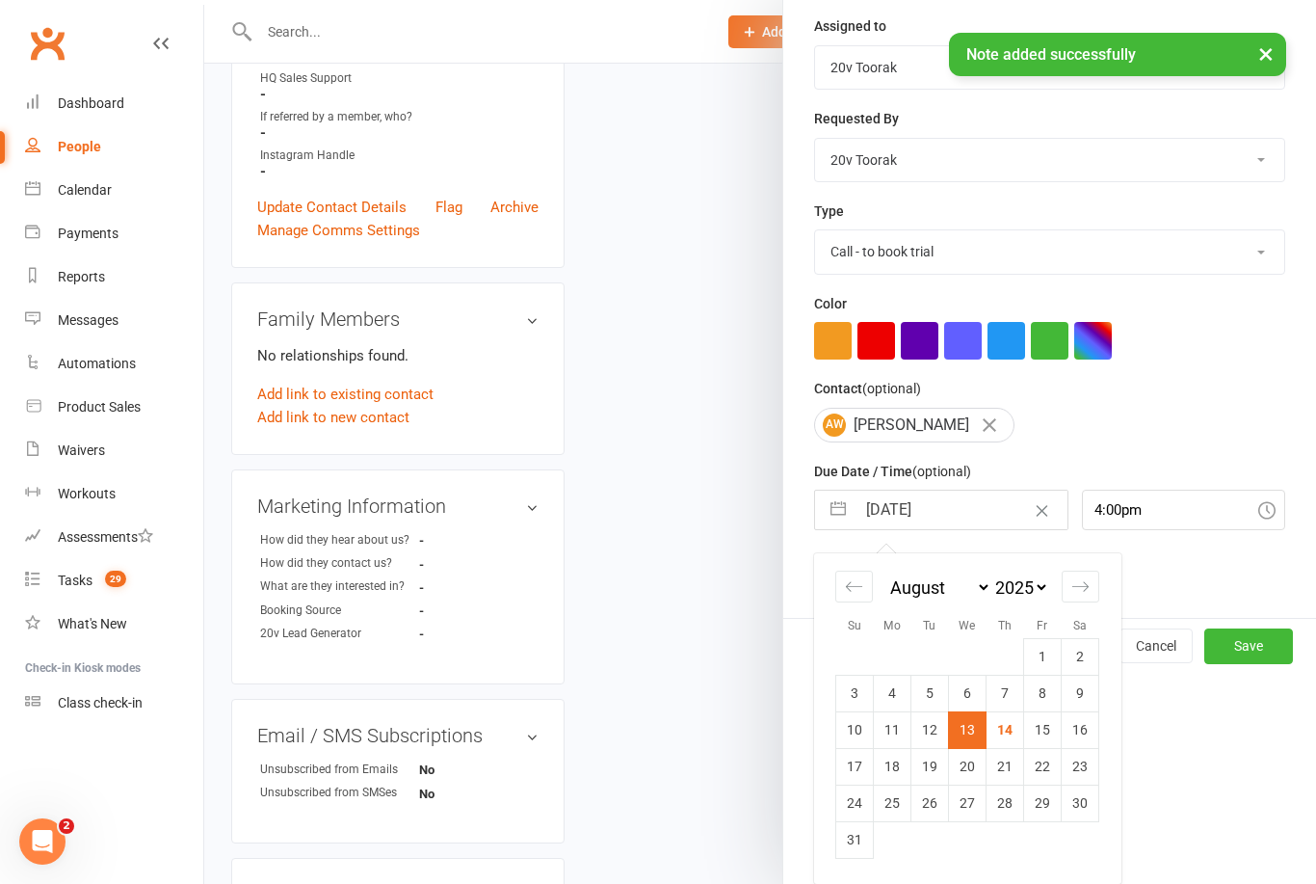
scroll to position [36, 0]
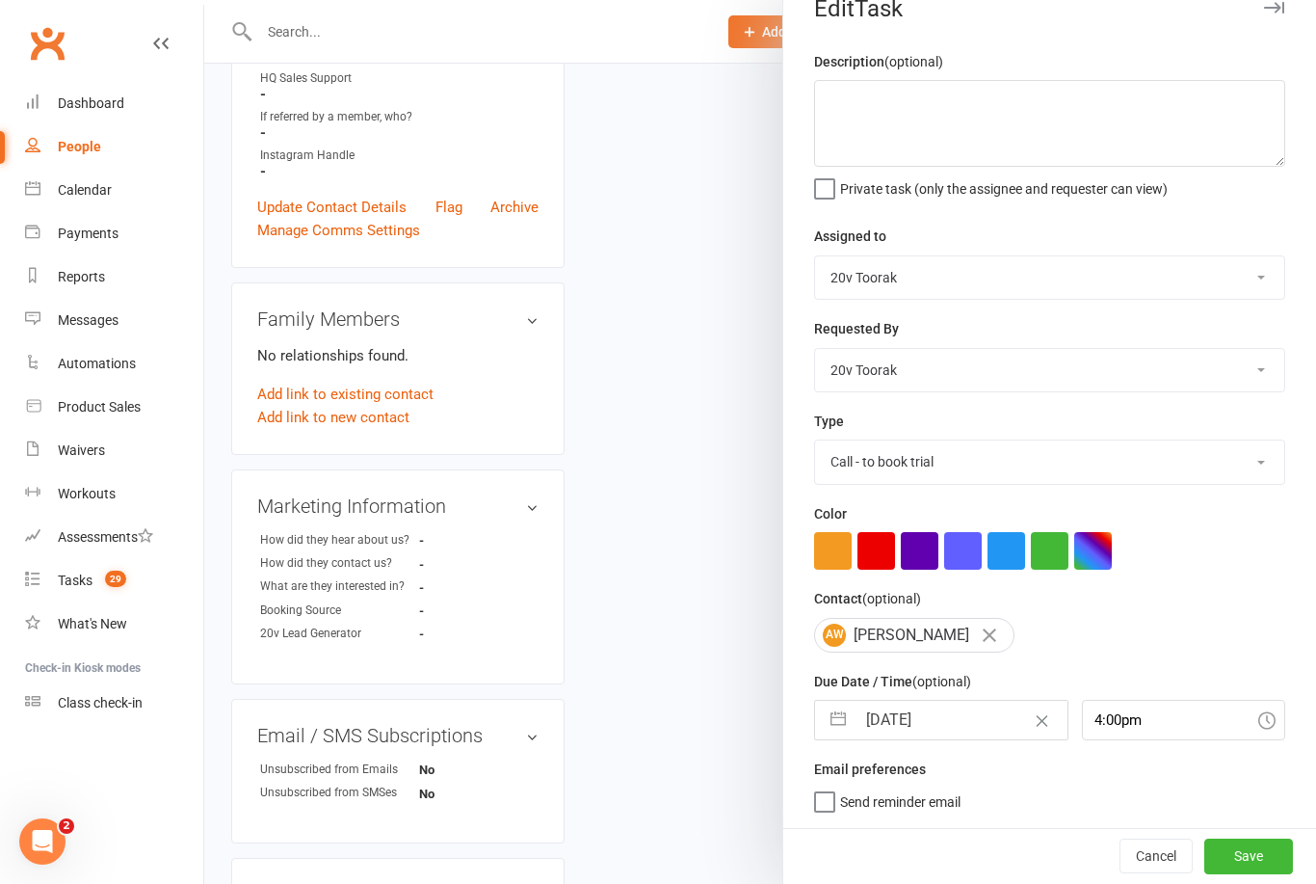
click at [1254, 848] on button "Save" at bounding box center [1248, 855] width 89 height 35
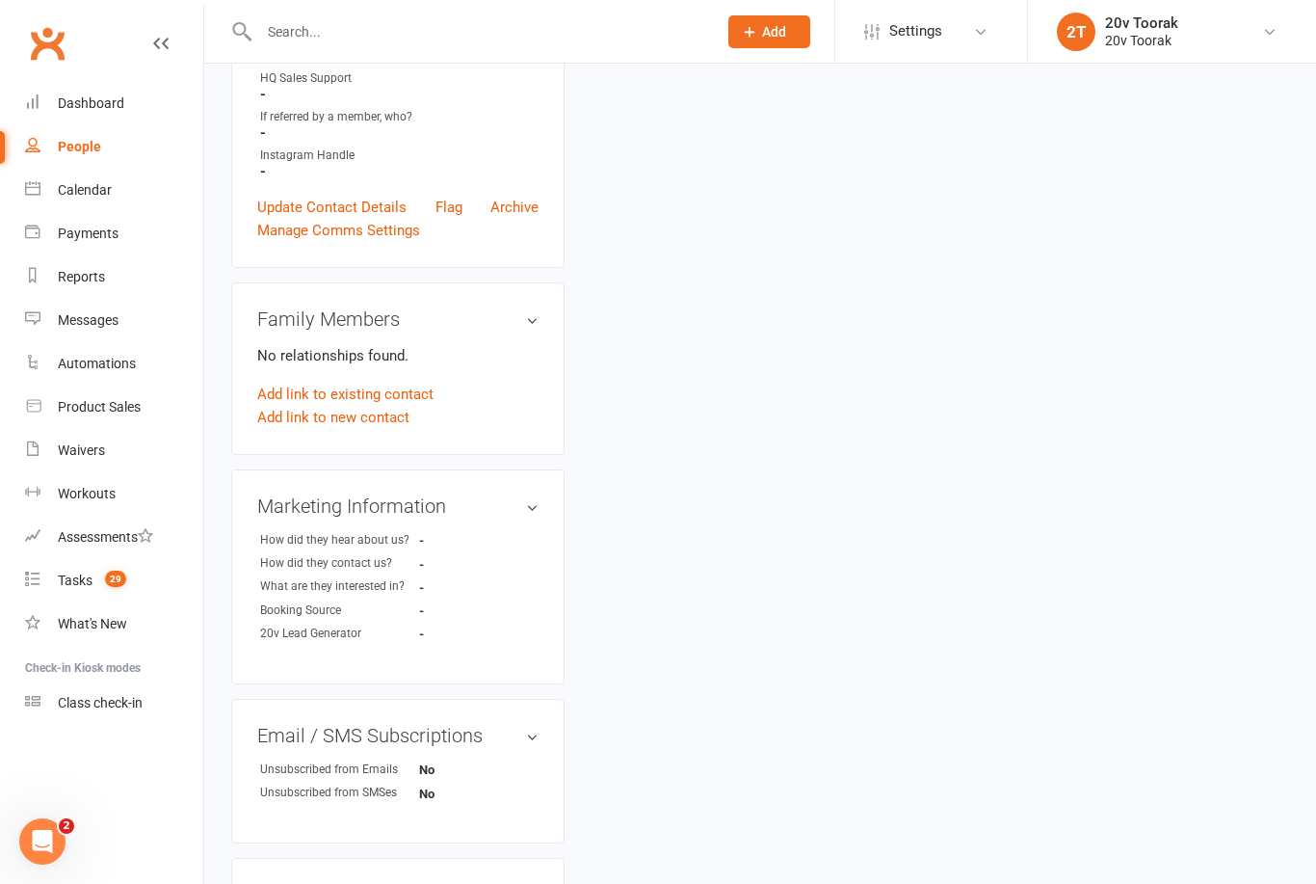
click at [43, 560] on link "Tasks 29" at bounding box center [114, 580] width 178 height 43
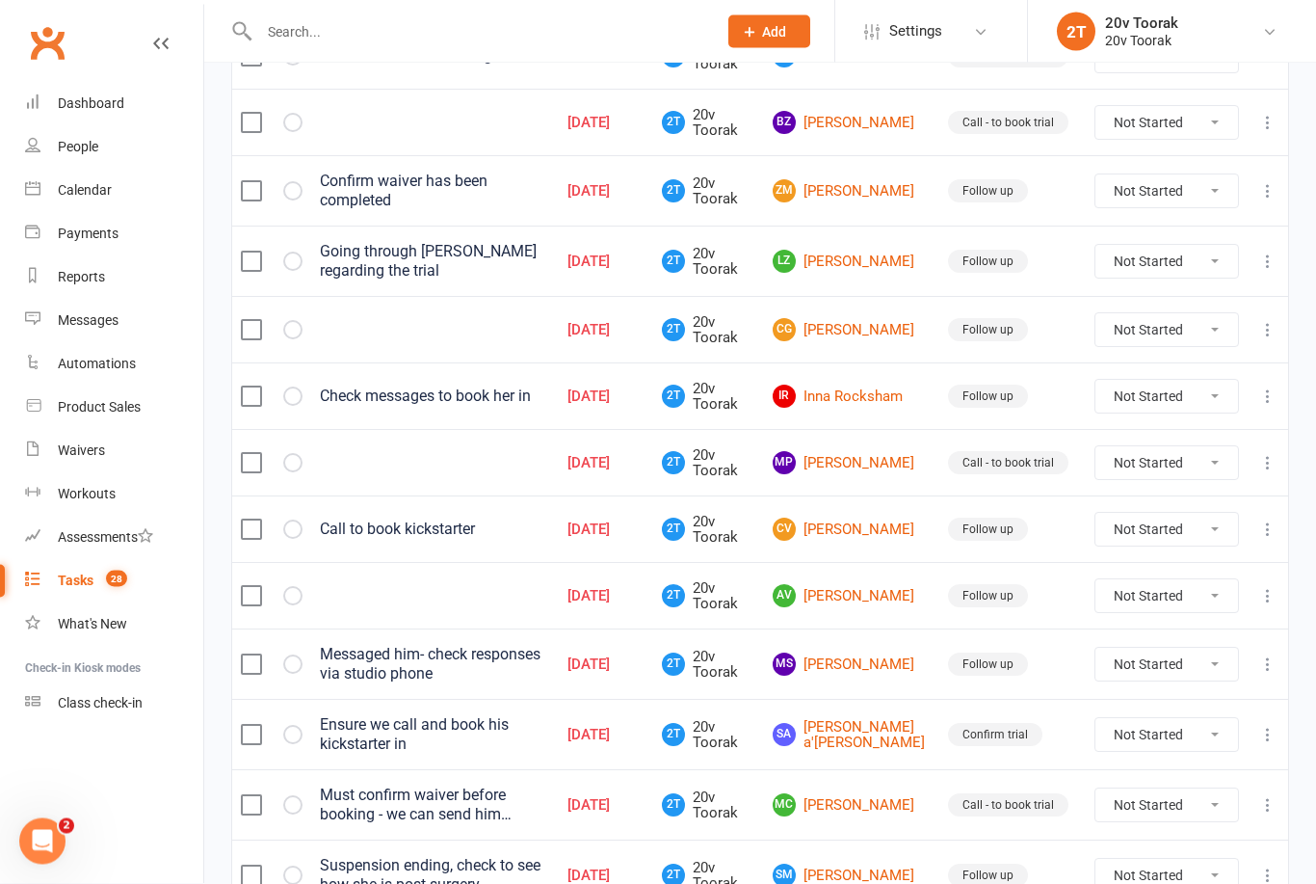
scroll to position [866, 0]
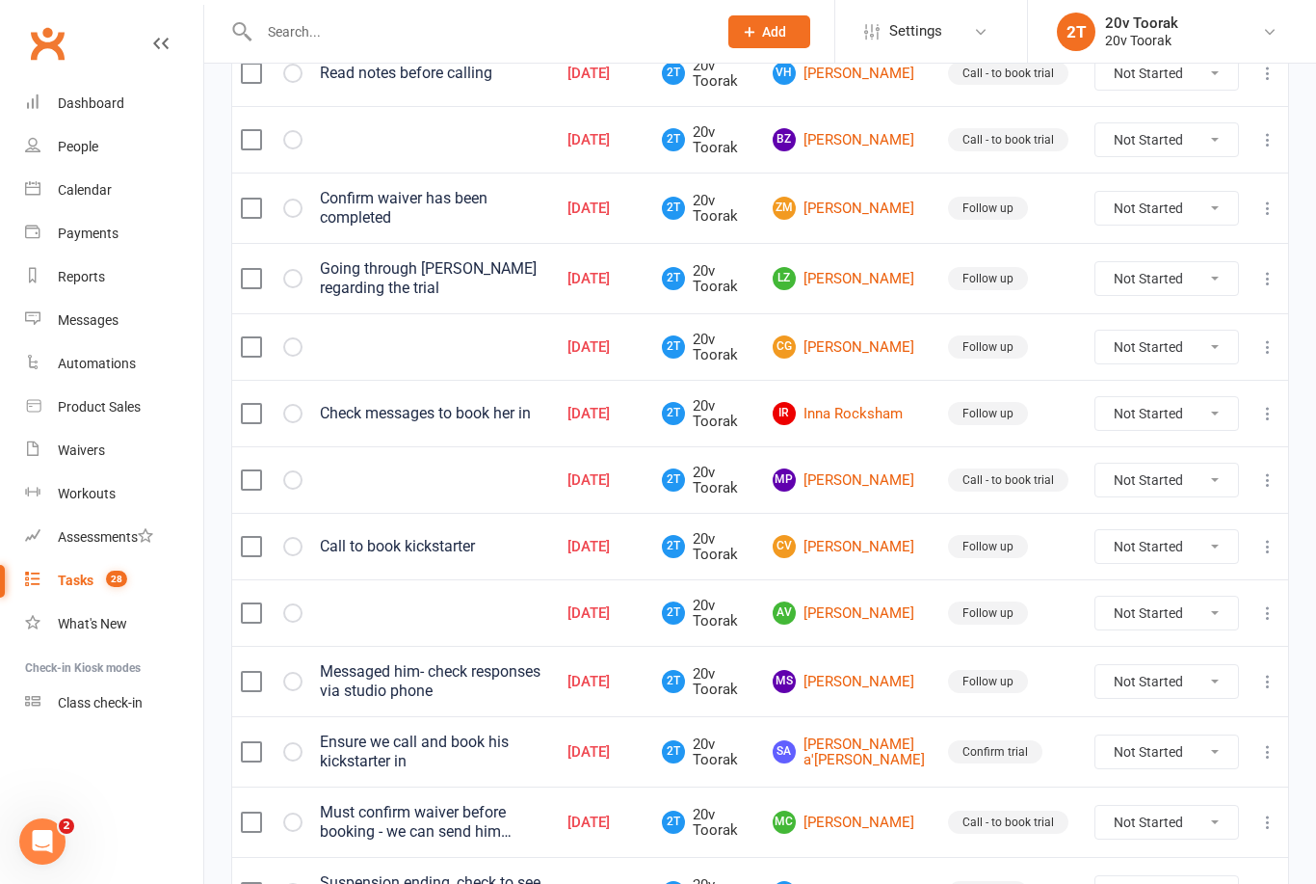
click at [879, 624] on link "AV [PERSON_NAME]" at bounding box center [852, 612] width 158 height 23
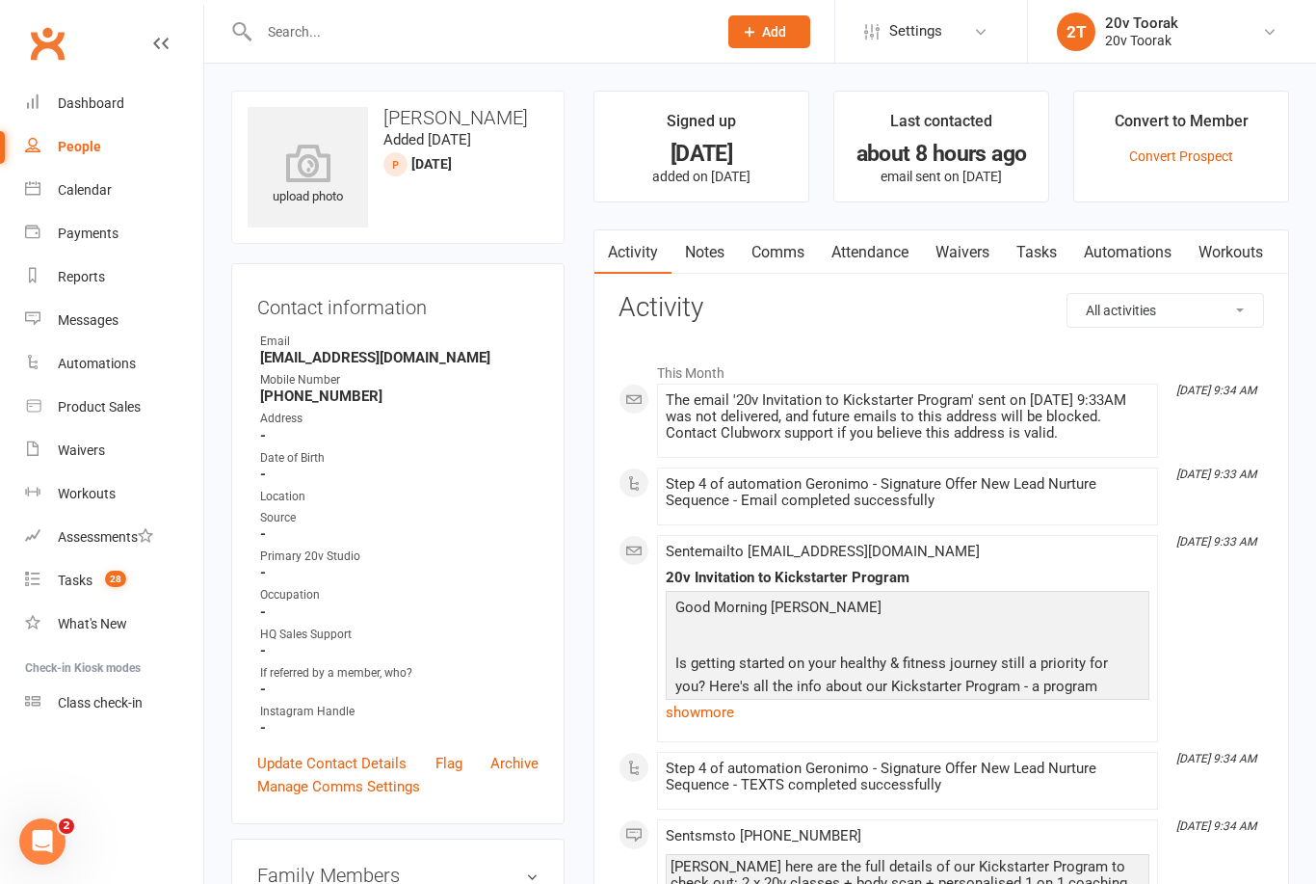
click at [701, 251] on link "Notes" at bounding box center [705, 252] width 66 height 44
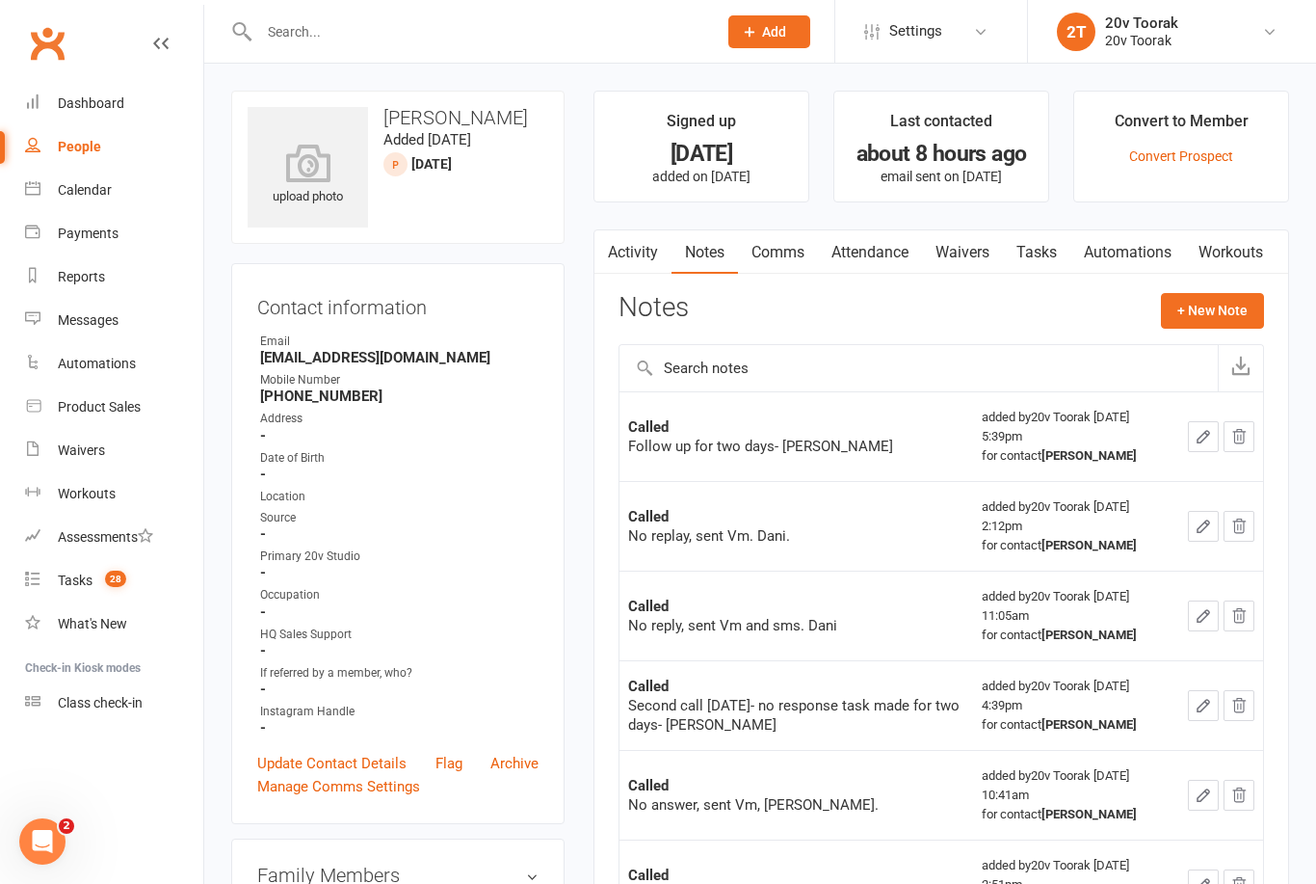
click at [1235, 325] on button "+ New Note" at bounding box center [1212, 310] width 103 height 35
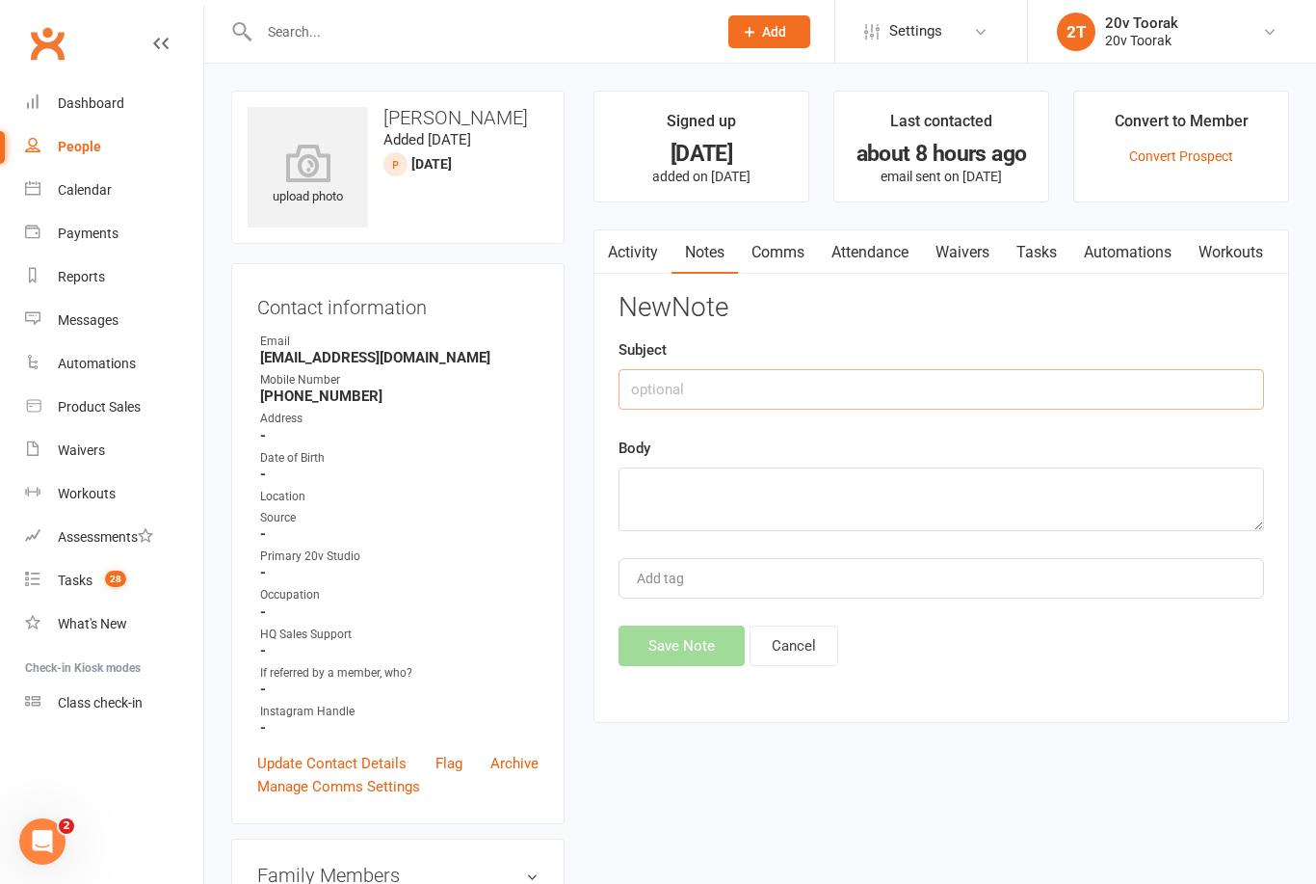
click at [994, 390] on input "text" at bounding box center [942, 389] width 646 height 40
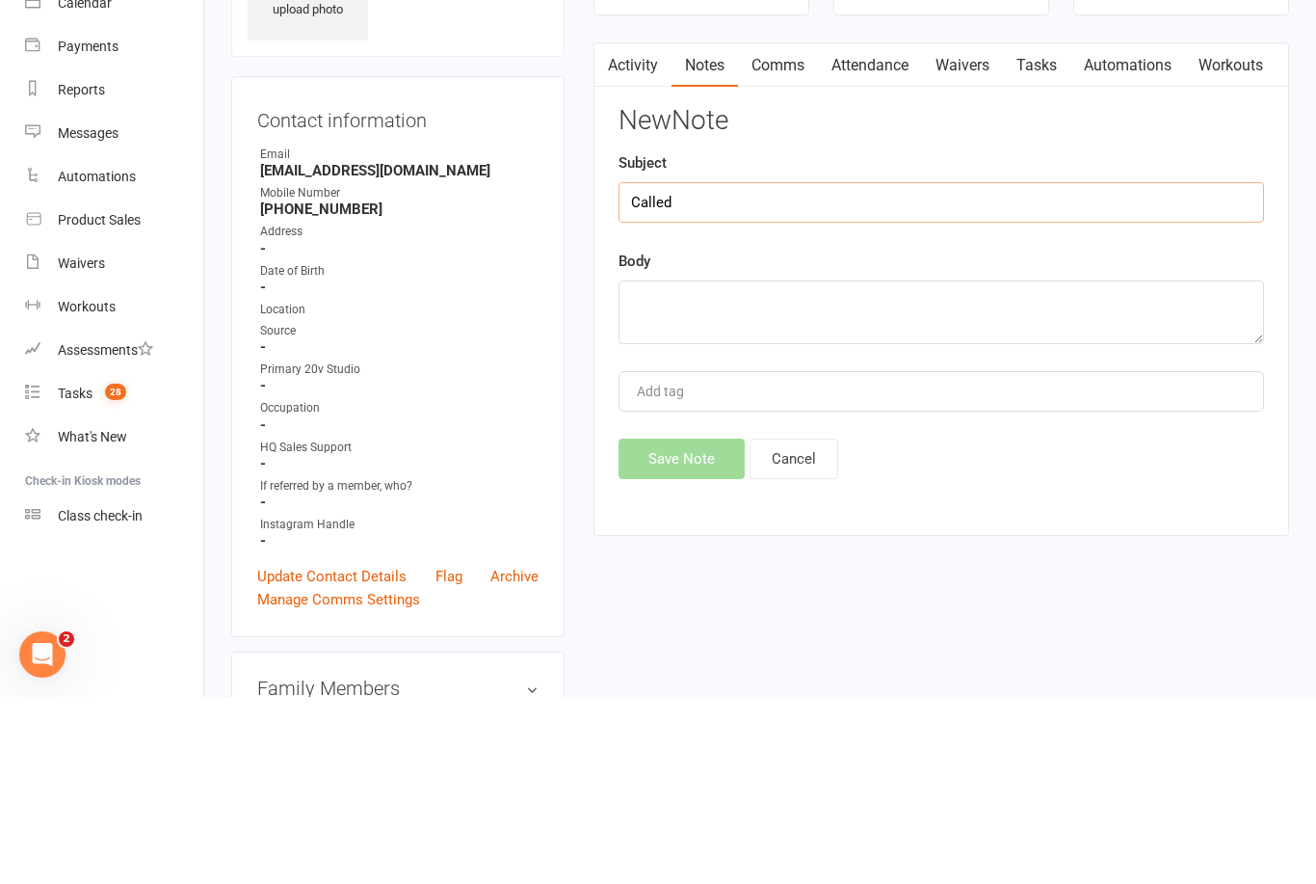
type input "Called"
click at [1010, 467] on textarea at bounding box center [942, 499] width 646 height 64
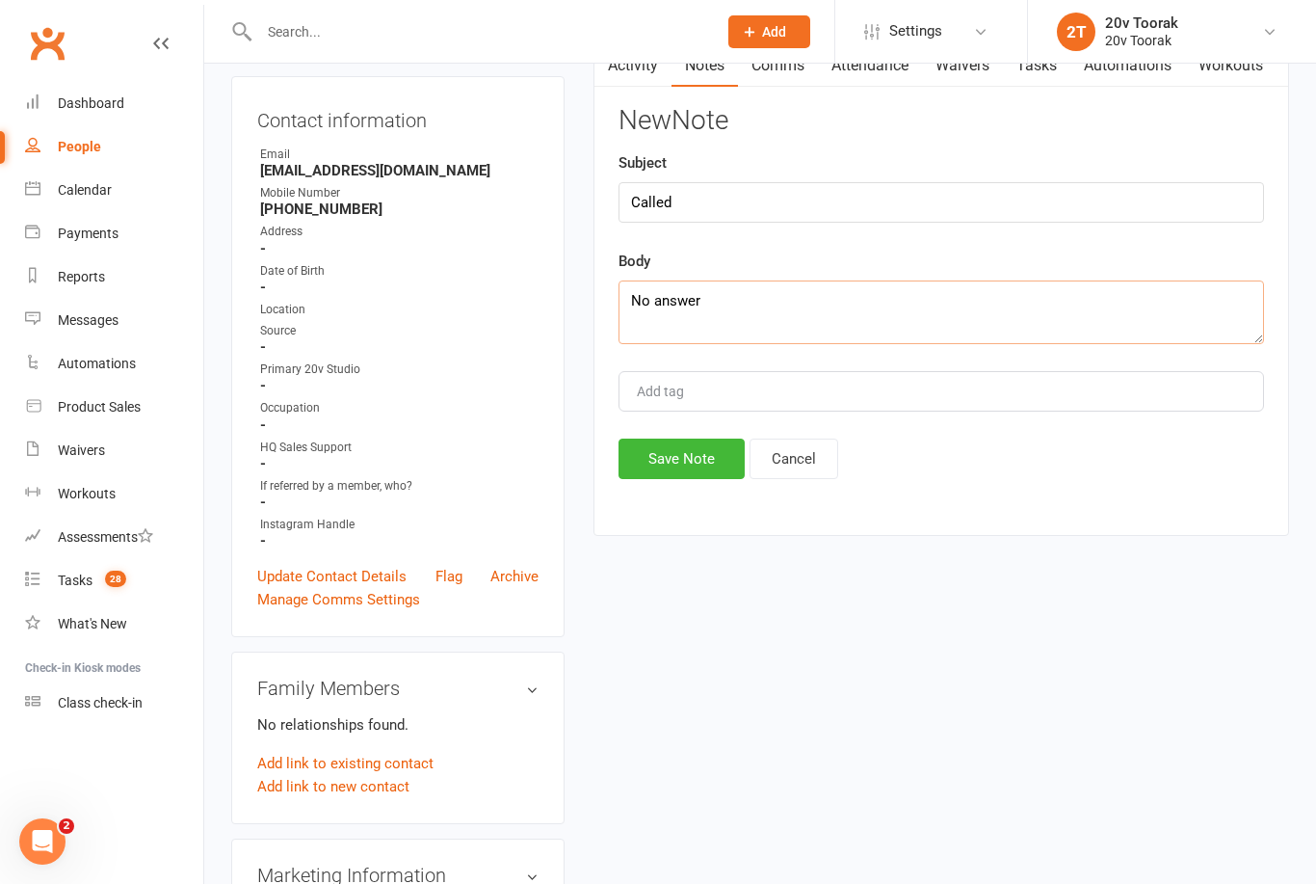
type textarea "No answer"
click at [704, 459] on button "Save Note" at bounding box center [682, 458] width 126 height 40
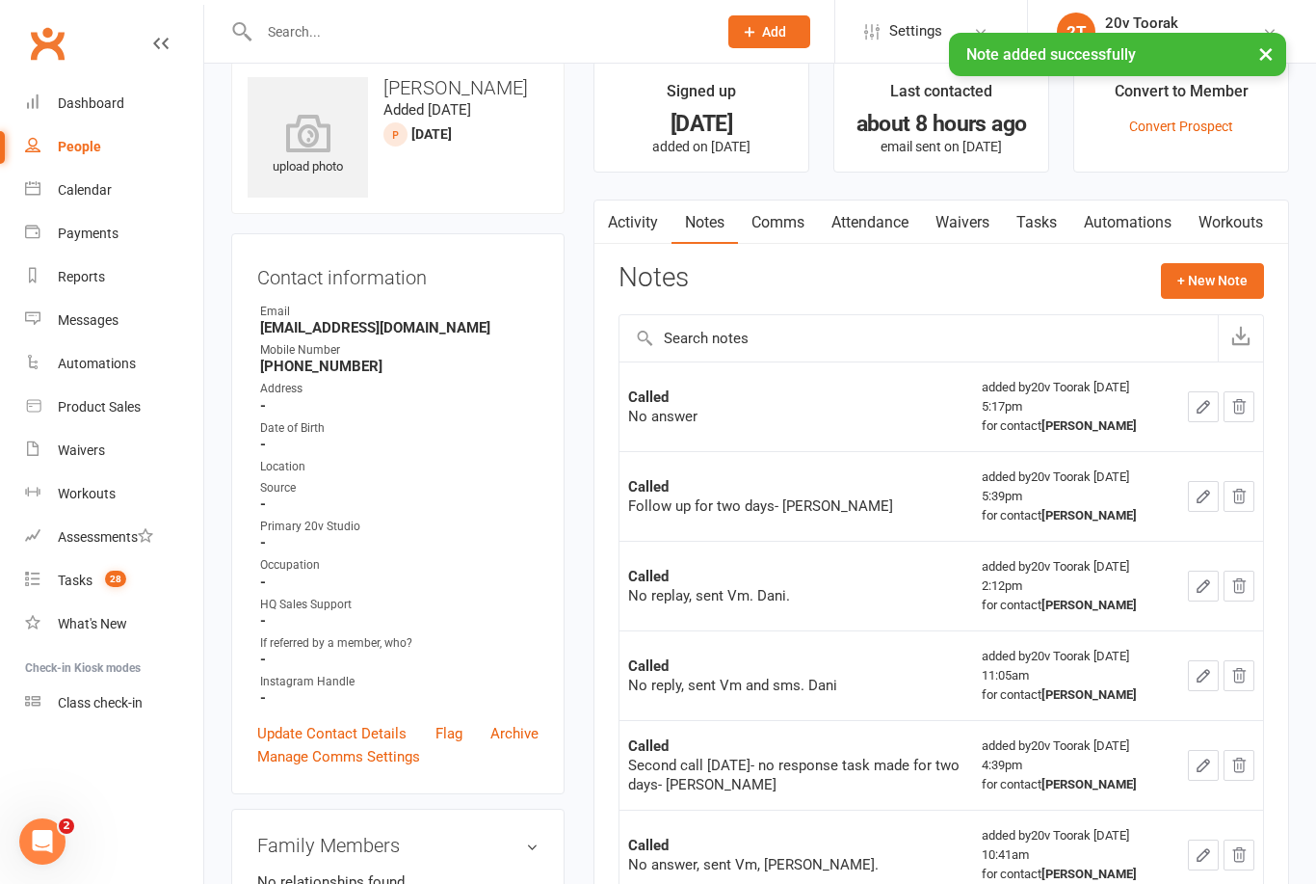
scroll to position [0, 0]
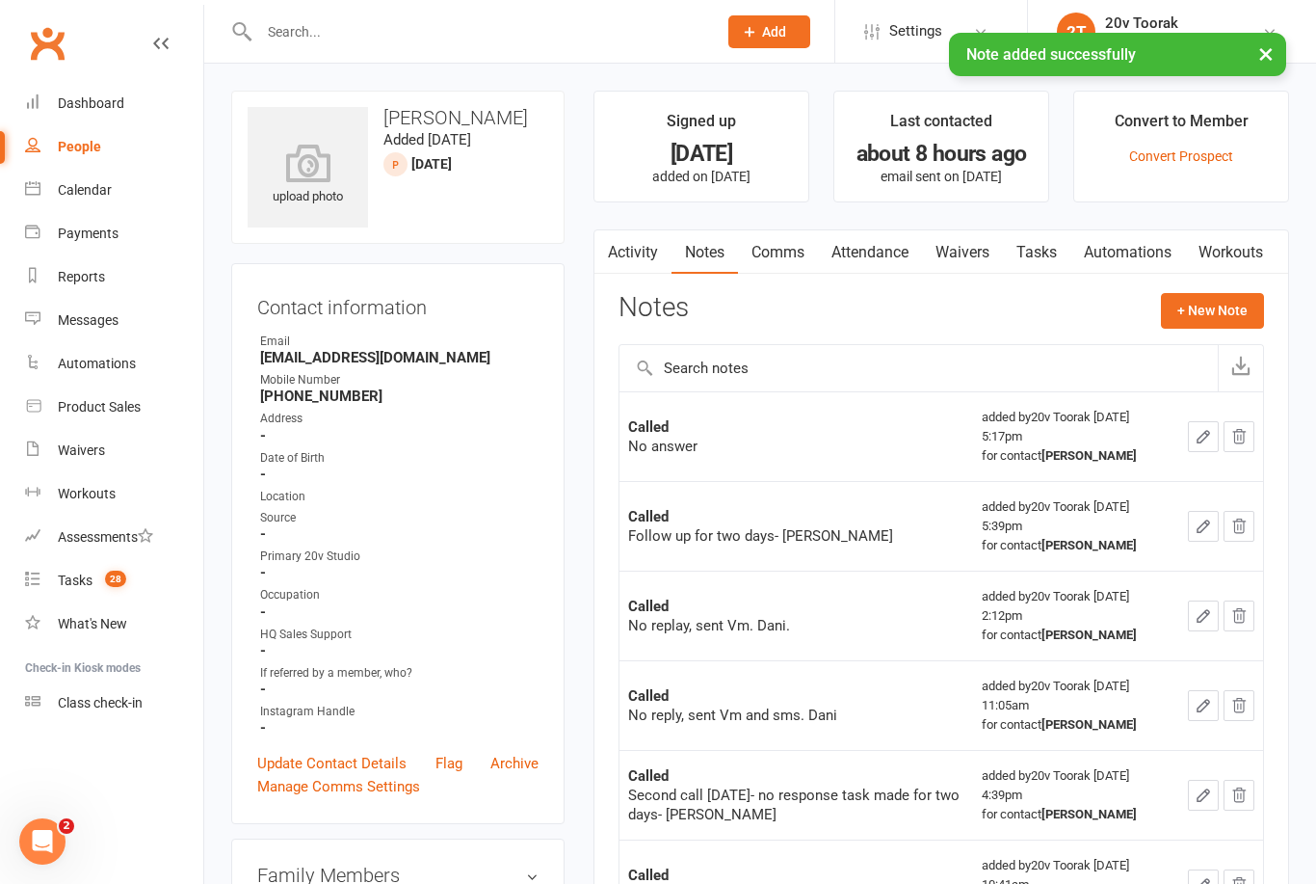
click at [646, 259] on link "Activity" at bounding box center [632, 252] width 77 height 44
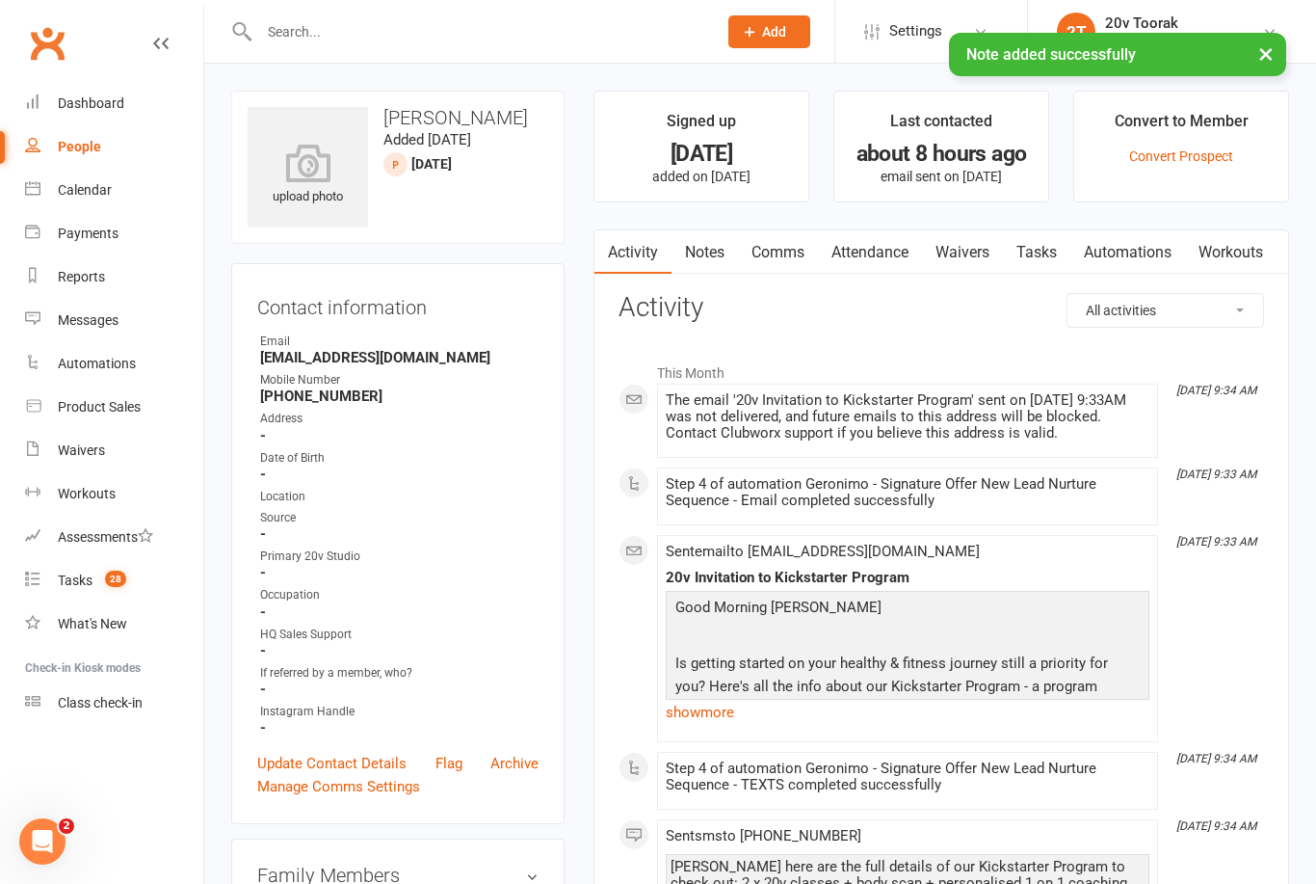
click at [1043, 239] on link "Tasks" at bounding box center [1036, 252] width 67 height 44
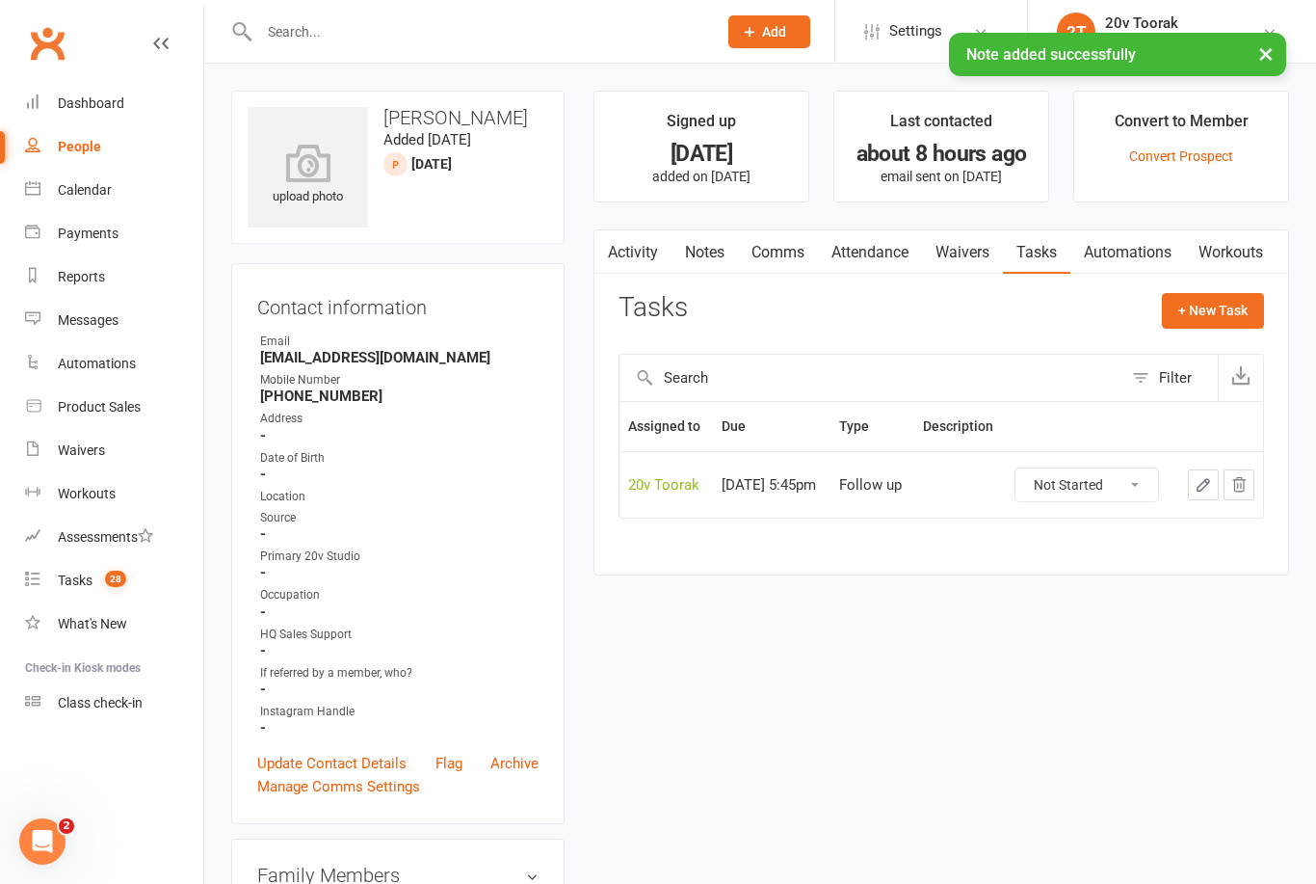
click at [1205, 490] on icon "button" at bounding box center [1204, 485] width 12 height 12
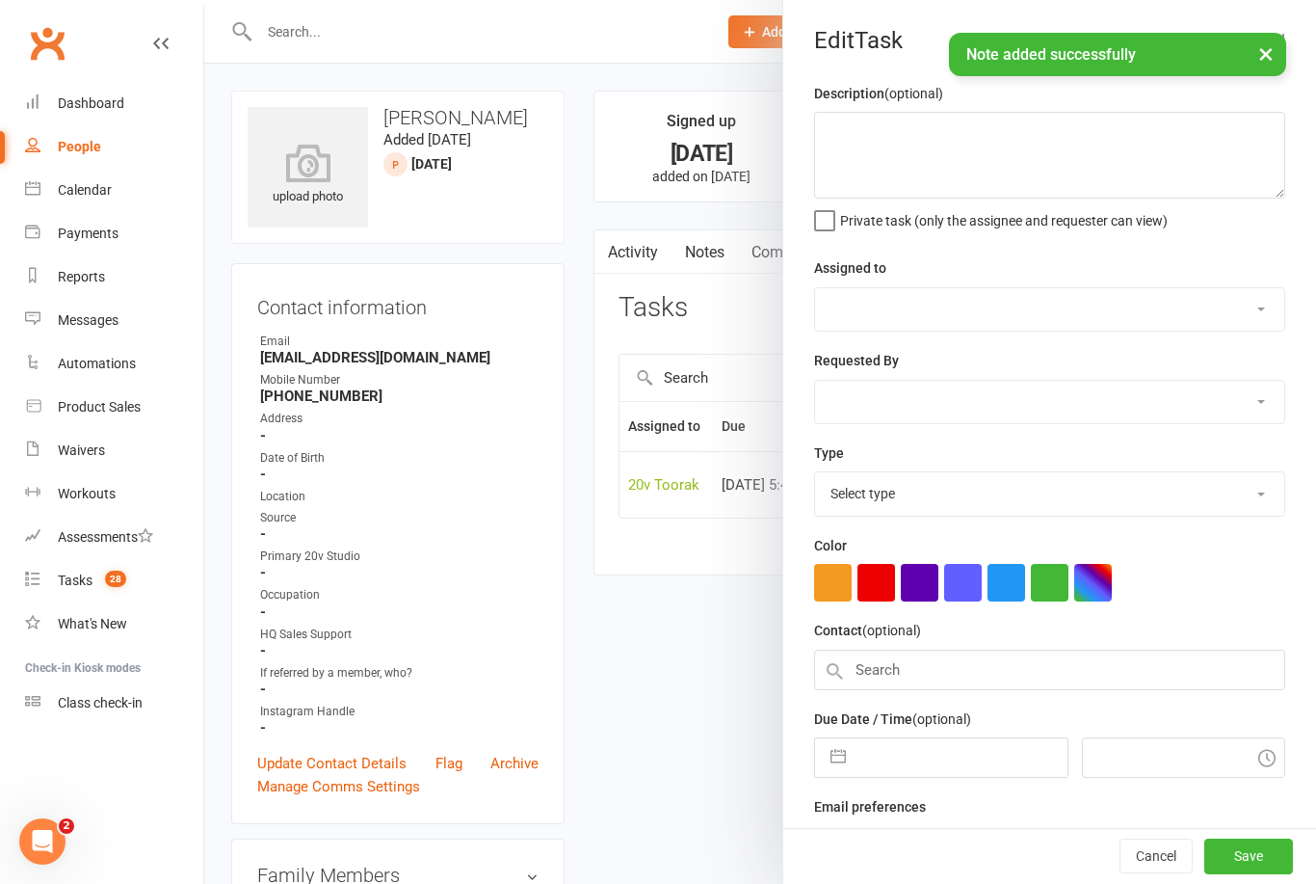
select select "45736"
type input "[DATE]"
type input "5:45pm"
select select "23277"
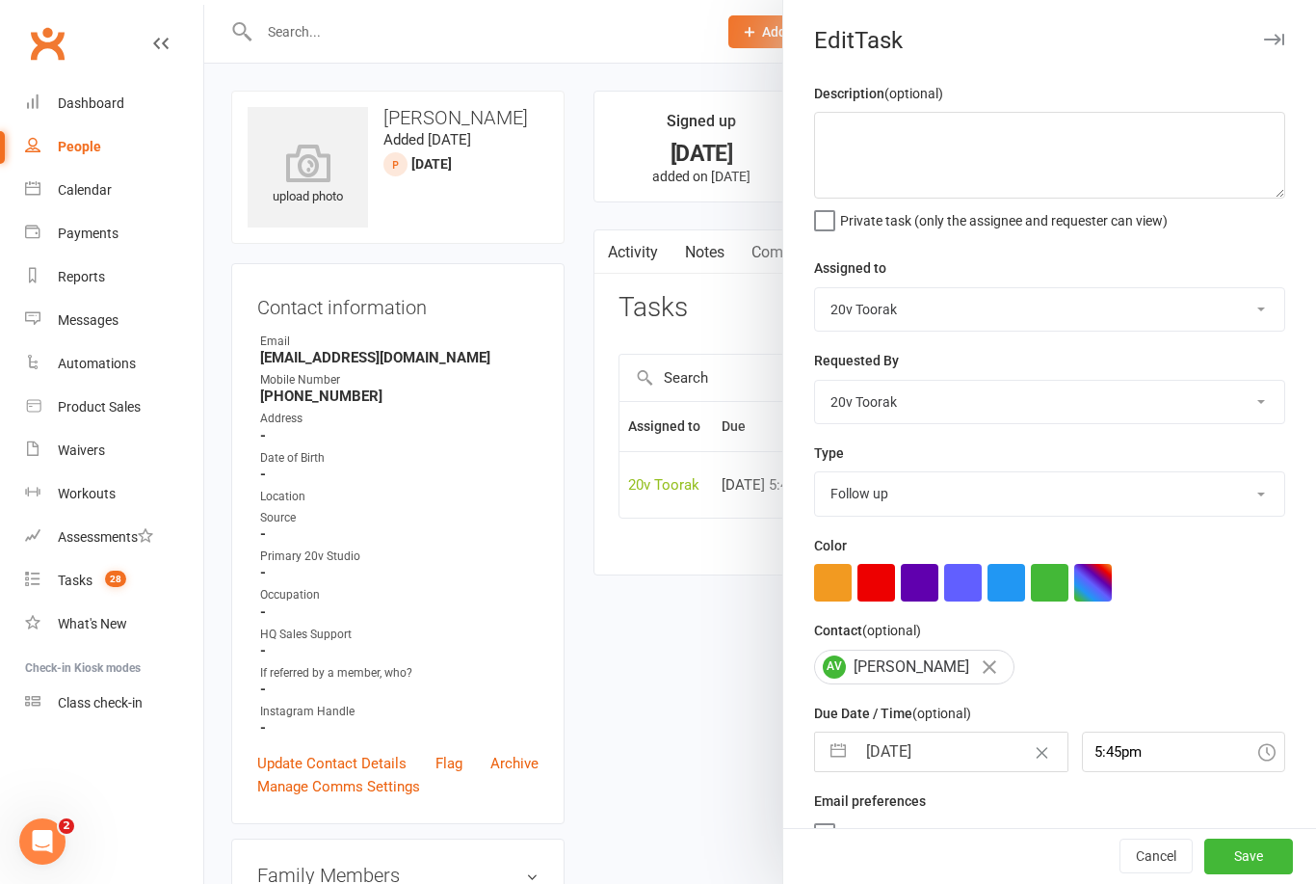
click at [938, 748] on input "[DATE]" at bounding box center [961, 751] width 211 height 39
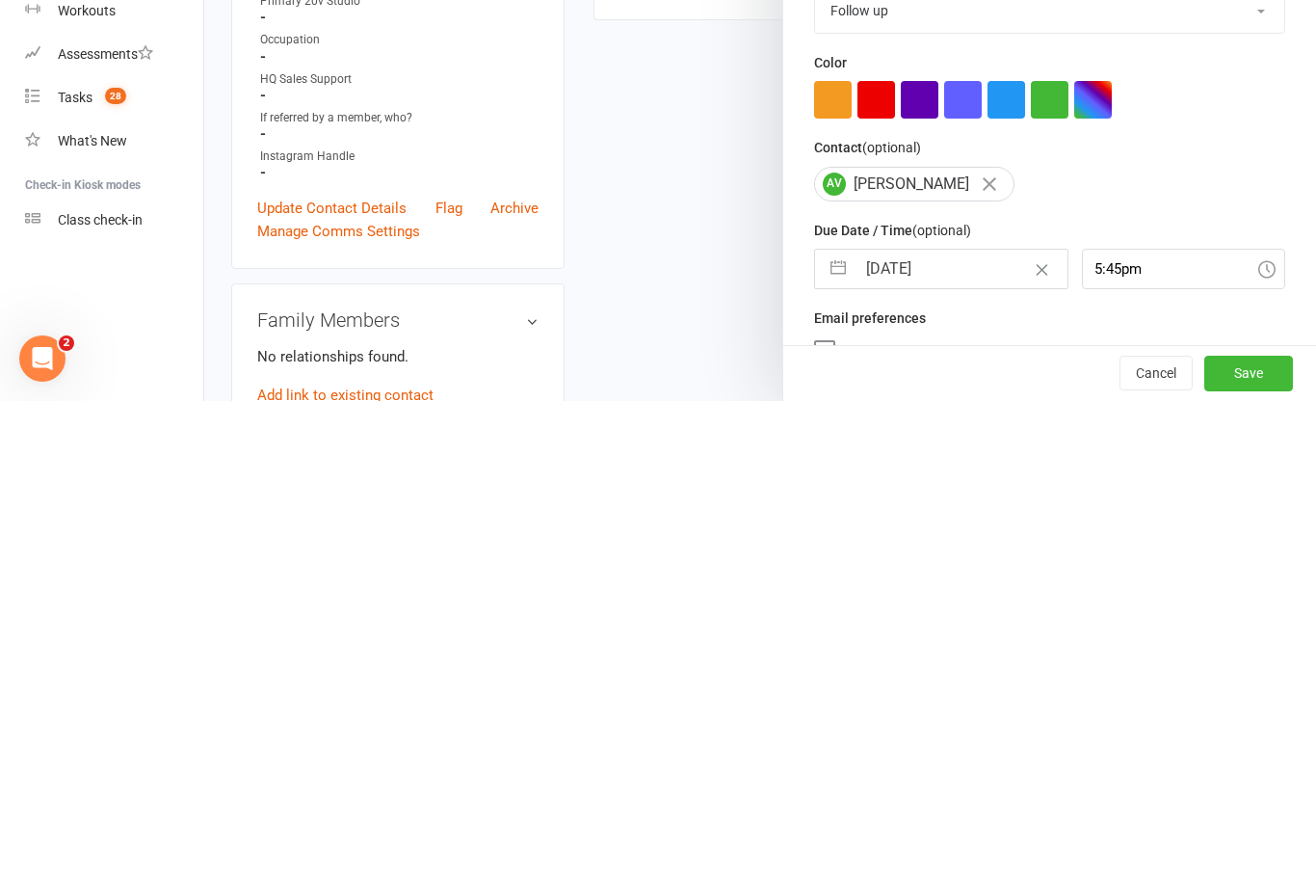
select select "6"
select select "2025"
select select "7"
select select "2025"
select select "8"
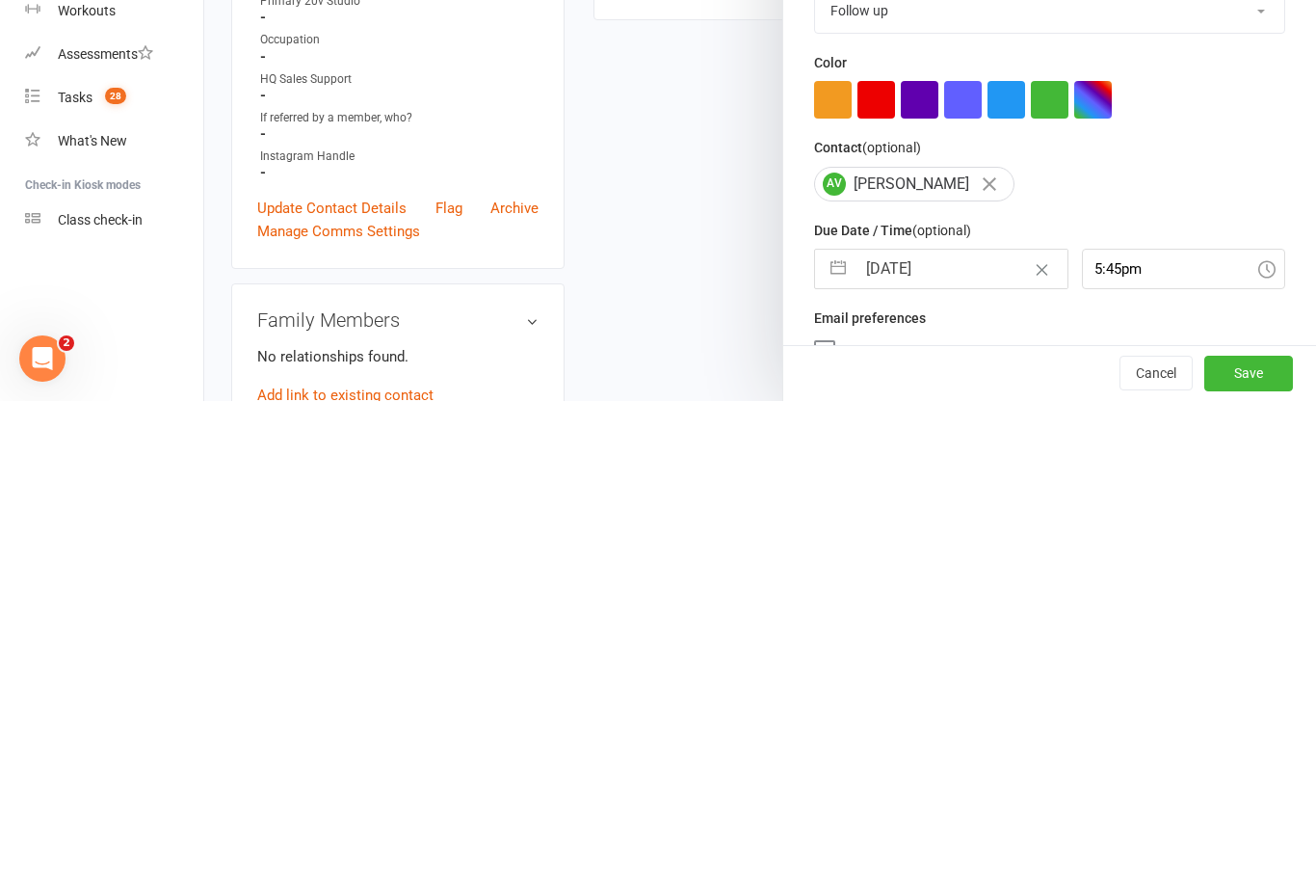
select select "2025"
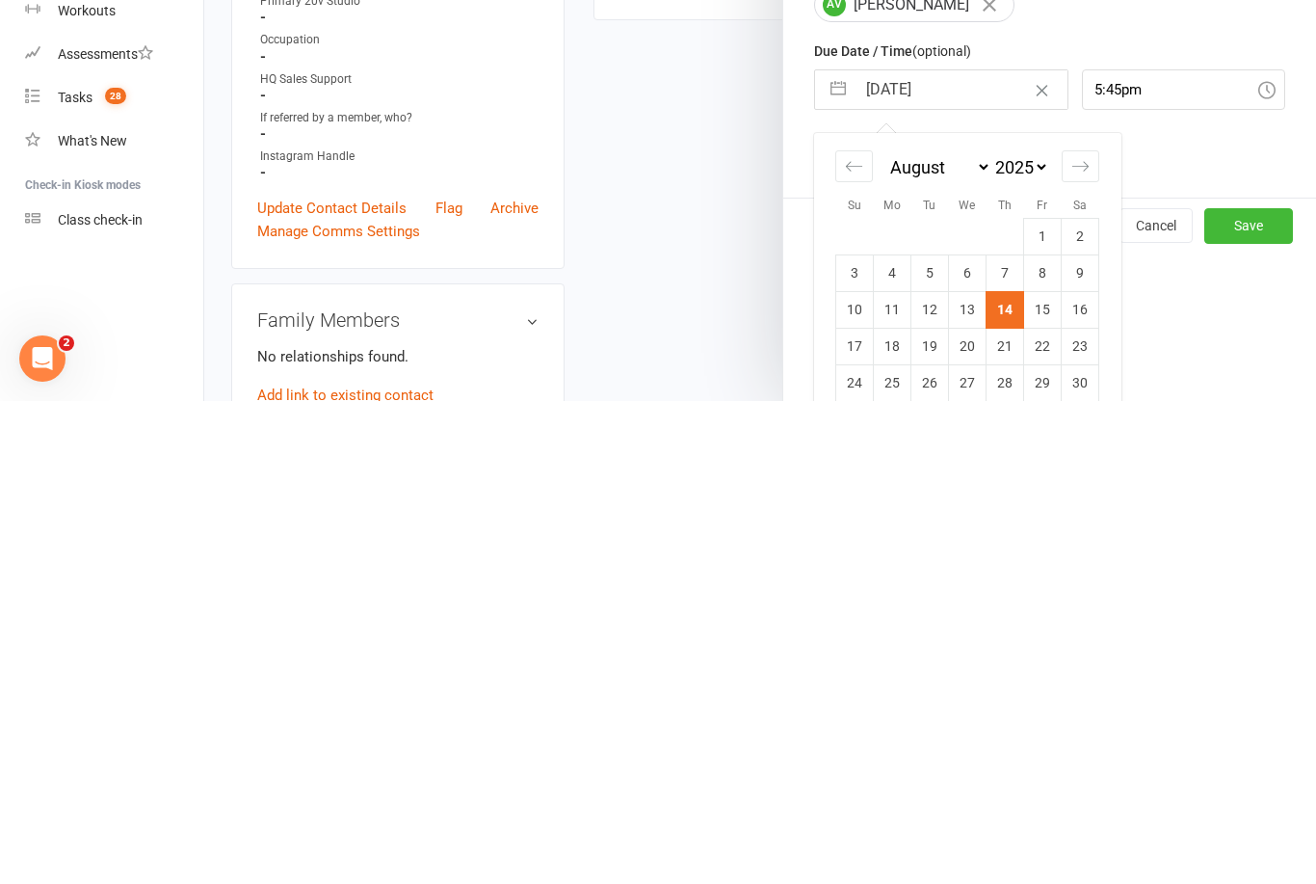
scroll to position [223, 0]
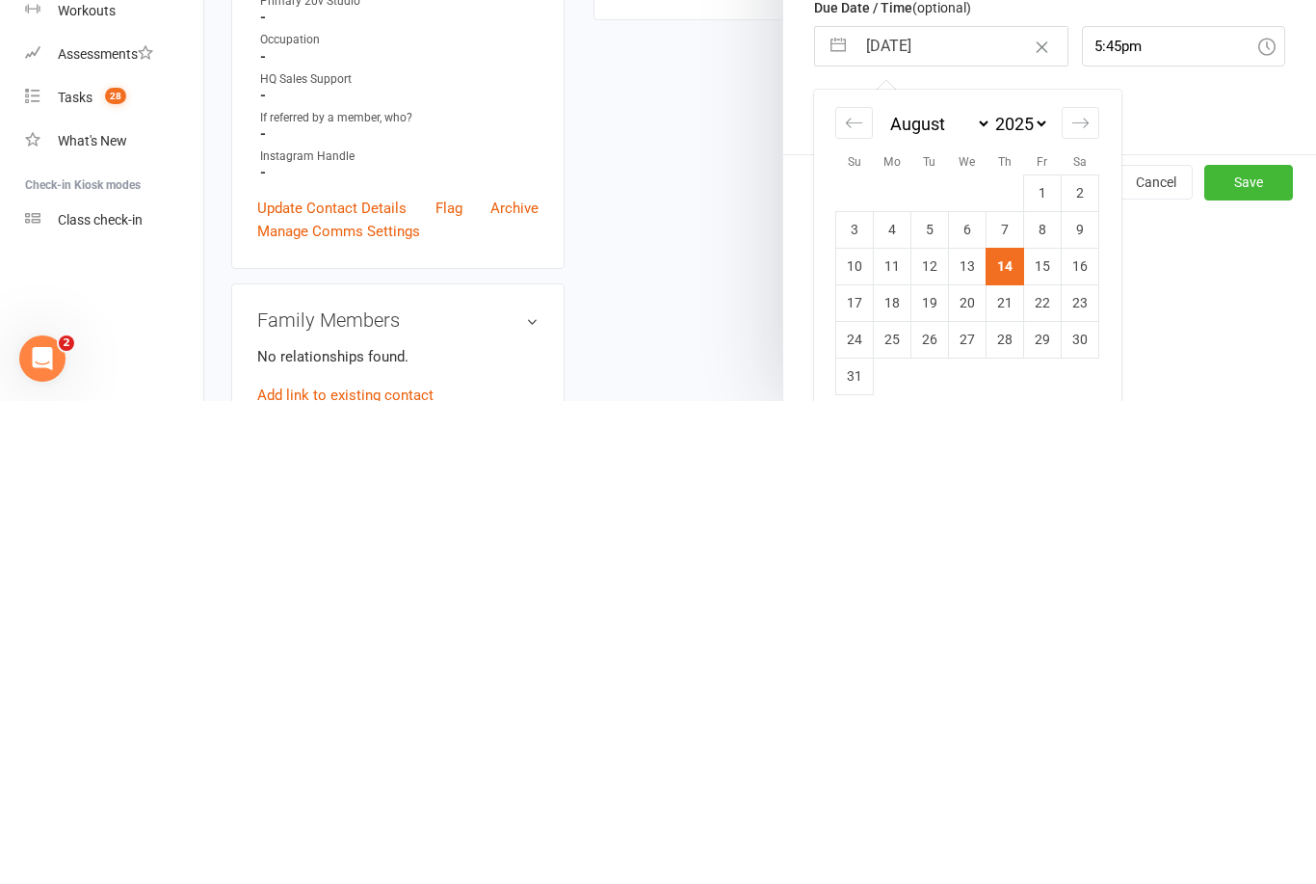
click at [1085, 730] on td "16" at bounding box center [1081, 748] width 38 height 37
type input "[DATE]"
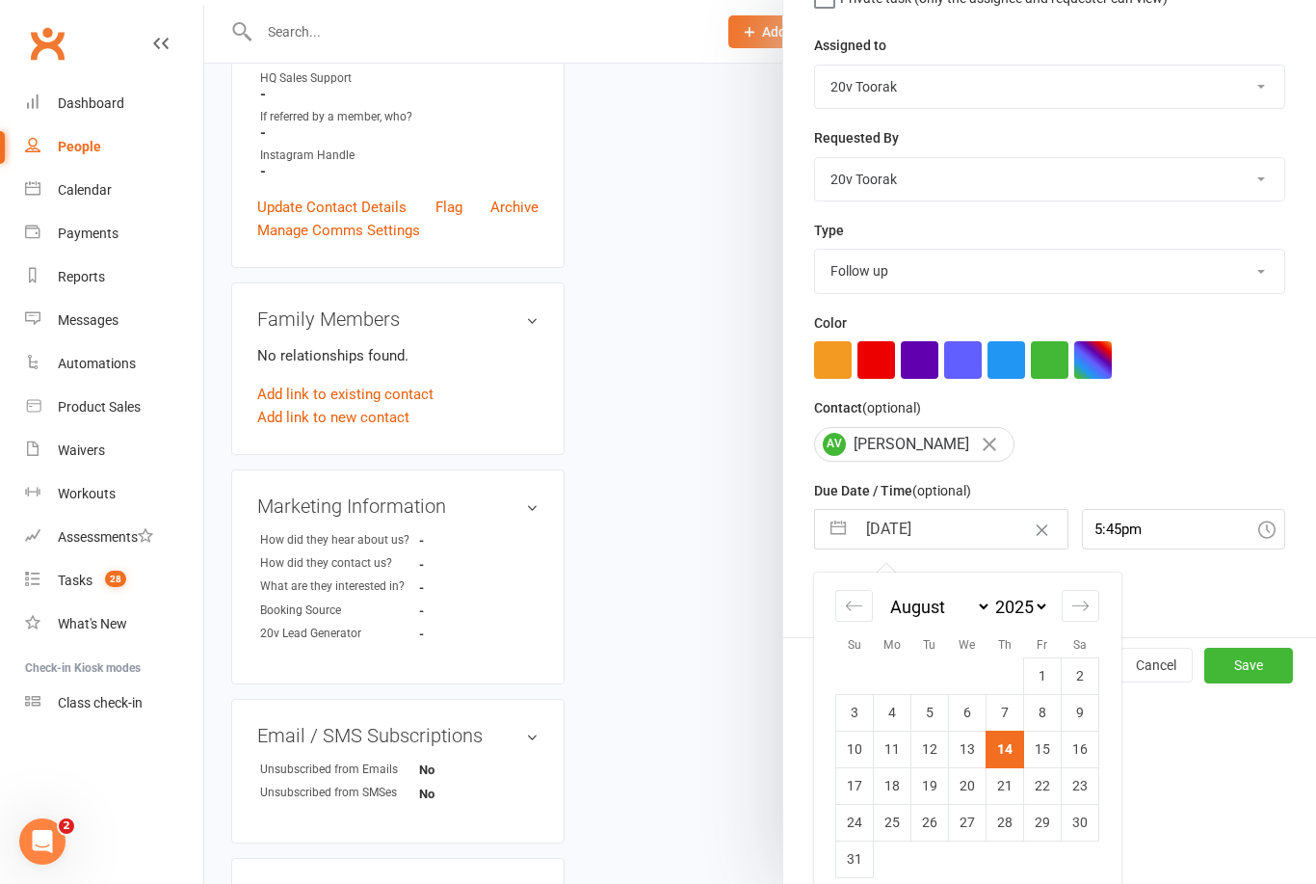
scroll to position [36, 0]
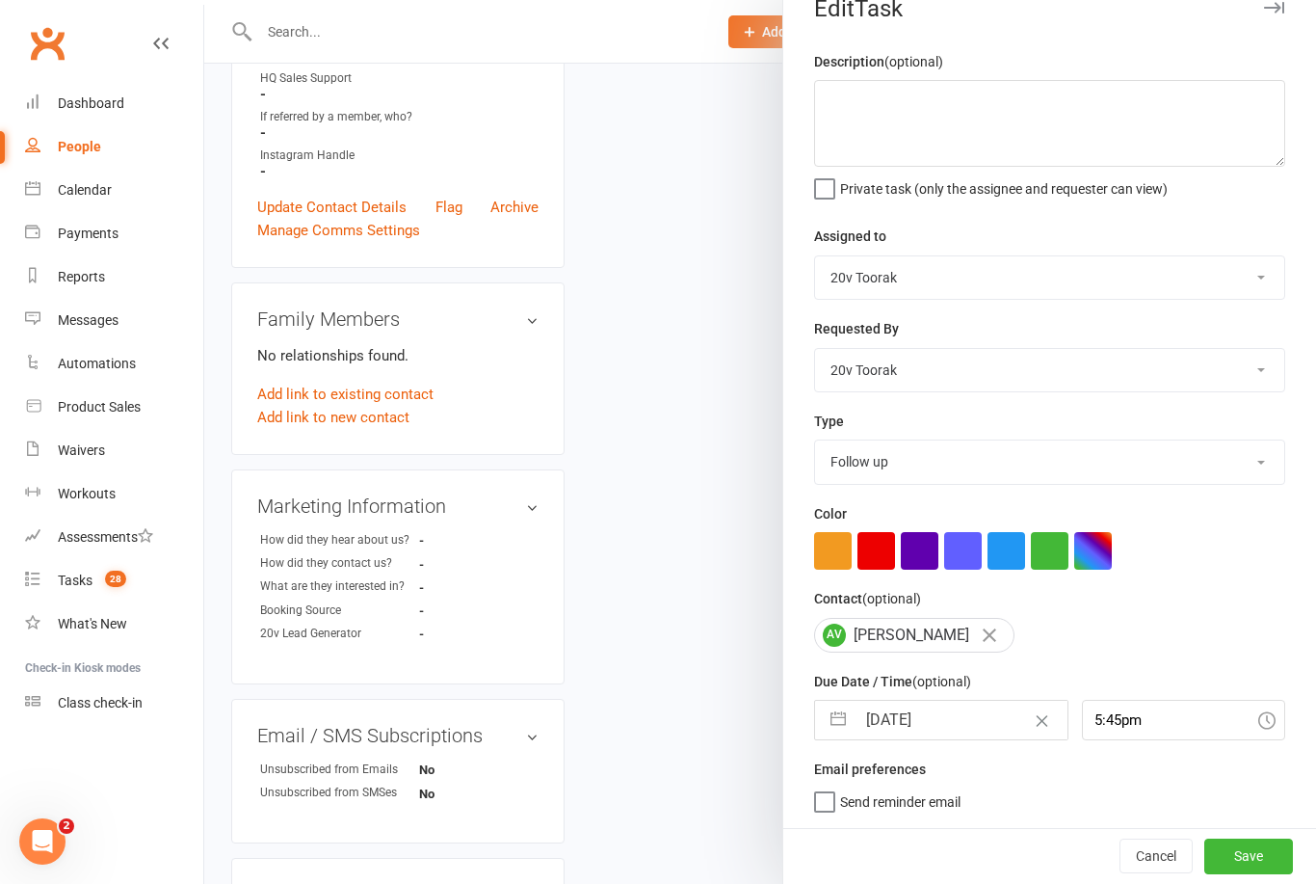
click at [1251, 855] on button "Save" at bounding box center [1248, 855] width 89 height 35
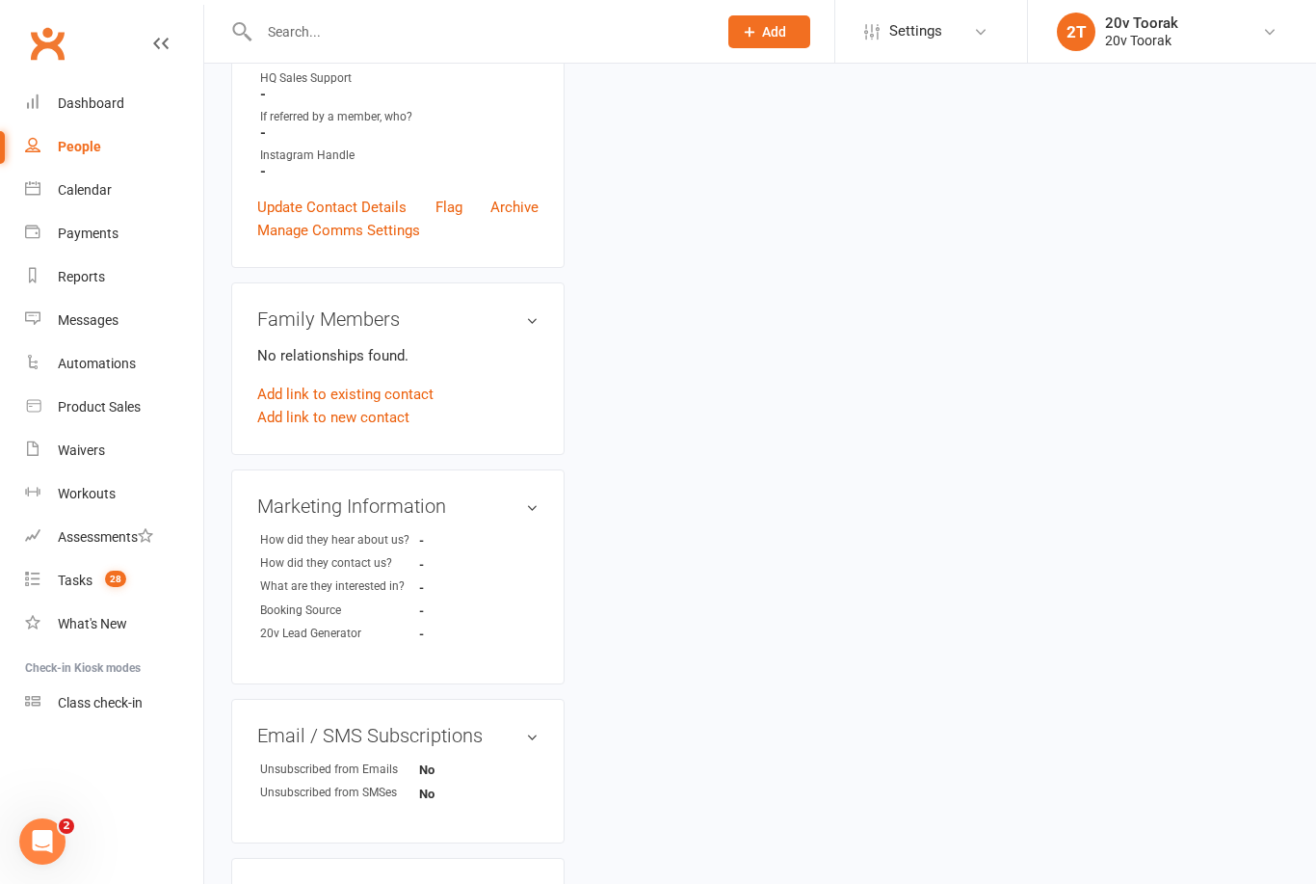
click at [67, 588] on div "Tasks" at bounding box center [75, 579] width 35 height 15
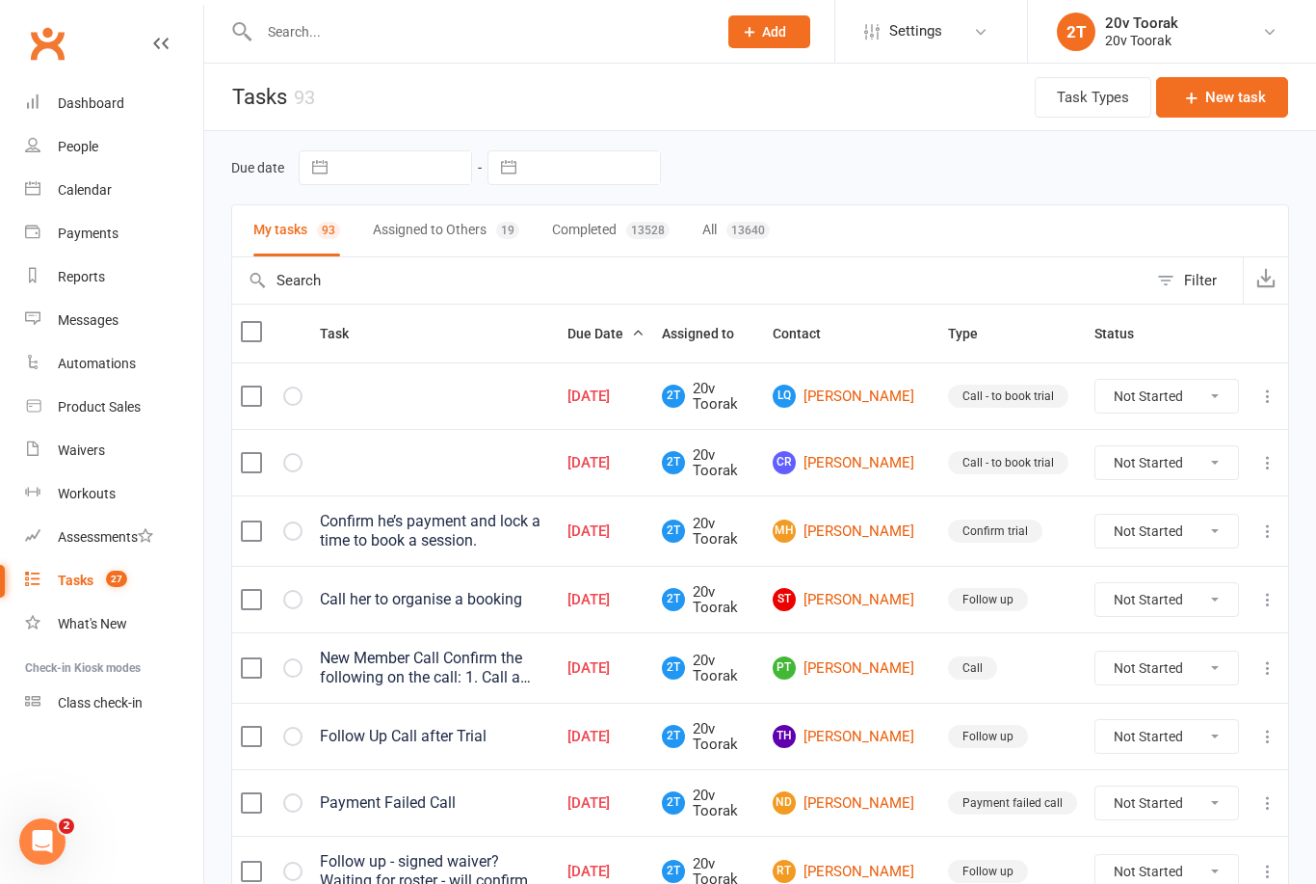
click at [864, 541] on link "MH [PERSON_NAME]" at bounding box center [852, 530] width 158 height 23
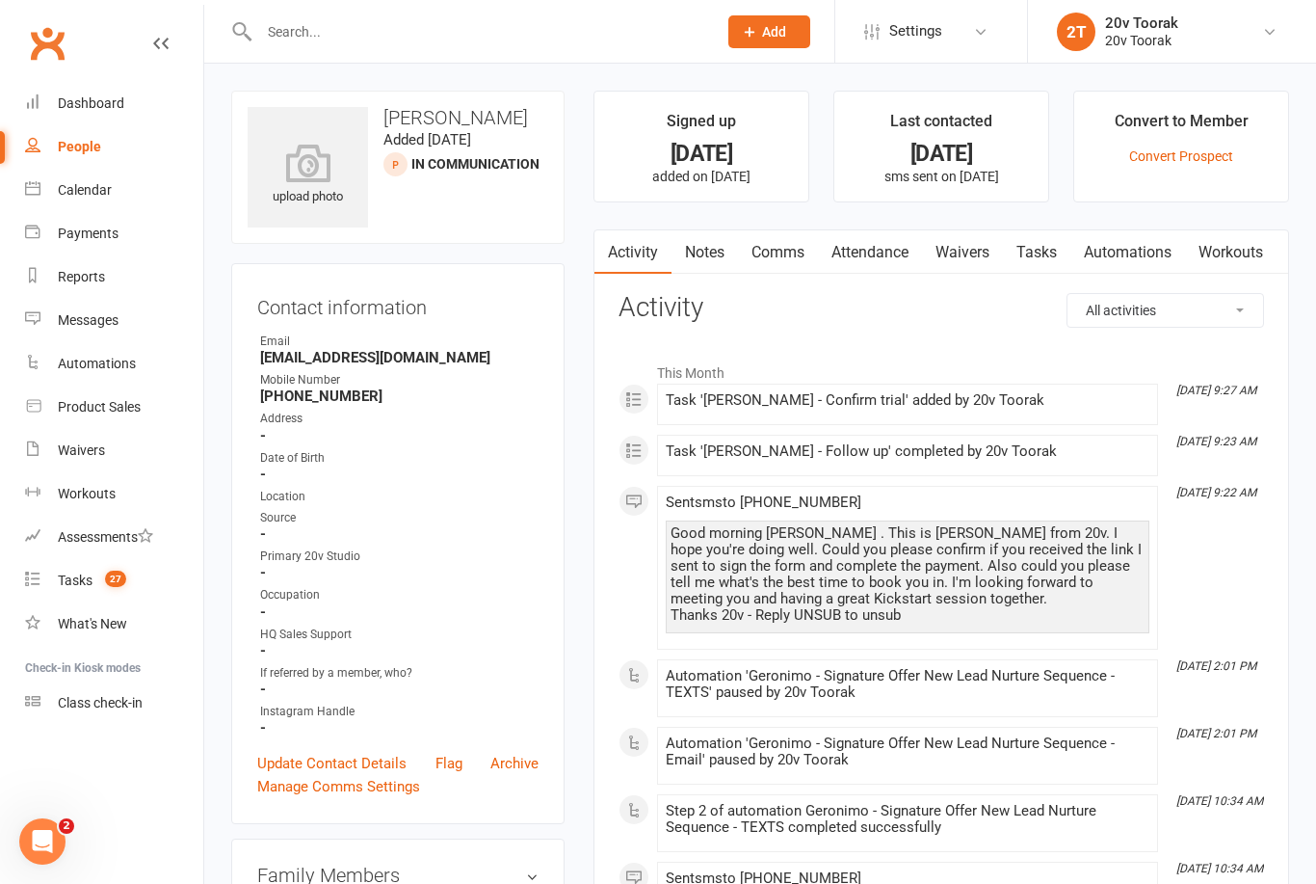
click at [733, 232] on link "Notes" at bounding box center [705, 252] width 66 height 44
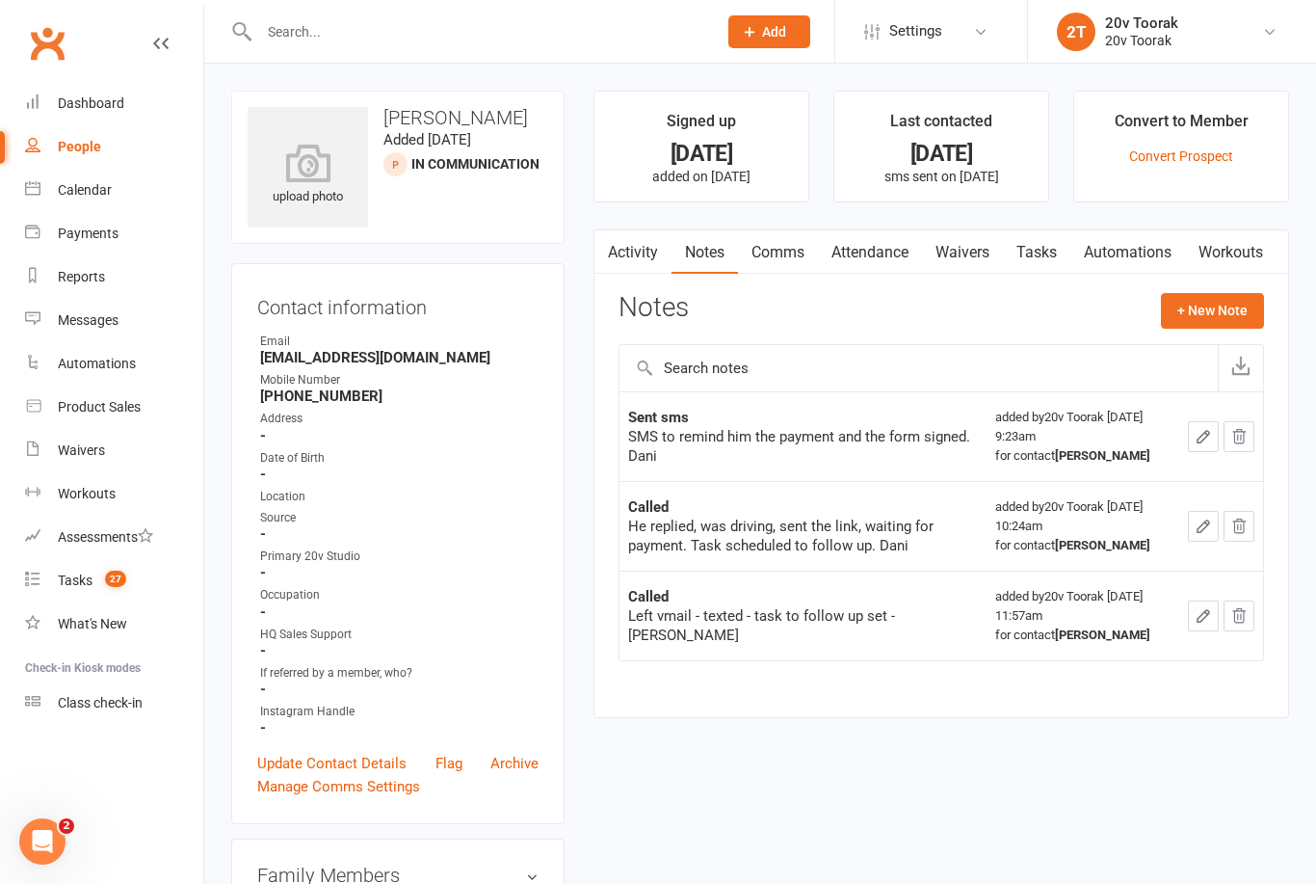
click at [1046, 264] on link "Tasks" at bounding box center [1036, 252] width 67 height 44
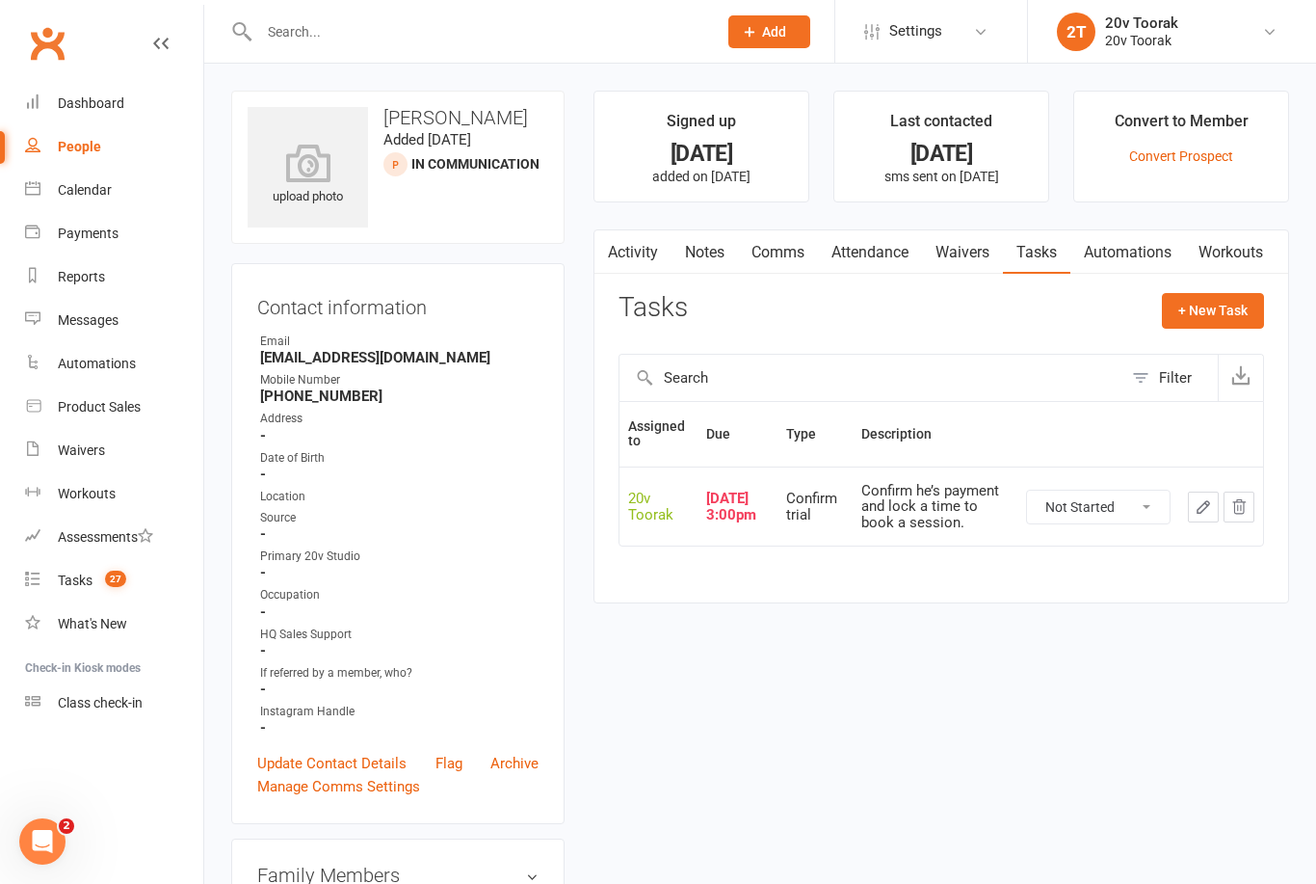
click at [984, 253] on link "Waivers" at bounding box center [962, 252] width 81 height 44
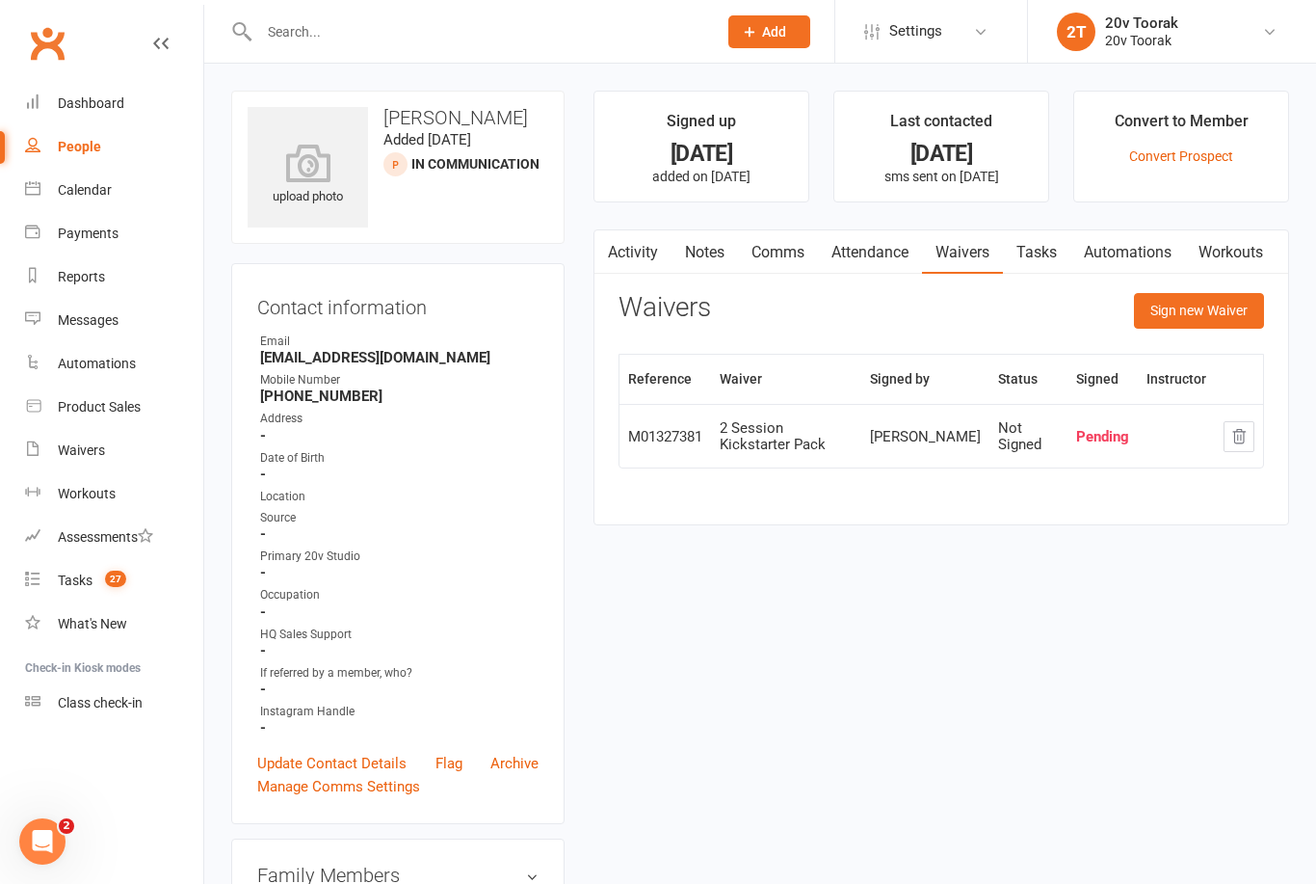
click at [649, 251] on link "Activity" at bounding box center [632, 252] width 77 height 44
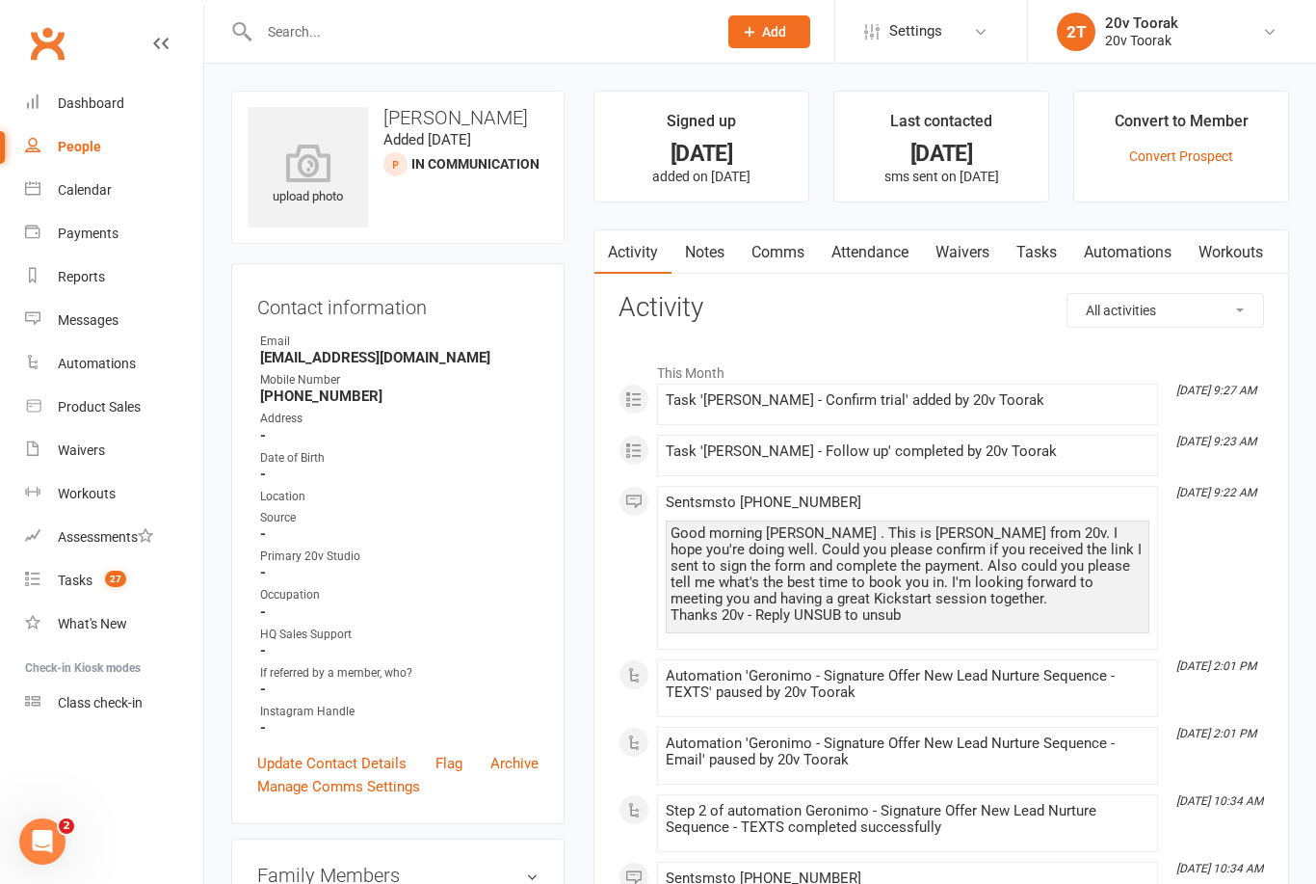
click at [732, 249] on link "Notes" at bounding box center [705, 252] width 66 height 44
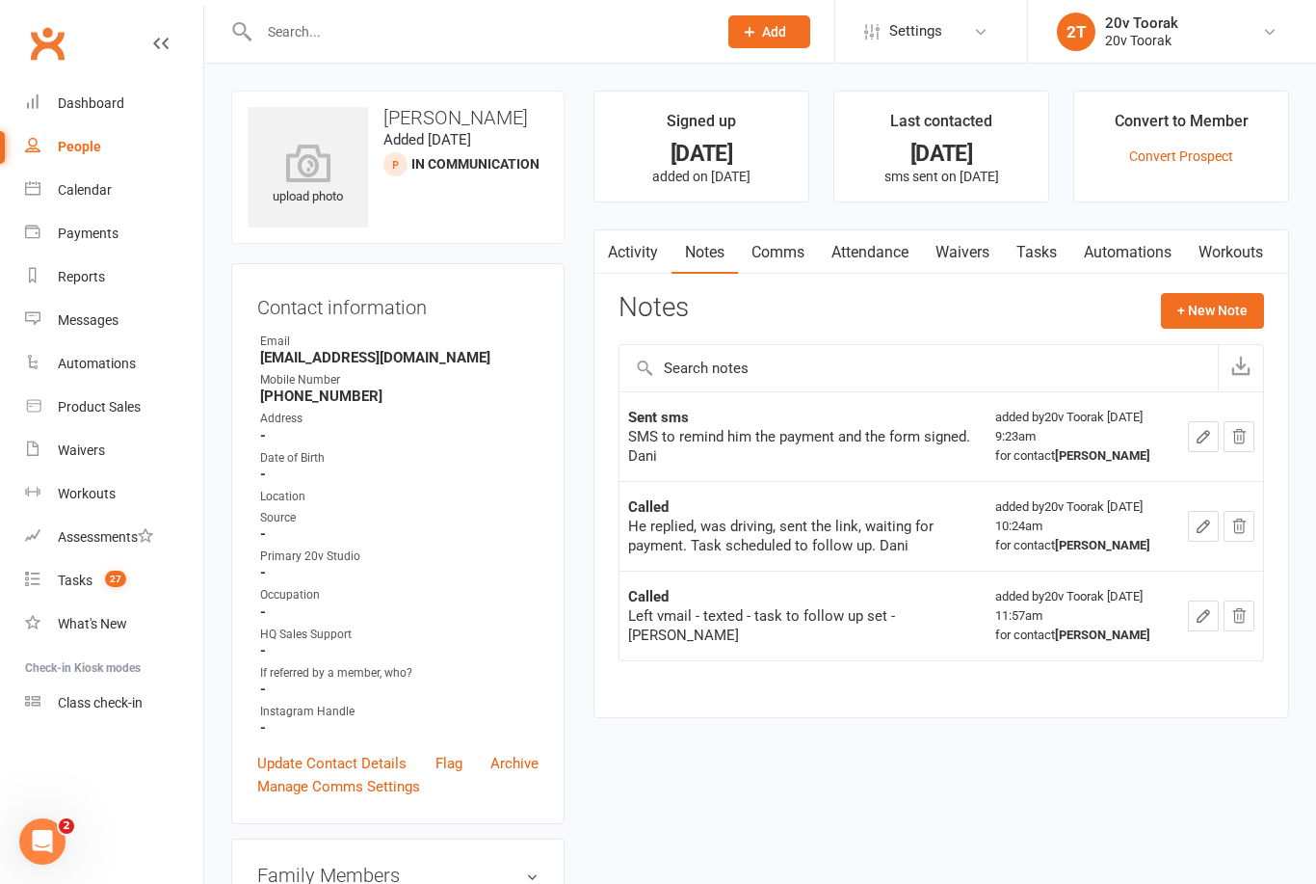
click at [804, 243] on link "Comms" at bounding box center [778, 252] width 80 height 44
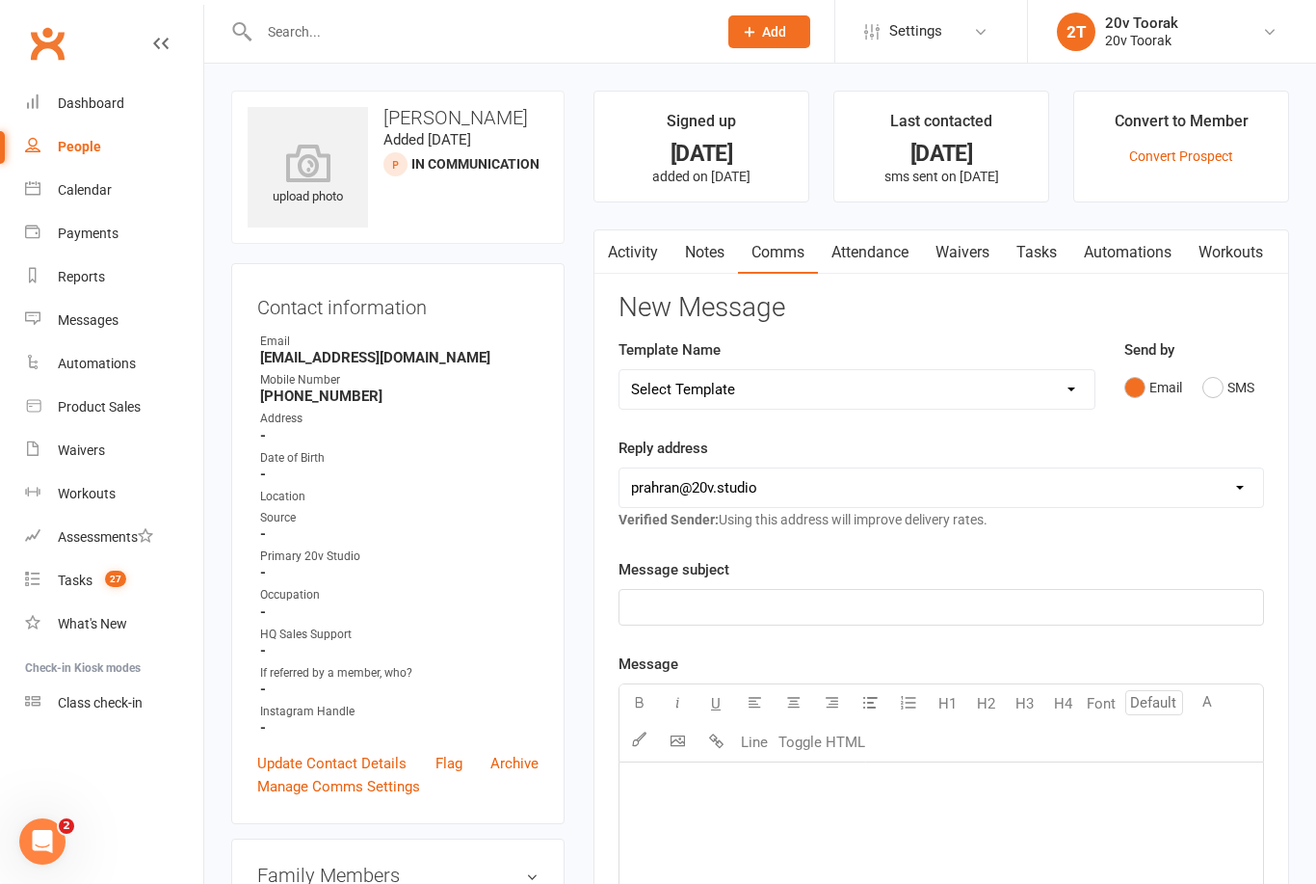
click at [68, 574] on div "Tasks" at bounding box center [75, 579] width 35 height 15
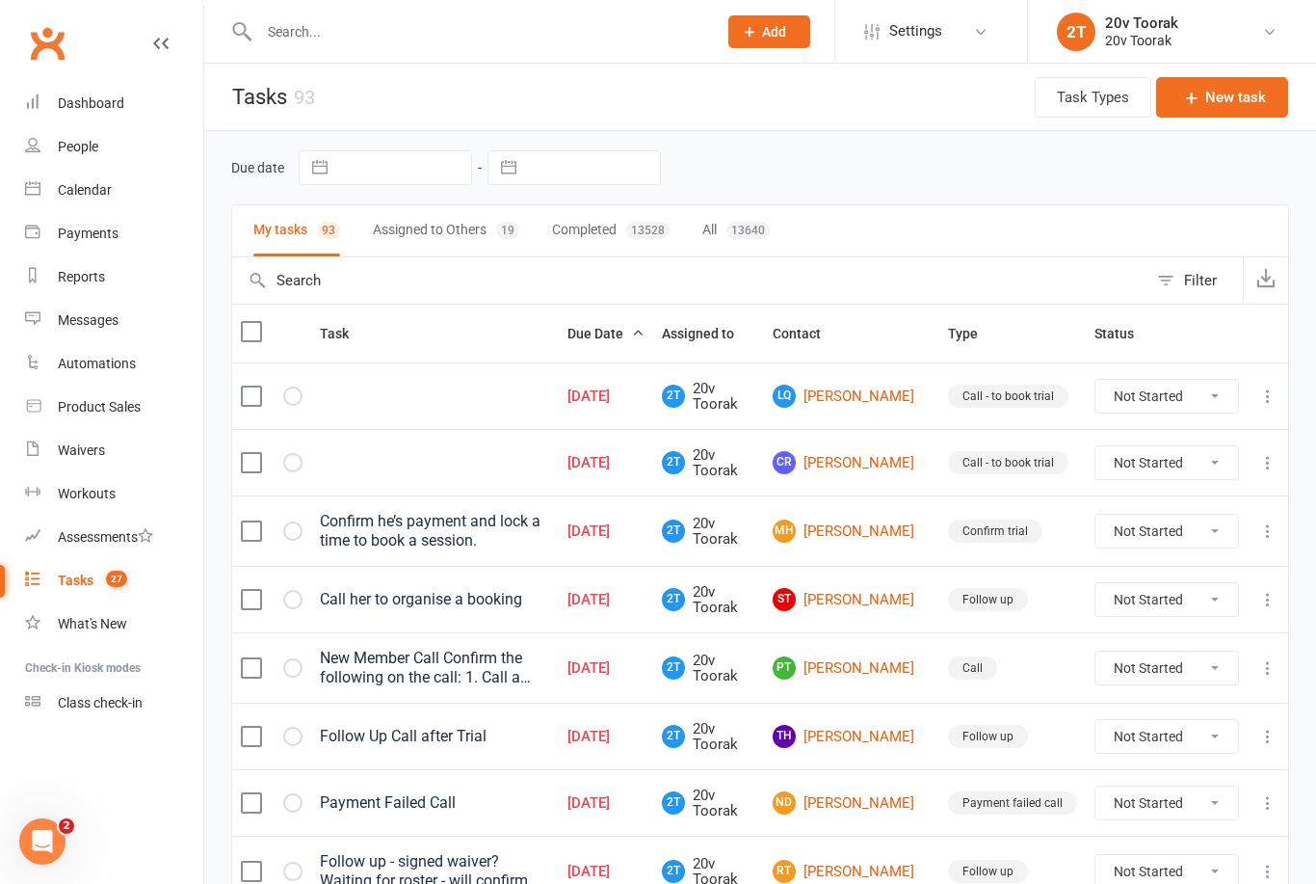
click at [898, 455] on link "CR [PERSON_NAME]" at bounding box center [852, 462] width 158 height 23
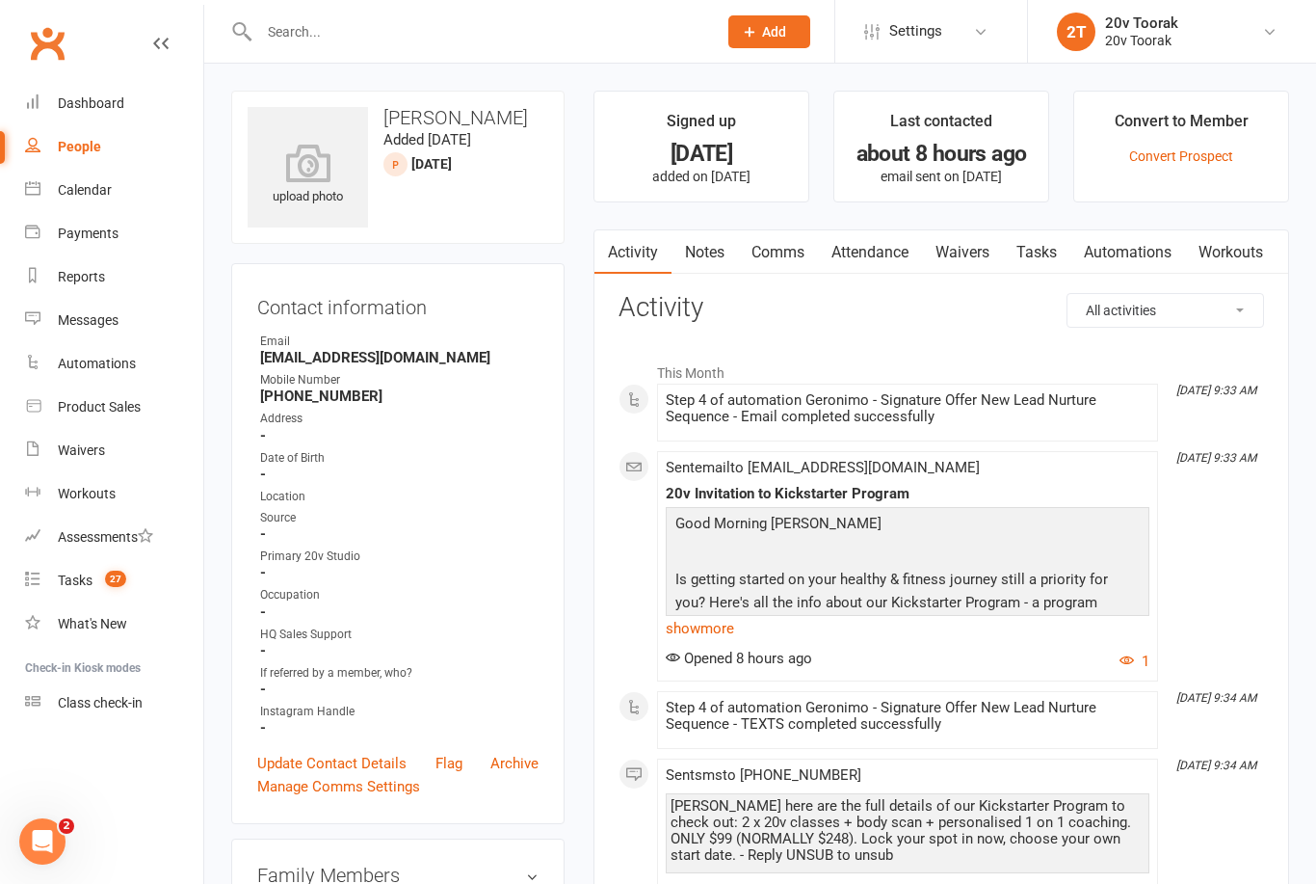
click at [719, 255] on link "Notes" at bounding box center [705, 252] width 66 height 44
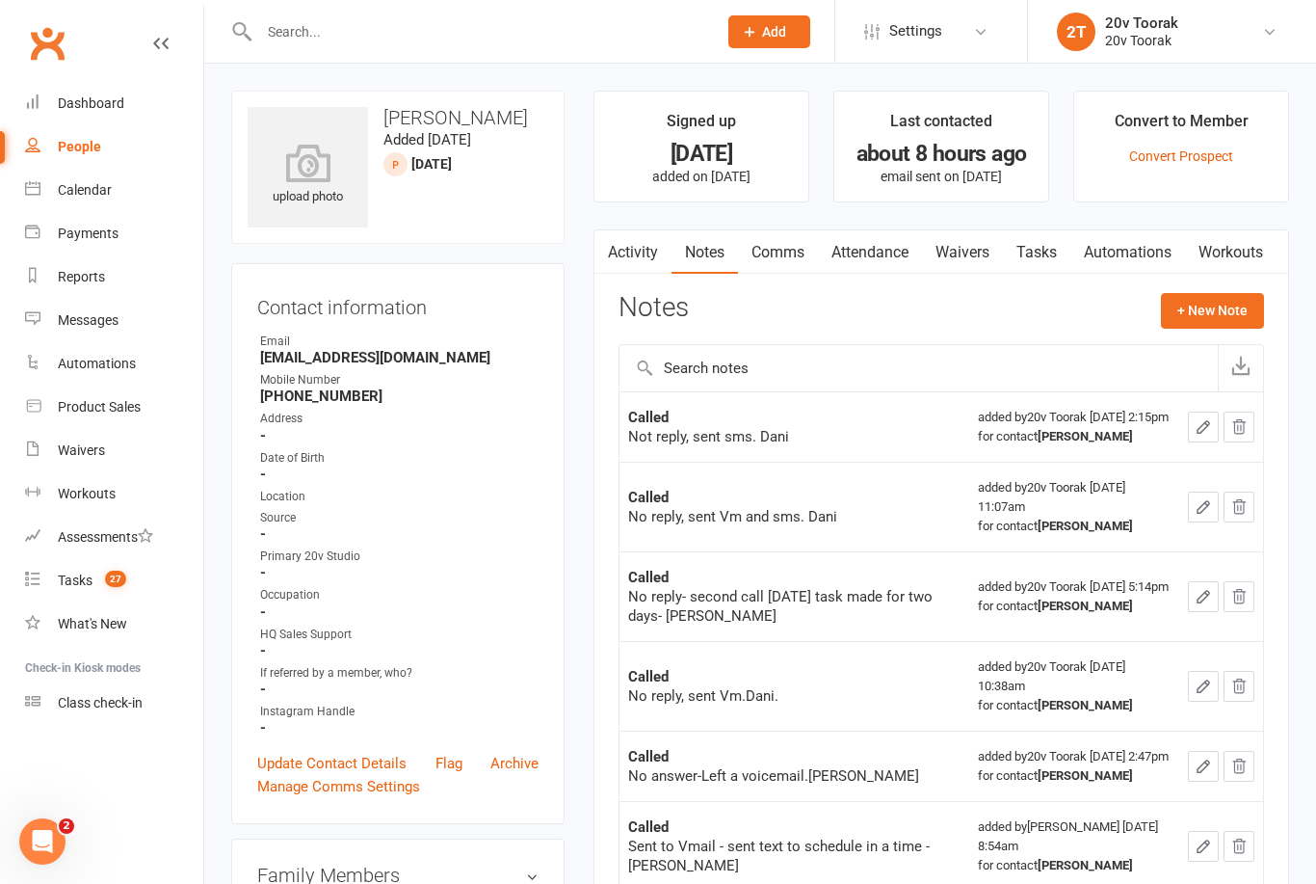
click at [1222, 336] on div "Notes + New Note" at bounding box center [942, 318] width 646 height 50
click at [1224, 298] on button "+ New Note" at bounding box center [1212, 310] width 103 height 35
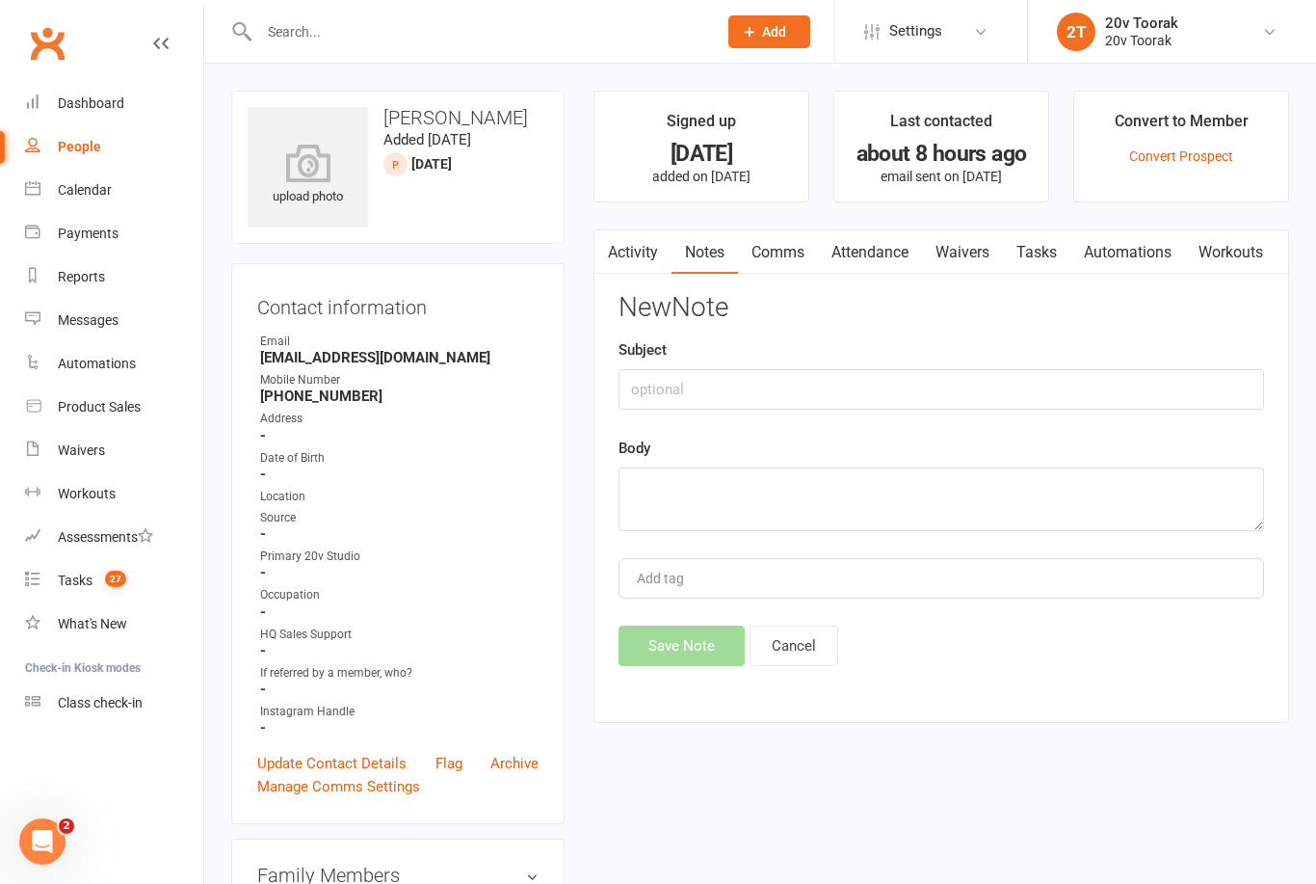
click at [985, 356] on div "Subject" at bounding box center [942, 373] width 646 height 71
click at [1024, 387] on input "text" at bounding box center [942, 389] width 646 height 40
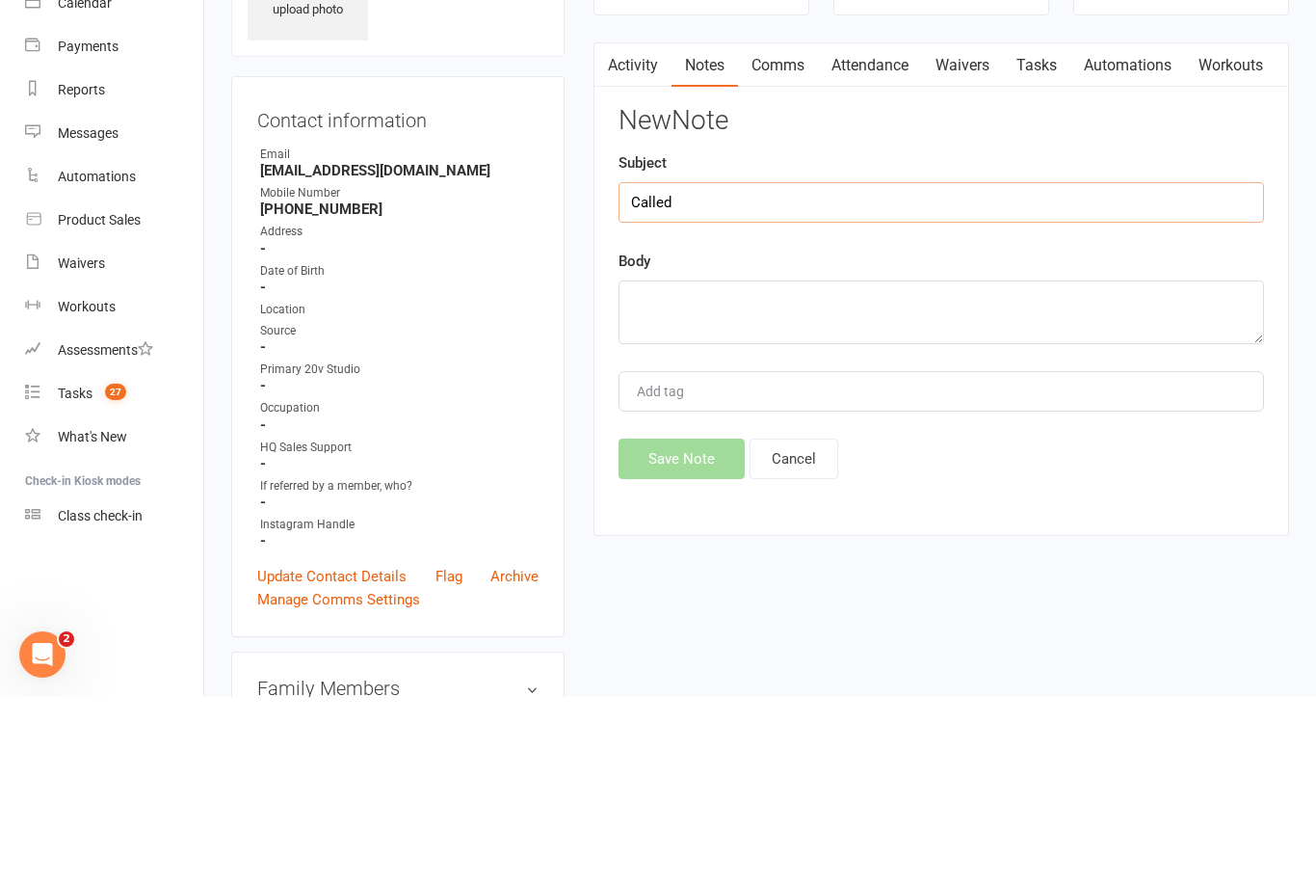
type input "Called"
click at [1004, 467] on textarea at bounding box center [942, 499] width 646 height 64
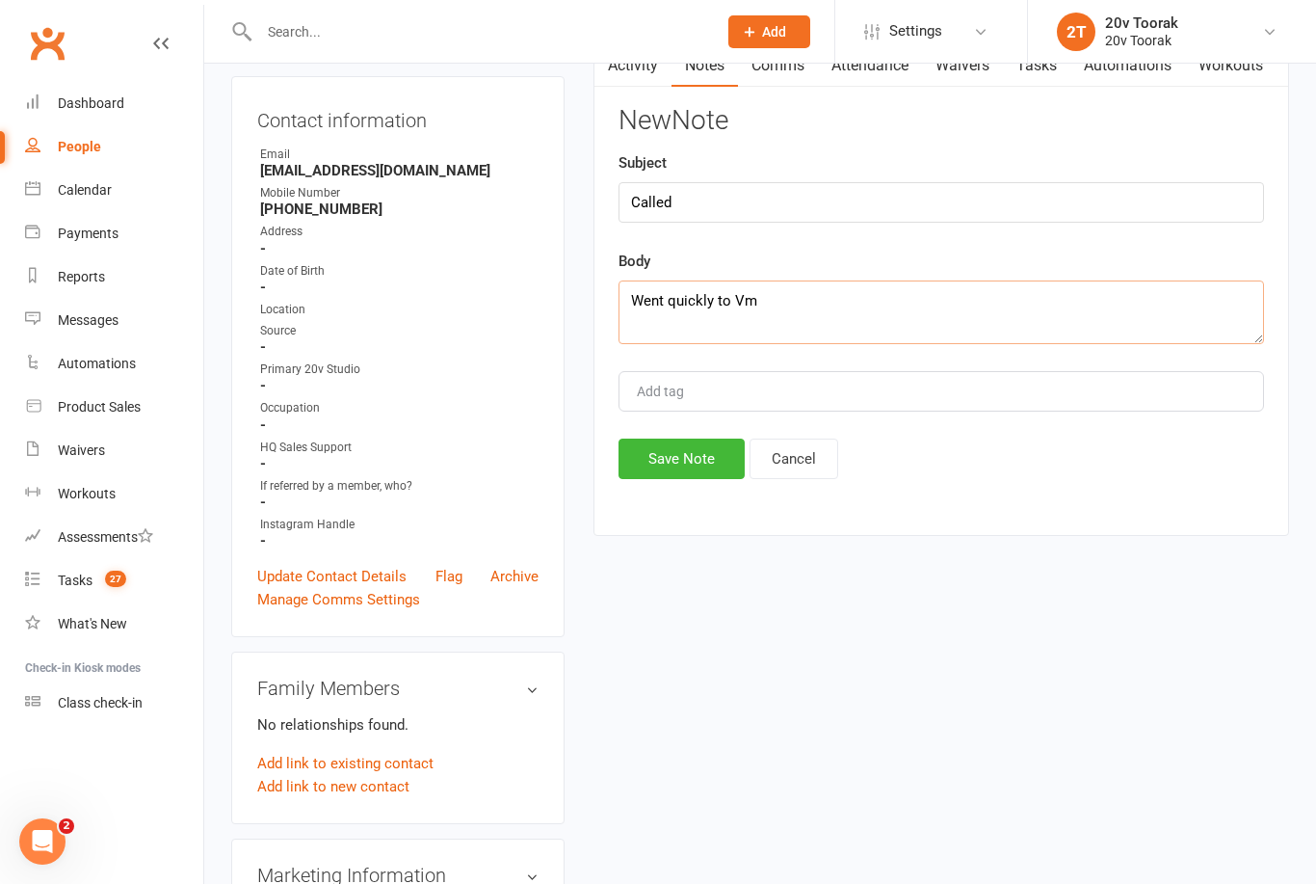
type textarea "Went quickly to Vm"
click at [697, 473] on button "Save Note" at bounding box center [682, 458] width 126 height 40
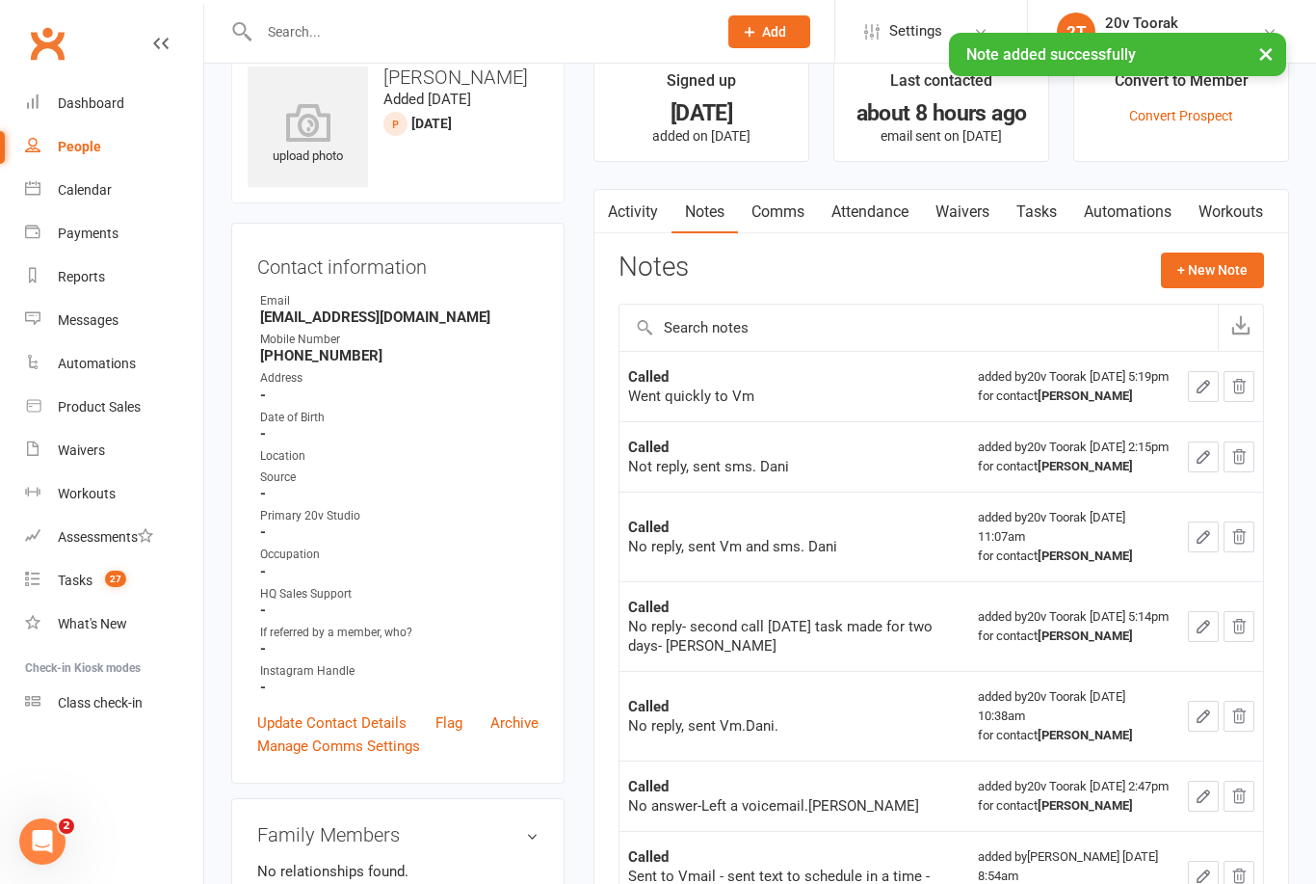
scroll to position [0, 0]
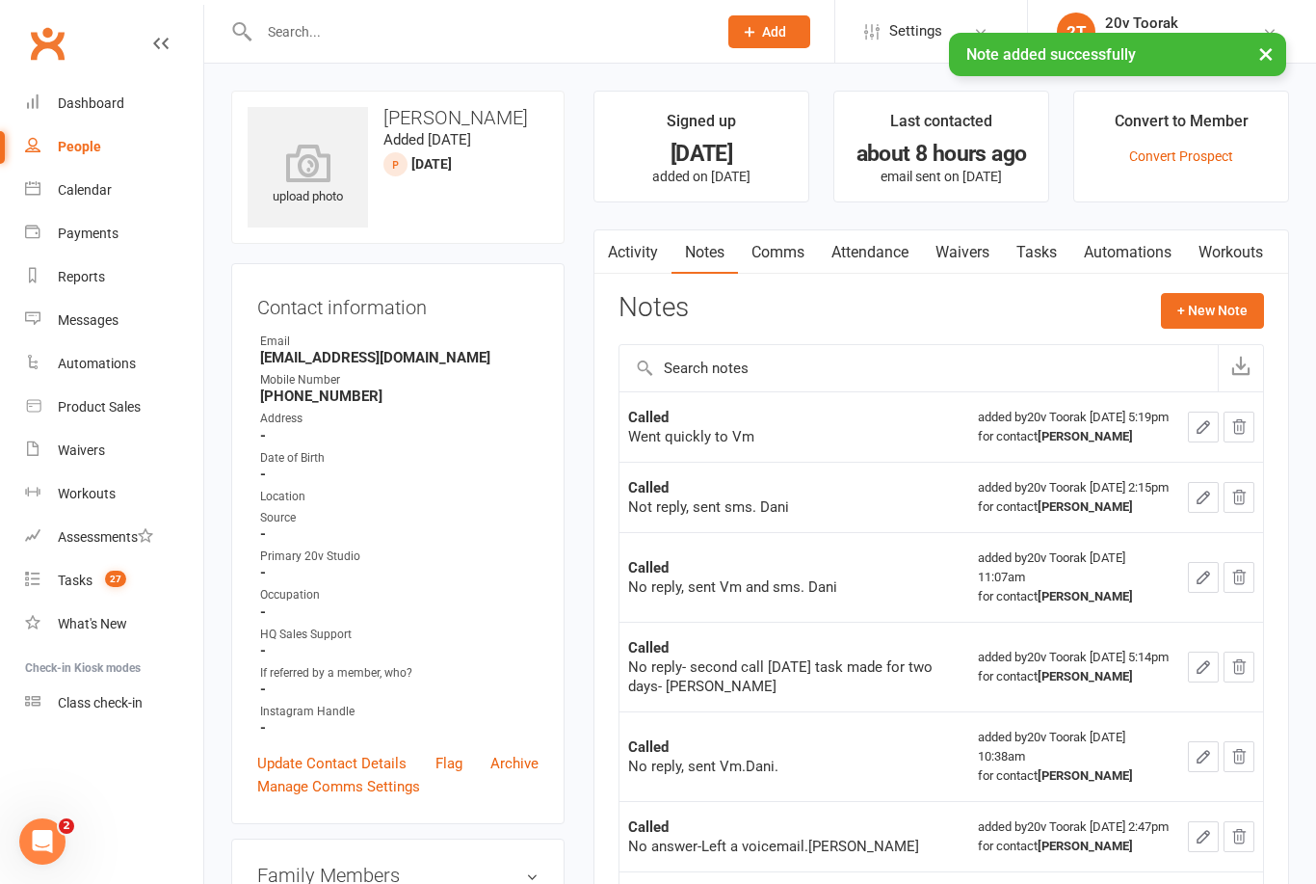
click at [1047, 249] on link "Tasks" at bounding box center [1036, 252] width 67 height 44
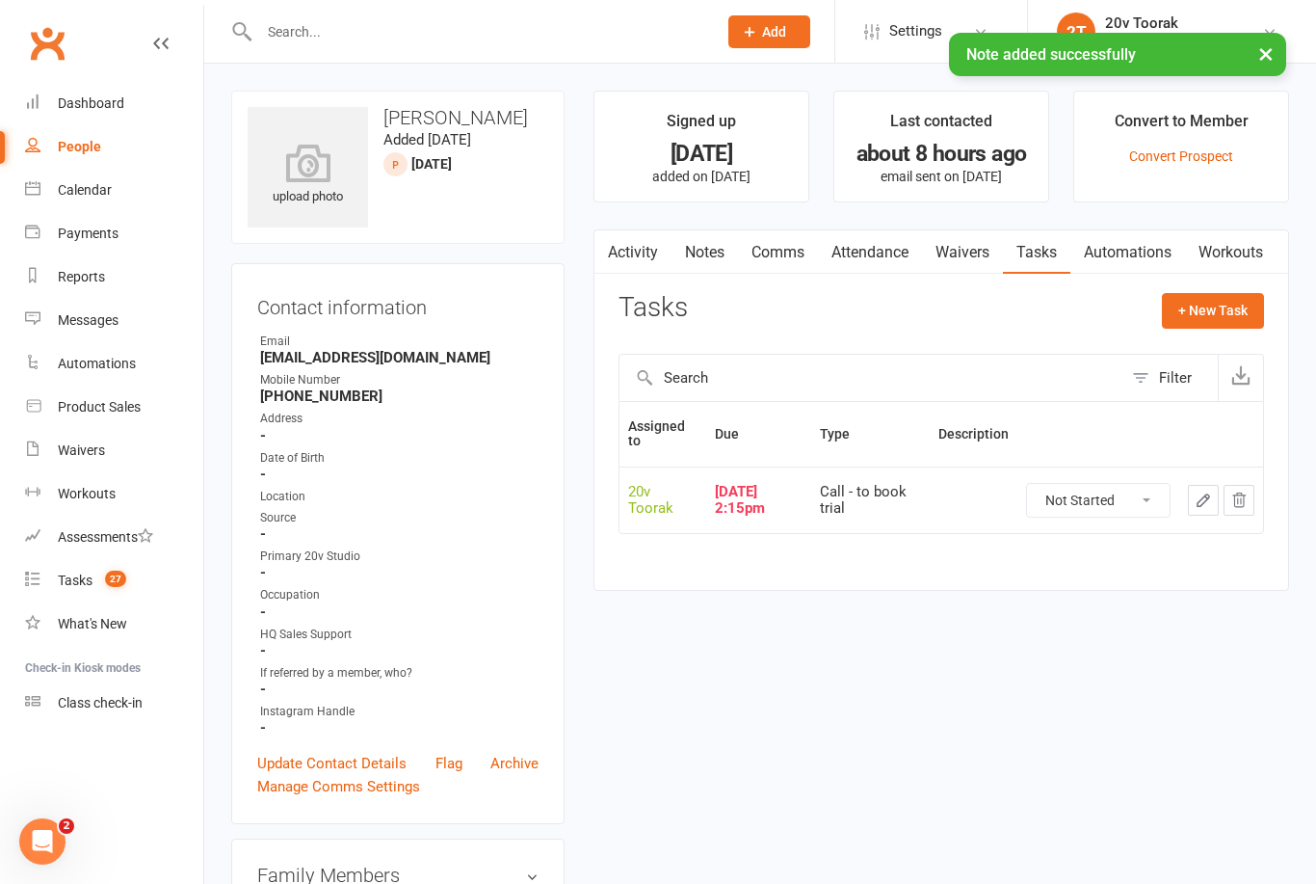
click at [1202, 509] on button "button" at bounding box center [1203, 500] width 31 height 31
select select "45736"
type input "[DATE]"
type input "2:15pm"
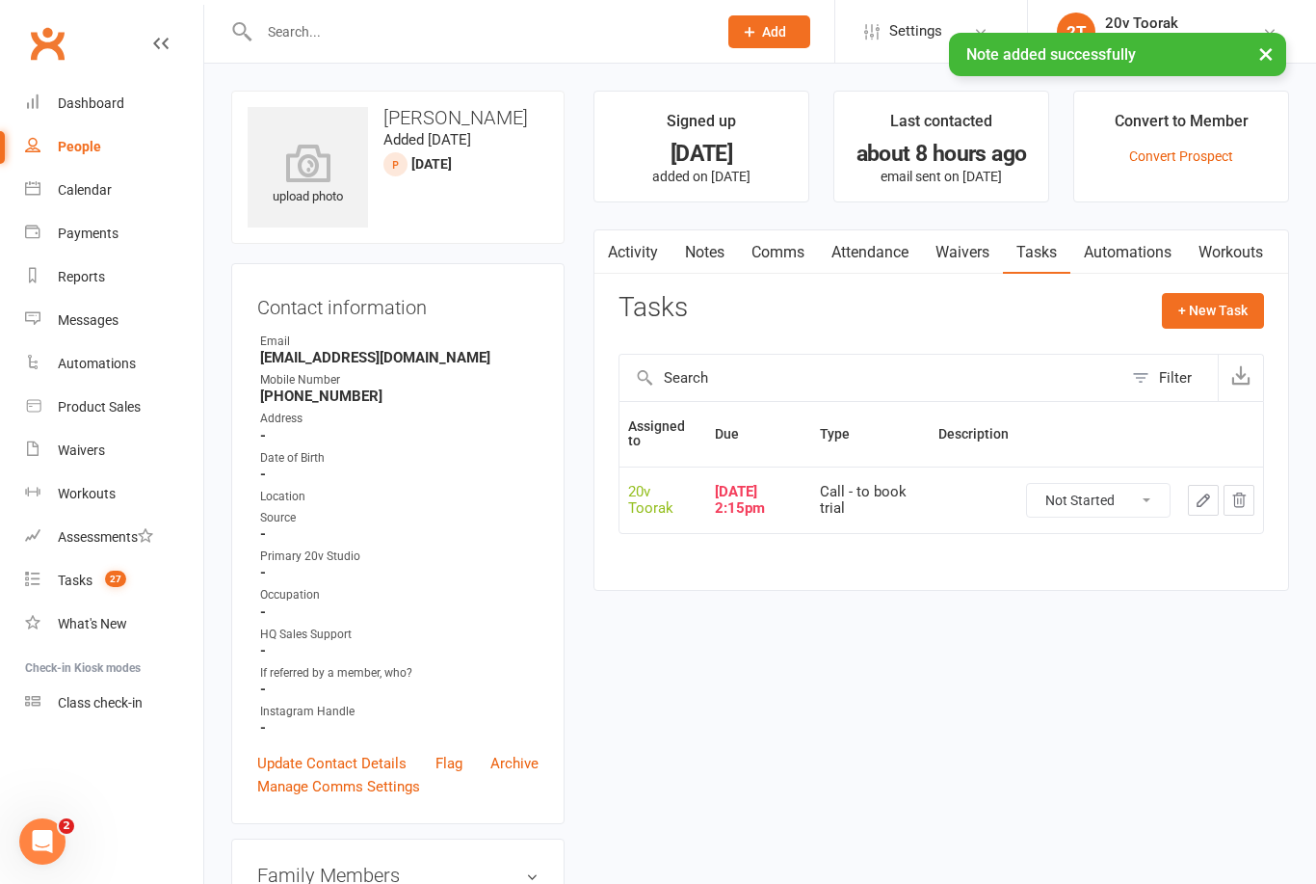
select select "32301"
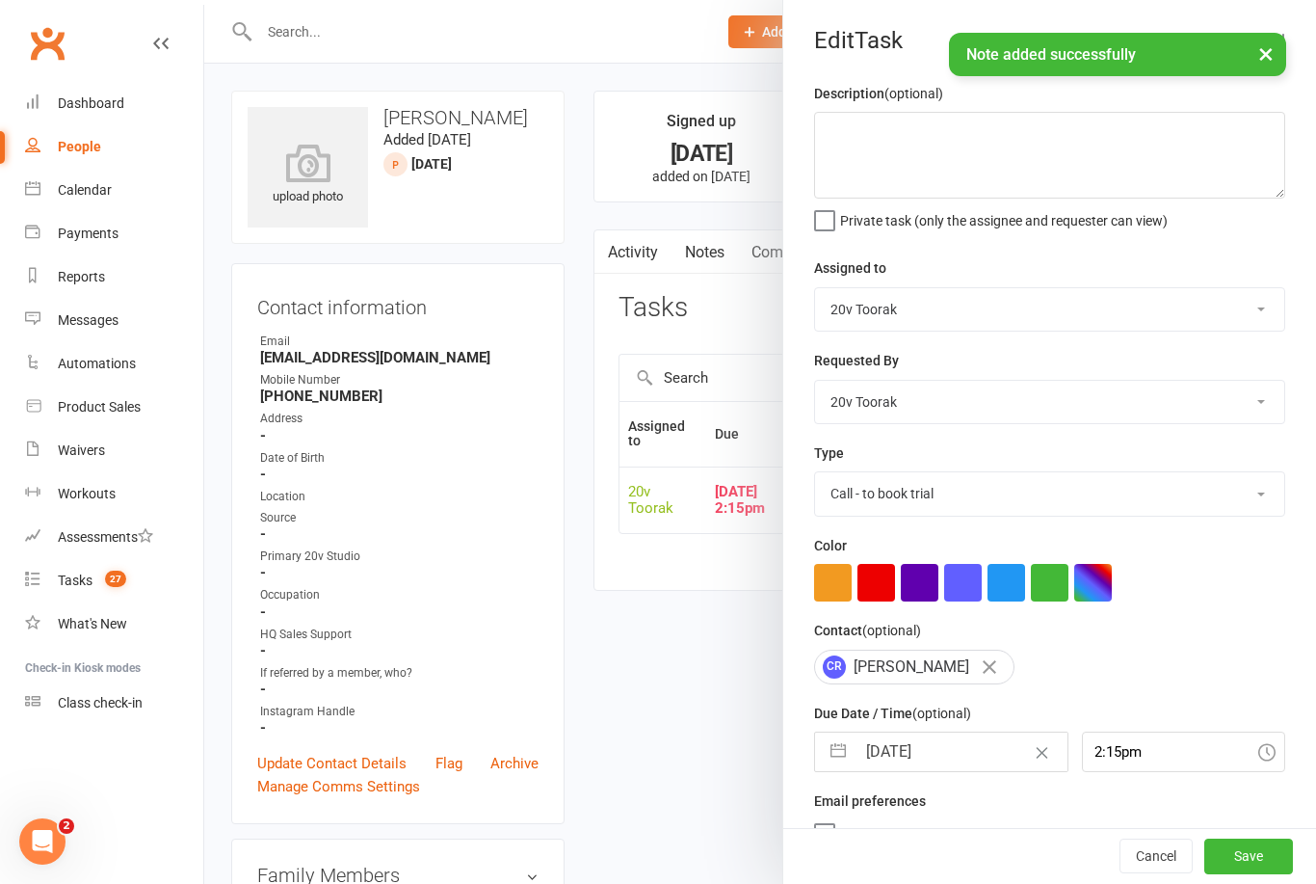
click at [950, 752] on input "[DATE]" at bounding box center [961, 751] width 211 height 39
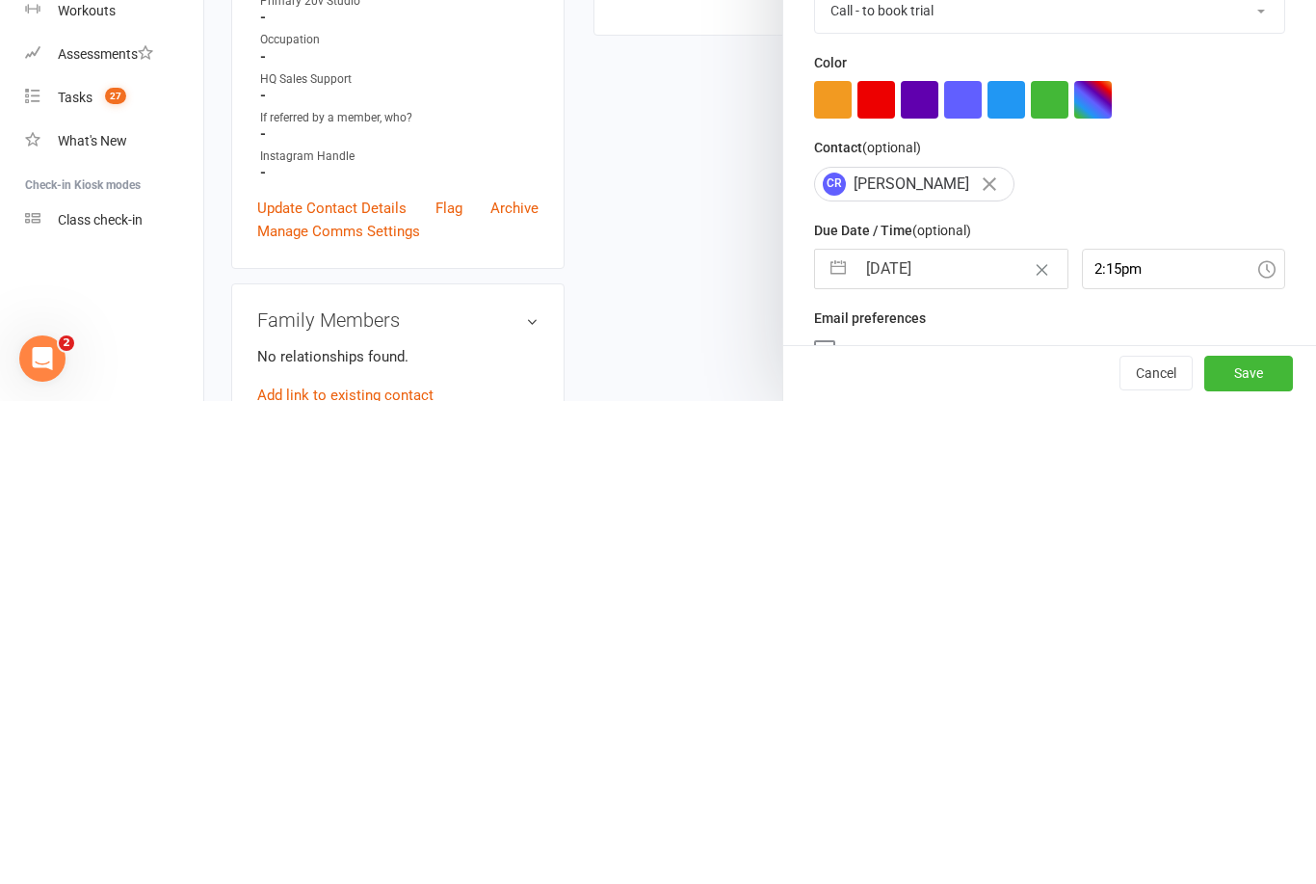
select select "6"
select select "2025"
select select "7"
select select "2025"
select select "8"
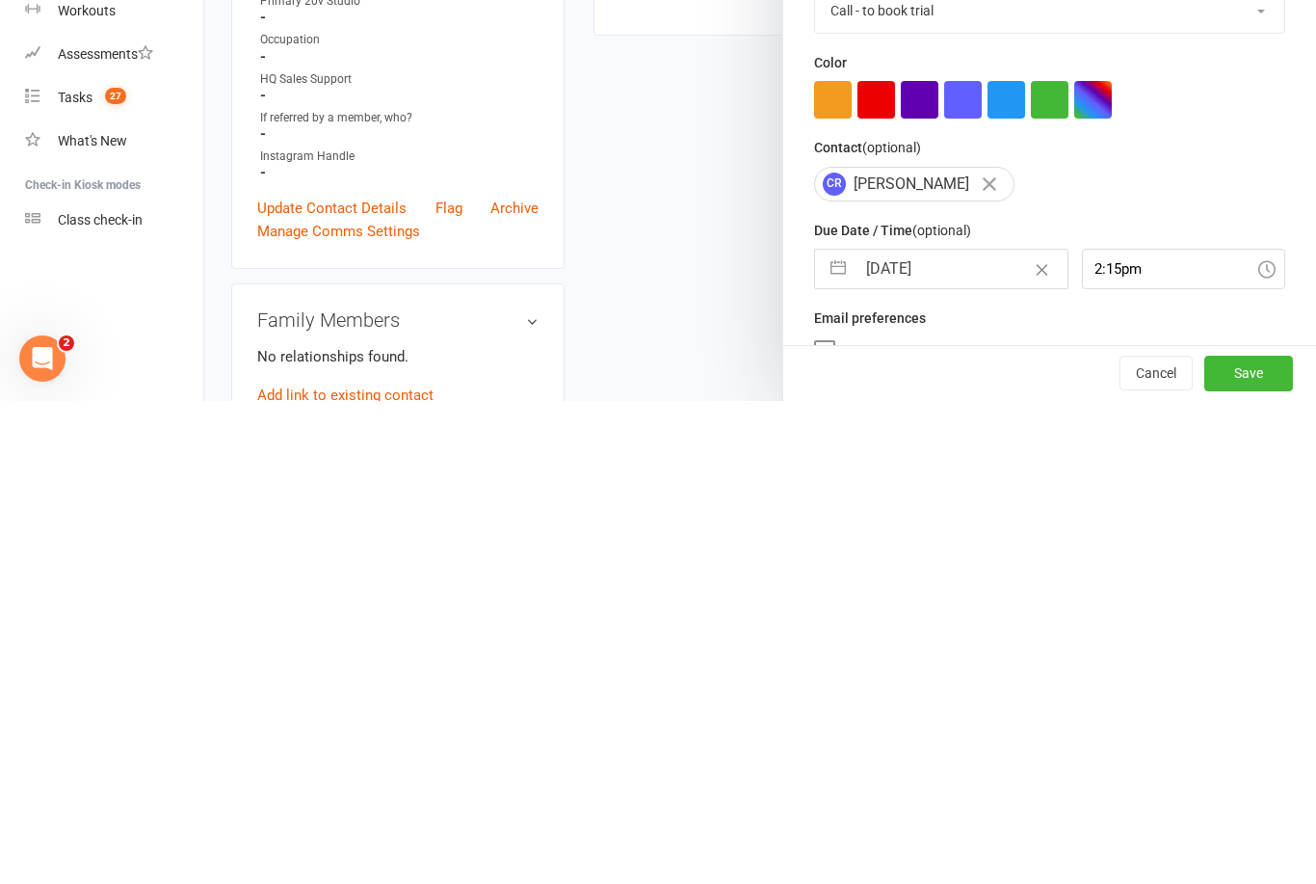
select select "2025"
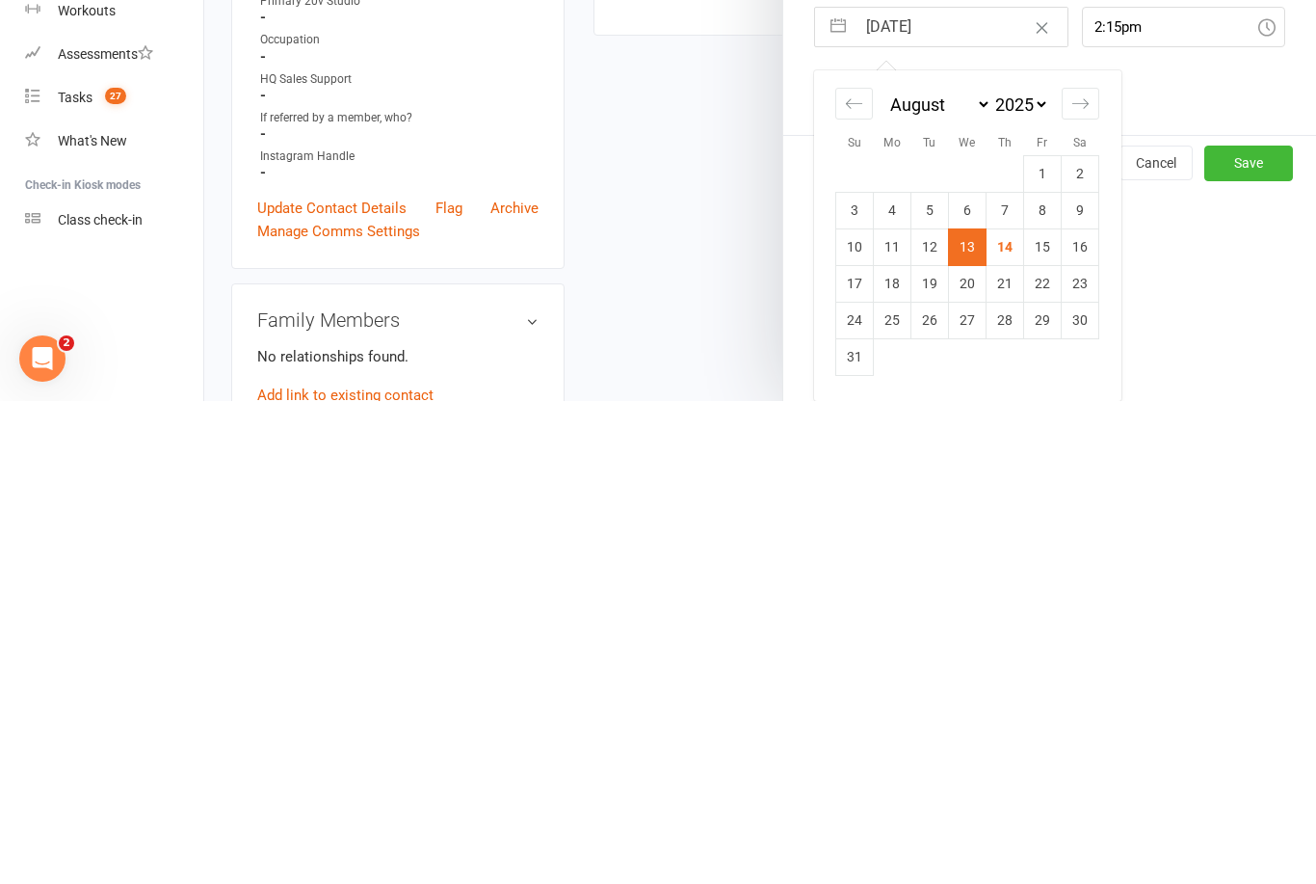
scroll to position [246, 0]
click at [1046, 711] on td "15" at bounding box center [1043, 729] width 38 height 37
type input "[DATE]"
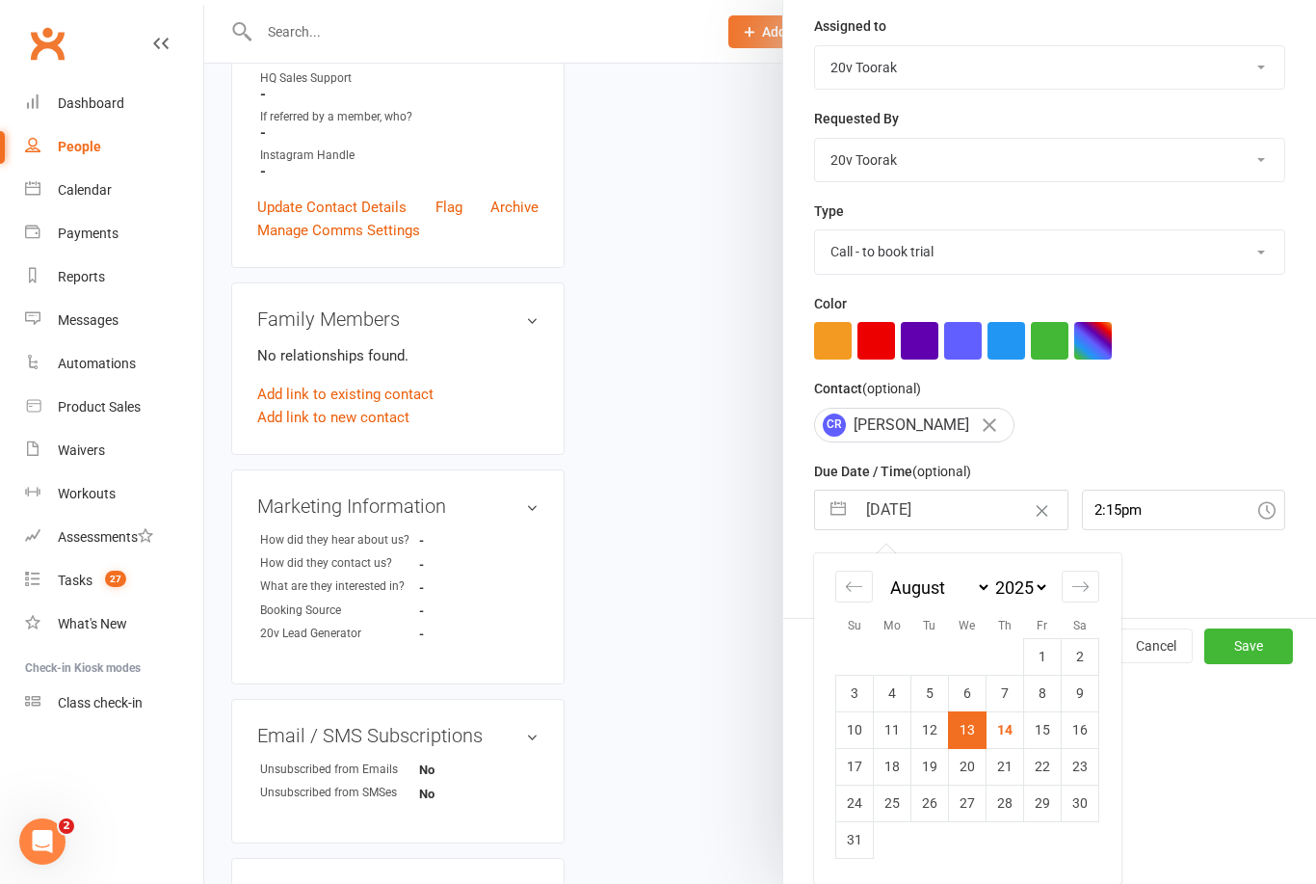
scroll to position [36, 0]
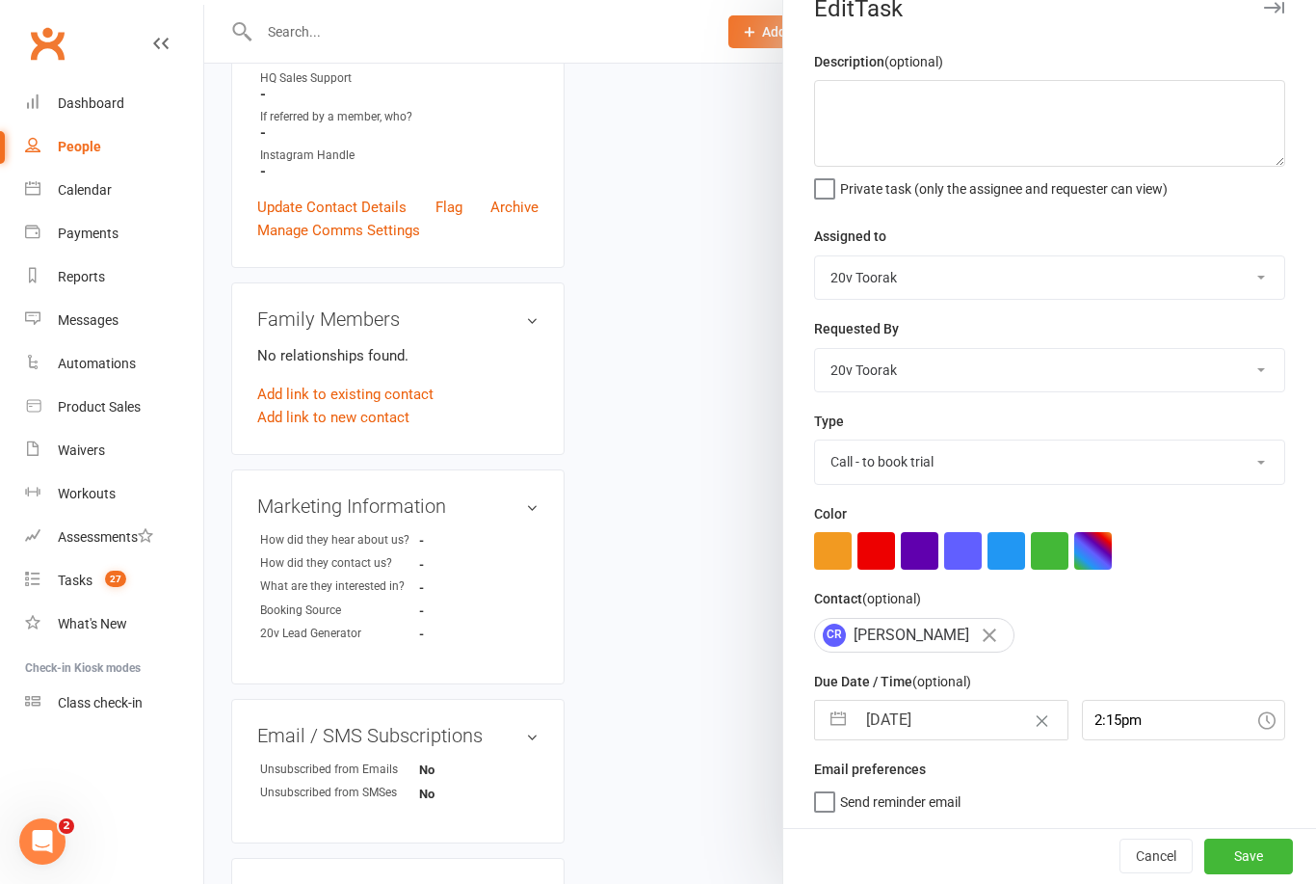
click at [1267, 862] on button "Save" at bounding box center [1248, 855] width 89 height 35
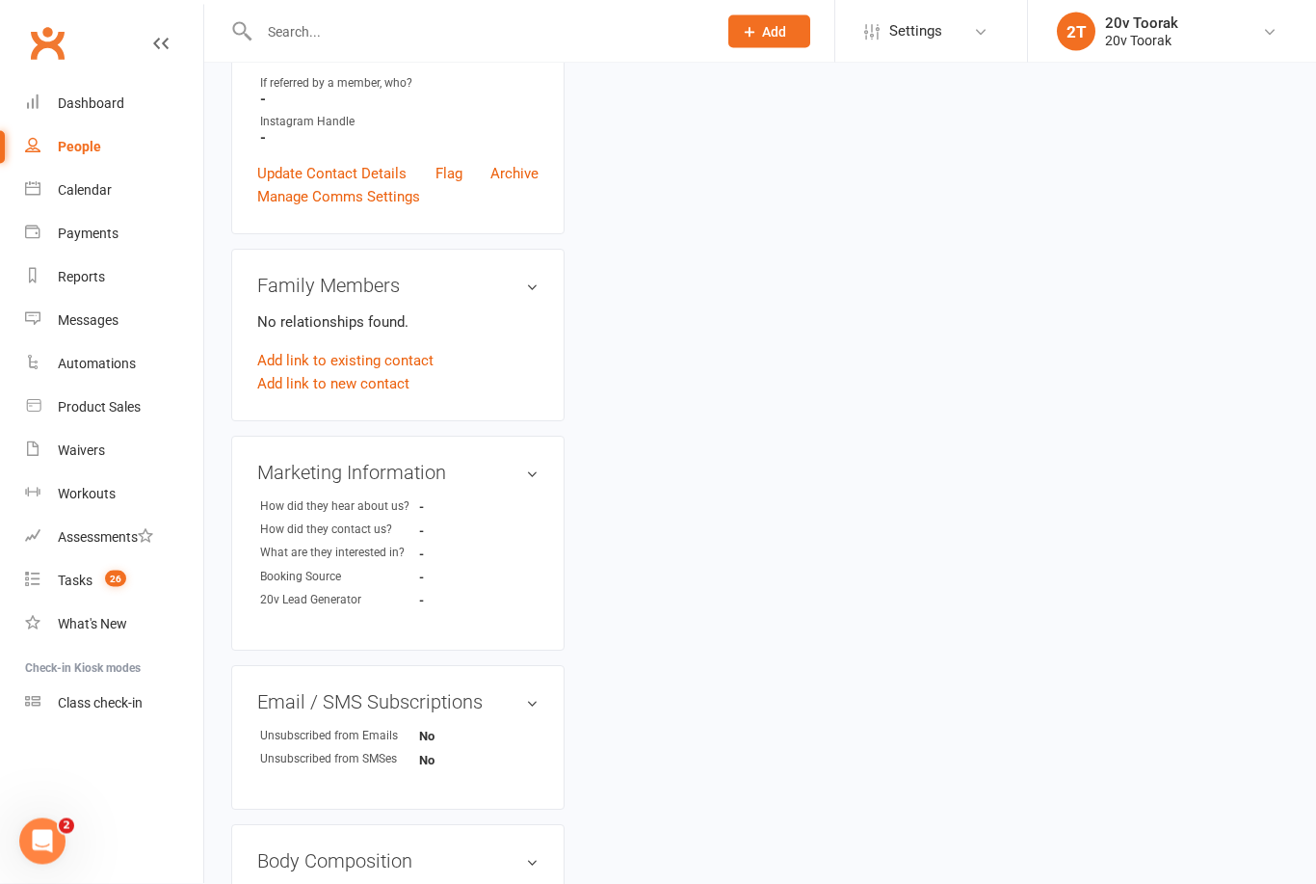
scroll to position [608, 0]
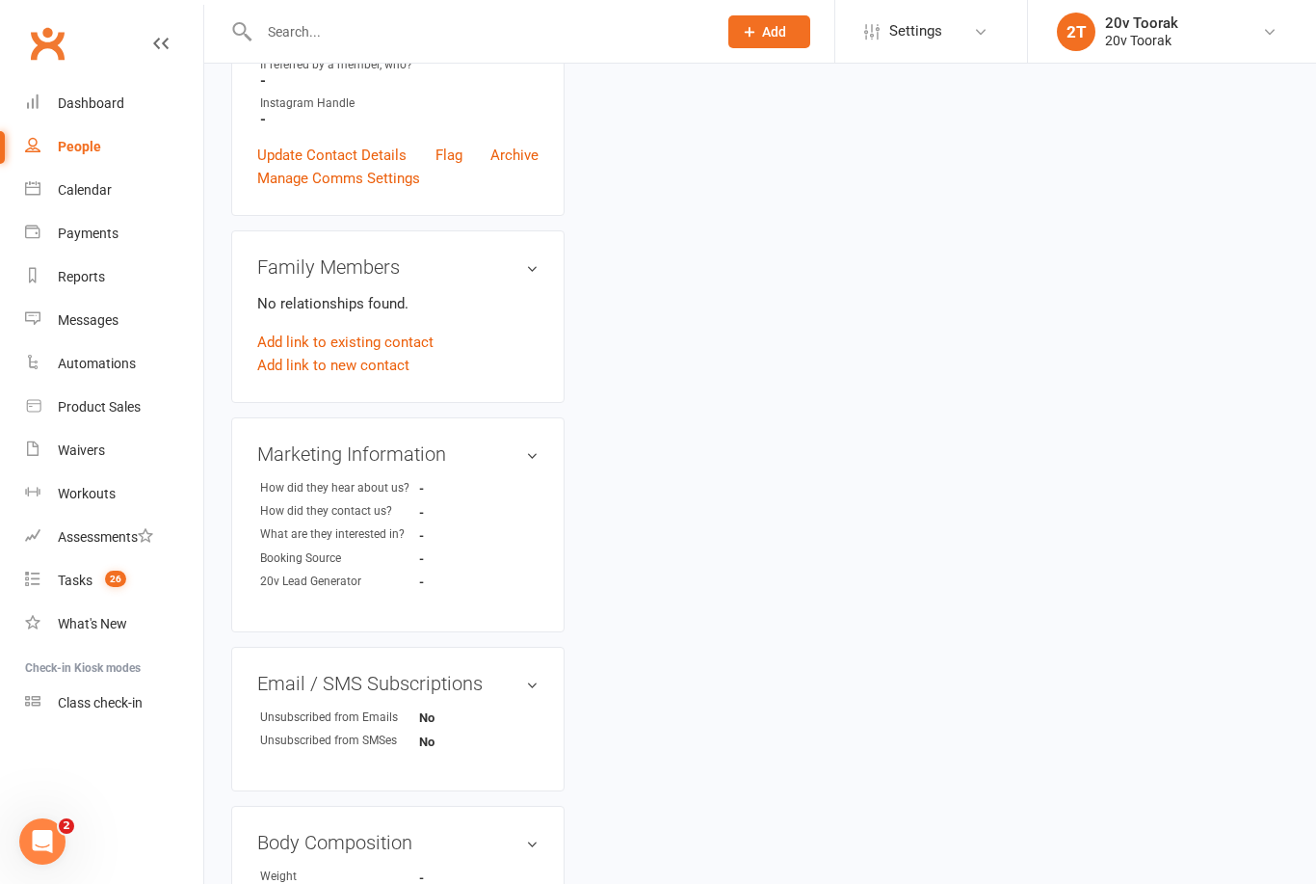
click at [84, 667] on li "Check-in Kiosk modes" at bounding box center [101, 668] width 203 height 26
click at [20, 667] on li "Check-in Kiosk modes" at bounding box center [101, 668] width 203 height 26
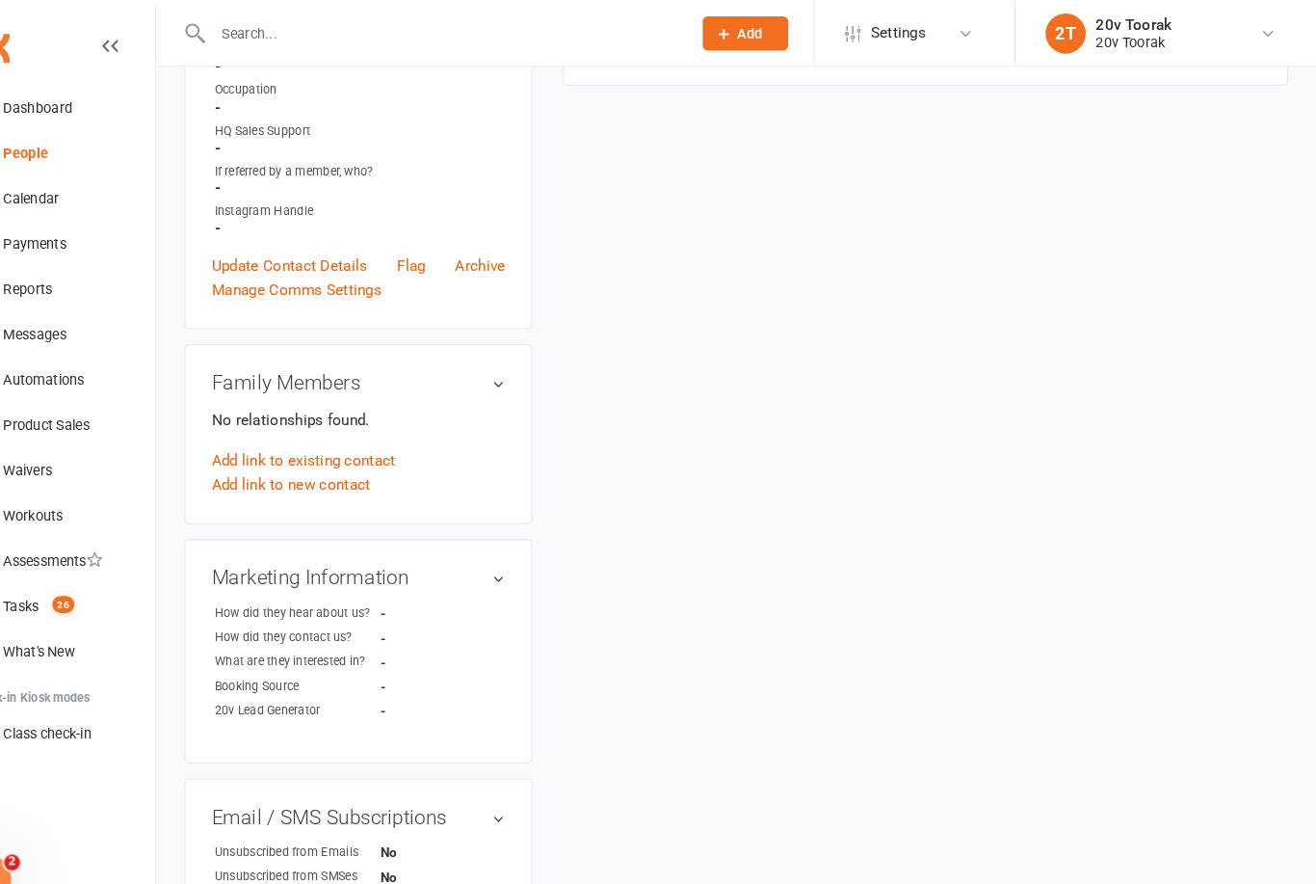
scroll to position [399, 0]
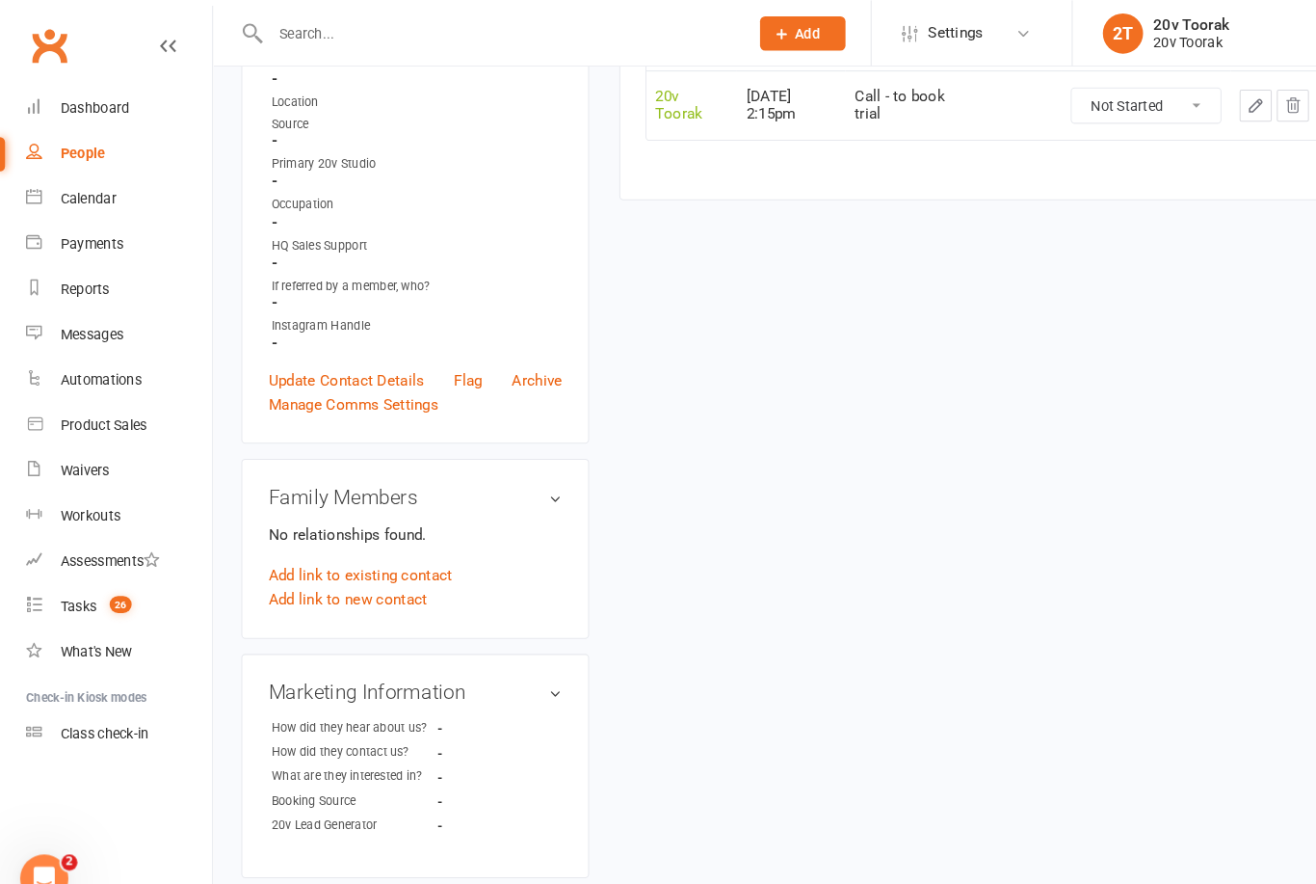
click at [88, 602] on link "What's New" at bounding box center [114, 623] width 178 height 43
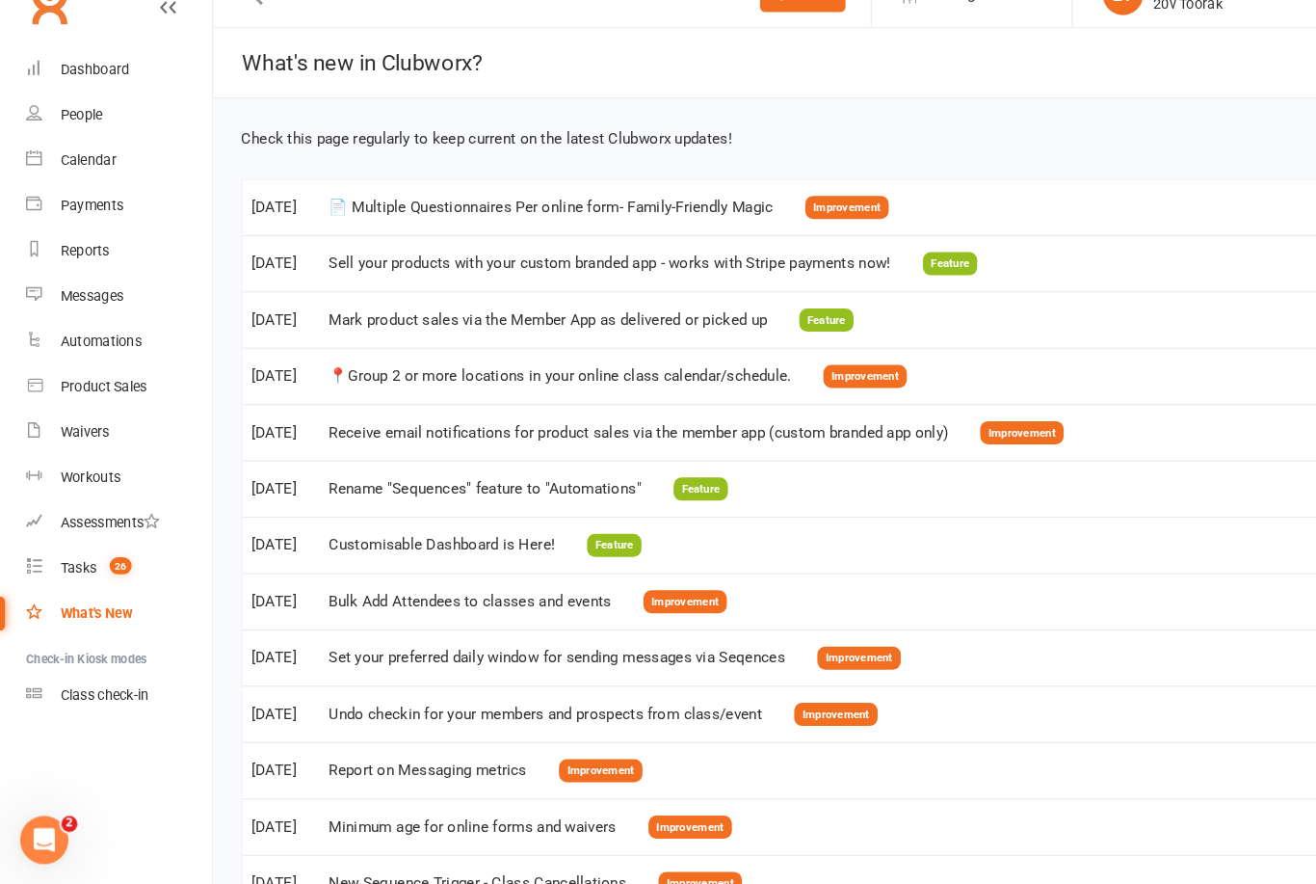
click at [73, 572] on div "Tasks" at bounding box center [75, 579] width 35 height 15
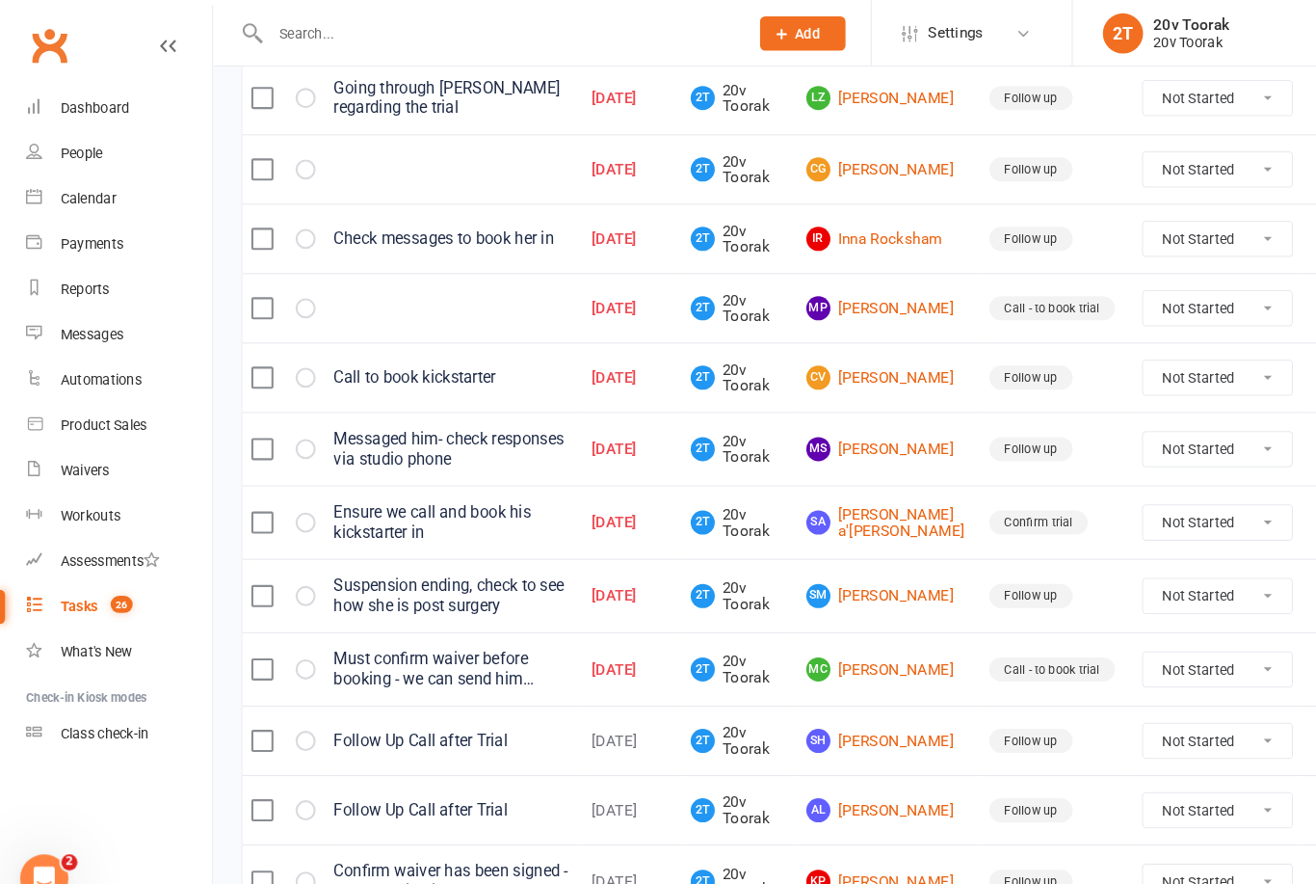
scroll to position [985, 0]
click at [881, 493] on link "Sa [PERSON_NAME] a'[PERSON_NAME]" at bounding box center [852, 501] width 158 height 32
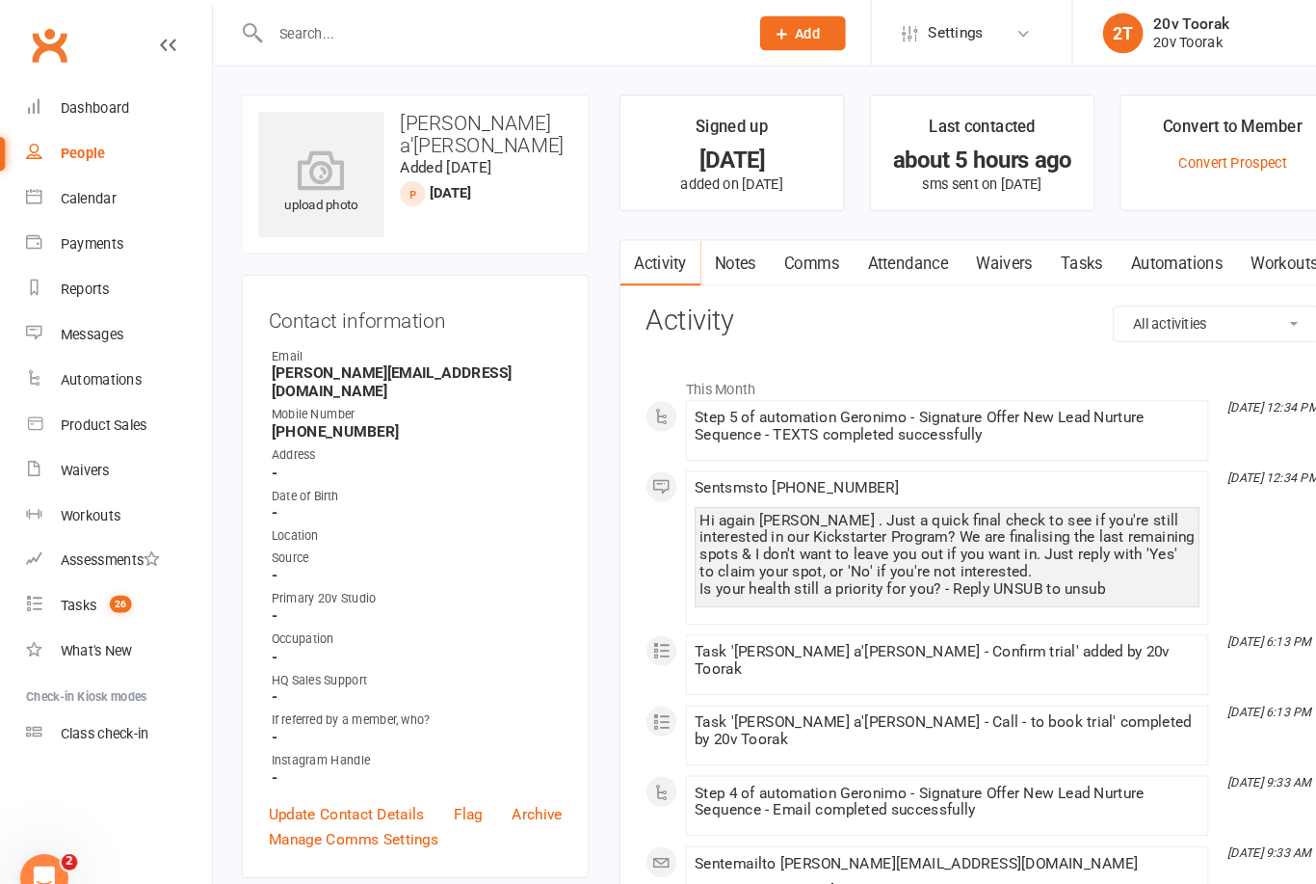
click at [715, 240] on link "Notes" at bounding box center [705, 252] width 66 height 44
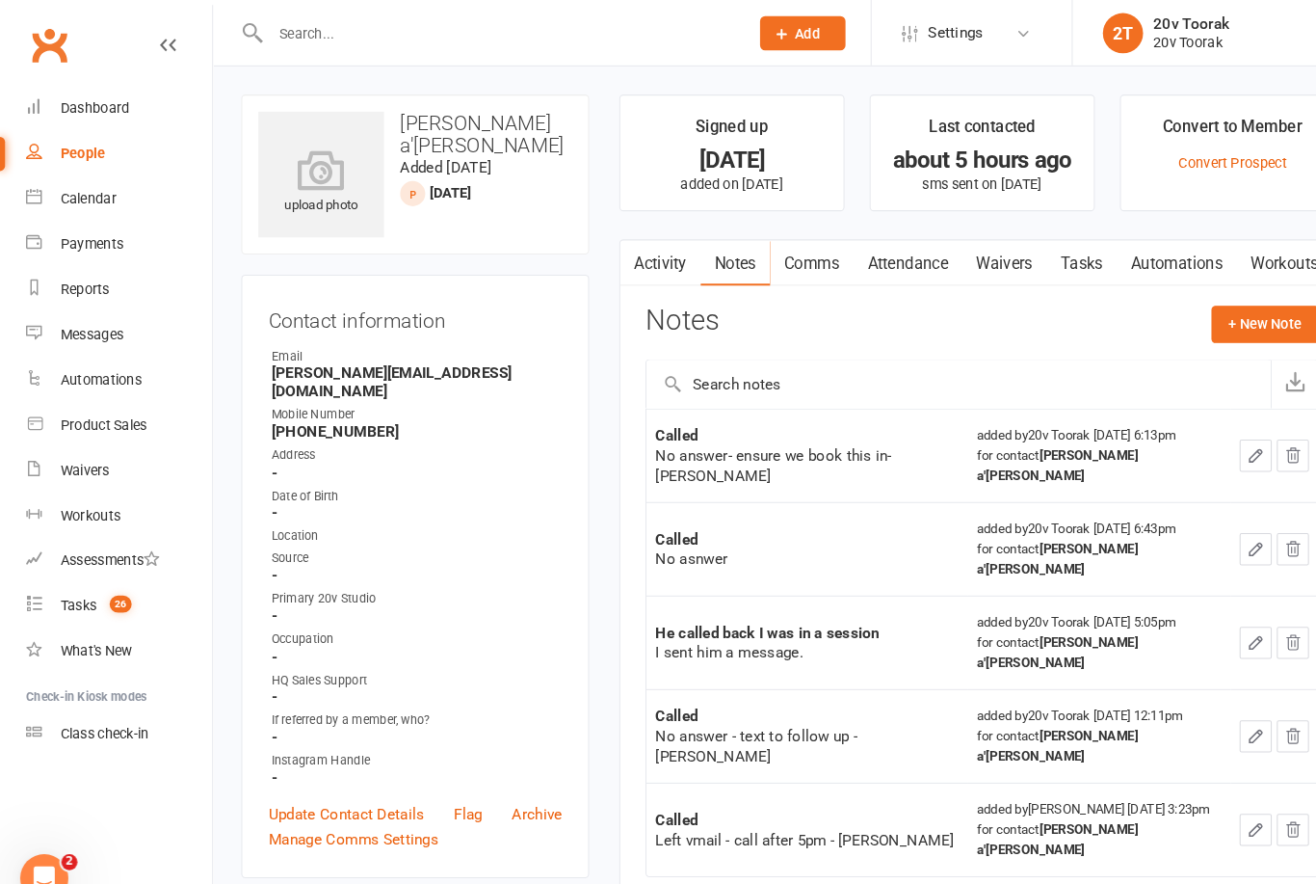
click at [1207, 318] on button "+ New Note" at bounding box center [1212, 310] width 103 height 35
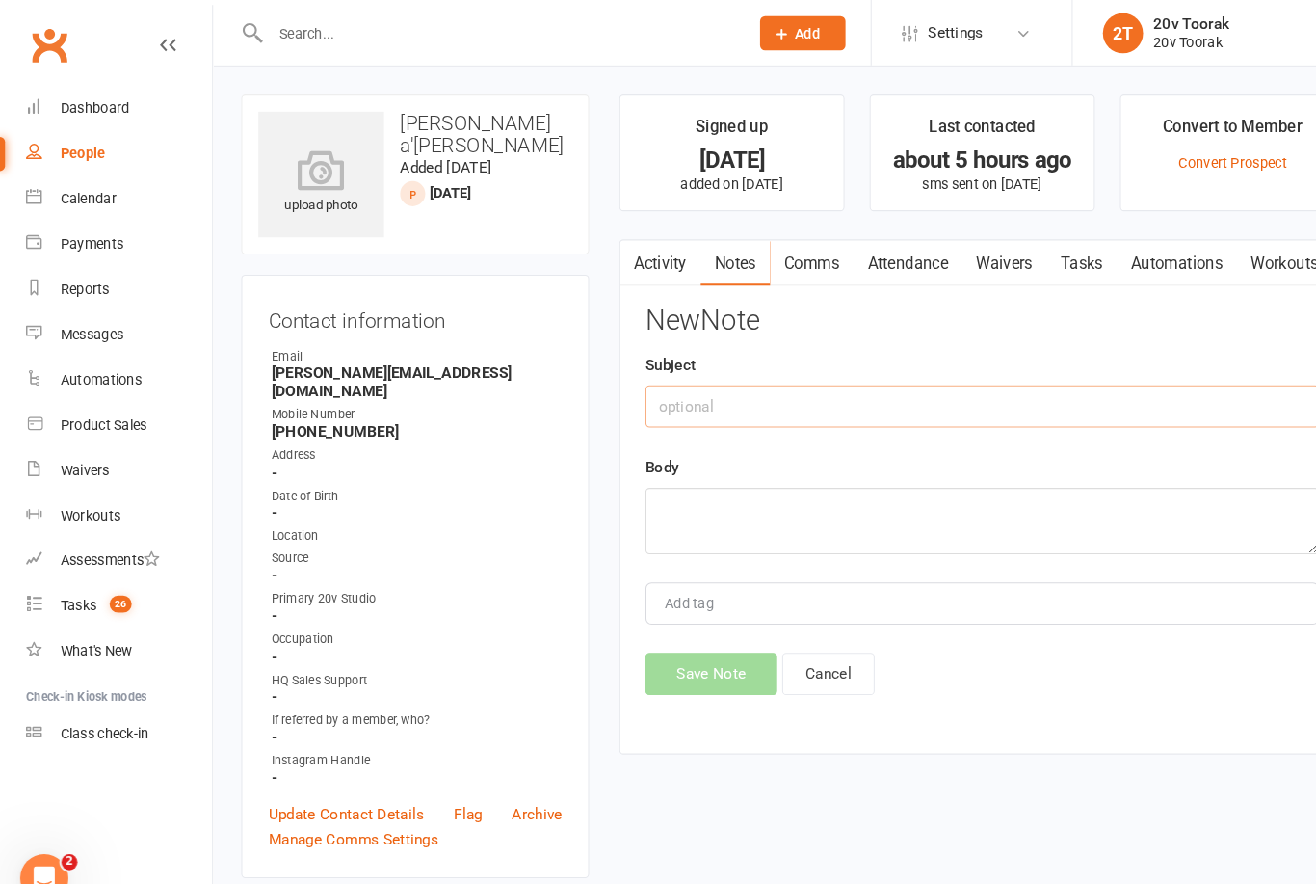
click at [965, 391] on input "text" at bounding box center [942, 389] width 646 height 40
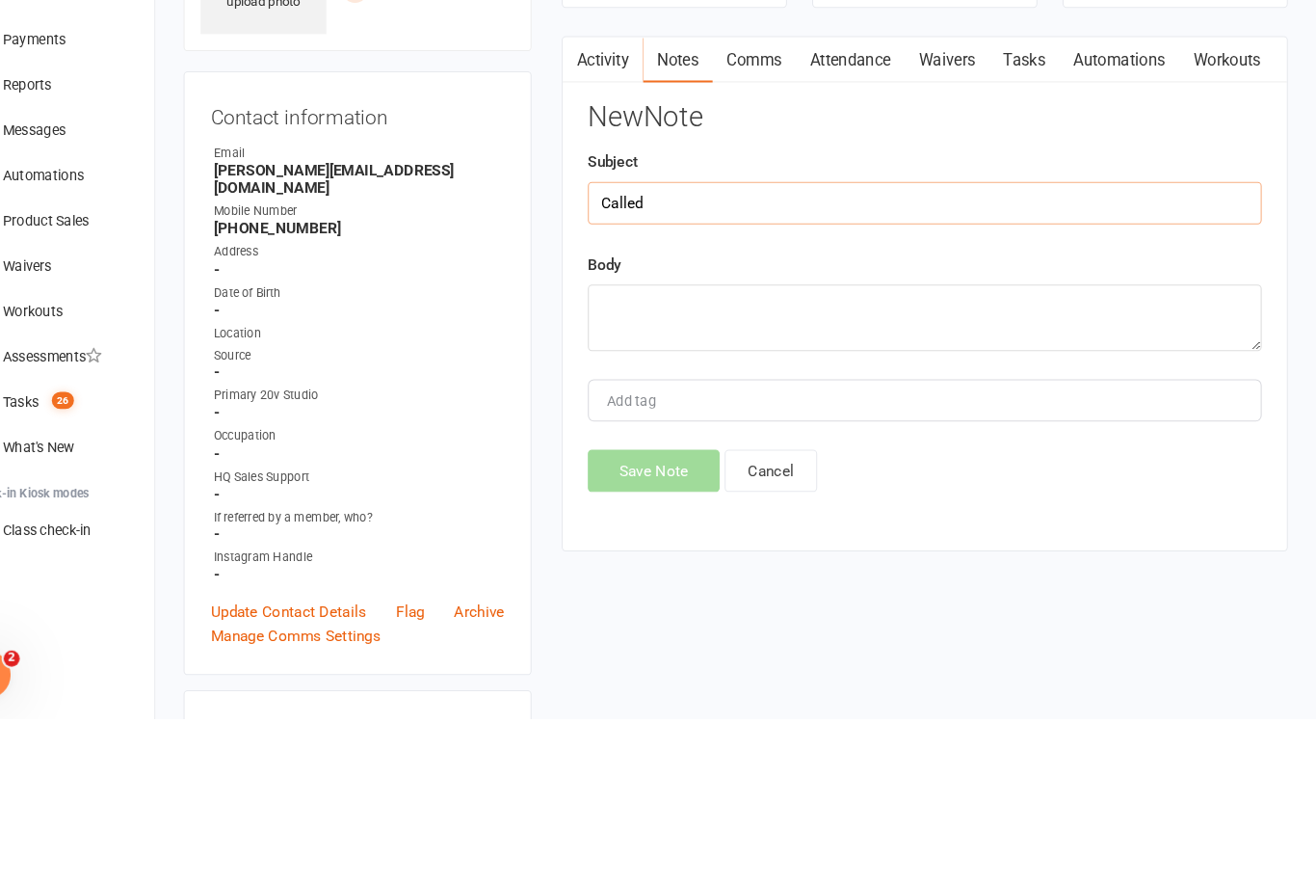
type input "Called"
click at [956, 467] on textarea at bounding box center [942, 499] width 646 height 64
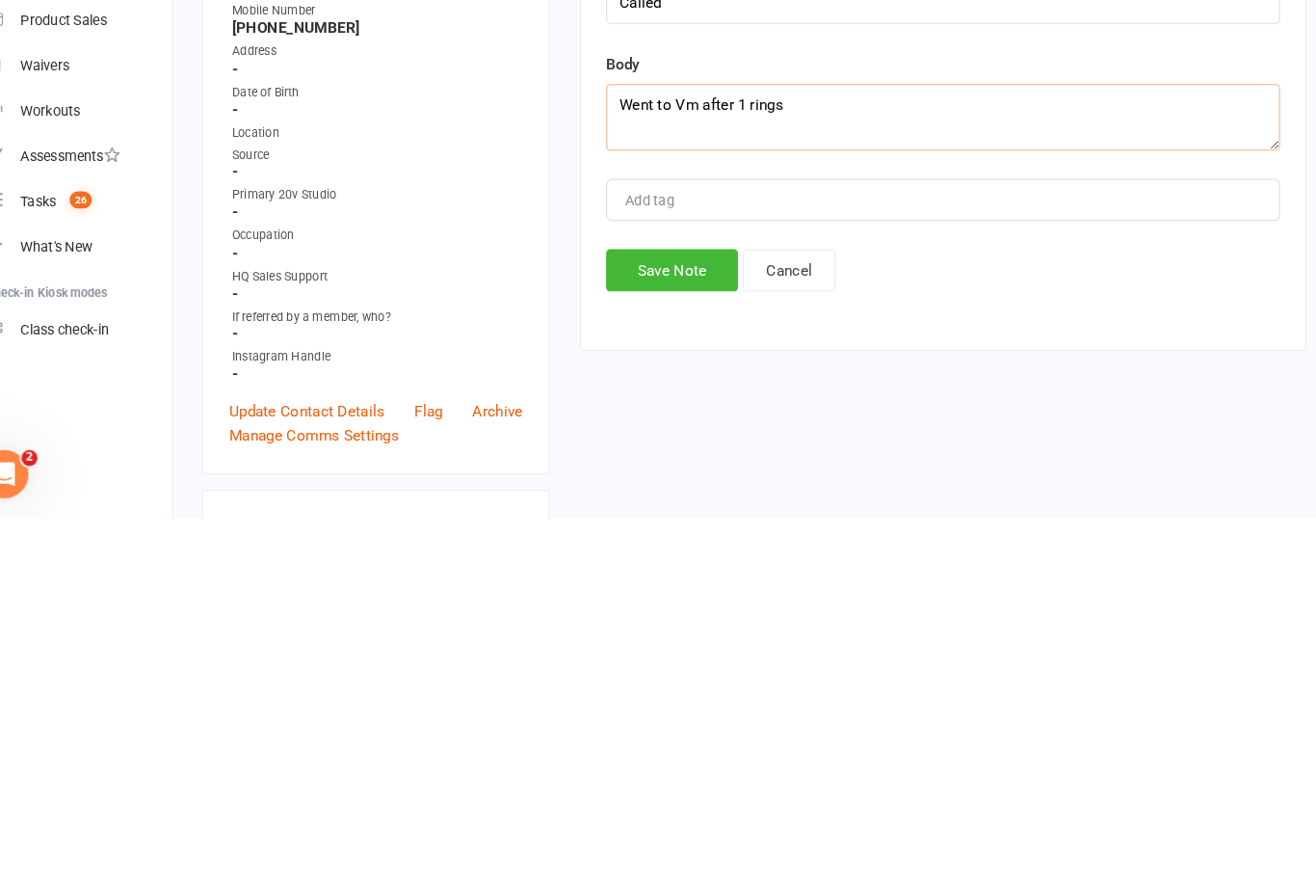
click at [809, 467] on textarea "Went to Vm after 1 rings" at bounding box center [942, 499] width 646 height 64
type textarea "Went to Vm after 1 ring"
click at [676, 625] on button "Save Note" at bounding box center [682, 645] width 126 height 40
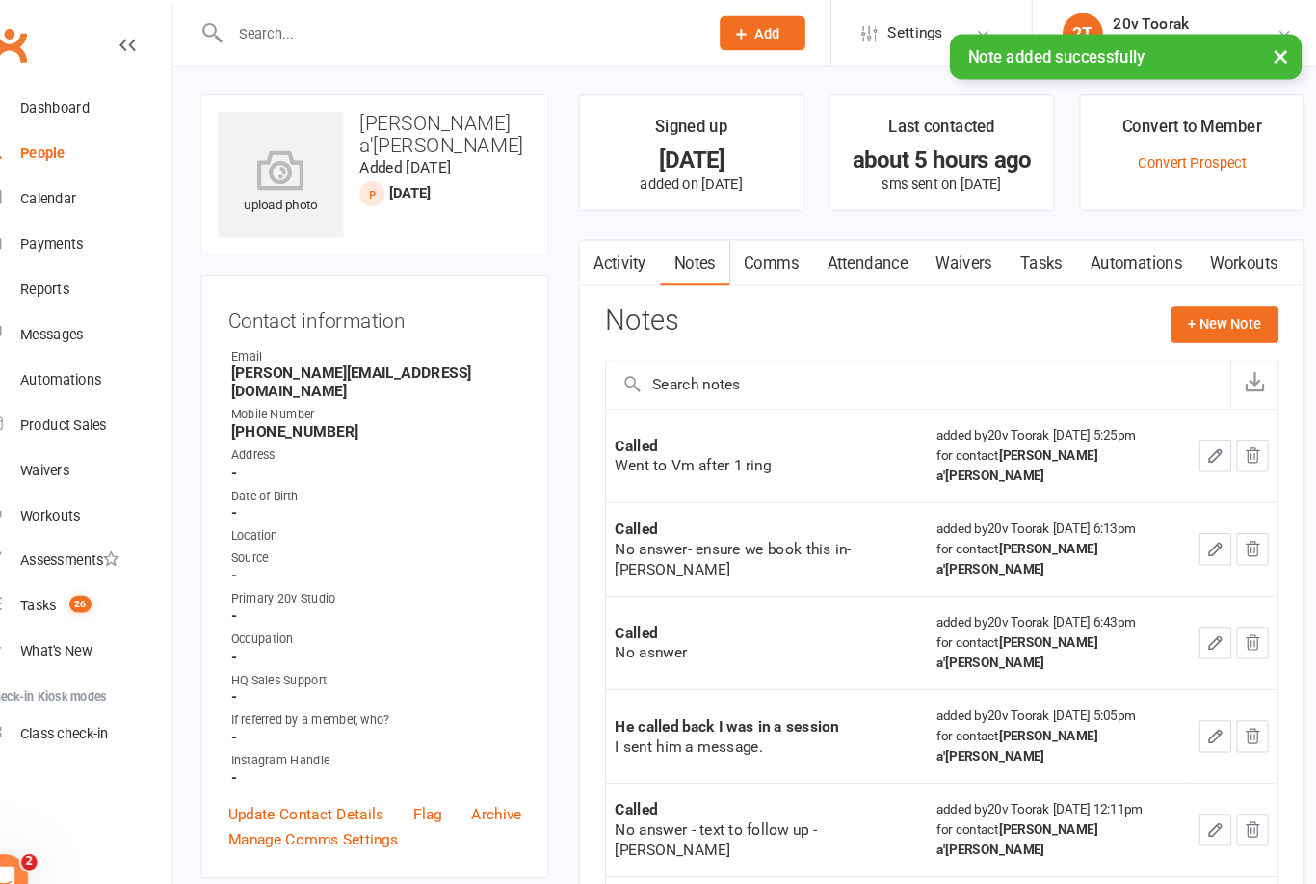
click at [1003, 258] on link "Tasks" at bounding box center [1036, 252] width 67 height 44
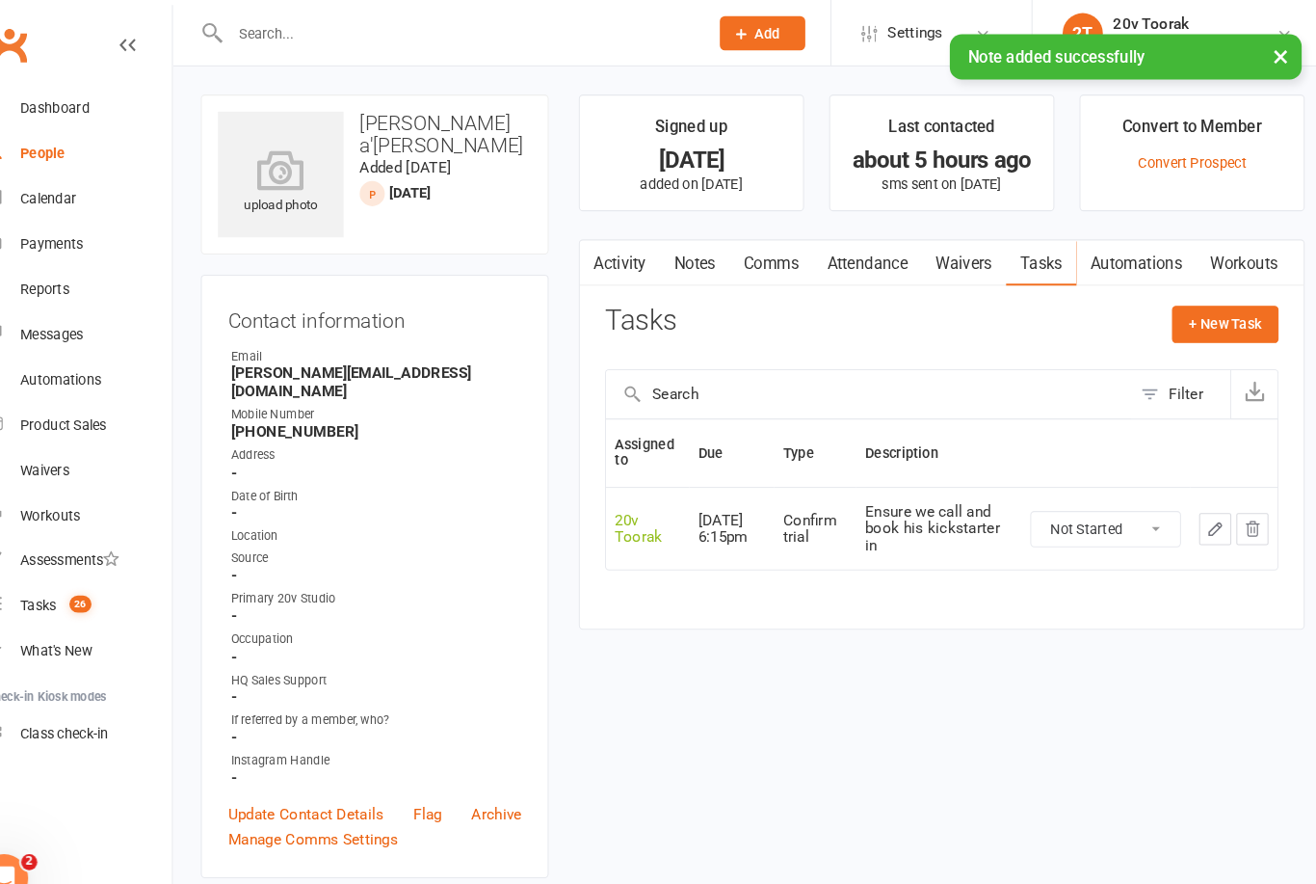
click at [1195, 508] on icon "button" at bounding box center [1203, 506] width 17 height 17
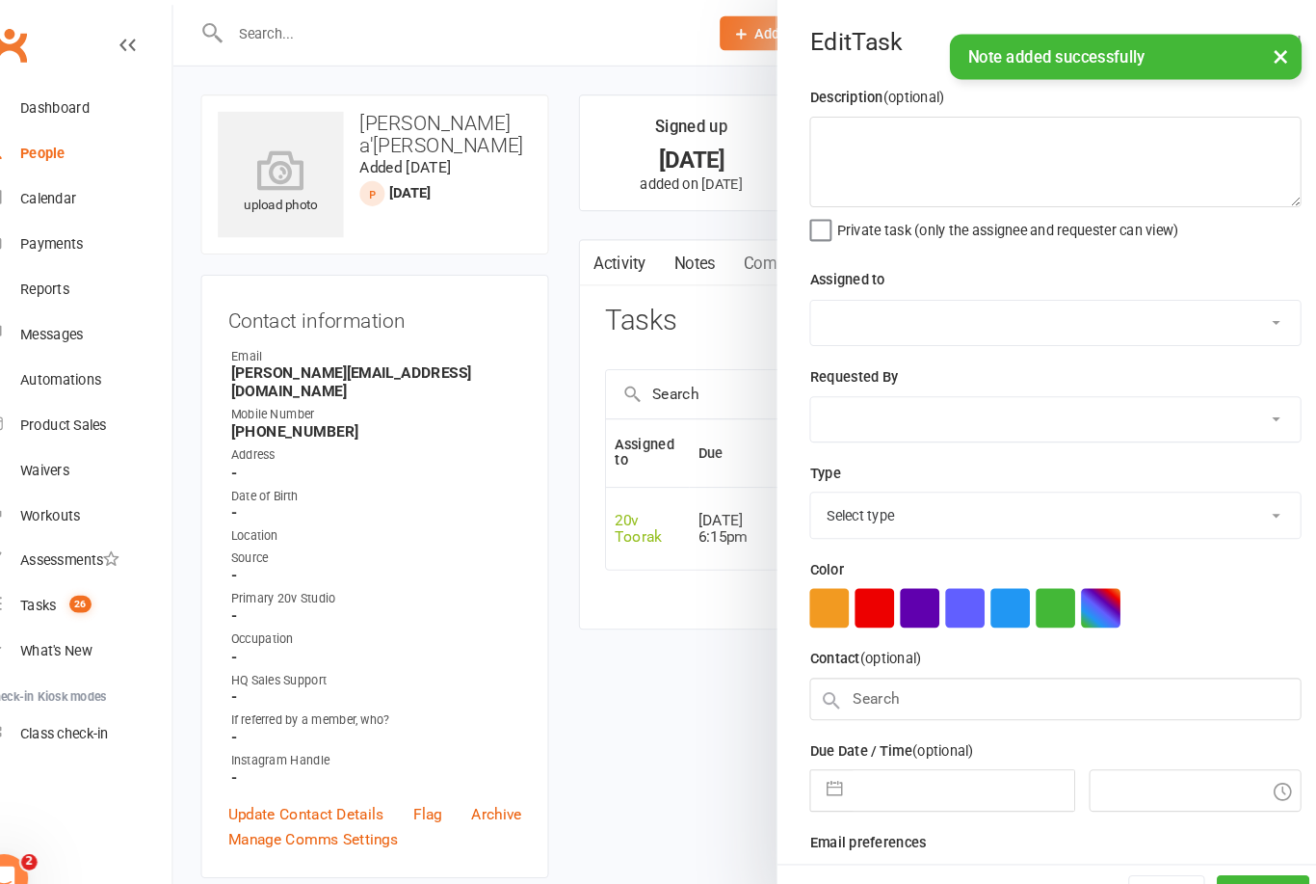
type textarea "Ensure we call and book his kickstarter in"
select select "45736"
type input "[DATE]"
type input "6:15pm"
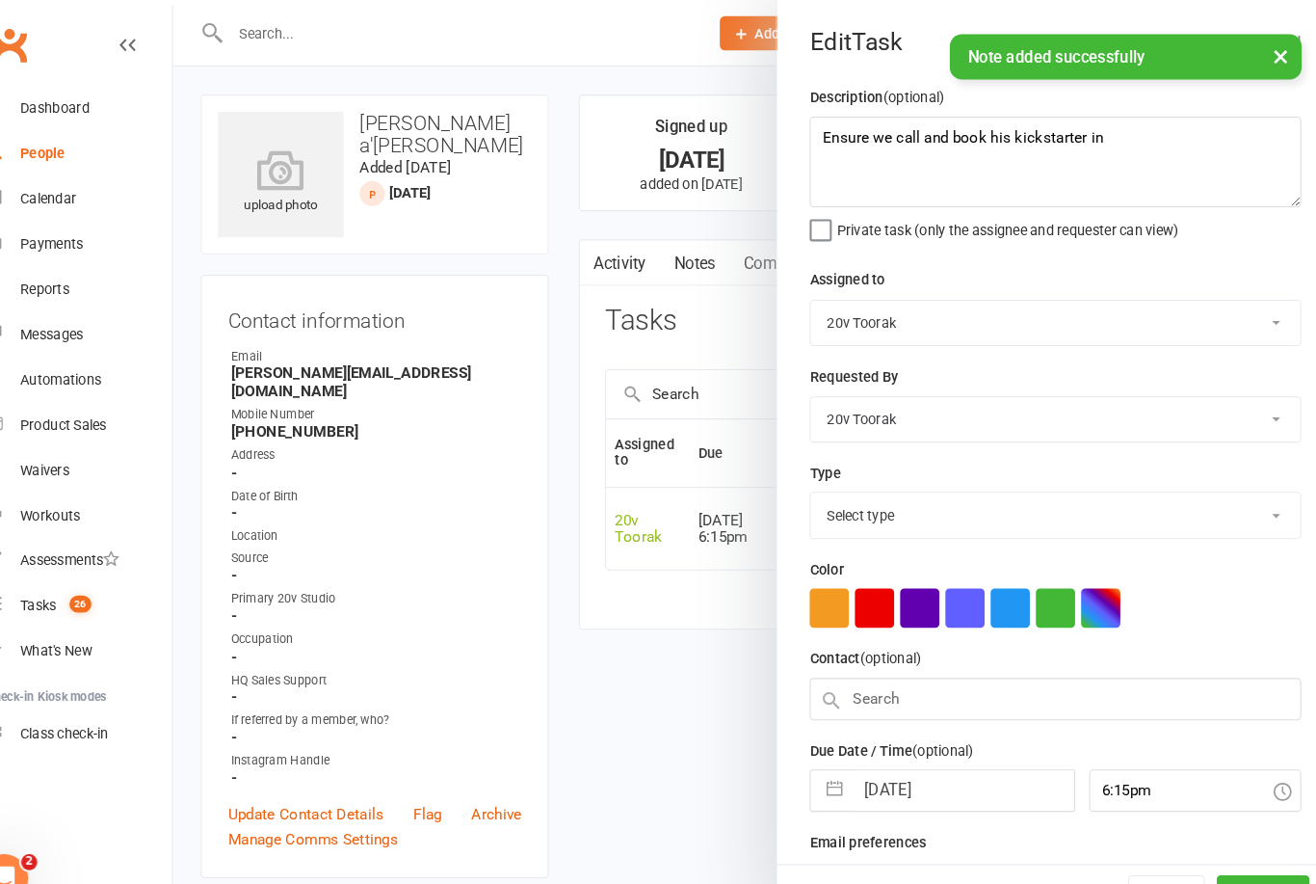
select select "22830"
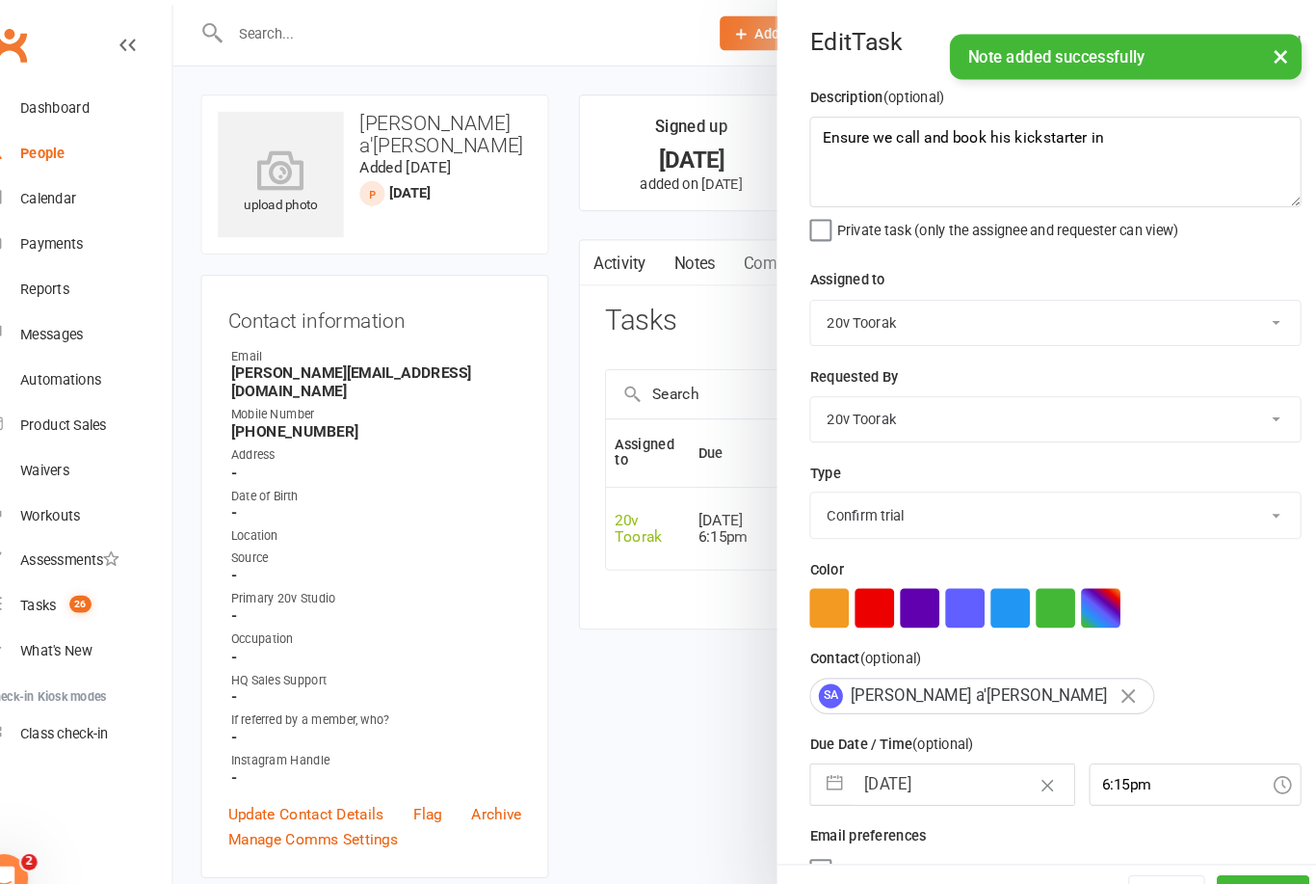
click at [882, 753] on input "[DATE]" at bounding box center [961, 751] width 211 height 39
select select "6"
select select "2025"
select select "7"
select select "2025"
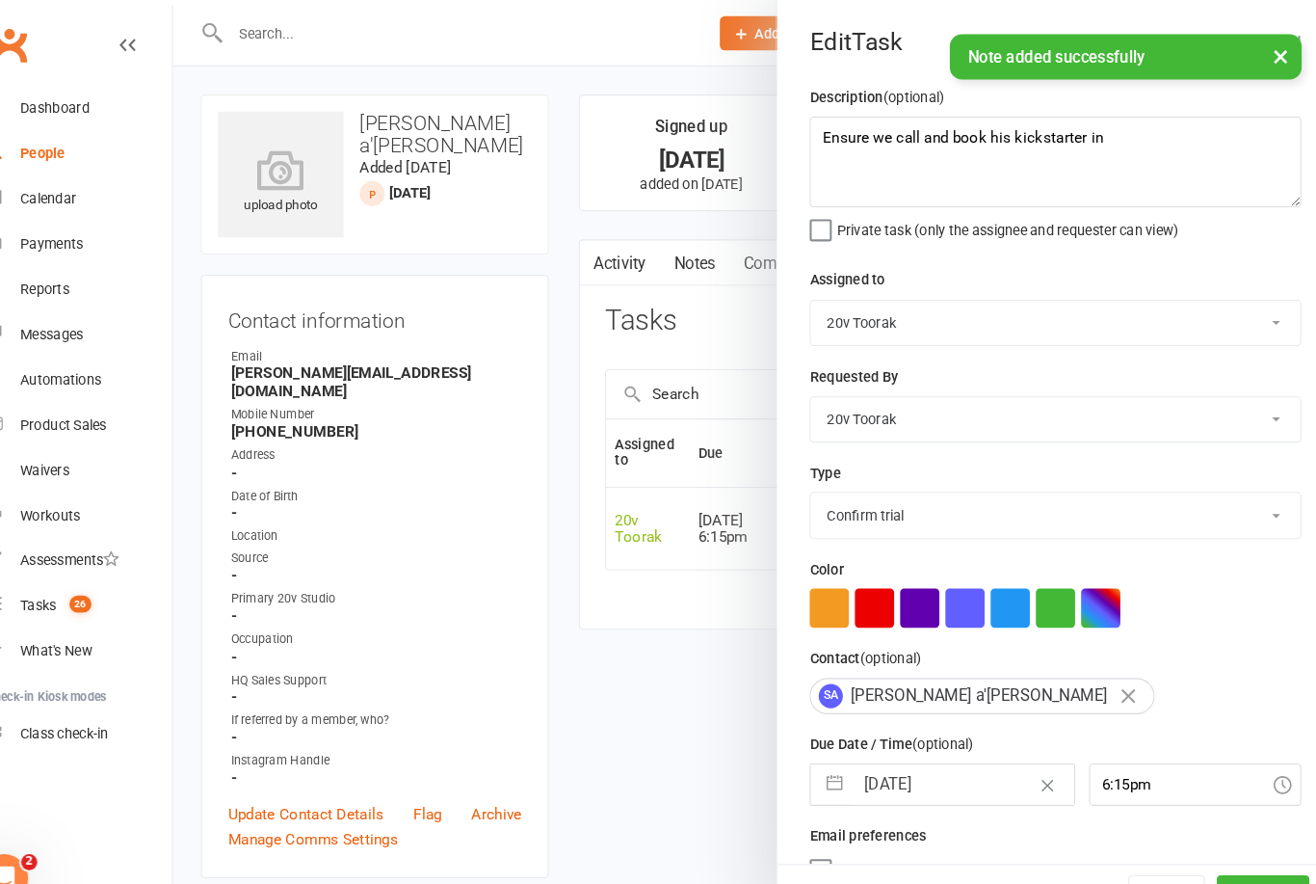
select select "8"
select select "2025"
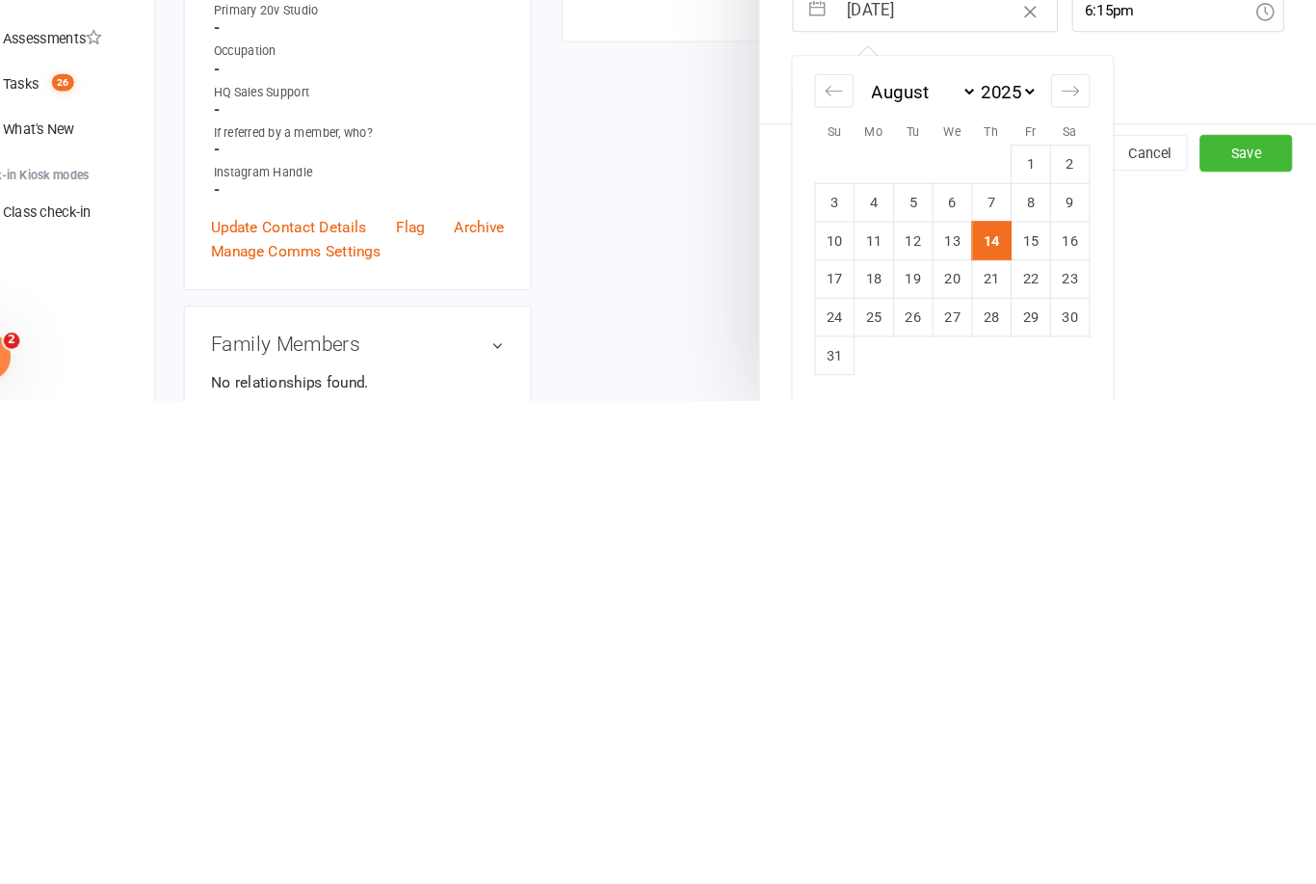
scroll to position [246, 0]
click at [1062, 711] on td "16" at bounding box center [1081, 729] width 38 height 37
type input "[DATE]"
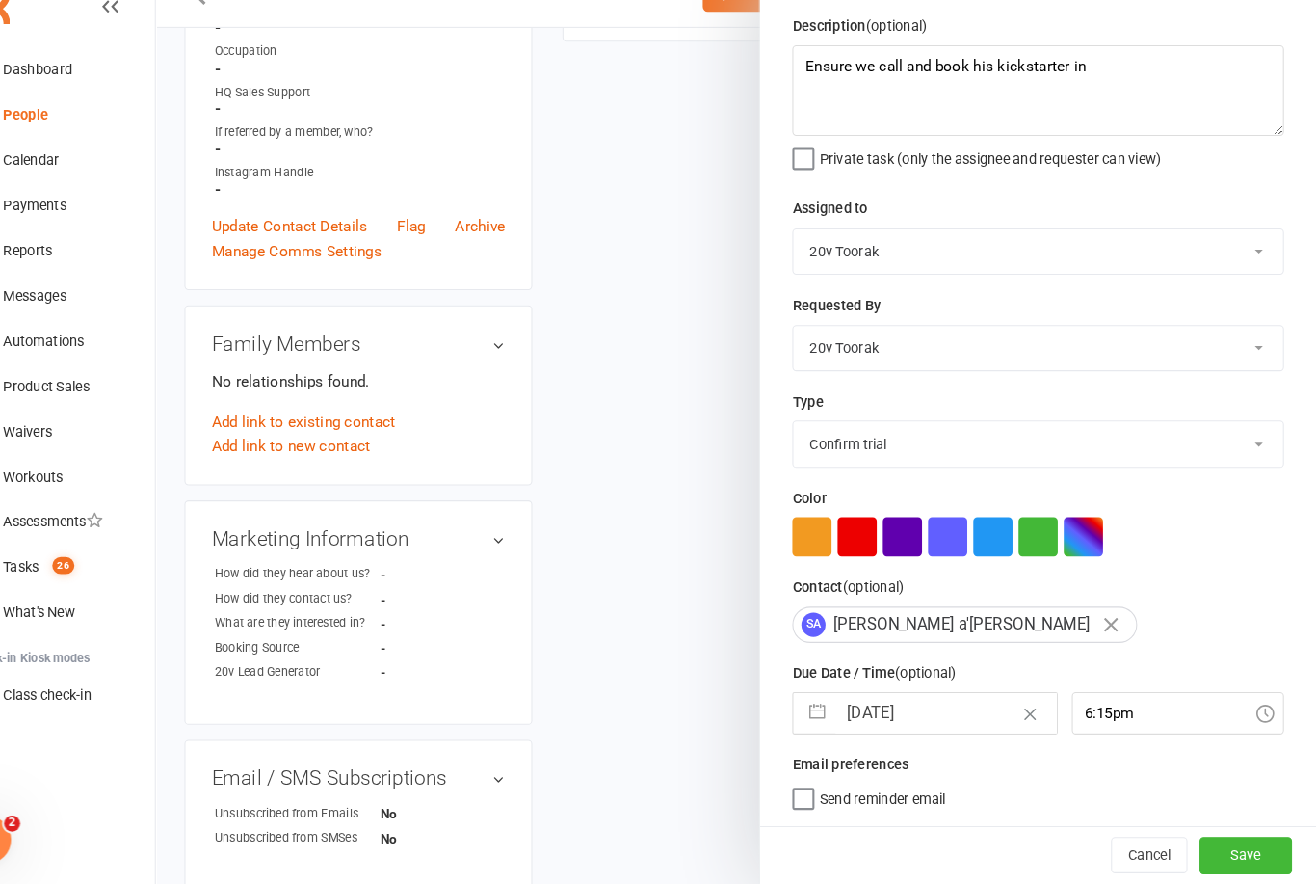
scroll to position [36, 0]
click at [1204, 838] on button "Save" at bounding box center [1248, 855] width 89 height 35
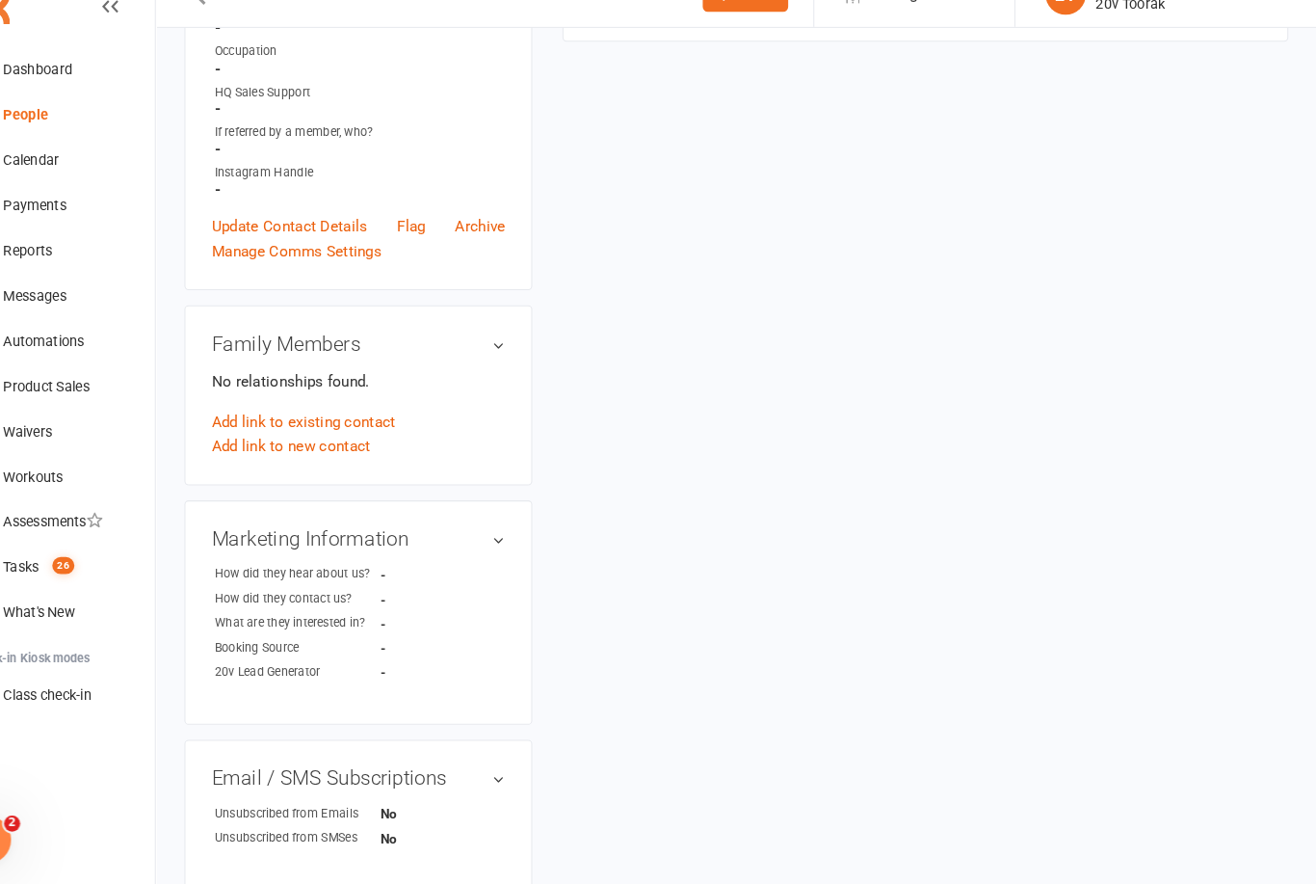
click at [95, 572] on count-badge "26" at bounding box center [110, 579] width 31 height 15
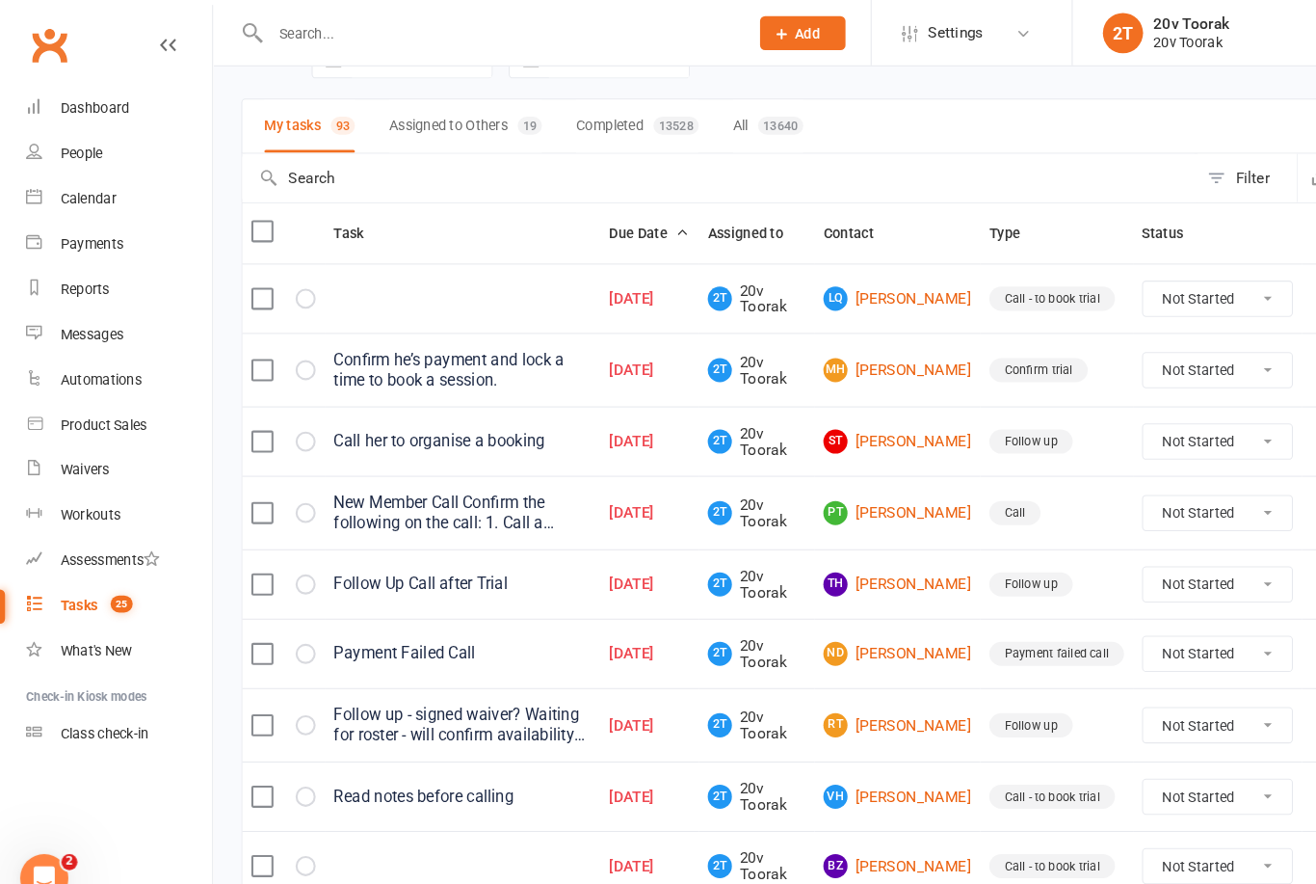
scroll to position [115, 0]
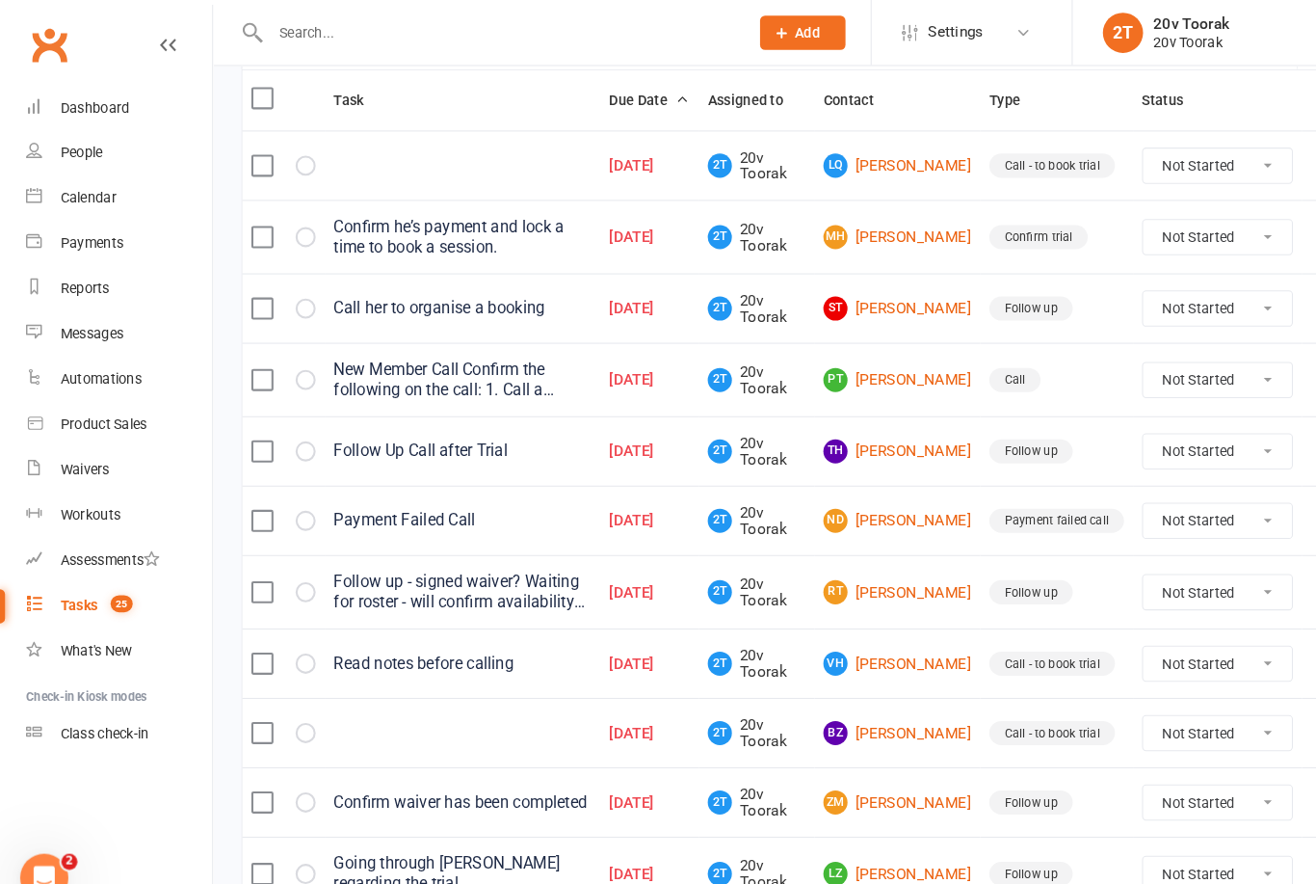
click at [883, 710] on link "BZ [PERSON_NAME]" at bounding box center [860, 702] width 142 height 23
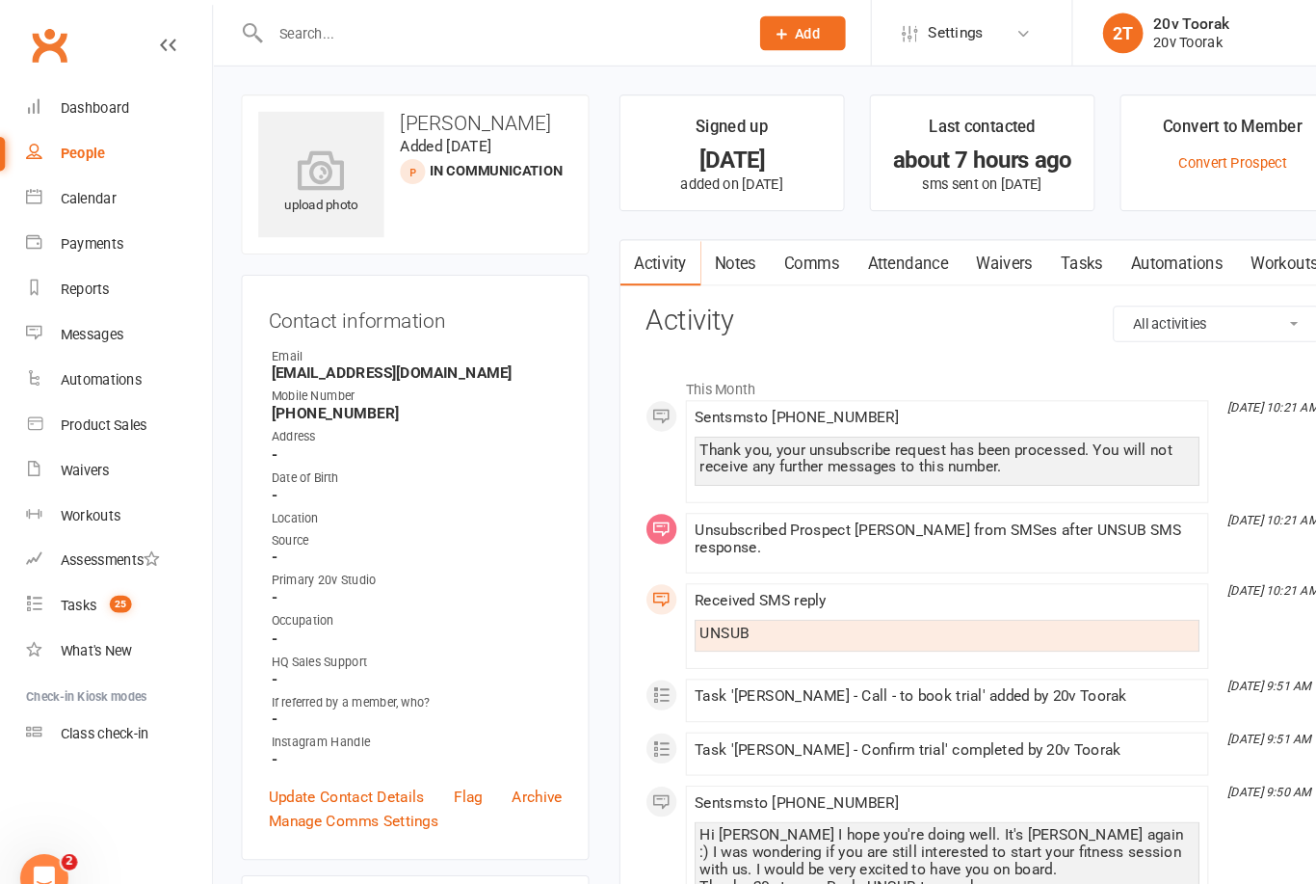
click at [383, 770] on link "Update Contact Details" at bounding box center [331, 763] width 149 height 23
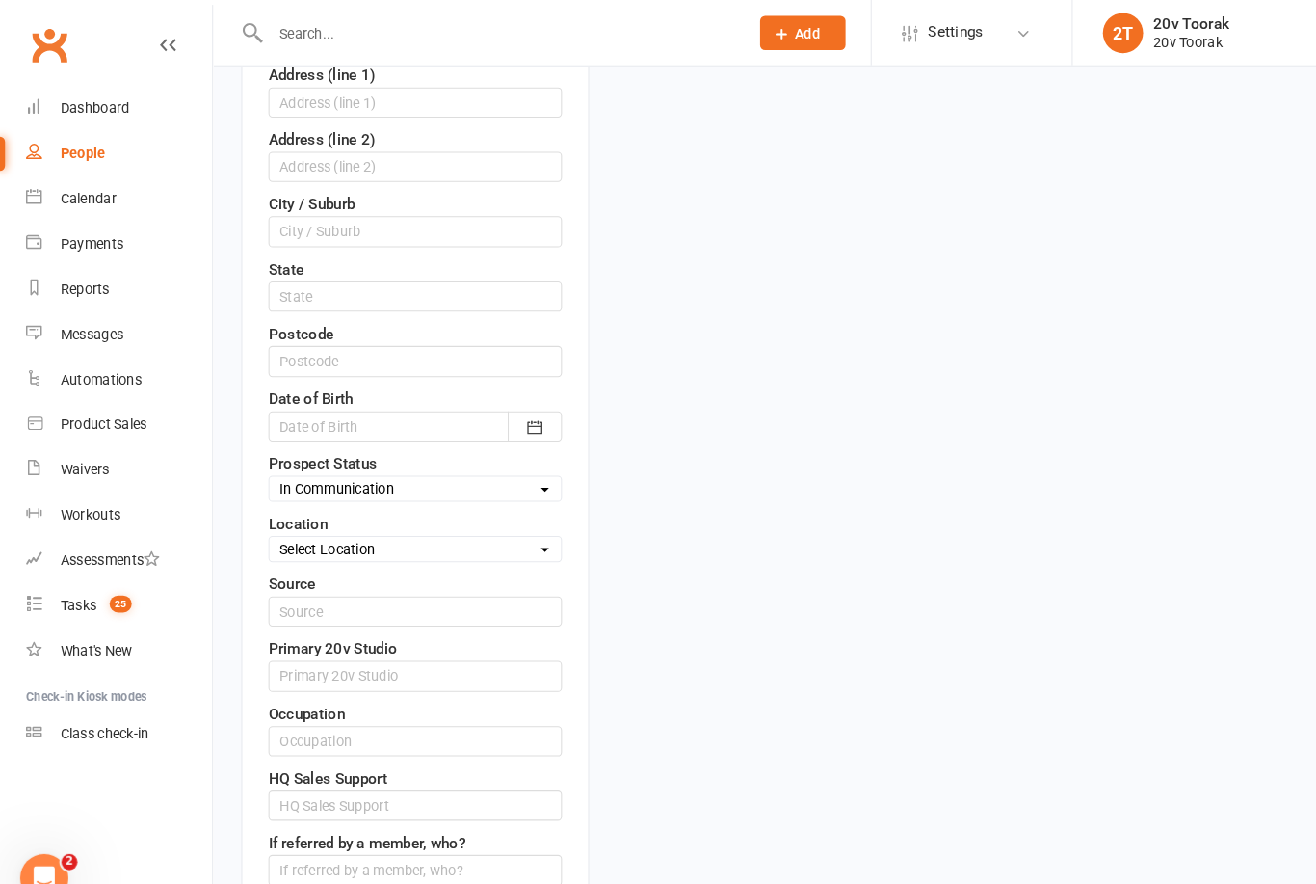
scroll to position [557, 0]
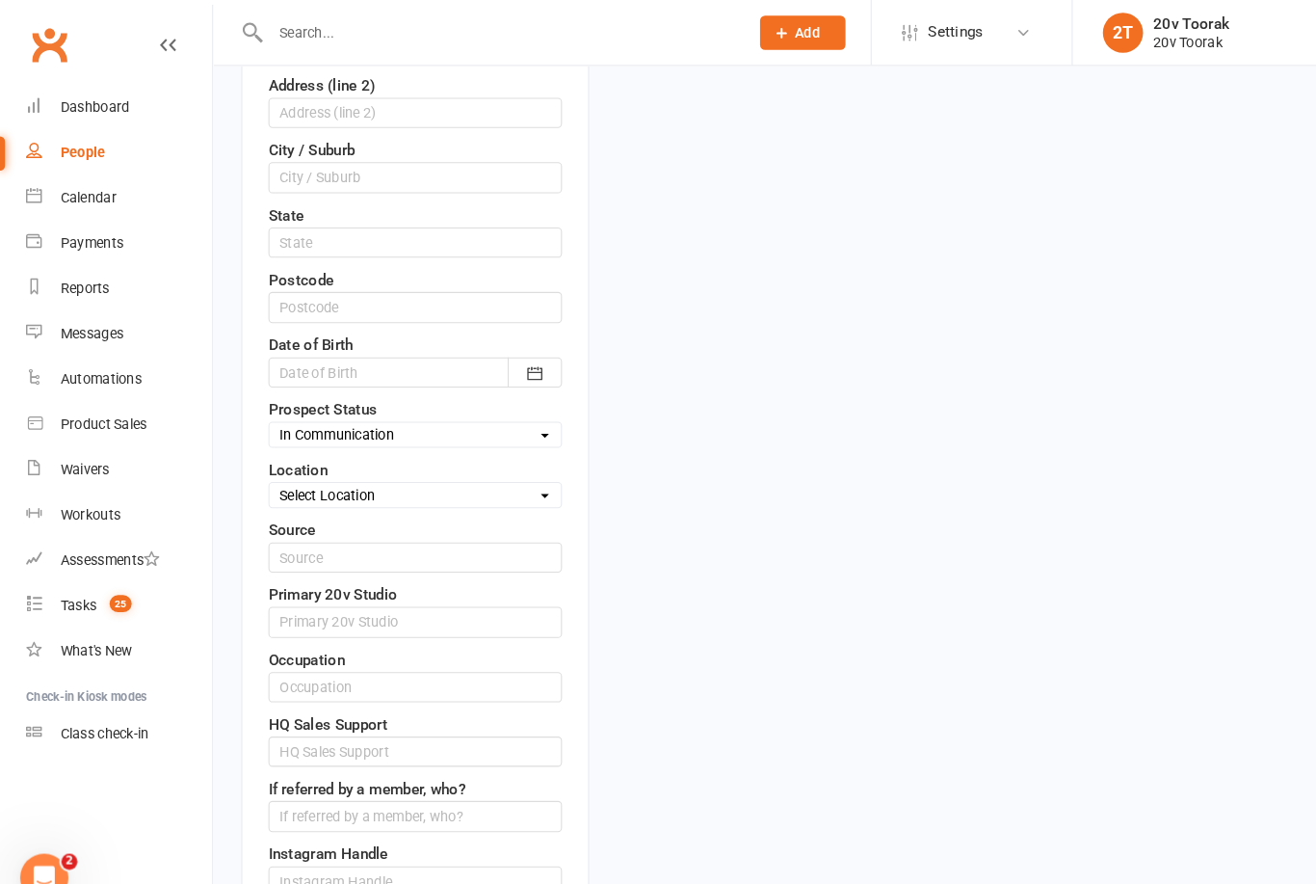
click at [469, 416] on select "Select Parachute Referrals In Communication Call Lter Task Comms [DATE] [DATE] …" at bounding box center [397, 417] width 279 height 21
select select "Parachute"
click at [311, 883] on link "Save" at bounding box center [301, 895] width 89 height 35
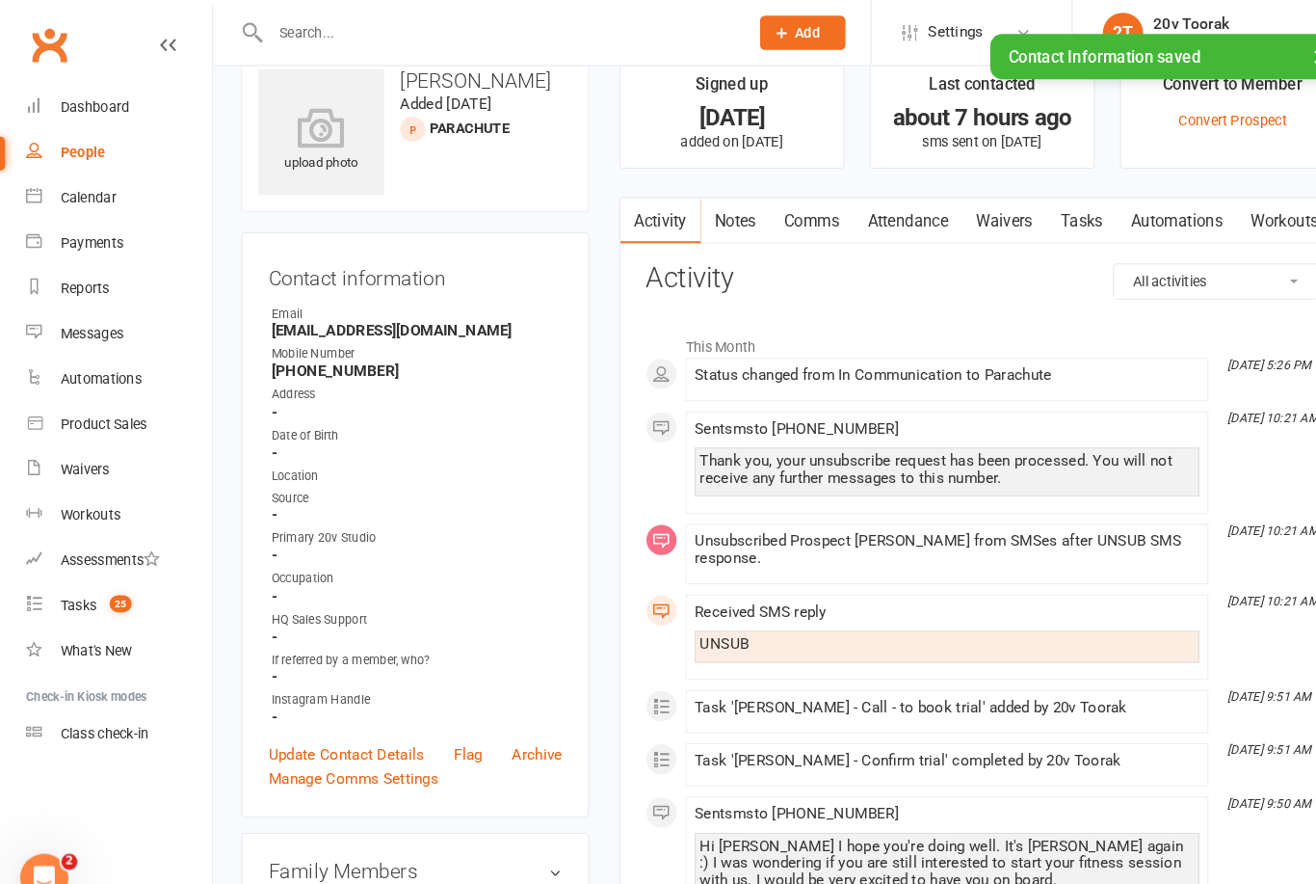
scroll to position [0, 0]
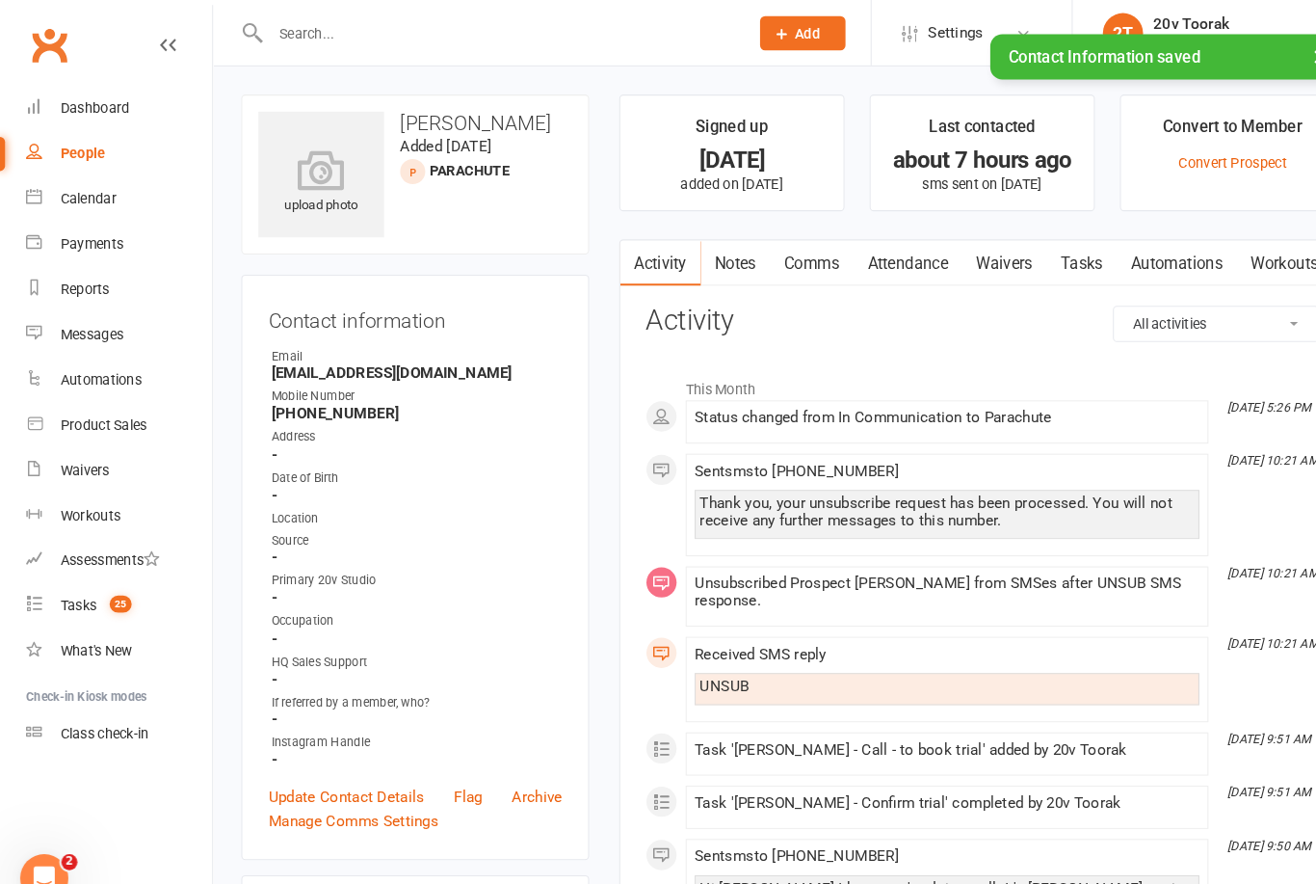
click at [1054, 246] on link "Tasks" at bounding box center [1036, 252] width 67 height 44
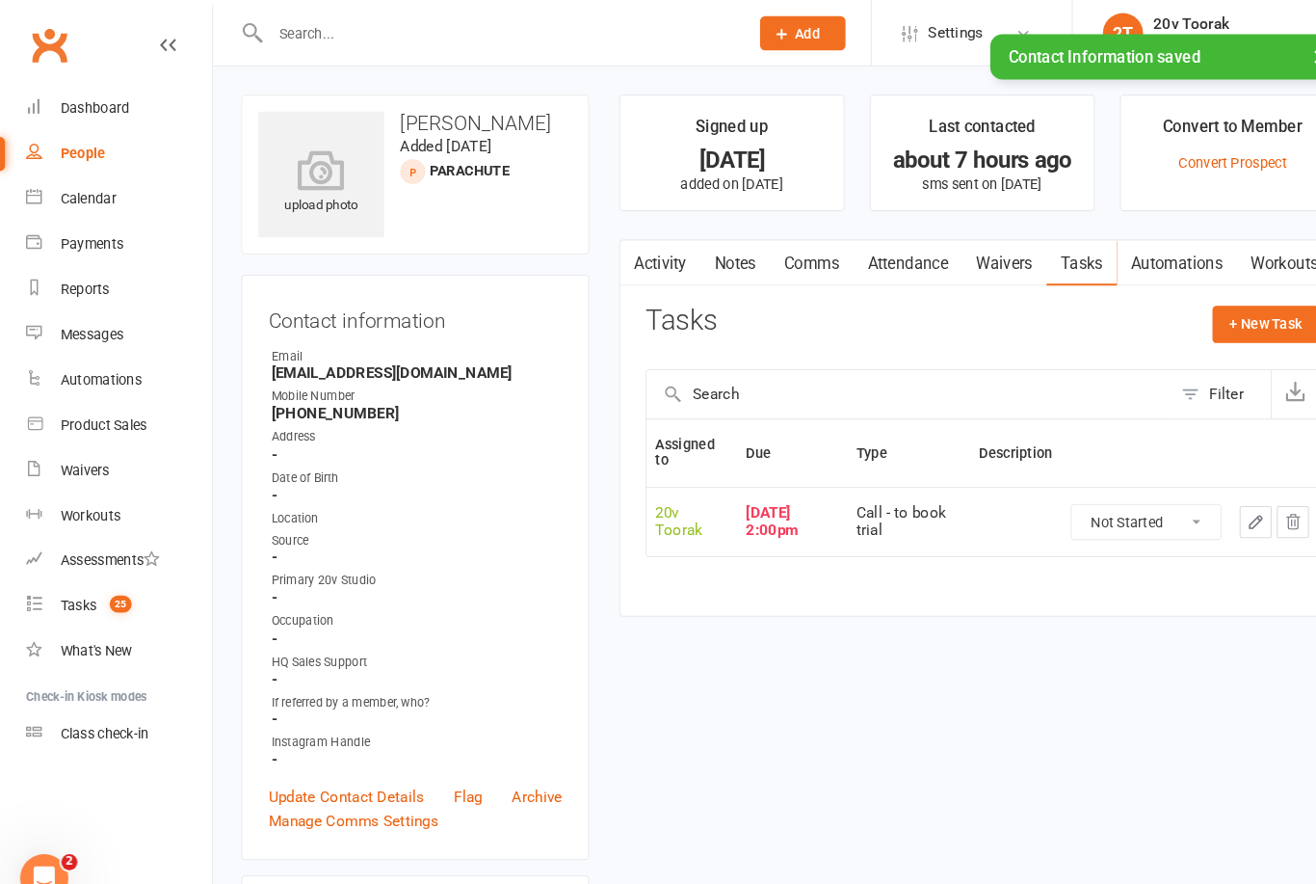
click at [1131, 503] on select "Not Started In Progress Waiting Complete" at bounding box center [1098, 500] width 143 height 33
select select "unstarted"
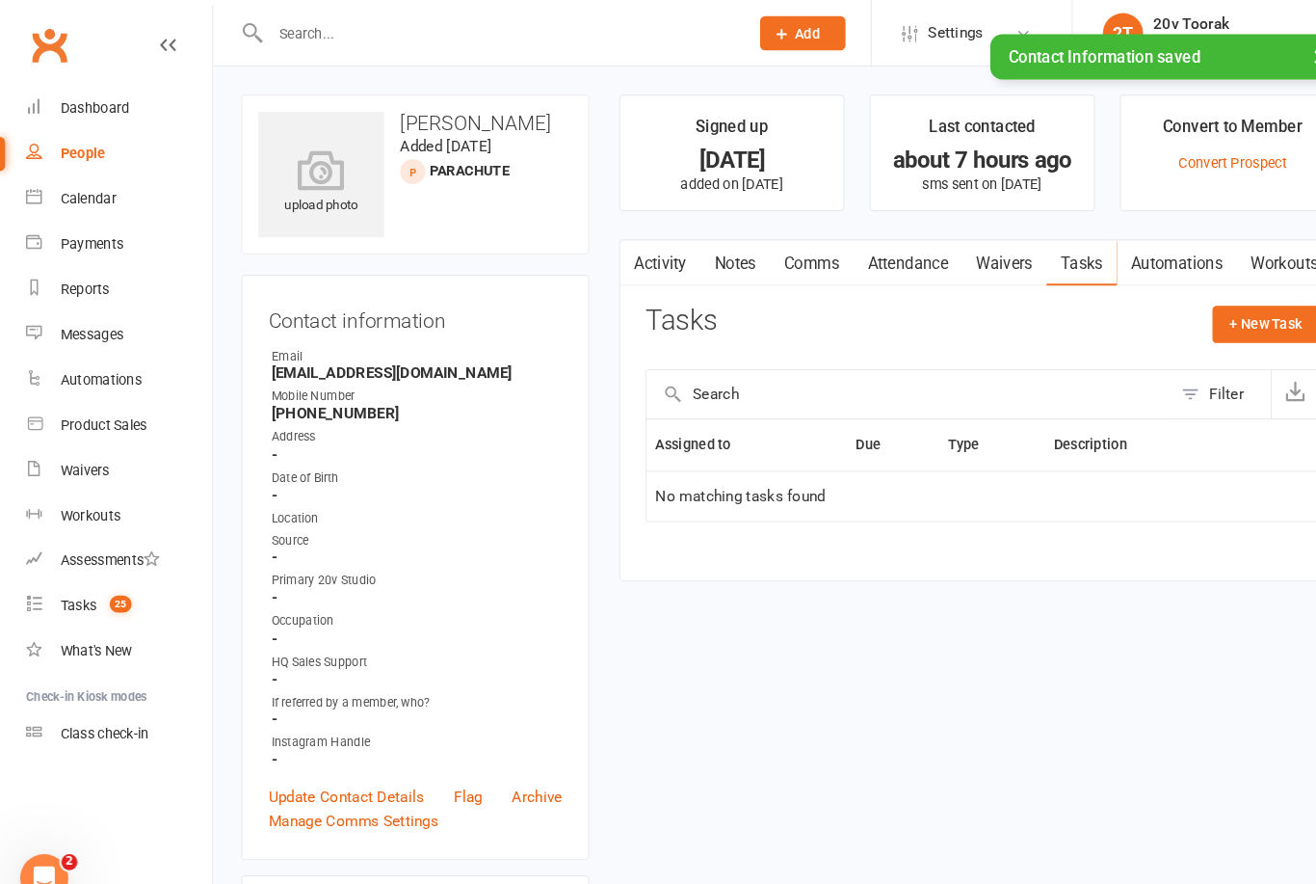
click at [706, 260] on link "Notes" at bounding box center [705, 252] width 66 height 44
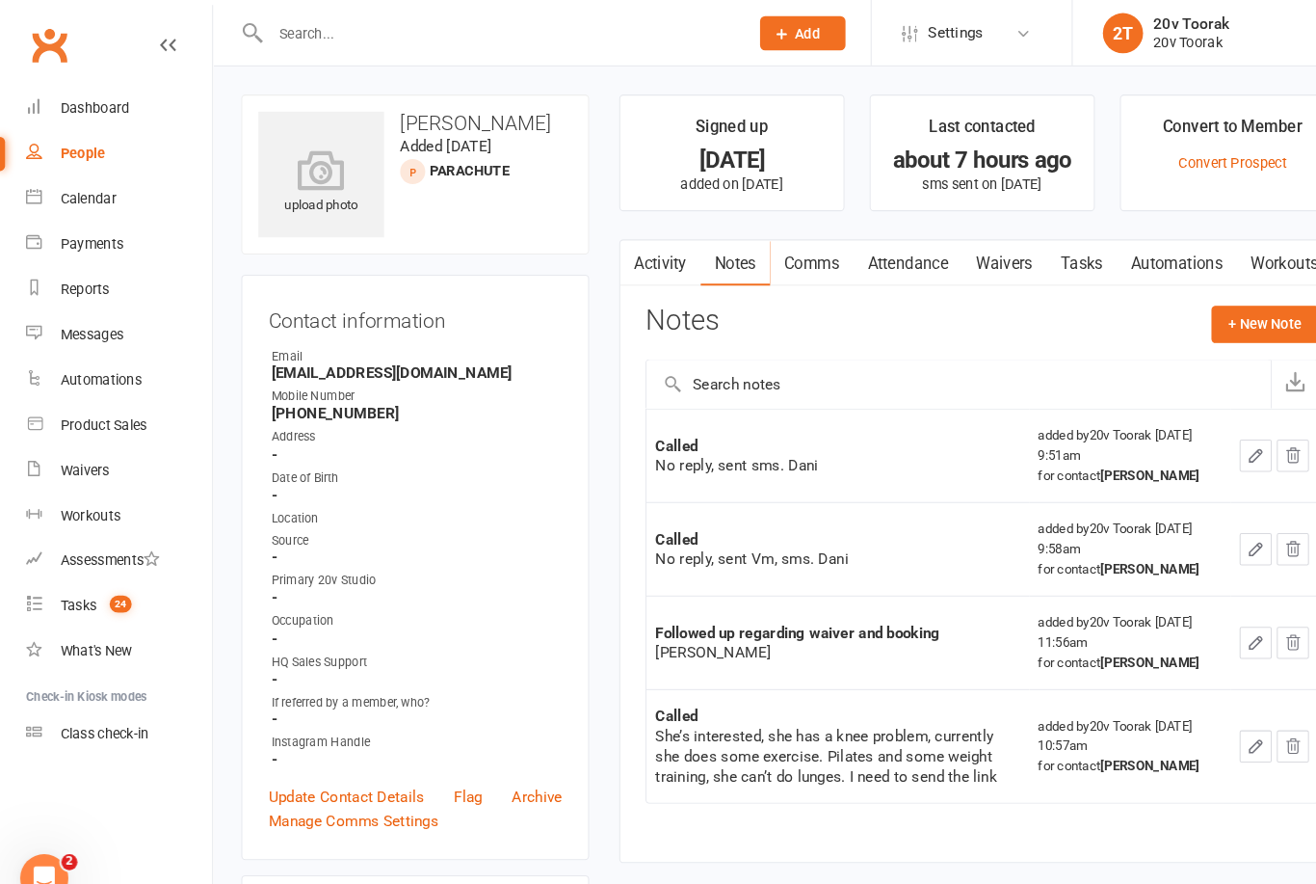
click at [112, 568] on link "Tasks 24" at bounding box center [114, 580] width 178 height 43
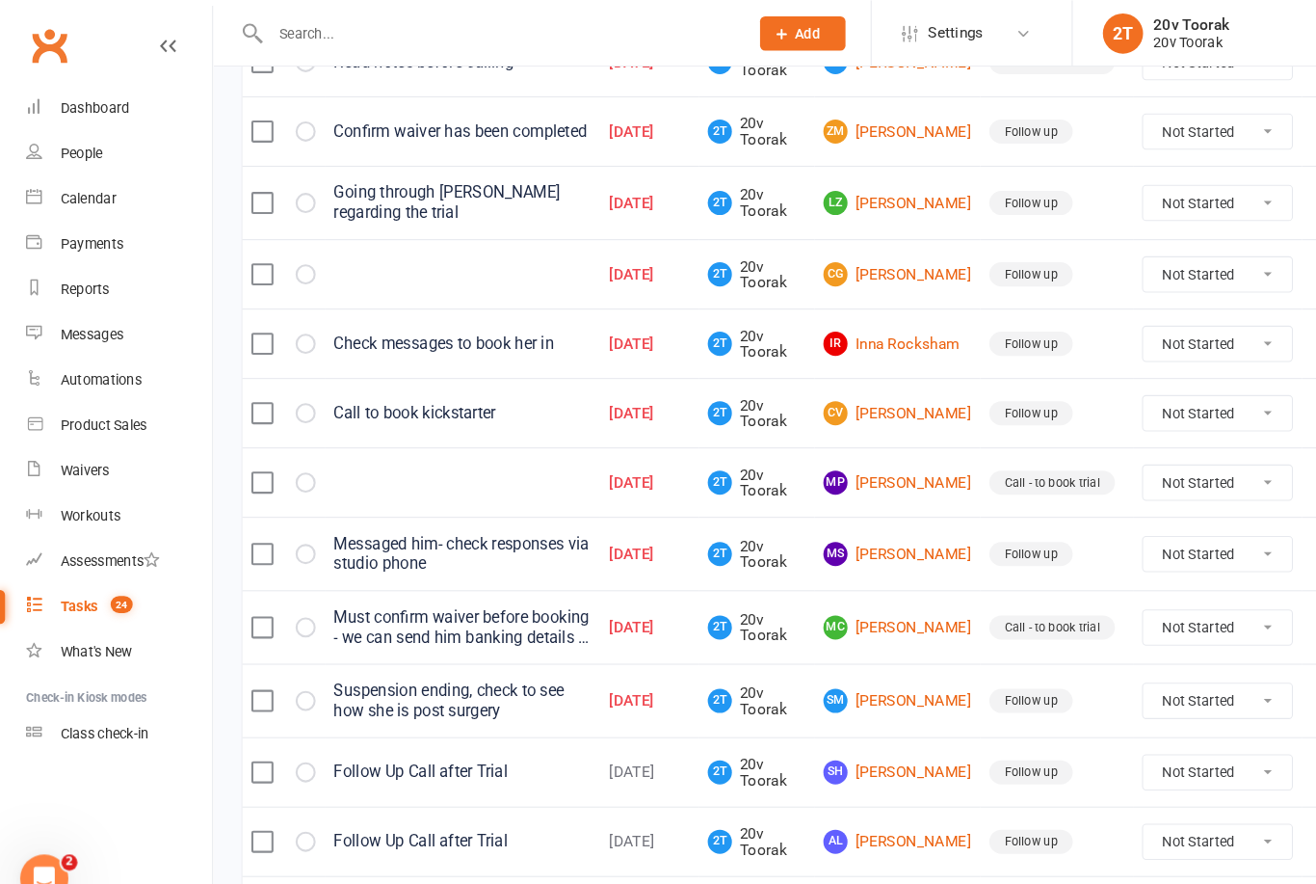
scroll to position [792, 0]
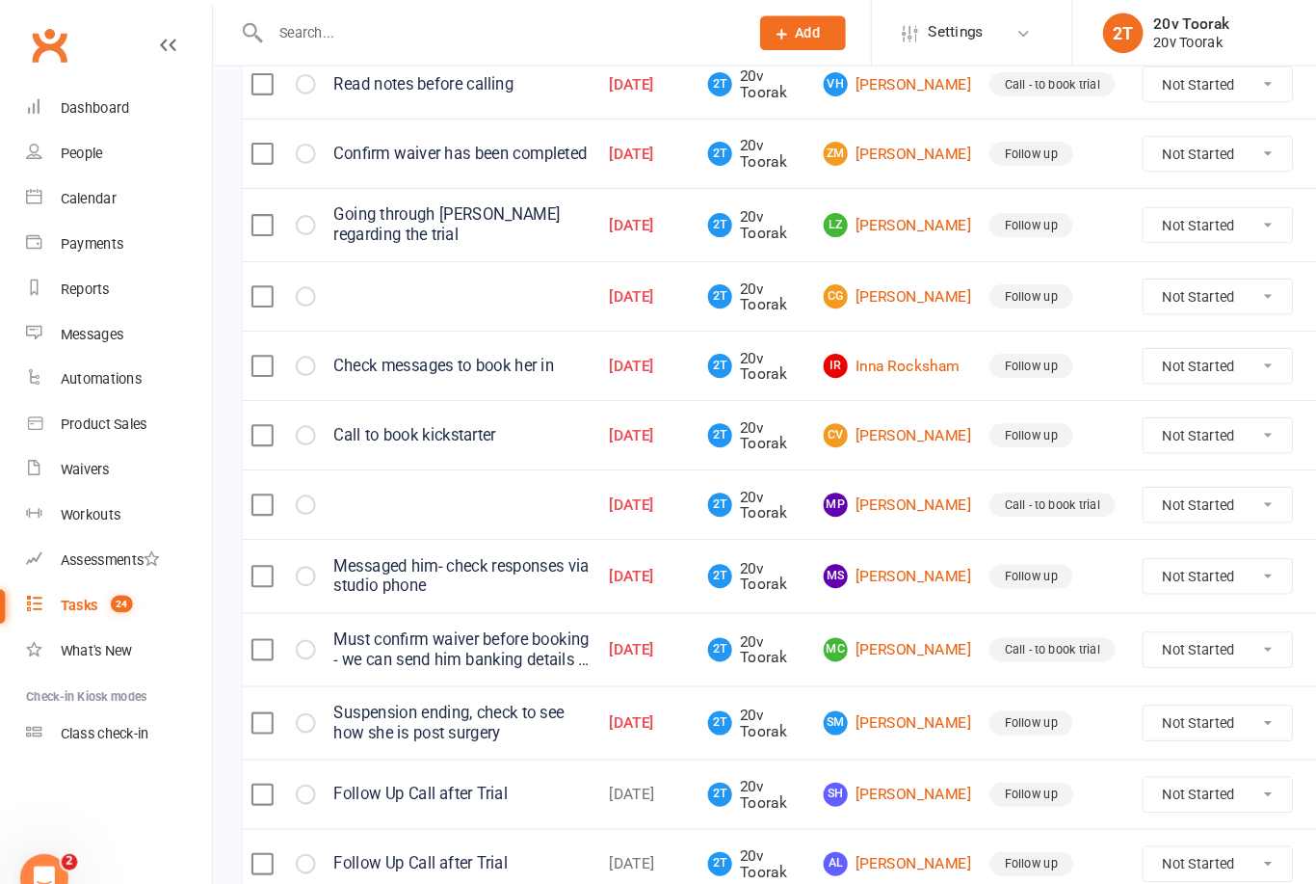
click at [875, 558] on link "[PERSON_NAME]" at bounding box center [860, 552] width 142 height 23
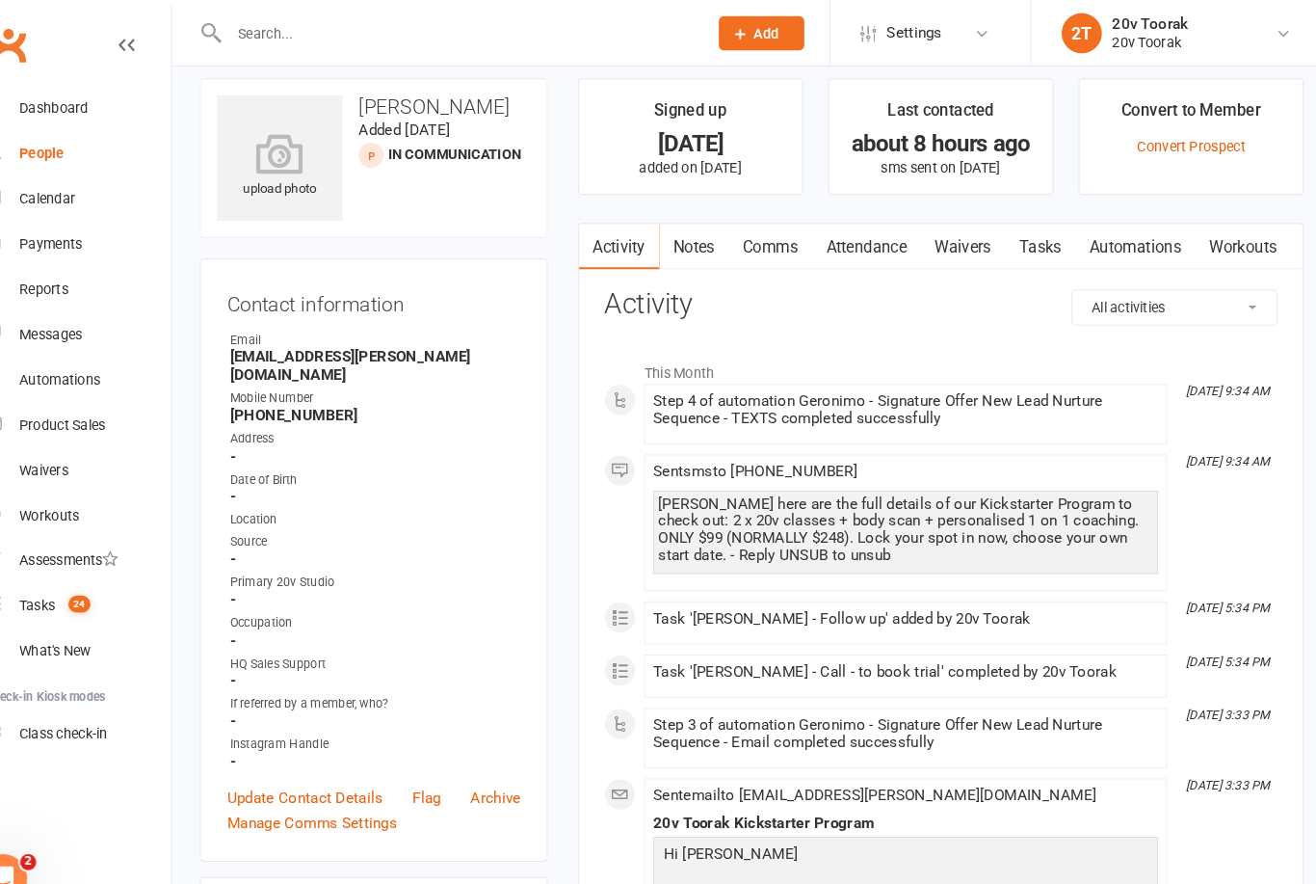
scroll to position [15, 0]
click at [684, 235] on link "Notes" at bounding box center [705, 237] width 66 height 44
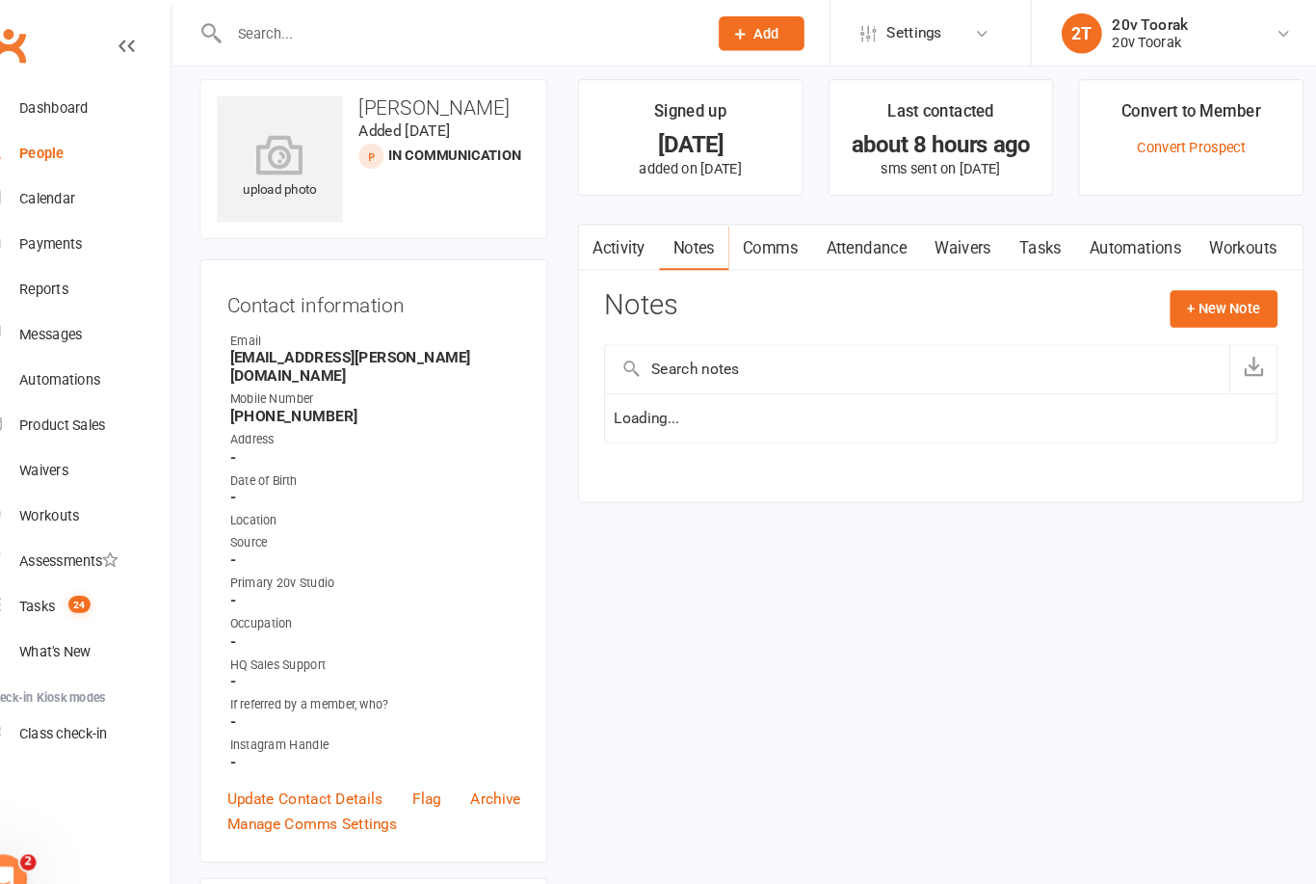
scroll to position [38, 0]
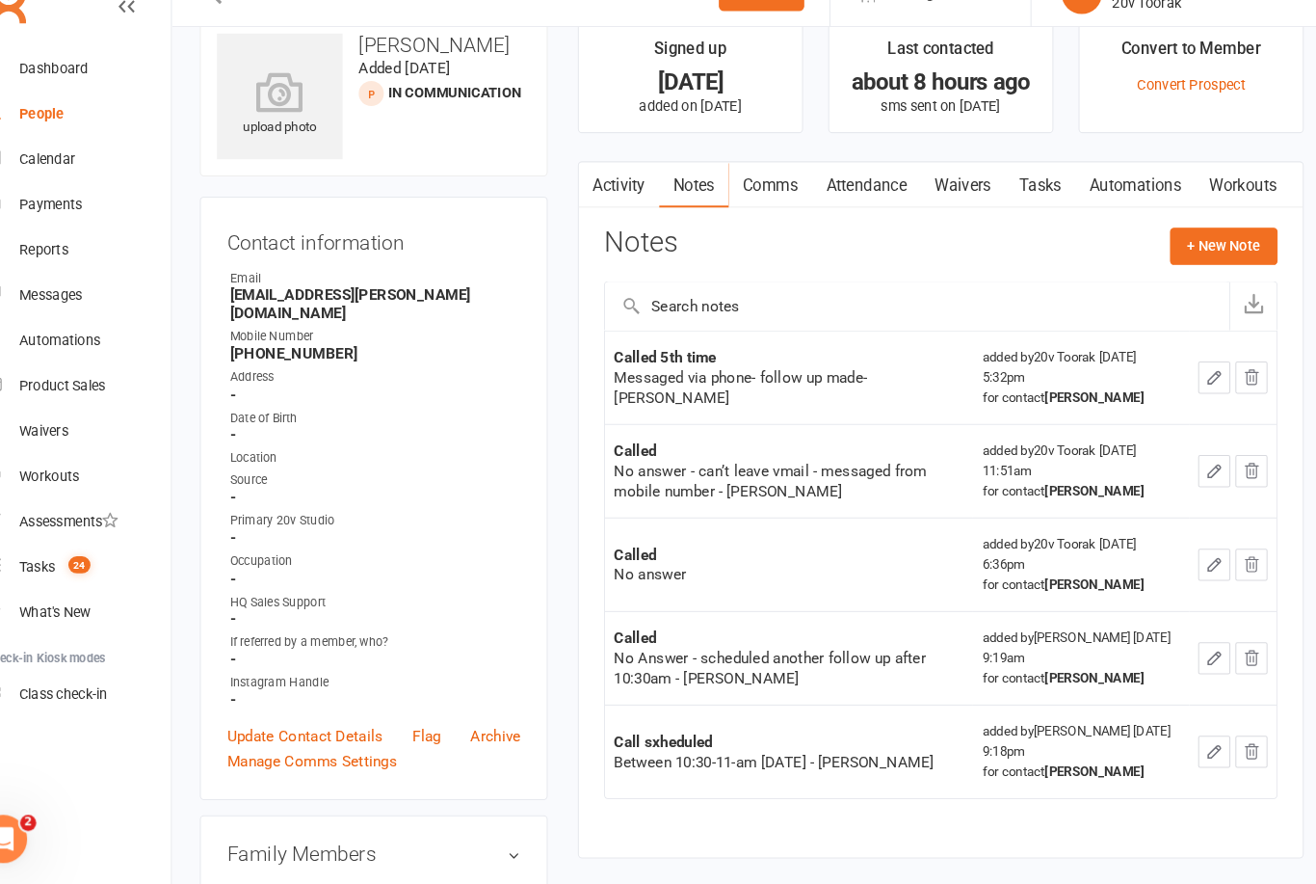
click at [1204, 255] on button "+ New Note" at bounding box center [1212, 272] width 103 height 35
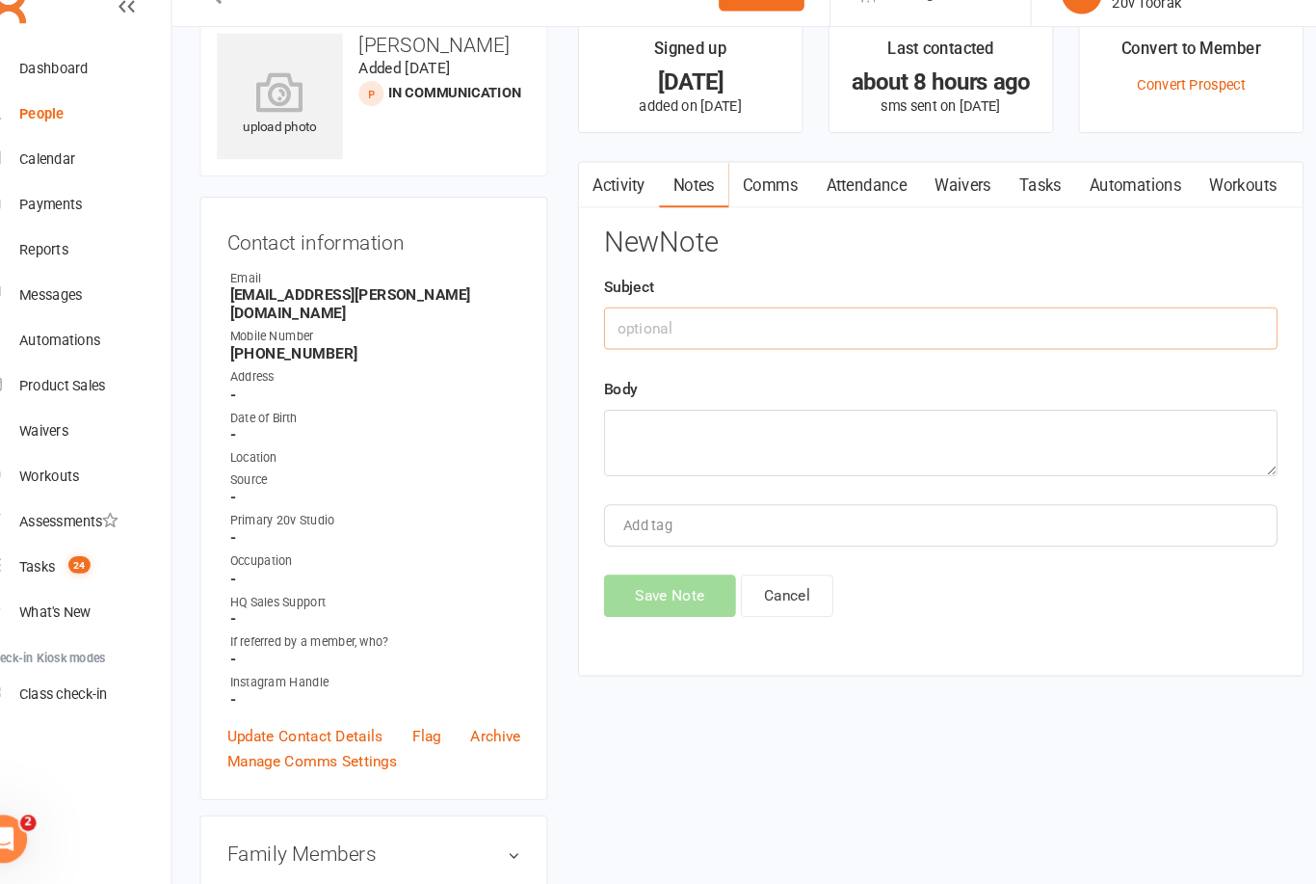
click at [980, 331] on input "text" at bounding box center [942, 351] width 646 height 40
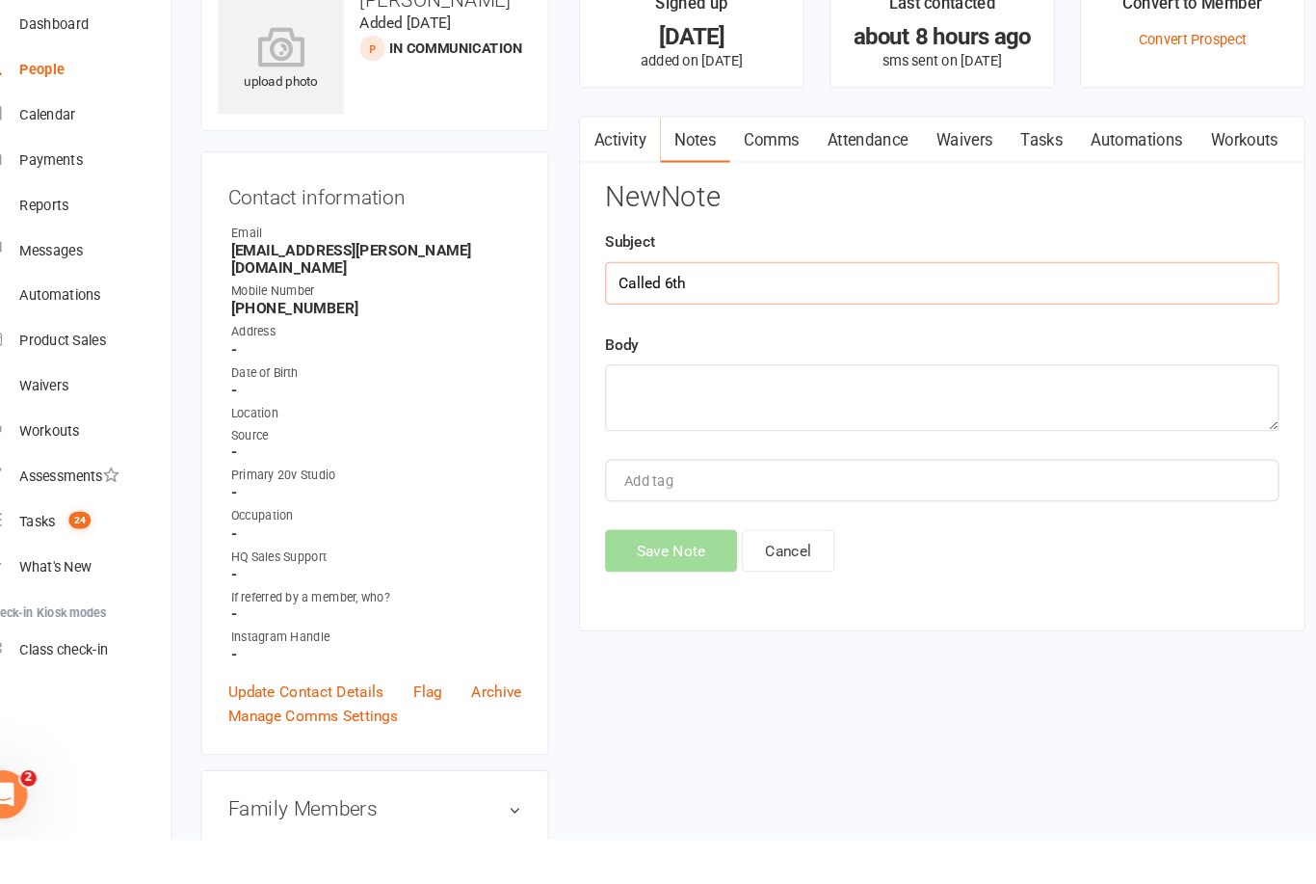
type input "Called 6th"
click at [767, 430] on textarea at bounding box center [942, 462] width 646 height 64
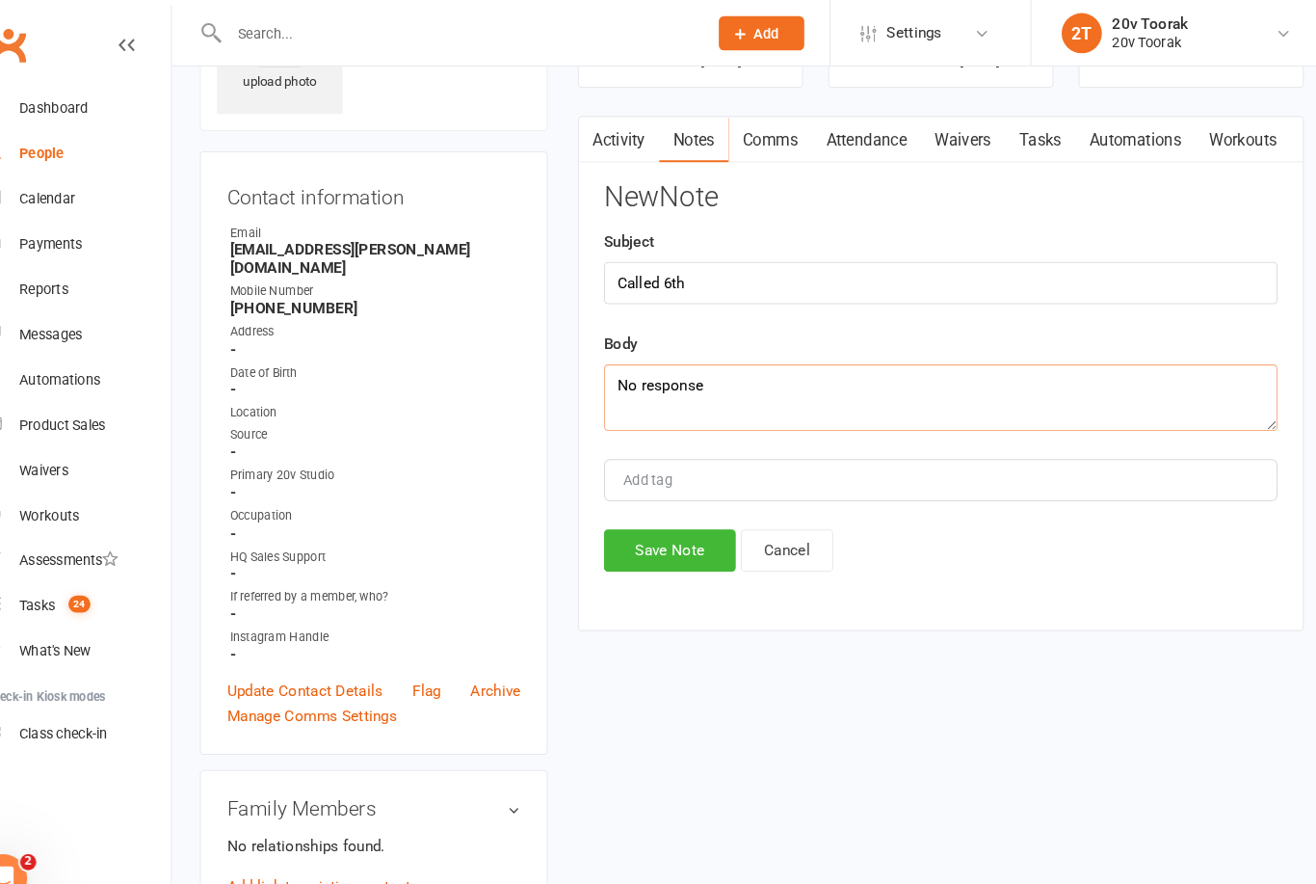
type textarea "No response"
click at [684, 530] on button "Save Note" at bounding box center [682, 527] width 126 height 40
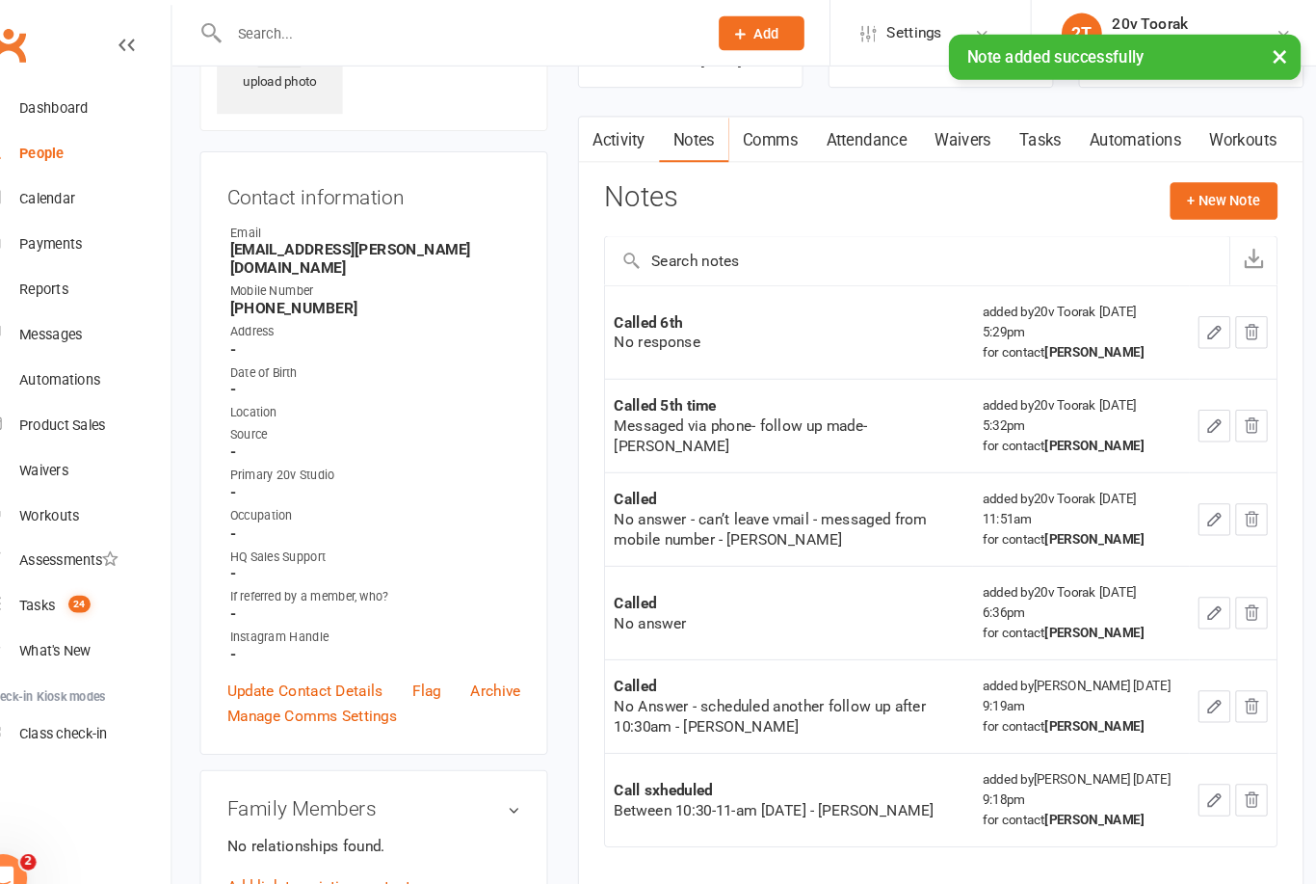
scroll to position [0, 0]
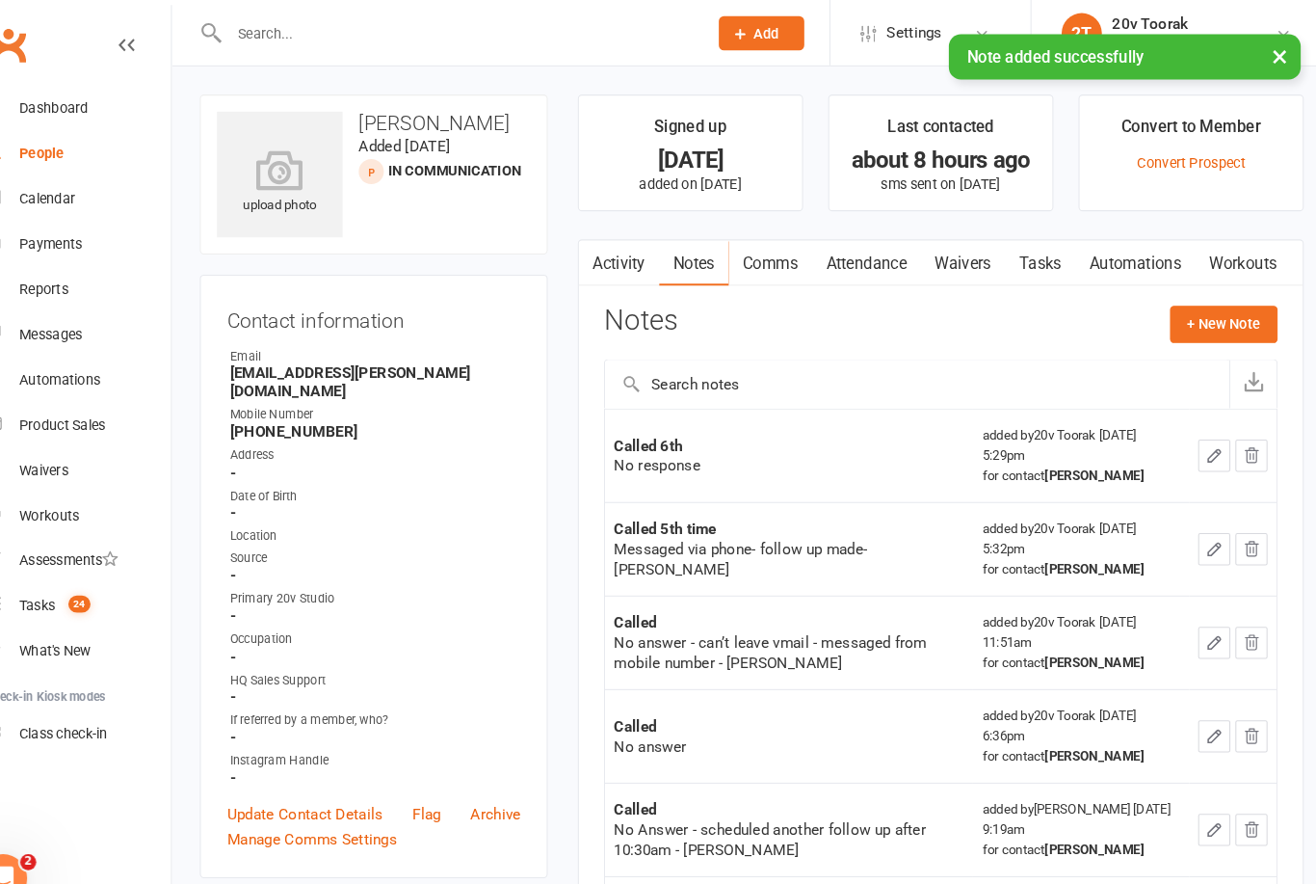
click at [1003, 259] on link "Tasks" at bounding box center [1036, 252] width 67 height 44
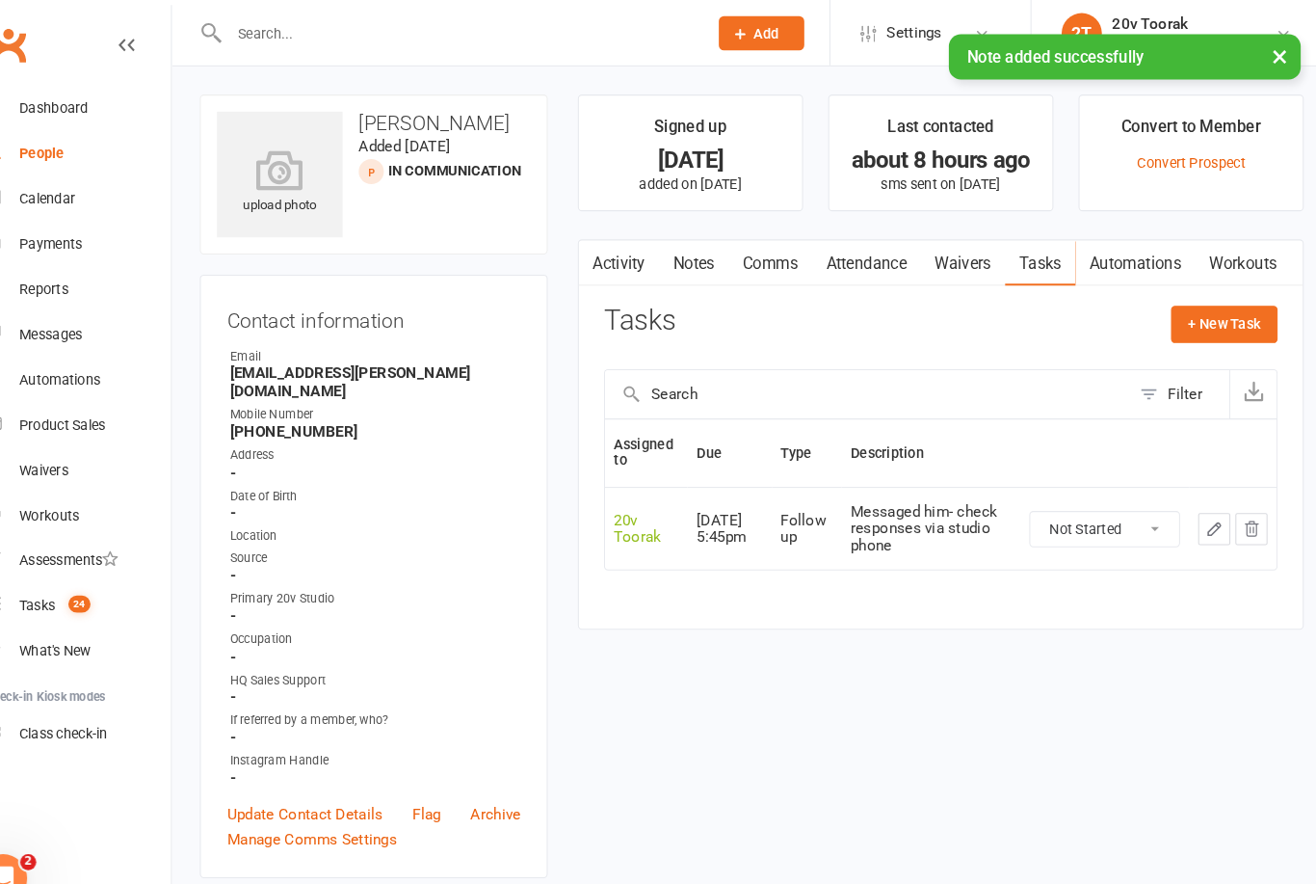
click at [1195, 505] on icon "button" at bounding box center [1203, 506] width 17 height 17
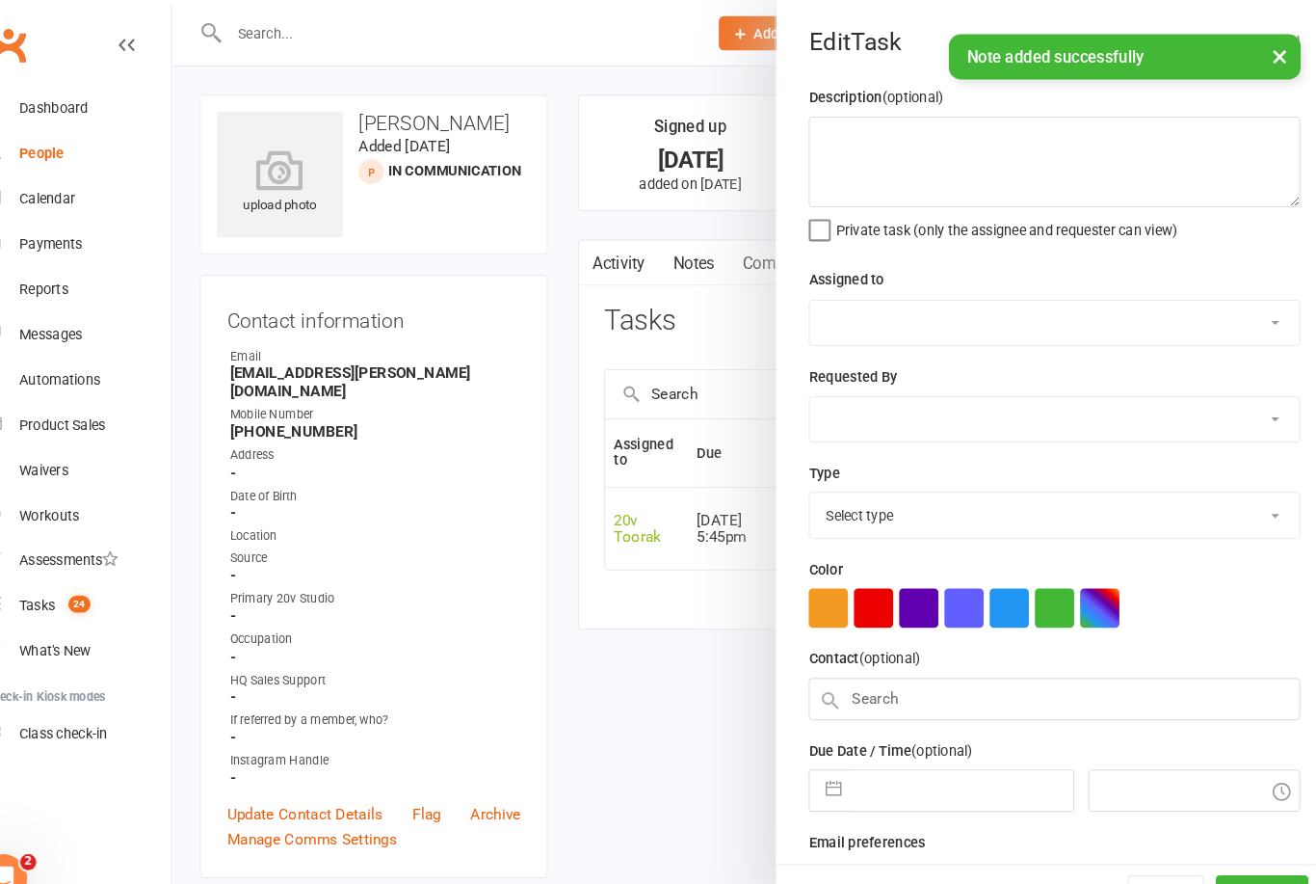
type textarea "Messaged him- check responses via studio phone"
select select "45736"
type input "[DATE]"
type input "5:45pm"
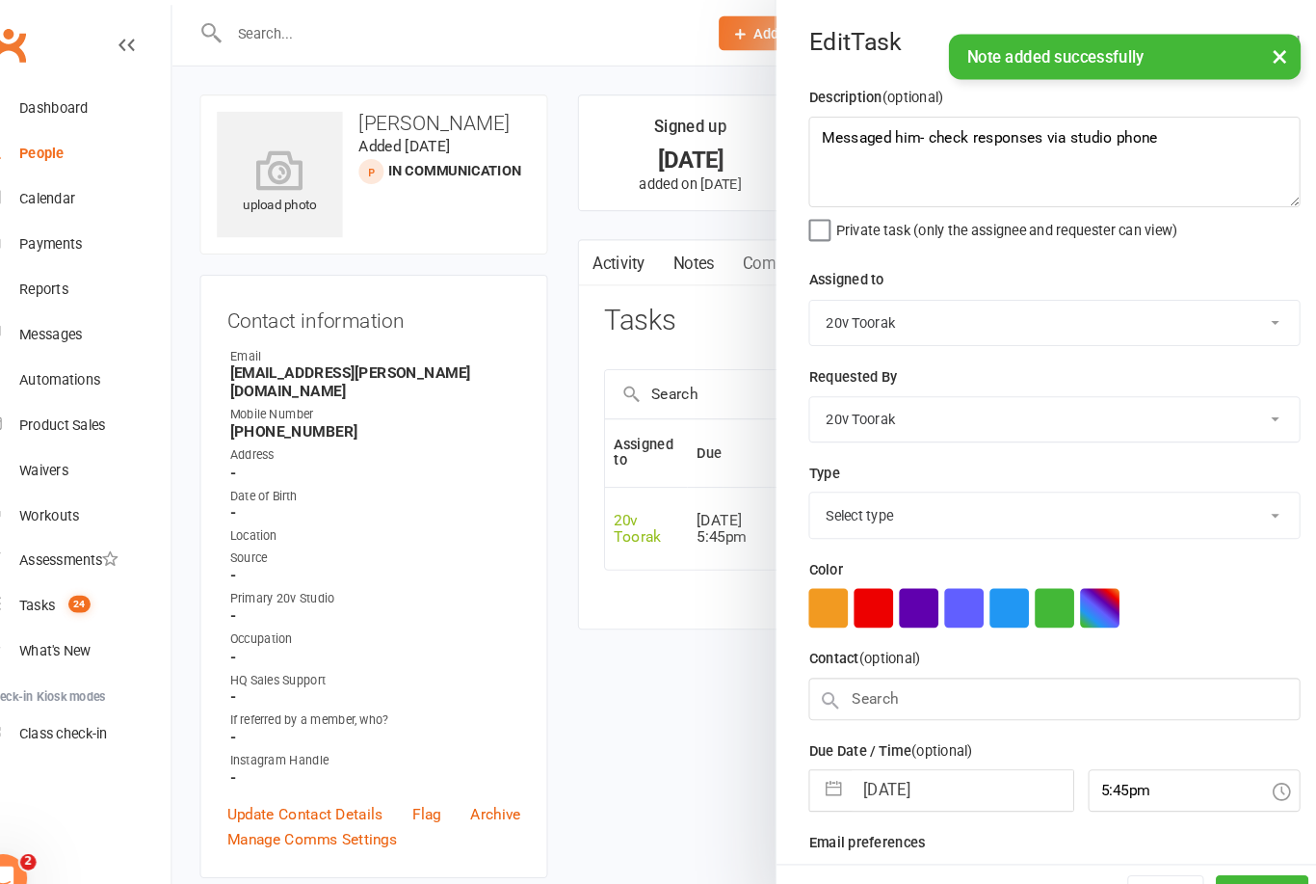
select select "23277"
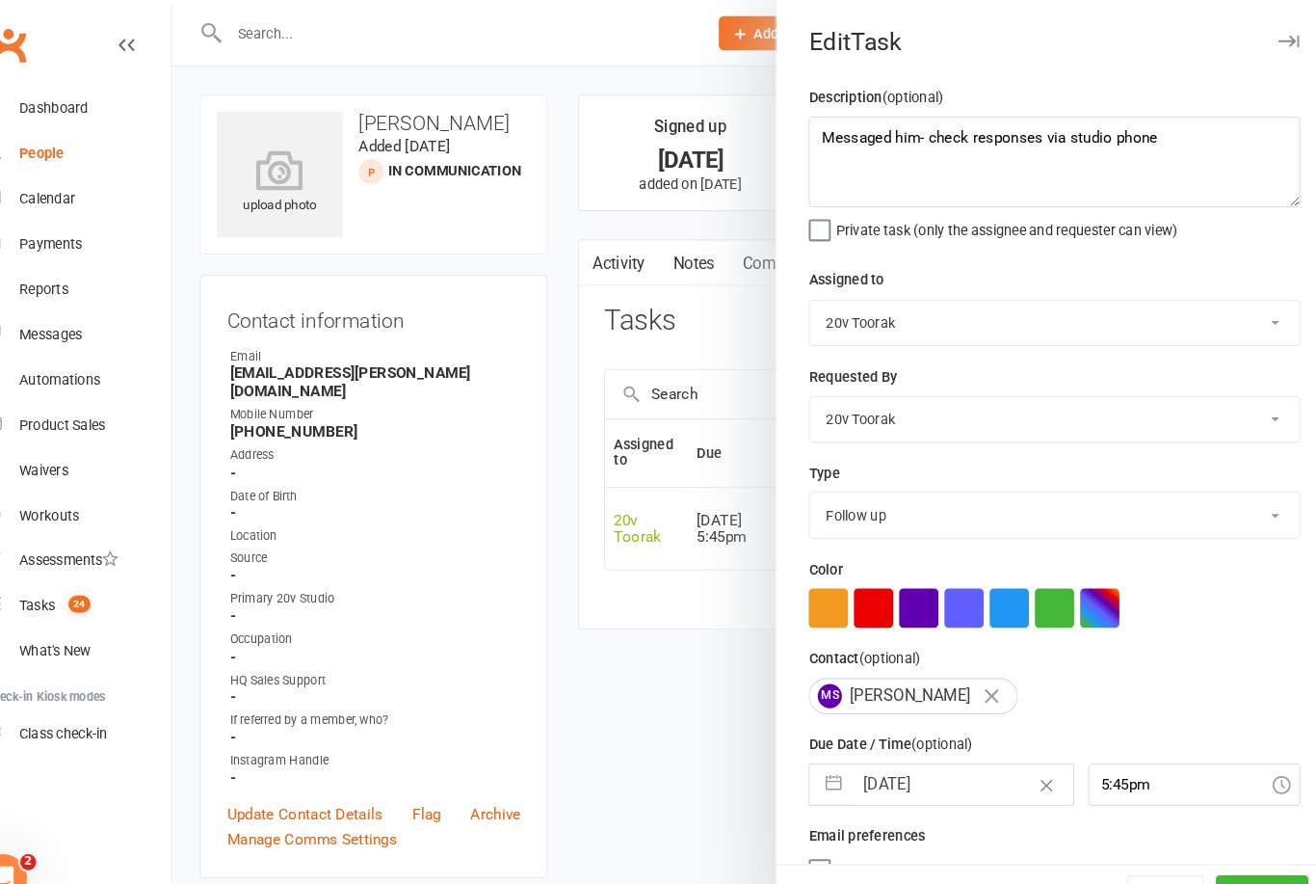
click at [896, 750] on input "[DATE]" at bounding box center [961, 751] width 211 height 39
select select "6"
select select "2025"
select select "7"
select select "2025"
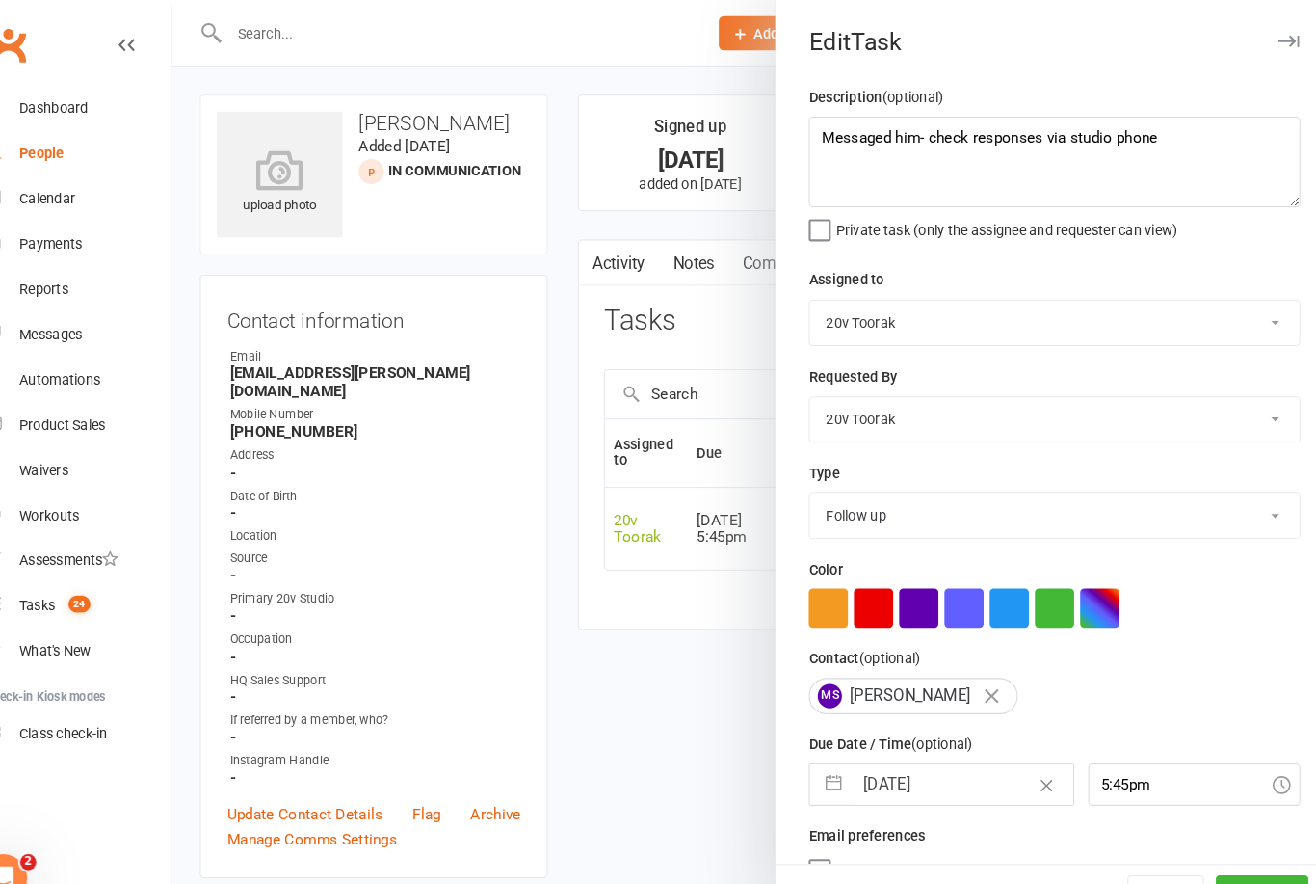
select select "8"
select select "2025"
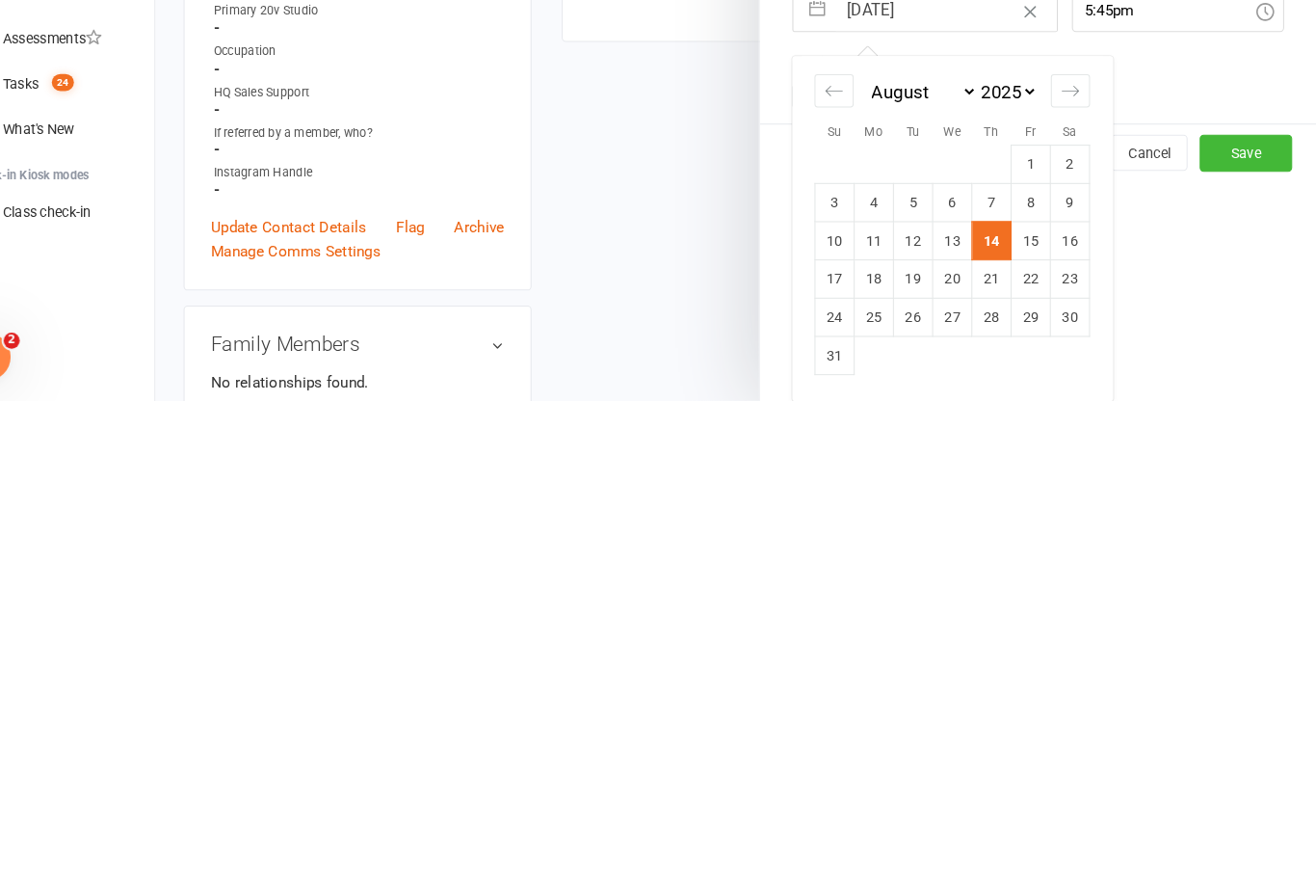
scroll to position [246, 0]
click at [1062, 711] on td "16" at bounding box center [1081, 729] width 38 height 37
type input "[DATE]"
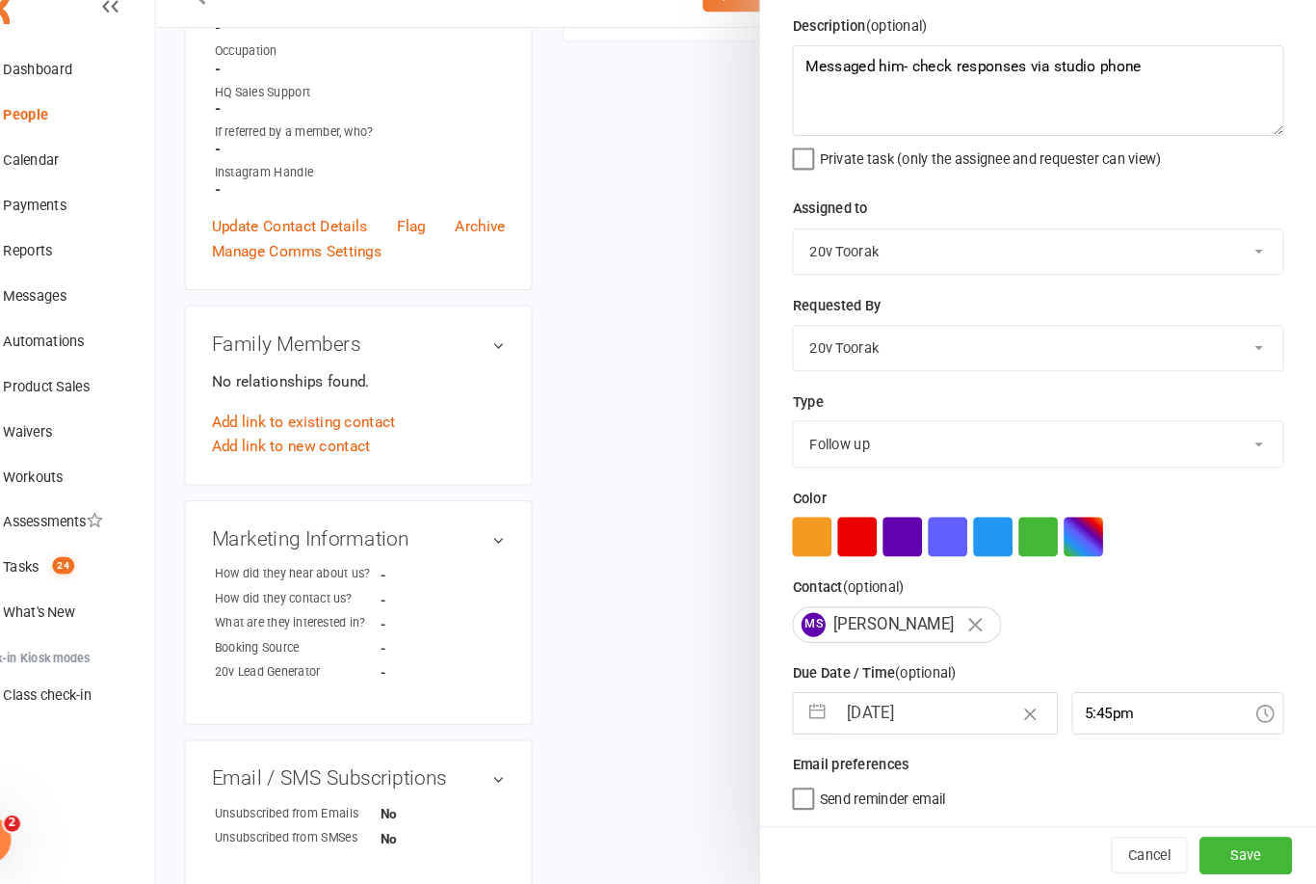
scroll to position [36, 0]
click at [1226, 838] on button "Save" at bounding box center [1248, 855] width 89 height 35
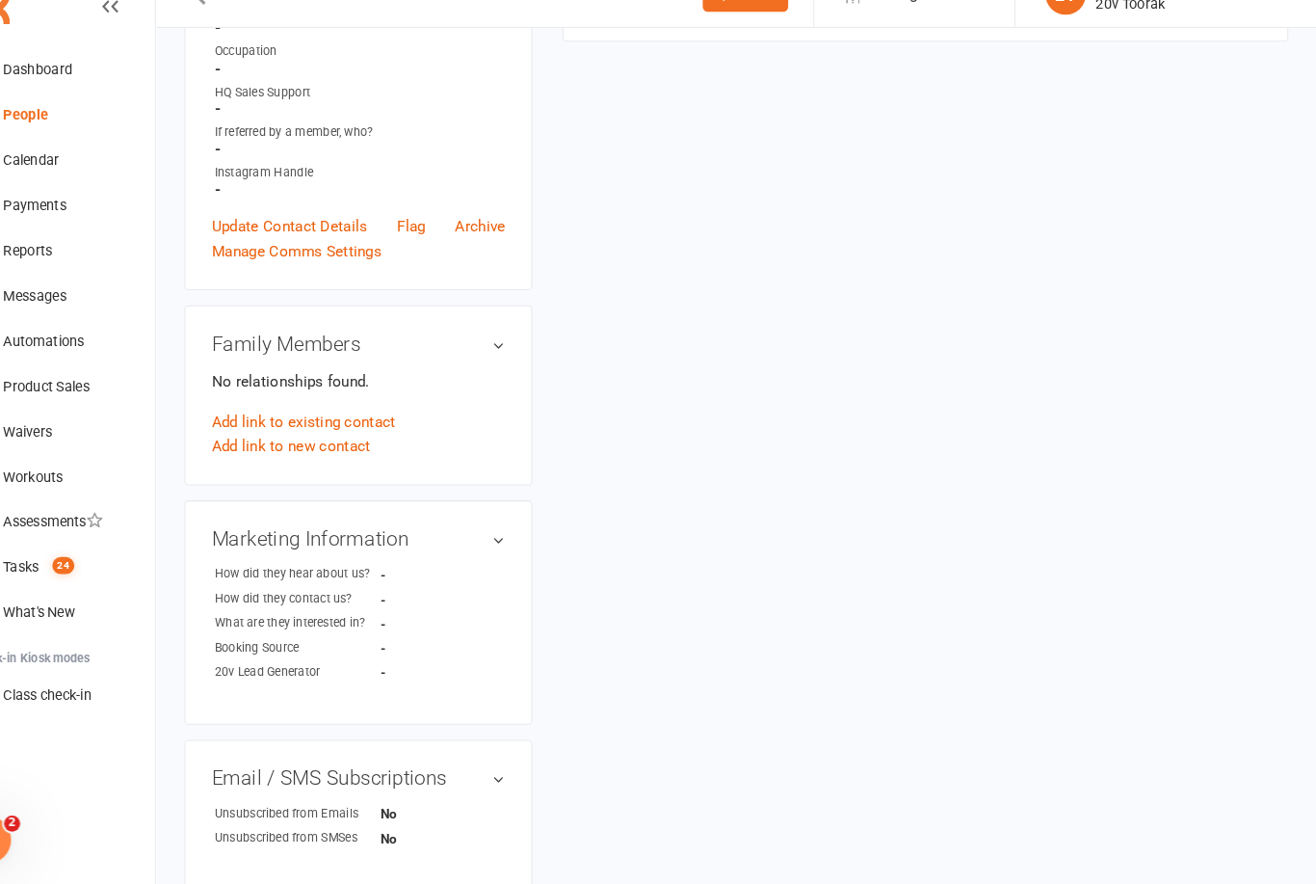
click at [43, 559] on link "Tasks 24" at bounding box center [114, 580] width 178 height 43
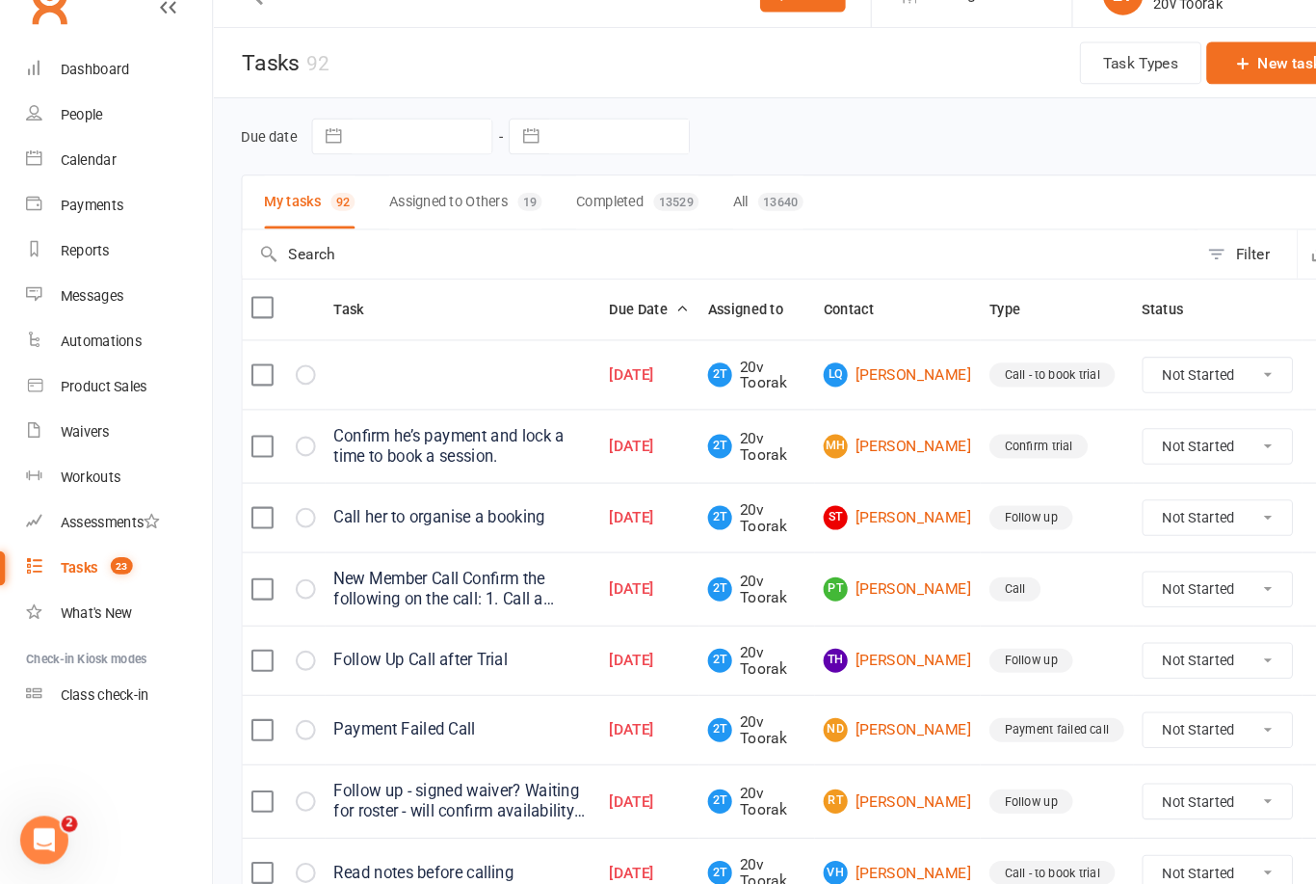
click at [894, 384] on link "LQ [PERSON_NAME]" at bounding box center [860, 395] width 142 height 23
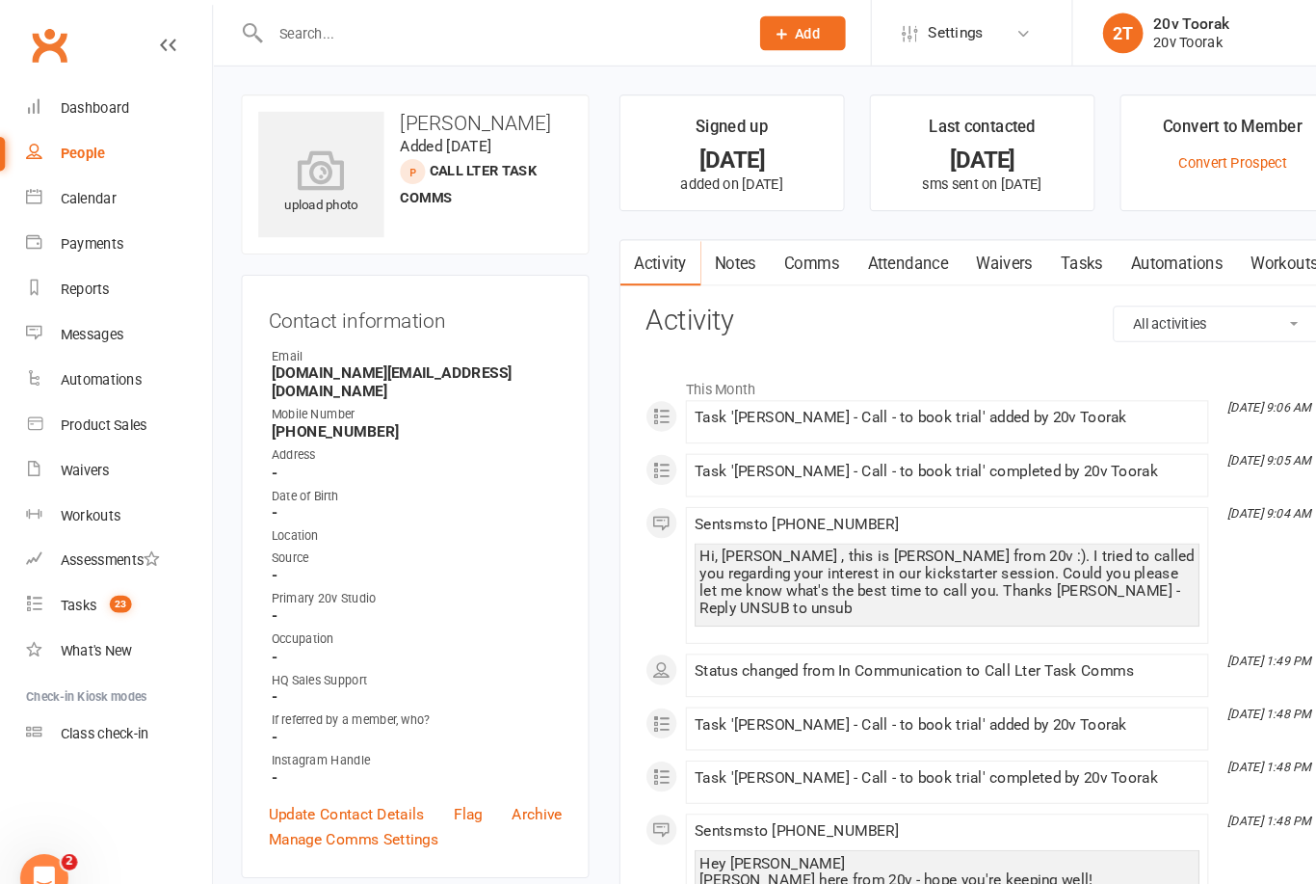
click at [720, 245] on link "Notes" at bounding box center [705, 252] width 66 height 44
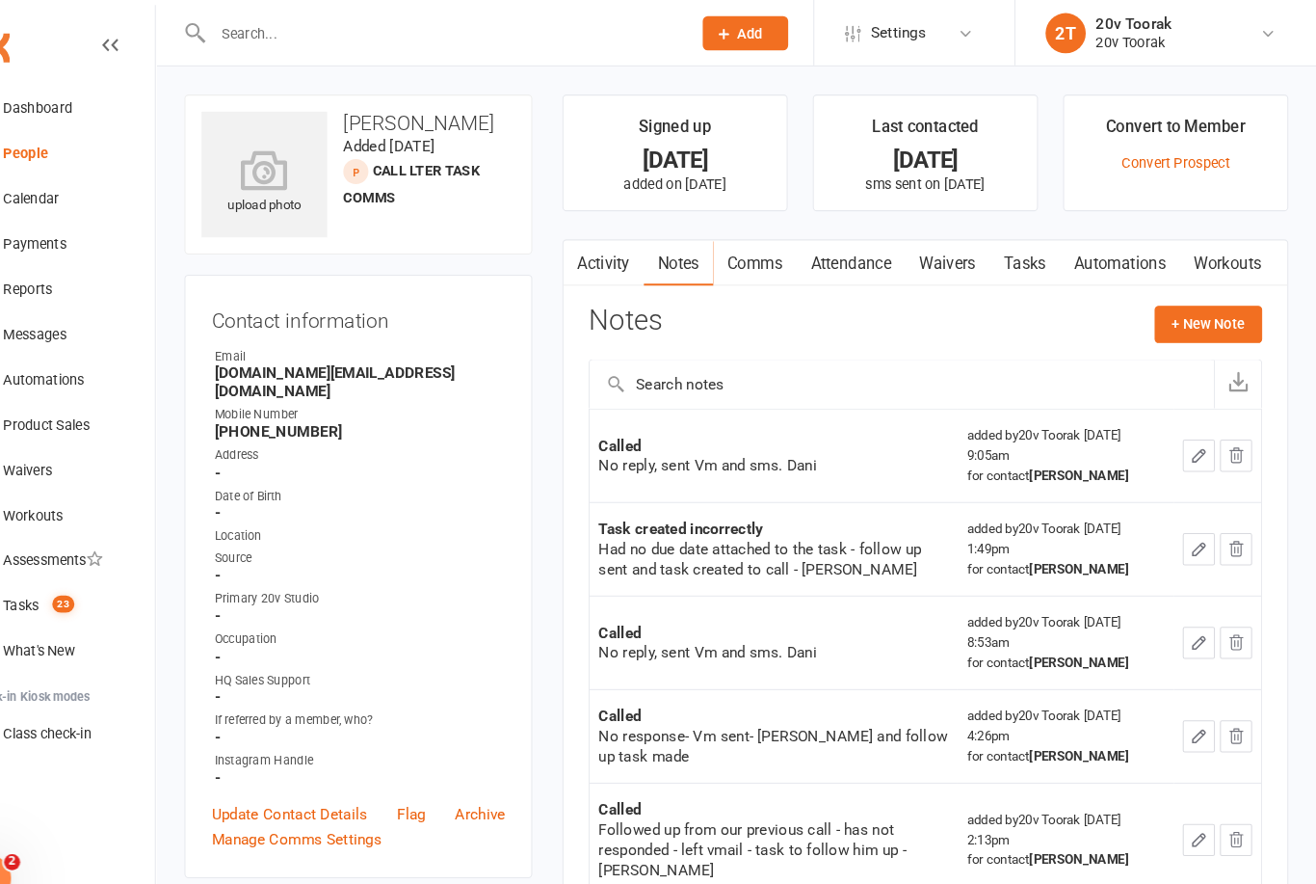
click at [1003, 258] on link "Tasks" at bounding box center [1036, 252] width 67 height 44
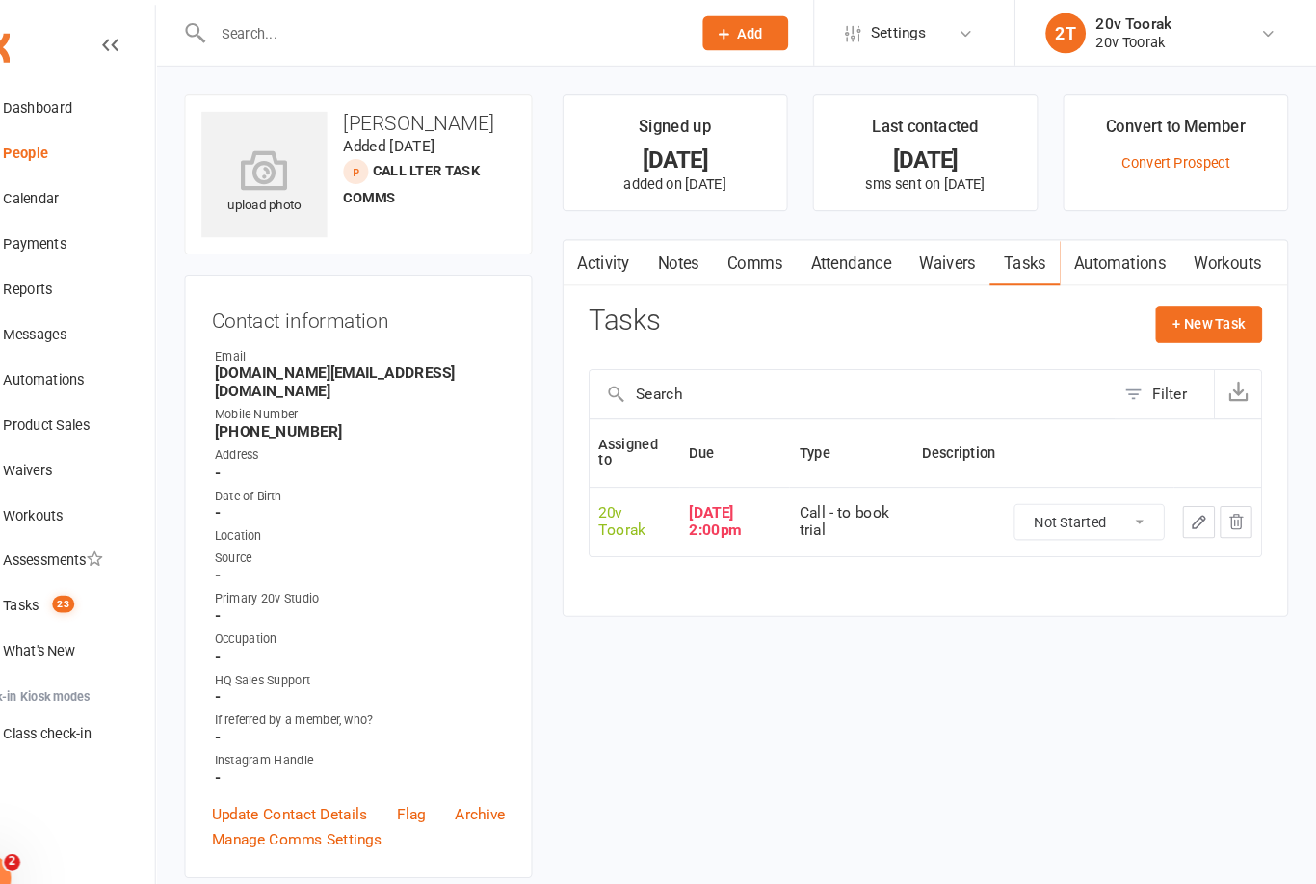
click at [672, 272] on link "Notes" at bounding box center [705, 252] width 66 height 44
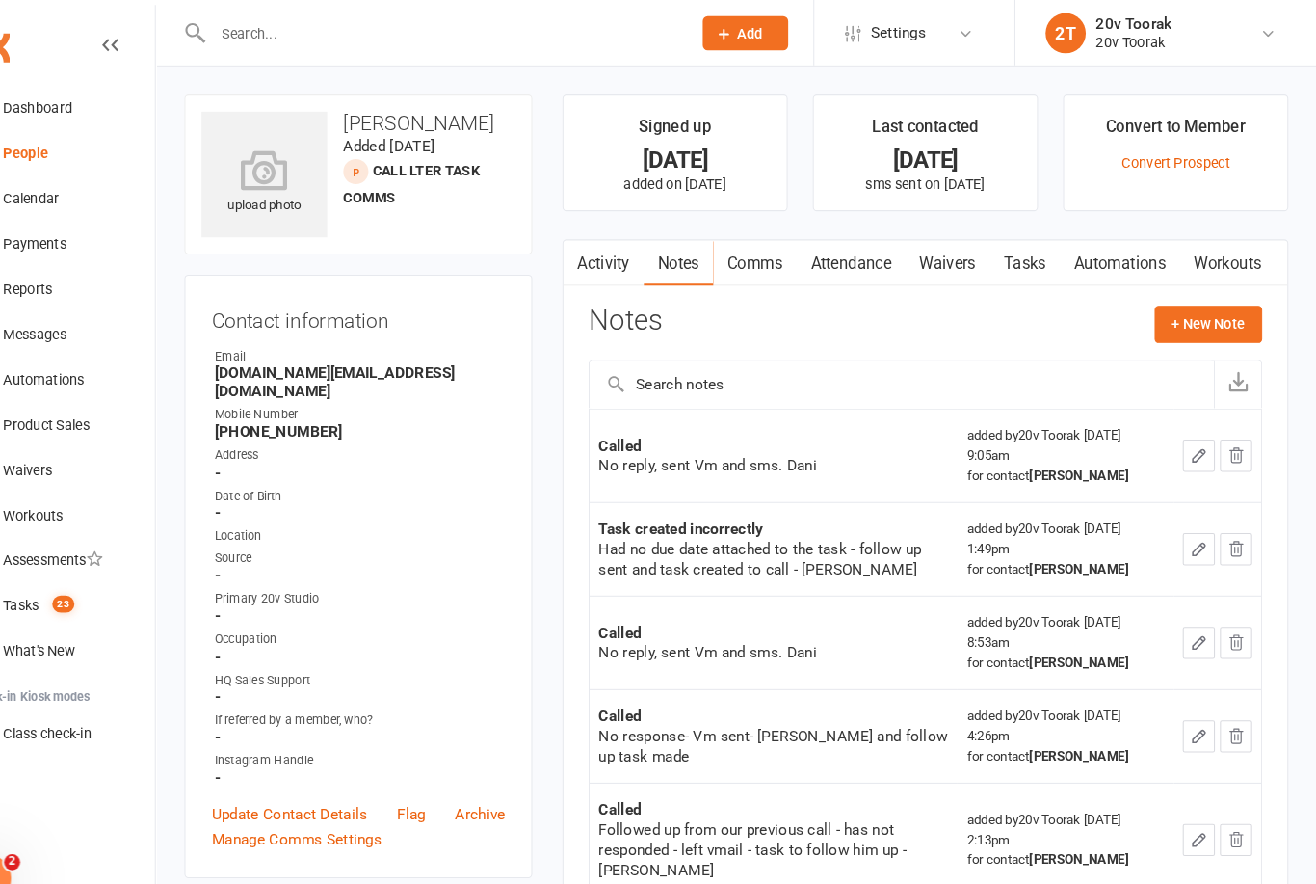
click at [594, 256] on link "Activity" at bounding box center [632, 252] width 77 height 44
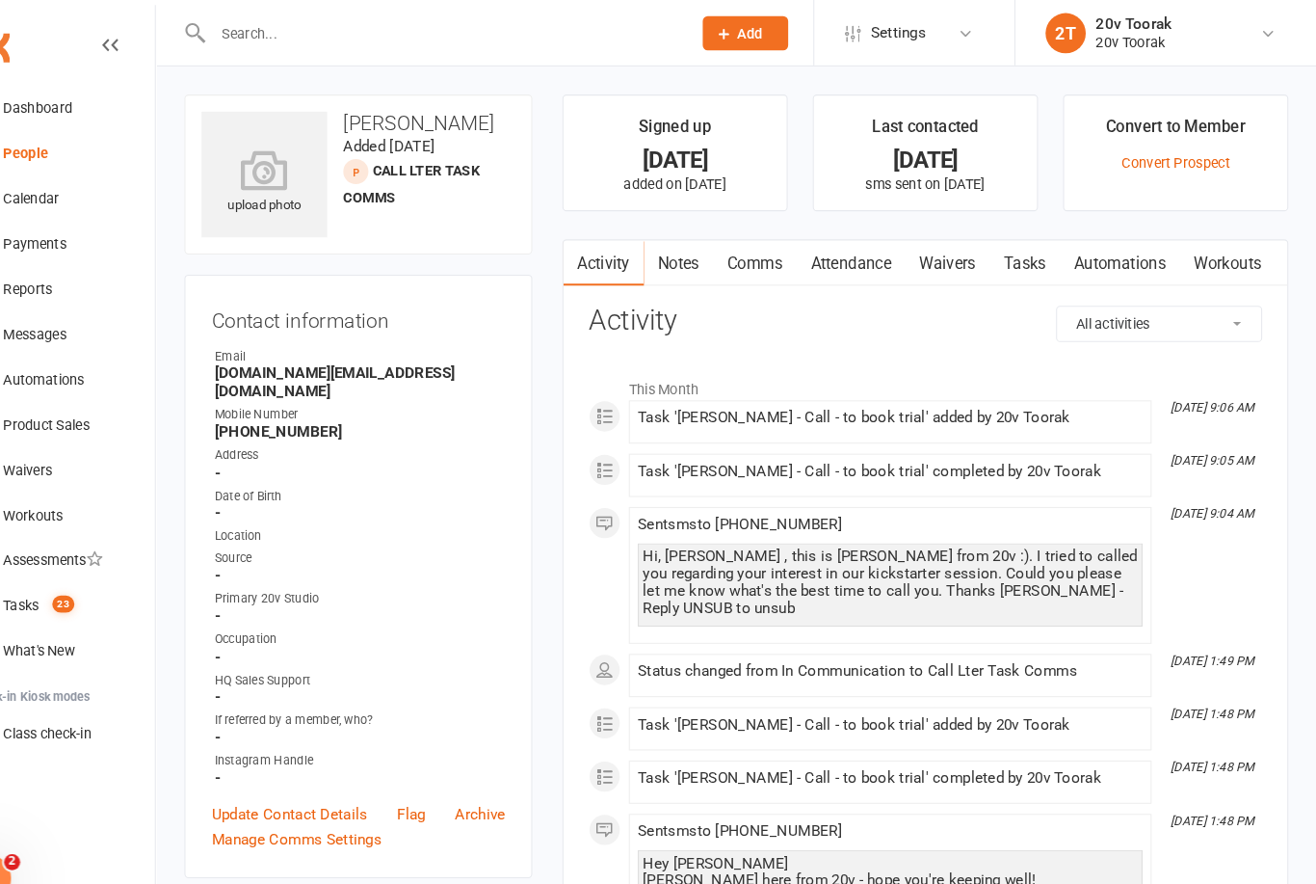
click at [672, 272] on link "Notes" at bounding box center [705, 252] width 66 height 44
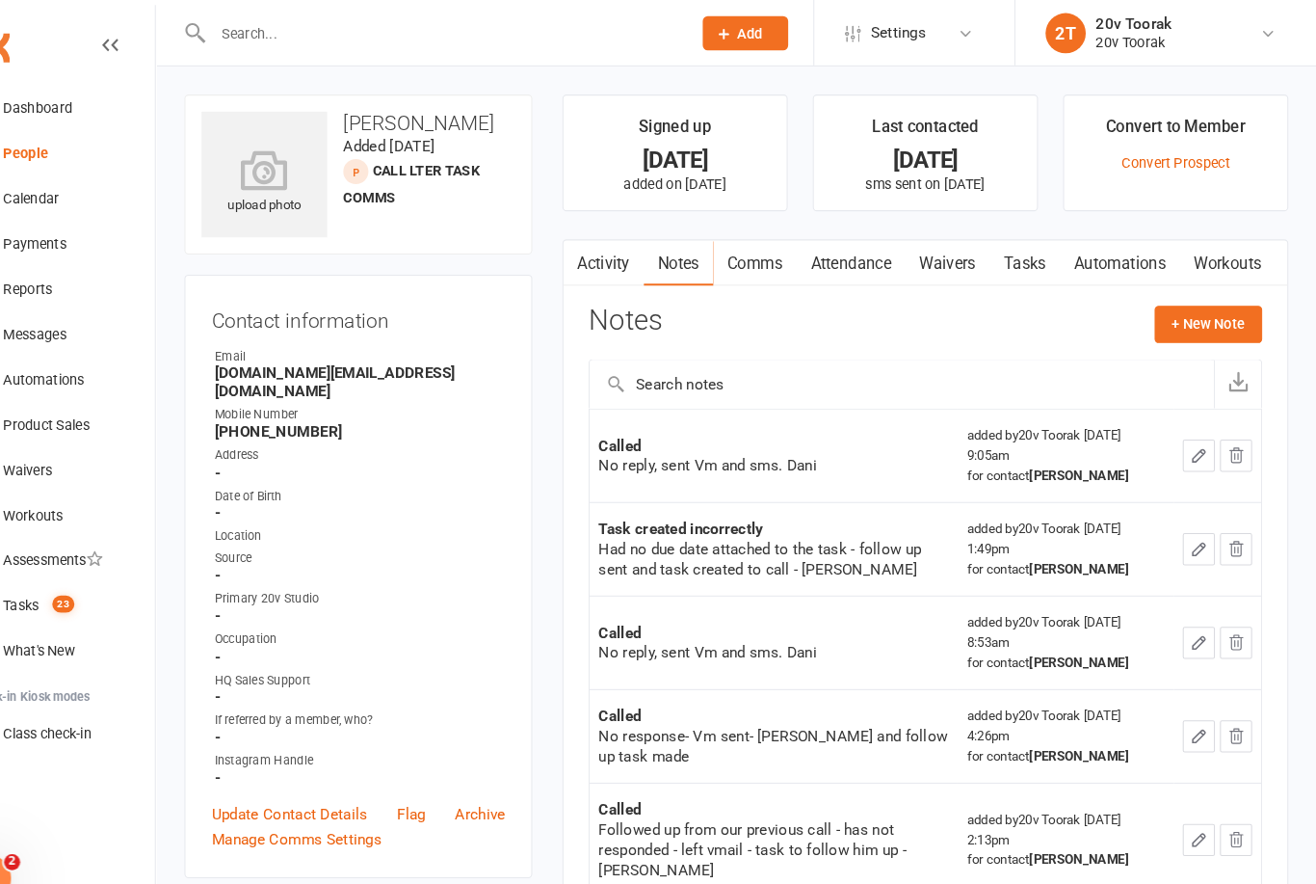
click at [1172, 339] on div "Notes + New Note" at bounding box center [942, 318] width 646 height 50
click at [1161, 322] on button "+ New Note" at bounding box center [1212, 310] width 103 height 35
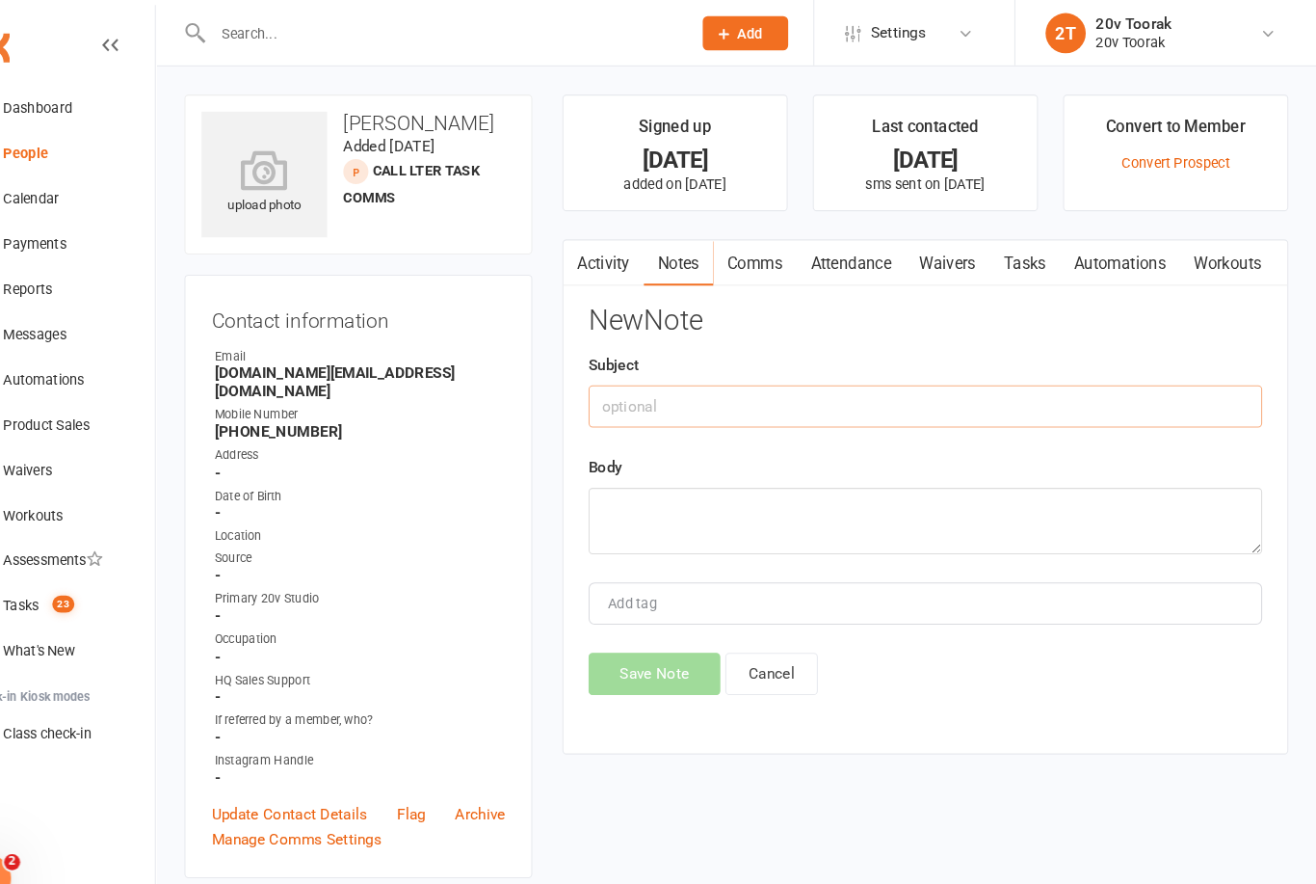
click at [871, 382] on input "text" at bounding box center [942, 389] width 646 height 40
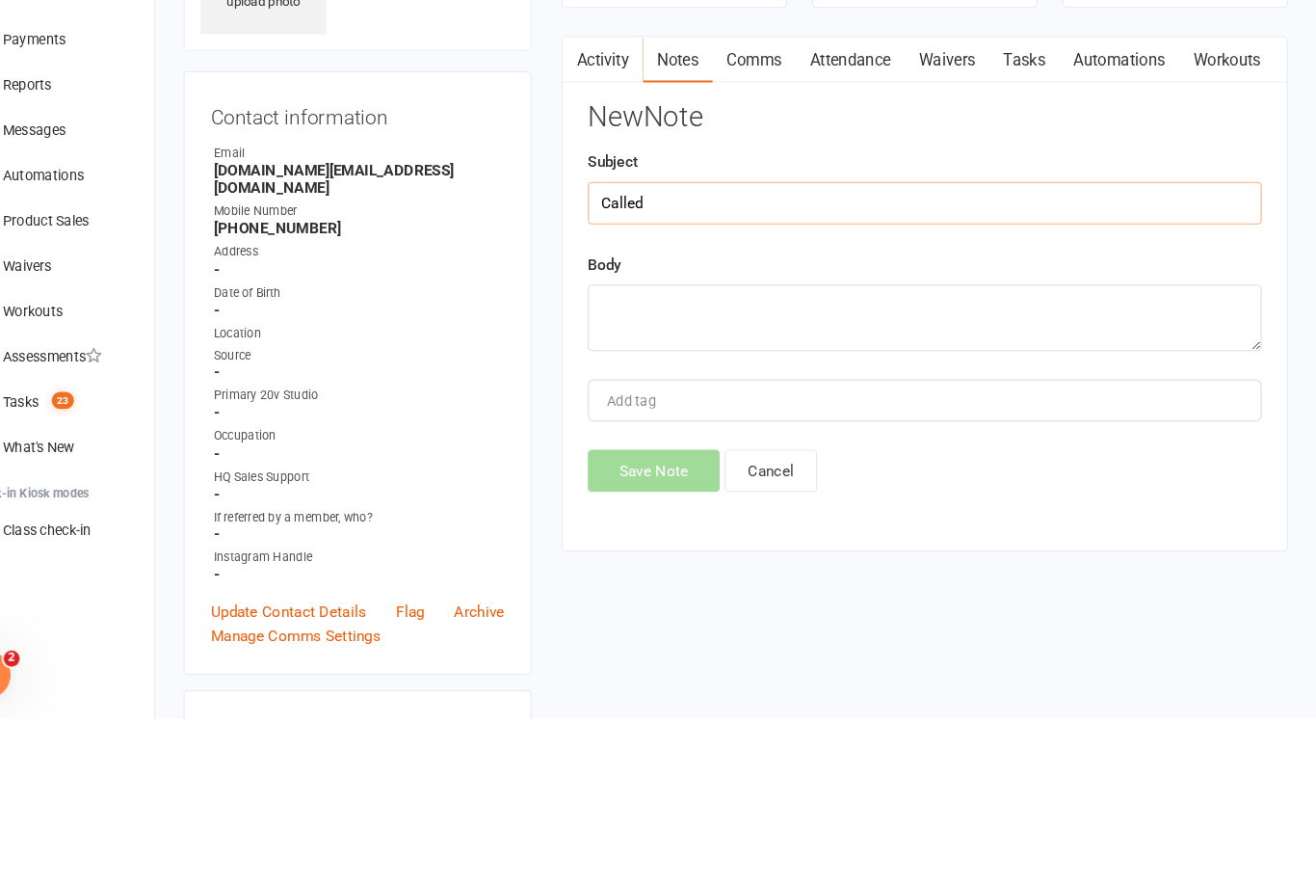
type input "Called"
click at [886, 467] on textarea at bounding box center [942, 499] width 646 height 64
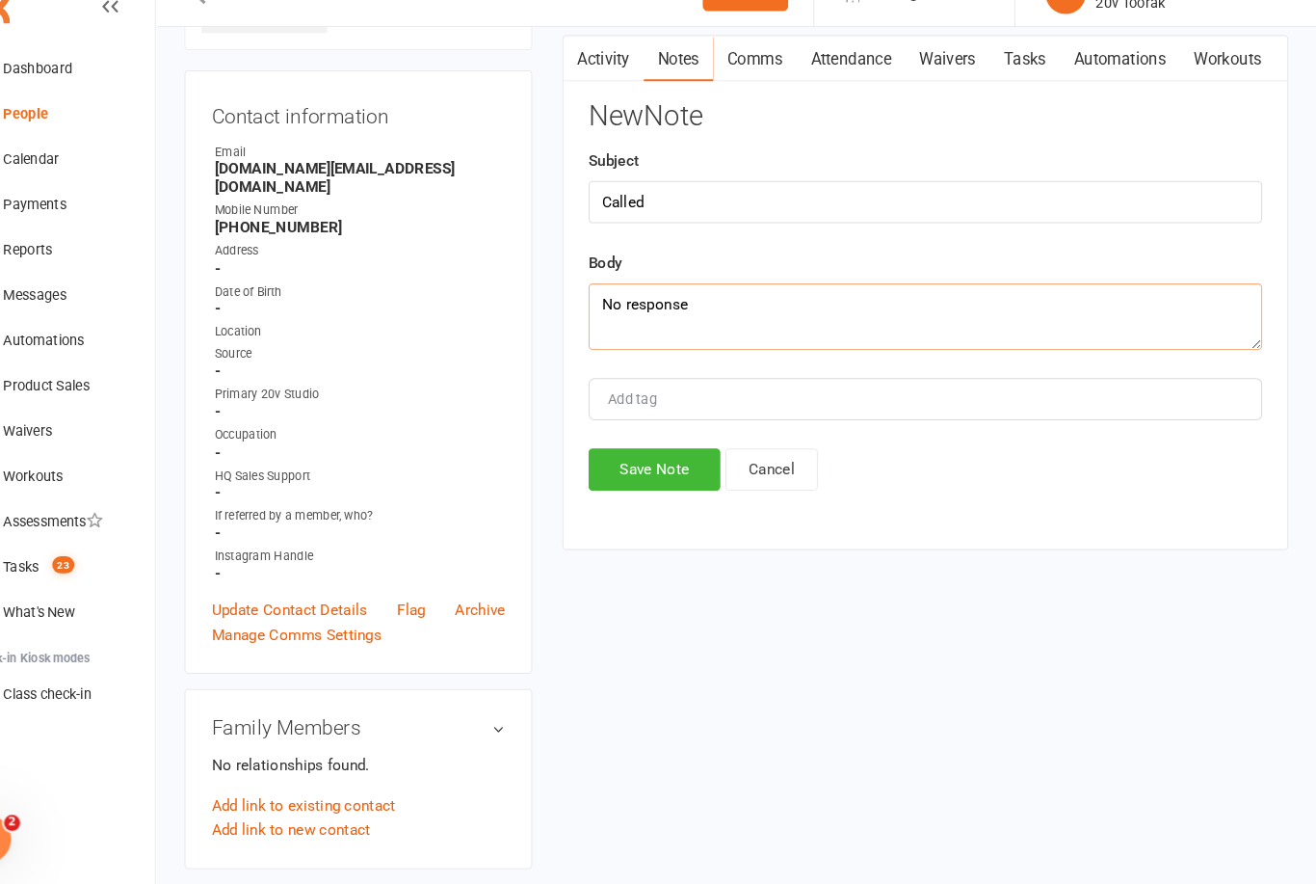
type textarea "No response"
click at [638, 470] on button "Save Note" at bounding box center [682, 487] width 126 height 40
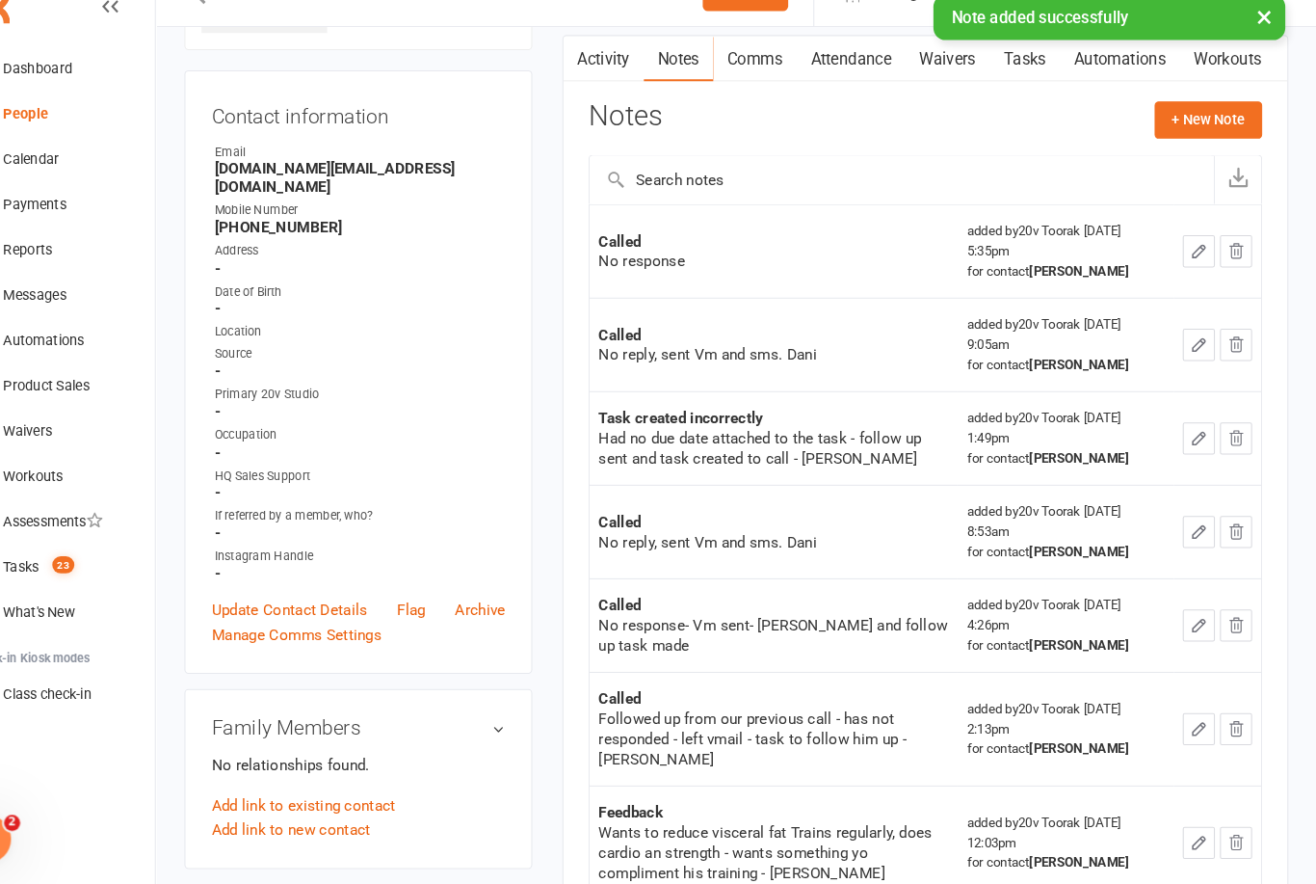
click at [1003, 72] on link "Tasks" at bounding box center [1036, 94] width 67 height 44
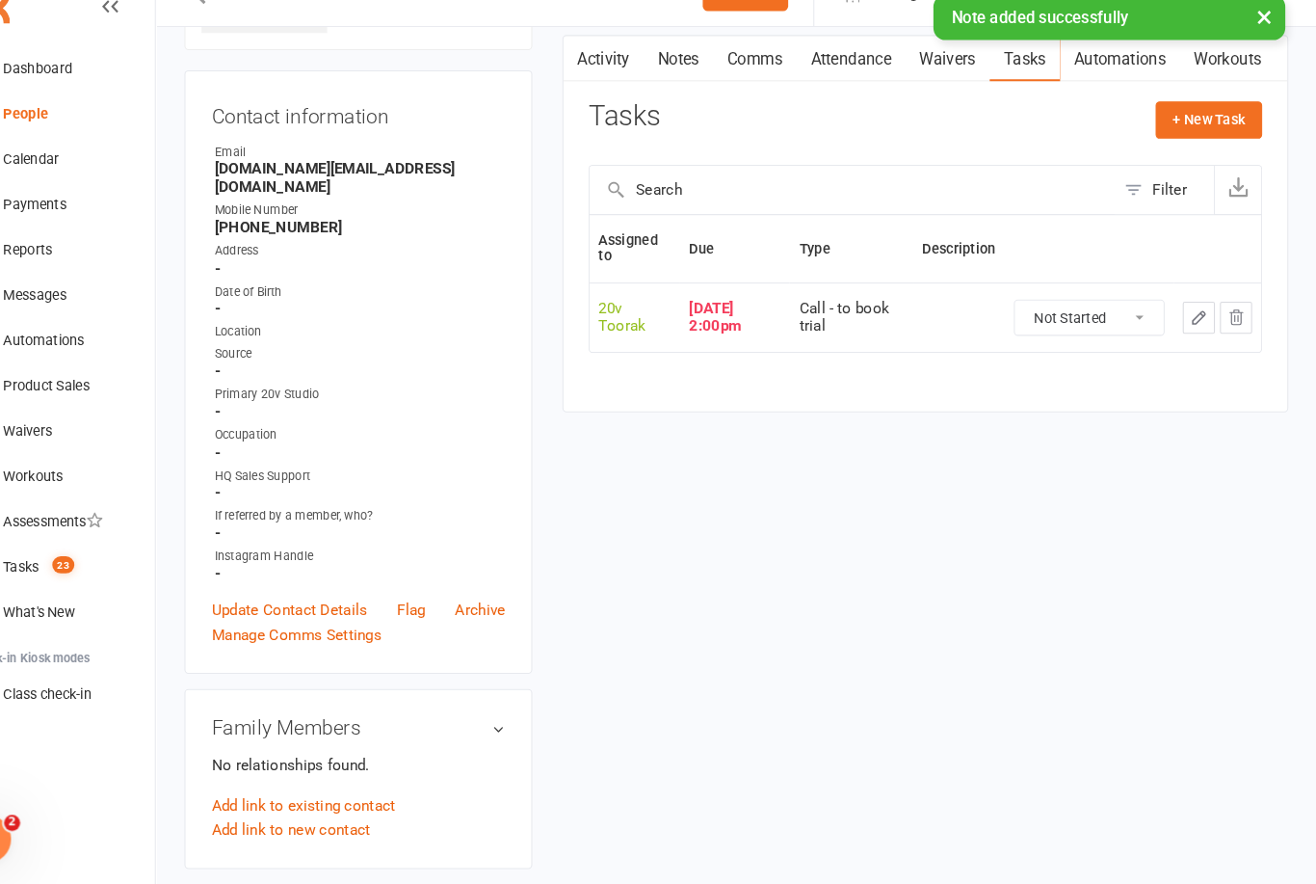
click at [1198, 336] on icon "button" at bounding box center [1204, 342] width 12 height 12
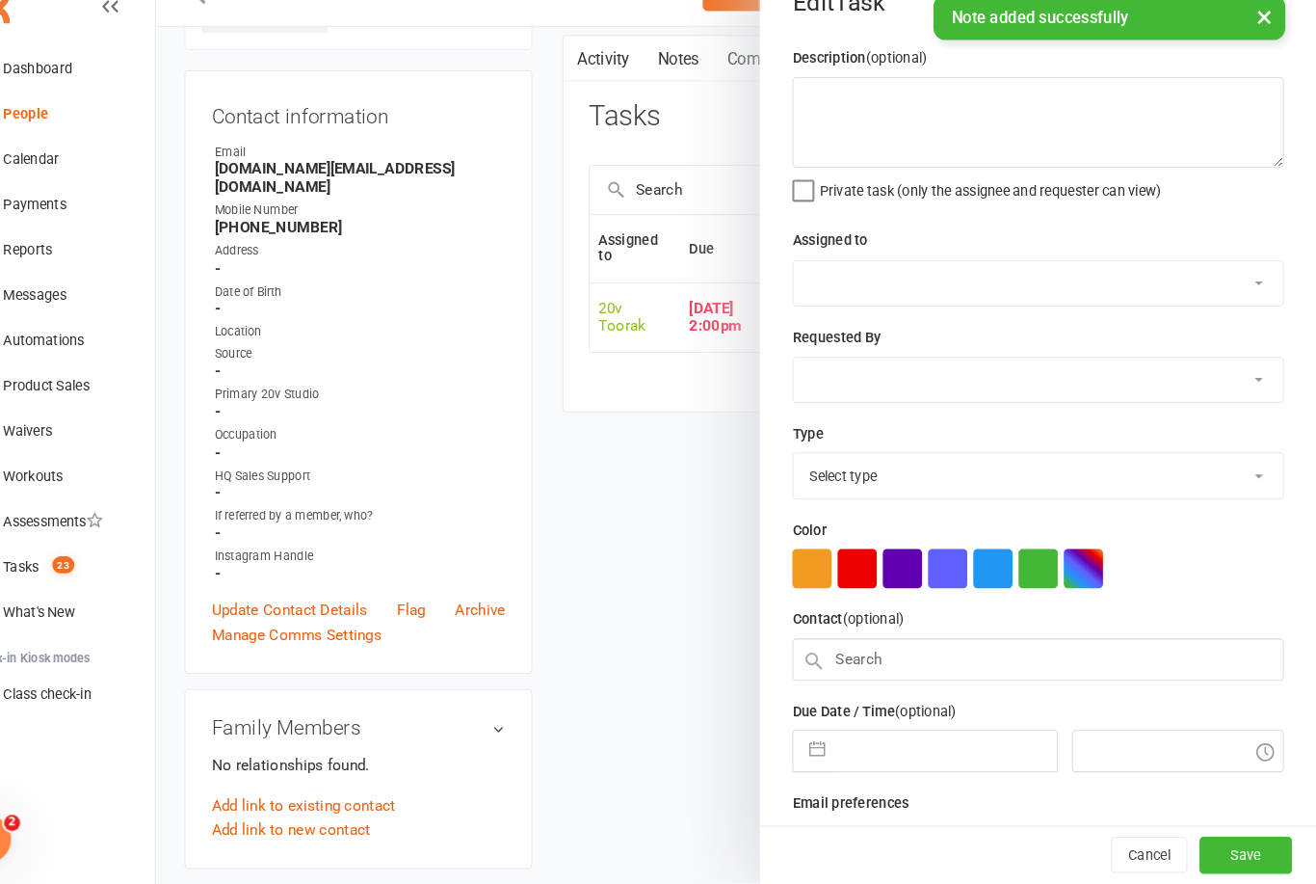
select select "45736"
type input "[DATE]"
type input "2:00pm"
select select "32301"
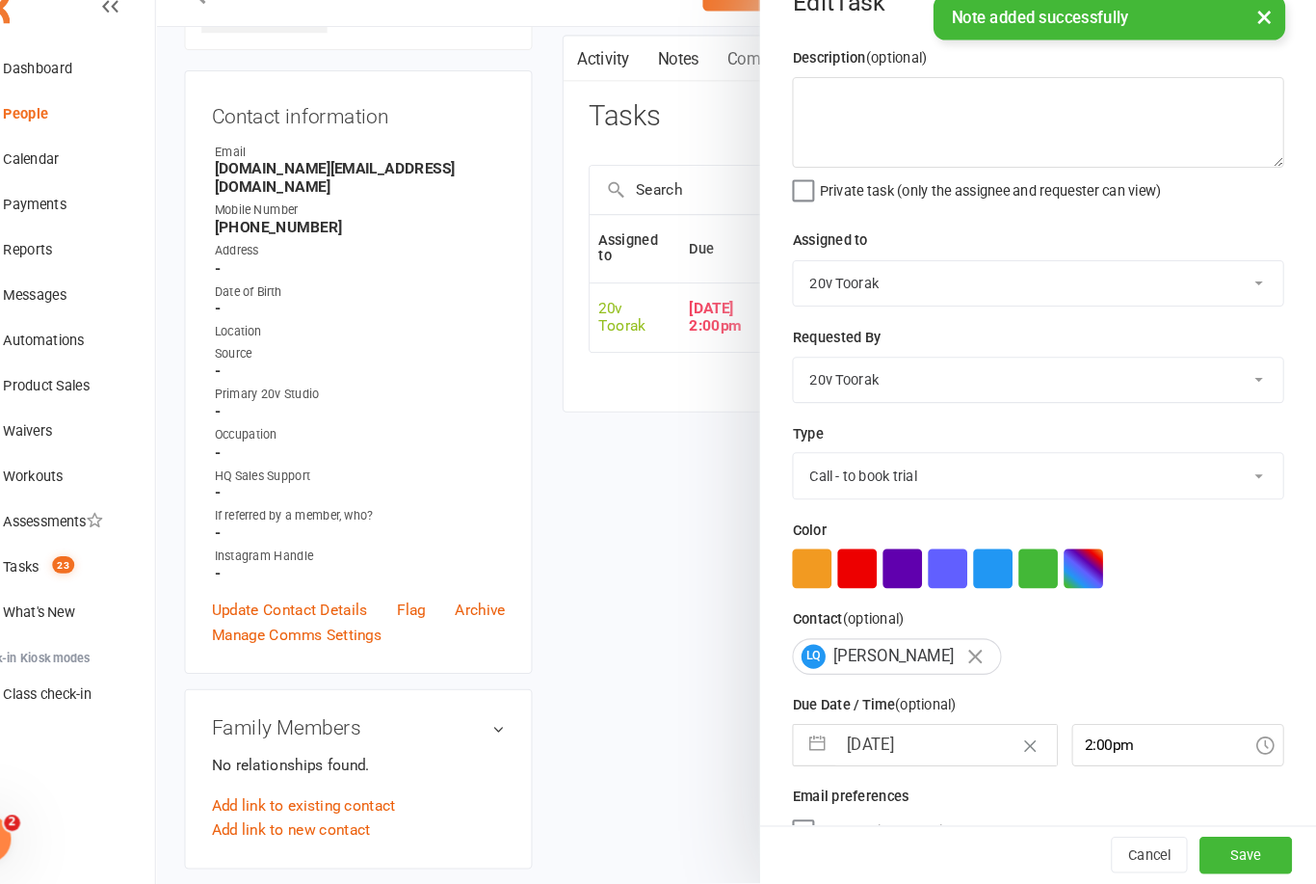
click at [864, 732] on input "[DATE]" at bounding box center [961, 751] width 211 height 39
select select "6"
select select "2025"
select select "7"
select select "2025"
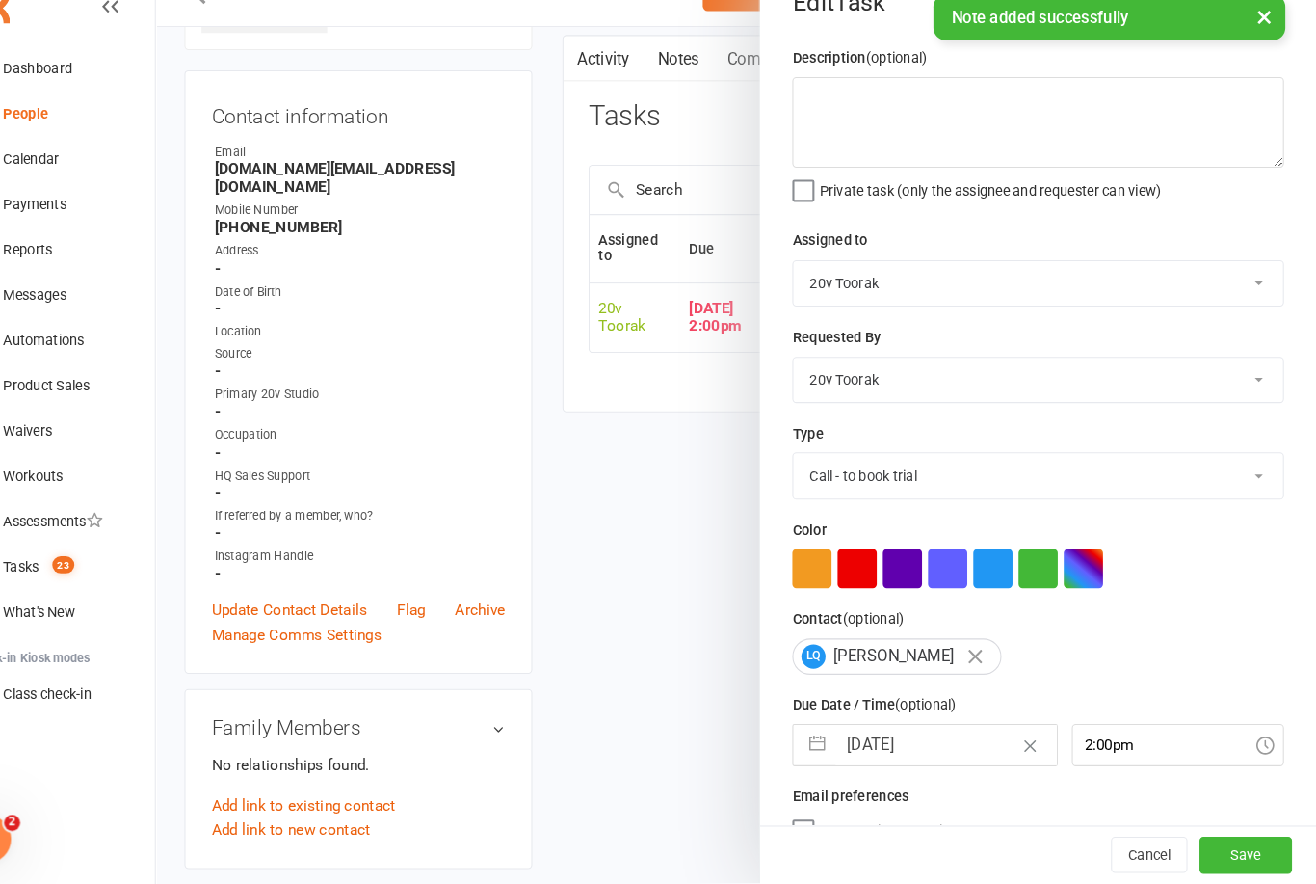
select select "8"
select select "2025"
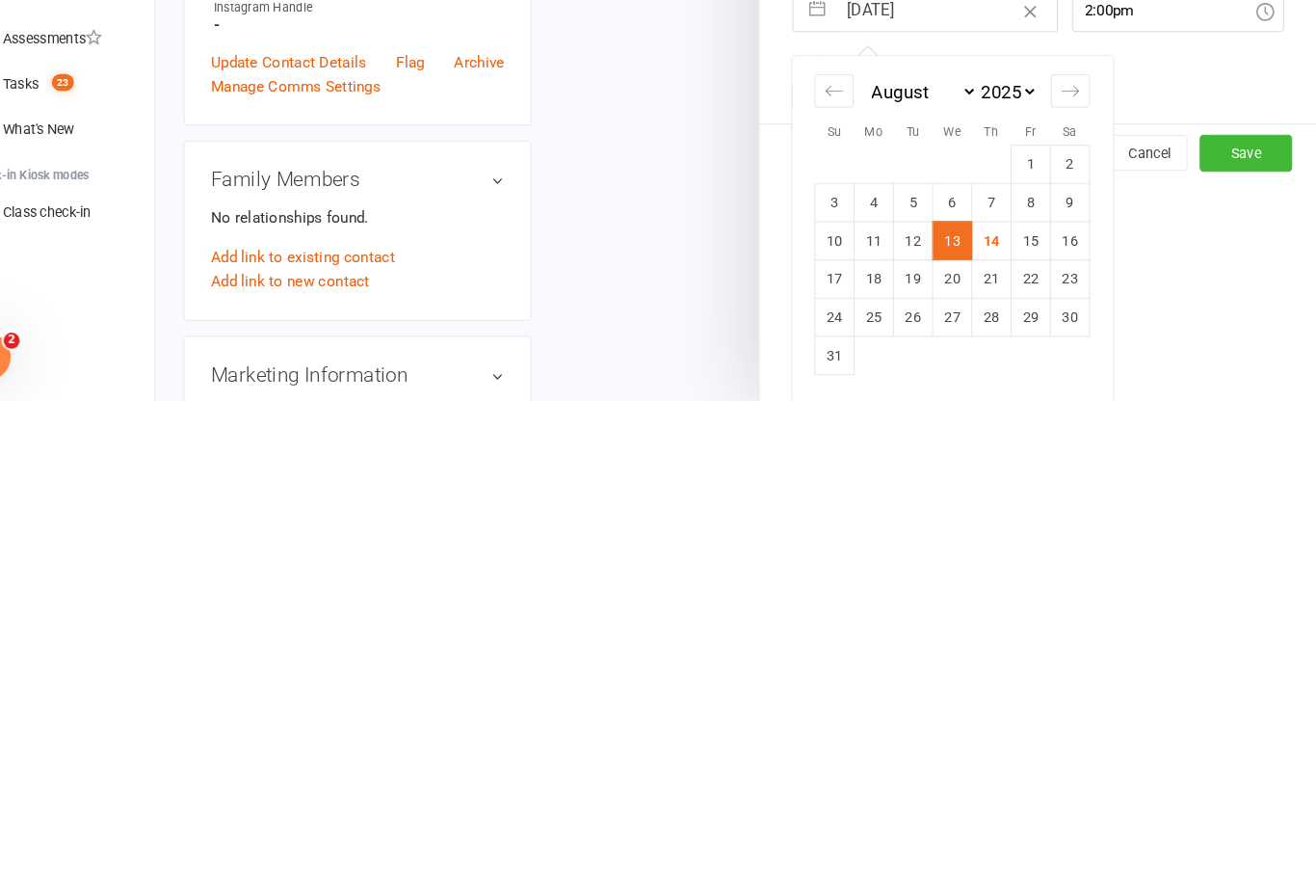
scroll to position [246, 0]
click at [1024, 711] on td "15" at bounding box center [1043, 729] width 38 height 37
type input "[DATE]"
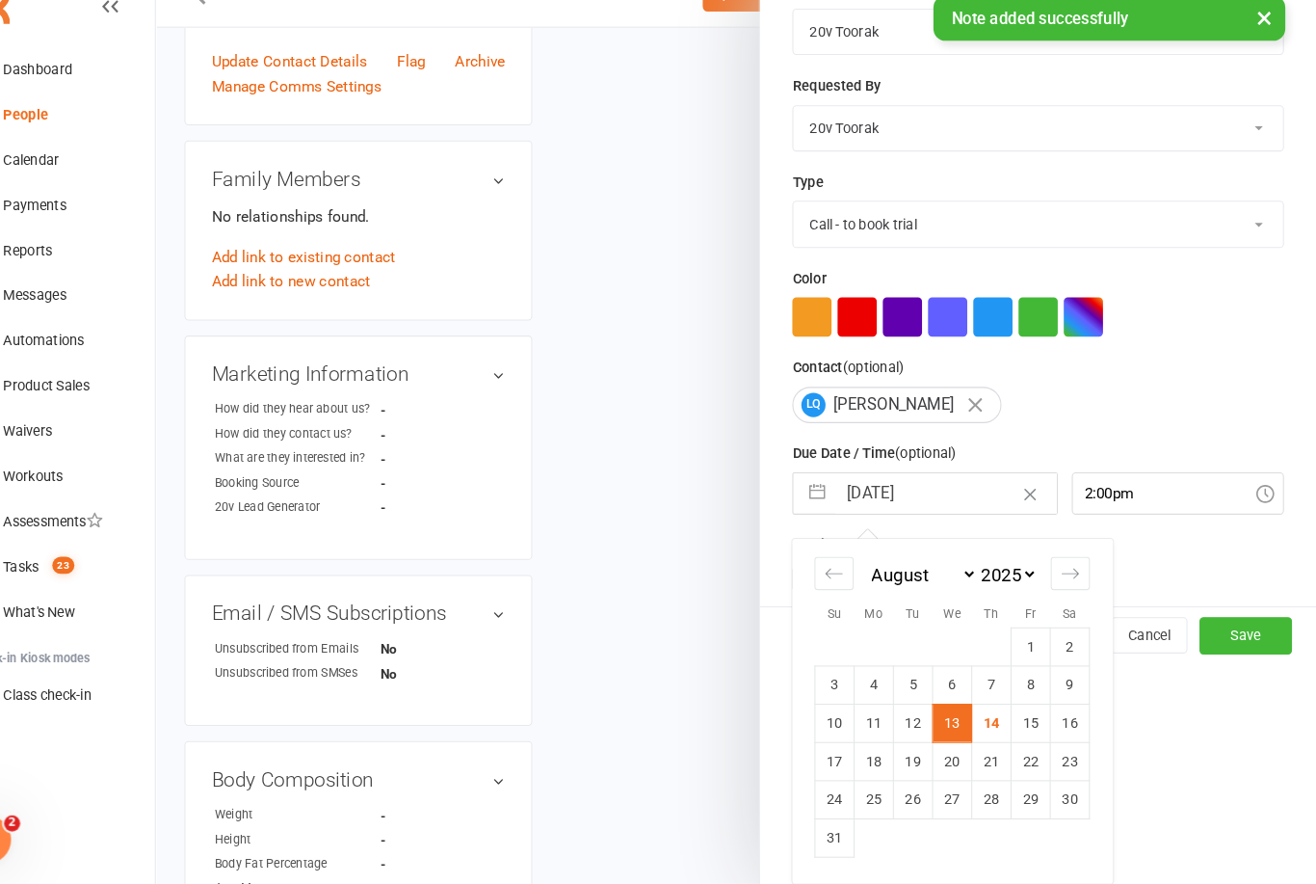
scroll to position [36, 0]
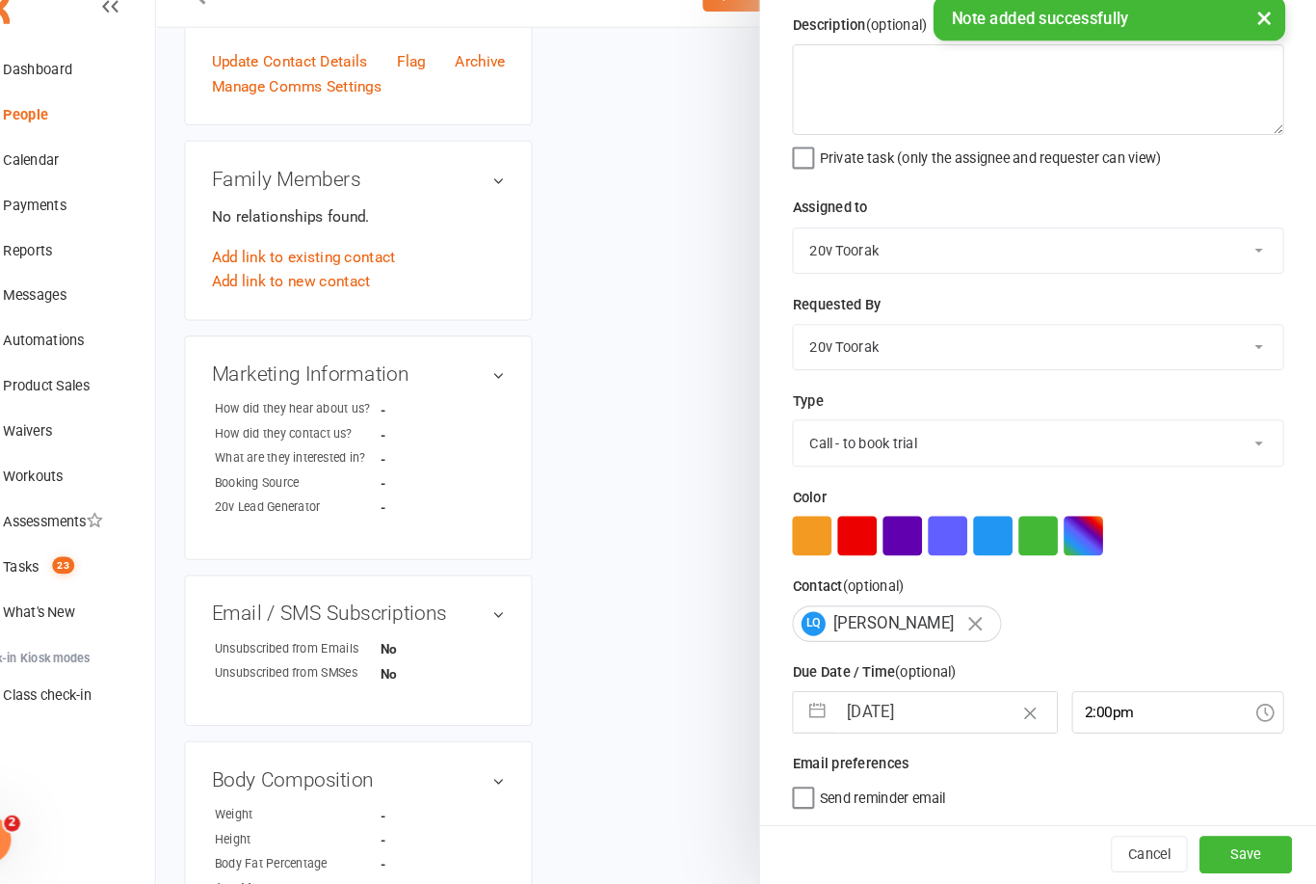
click at [1204, 838] on button "Save" at bounding box center [1248, 855] width 89 height 35
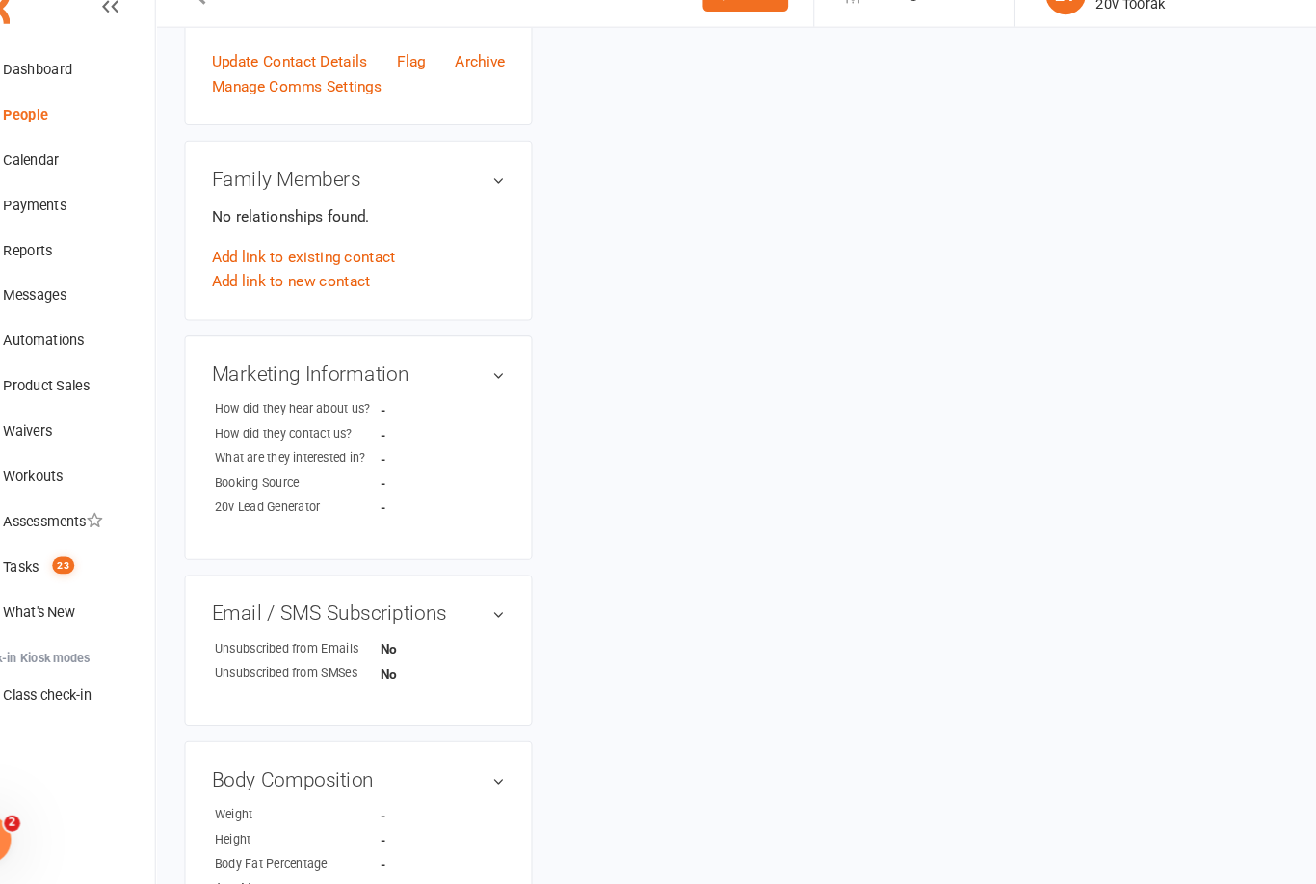
click at [95, 572] on count-badge "23" at bounding box center [110, 579] width 31 height 15
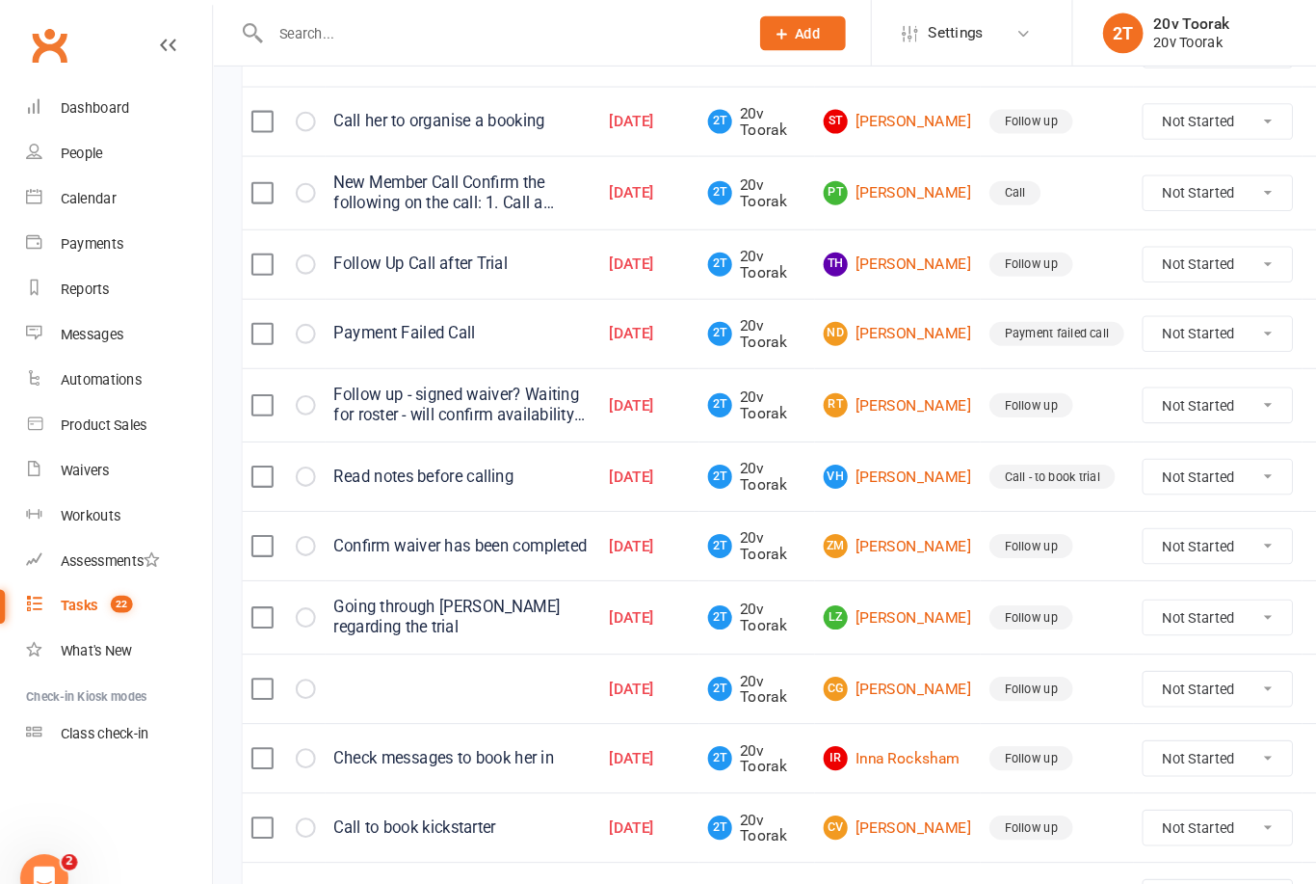
scroll to position [349, 0]
click at [890, 598] on link "LZ [PERSON_NAME]" at bounding box center [860, 592] width 142 height 23
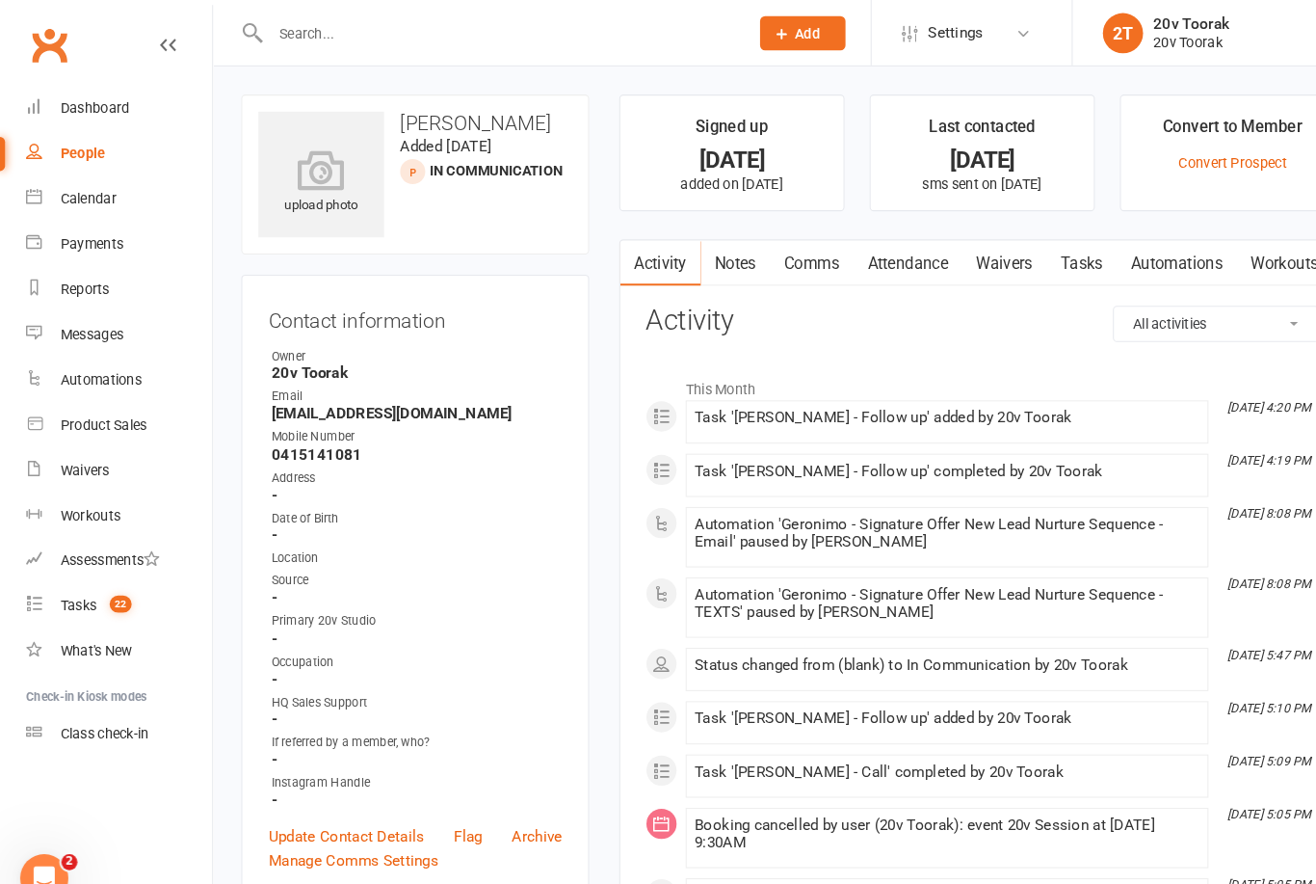
click at [700, 263] on link "Notes" at bounding box center [705, 252] width 66 height 44
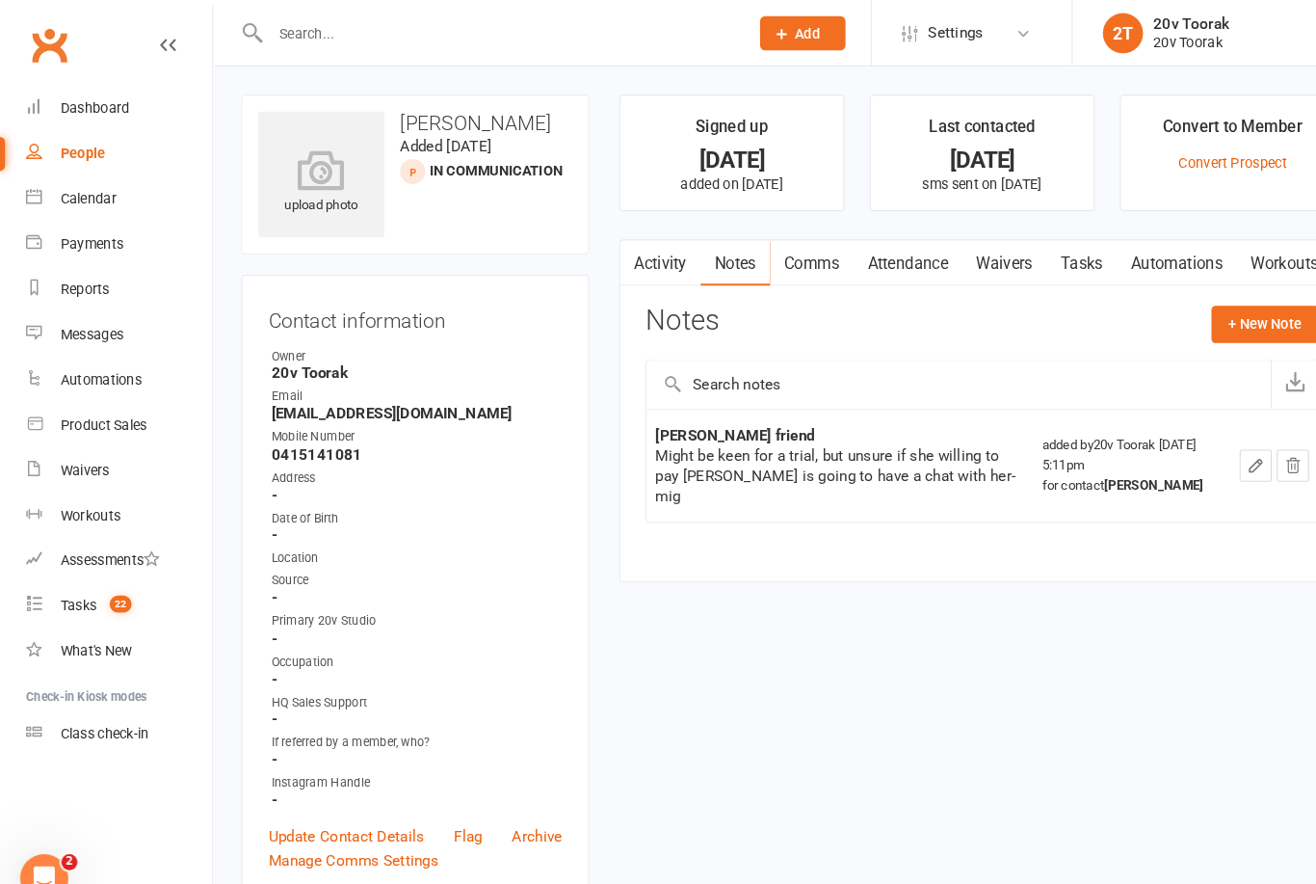
click at [1053, 258] on link "Tasks" at bounding box center [1036, 252] width 67 height 44
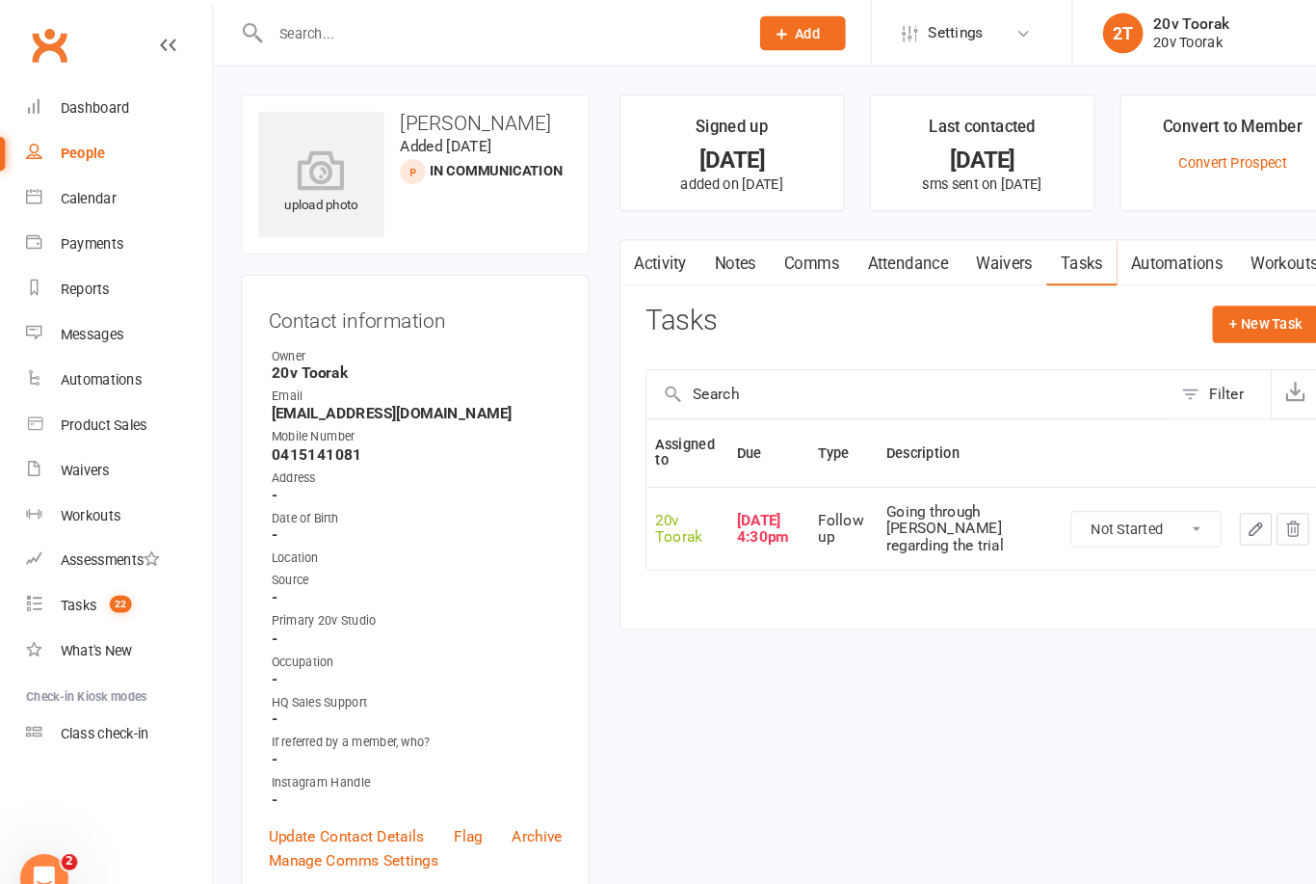
click at [1207, 491] on button "button" at bounding box center [1203, 506] width 31 height 31
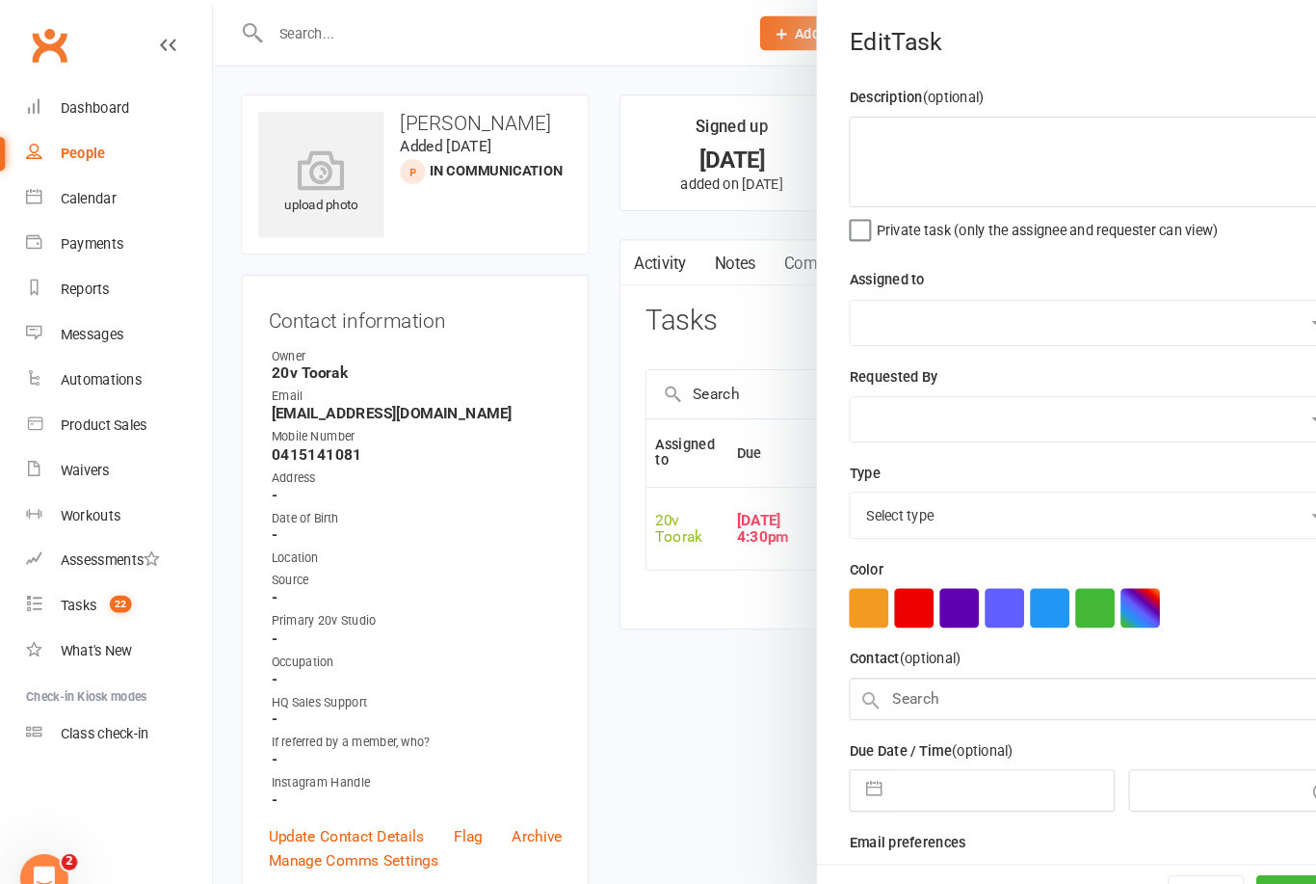
type textarea "Going through [PERSON_NAME] regarding the trial"
select select "45736"
type input "[DATE]"
type input "4:30pm"
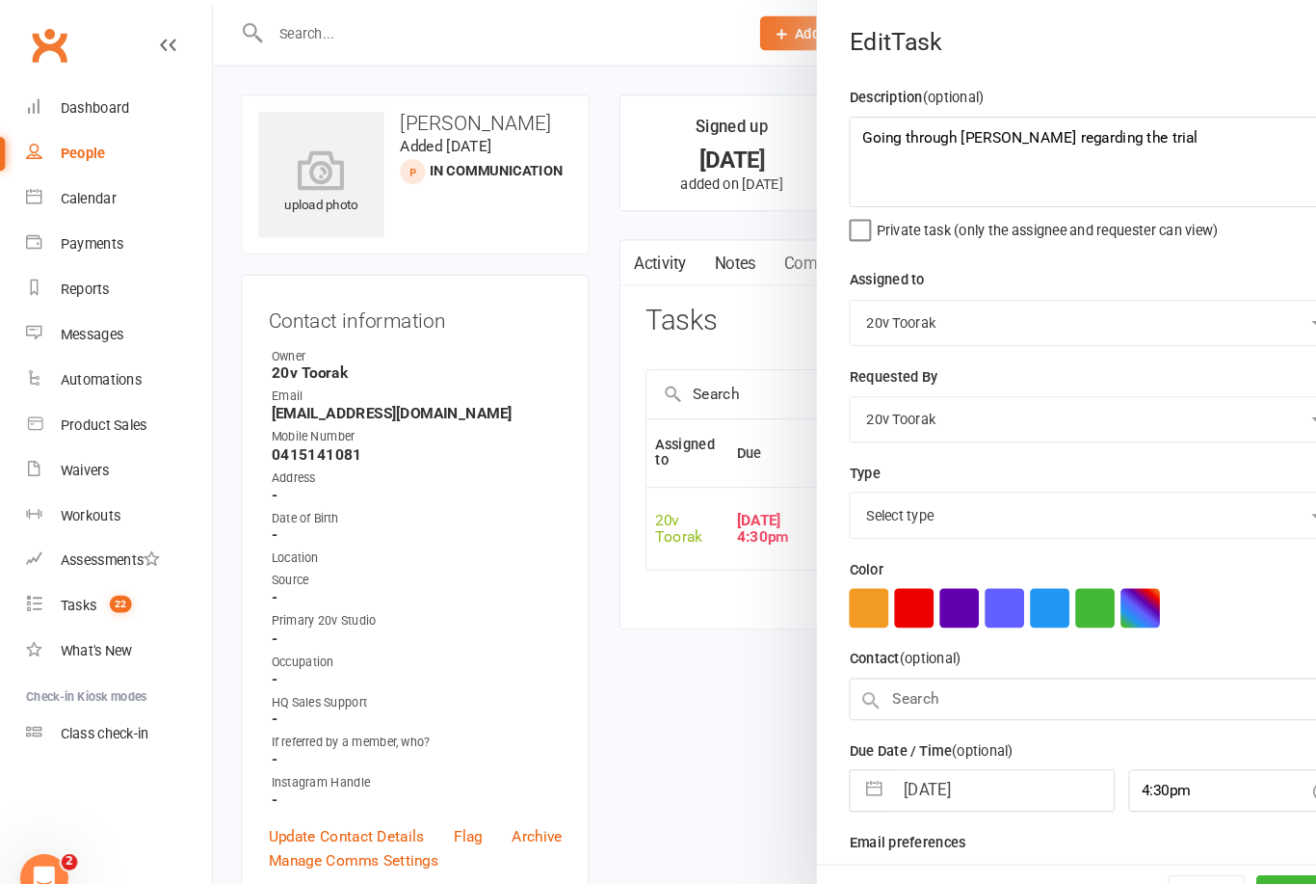
select select "23277"
click at [921, 748] on input "[DATE]" at bounding box center [961, 751] width 211 height 39
select select "6"
select select "2025"
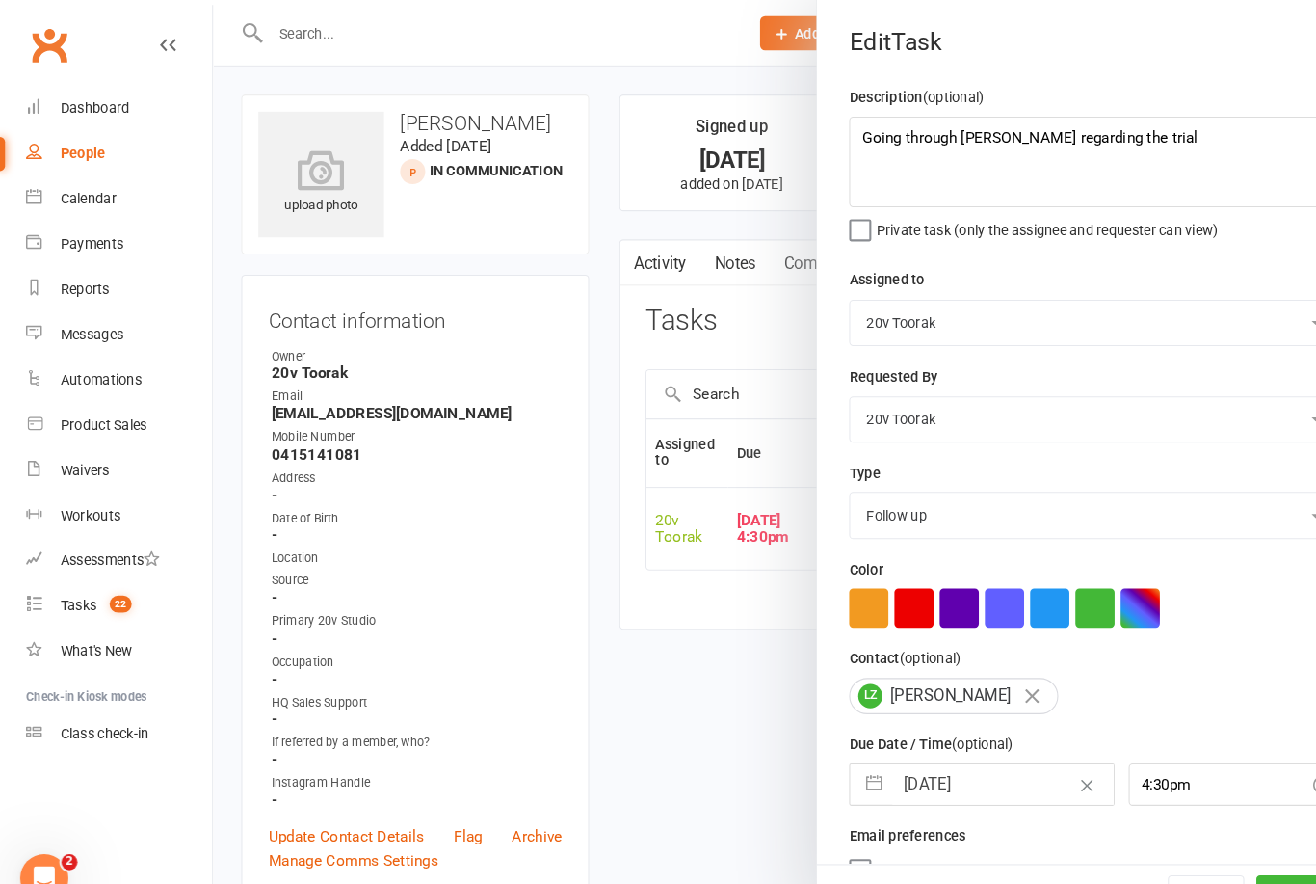
select select "7"
select select "2025"
select select "8"
select select "2025"
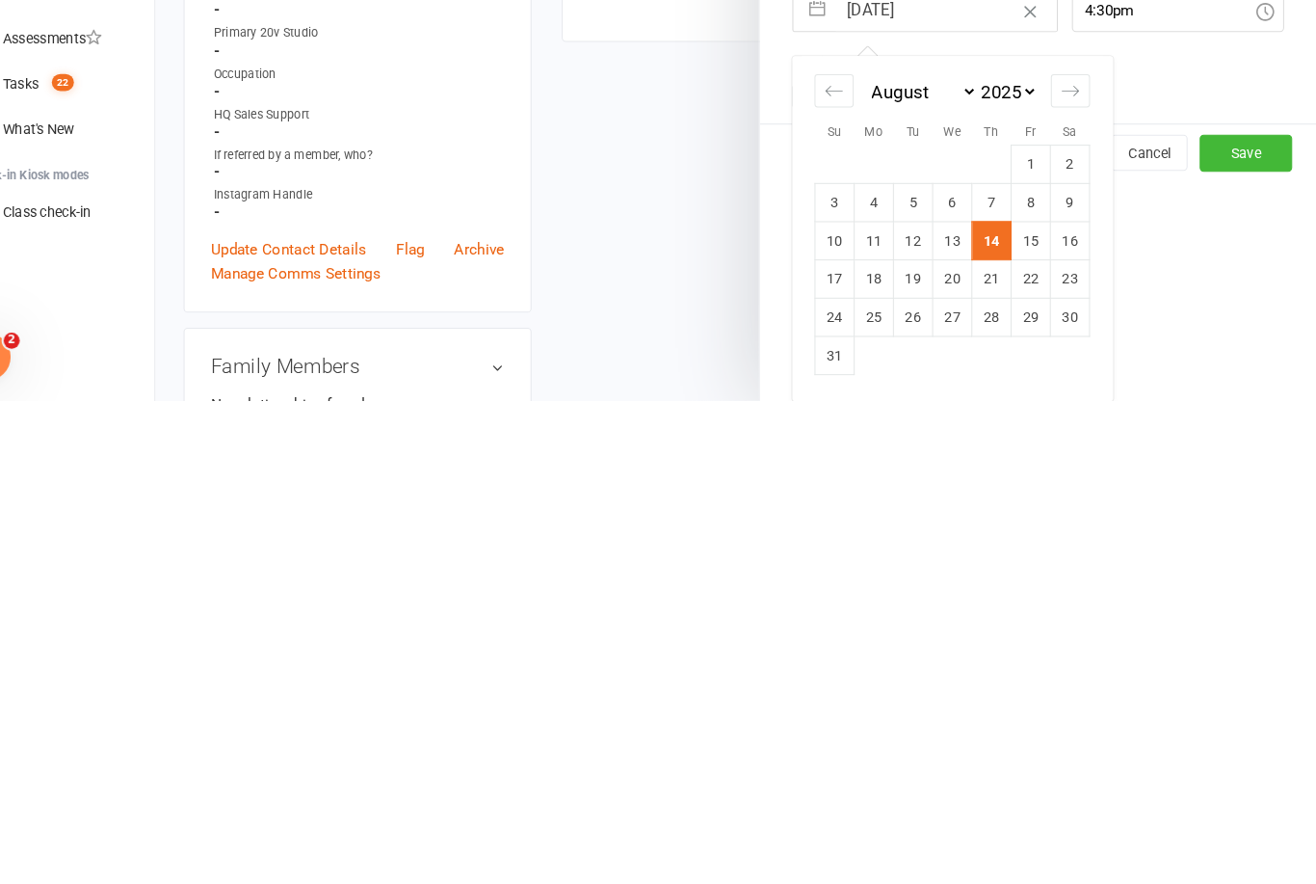
scroll to position [246, 0]
click at [1024, 711] on td "15" at bounding box center [1043, 729] width 38 height 37
type input "[DATE]"
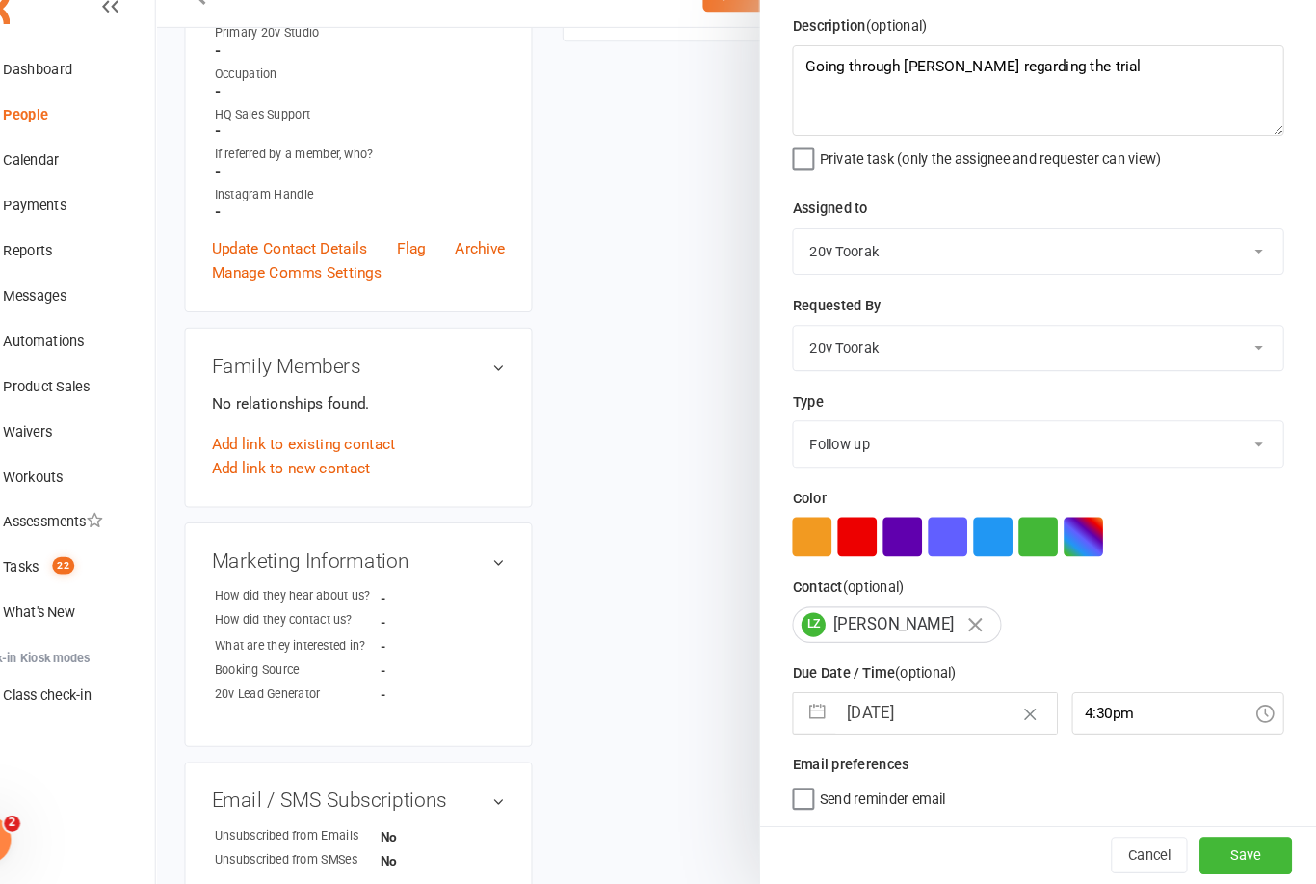
scroll to position [36, 0]
click at [1204, 838] on button "Save" at bounding box center [1248, 855] width 89 height 35
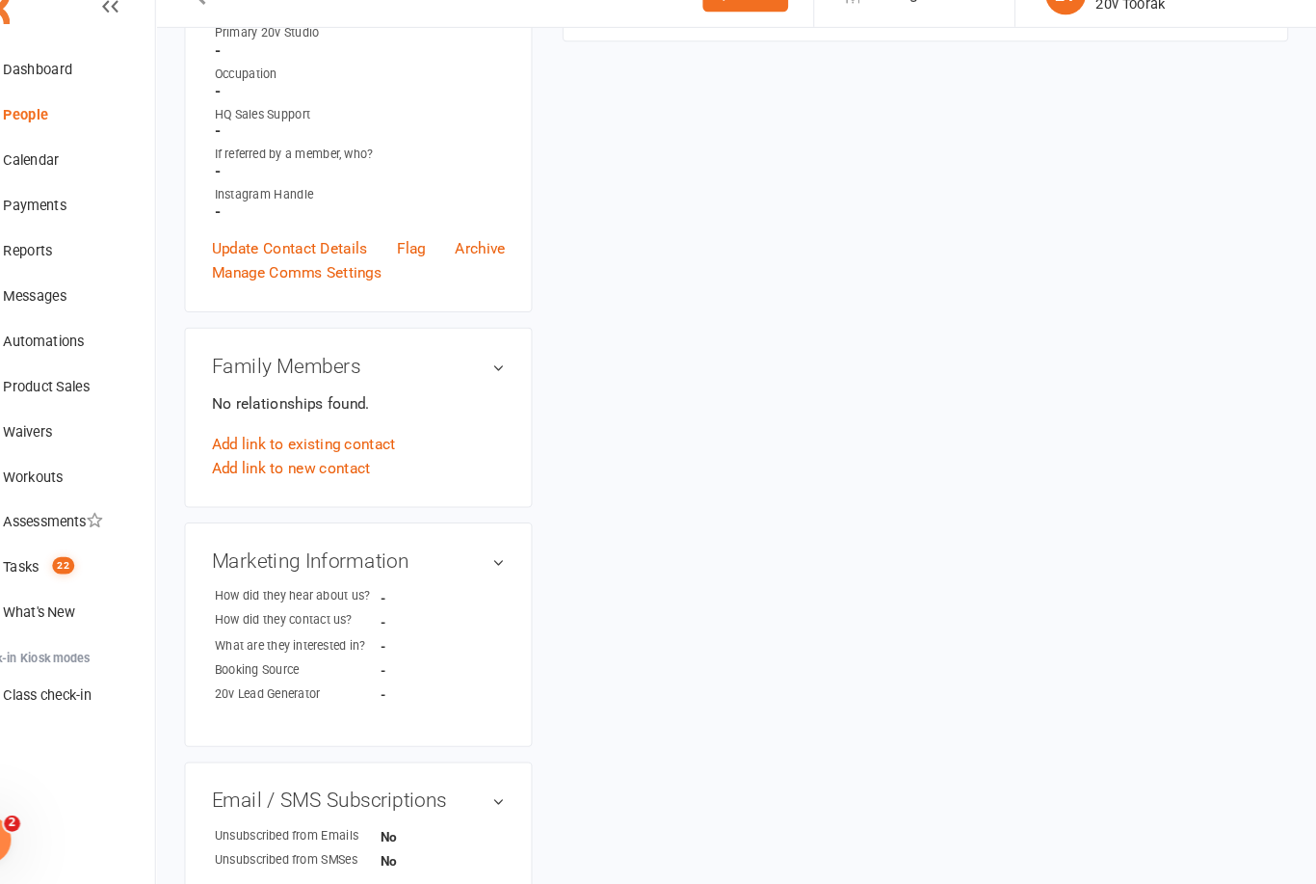
click at [49, 559] on link "Tasks 22" at bounding box center [114, 580] width 178 height 43
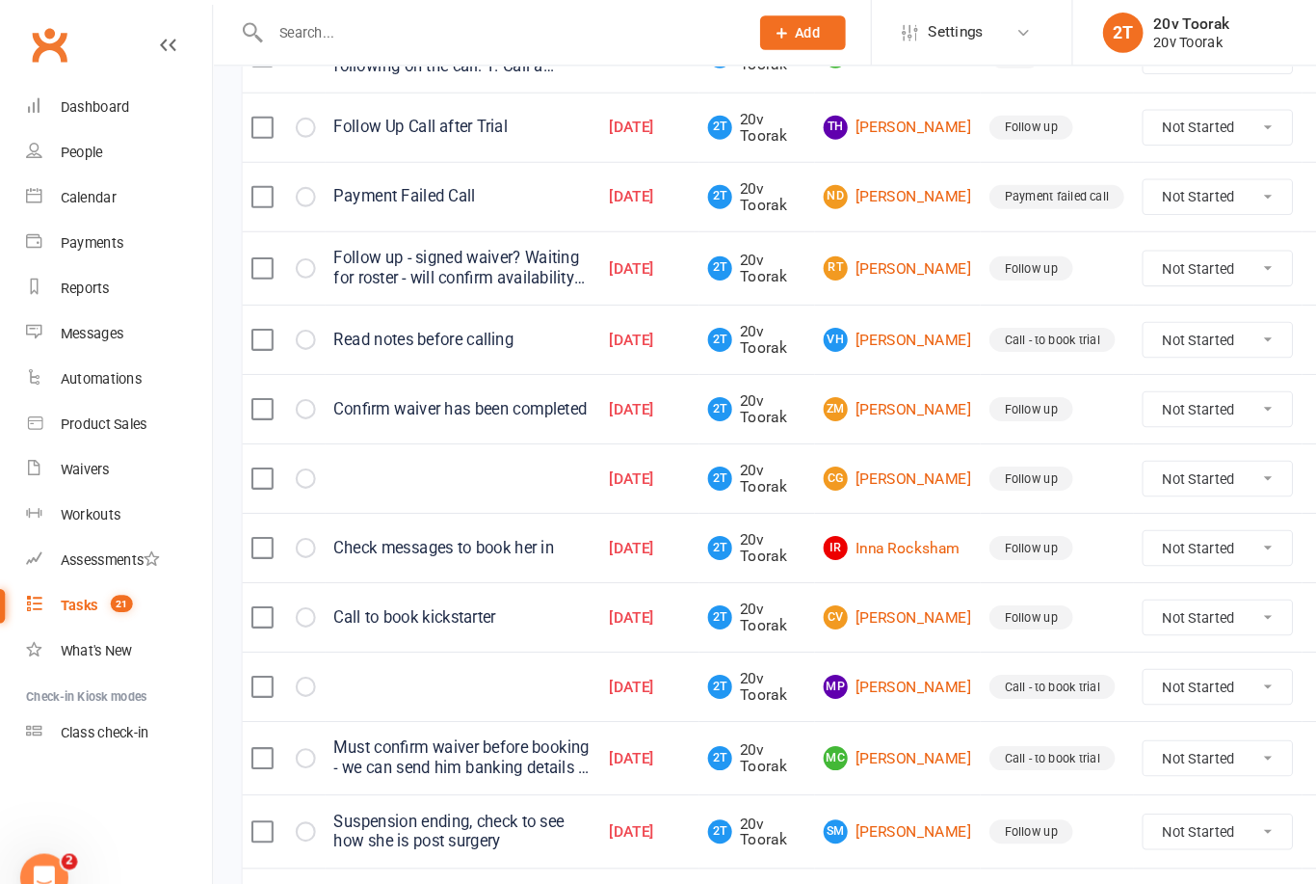
scroll to position [482, 0]
click at [894, 602] on link "CV [PERSON_NAME]" at bounding box center [860, 590] width 142 height 23
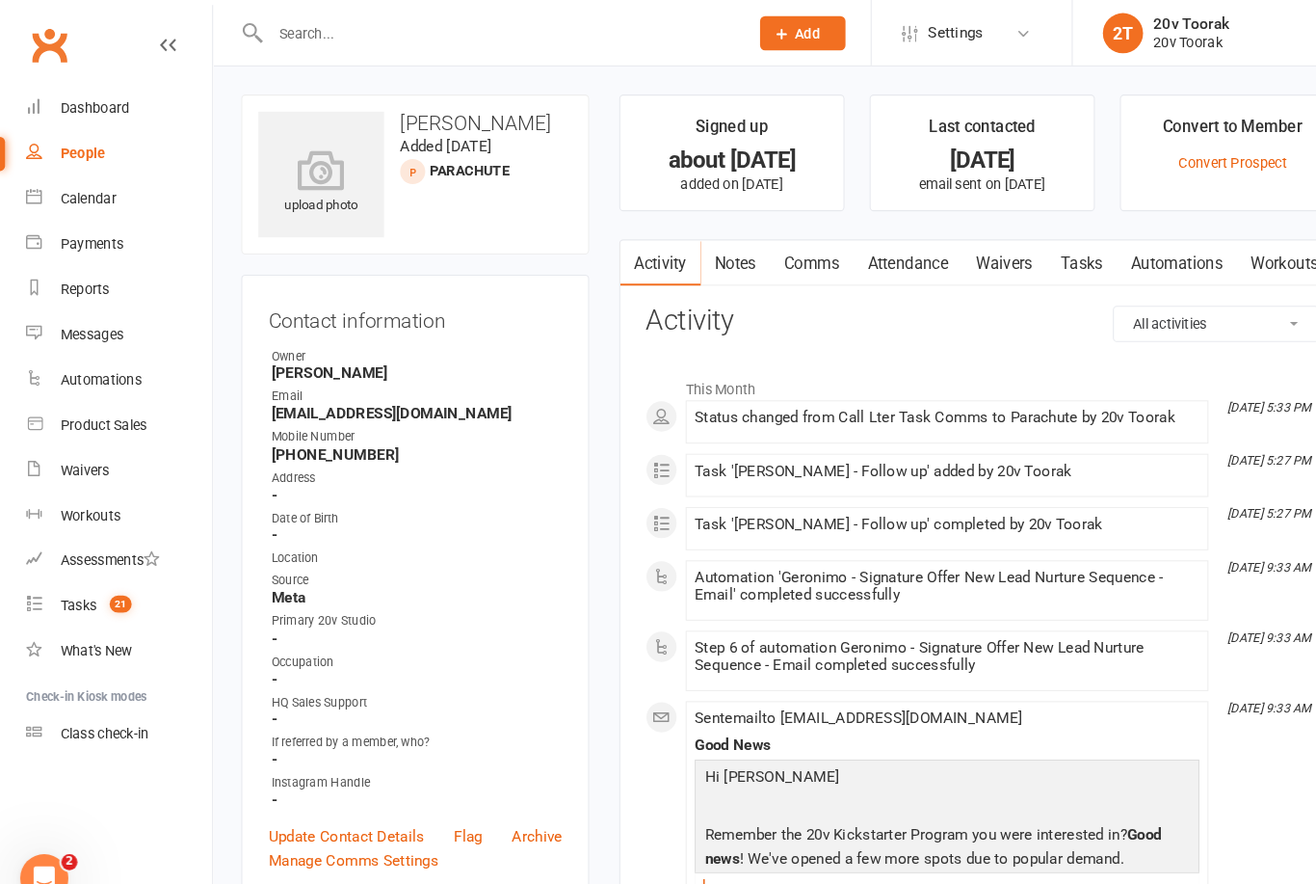
click at [720, 246] on link "Notes" at bounding box center [705, 252] width 66 height 44
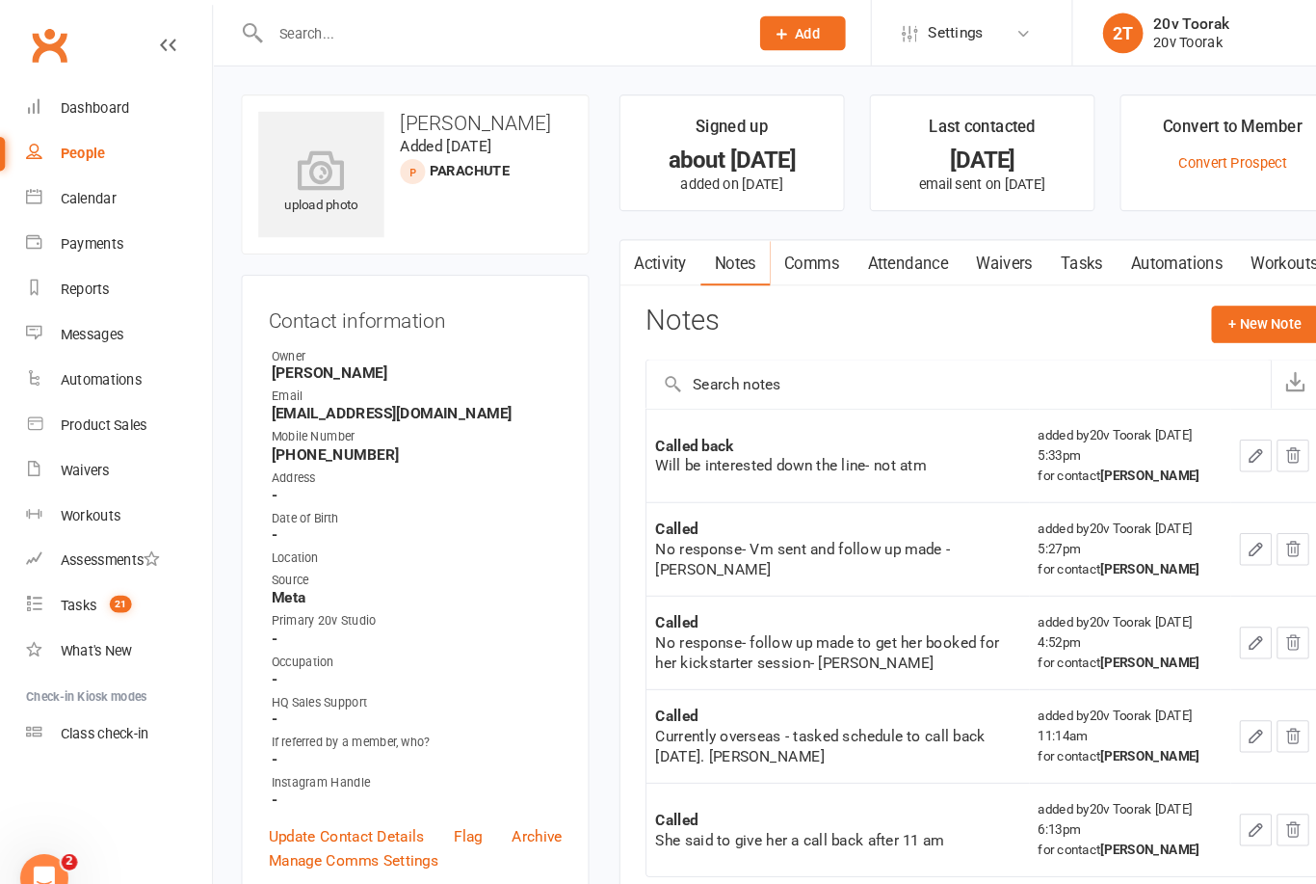
click at [1045, 265] on link "Tasks" at bounding box center [1036, 252] width 67 height 44
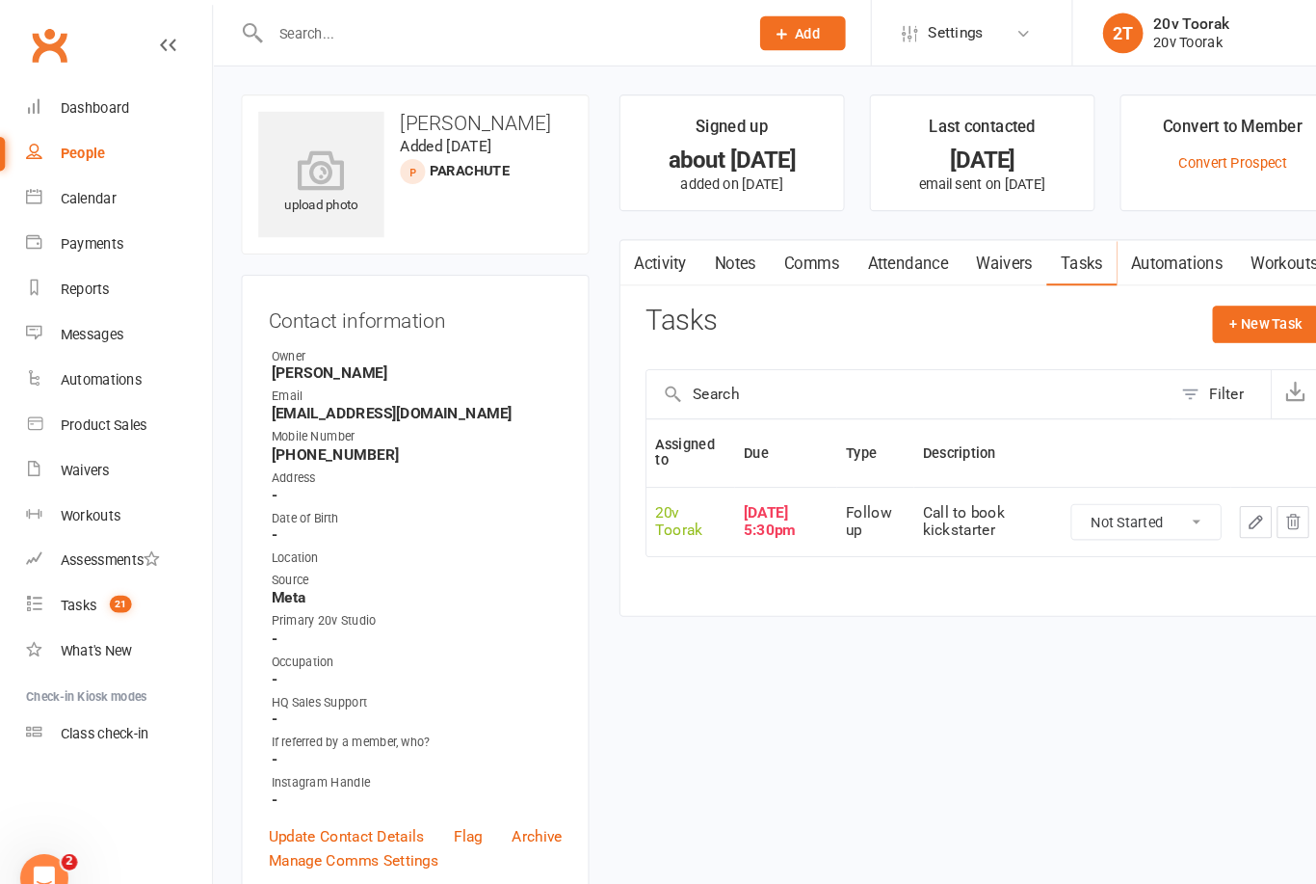
click at [1201, 498] on icon "button" at bounding box center [1203, 499] width 17 height 17
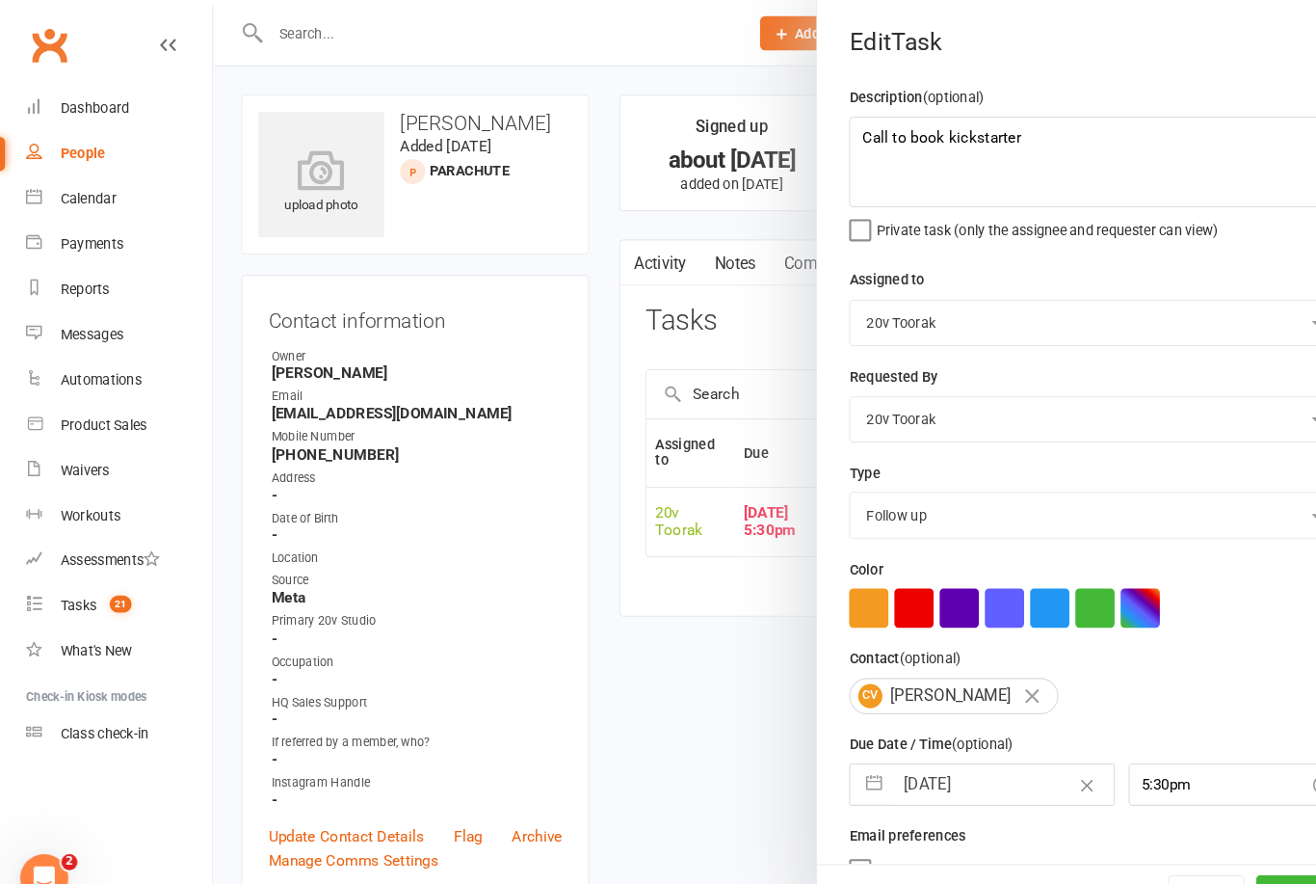
click at [919, 752] on input "[DATE]" at bounding box center [961, 751] width 211 height 39
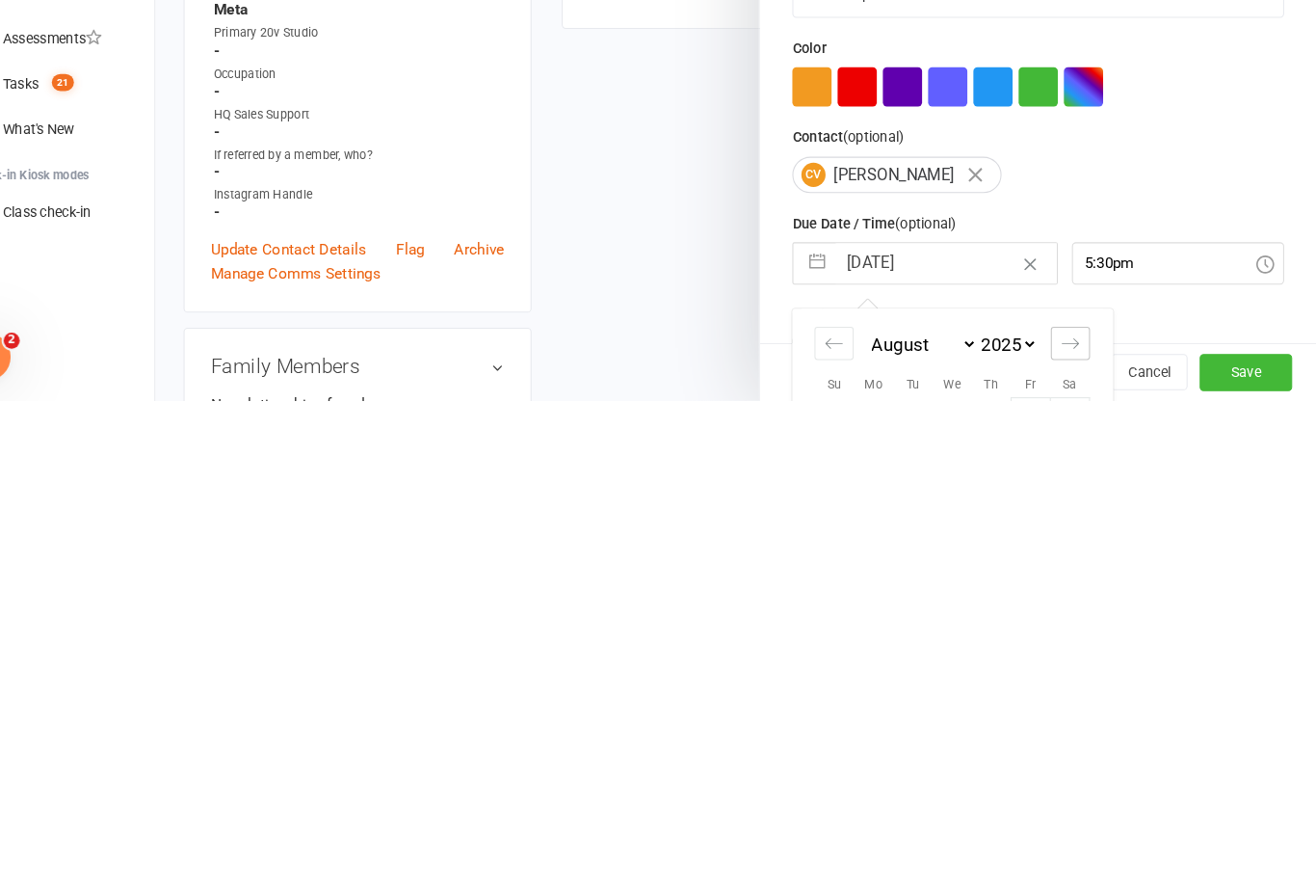
click at [1071, 819] on icon "Move forward to switch to the next month." at bounding box center [1080, 828] width 18 height 18
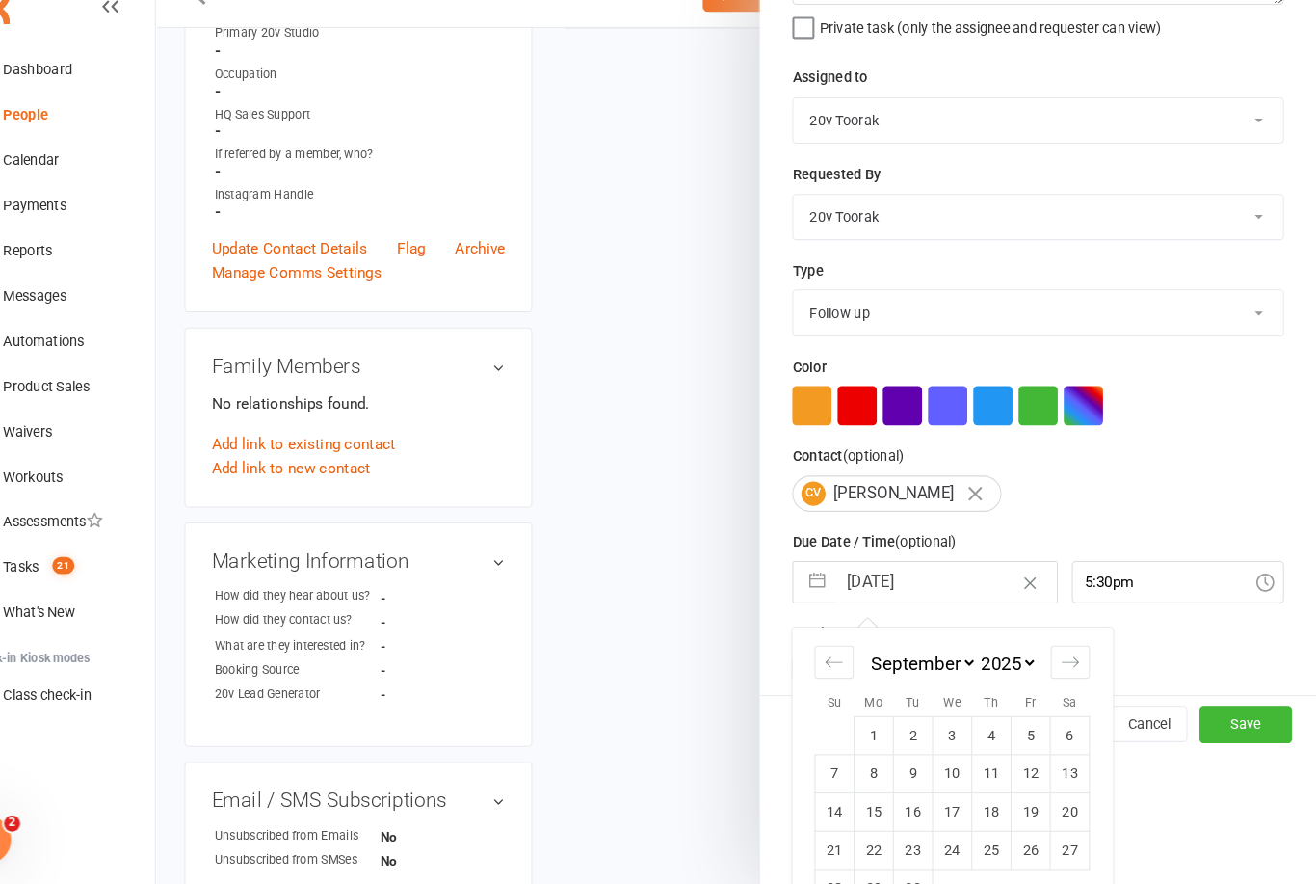
click at [874, 723] on td "1" at bounding box center [893, 741] width 38 height 37
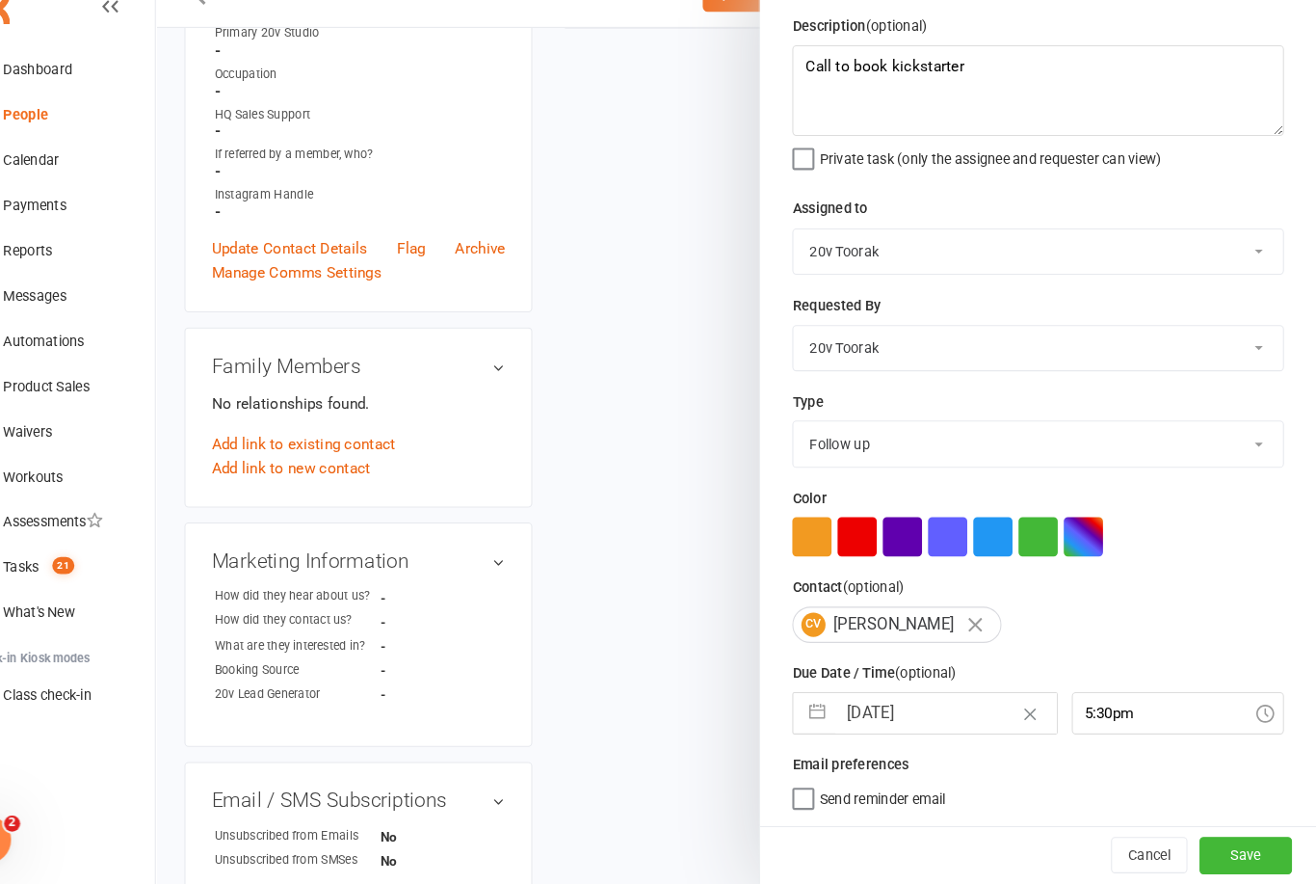
scroll to position [36, 0]
click at [1204, 838] on button "Save" at bounding box center [1248, 855] width 89 height 35
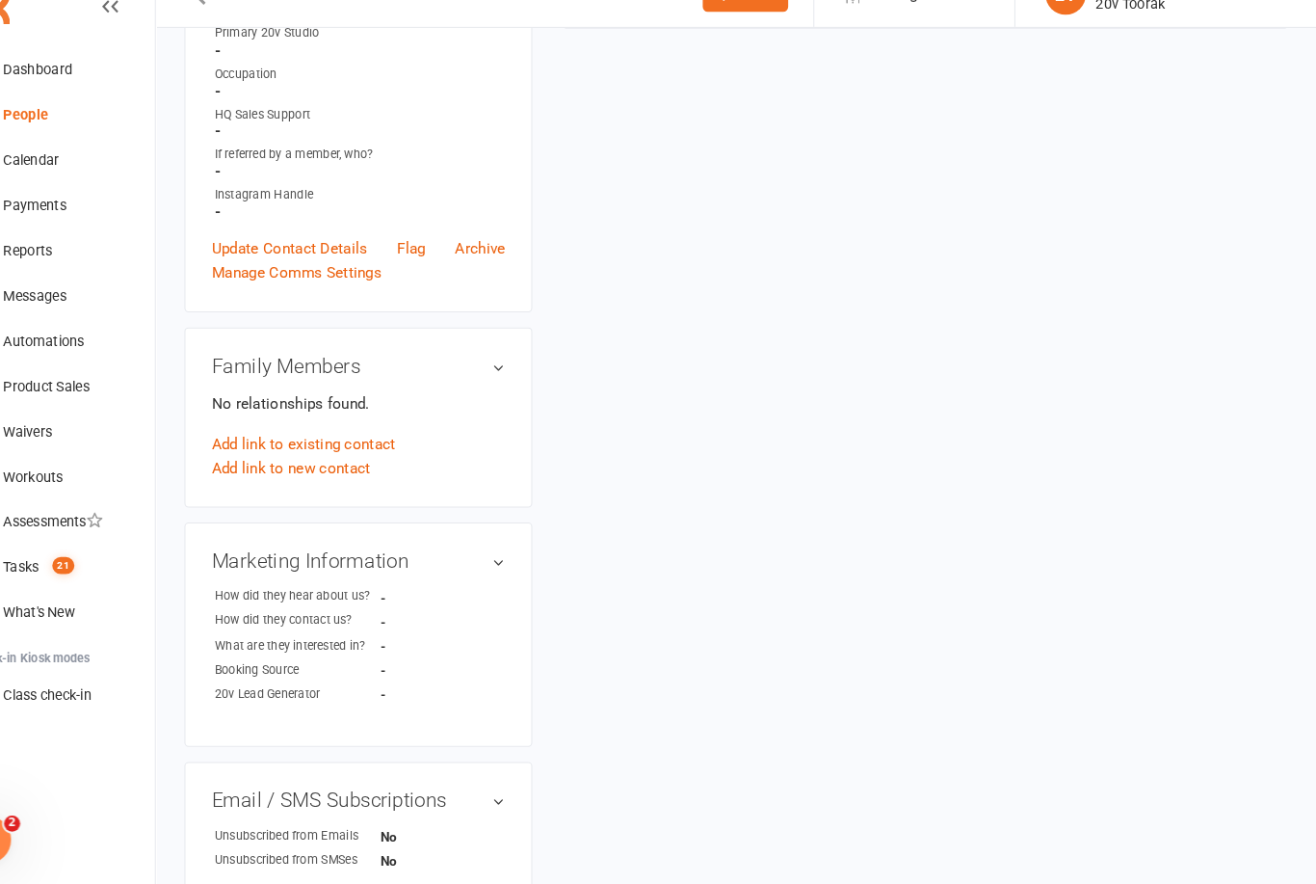
click at [95, 572] on count-badge "21" at bounding box center [110, 579] width 31 height 15
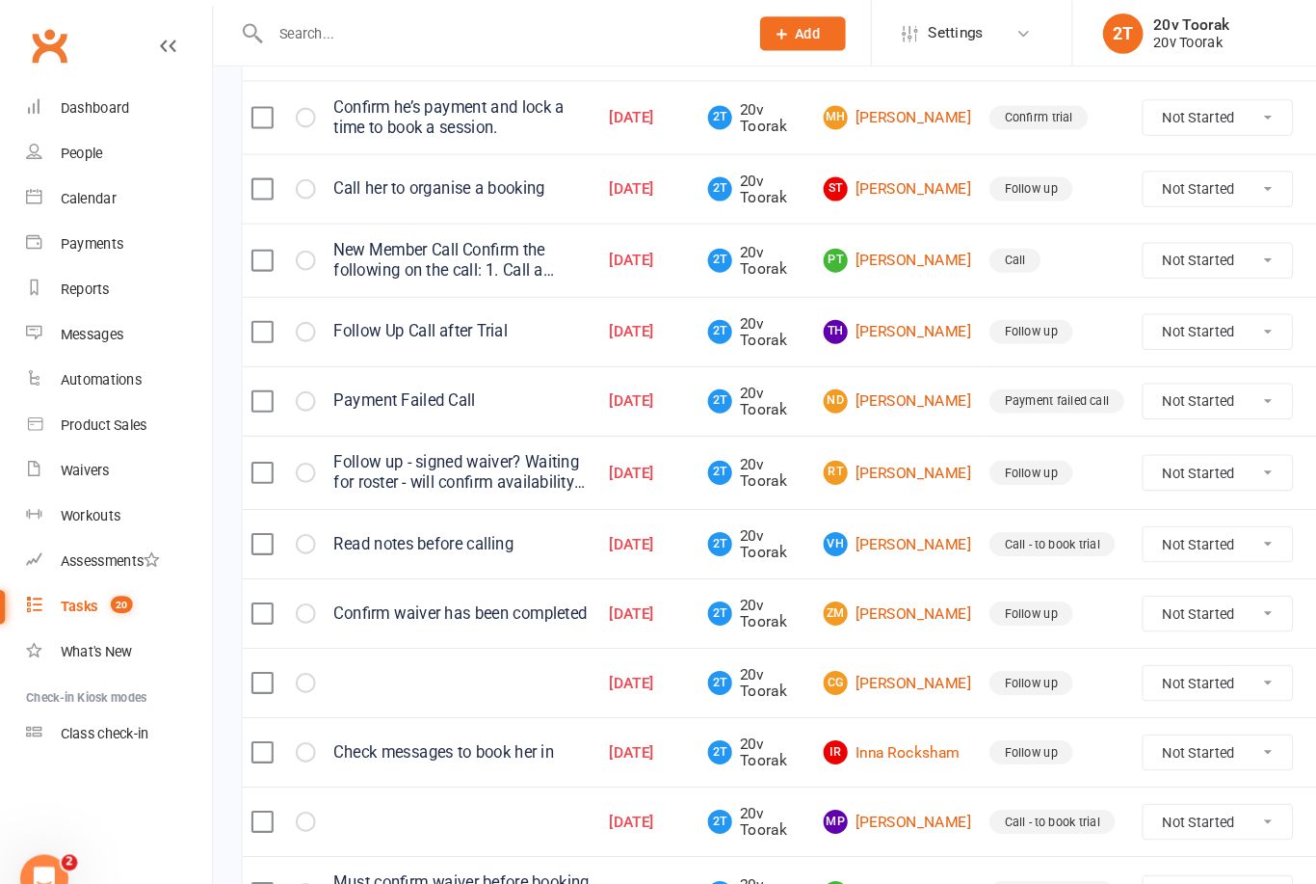
scroll to position [284, 0]
click at [889, 458] on link "RT [PERSON_NAME]" at bounding box center [860, 453] width 142 height 23
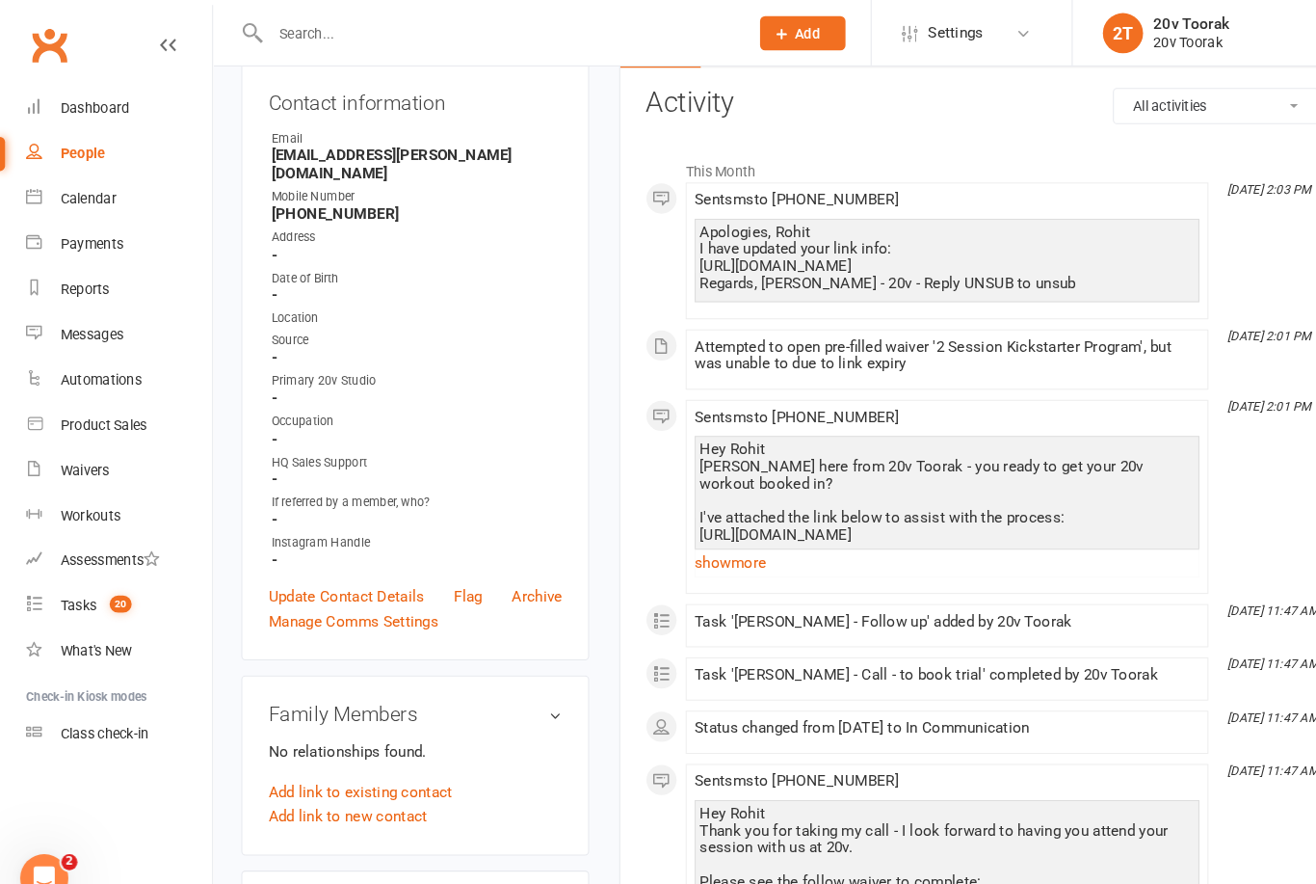
scroll to position [441, 0]
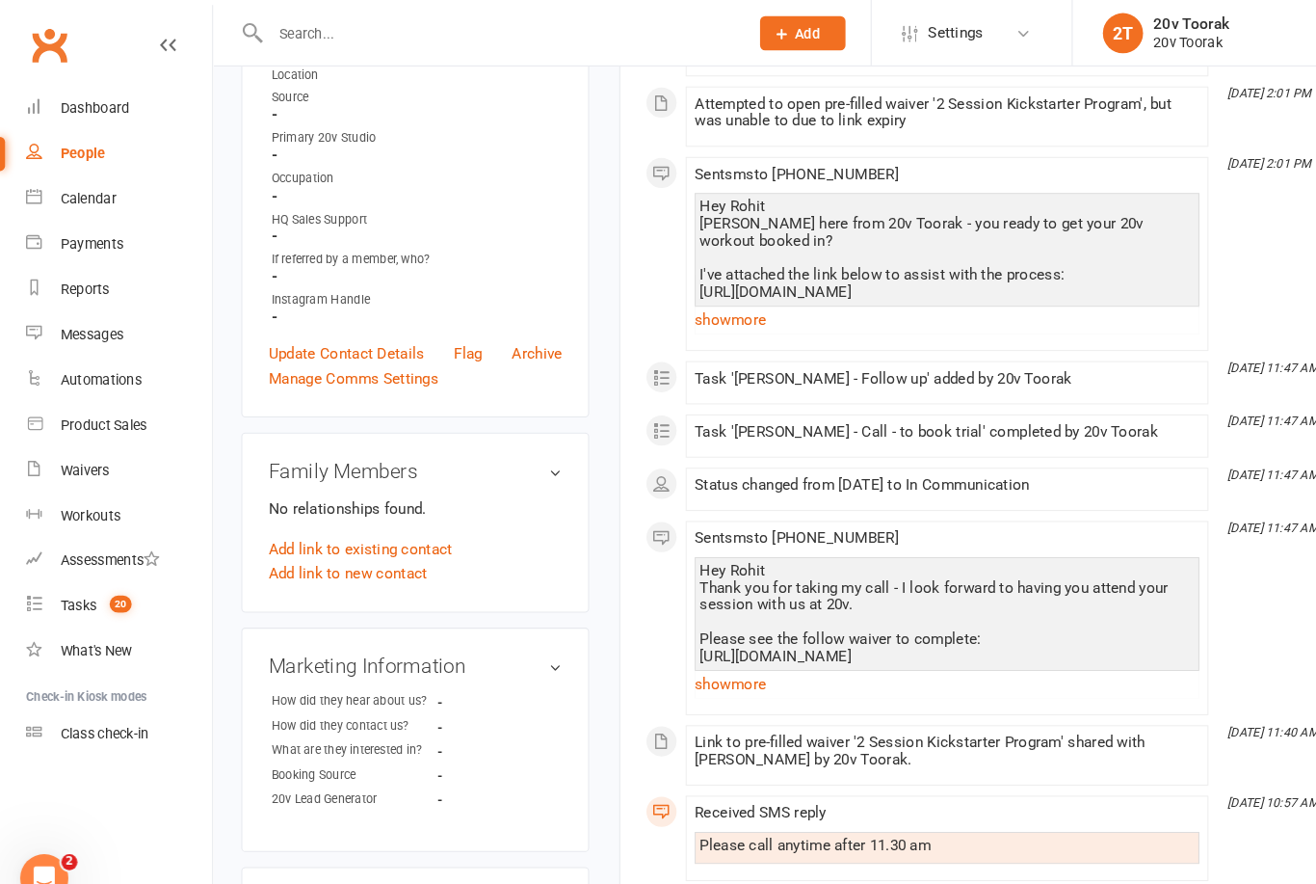
click at [722, 669] on link "show more" at bounding box center [908, 655] width 484 height 27
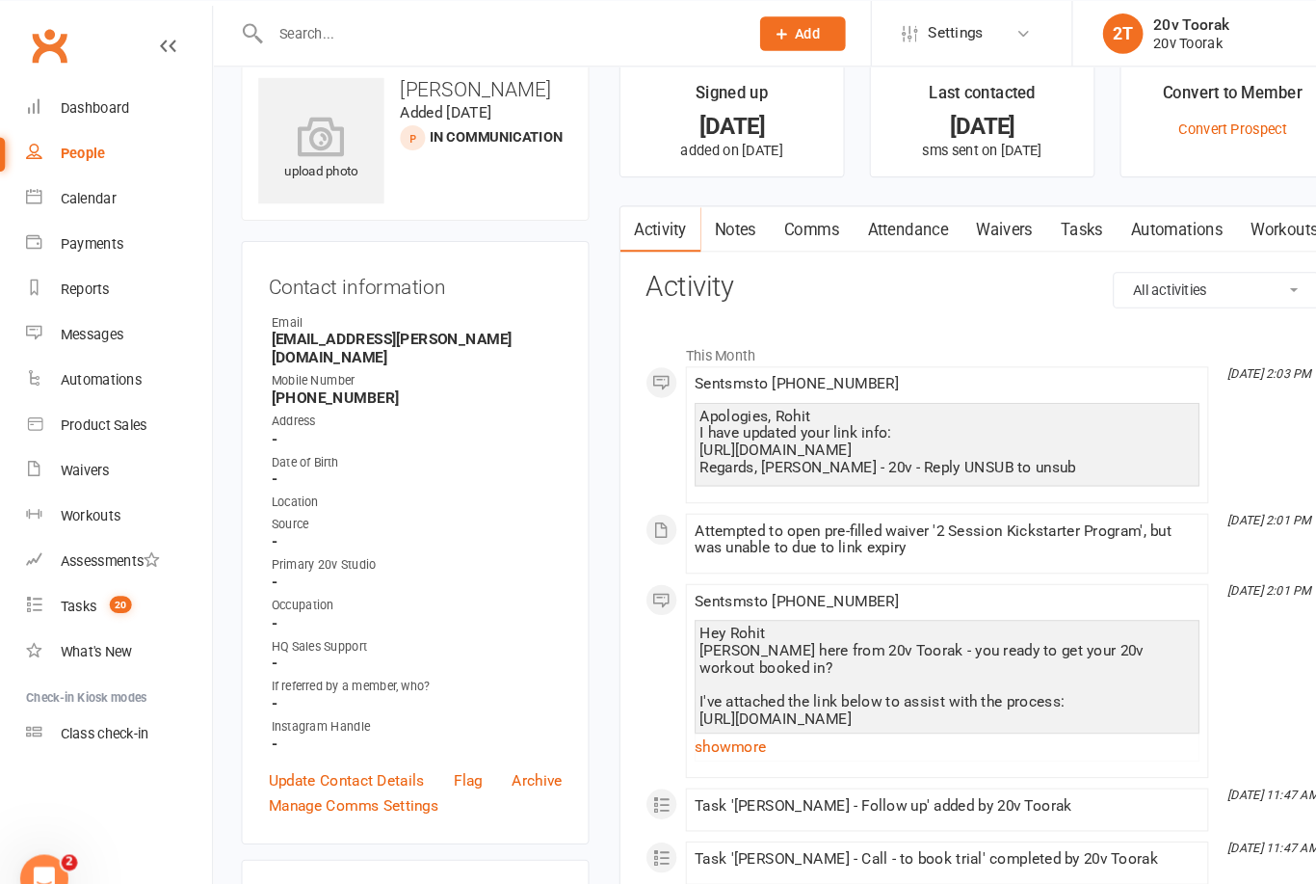
scroll to position [0, 0]
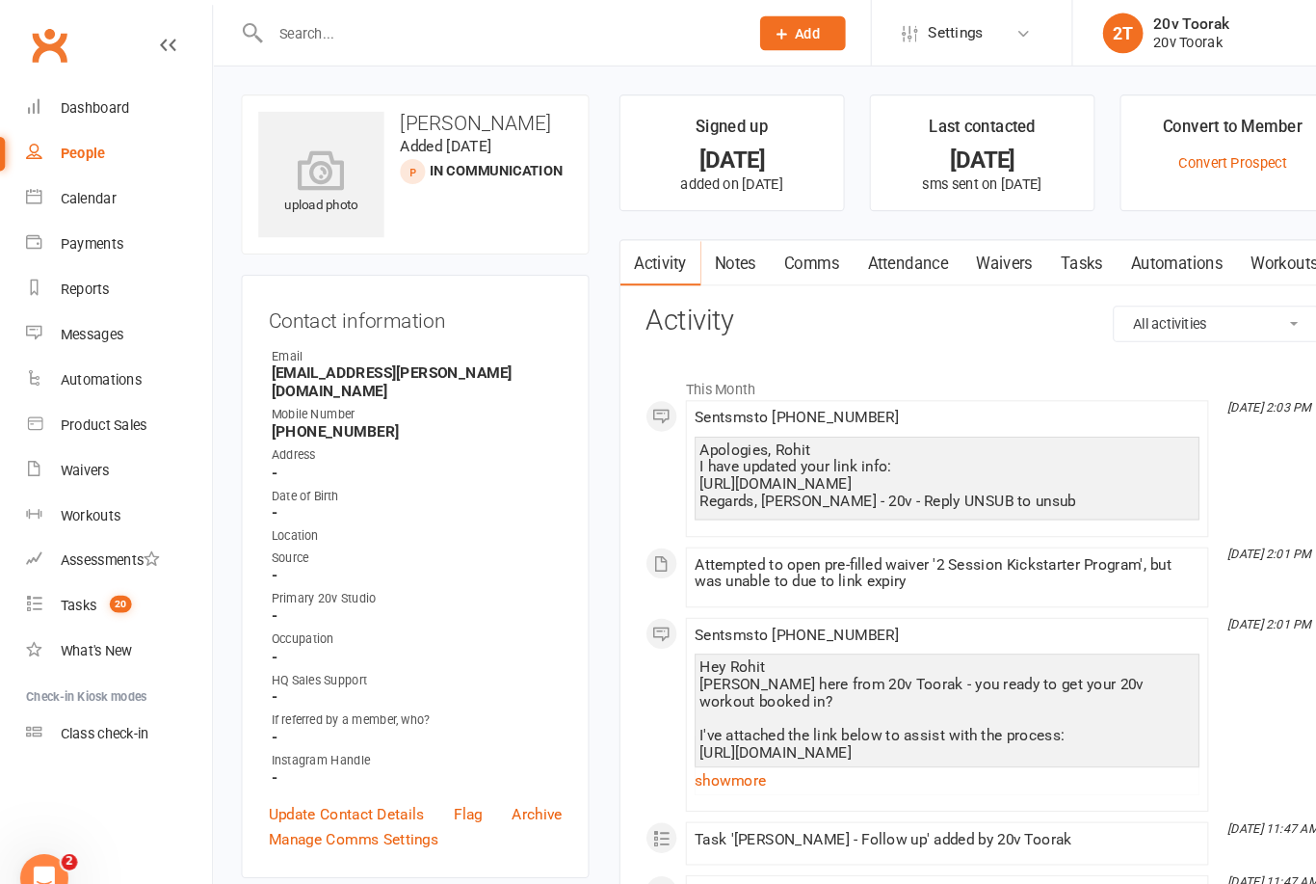
click at [885, 255] on link "Attendance" at bounding box center [870, 252] width 104 height 44
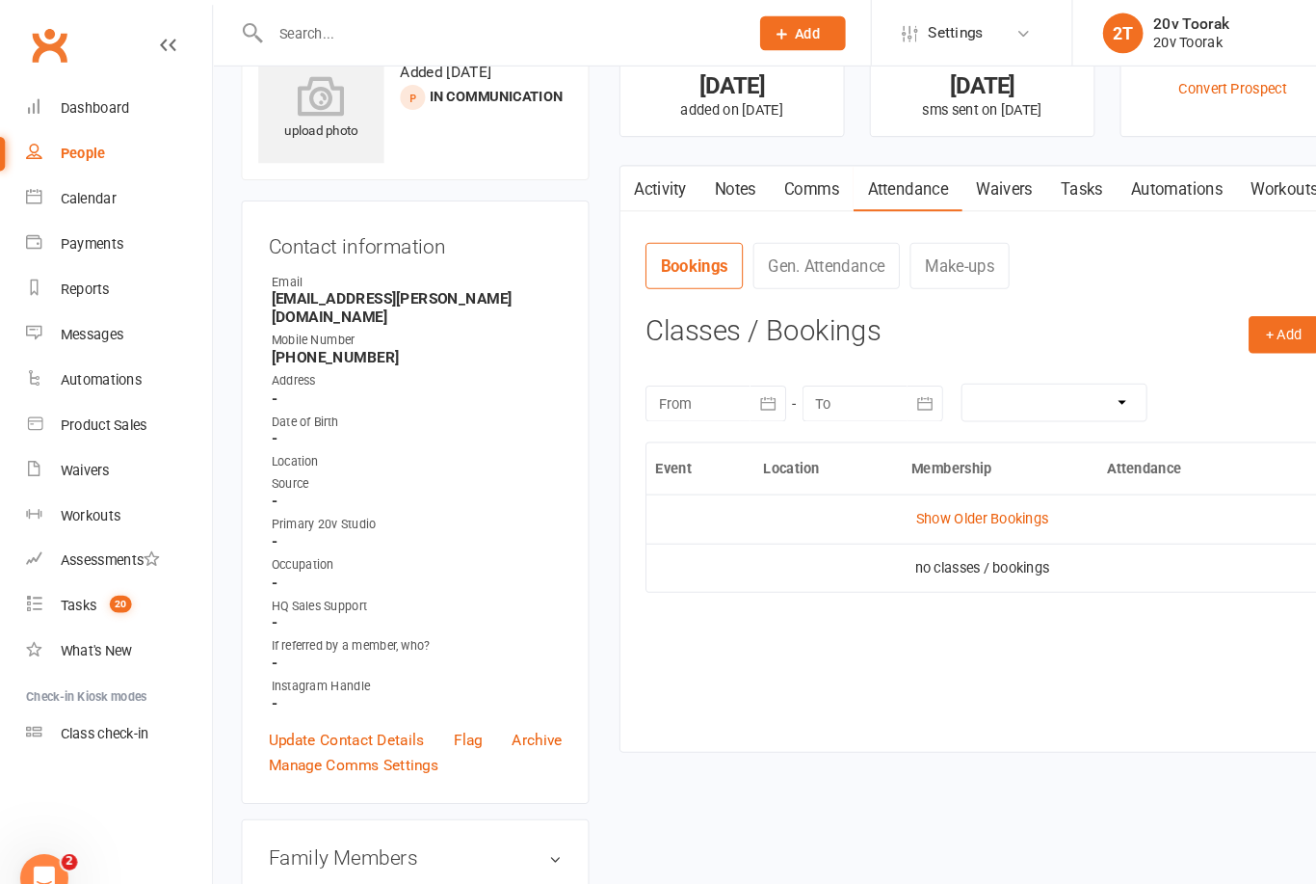
scroll to position [67, 0]
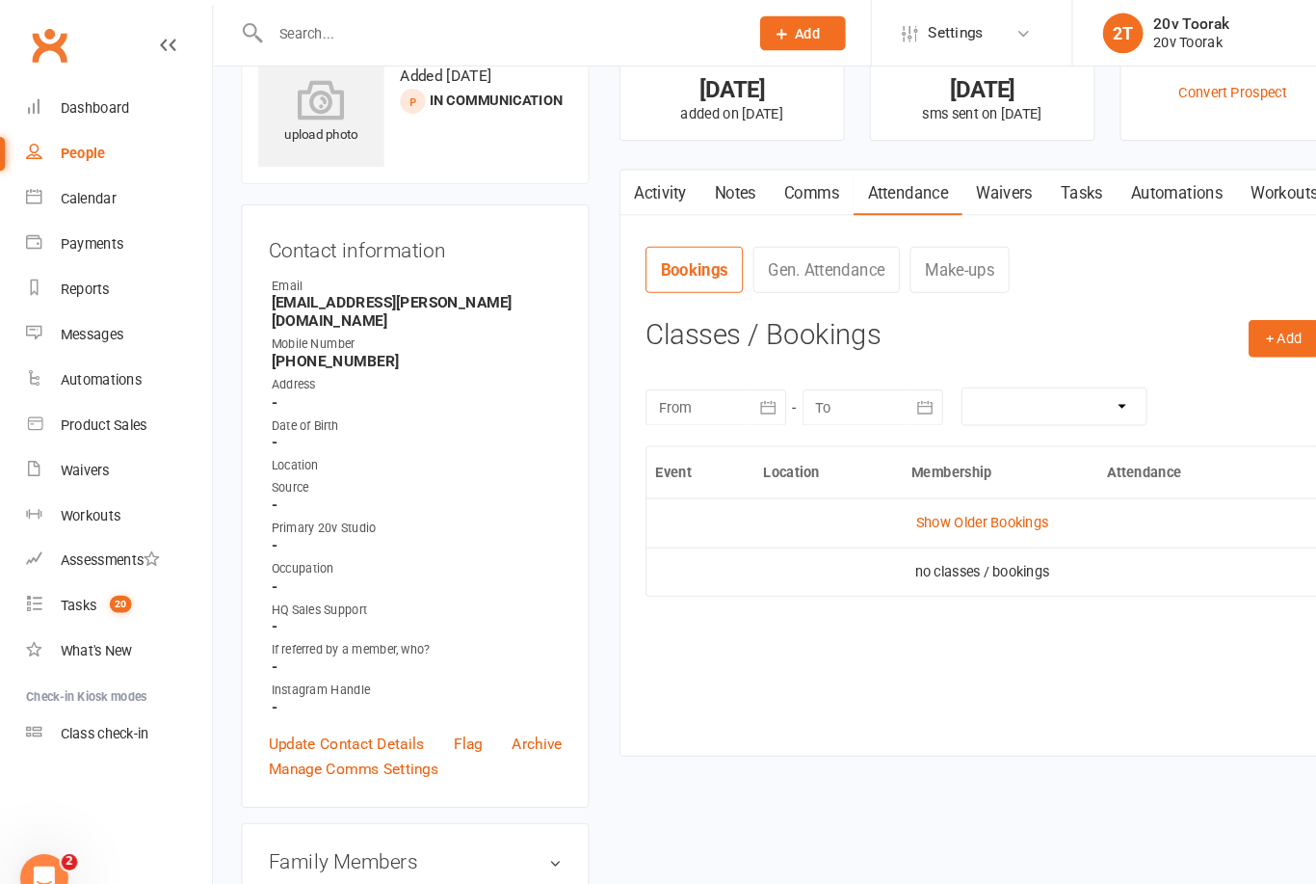
click at [964, 199] on link "Waivers" at bounding box center [962, 185] width 81 height 44
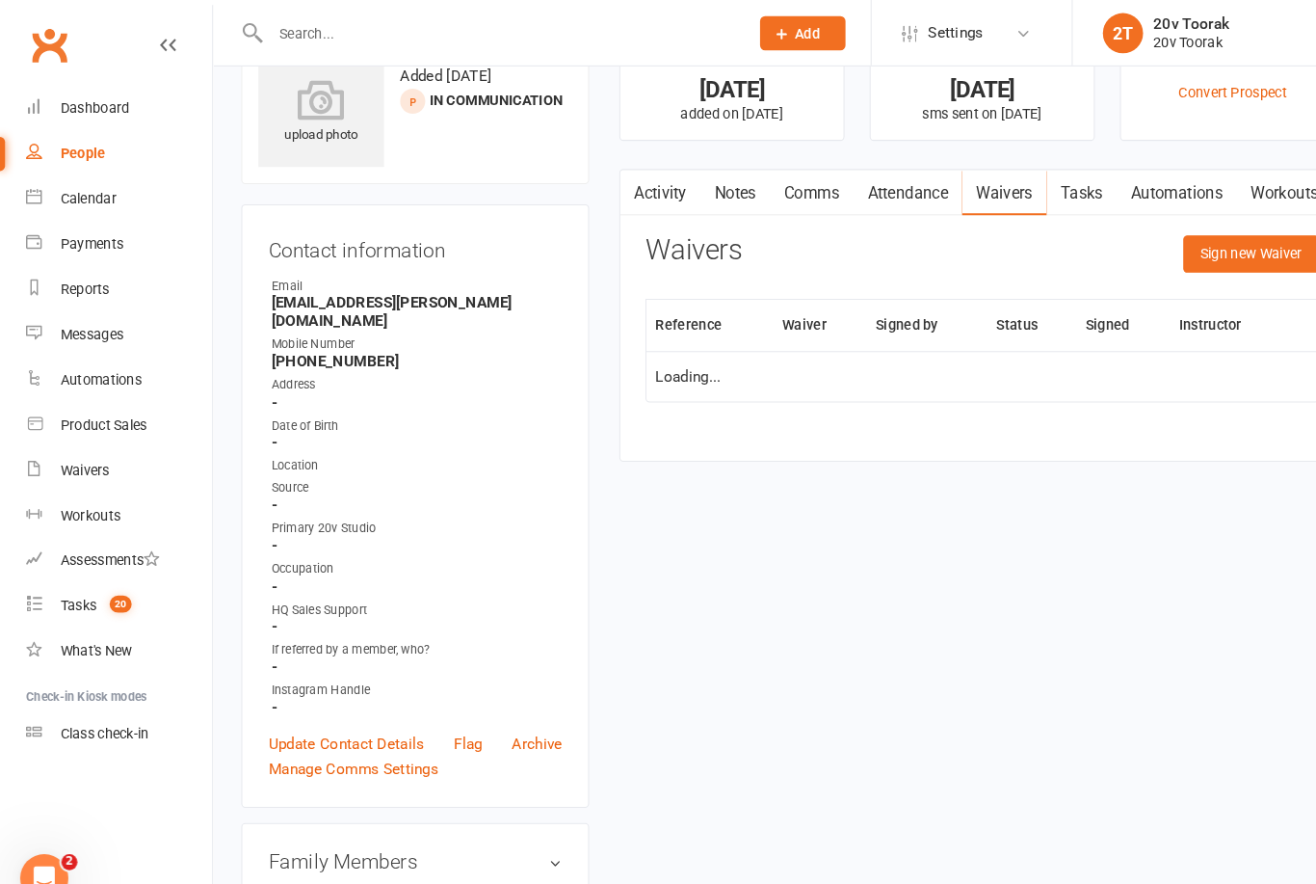
scroll to position [90, 0]
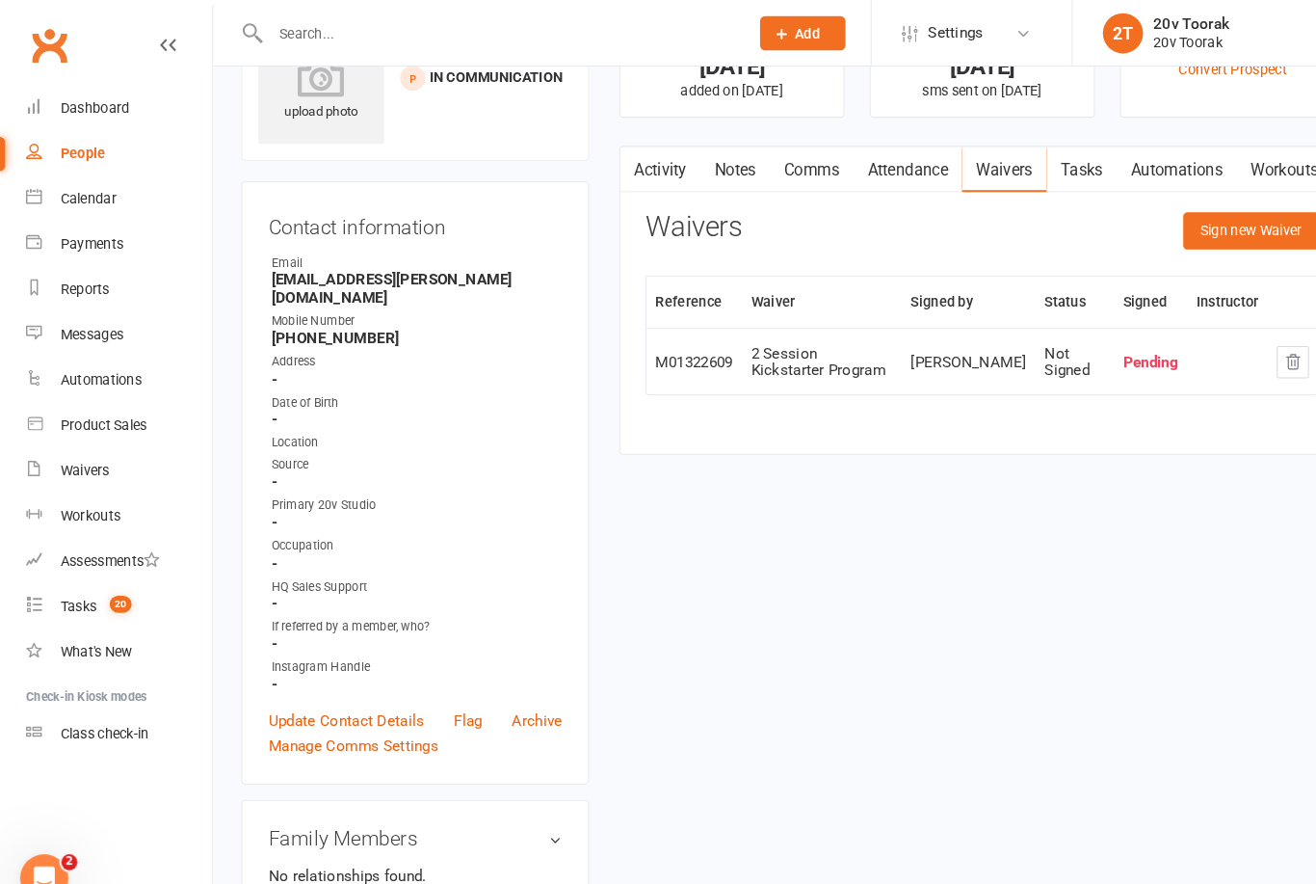
click at [783, 165] on link "Comms" at bounding box center [778, 163] width 80 height 44
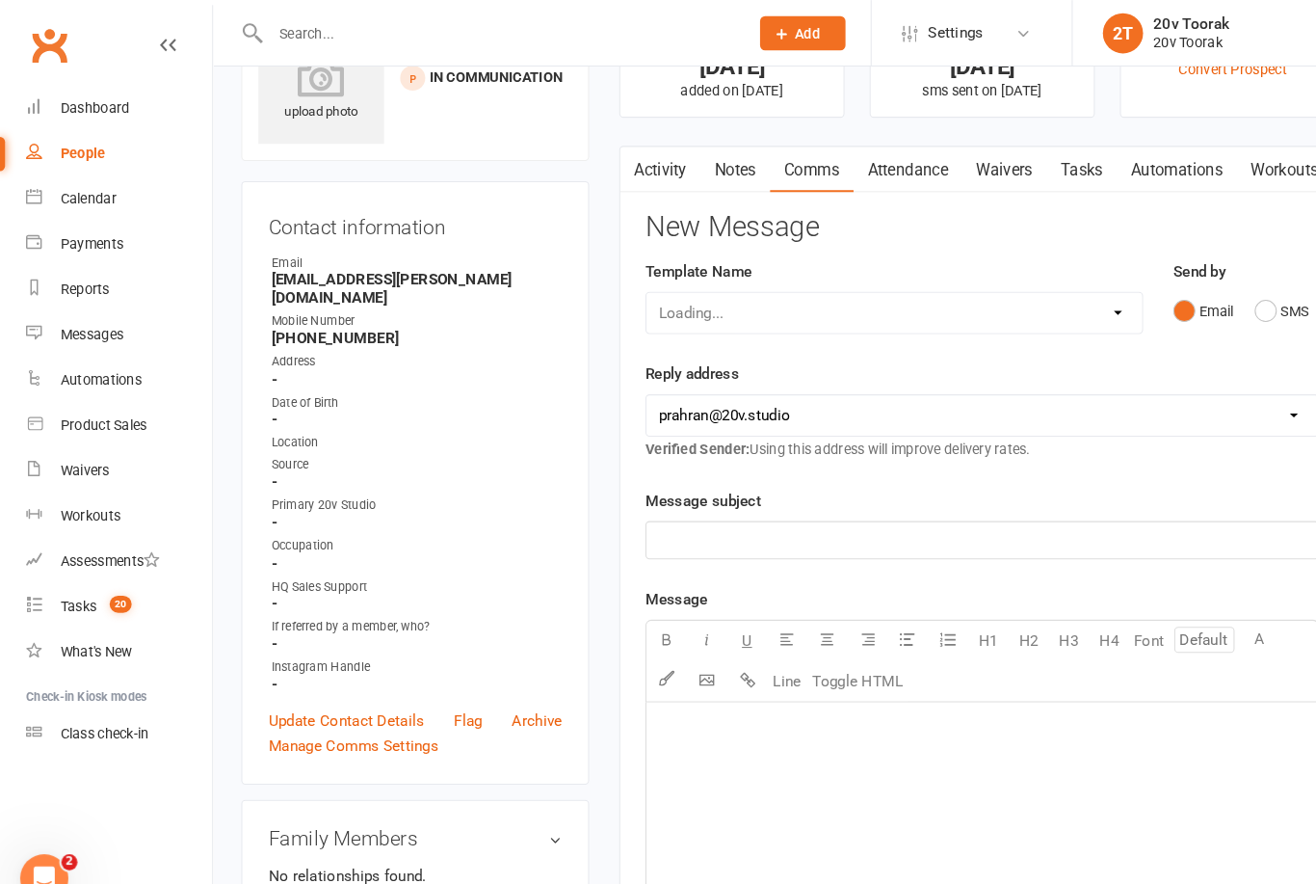
scroll to position [90, 0]
click at [638, 147] on link "Activity" at bounding box center [632, 163] width 77 height 44
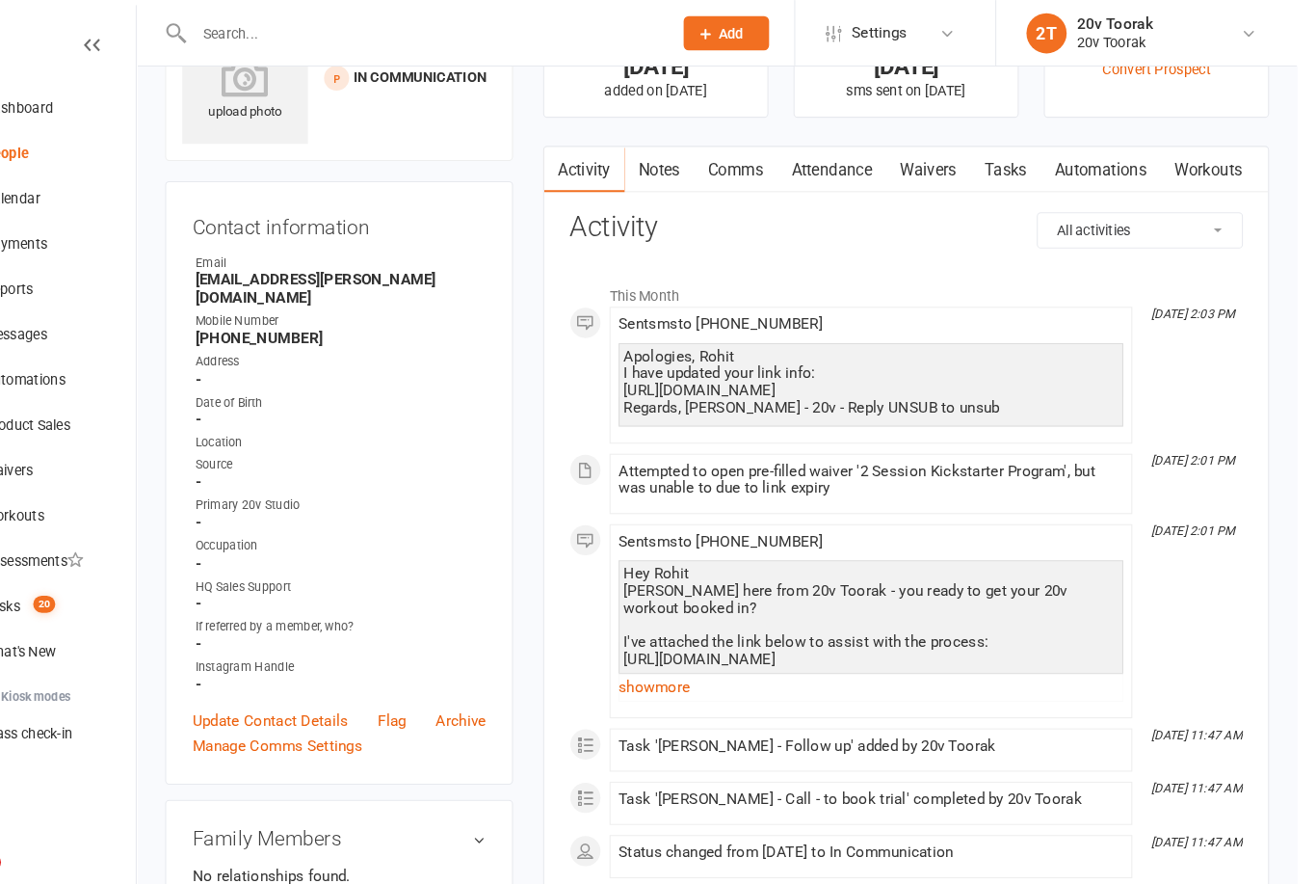
scroll to position [47, 9]
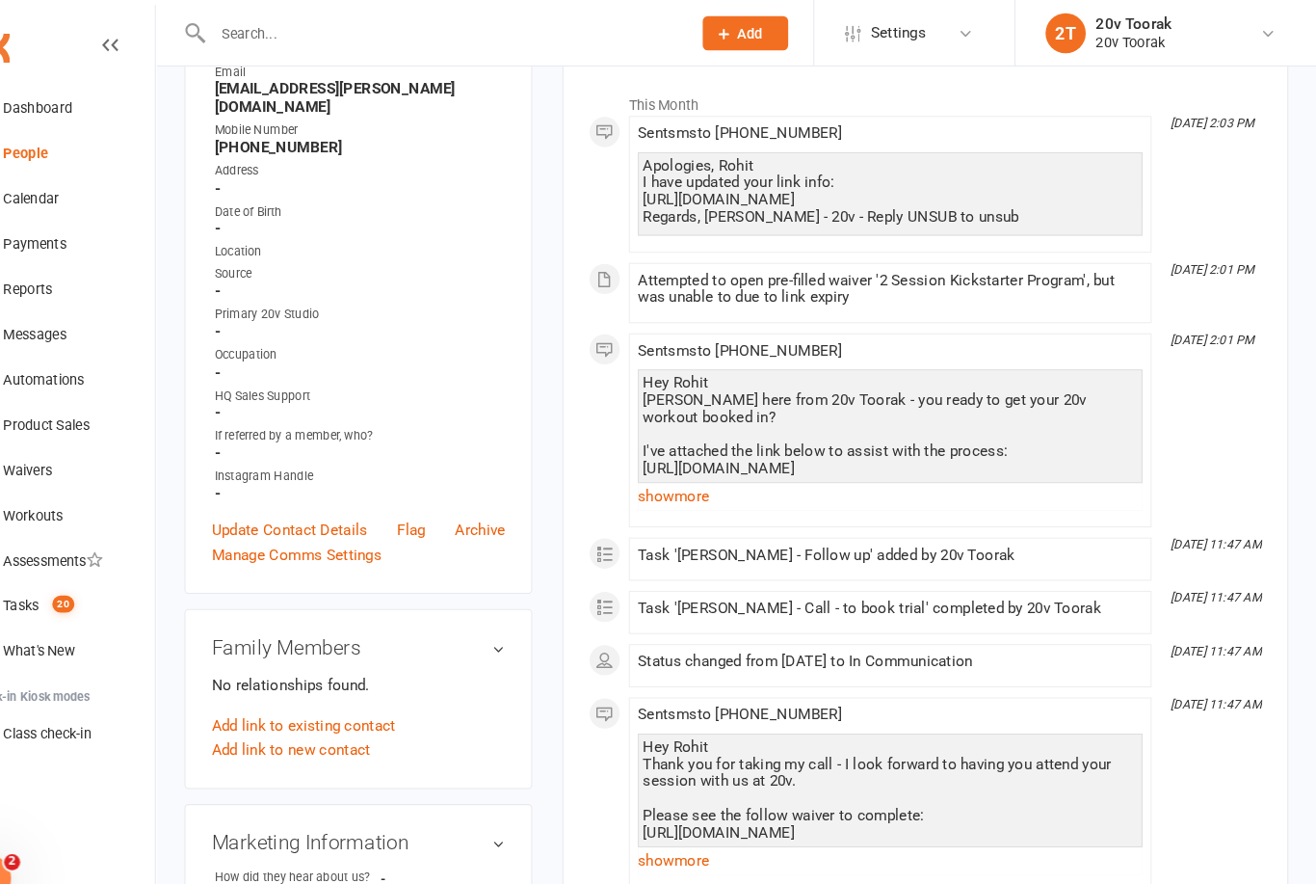
click at [683, 488] on link "show more" at bounding box center [908, 475] width 484 height 27
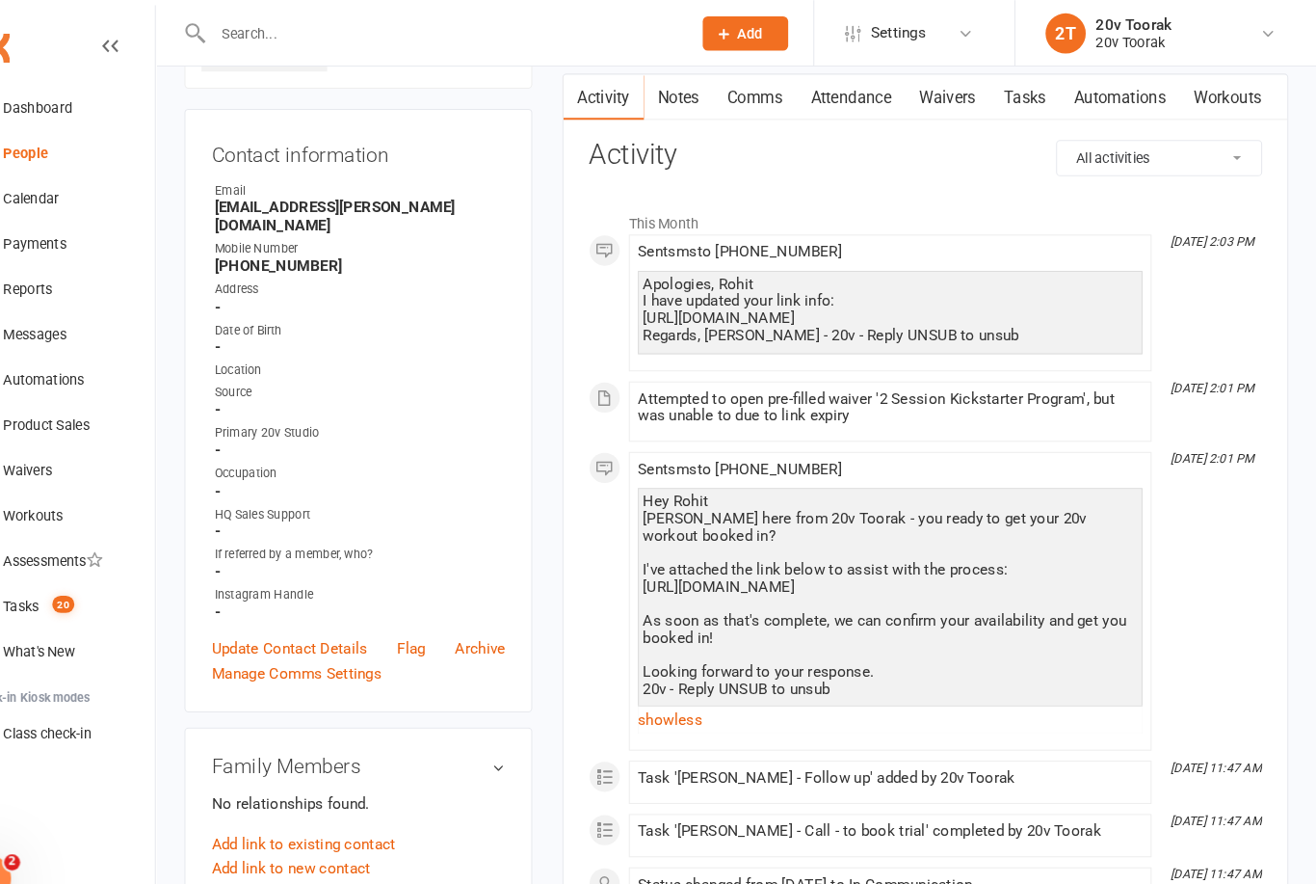
scroll to position [0, 0]
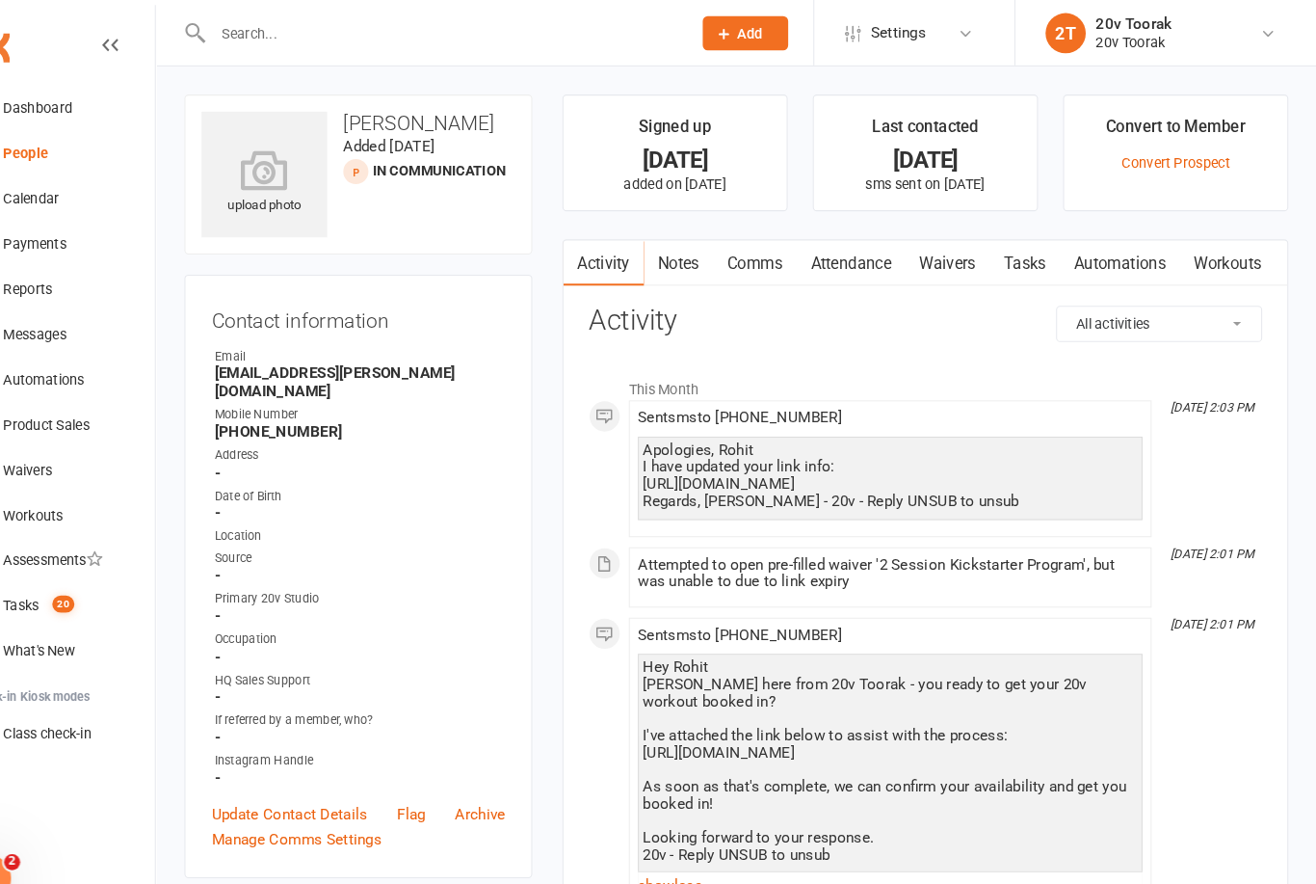
click at [672, 256] on link "Notes" at bounding box center [705, 252] width 66 height 44
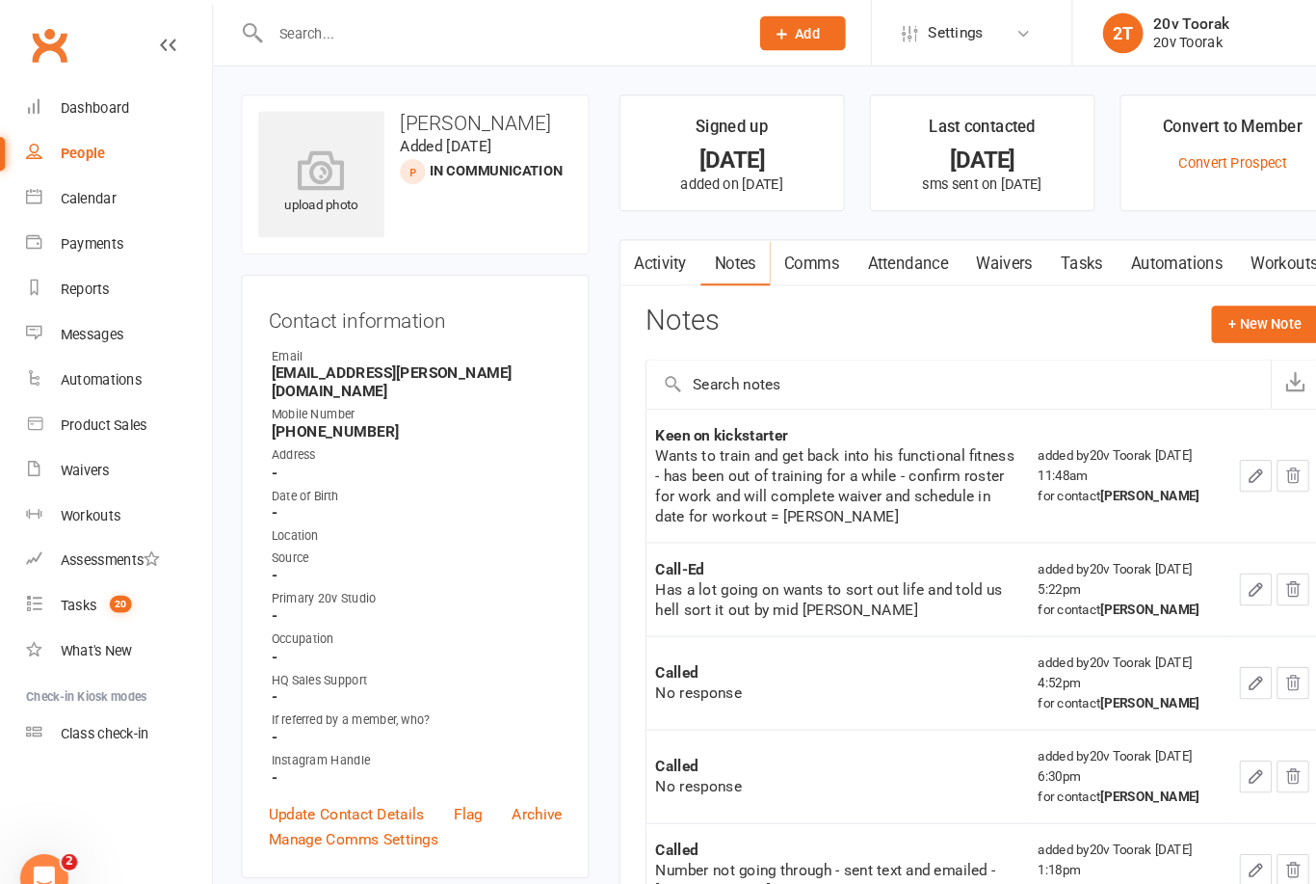
click at [883, 230] on link "Attendance" at bounding box center [870, 252] width 104 height 44
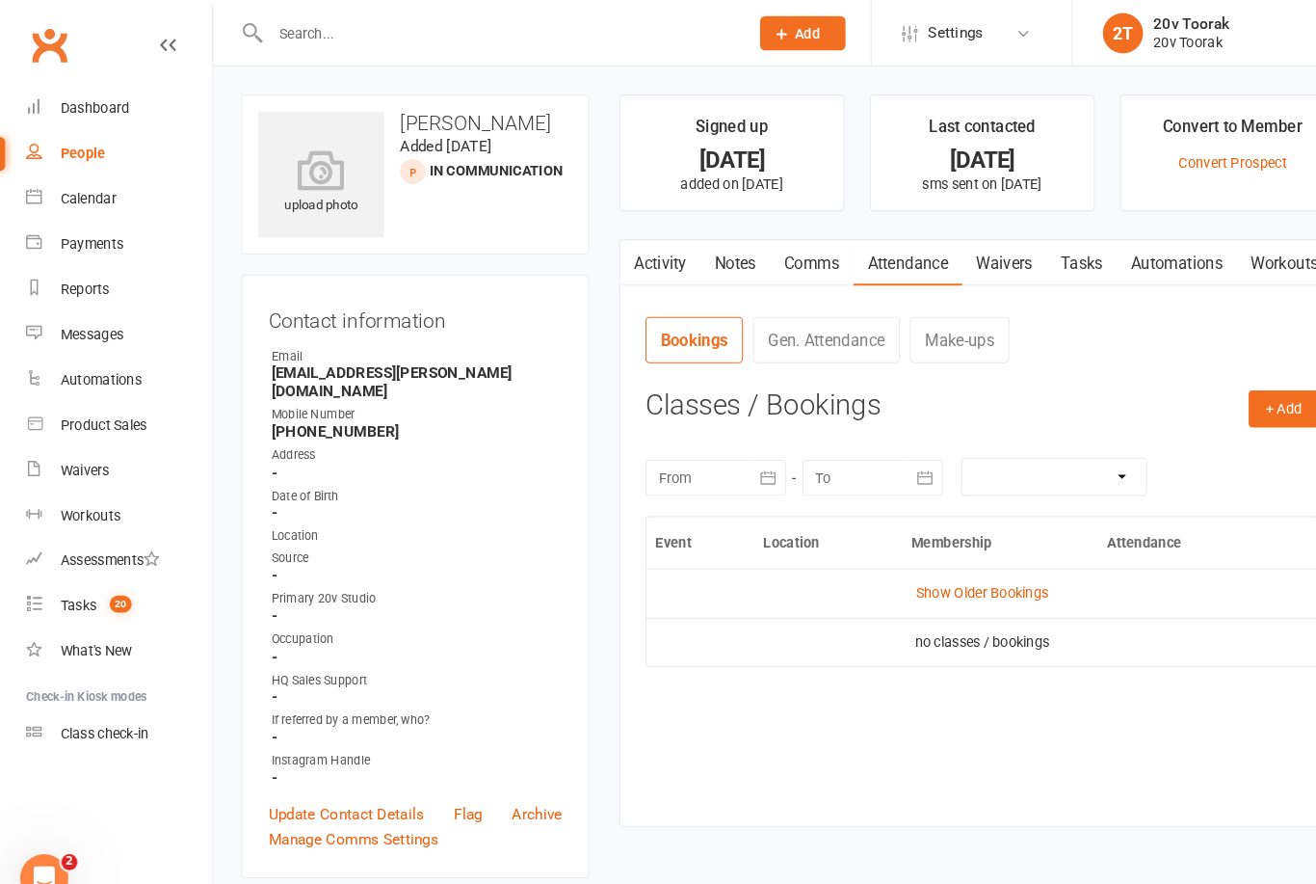
click at [649, 241] on link "Activity" at bounding box center [632, 252] width 77 height 44
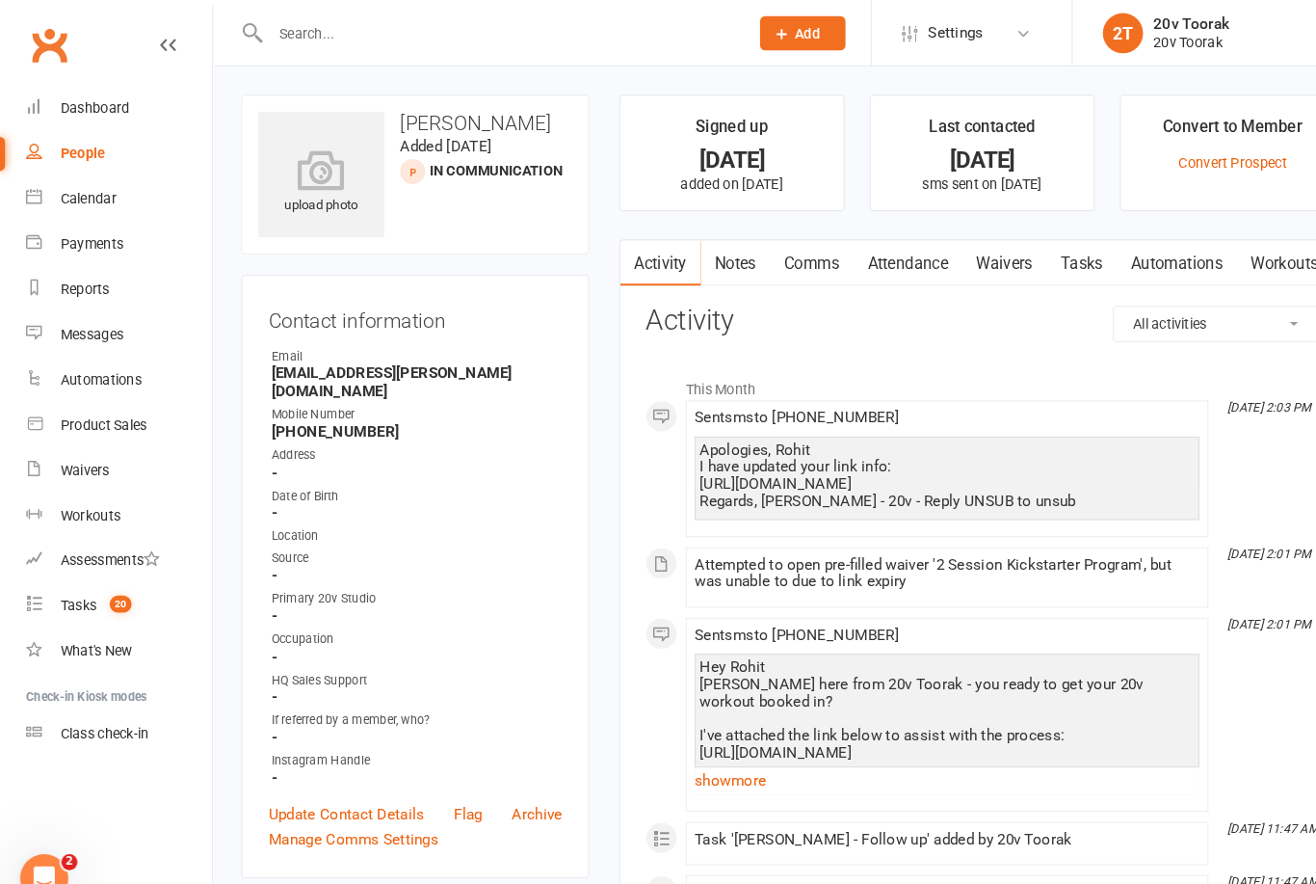
click at [120, 558] on link "Assessments" at bounding box center [114, 536] width 178 height 43
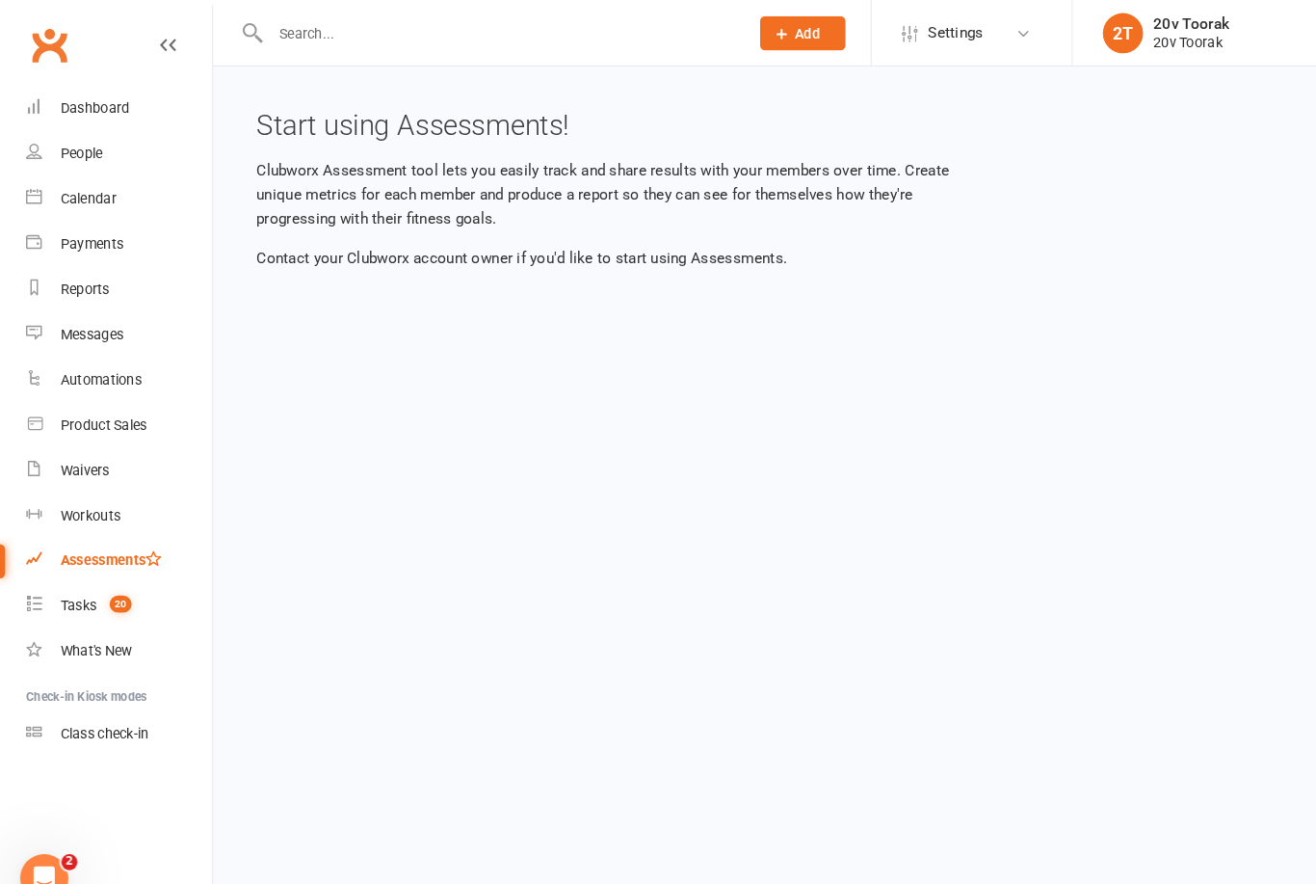
click at [129, 565] on link "Tasks 20" at bounding box center [114, 580] width 178 height 43
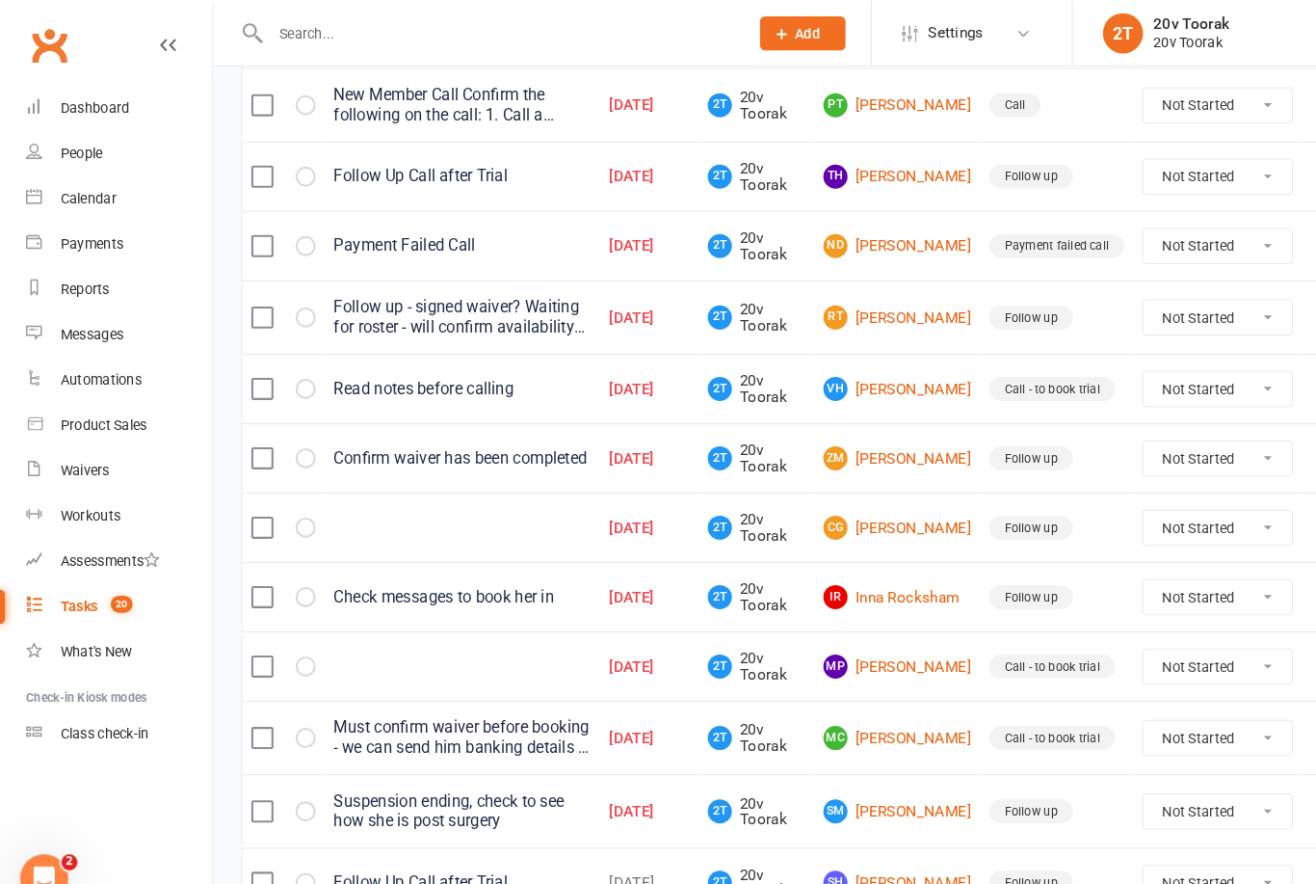
scroll to position [499, 0]
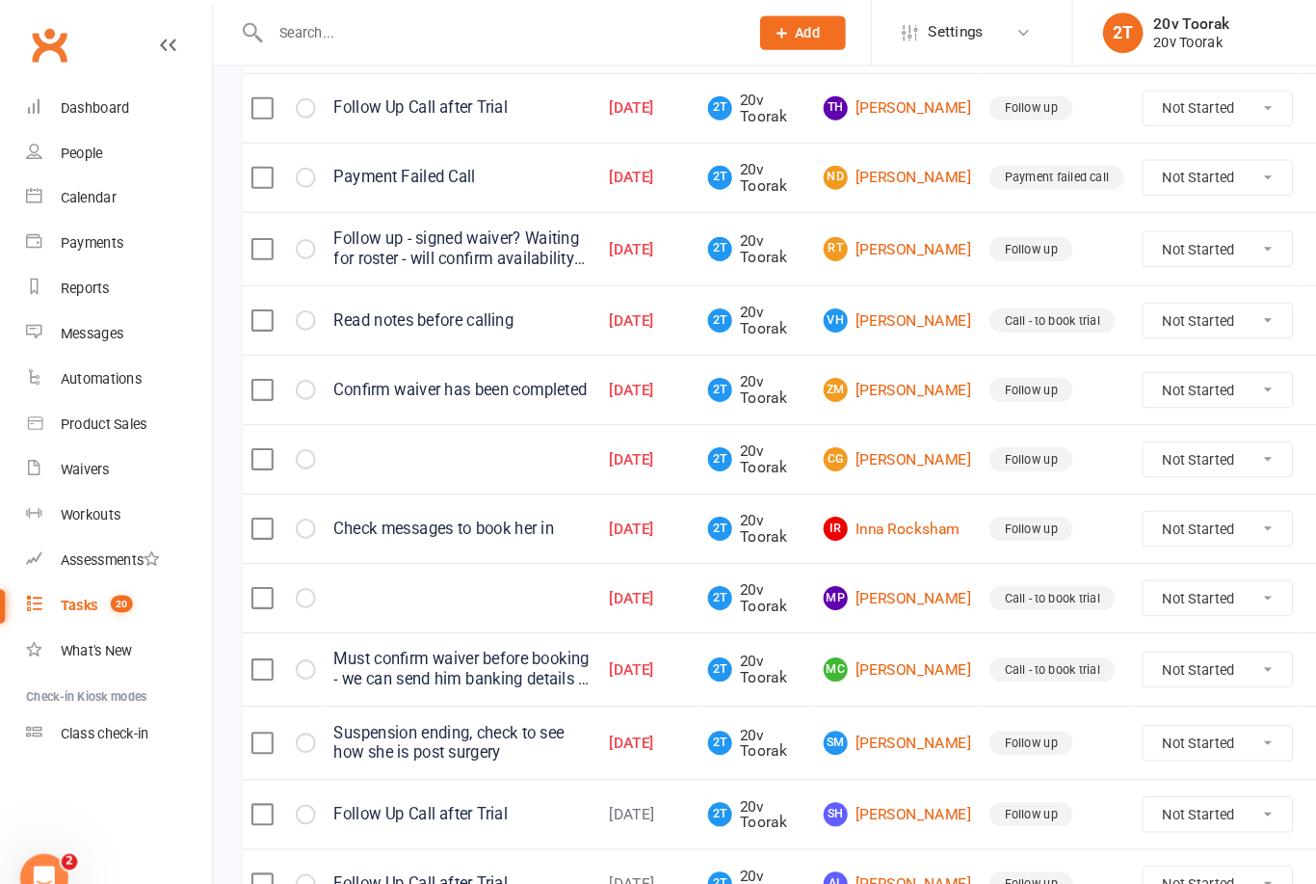
click at [849, 676] on td "MC [PERSON_NAME]" at bounding box center [859, 641] width 159 height 70
click at [878, 653] on link "MC [PERSON_NAME]" at bounding box center [860, 641] width 142 height 23
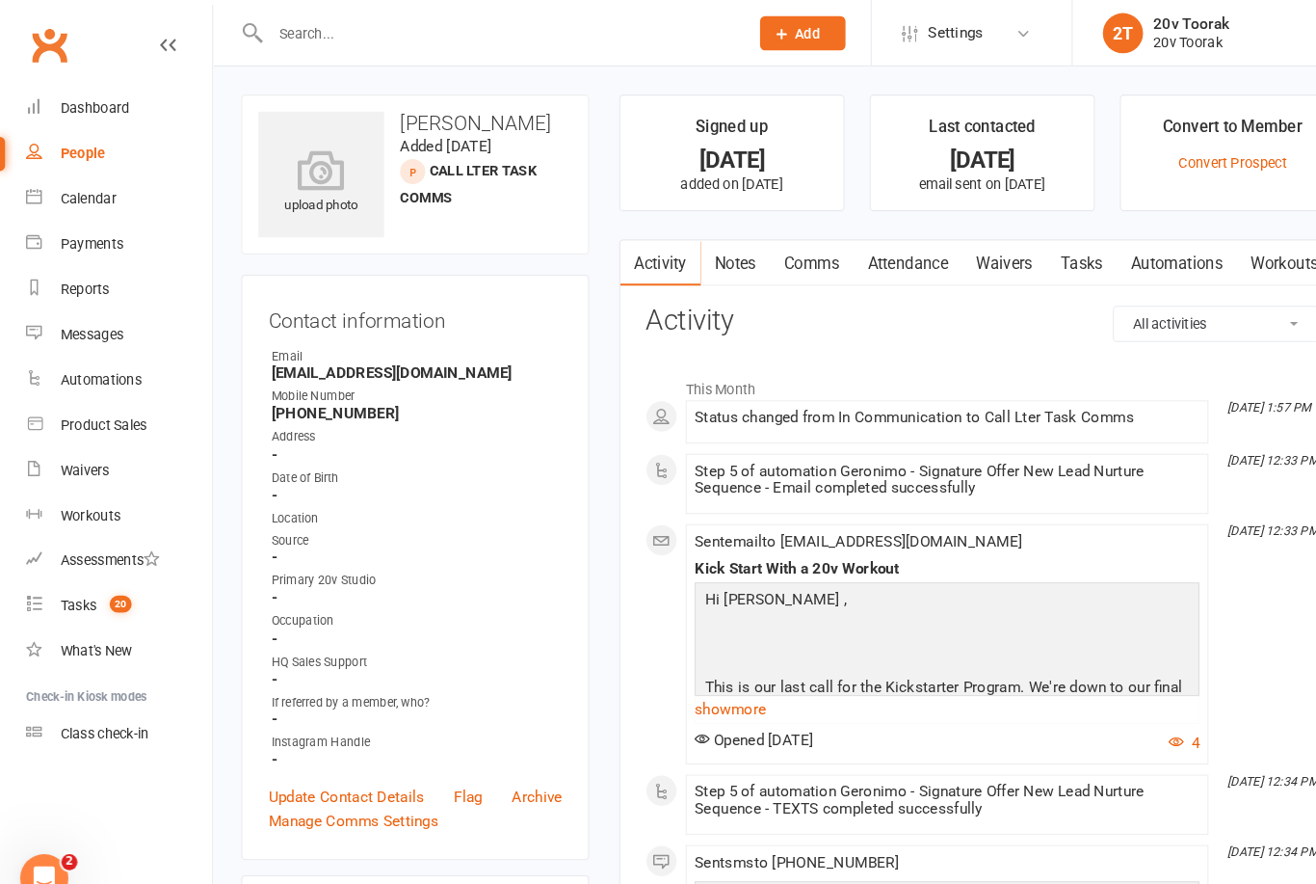
click at [706, 264] on link "Notes" at bounding box center [705, 252] width 66 height 44
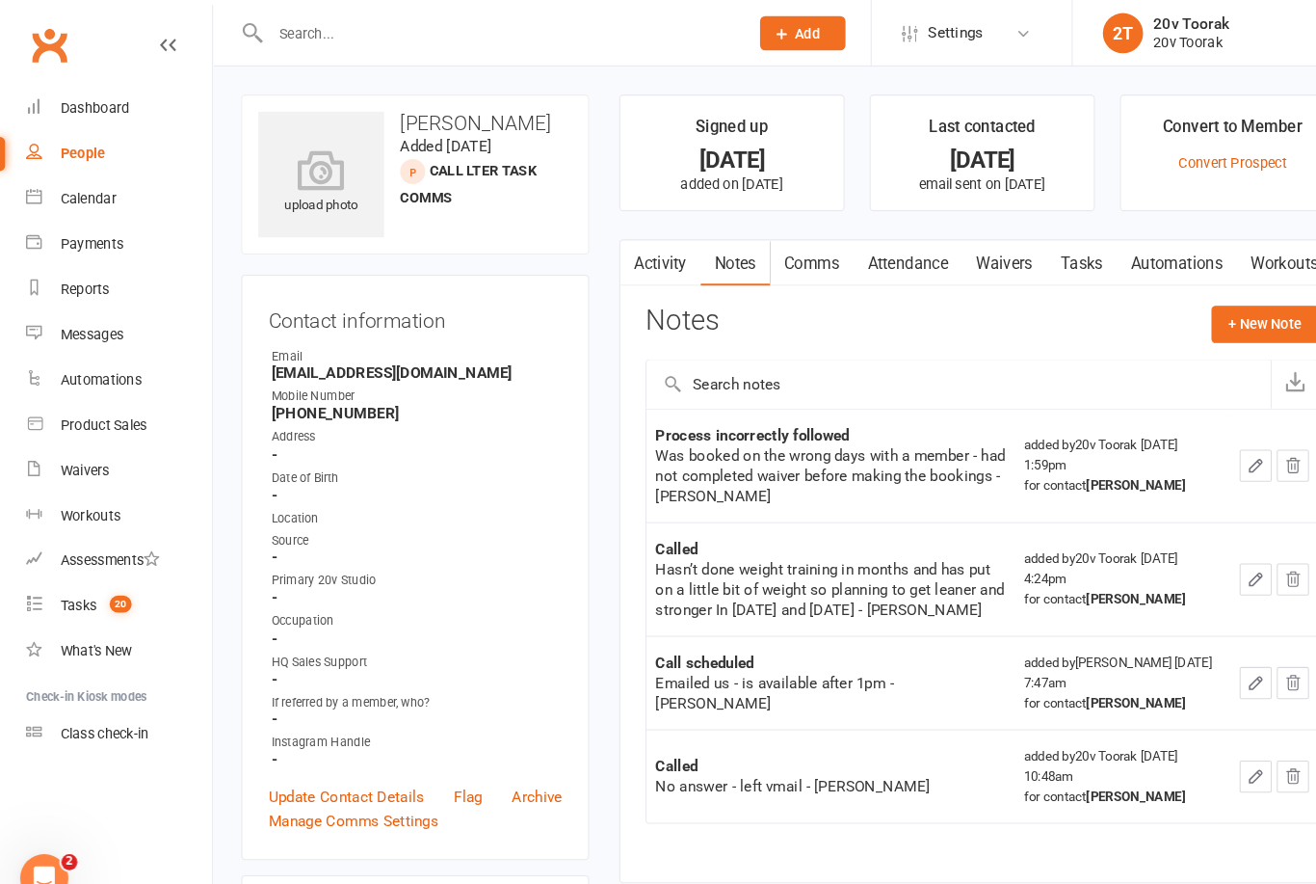
click at [70, 579] on div "Tasks" at bounding box center [75, 579] width 35 height 15
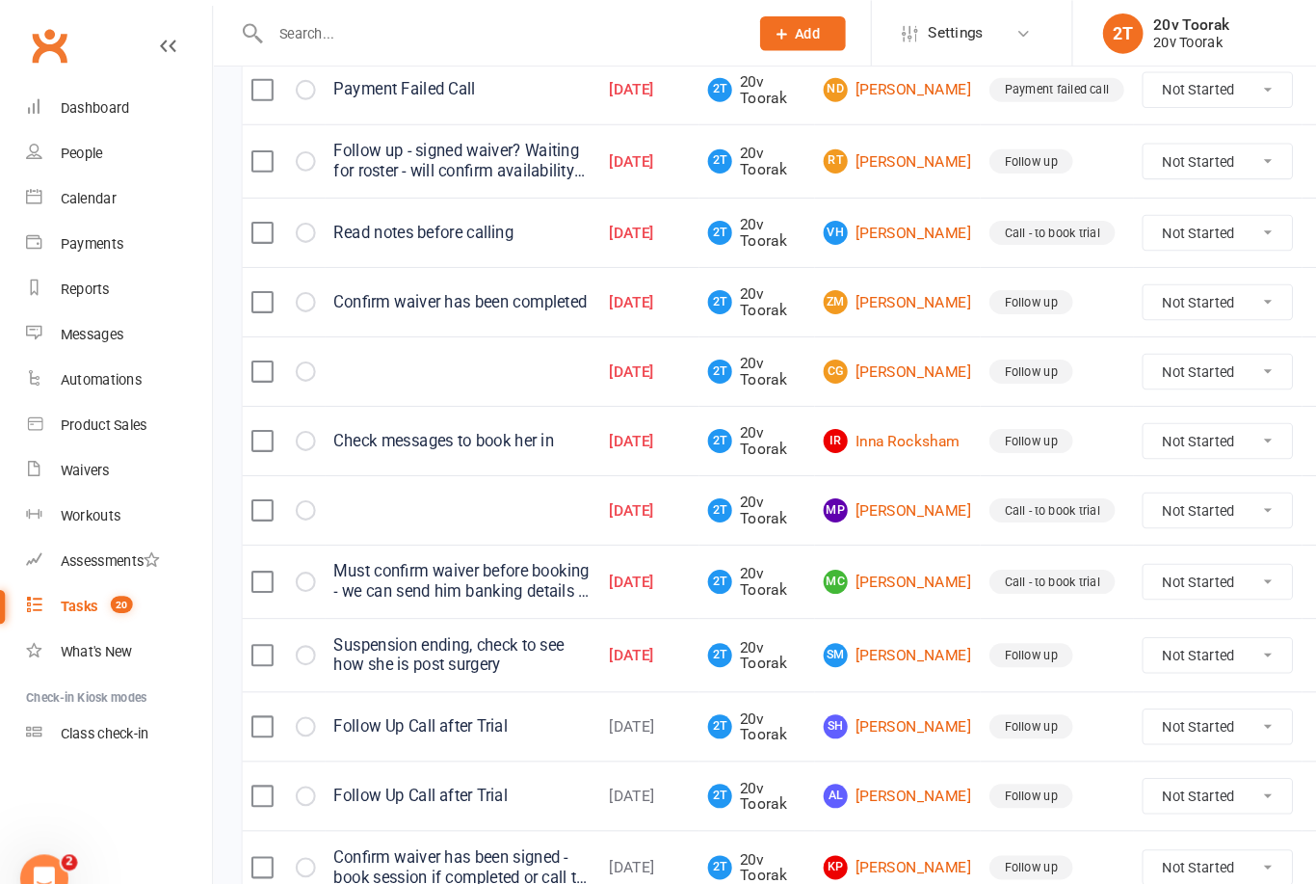
scroll to position [578, 0]
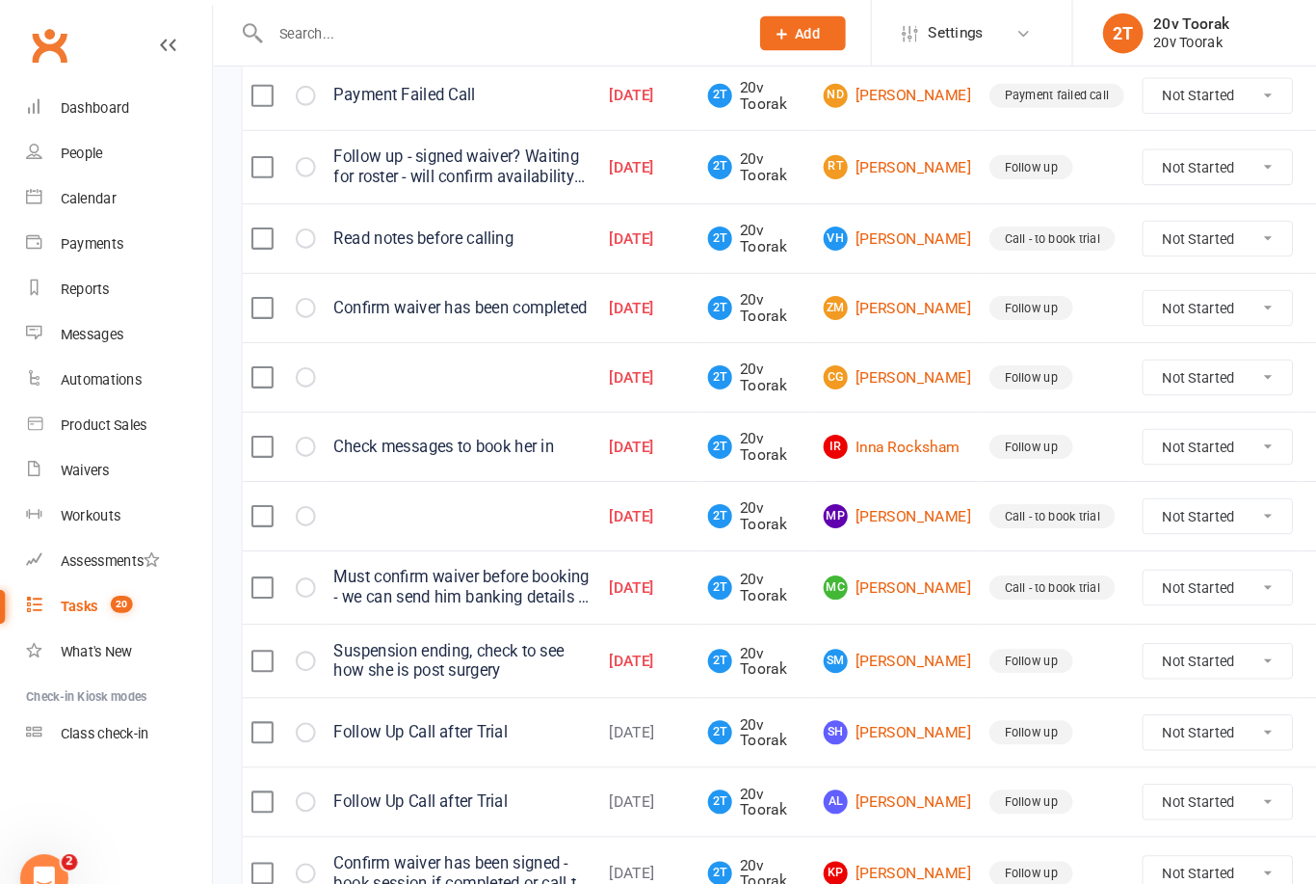
click at [858, 506] on link "MP [PERSON_NAME]" at bounding box center [860, 494] width 142 height 23
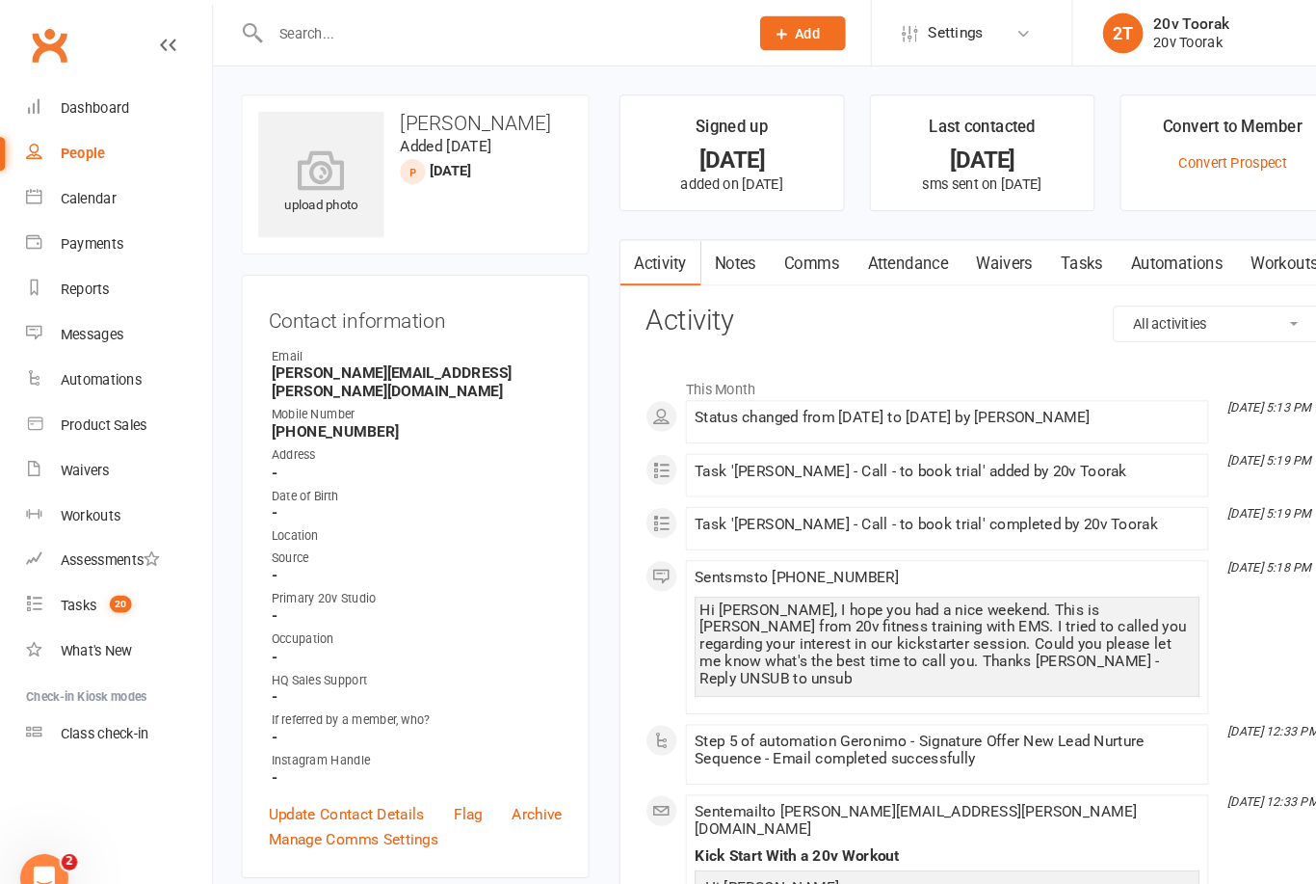
click at [708, 270] on link "Notes" at bounding box center [705, 252] width 66 height 44
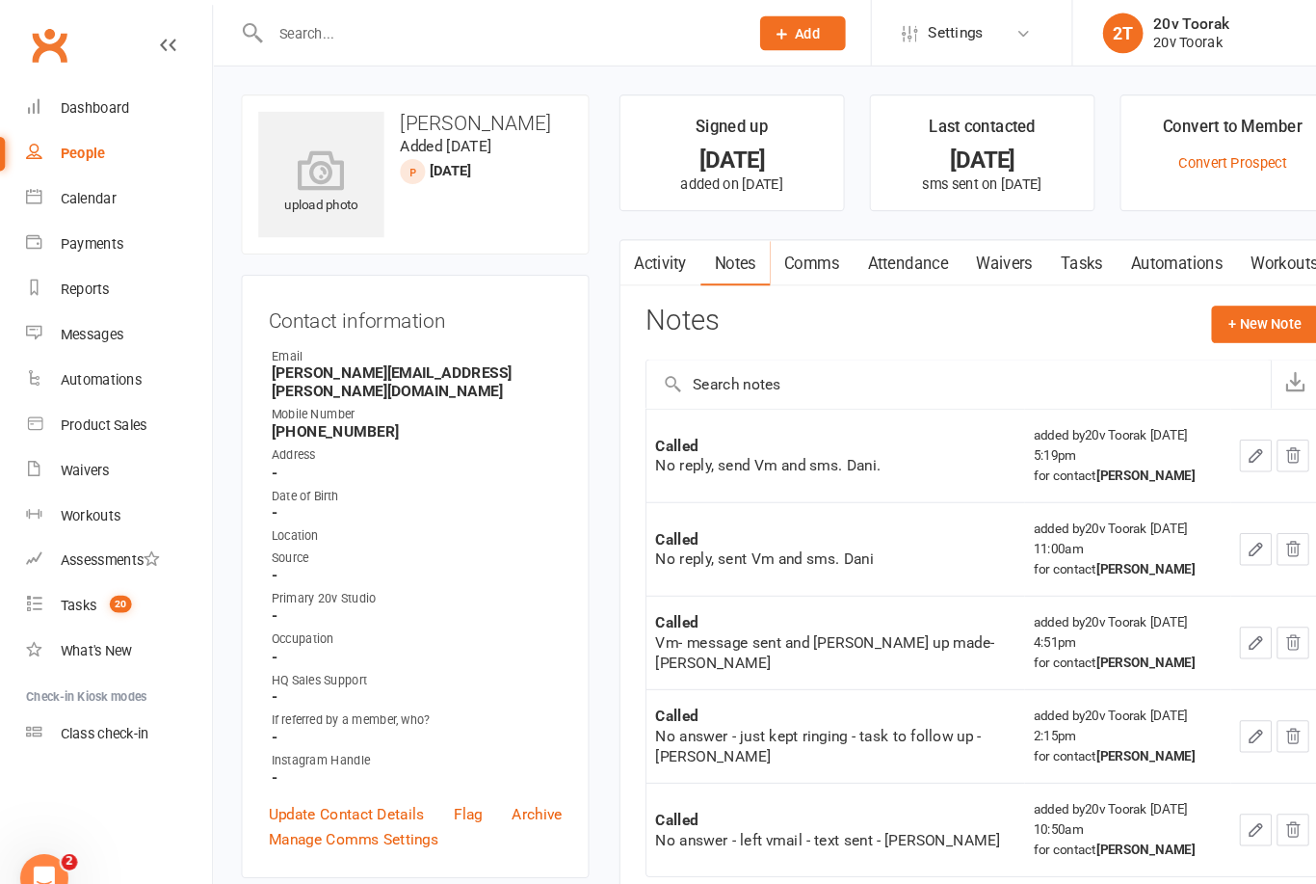
click at [635, 256] on link "Activity" at bounding box center [632, 252] width 77 height 44
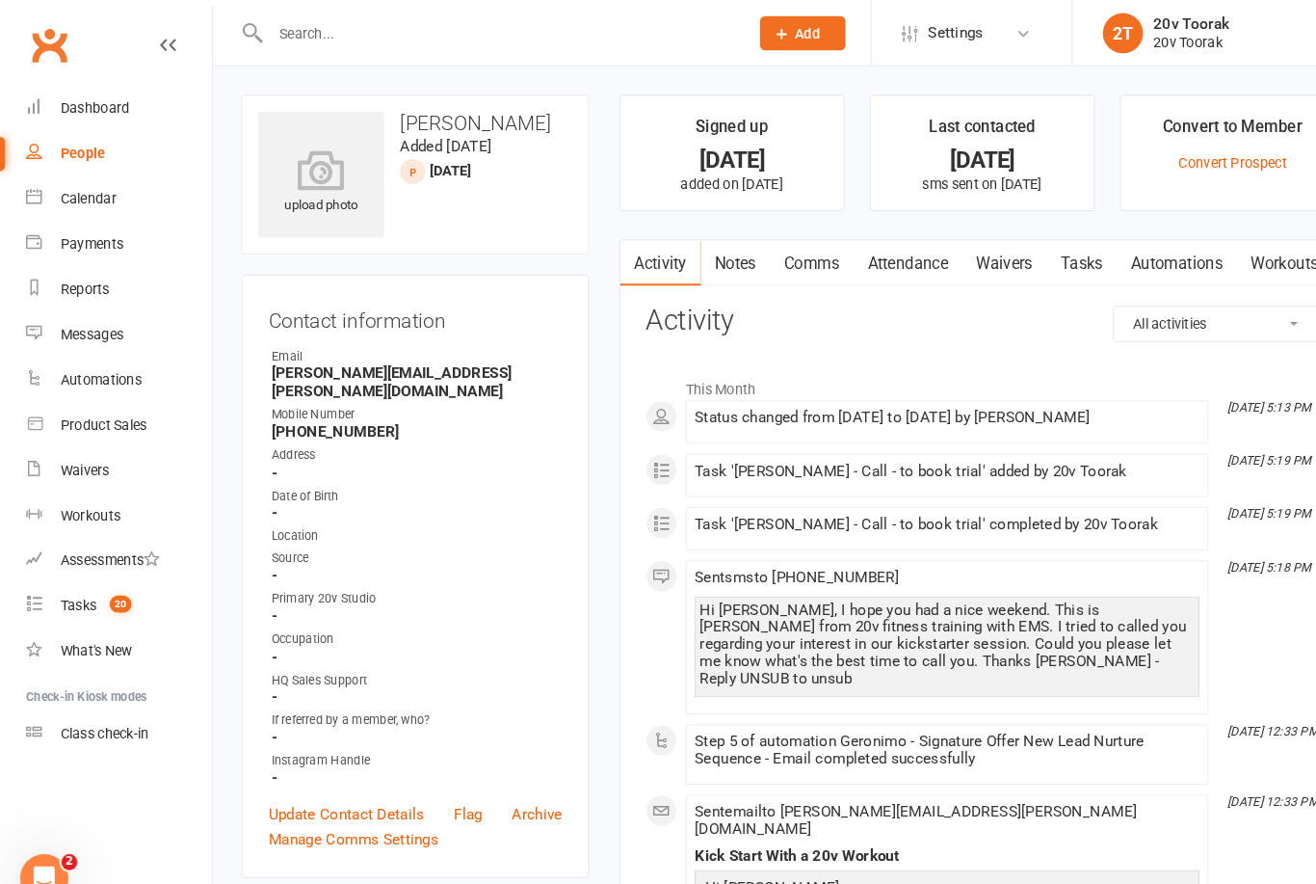
click at [782, 254] on link "Comms" at bounding box center [778, 252] width 80 height 44
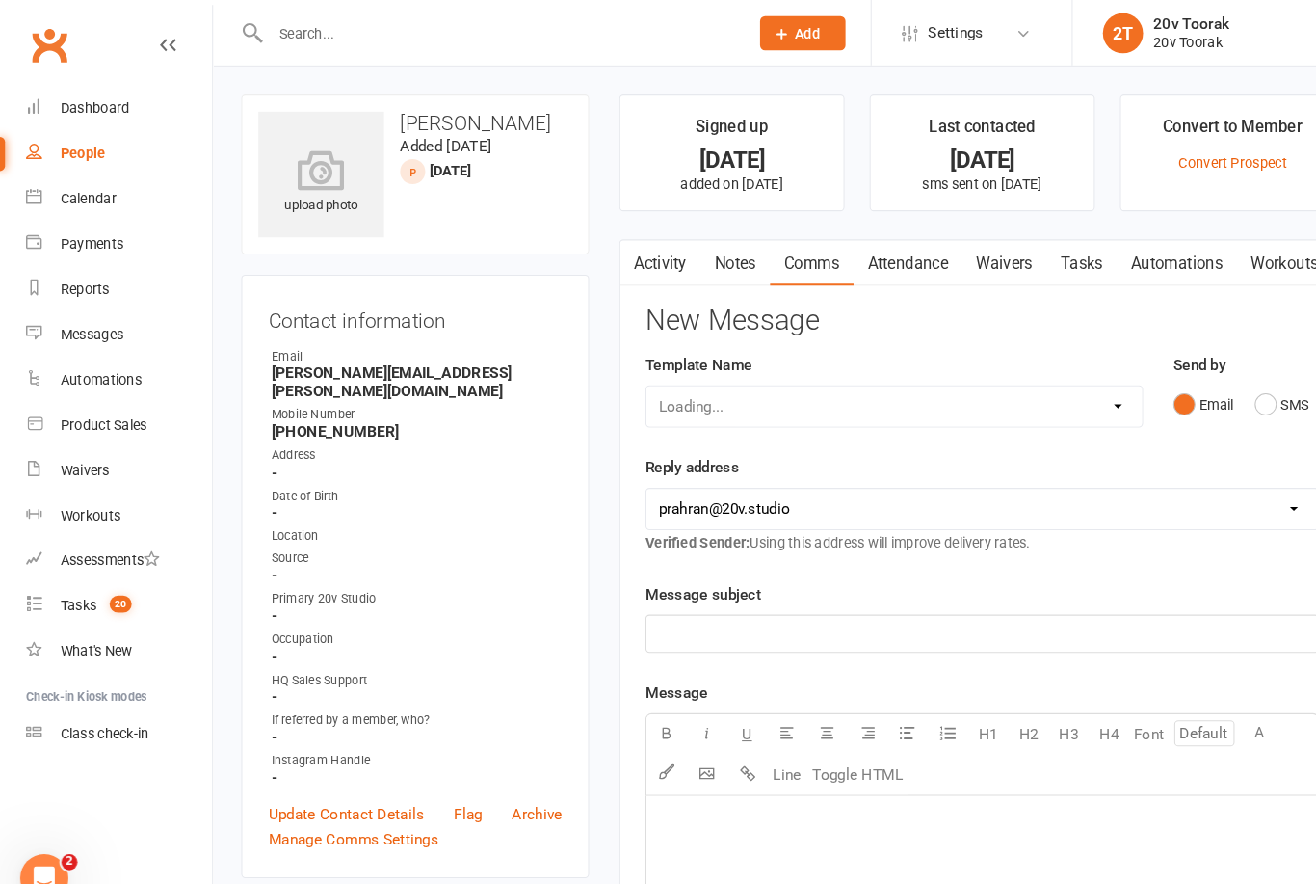
click at [1220, 390] on button "SMS" at bounding box center [1228, 387] width 52 height 37
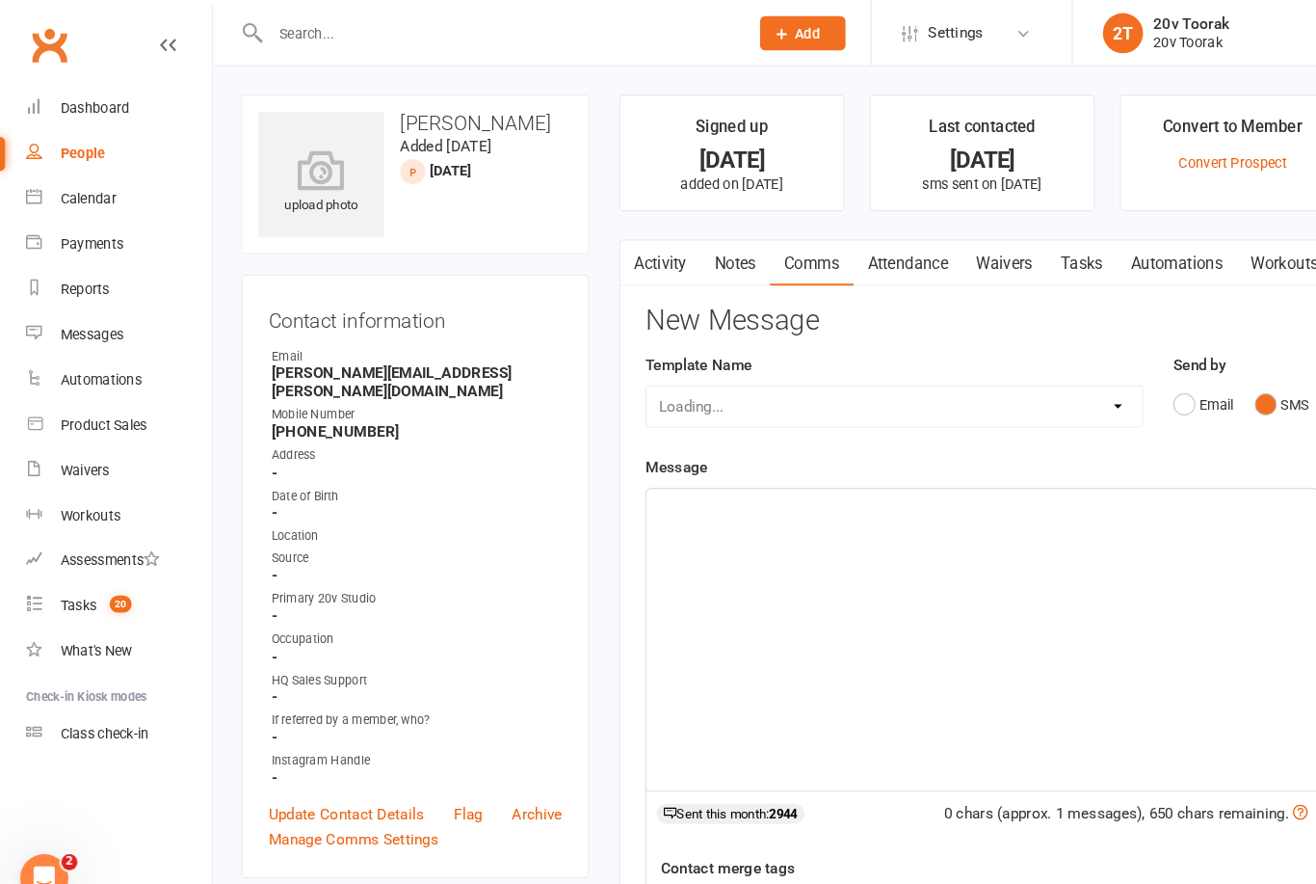
click at [1038, 567] on div "﻿" at bounding box center [942, 612] width 644 height 289
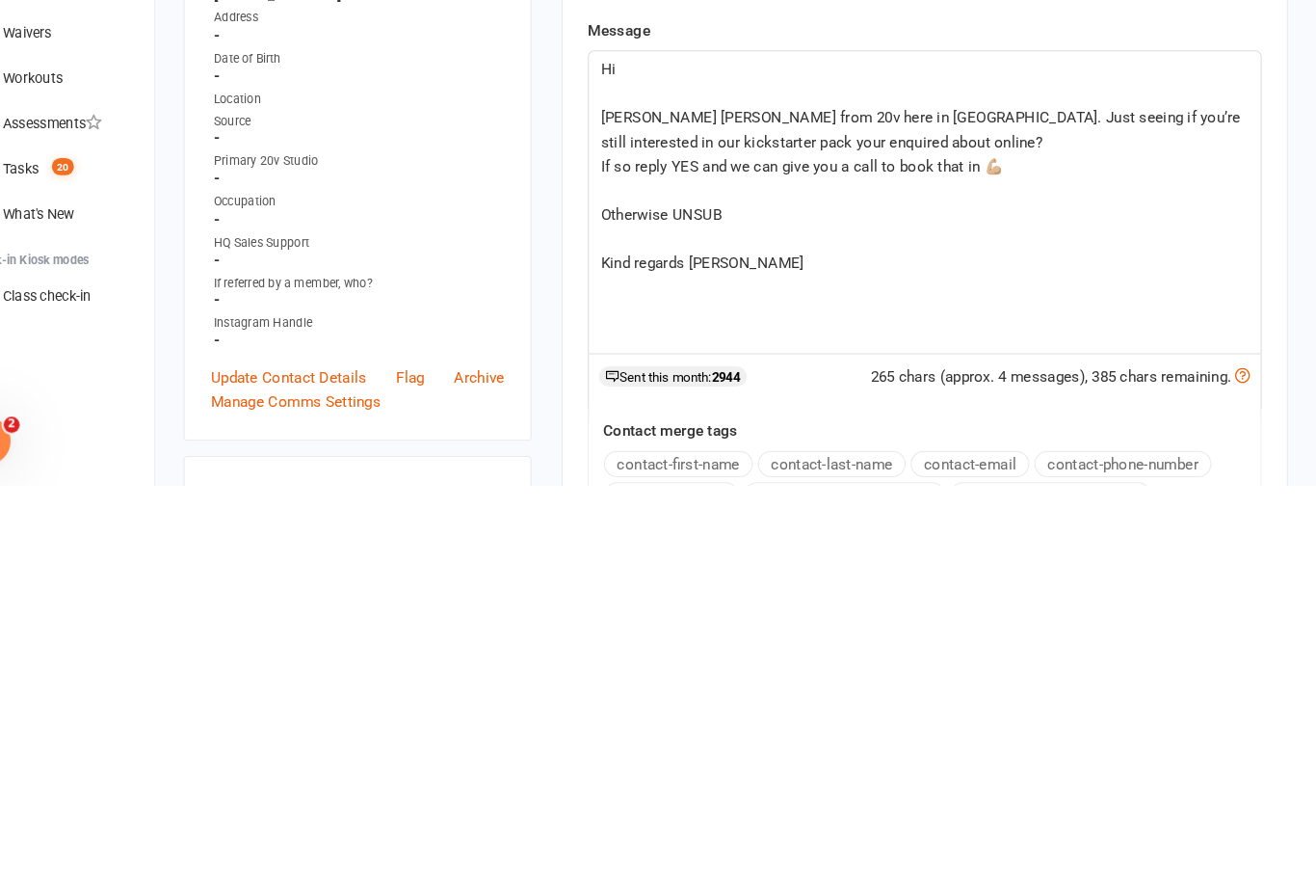
scroll to position [382, 0]
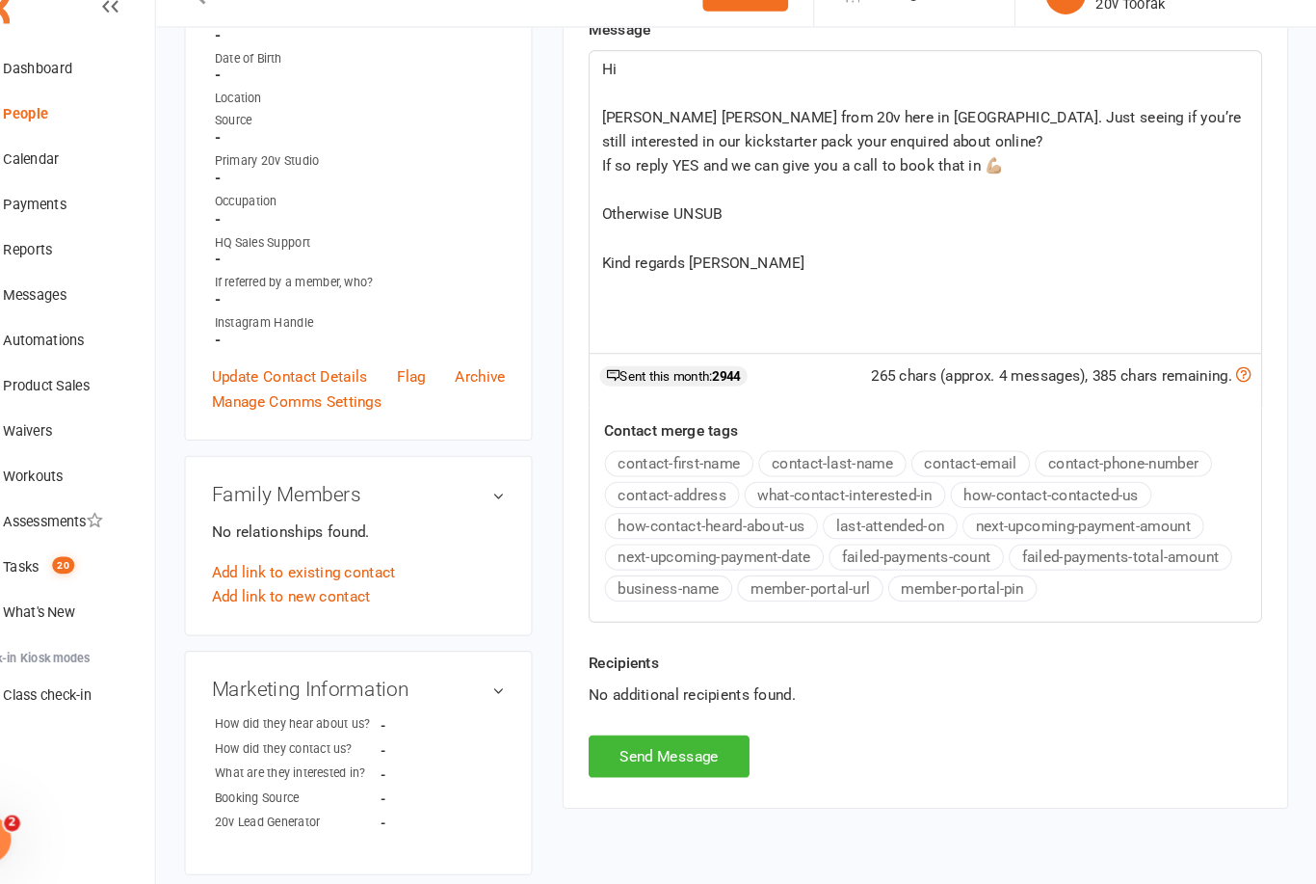
click at [701, 742] on button "Send Message" at bounding box center [696, 762] width 154 height 40
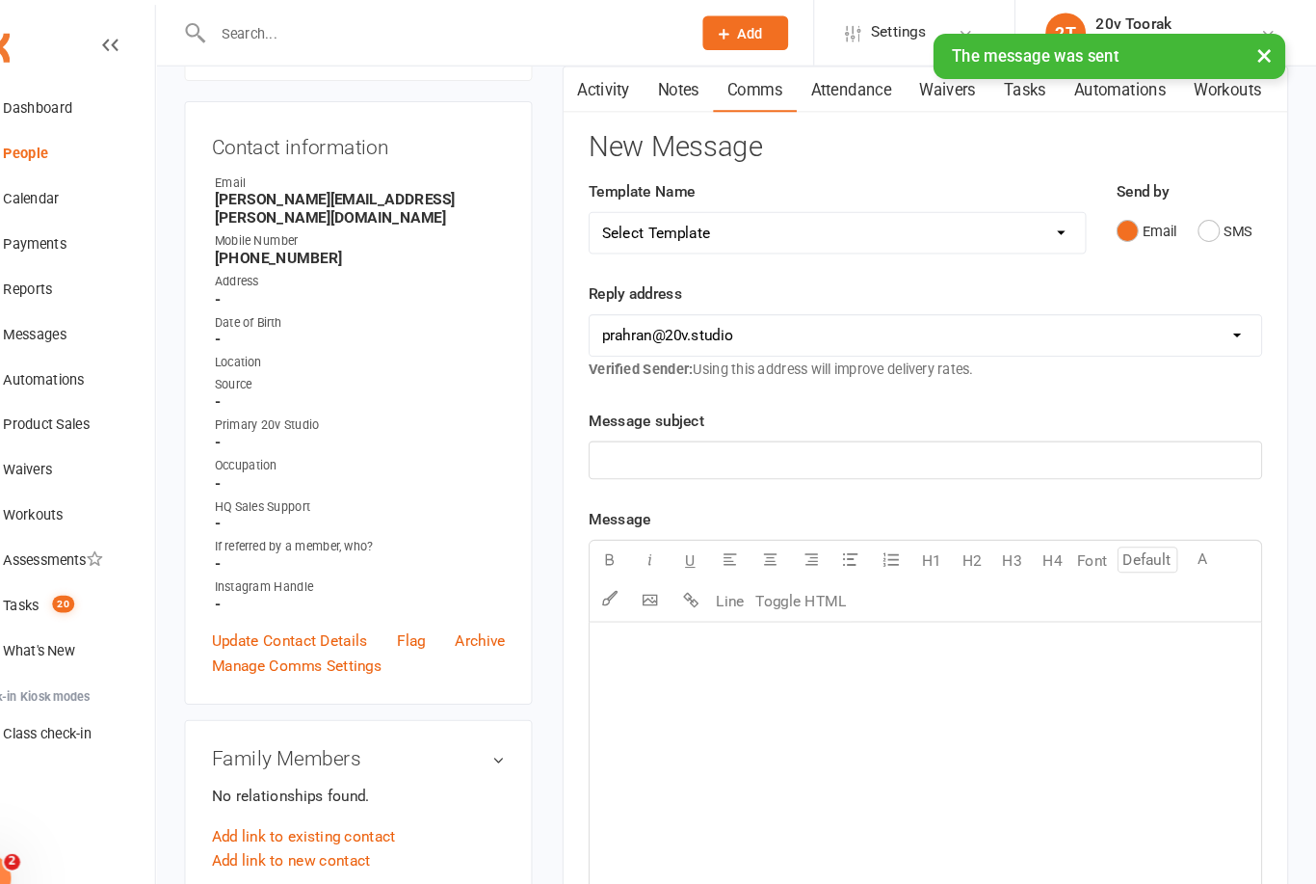
scroll to position [0, 0]
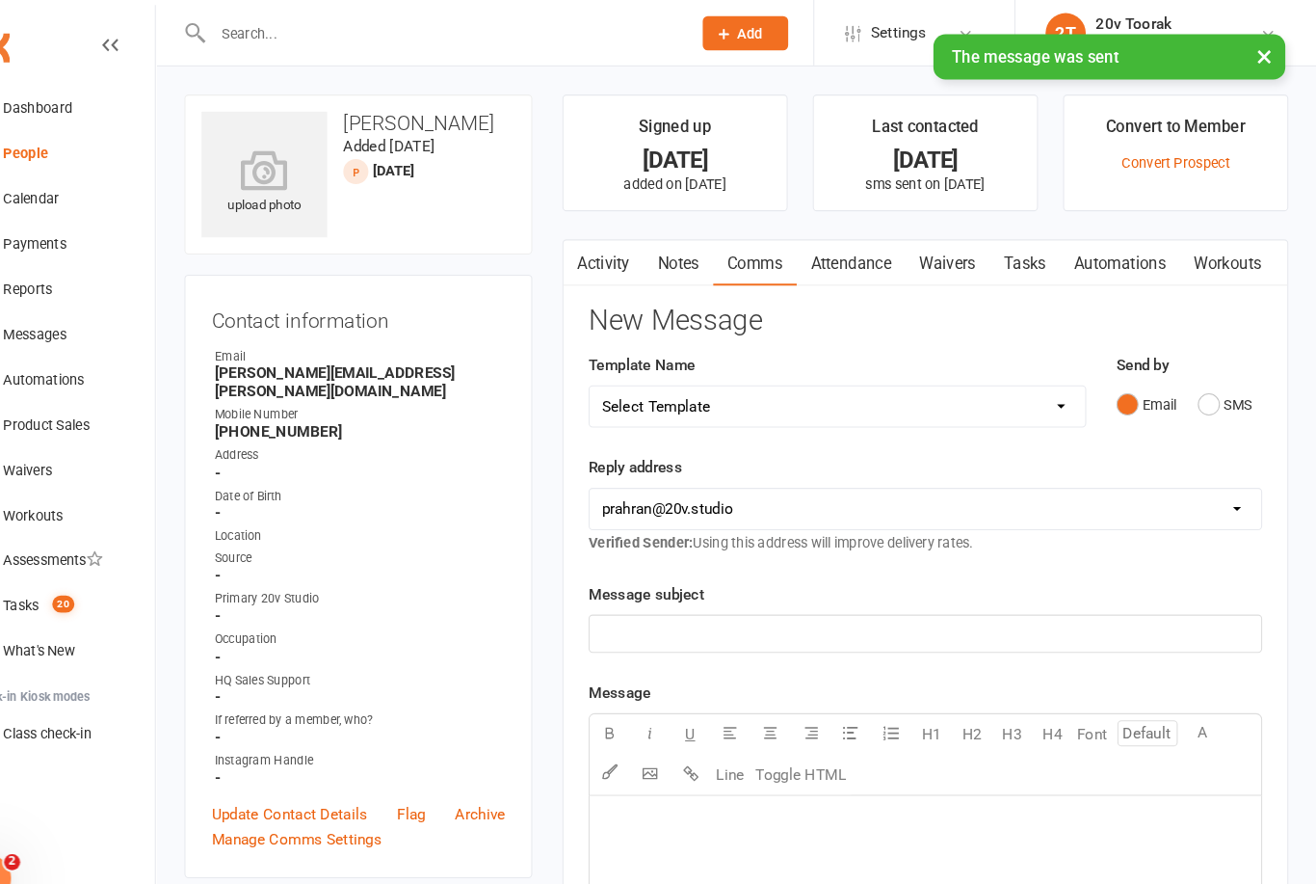
click at [1003, 251] on link "Tasks" at bounding box center [1036, 252] width 67 height 44
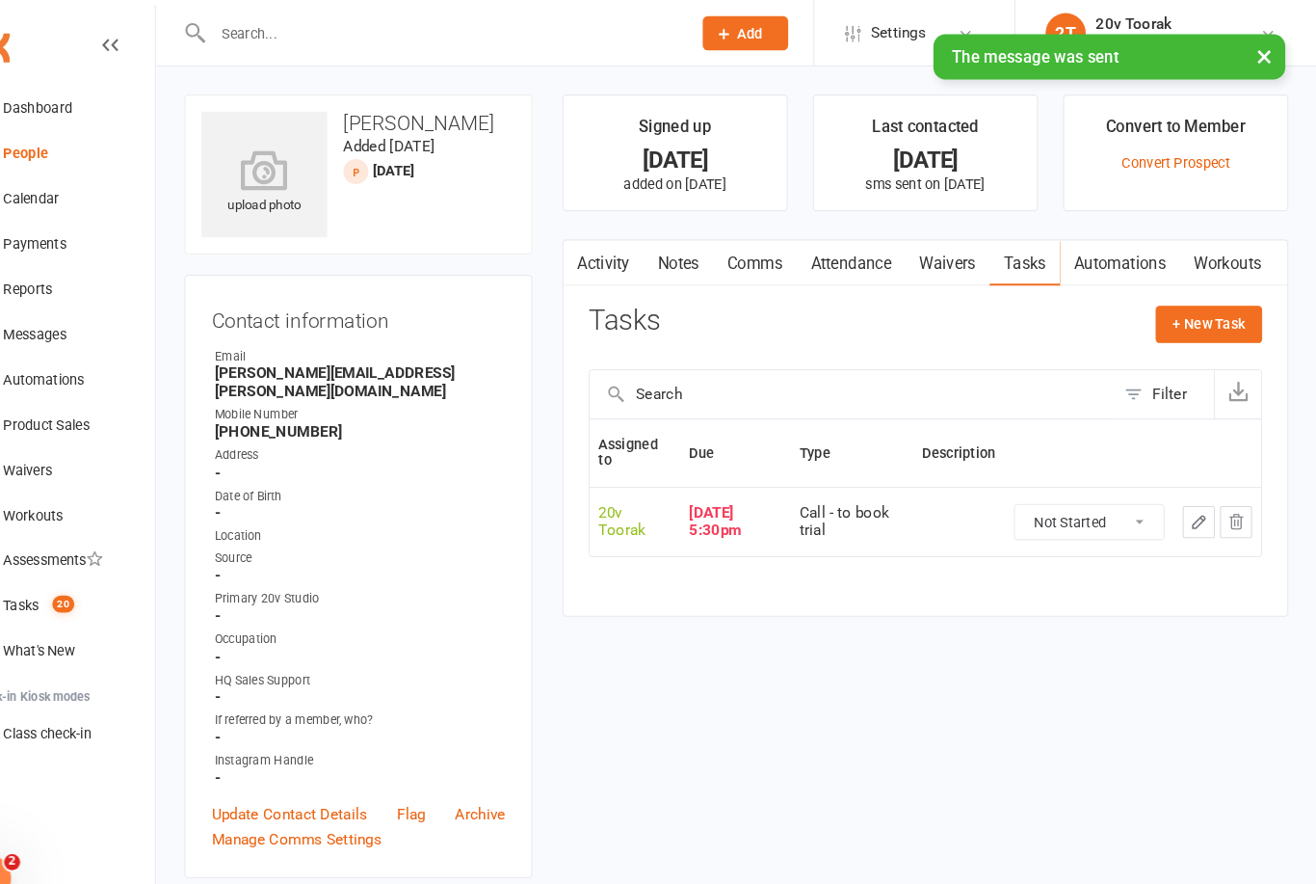
click at [1195, 494] on icon "button" at bounding box center [1203, 499] width 17 height 17
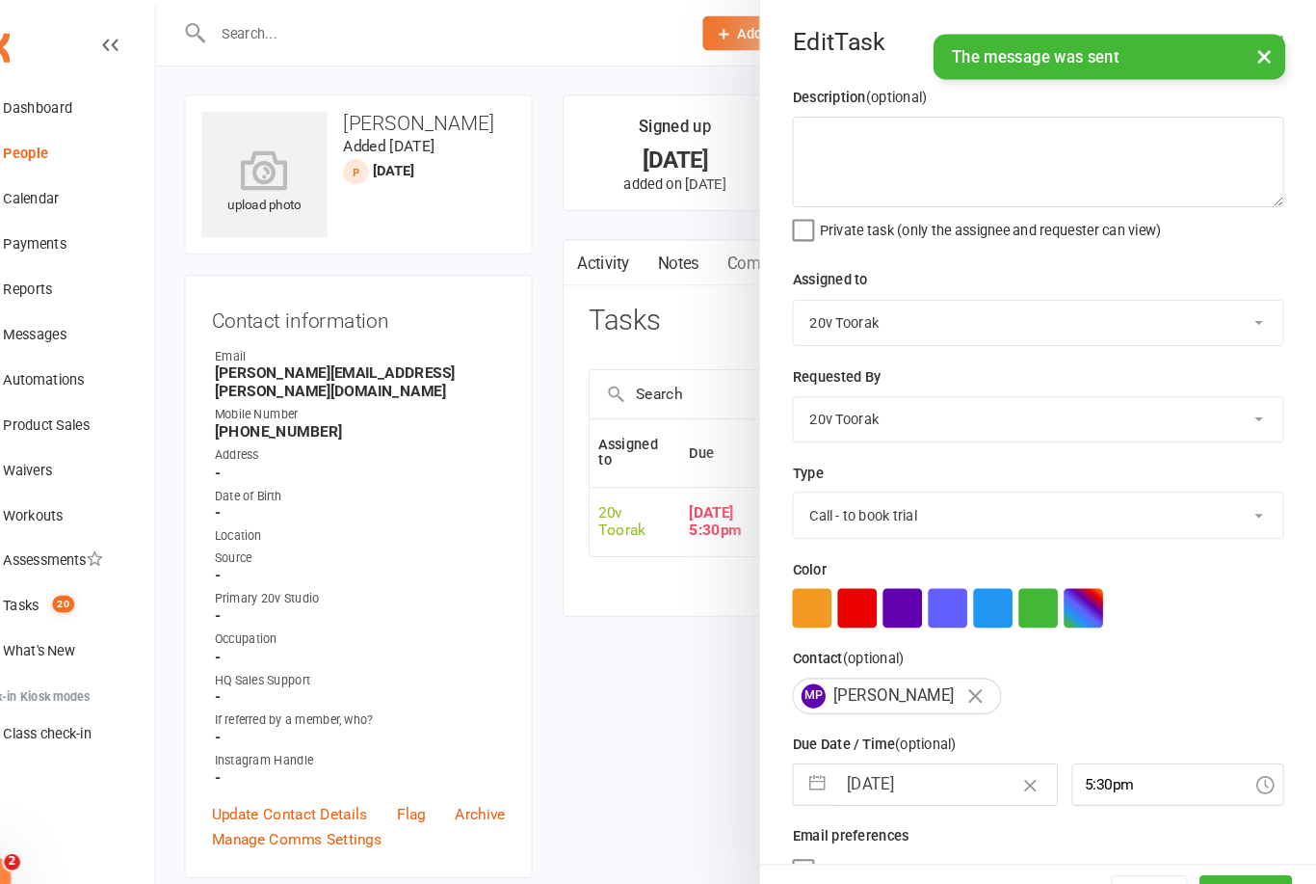
click at [877, 703] on div "Description (optional) Private task (only the assignee and requester can view) …" at bounding box center [1049, 471] width 533 height 778
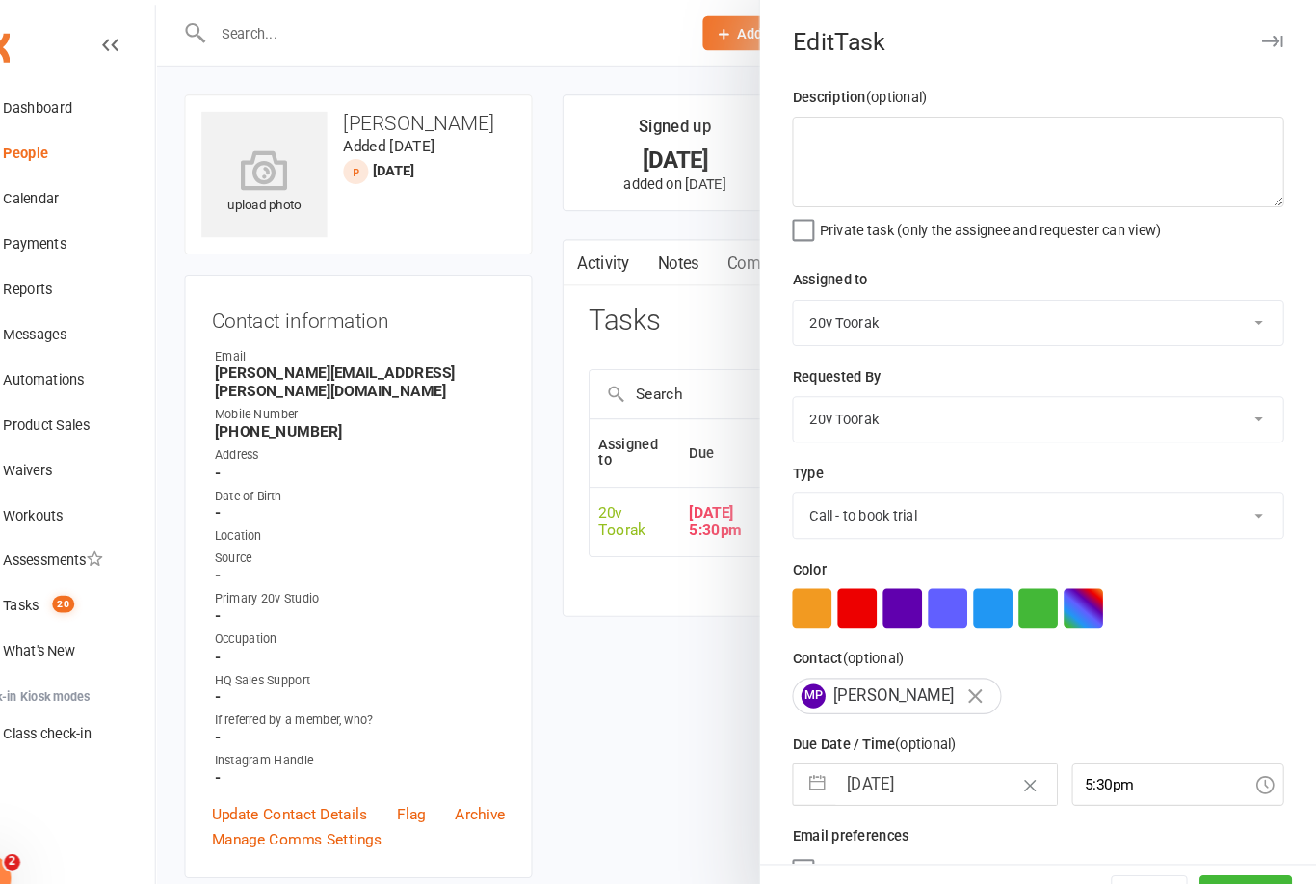
click at [856, 771] on input "[DATE]" at bounding box center [961, 751] width 211 height 39
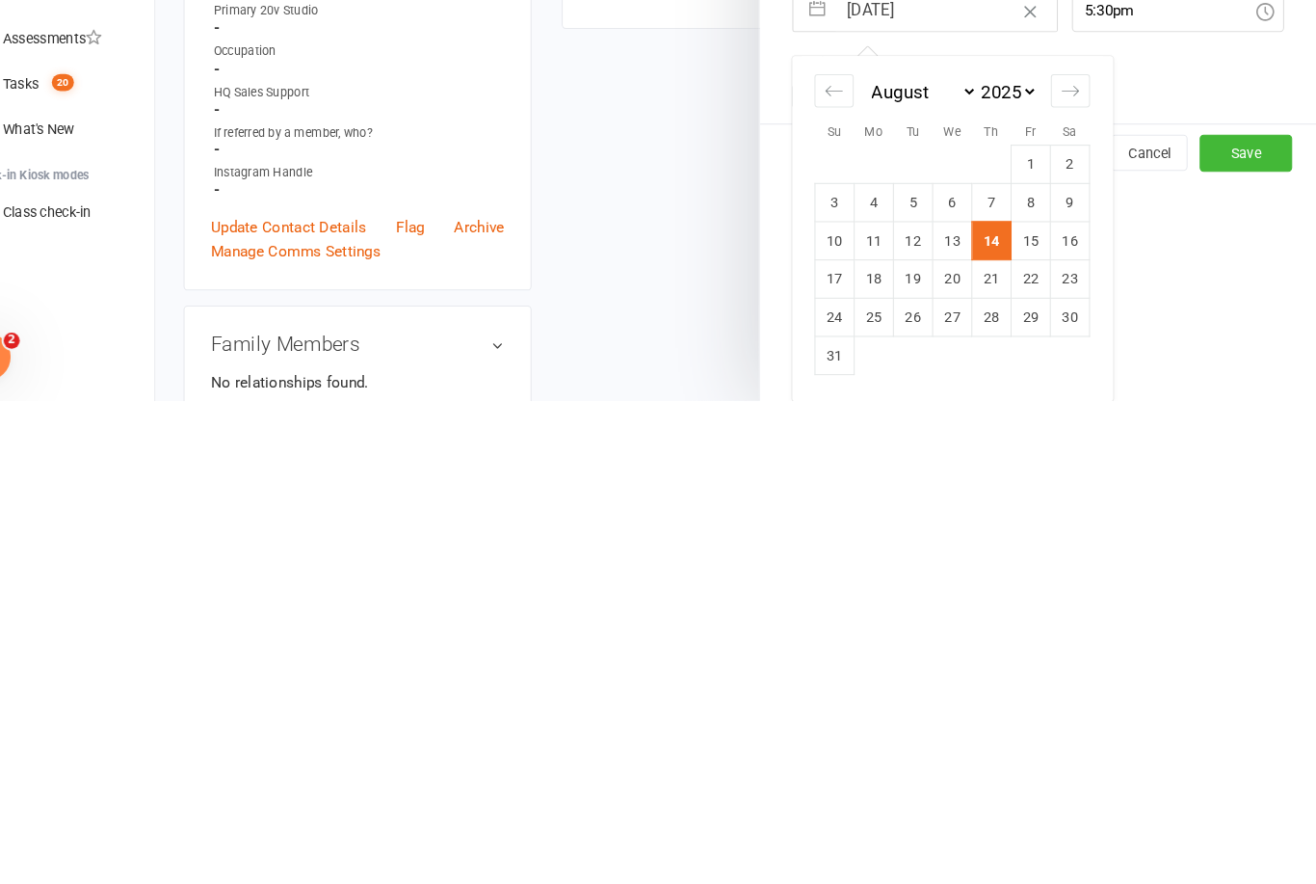
scroll to position [36, 0]
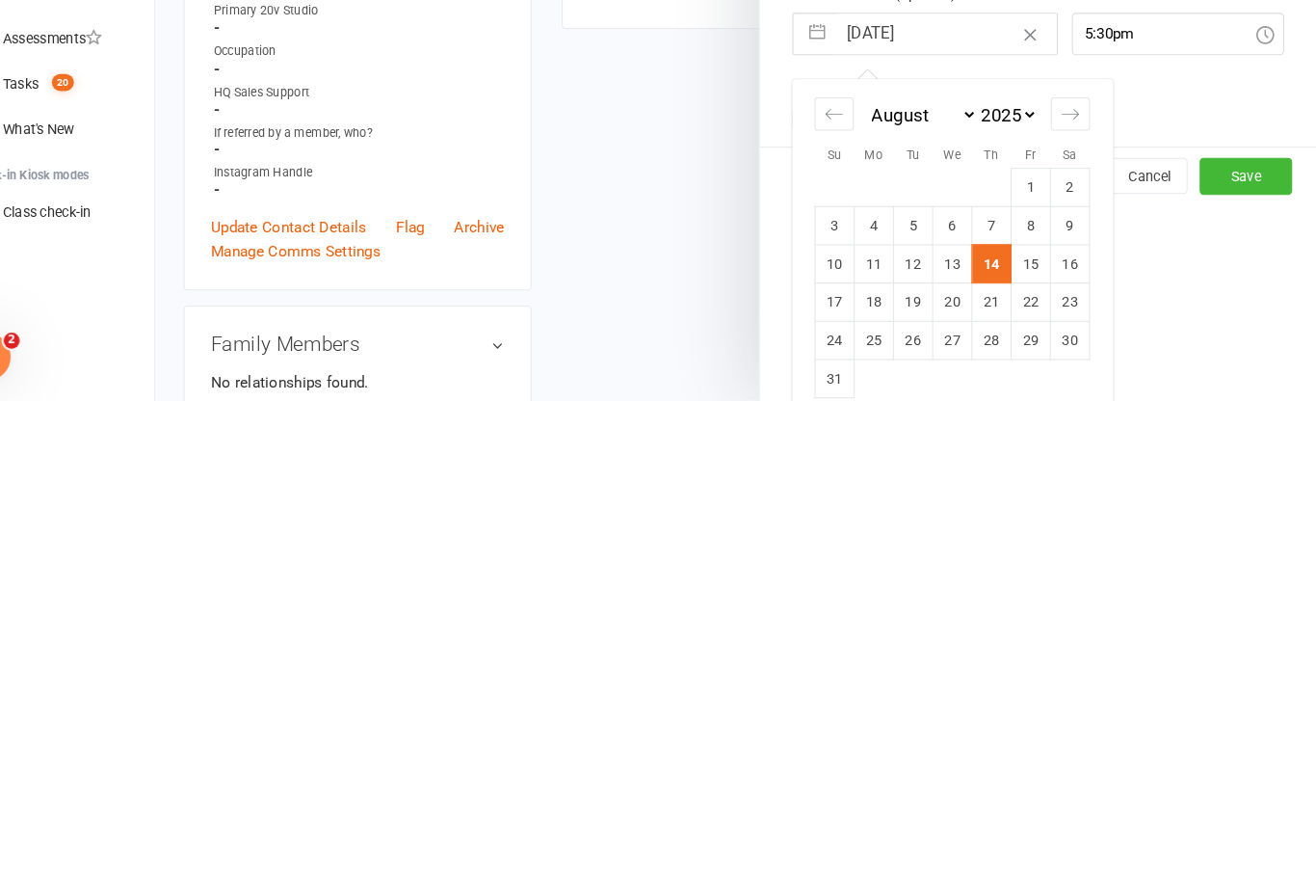
click at [1062, 733] on td "16" at bounding box center [1081, 751] width 38 height 37
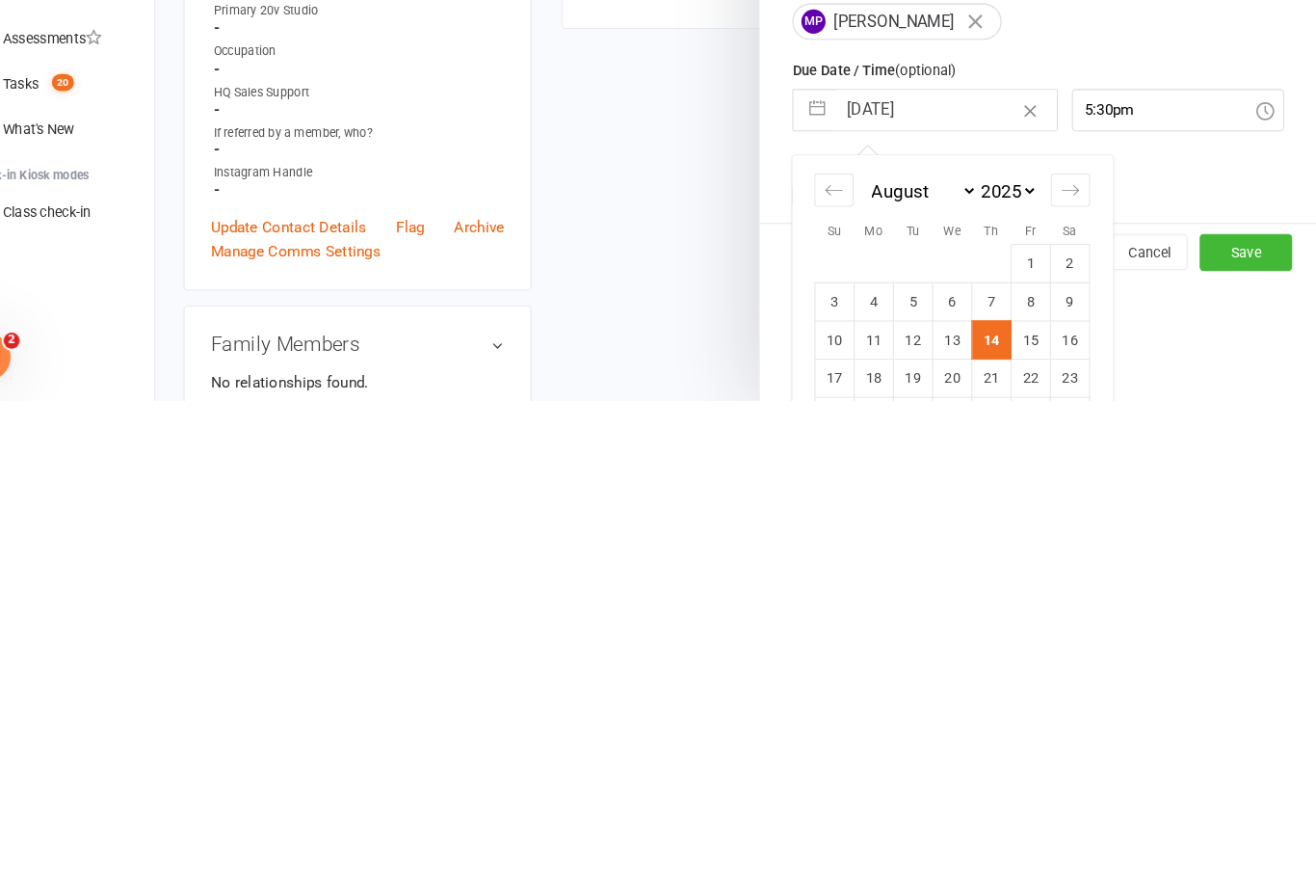
scroll to position [526, 0]
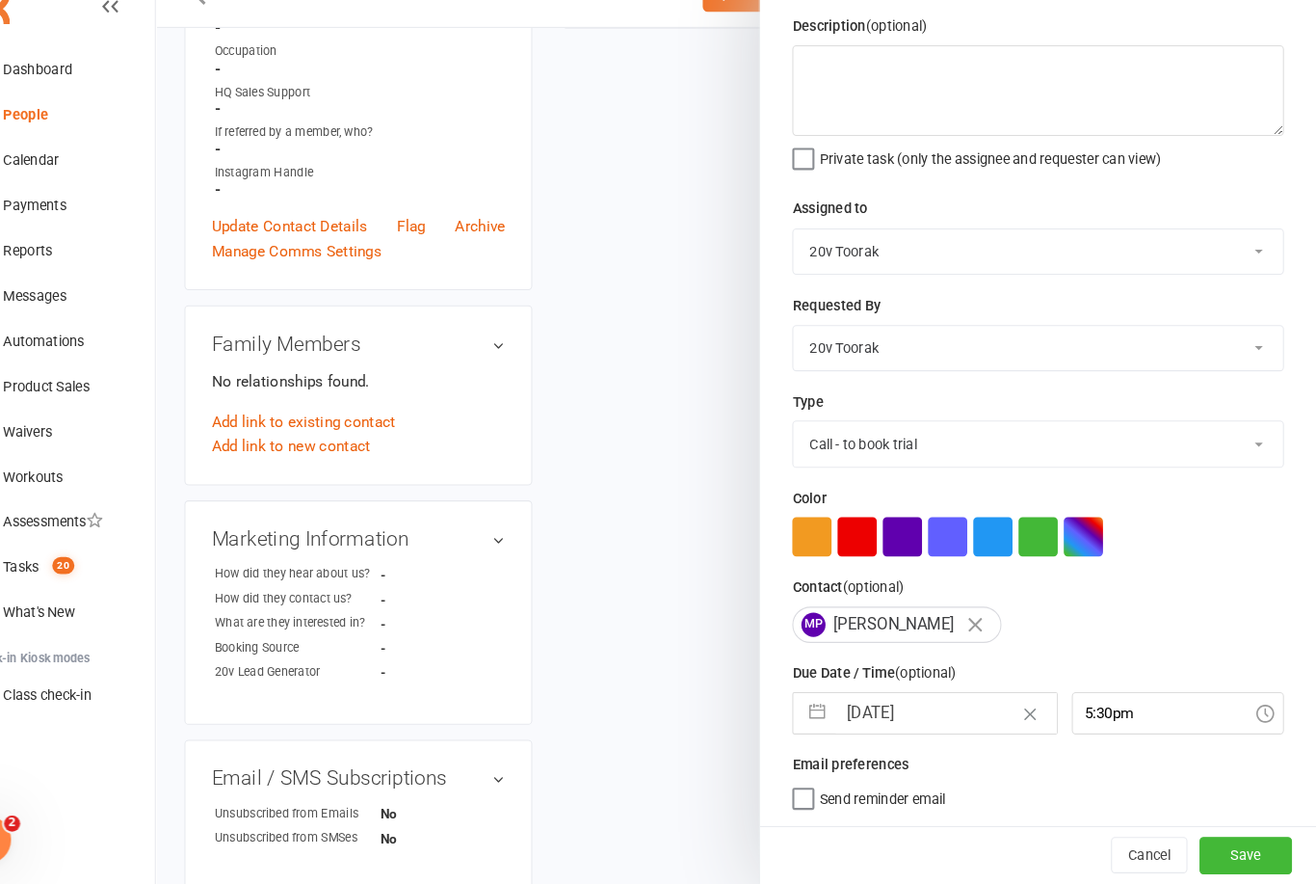
click at [1204, 838] on button "Save" at bounding box center [1248, 855] width 89 height 35
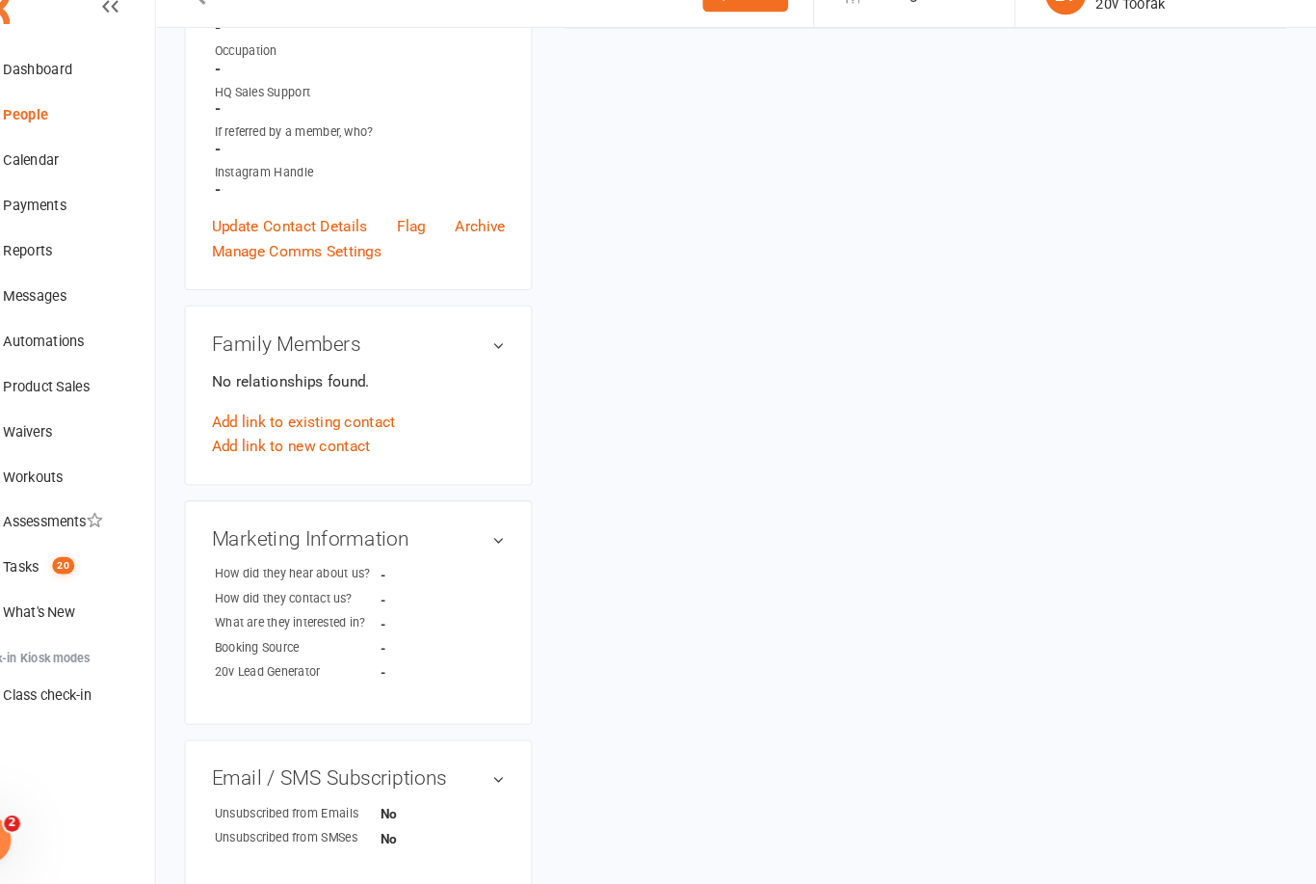
click at [95, 572] on count-badge "20" at bounding box center [110, 579] width 31 height 15
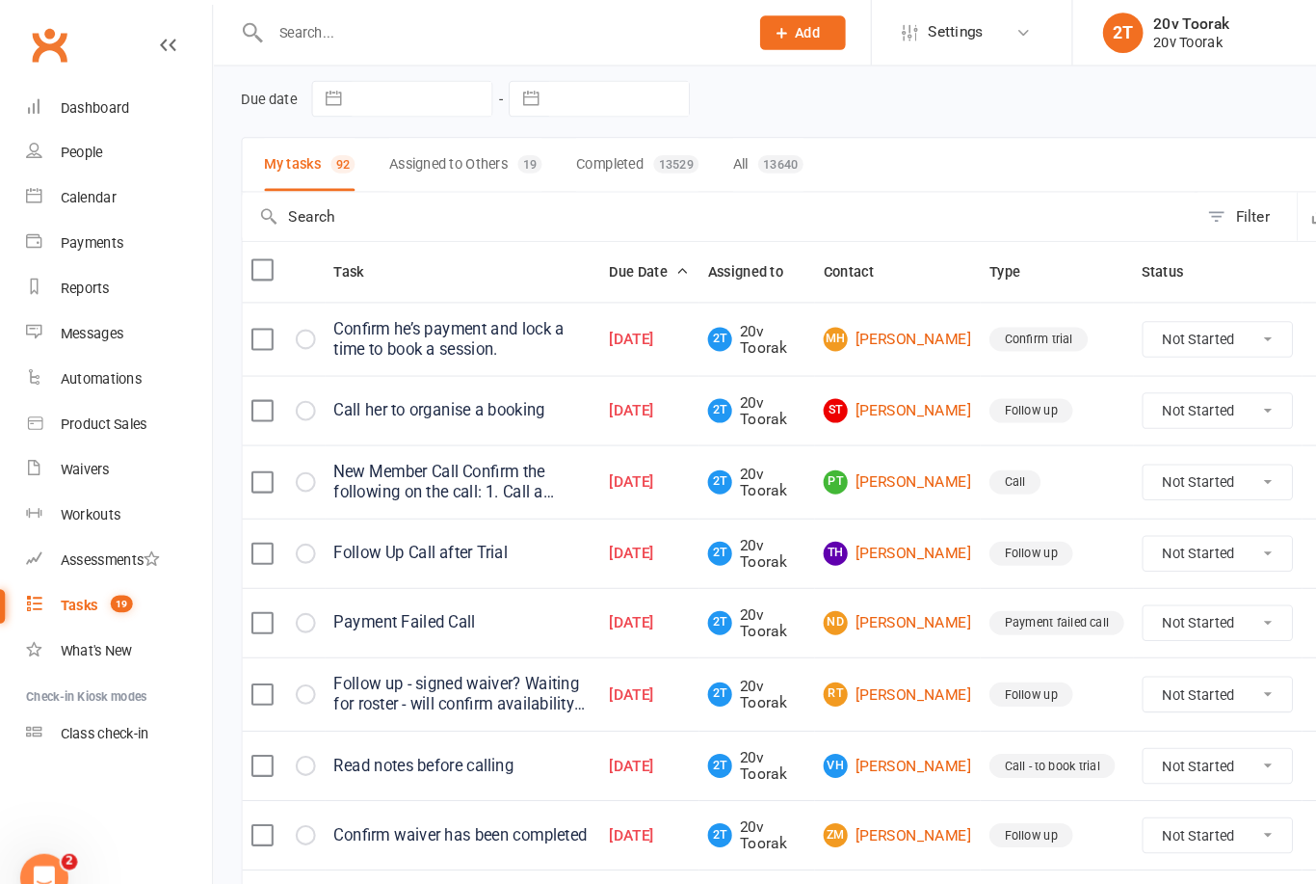
scroll to position [72, 0]
click at [906, 402] on link "ST [PERSON_NAME]" at bounding box center [860, 394] width 142 height 23
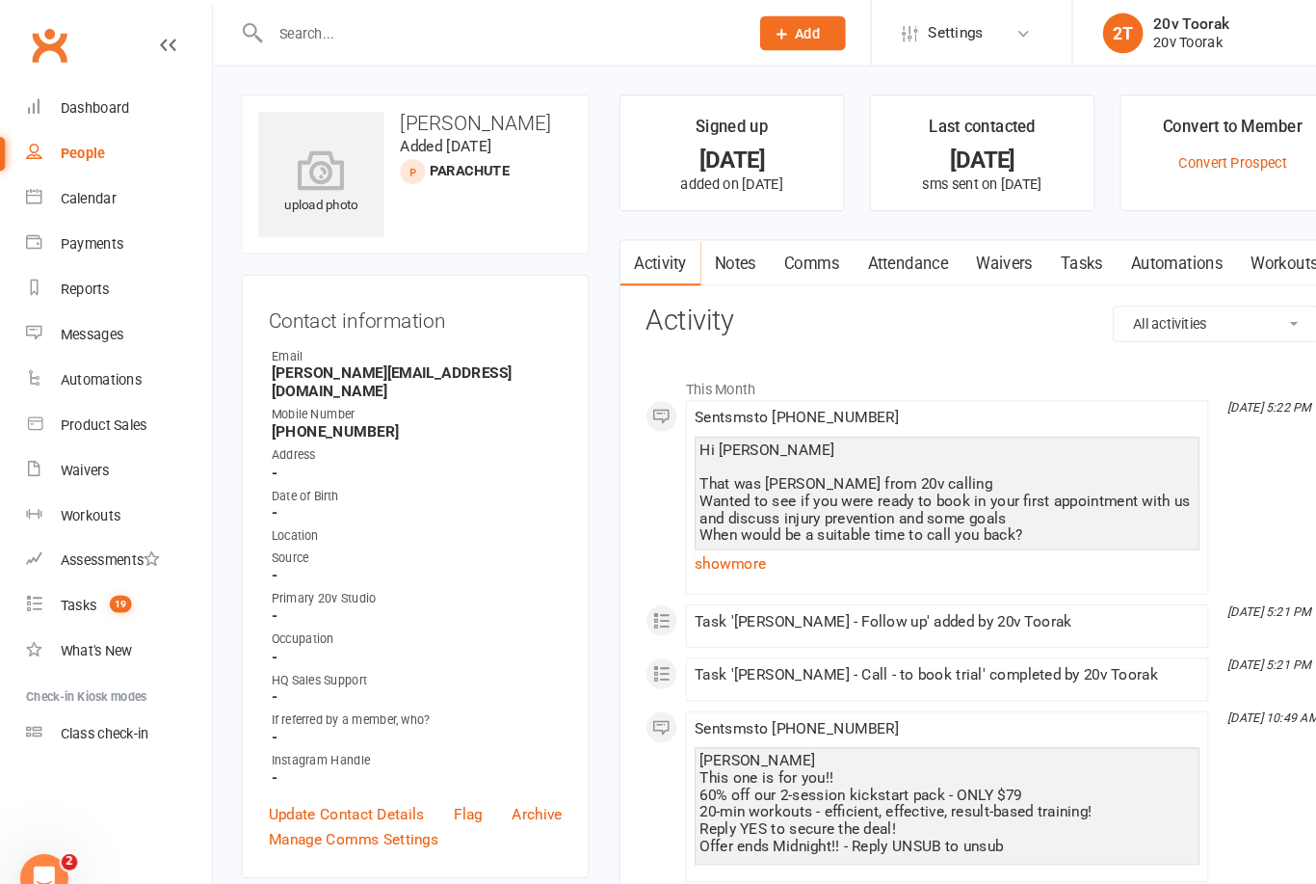
click at [1039, 254] on link "Tasks" at bounding box center [1036, 252] width 67 height 44
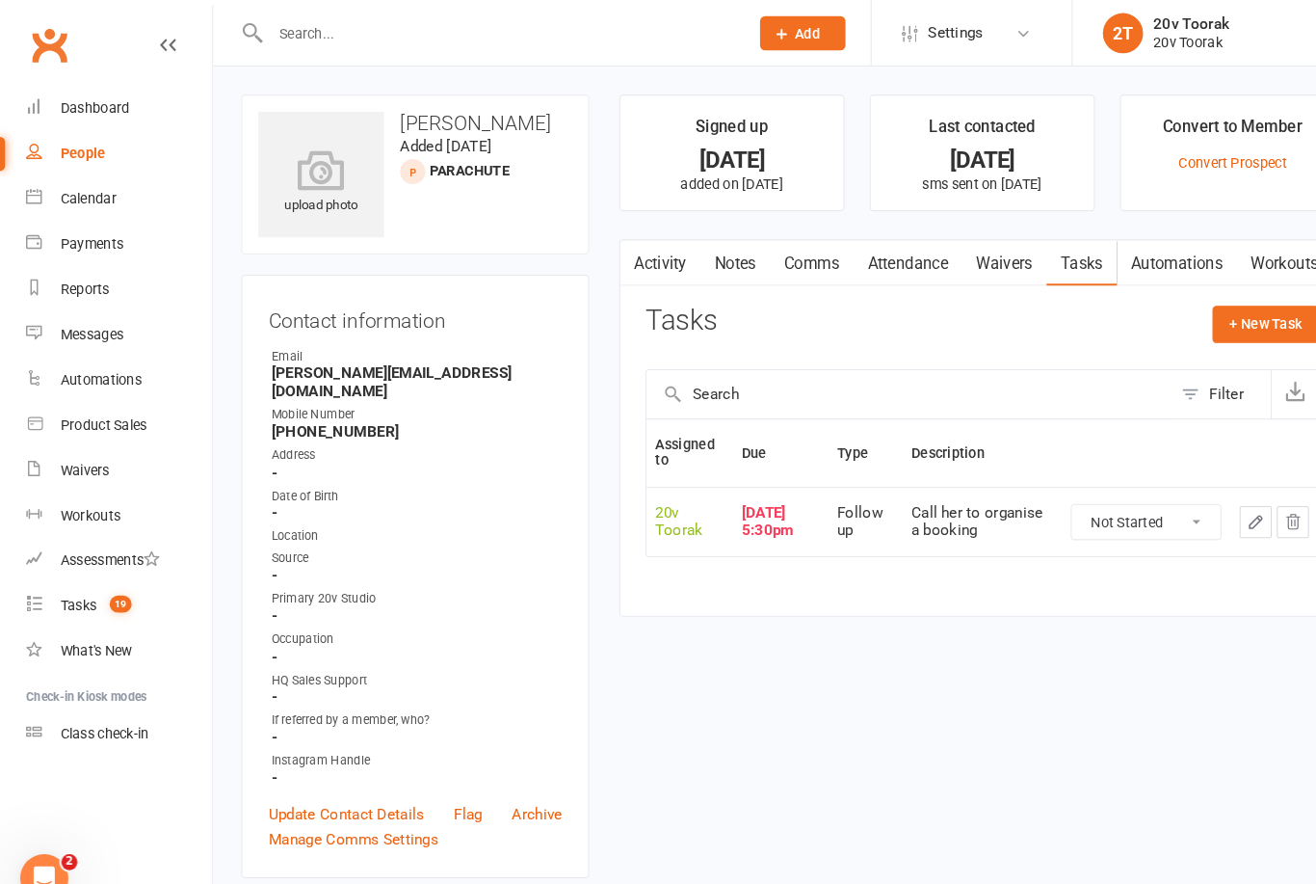
click at [1205, 495] on icon "button" at bounding box center [1203, 499] width 17 height 17
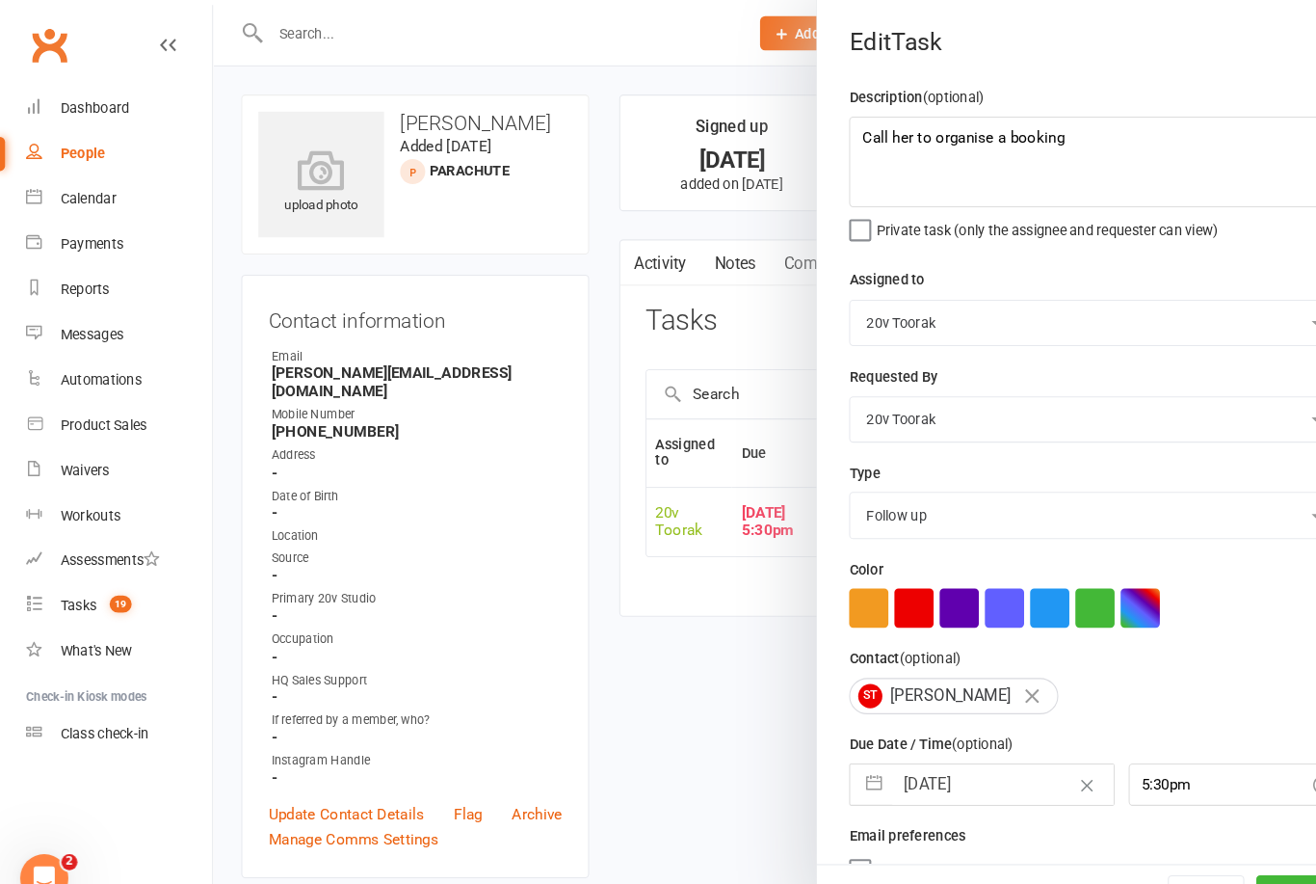
click at [915, 745] on input "[DATE]" at bounding box center [961, 751] width 211 height 39
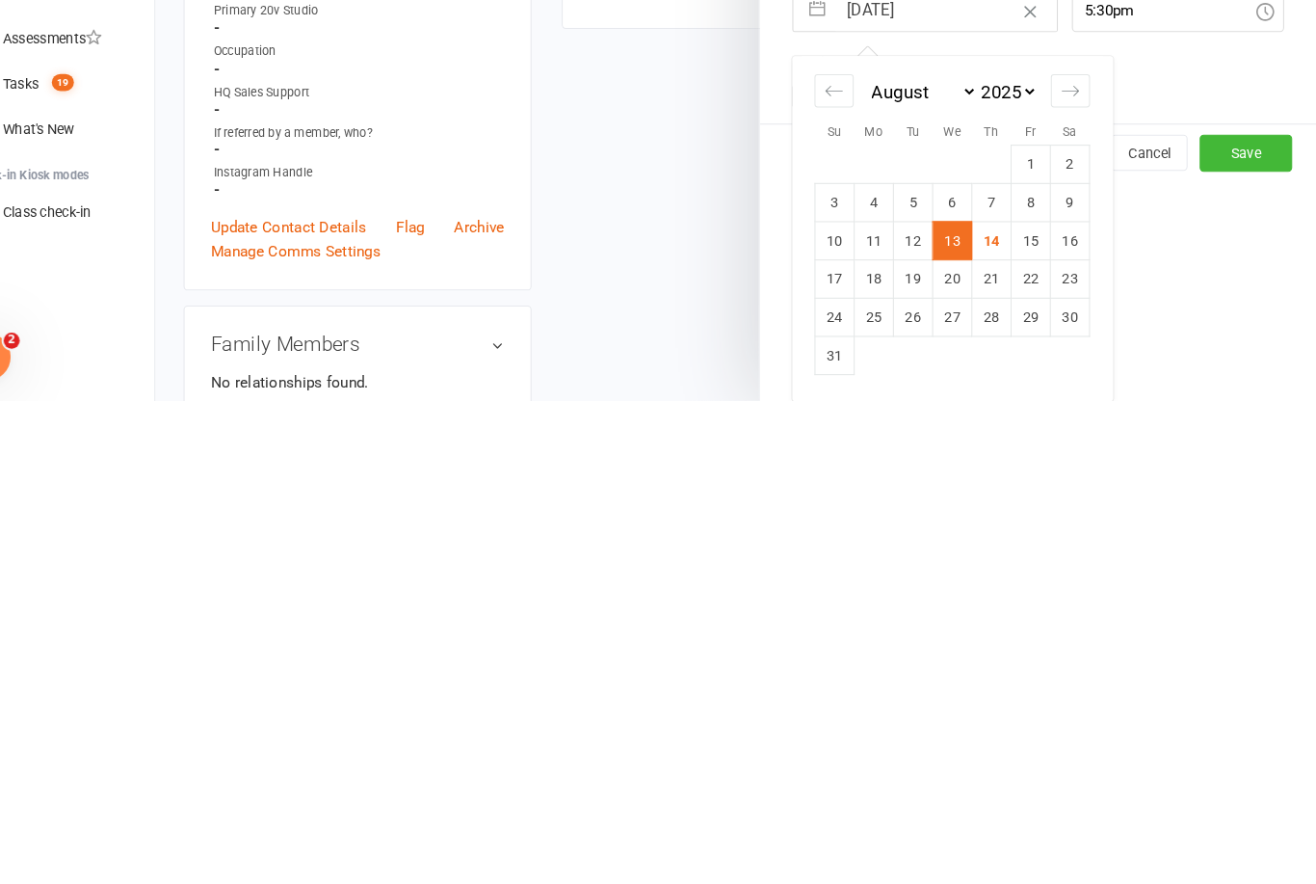
scroll to position [246, 0]
click at [1024, 711] on td "15" at bounding box center [1043, 729] width 38 height 37
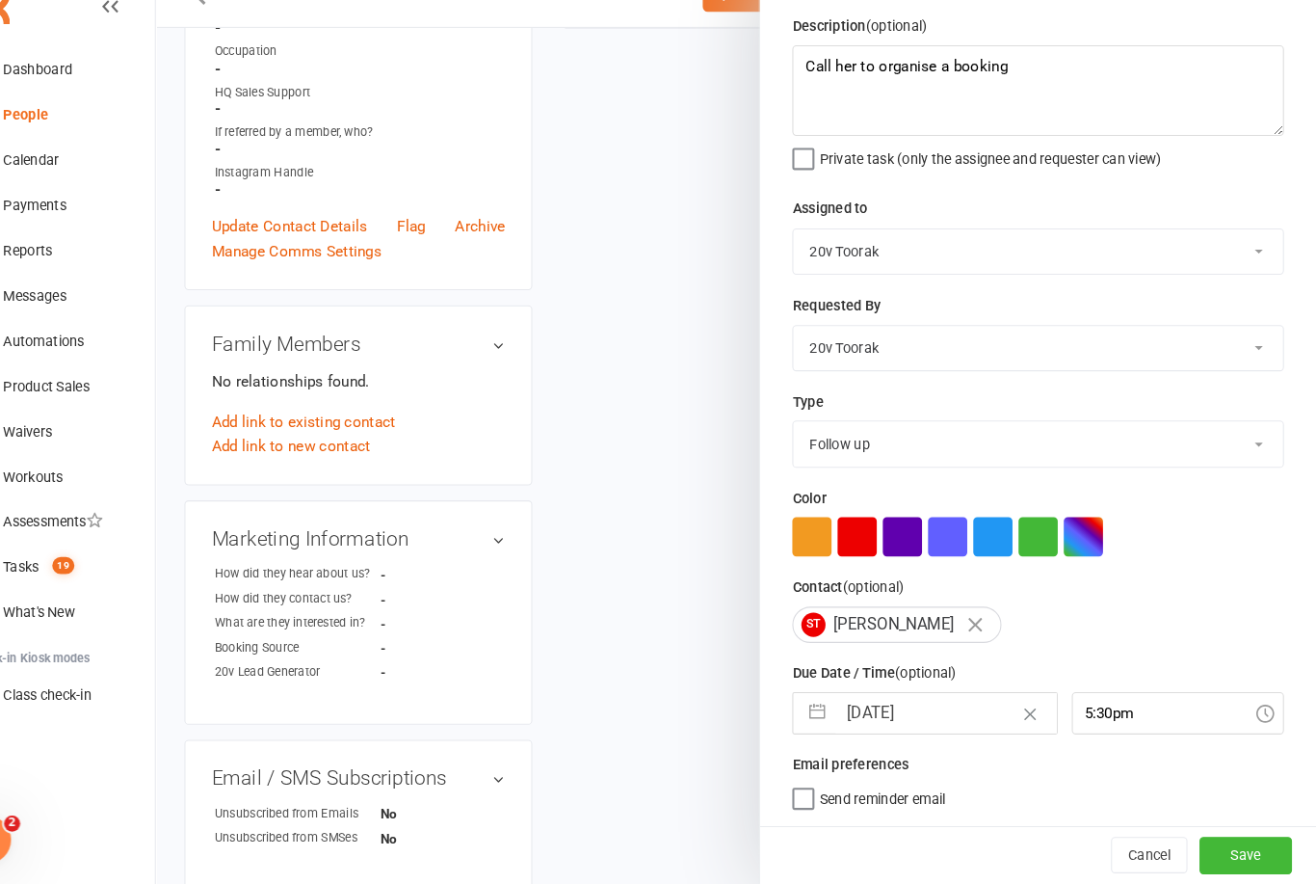
scroll to position [36, 0]
click at [1207, 838] on button "Save" at bounding box center [1248, 855] width 89 height 35
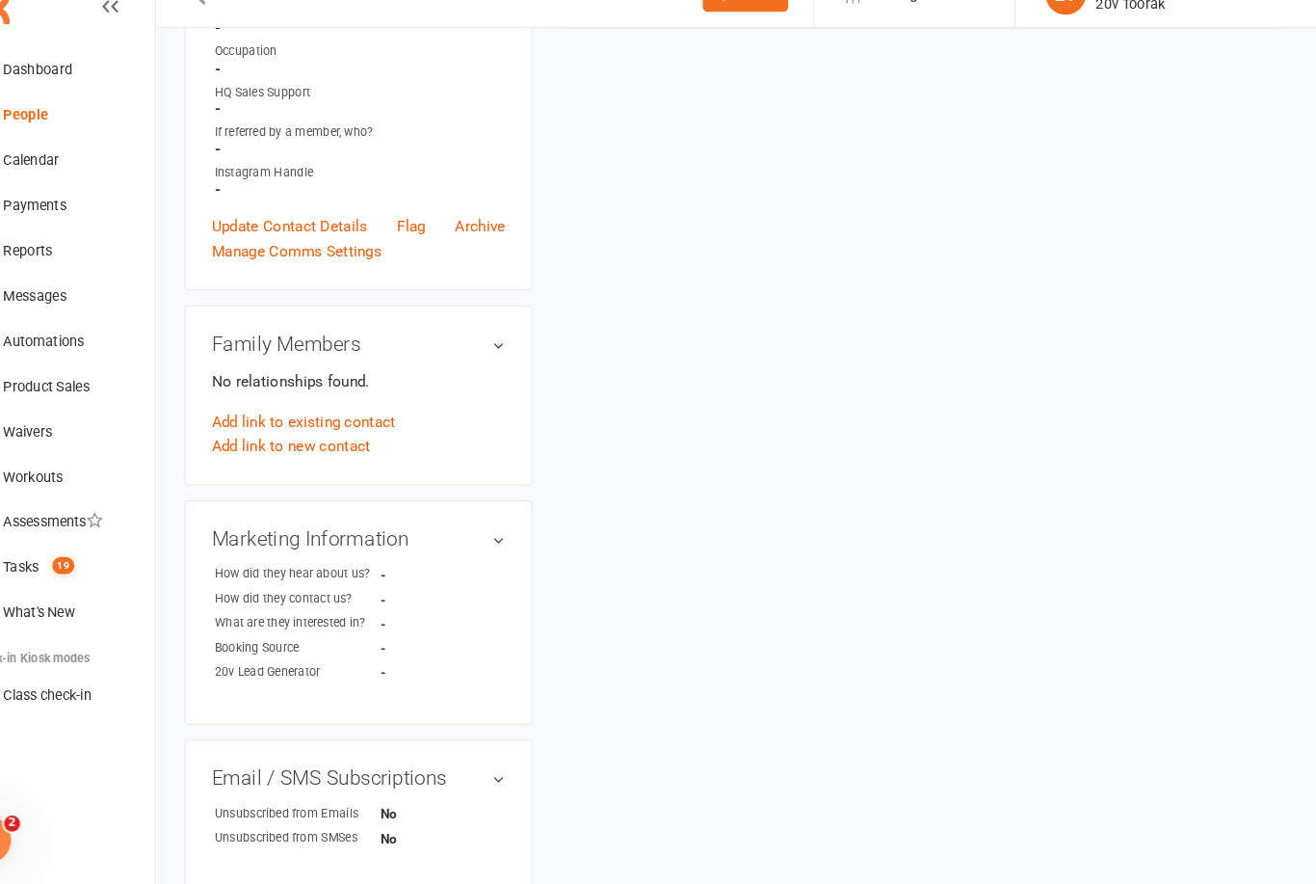
click at [58, 572] on div "Tasks" at bounding box center [75, 579] width 35 height 15
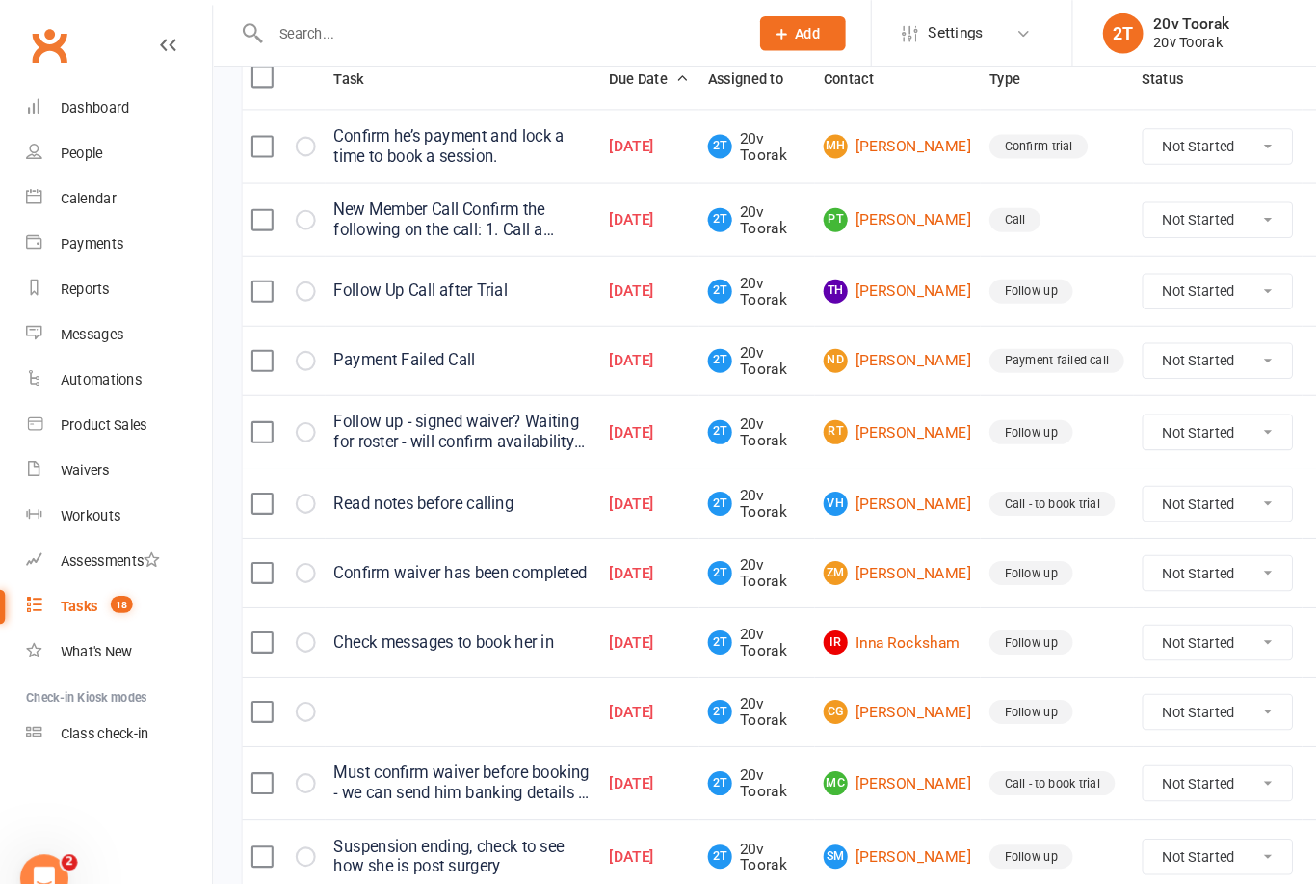
scroll to position [258, 0]
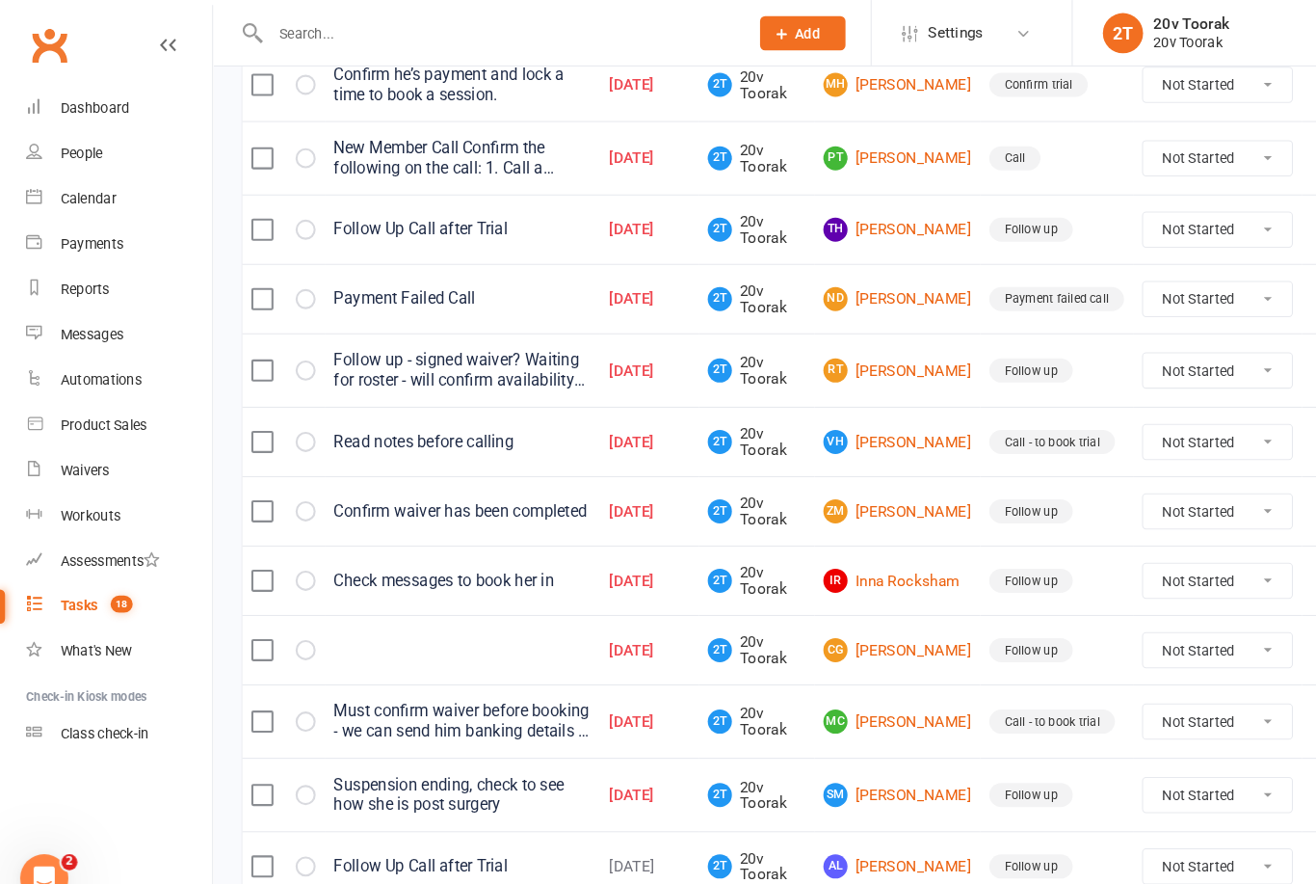
click at [892, 632] on link "CG [PERSON_NAME]" at bounding box center [860, 622] width 142 height 23
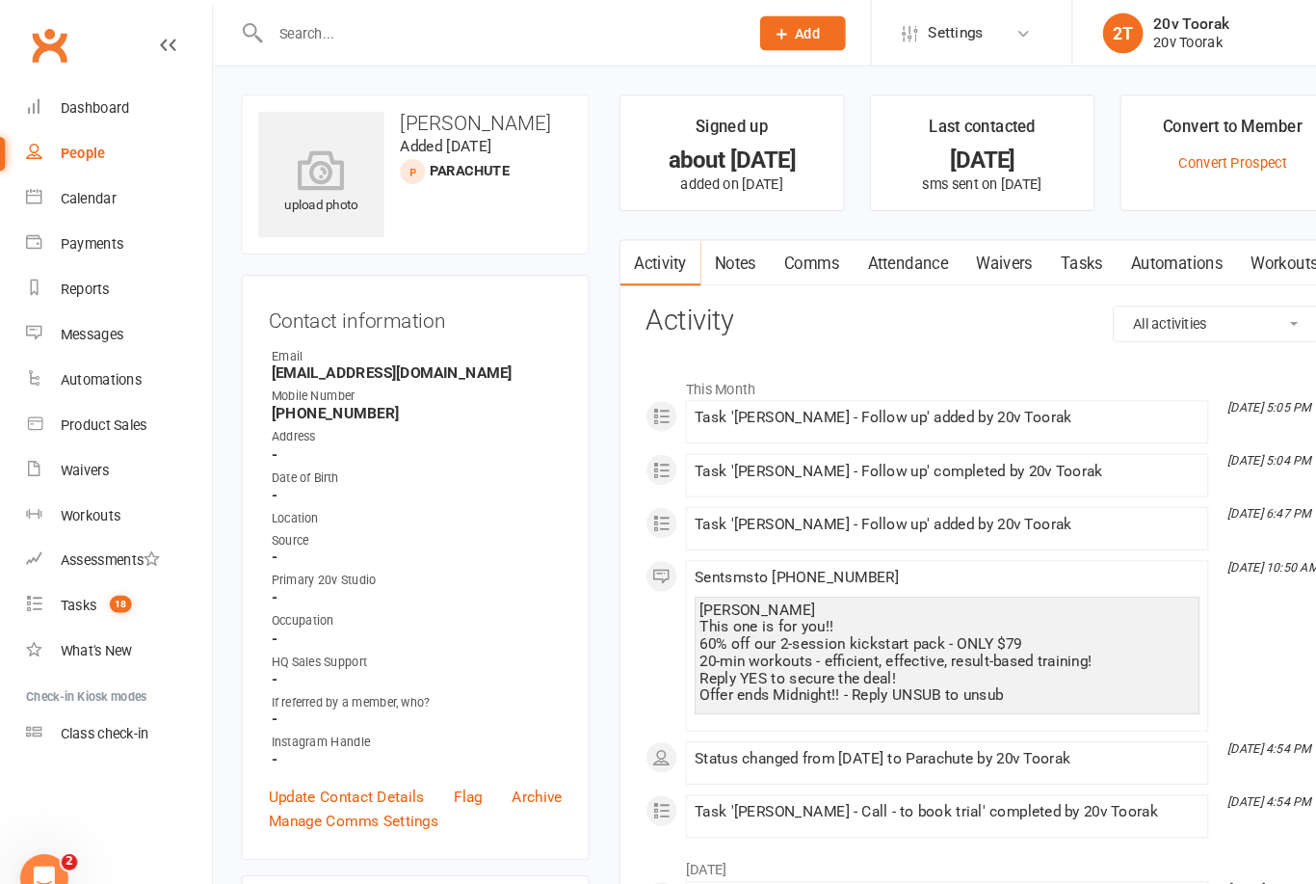
click at [726, 260] on link "Notes" at bounding box center [705, 252] width 66 height 44
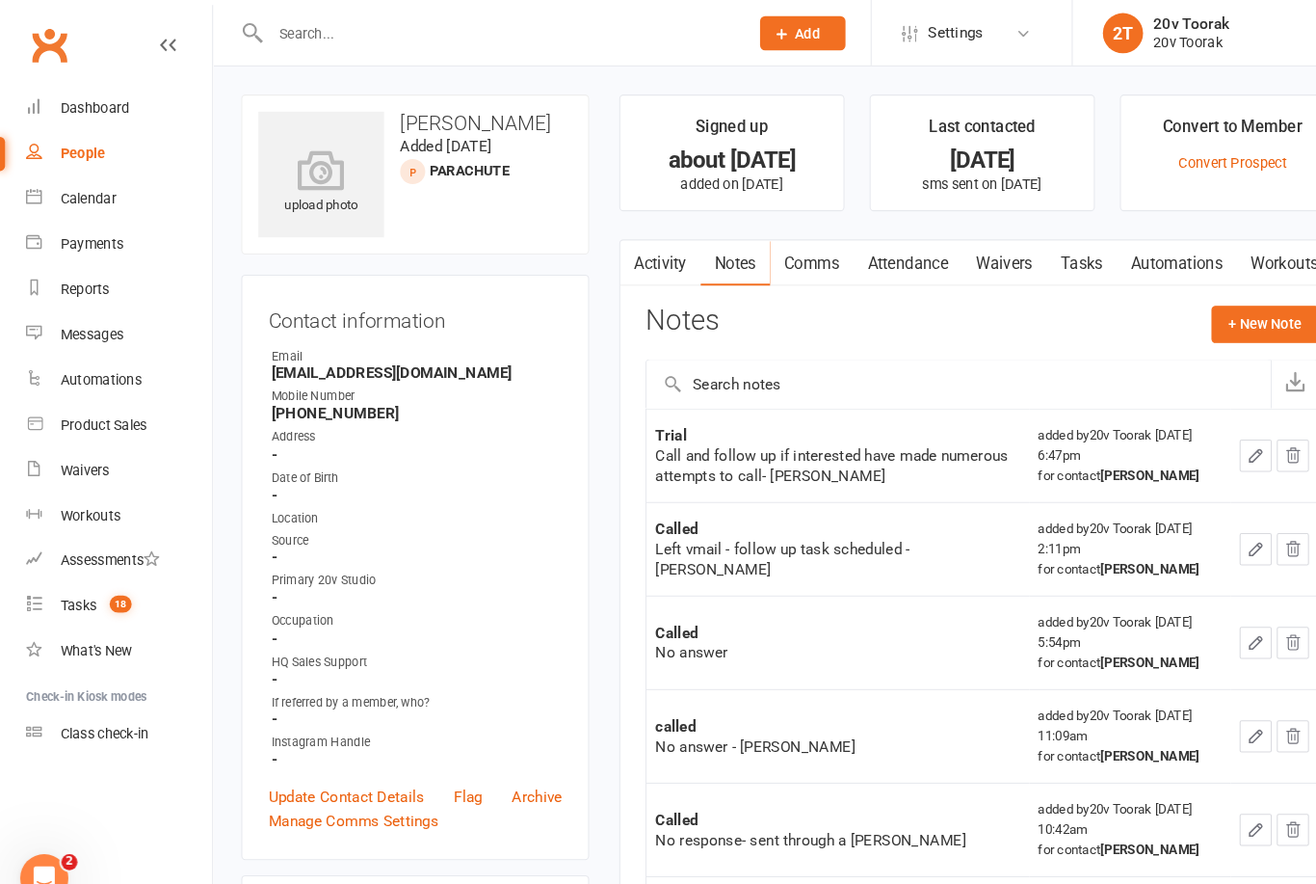
click at [637, 266] on link "Activity" at bounding box center [632, 252] width 77 height 44
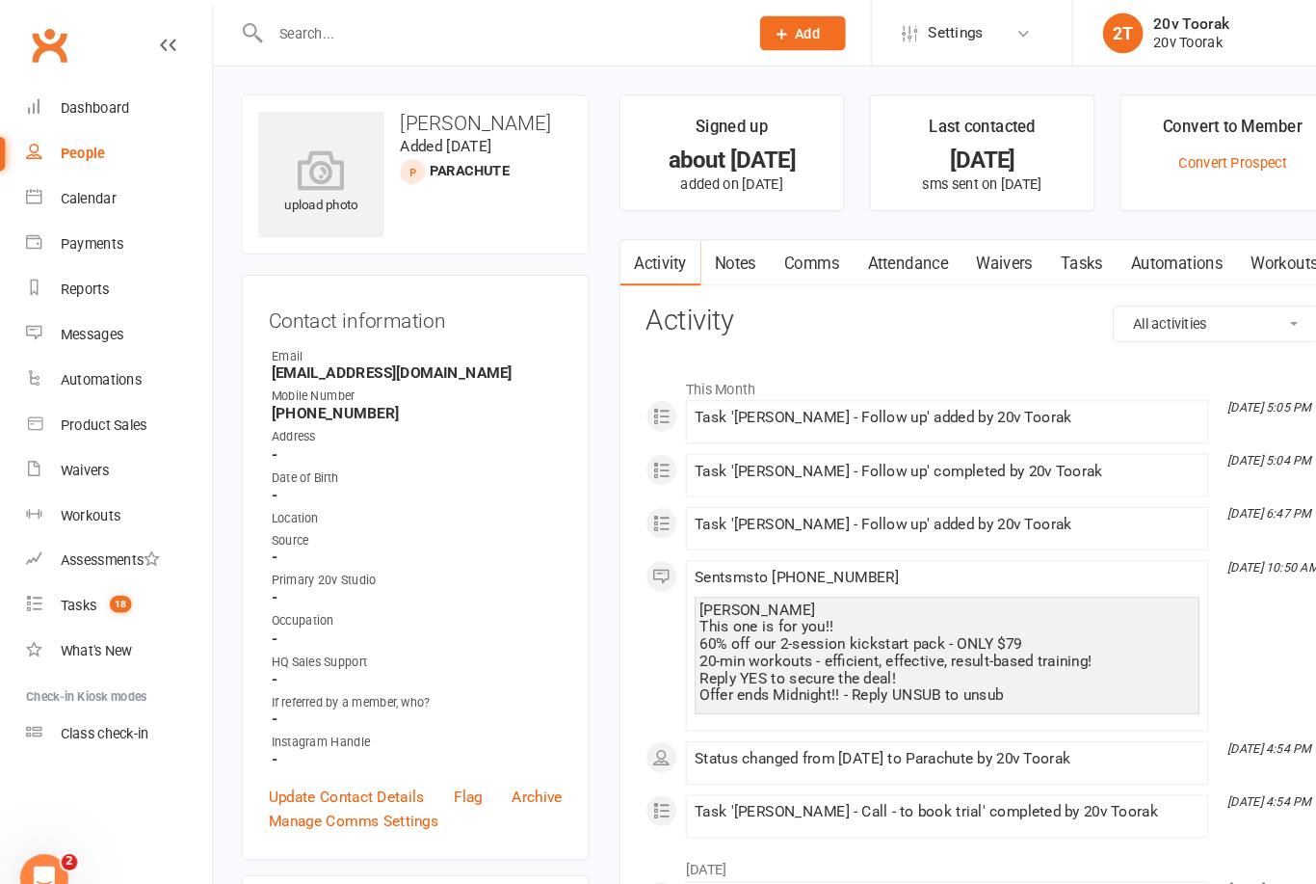
click at [682, 253] on link "Notes" at bounding box center [705, 252] width 66 height 44
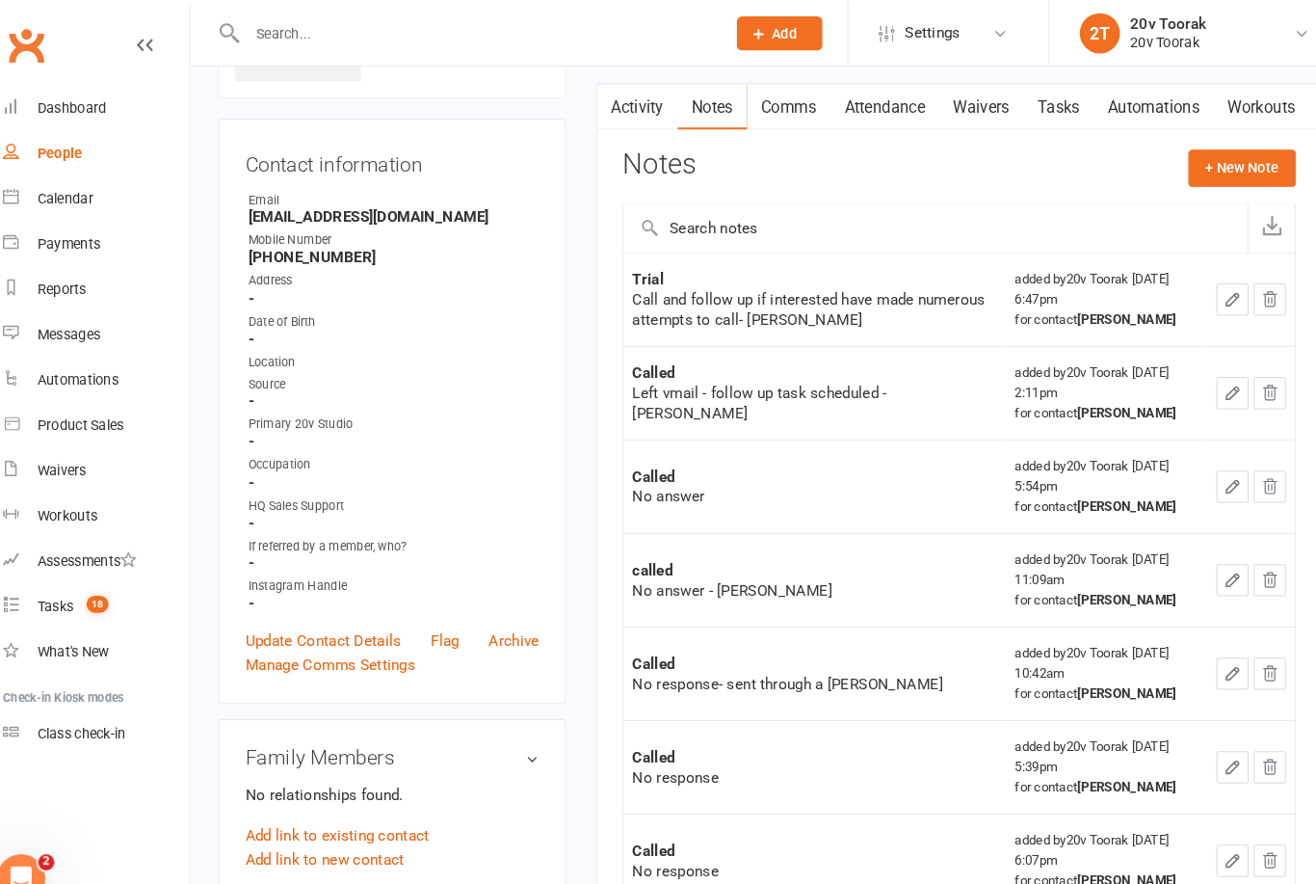
scroll to position [70, 0]
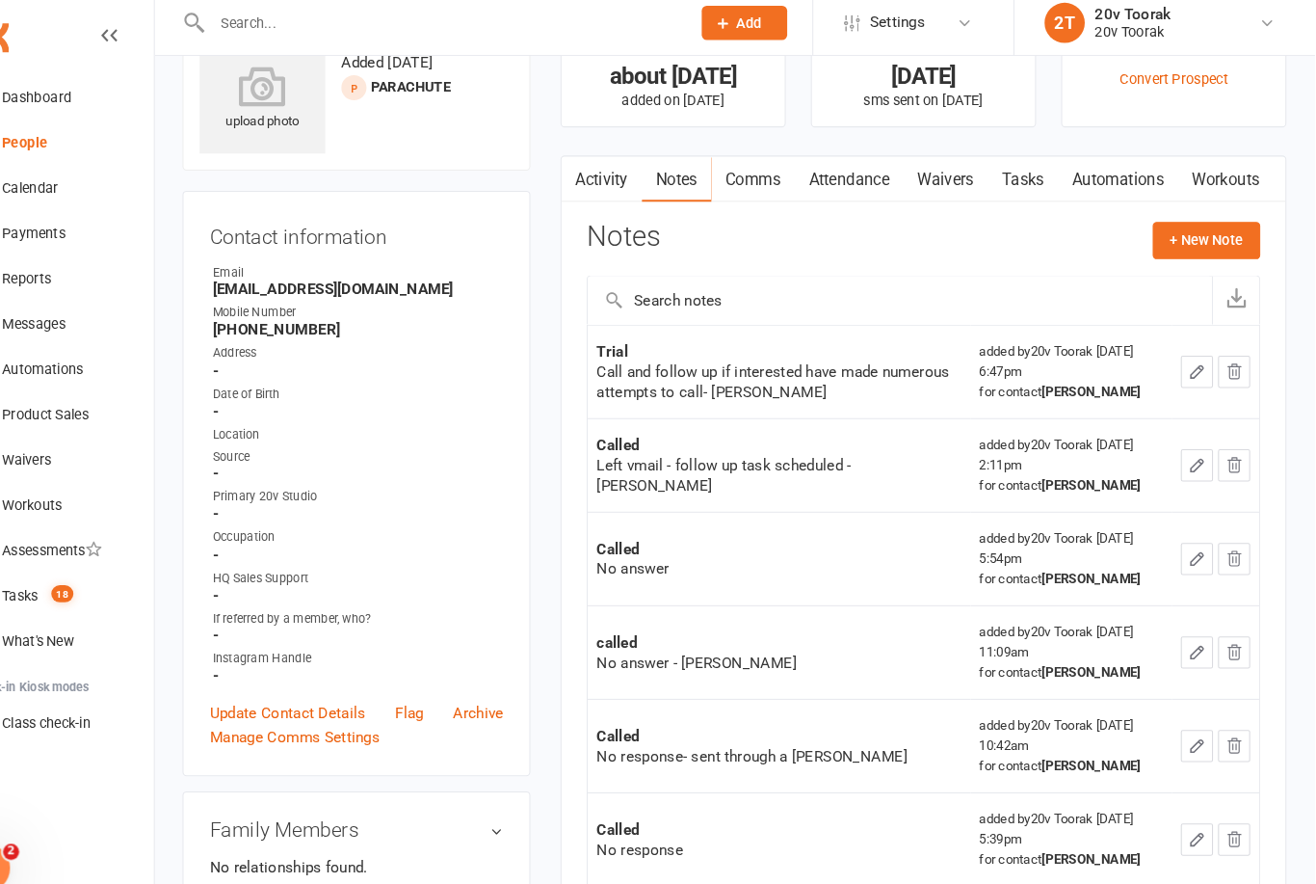
click at [1161, 226] on button "+ New Note" at bounding box center [1212, 240] width 103 height 35
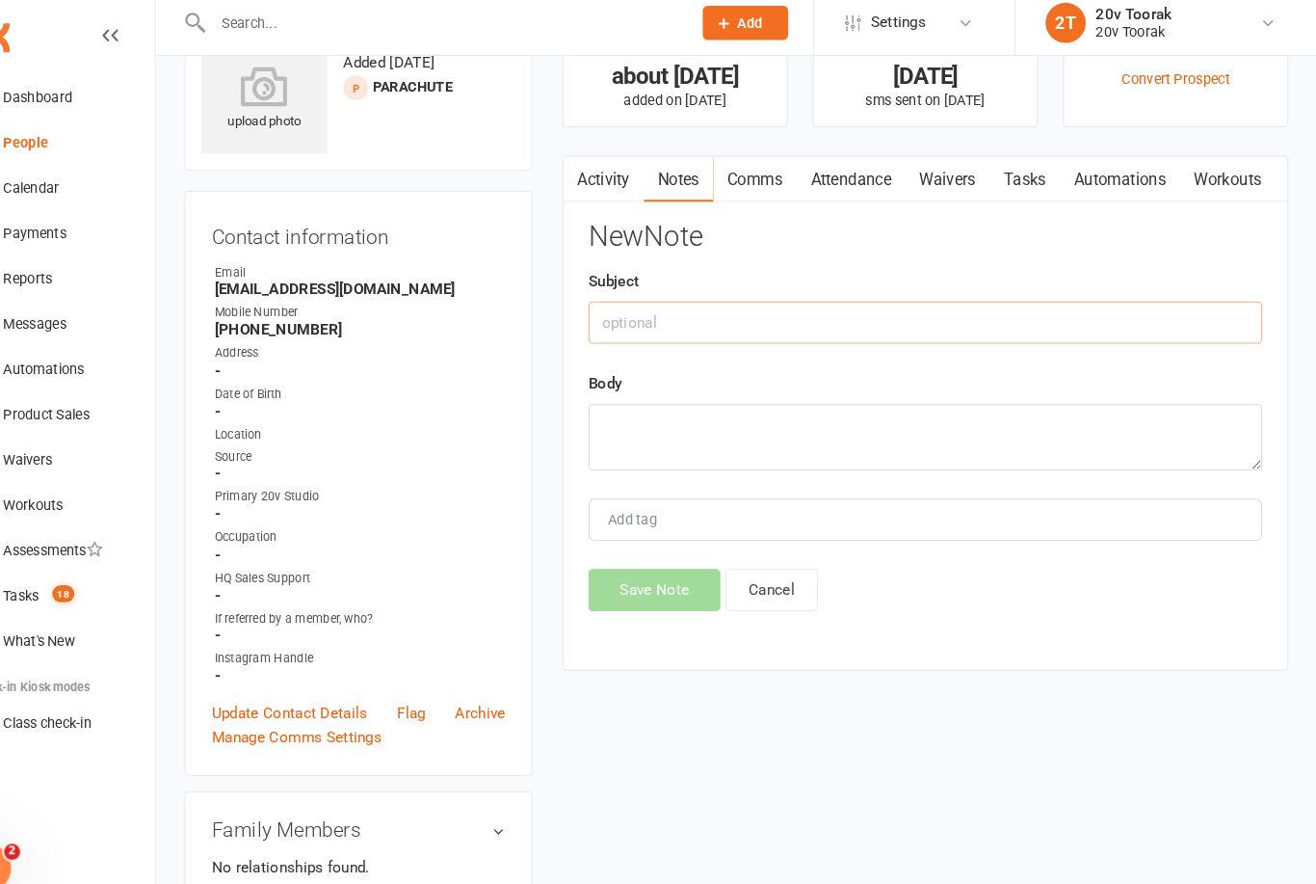
click at [899, 310] on input "text" at bounding box center [942, 319] width 646 height 40
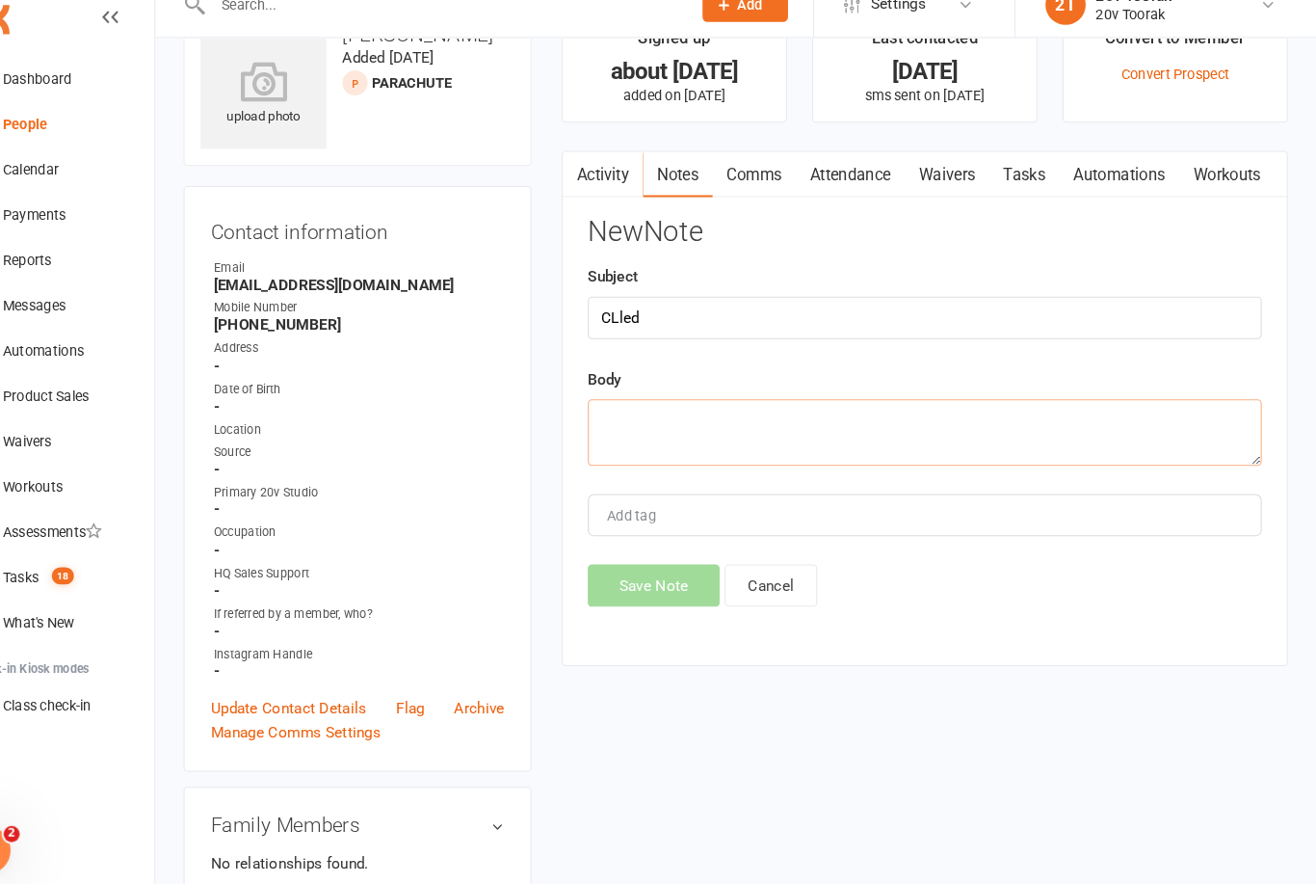
click at [899, 412] on textarea at bounding box center [942, 441] width 646 height 64
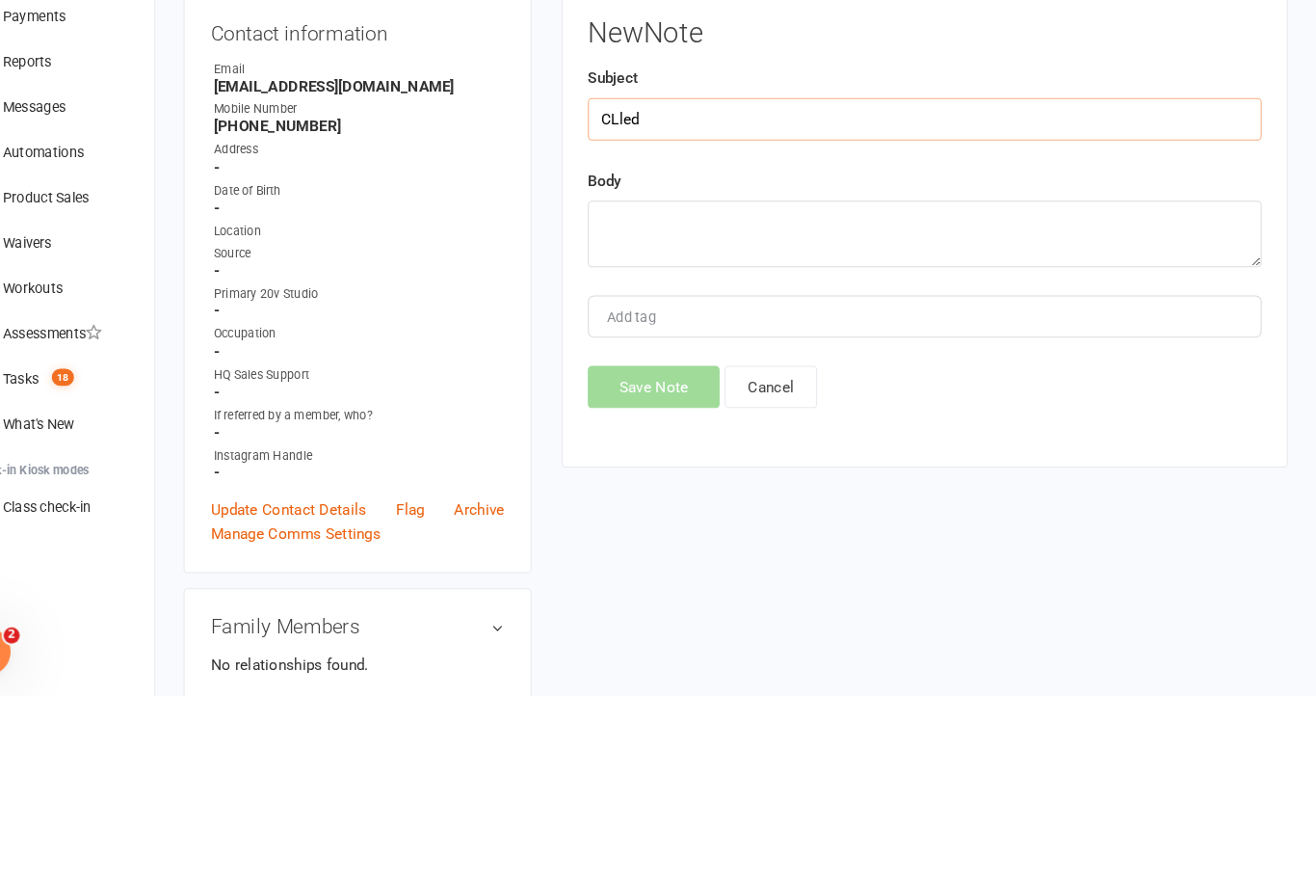
click at [811, 311] on input "CLled" at bounding box center [942, 331] width 646 height 40
click at [922, 265] on div "New Note Subject Called Body Add tag Save Note Cancel" at bounding box center [942, 421] width 646 height 373
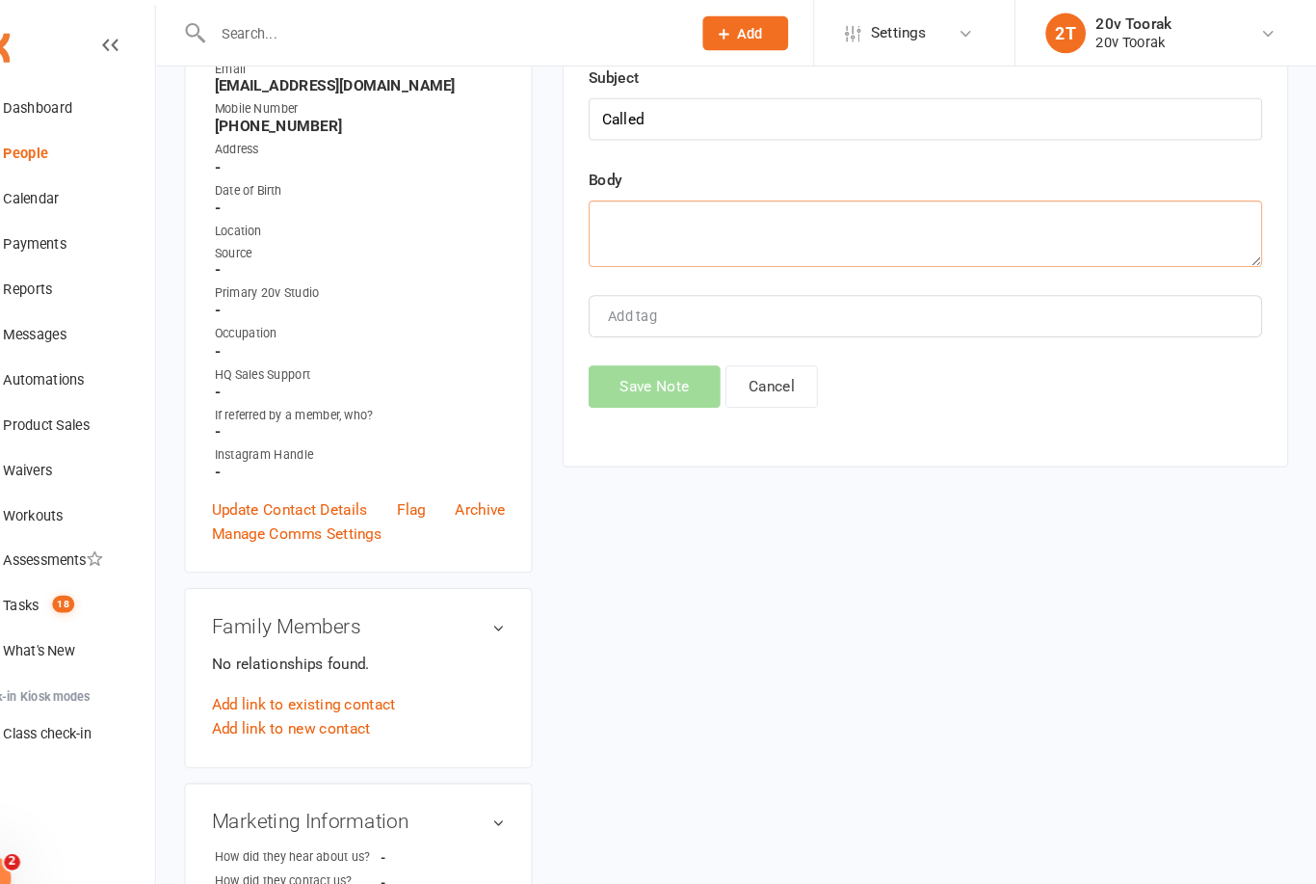
click at [933, 229] on textarea at bounding box center [942, 224] width 646 height 64
click at [639, 370] on button "Save Note" at bounding box center [682, 371] width 126 height 40
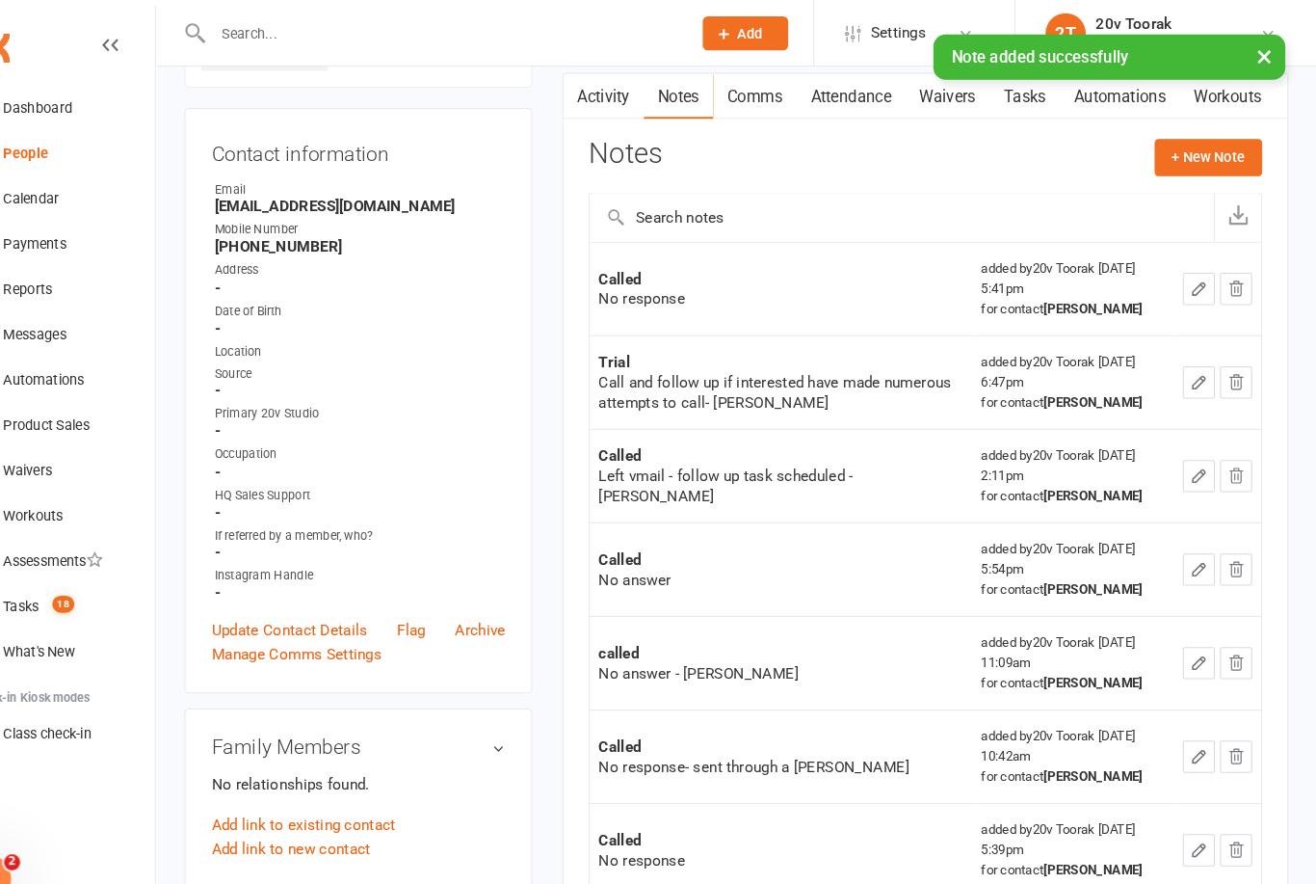
scroll to position [0, 0]
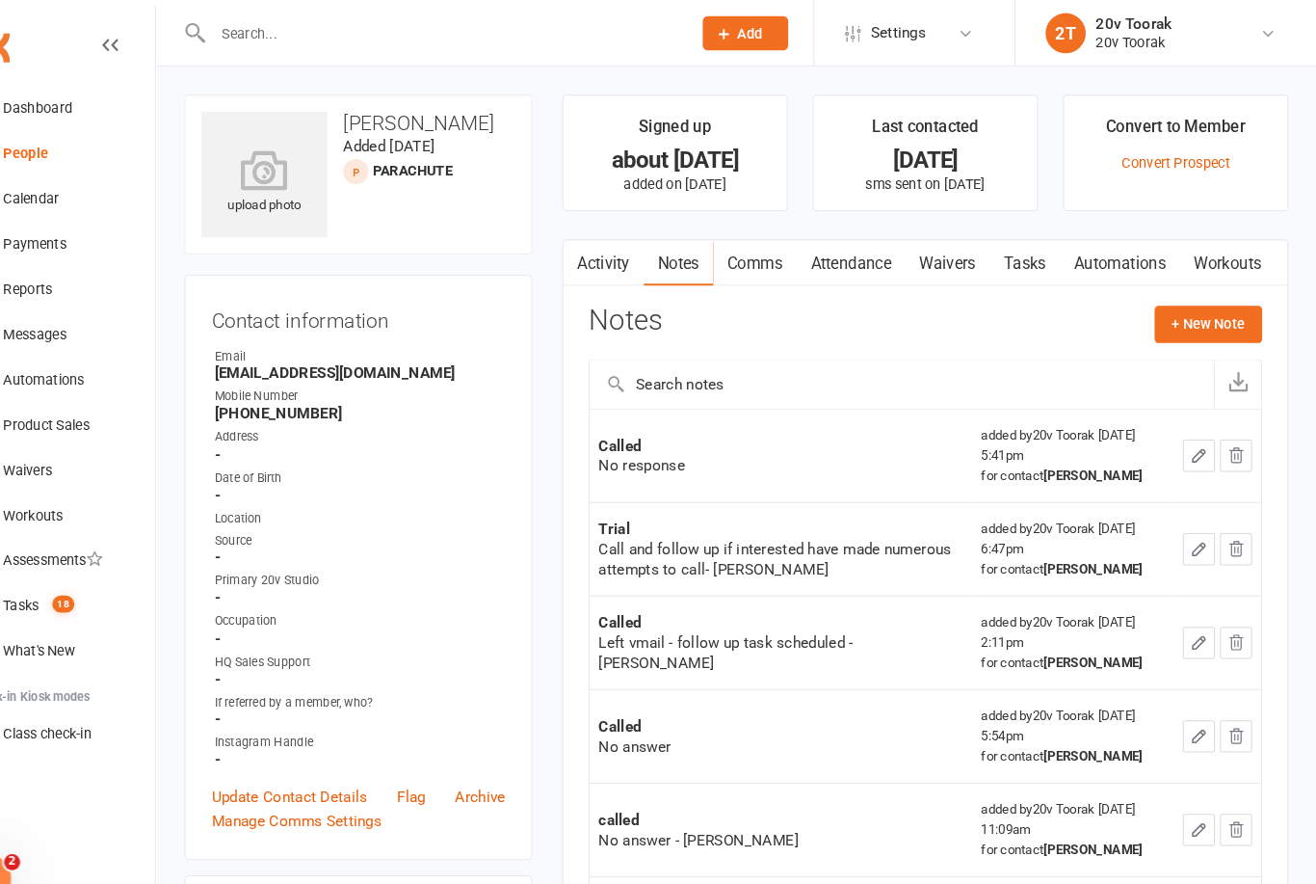
click at [1003, 263] on link "Tasks" at bounding box center [1036, 252] width 67 height 44
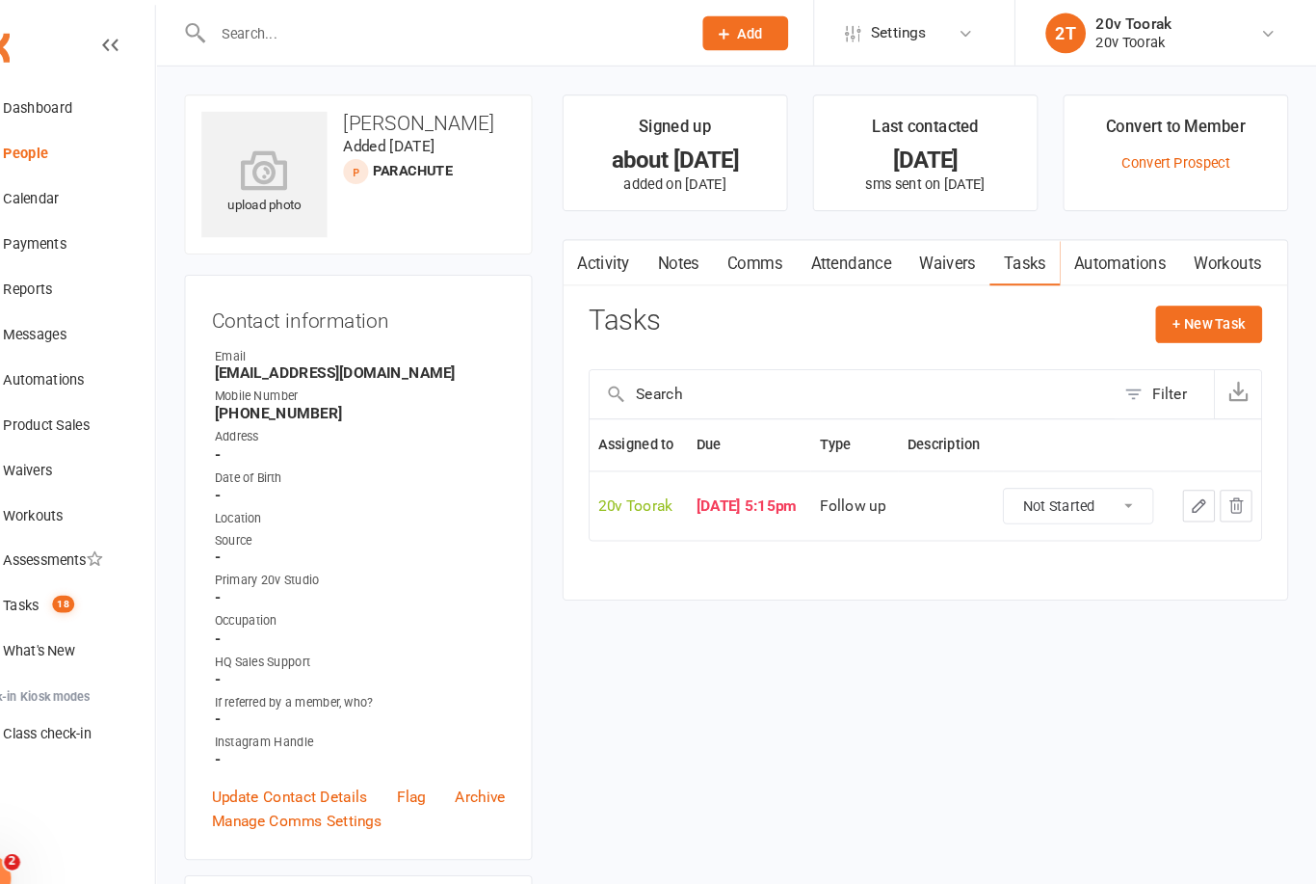
click at [1195, 493] on icon "button" at bounding box center [1203, 484] width 17 height 17
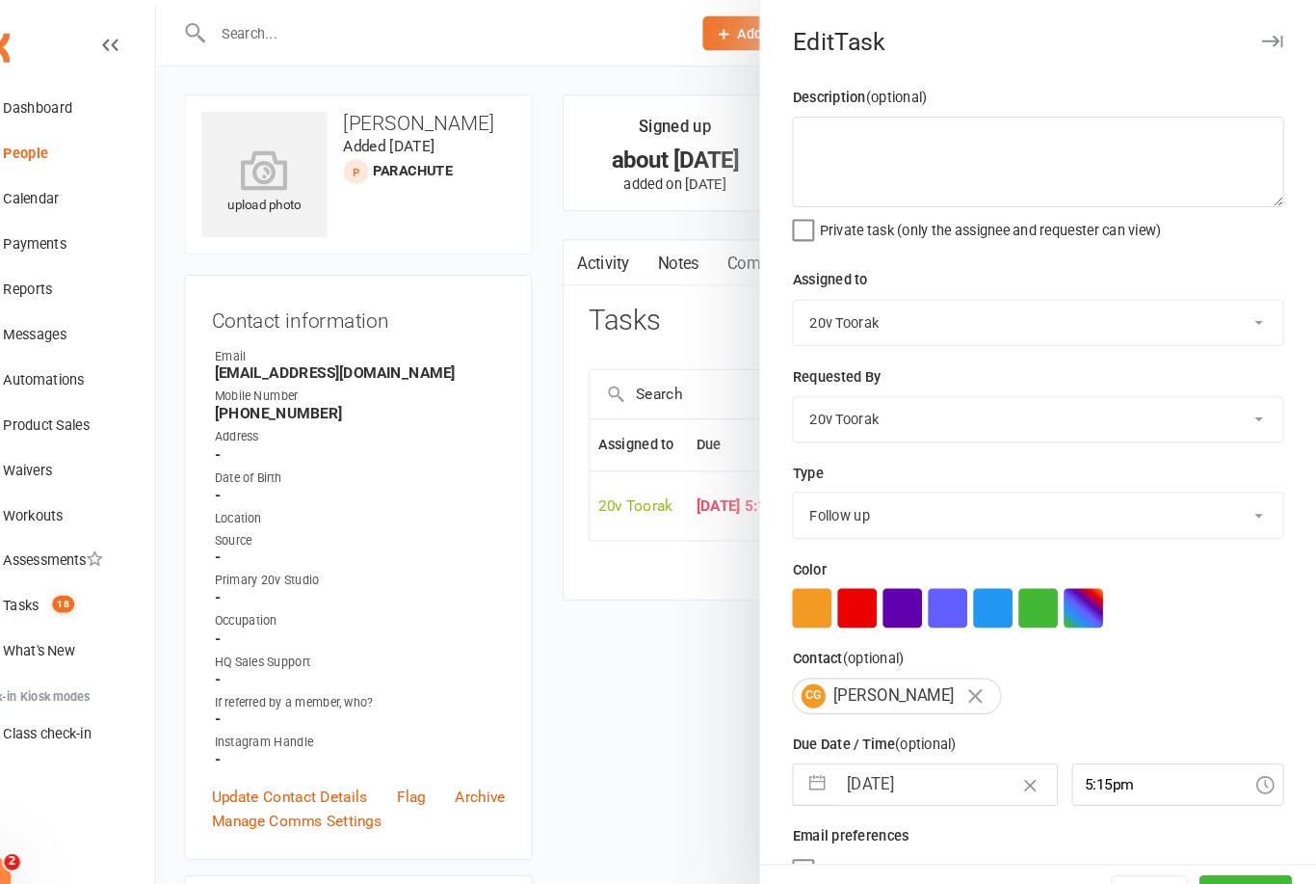
click at [866, 756] on input "[DATE]" at bounding box center [961, 751] width 211 height 39
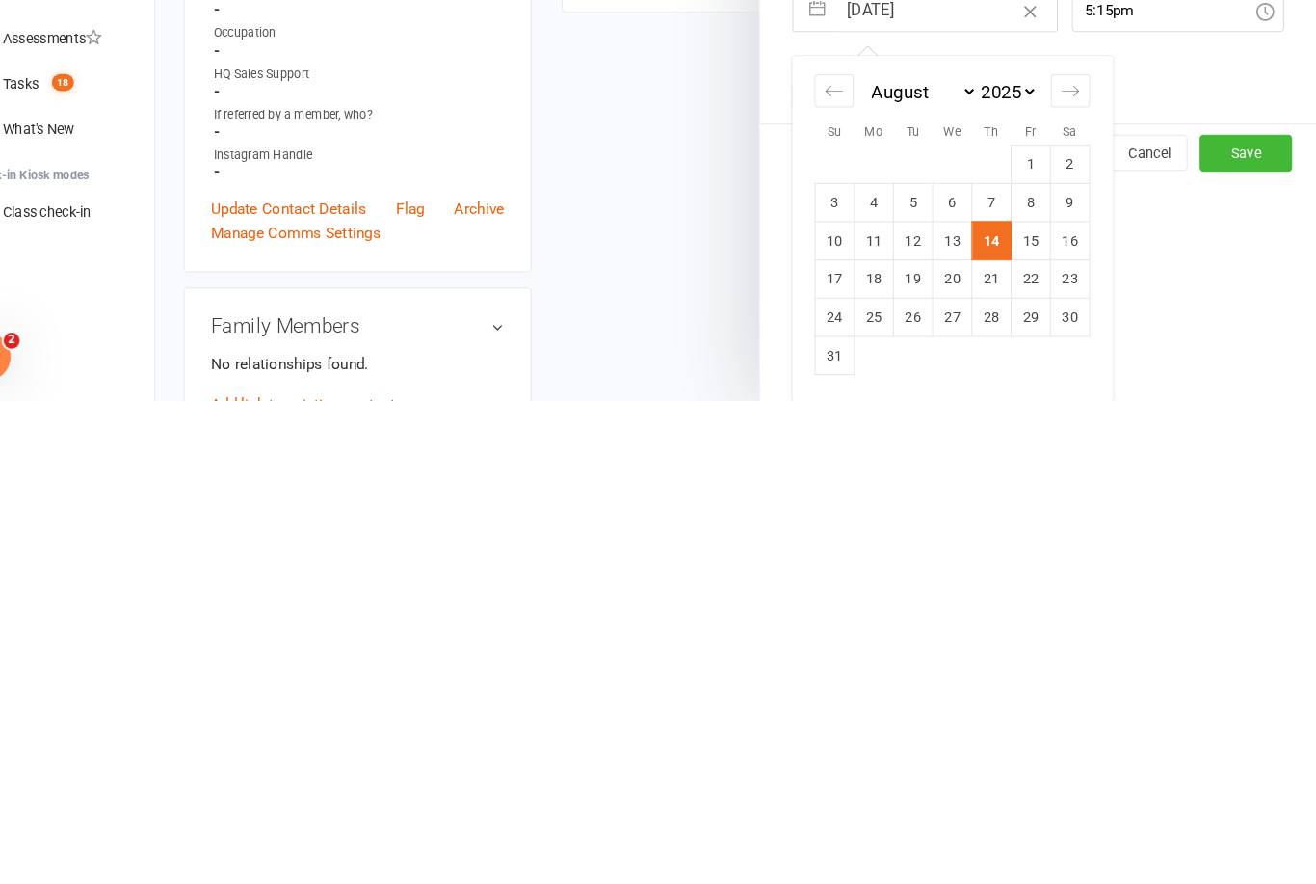
scroll to position [36, 0]
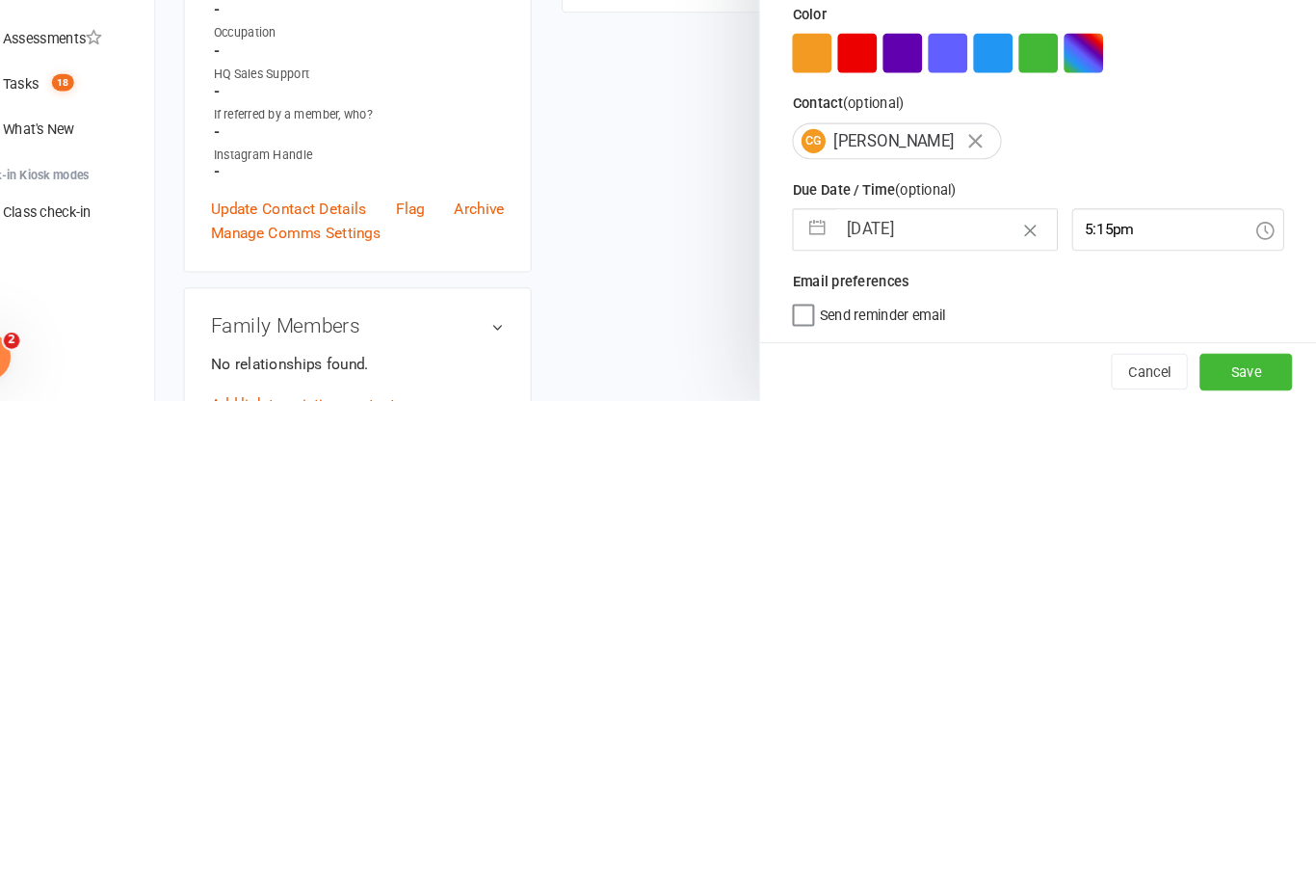
scroll to position [526, 0]
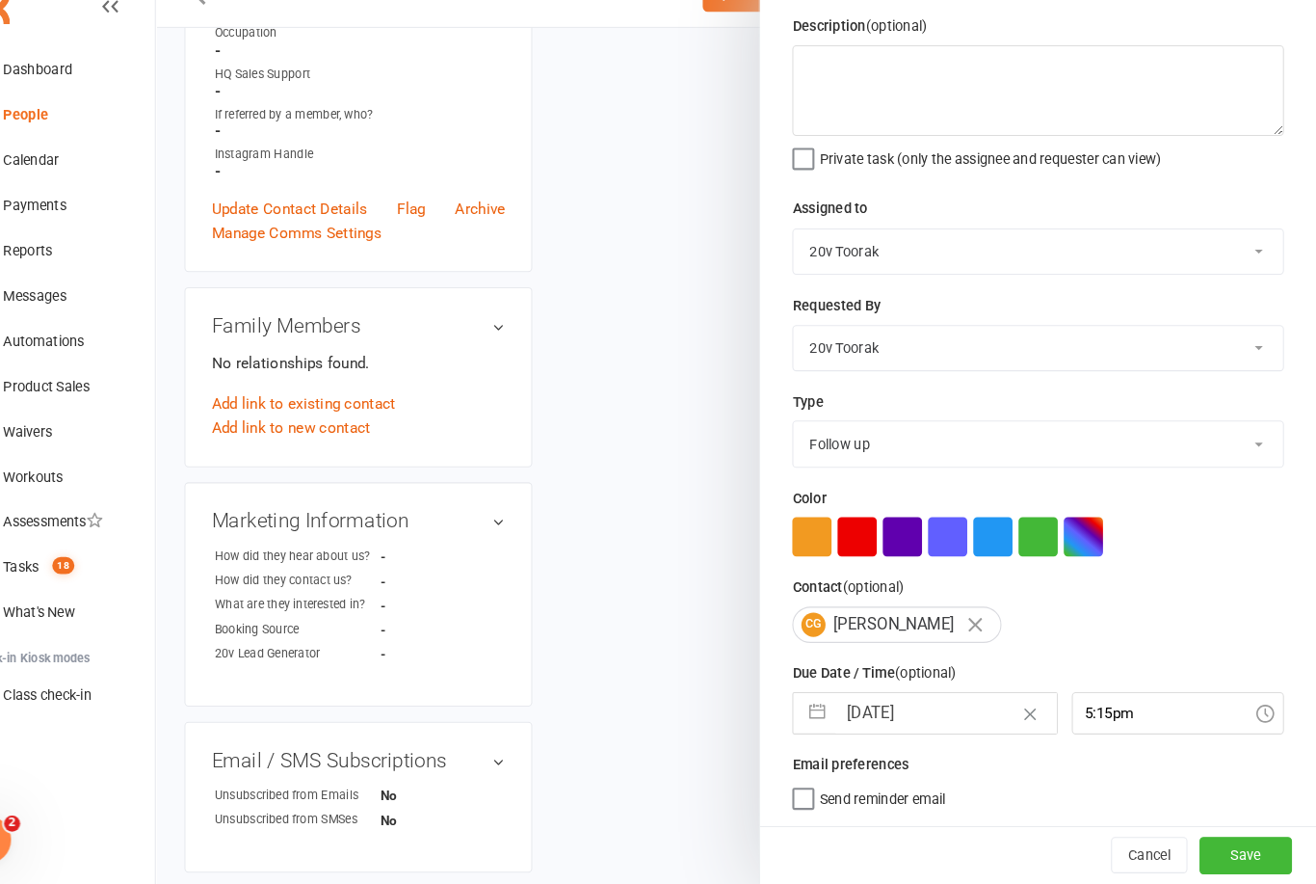
click at [1204, 838] on button "Save" at bounding box center [1248, 855] width 89 height 35
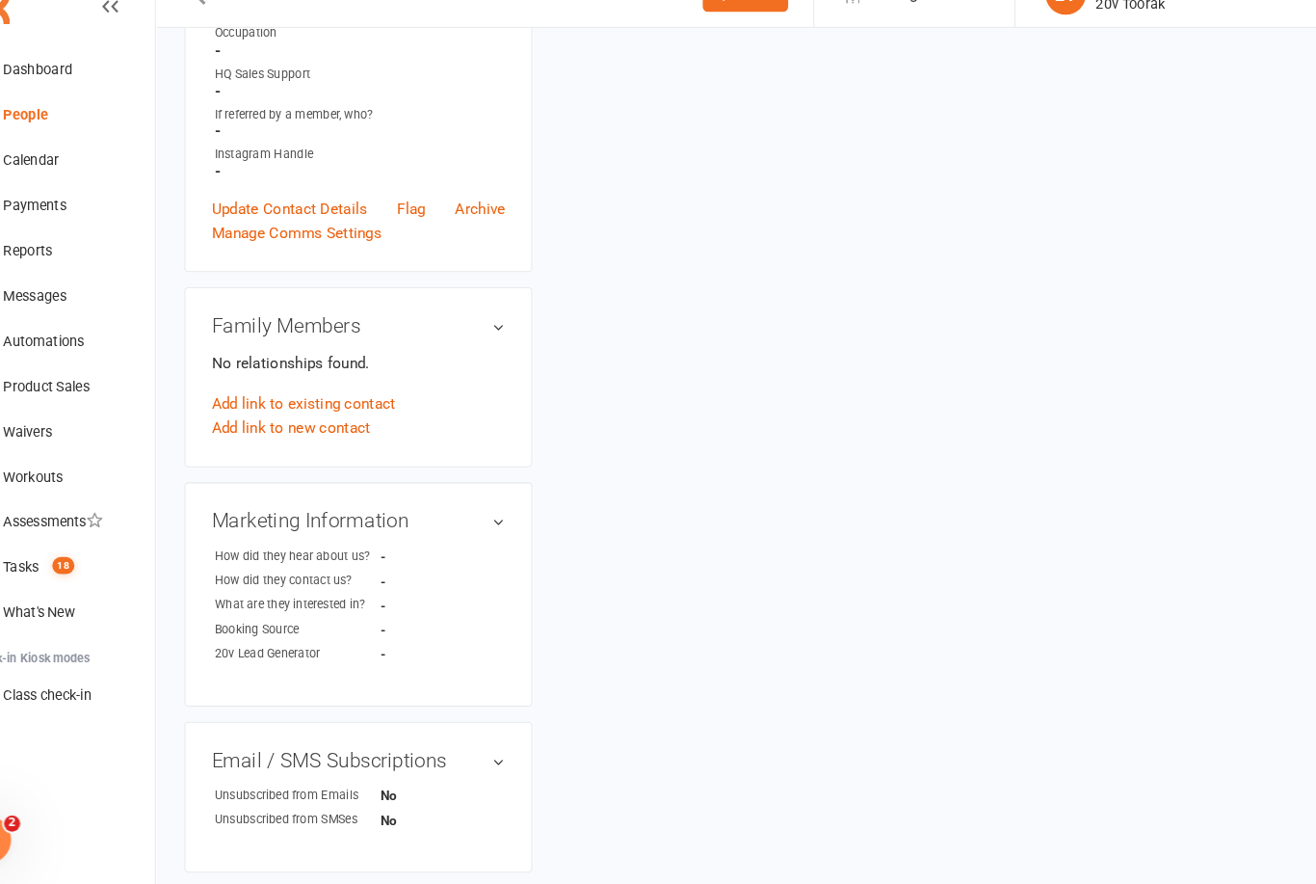
click at [58, 572] on div "Tasks" at bounding box center [75, 579] width 35 height 15
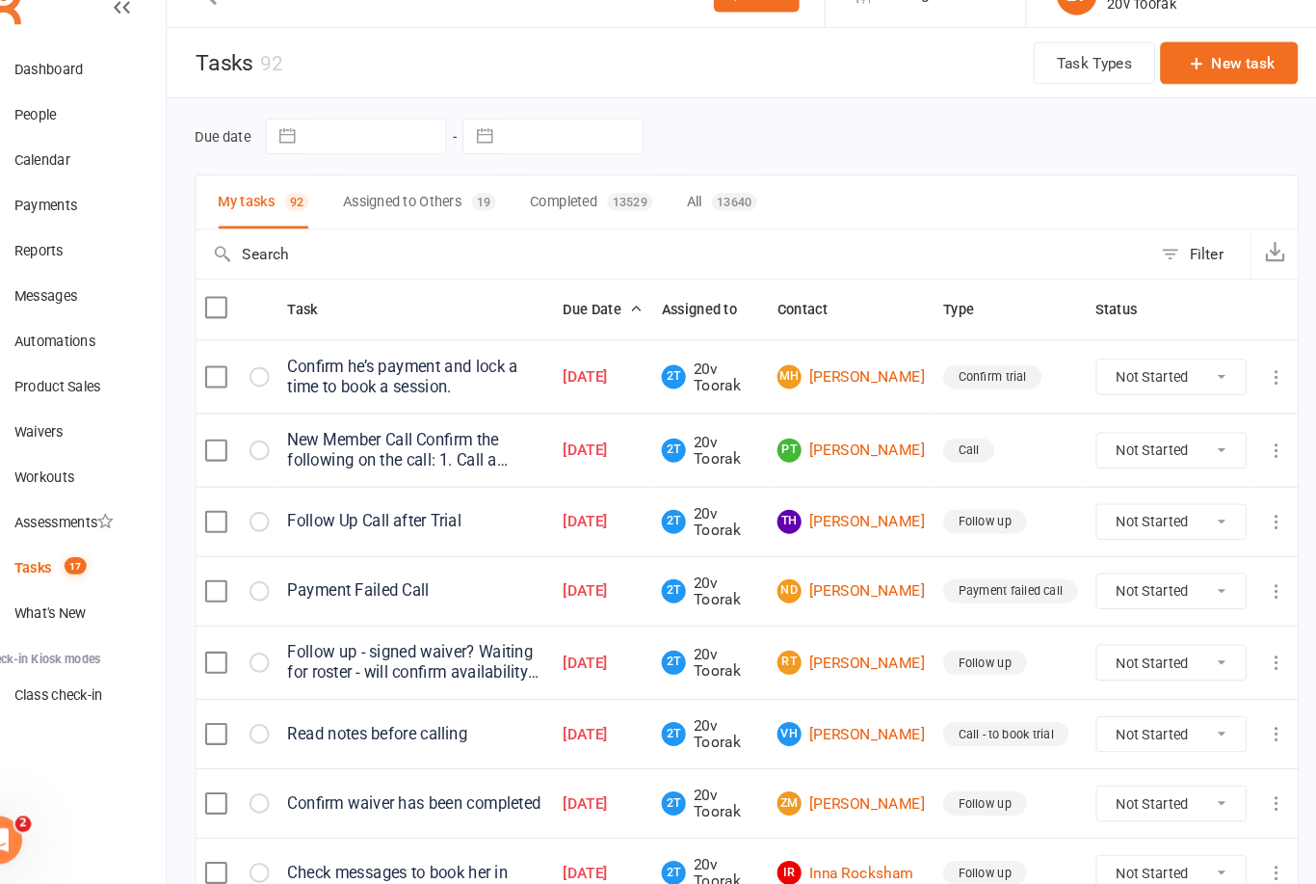
click at [58, 182] on div "Calendar" at bounding box center [85, 189] width 54 height 15
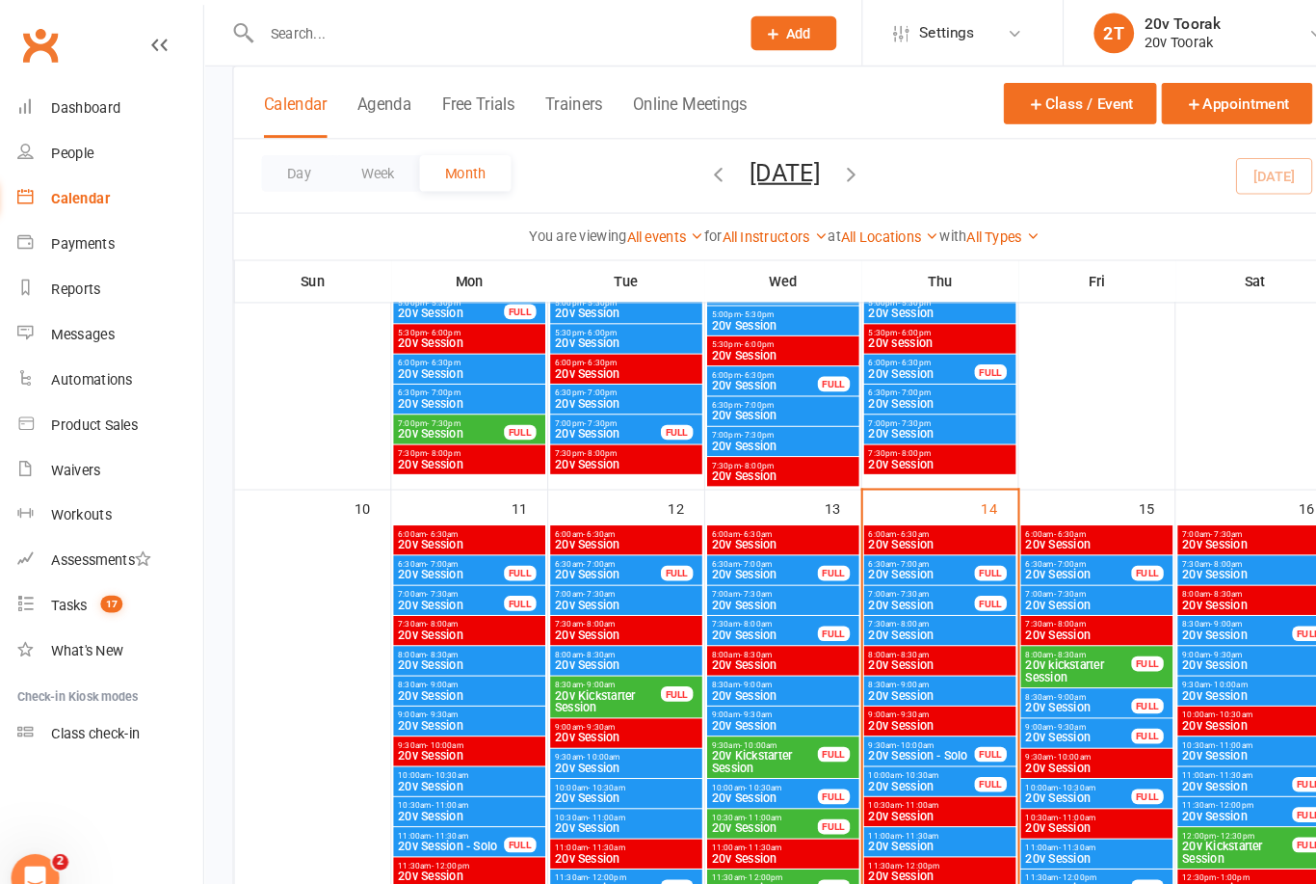
click at [1071, 536] on span "6:30am - 7:00am" at bounding box center [1041, 540] width 103 height 9
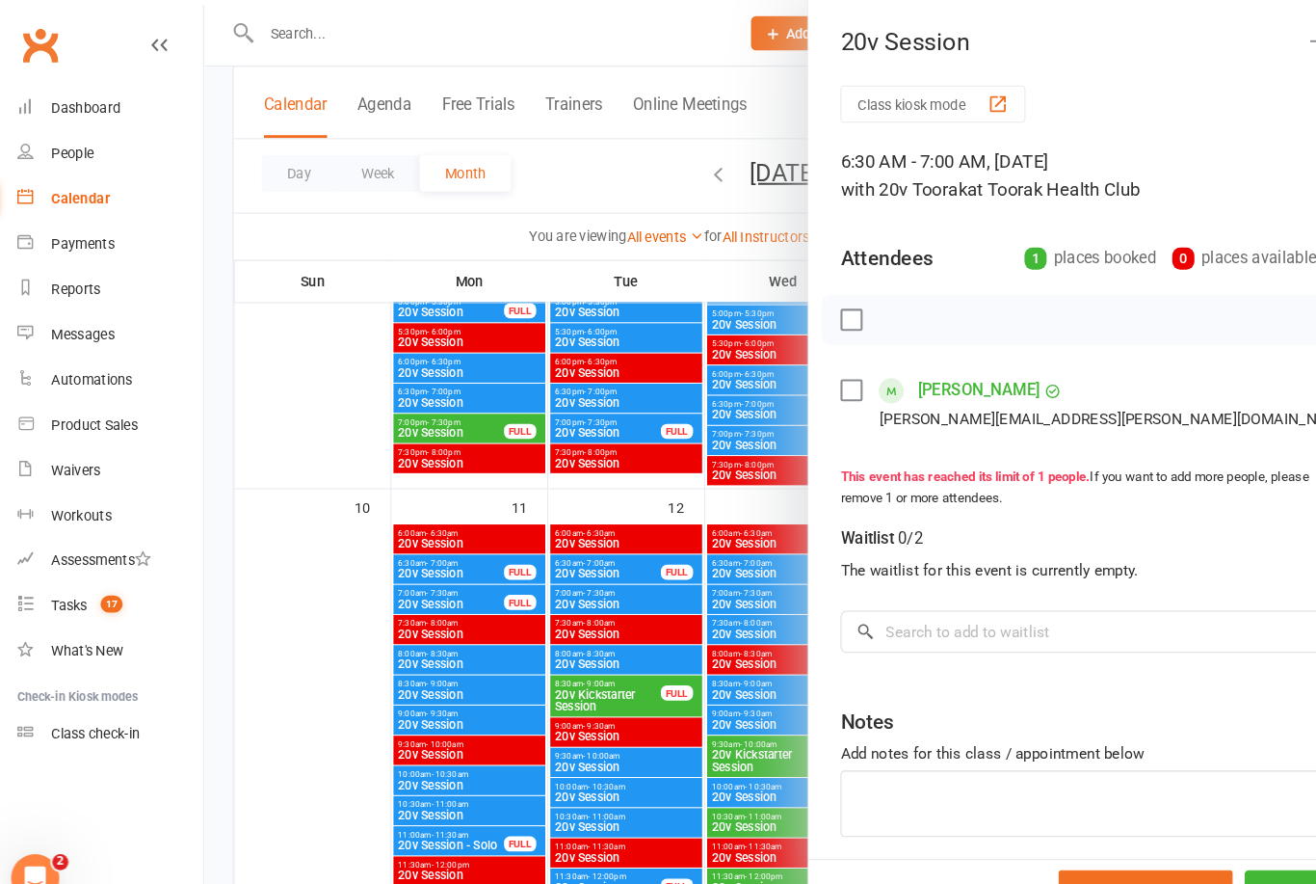
click at [693, 709] on div at bounding box center [760, 442] width 1112 height 884
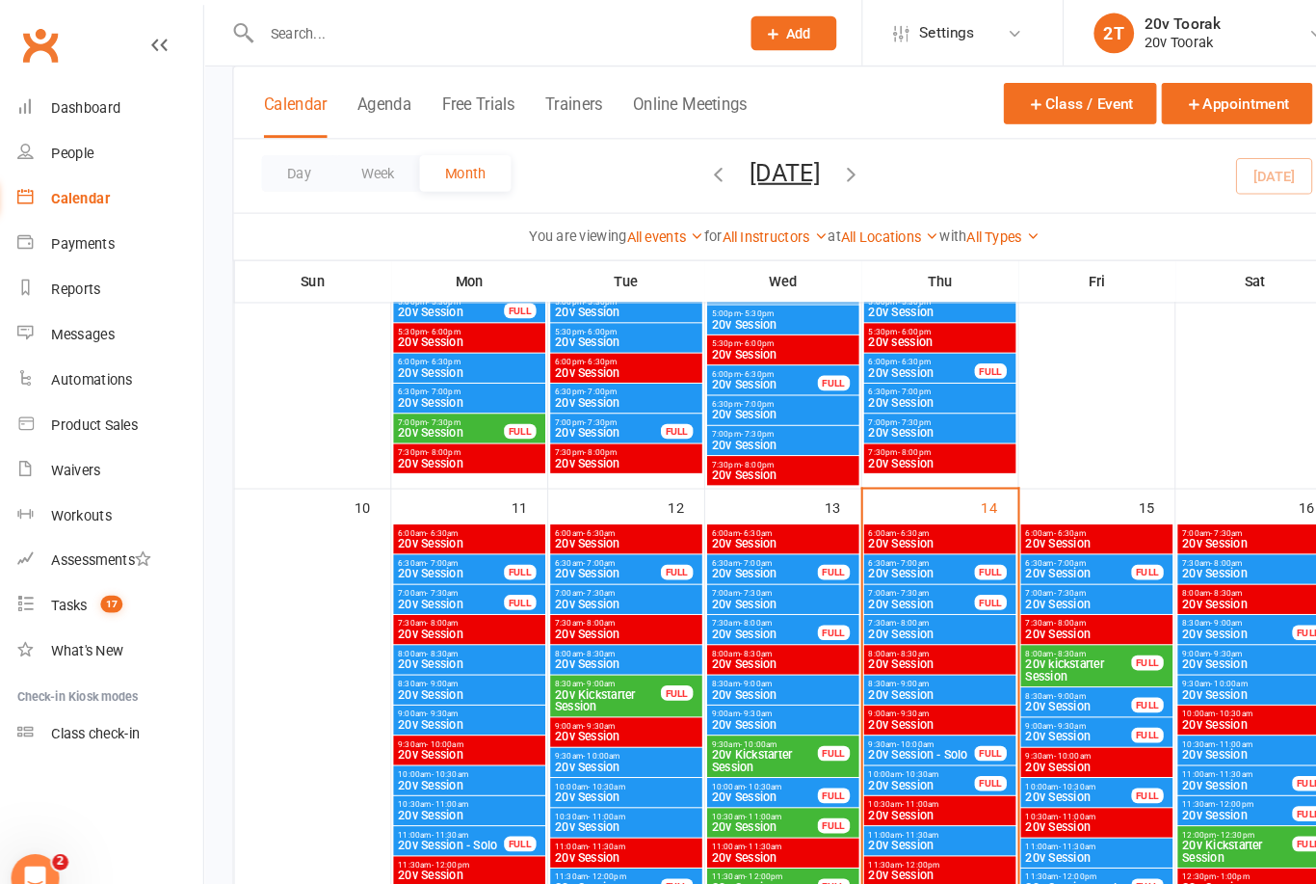
click at [1065, 580] on span "20v Session" at bounding box center [1059, 578] width 138 height 12
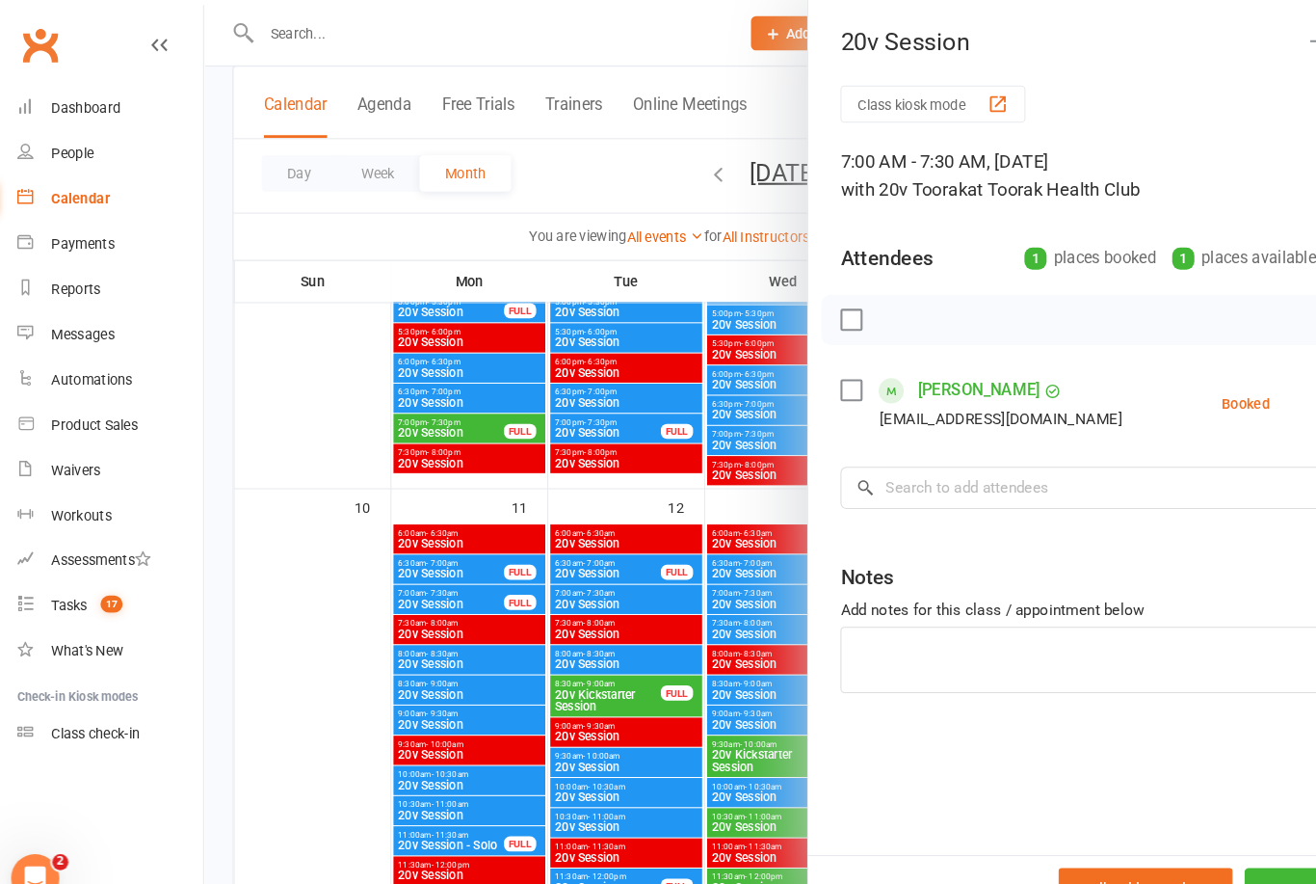
click at [592, 787] on div at bounding box center [760, 442] width 1112 height 884
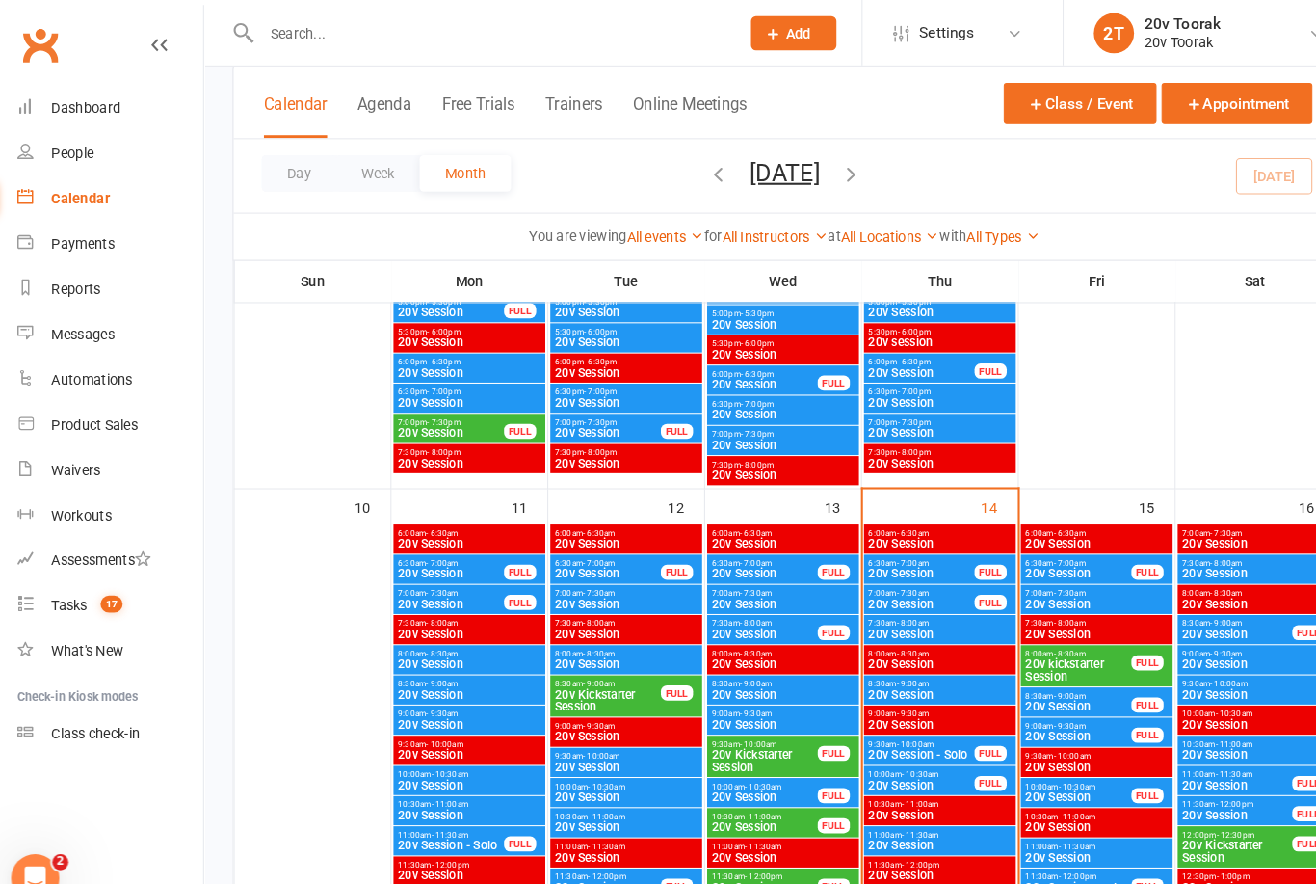
click at [1028, 543] on span "20v Session" at bounding box center [1041, 549] width 103 height 12
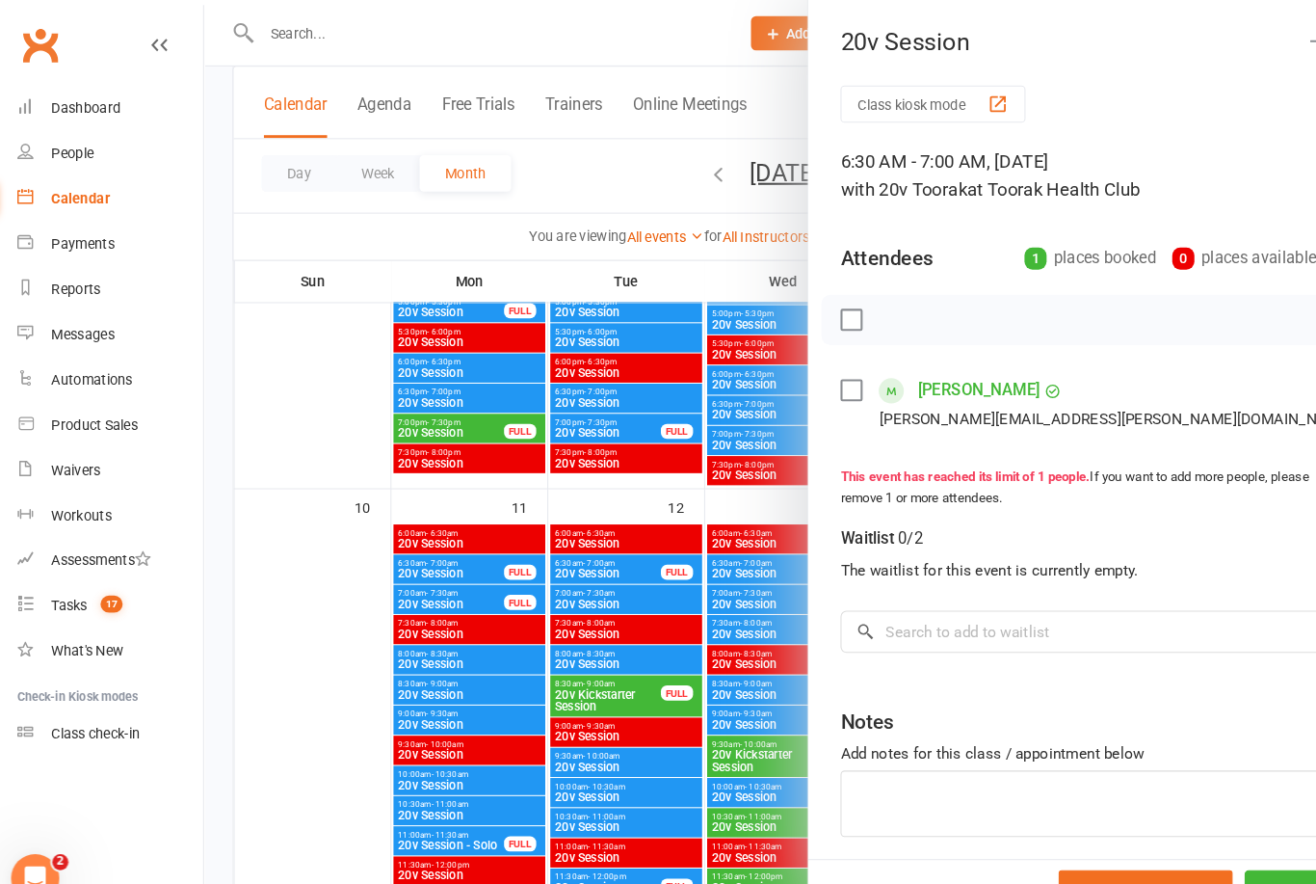
click at [609, 717] on div at bounding box center [760, 442] width 1112 height 884
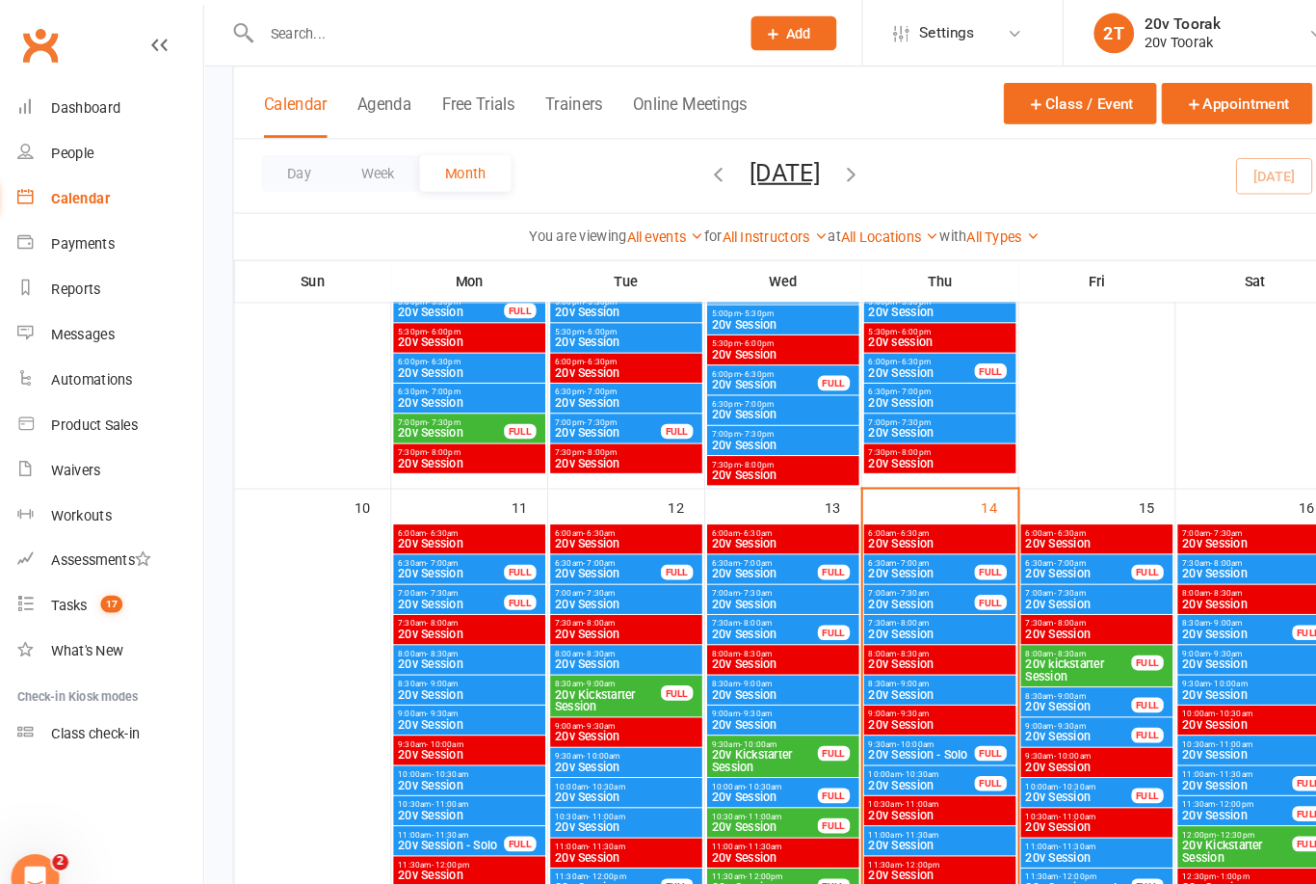
click at [1074, 572] on span "20v Session" at bounding box center [1059, 578] width 138 height 12
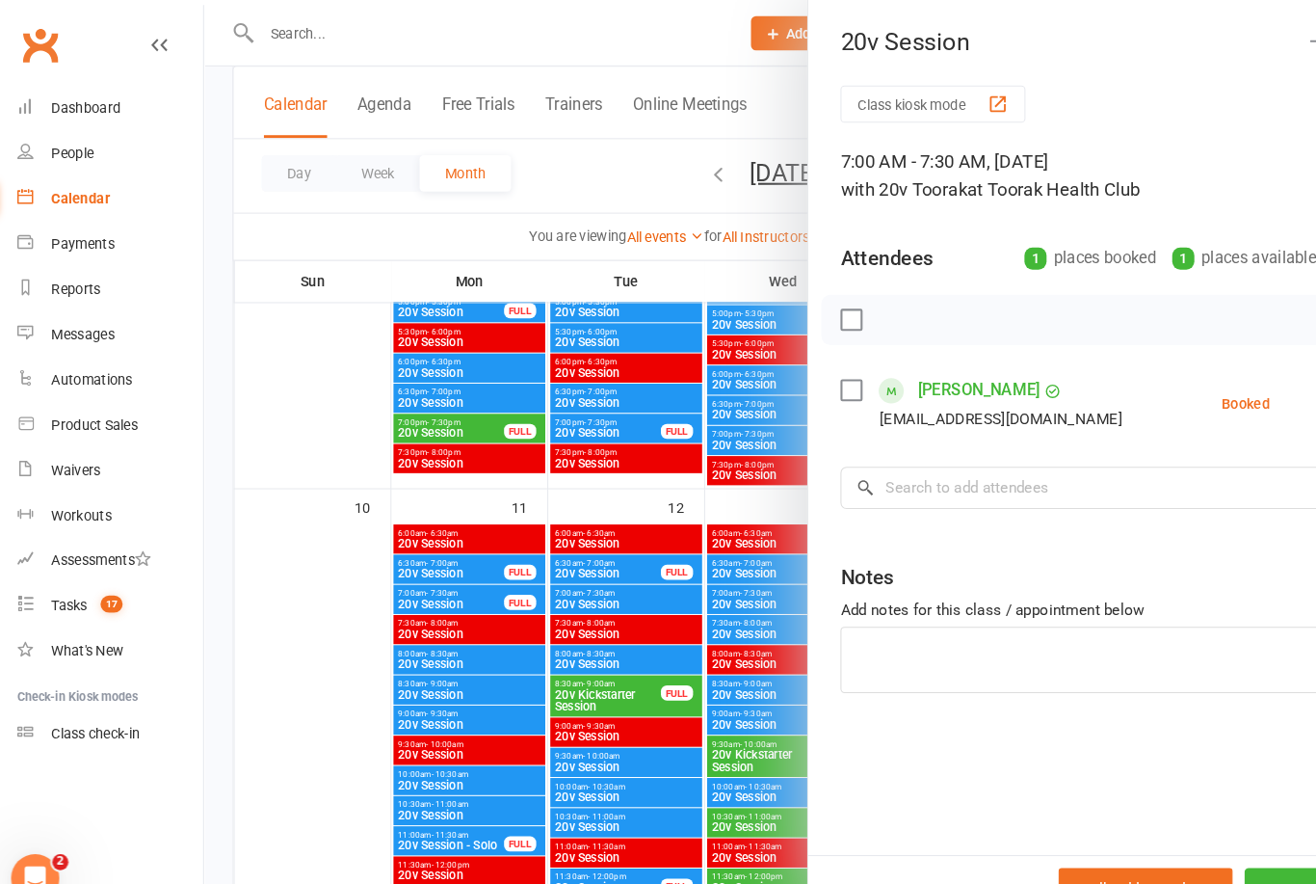
click at [538, 642] on div at bounding box center [760, 442] width 1112 height 884
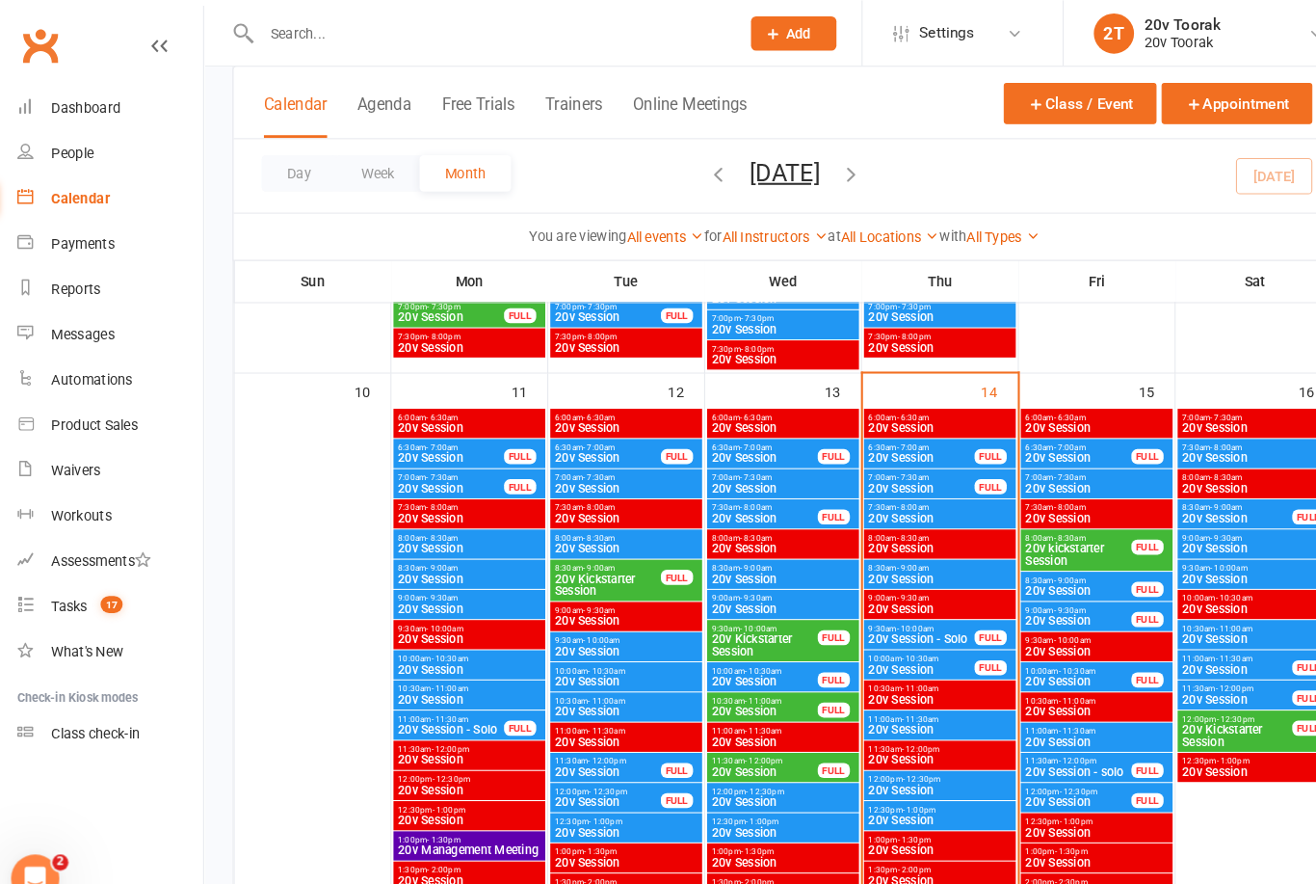
click at [1093, 565] on div "FULL" at bounding box center [1108, 564] width 31 height 14
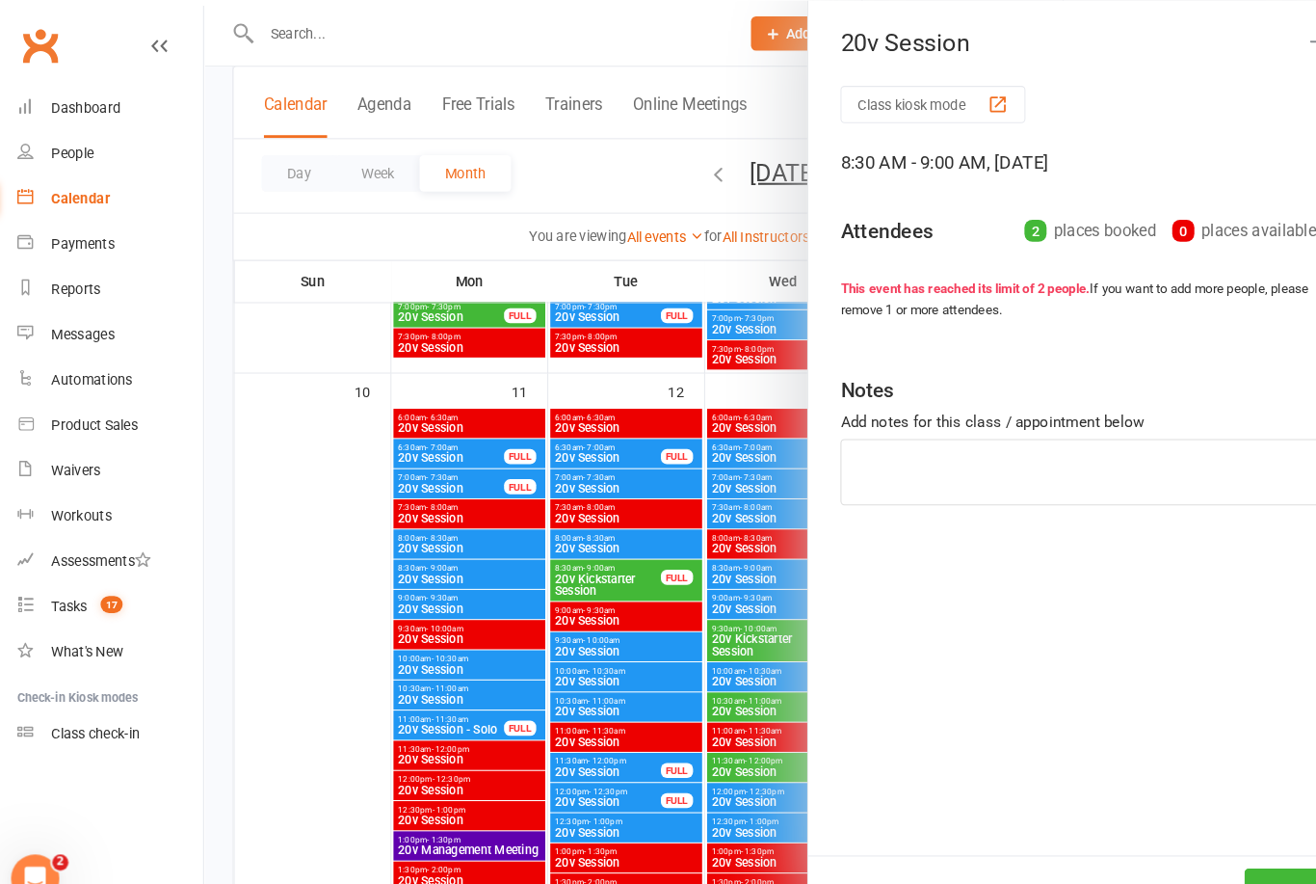
scroll to position [1801, 0]
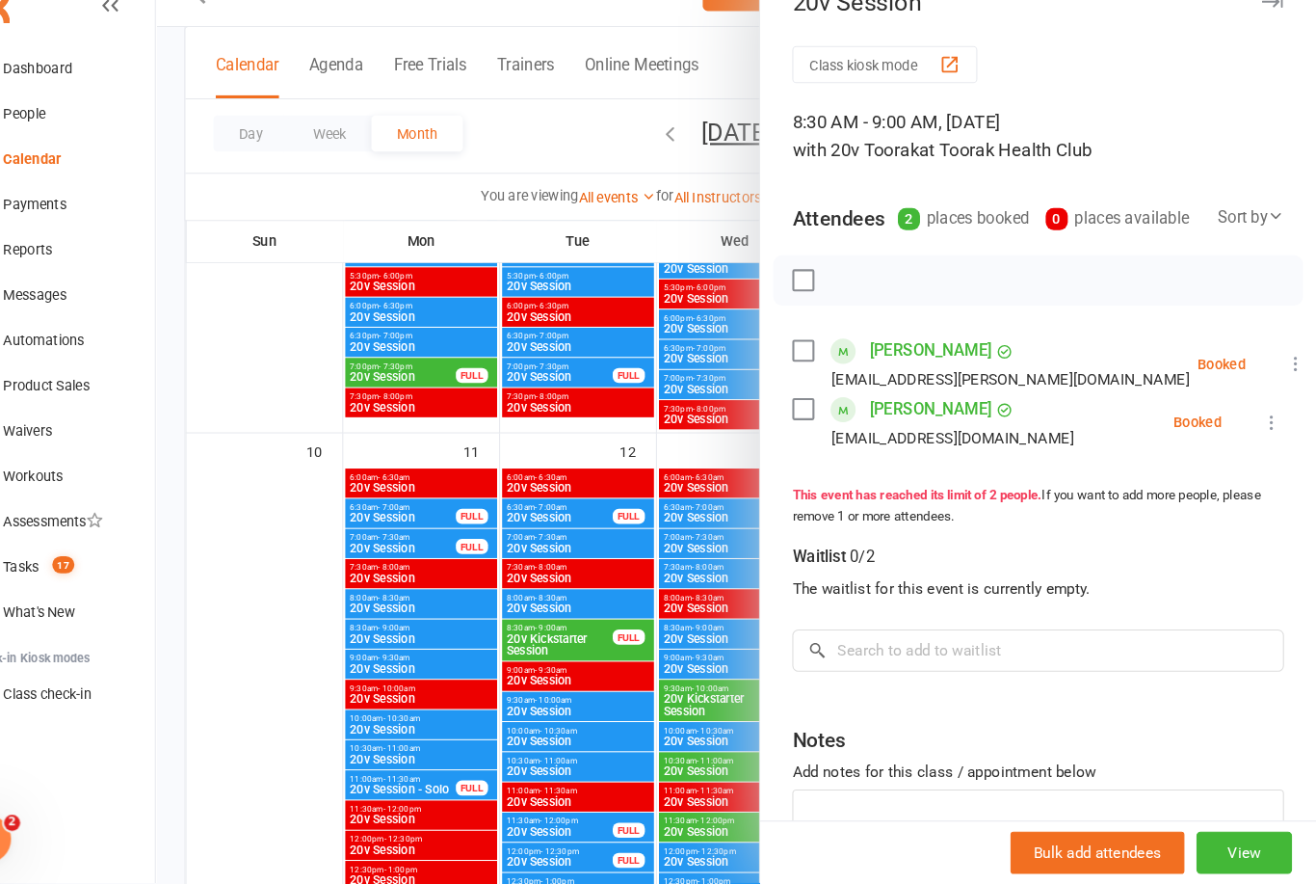
click at [665, 771] on div at bounding box center [760, 442] width 1112 height 884
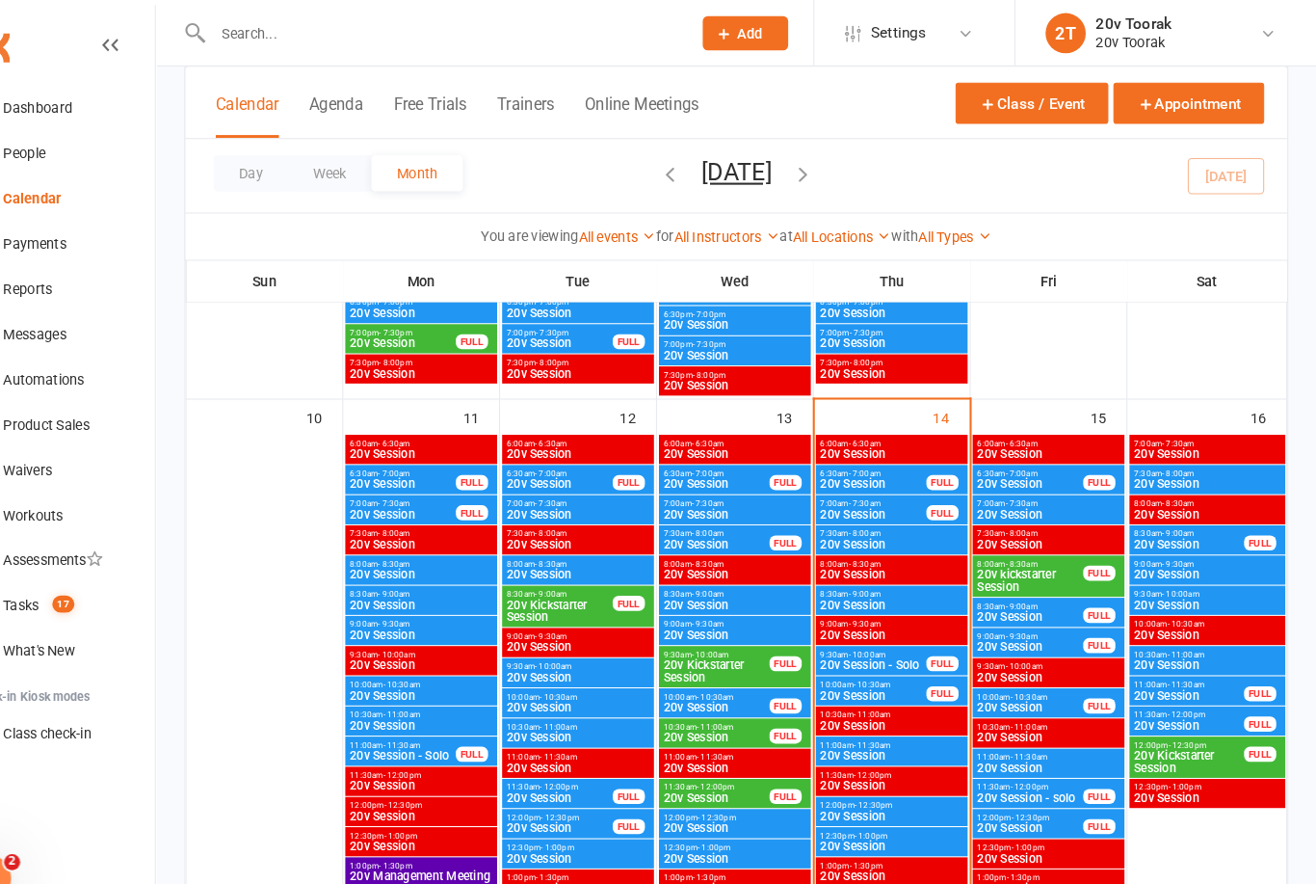
scroll to position [1778, 0]
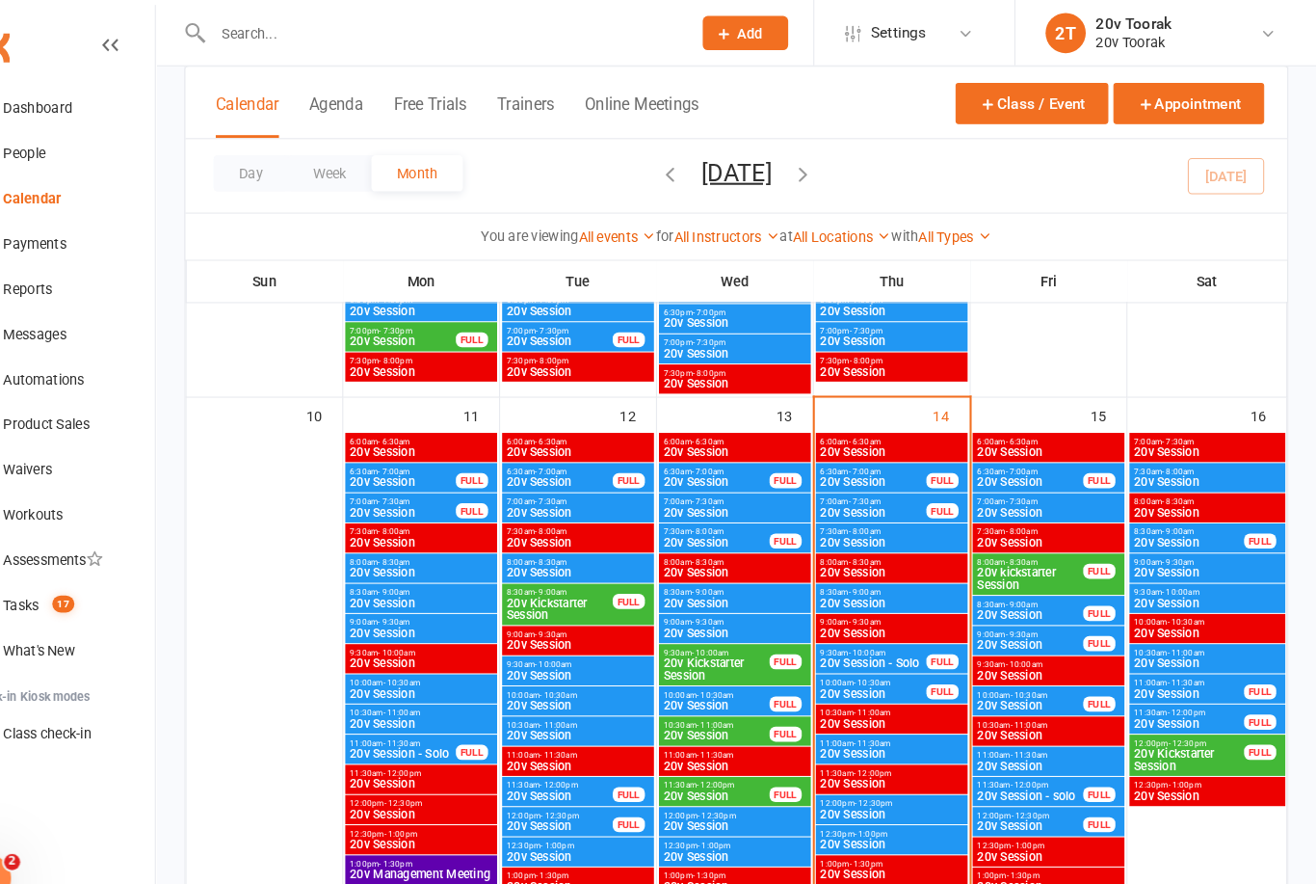
click at [1029, 579] on span "8:30am - 9:00am" at bounding box center [1041, 578] width 103 height 9
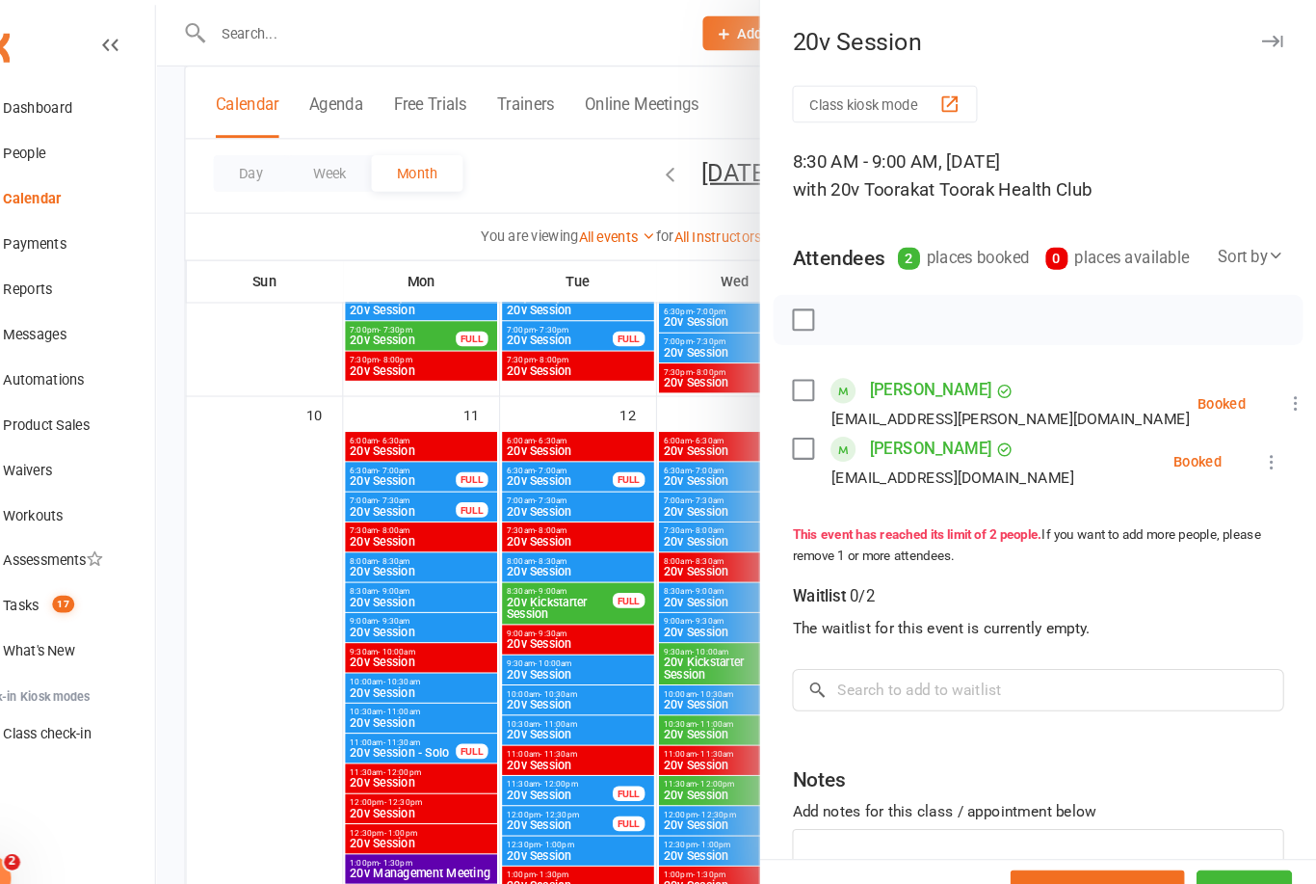
click at [609, 741] on div at bounding box center [760, 442] width 1112 height 884
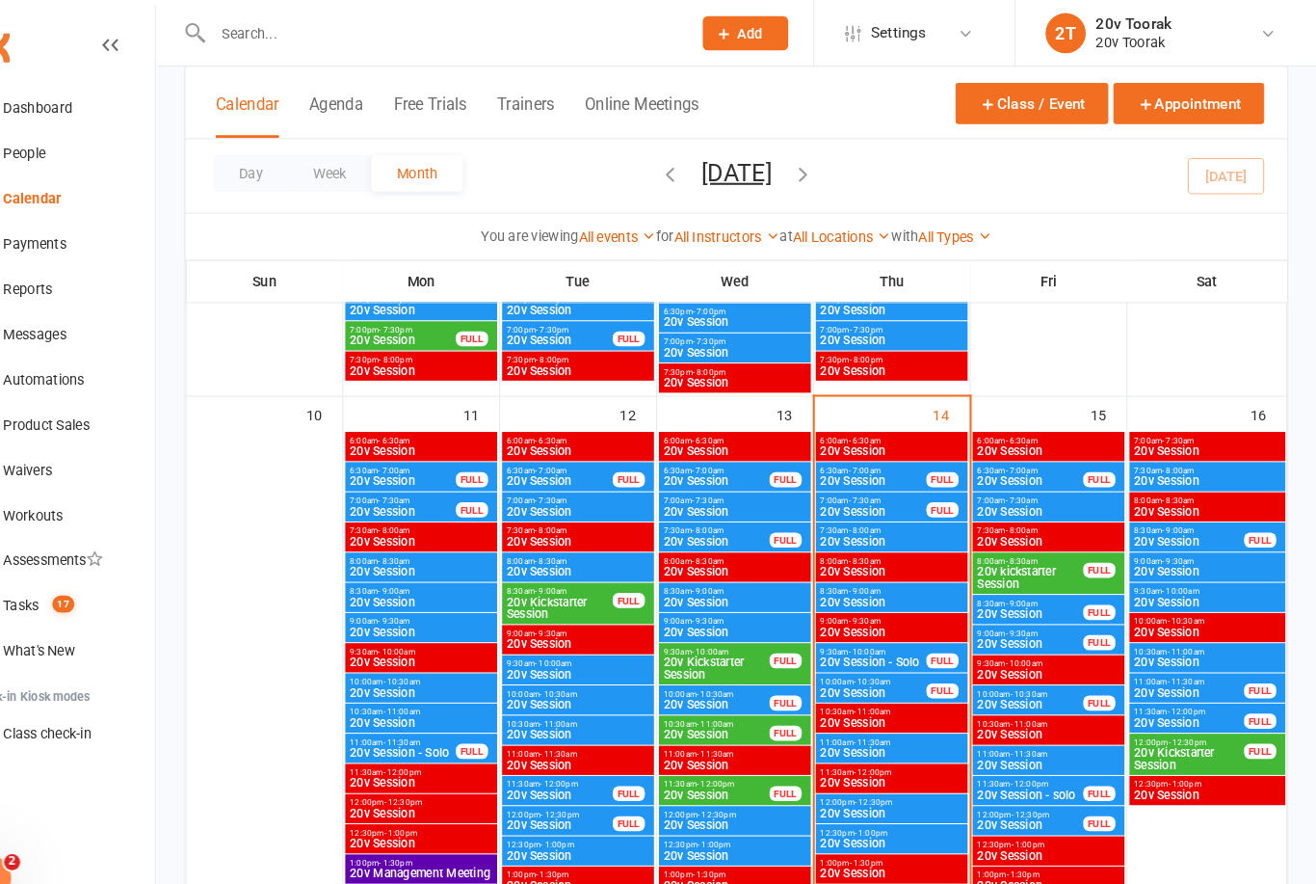
click at [1009, 613] on span "20v Session" at bounding box center [1041, 617] width 103 height 12
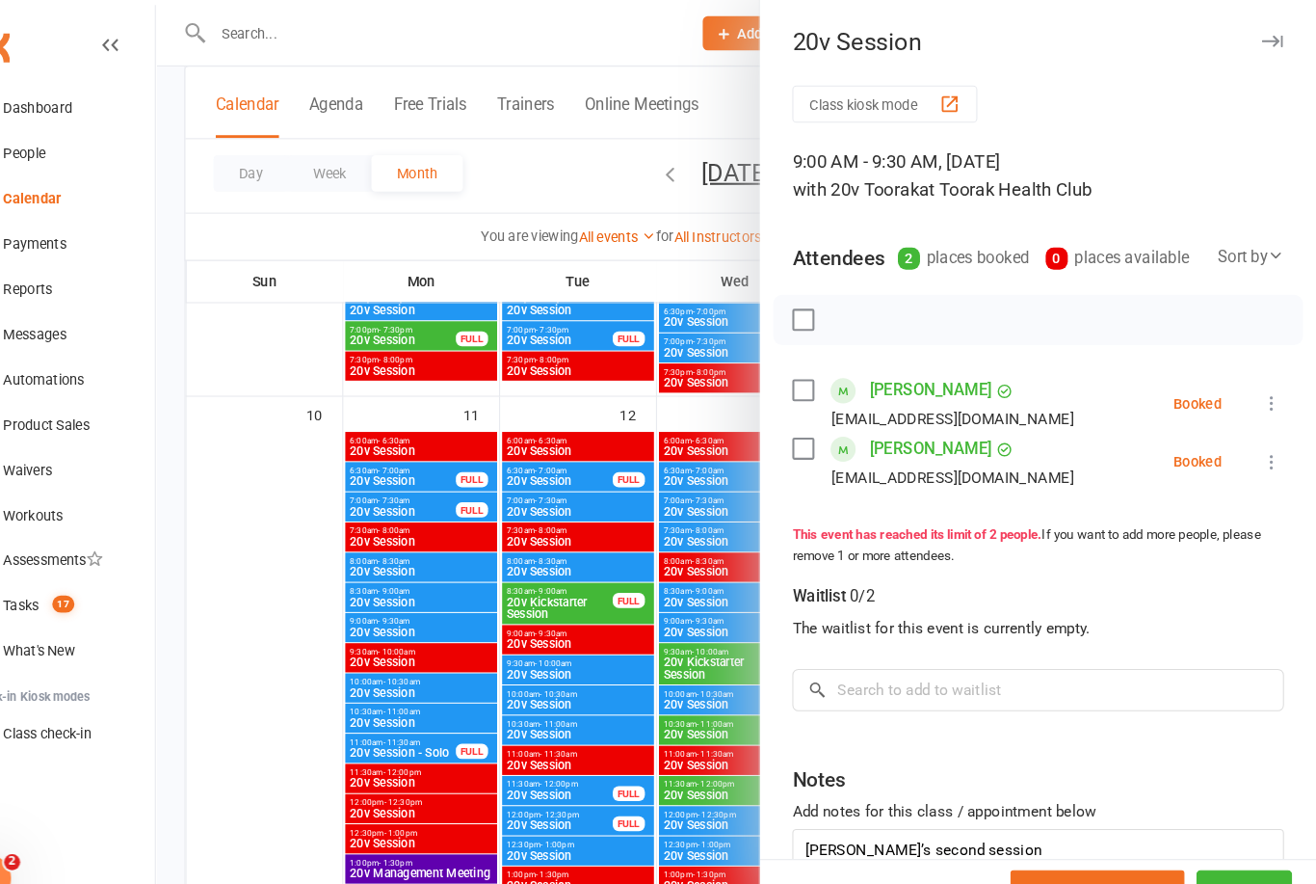
click at [895, 420] on link "[PERSON_NAME]" at bounding box center [946, 429] width 117 height 31
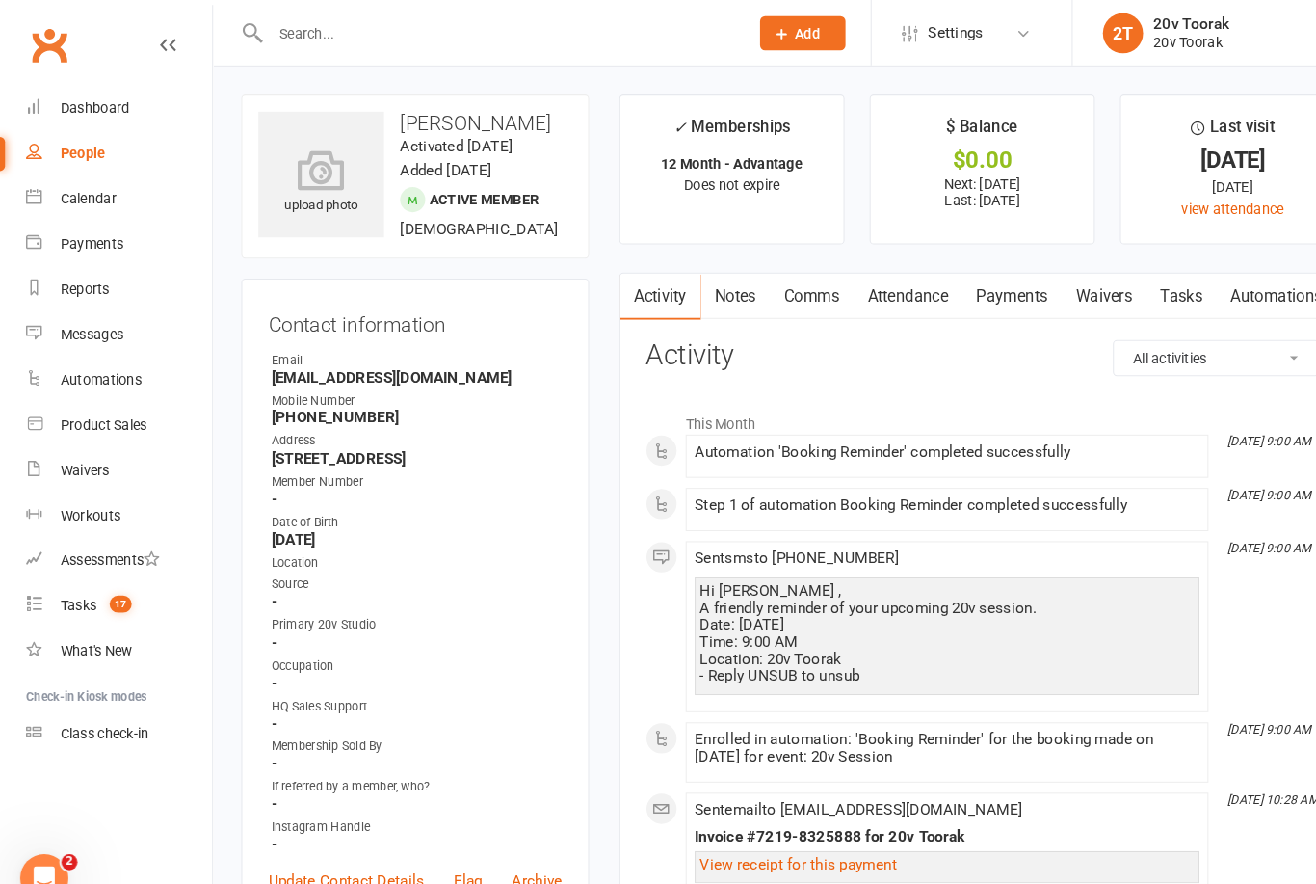
click at [707, 284] on link "Notes" at bounding box center [705, 284] width 66 height 44
